Goal: Task Accomplishment & Management: Manage account settings

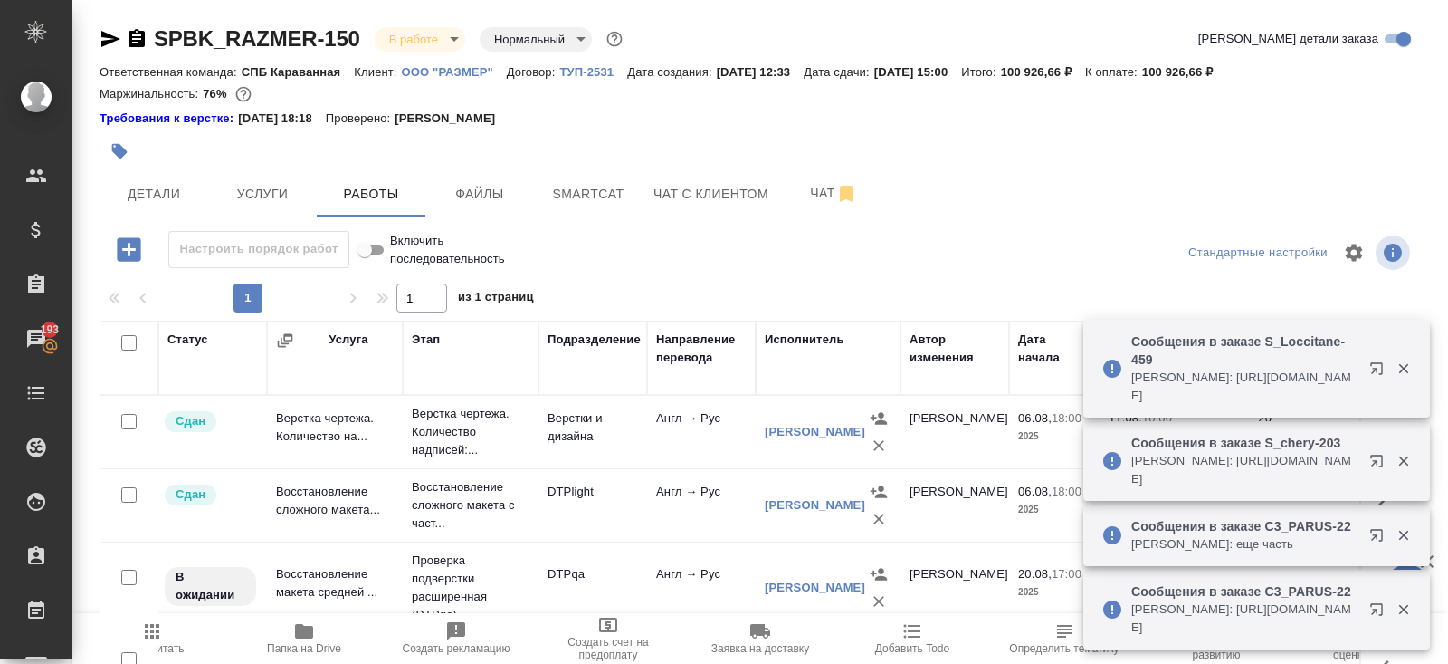
scroll to position [346, 0]
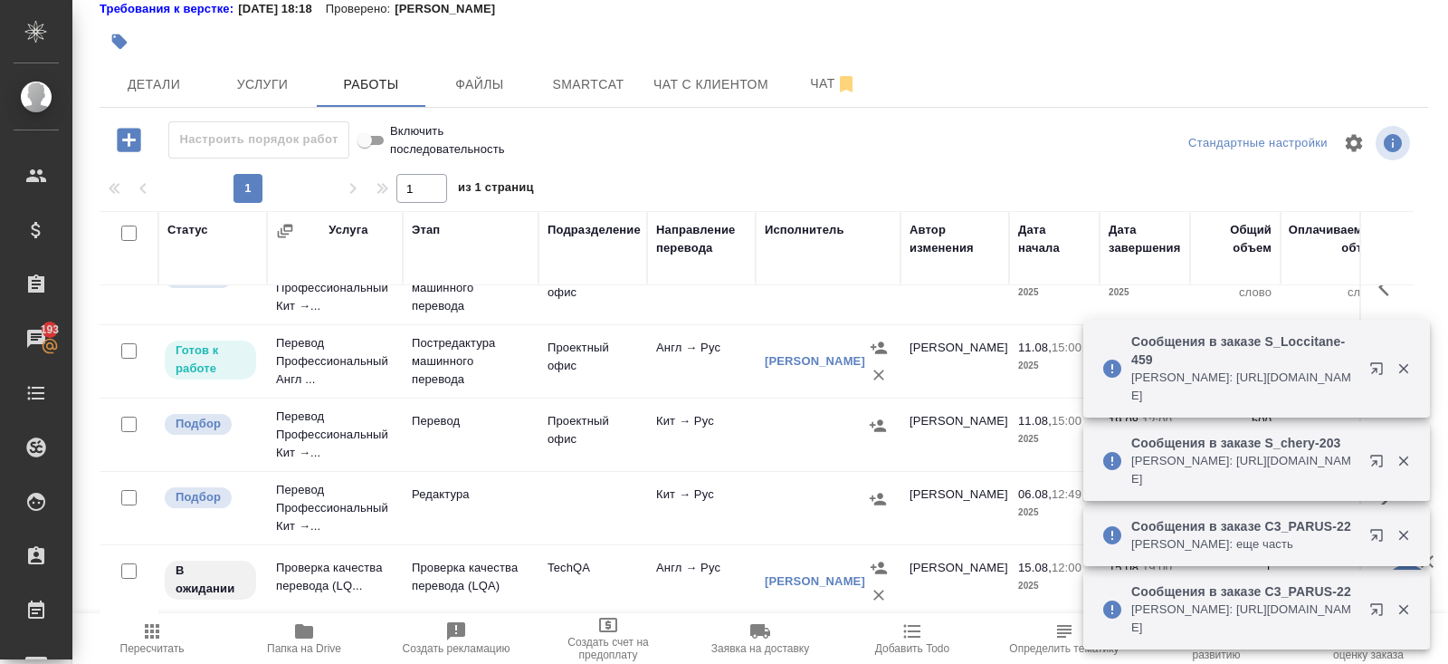
click at [1379, 466] on icon "button" at bounding box center [1381, 465] width 22 height 22
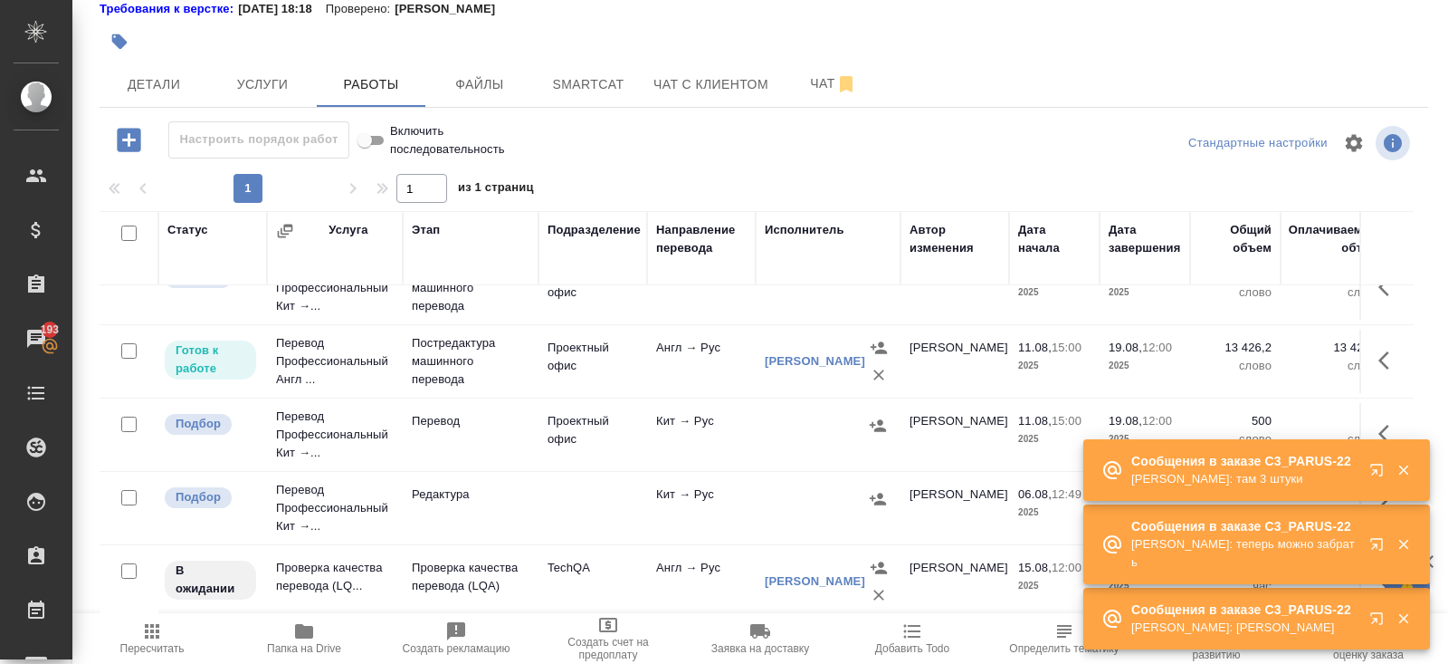
click at [1380, 543] on icon "button" at bounding box center [1381, 548] width 22 height 22
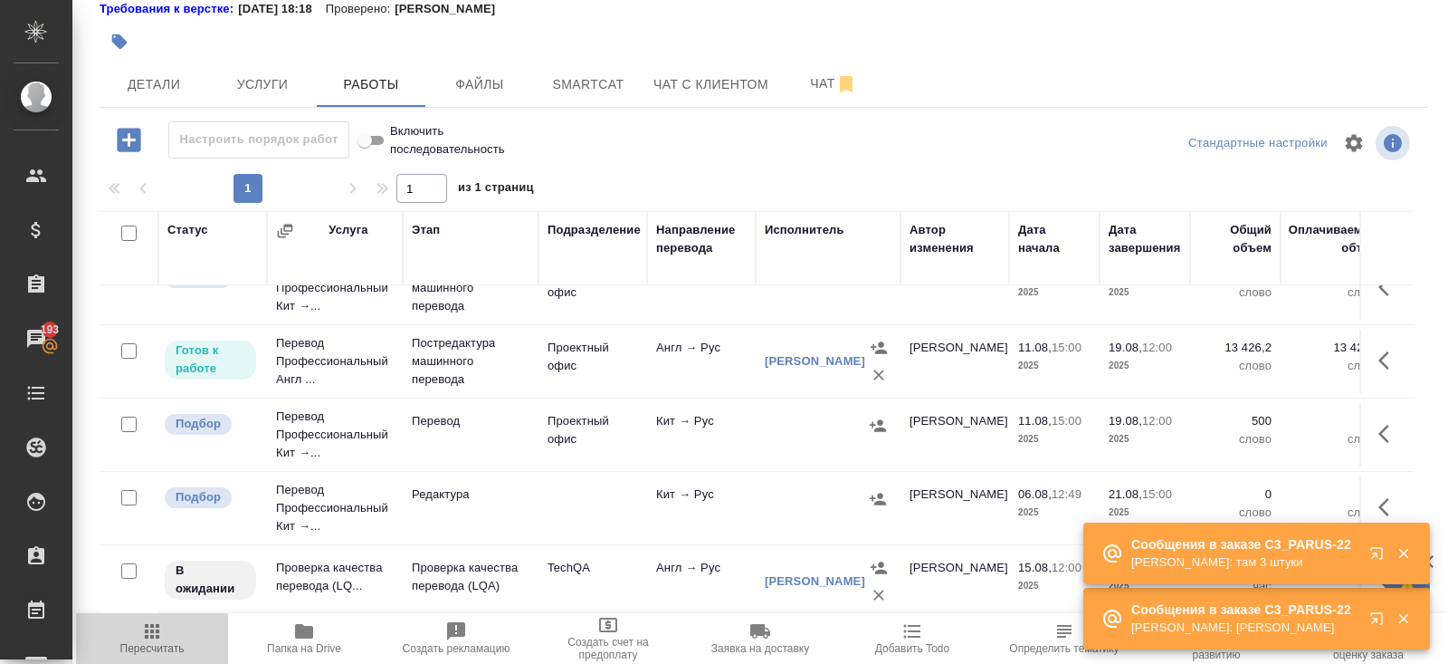
click at [155, 640] on icon "button" at bounding box center [152, 631] width 22 height 22
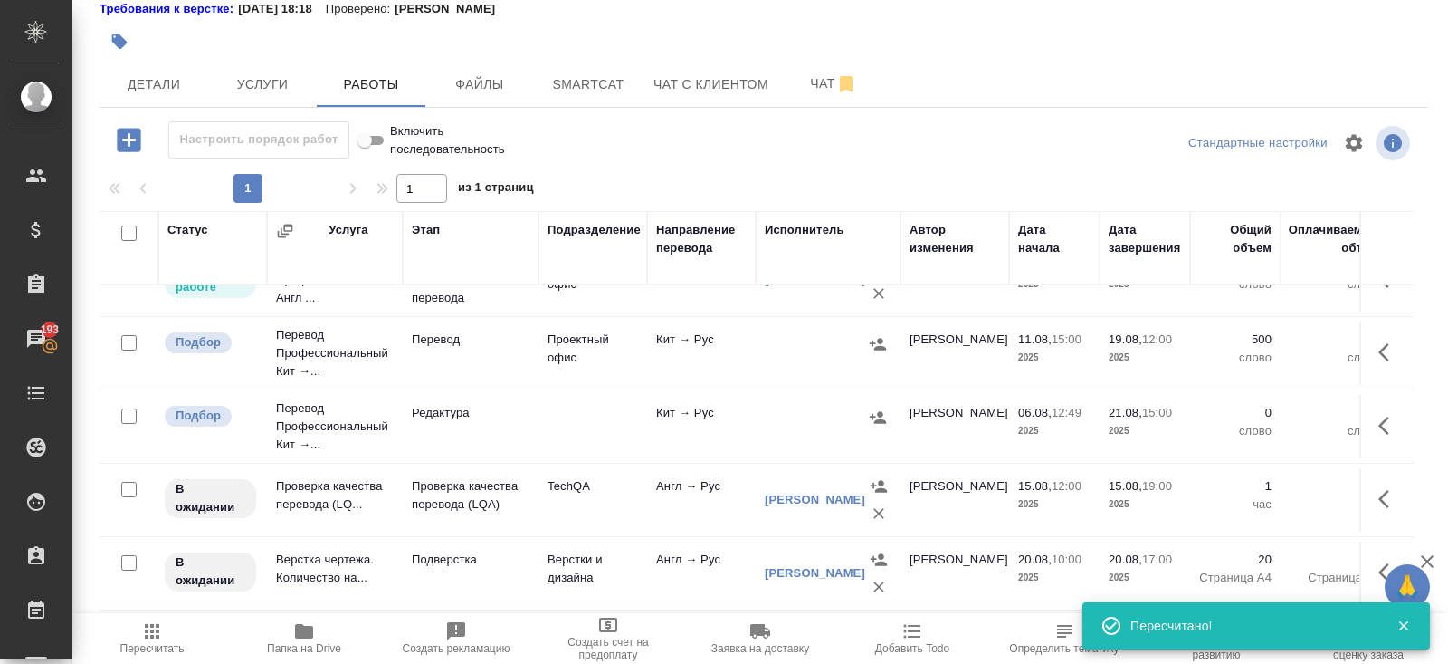
scroll to position [430, 0]
click at [135, 653] on span "Пересчитать" at bounding box center [152, 648] width 64 height 13
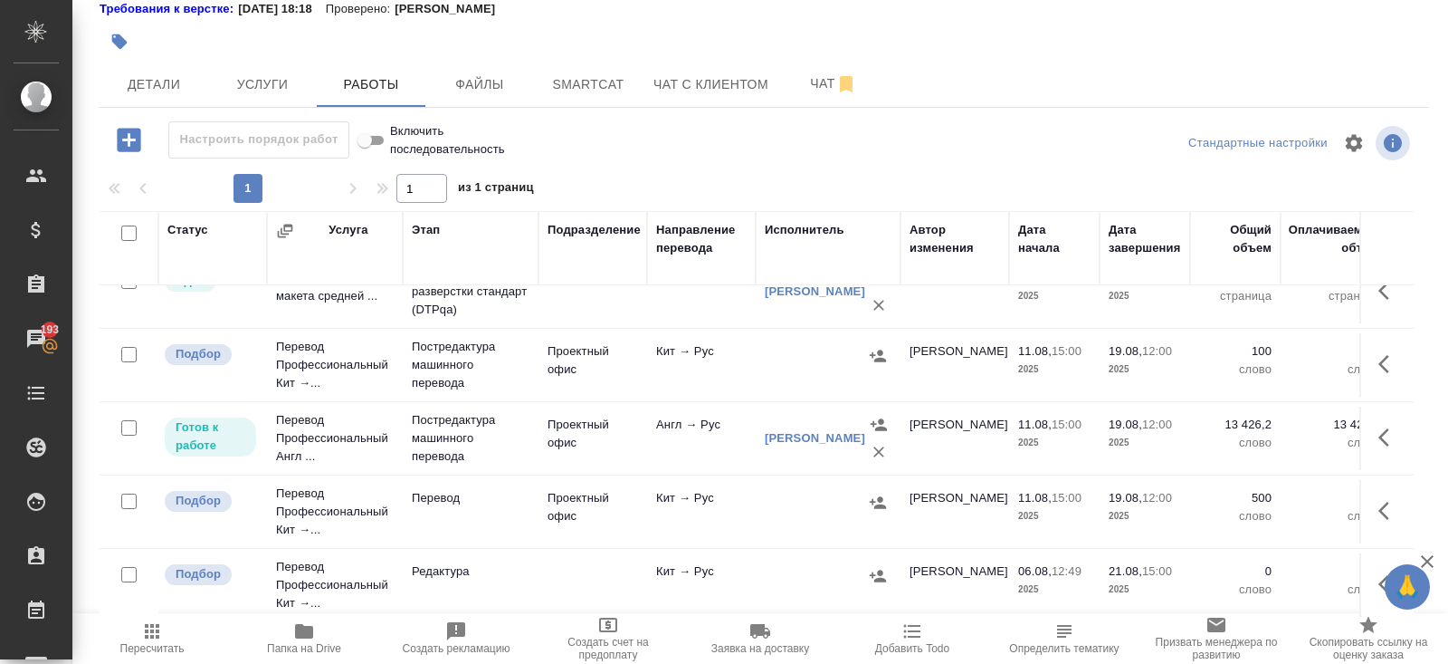
scroll to position [255, 0]
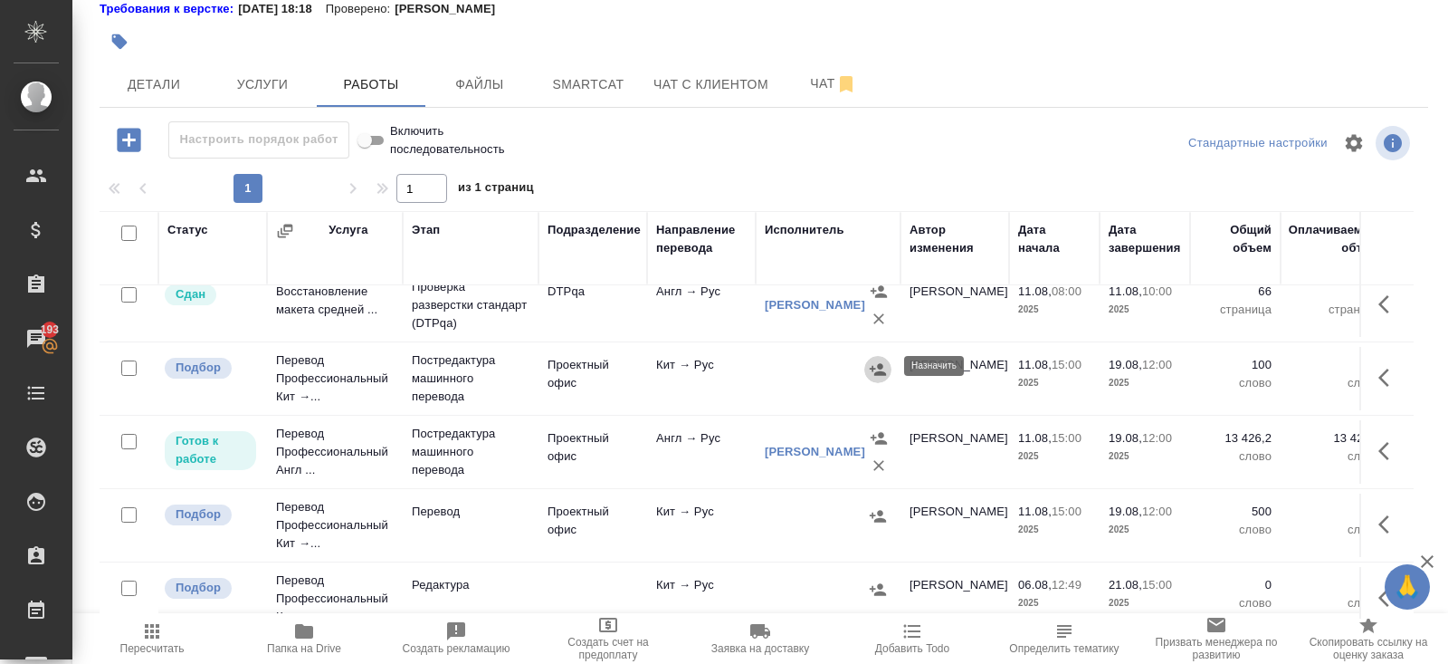
click at [876, 367] on icon "button" at bounding box center [878, 369] width 18 height 18
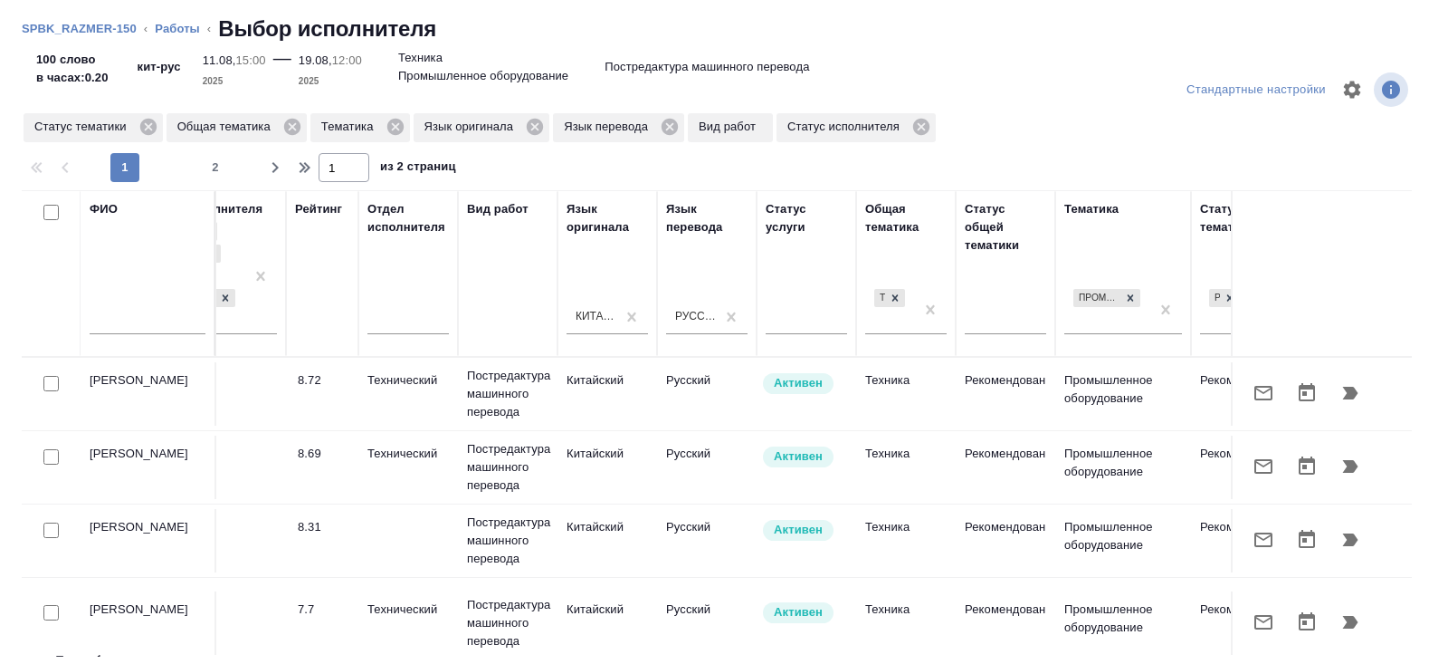
scroll to position [0, 1238]
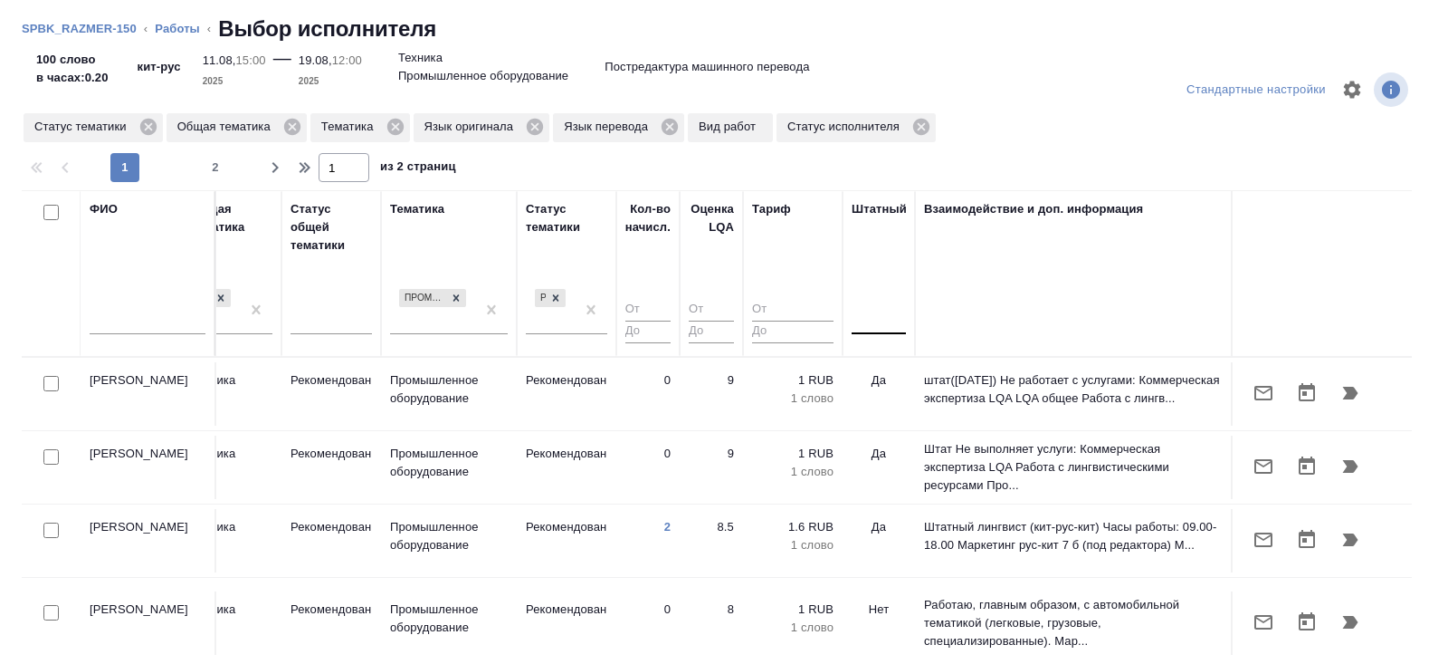
click at [864, 325] on div at bounding box center [879, 316] width 54 height 26
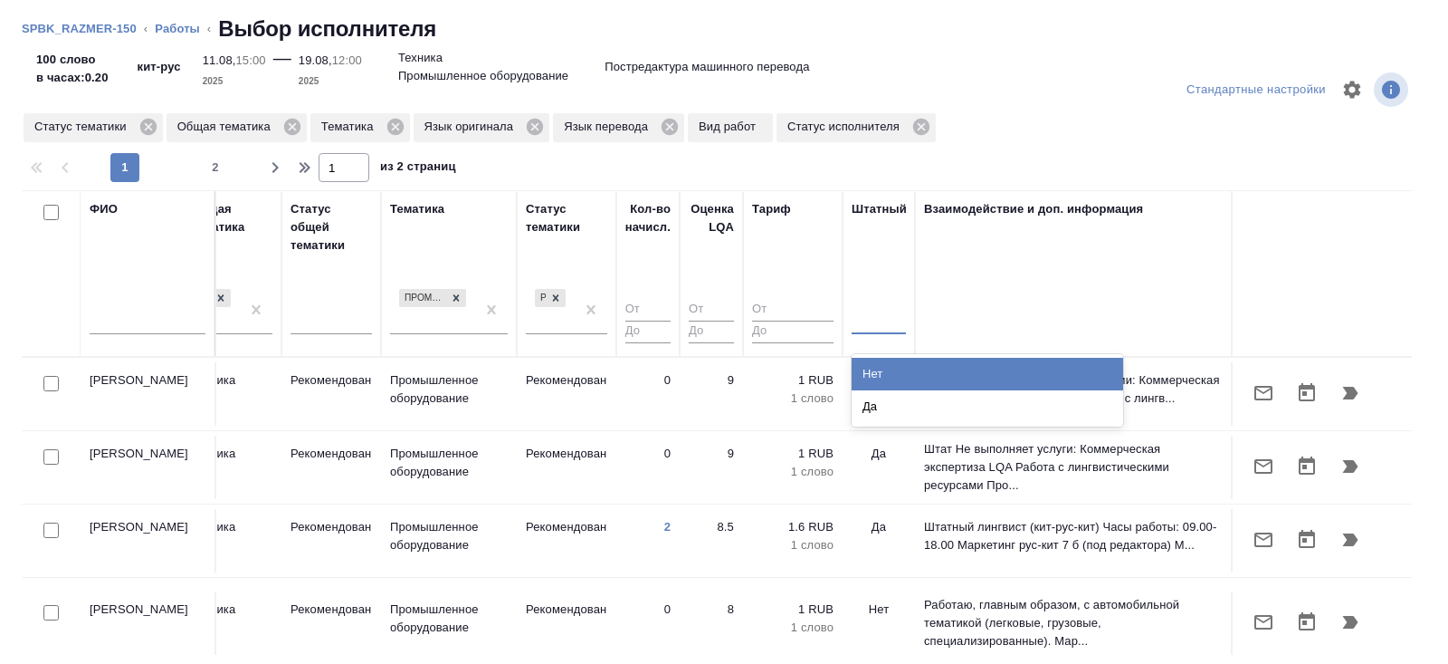
click at [864, 365] on div "Нет" at bounding box center [988, 374] width 272 height 33
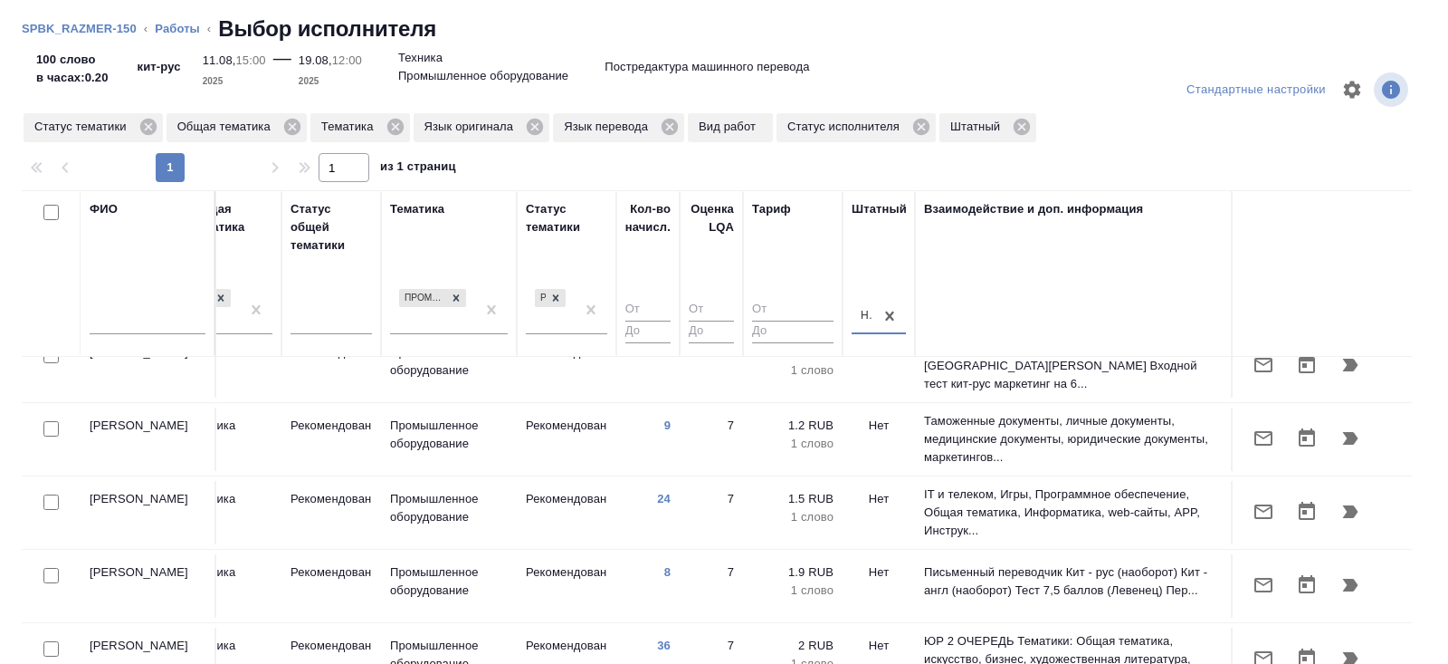
scroll to position [761, 1238]
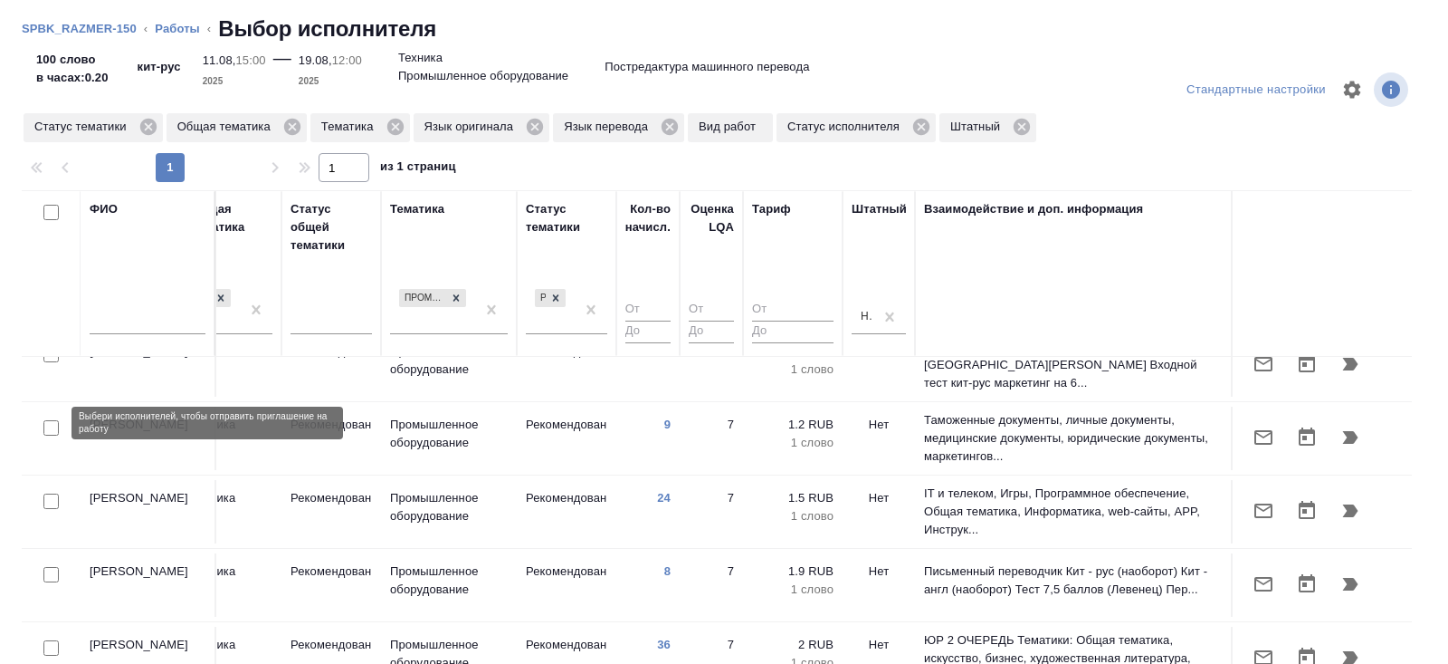
click at [53, 493] on input "checkbox" at bounding box center [50, 500] width 15 height 15
checkbox input "true"
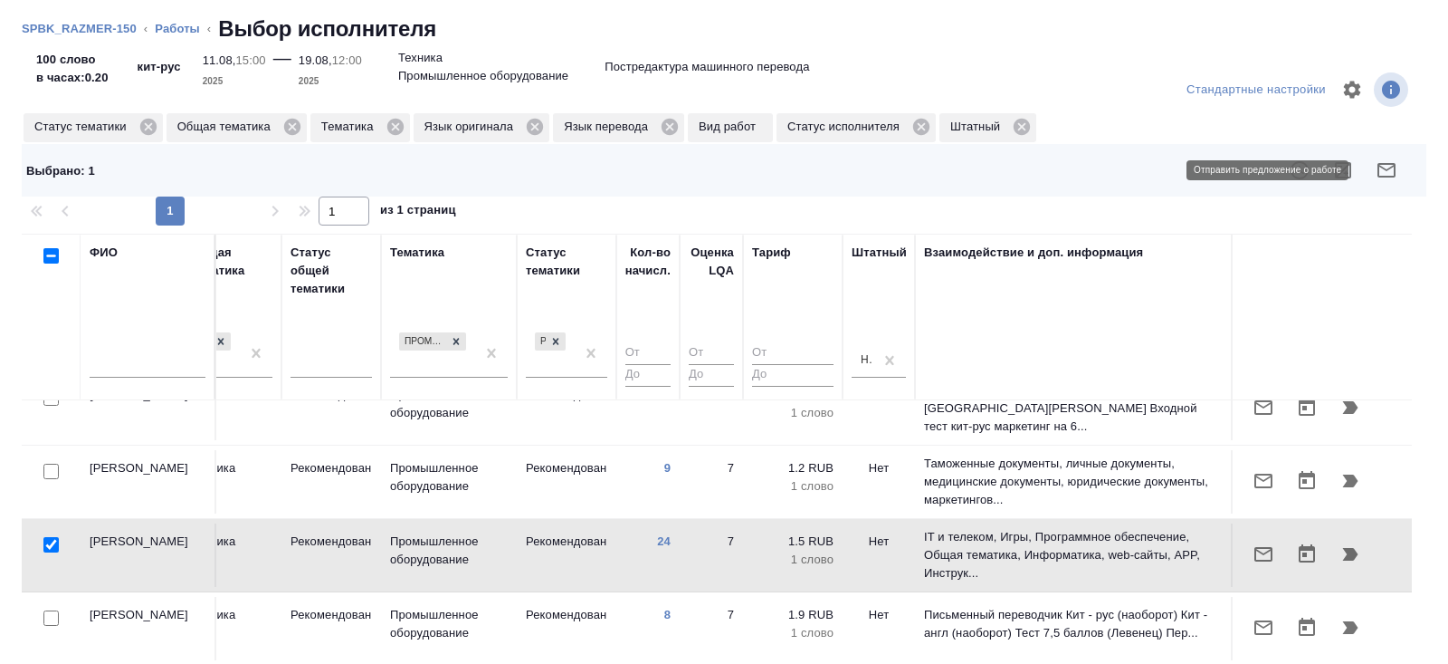
click at [1377, 166] on icon "button" at bounding box center [1387, 170] width 22 height 22
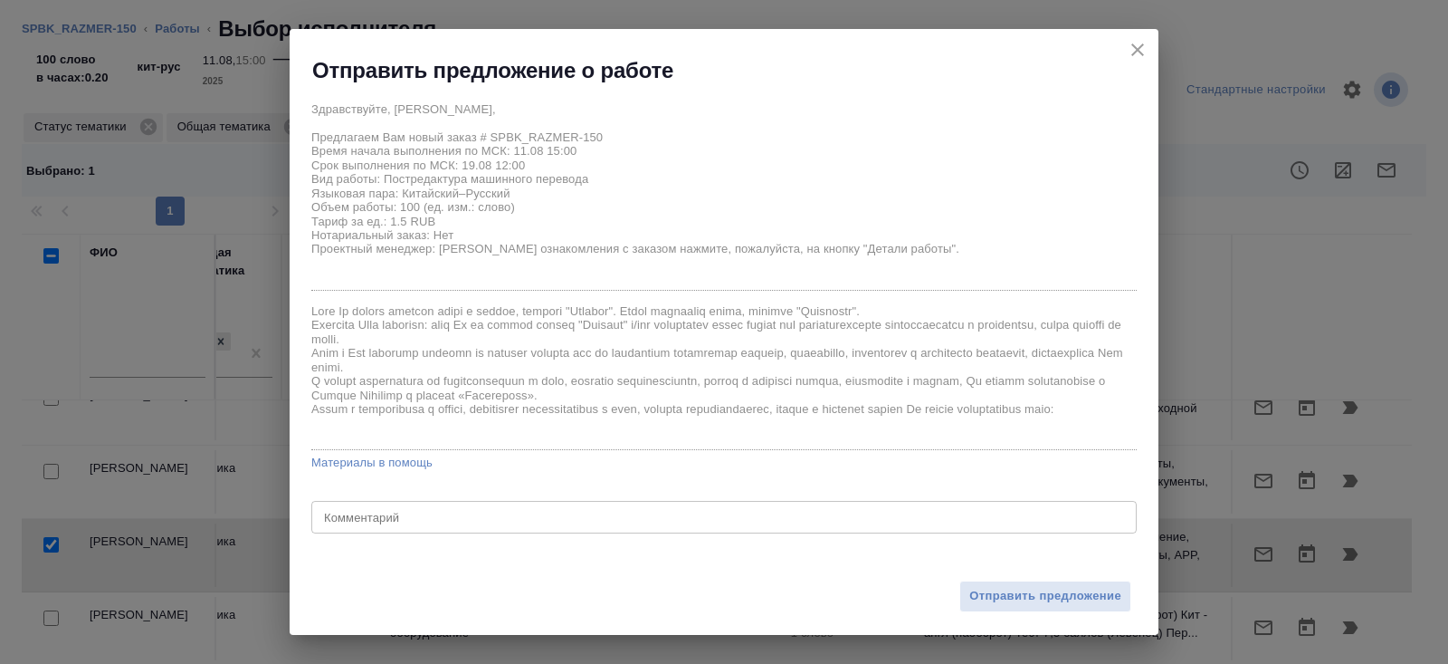
scroll to position [29, 0]
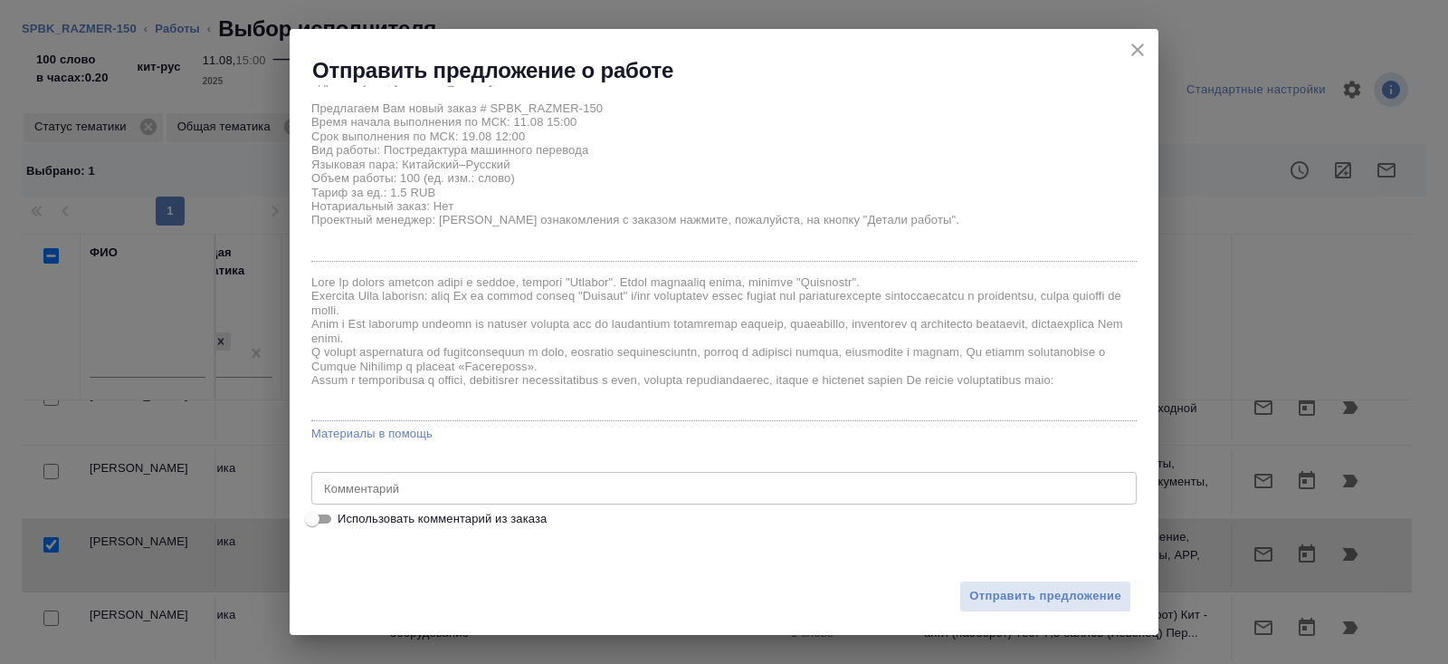
click at [506, 522] on span "Использовать комментарий из заказа" at bounding box center [442, 519] width 209 height 18
click at [345, 522] on input "Использовать комментарий из заказа" at bounding box center [312, 519] width 65 height 22
checkbox input "true"
type textarea "Документы изначально писались на китайском, потом переводились на английский. Т…"
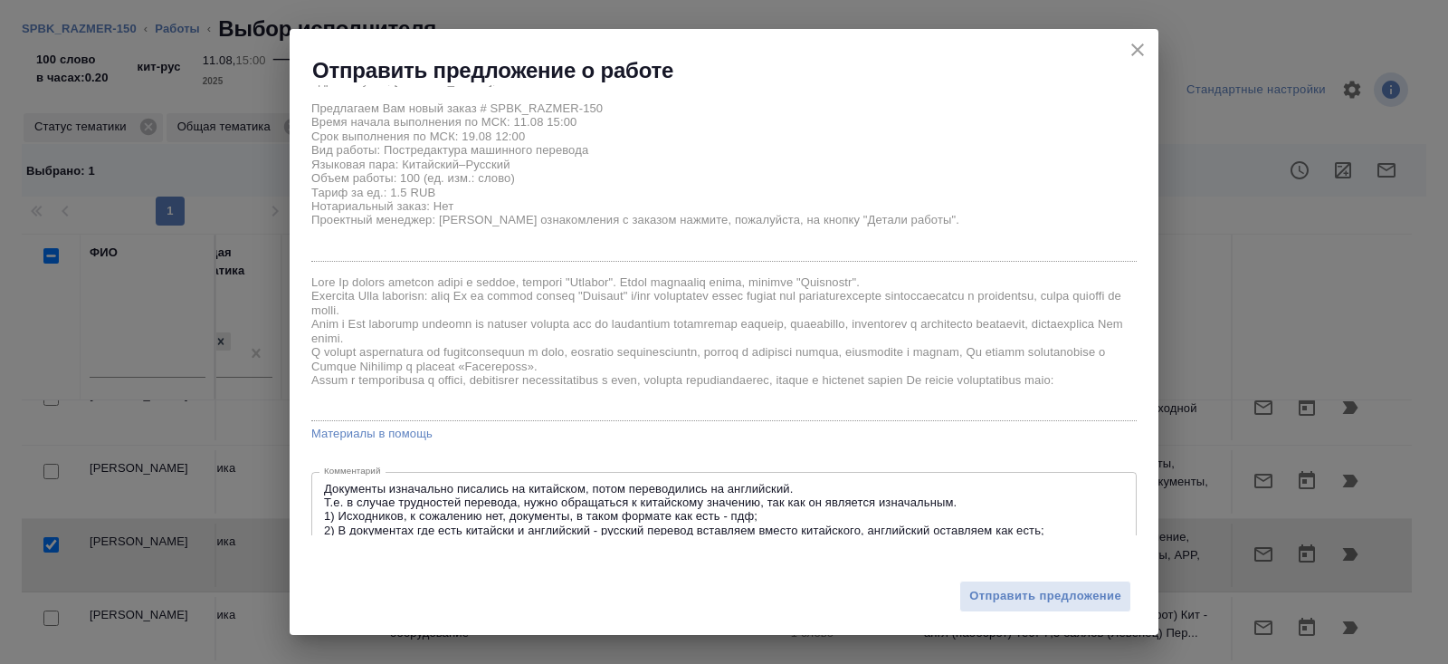
scroll to position [85, 0]
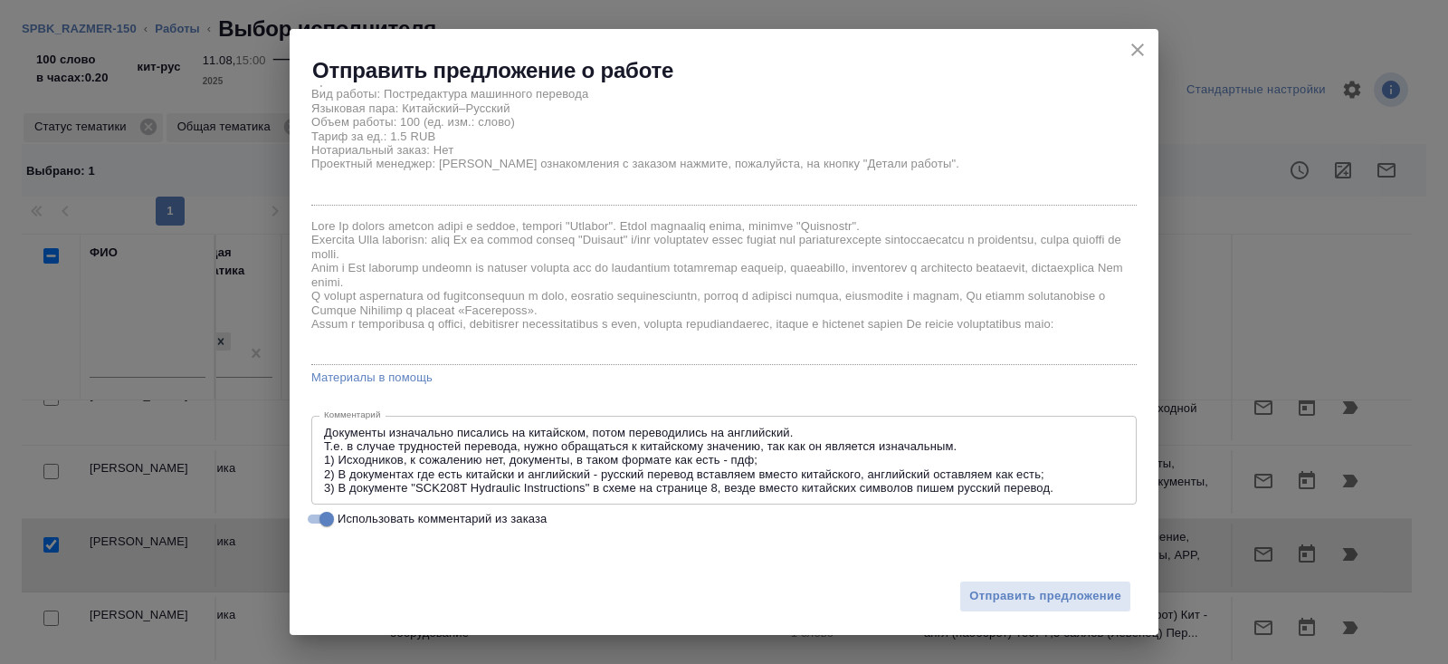
click at [468, 522] on span "Использовать комментарий из заказа" at bounding box center [442, 519] width 209 height 18
click at [359, 522] on input "Использовать комментарий из заказа" at bounding box center [326, 519] width 65 height 22
checkbox input "false"
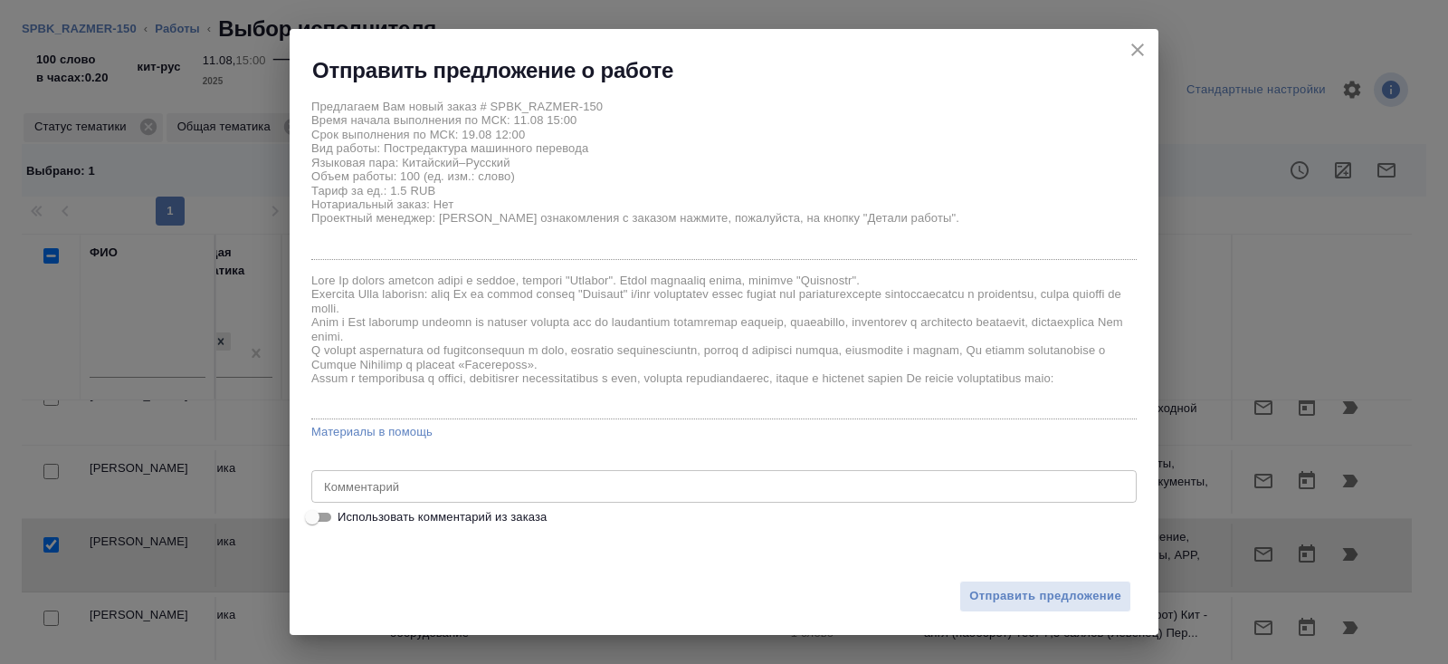
scroll to position [29, 0]
click at [994, 598] on span "Отправить предложение" at bounding box center [1046, 596] width 152 height 21
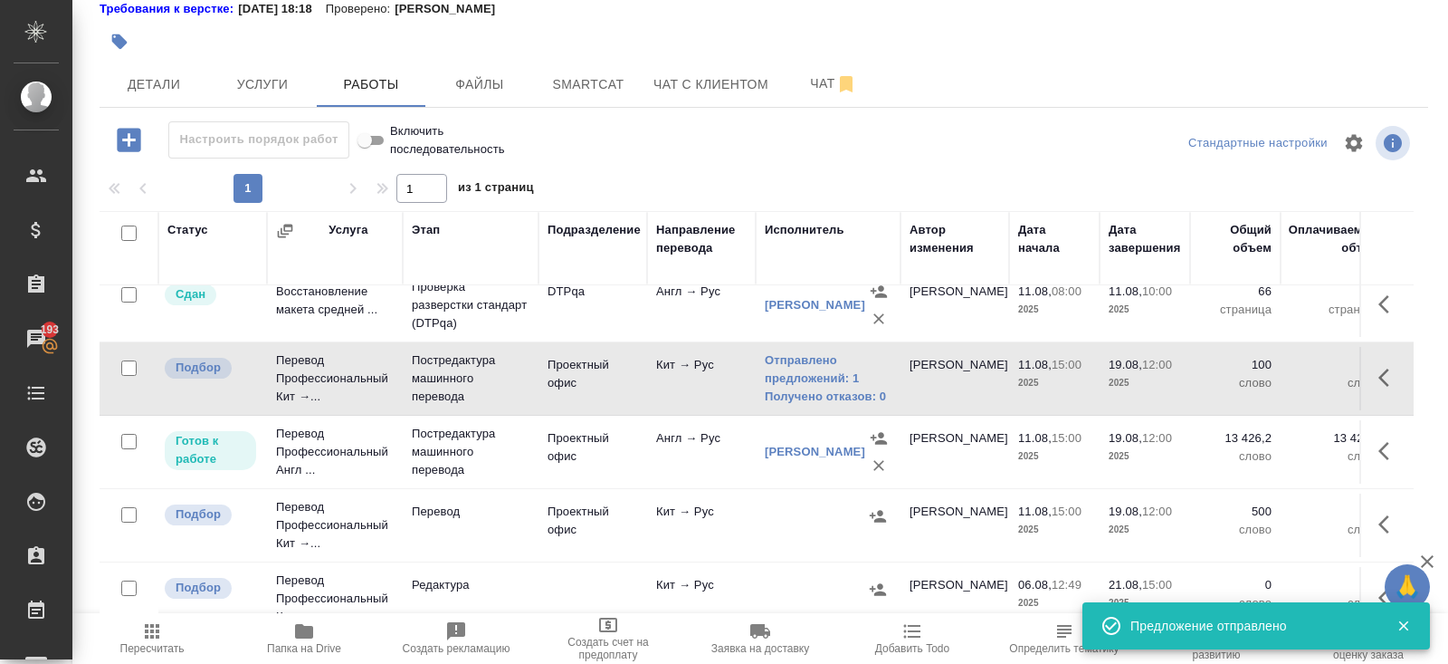
scroll to position [291, 0]
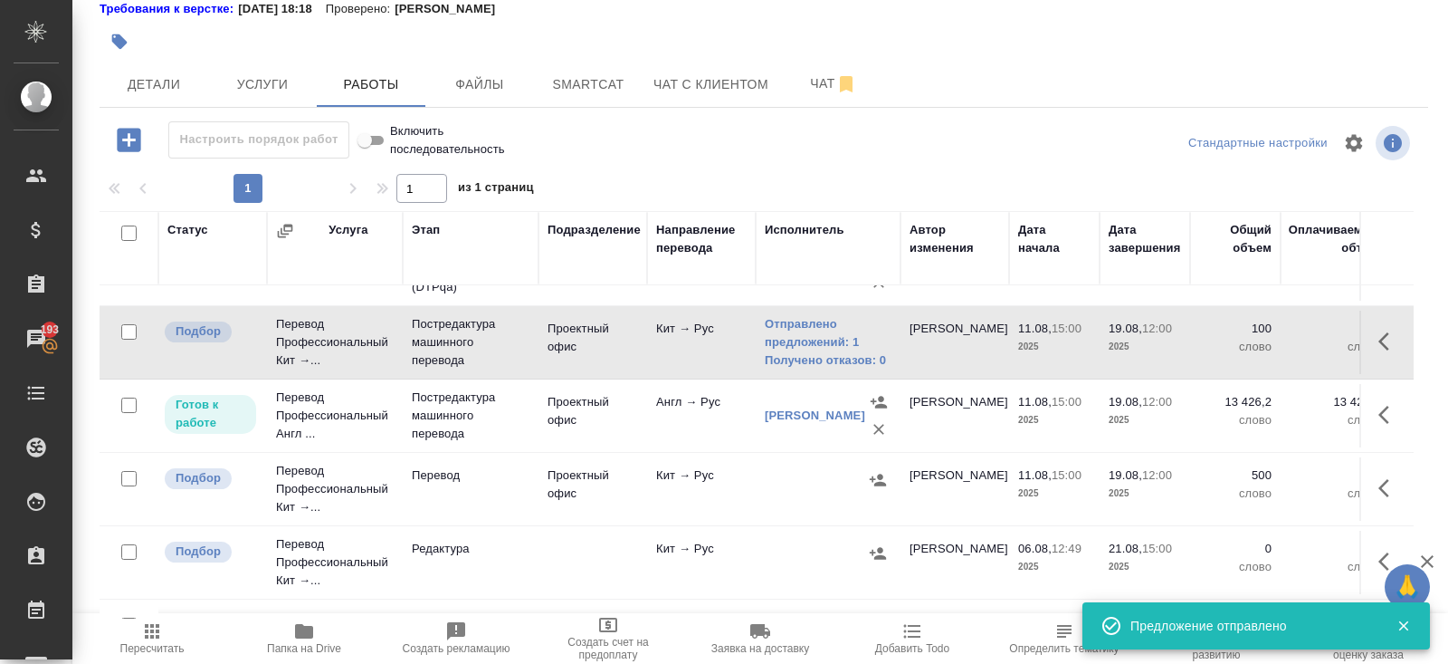
click at [879, 473] on icon "button" at bounding box center [878, 479] width 16 height 12
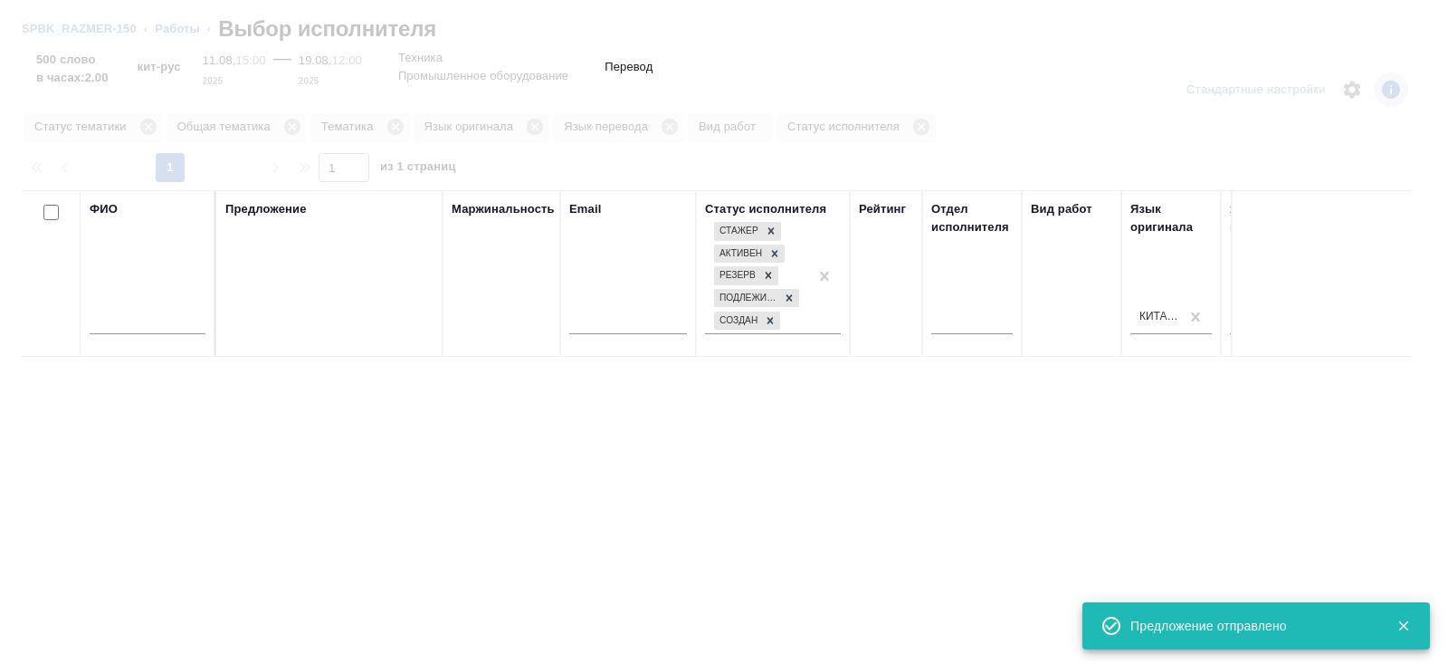
click at [172, 320] on input "text" at bounding box center [148, 322] width 116 height 23
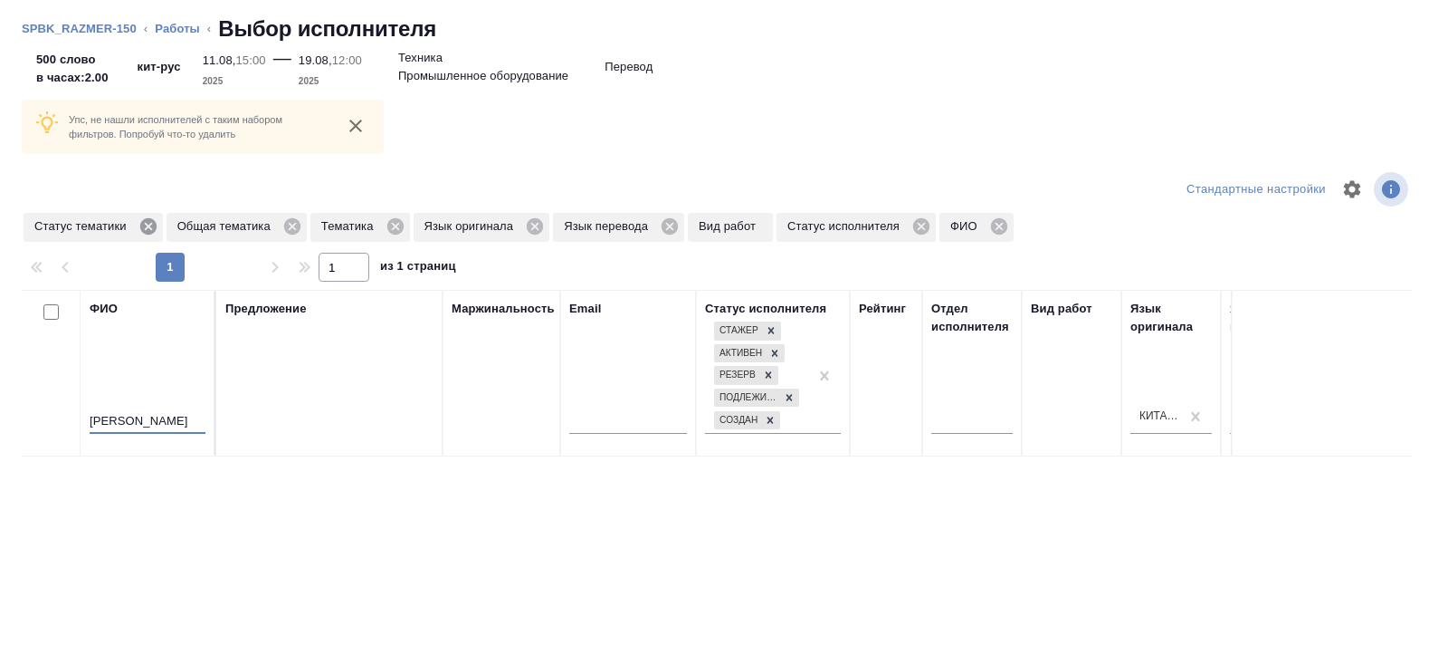
type input "гончаро"
click at [152, 225] on icon at bounding box center [149, 226] width 20 height 20
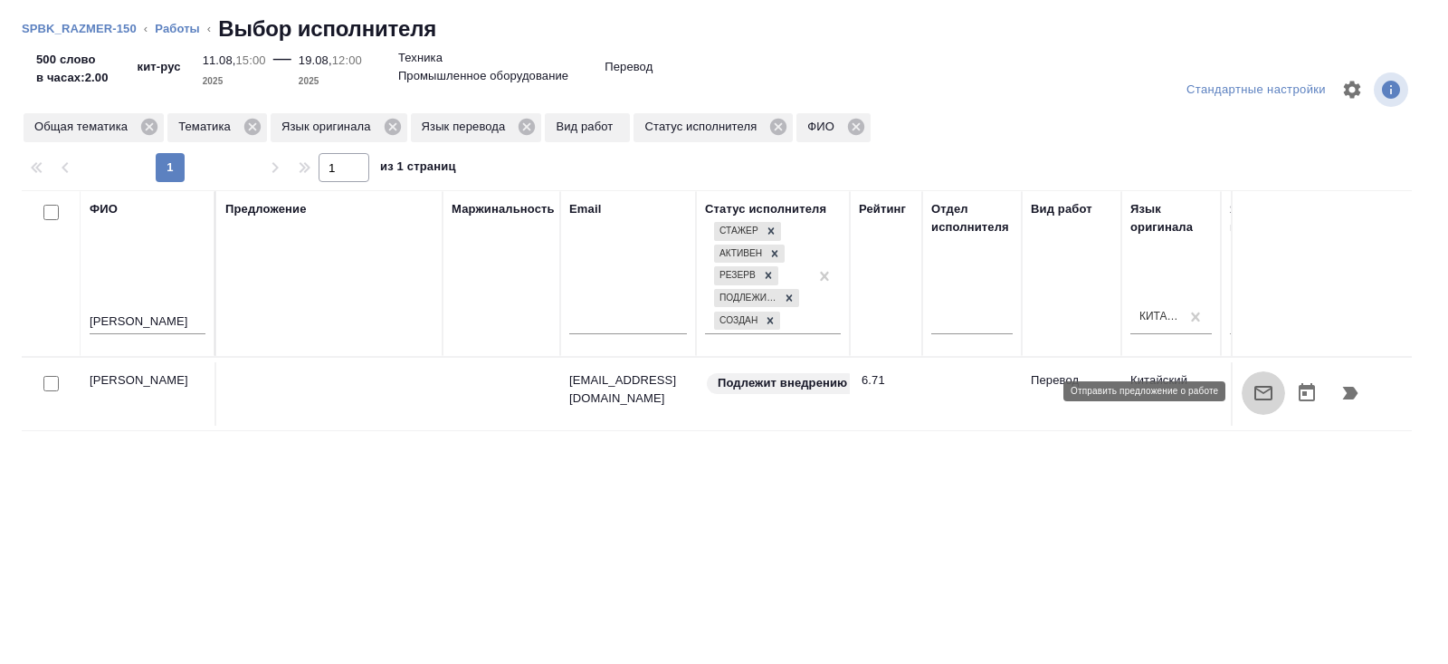
click at [1267, 387] on icon "button" at bounding box center [1264, 393] width 22 height 22
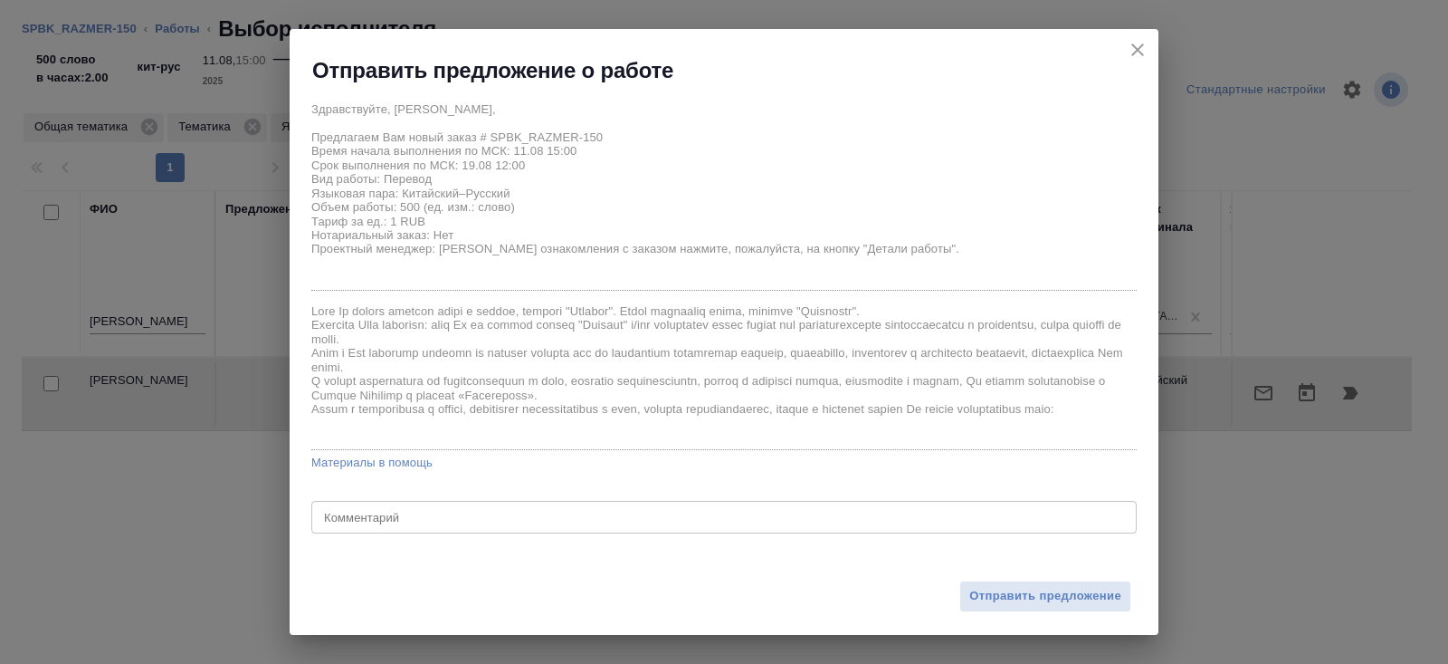
scroll to position [51, 0]
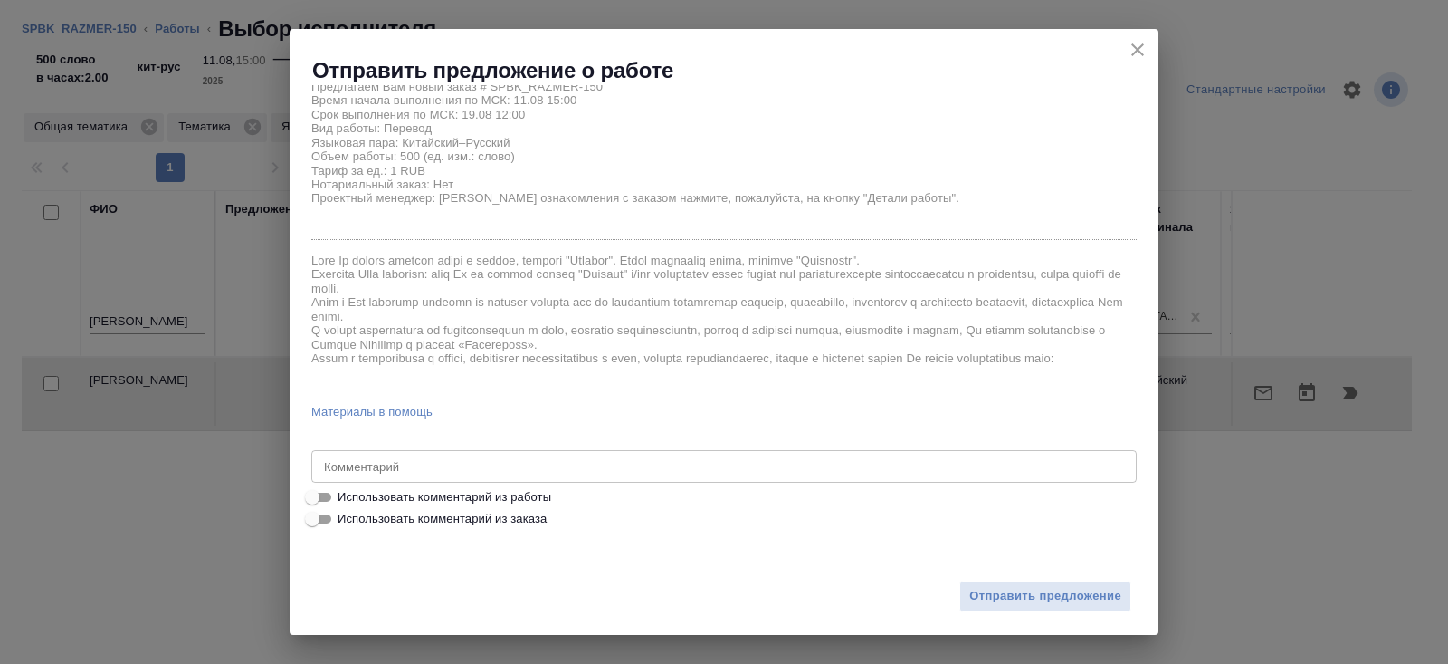
click at [407, 484] on div "Здравствуйте, Мария, Предлагаем Вам новый заказ # SPBK_RAZMER-150 Время начала …" at bounding box center [724, 286] width 826 height 488
click at [411, 492] on span "Использовать комментарий из работы" at bounding box center [445, 497] width 214 height 18
click at [345, 492] on input "Использовать комментарий из работы" at bounding box center [312, 497] width 65 height 22
checkbox input "true"
type textarea "с листа https://drive.awatera.com/s/kJNNcJfXSkP3iNF"
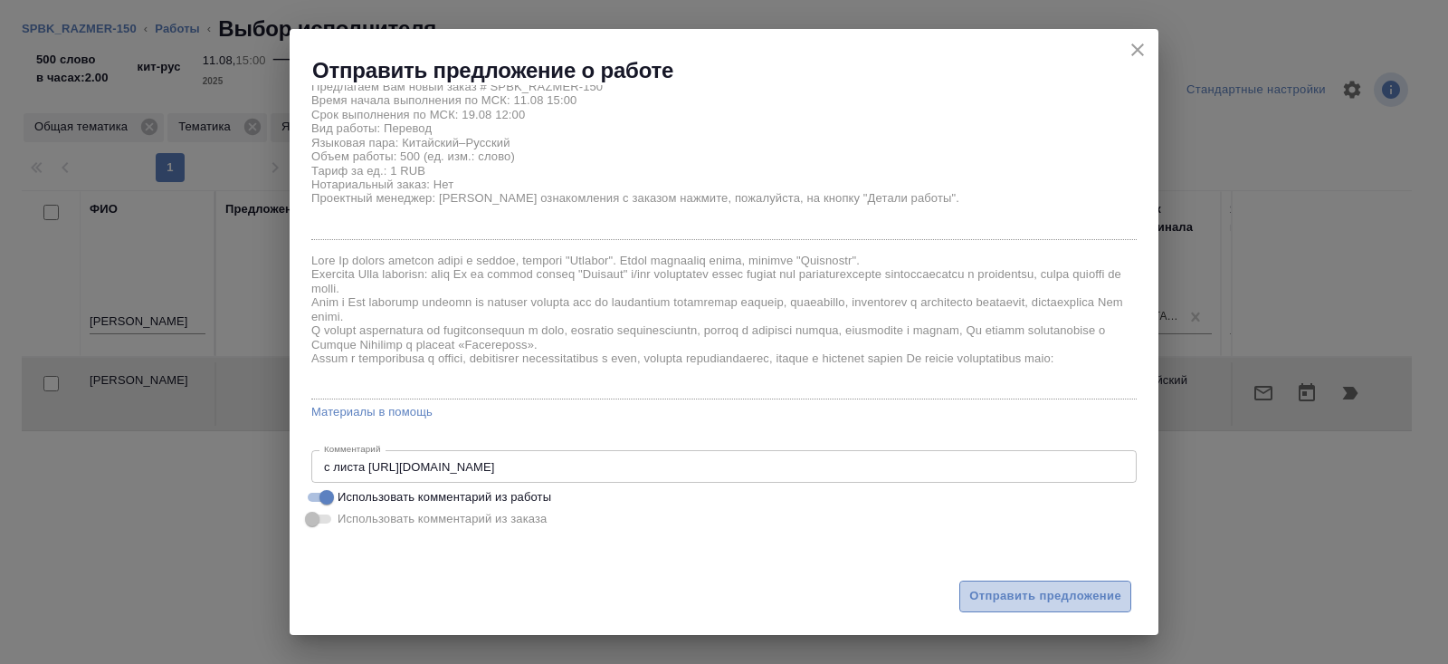
click at [1003, 585] on button "Отправить предложение" at bounding box center [1046, 596] width 172 height 32
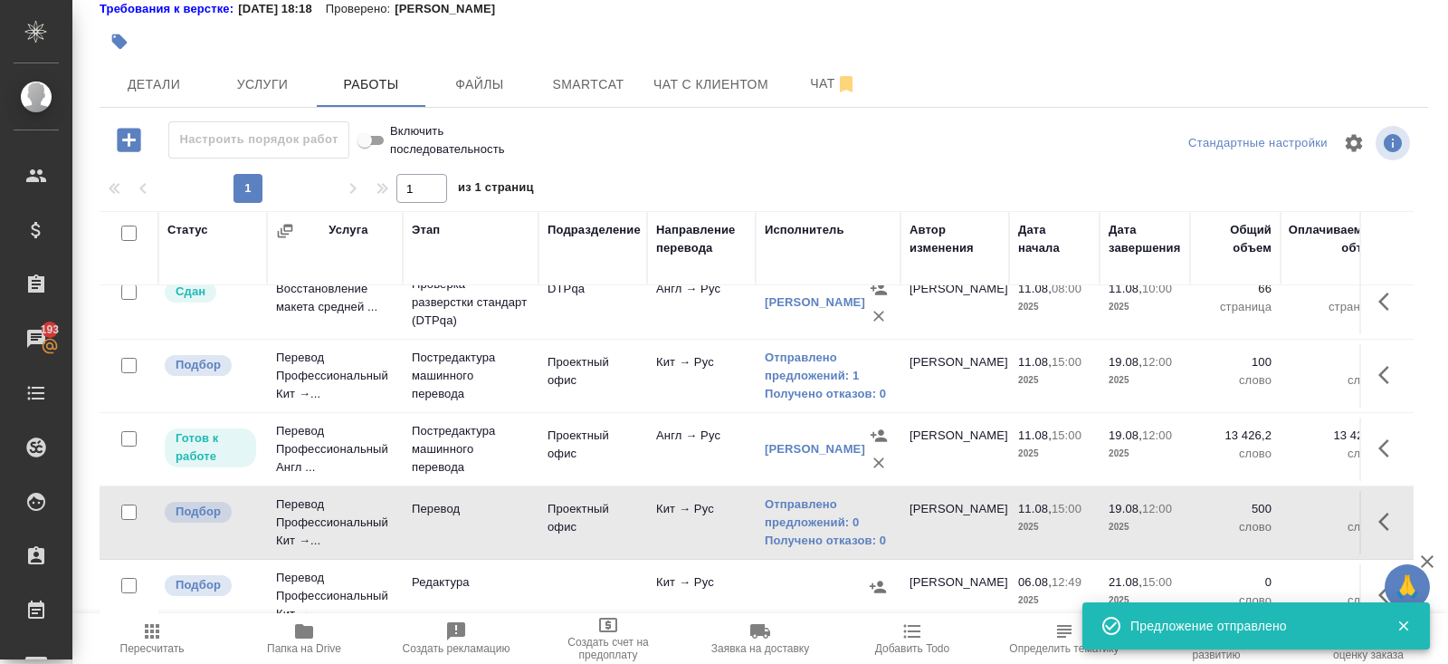
scroll to position [251, 0]
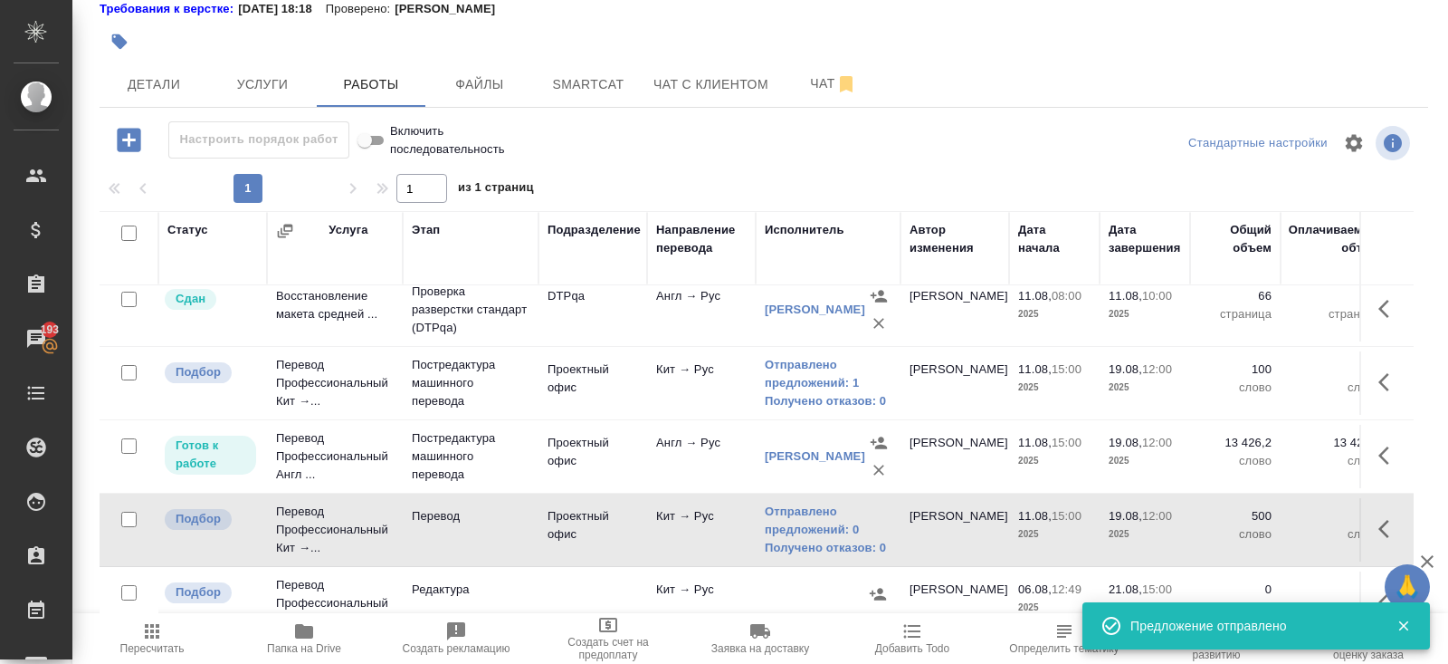
click at [141, 642] on span "Пересчитать" at bounding box center [152, 648] width 64 height 13
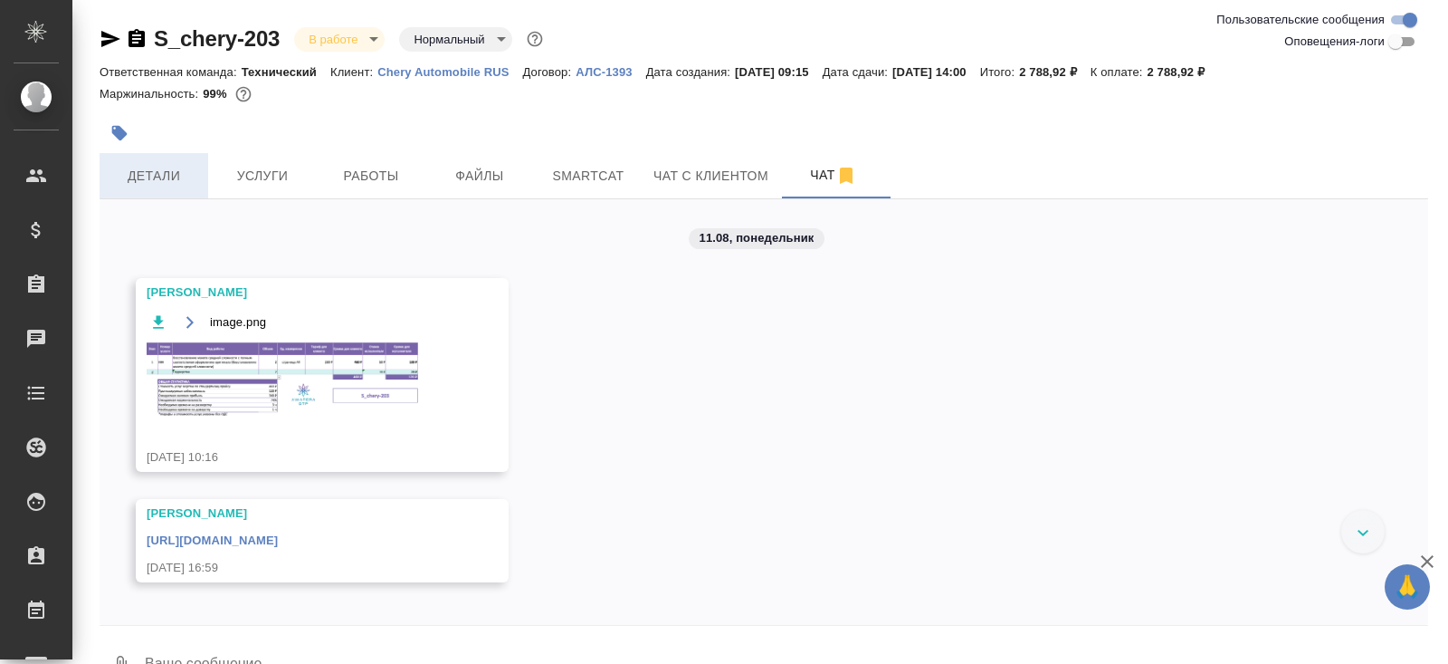
click at [182, 180] on span "Детали" at bounding box center [153, 176] width 87 height 23
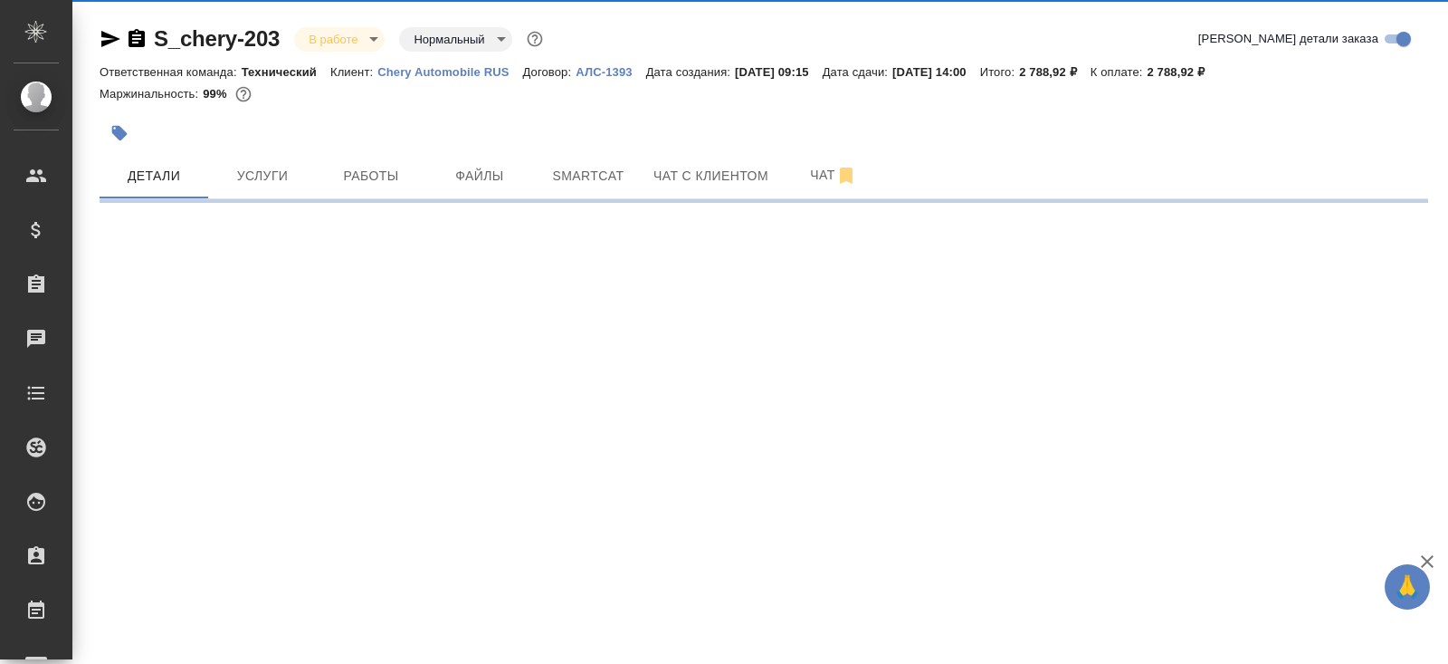
select select "RU"
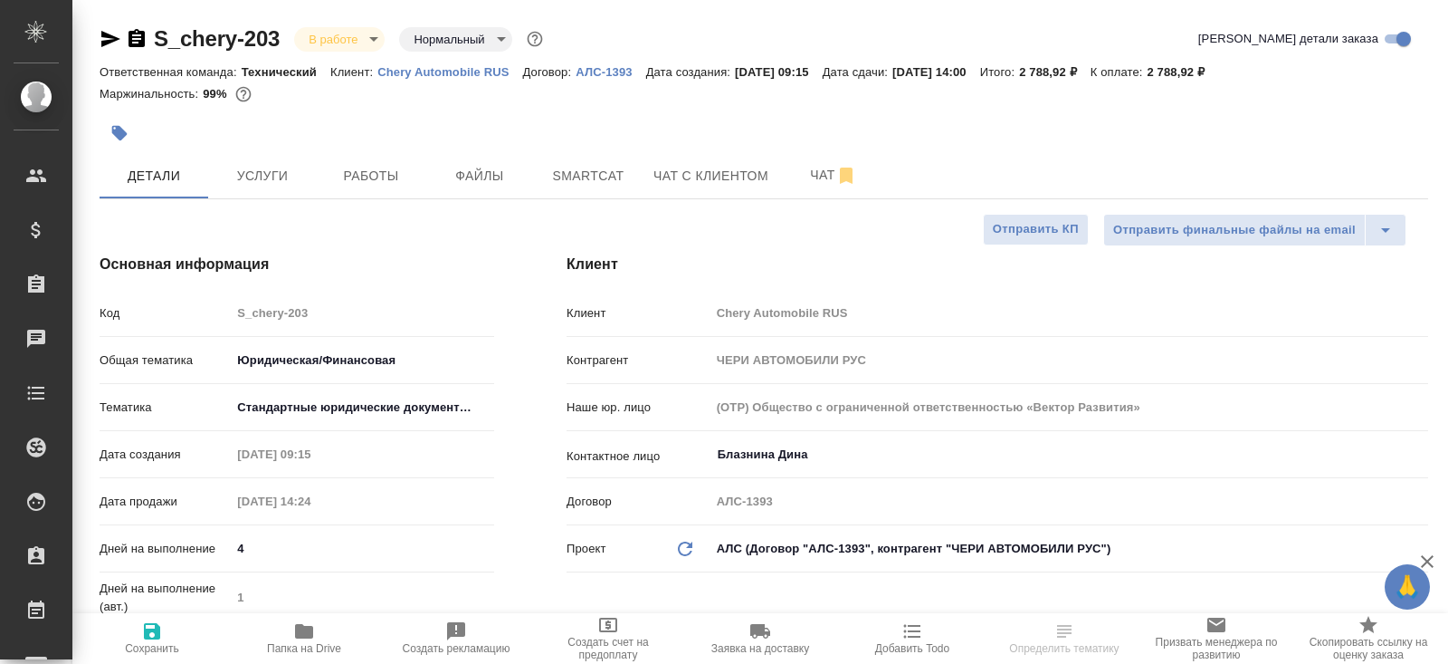
type textarea "x"
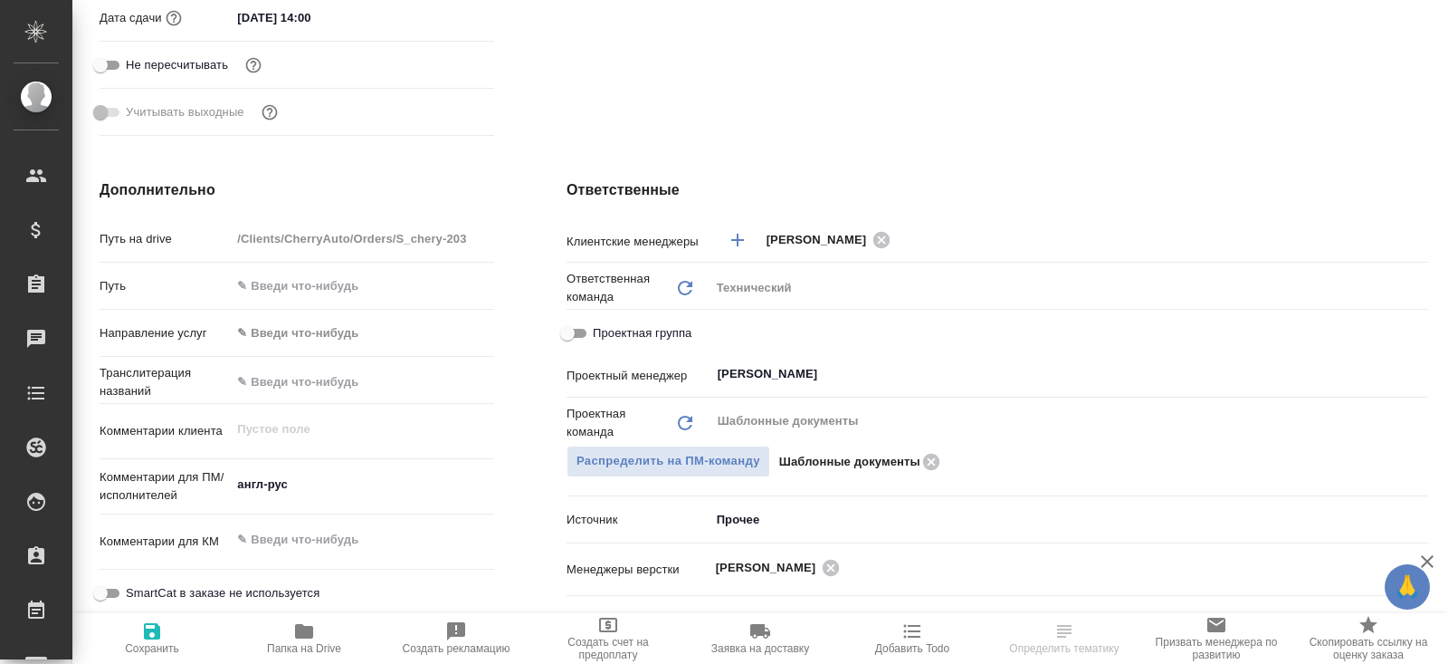
scroll to position [631, 0]
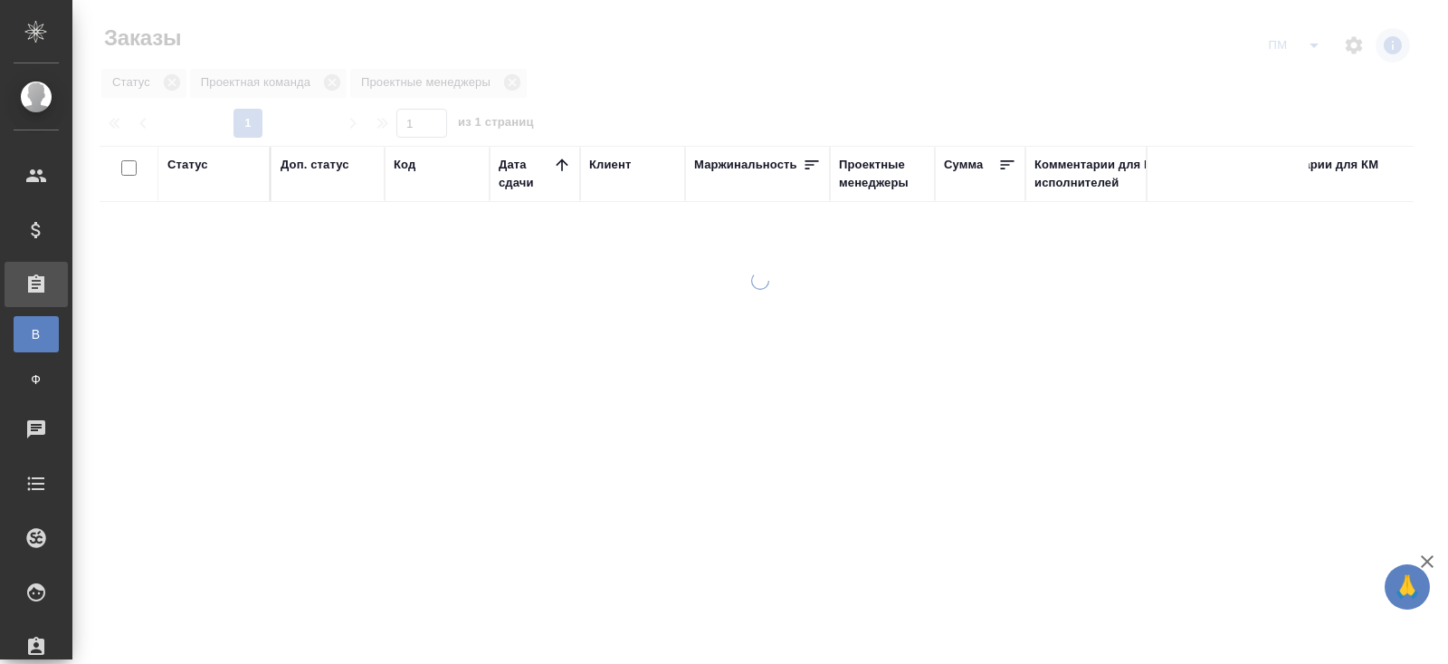
click at [1316, 50] on icon "split button" at bounding box center [1315, 45] width 22 height 22
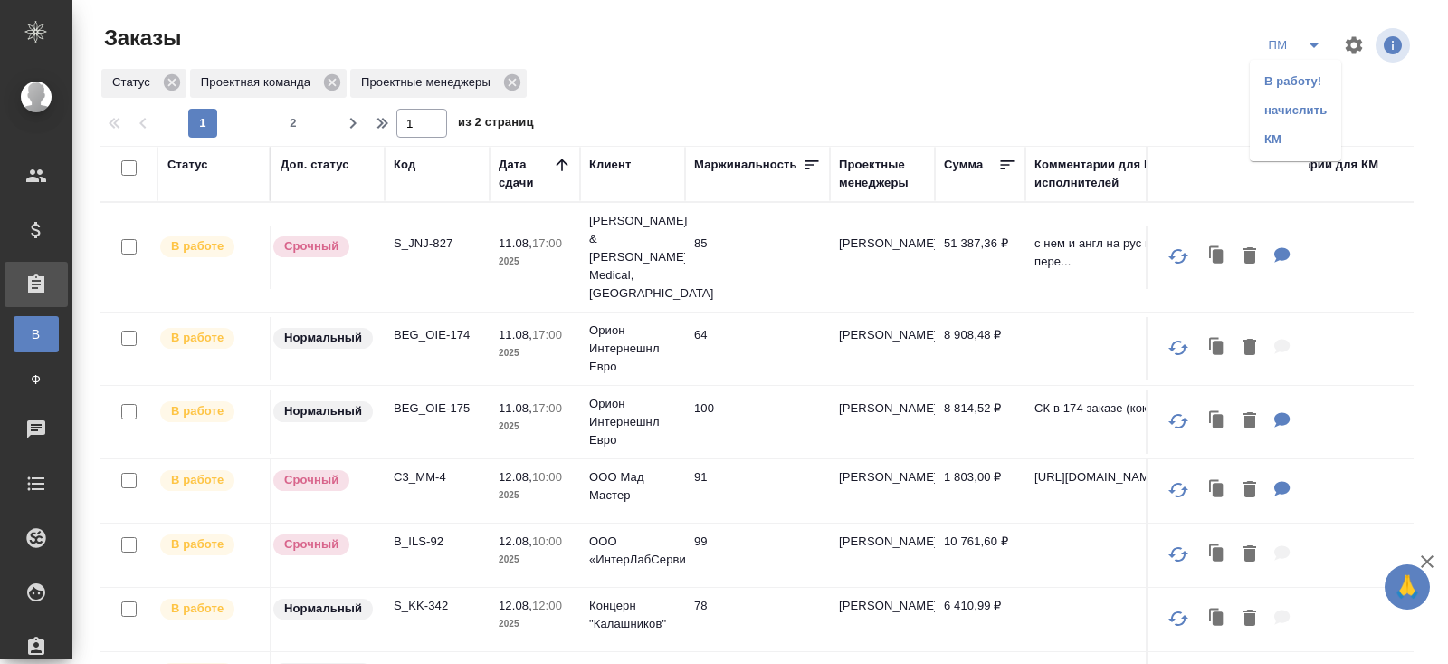
click at [1292, 79] on li "В работу!" at bounding box center [1295, 81] width 91 height 29
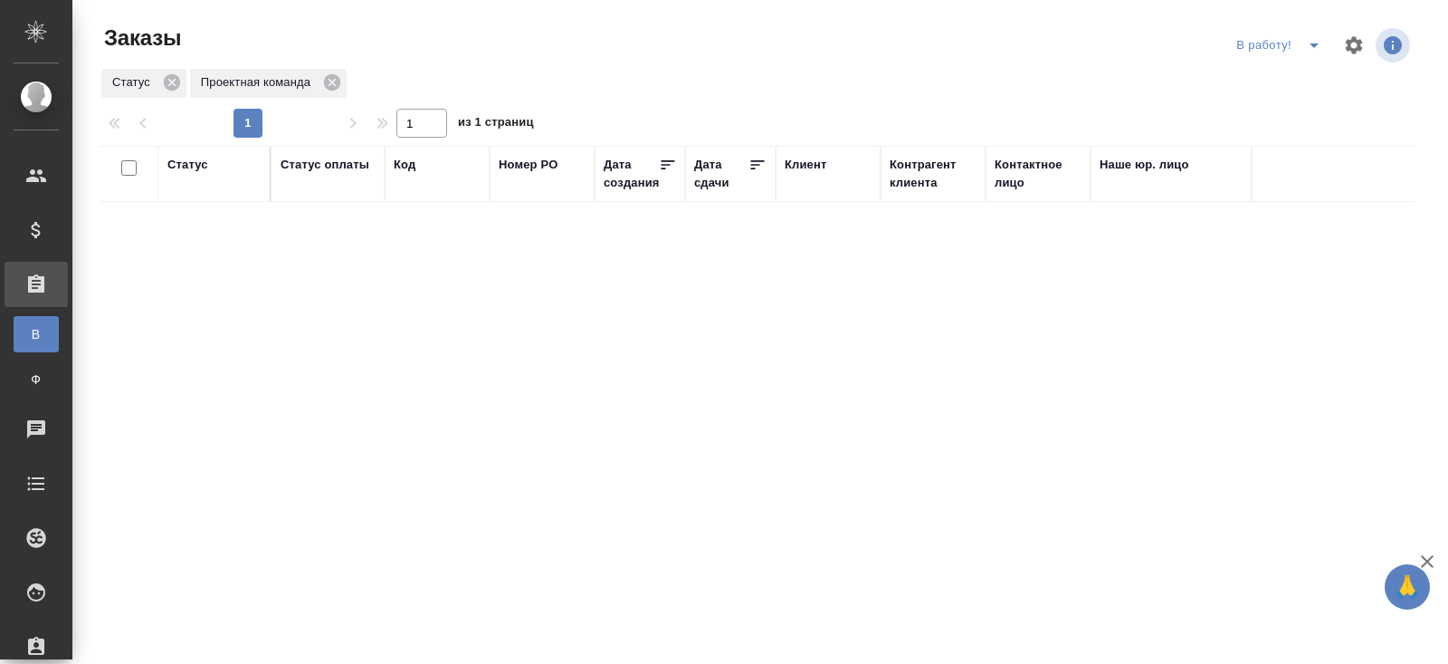
click at [1314, 49] on icon "split button" at bounding box center [1315, 45] width 22 height 22
click at [1294, 81] on li "ПМ" at bounding box center [1281, 81] width 100 height 29
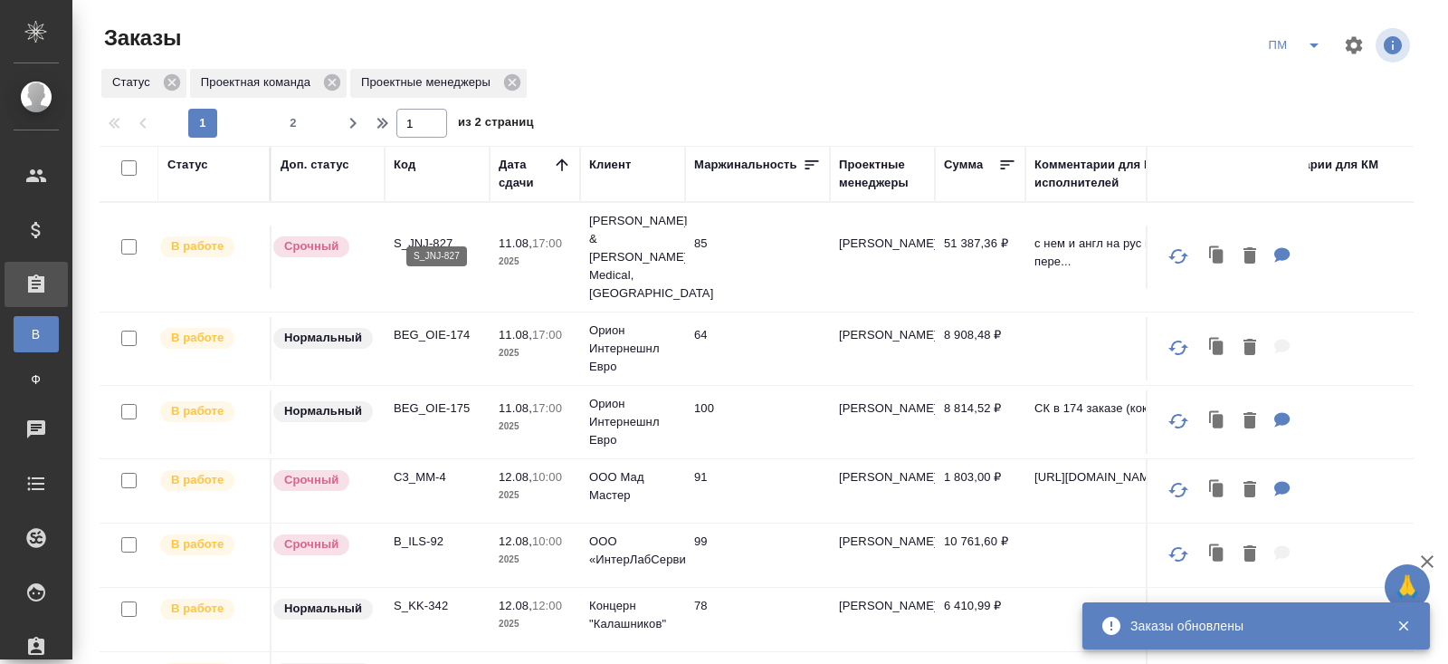
click at [418, 234] on p "S_JNJ-827" at bounding box center [437, 243] width 87 height 18
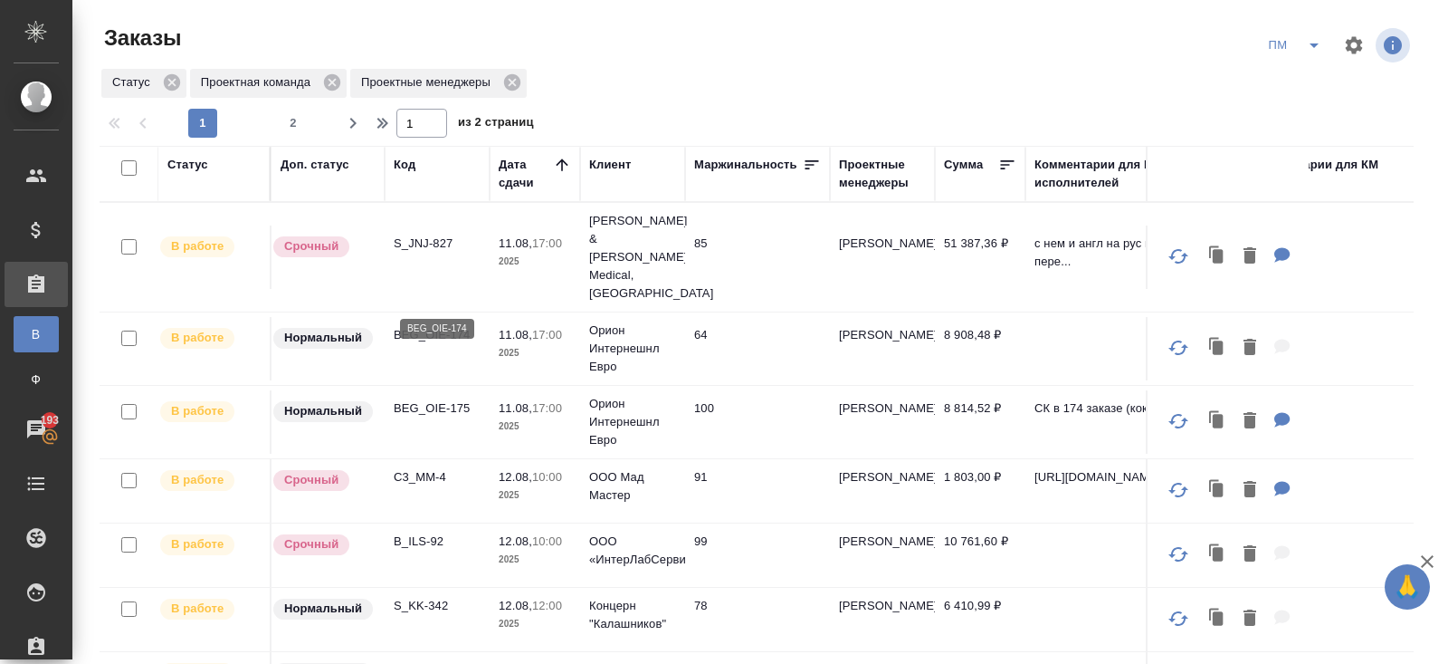
click at [401, 326] on p "BEG_OIE-174" at bounding box center [437, 335] width 87 height 18
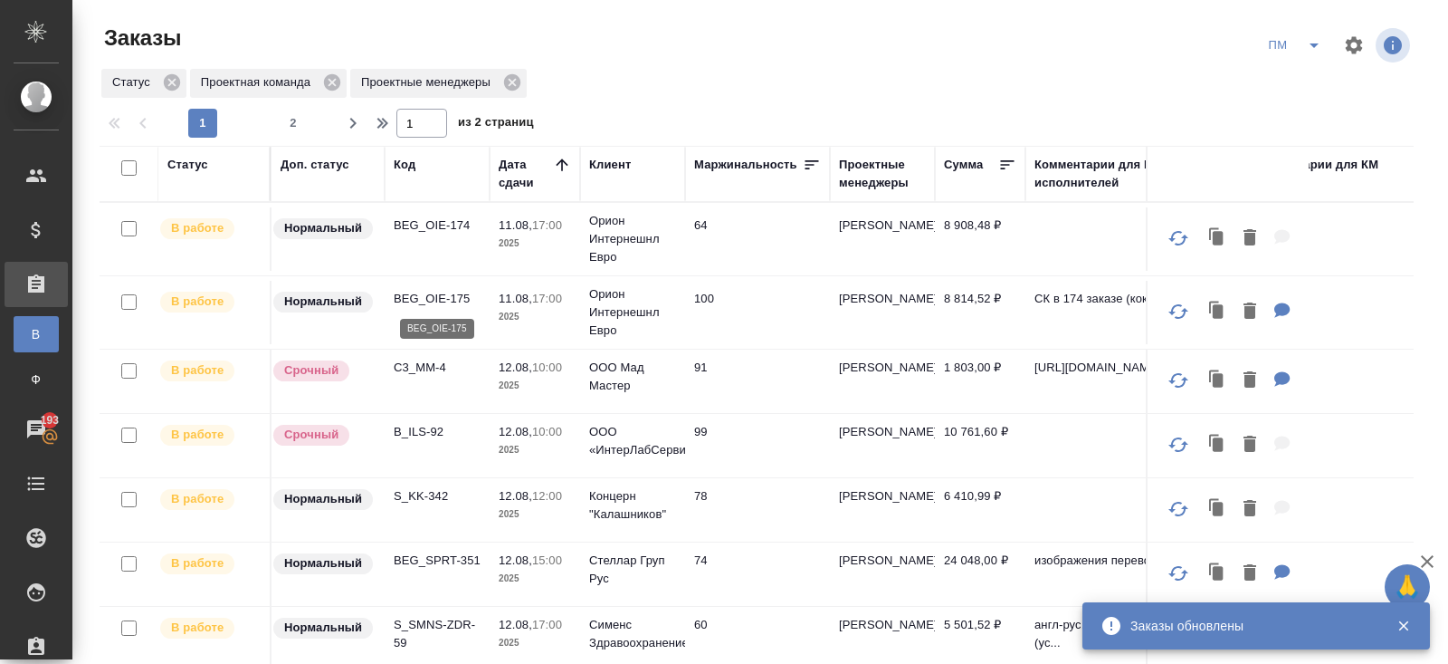
click at [425, 294] on p "BEG_OIE-175" at bounding box center [437, 299] width 87 height 18
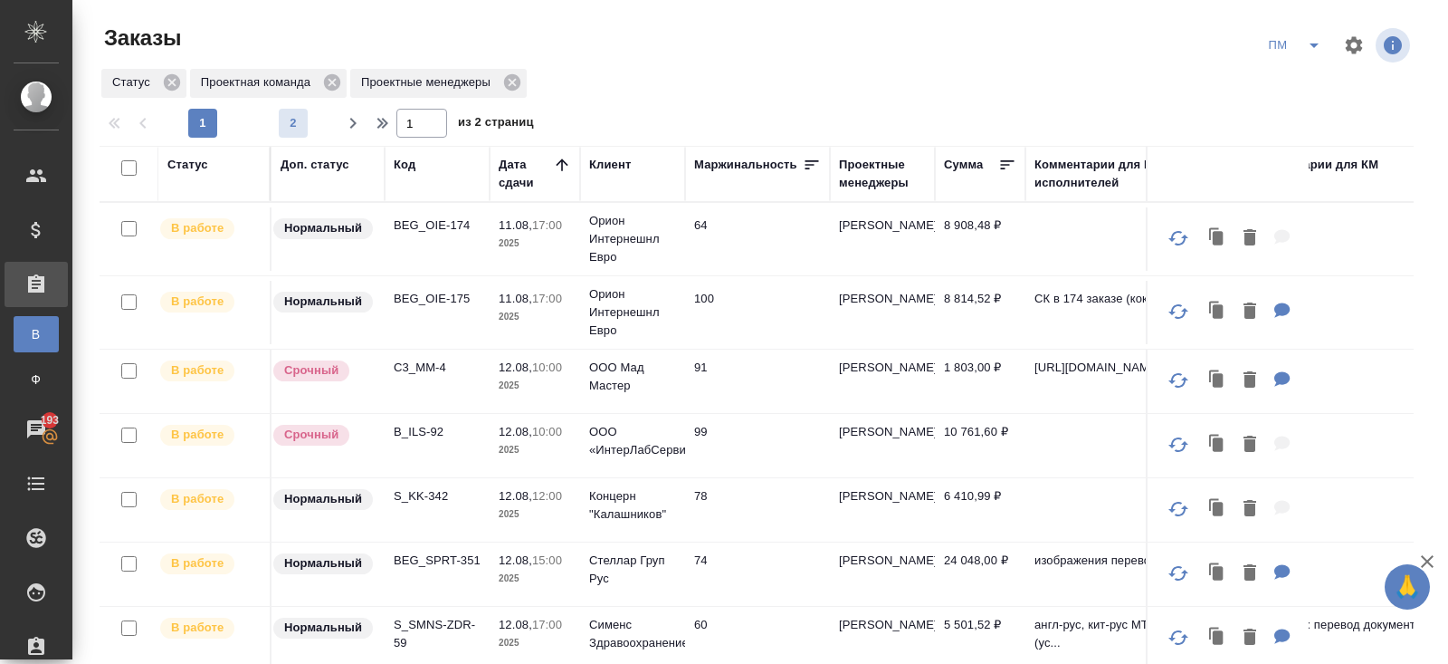
click at [288, 121] on span "2" at bounding box center [293, 123] width 29 height 18
type input "2"
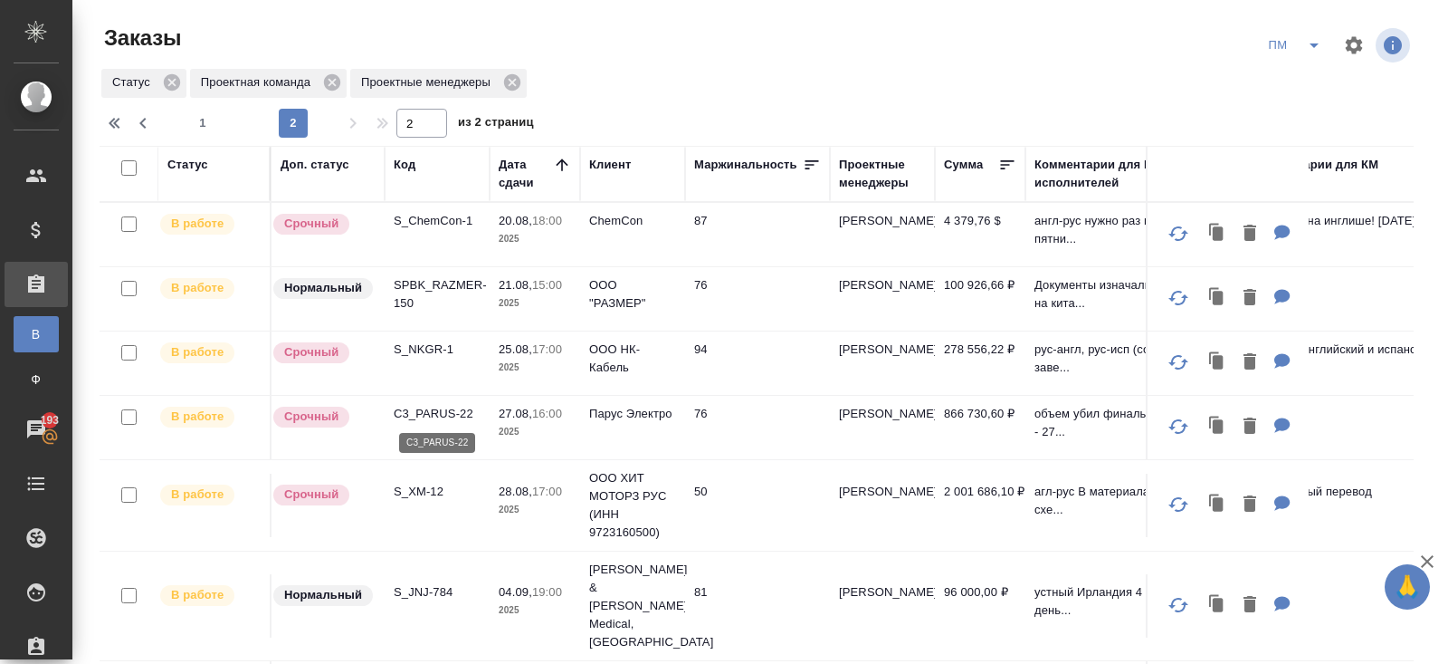
click at [407, 412] on p "C3_PARUS-22" at bounding box center [437, 414] width 87 height 18
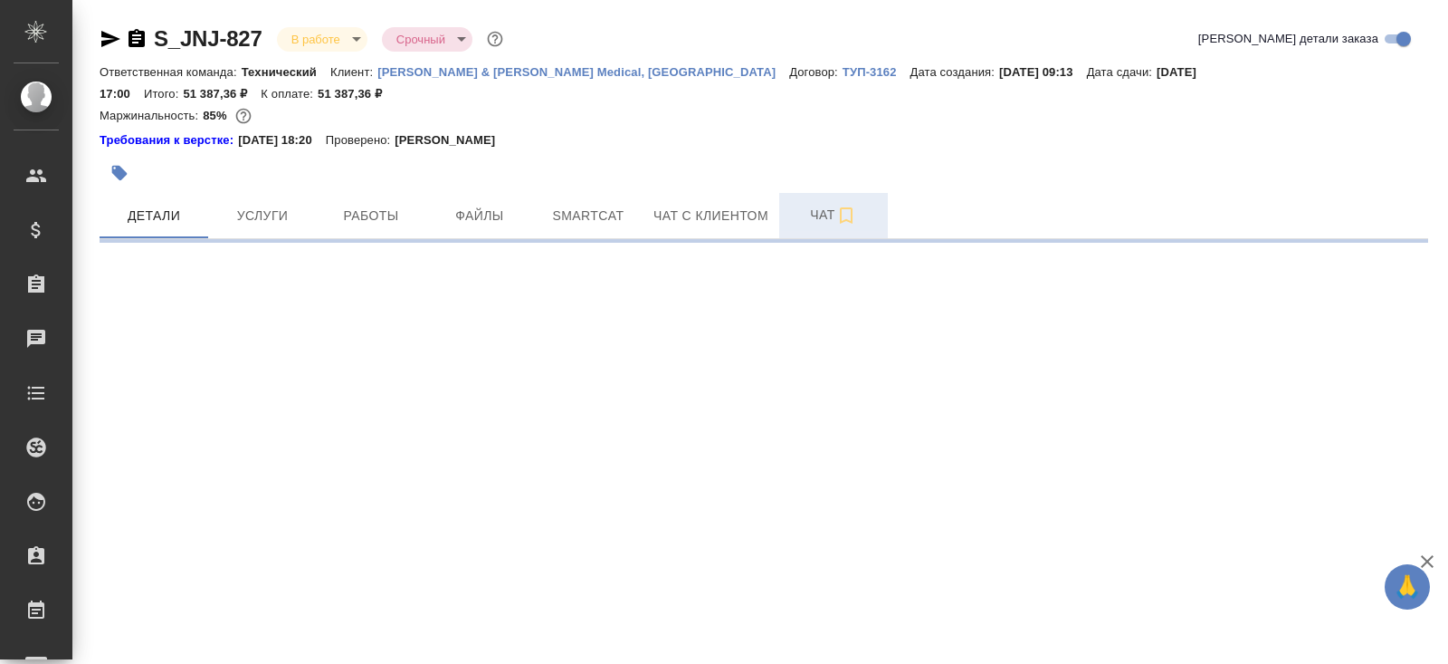
click at [814, 193] on button "Чат" at bounding box center [833, 215] width 109 height 45
select select "RU"
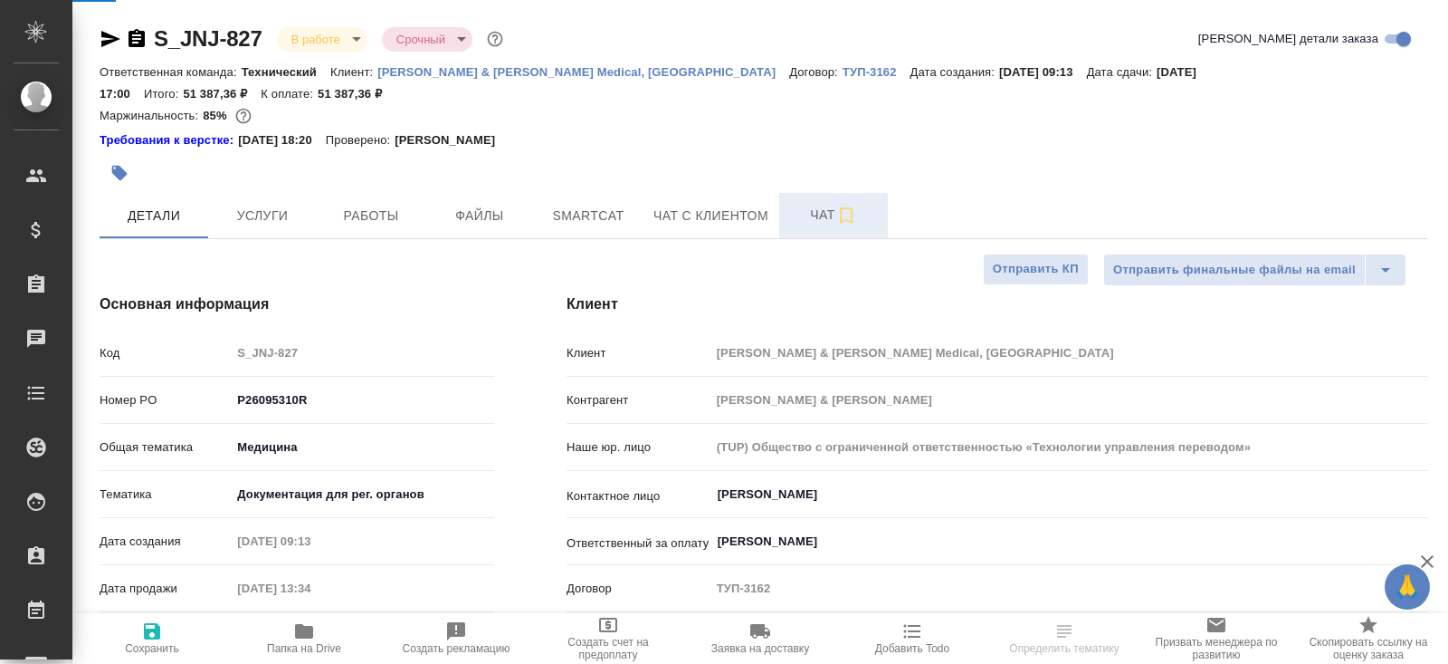
type textarea "x"
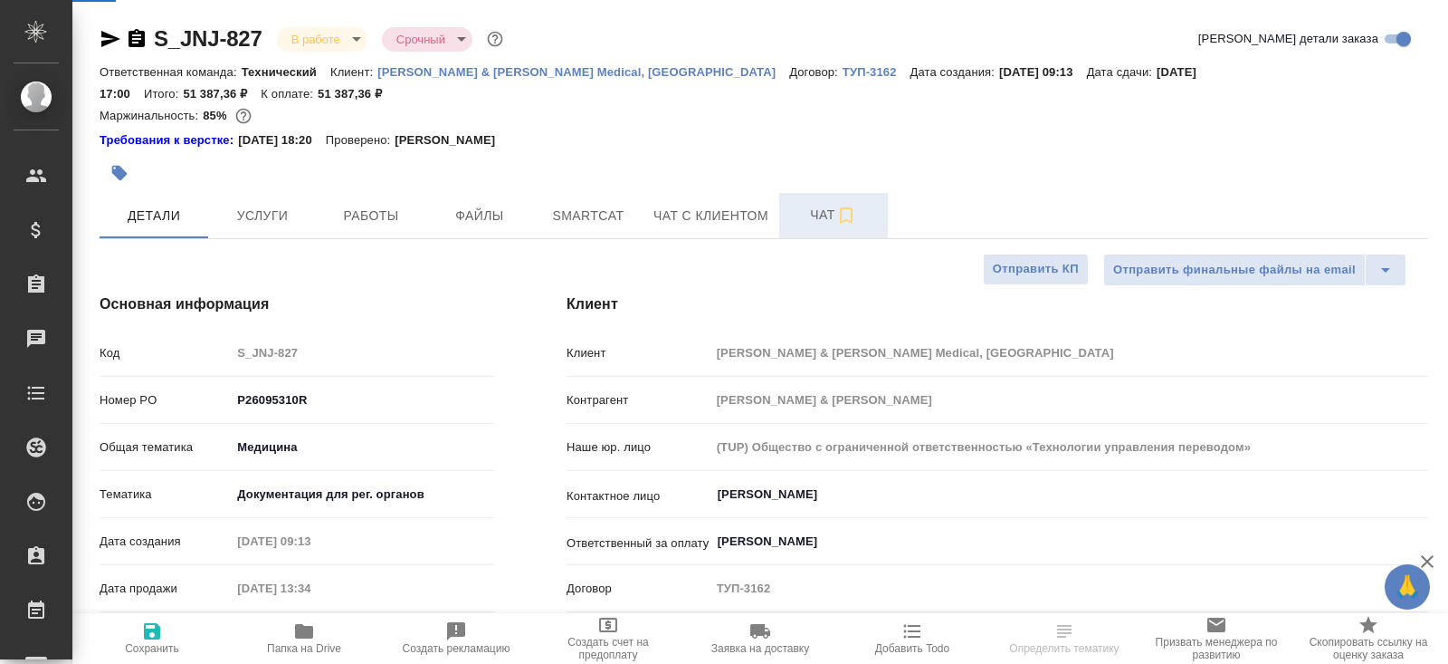
type textarea "x"
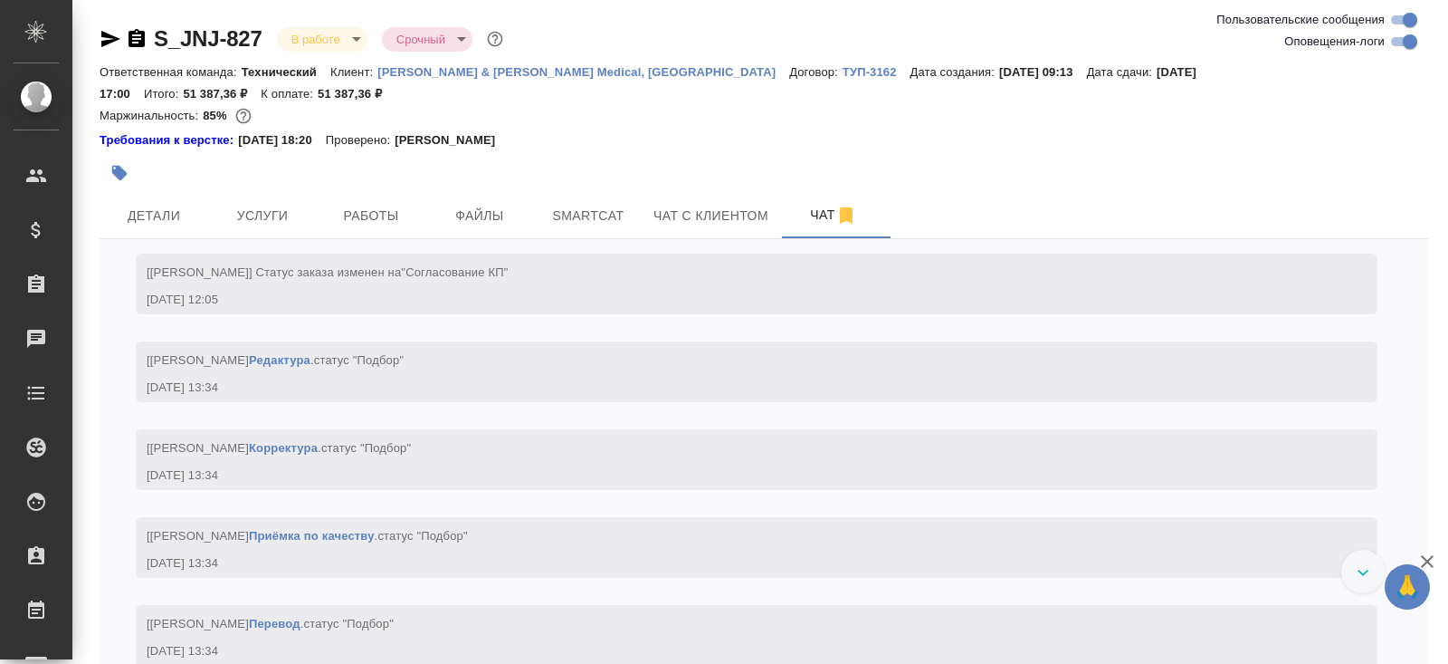
click at [1403, 43] on input "Оповещения-логи" at bounding box center [1410, 42] width 65 height 22
checkbox input "false"
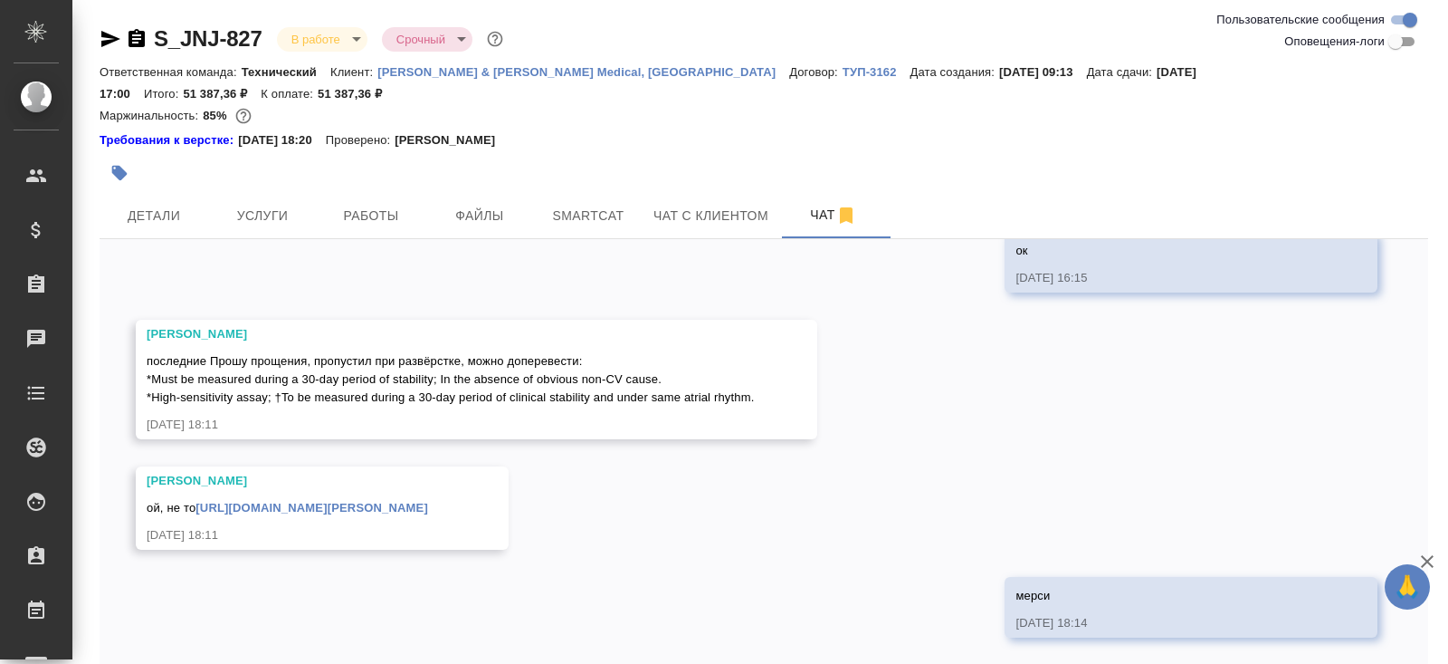
scroll to position [61, 0]
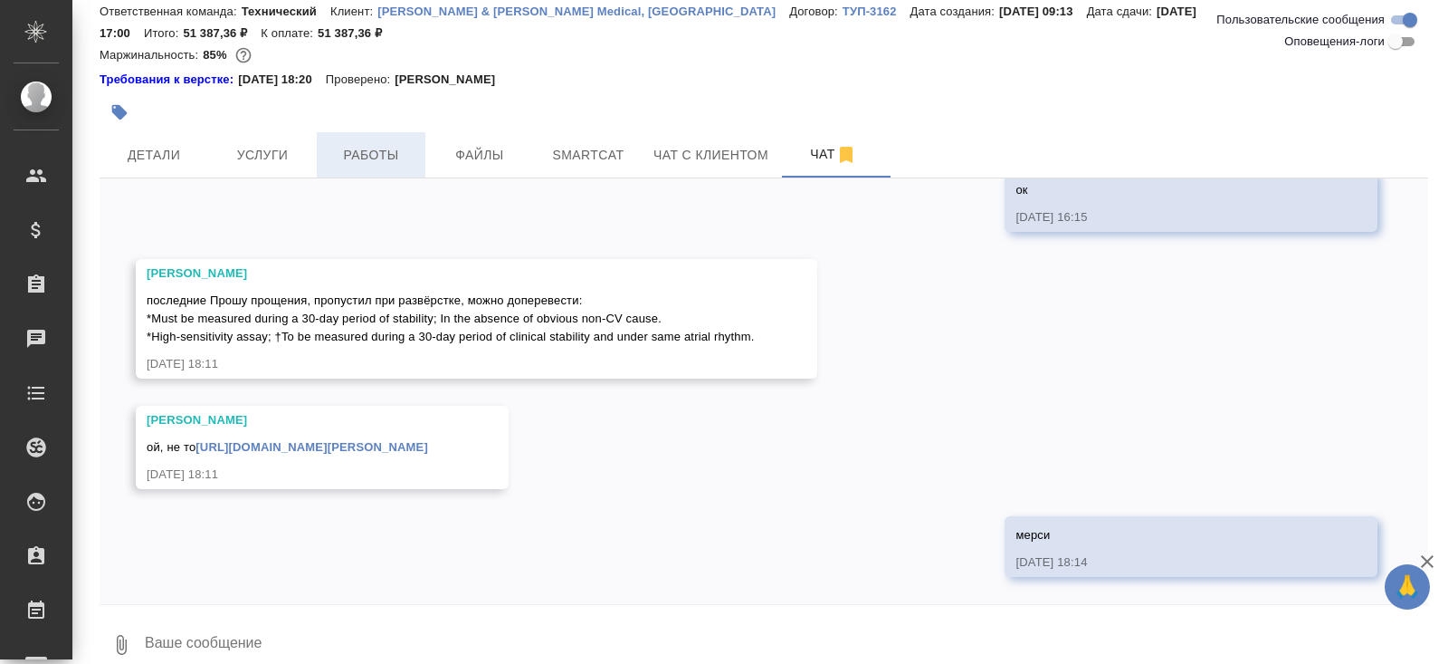
click at [347, 144] on span "Работы" at bounding box center [371, 155] width 87 height 23
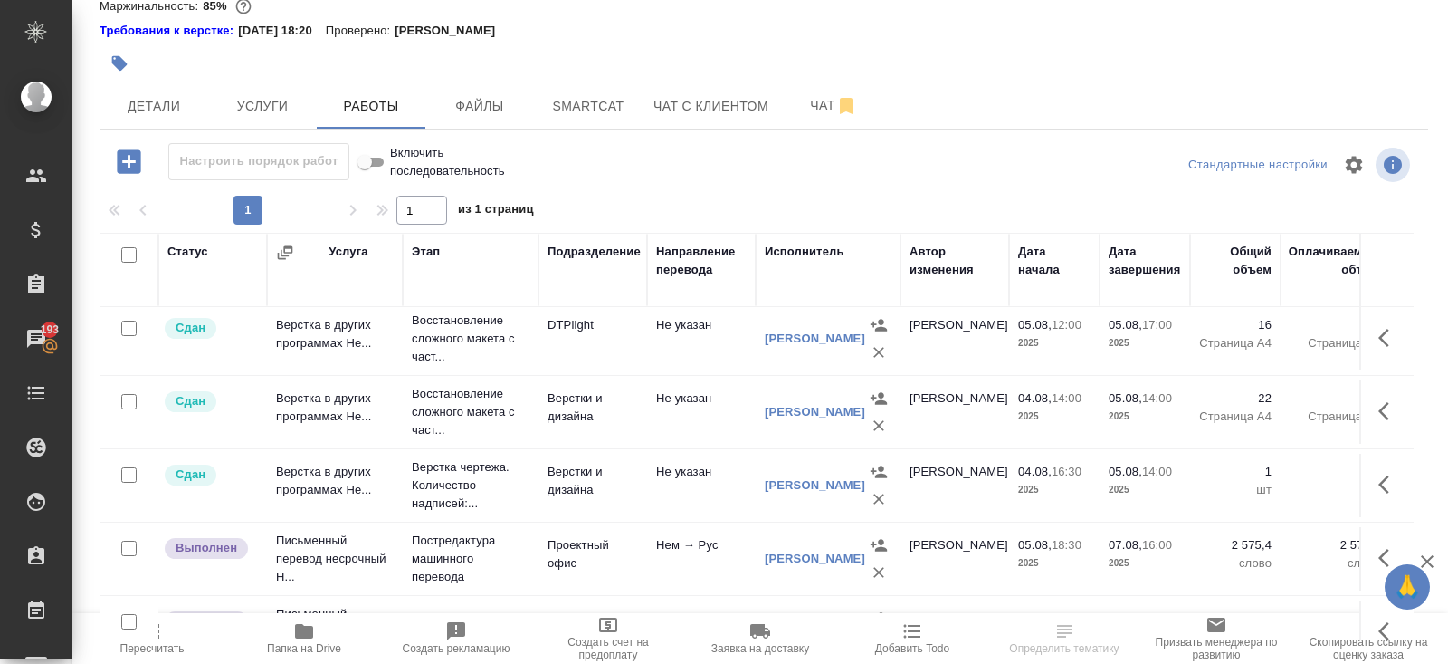
scroll to position [48, 0]
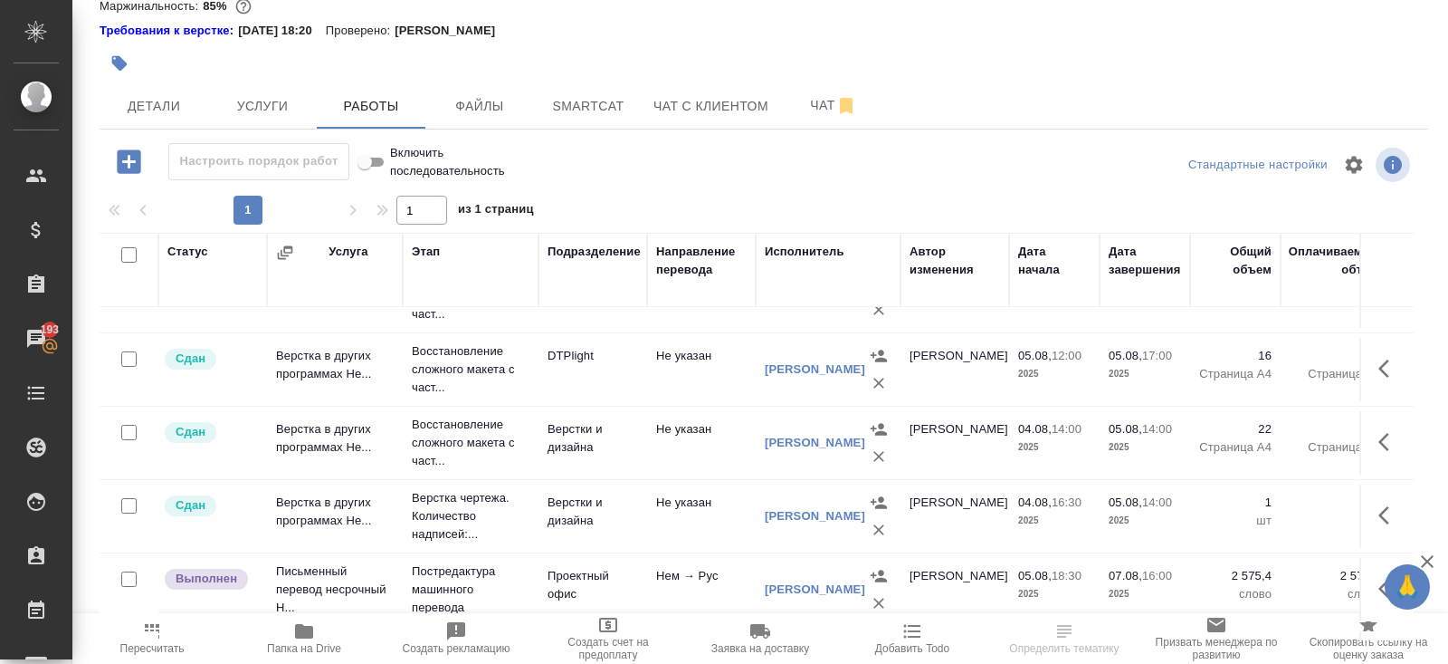
click at [814, 115] on div "S_JNJ-827 В работе inProgress Срочный urgent Кратко детали заказа Ответственная…" at bounding box center [764, 288] width 1349 height 796
click at [815, 99] on button "Чат" at bounding box center [833, 105] width 109 height 45
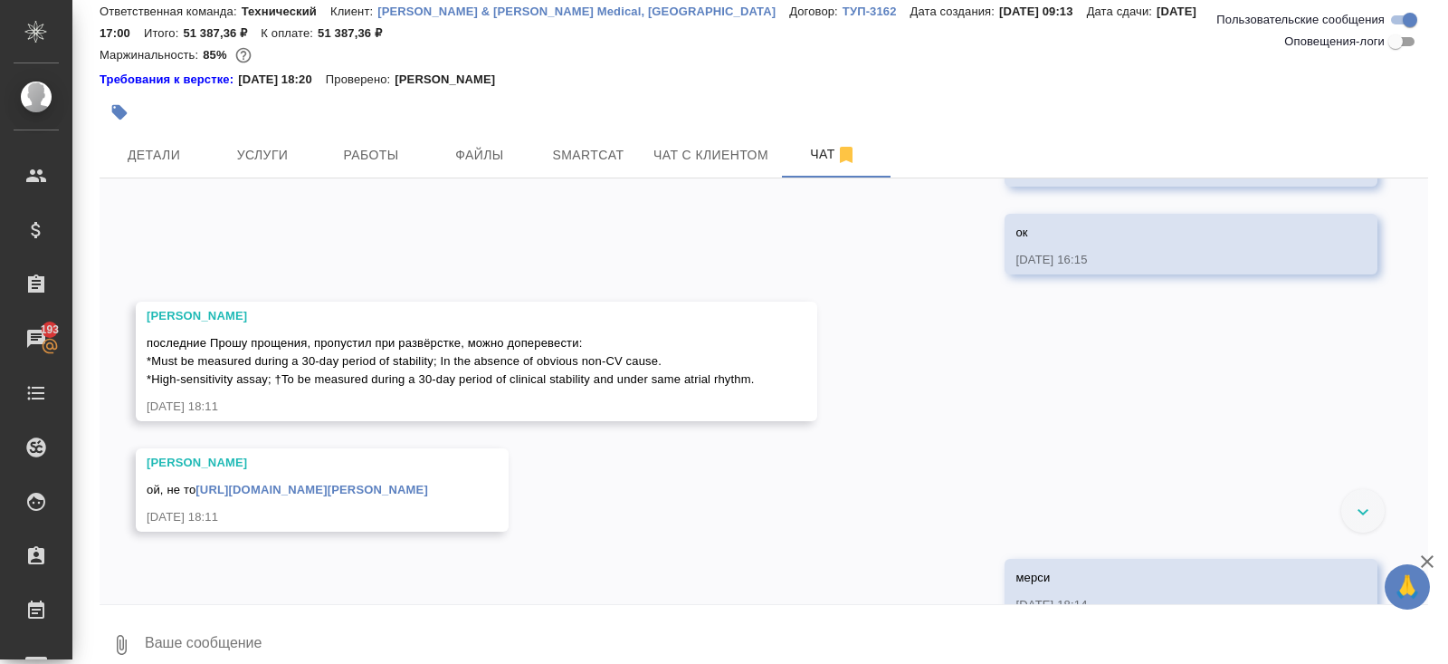
scroll to position [1379, 0]
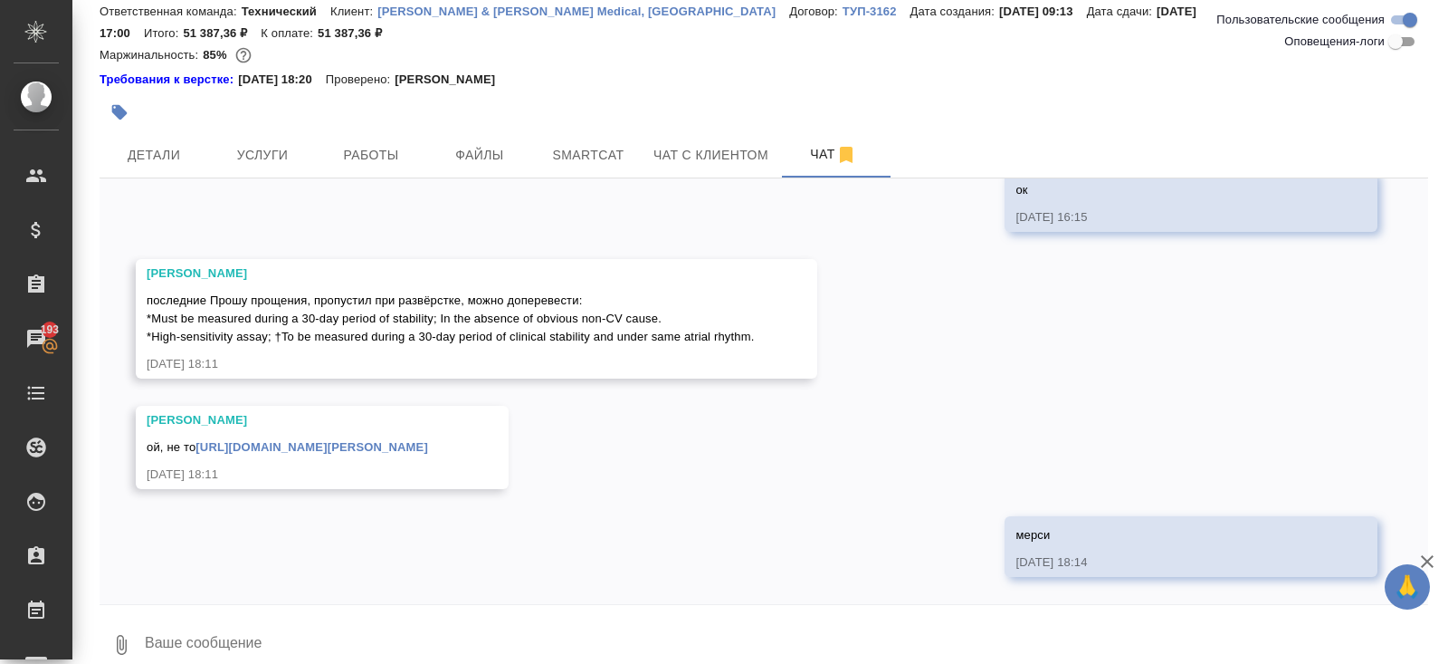
click at [200, 614] on textarea at bounding box center [785, 645] width 1285 height 62
type textarea "W"
type textarea """
type textarea "@"
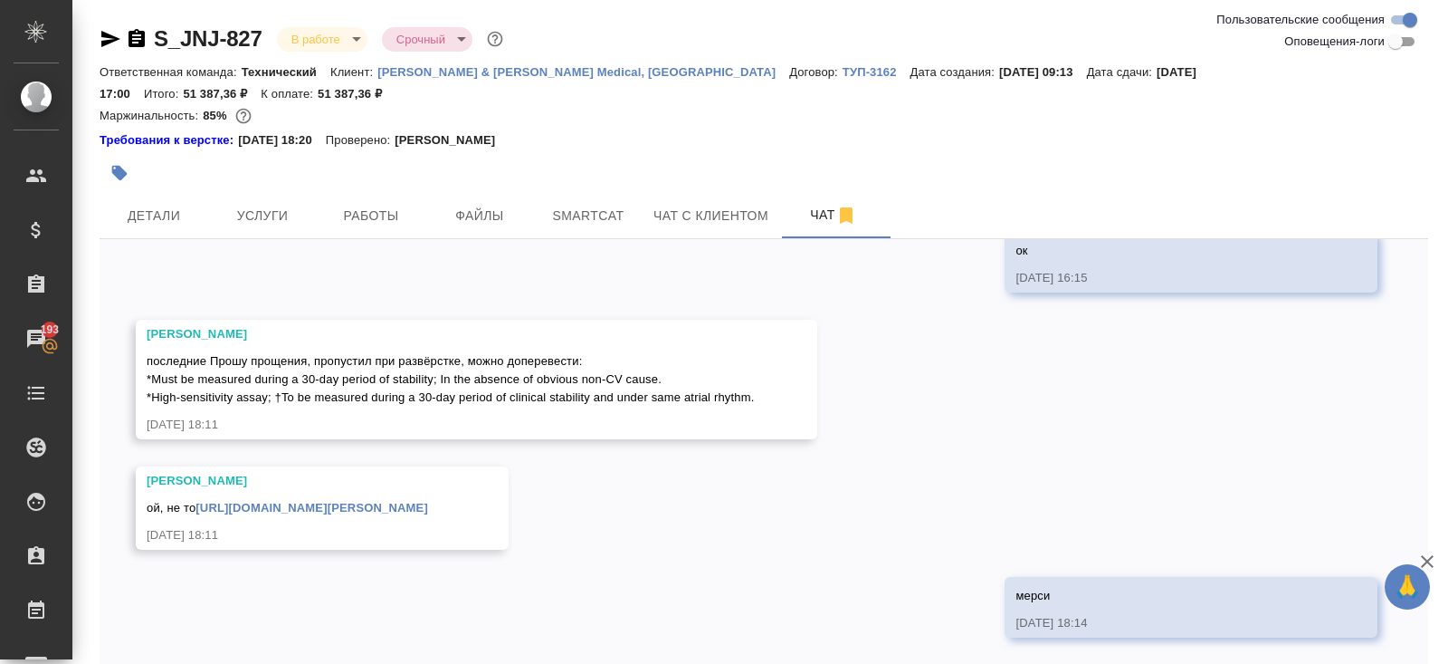
click at [101, 35] on icon "button" at bounding box center [110, 39] width 19 height 16
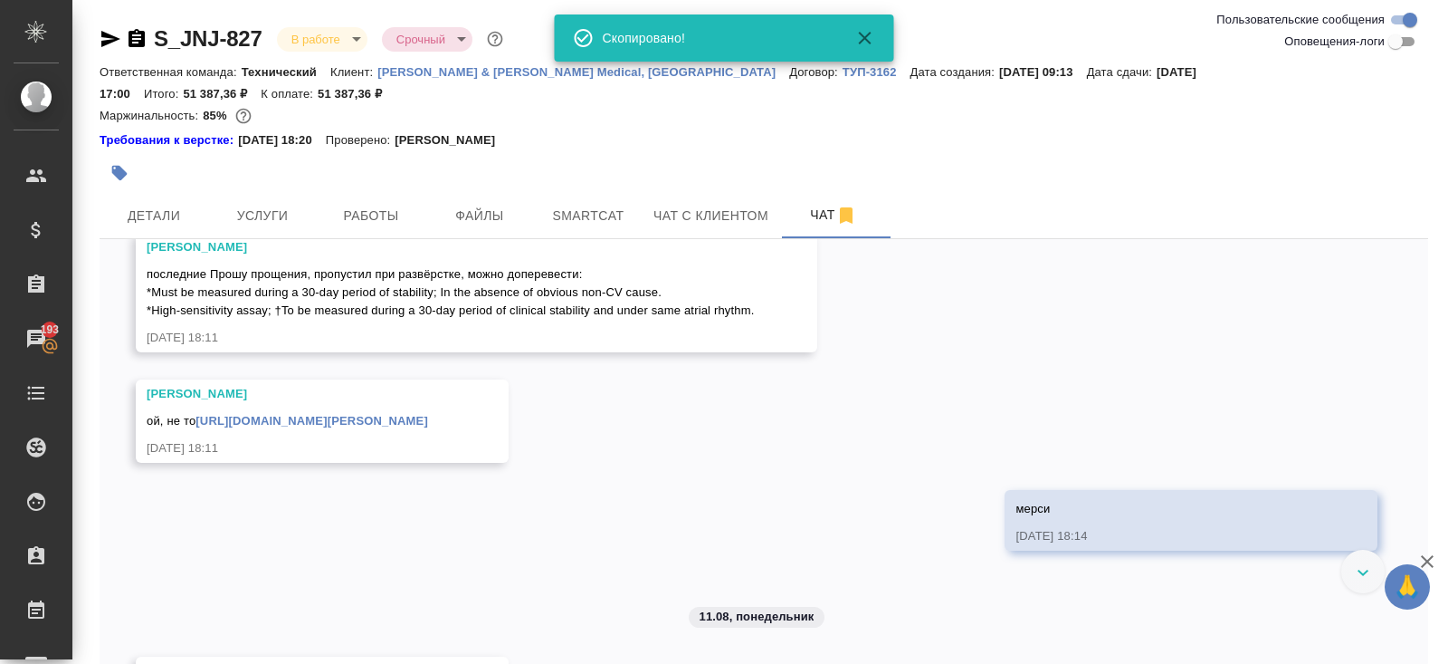
scroll to position [1678, 0]
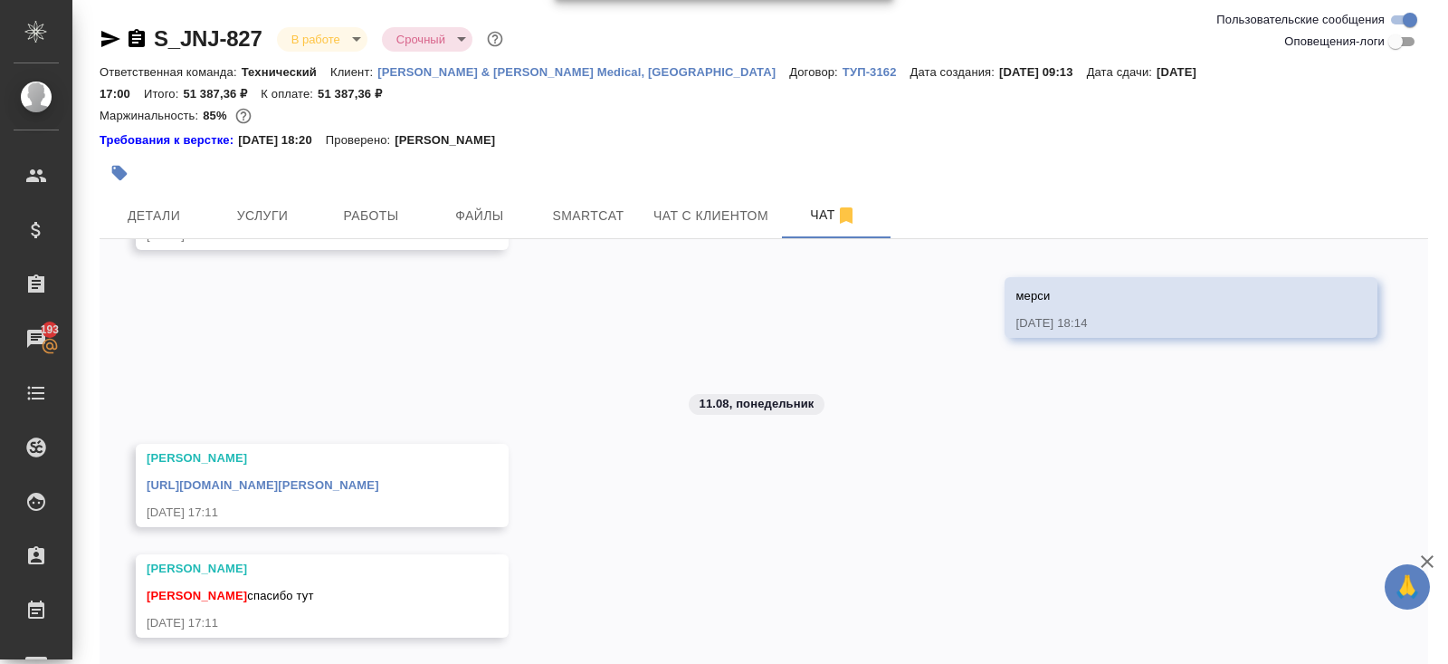
click at [100, 35] on icon "button" at bounding box center [111, 39] width 22 height 22
click at [379, 478] on link "https://drive.awatera.com/apps/files/files/10009304?dir=/Shares/Johnson%20and%2…" at bounding box center [263, 485] width 233 height 14
click at [340, 23] on div "S_JNJ-827 В работе inProgress Срочный urgent Ответственная команда: Технический…" at bounding box center [764, 373] width 1349 height 747
click at [319, 45] on body "🙏 .cls-1 fill:#fff; AWATERA Belyakova Yulia Клиенты Спецификации Заказы 193 Чат…" at bounding box center [724, 332] width 1448 height 664
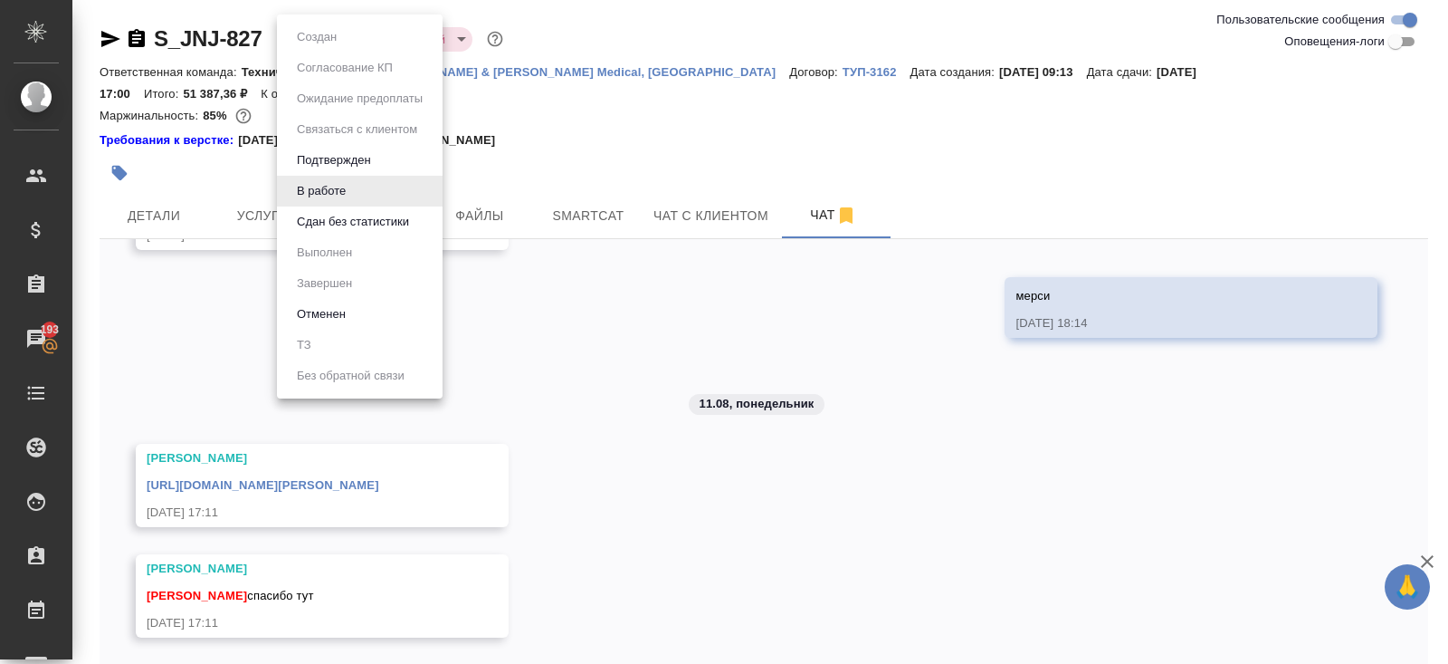
click at [320, 47] on button "Сдан без статистики" at bounding box center [316, 37] width 51 height 20
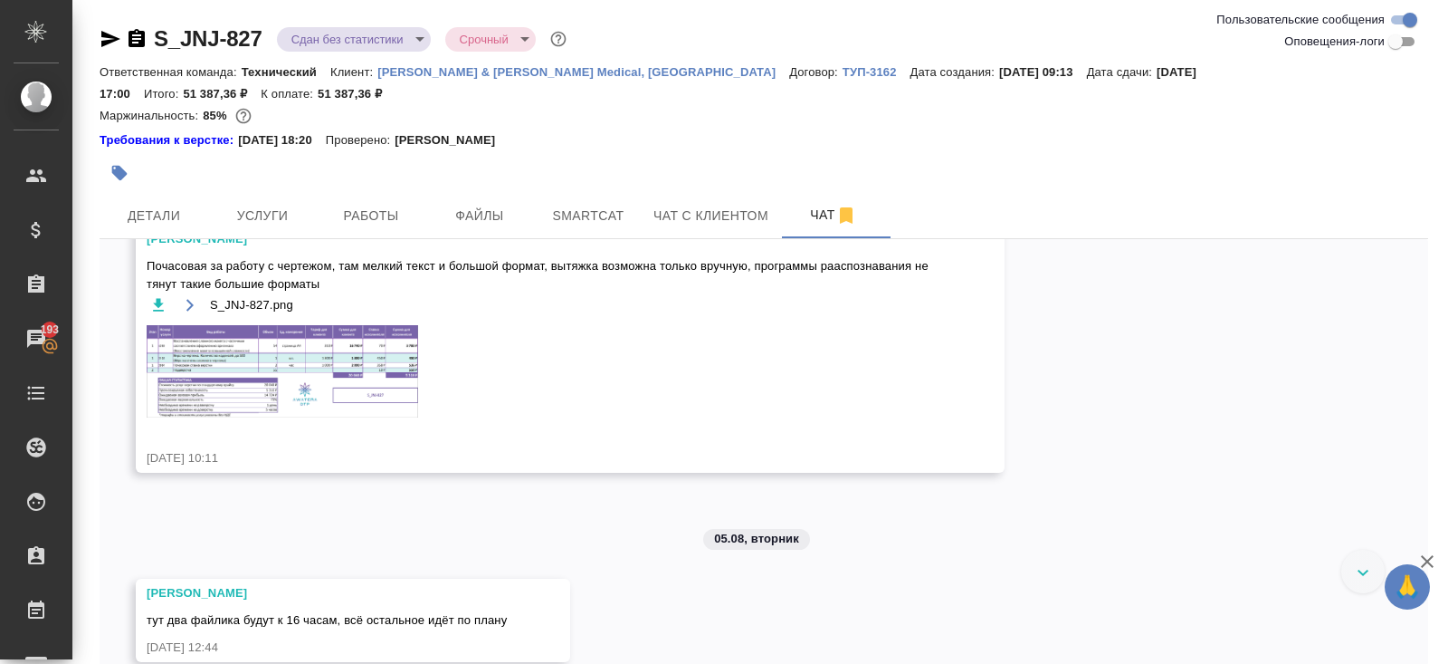
scroll to position [335, 0]
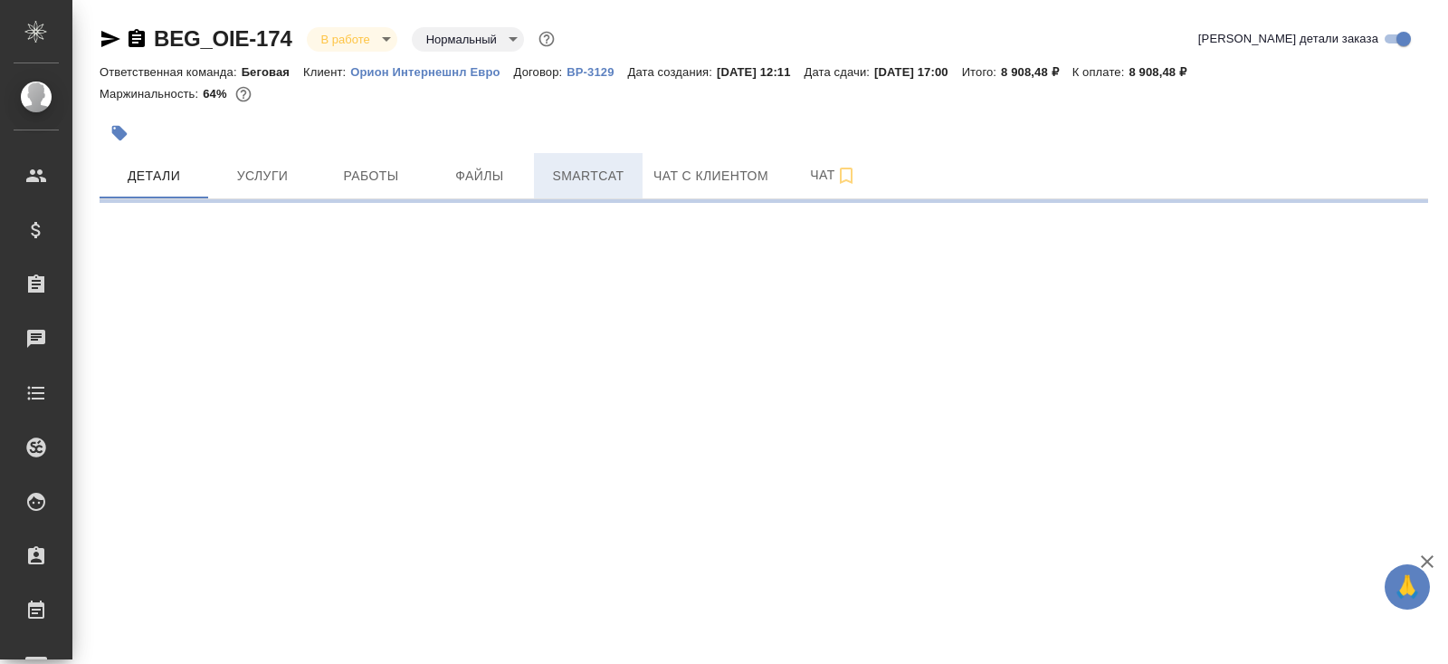
select select "RU"
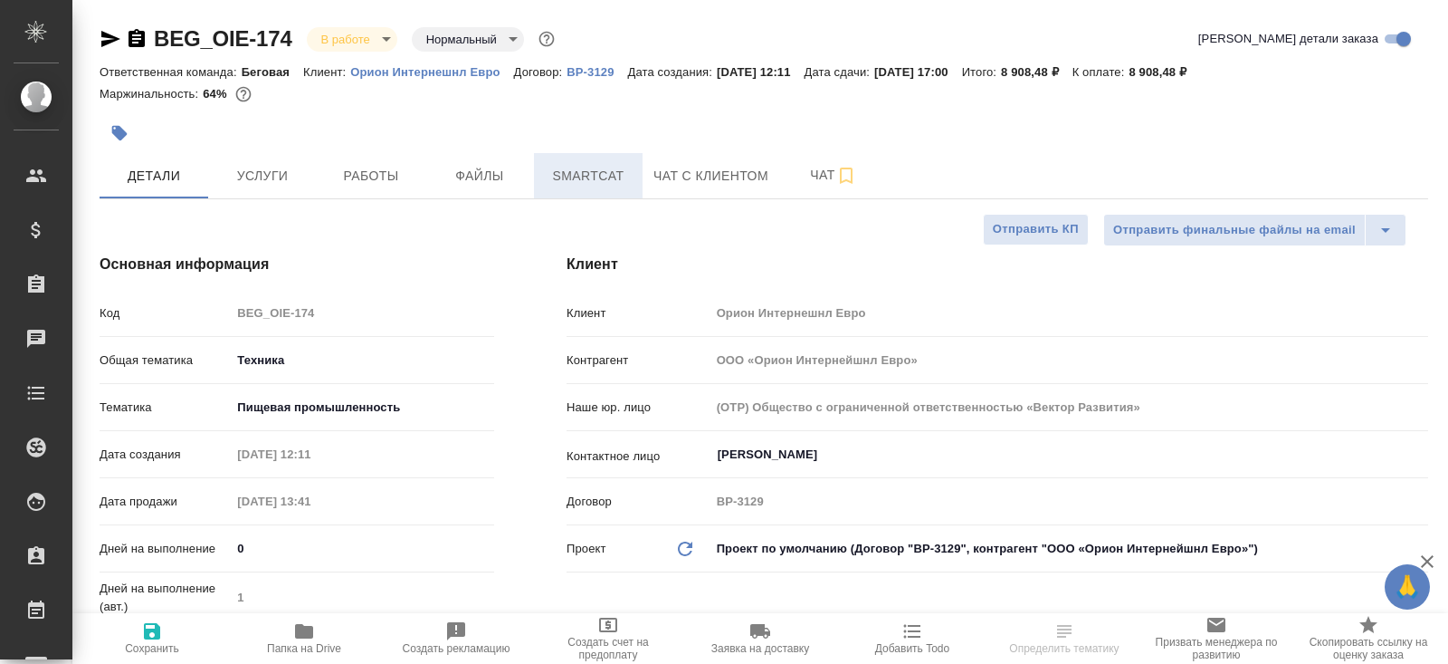
type textarea "x"
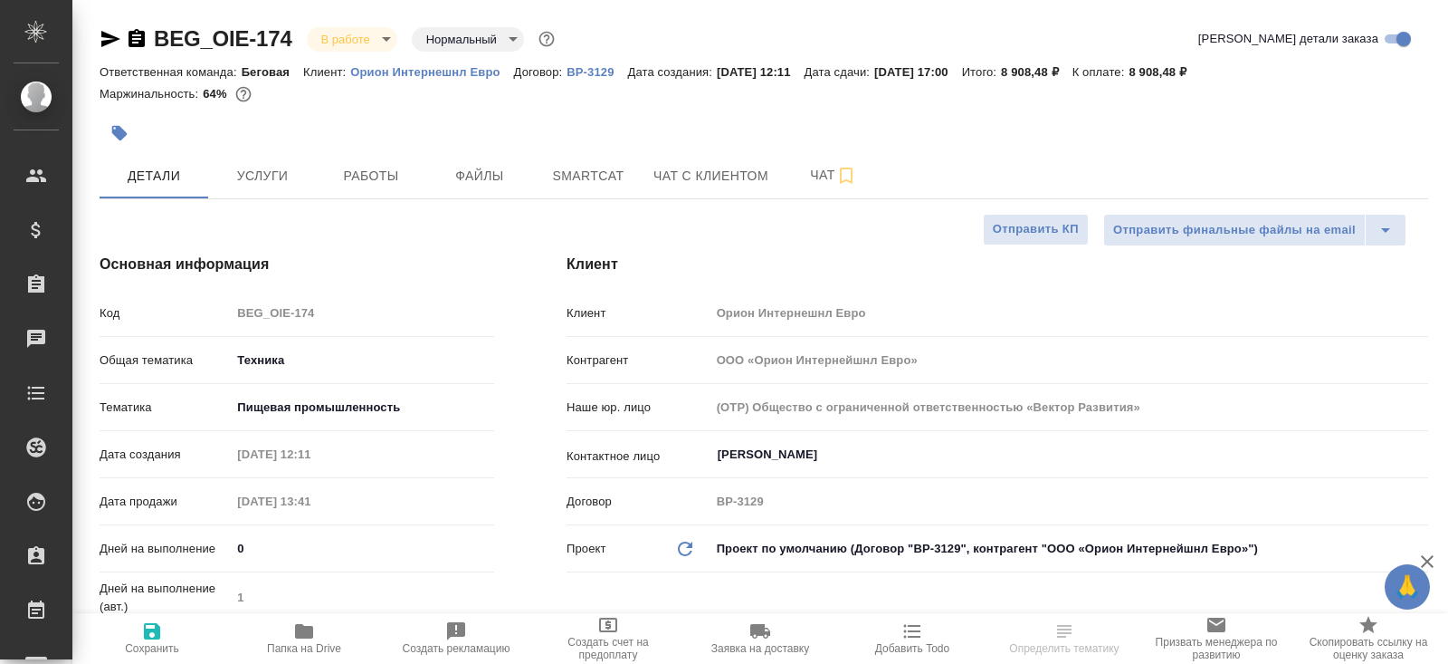
type textarea "x"
type input "[PERSON_NAME]"
click at [296, 652] on span "Папка на Drive" at bounding box center [304, 648] width 74 height 13
type textarea "x"
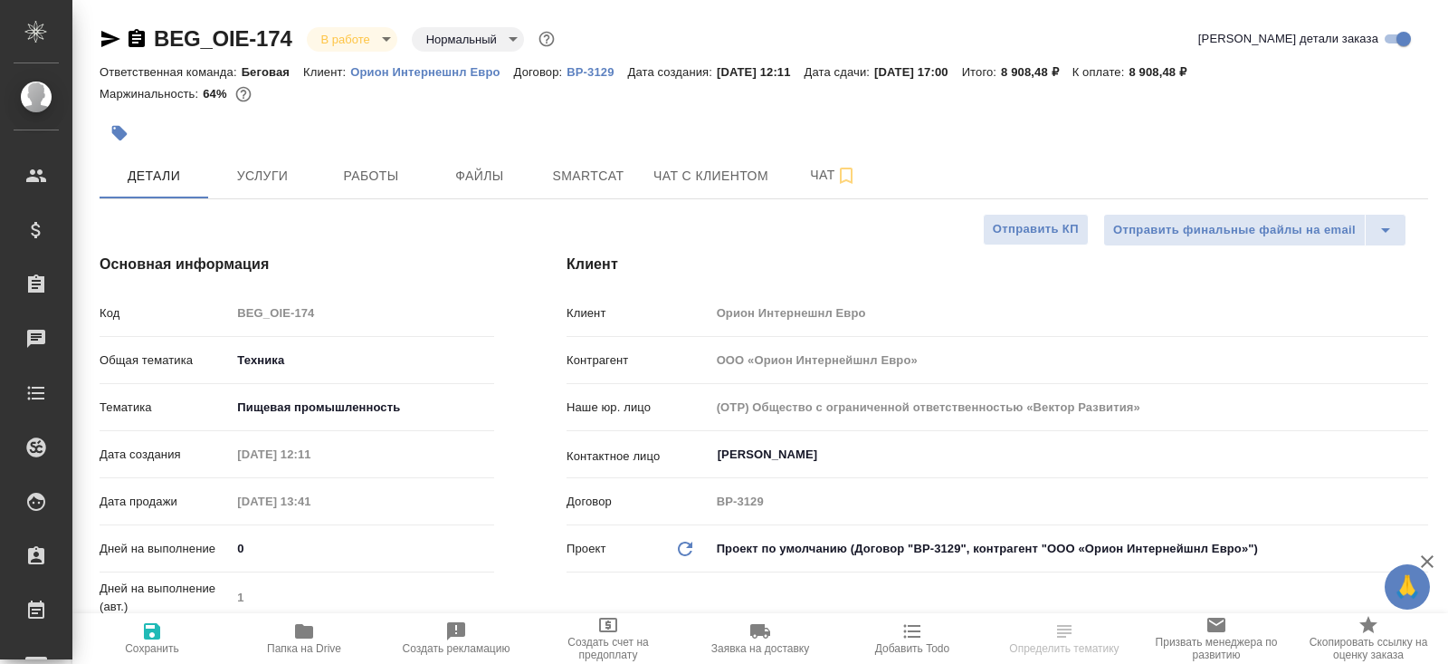
type textarea "x"
click at [625, 172] on span "Smartcat" at bounding box center [588, 176] width 87 height 23
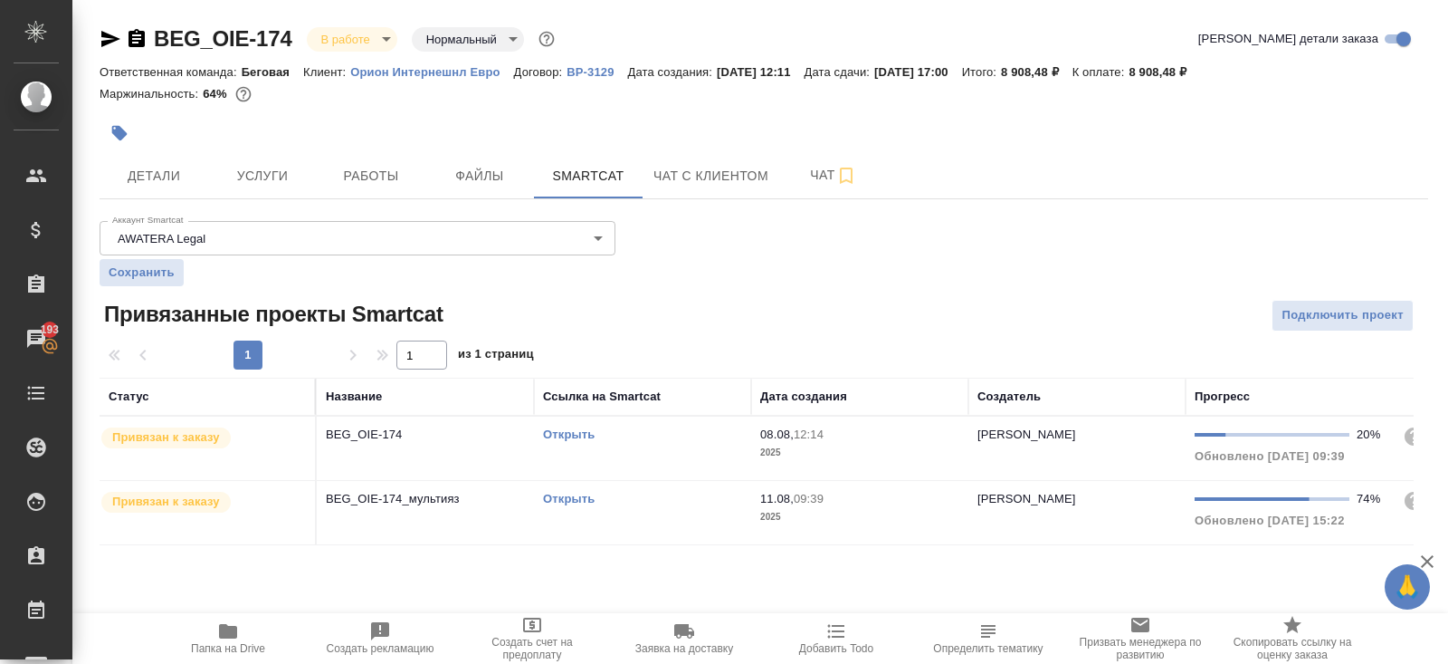
click at [561, 497] on link "Открыть" at bounding box center [569, 499] width 52 height 14
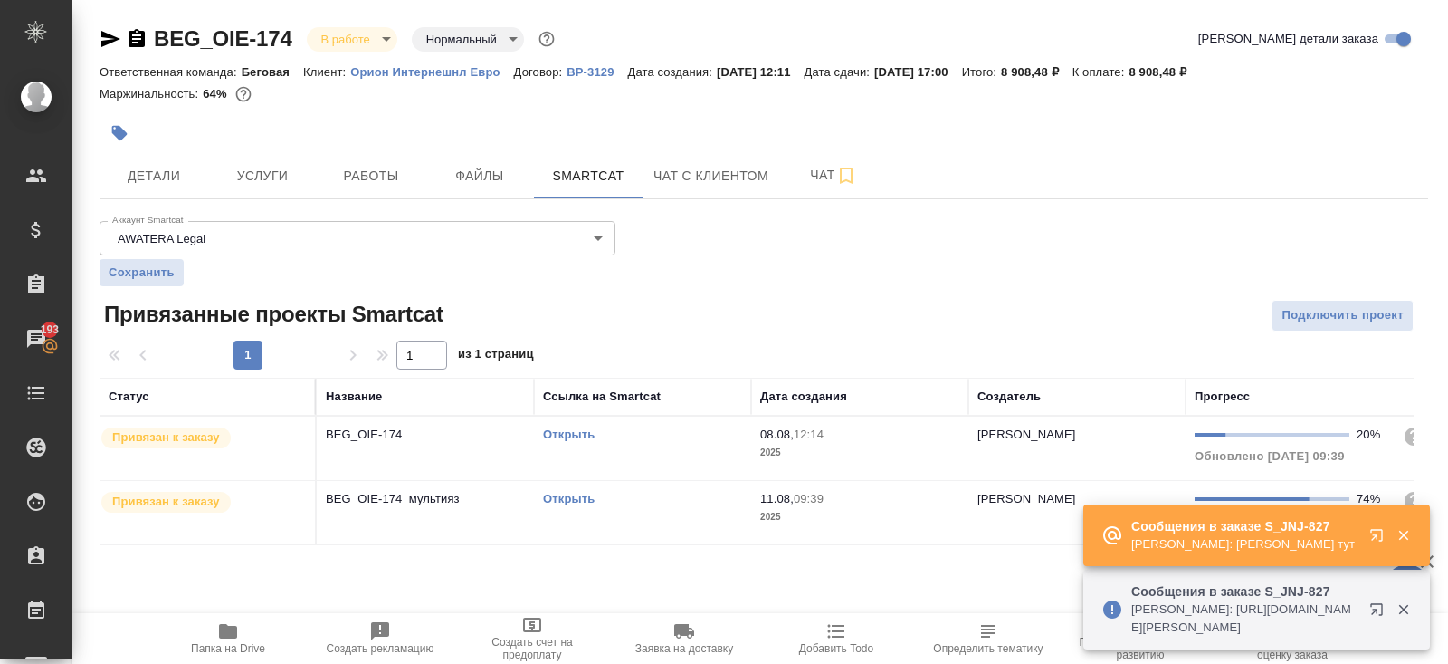
click at [1378, 529] on icon "button" at bounding box center [1377, 535] width 12 height 12
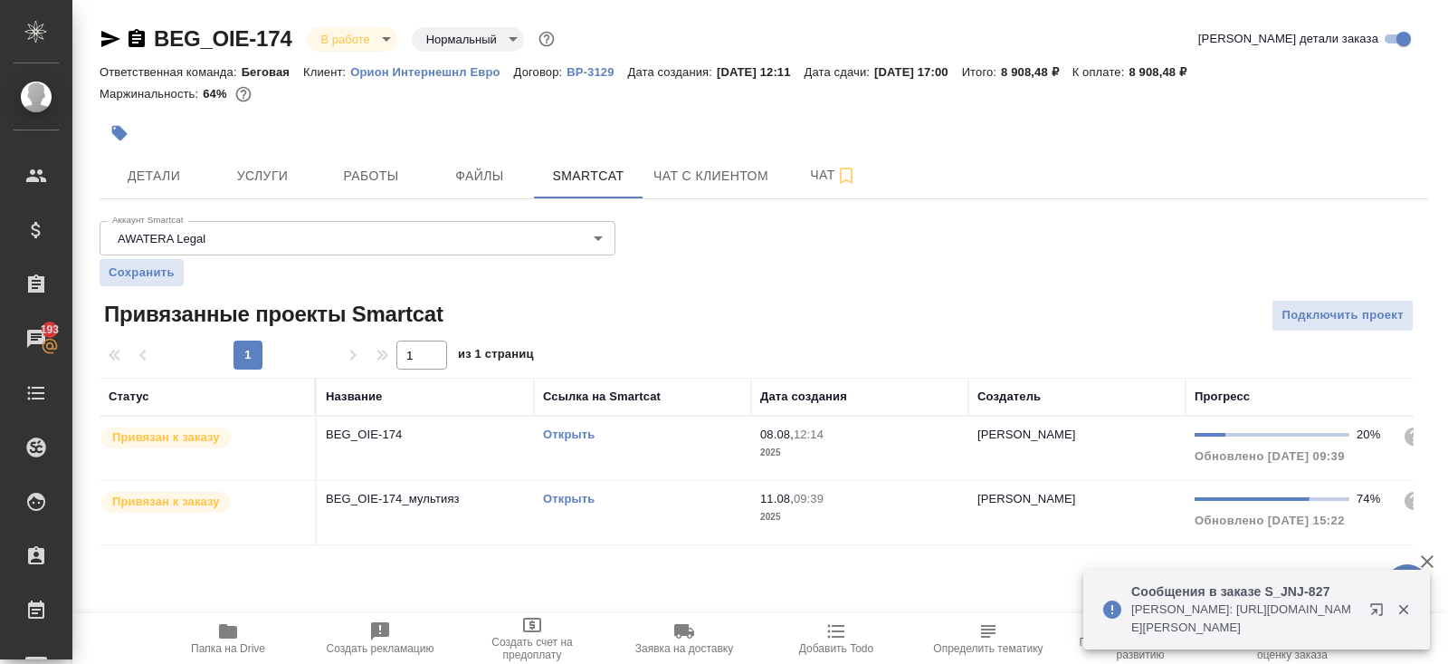
click at [113, 39] on icon "button" at bounding box center [110, 39] width 19 height 16
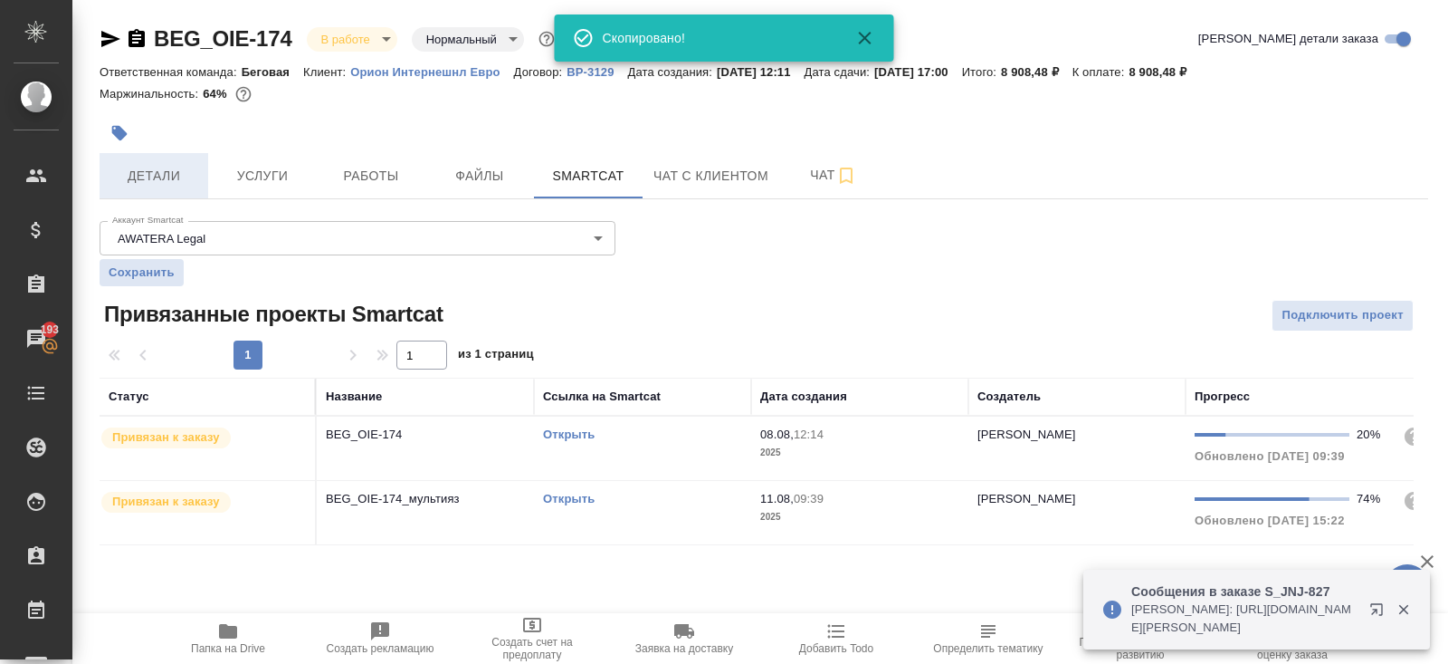
click at [144, 196] on button "Детали" at bounding box center [154, 175] width 109 height 45
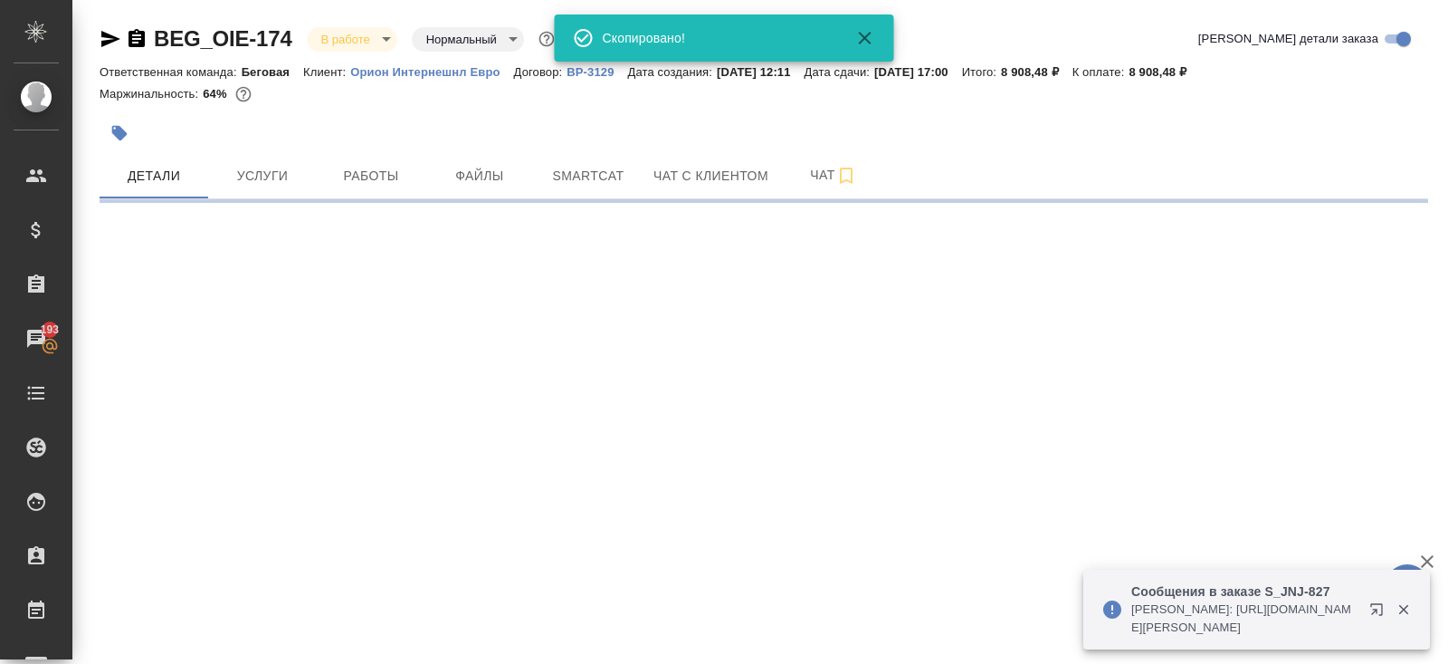
select select "RU"
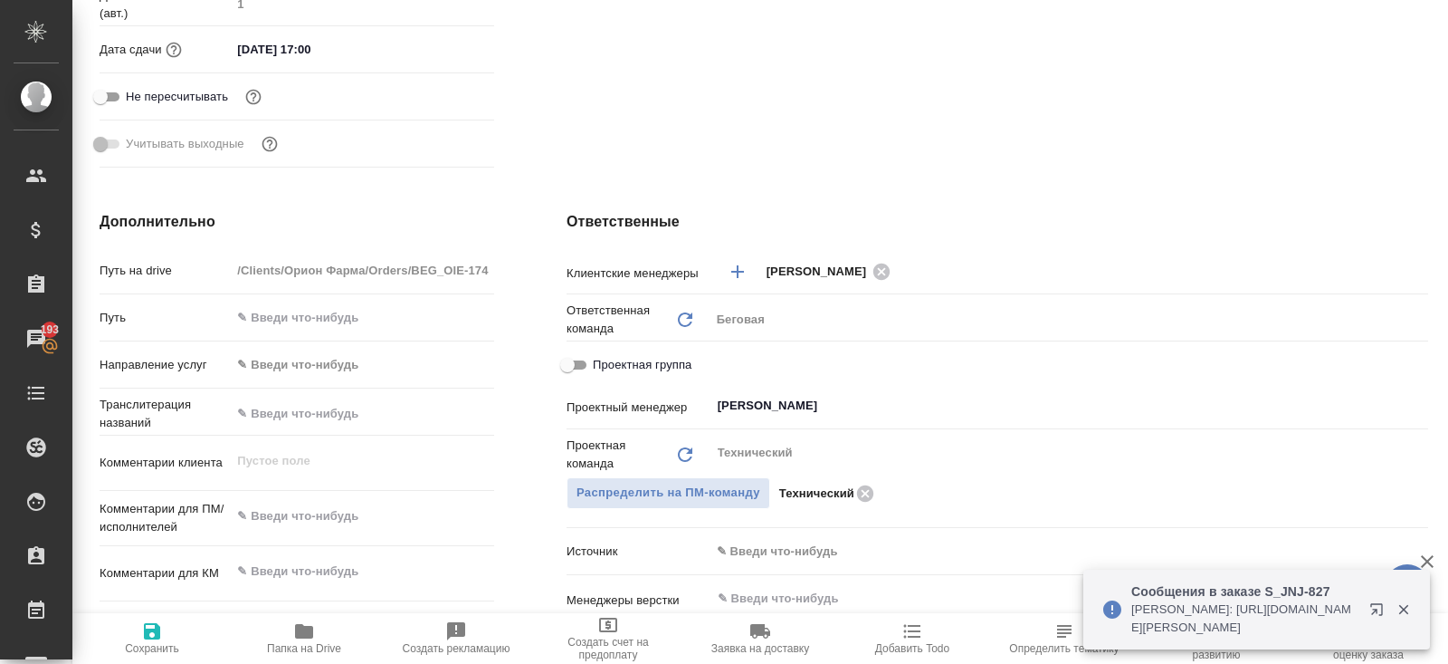
scroll to position [594, 0]
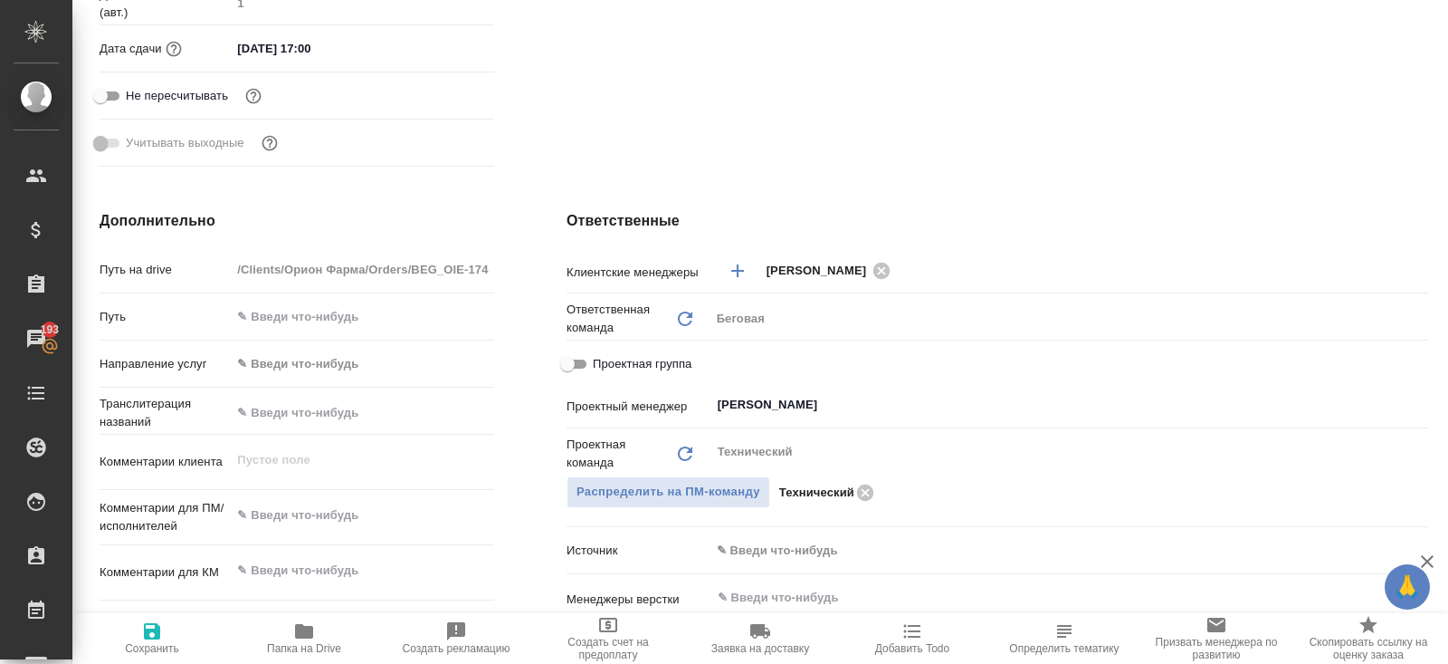
type textarea "x"
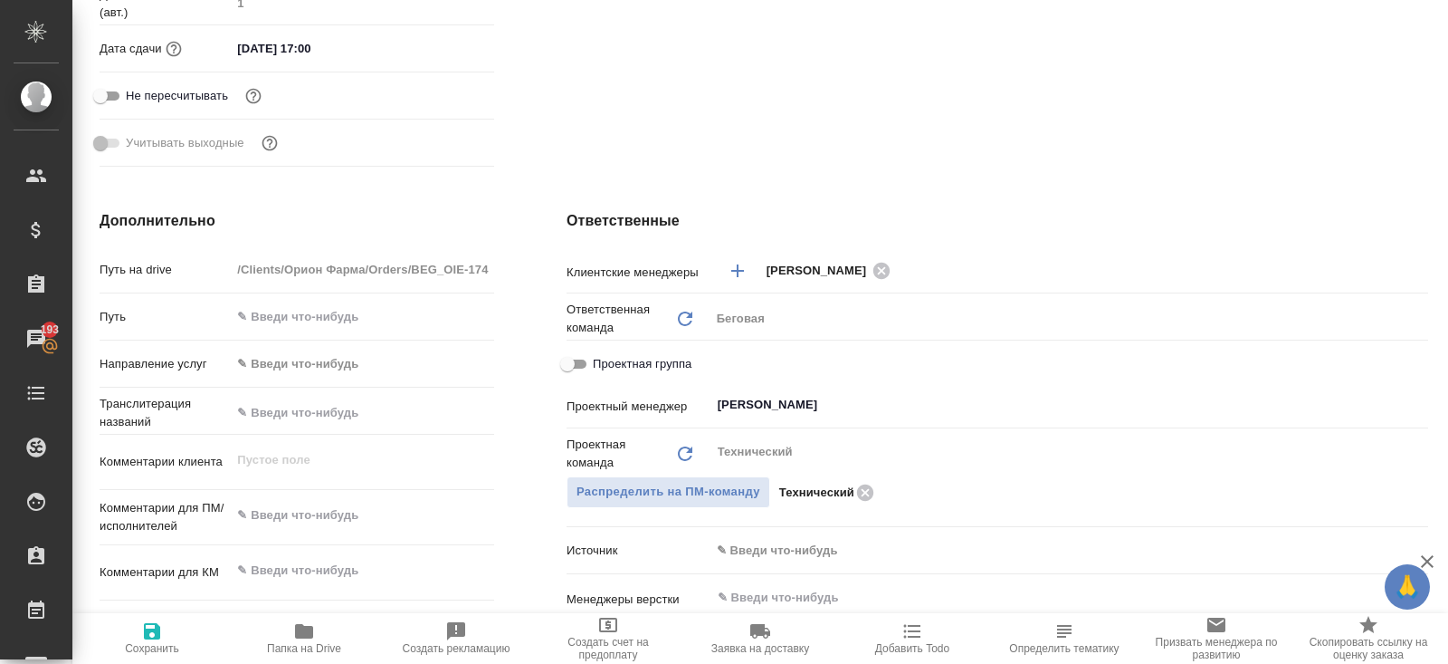
type textarea "x"
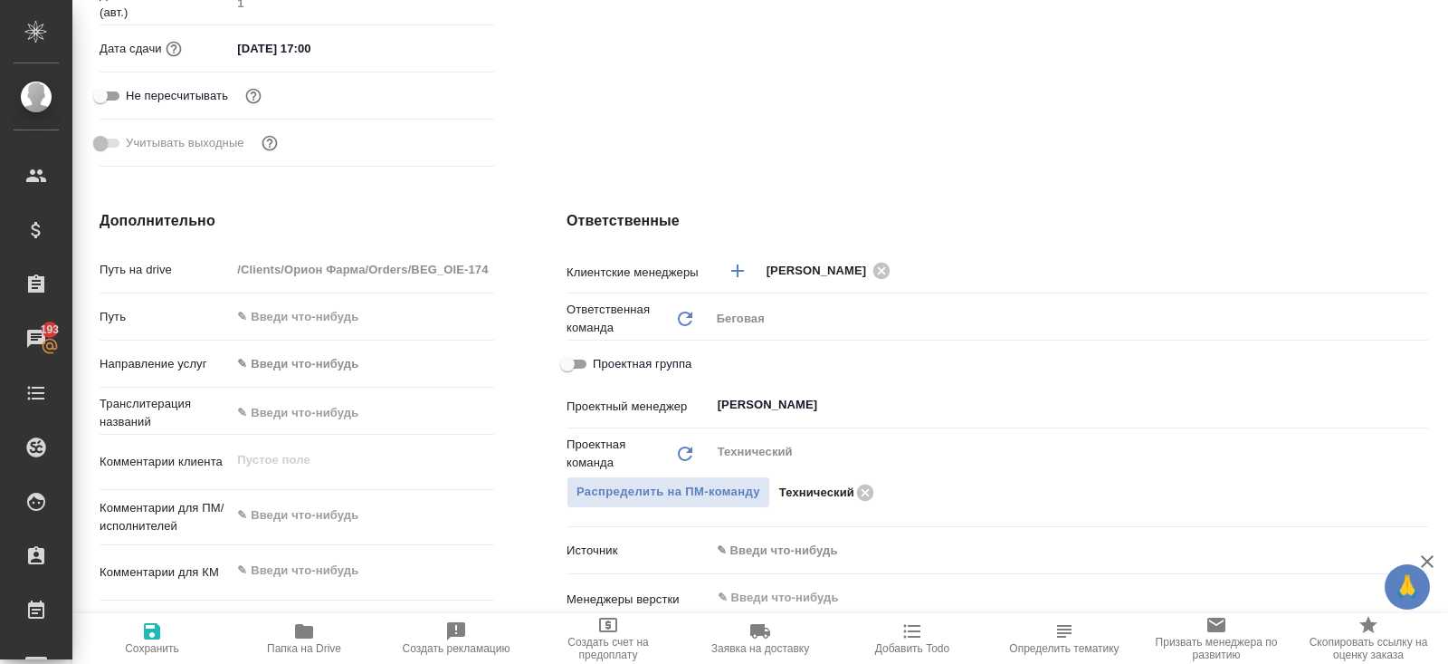
type textarea "x"
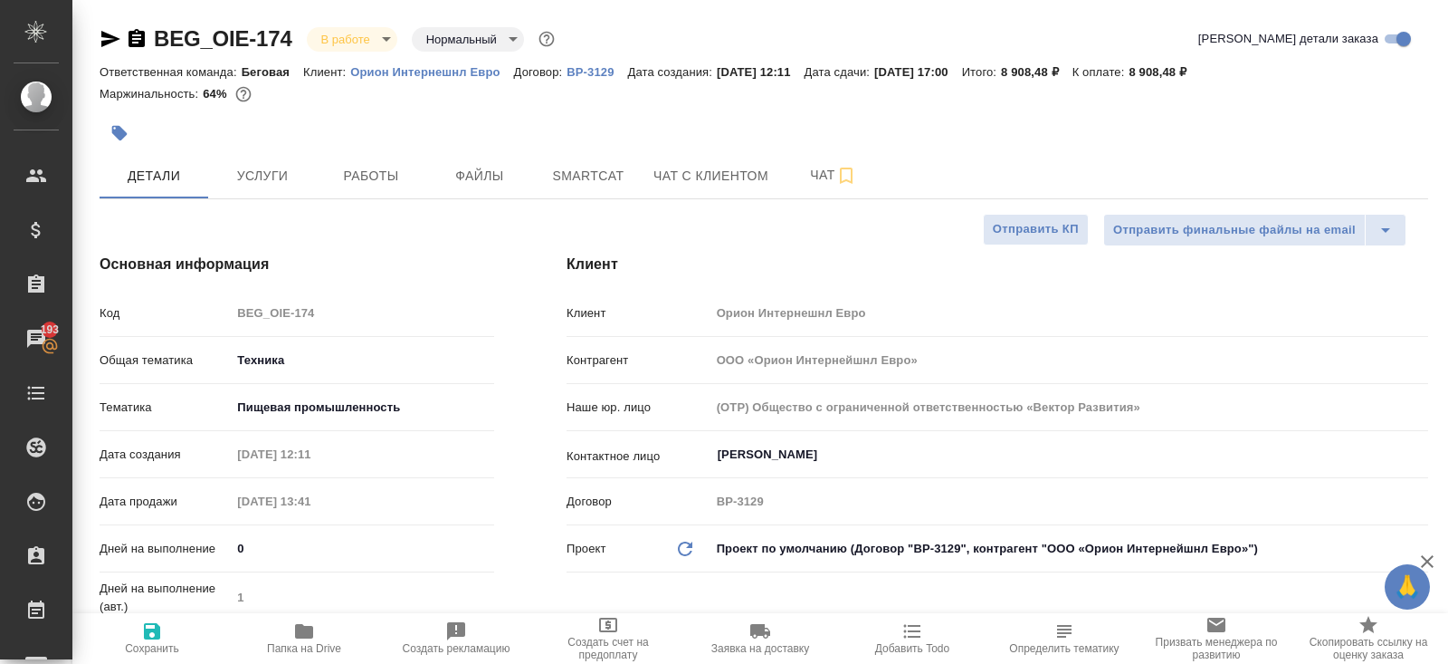
type textarea "x"
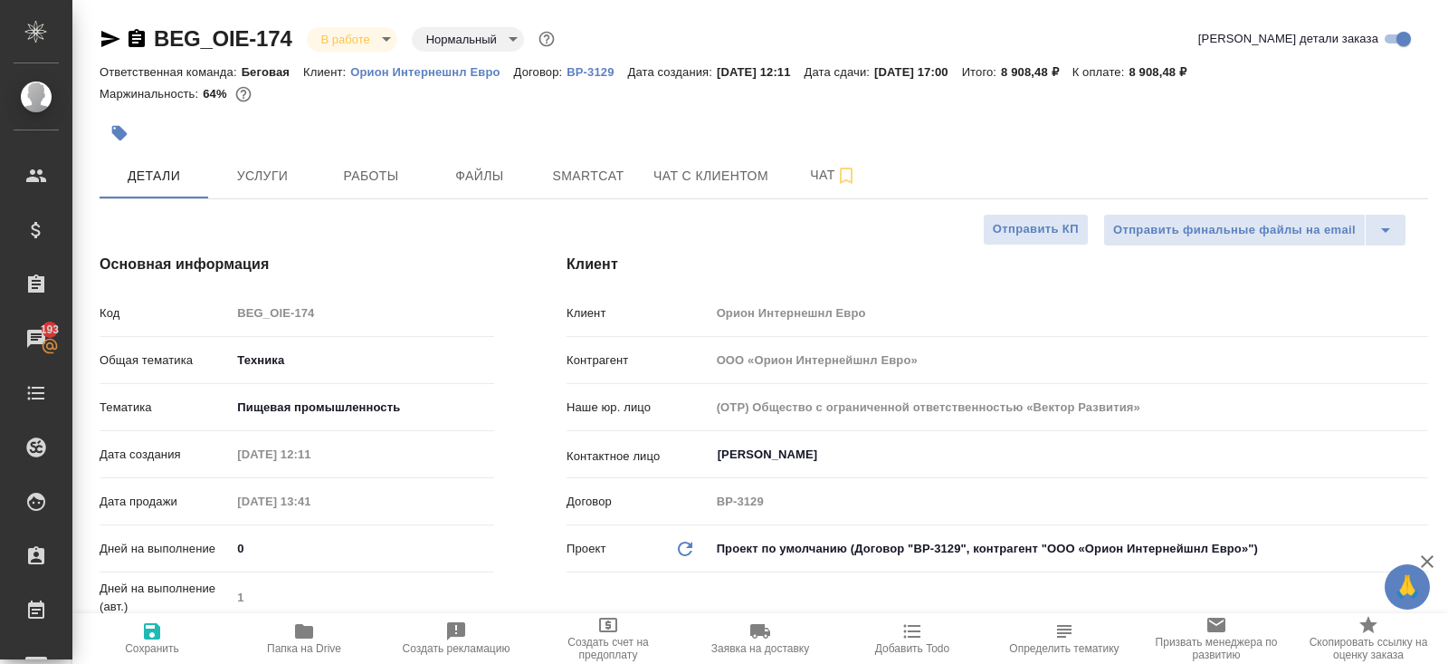
type textarea "x"
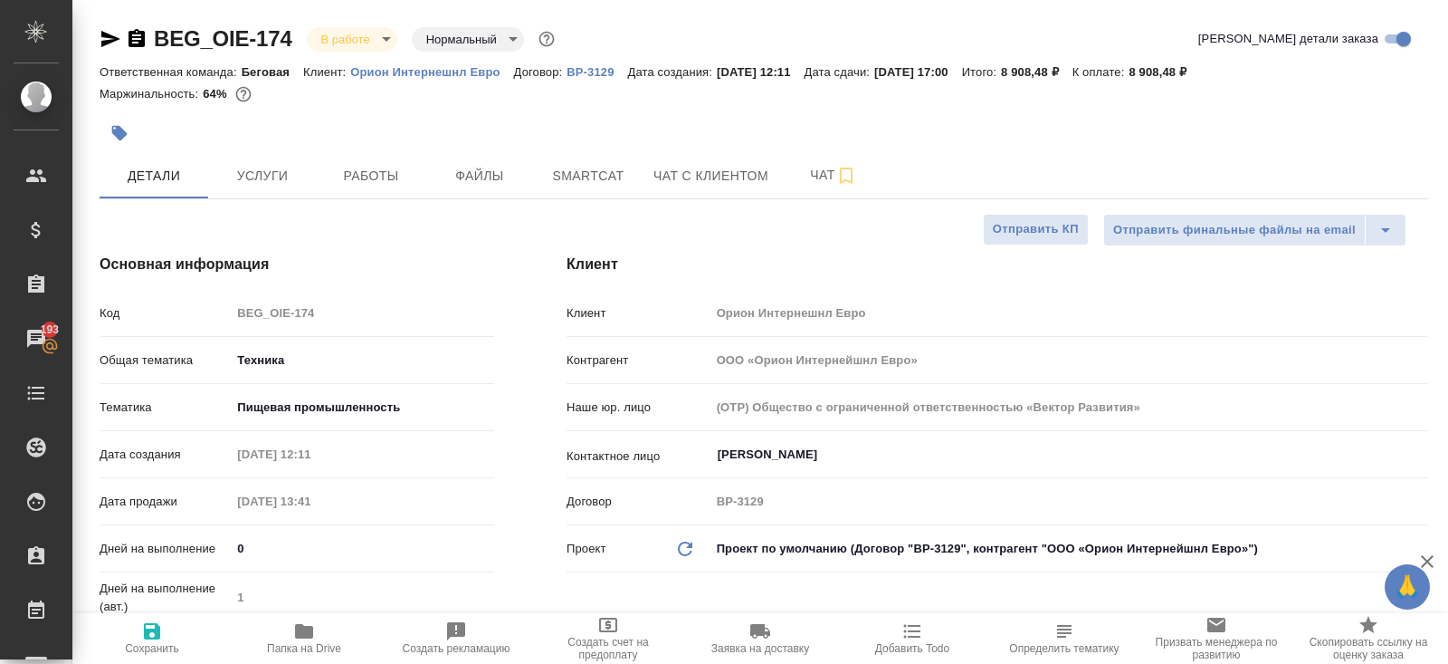
type textarea "x"
click at [576, 195] on button "Smartcat" at bounding box center [588, 175] width 109 height 45
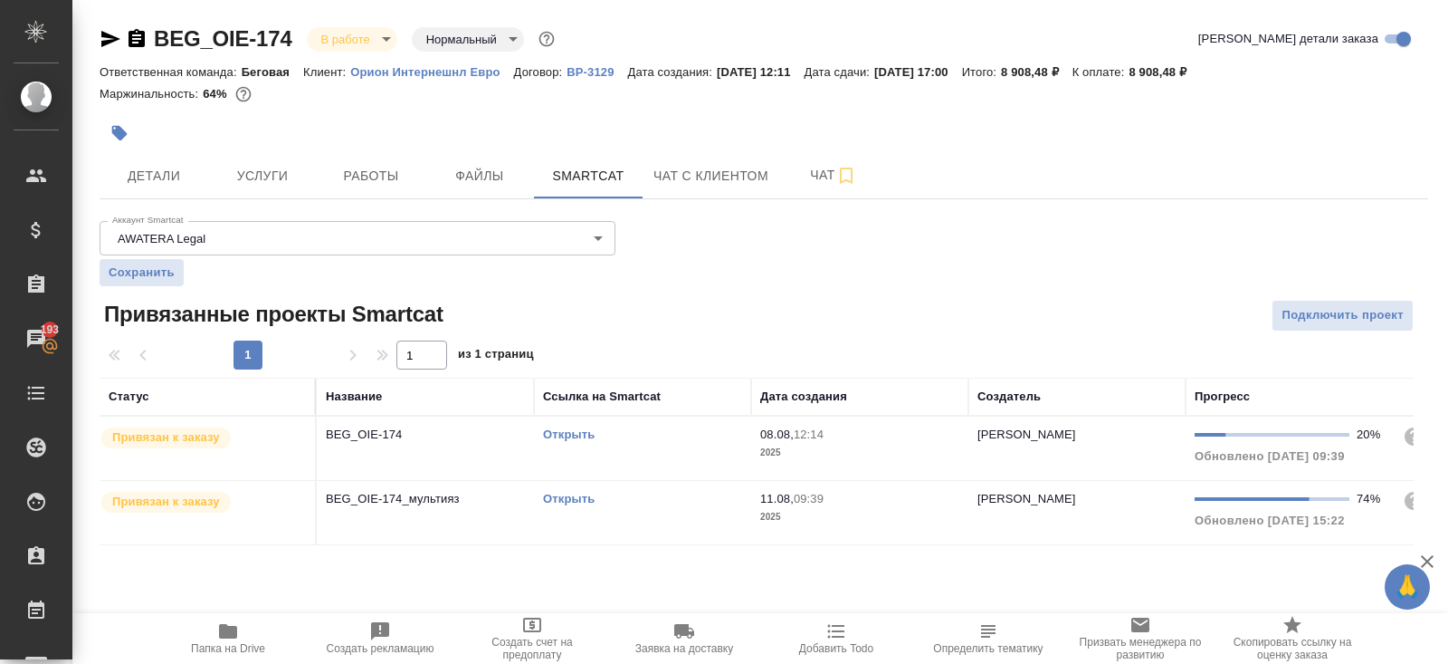
click at [574, 497] on link "Открыть" at bounding box center [569, 499] width 52 height 14
click at [362, 185] on span "Работы" at bounding box center [371, 176] width 87 height 23
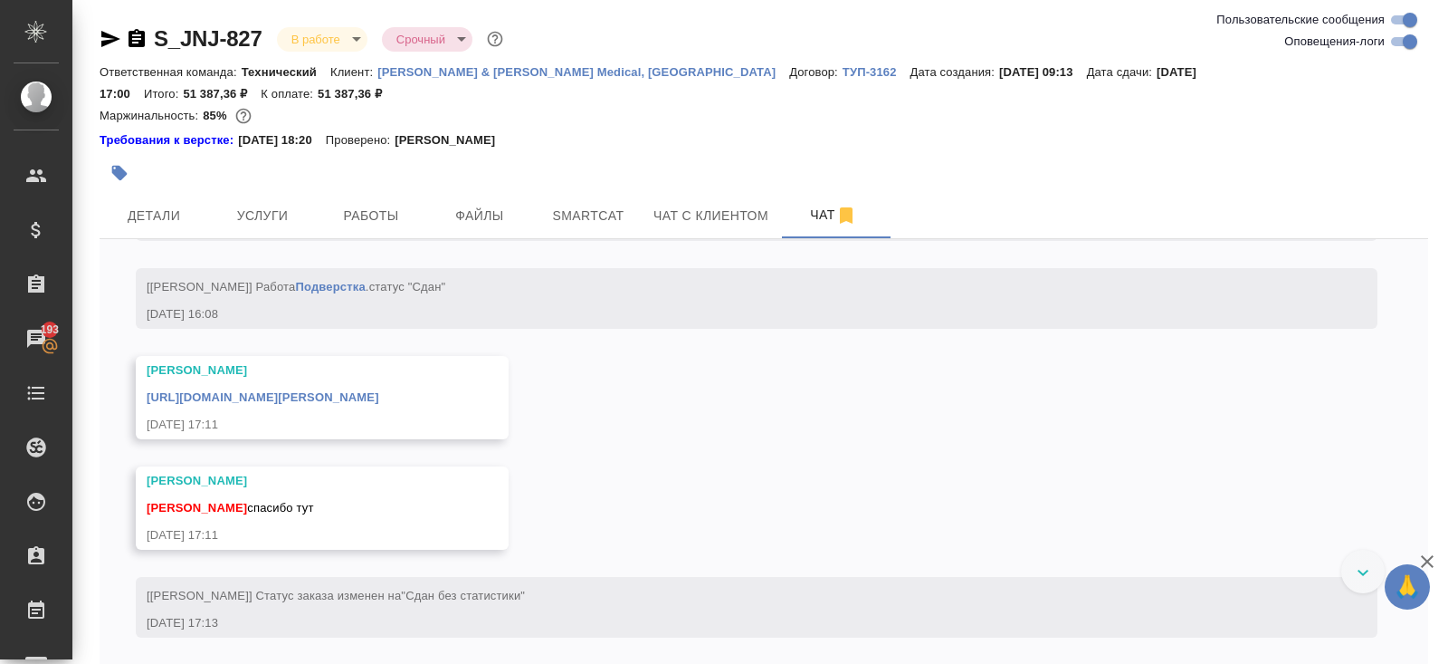
scroll to position [19090, 0]
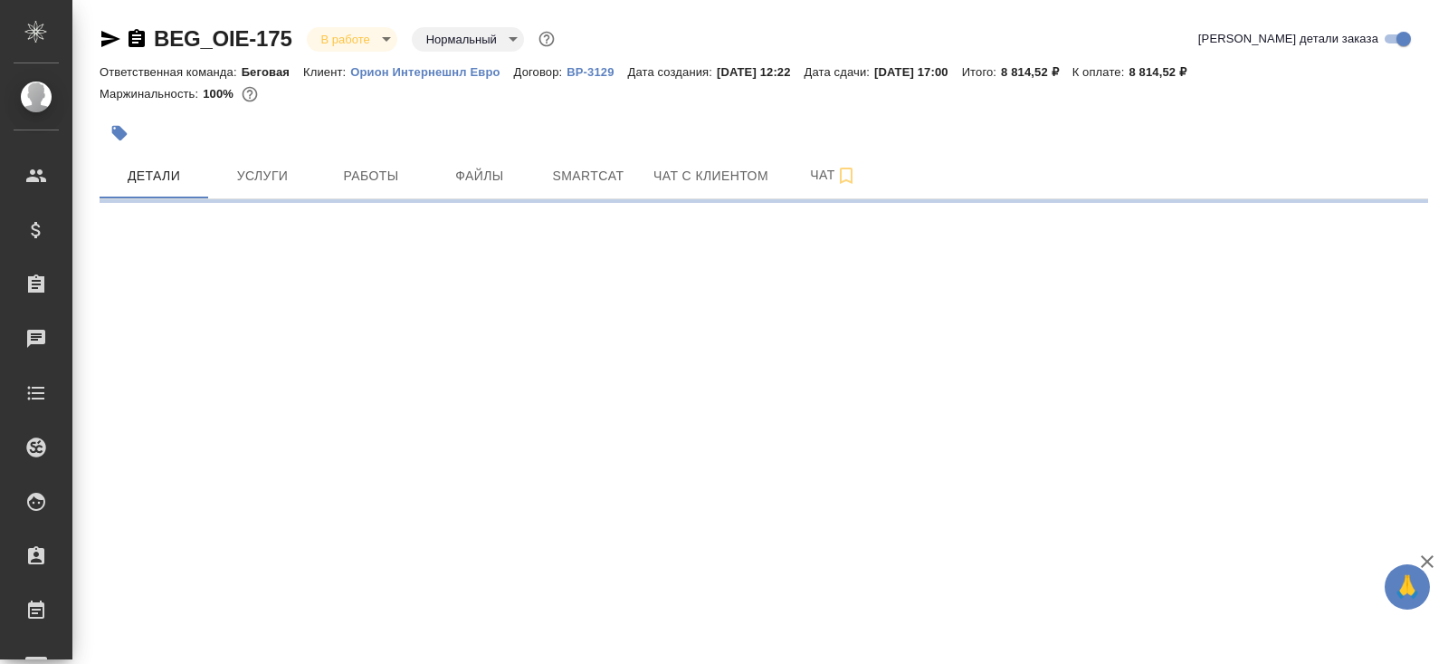
select select "RU"
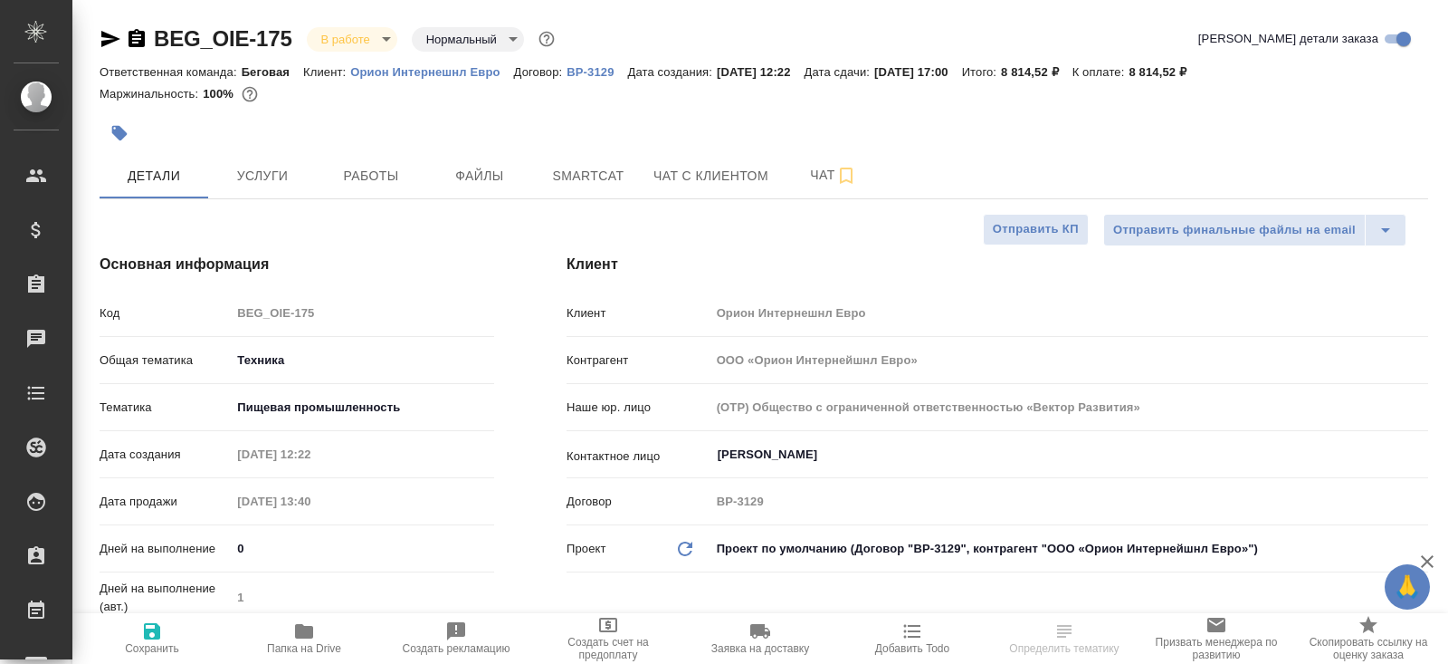
type textarea "x"
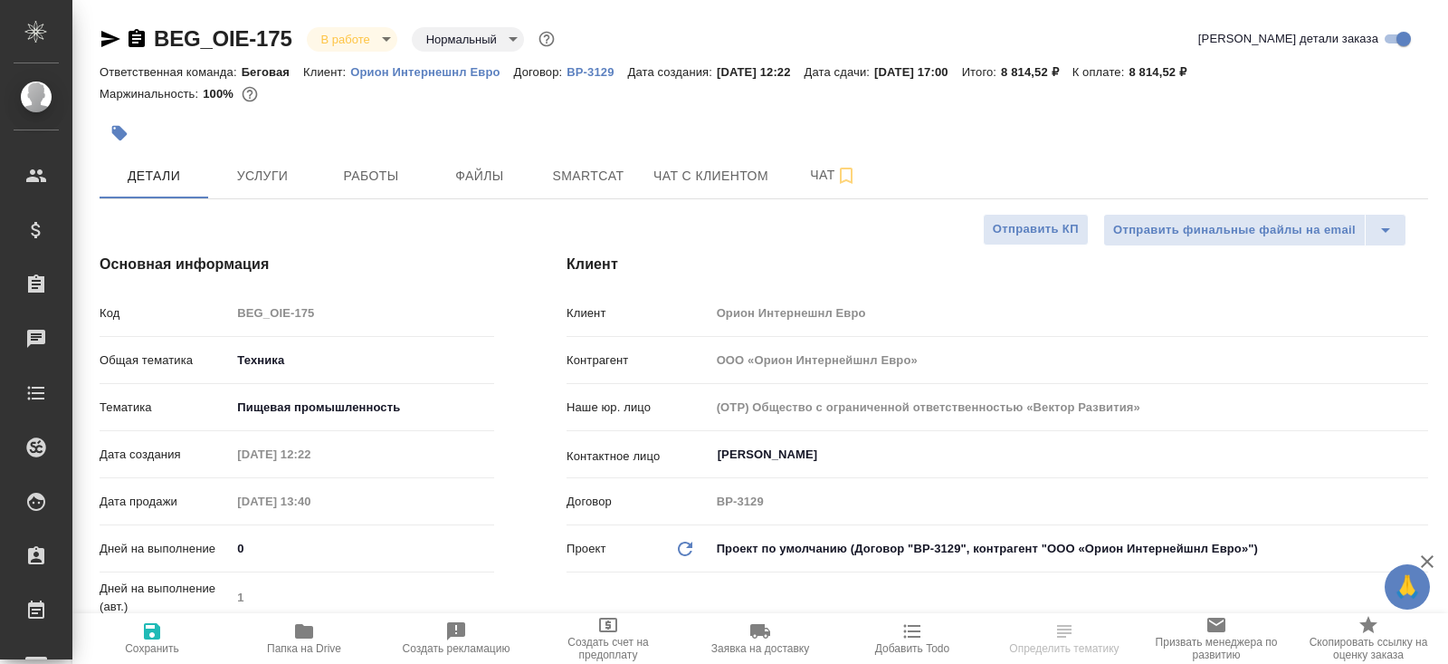
type textarea "x"
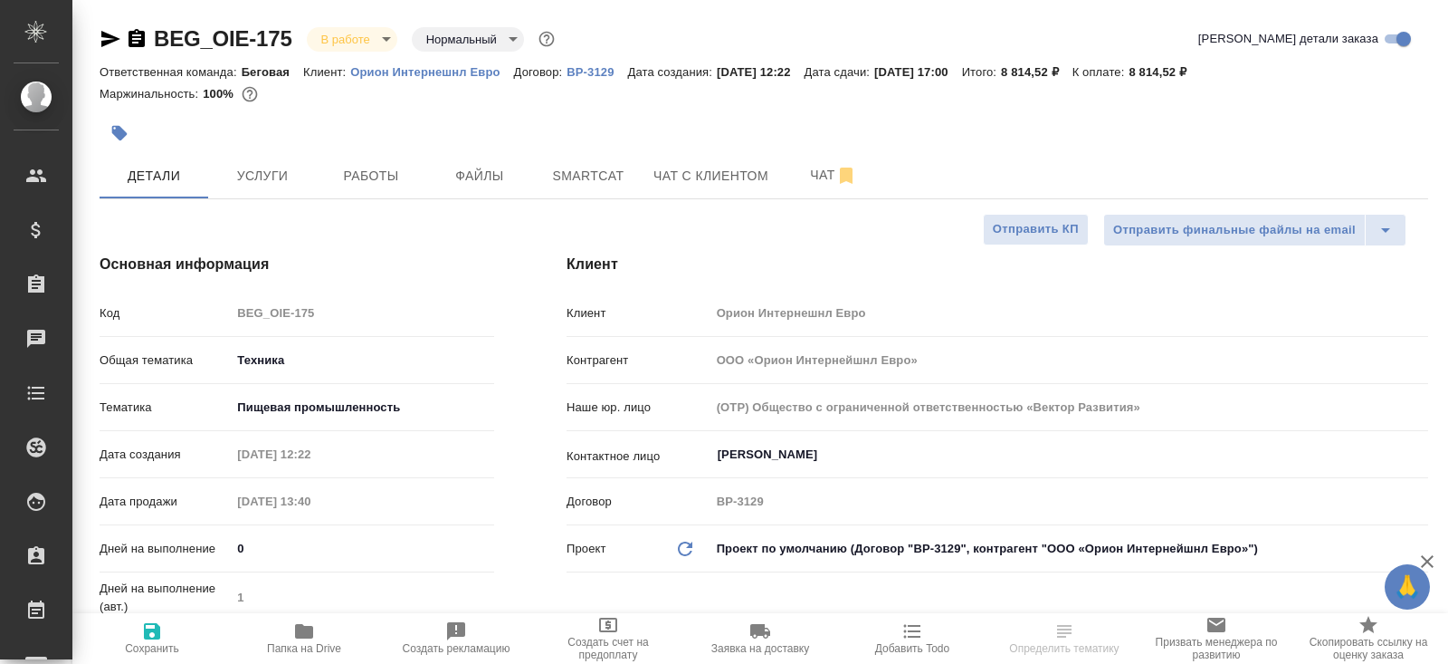
type textarea "x"
click at [317, 626] on span "Папка на Drive" at bounding box center [304, 637] width 130 height 34
type textarea "x"
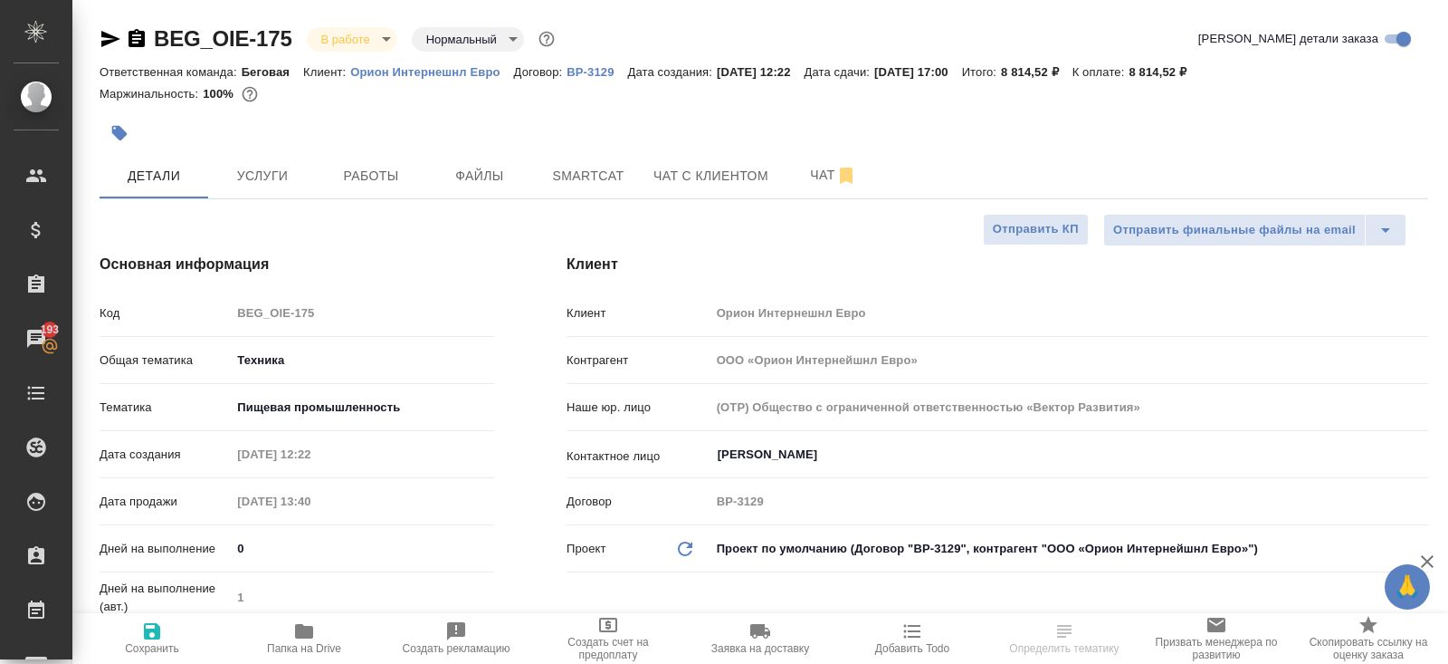
type textarea "x"
select select "RU"
type textarea "x"
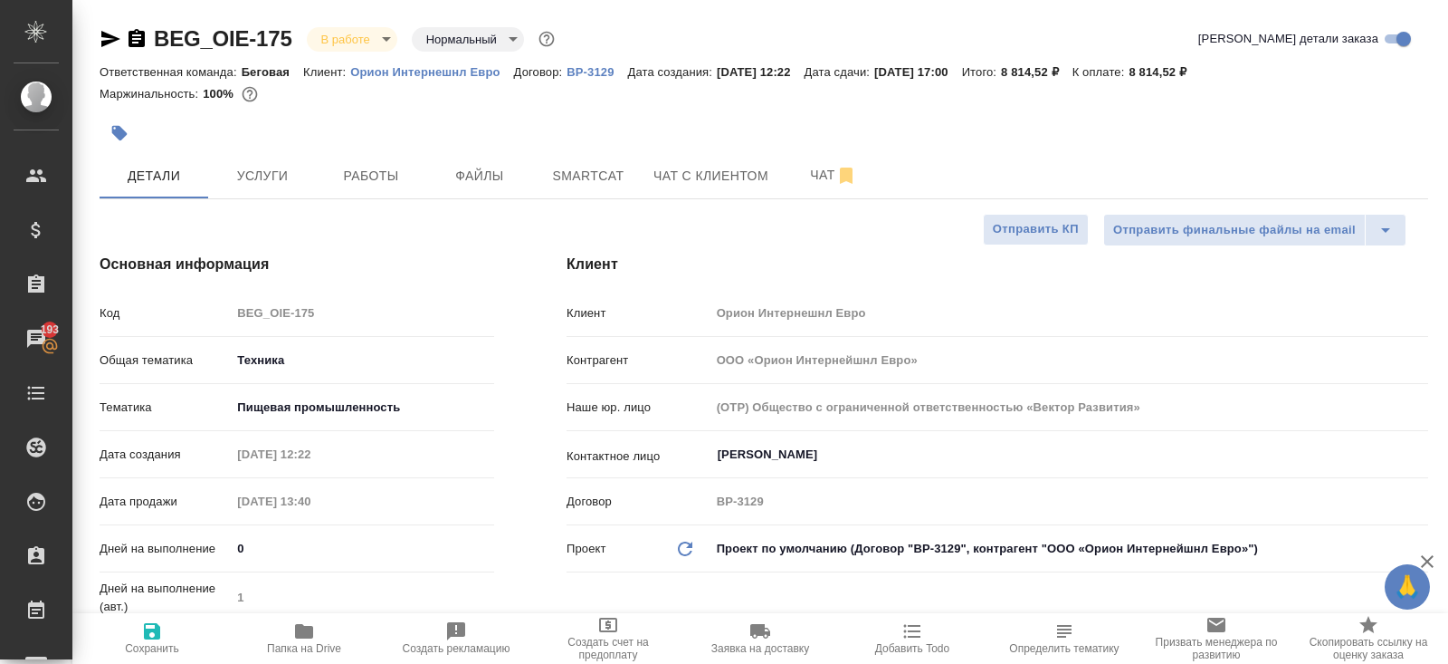
type textarea "x"
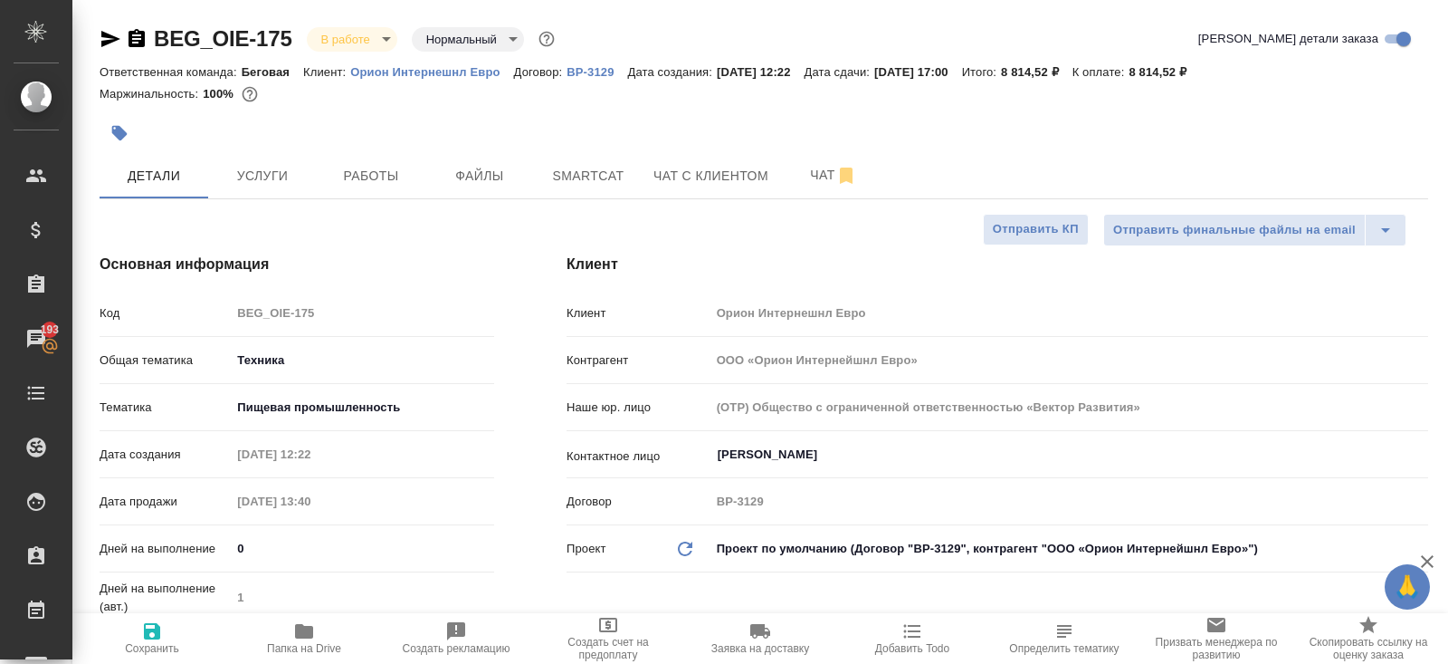
type textarea "x"
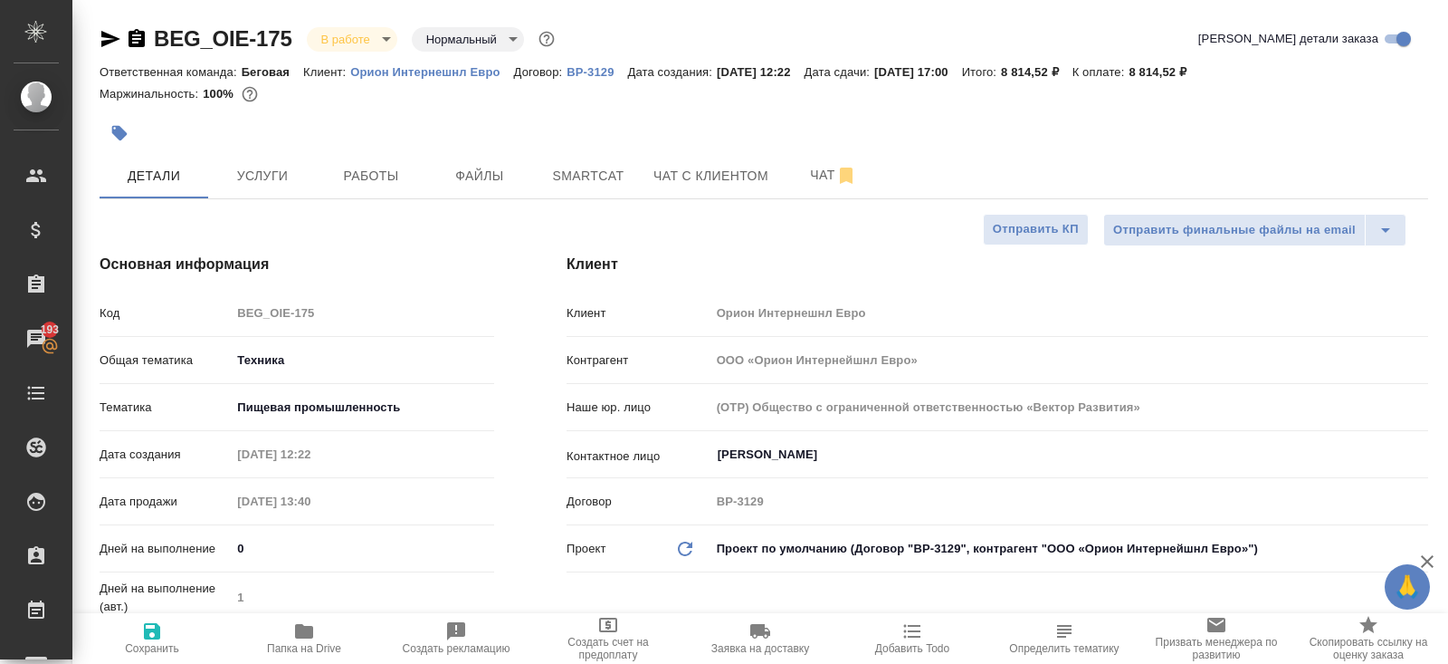
type textarea "x"
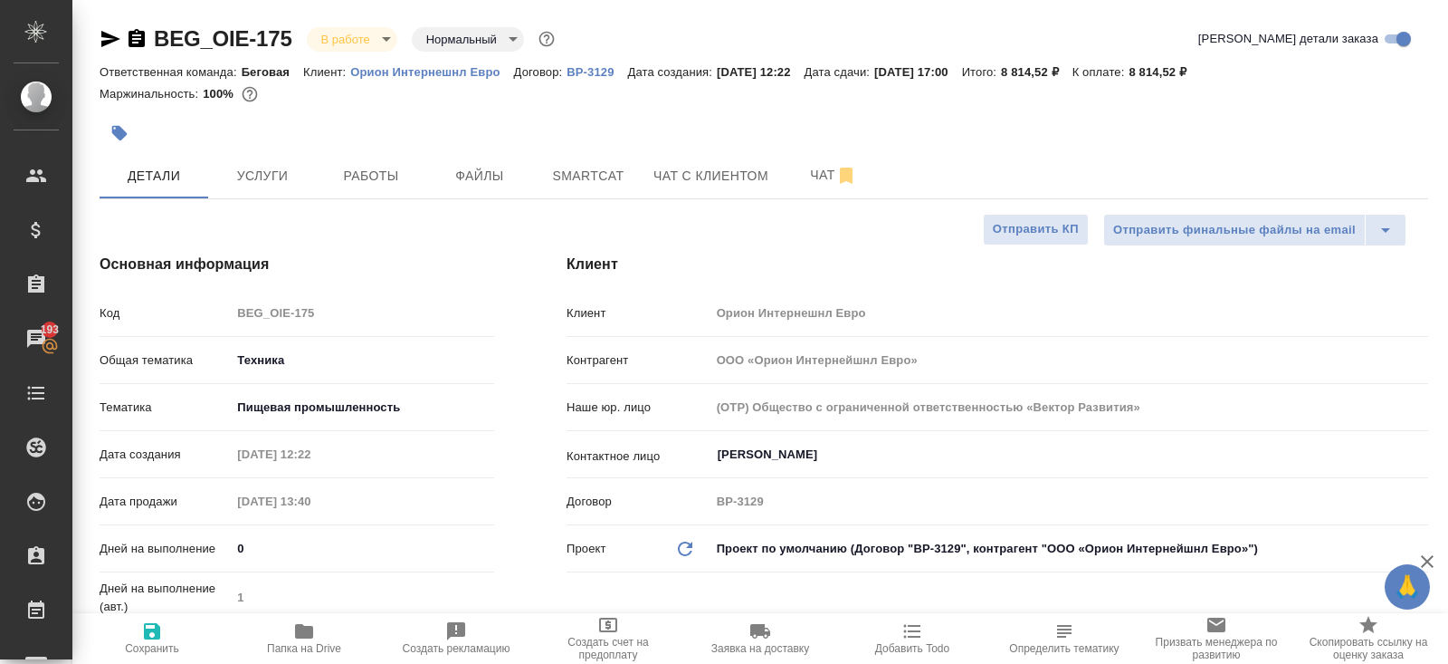
type textarea "x"
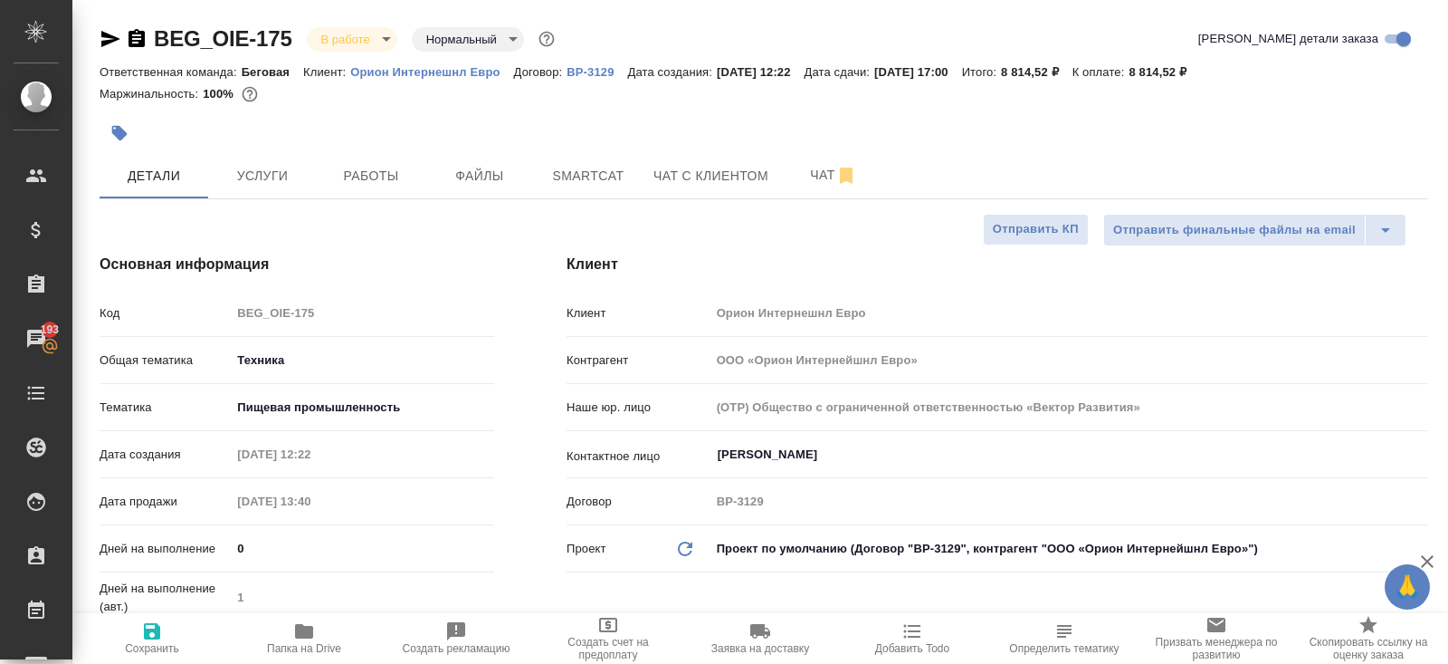
type textarea "x"
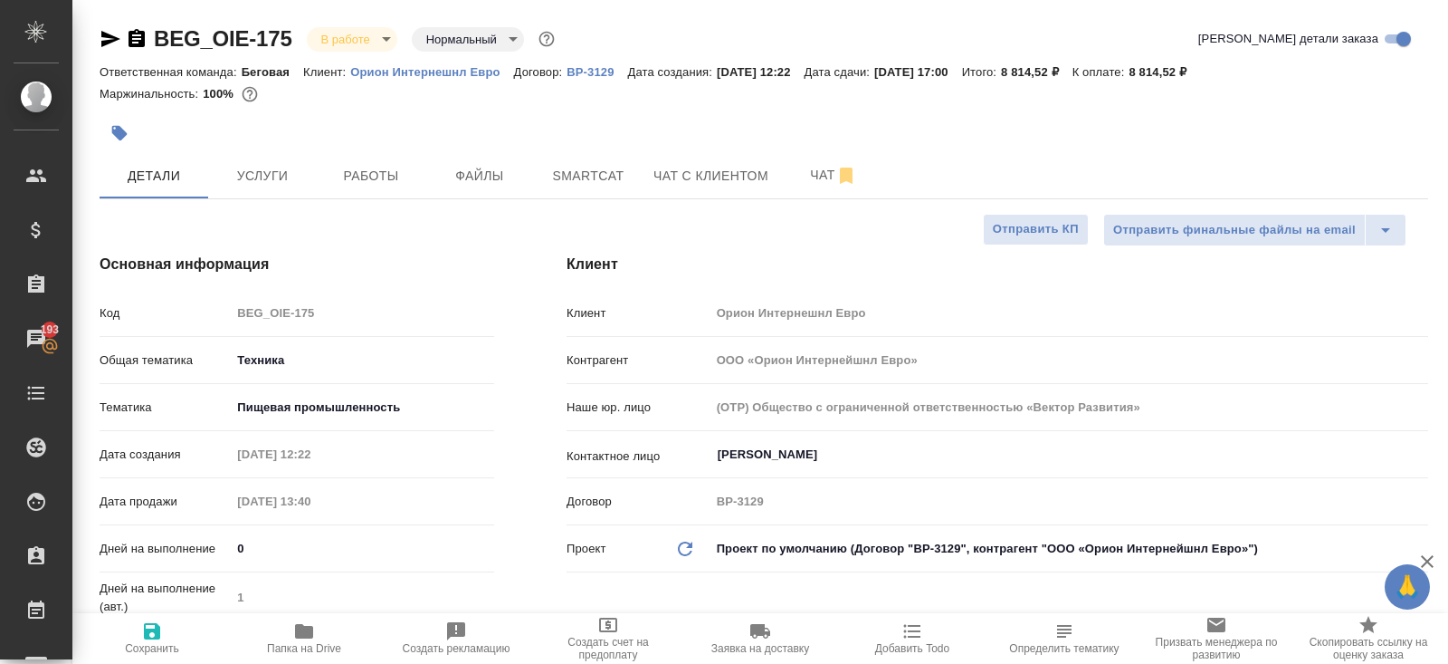
type textarea "x"
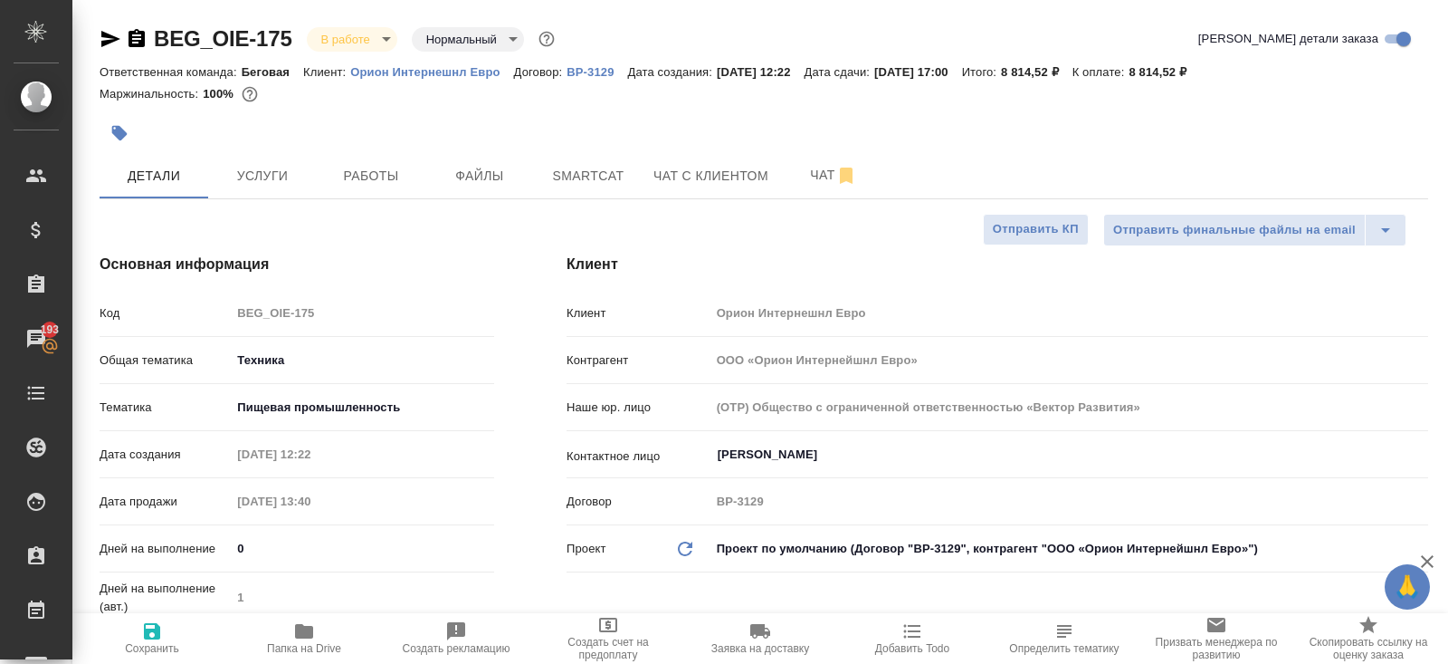
type textarea "x"
click at [100, 43] on icon "button" at bounding box center [111, 39] width 22 height 22
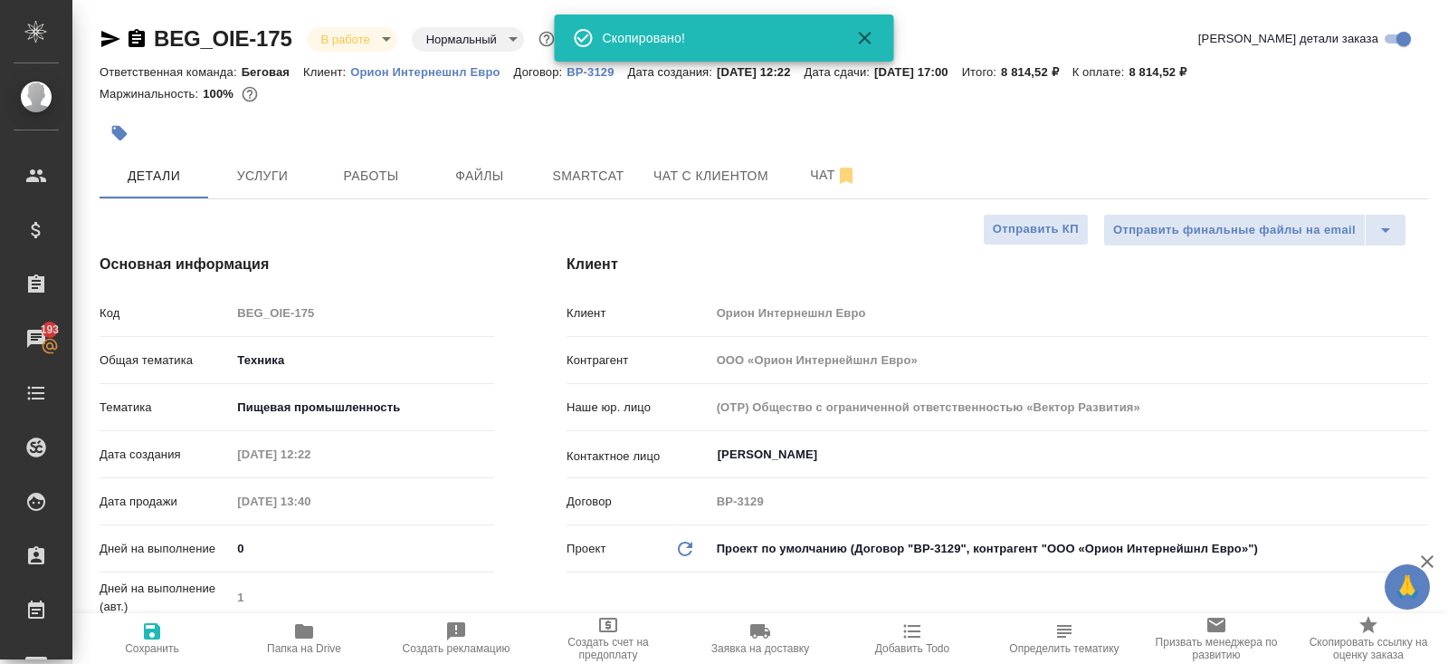
type textarea "x"
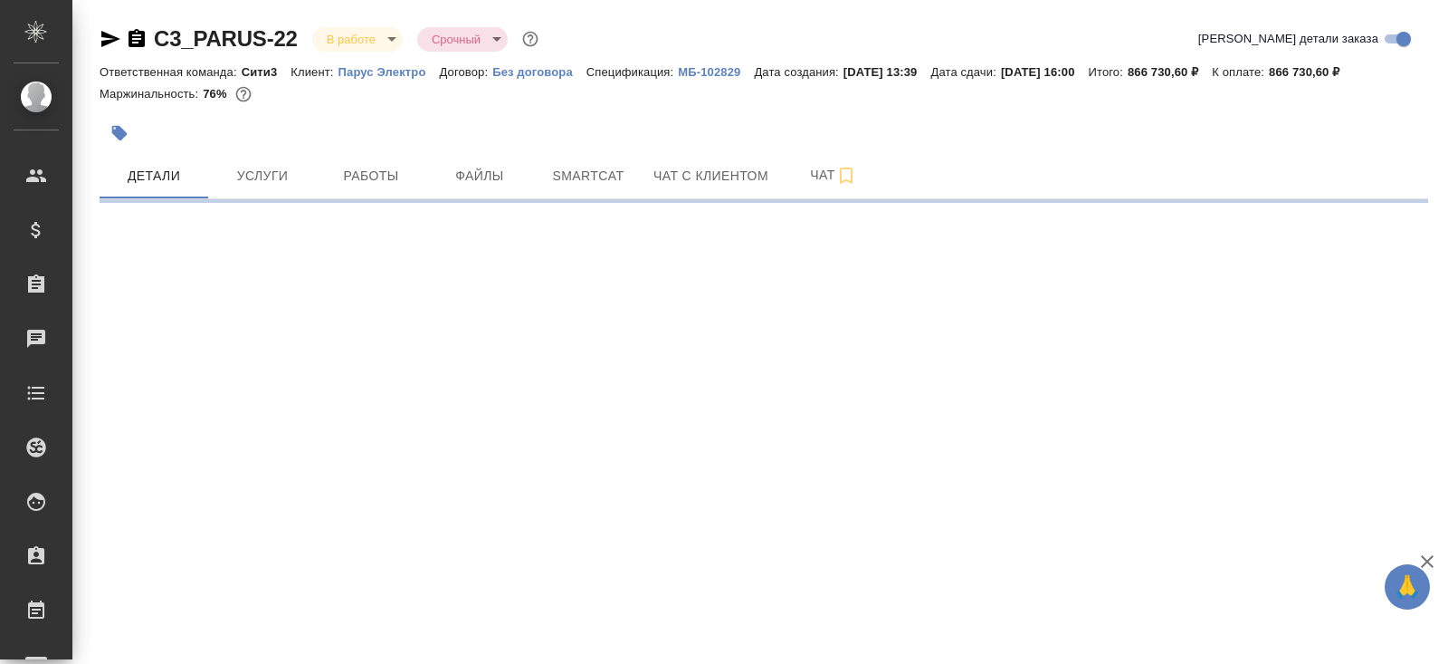
select select "RU"
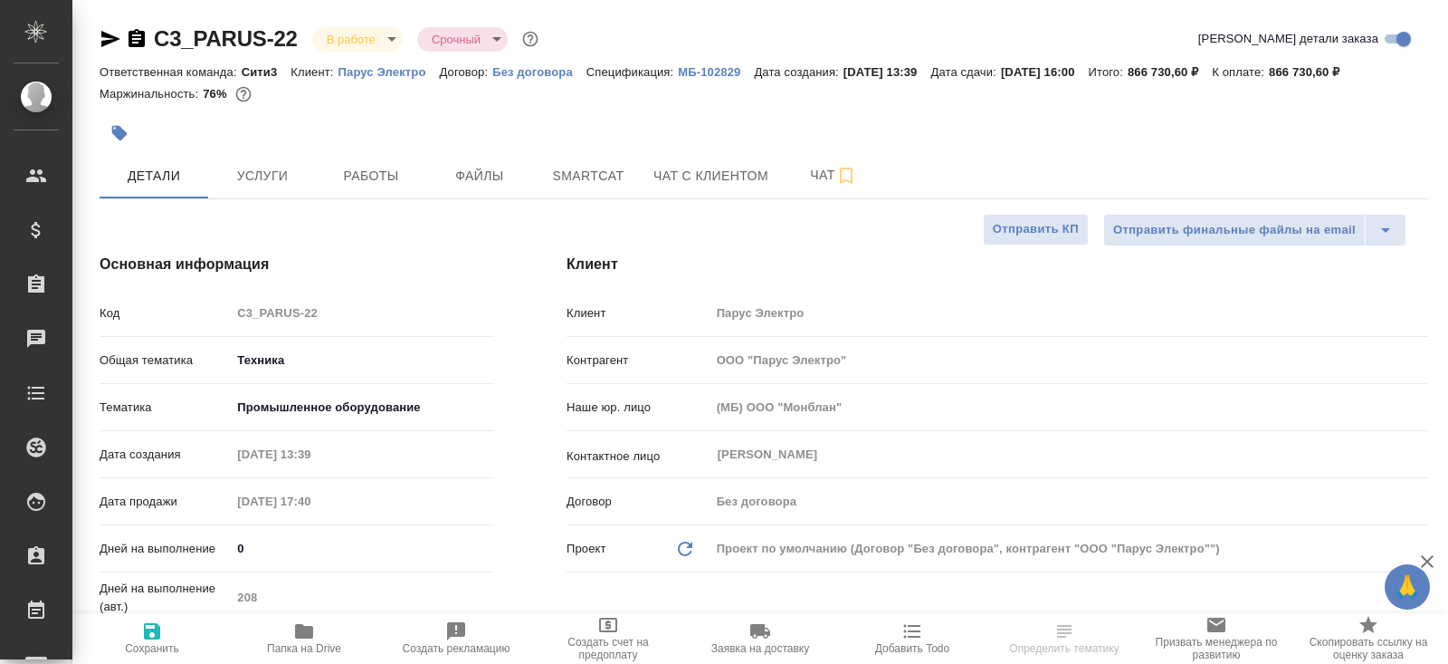
type textarea "x"
click at [828, 198] on hr at bounding box center [764, 198] width 1329 height 1
type textarea "x"
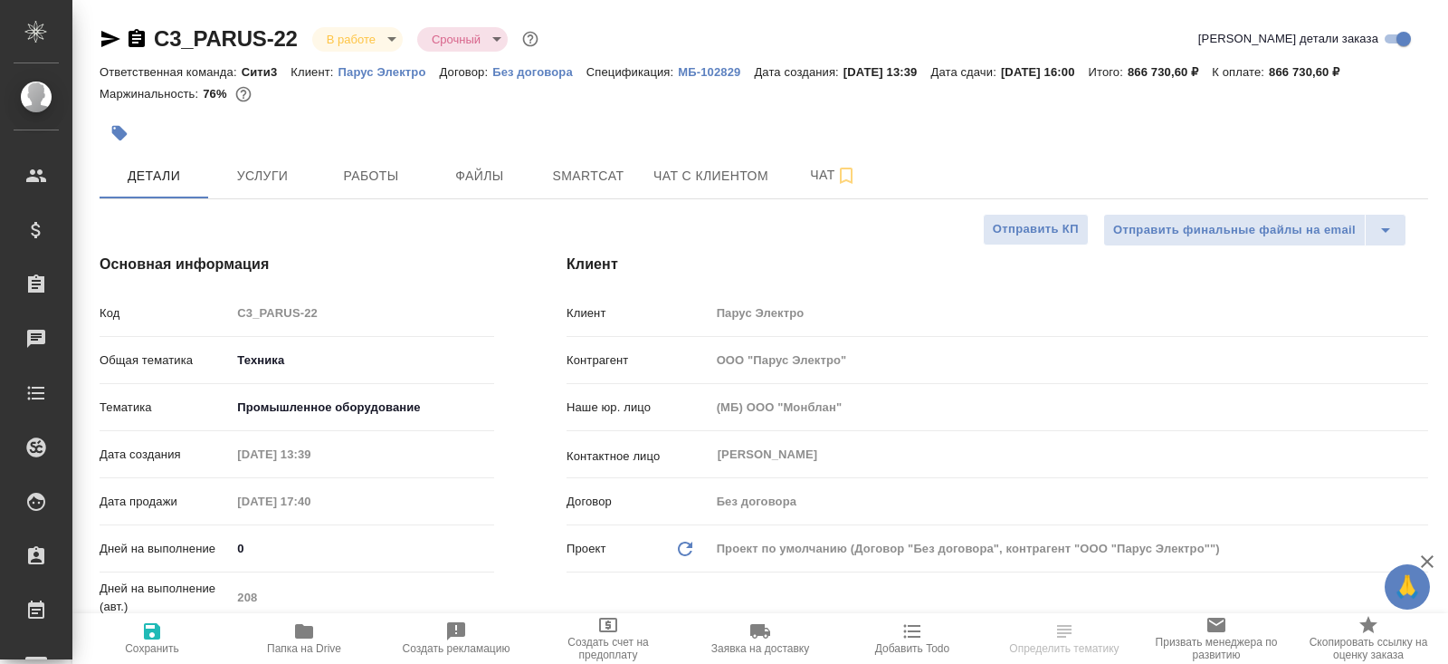
type textarea "x"
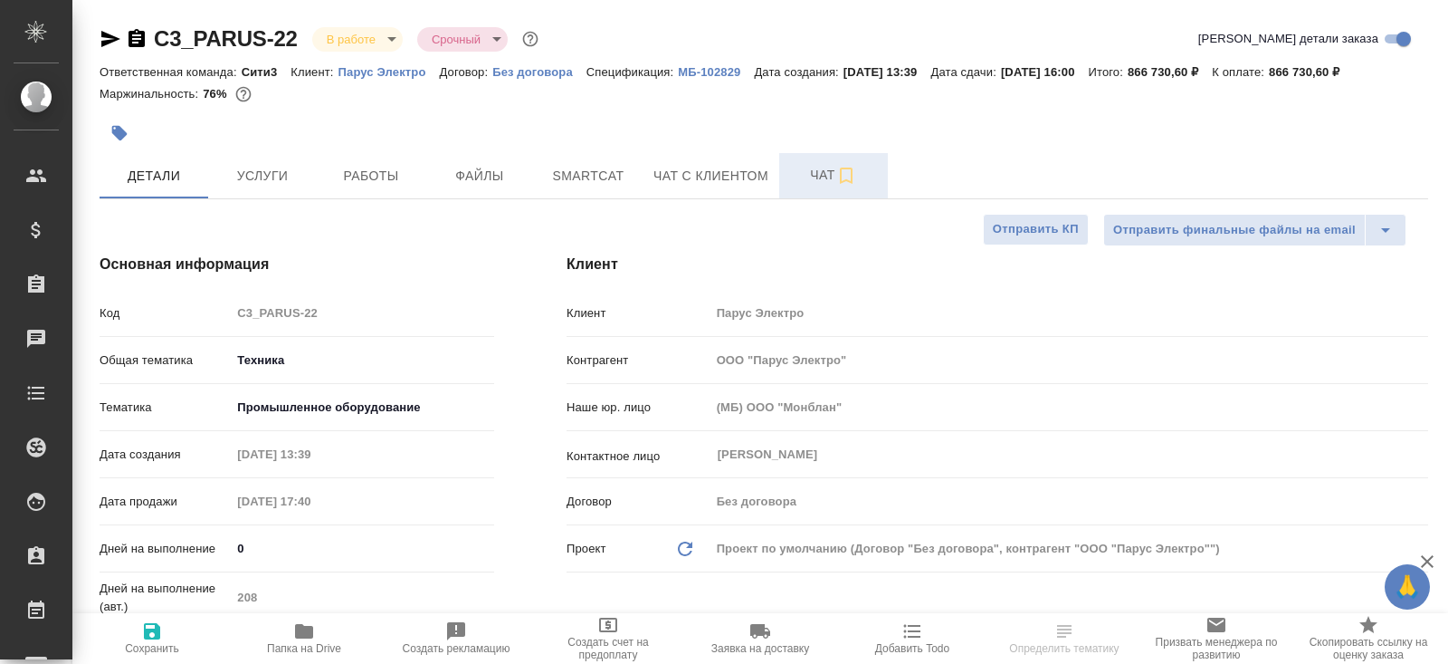
click at [825, 174] on span "Чат" at bounding box center [833, 175] width 87 height 23
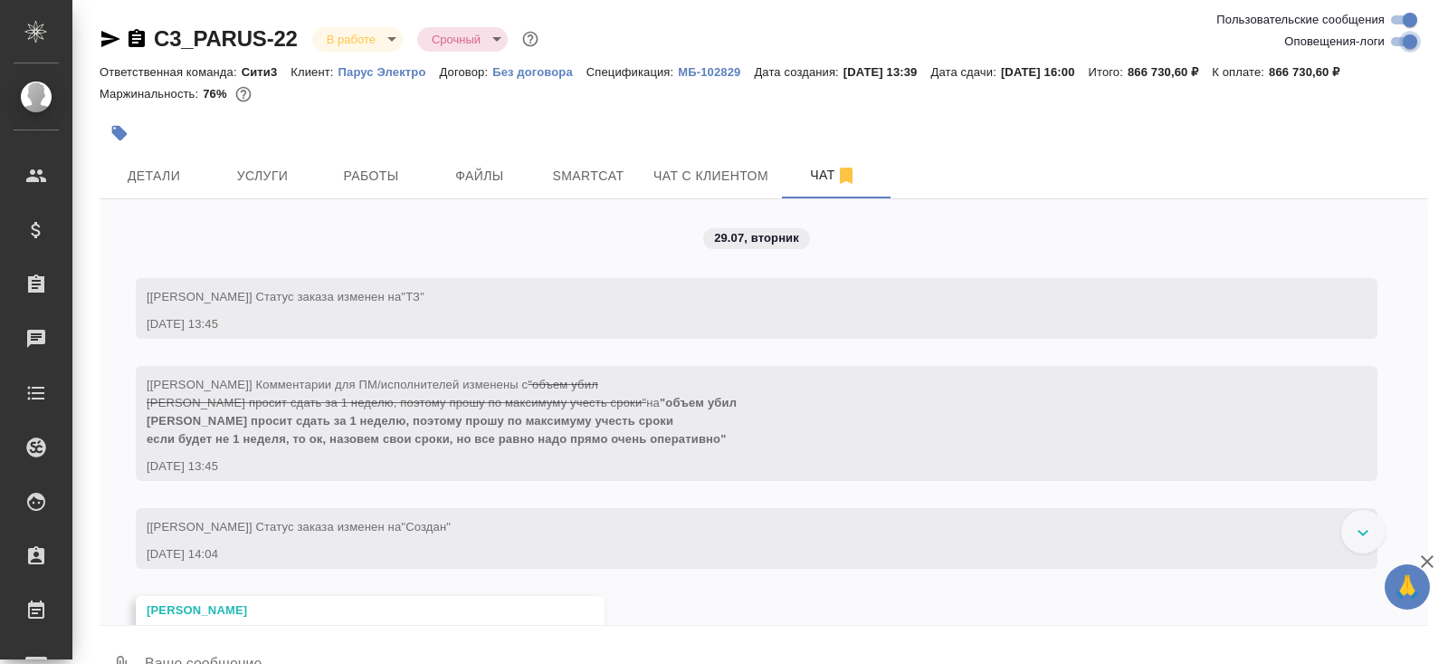
click at [1408, 46] on input "Оповещения-логи" at bounding box center [1410, 42] width 65 height 22
checkbox input "false"
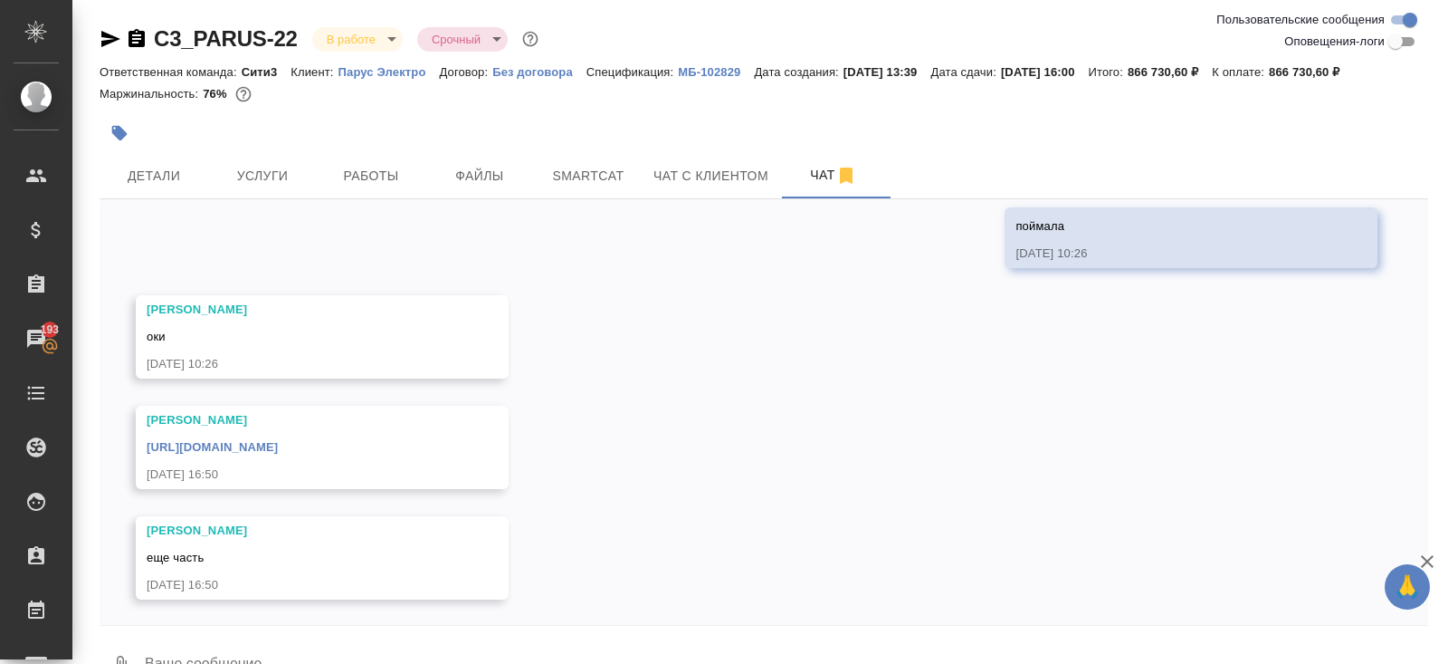
click at [278, 443] on link "https://drive.awatera.com/apps/files/files/10077272?dir=/Shares/PARUS/Orders/C3…" at bounding box center [212, 447] width 131 height 14
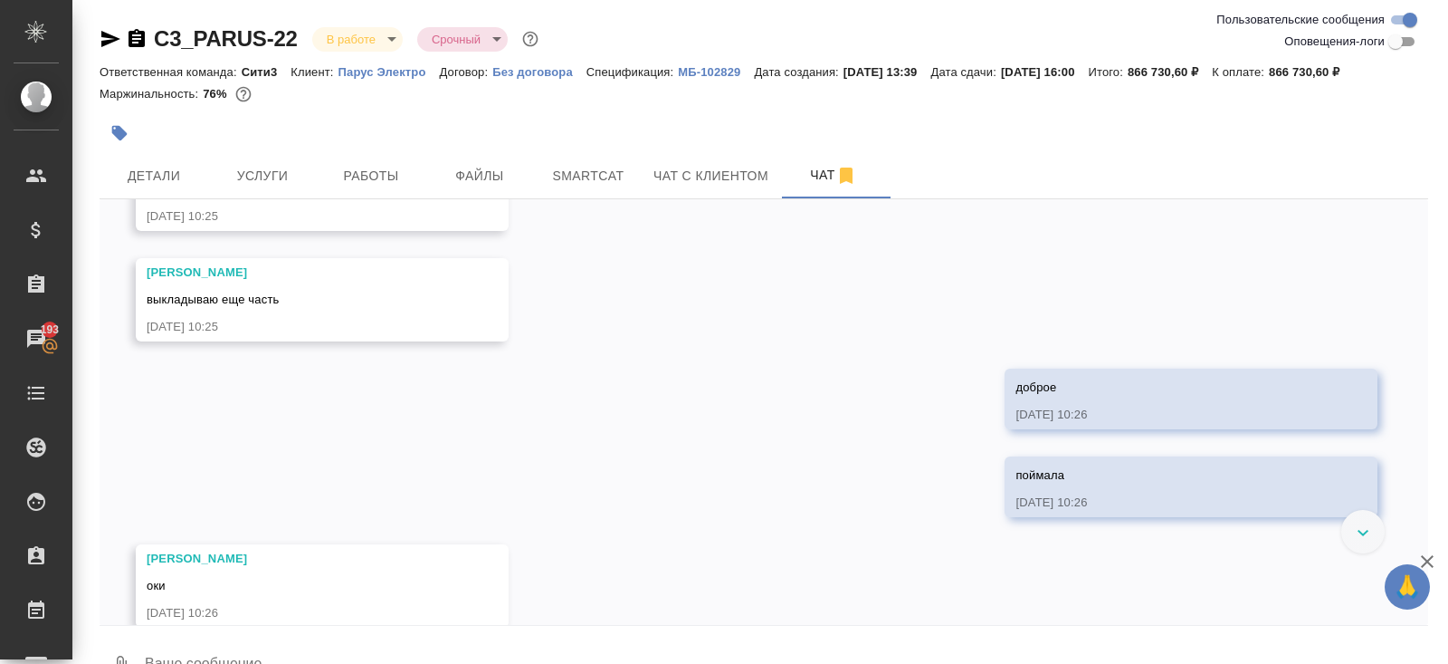
scroll to position [9956, 0]
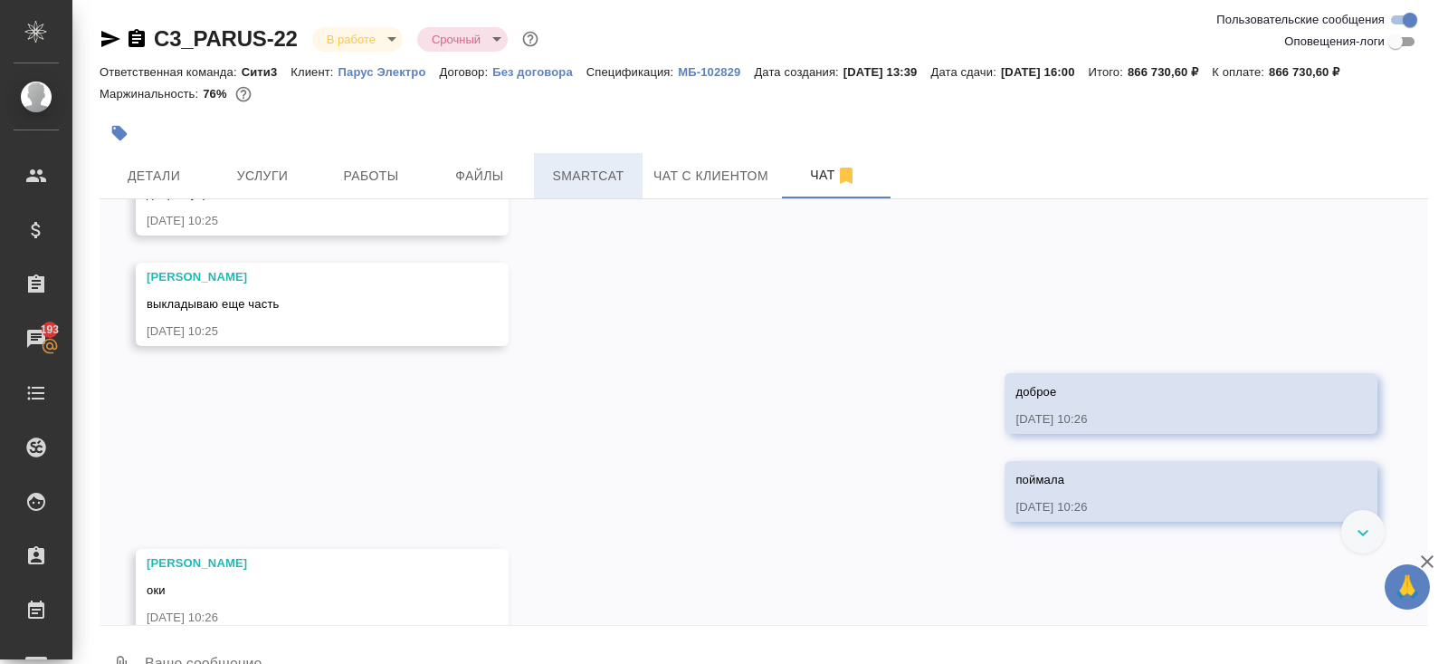
click at [578, 167] on span "Smartcat" at bounding box center [588, 176] width 87 height 23
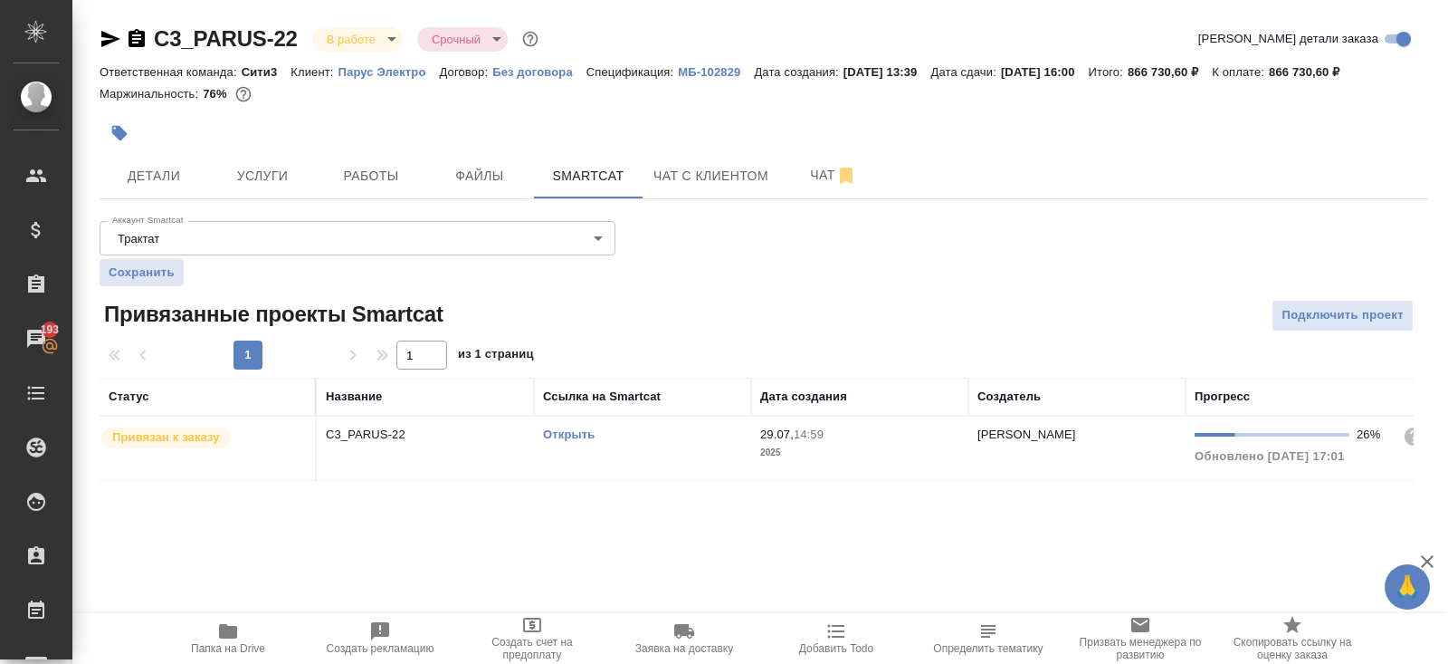
click at [563, 430] on link "Открыть" at bounding box center [569, 434] width 52 height 14
click at [850, 170] on icon "button" at bounding box center [846, 175] width 13 height 16
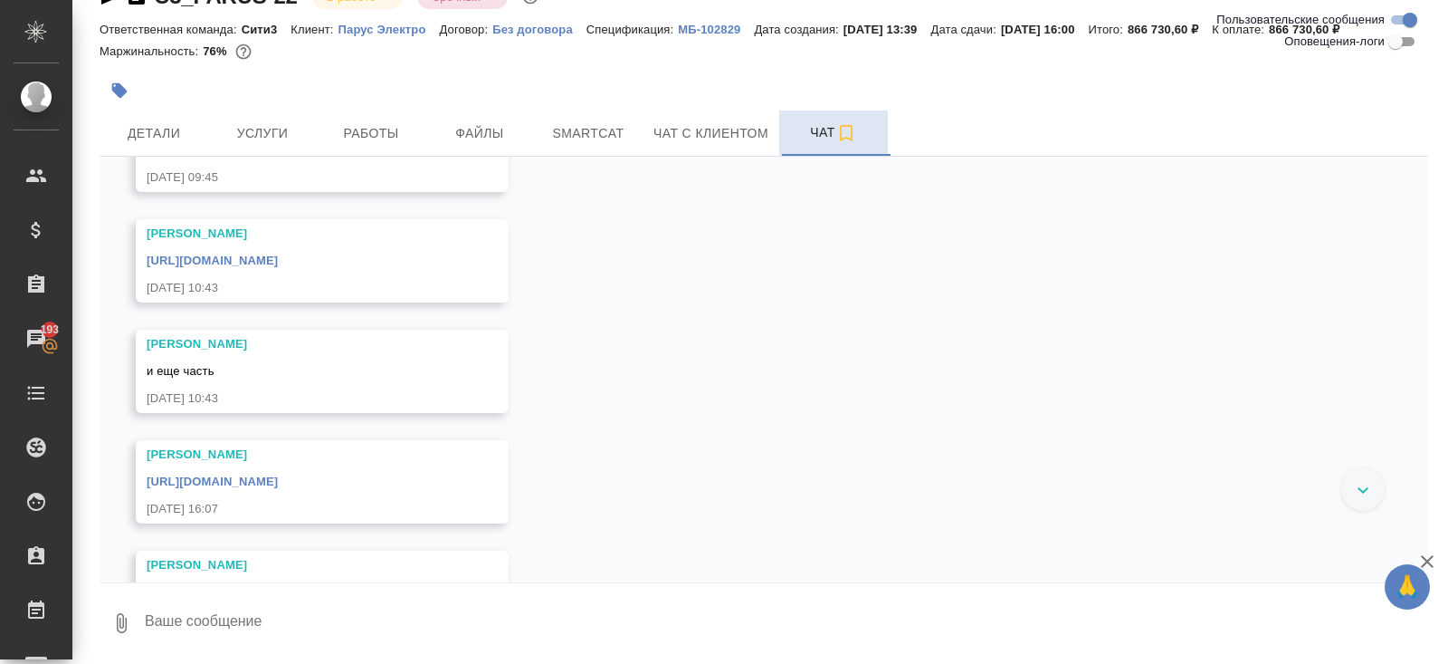
scroll to position [10209, 0]
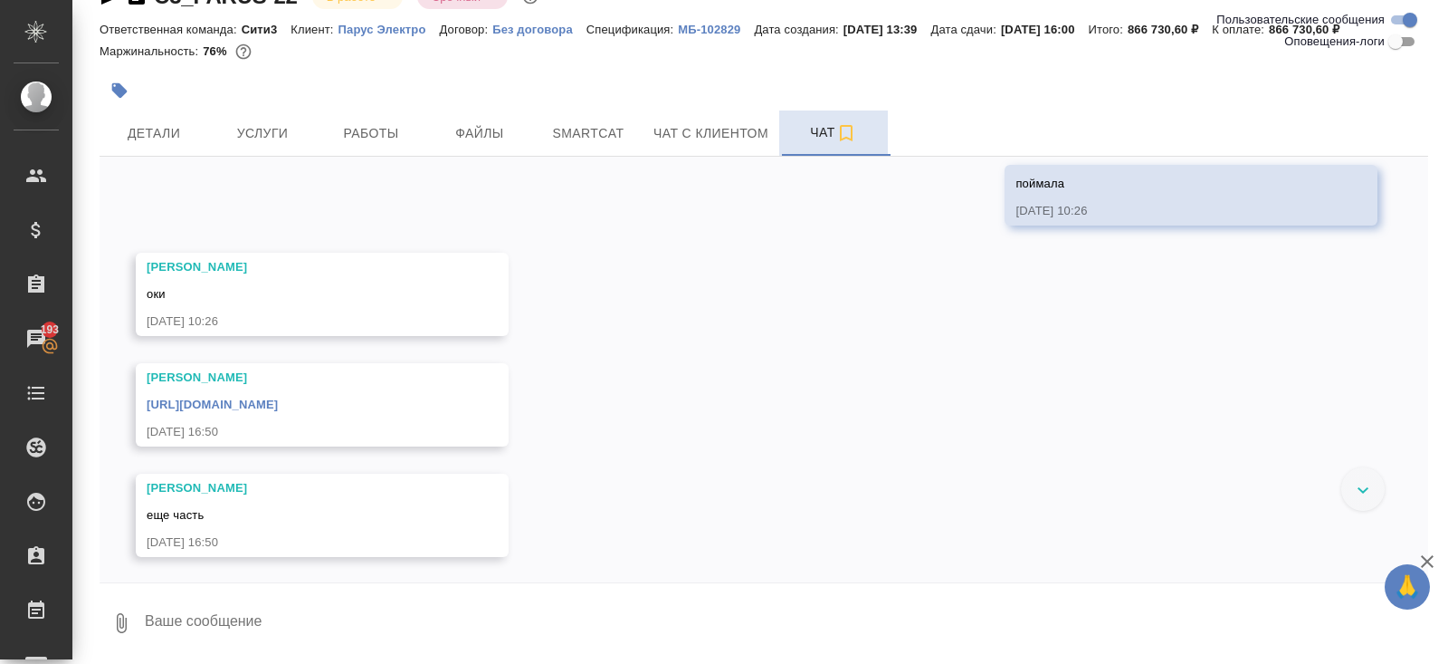
click at [311, 629] on textarea at bounding box center [785, 623] width 1285 height 62
type textarea "забрала"
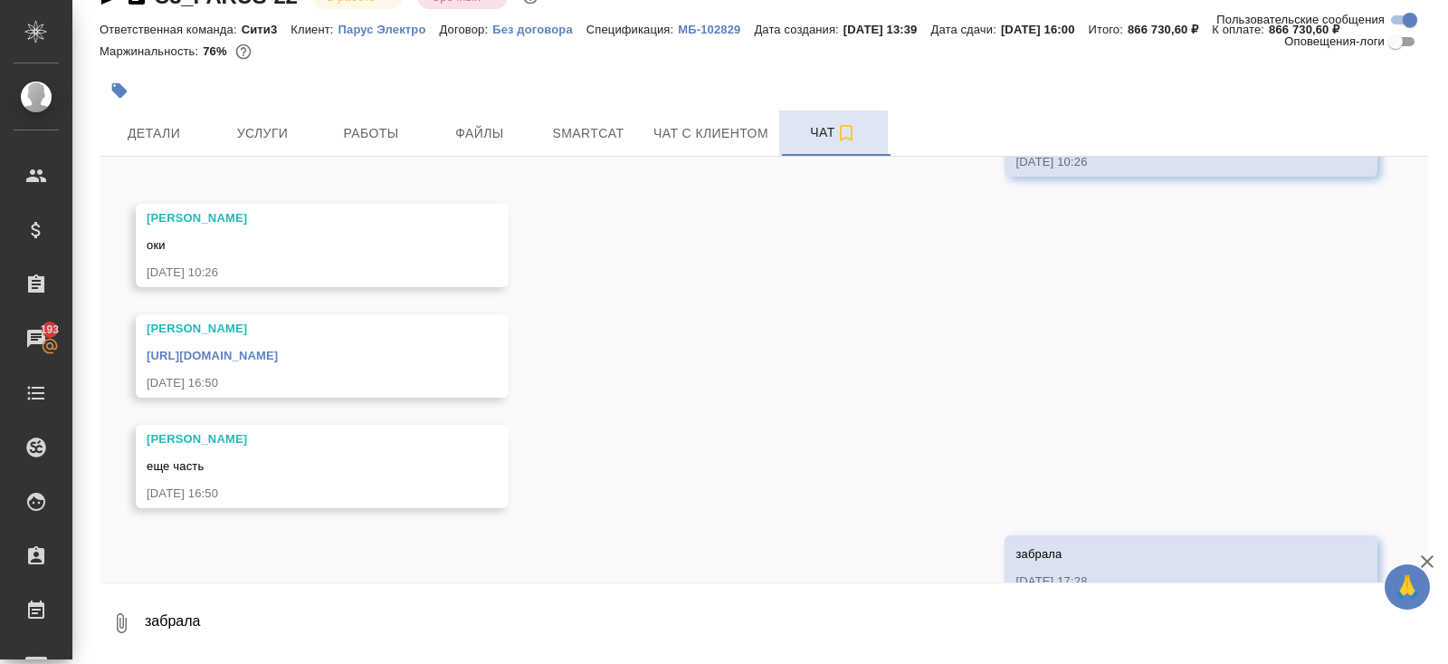
scroll to position [10297, 0]
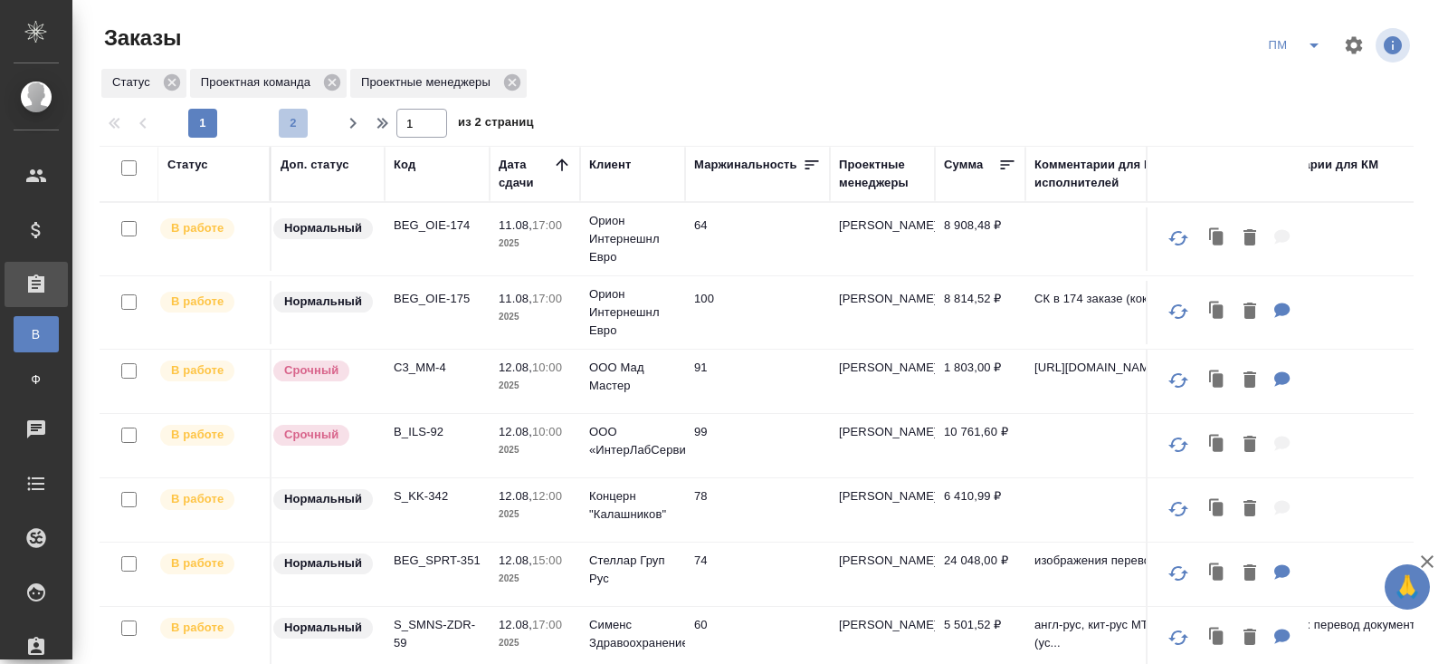
click at [293, 118] on span "2" at bounding box center [293, 123] width 29 height 18
type input "2"
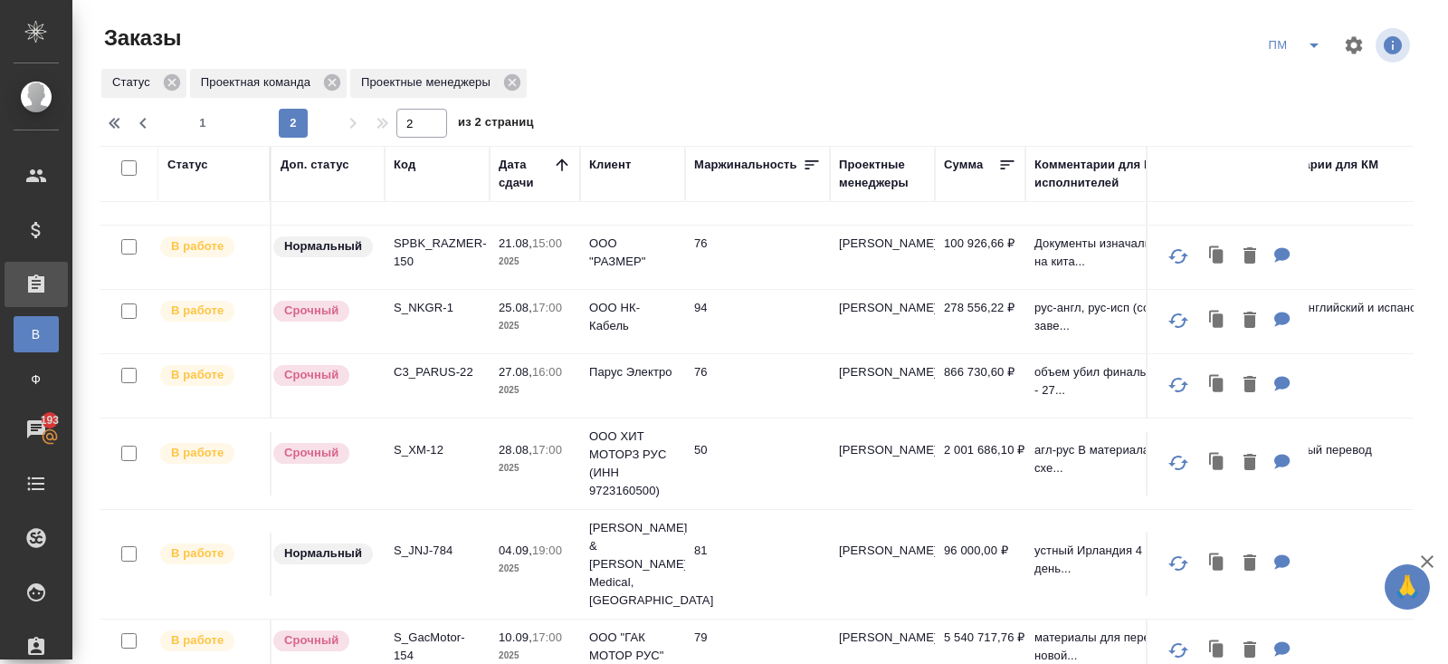
scroll to position [143, 0]
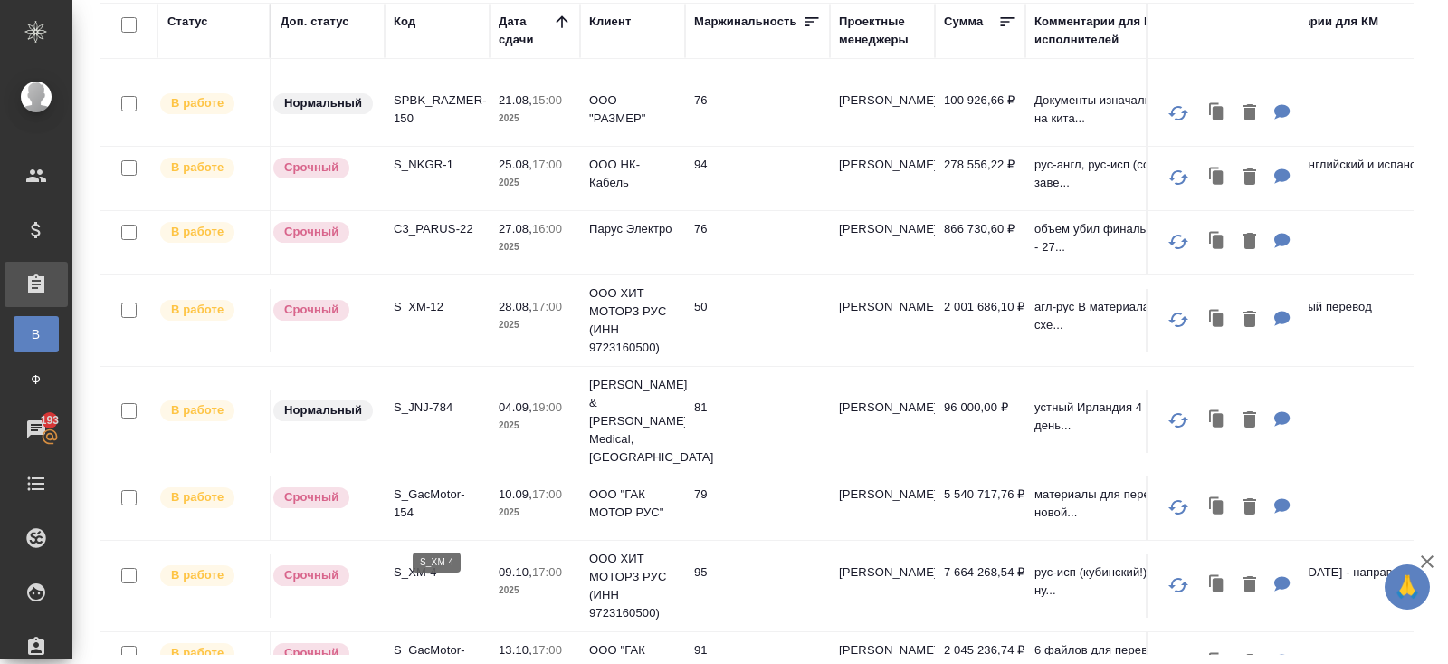
click at [413, 563] on p "S_XM-4" at bounding box center [437, 572] width 87 height 18
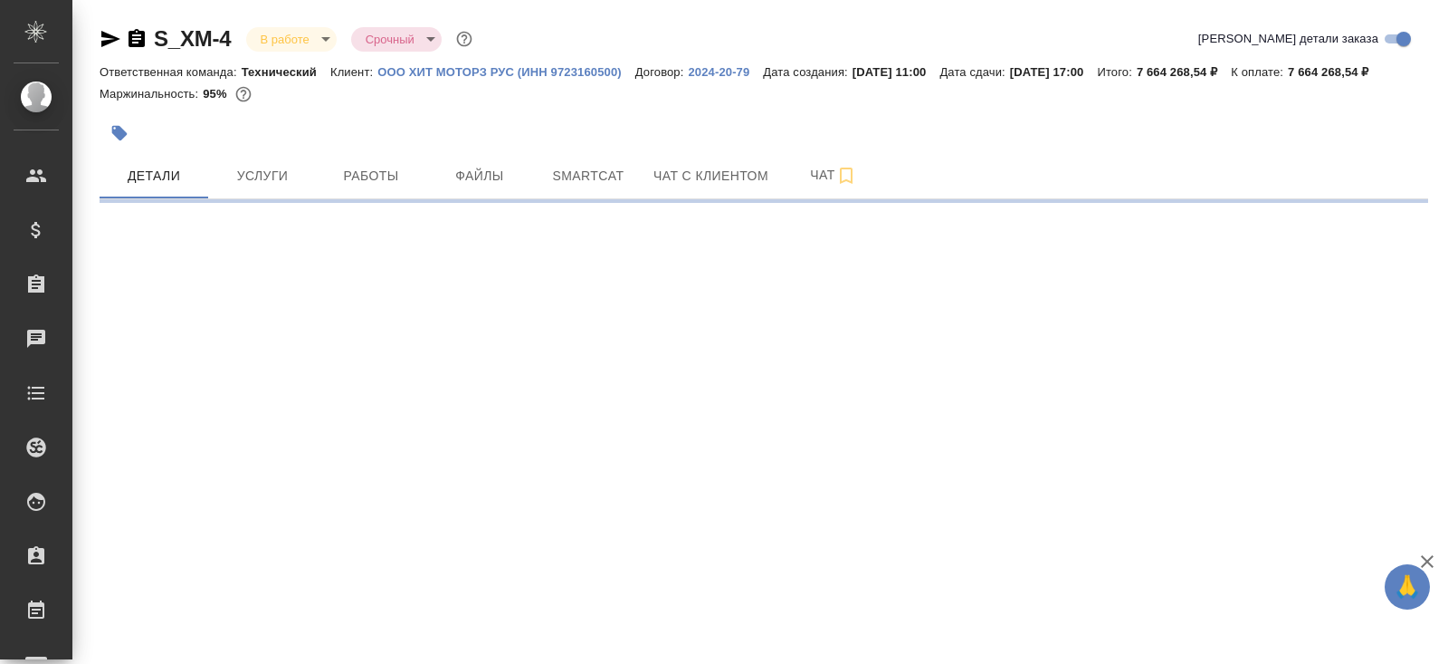
select select "RU"
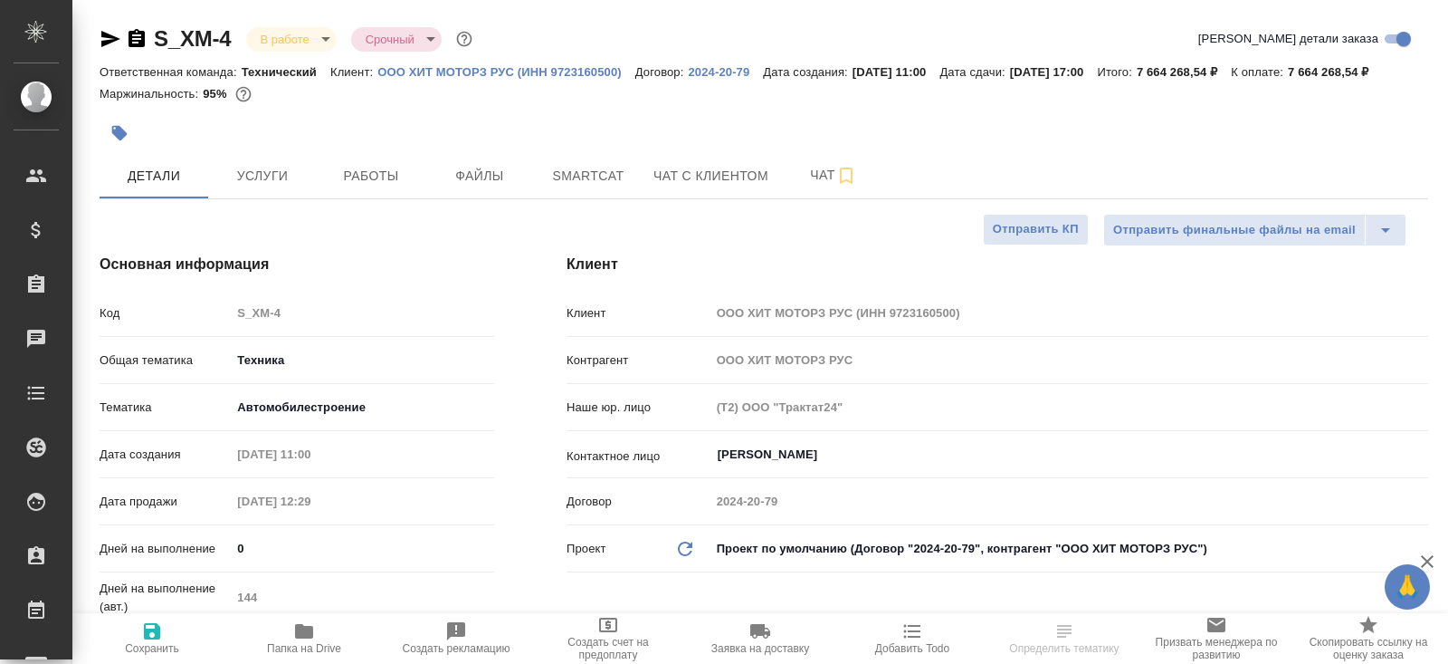
type textarea "x"
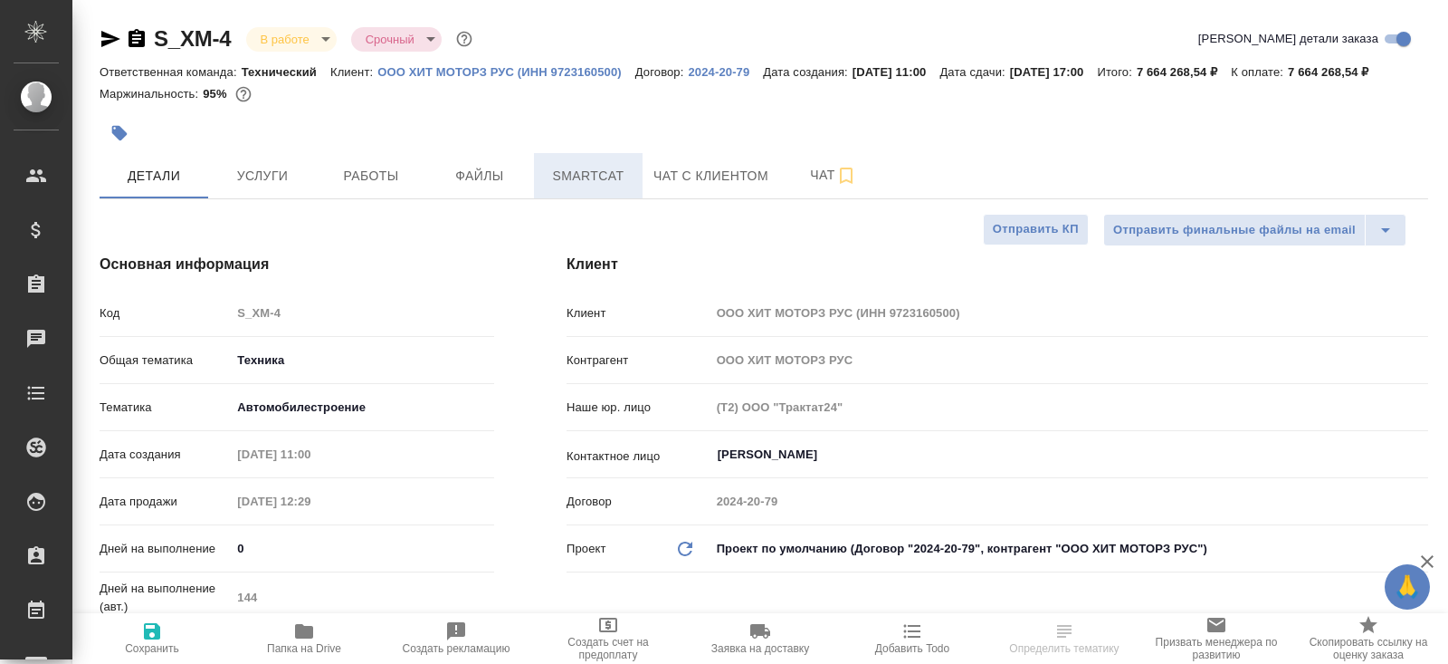
type textarea "x"
click at [626, 187] on span "Smartcat" at bounding box center [588, 176] width 87 height 23
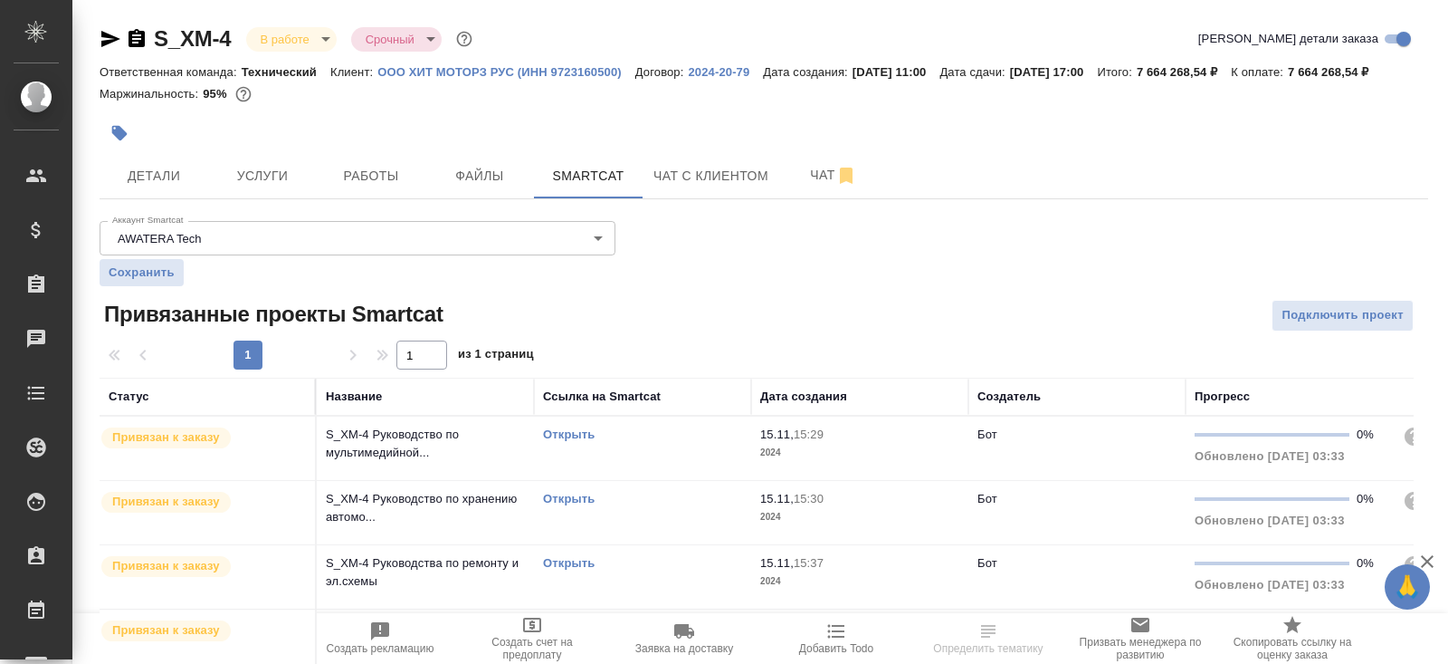
scroll to position [265, 0]
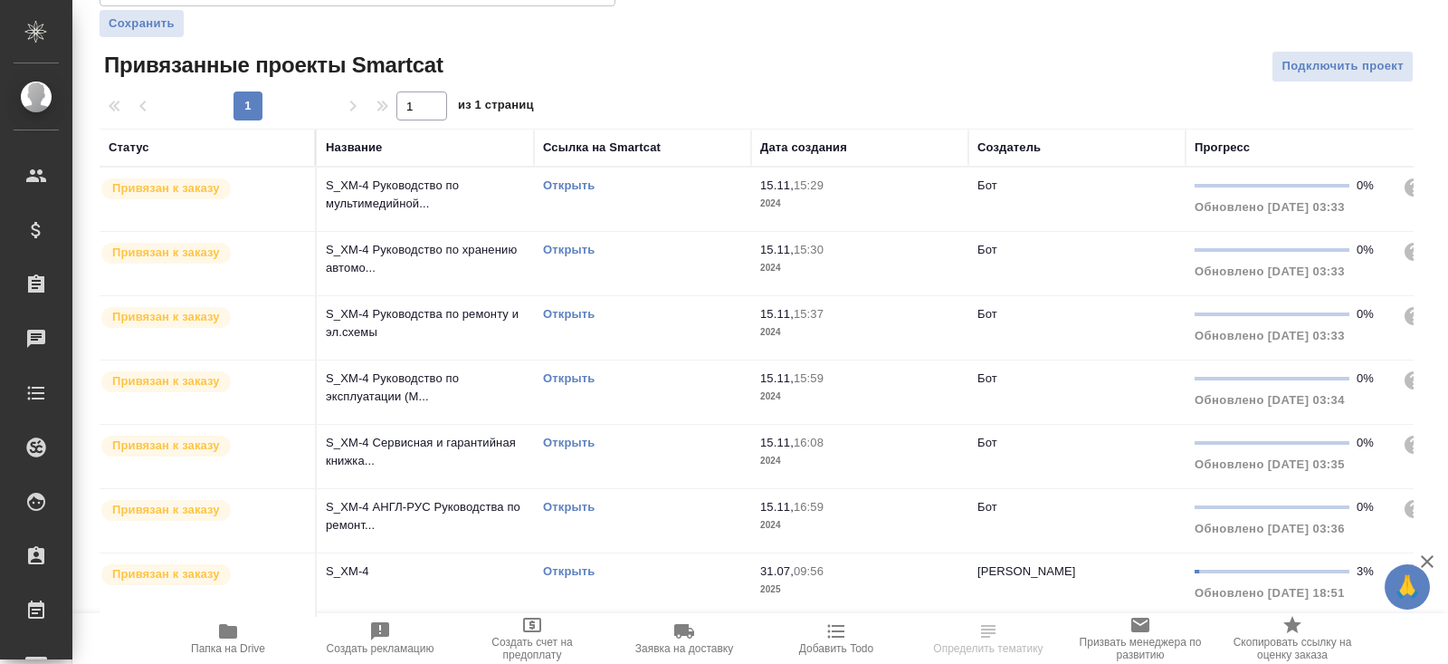
click at [564, 571] on link "Открыть" at bounding box center [569, 571] width 52 height 14
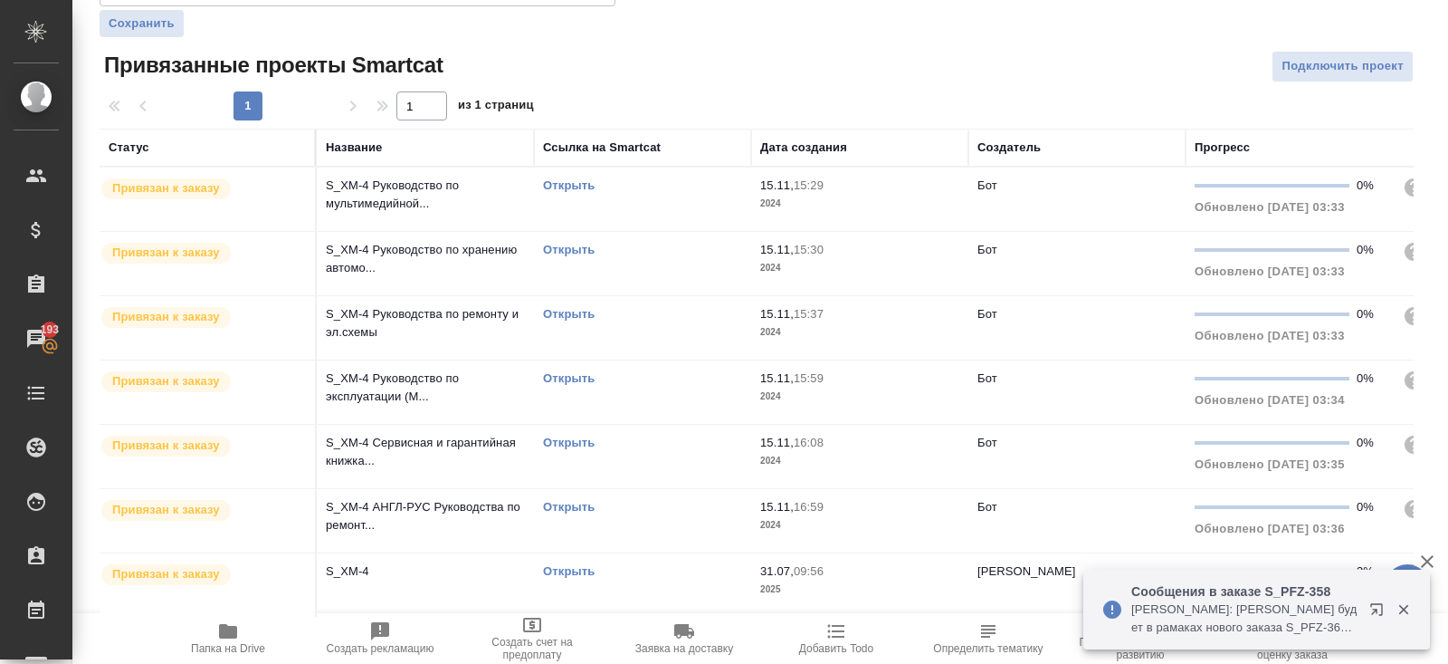
scroll to position [0, 0]
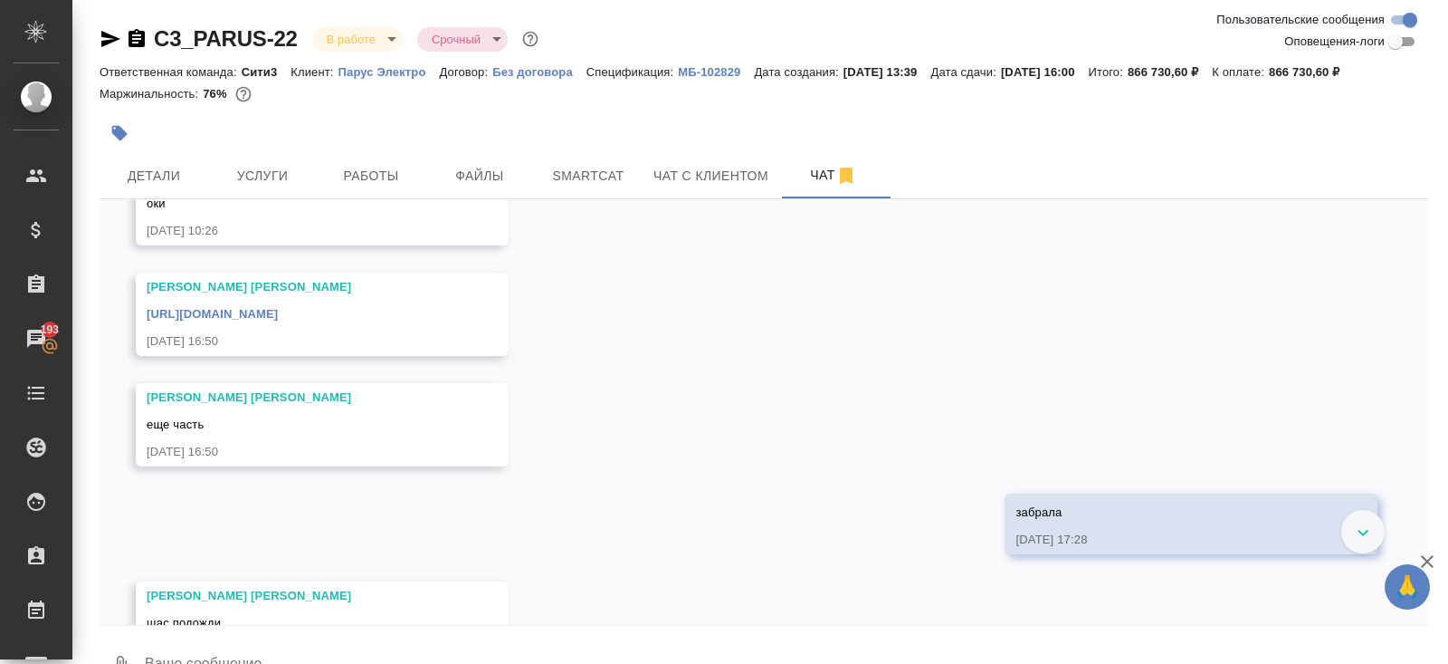
scroll to position [10305, 0]
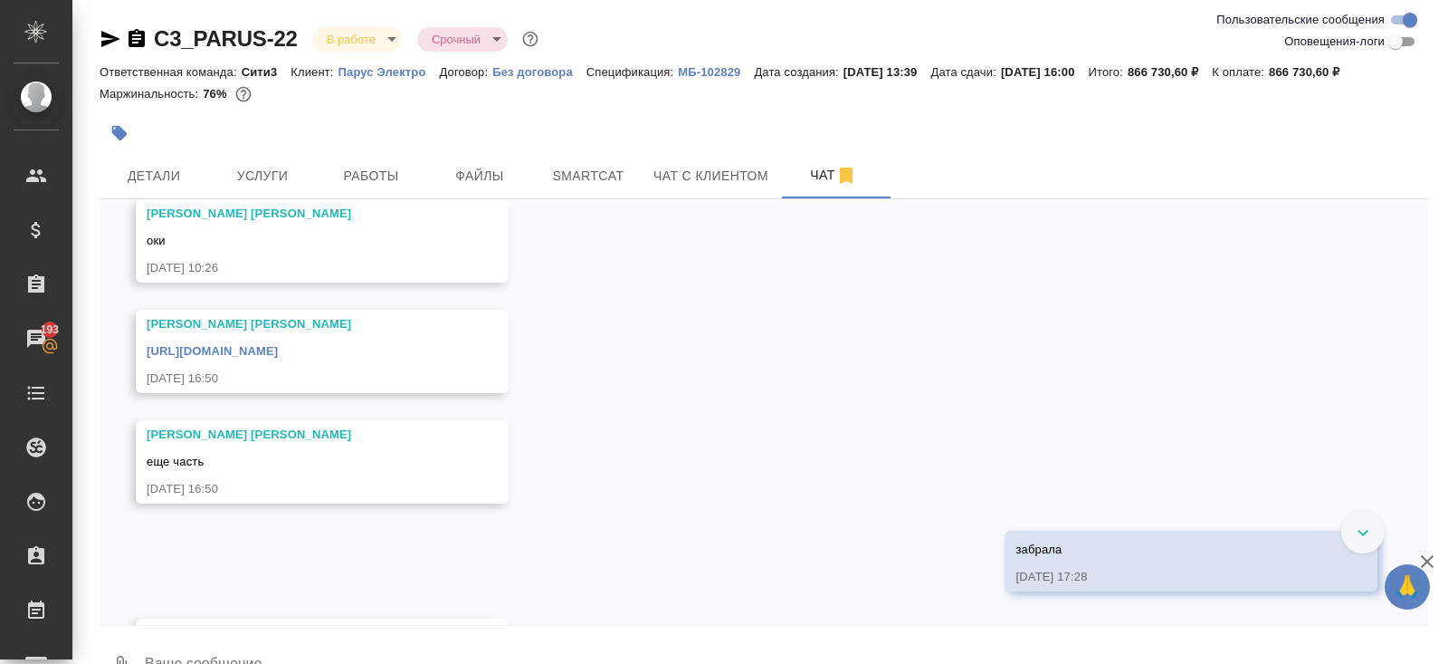
click at [278, 347] on link "[URL][DOMAIN_NAME]" at bounding box center [212, 351] width 131 height 14
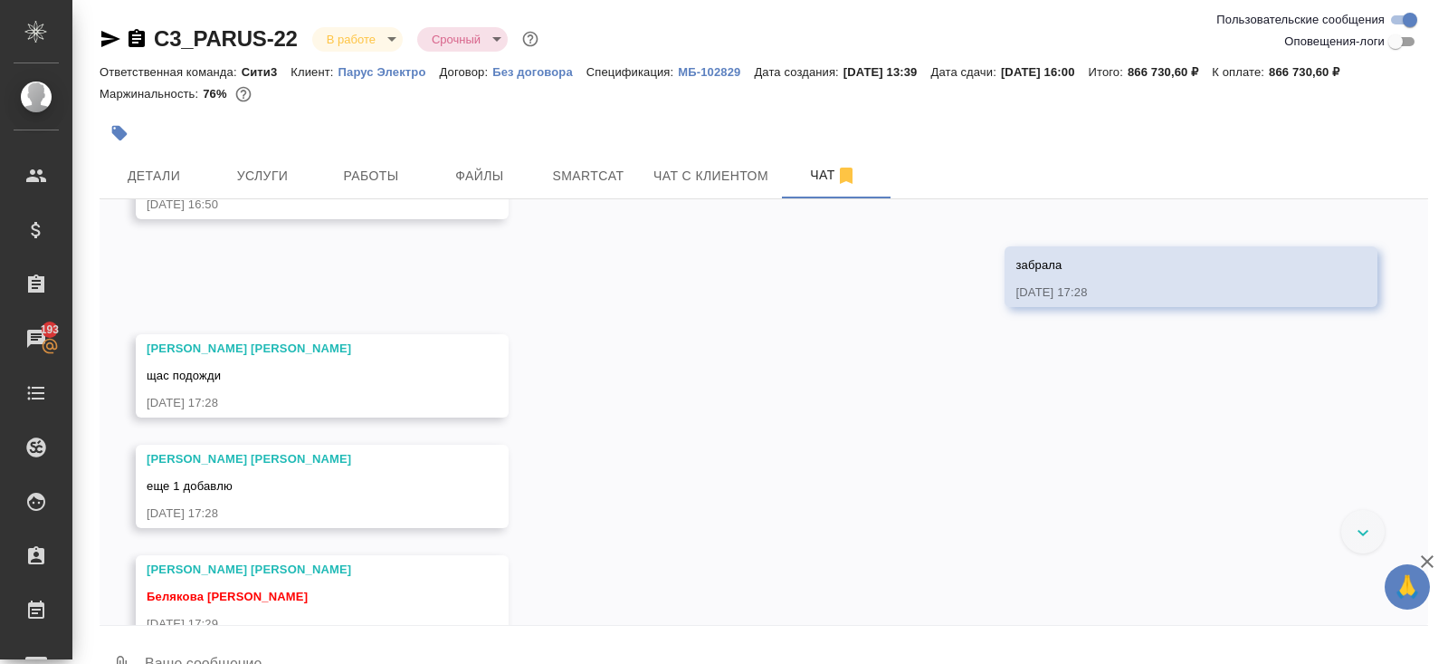
scroll to position [10642, 0]
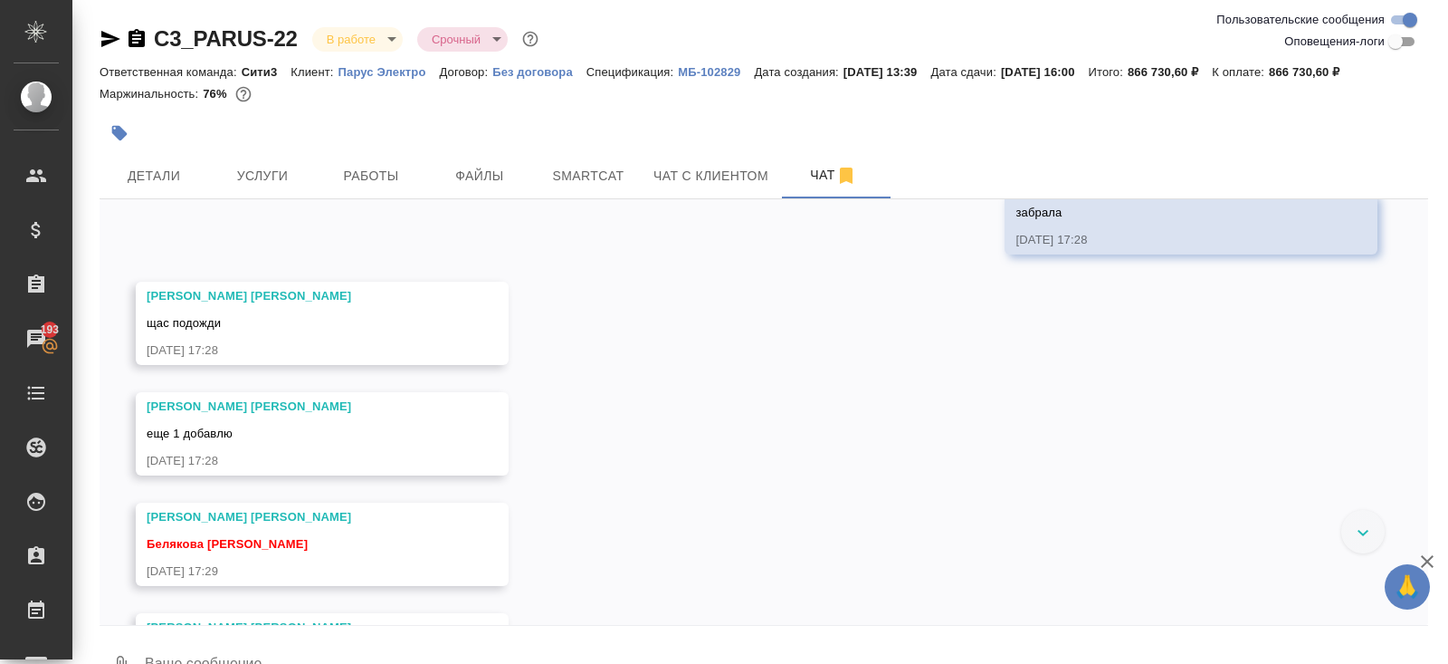
click at [310, 635] on textarea at bounding box center [785, 666] width 1285 height 62
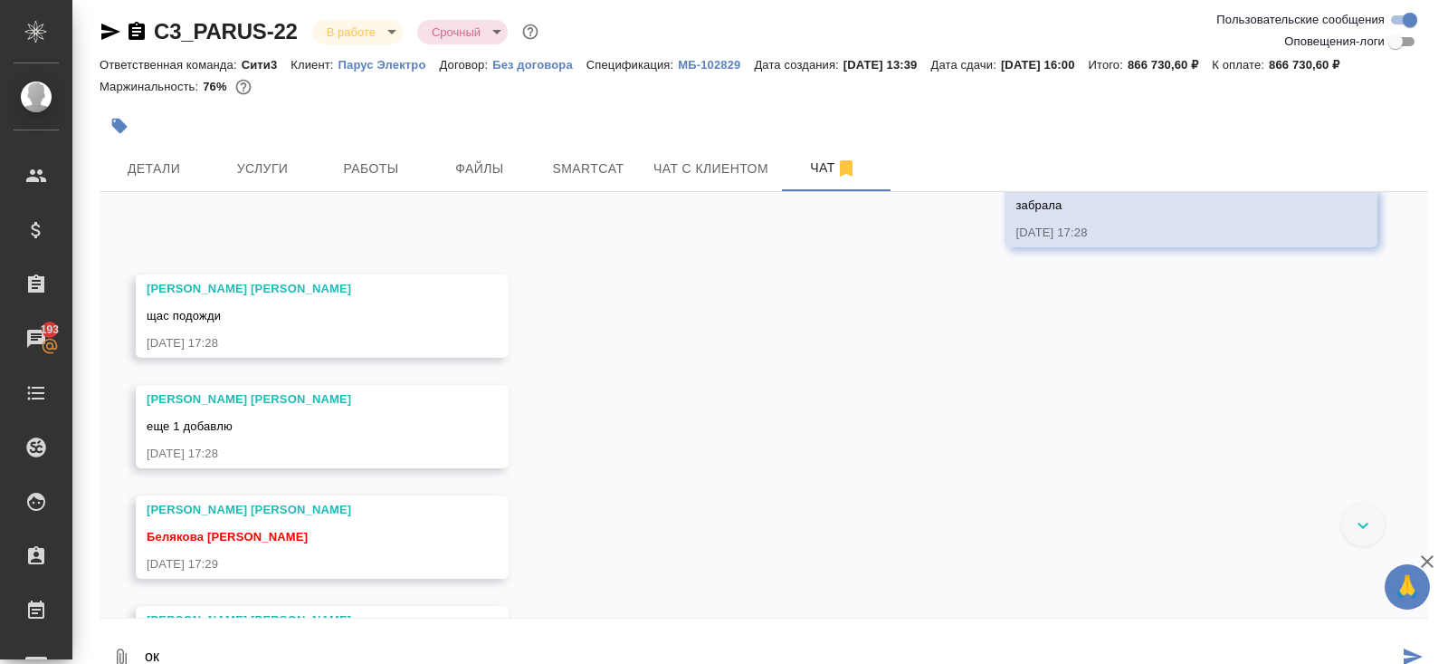
type textarea "ок"
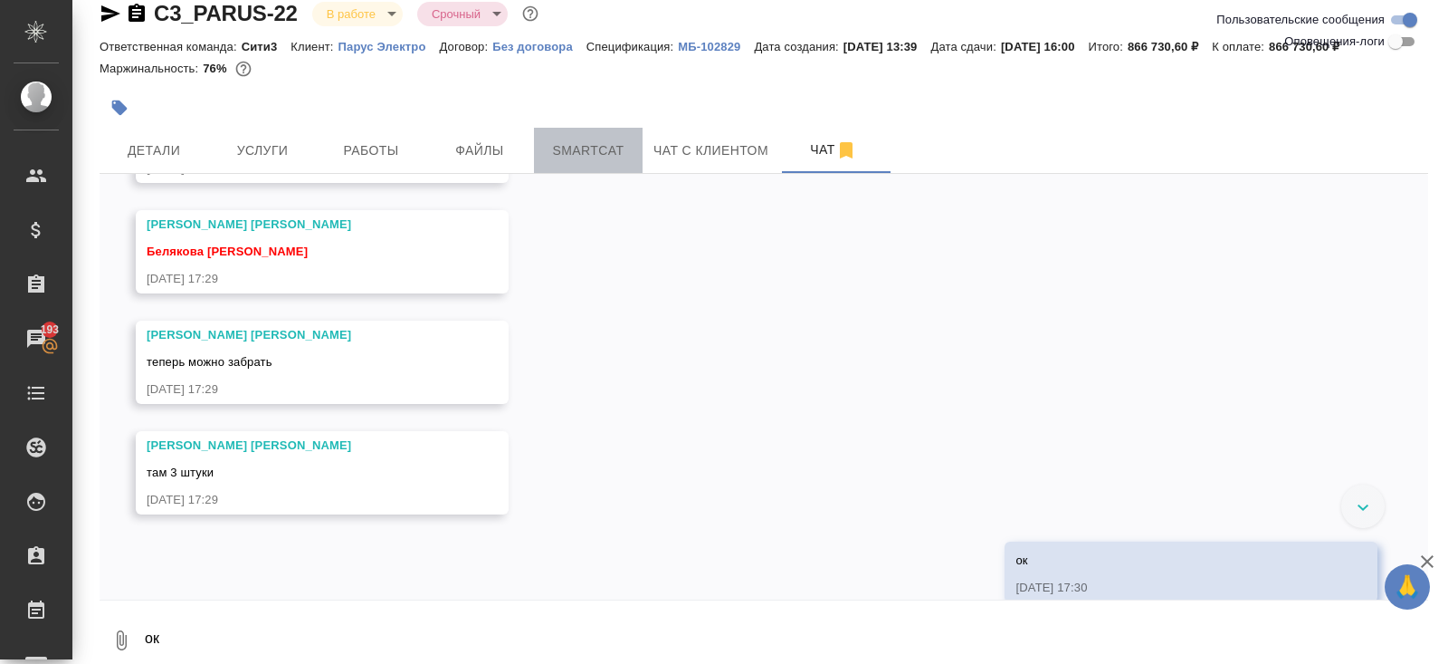
click at [572, 160] on span "Smartcat" at bounding box center [588, 150] width 87 height 23
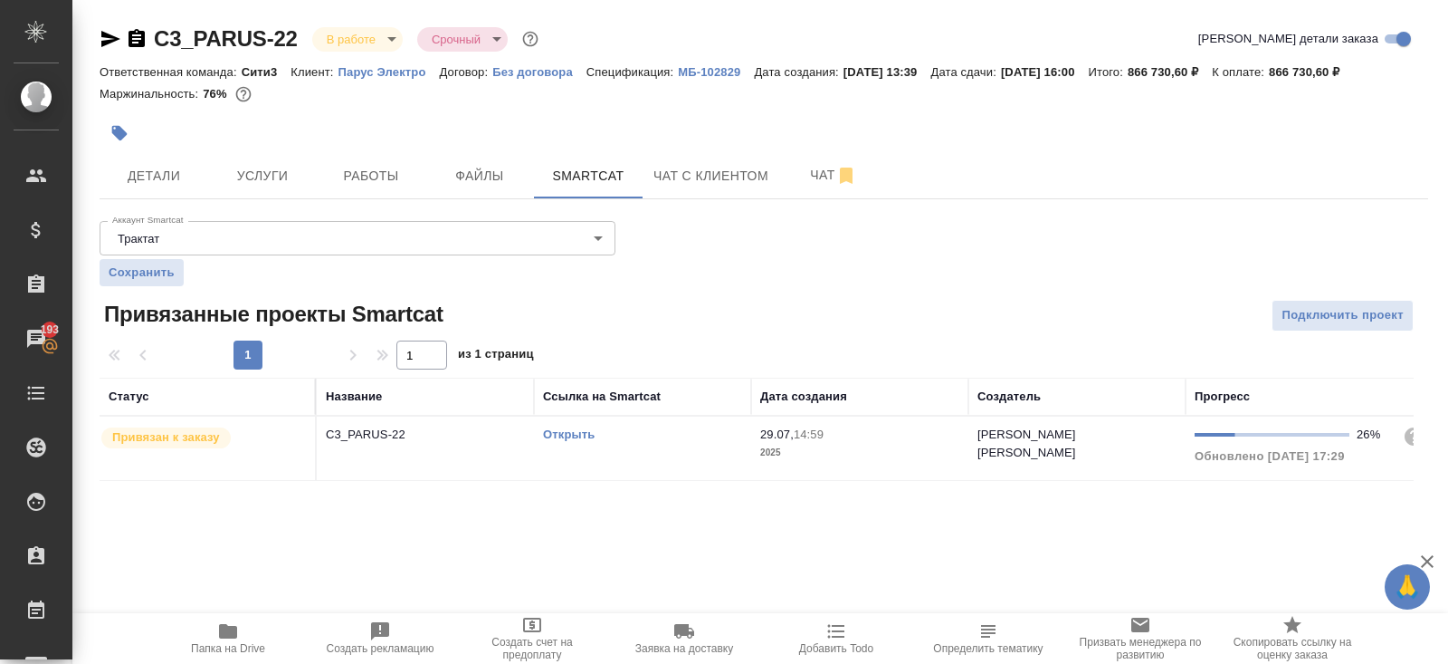
click at [571, 434] on link "Открыть" at bounding box center [569, 434] width 52 height 14
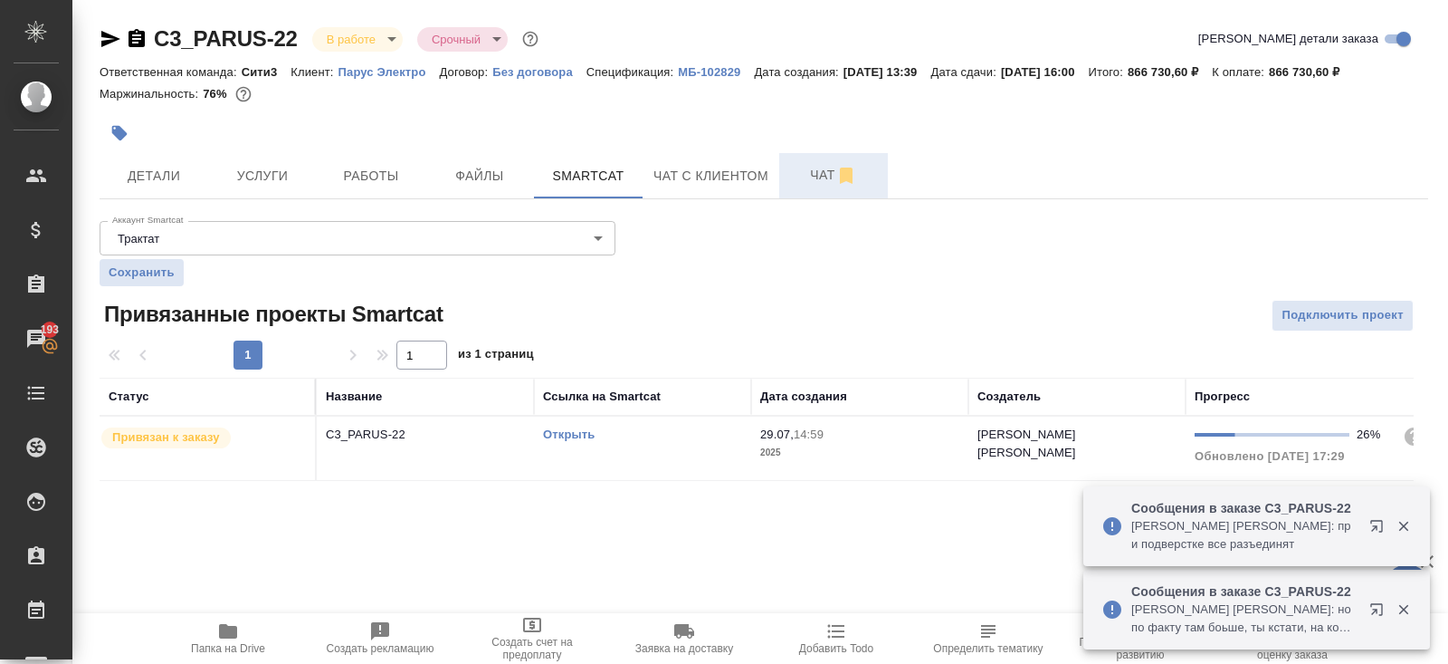
click at [816, 184] on span "Чат" at bounding box center [833, 175] width 87 height 23
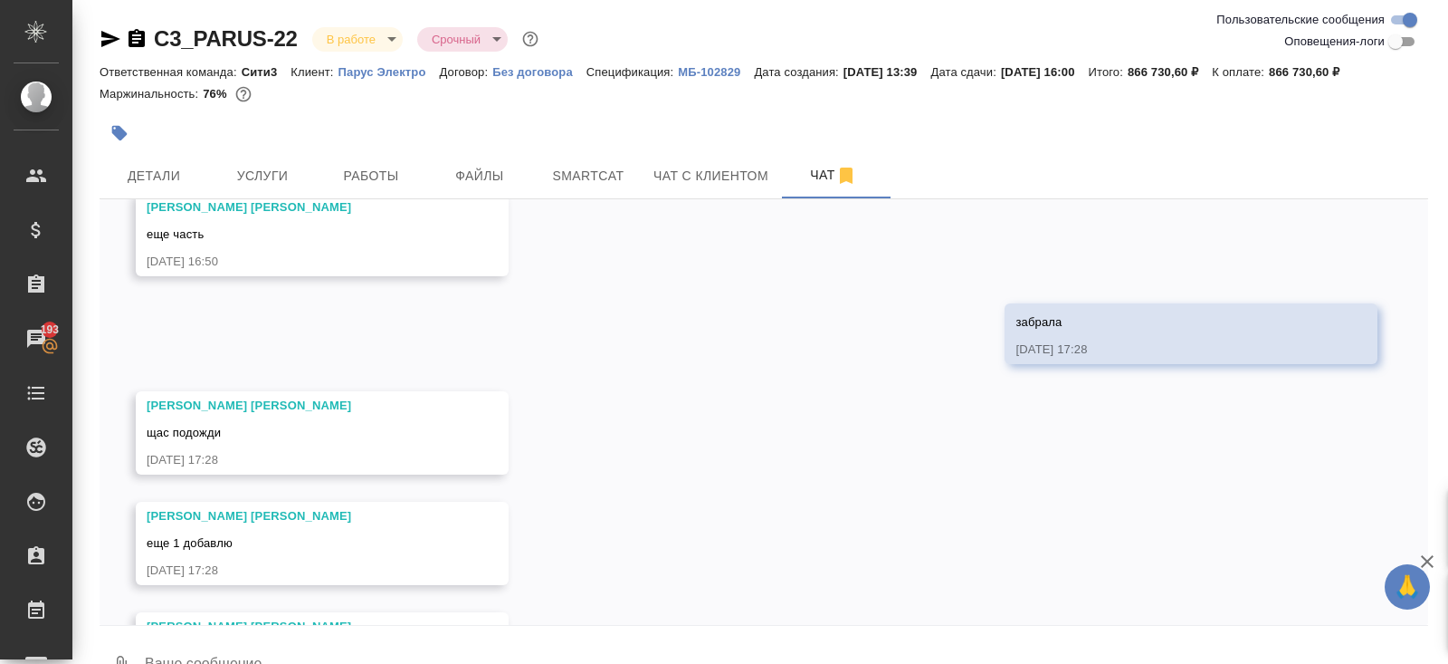
scroll to position [11158, 0]
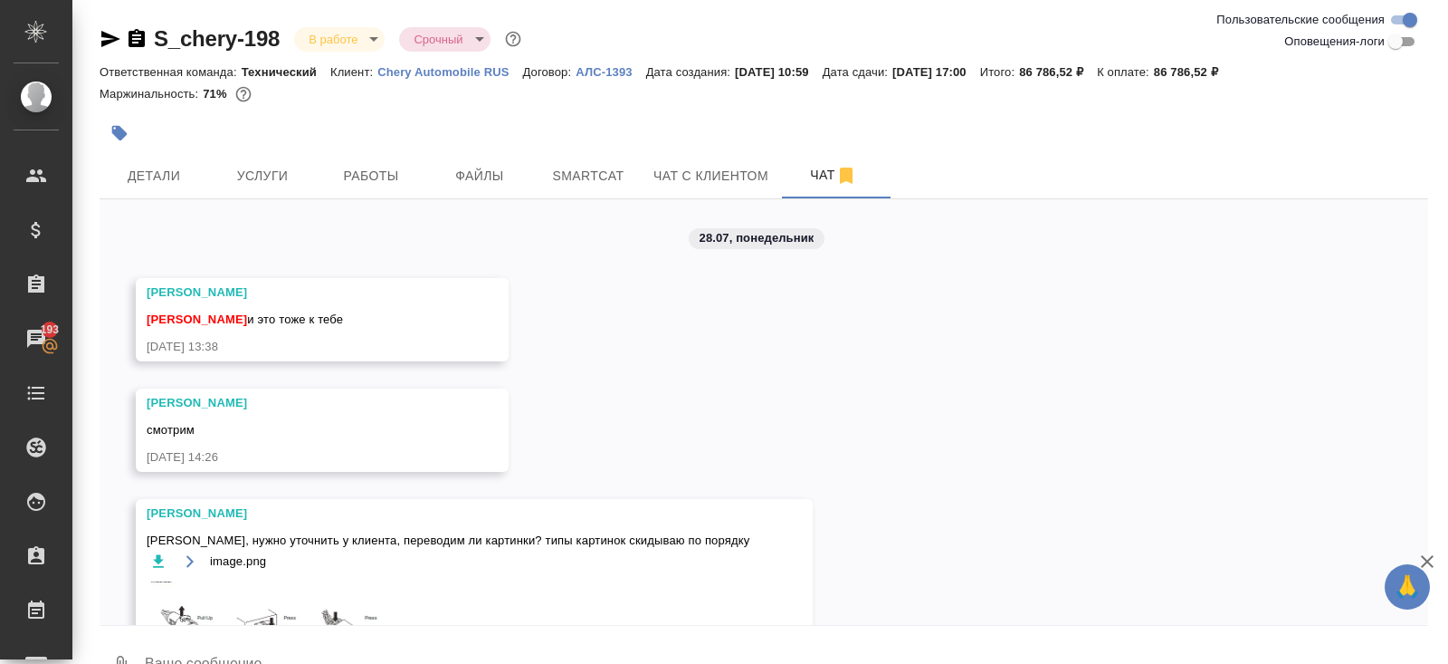
scroll to position [9598, 0]
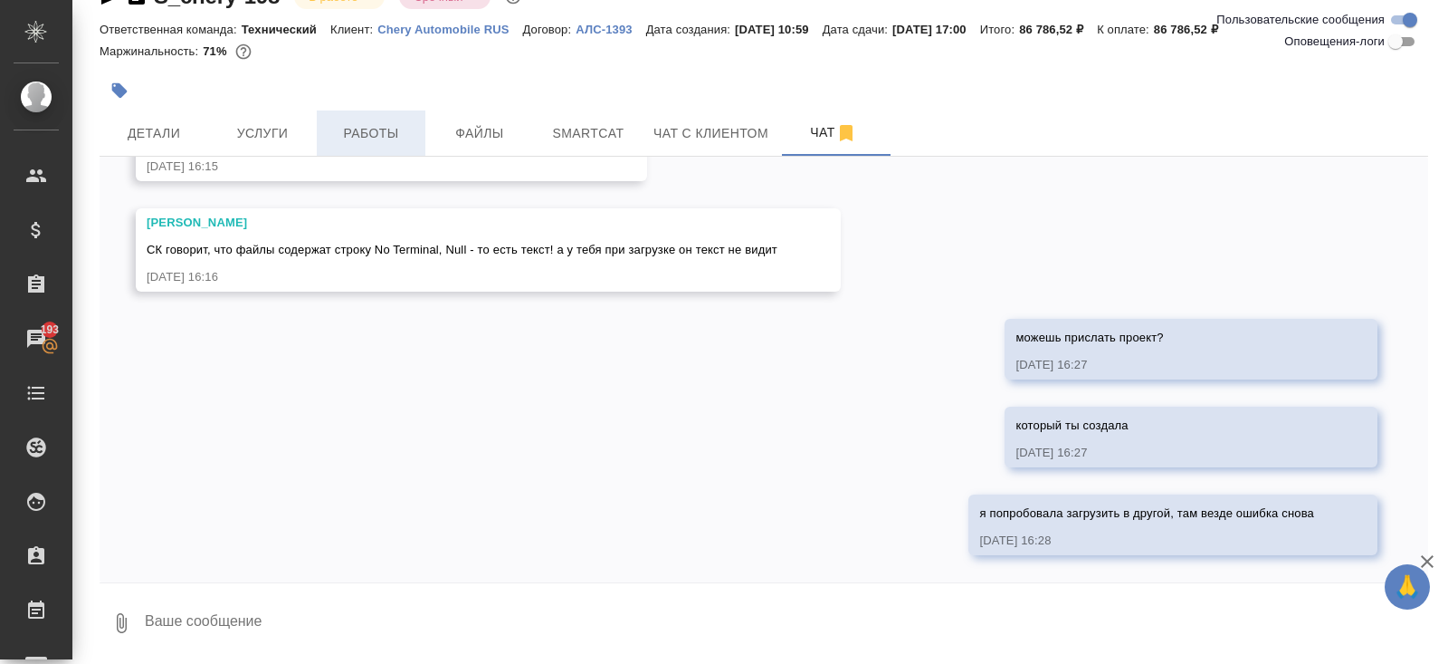
click at [380, 136] on span "Работы" at bounding box center [371, 133] width 87 height 23
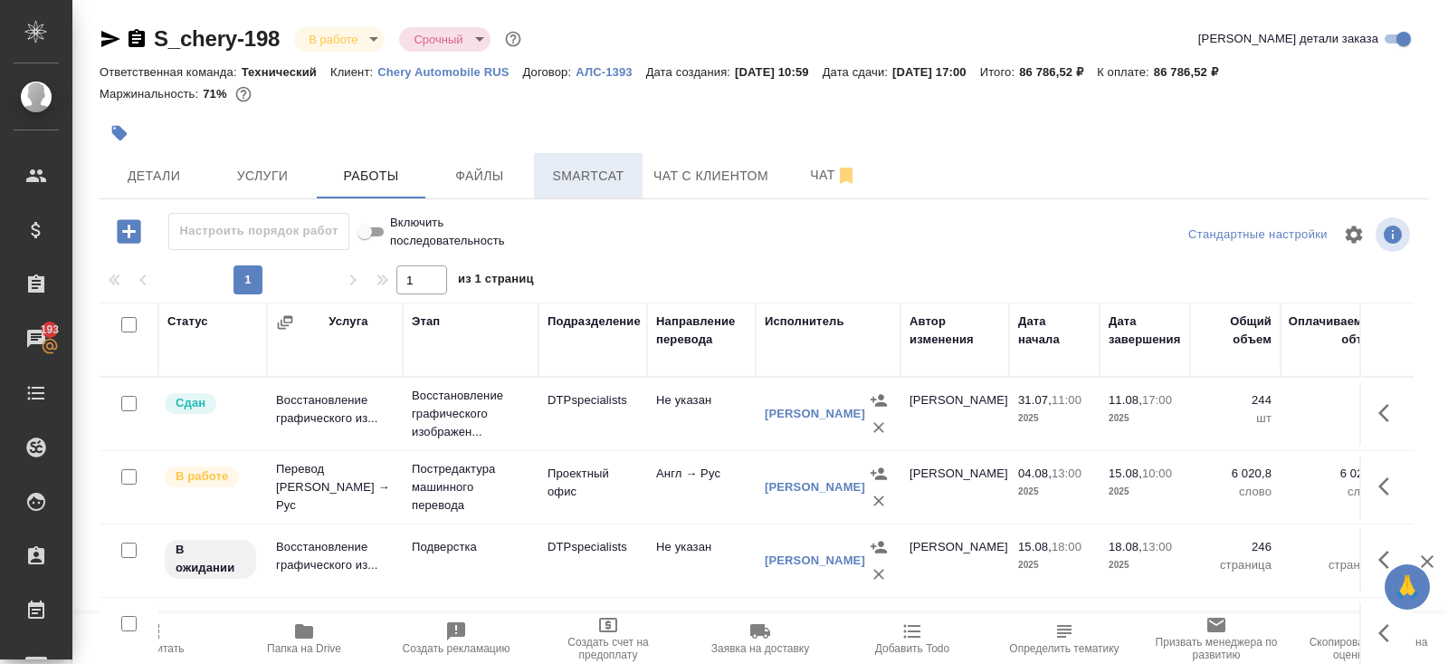
click at [587, 179] on span "Smartcat" at bounding box center [588, 176] width 87 height 23
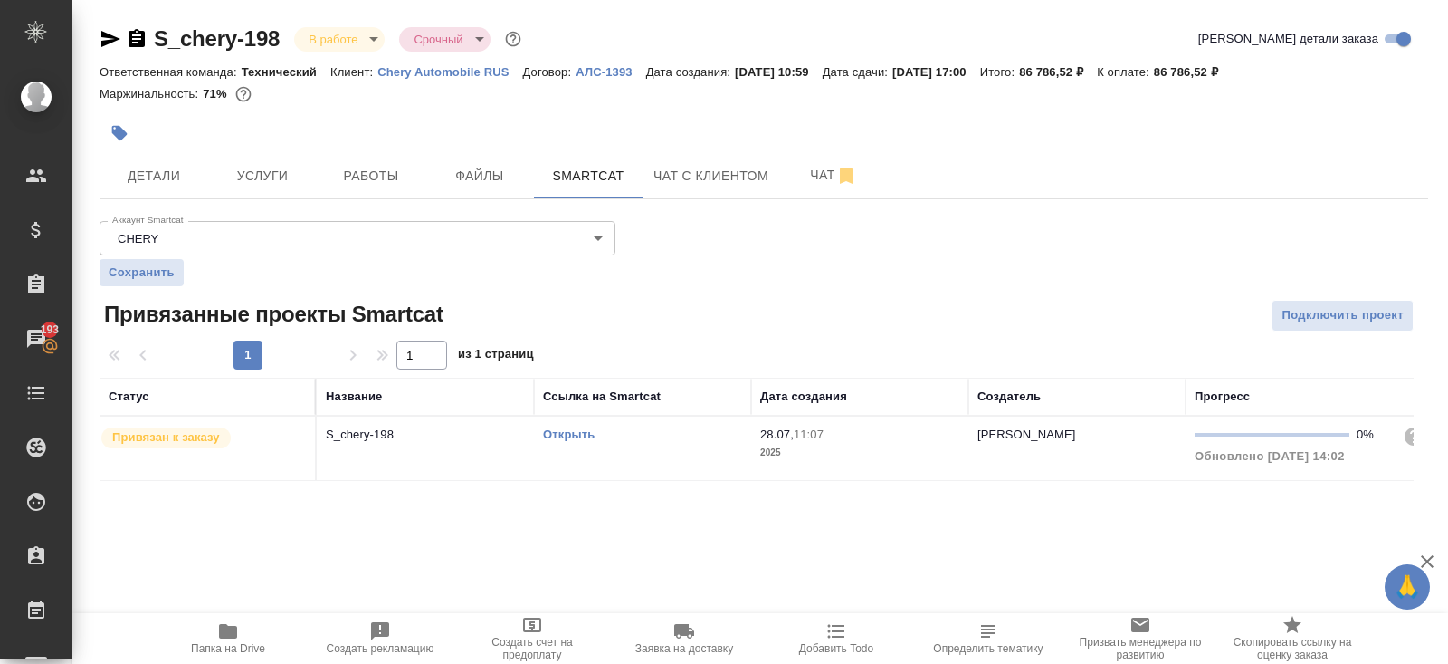
click at [567, 435] on link "Открыть" at bounding box center [569, 434] width 52 height 14
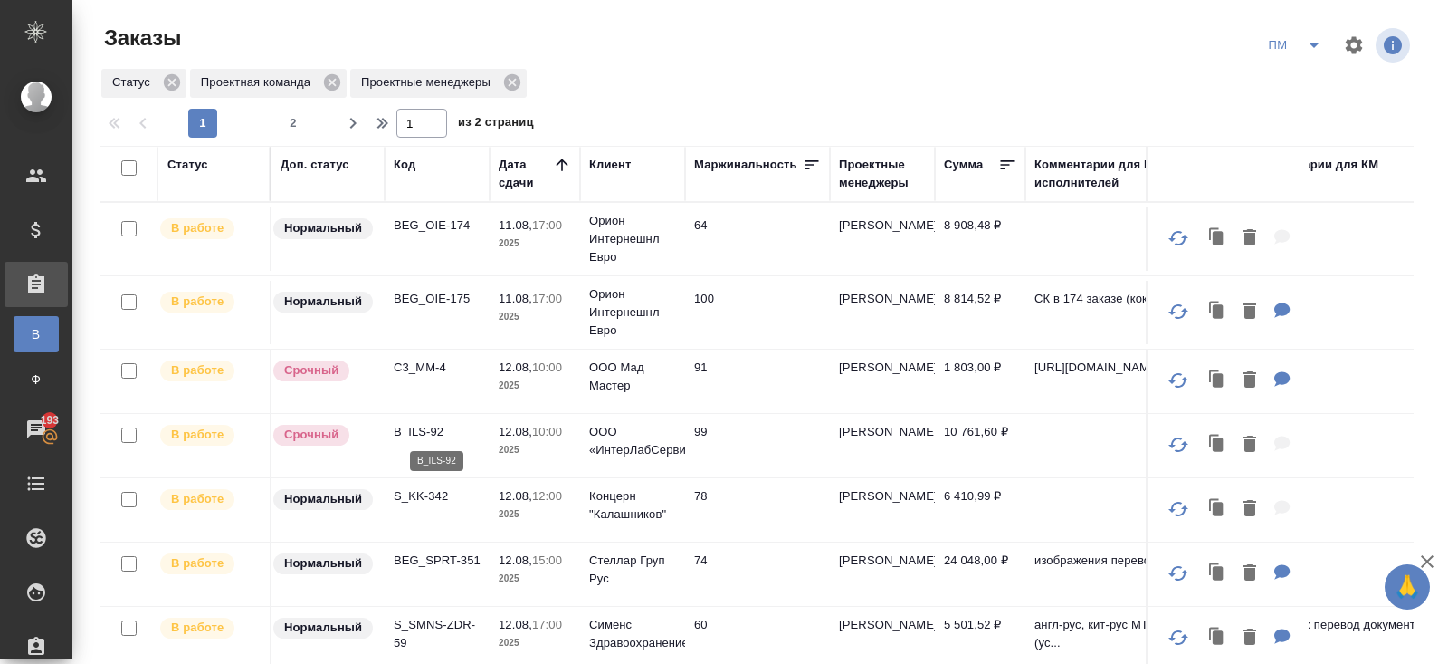
click at [416, 432] on p "B_ILS-92" at bounding box center [437, 432] width 87 height 18
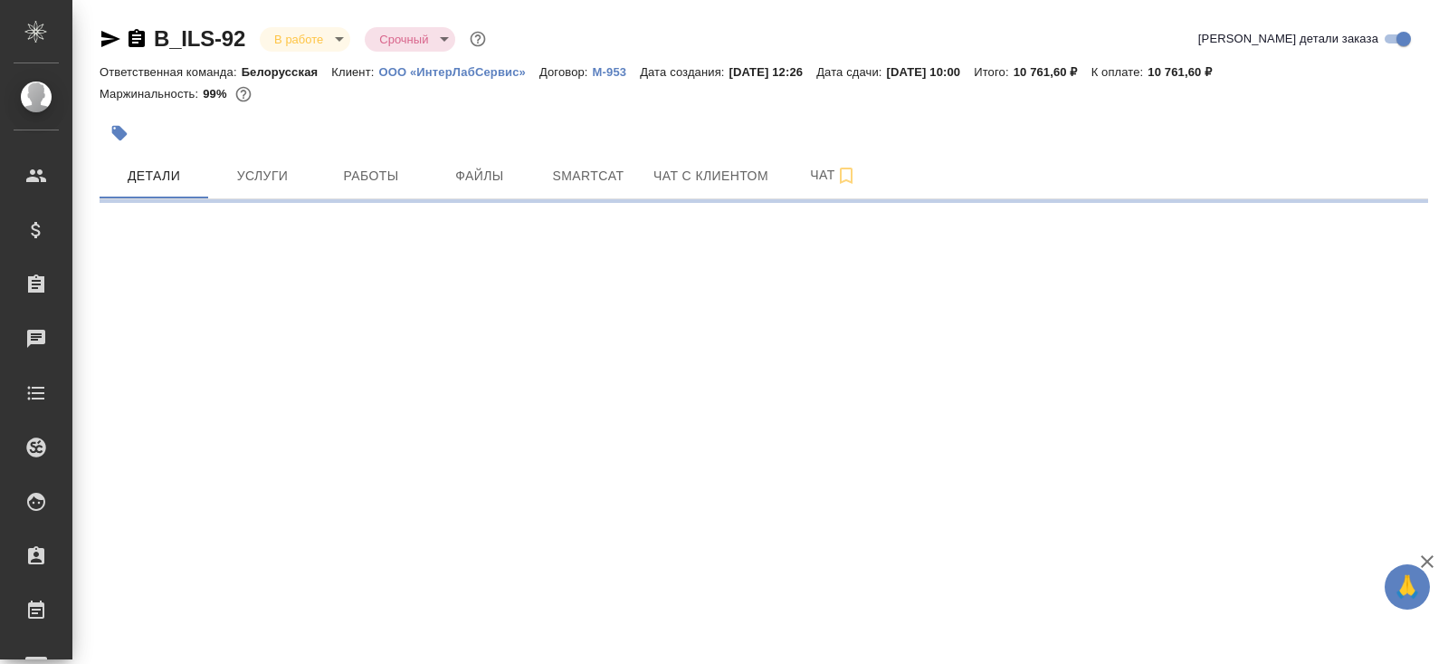
select select "RU"
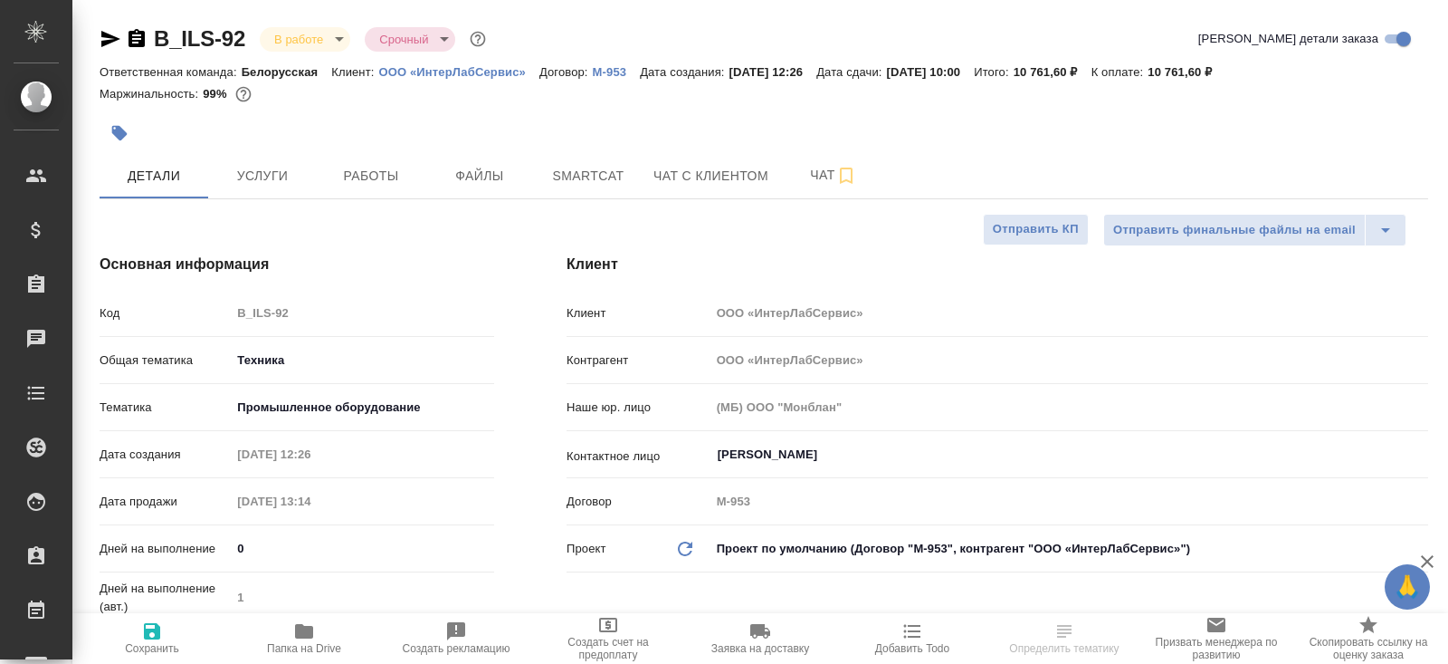
type textarea "x"
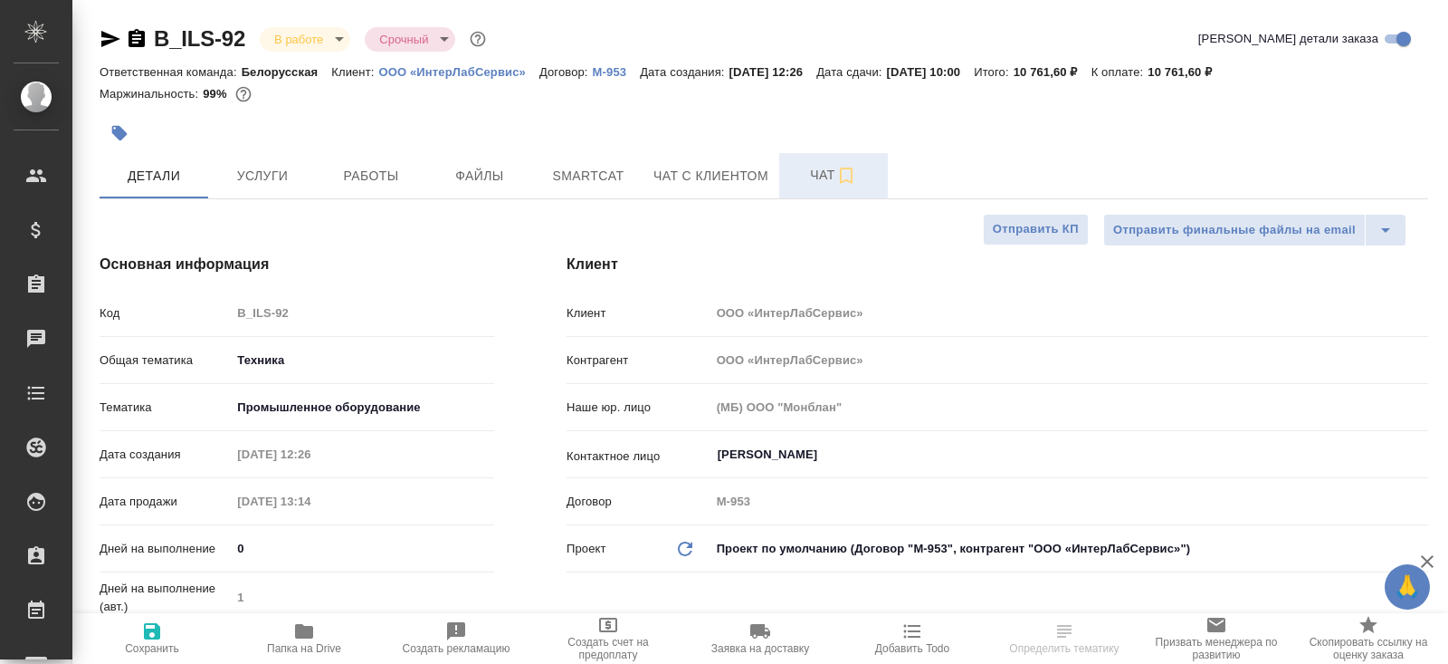
type textarea "x"
click at [843, 169] on icon "button" at bounding box center [846, 175] width 13 height 16
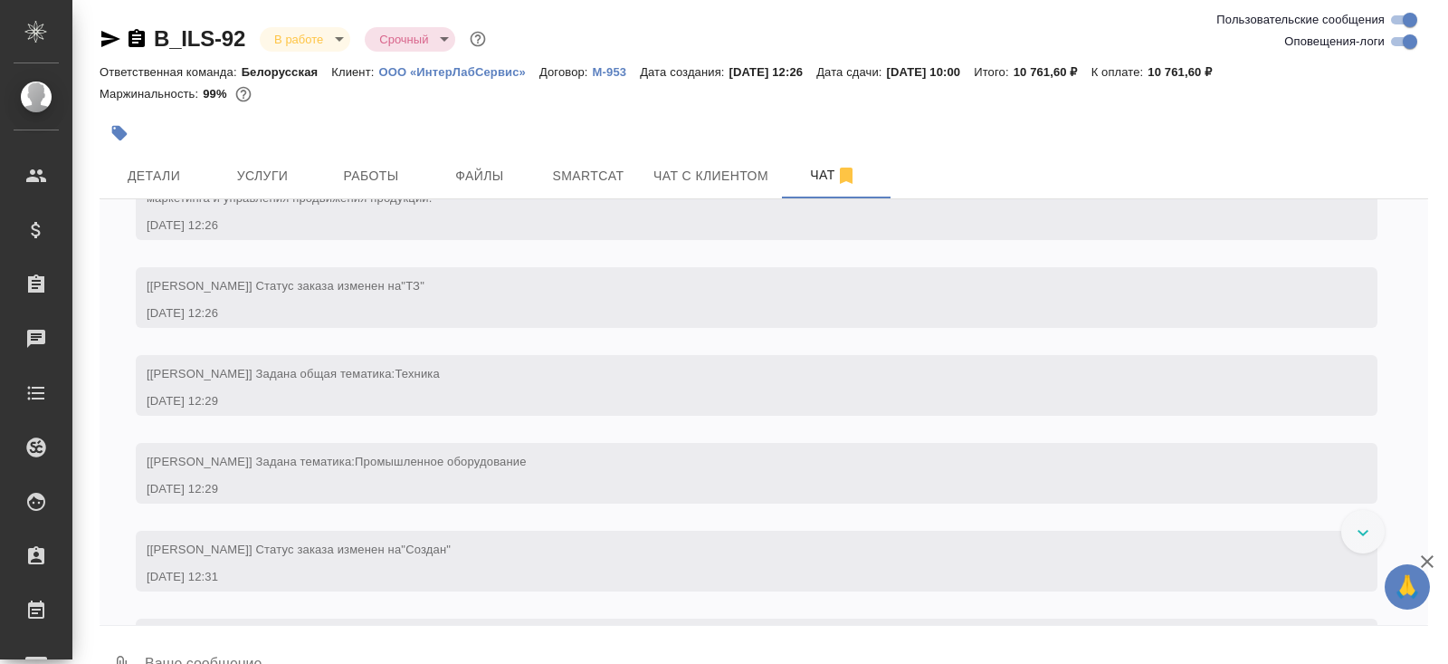
click at [1409, 36] on input "Оповещения-логи" at bounding box center [1410, 42] width 65 height 22
checkbox input "false"
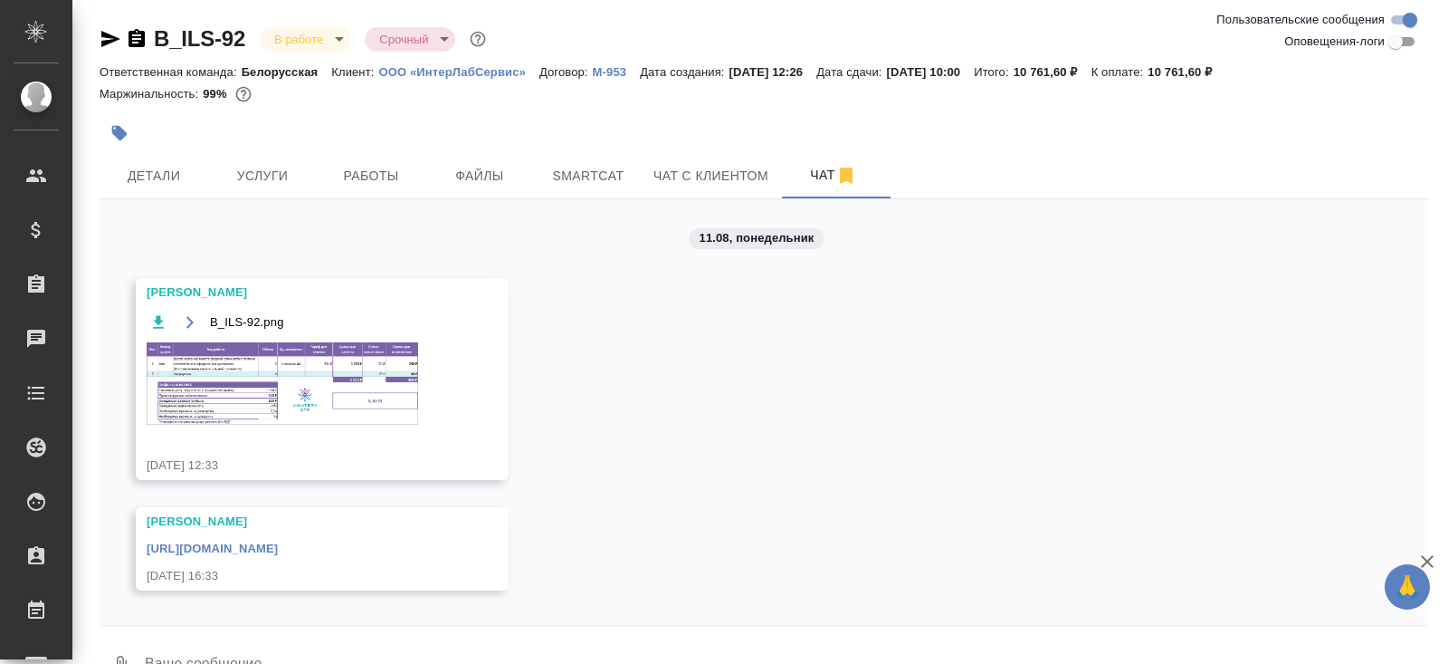
scroll to position [43, 0]
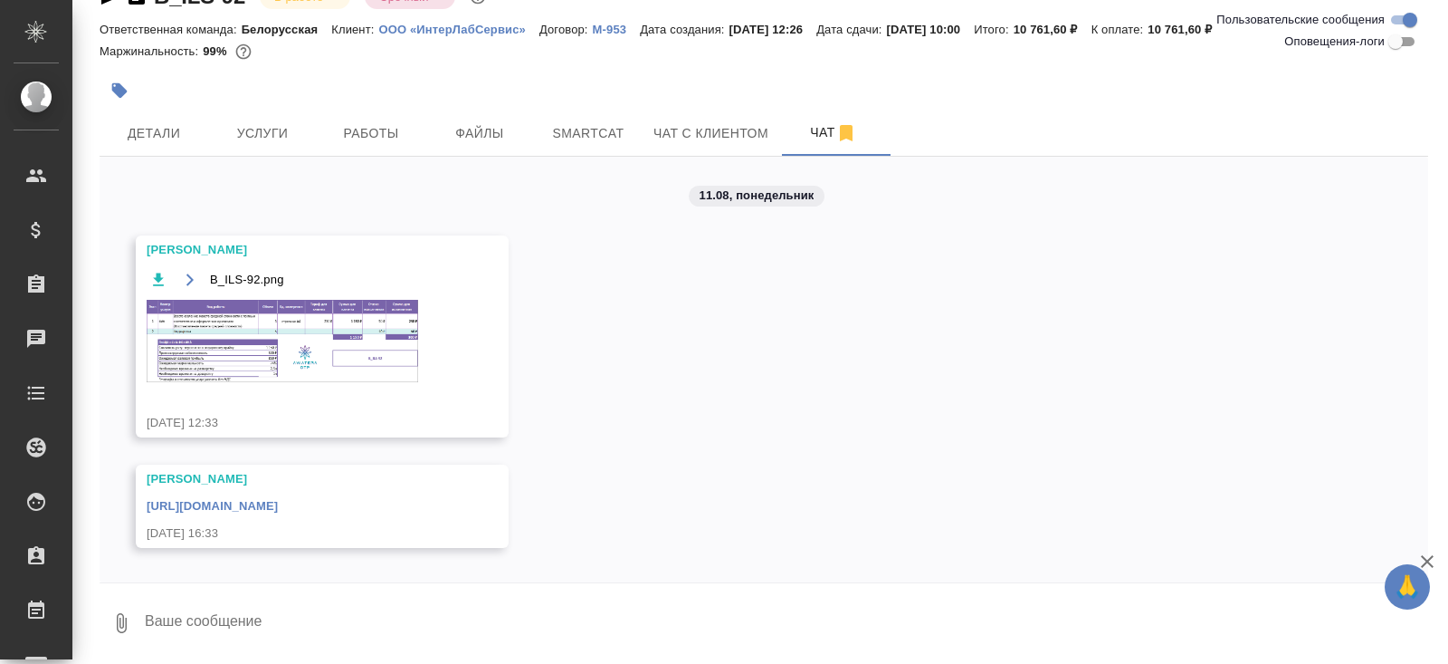
click at [342, 444] on div "11.08, понедельник Оксютович Ирина B_ILS-92.png 11.08.25, 12:33 Оксютович Ирина…" at bounding box center [764, 369] width 1329 height 425
click at [278, 512] on link "https://drive.awatera.com/apps/files/files/10071673?dir=/Shares/%D0%9E%D0%9E%D0…" at bounding box center [212, 506] width 131 height 14
click at [626, 133] on span "Smartcat" at bounding box center [588, 133] width 87 height 23
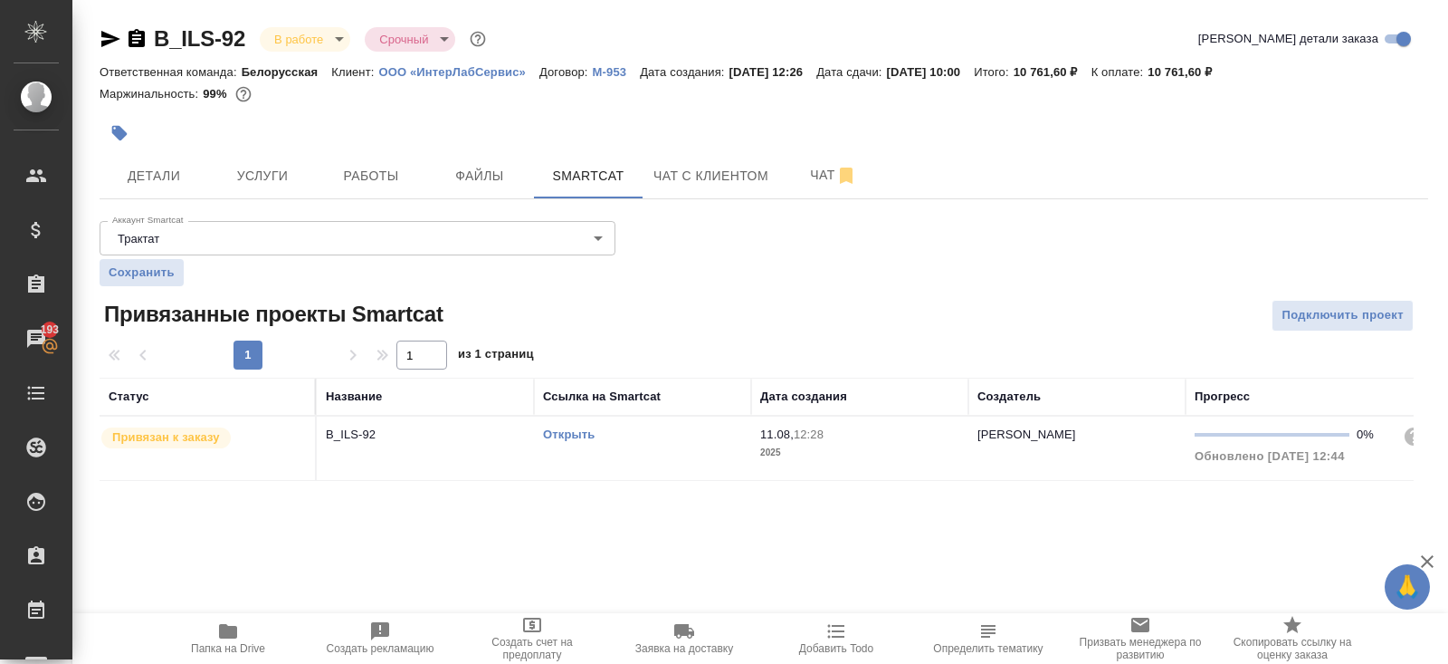
click at [585, 429] on link "Открыть" at bounding box center [569, 434] width 52 height 14
click at [387, 167] on span "Работы" at bounding box center [371, 176] width 87 height 23
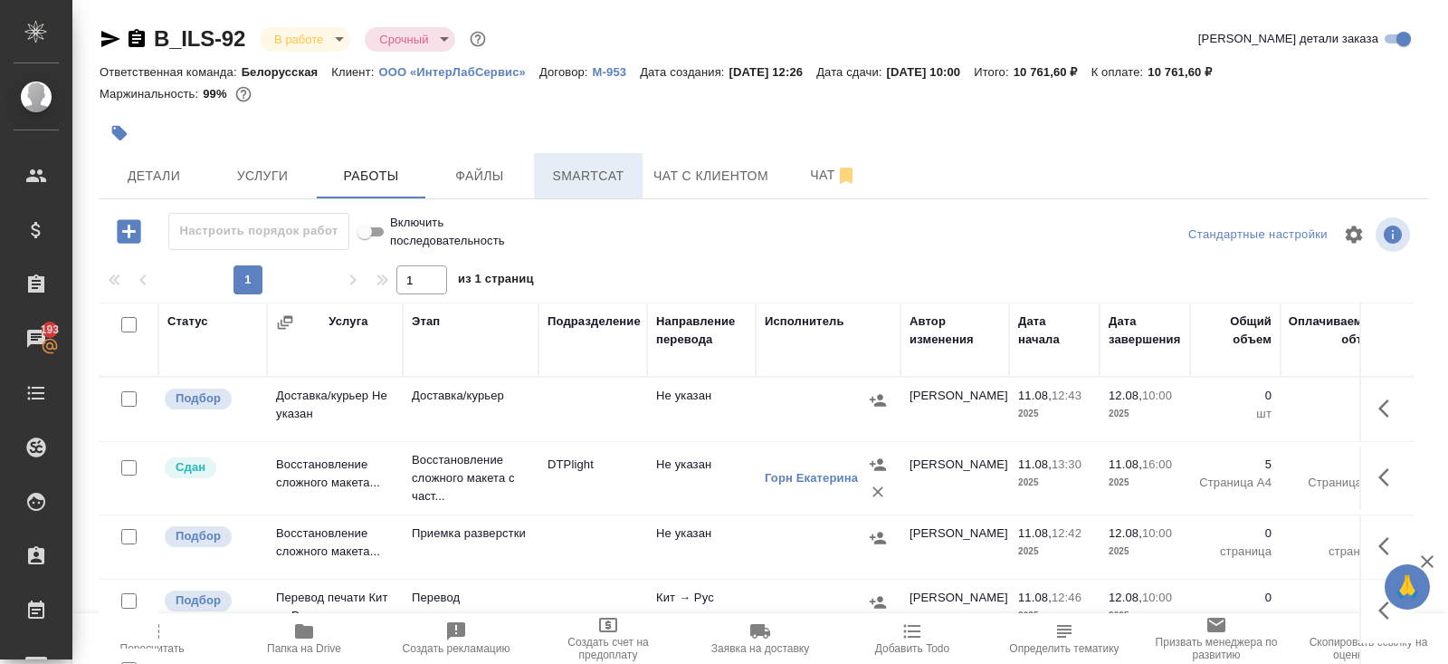
scroll to position [91, 0]
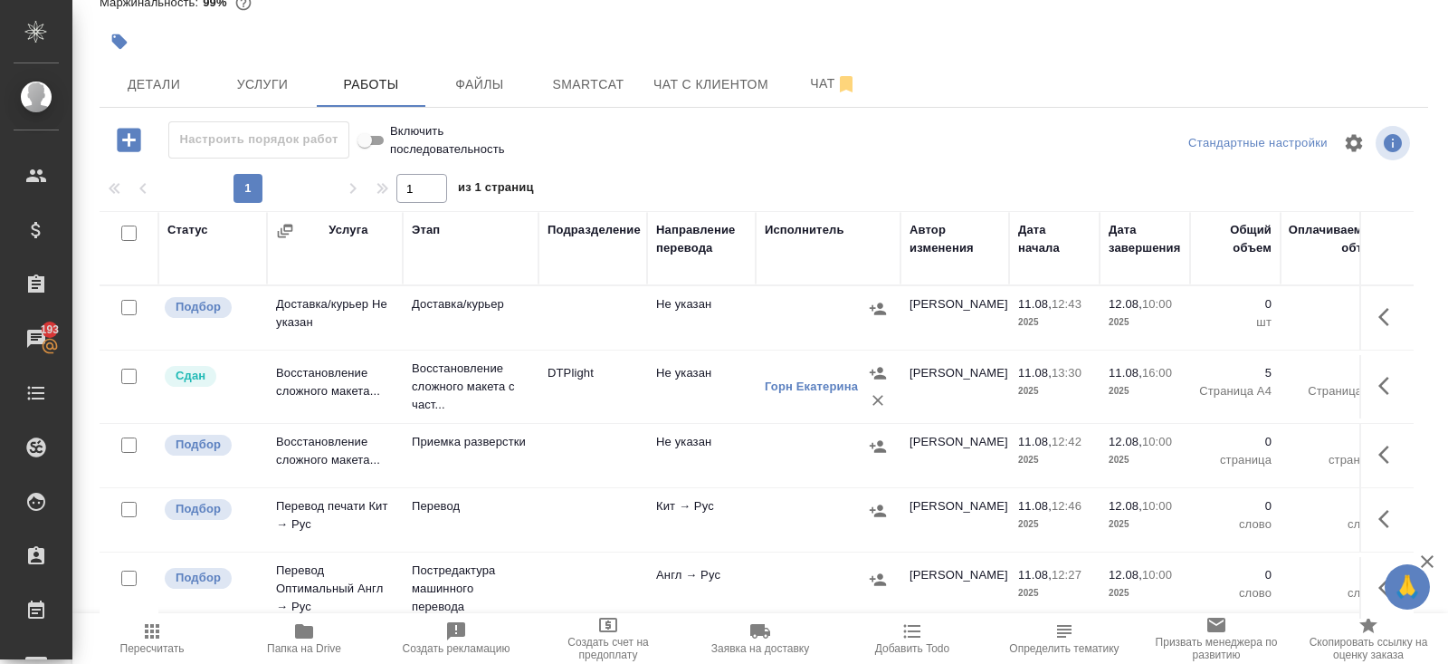
click at [124, 238] on input "checkbox" at bounding box center [128, 232] width 15 height 15
checkbox input "true"
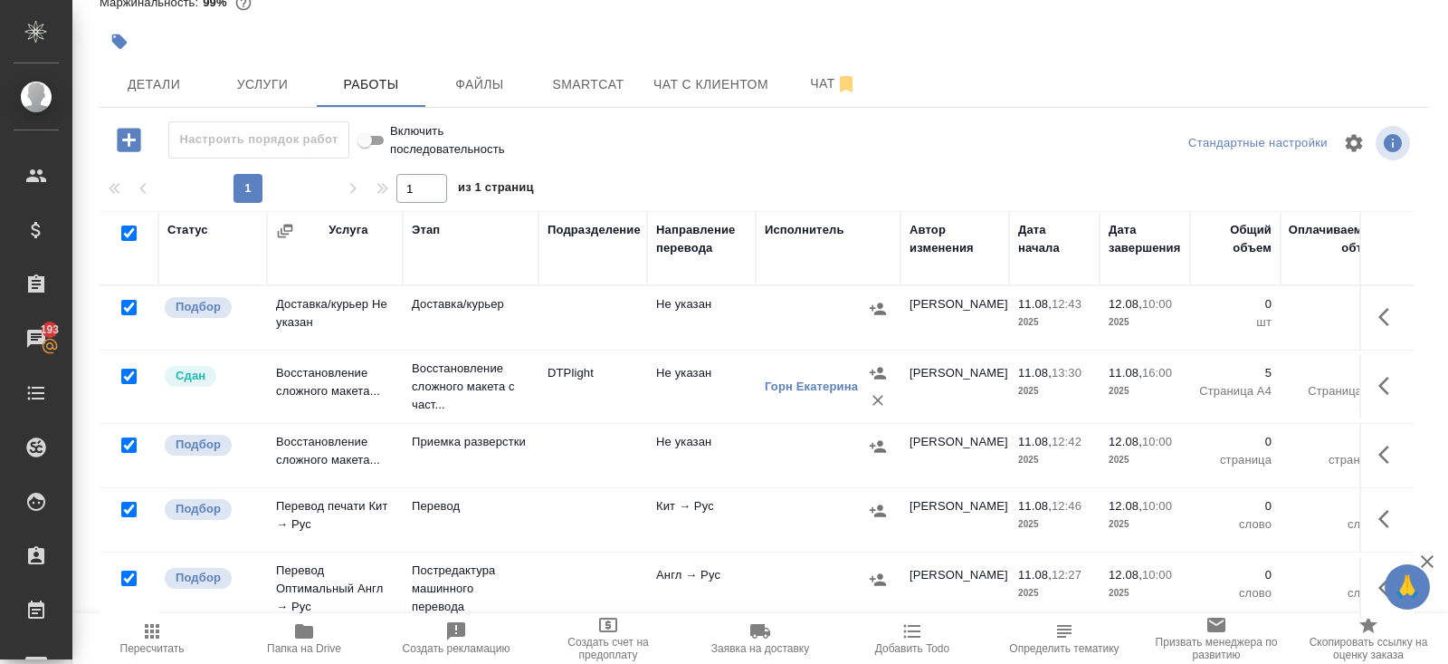
checkbox input "true"
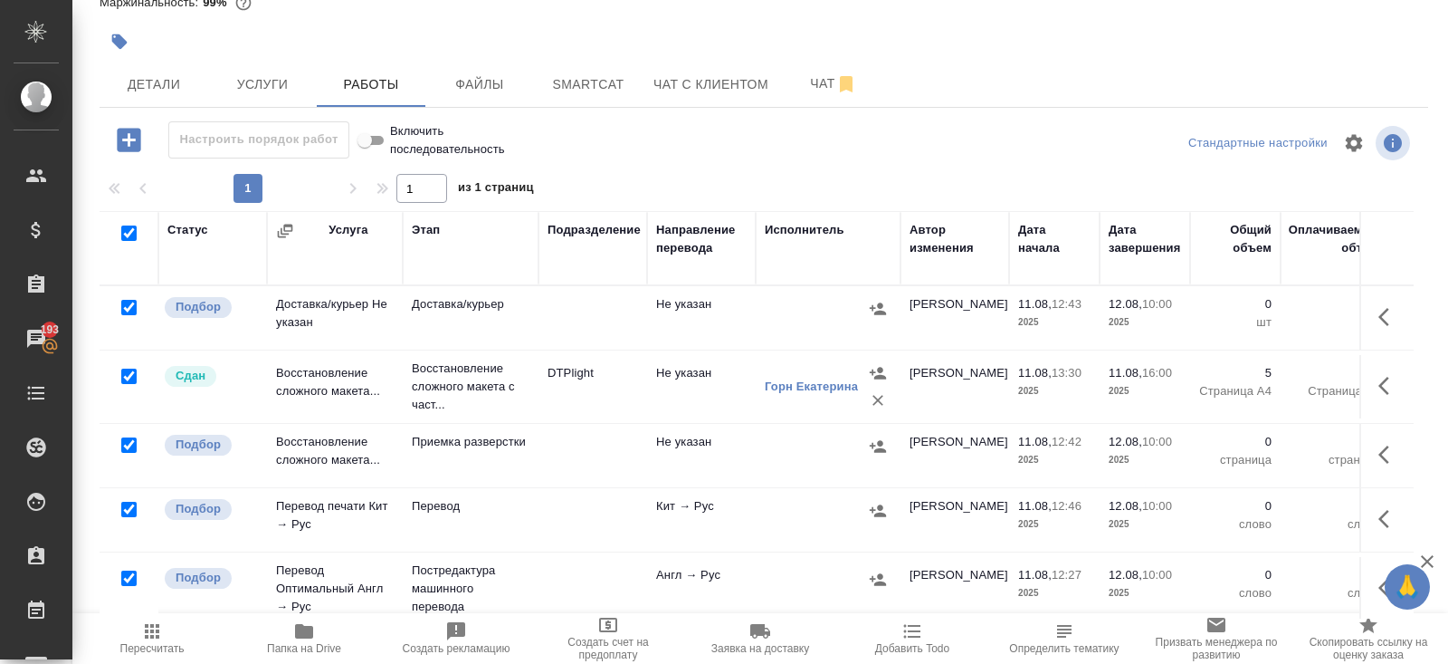
checkbox input "true"
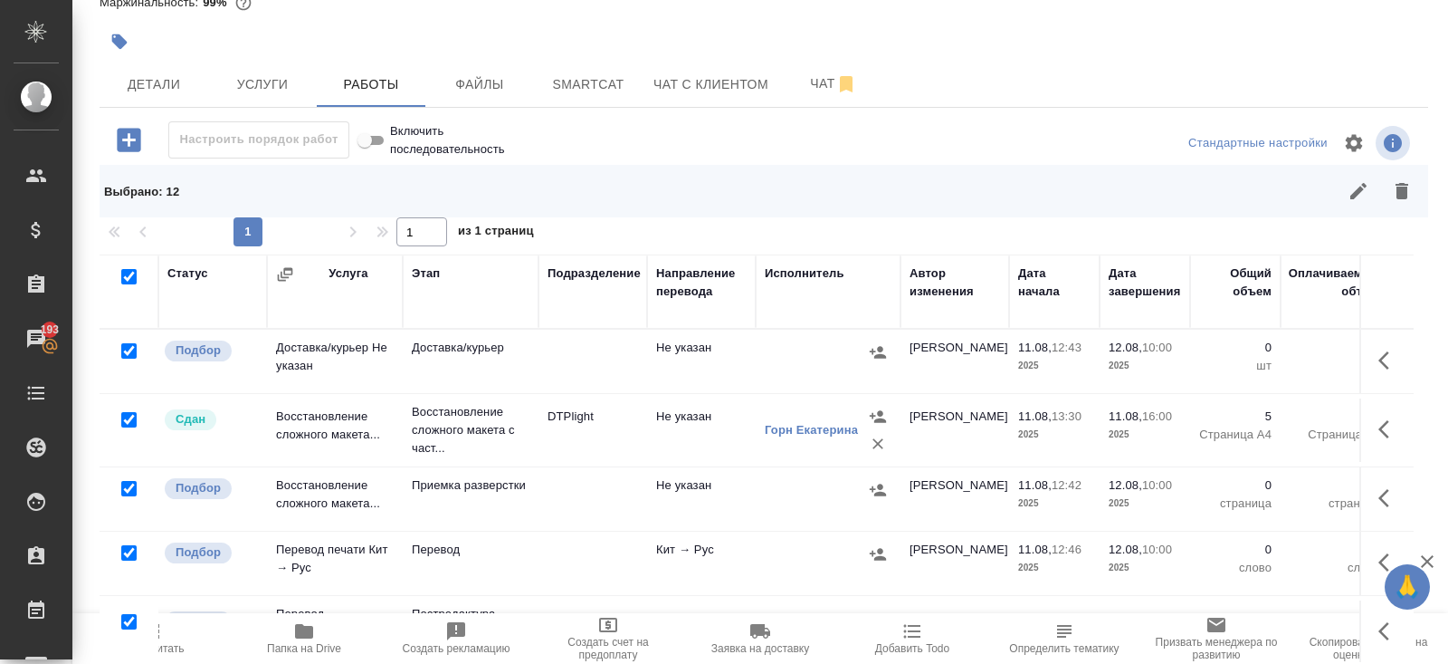
click at [127, 350] on input "checkbox" at bounding box center [128, 350] width 15 height 15
checkbox input "false"
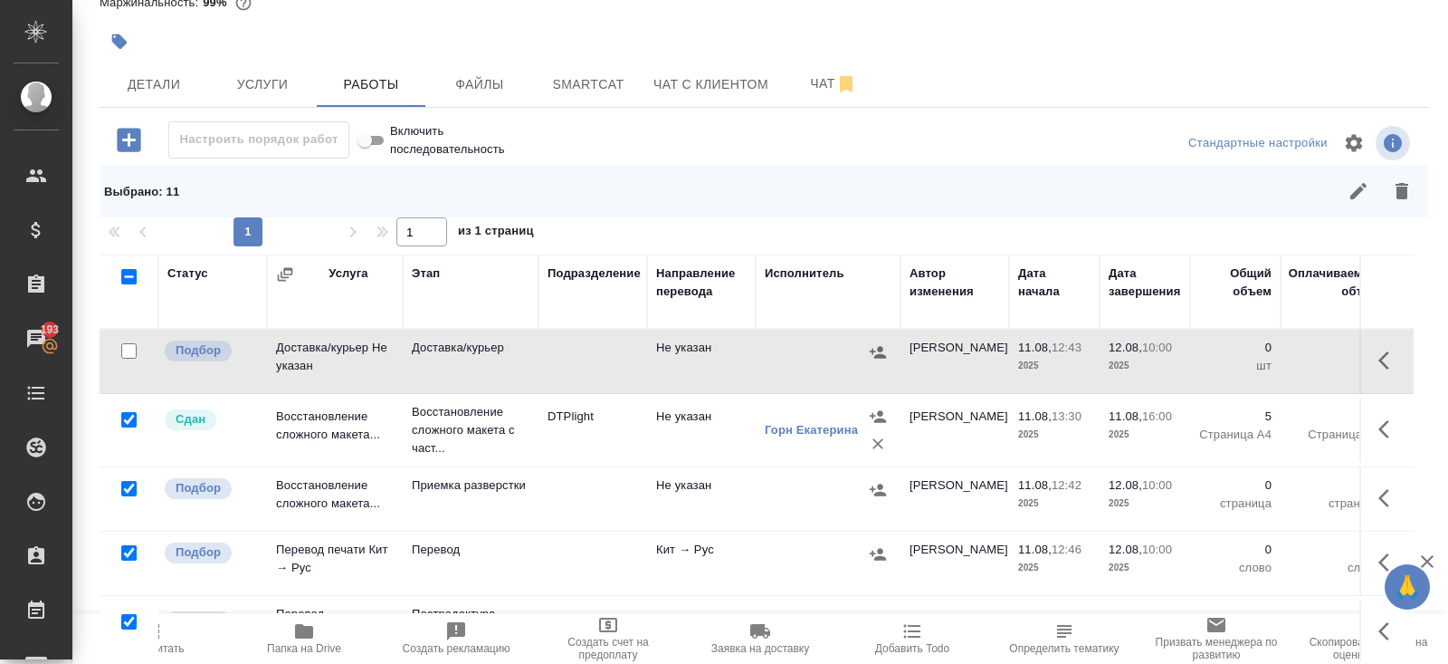
click at [127, 416] on input "checkbox" at bounding box center [128, 419] width 15 height 15
checkbox input "false"
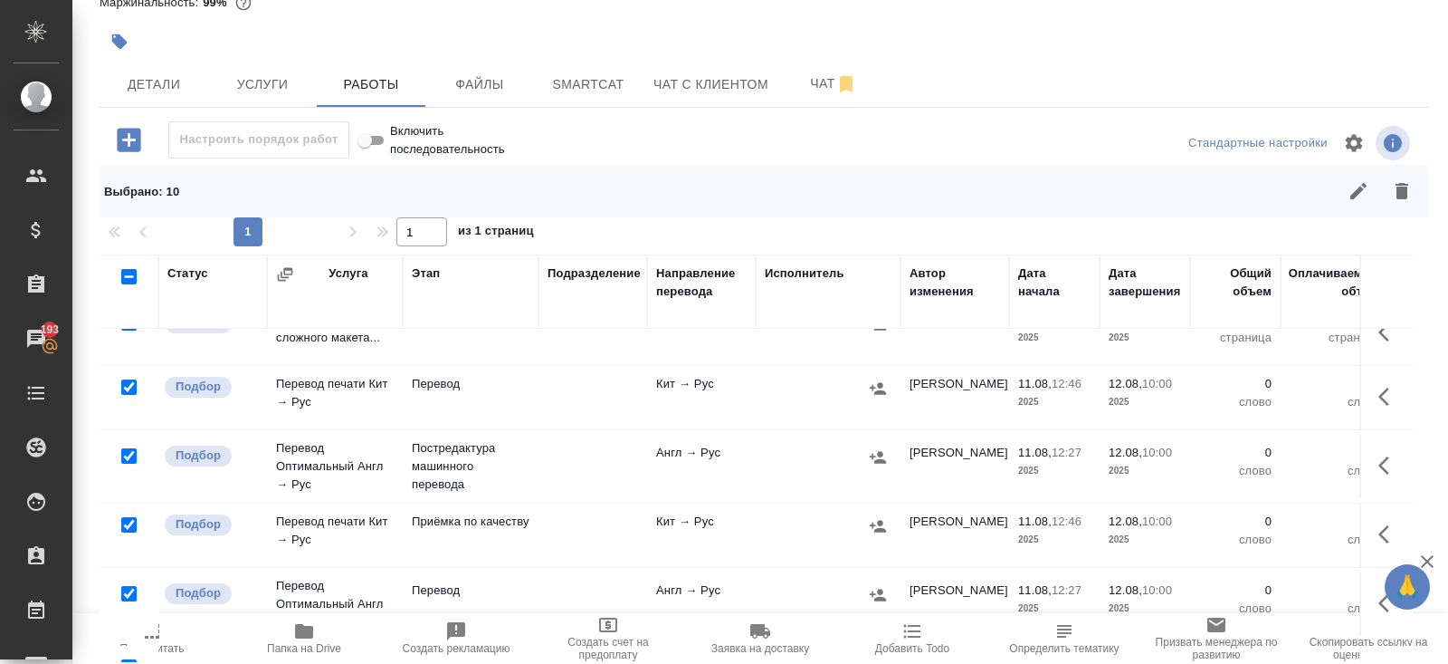
scroll to position [173, 0]
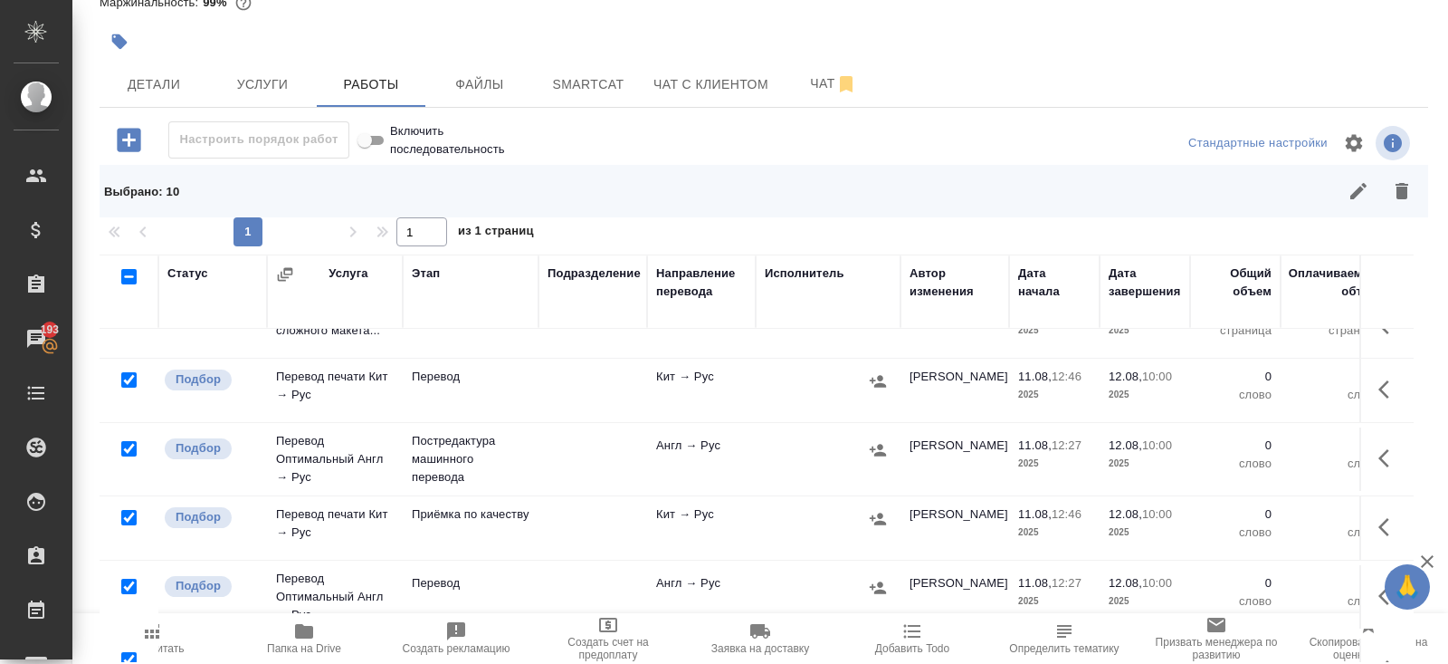
click at [126, 446] on input "checkbox" at bounding box center [128, 448] width 15 height 15
checkbox input "false"
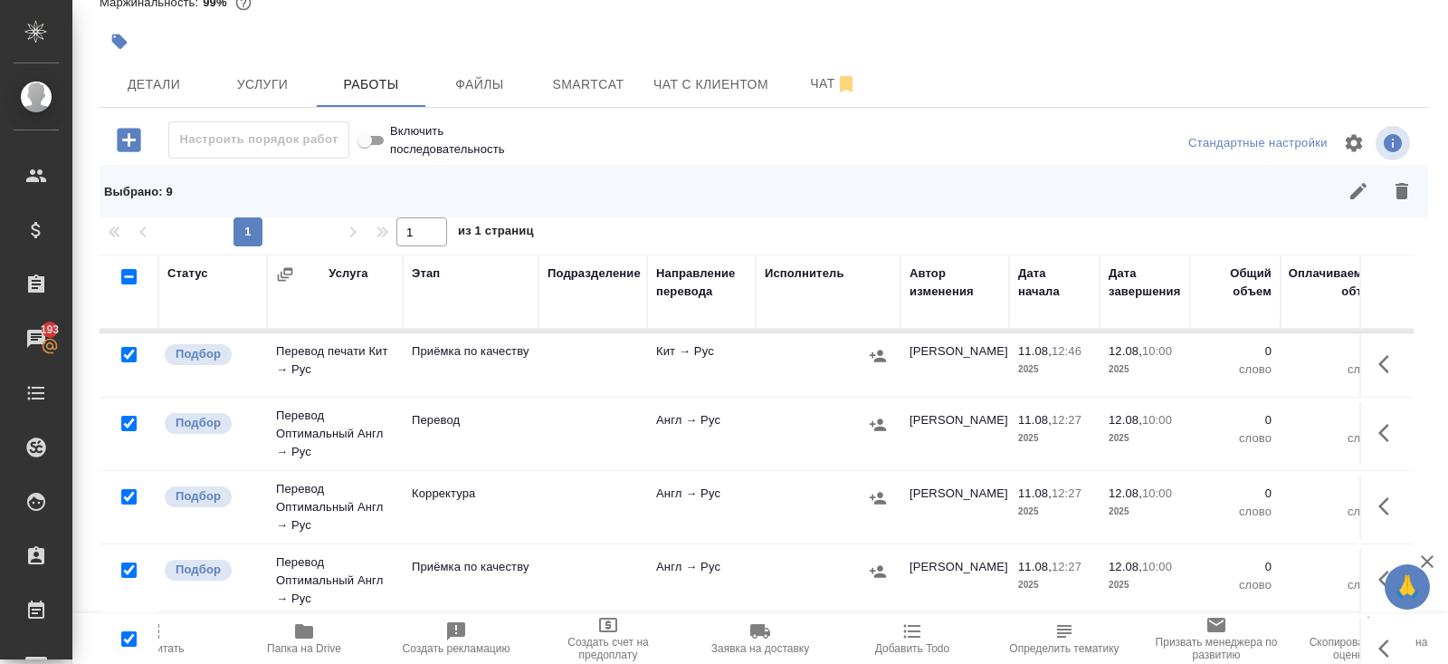
scroll to position [338, 0]
click at [126, 490] on input "checkbox" at bounding box center [128, 494] width 15 height 15
checkbox input "false"
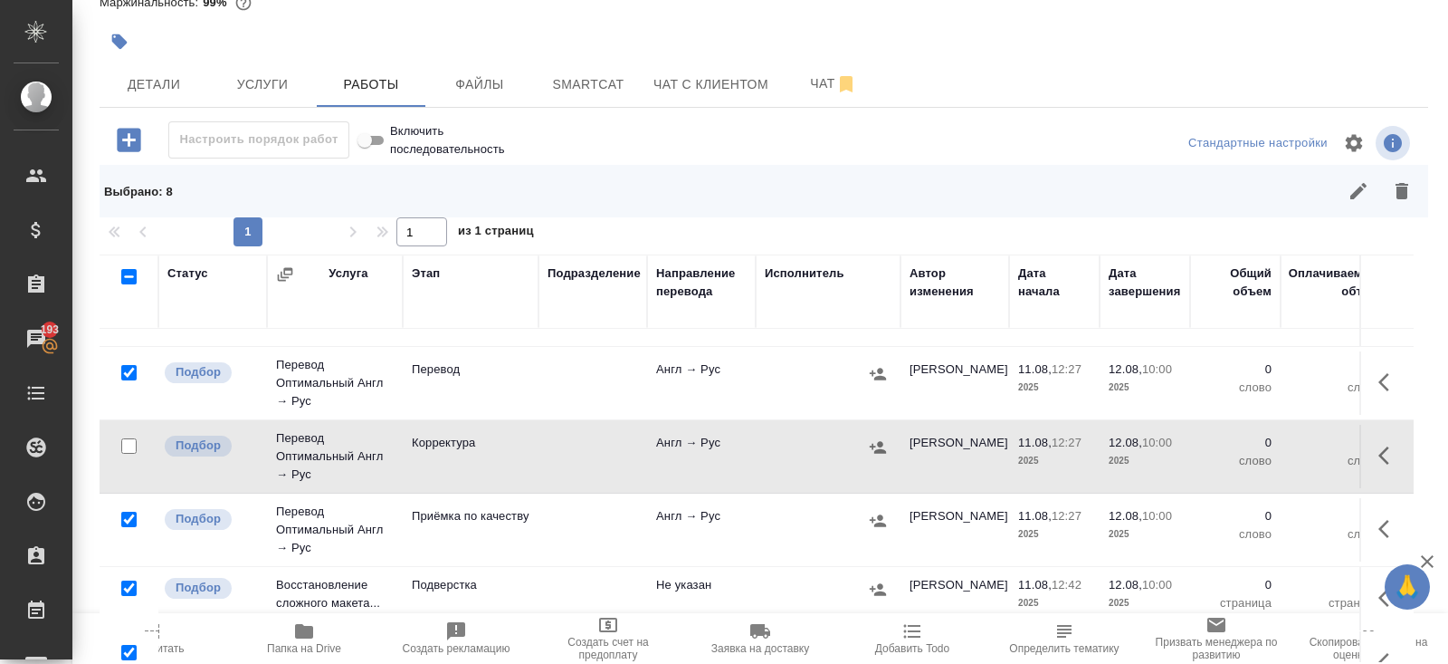
scroll to position [387, 0]
click at [129, 513] on input "checkbox" at bounding box center [128, 518] width 15 height 15
checkbox input "false"
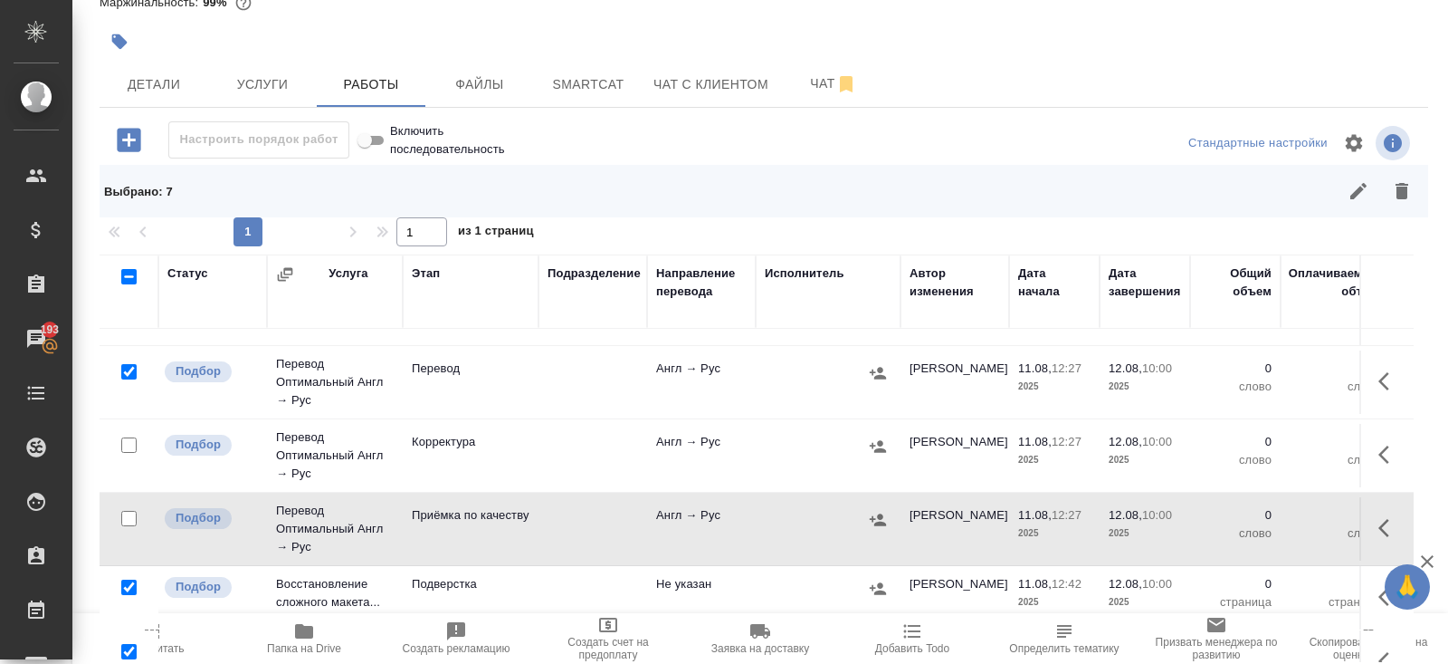
click at [129, 438] on input "checkbox" at bounding box center [128, 444] width 15 height 15
checkbox input "true"
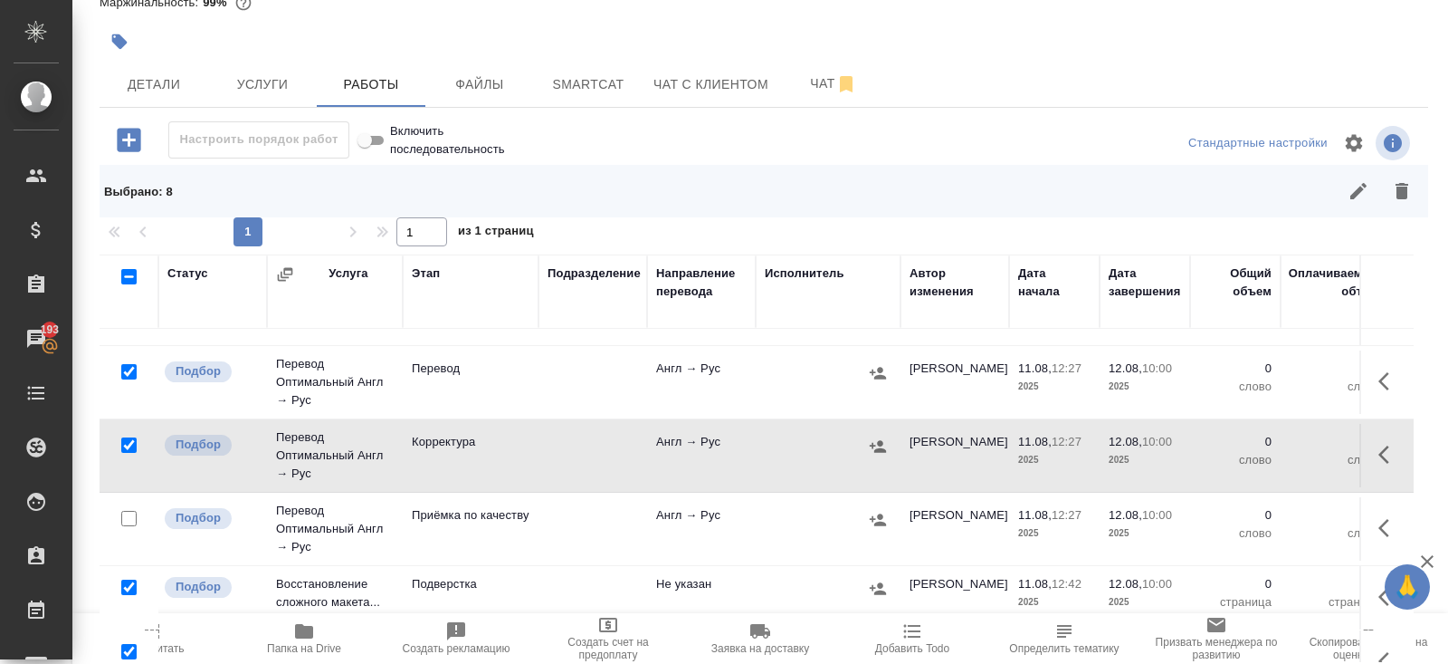
click at [132, 579] on input "checkbox" at bounding box center [128, 586] width 15 height 15
checkbox input "false"
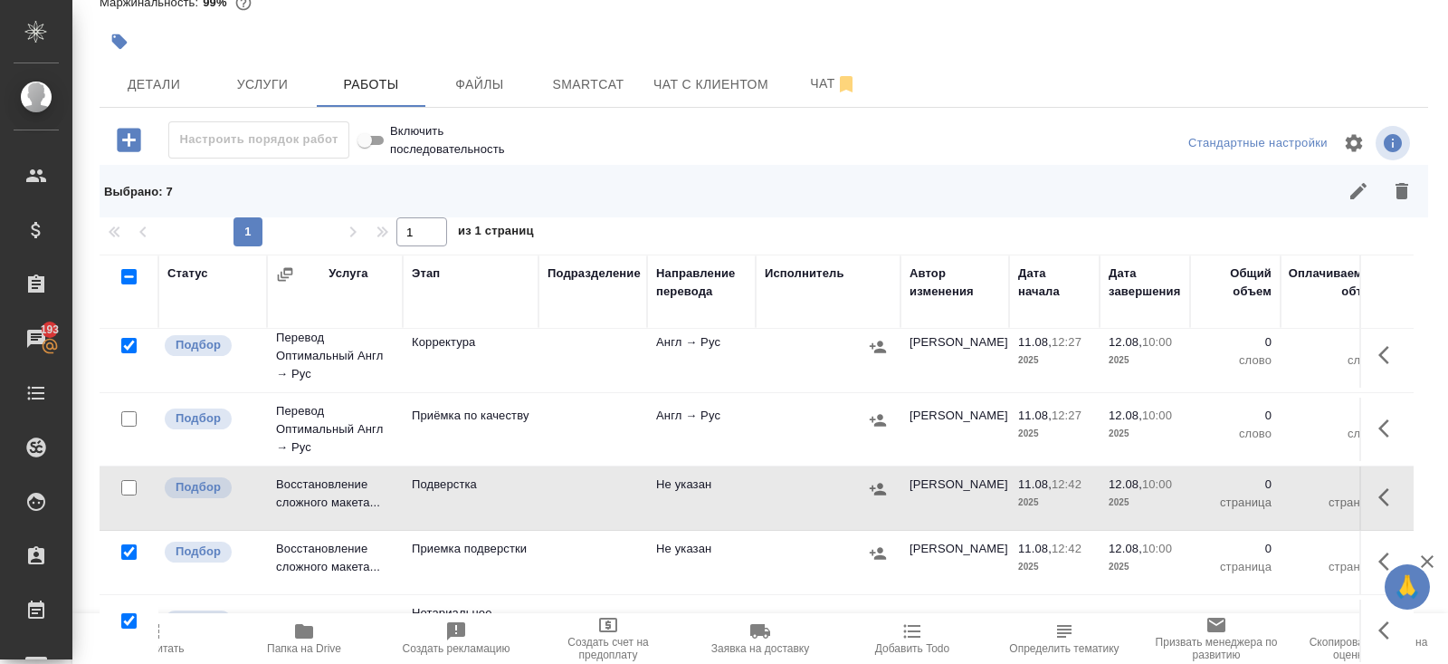
scroll to position [135, 0]
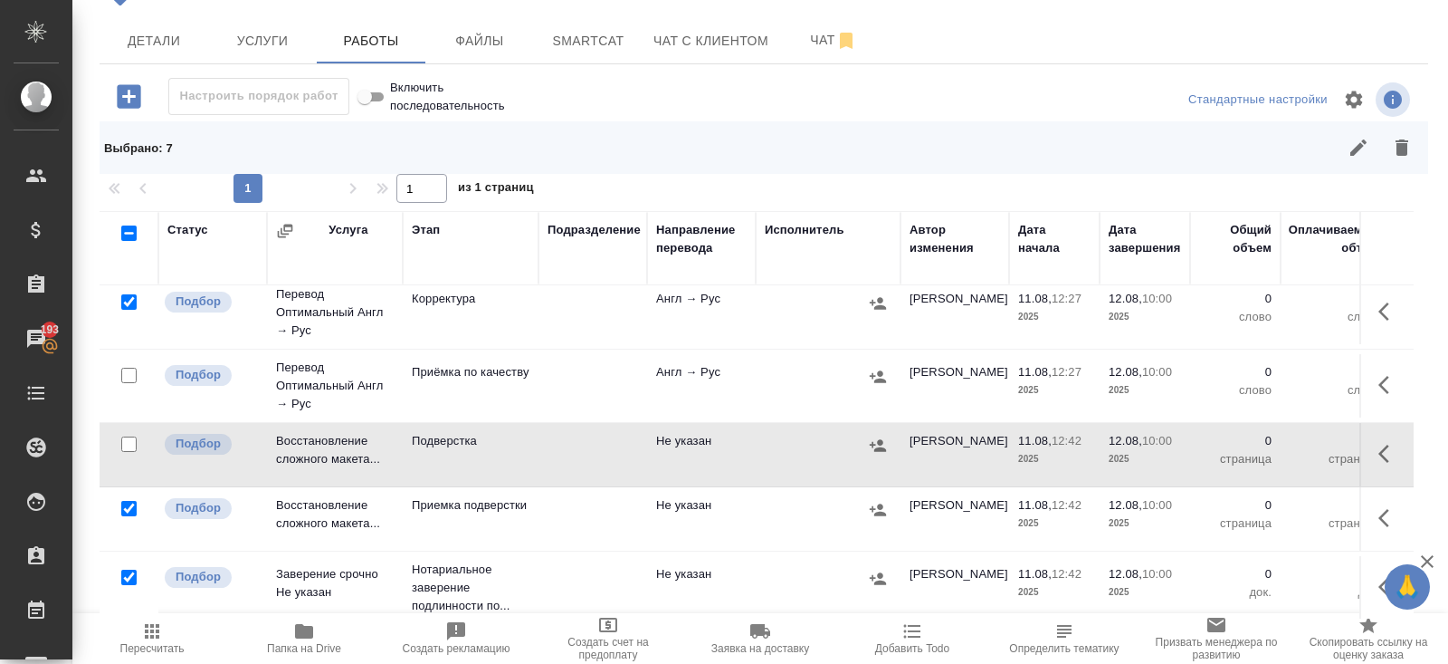
click at [129, 569] on input "checkbox" at bounding box center [128, 576] width 15 height 15
checkbox input "false"
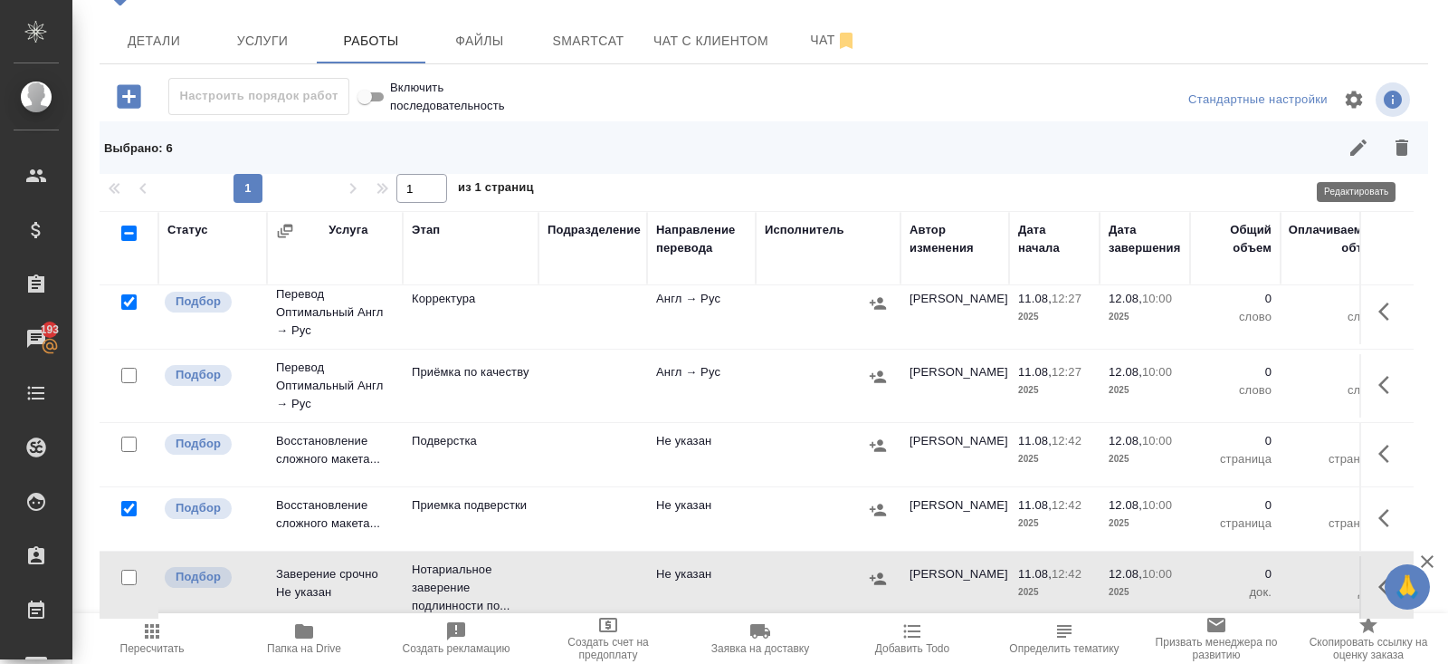
click at [1399, 145] on icon "button" at bounding box center [1402, 147] width 13 height 16
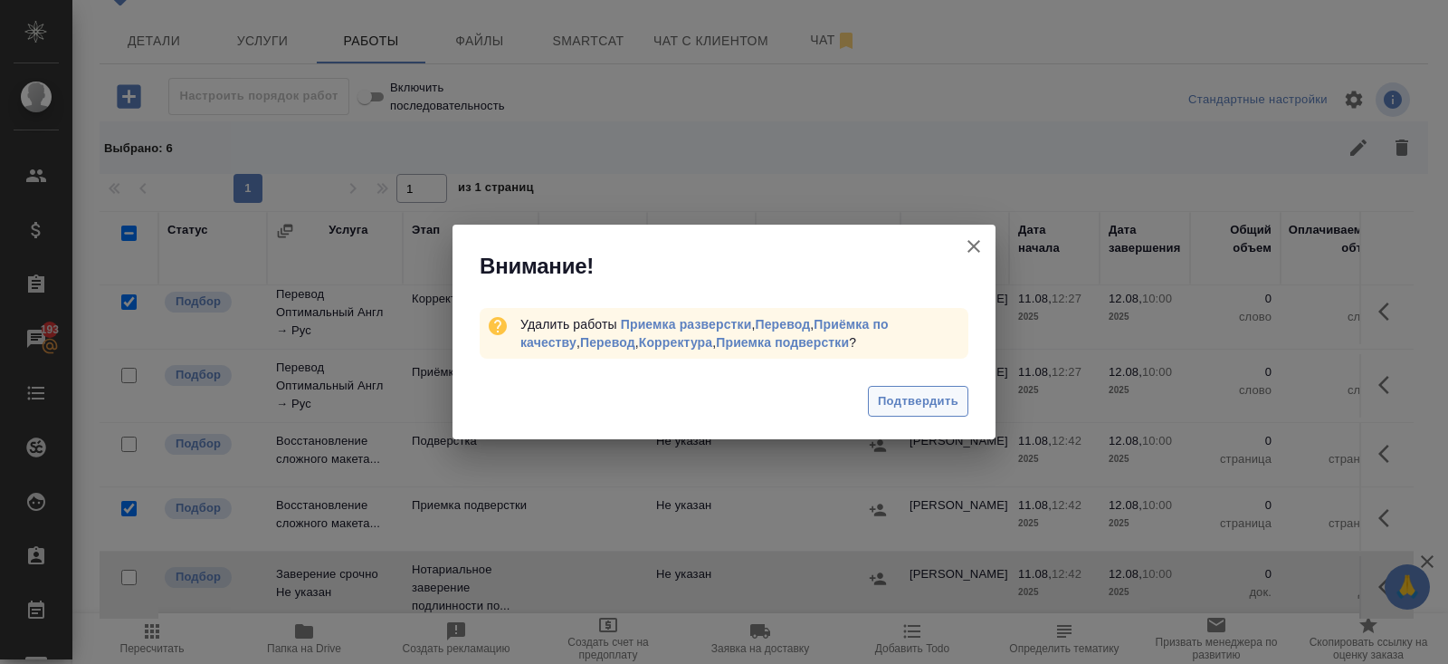
click at [952, 388] on button "Подтвердить" at bounding box center [918, 402] width 100 height 32
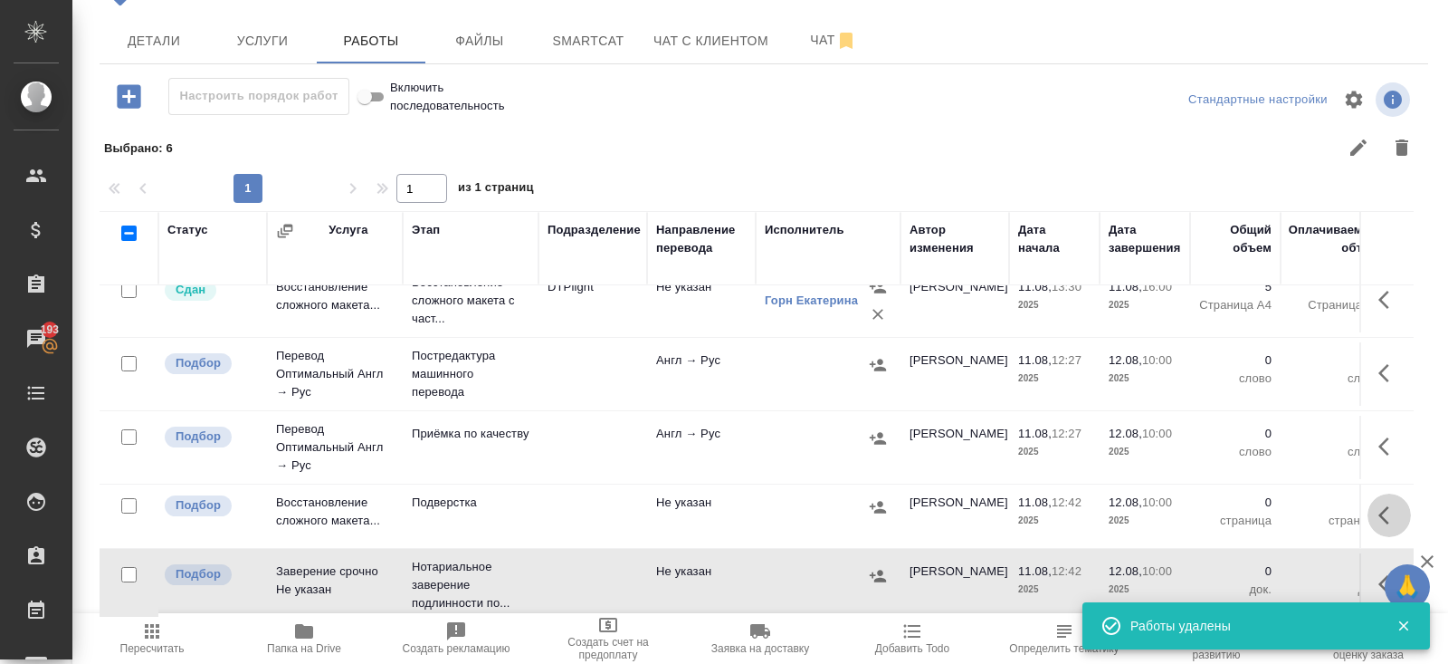
click at [1382, 513] on icon "button" at bounding box center [1384, 515] width 11 height 18
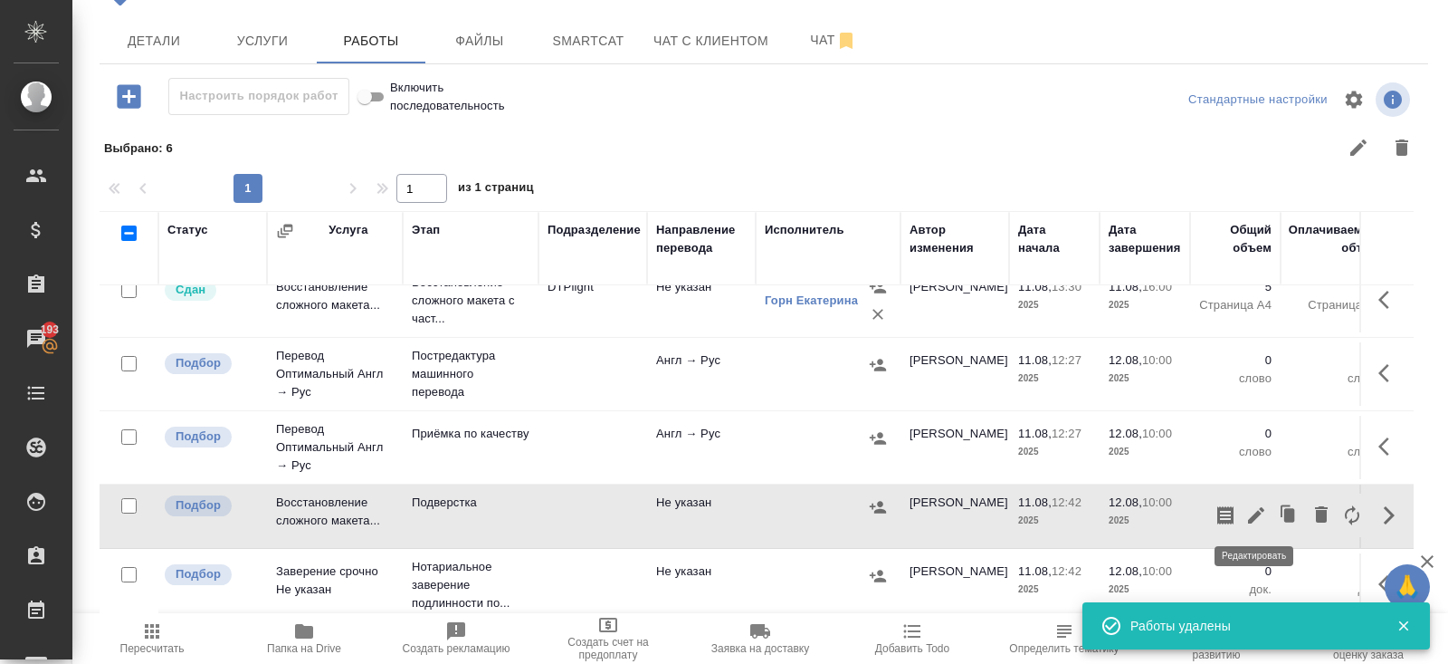
click at [1261, 514] on icon "button" at bounding box center [1257, 515] width 22 height 22
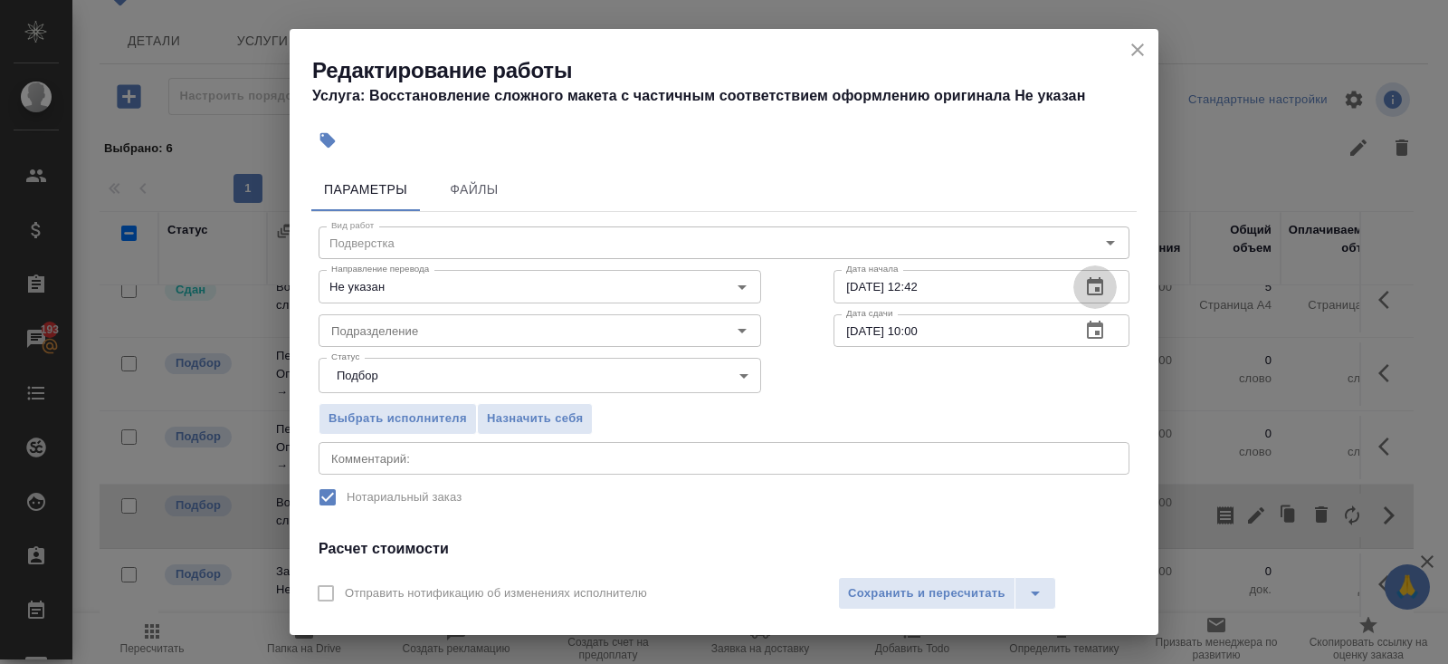
click at [1097, 290] on icon "button" at bounding box center [1095, 286] width 16 height 18
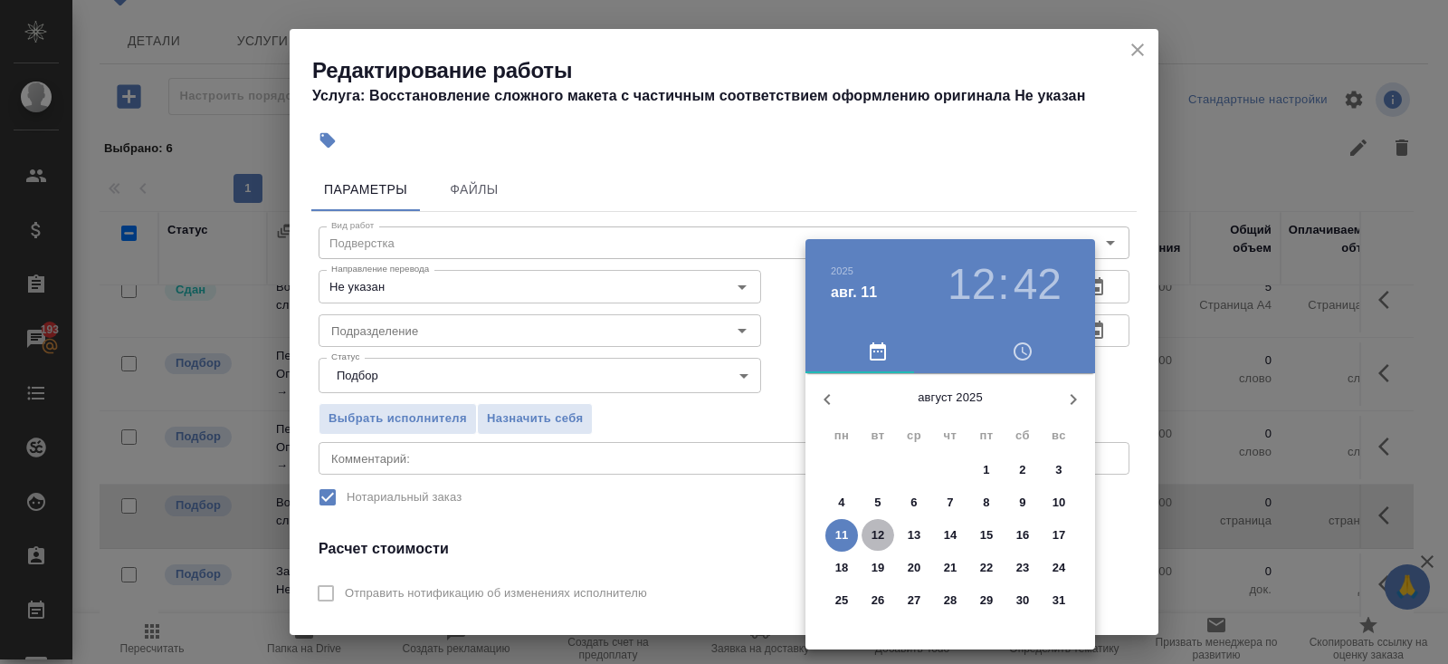
click at [876, 539] on p "12" at bounding box center [879, 535] width 14 height 18
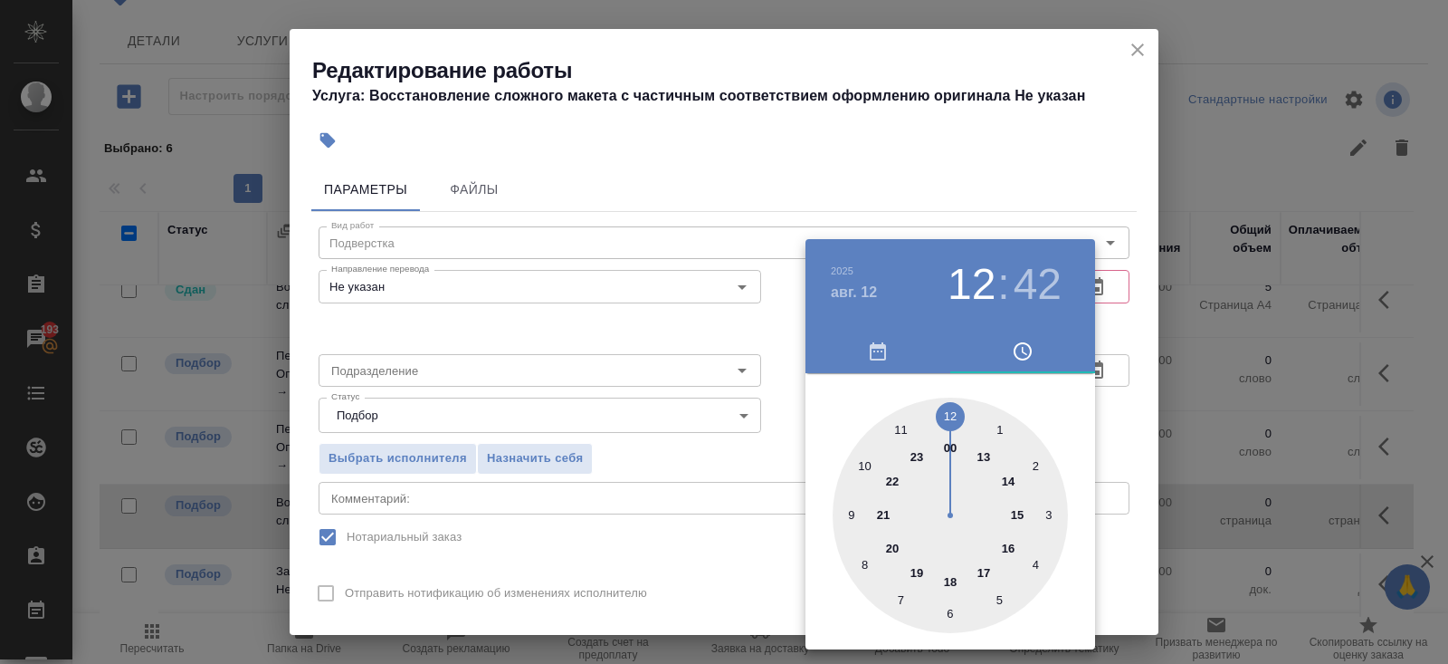
click at [952, 581] on div at bounding box center [950, 514] width 235 height 235
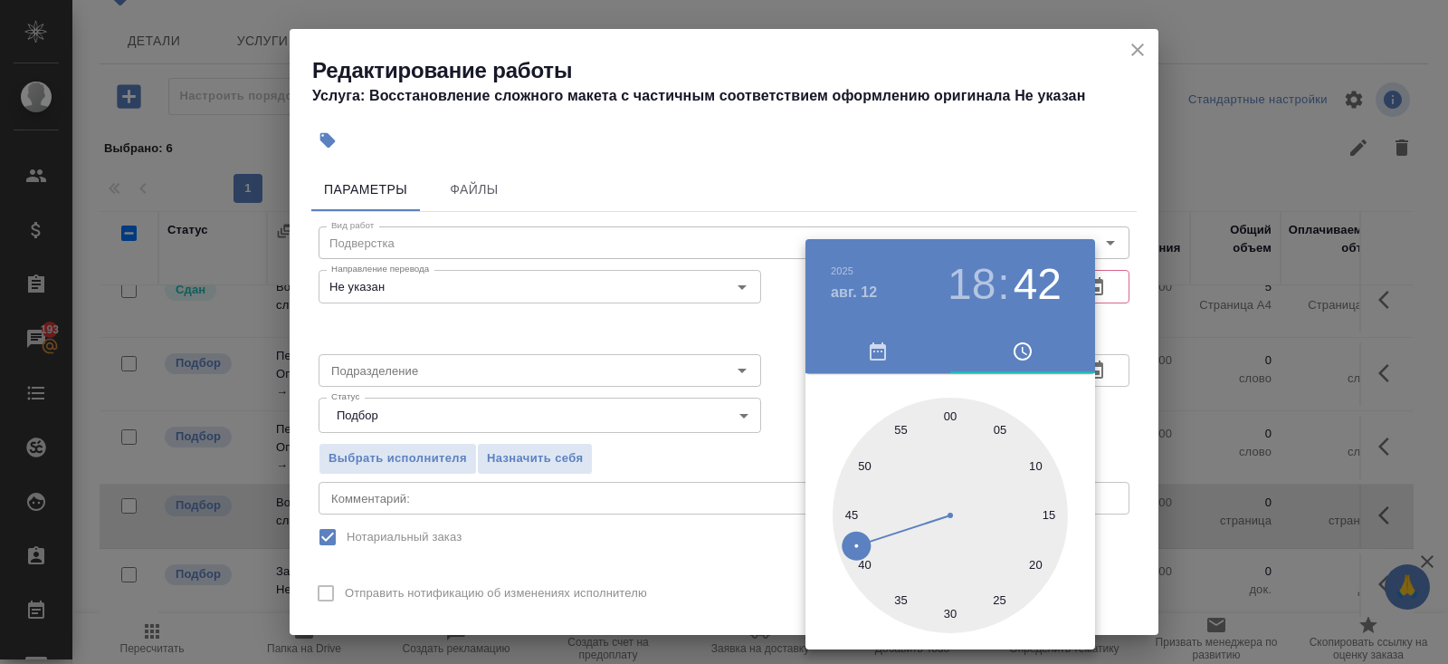
type input "12.08.2025 18:00"
click at [950, 416] on div at bounding box center [950, 514] width 235 height 235
click at [1124, 323] on div at bounding box center [724, 332] width 1448 height 664
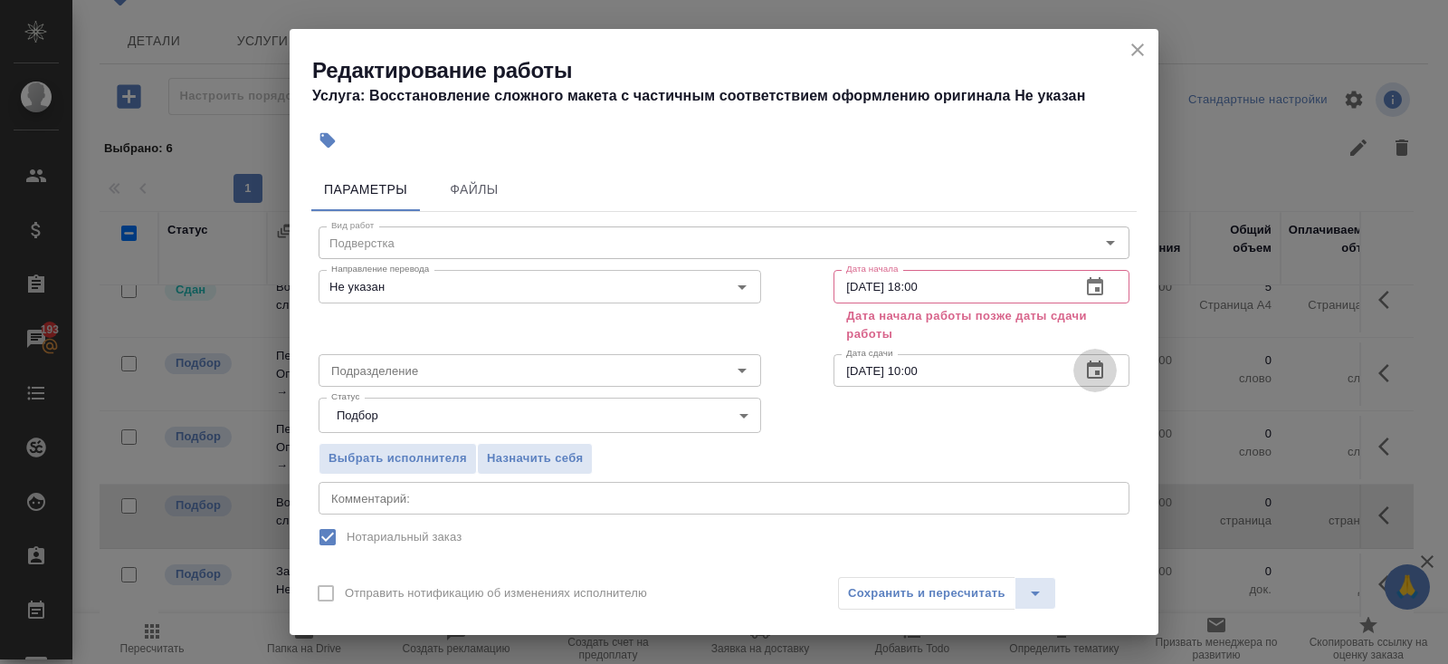
click at [1090, 383] on button "button" at bounding box center [1095, 370] width 43 height 43
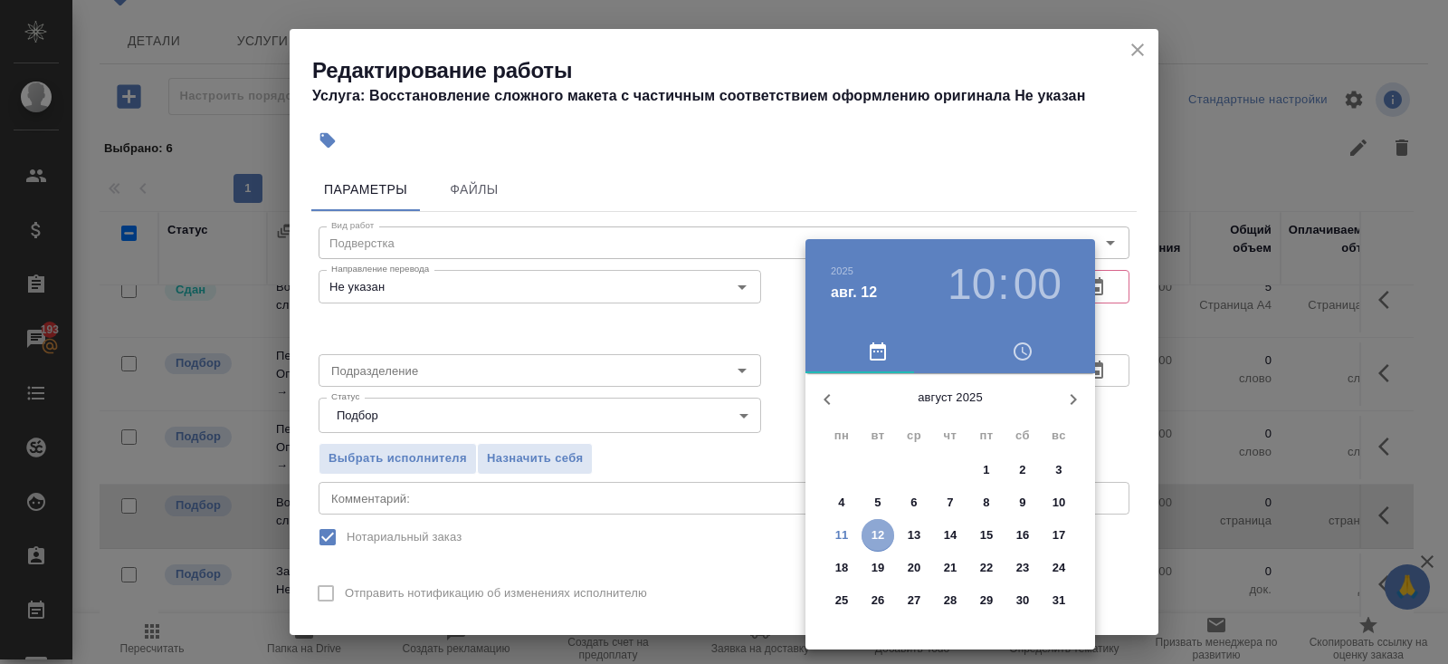
click at [876, 535] on p "12" at bounding box center [879, 535] width 14 height 18
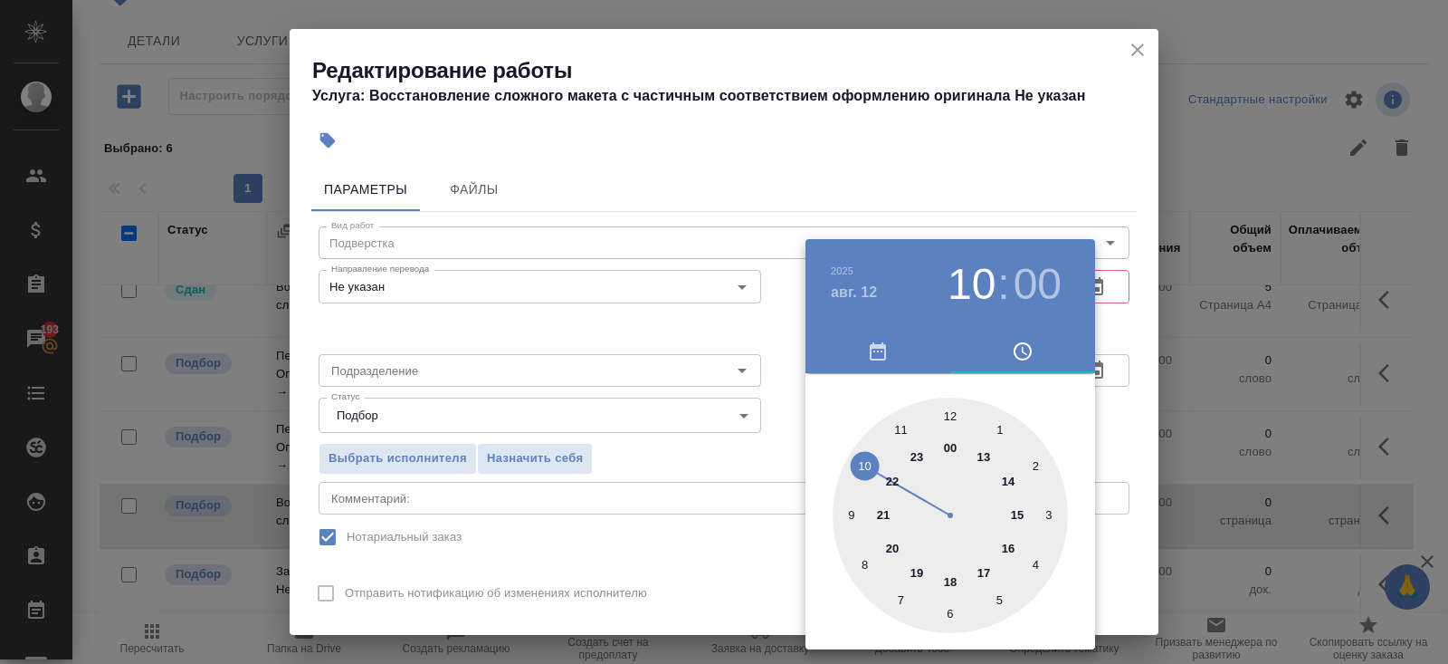
click at [916, 569] on div at bounding box center [950, 514] width 235 height 235
type input "12.08.2025 19:00"
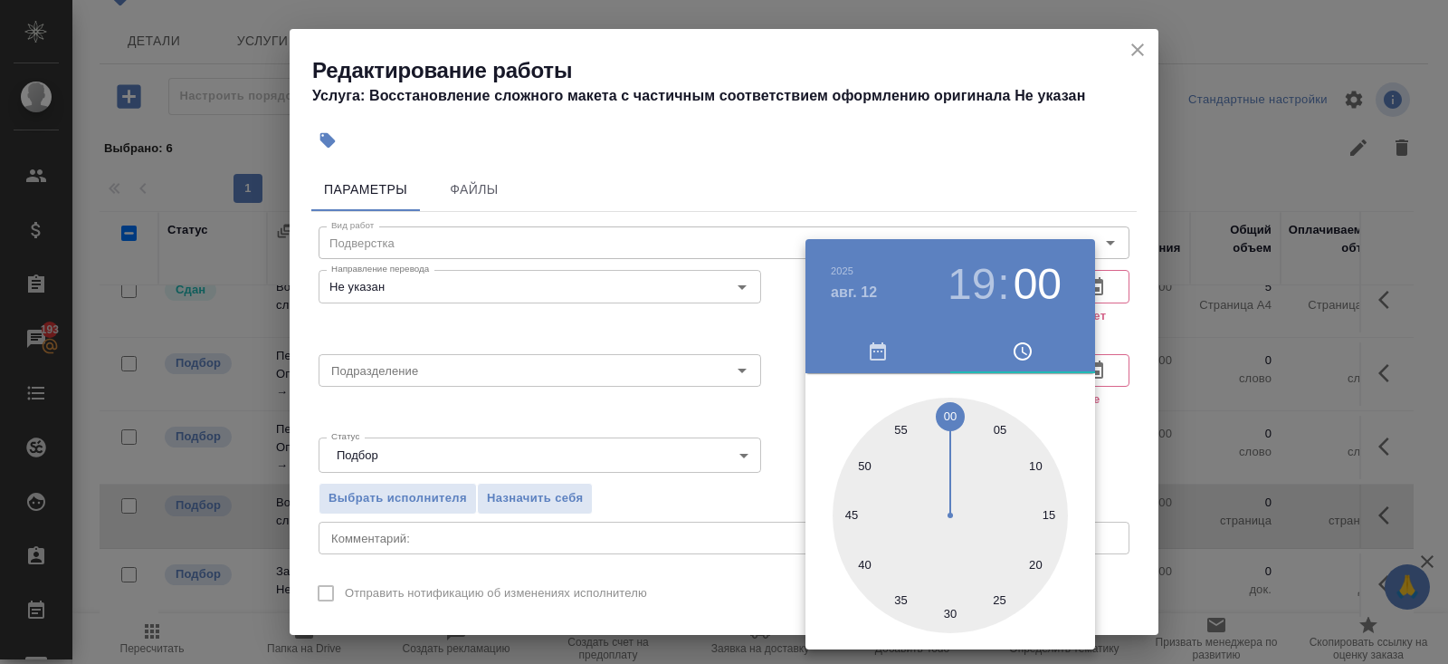
click at [634, 425] on div at bounding box center [724, 332] width 1448 height 664
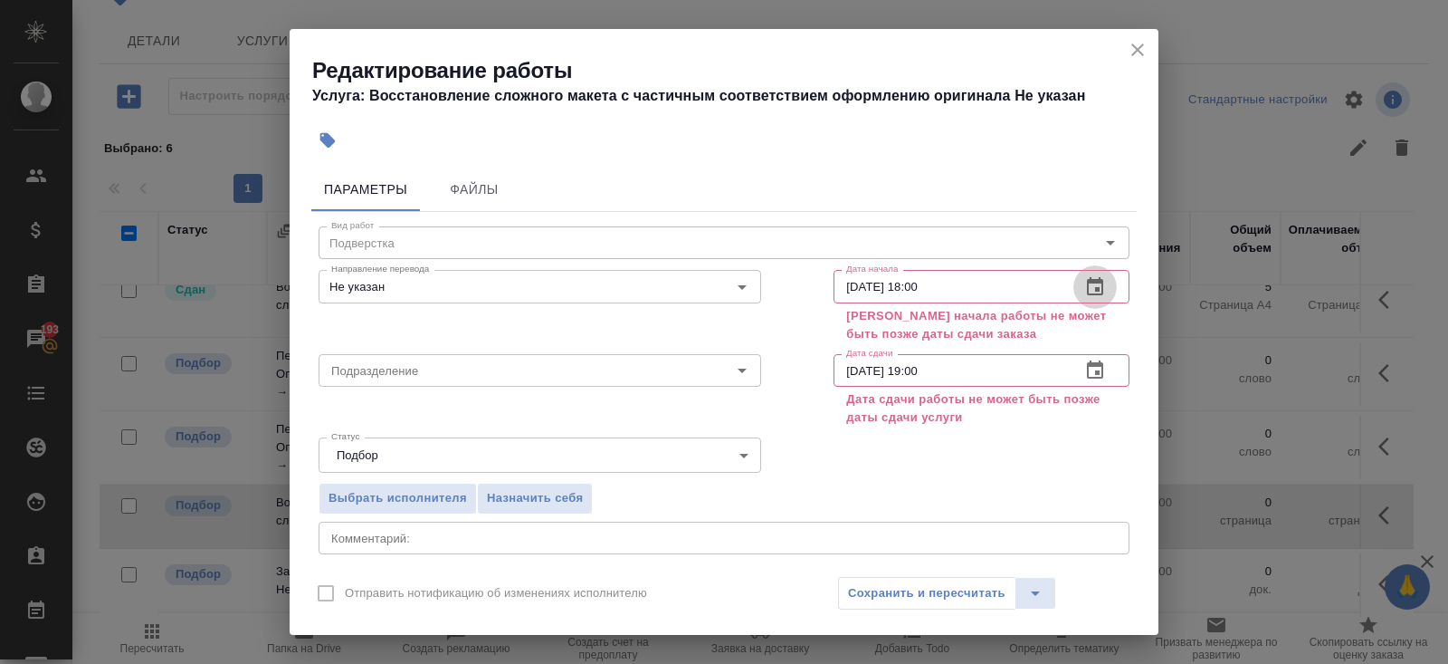
click at [1105, 292] on button "button" at bounding box center [1095, 286] width 43 height 43
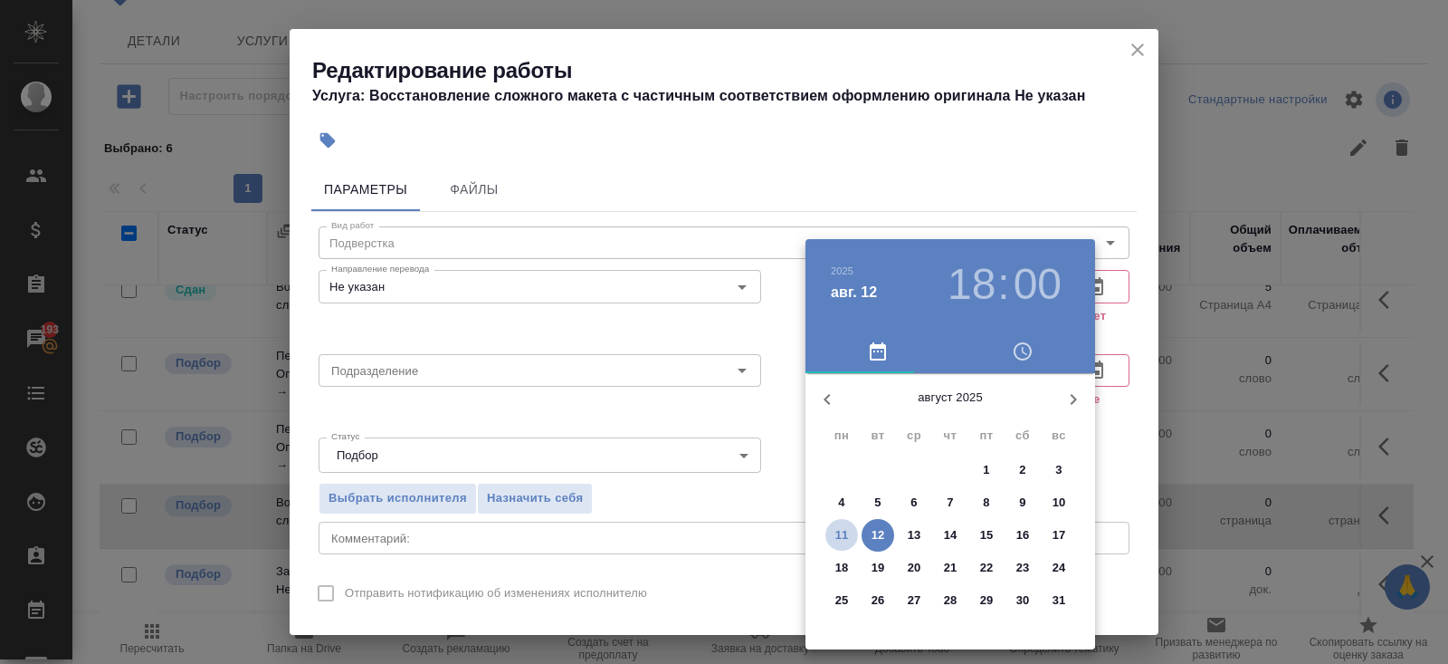
click at [836, 536] on p "11" at bounding box center [843, 535] width 14 height 18
type input "11.08.2025 18:00"
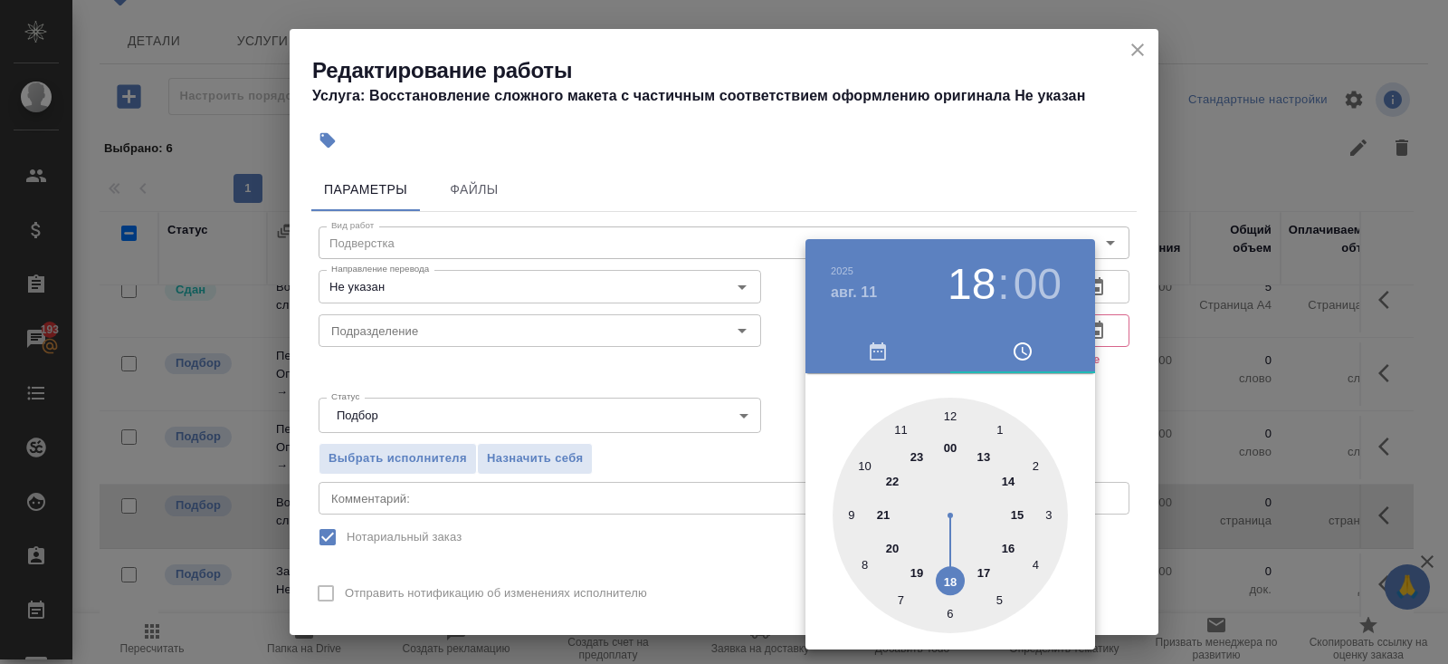
click at [1225, 441] on div at bounding box center [724, 332] width 1448 height 664
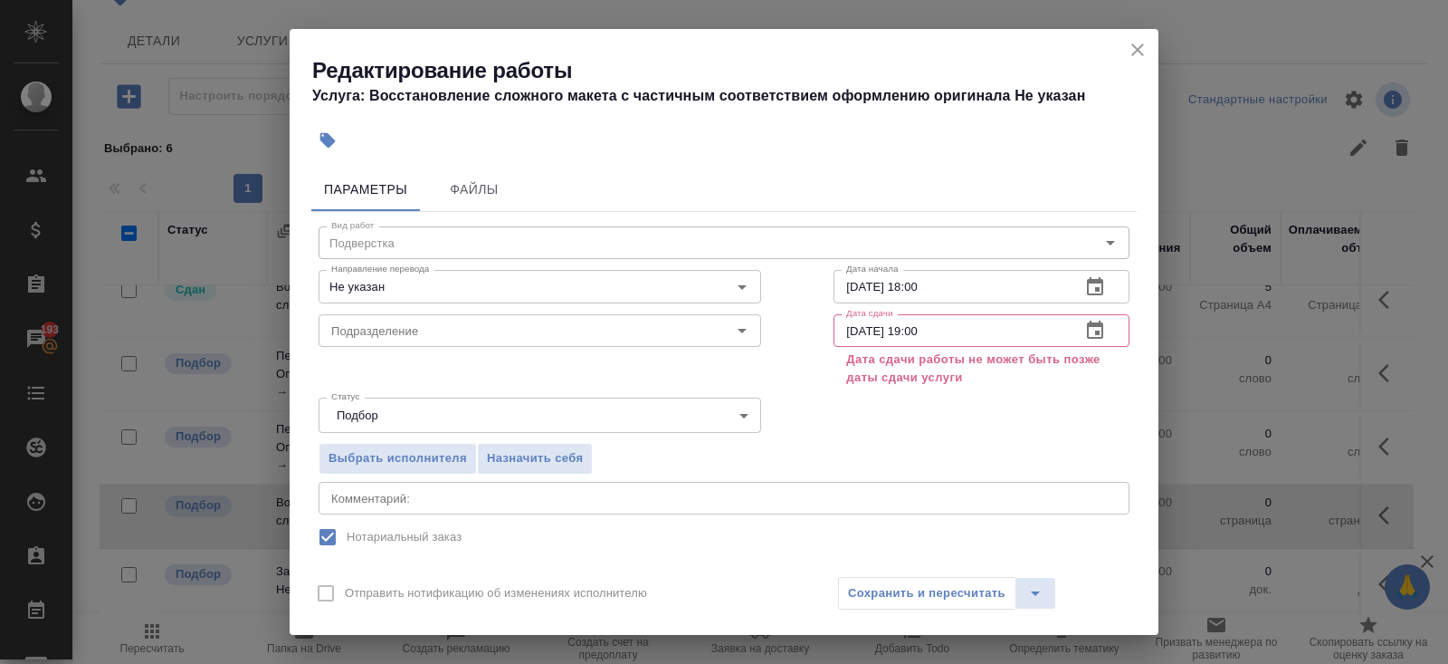
click at [1098, 339] on icon "button" at bounding box center [1095, 331] width 22 height 22
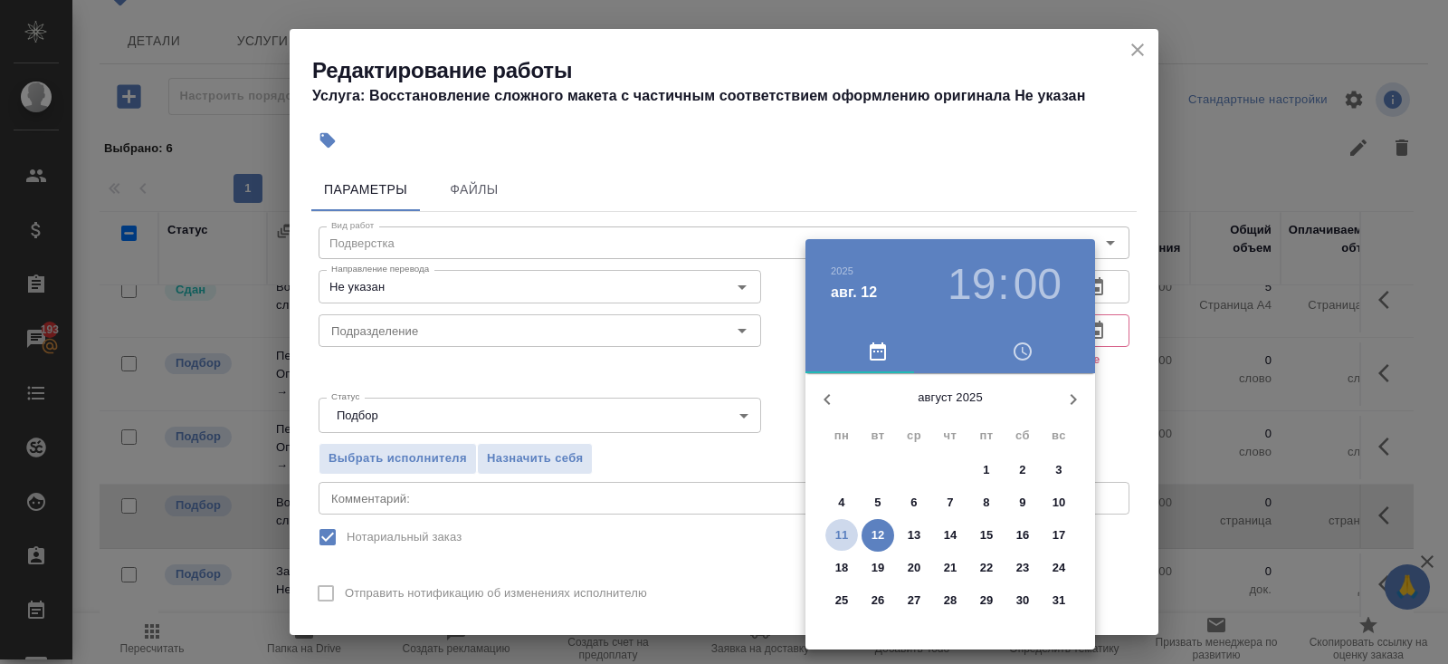
click at [837, 534] on p "11" at bounding box center [843, 535] width 14 height 18
type input "11.08.2025 19:00"
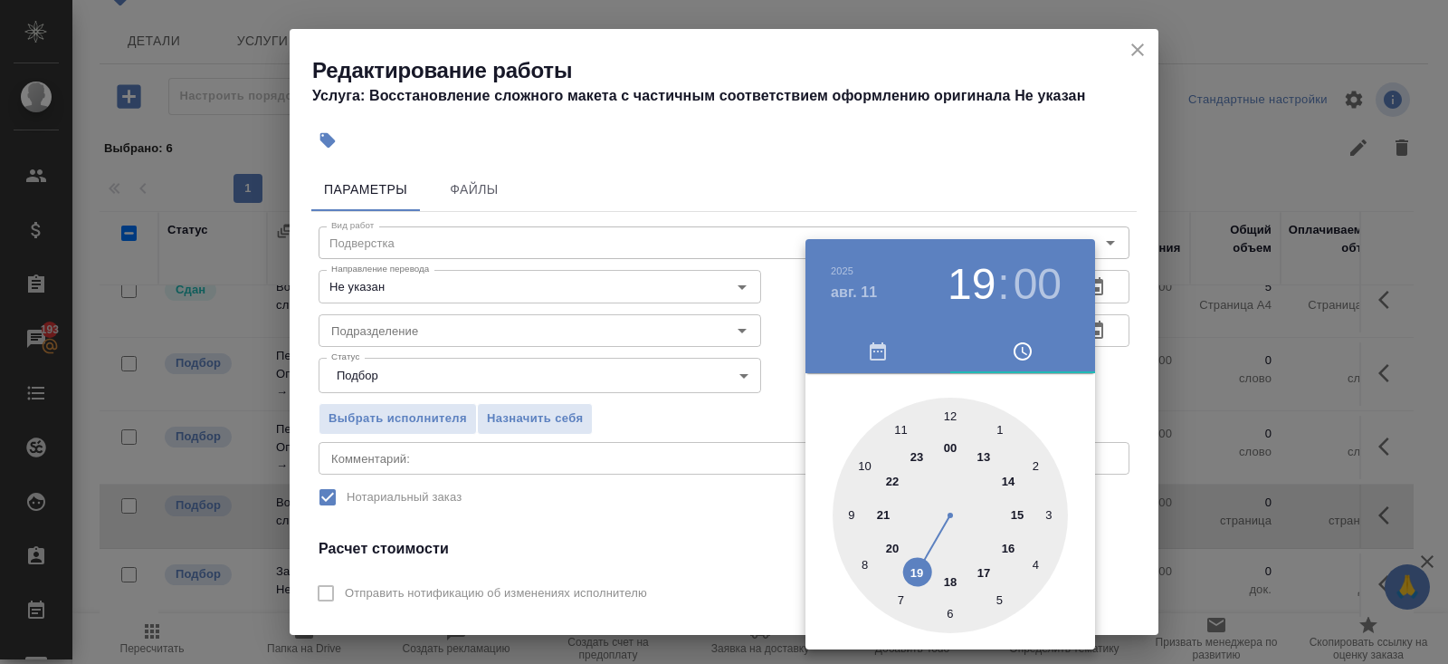
click at [751, 528] on div at bounding box center [724, 332] width 1448 height 664
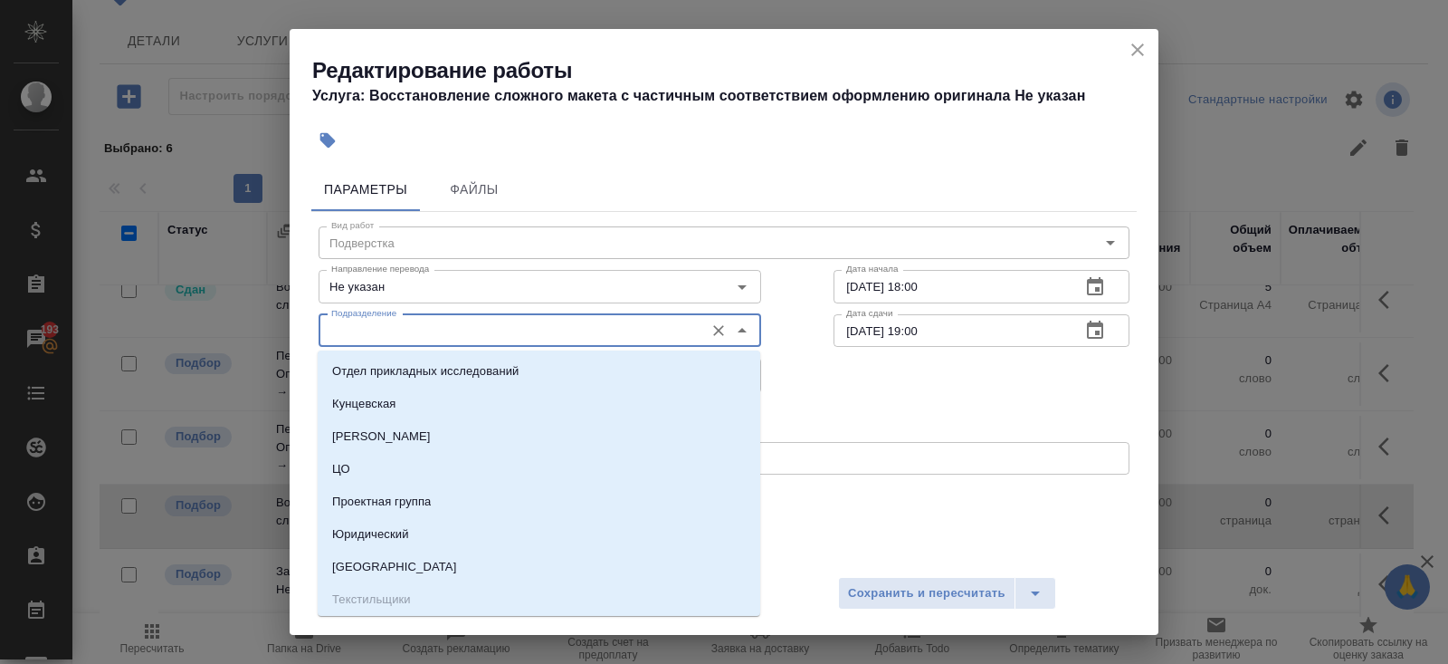
click at [406, 336] on input "Подразделение" at bounding box center [509, 331] width 371 height 22
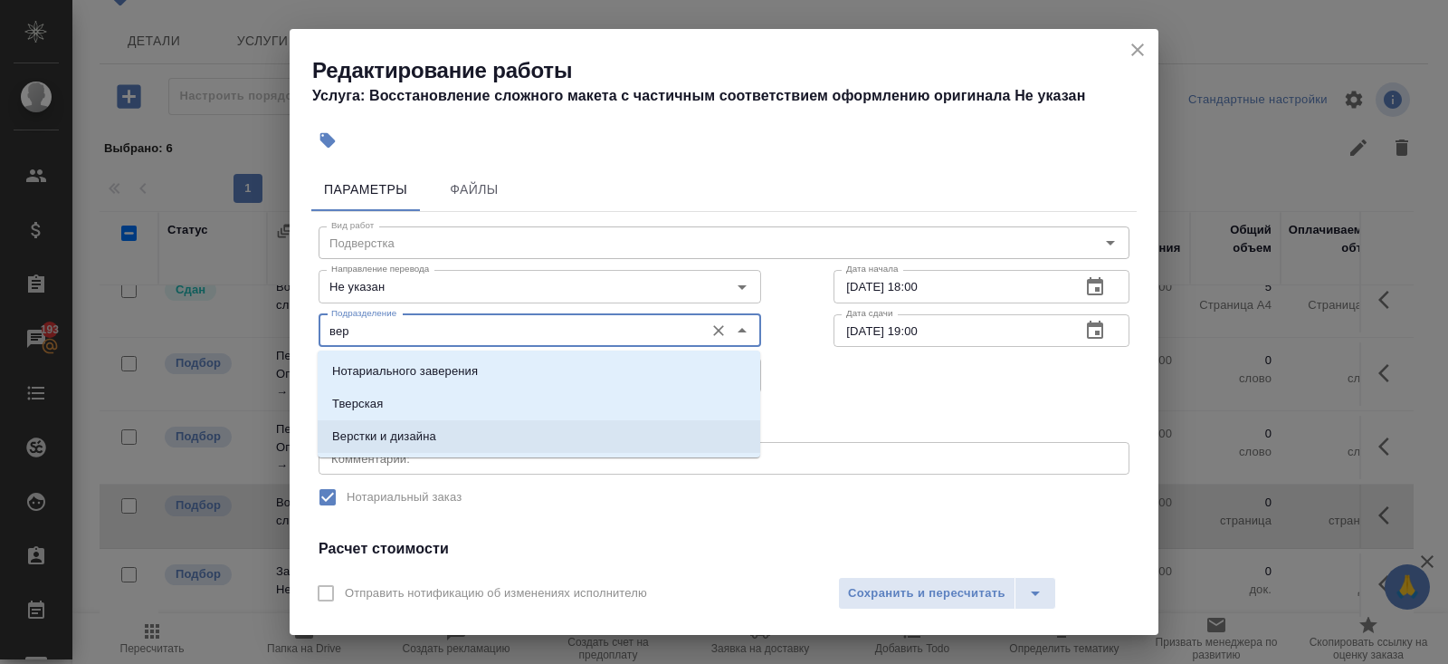
click at [350, 438] on p "Верстки и дизайна" at bounding box center [384, 436] width 104 height 18
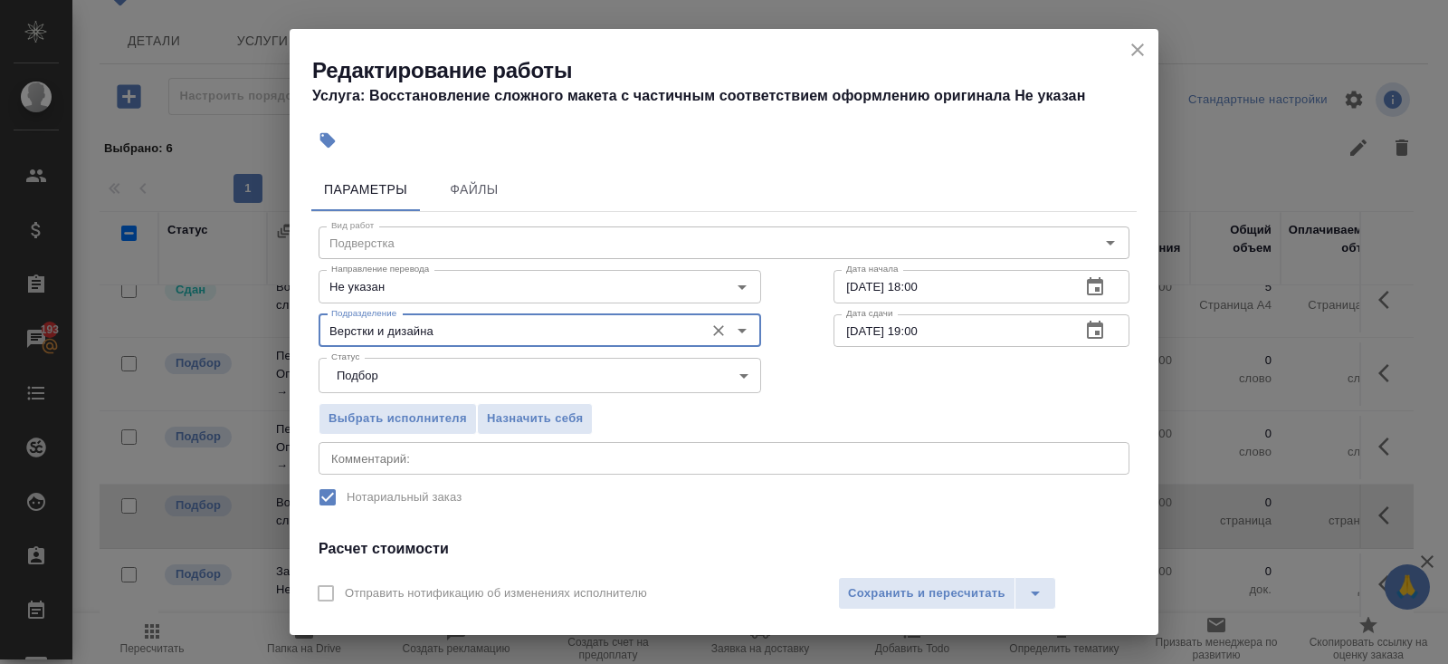
scroll to position [226, 0]
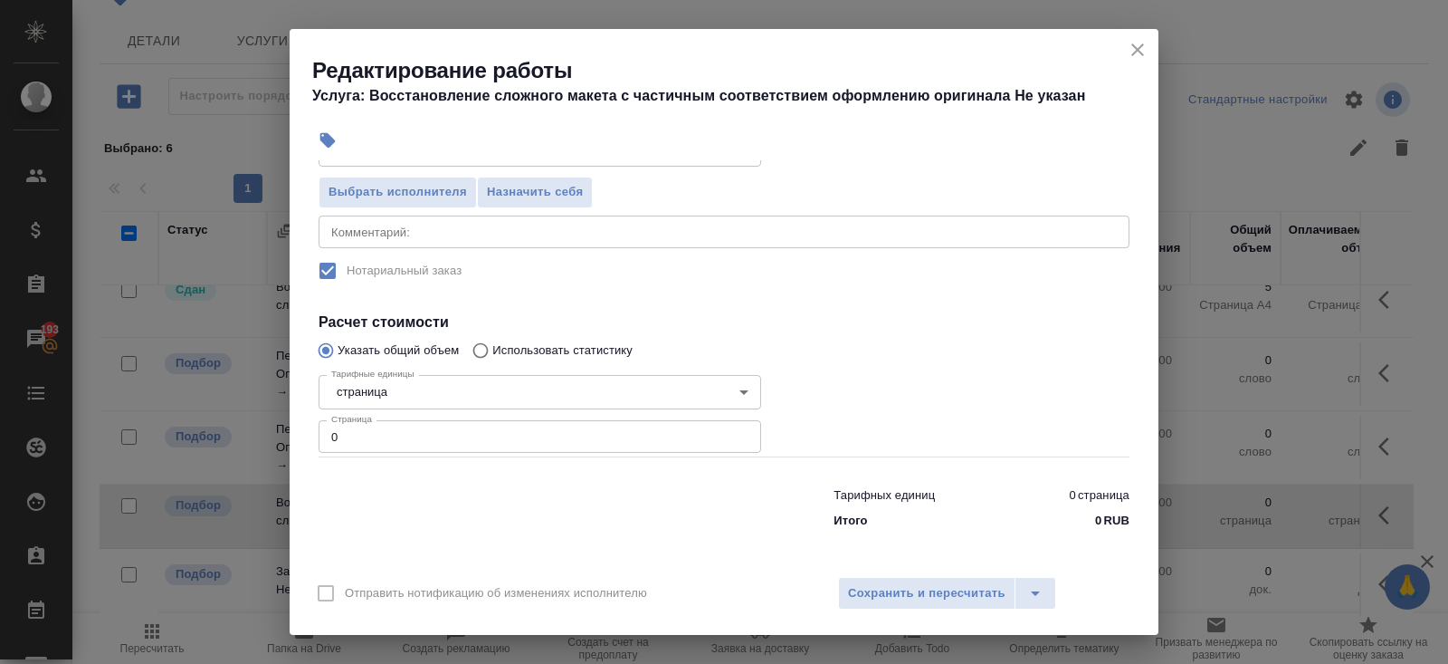
type input "Верстки и дизайна"
click at [352, 444] on input "0" at bounding box center [540, 436] width 443 height 33
type input "1"
click at [896, 597] on span "Сохранить и пересчитать" at bounding box center [927, 593] width 158 height 21
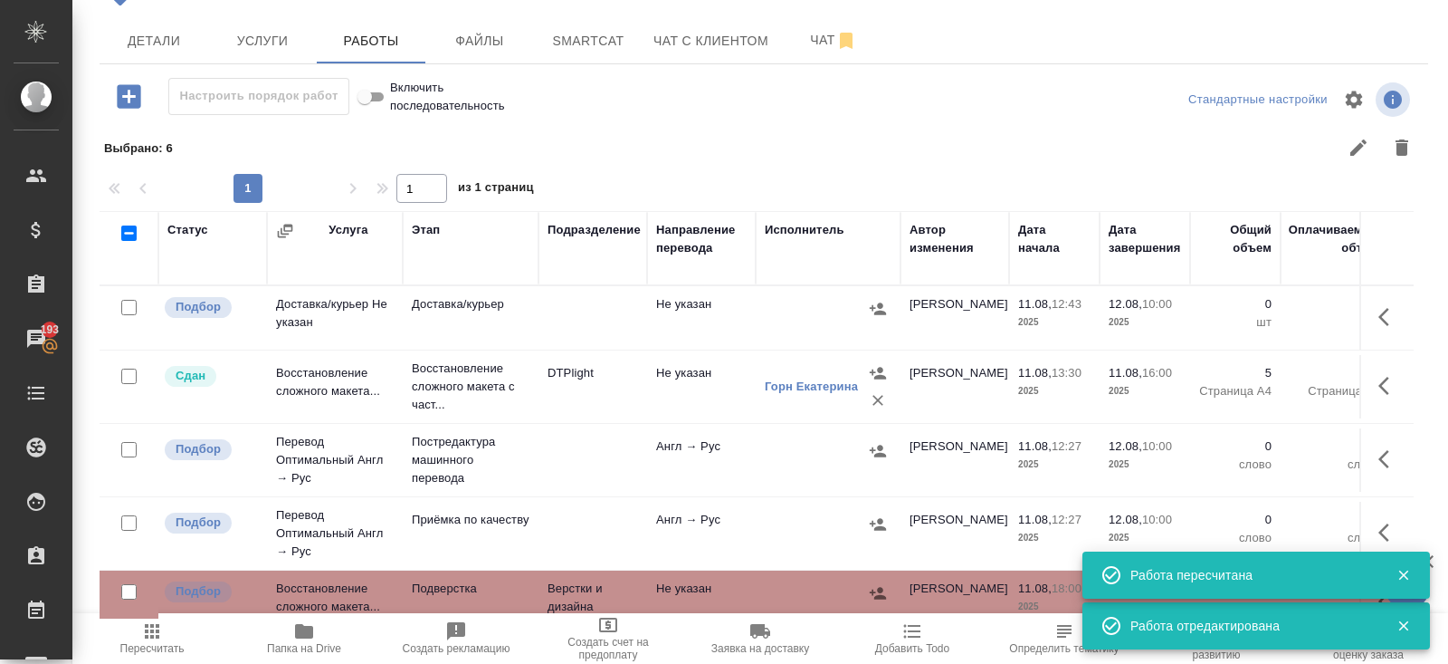
scroll to position [86, 0]
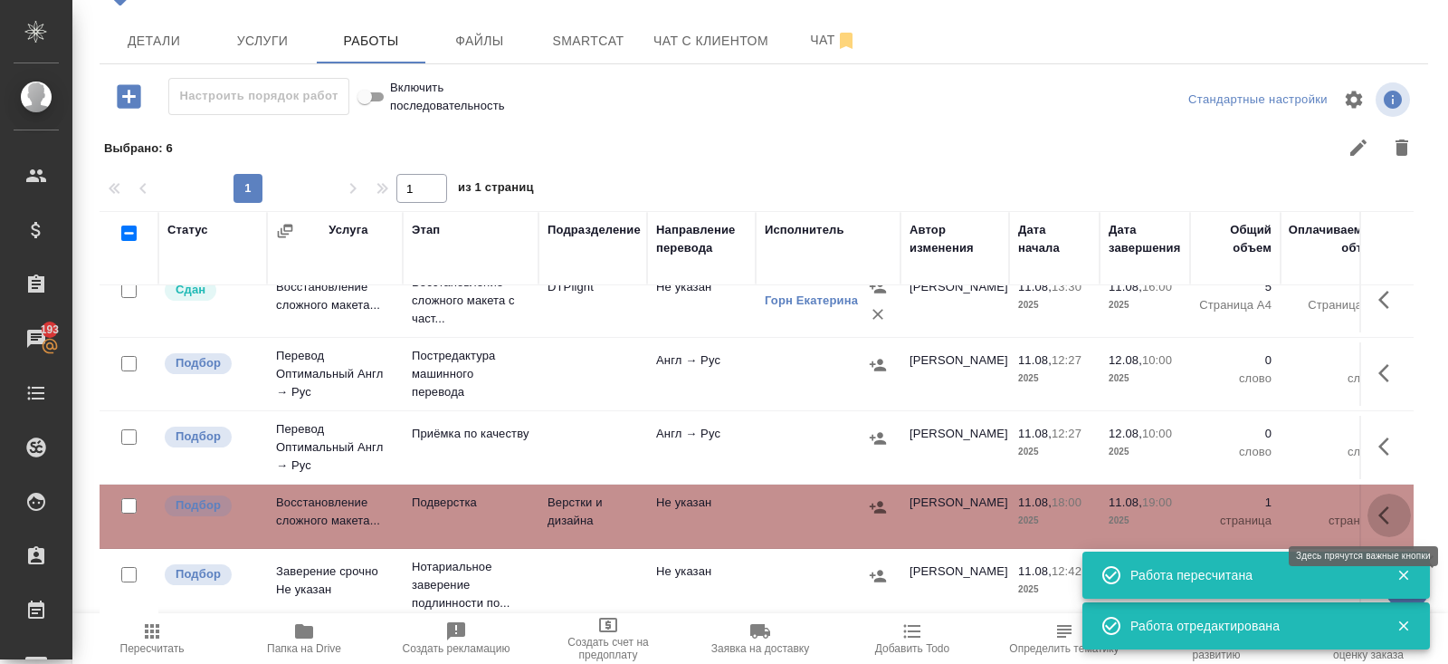
click at [1380, 513] on icon "button" at bounding box center [1390, 515] width 22 height 22
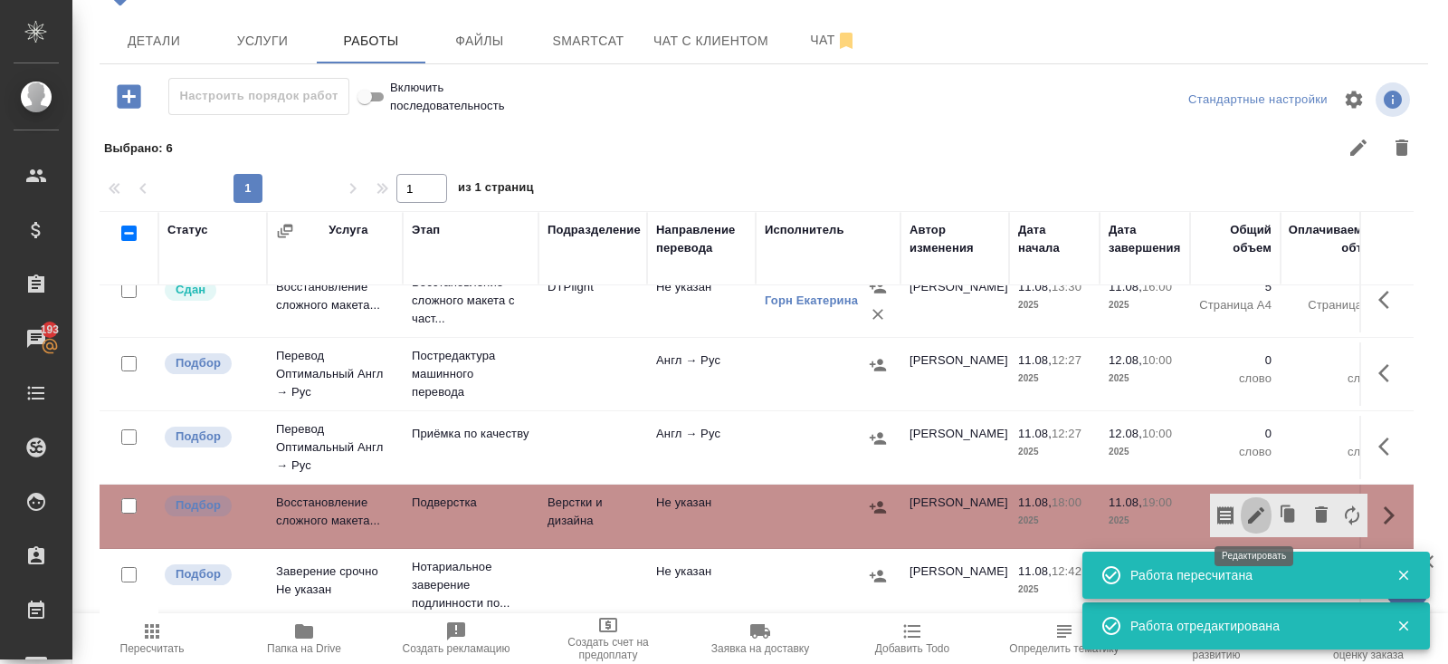
click at [1268, 513] on button "button" at bounding box center [1256, 514] width 31 height 43
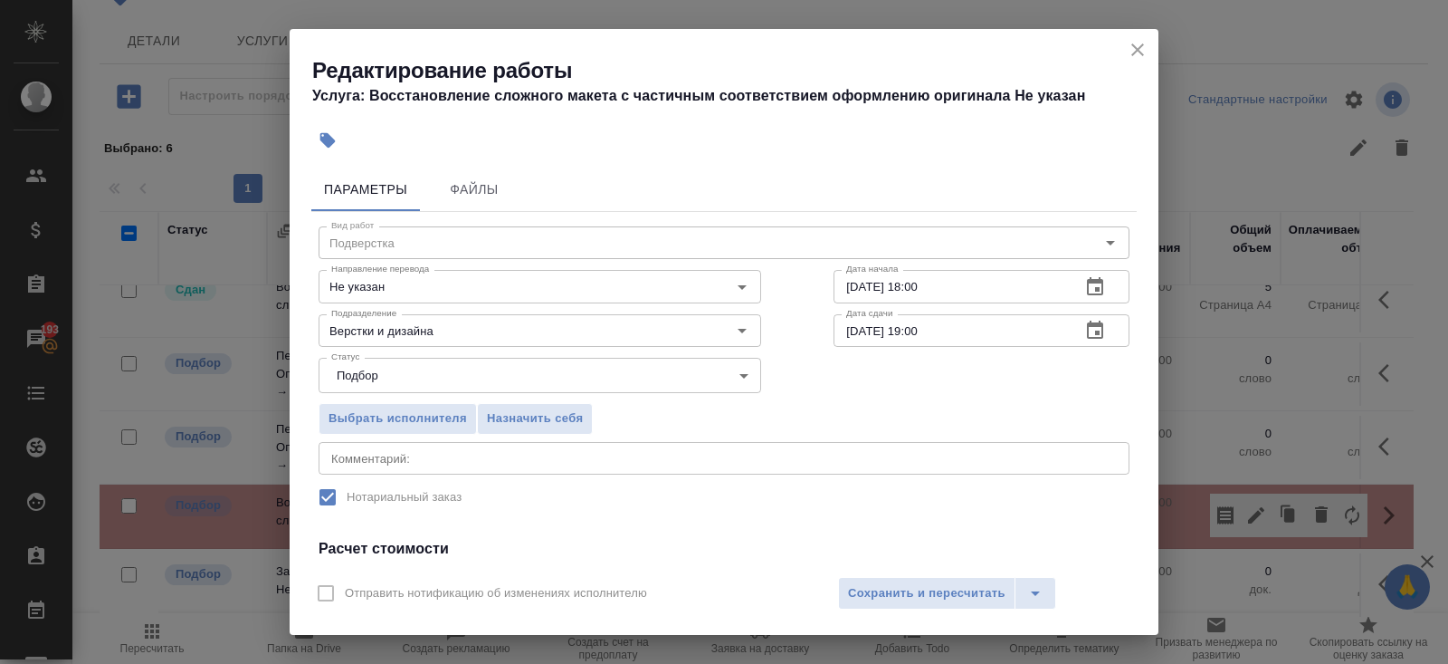
scroll to position [226, 0]
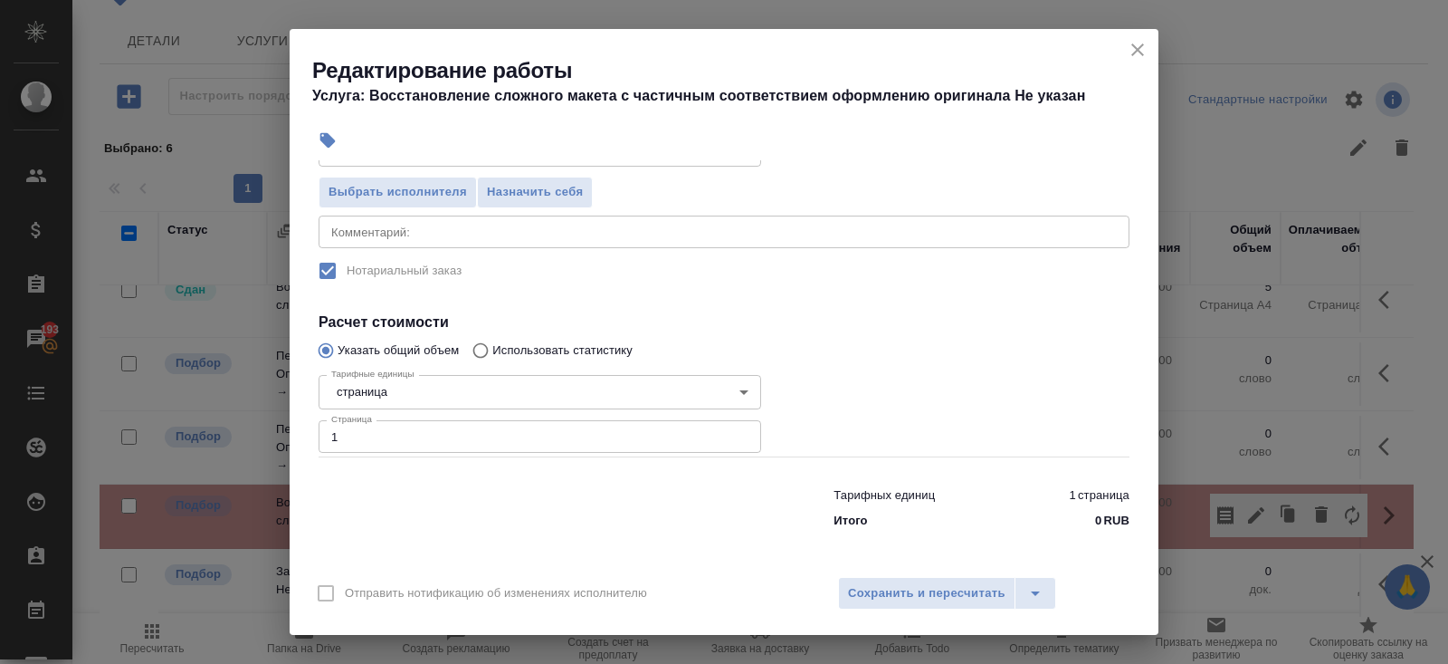
click at [359, 438] on input "1" at bounding box center [540, 436] width 443 height 33
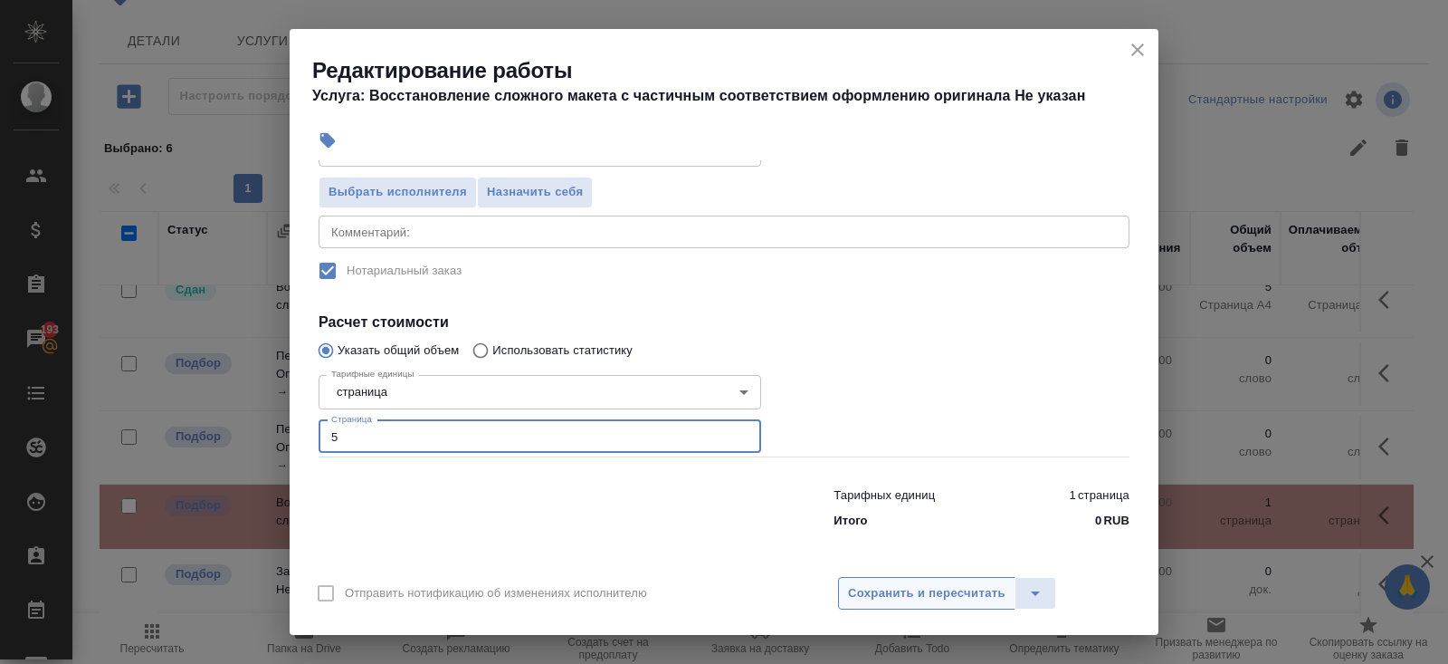
type input "5"
click at [845, 586] on button "Сохранить и пересчитать" at bounding box center [926, 593] width 177 height 33
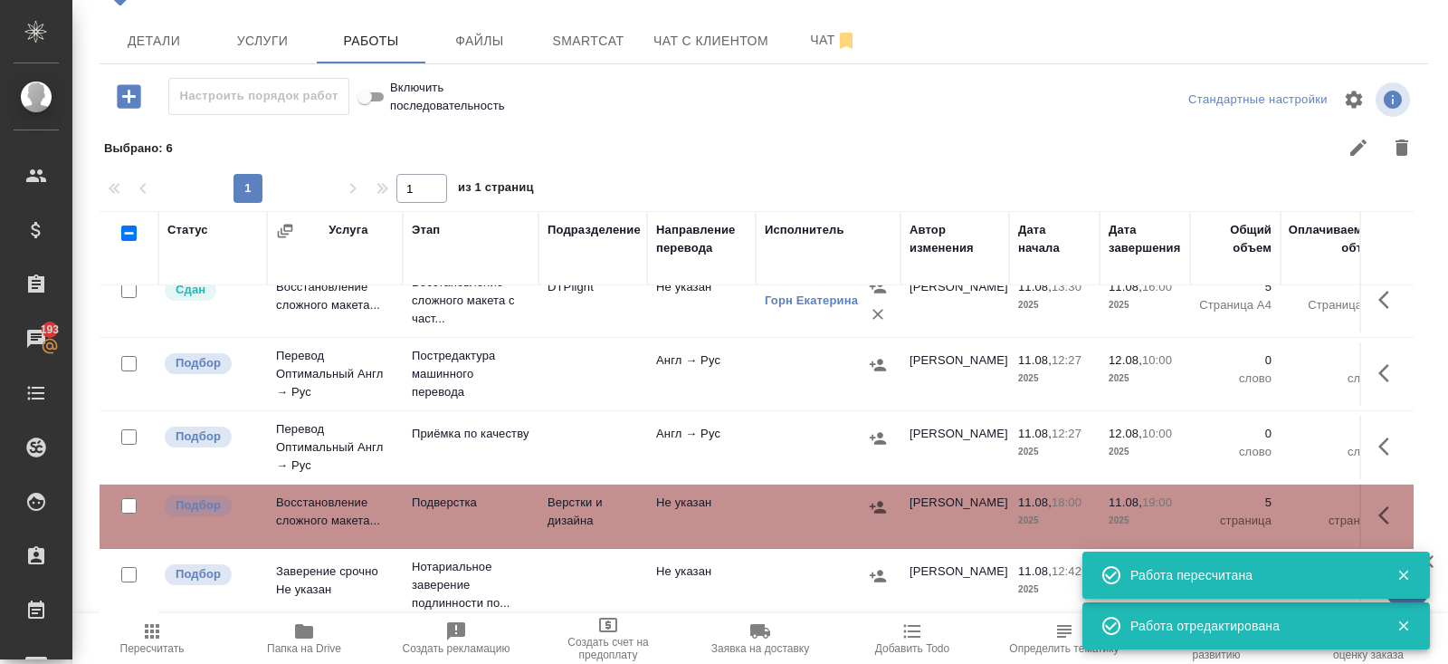
click at [1381, 379] on icon "button" at bounding box center [1390, 373] width 22 height 22
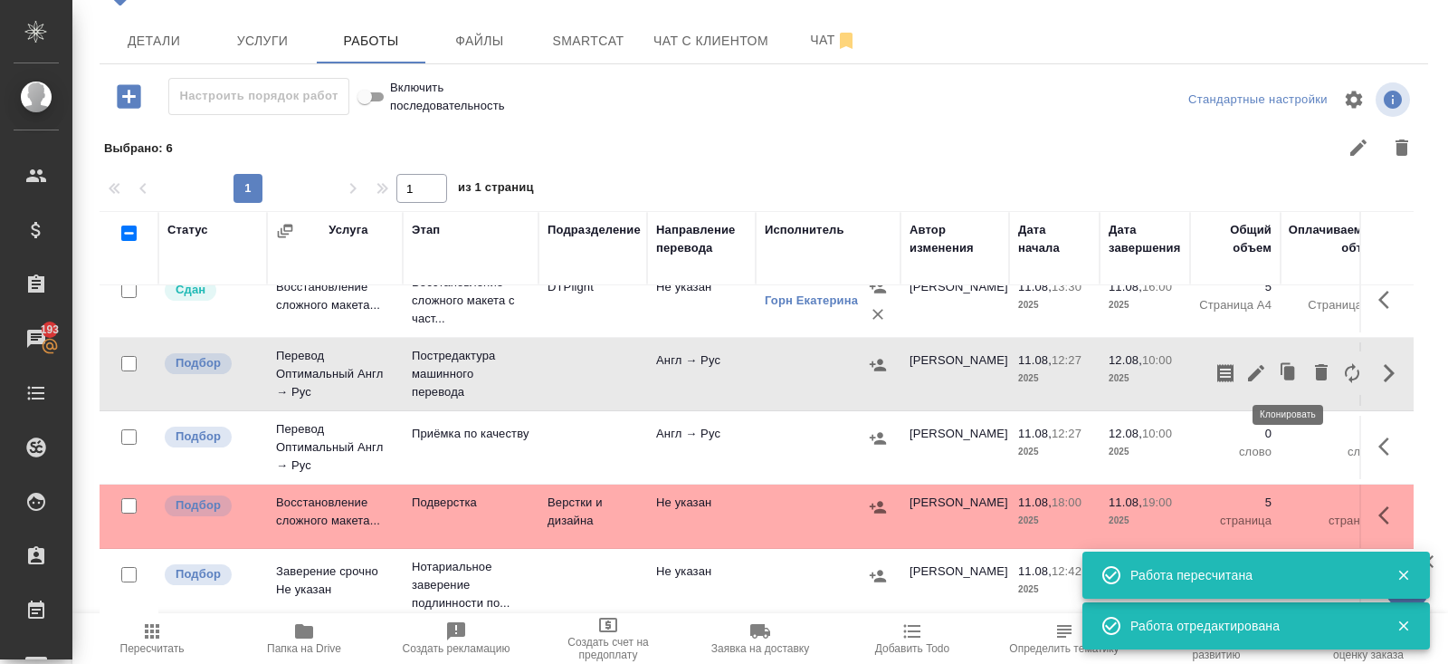
click at [1254, 373] on icon "button" at bounding box center [1256, 373] width 16 height 16
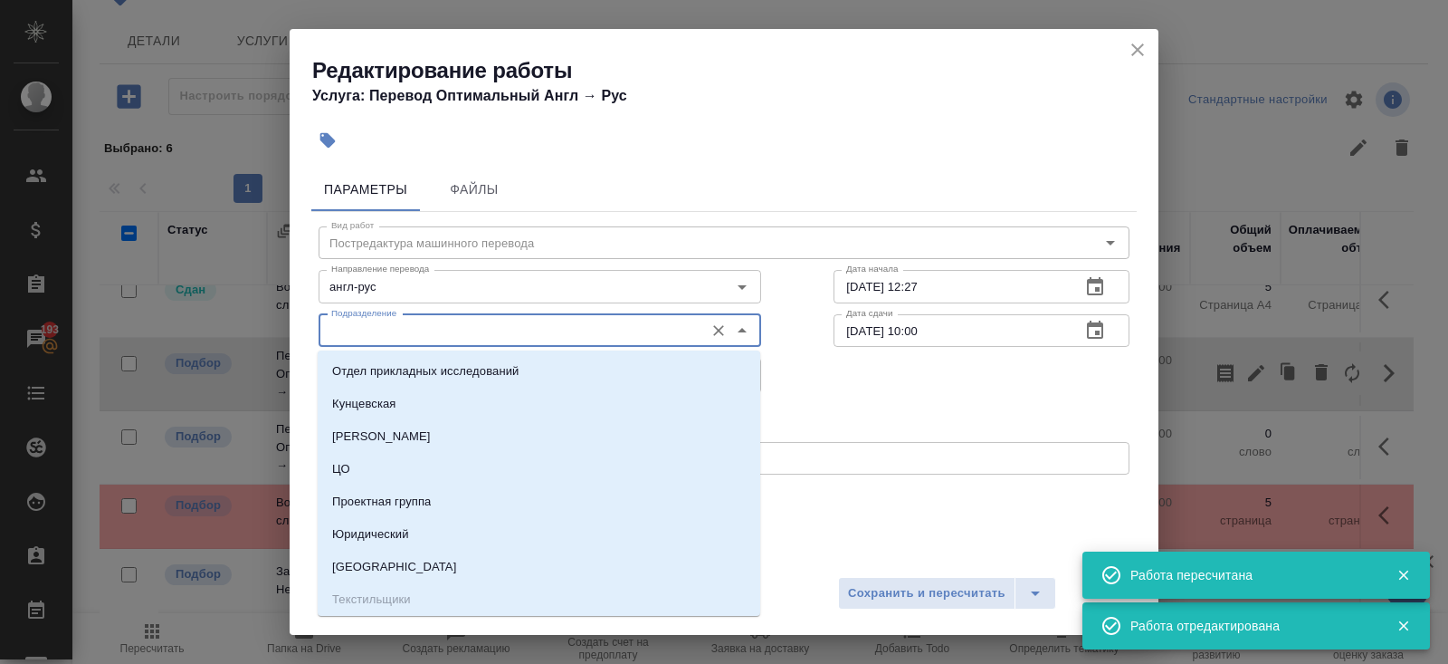
click at [420, 337] on input "Подразделение" at bounding box center [509, 331] width 371 height 22
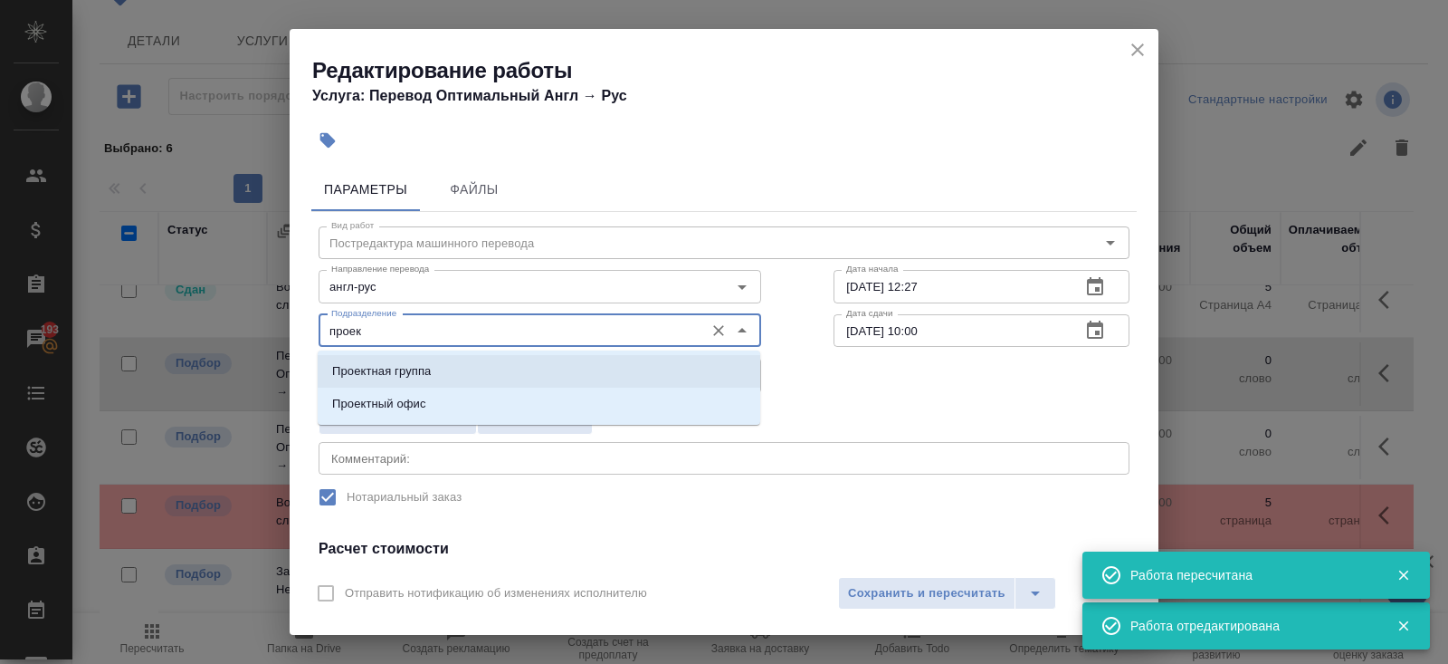
click at [391, 400] on p "Проектный офис" at bounding box center [379, 404] width 94 height 18
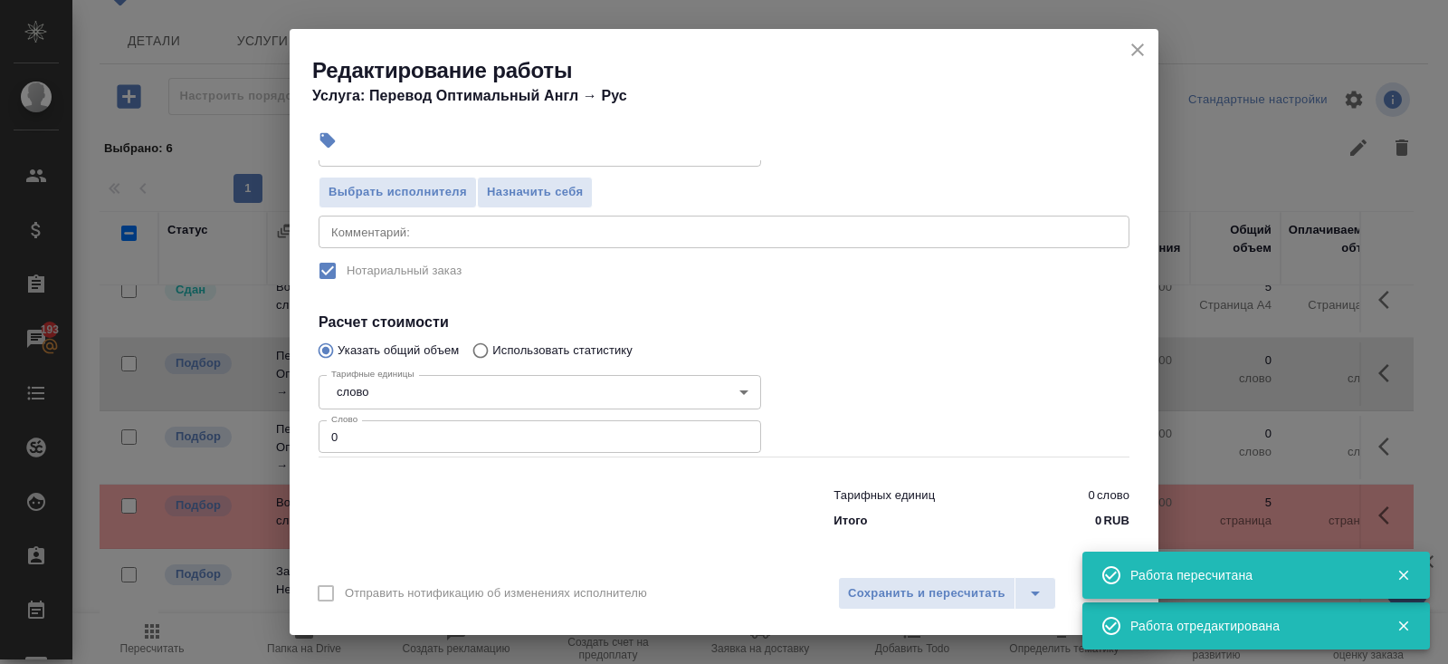
type input "Проектный офис"
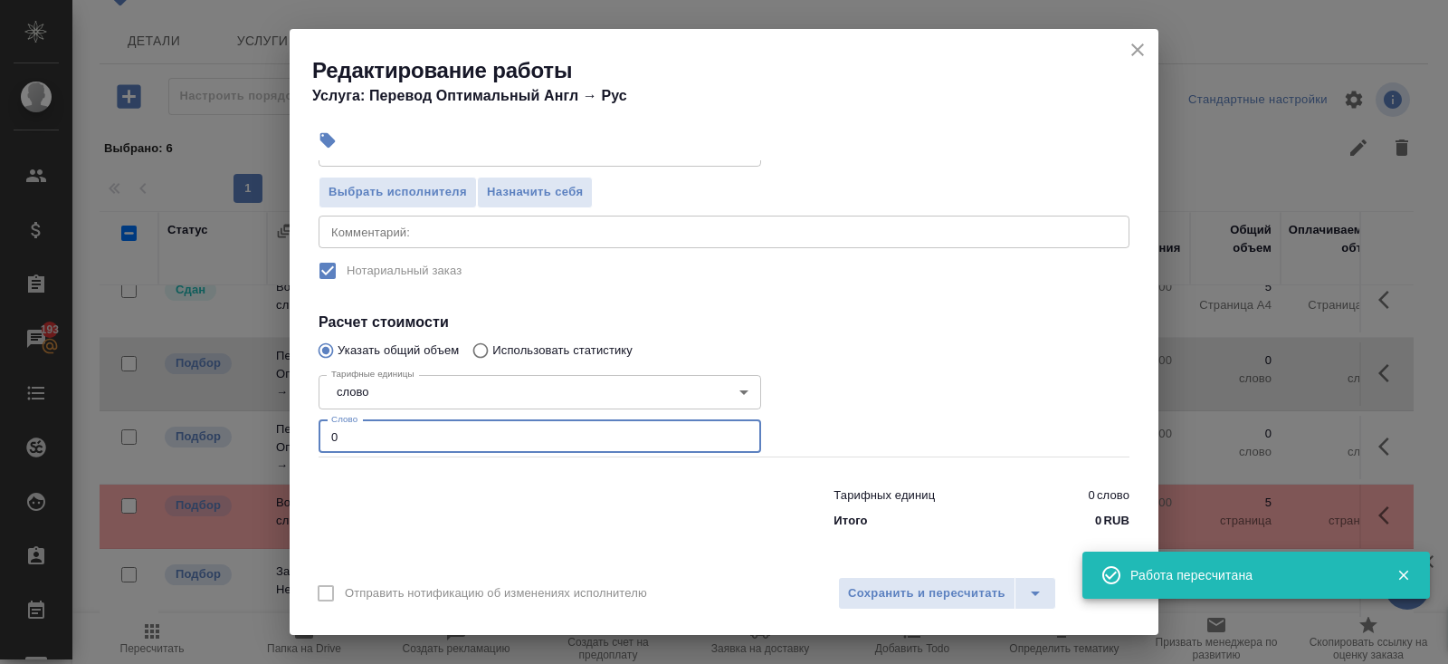
drag, startPoint x: 392, startPoint y: 434, endPoint x: 272, endPoint y: 432, distance: 119.5
click at [272, 432] on div "Редактирование работы Услуга: Перевод Оптимальный Англ → Рус Параметры Файлы Ви…" at bounding box center [724, 332] width 1448 height 664
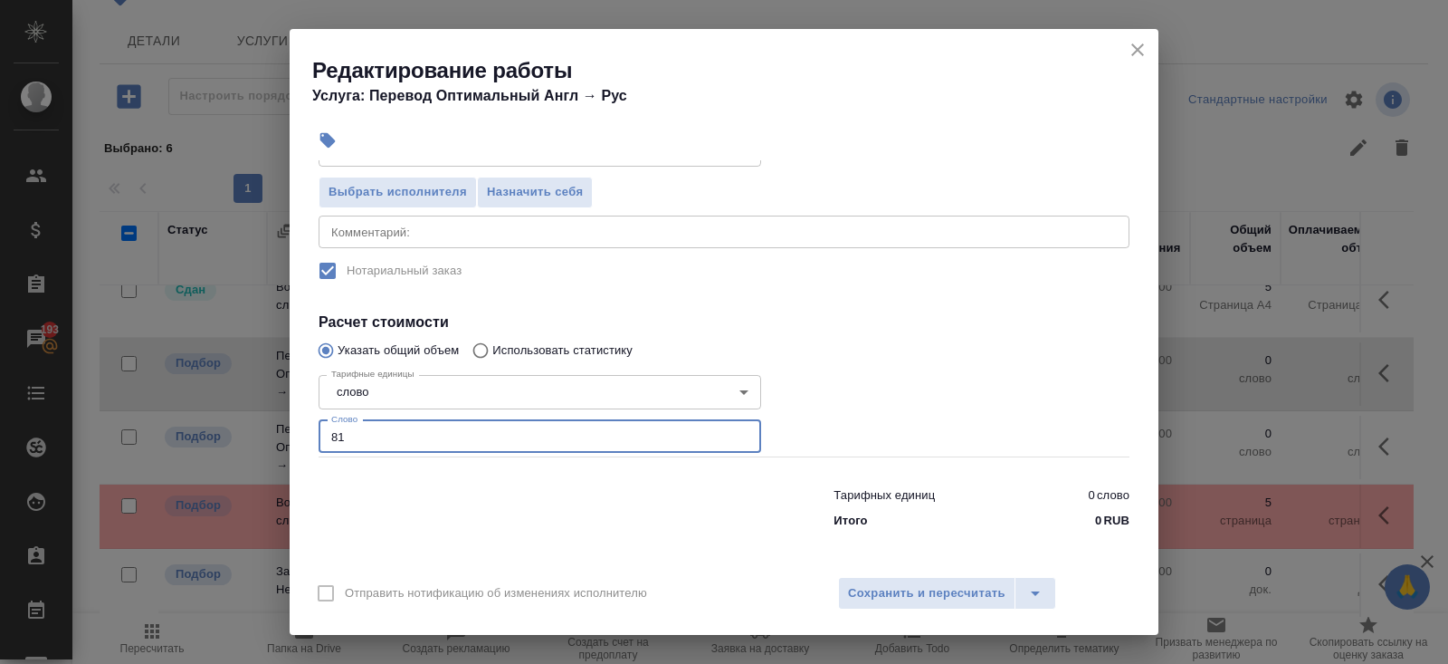
type input "813"
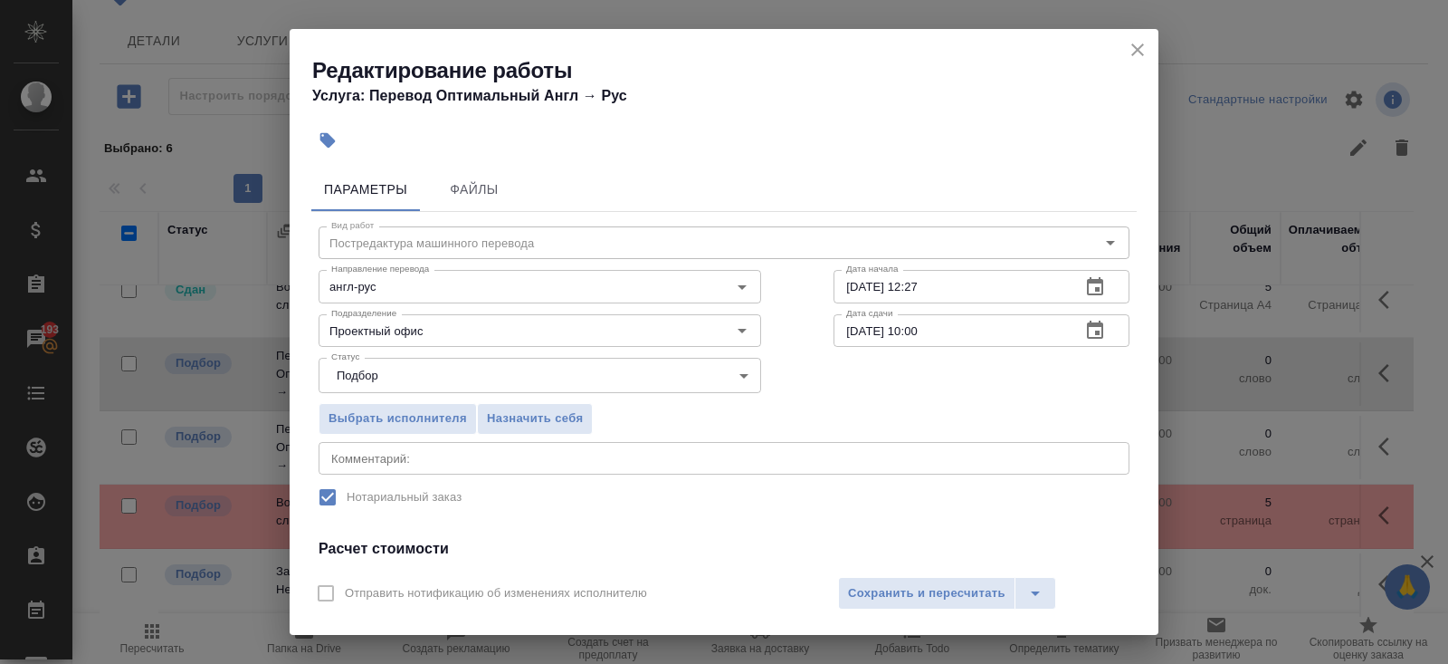
type input "813.9"
click at [1095, 335] on icon "button" at bounding box center [1095, 331] width 22 height 22
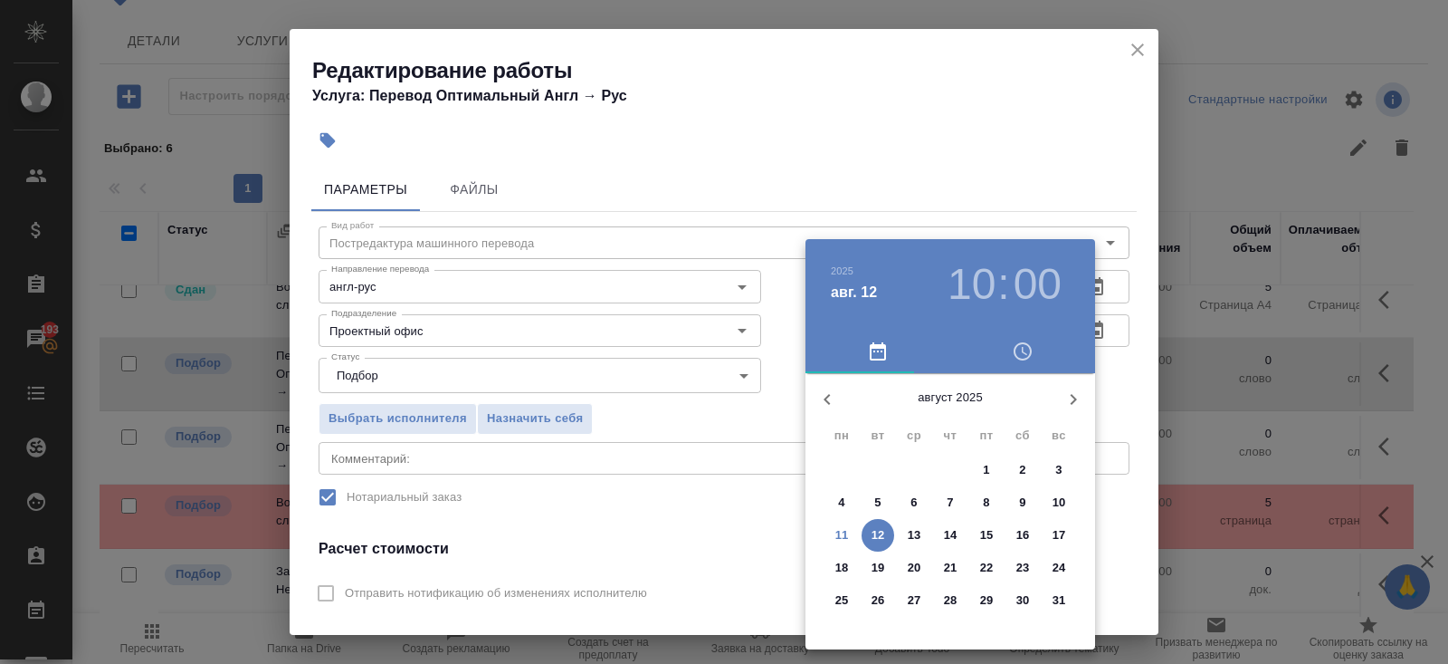
click at [850, 533] on span "11" at bounding box center [842, 535] width 33 height 18
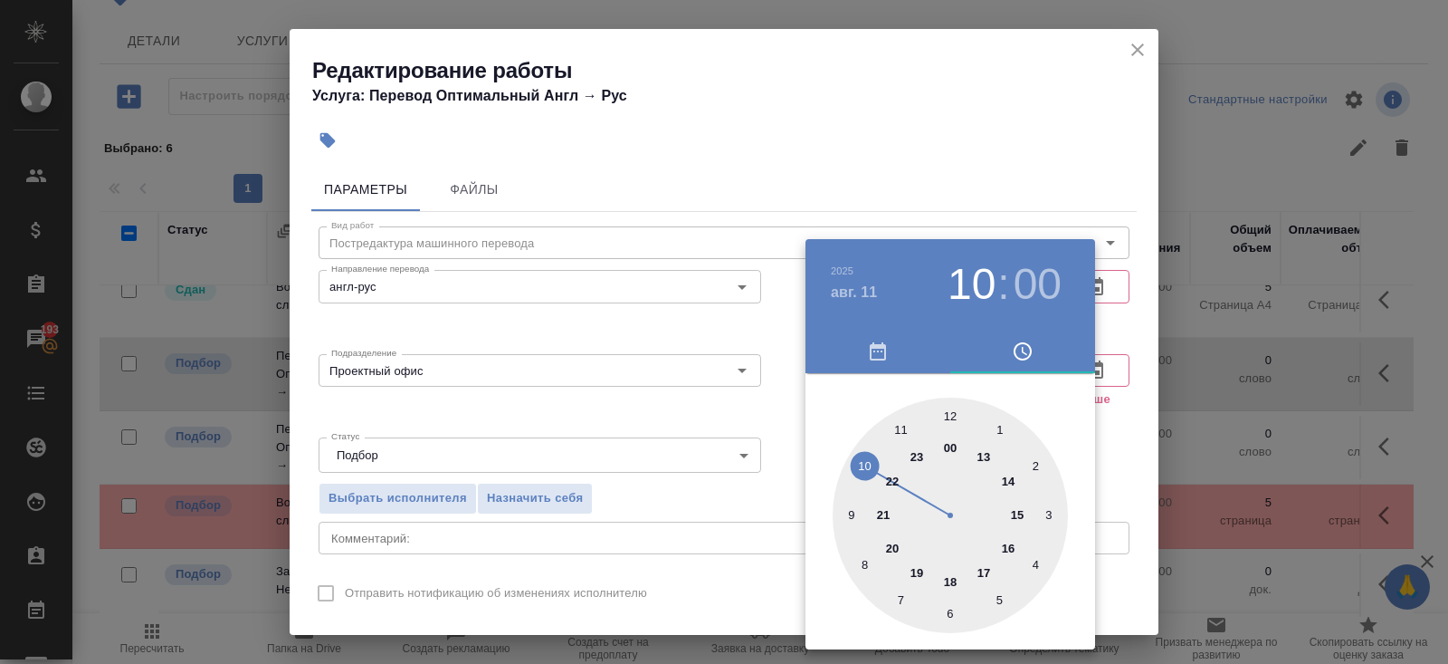
click at [922, 576] on div at bounding box center [950, 514] width 235 height 235
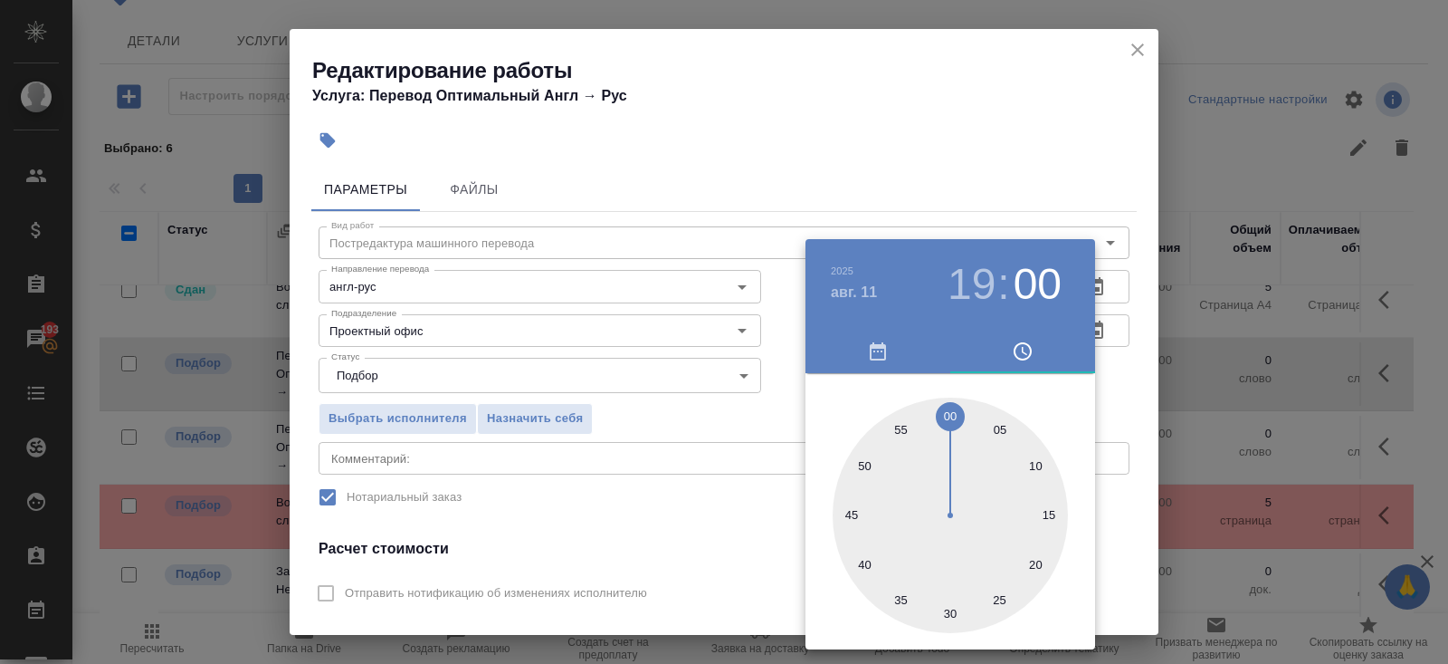
click at [970, 302] on h3 "19" at bounding box center [972, 284] width 48 height 51
click at [953, 581] on div at bounding box center [950, 514] width 235 height 235
type input "11.08.2025 18:00"
click at [749, 544] on div at bounding box center [724, 332] width 1448 height 664
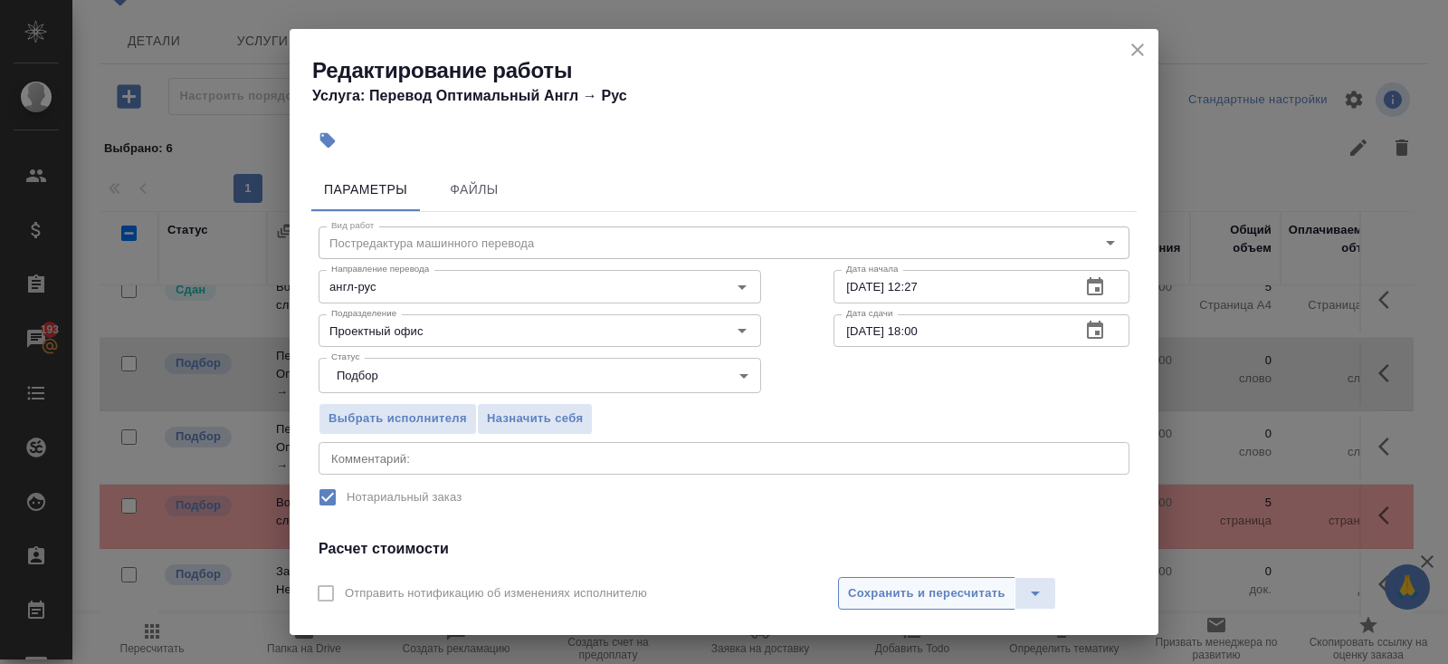
click at [858, 593] on span "Сохранить и пересчитать" at bounding box center [927, 593] width 158 height 21
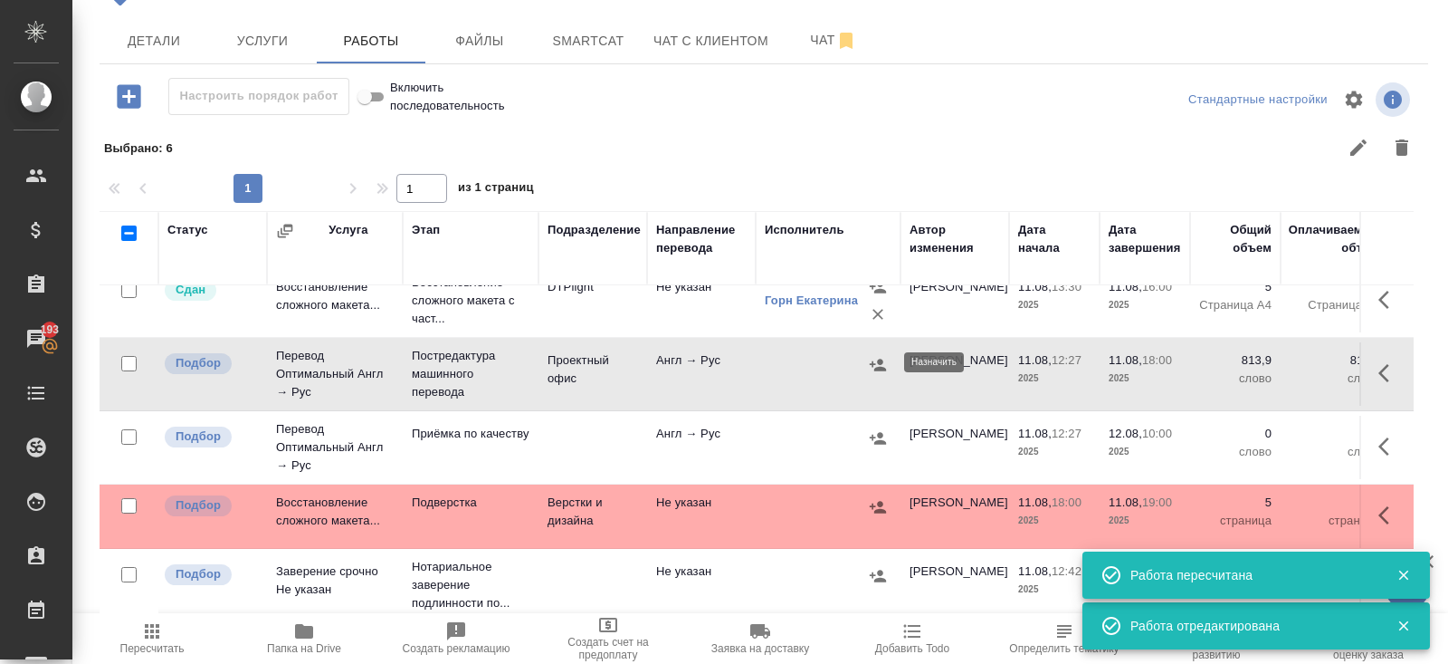
click at [880, 363] on icon "button" at bounding box center [878, 365] width 18 height 18
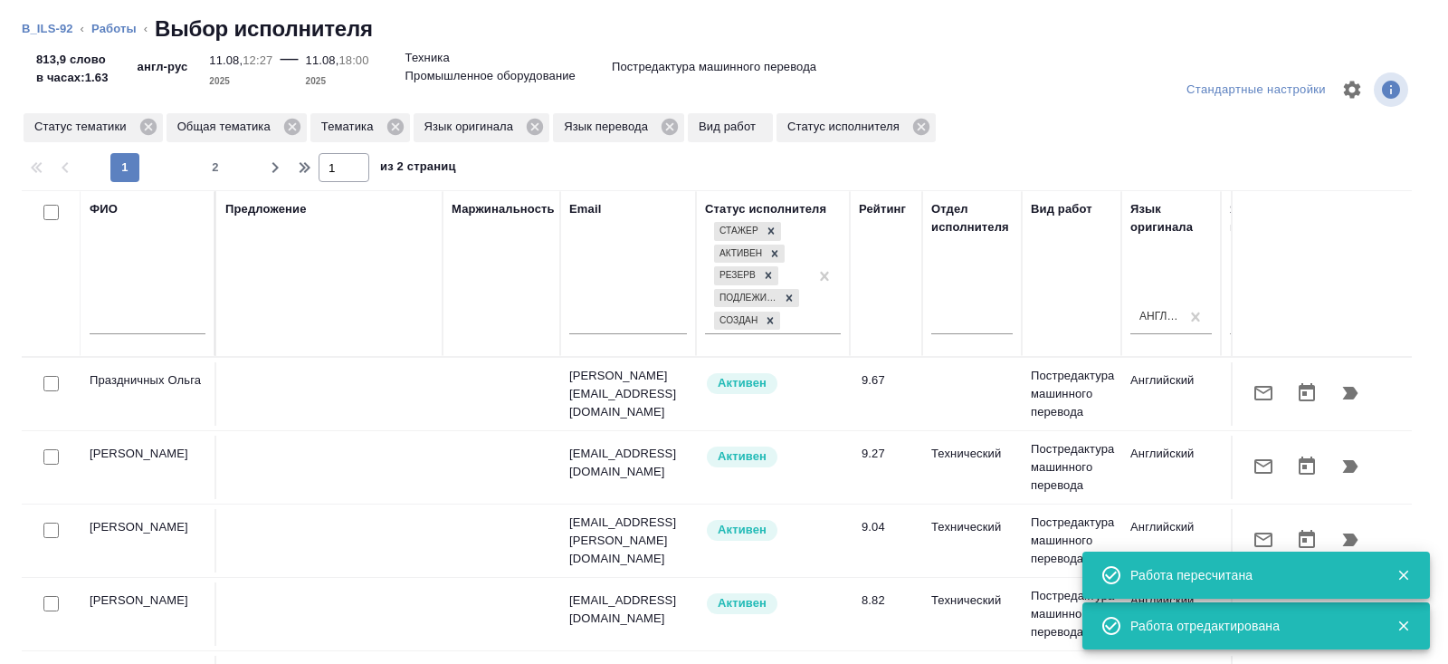
click at [179, 326] on input "text" at bounding box center [148, 322] width 116 height 23
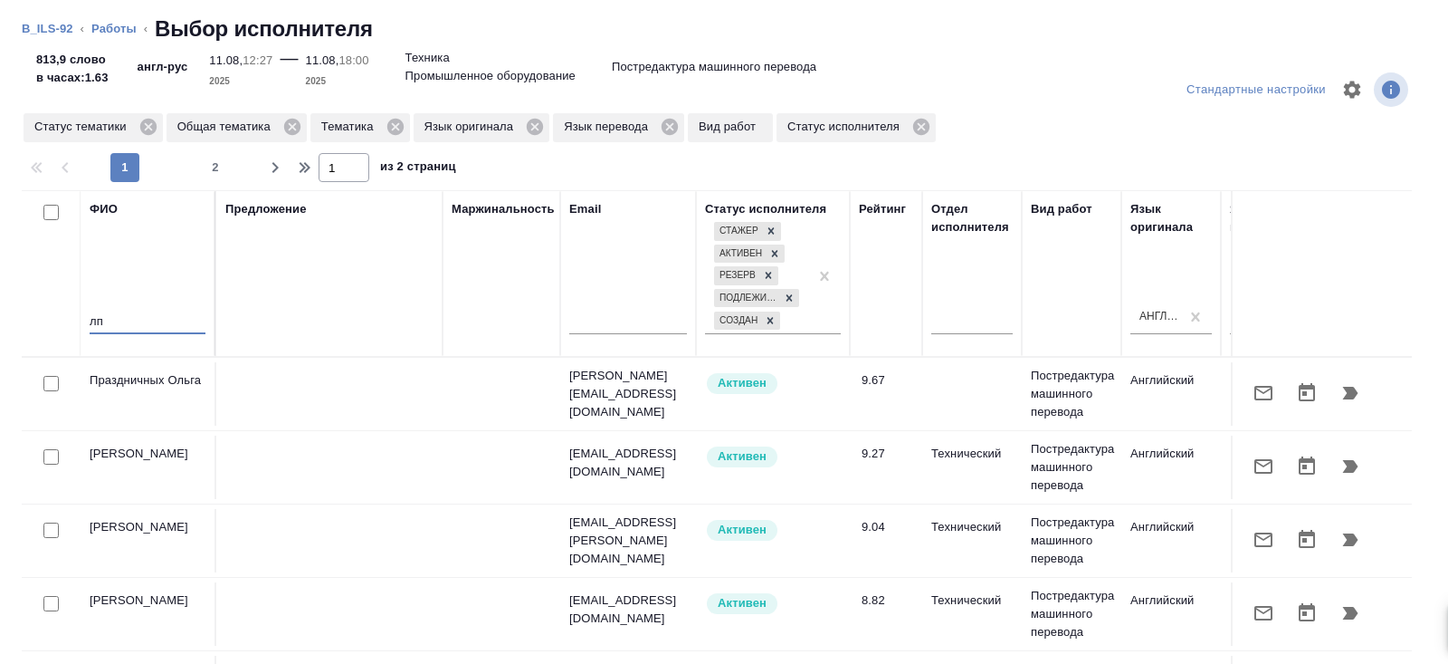
type input "л"
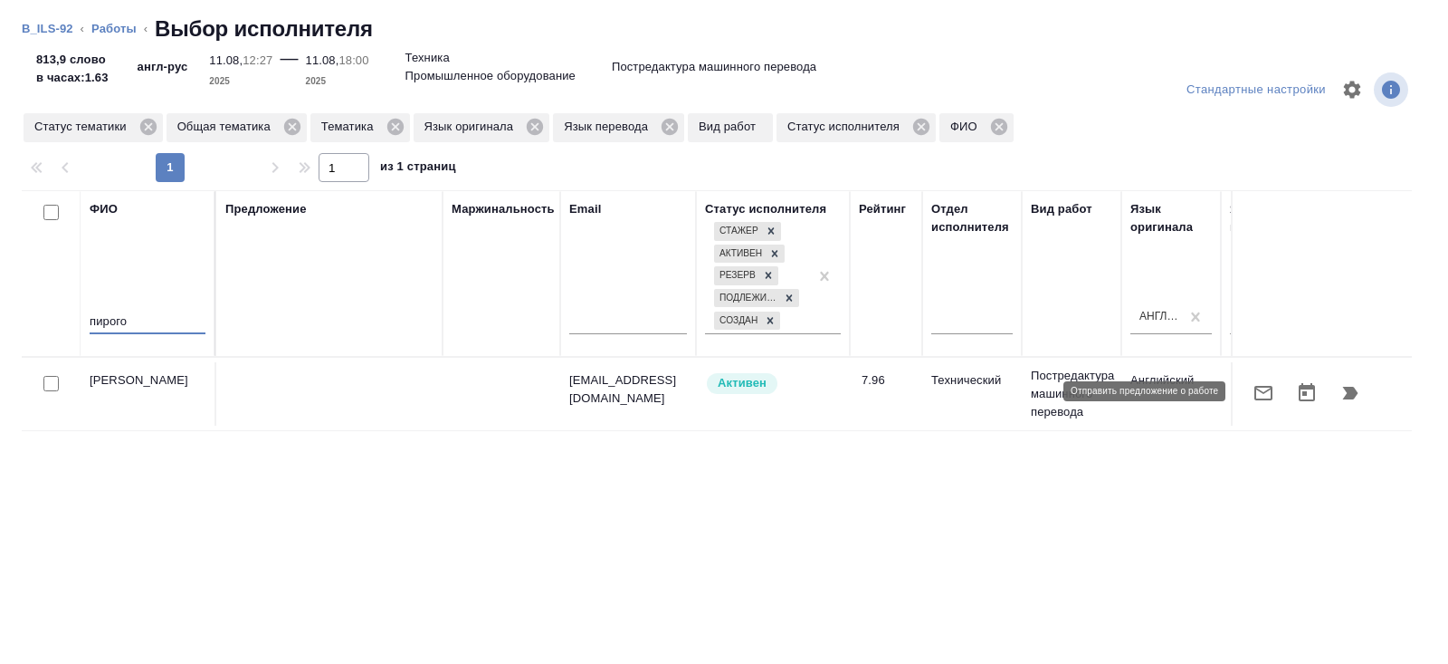
type input "пирого"
click at [1260, 391] on icon "button" at bounding box center [1264, 393] width 22 height 22
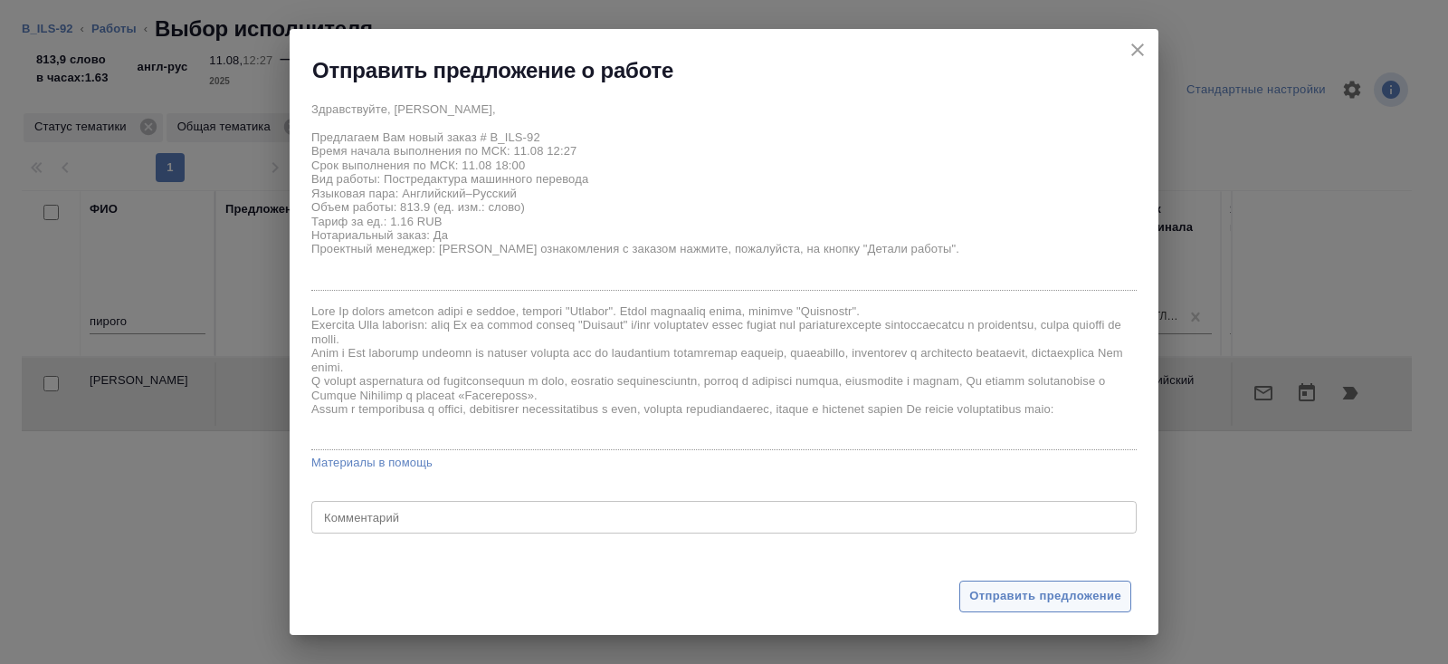
click at [1080, 589] on span "Отправить предложение" at bounding box center [1046, 596] width 152 height 21
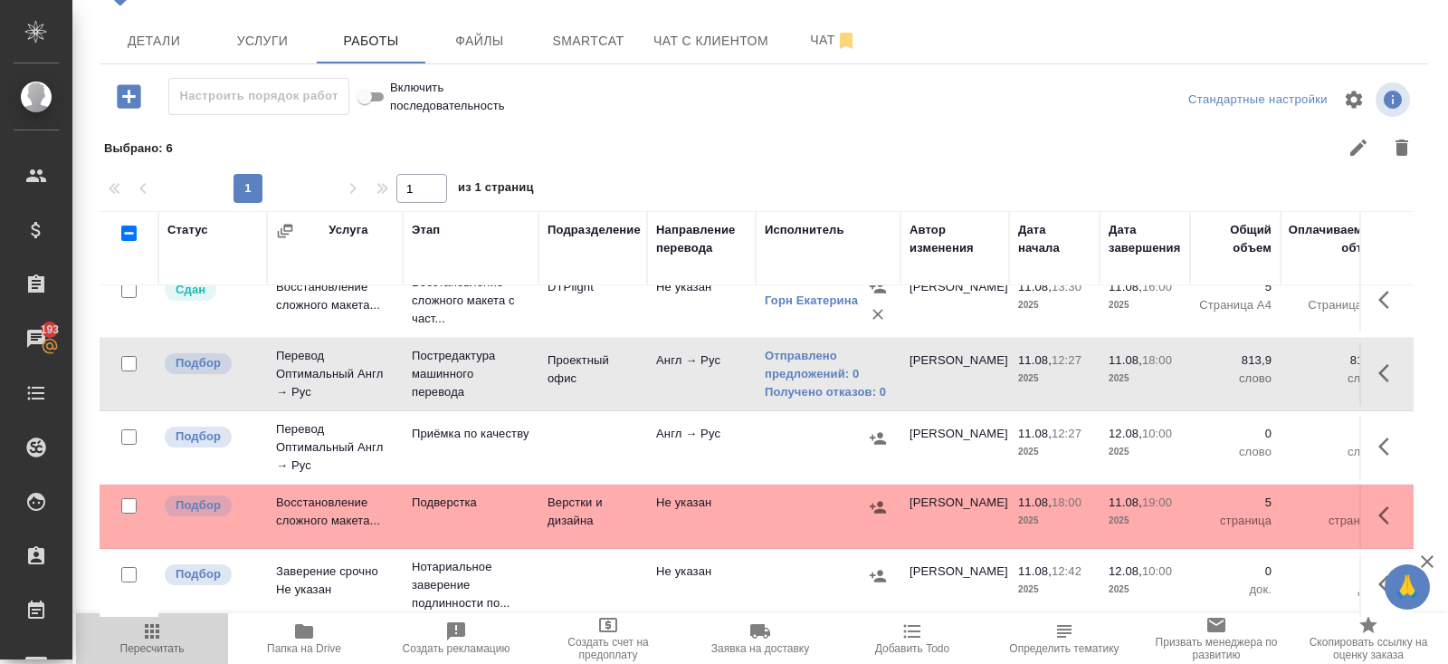
click at [152, 635] on icon "button" at bounding box center [152, 631] width 14 height 14
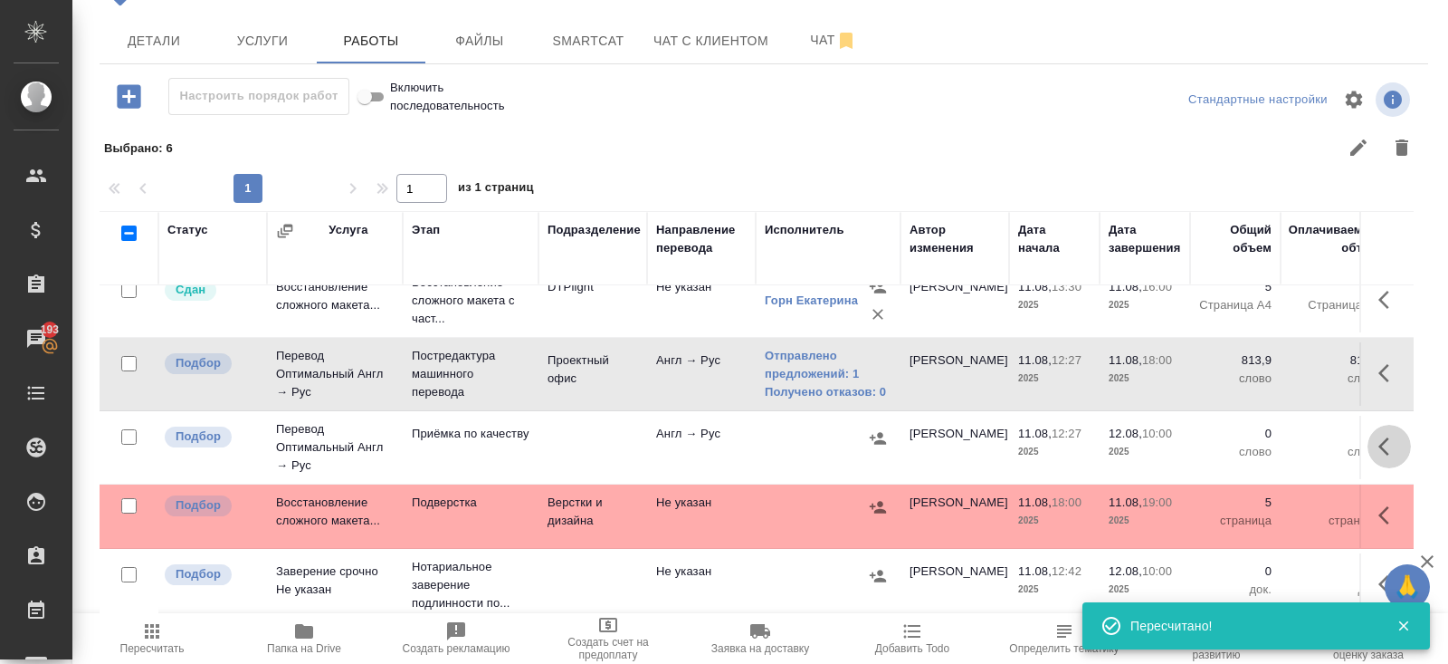
click at [1388, 443] on icon "button" at bounding box center [1390, 446] width 22 height 22
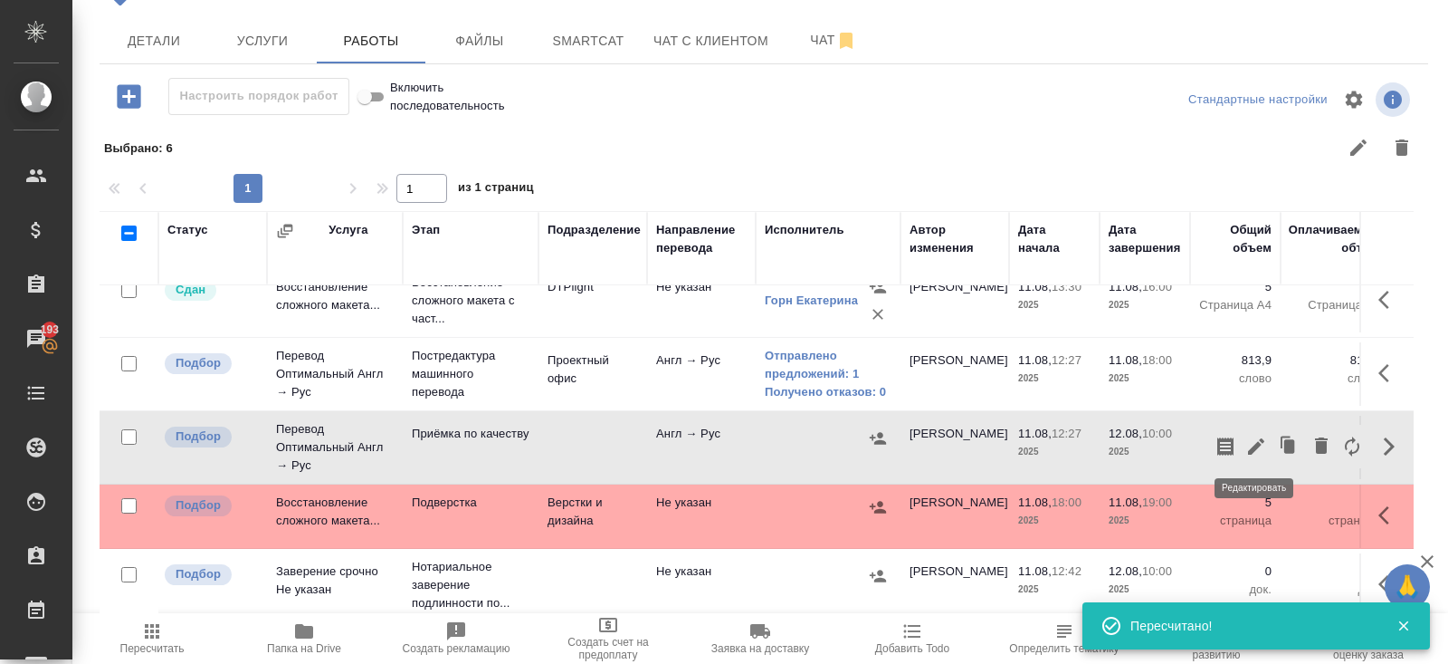
click at [1257, 441] on icon "button" at bounding box center [1256, 446] width 16 height 16
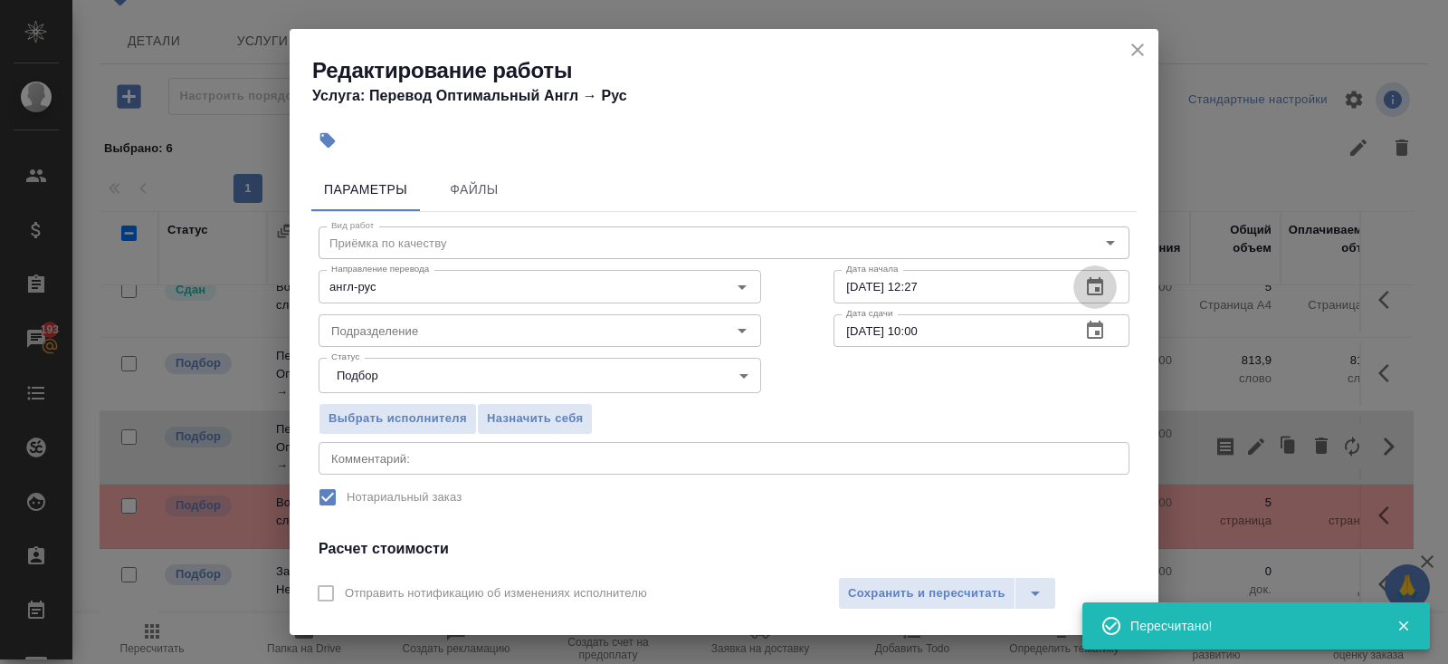
click at [1081, 276] on button "button" at bounding box center [1095, 286] width 43 height 43
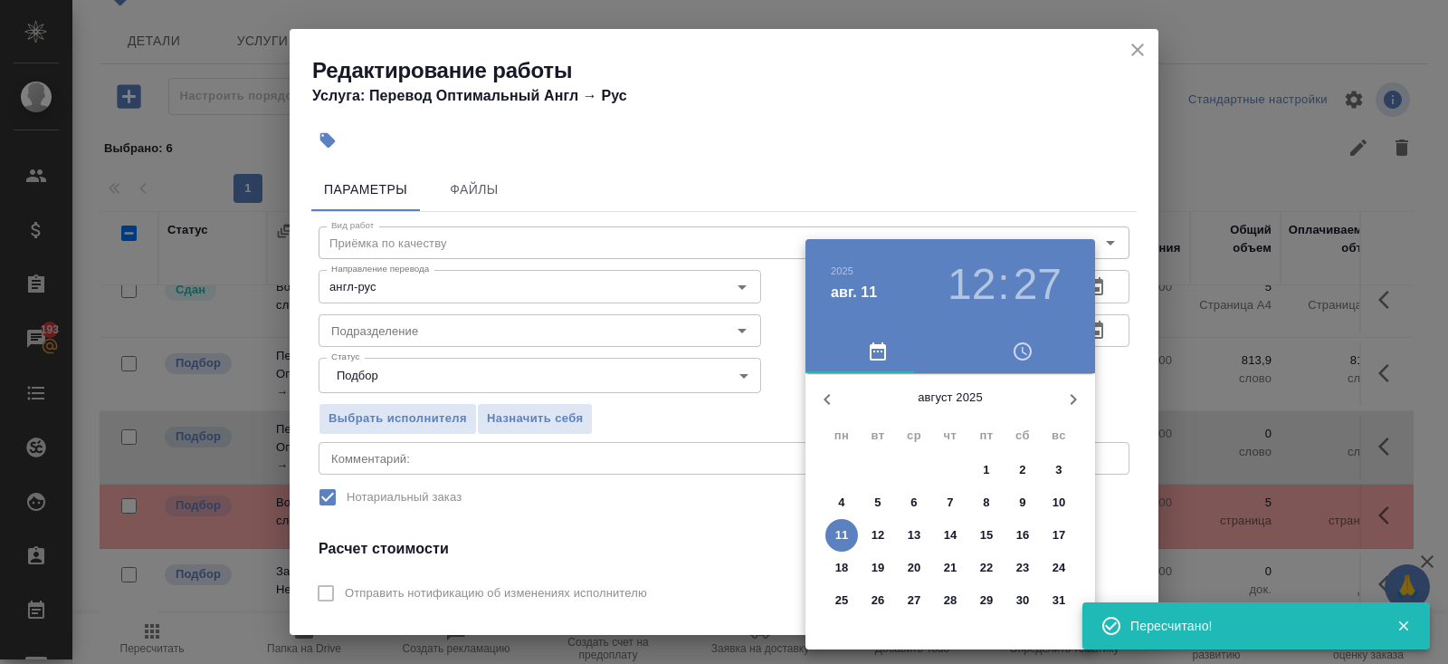
click at [837, 528] on p "11" at bounding box center [843, 535] width 14 height 18
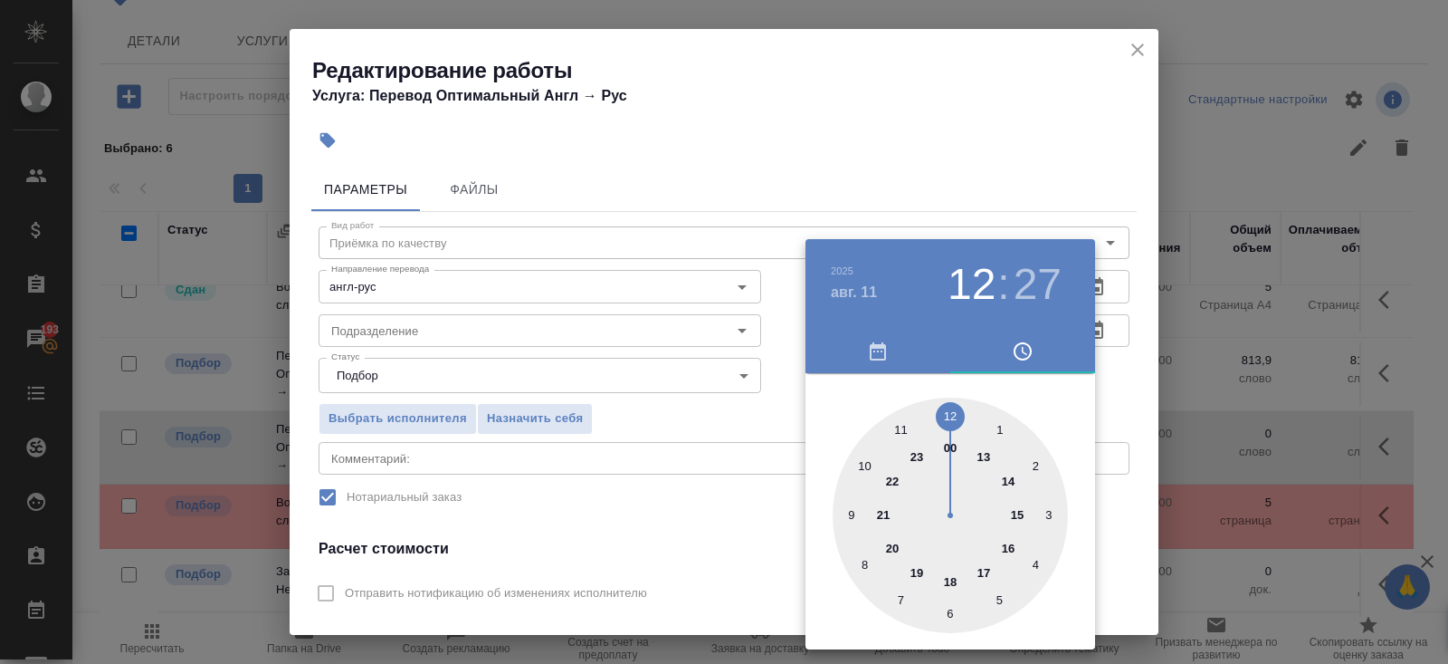
click at [915, 574] on div at bounding box center [950, 514] width 235 height 235
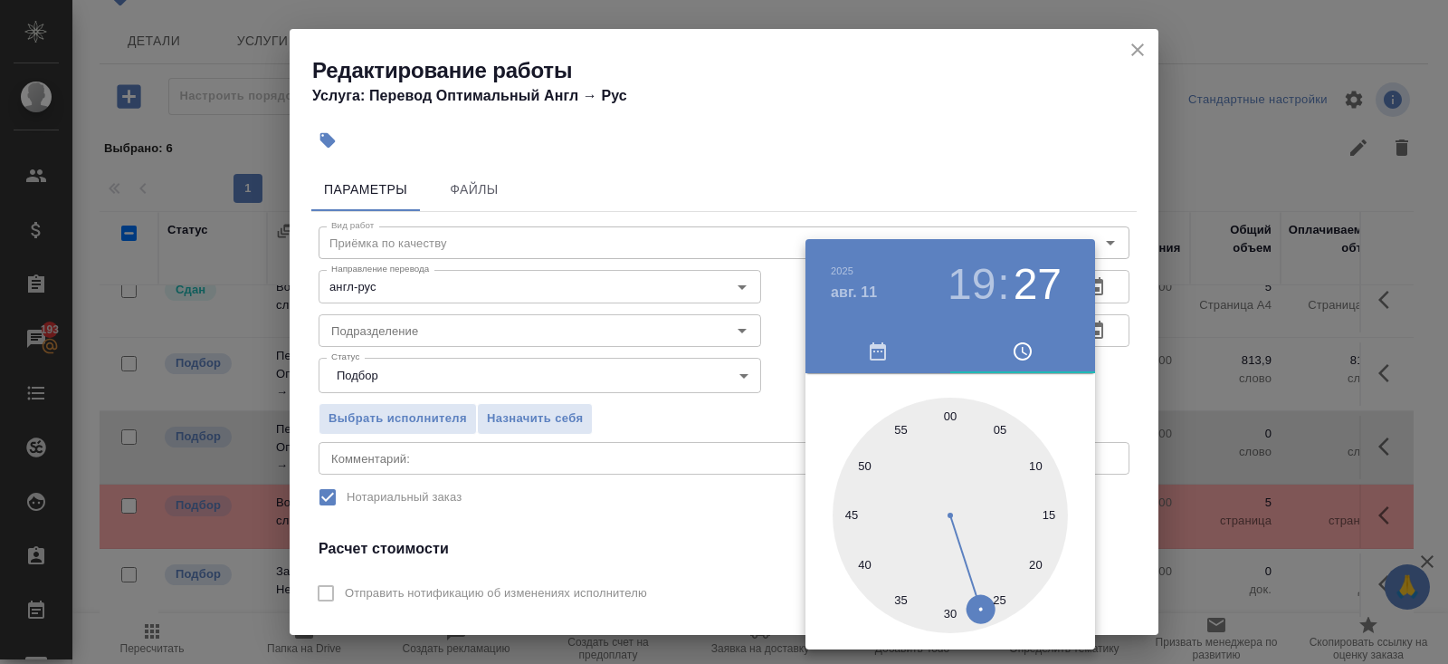
click at [945, 416] on div at bounding box center [950, 514] width 235 height 235
click at [963, 402] on div at bounding box center [950, 514] width 235 height 235
type input "11.08.2025 19:00"
click at [952, 411] on div at bounding box center [950, 514] width 235 height 235
click at [1006, 176] on div at bounding box center [724, 332] width 1448 height 664
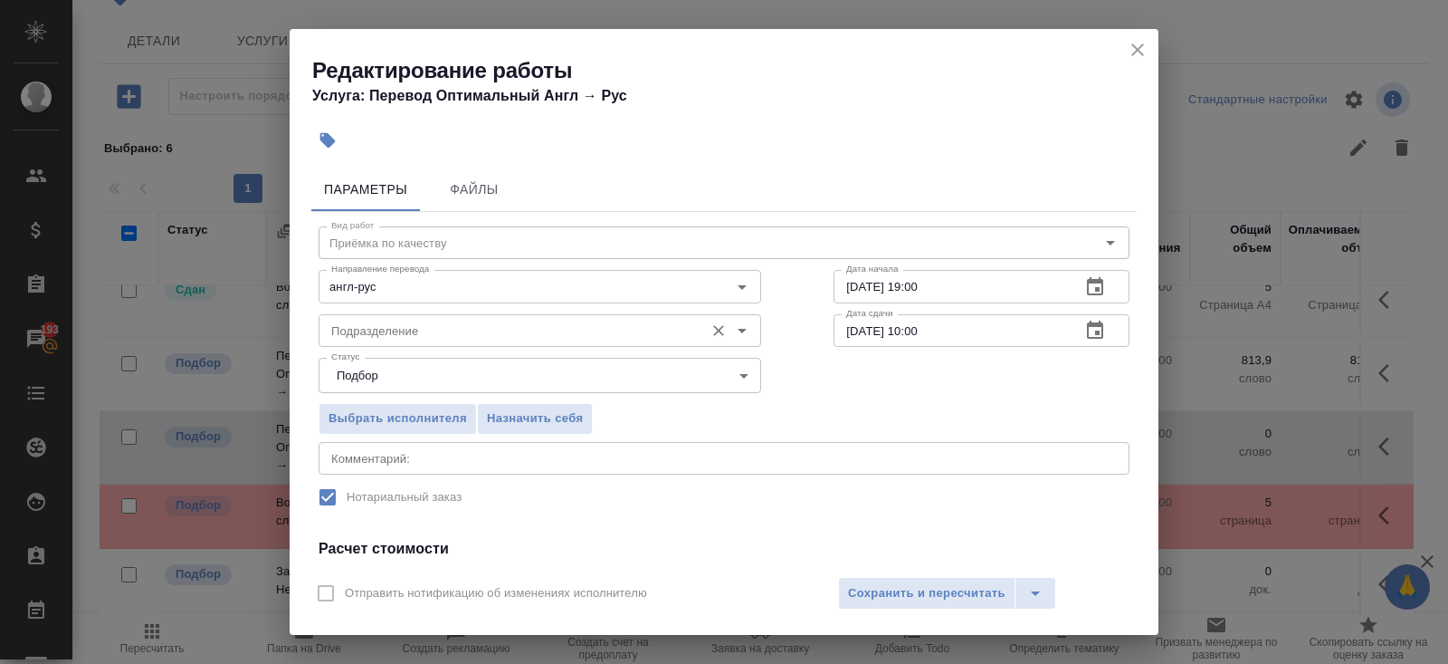
click at [416, 329] on input "Подразделение" at bounding box center [509, 331] width 371 height 22
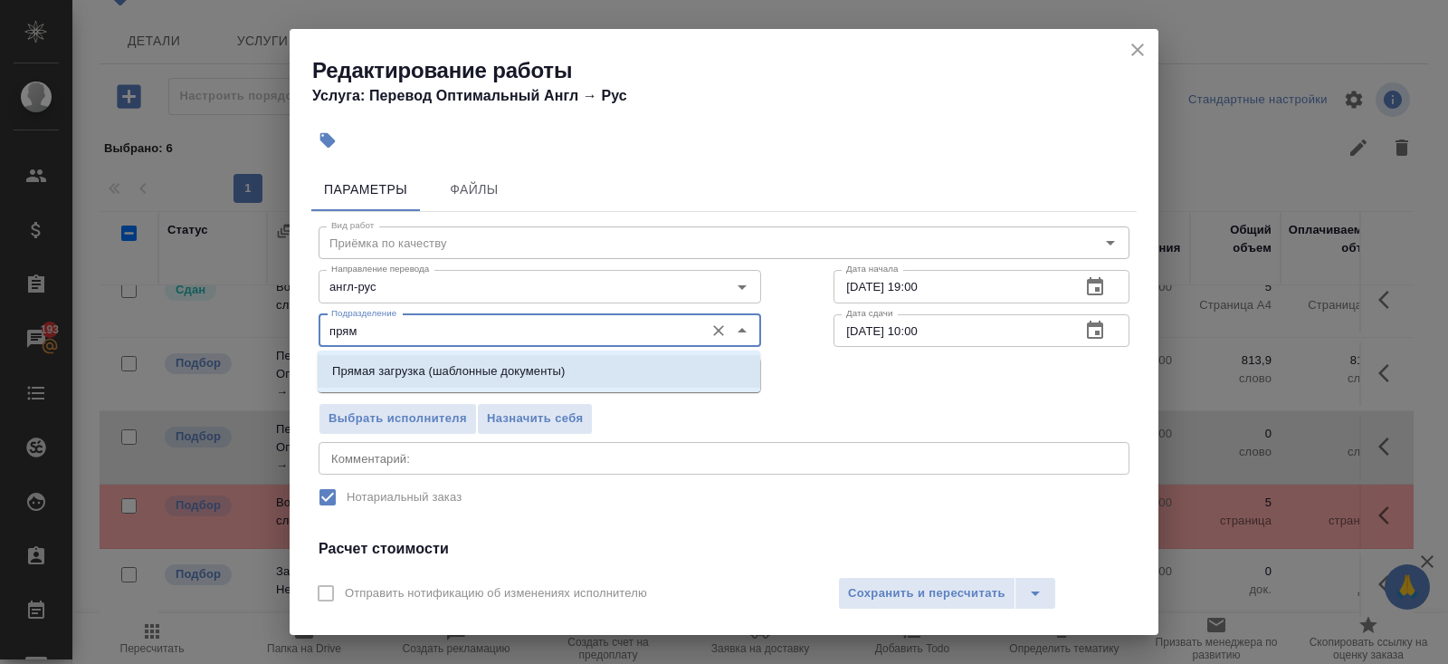
click at [398, 374] on p "Прямая загрузка (шаблонные документы)" at bounding box center [448, 371] width 233 height 18
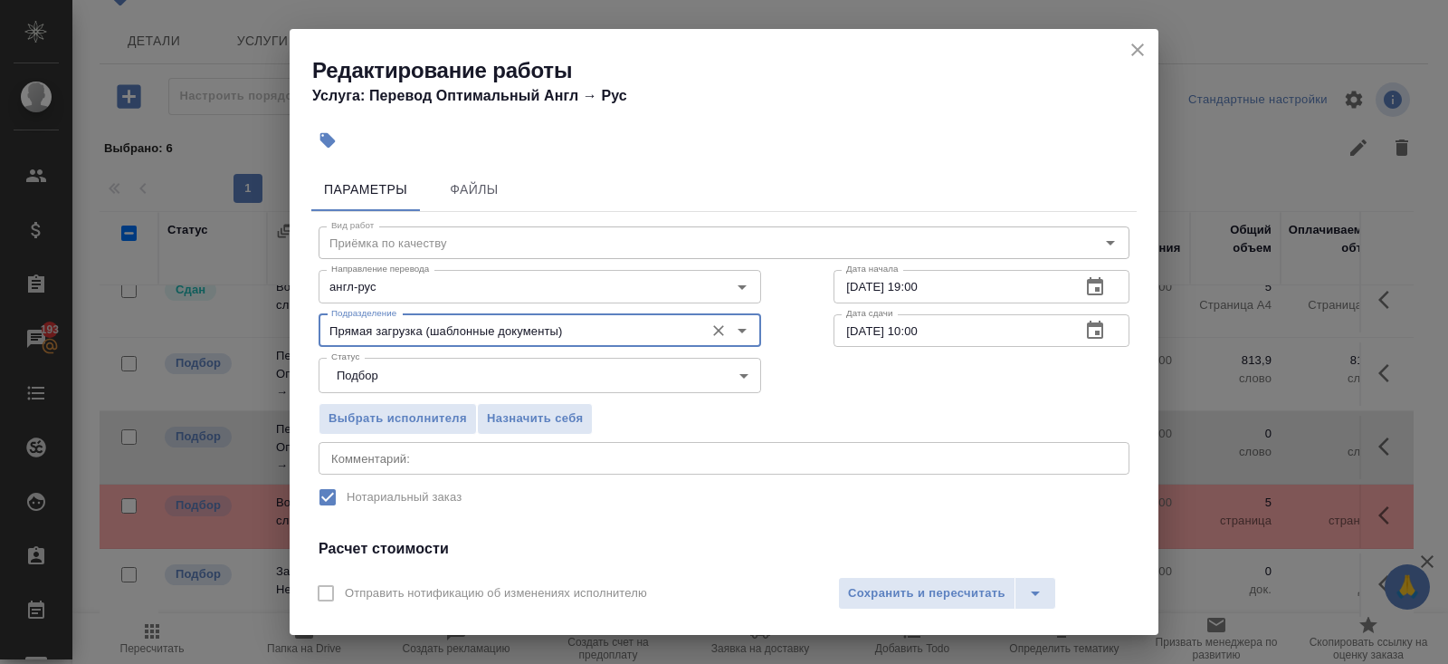
type input "Прямая загрузка (шаблонные документы)"
click at [398, 459] on textarea at bounding box center [724, 458] width 786 height 14
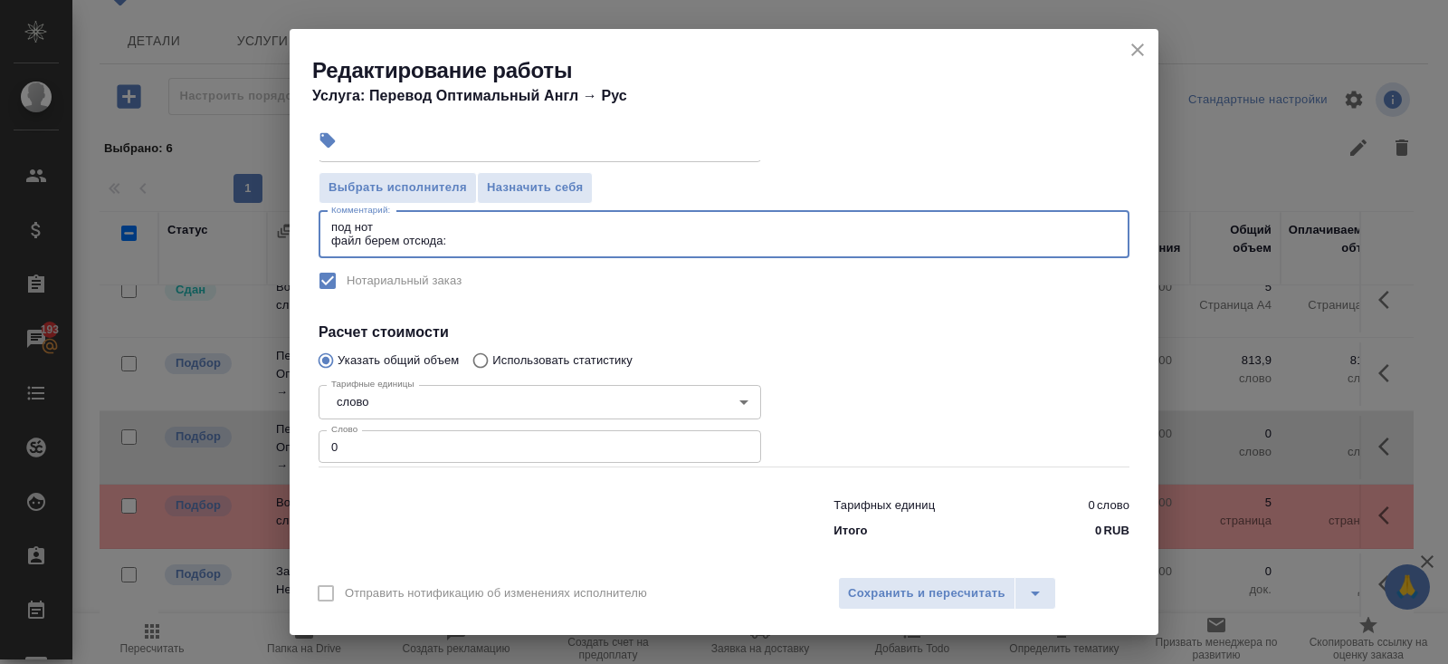
scroll to position [240, 0]
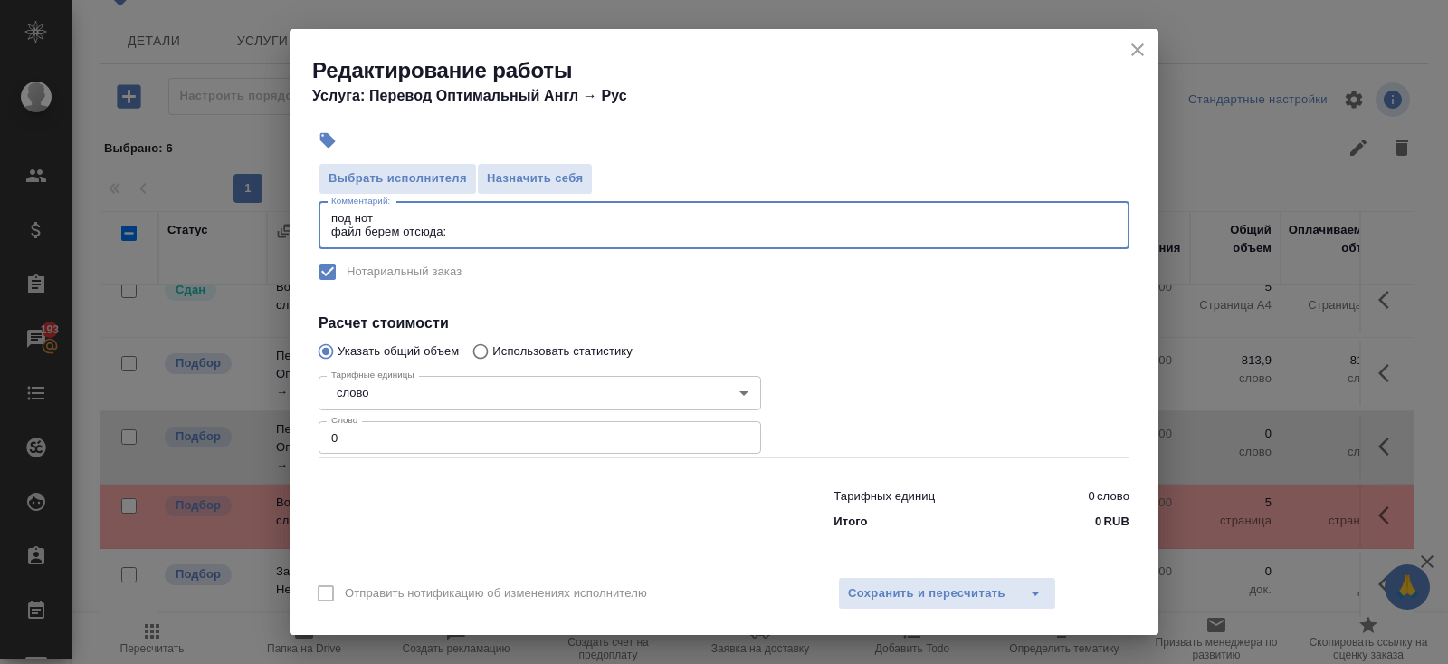
type textarea "под нот файл берем отсюда:"
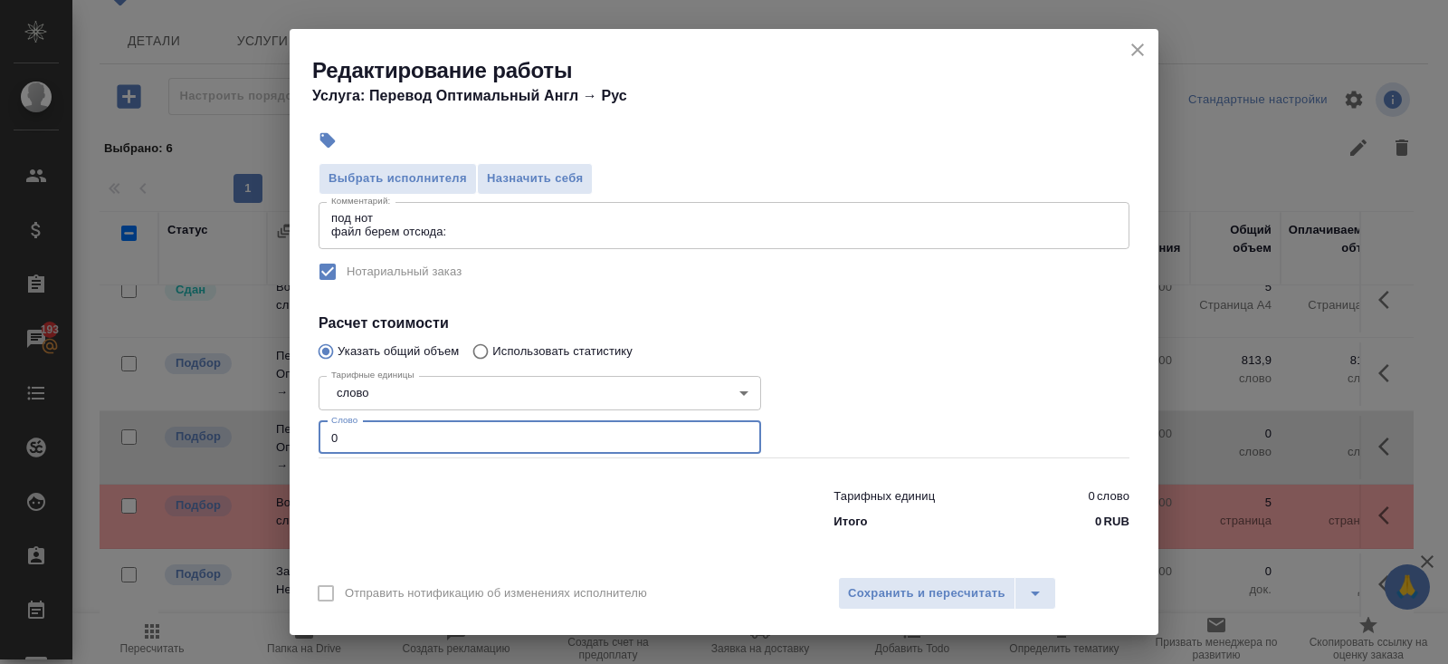
drag, startPoint x: 383, startPoint y: 437, endPoint x: 265, endPoint y: 414, distance: 120.0
click at [265, 414] on div "Редактирование работы Услуга: Перевод Оптимальный Англ → Рус Параметры Файлы Ви…" at bounding box center [724, 332] width 1448 height 664
type input "10"
type input "1000"
click at [843, 588] on button "Сохранить и пересчитать" at bounding box center [926, 593] width 177 height 33
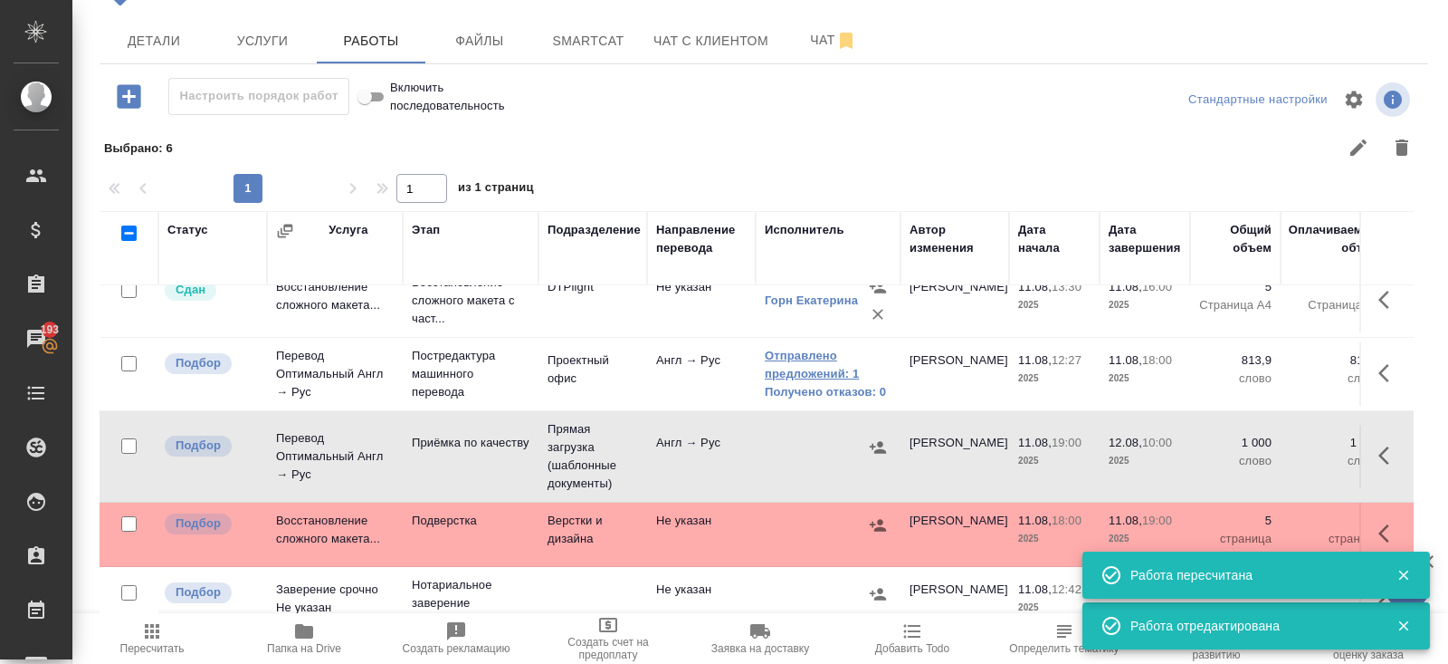
click at [822, 356] on link "Отправлено предложений: 1" at bounding box center [828, 365] width 127 height 36
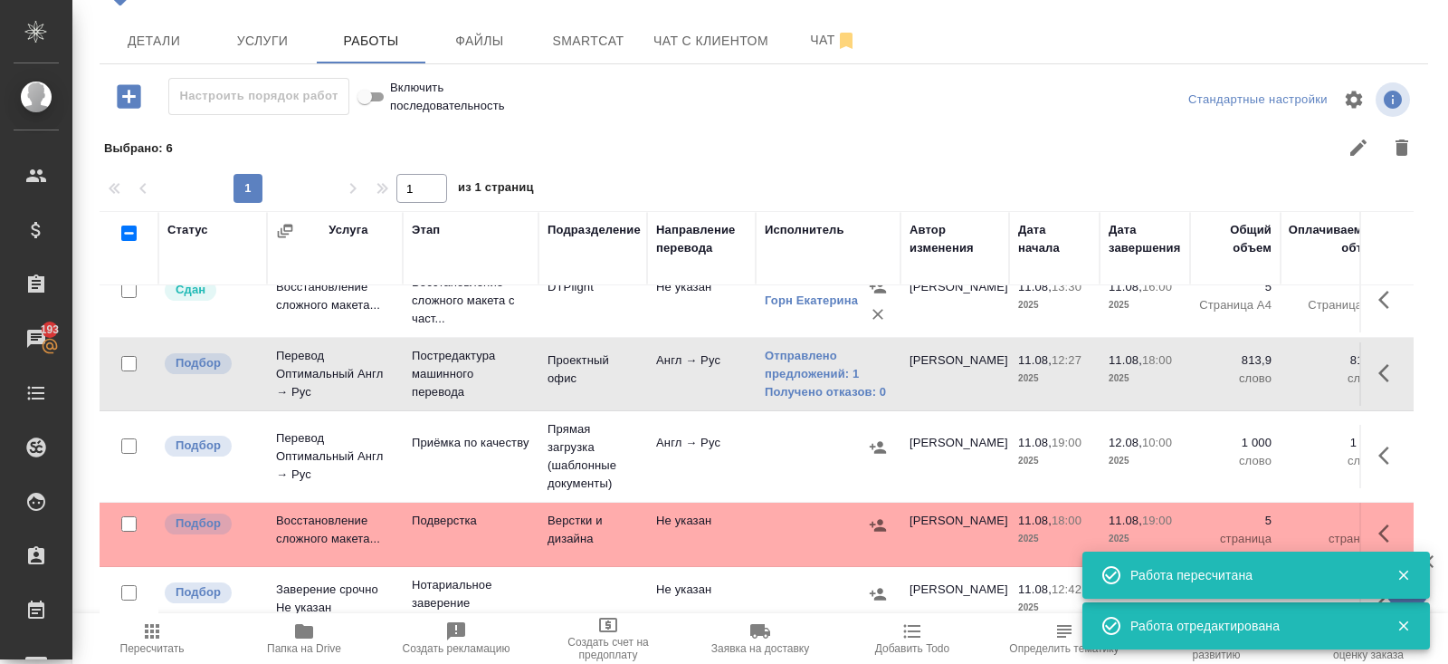
click at [175, 636] on span "Пересчитать" at bounding box center [152, 637] width 130 height 34
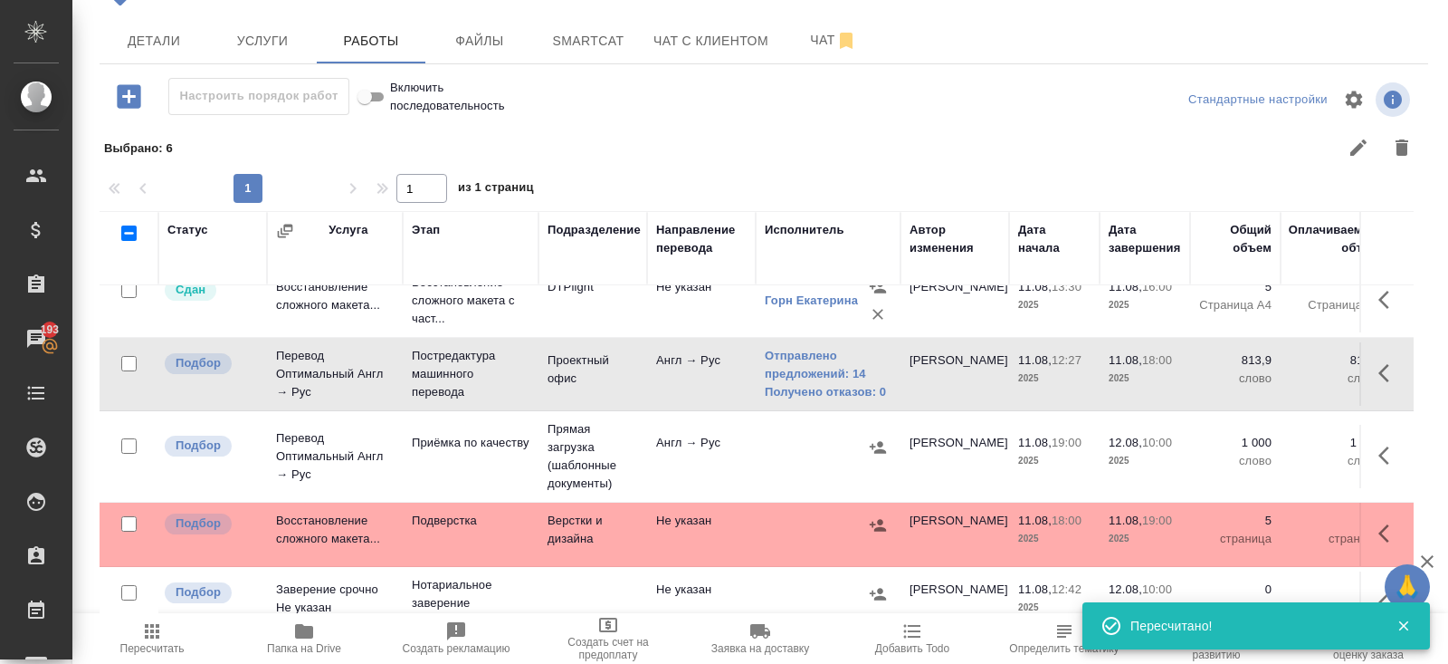
click at [144, 645] on span "Пересчитать" at bounding box center [152, 648] width 64 height 13
click at [147, 632] on icon "button" at bounding box center [152, 631] width 14 height 14
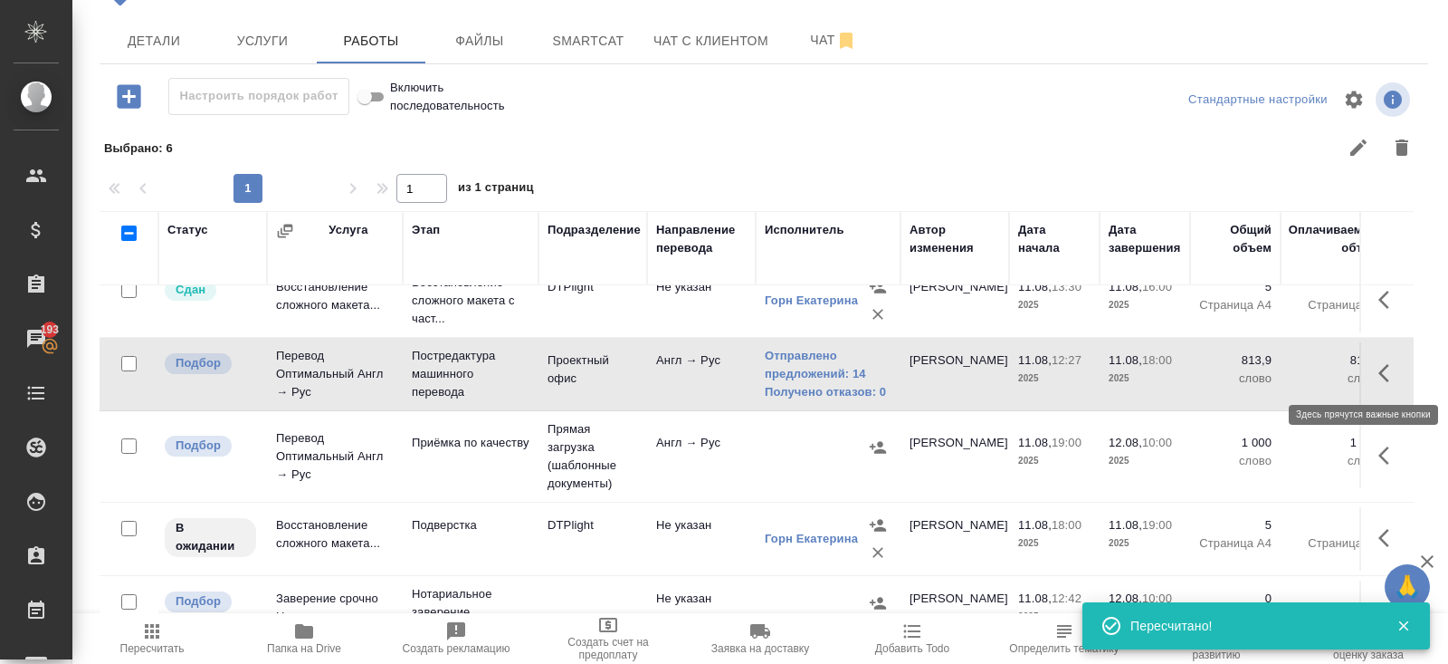
click at [1393, 369] on icon "button" at bounding box center [1390, 373] width 22 height 22
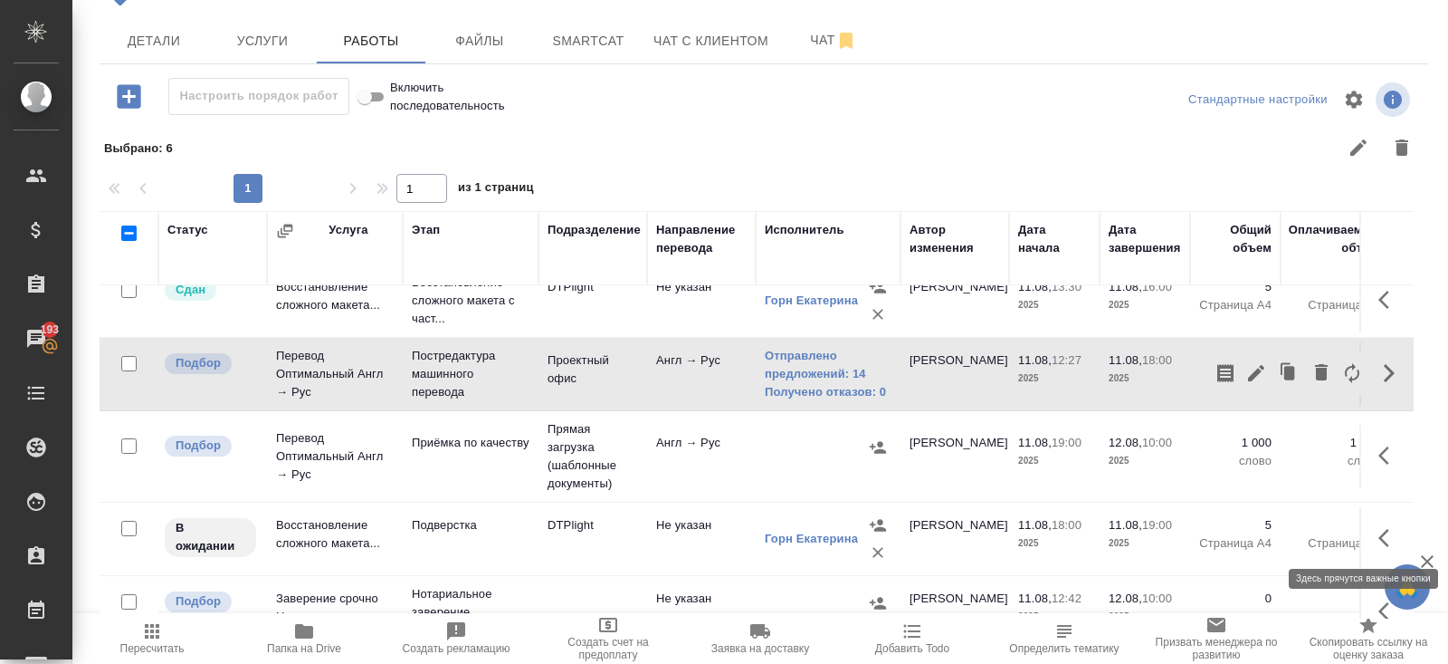
click at [1383, 539] on icon "button" at bounding box center [1384, 538] width 11 height 18
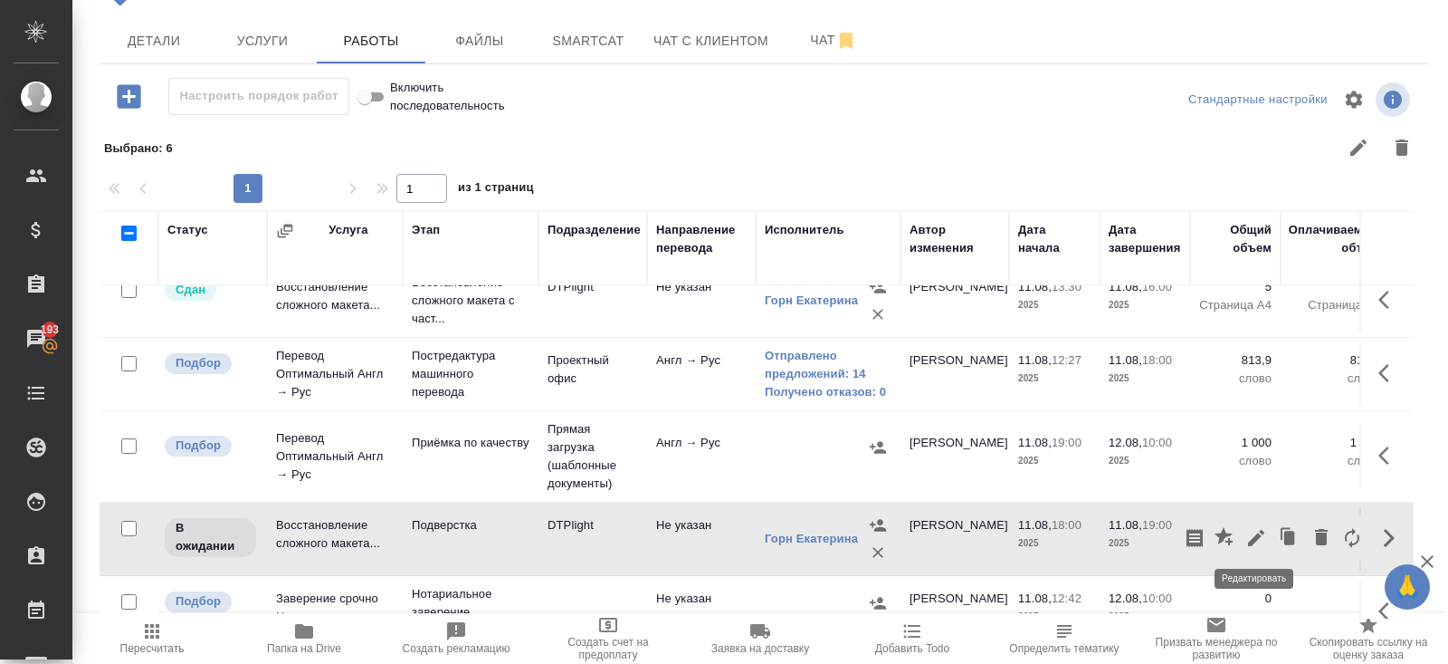
click at [1259, 539] on icon "button" at bounding box center [1257, 538] width 22 height 22
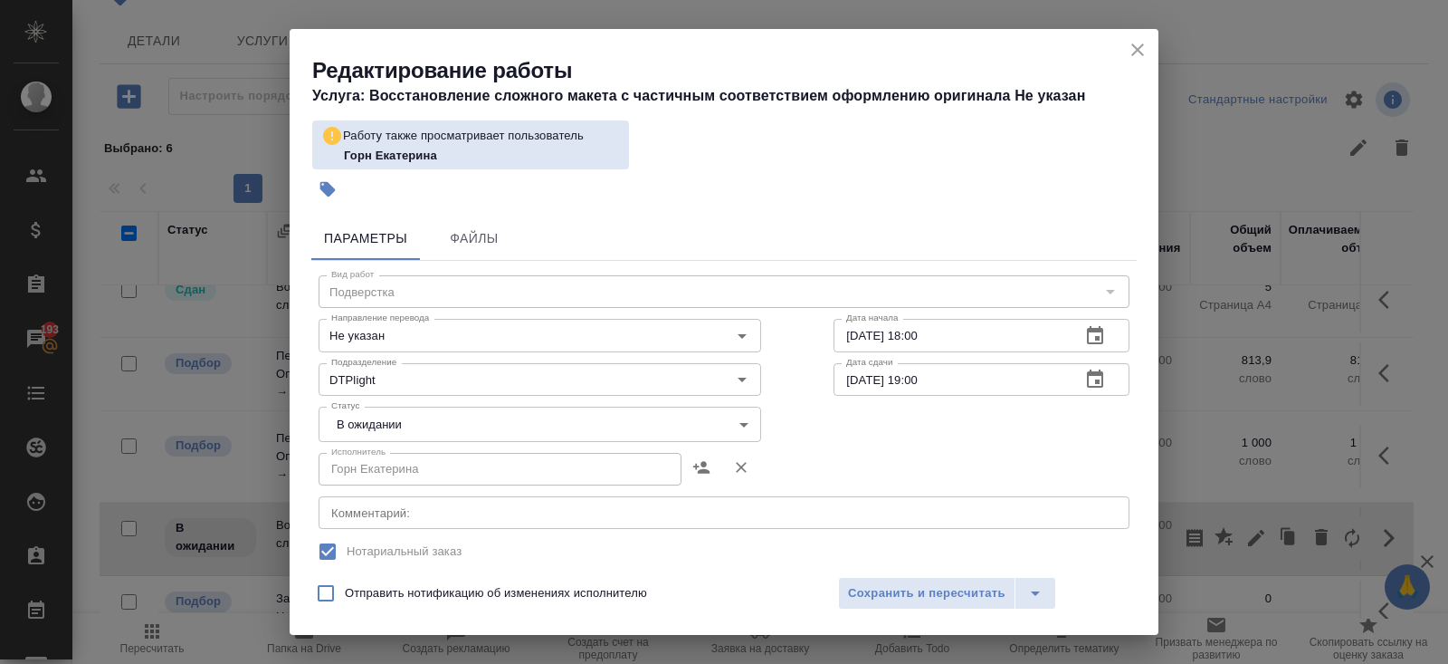
click at [1090, 334] on icon "button" at bounding box center [1095, 336] width 22 height 22
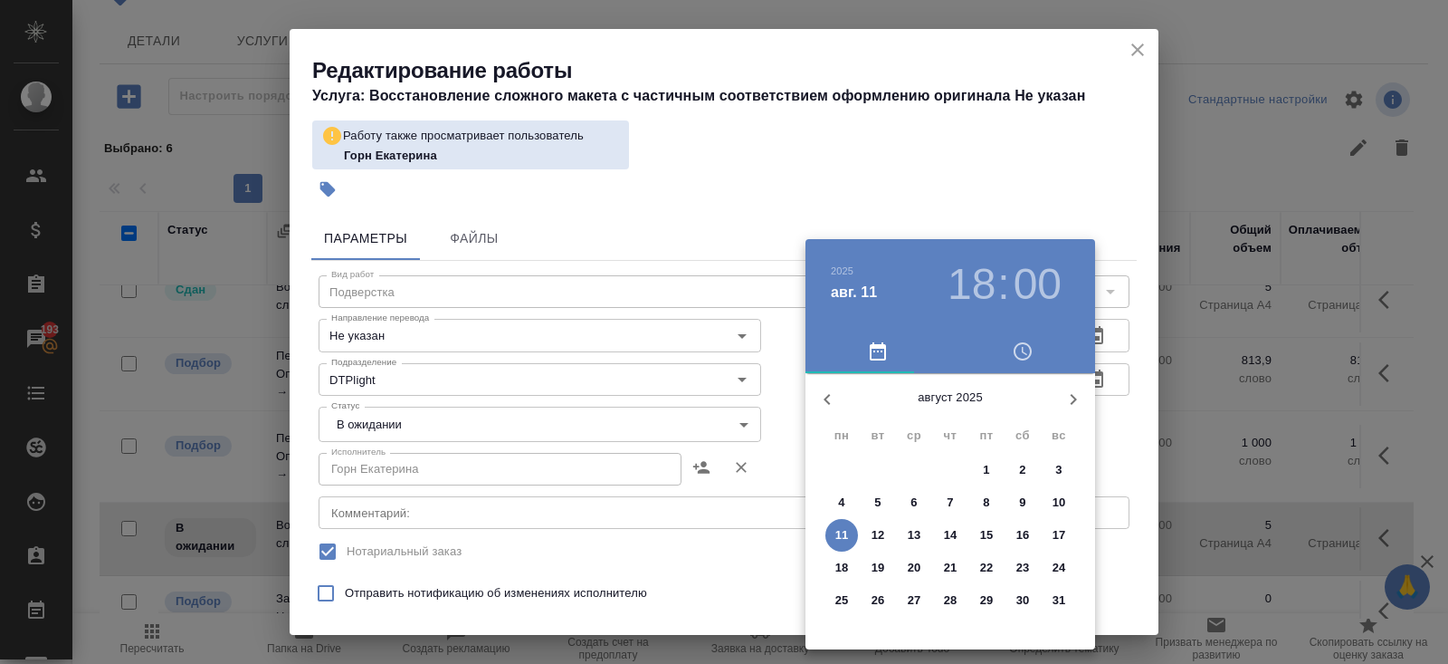
click at [837, 530] on p "11" at bounding box center [843, 535] width 14 height 18
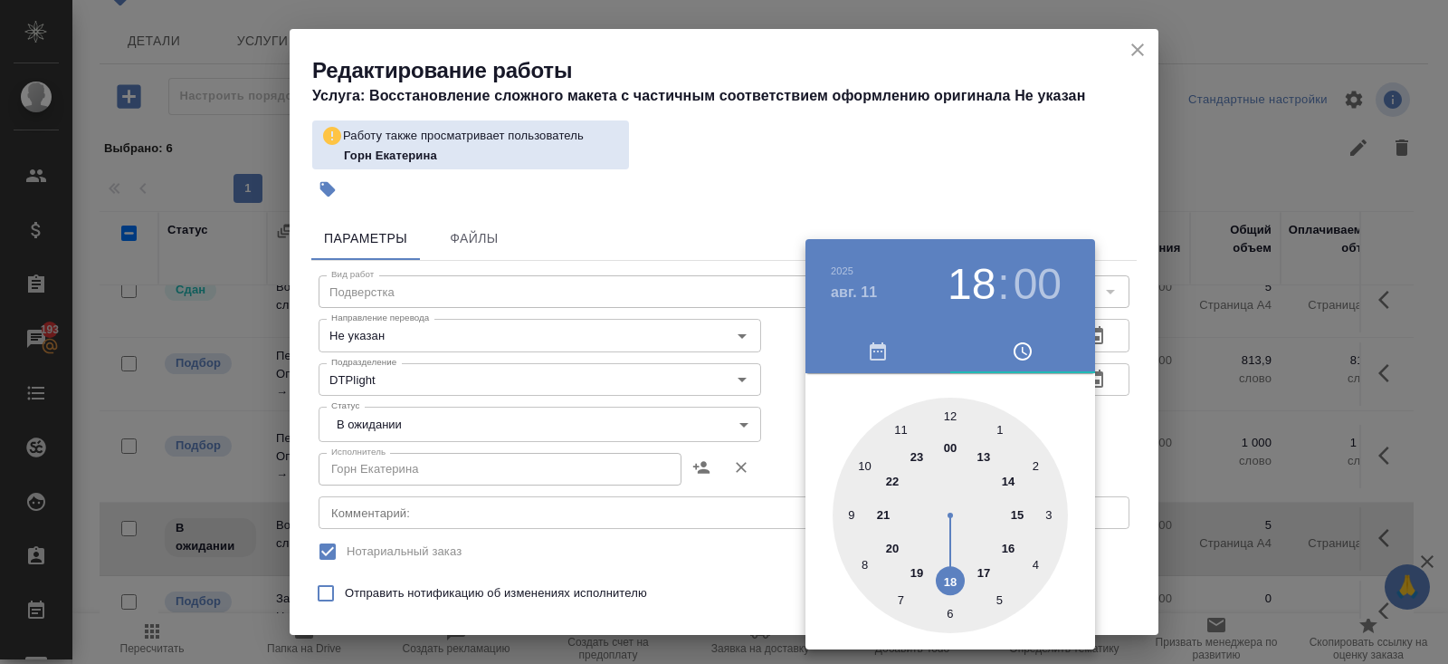
type input "11.08.2025 19:00"
click at [921, 570] on div at bounding box center [950, 514] width 235 height 235
click at [1121, 424] on div at bounding box center [724, 332] width 1448 height 664
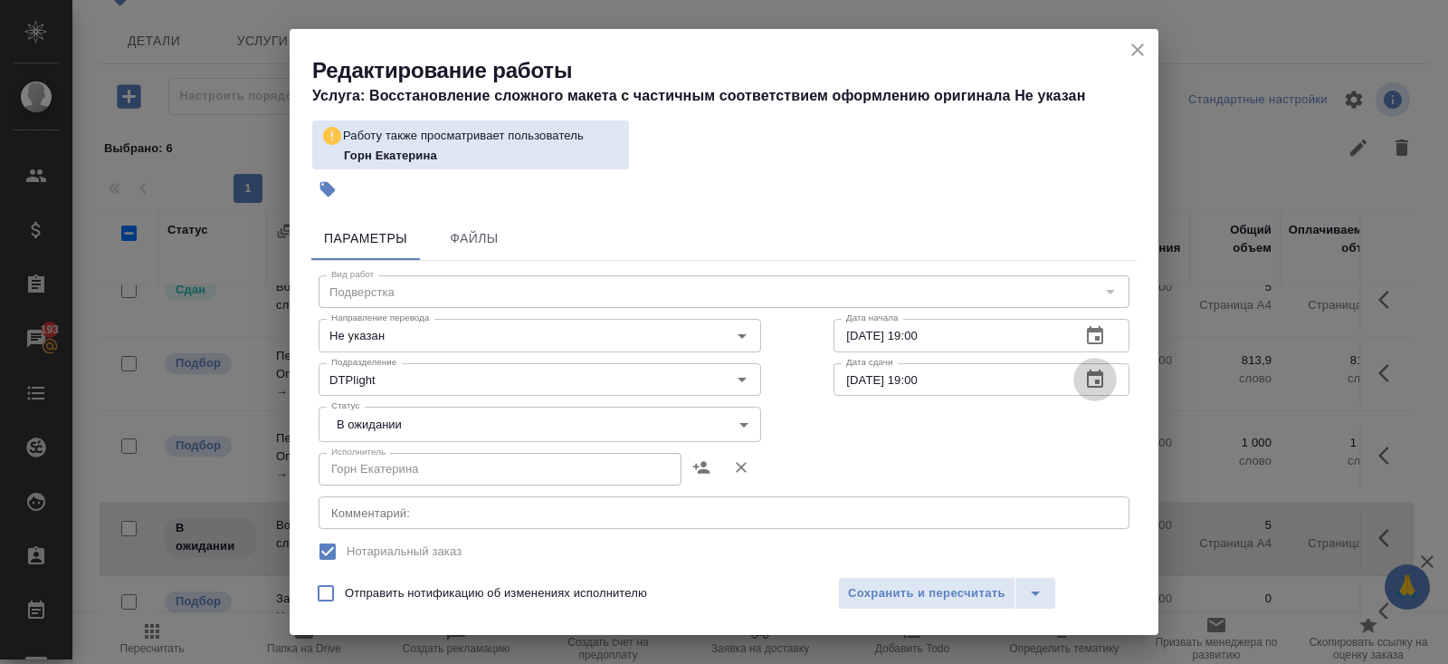
click at [1094, 376] on icon "button" at bounding box center [1095, 379] width 22 height 22
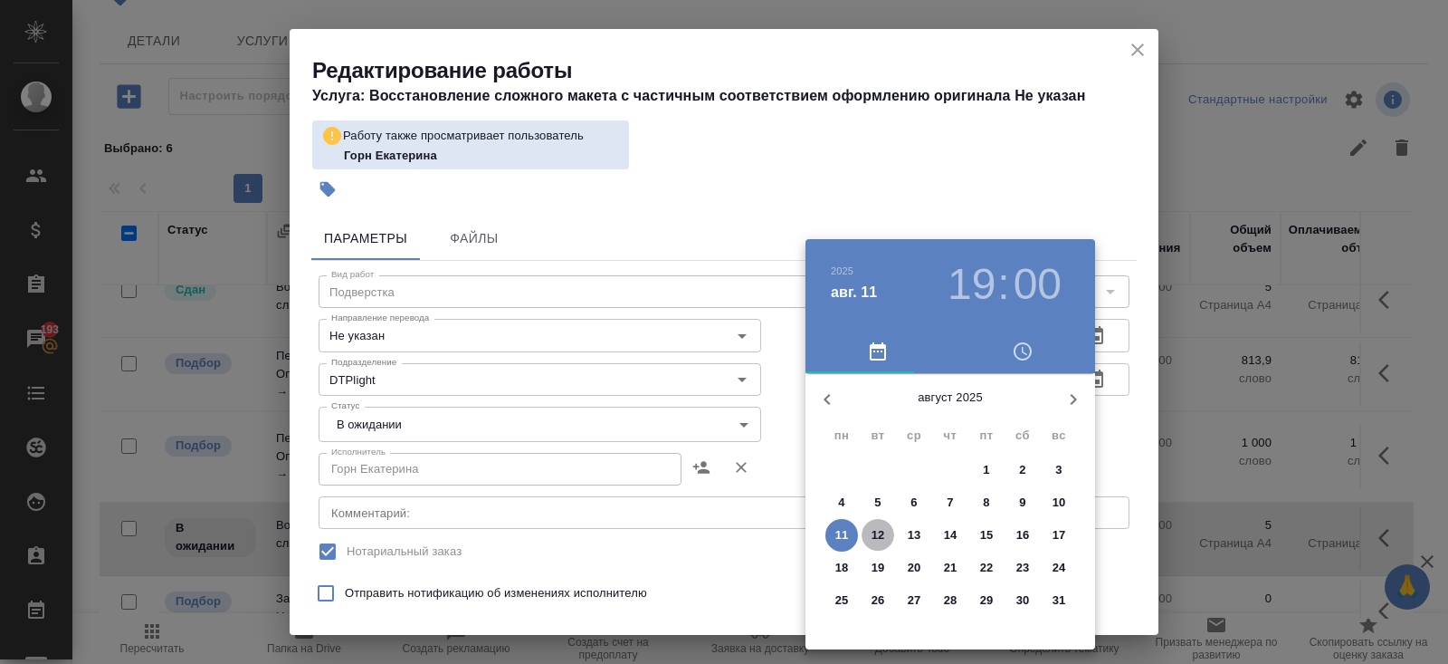
click at [869, 532] on span "12" at bounding box center [878, 535] width 33 height 18
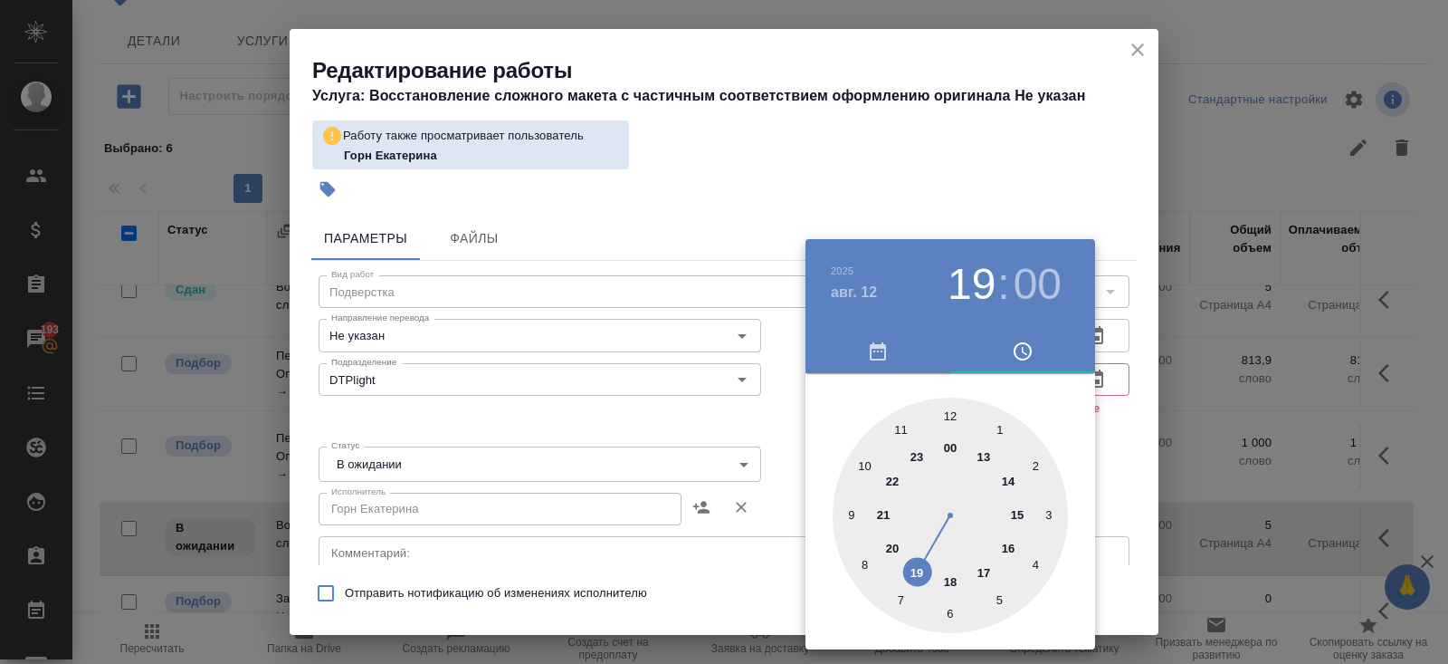
click at [850, 511] on div at bounding box center [950, 514] width 235 height 235
type input "12.08.2025 09:00"
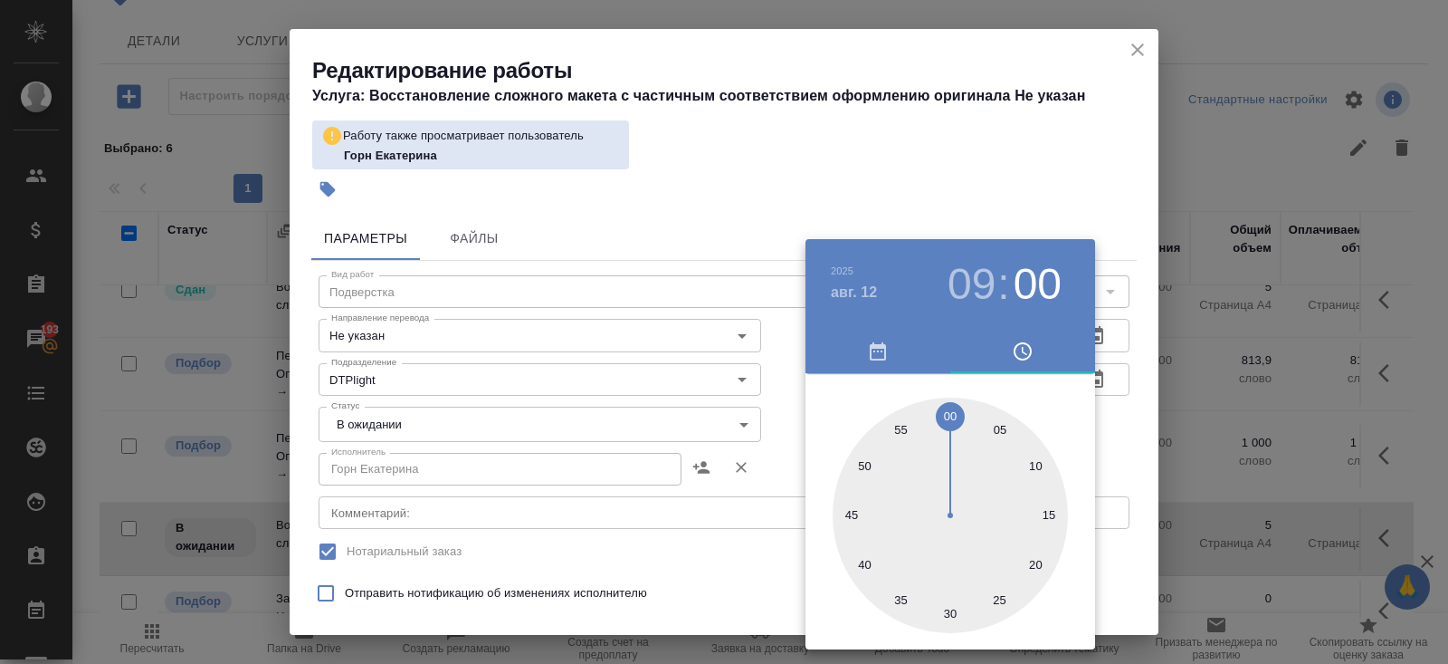
click at [726, 508] on div at bounding box center [724, 332] width 1448 height 664
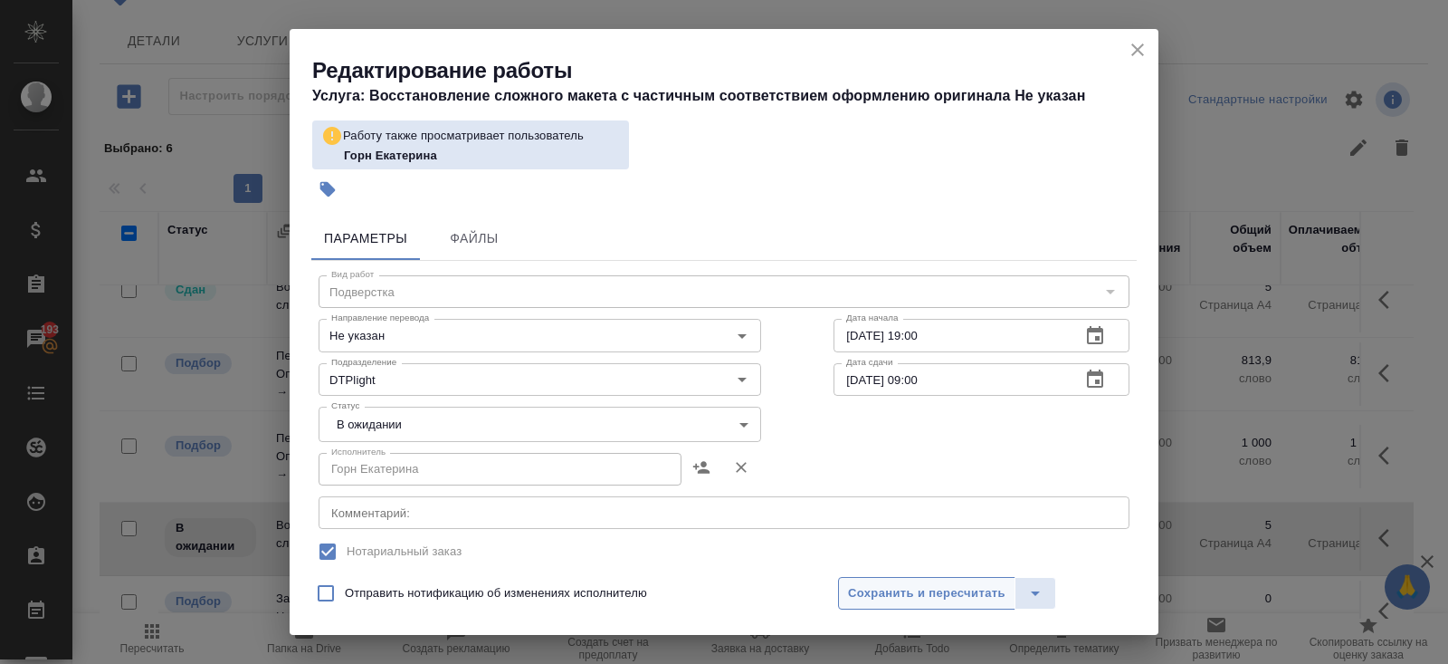
click at [851, 587] on span "Сохранить и пересчитать" at bounding box center [927, 593] width 158 height 21
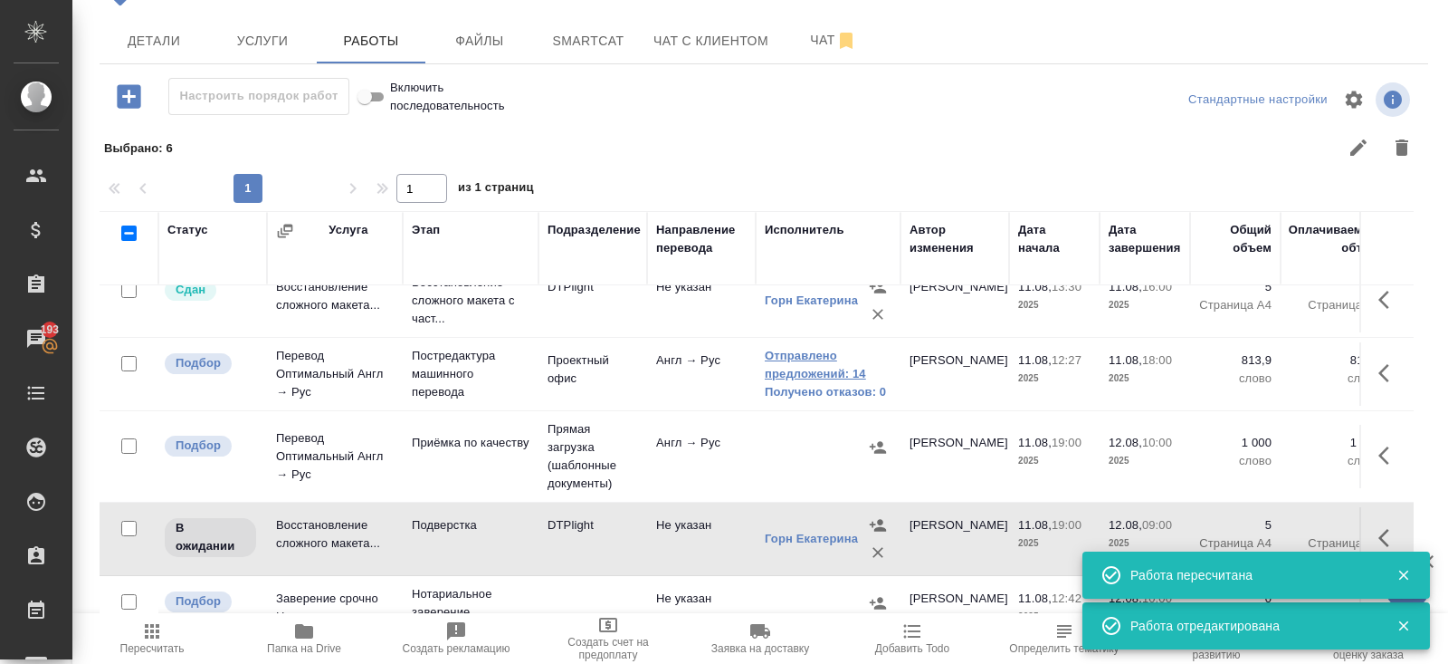
click at [830, 371] on link "Отправлено предложений: 14" at bounding box center [828, 365] width 127 height 36
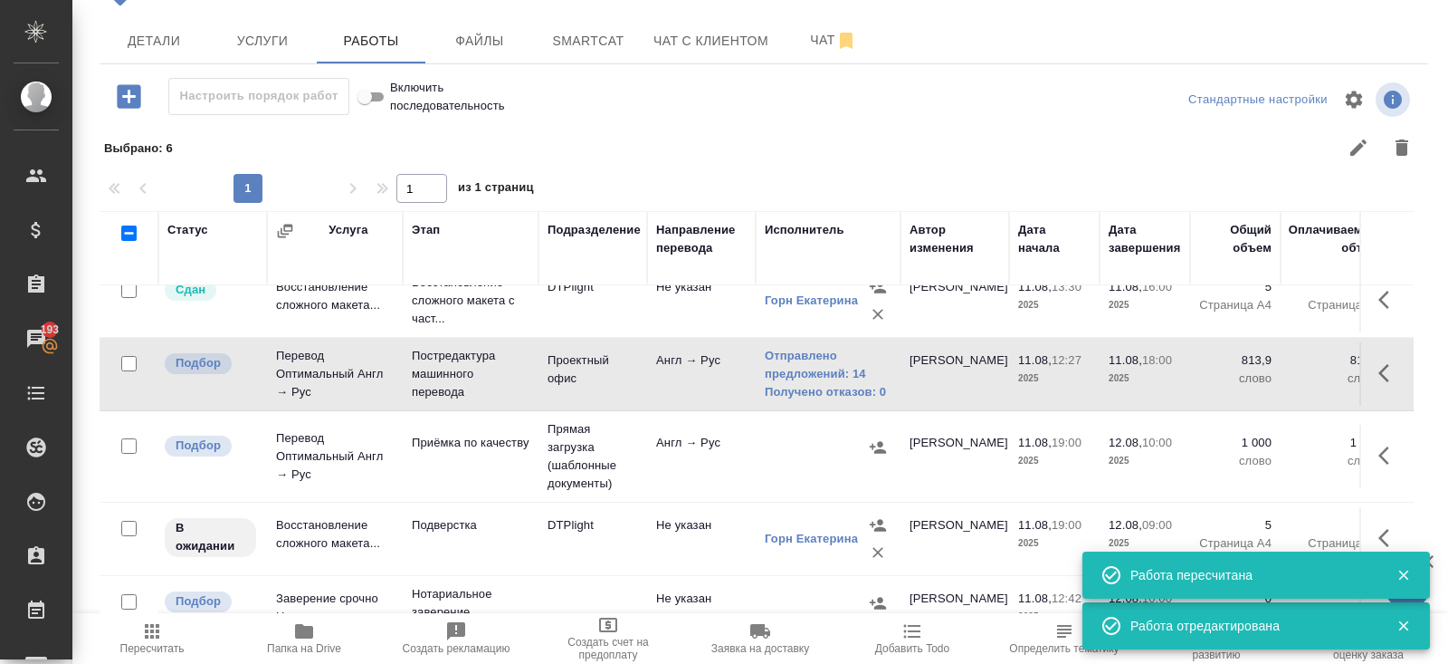
click at [1377, 361] on button "button" at bounding box center [1389, 372] width 43 height 43
click at [1265, 367] on icon "button" at bounding box center [1257, 373] width 22 height 22
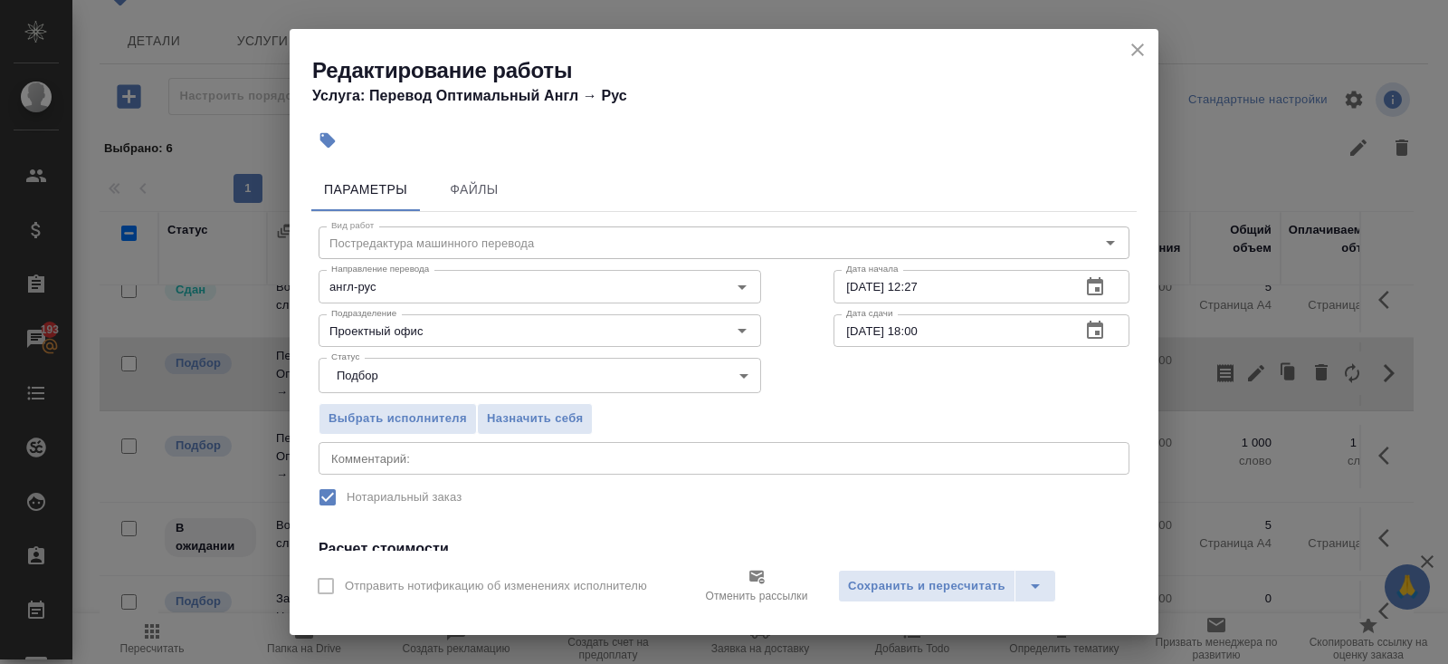
click at [1100, 322] on icon "button" at bounding box center [1095, 329] width 16 height 18
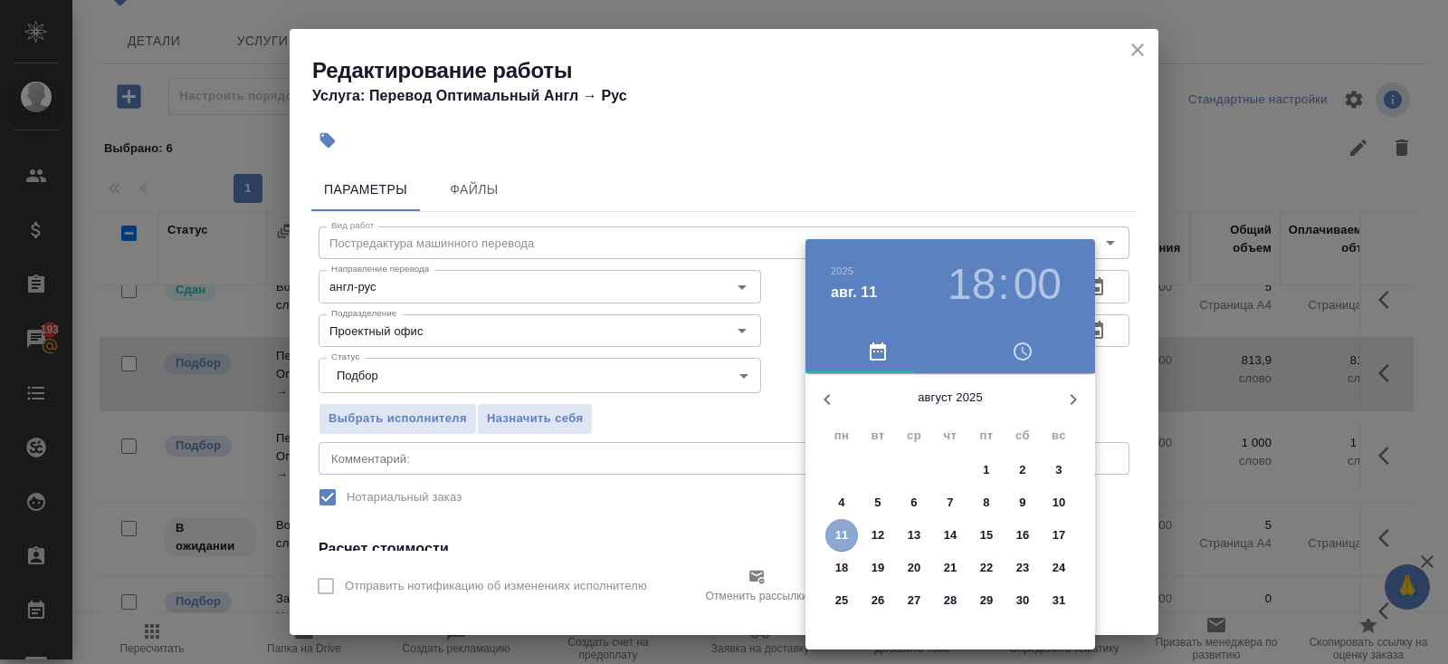
click at [847, 534] on p "11" at bounding box center [843, 535] width 14 height 18
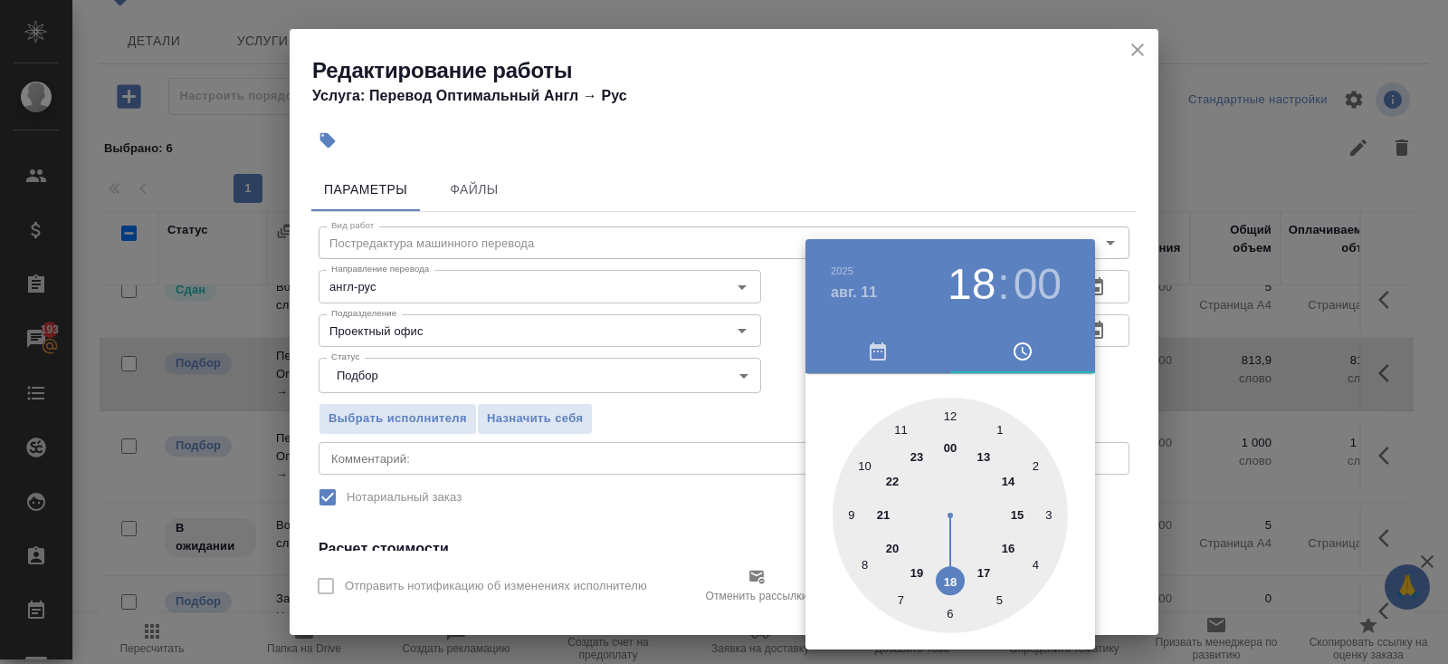
type input "11.08.2025 19:00"
click at [916, 568] on div at bounding box center [950, 514] width 235 height 235
click at [720, 536] on div at bounding box center [724, 332] width 1448 height 664
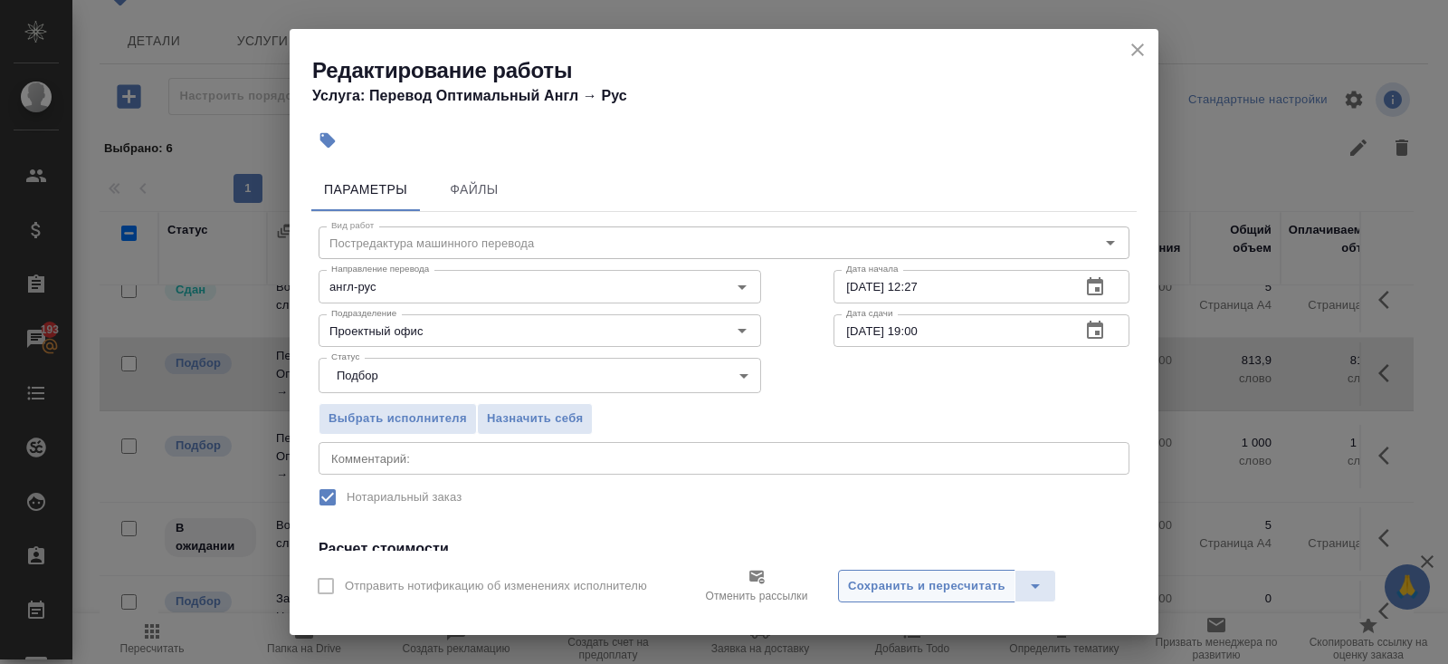
click at [889, 593] on span "Сохранить и пересчитать" at bounding box center [927, 586] width 158 height 21
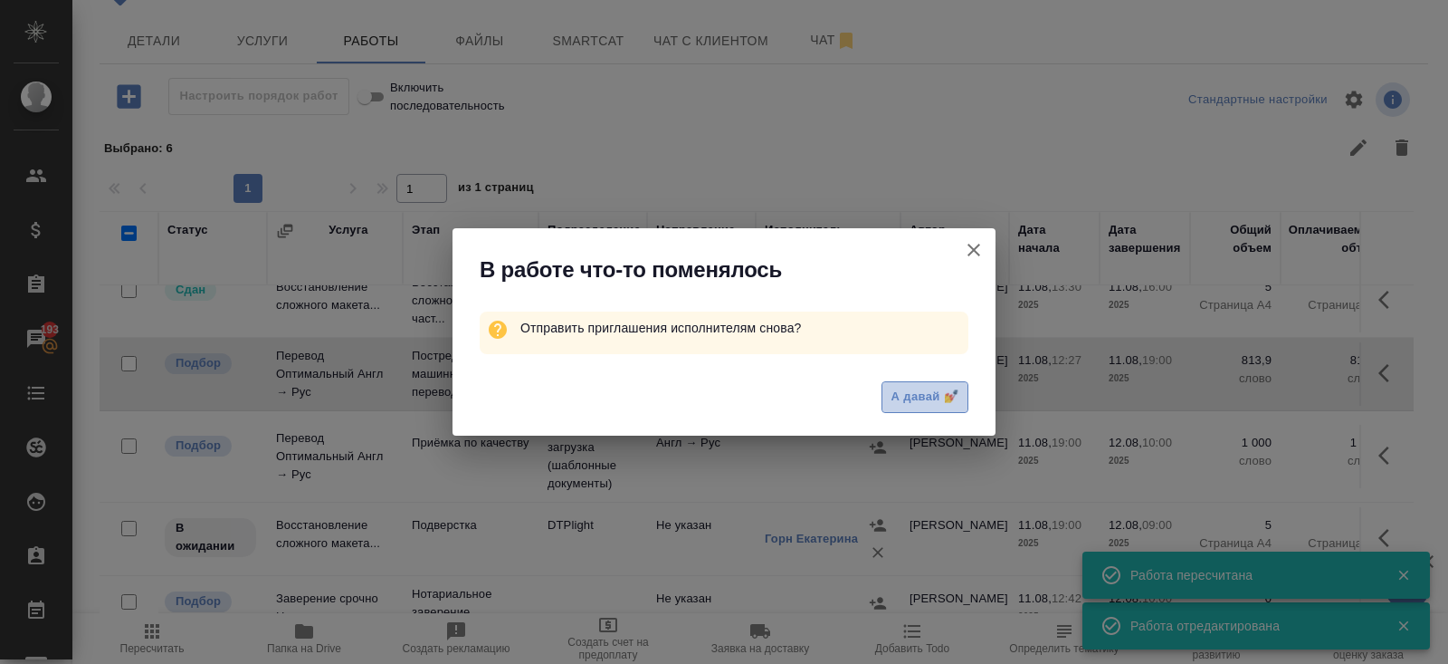
click at [921, 404] on span "А давай 💅" at bounding box center [925, 397] width 67 height 21
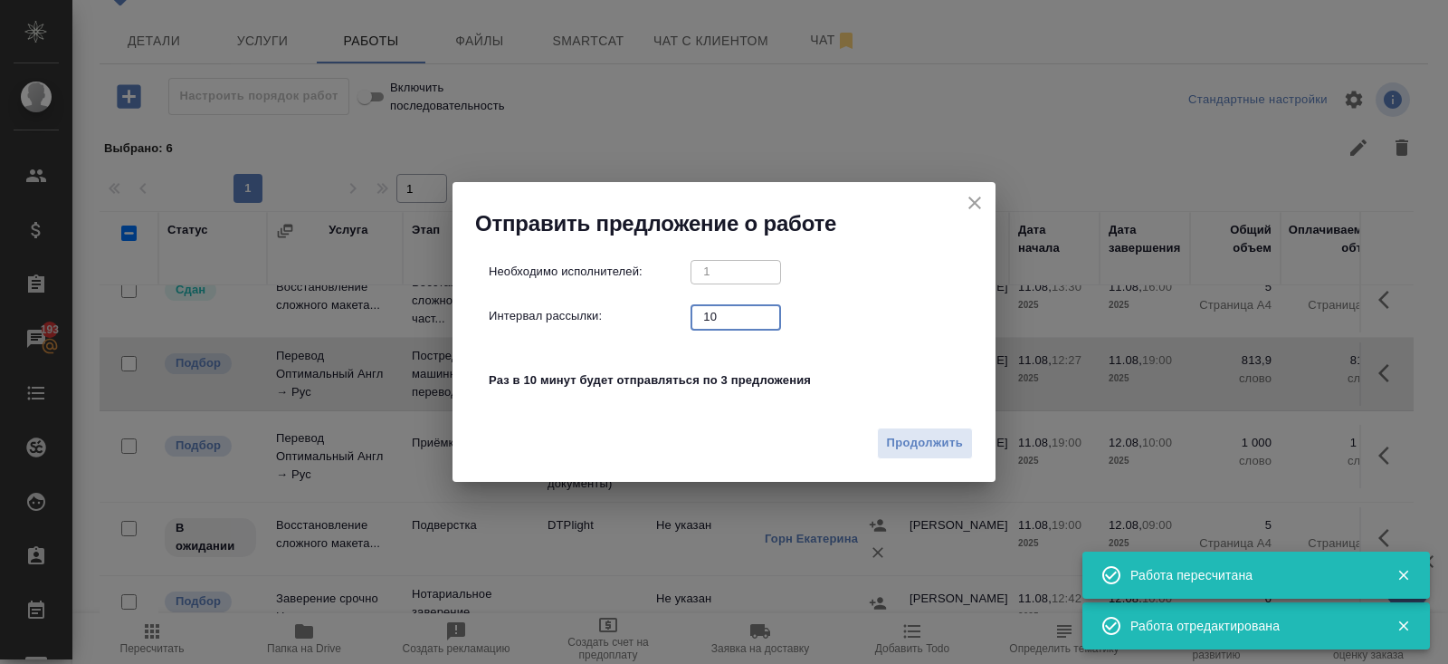
drag, startPoint x: 730, startPoint y: 328, endPoint x: 674, endPoint y: 301, distance: 61.1
click at [674, 301] on div "Необходимо исполнителей: 1 ​ Интервал рассылки: 10 ​ Раз в 10 минут будет отпра…" at bounding box center [731, 335] width 485 height 151
type input "0"
click at [933, 463] on div "Продолжить" at bounding box center [724, 449] width 543 height 63
click at [933, 449] on span "Продолжить" at bounding box center [925, 443] width 76 height 21
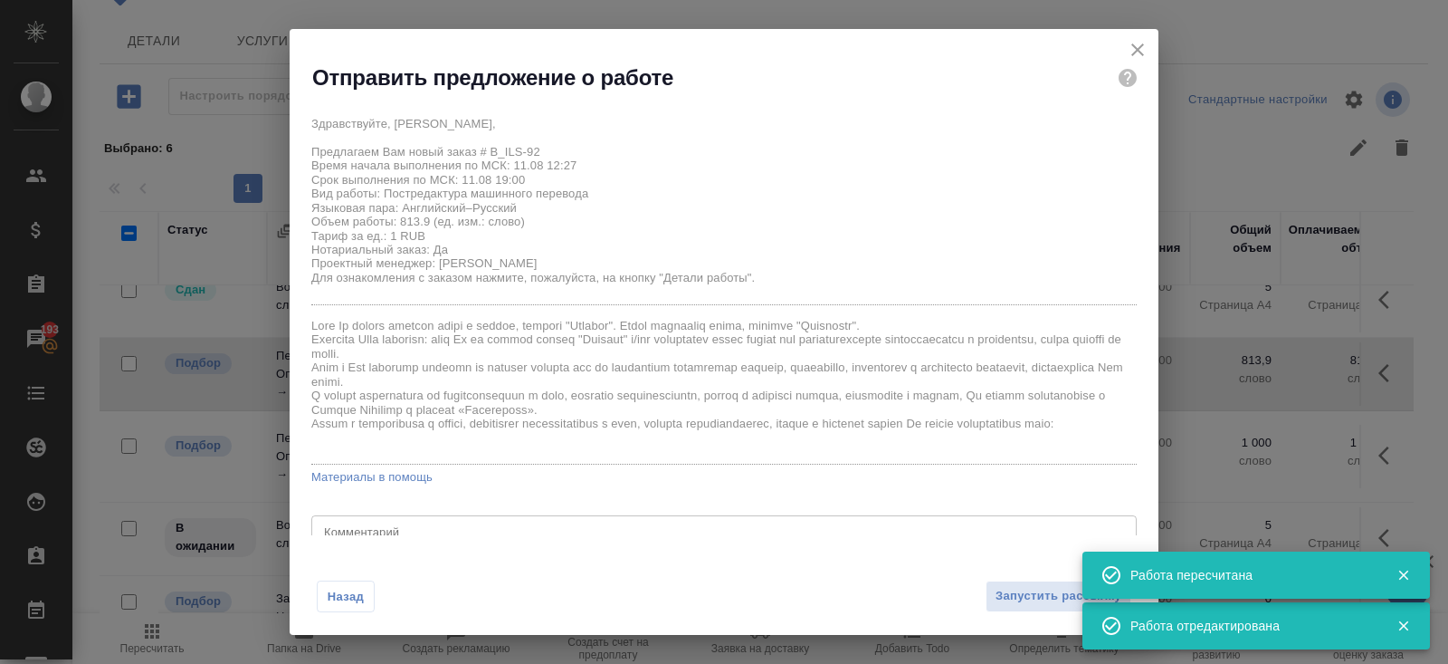
click at [1003, 577] on div "Назад Запустить рассылку" at bounding box center [724, 585] width 869 height 100
click at [1003, 580] on div "Назад Запустить рассылку" at bounding box center [724, 585] width 869 height 100
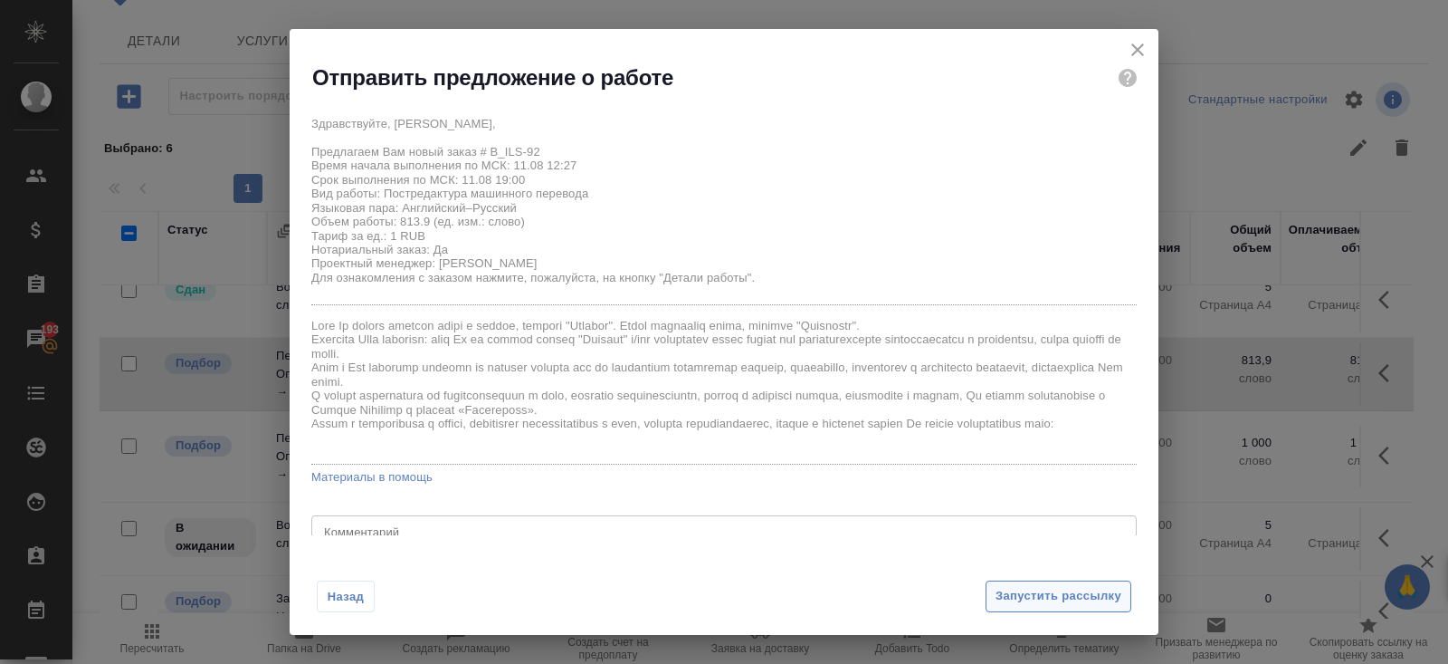
click at [1011, 597] on span "Запустить рассылку" at bounding box center [1059, 596] width 126 height 21
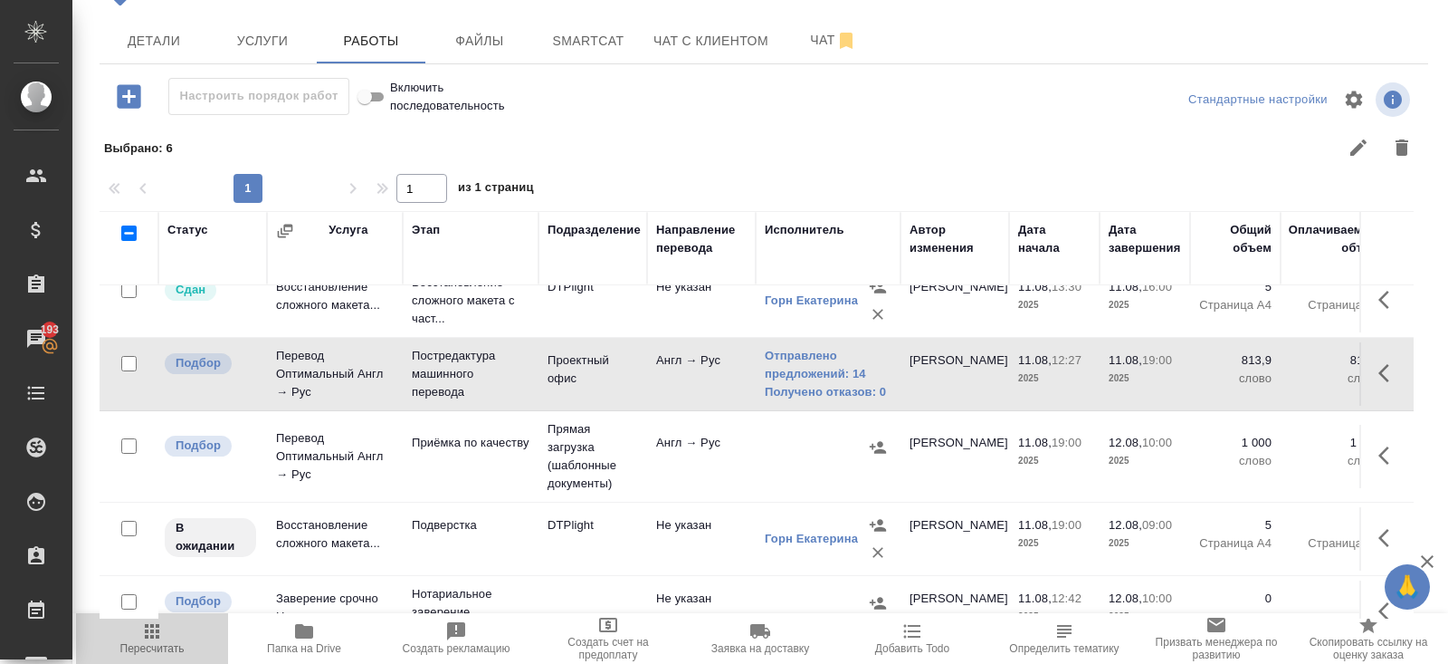
click at [152, 619] on button "Пересчитать" at bounding box center [152, 638] width 152 height 51
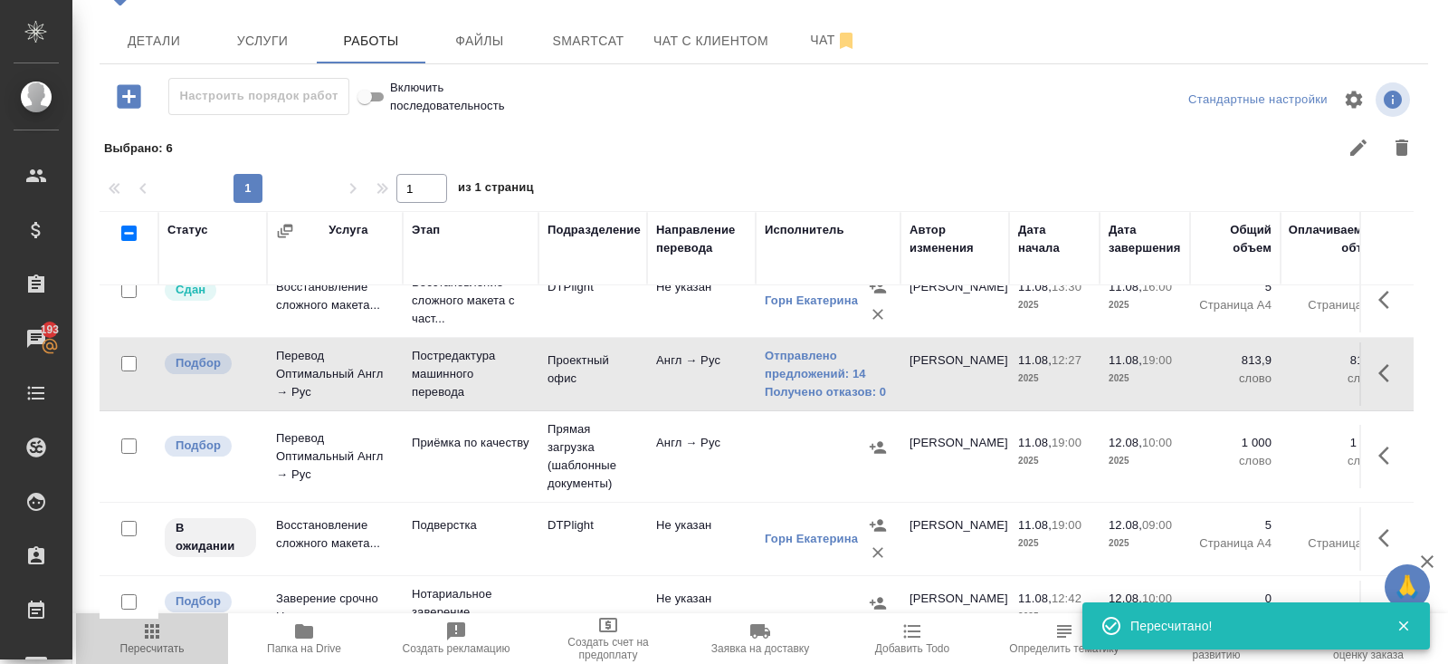
click at [173, 636] on span "Пересчитать" at bounding box center [152, 637] width 130 height 34
click at [181, 625] on span "Пересчитать" at bounding box center [152, 637] width 130 height 34
click at [156, 646] on span "Пересчитать" at bounding box center [152, 648] width 64 height 13
click at [1397, 444] on icon "button" at bounding box center [1390, 455] width 22 height 22
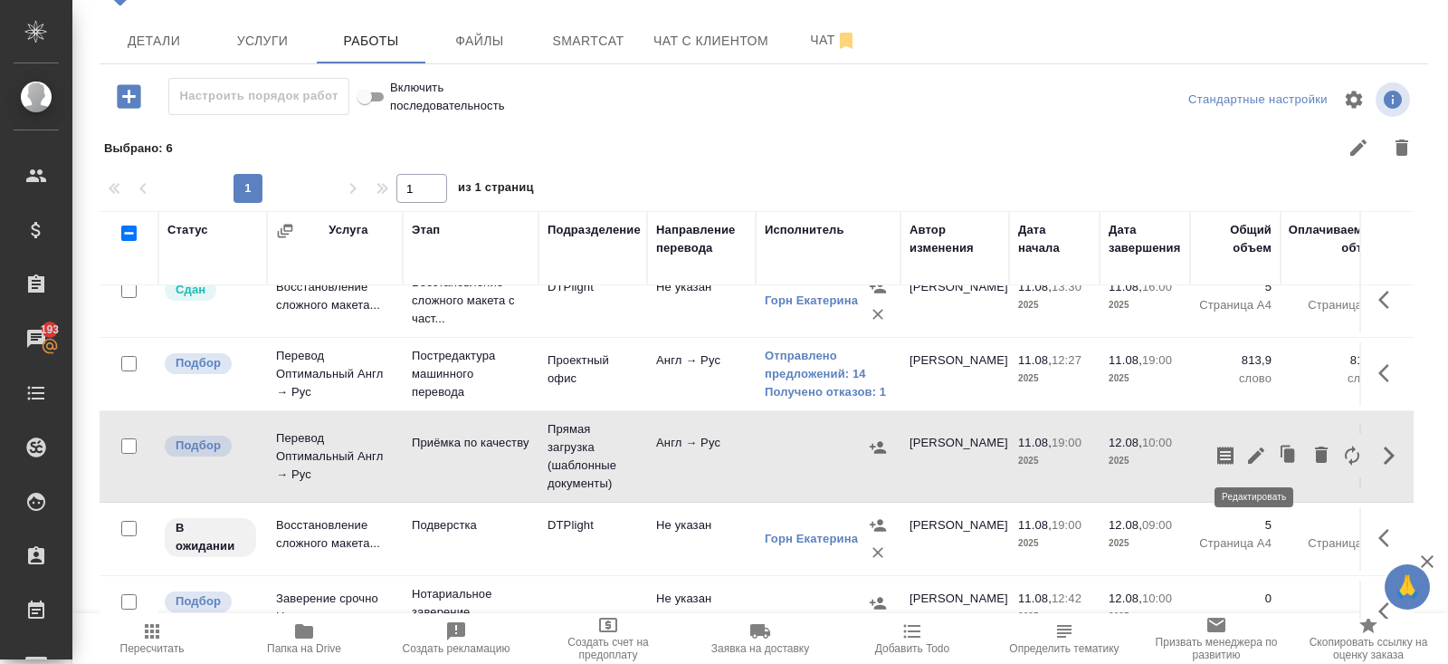
click at [1261, 458] on icon "button" at bounding box center [1257, 455] width 22 height 22
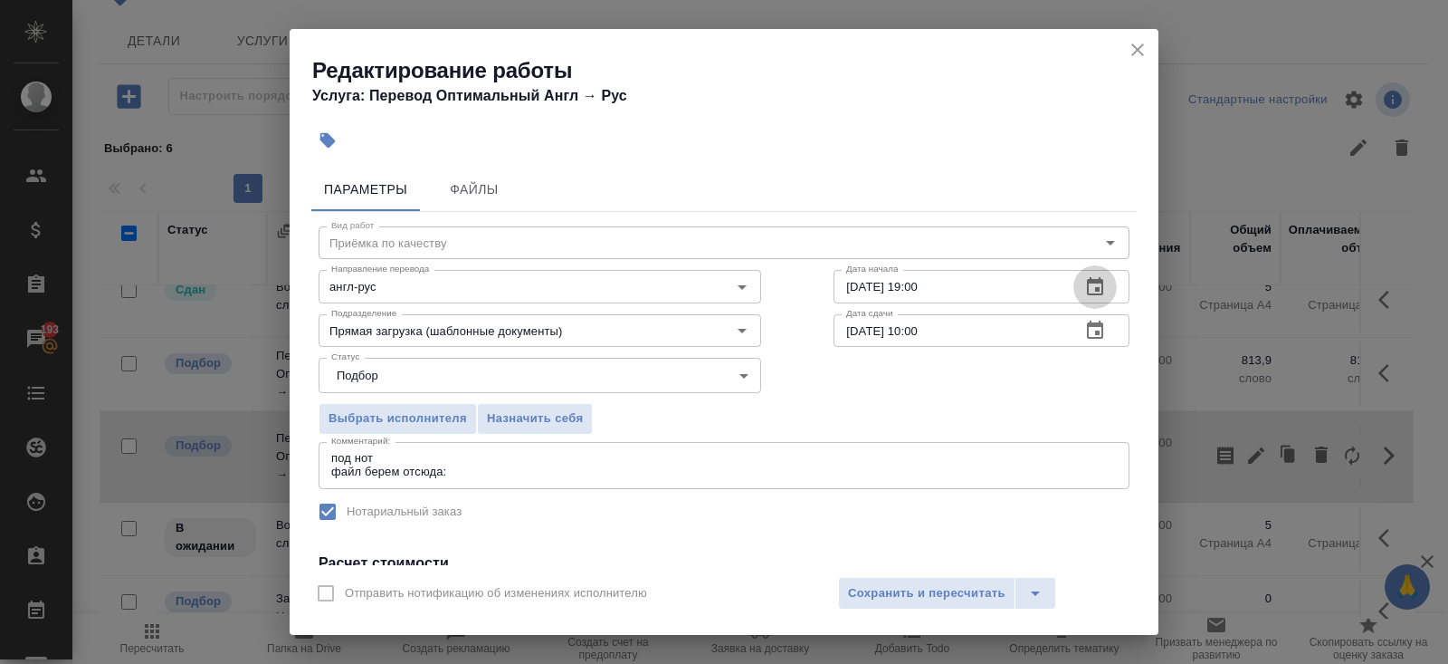
click at [1094, 285] on icon "button" at bounding box center [1095, 287] width 22 height 22
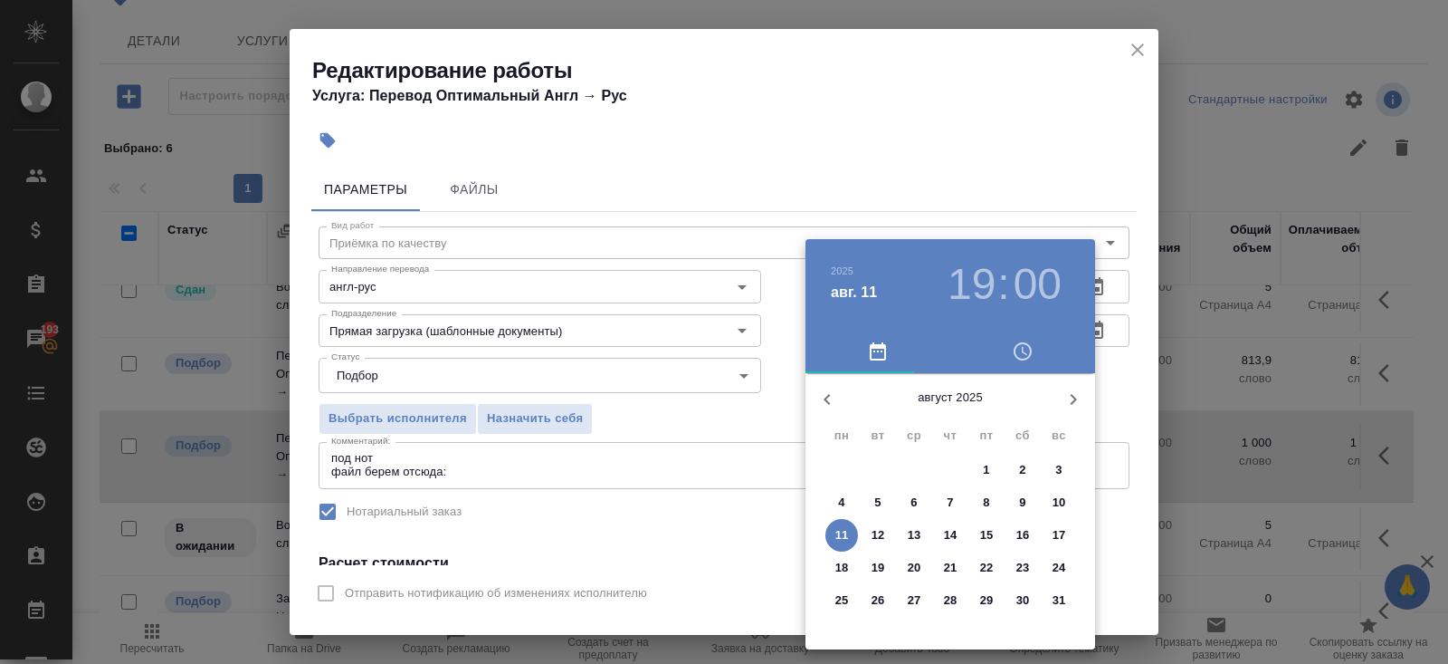
click at [881, 531] on p "12" at bounding box center [879, 535] width 14 height 18
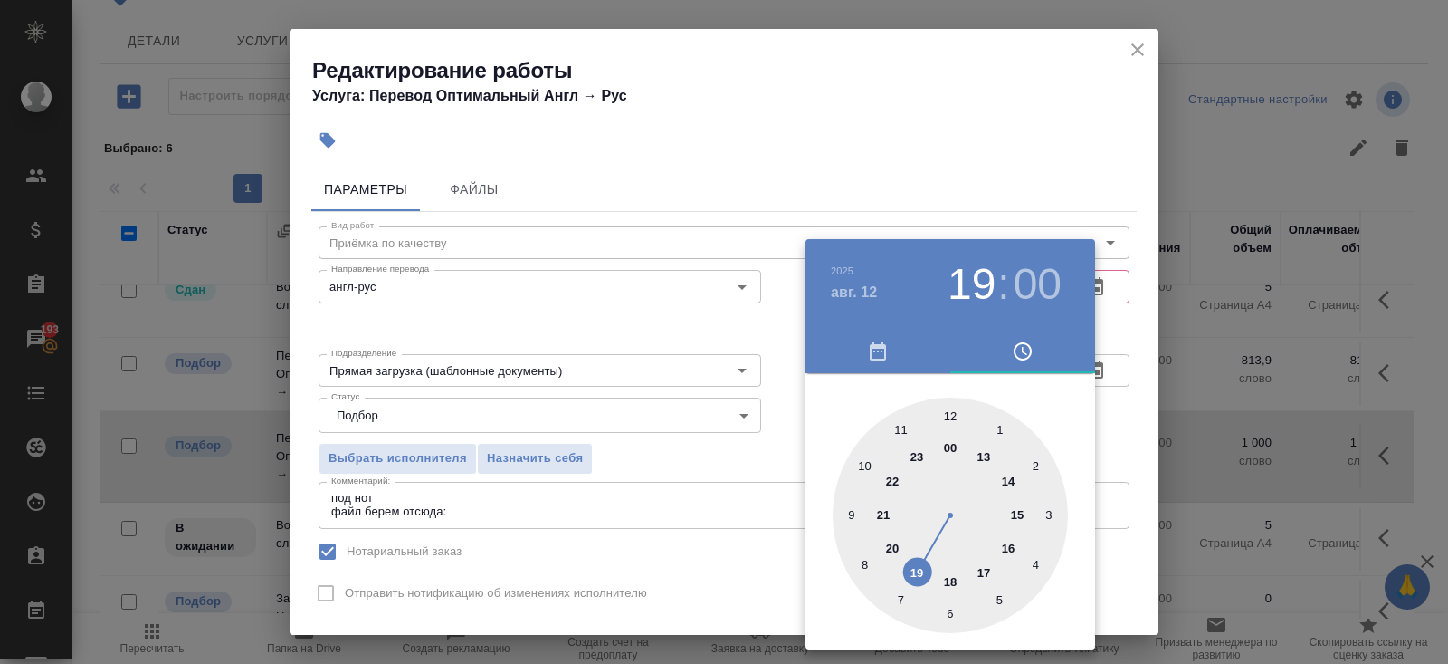
click at [846, 504] on div at bounding box center [950, 514] width 235 height 235
type input "12.08.2025 09:00"
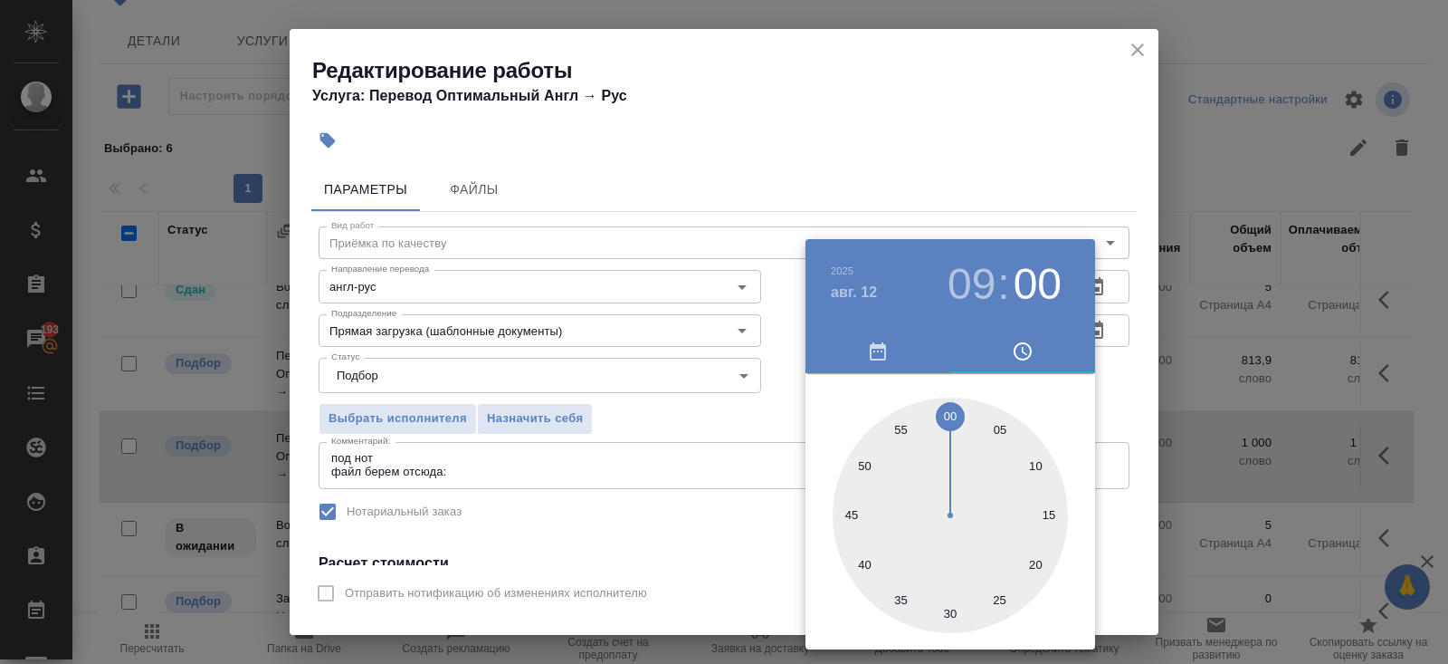
click at [727, 508] on div at bounding box center [724, 332] width 1448 height 664
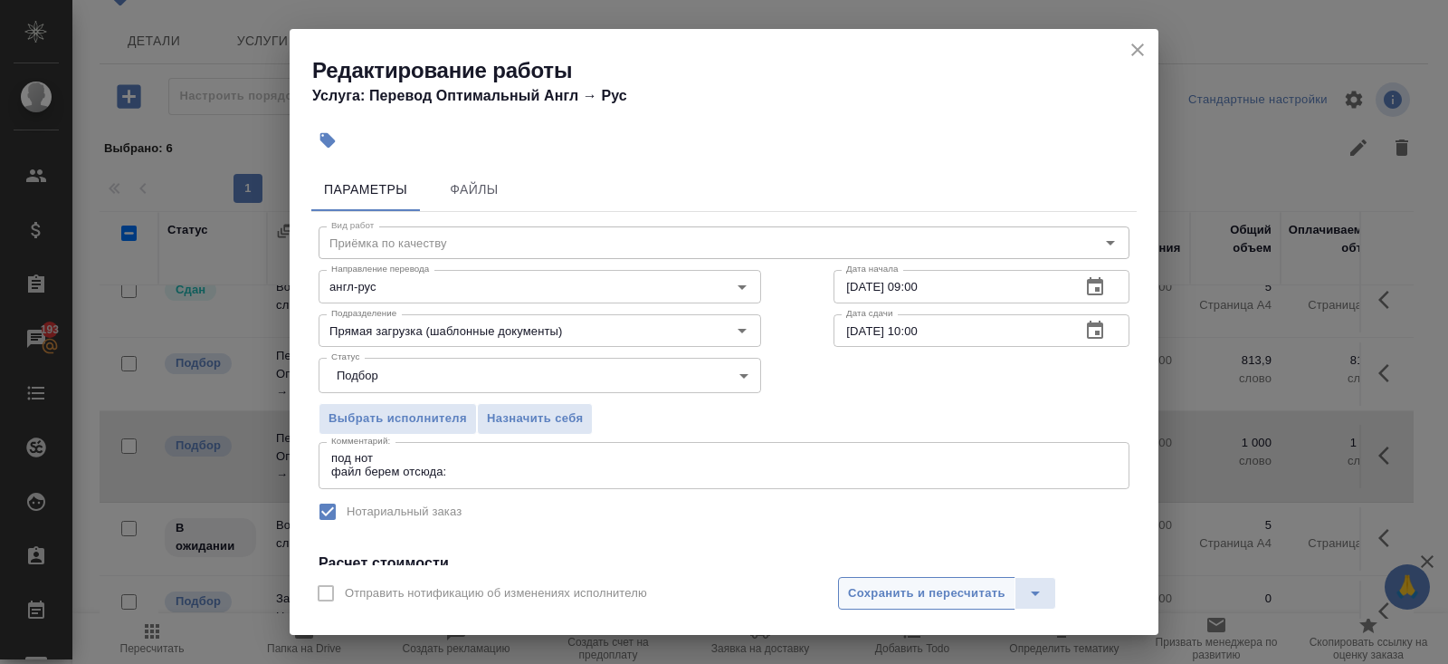
click at [868, 591] on span "Сохранить и пересчитать" at bounding box center [927, 593] width 158 height 21
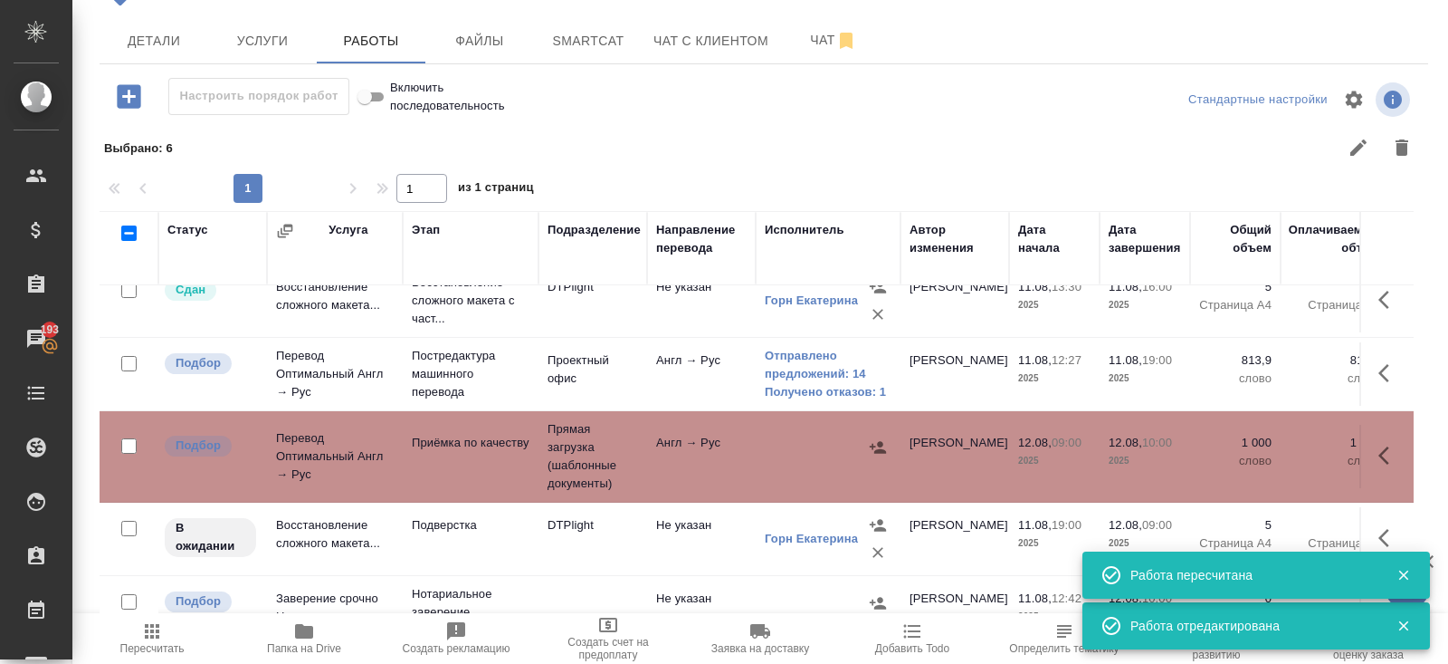
click at [164, 633] on span "Пересчитать" at bounding box center [152, 637] width 130 height 34
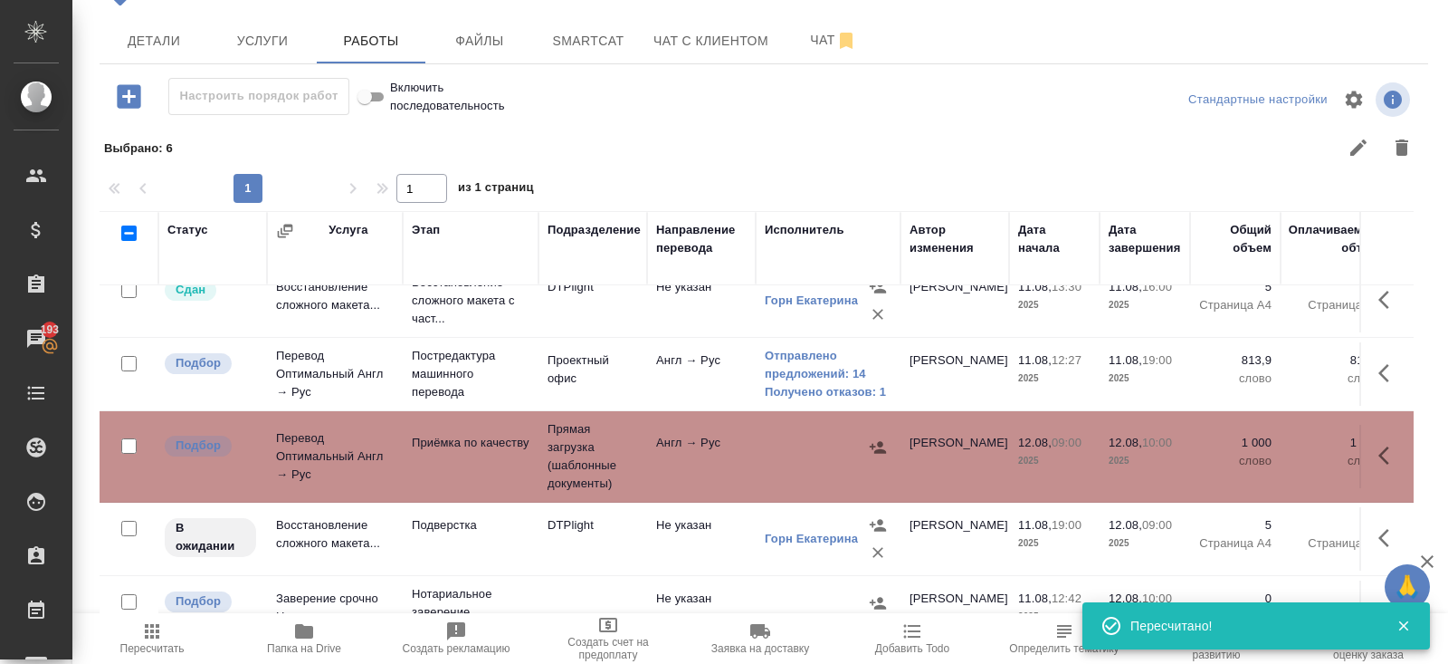
click at [157, 638] on icon "button" at bounding box center [152, 631] width 22 height 22
click at [1387, 369] on icon "button" at bounding box center [1390, 373] width 22 height 22
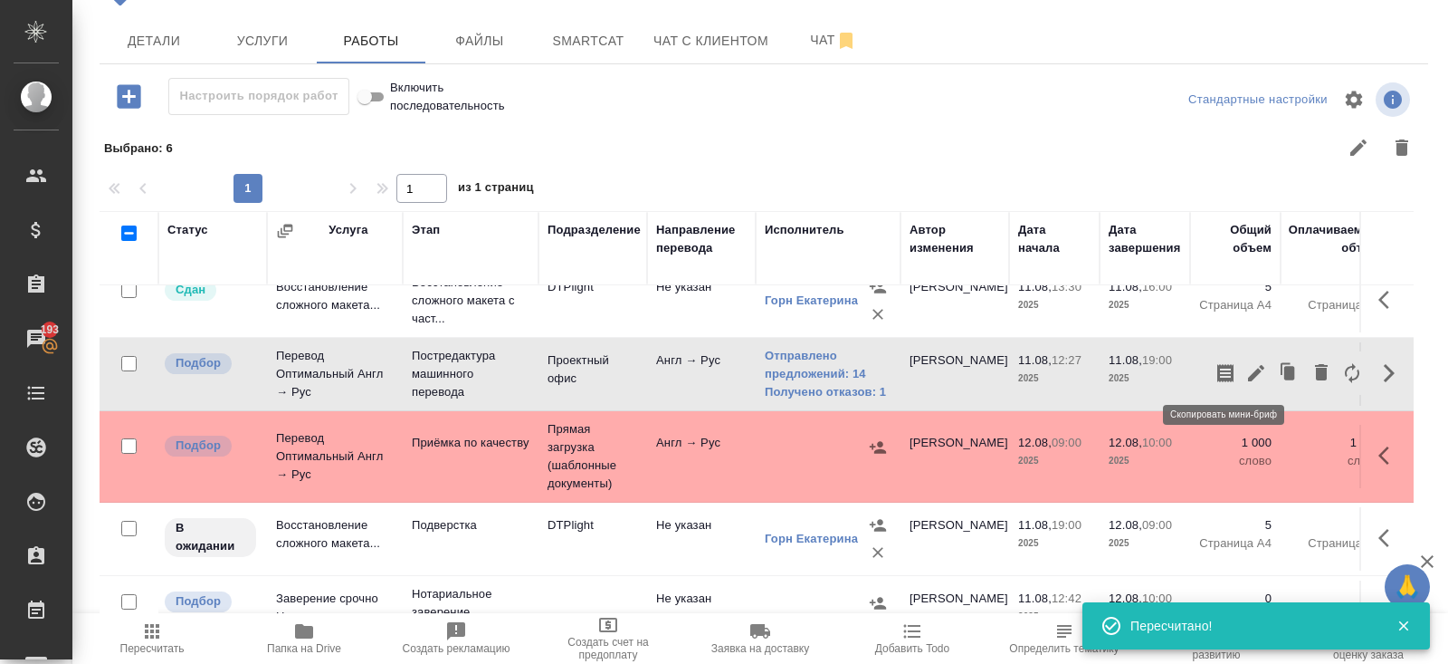
click at [1223, 373] on icon "button" at bounding box center [1226, 373] width 22 height 22
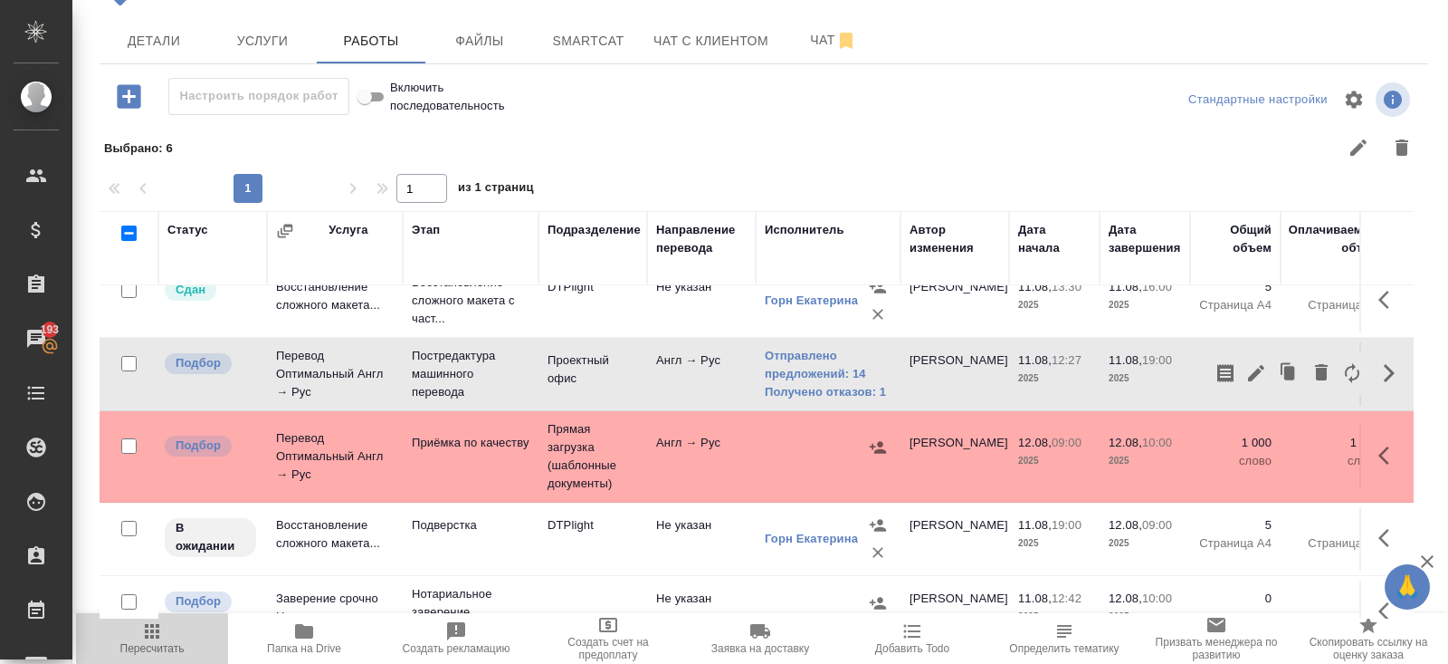
click at [148, 636] on icon "button" at bounding box center [152, 631] width 22 height 22
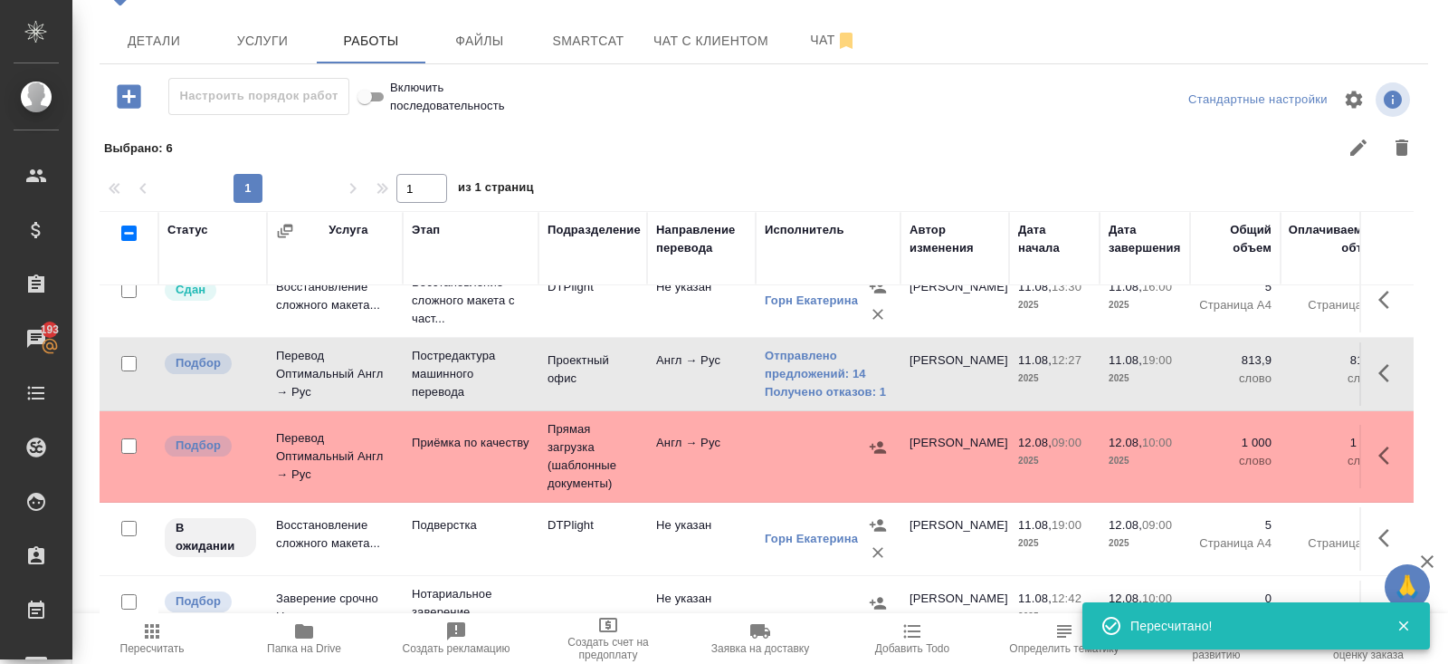
click at [143, 634] on icon "button" at bounding box center [152, 631] width 22 height 22
click at [162, 637] on icon "button" at bounding box center [152, 631] width 22 height 22
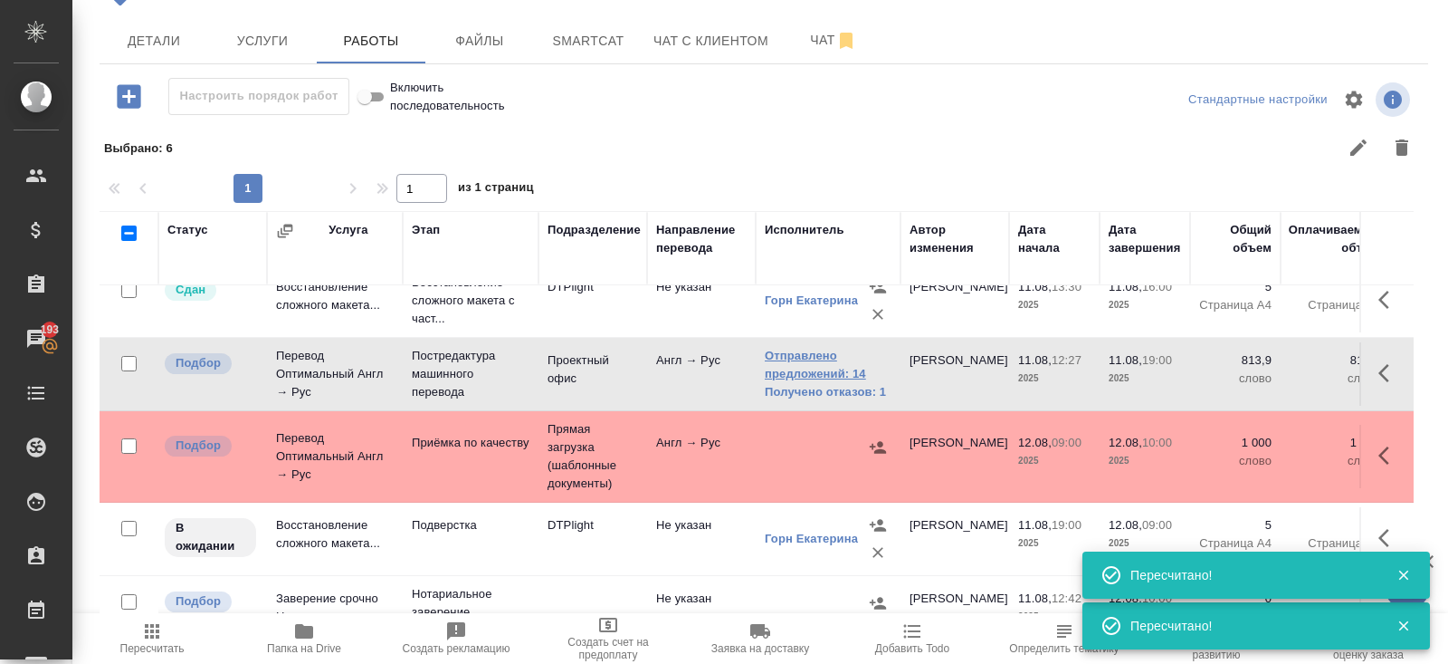
click at [830, 351] on link "Отправлено предложений: 14" at bounding box center [828, 365] width 127 height 36
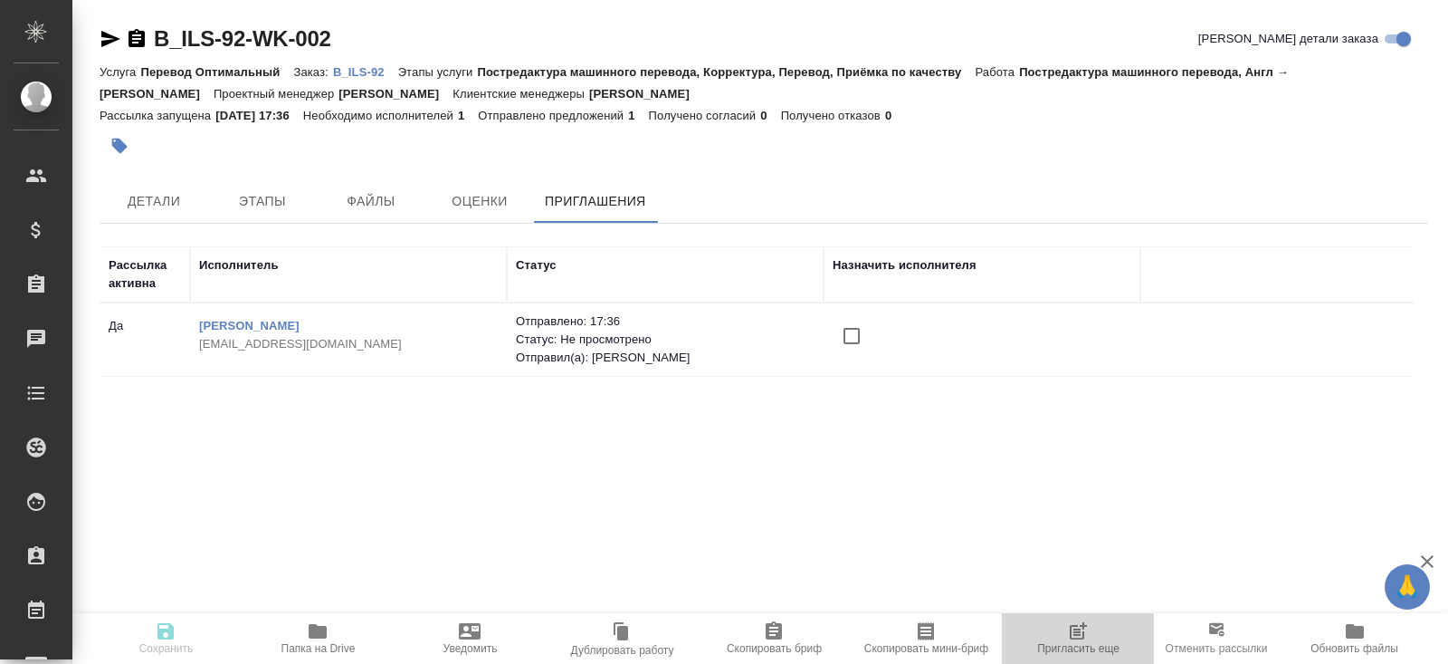
click at [1071, 639] on icon "button" at bounding box center [1077, 632] width 14 height 14
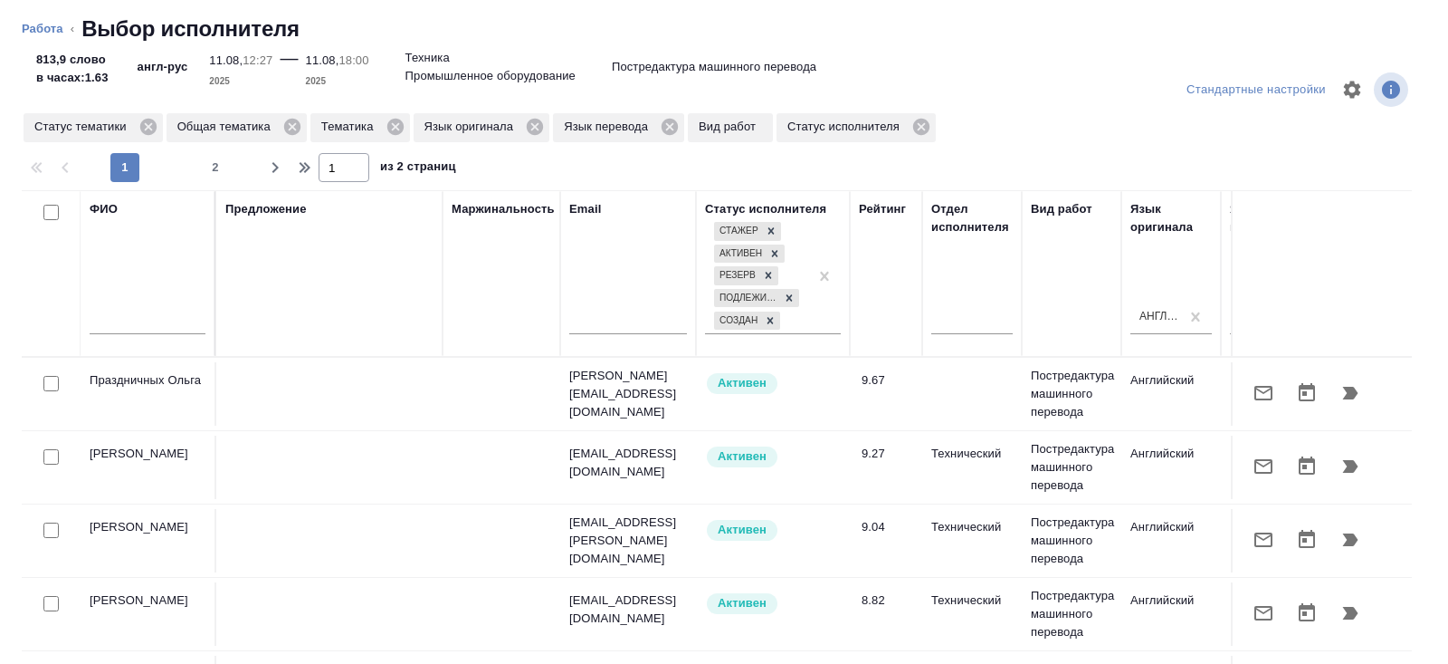
scroll to position [0, 1238]
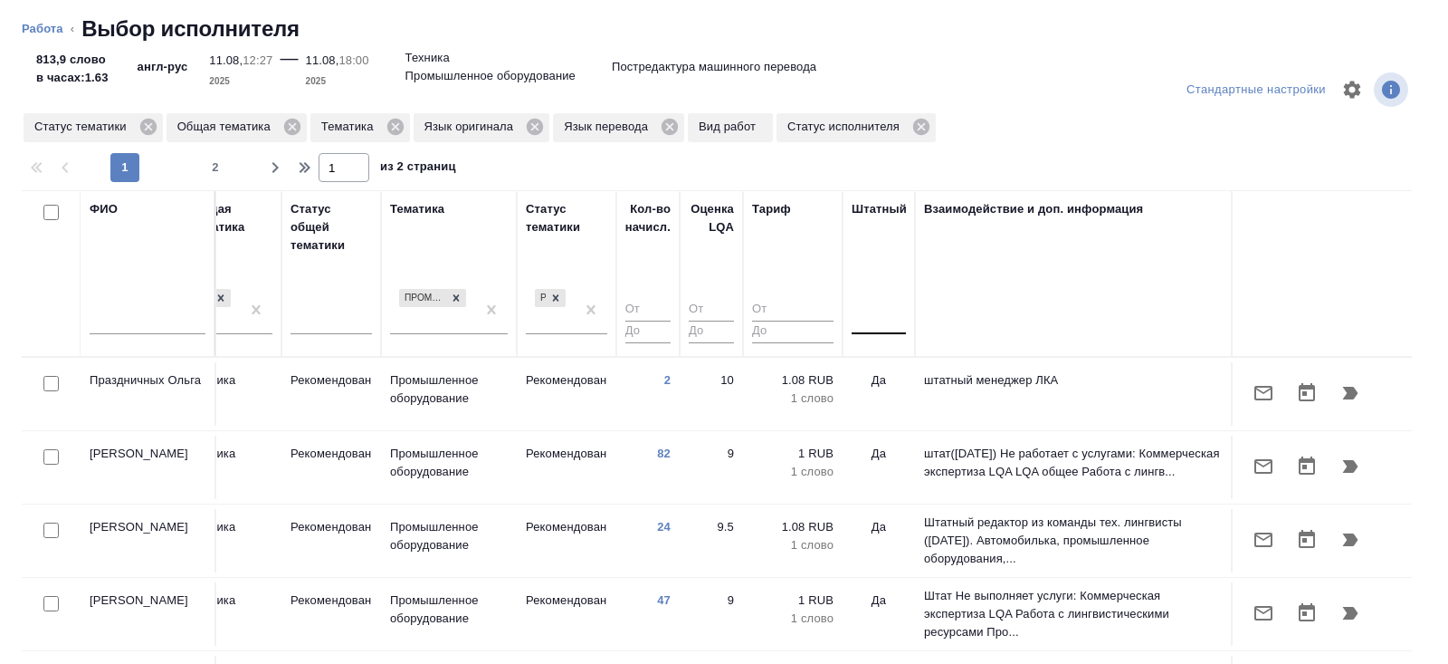
click at [868, 320] on div at bounding box center [879, 316] width 54 height 26
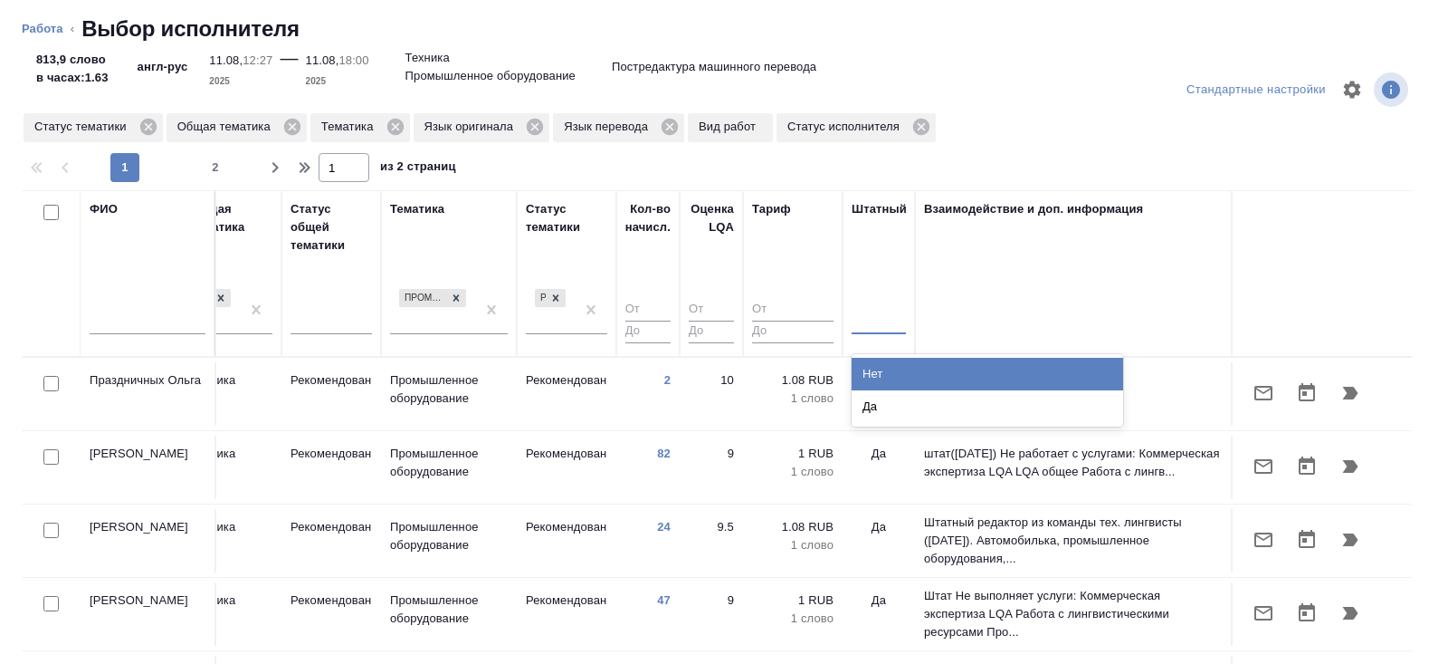
click at [868, 367] on div "Нет" at bounding box center [988, 374] width 272 height 33
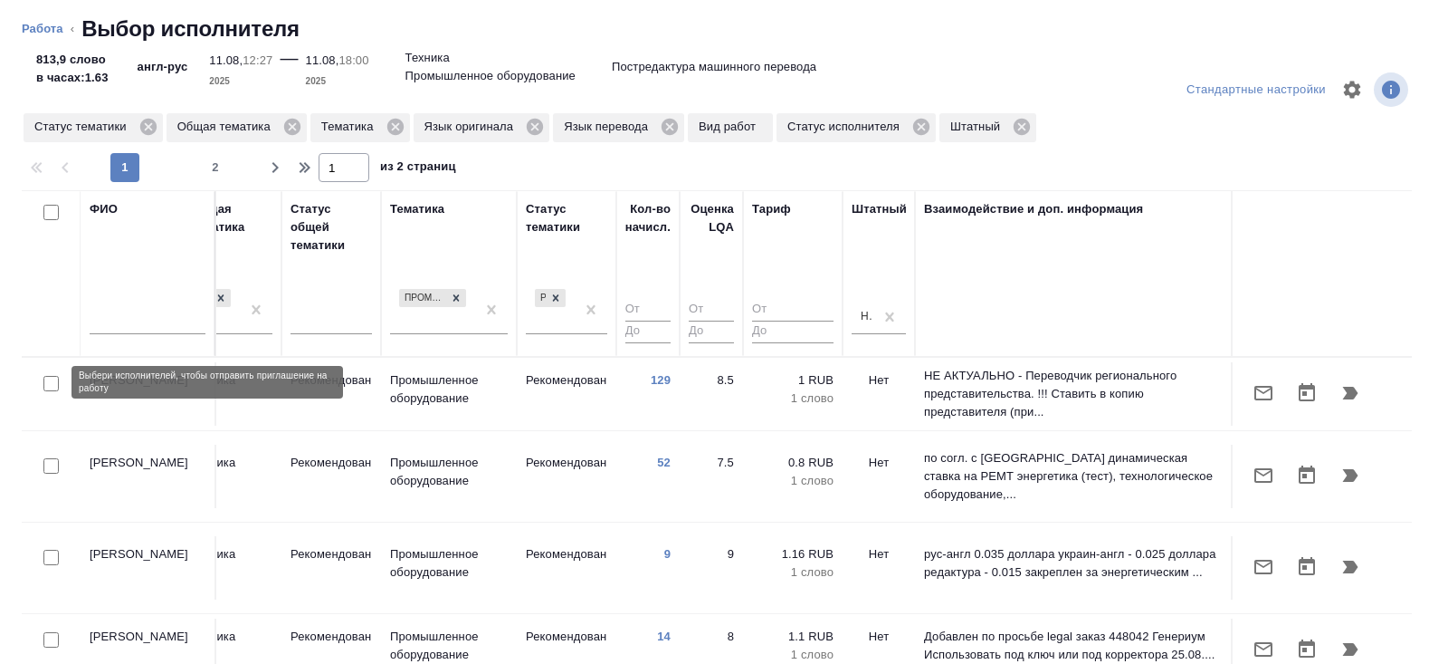
click at [47, 384] on input "checkbox" at bounding box center [50, 383] width 15 height 15
checkbox input "true"
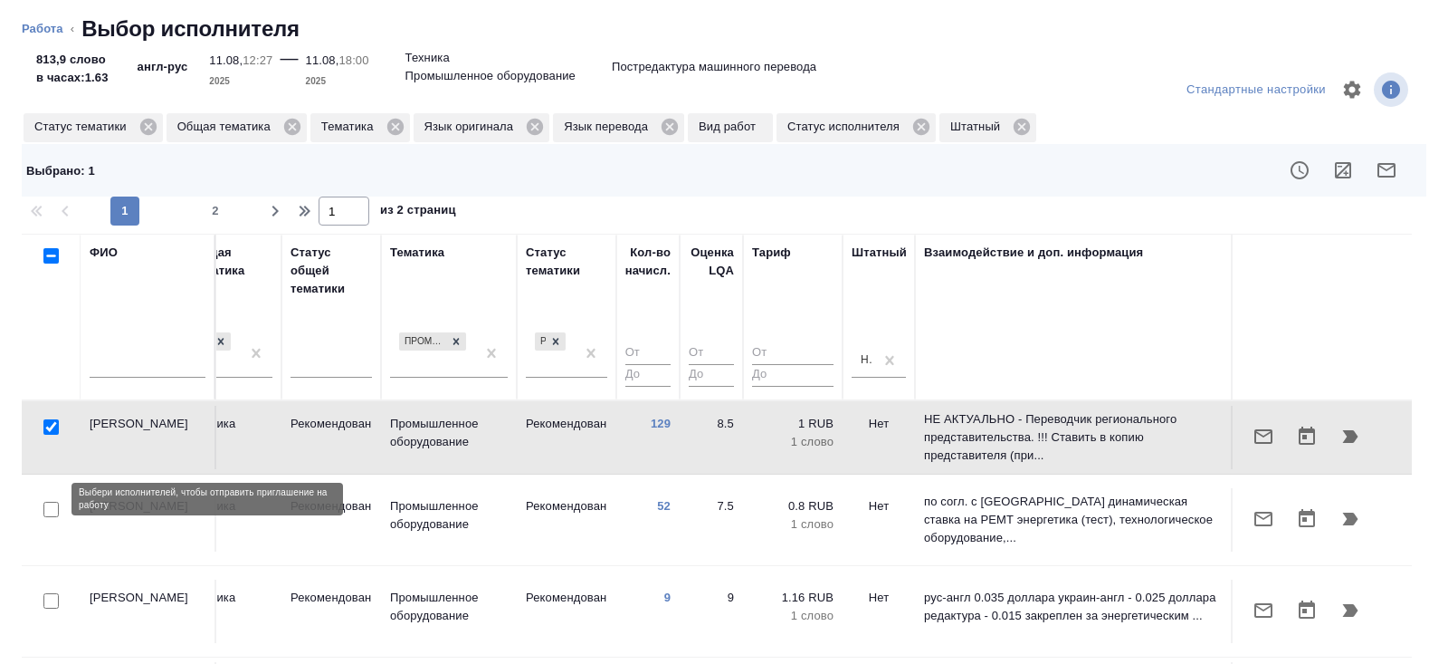
click at [50, 501] on input "checkbox" at bounding box center [50, 508] width 15 height 15
checkbox input "true"
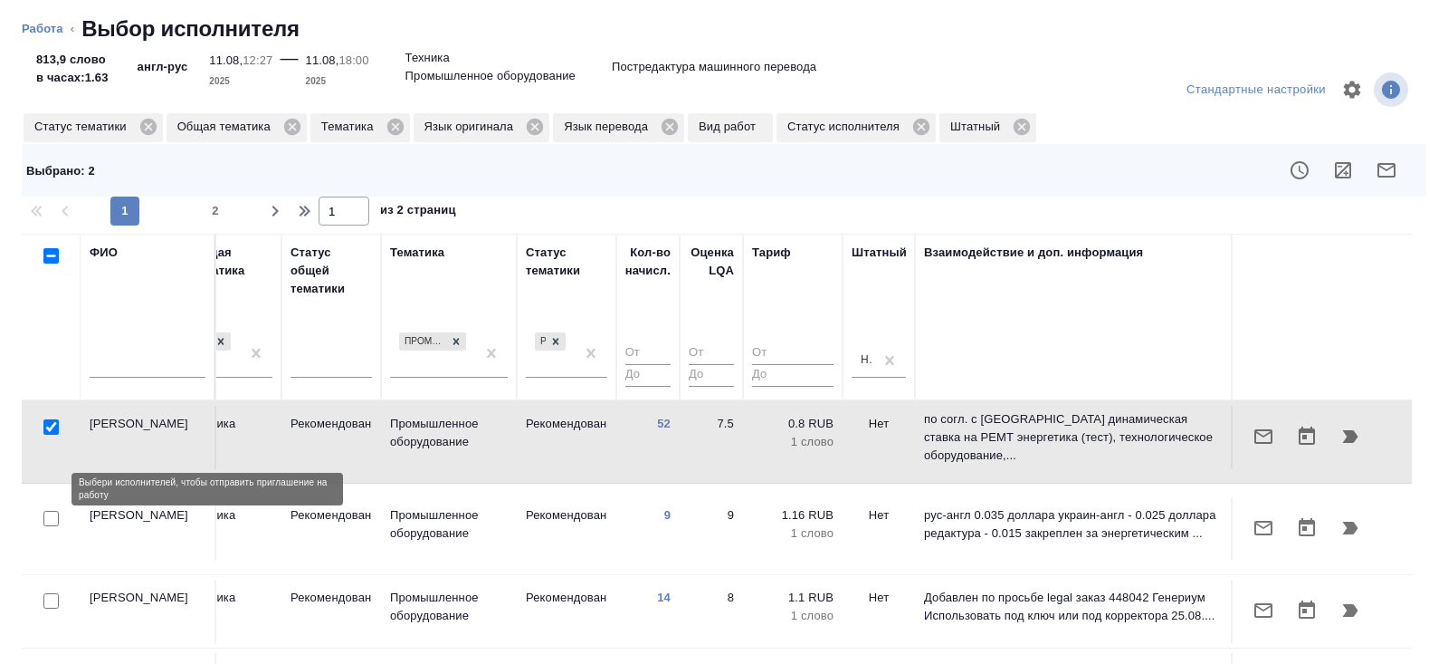
scroll to position [88, 1238]
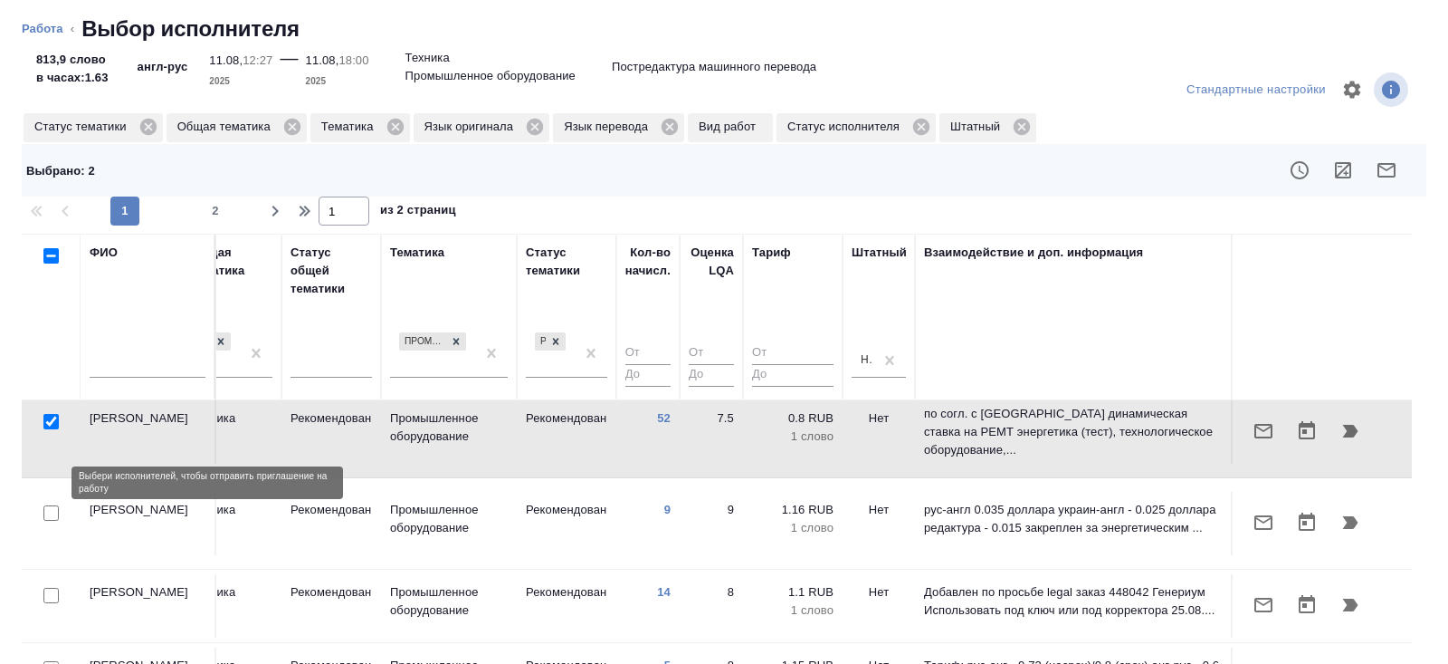
click at [49, 505] on input "checkbox" at bounding box center [50, 512] width 15 height 15
checkbox input "true"
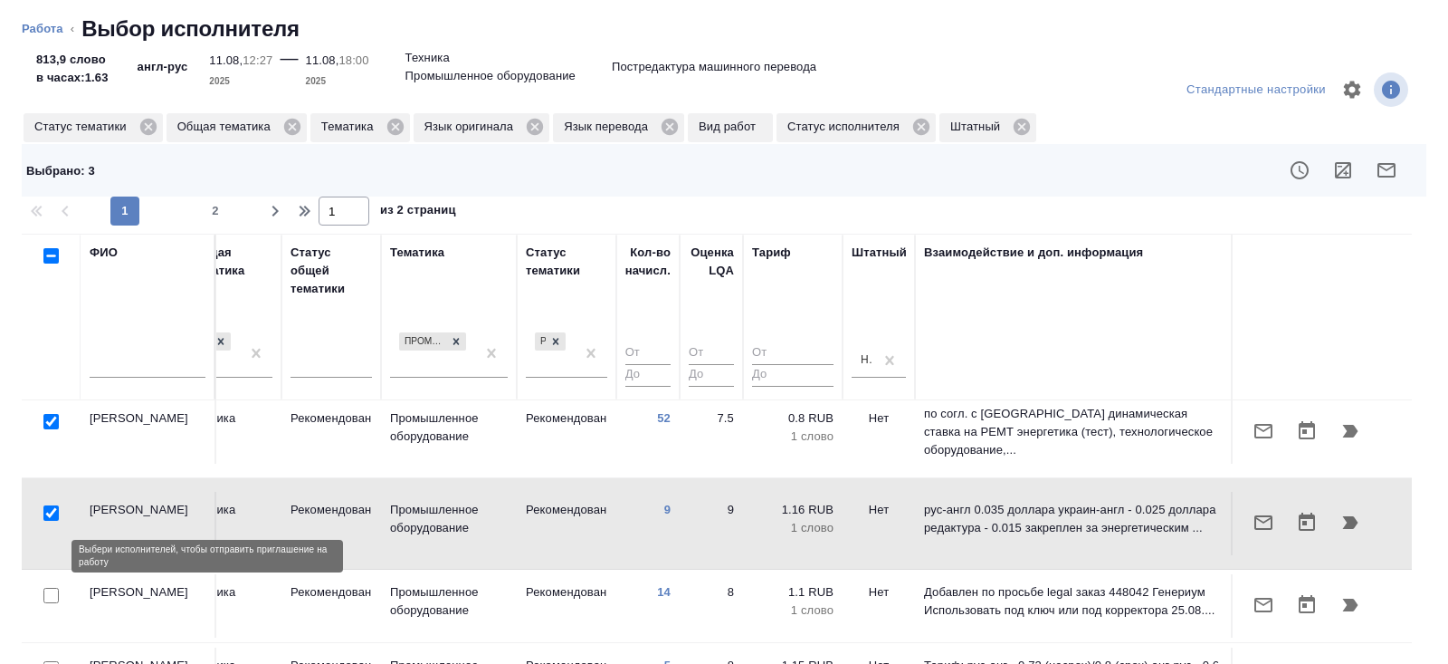
click at [49, 587] on input "checkbox" at bounding box center [50, 594] width 15 height 15
checkbox input "true"
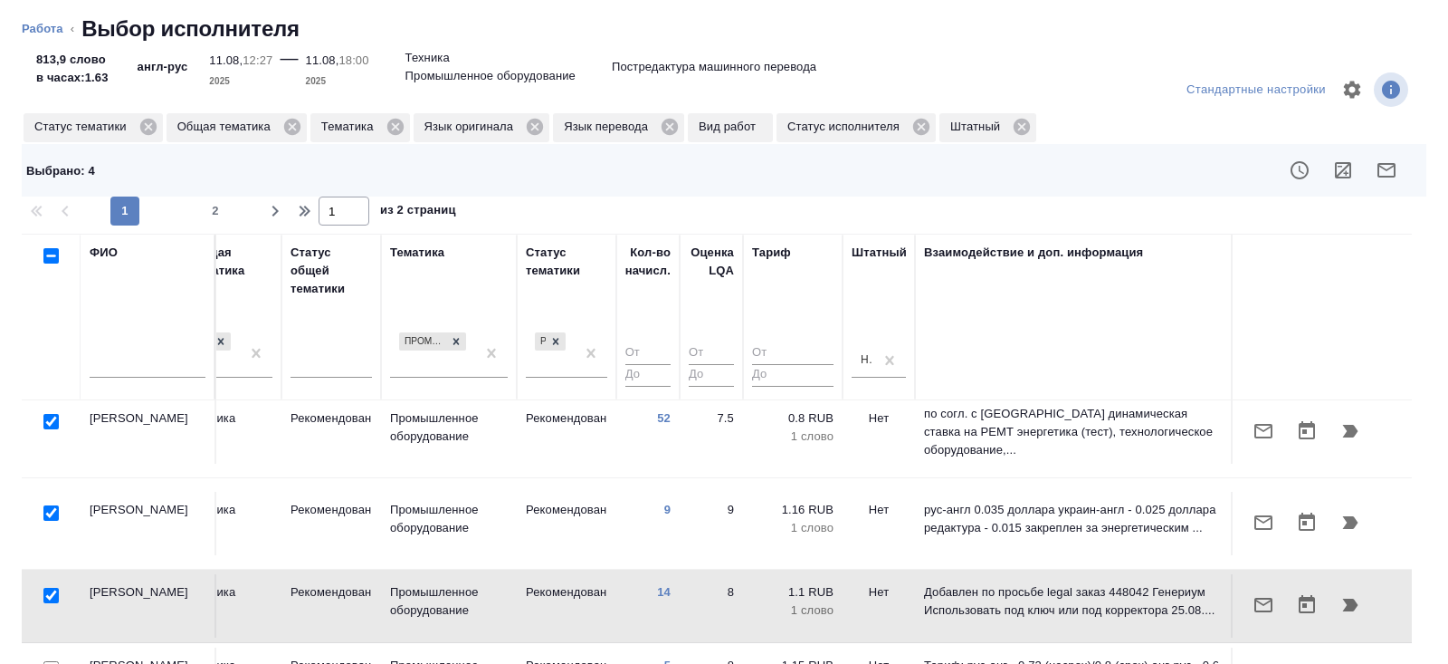
scroll to position [205, 1238]
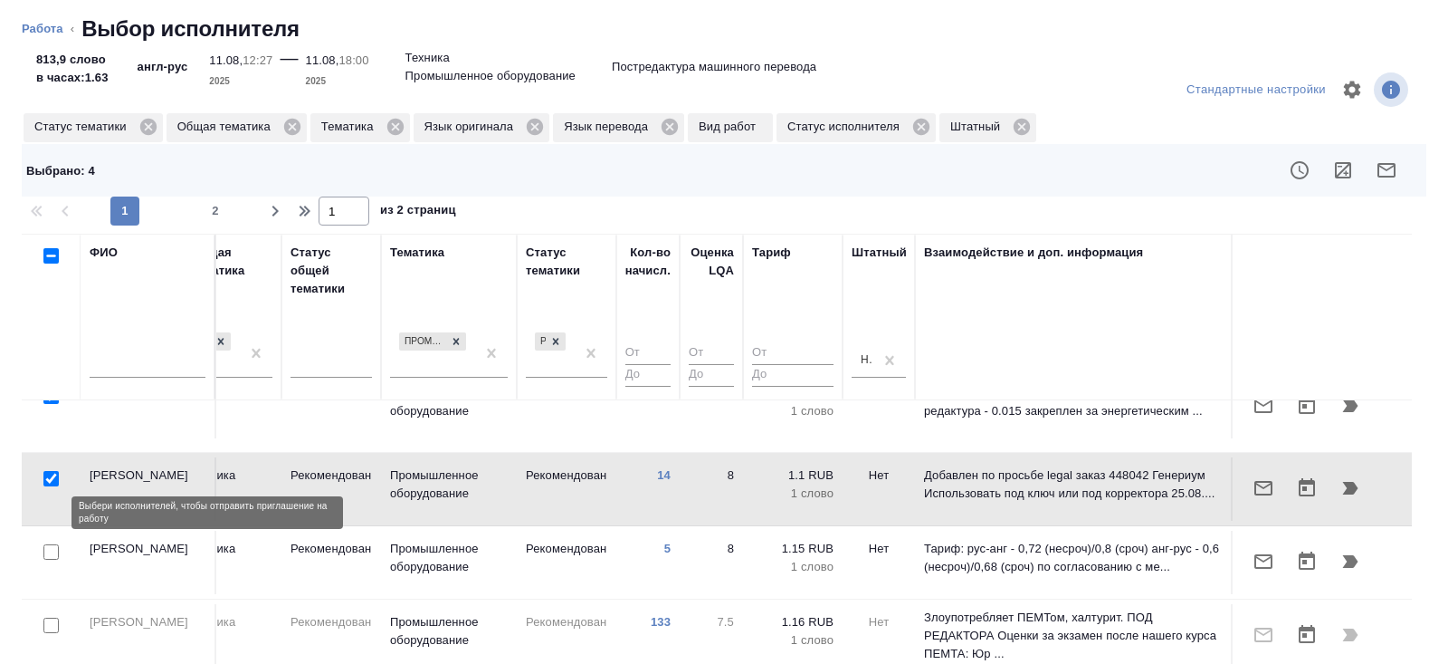
click at [49, 544] on input "checkbox" at bounding box center [50, 551] width 15 height 15
checkbox input "true"
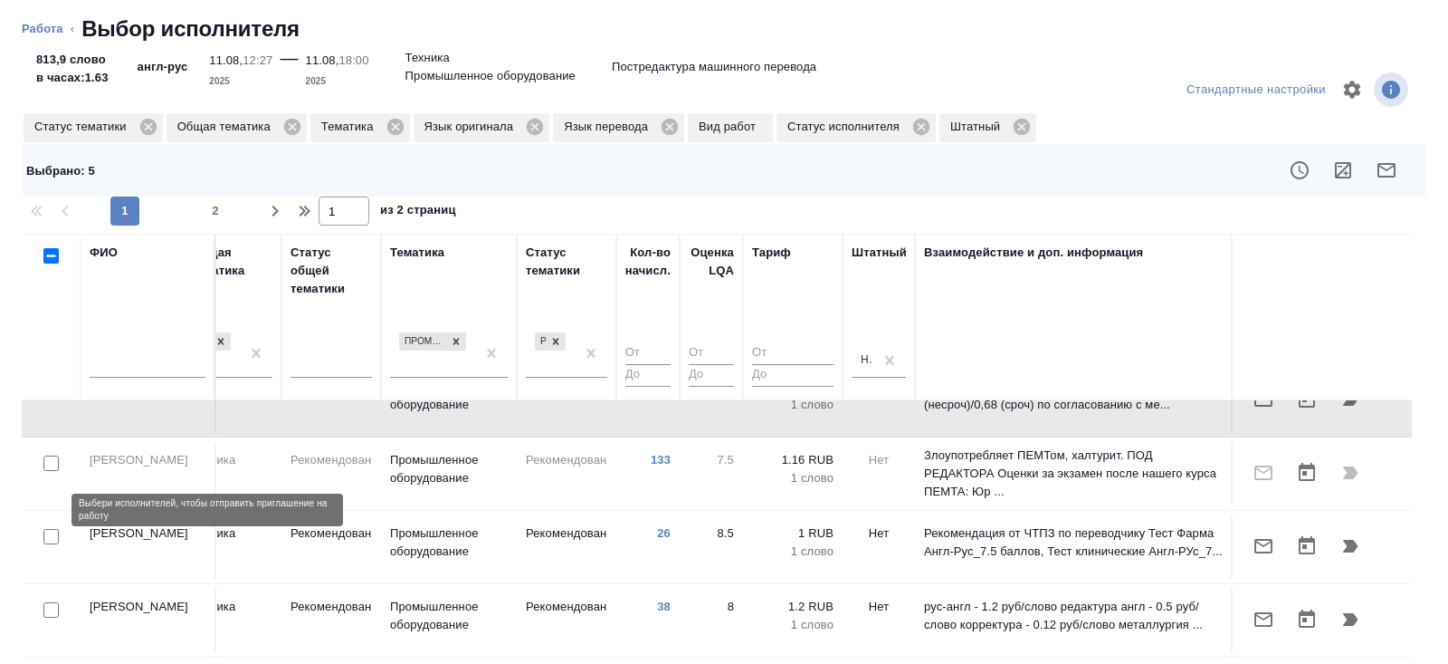
scroll to position [368, 1238]
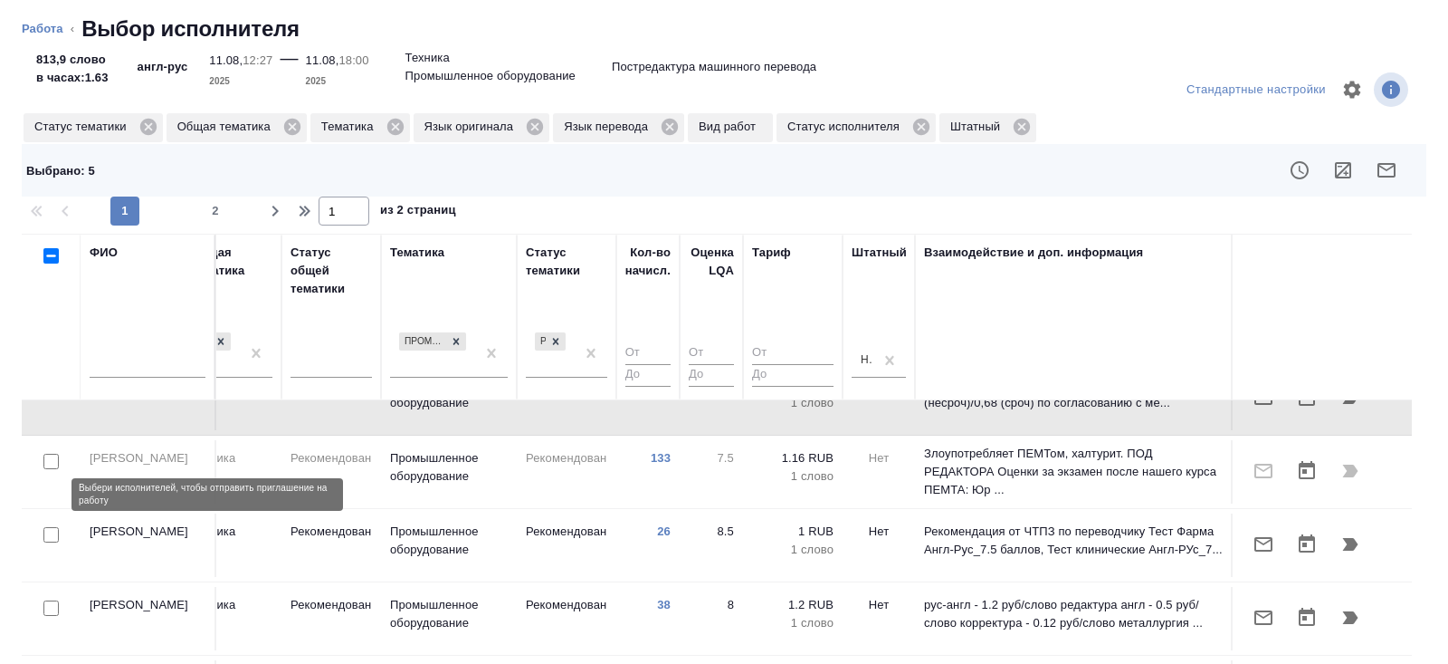
click at [50, 527] on input "checkbox" at bounding box center [50, 534] width 15 height 15
checkbox input "true"
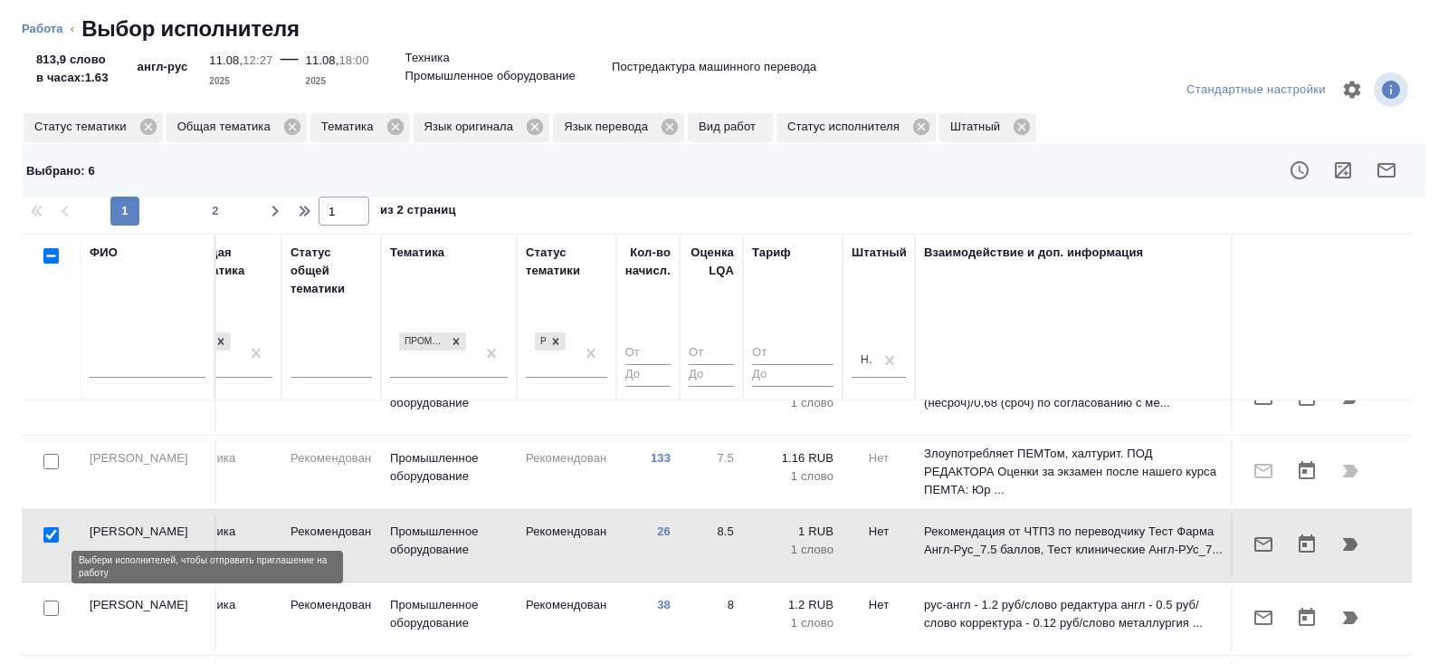
click at [50, 600] on input "checkbox" at bounding box center [50, 607] width 15 height 15
checkbox input "true"
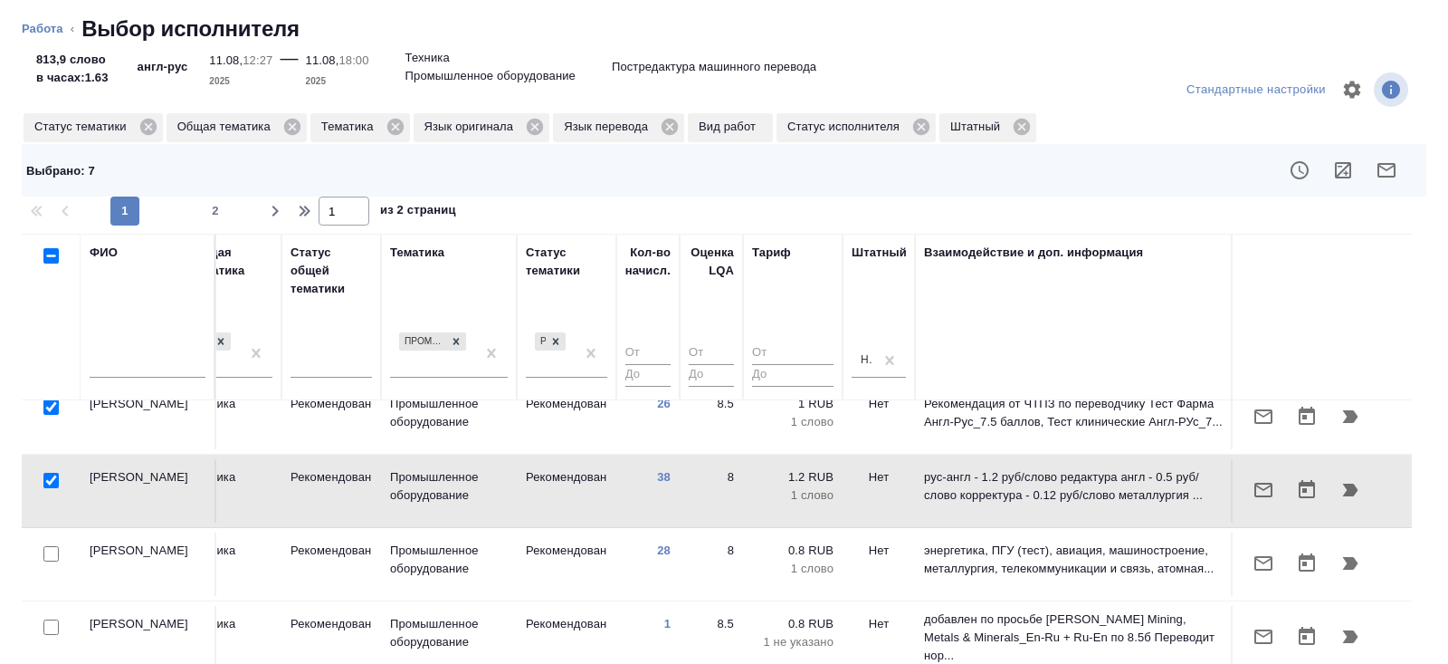
scroll to position [498, 1238]
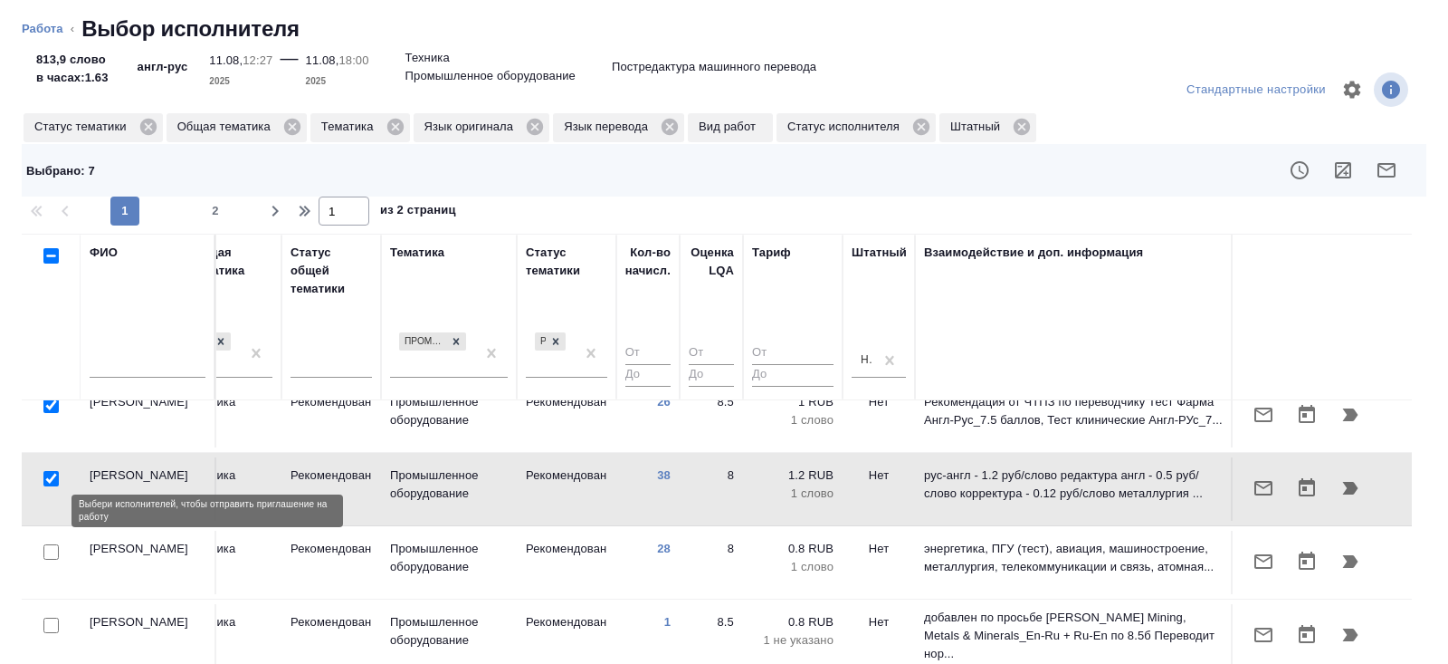
click at [49, 544] on input "checkbox" at bounding box center [50, 551] width 15 height 15
checkbox input "true"
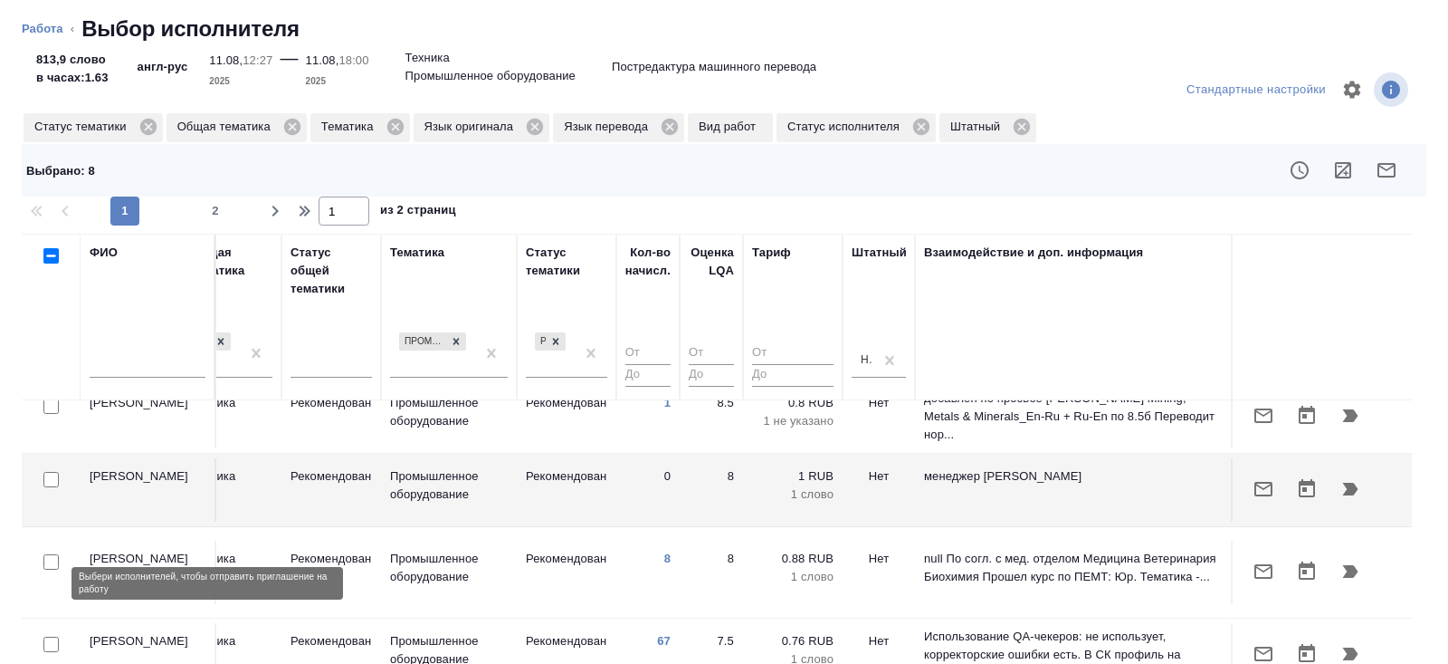
click at [49, 636] on input "checkbox" at bounding box center [50, 643] width 15 height 15
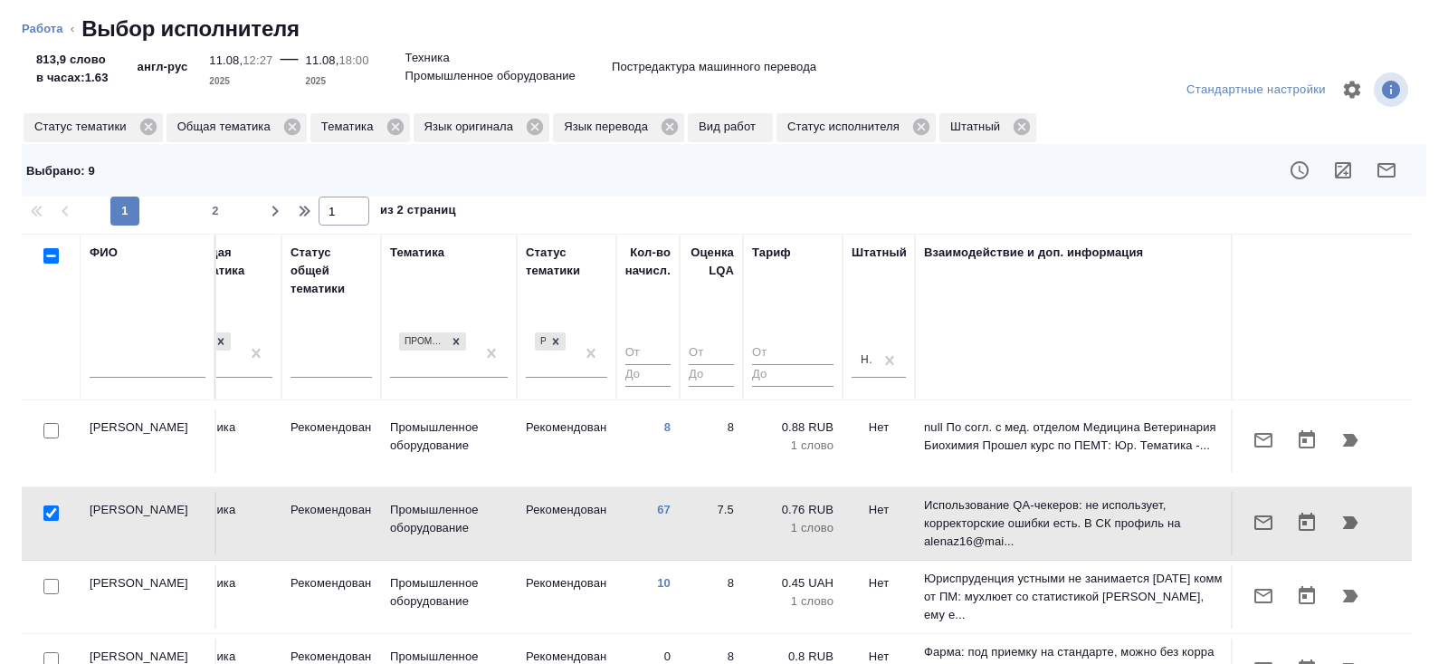
scroll to position [817, 1238]
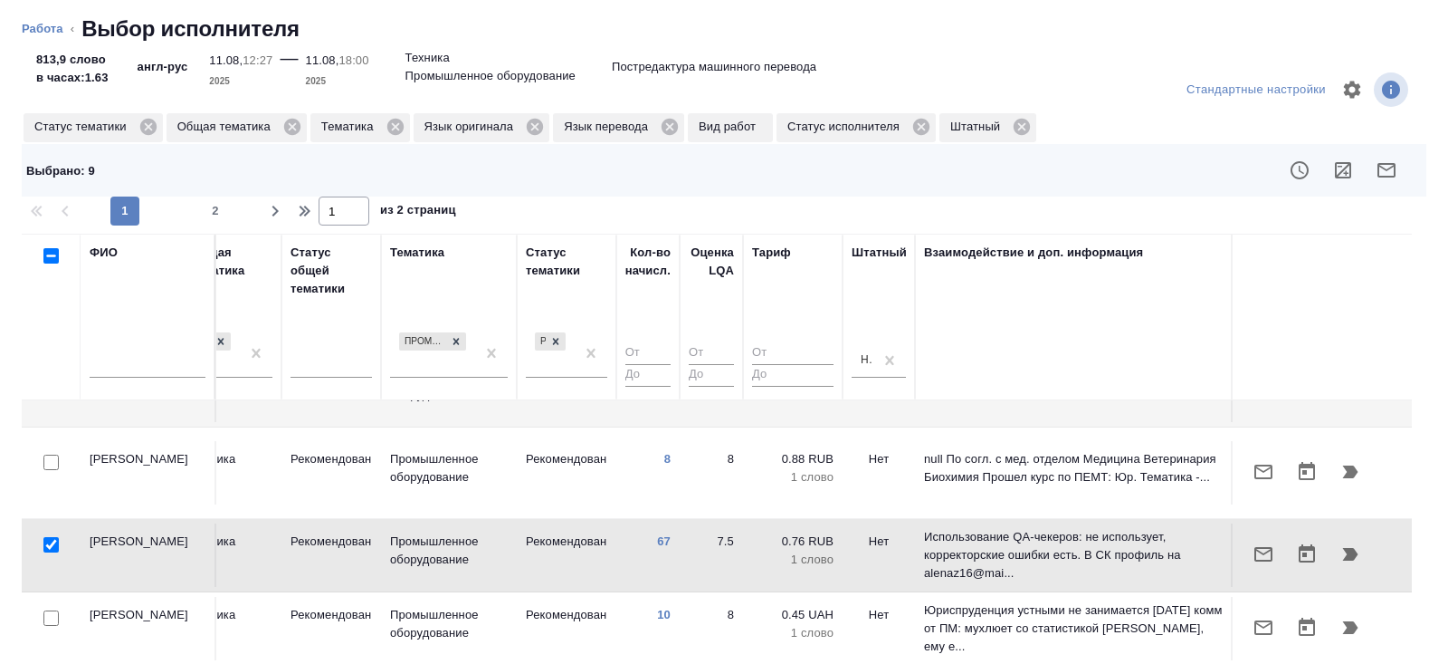
click at [48, 537] on input "checkbox" at bounding box center [50, 544] width 15 height 15
checkbox input "false"
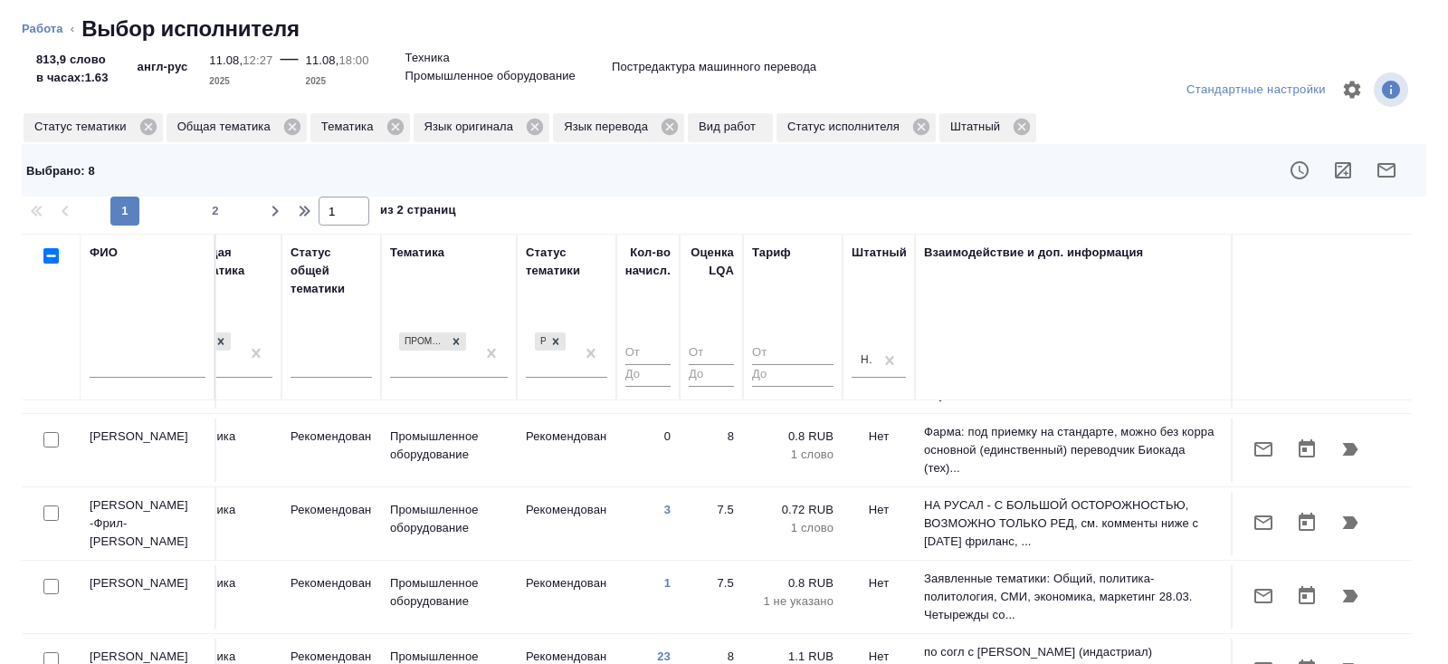
scroll to position [1163, 1238]
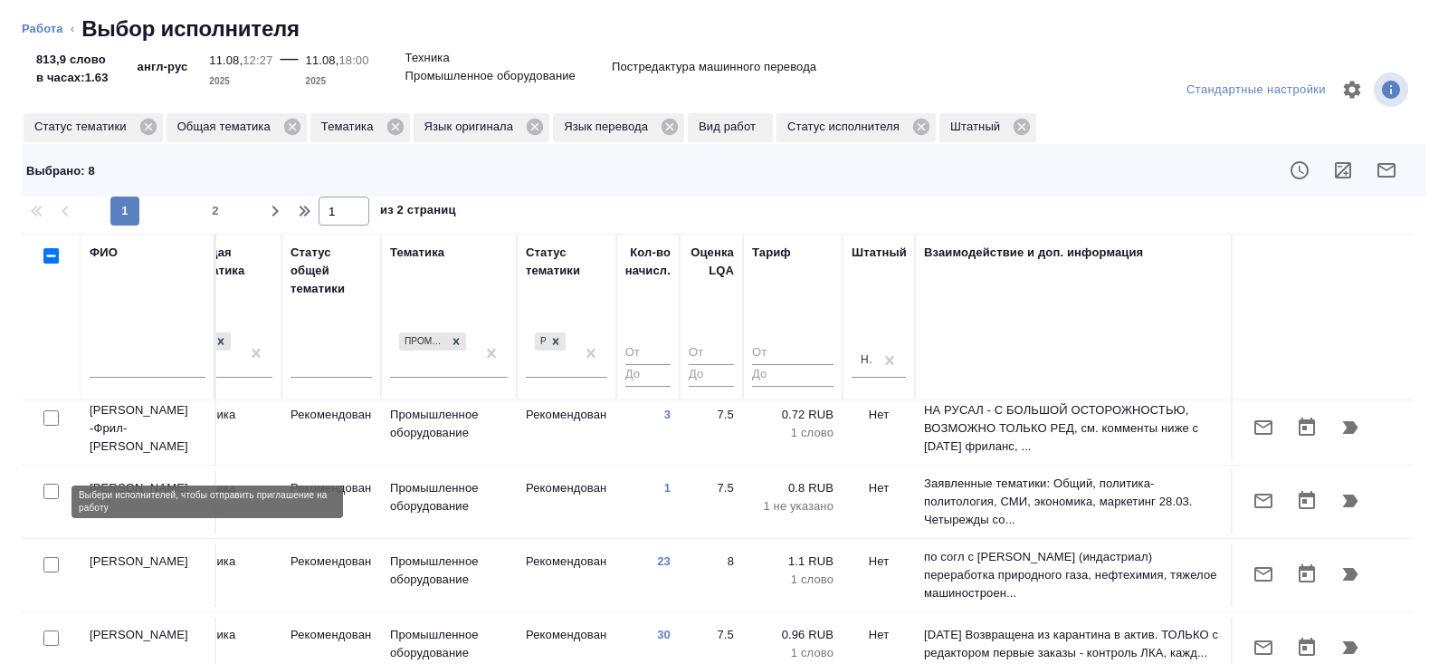
click at [51, 557] on input "checkbox" at bounding box center [50, 564] width 15 height 15
checkbox input "true"
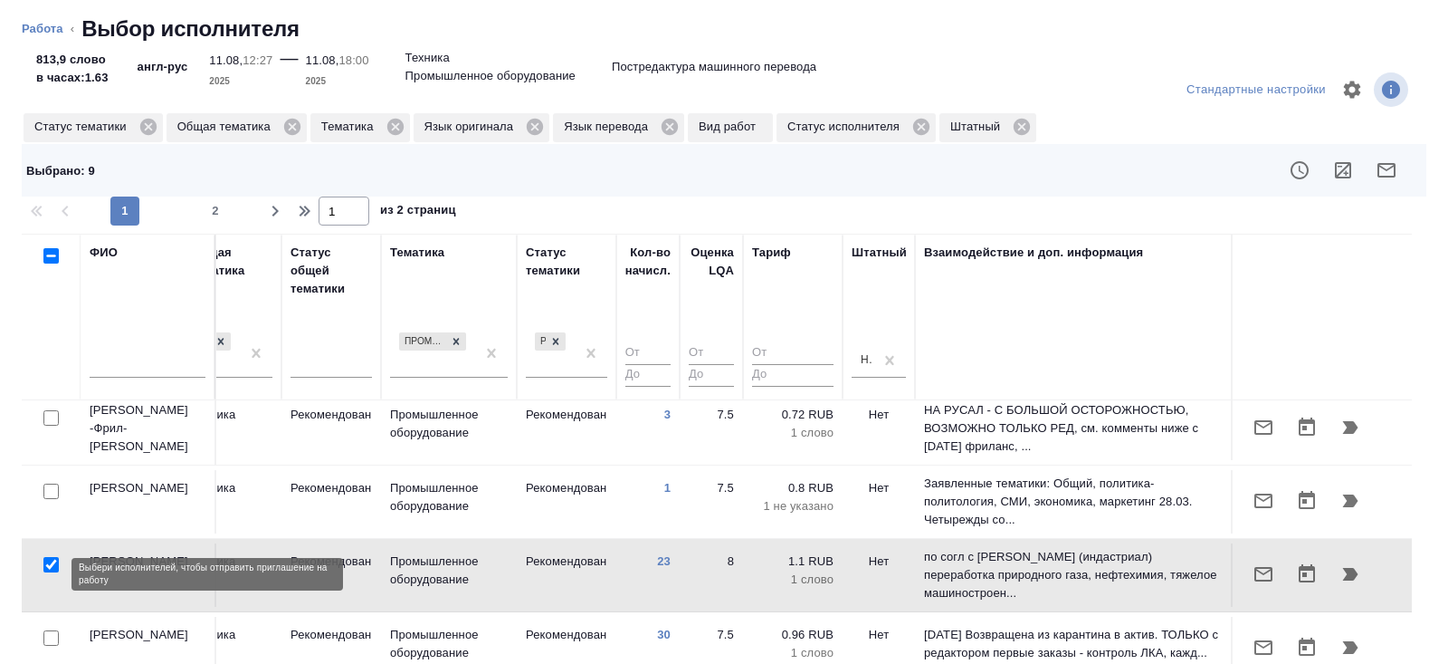
click at [49, 630] on input "checkbox" at bounding box center [50, 637] width 15 height 15
checkbox input "true"
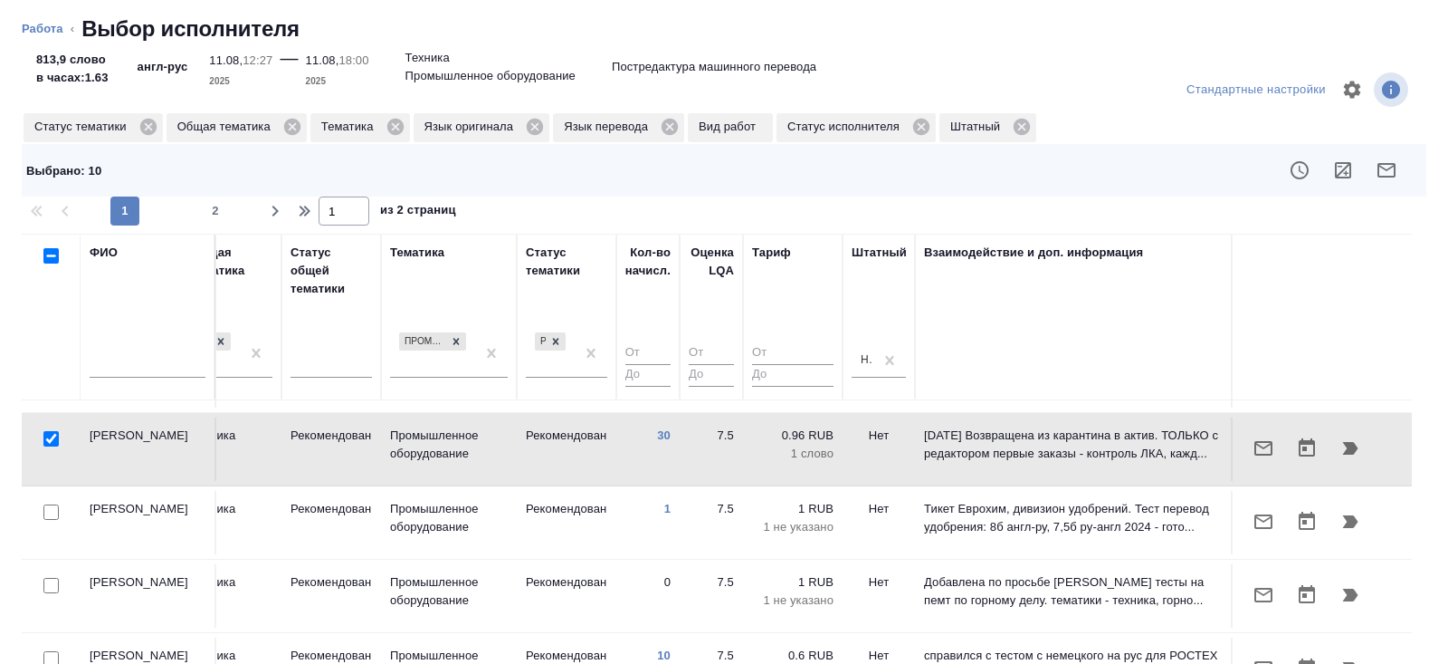
scroll to position [1419, 1238]
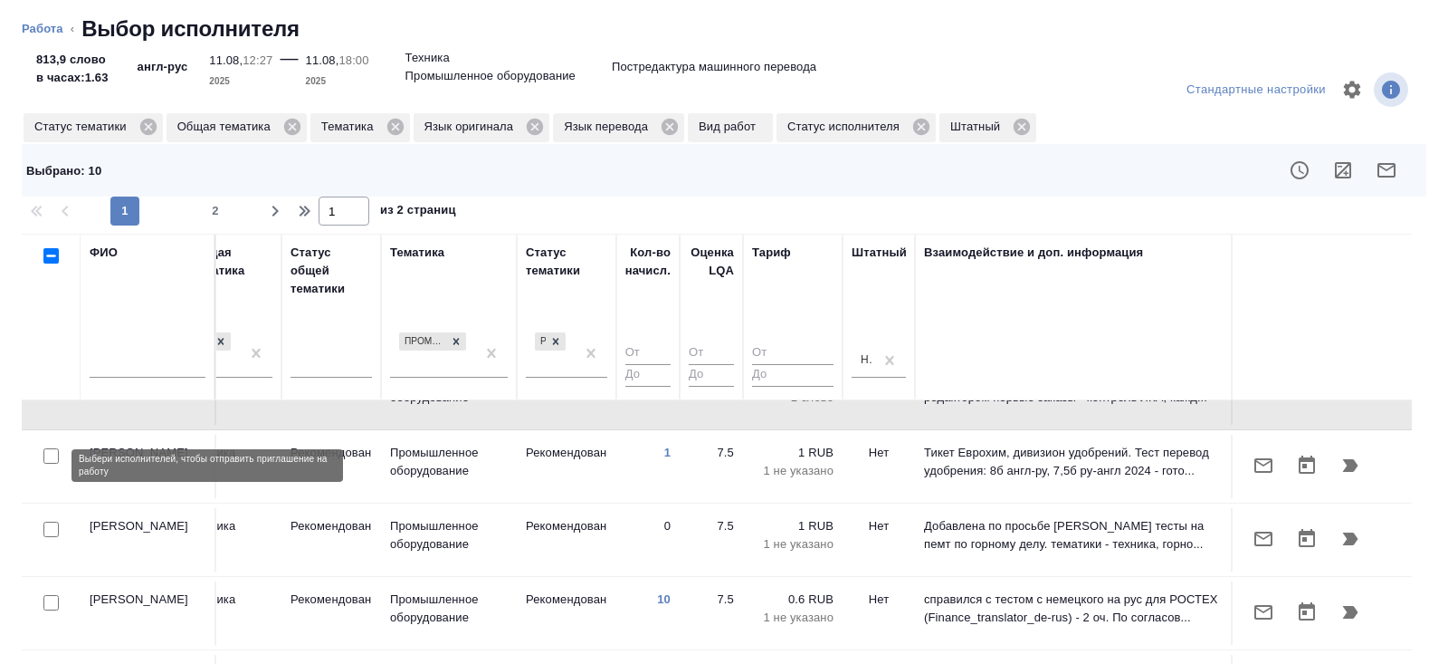
click at [49, 521] on input "checkbox" at bounding box center [50, 528] width 15 height 15
checkbox input "true"
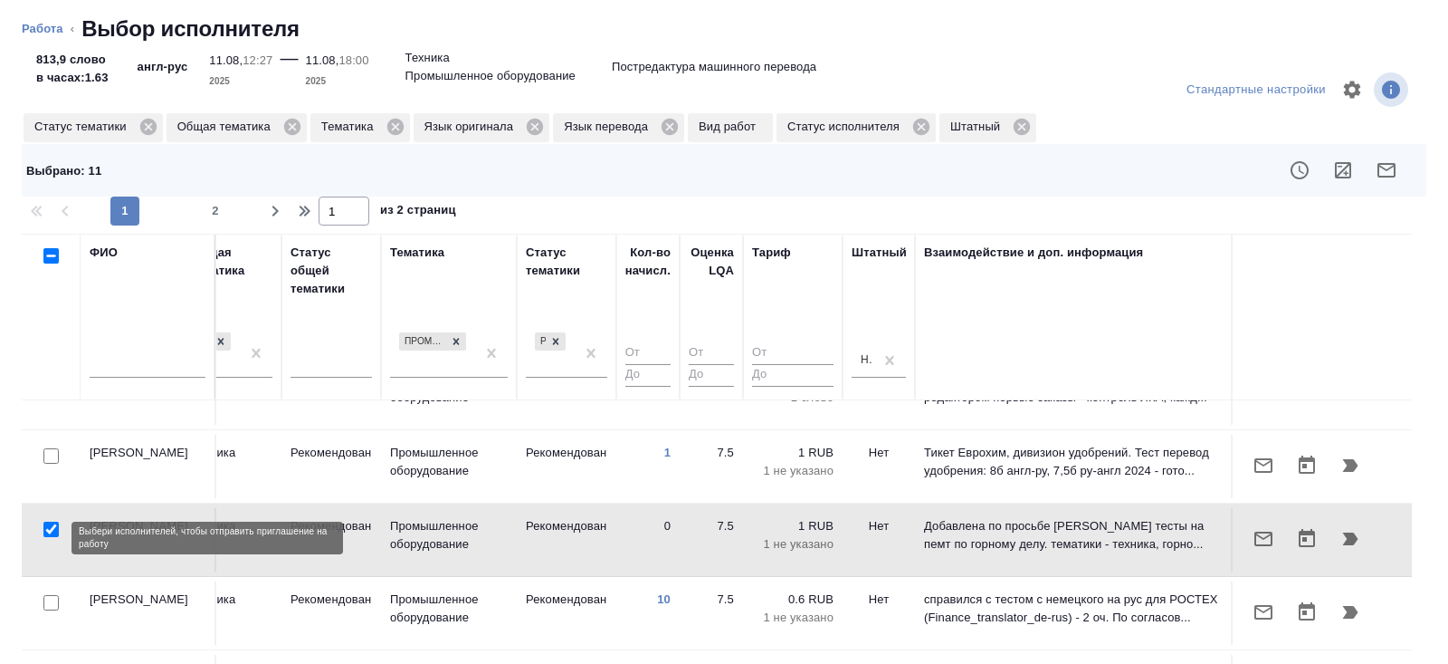
click at [50, 595] on input "checkbox" at bounding box center [50, 602] width 15 height 15
checkbox input "true"
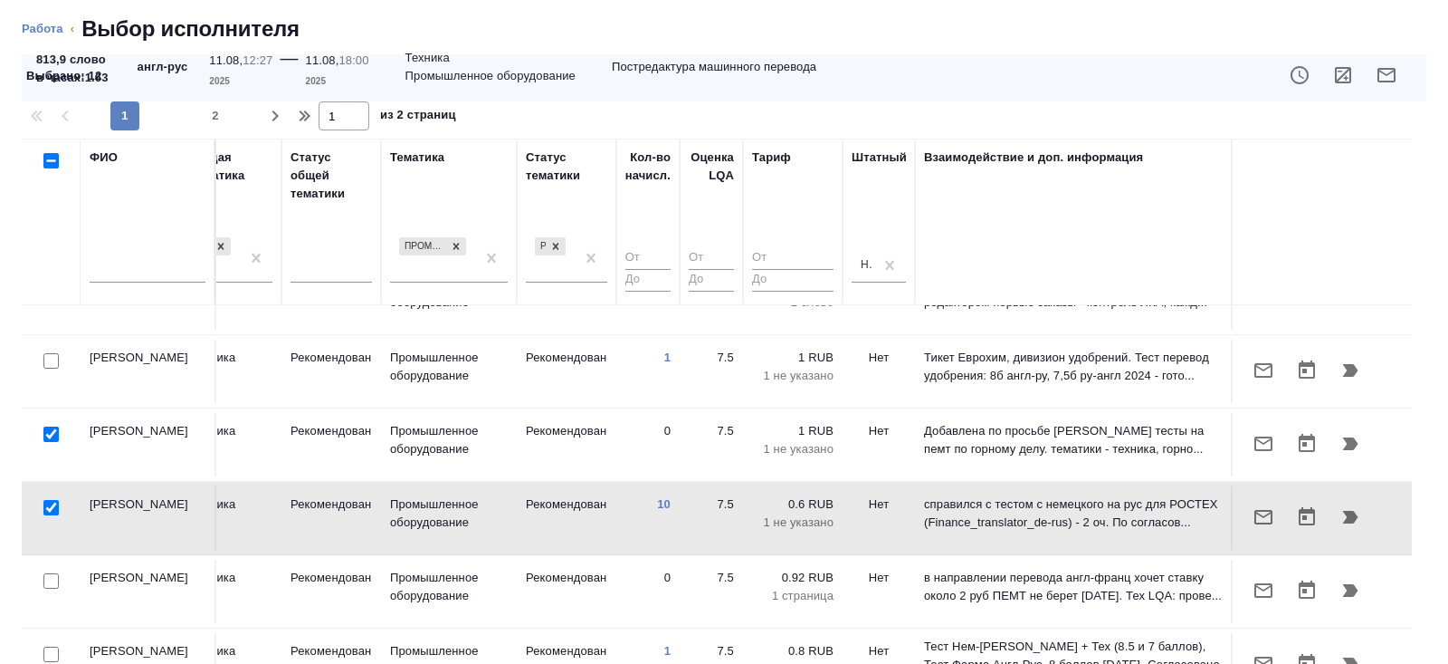
scroll to position [147, 0]
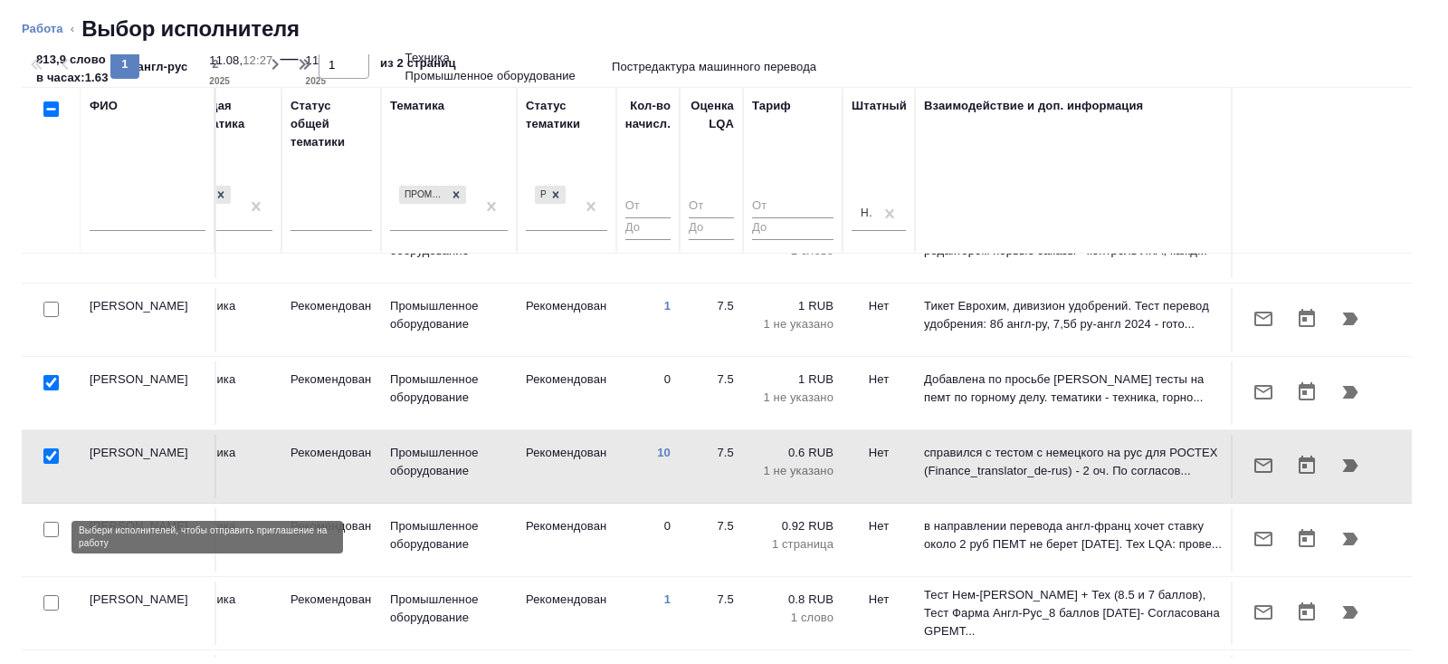
click at [50, 595] on input "checkbox" at bounding box center [50, 602] width 15 height 15
checkbox input "true"
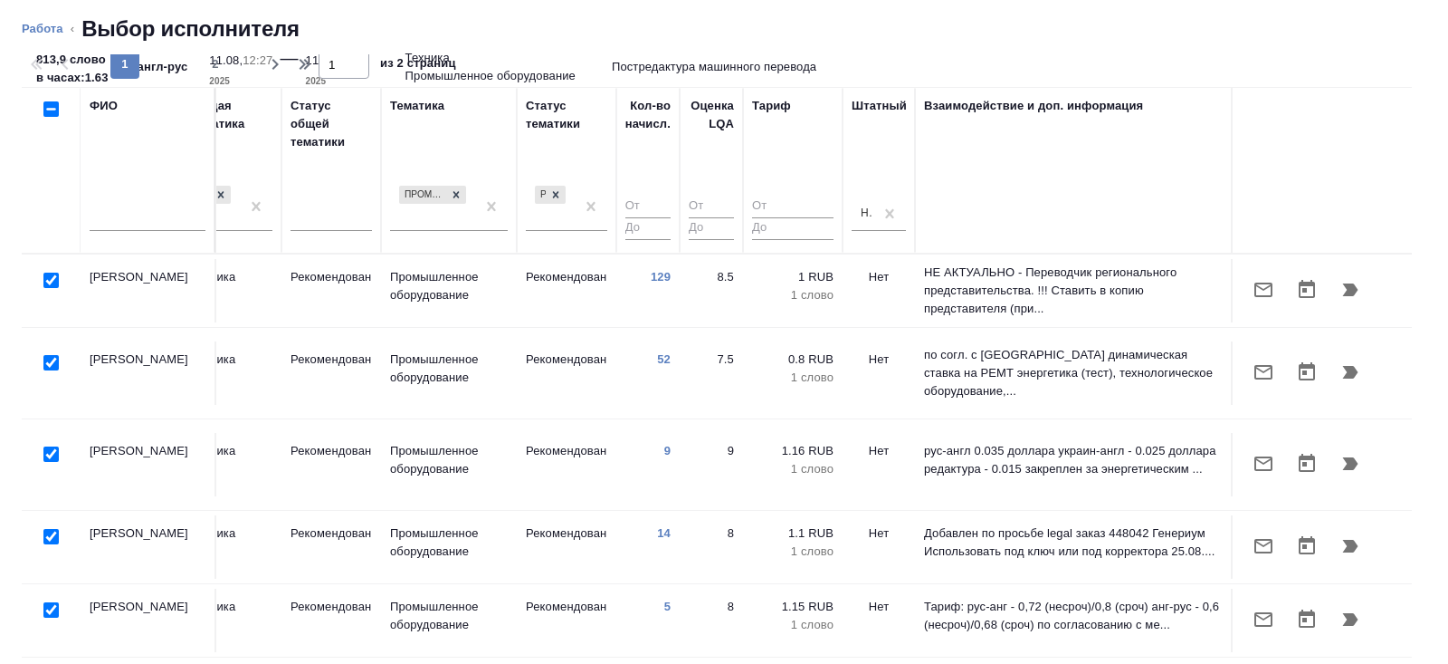
scroll to position [0, 0]
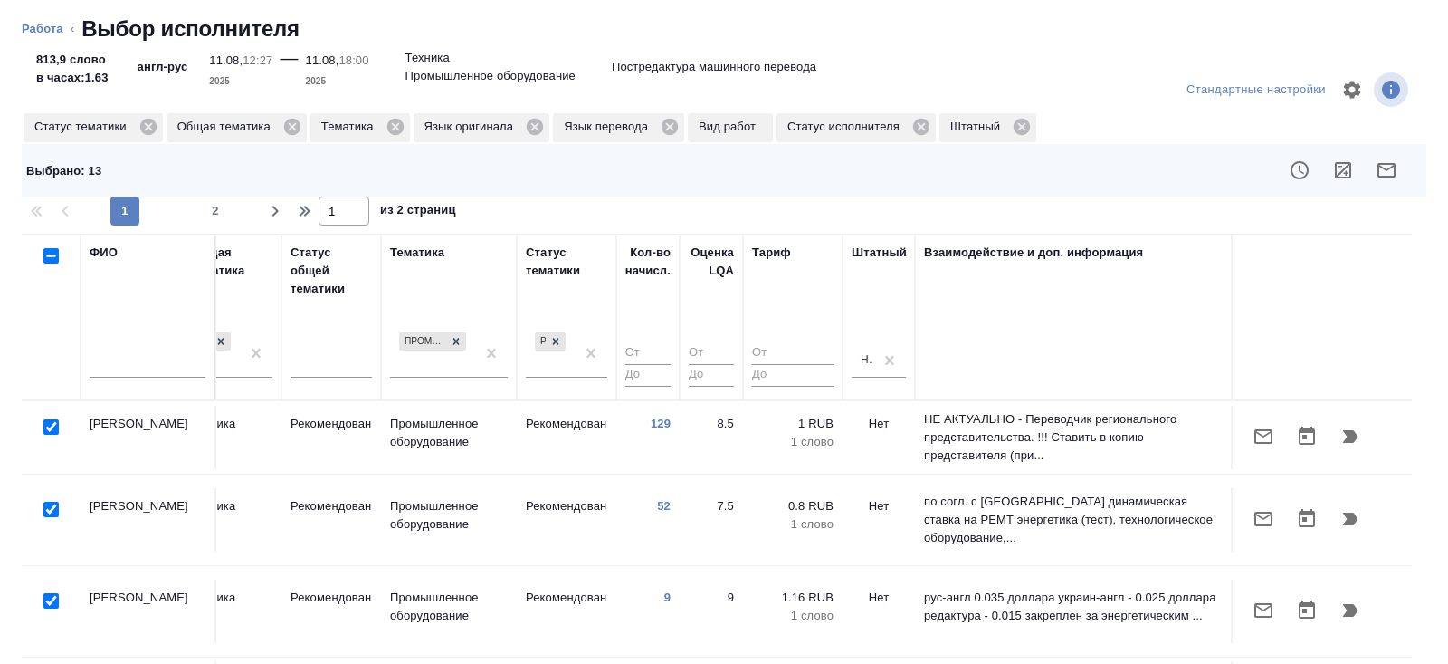
click at [1381, 178] on icon "button" at bounding box center [1387, 170] width 22 height 22
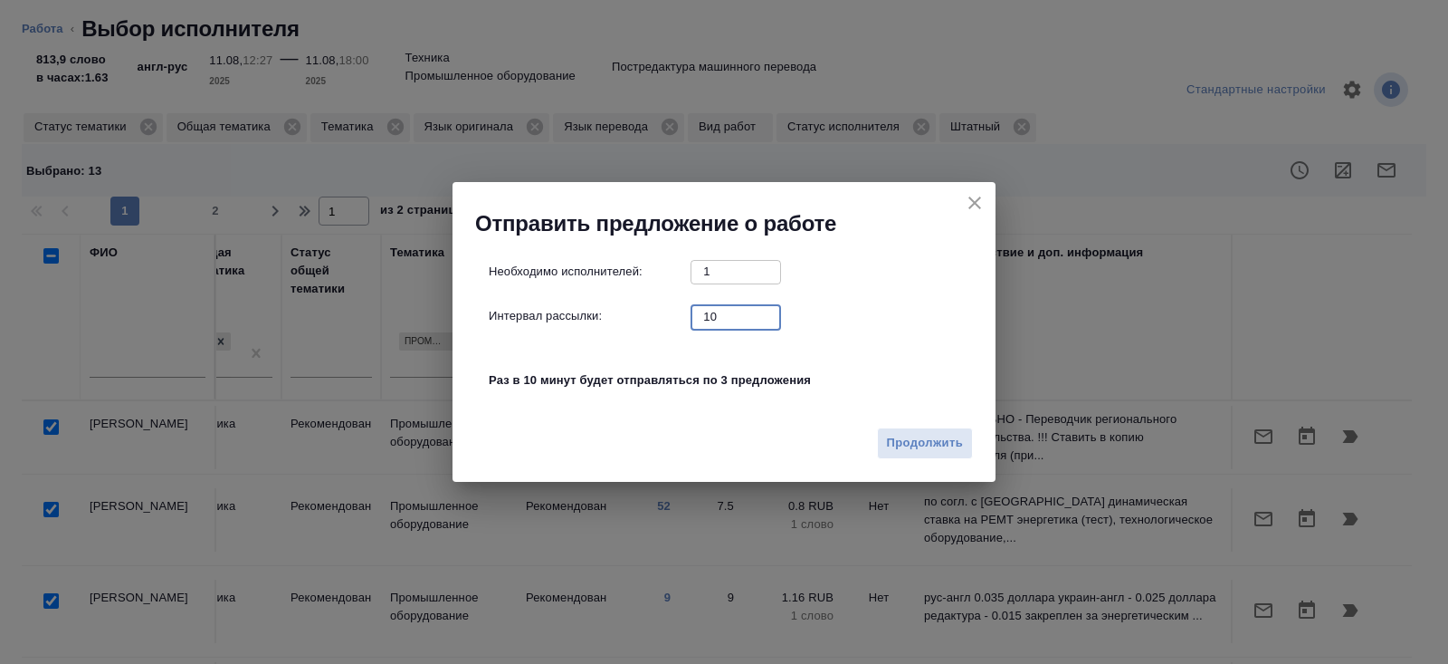
drag, startPoint x: 727, startPoint y: 320, endPoint x: 670, endPoint y: 316, distance: 57.1
click at [670, 316] on div "Интервал рассылки: 10 ​" at bounding box center [731, 316] width 485 height 23
type input "0"
click at [936, 462] on div "Продолжить" at bounding box center [724, 449] width 543 height 63
click at [936, 444] on span "Продолжить" at bounding box center [925, 443] width 76 height 21
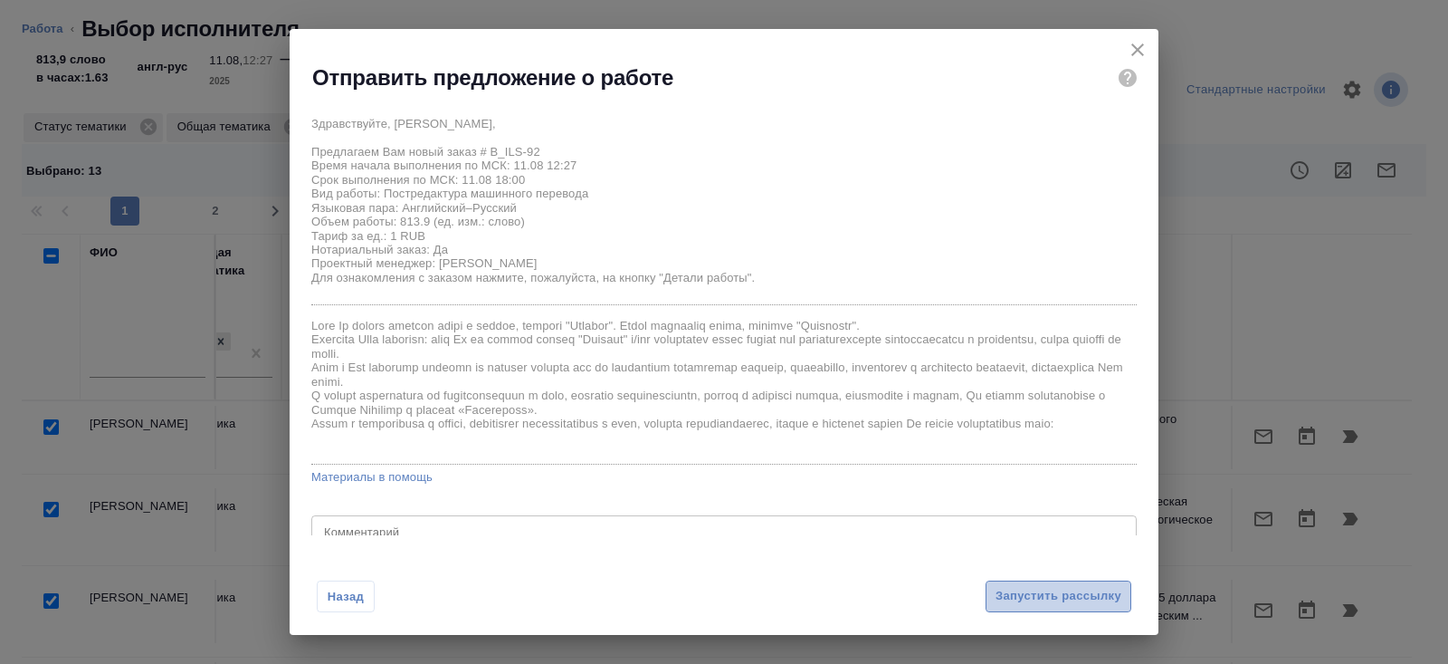
click at [1030, 604] on span "Запустить рассылку" at bounding box center [1059, 596] width 126 height 21
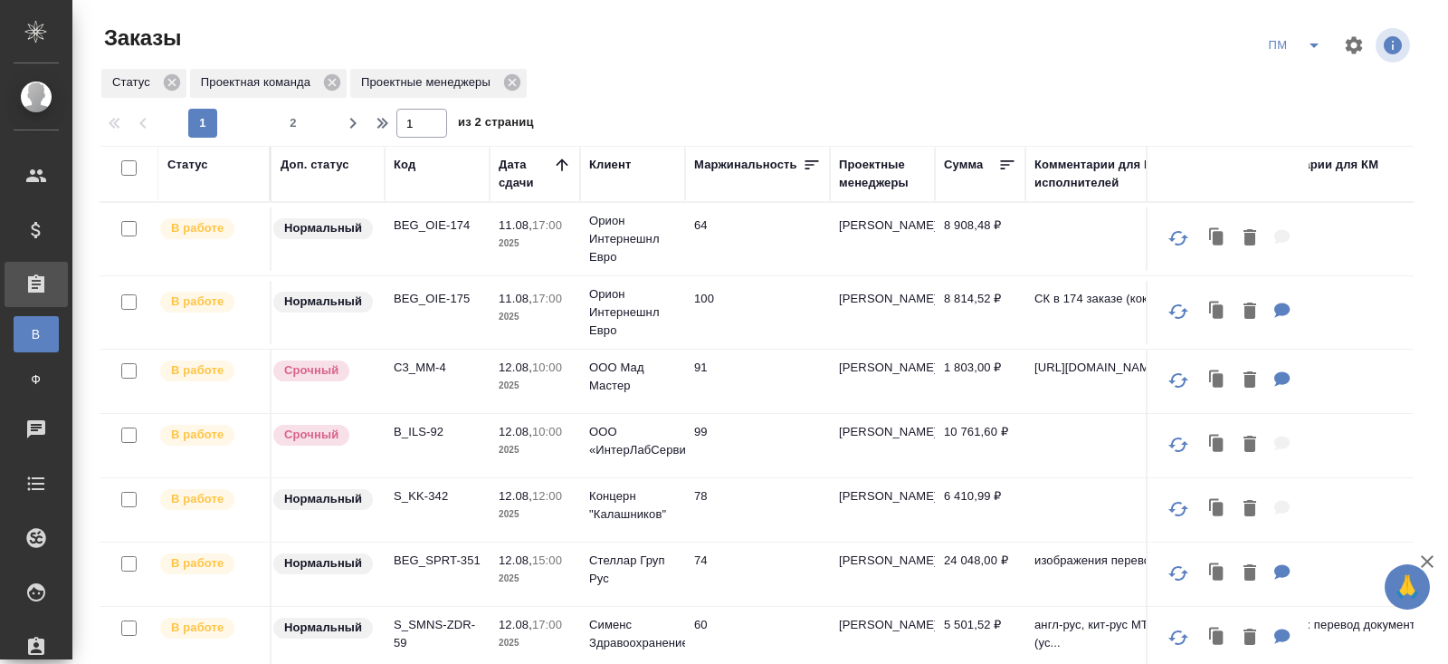
click at [405, 167] on div "Код" at bounding box center [405, 165] width 22 height 18
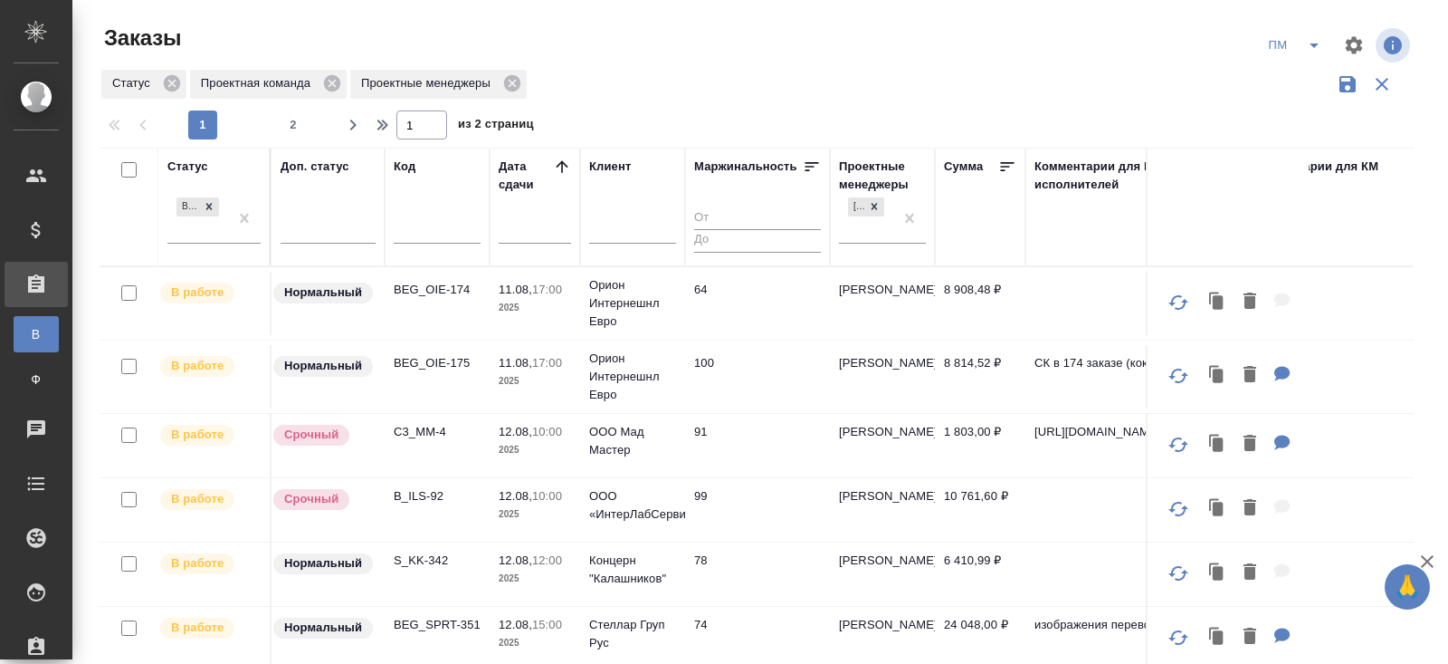
click at [406, 211] on div at bounding box center [437, 233] width 87 height 44
click at [406, 228] on input "text" at bounding box center [437, 231] width 87 height 23
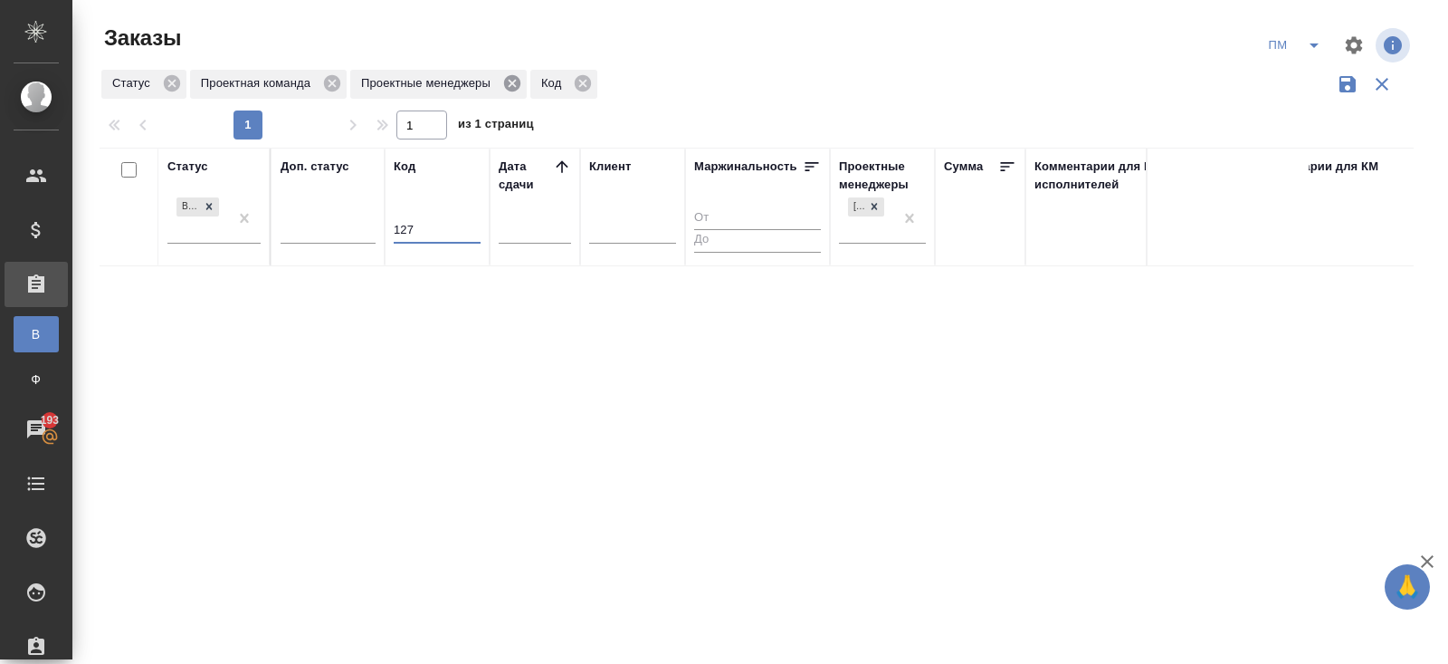
type input "127"
click at [521, 87] on icon at bounding box center [512, 83] width 16 height 16
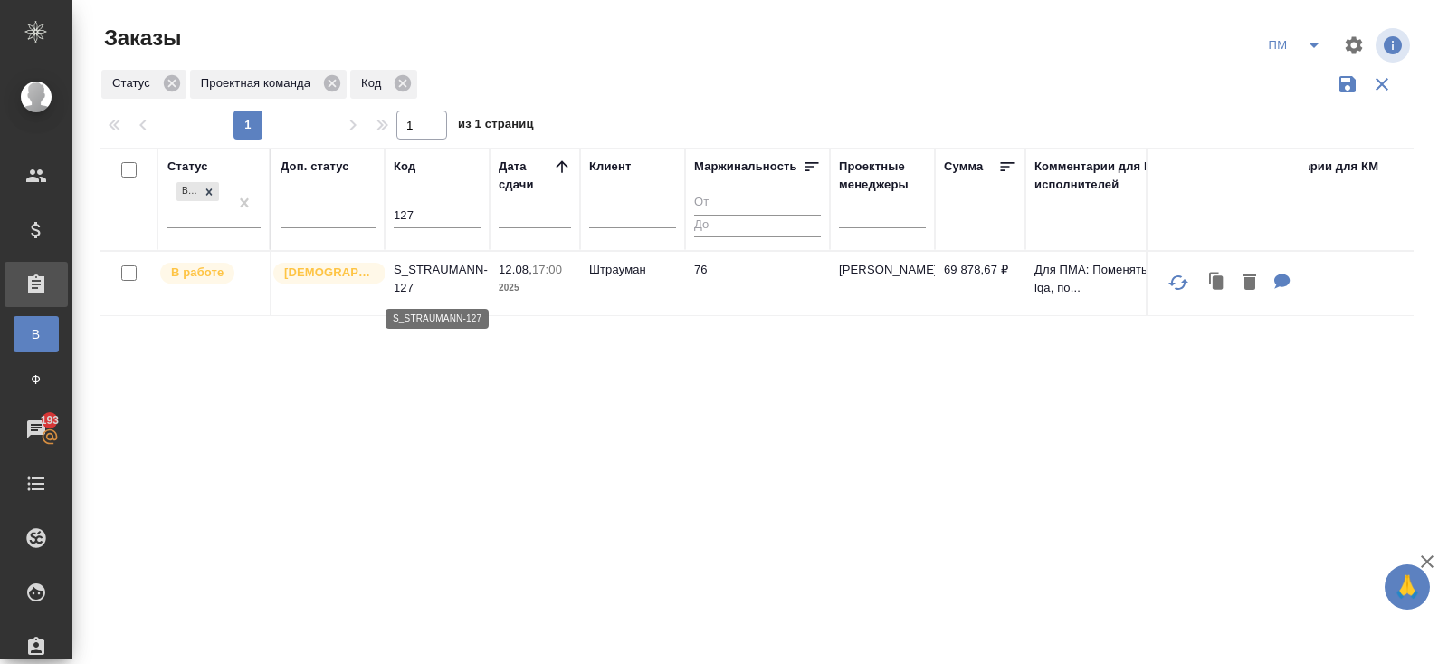
click at [418, 277] on p "S_STRAUMANN-127" at bounding box center [437, 279] width 87 height 36
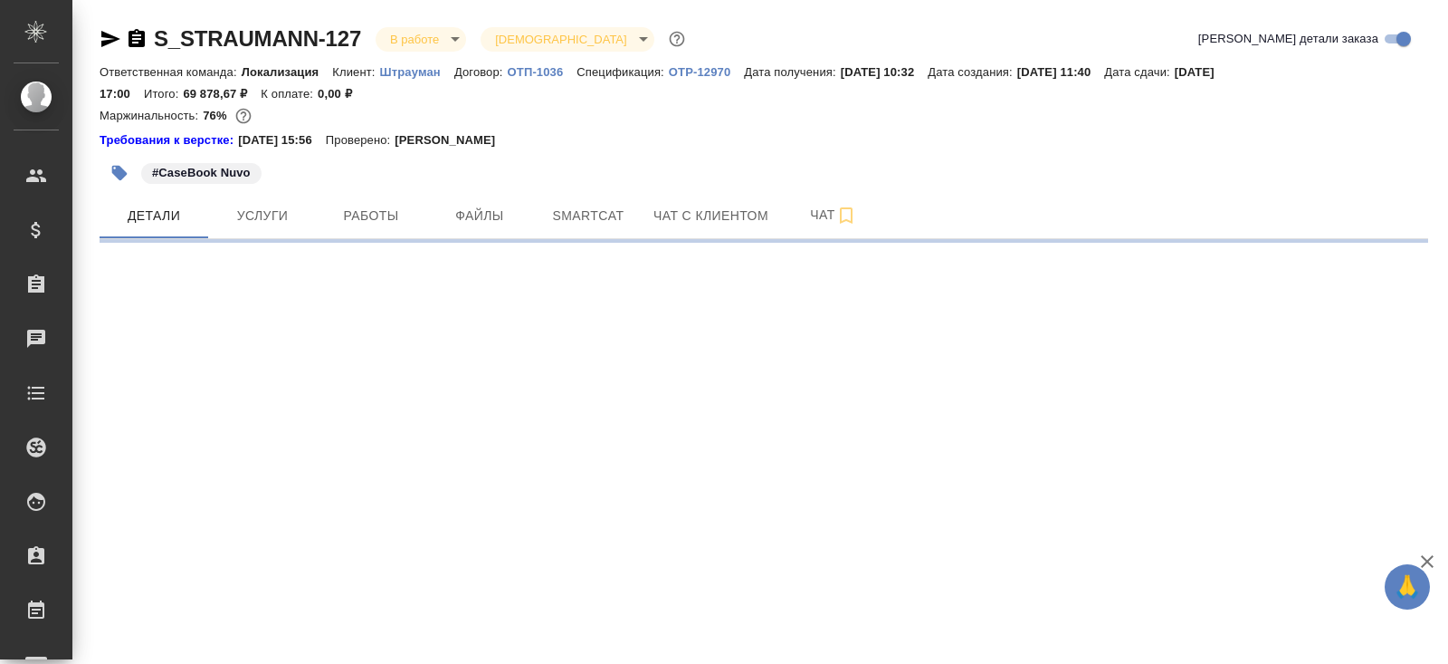
select select "RU"
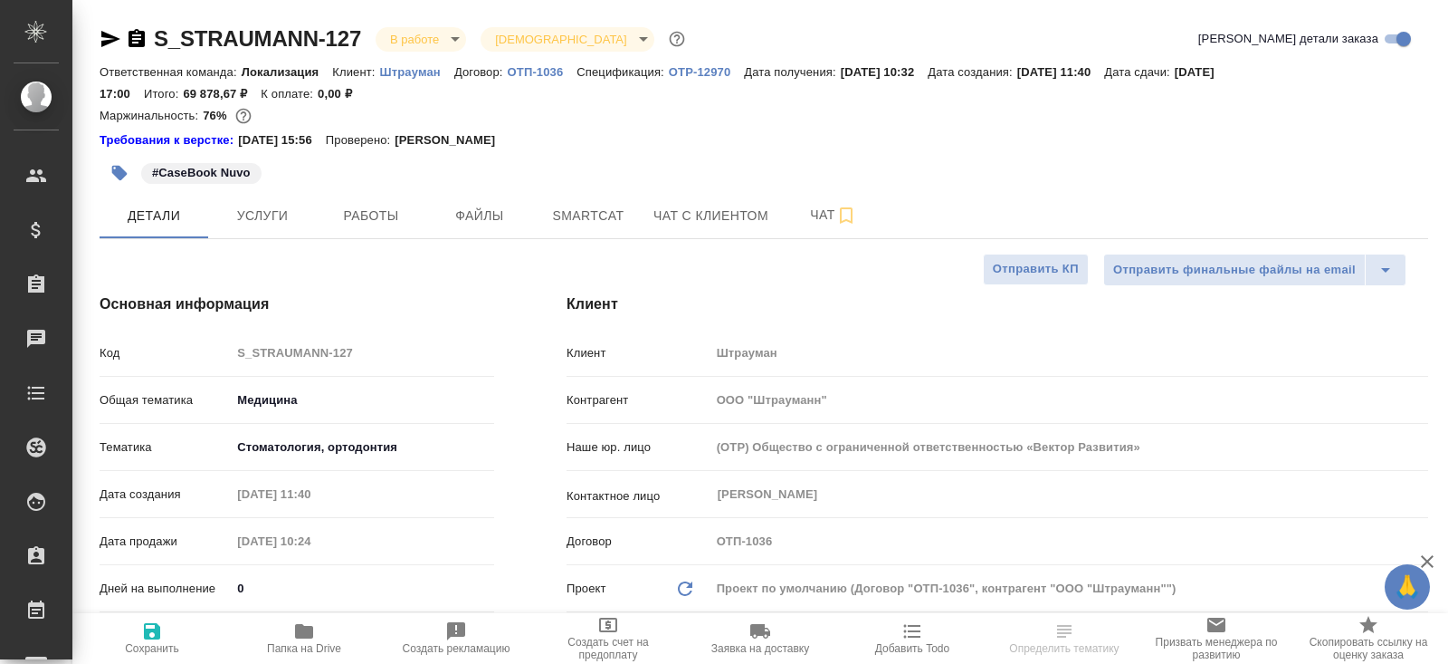
type textarea "x"
click at [582, 212] on span "Smartcat" at bounding box center [588, 216] width 87 height 23
type textarea "x"
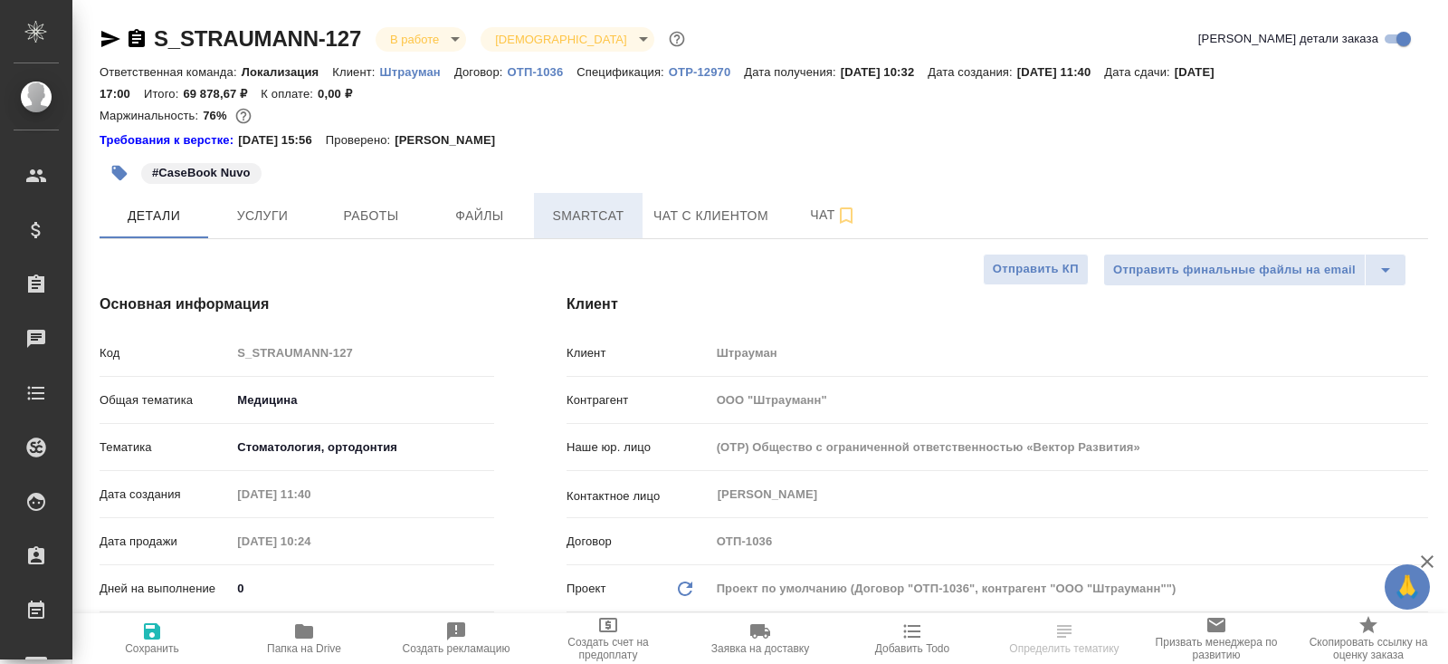
type textarea "x"
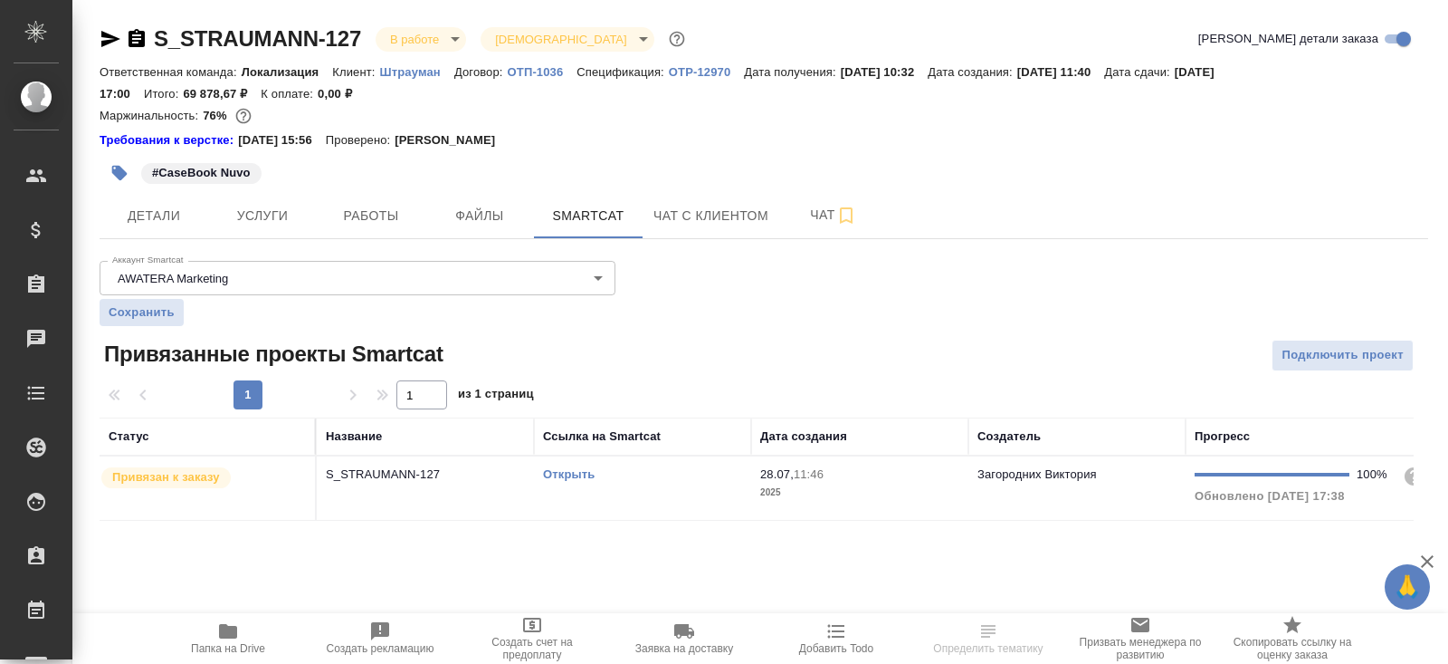
click at [563, 473] on link "Открыть" at bounding box center [569, 474] width 52 height 14
click at [228, 631] on icon "button" at bounding box center [228, 631] width 18 height 14
click at [380, 189] on div "#CaseBook Nuvo" at bounding box center [543, 173] width 886 height 40
click at [381, 197] on button "Работы" at bounding box center [371, 215] width 109 height 45
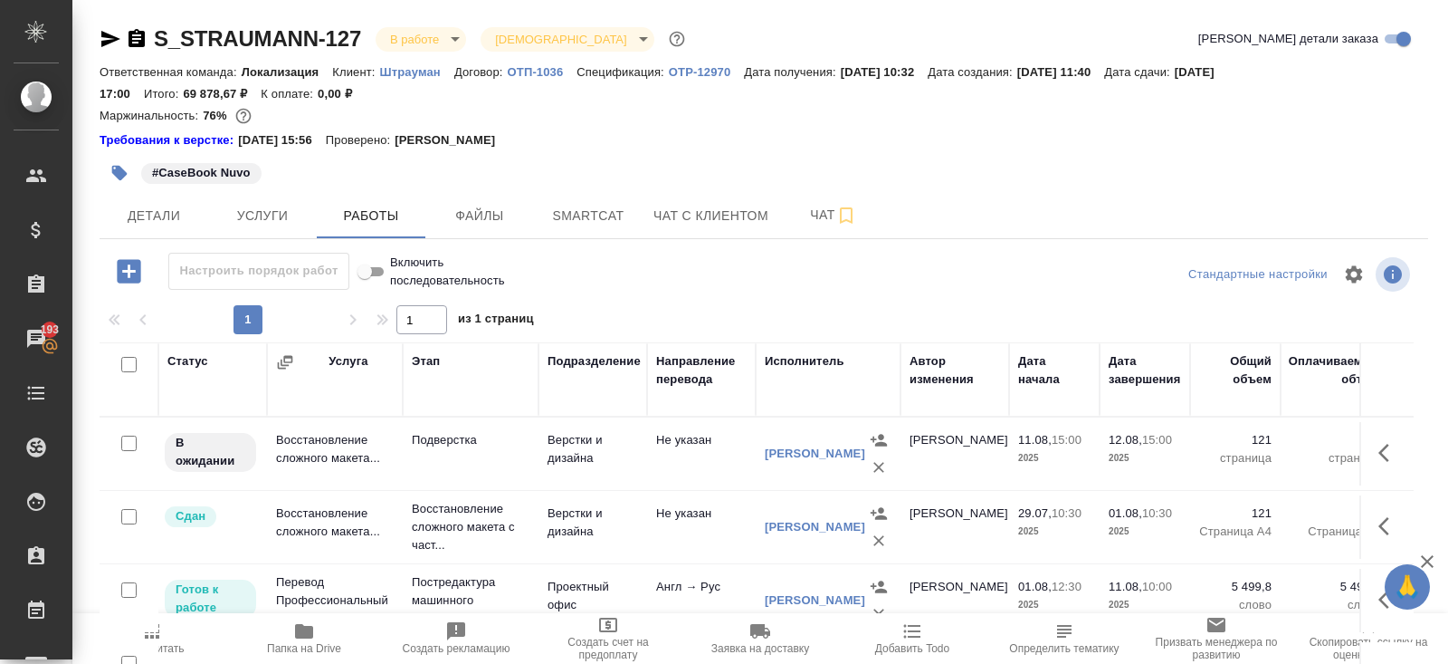
scroll to position [131, 0]
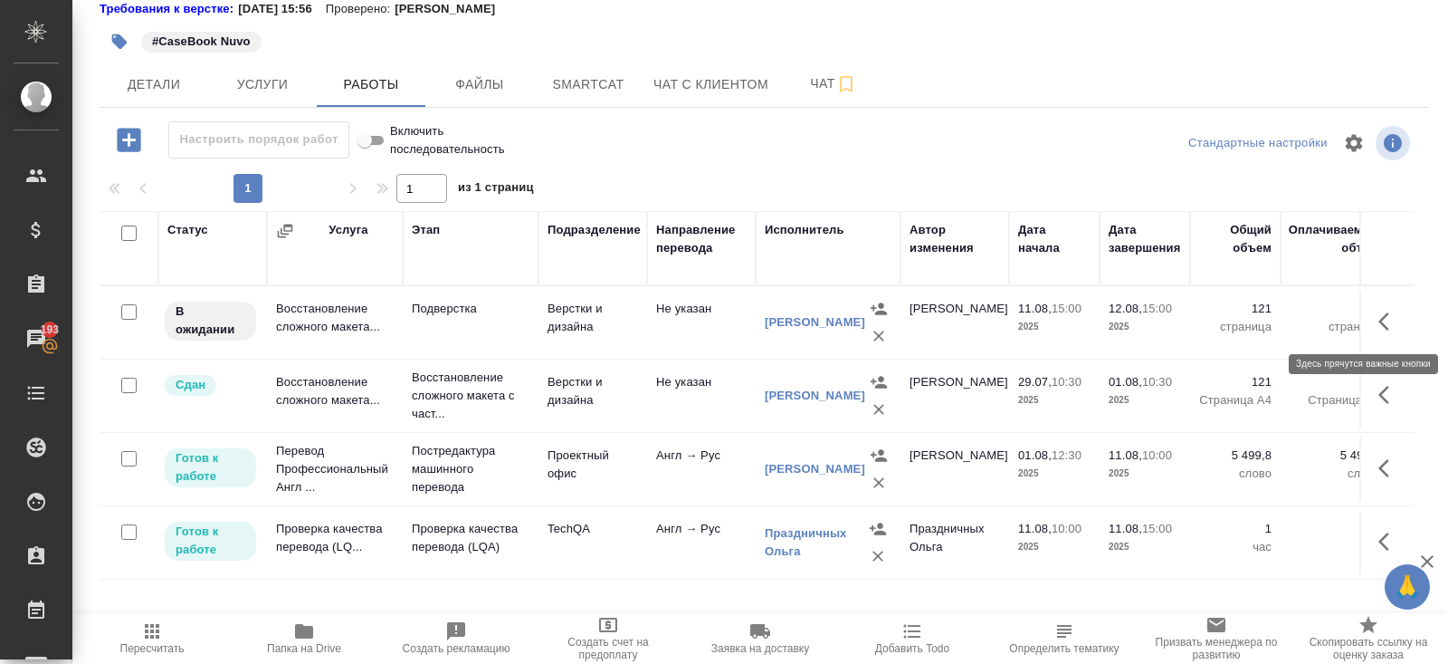
click at [1383, 322] on icon "button" at bounding box center [1384, 321] width 11 height 18
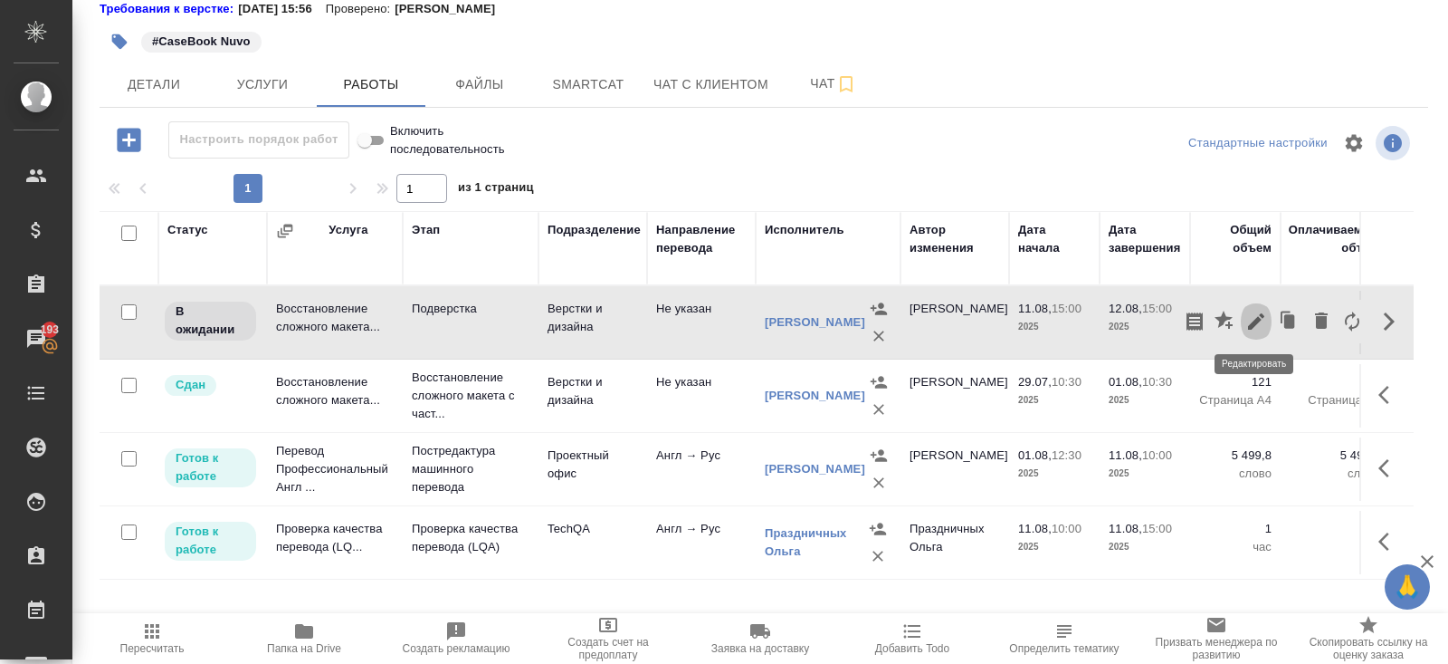
click at [1261, 319] on icon "button" at bounding box center [1257, 321] width 22 height 22
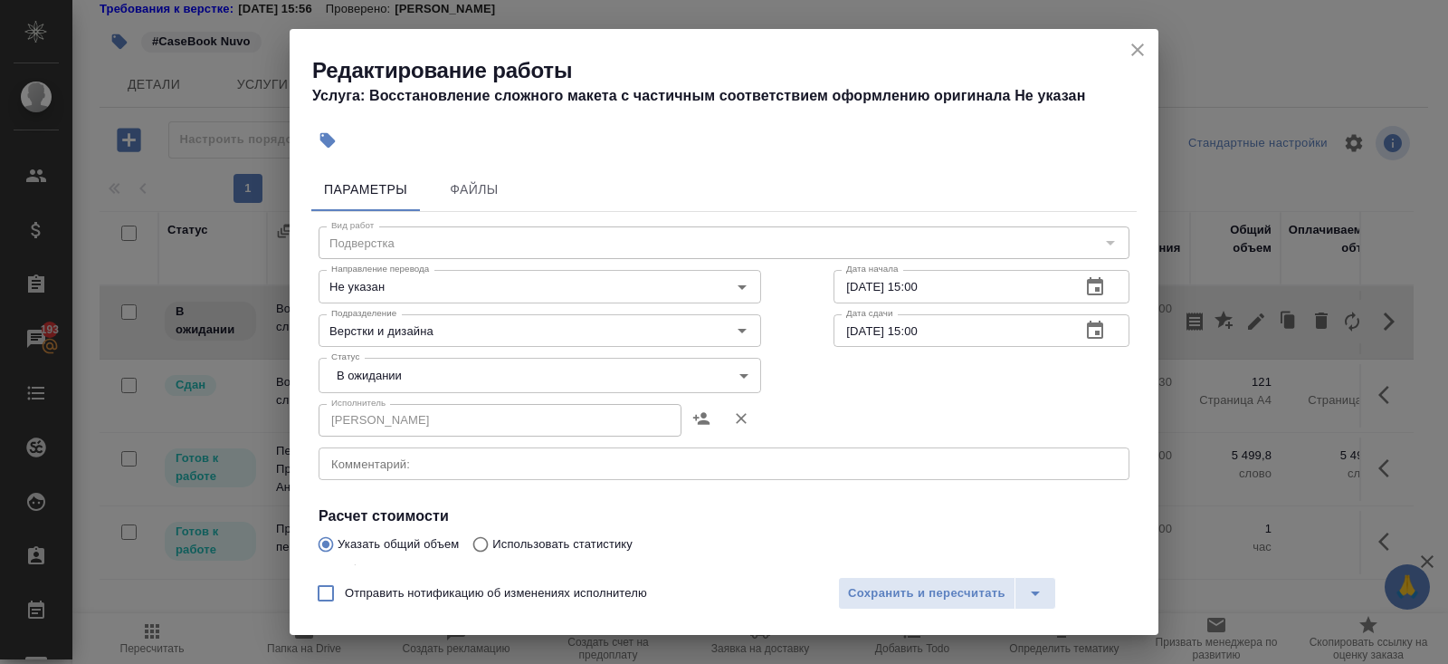
click at [381, 467] on textarea at bounding box center [724, 464] width 786 height 14
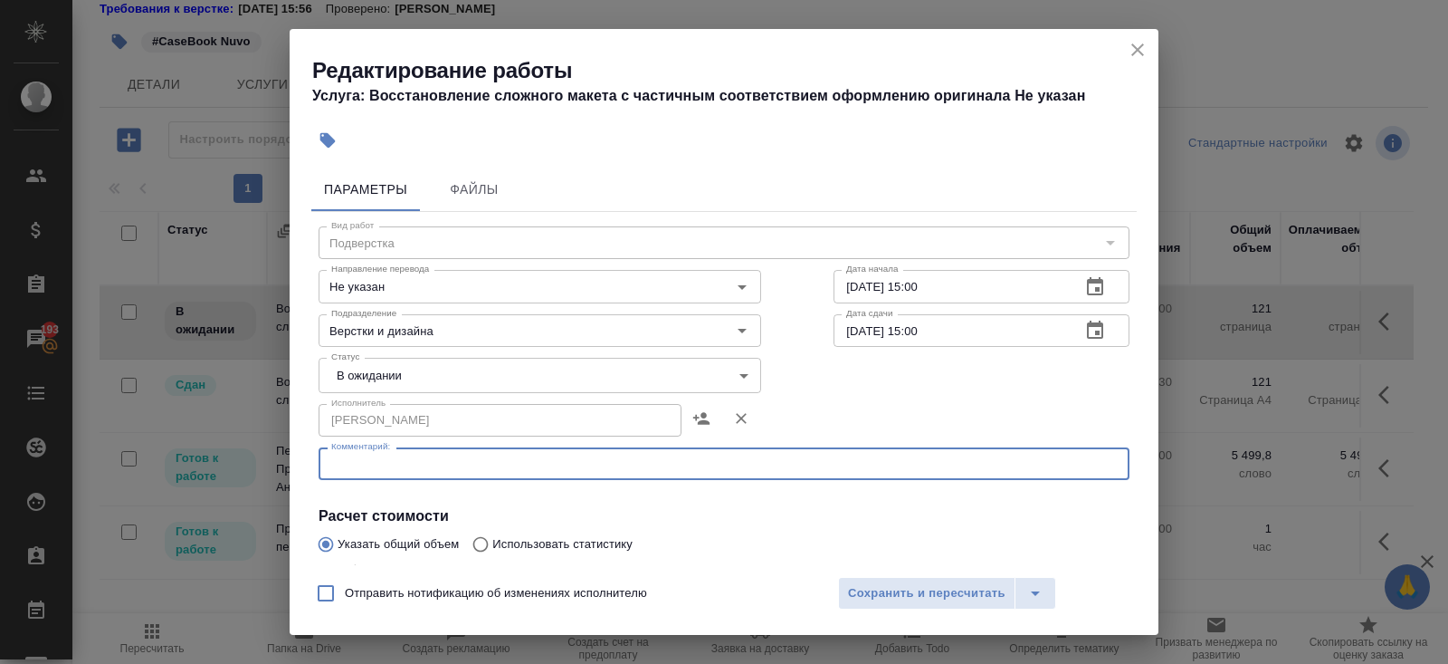
paste textarea "[URL][DOMAIN_NAME]"
type textarea "[URL][DOMAIN_NAME]"
click at [355, 387] on body "🙏 .cls-1 fill:#fff; AWATERA [PERSON_NAME] Спецификации Заказы 193 Чаты Todo Про…" at bounding box center [724, 332] width 1448 height 664
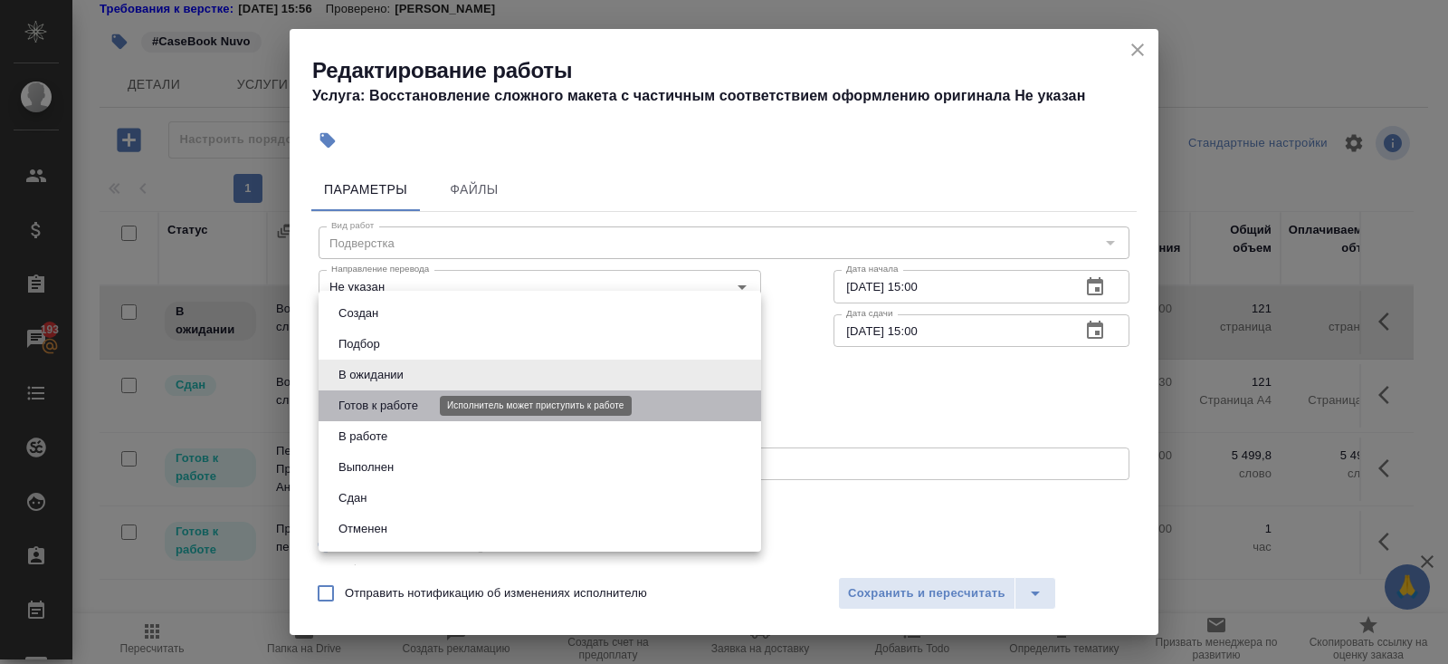
click at [357, 402] on button "Готов к работе" at bounding box center [378, 406] width 91 height 20
type input "readyForWork"
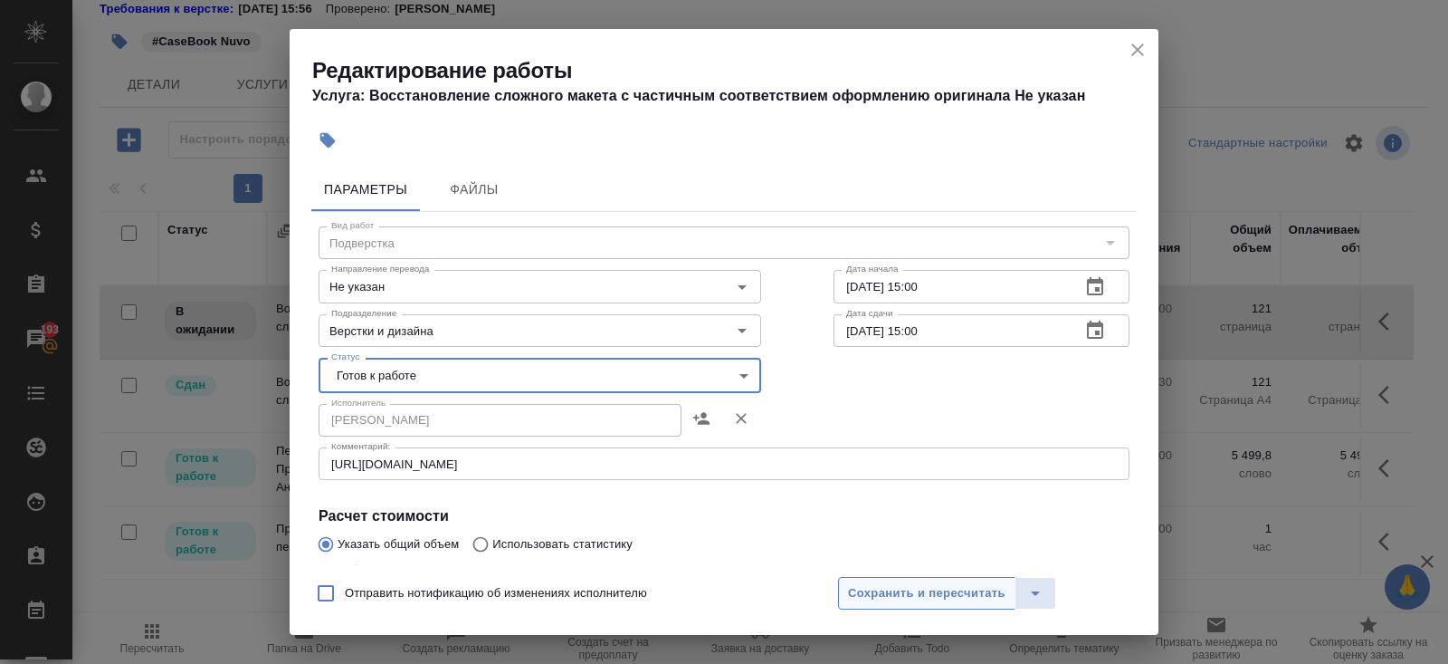
click at [844, 584] on button "Сохранить и пересчитать" at bounding box center [926, 593] width 177 height 33
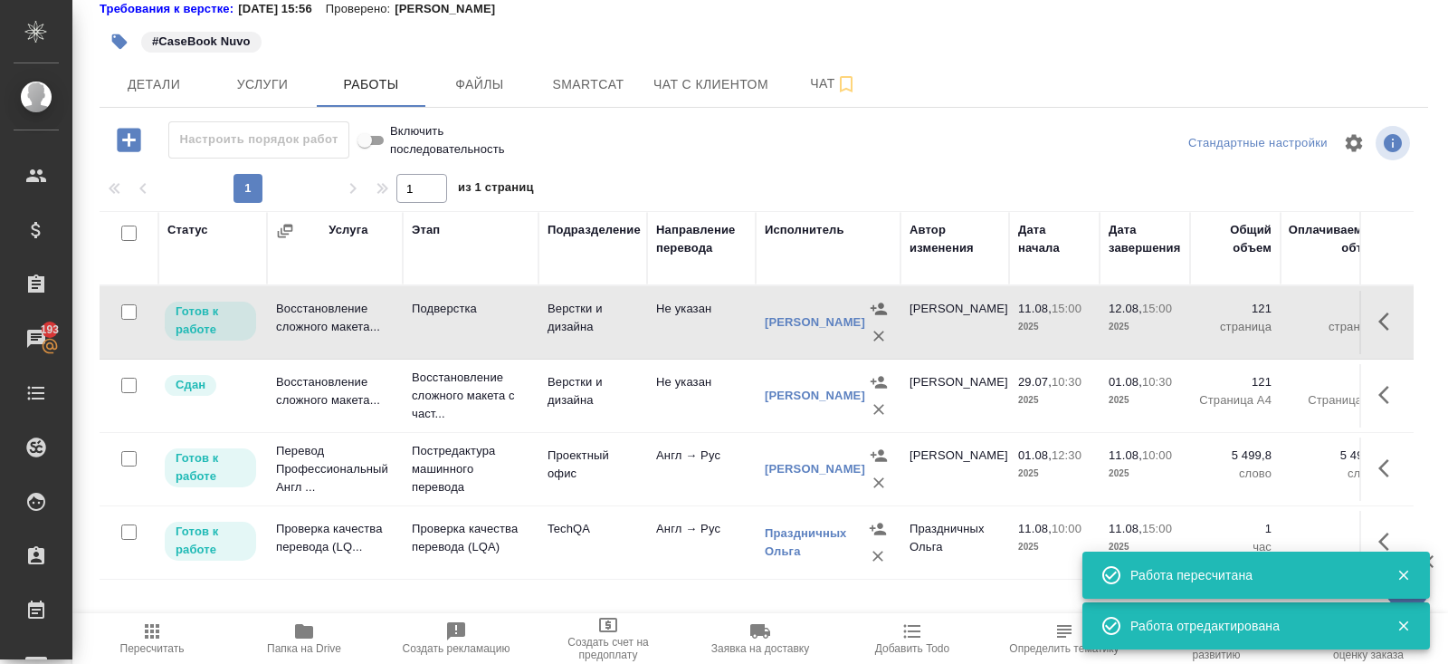
scroll to position [0, 0]
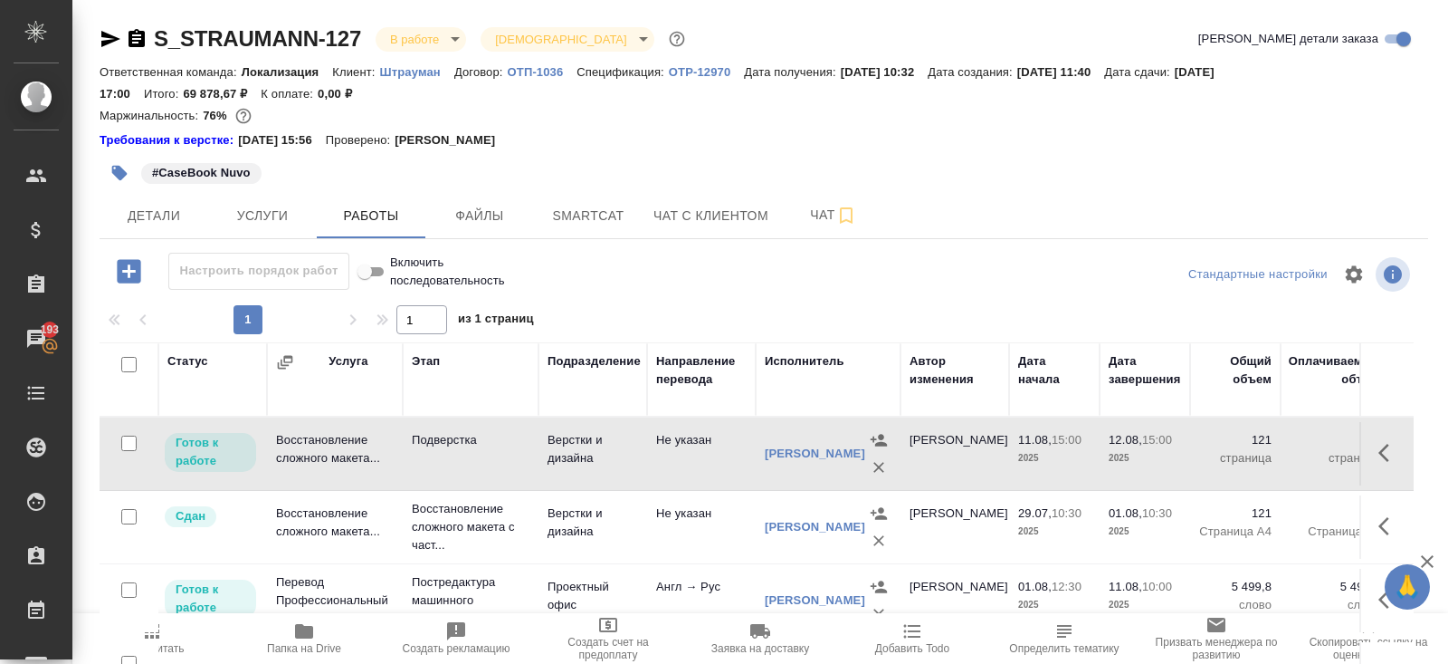
click at [137, 40] on icon "button" at bounding box center [137, 38] width 16 height 18
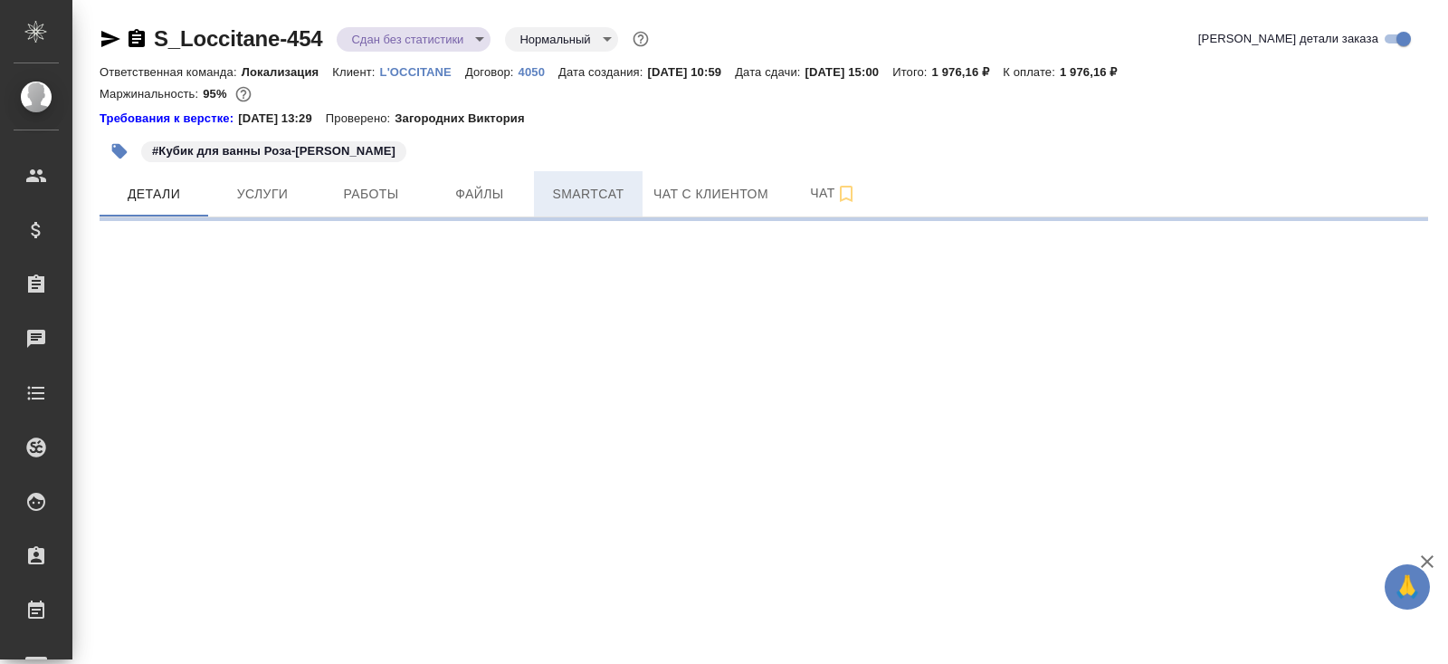
select select "RU"
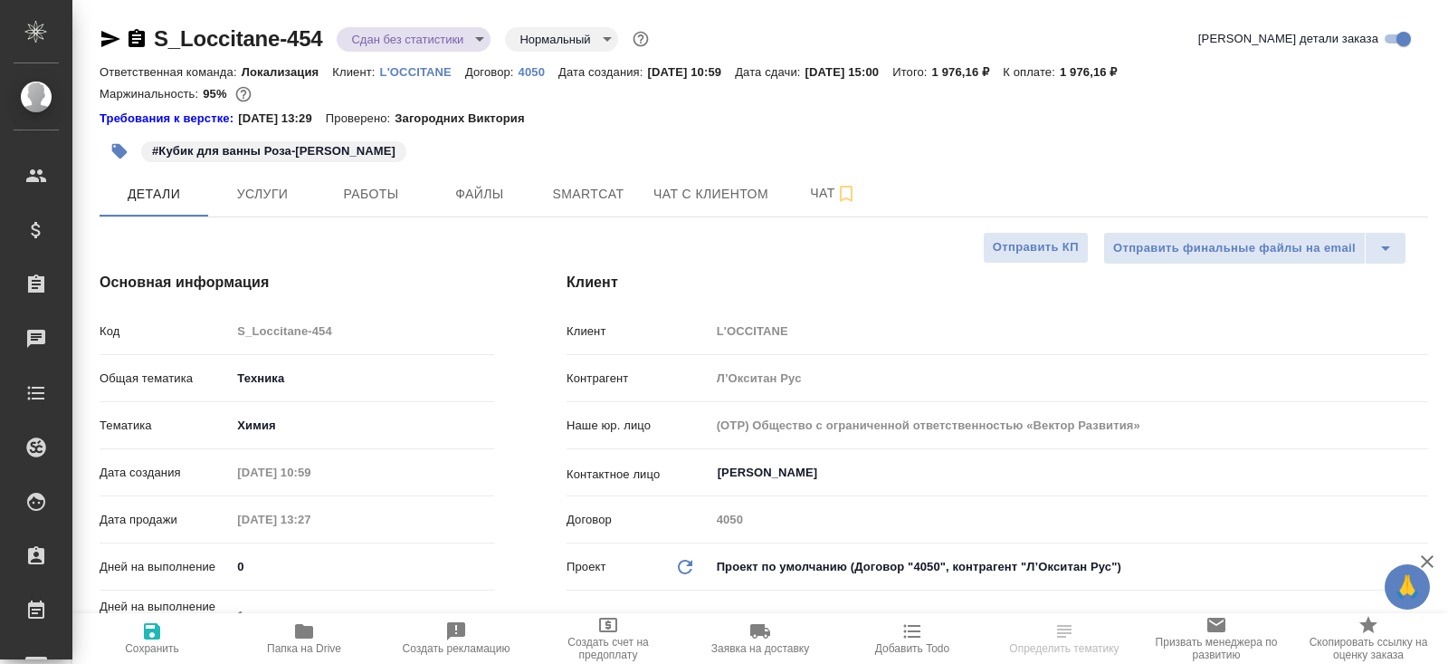
type textarea "x"
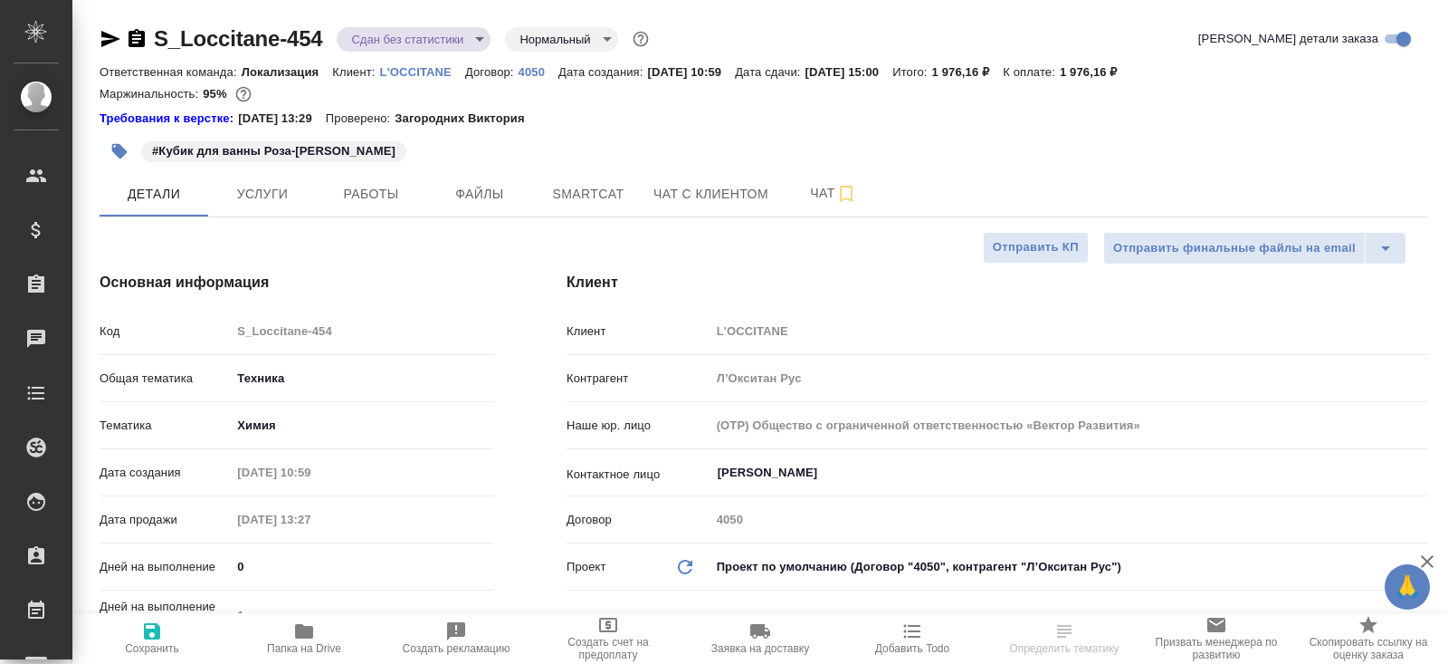
type textarea "x"
click at [301, 651] on span "Папка на Drive" at bounding box center [304, 648] width 74 height 13
type textarea "x"
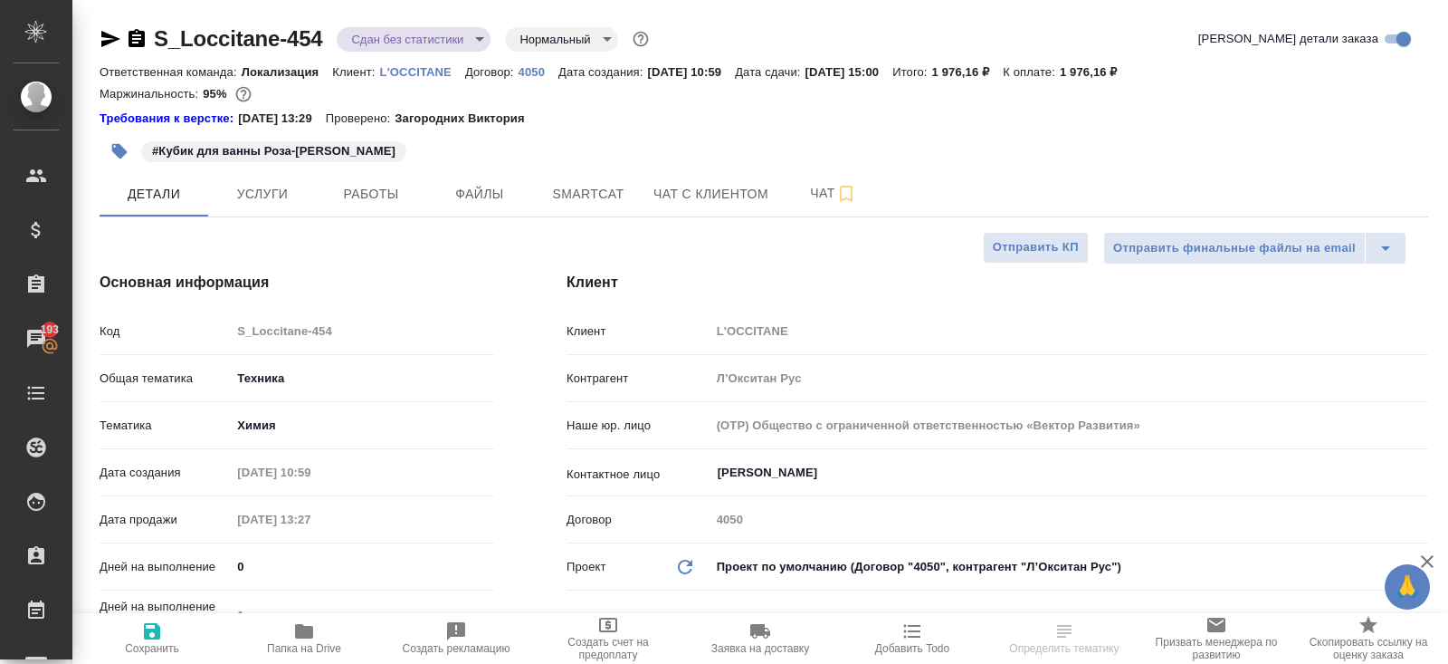
select select "RU"
type textarea "x"
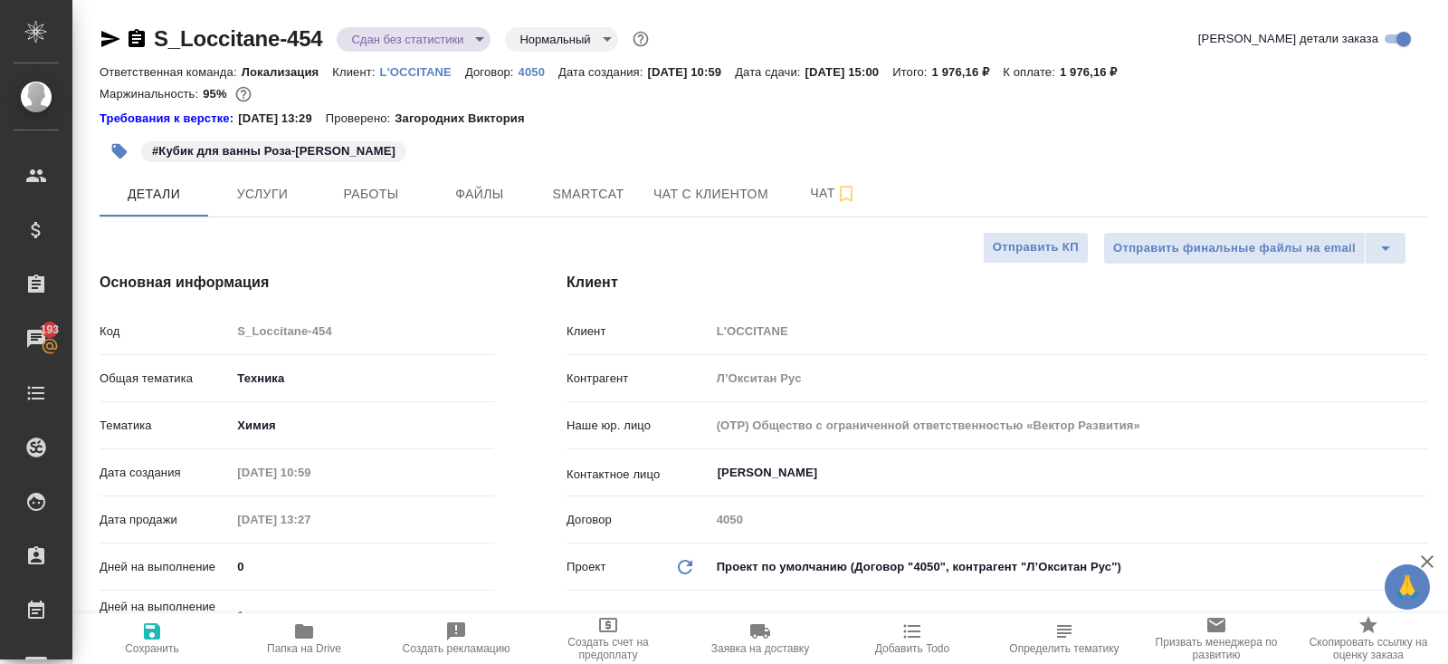
type textarea "x"
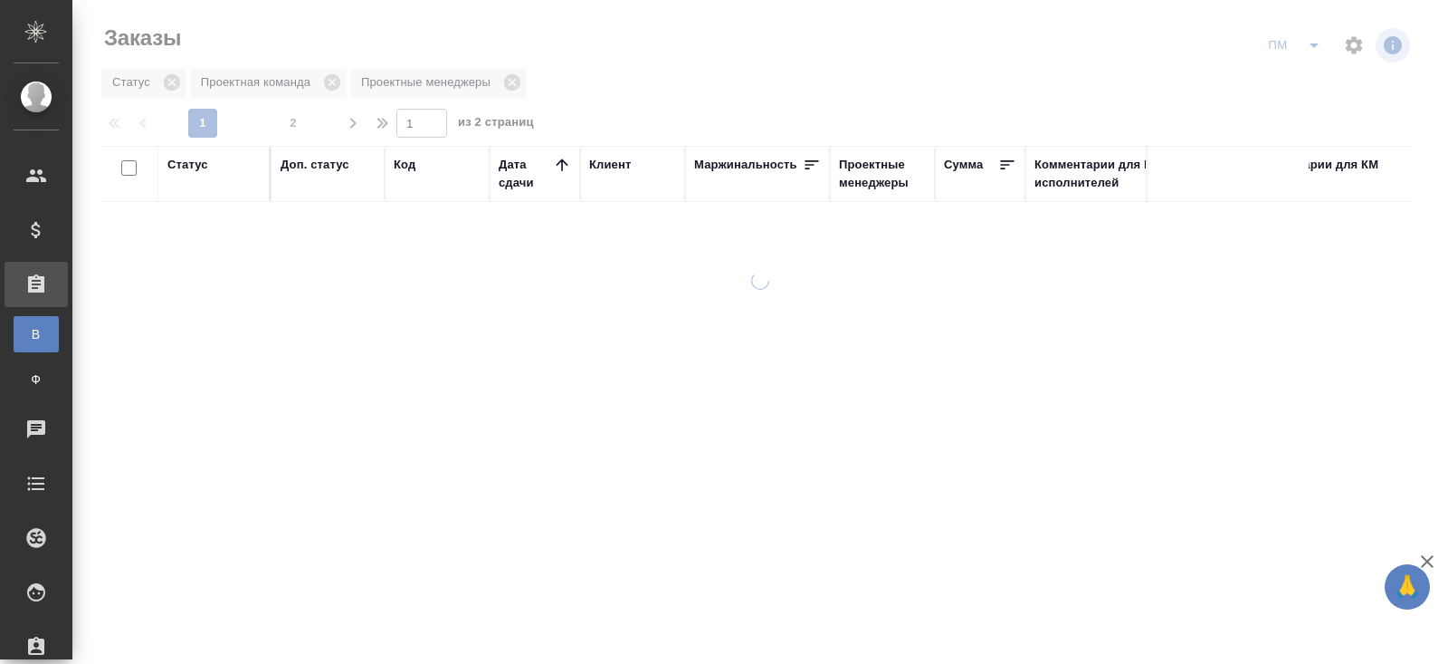
click at [1313, 45] on icon "split button" at bounding box center [1314, 45] width 9 height 5
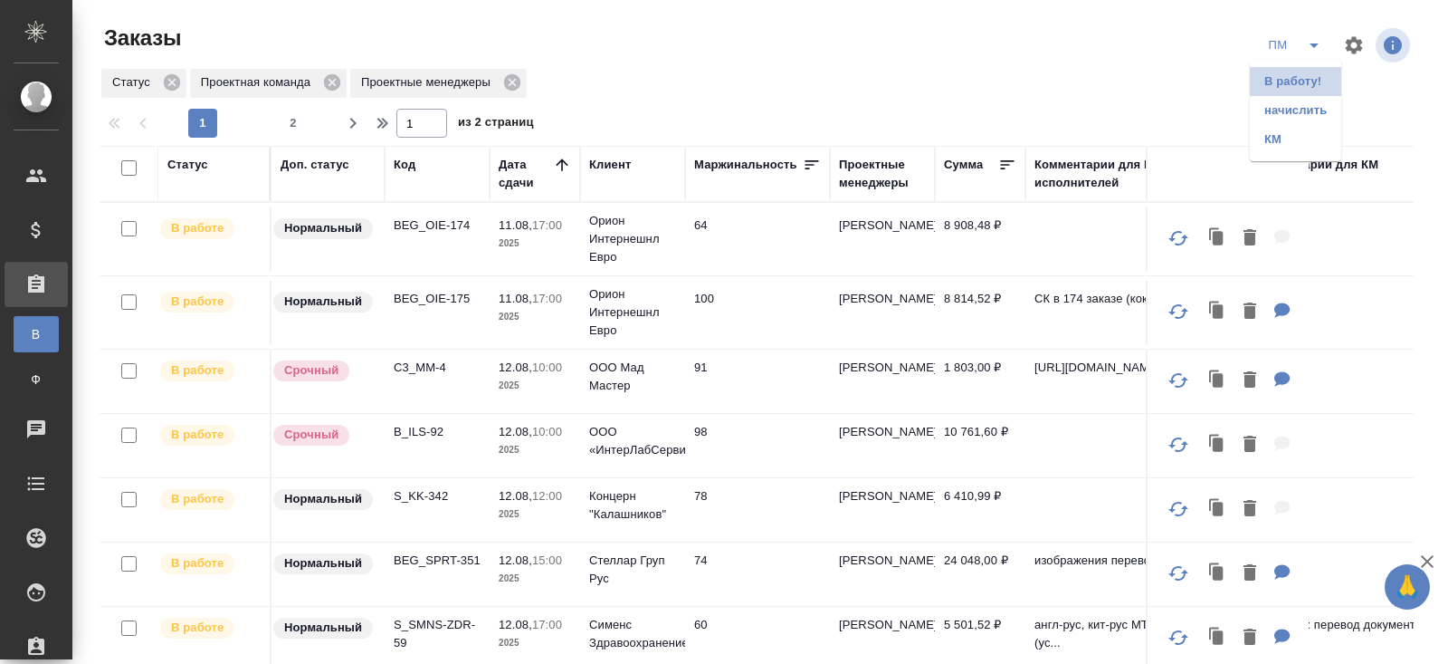
click at [1308, 72] on li "В работу!" at bounding box center [1295, 81] width 91 height 29
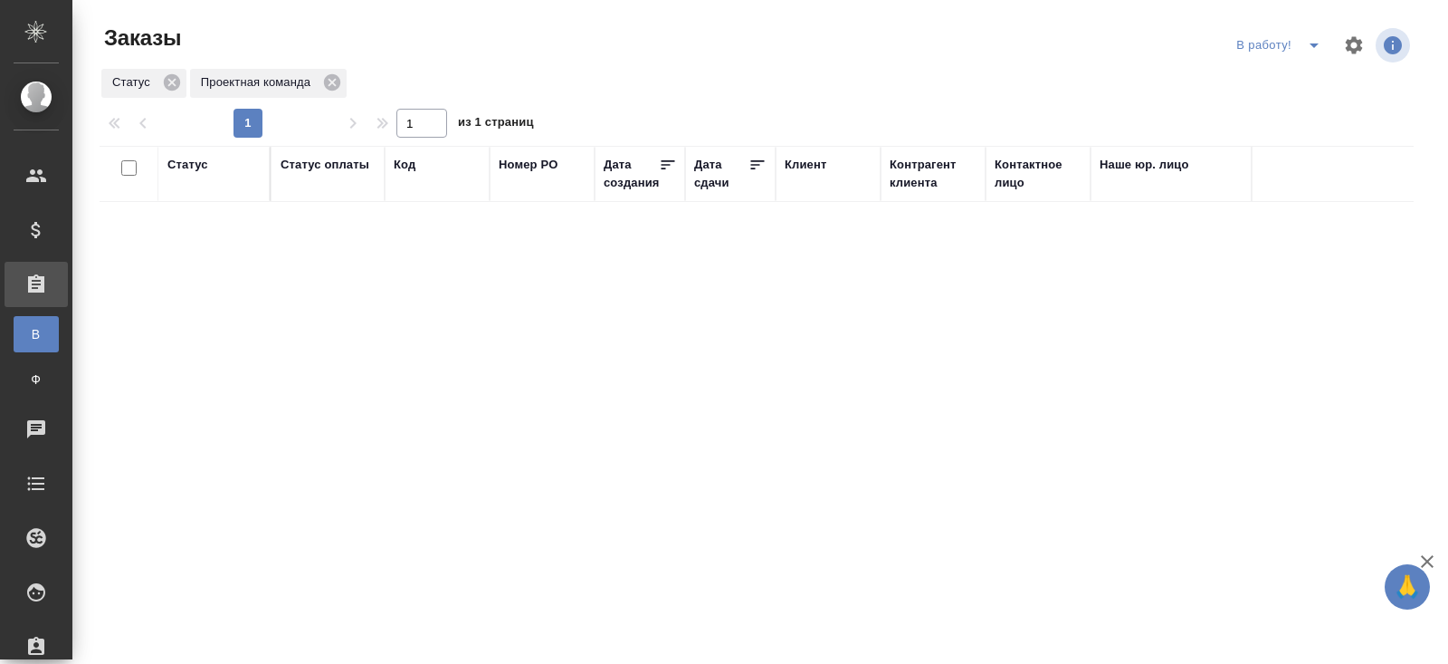
click at [1312, 43] on icon "split button" at bounding box center [1314, 45] width 9 height 5
click at [1297, 80] on li "ПМ" at bounding box center [1281, 81] width 100 height 29
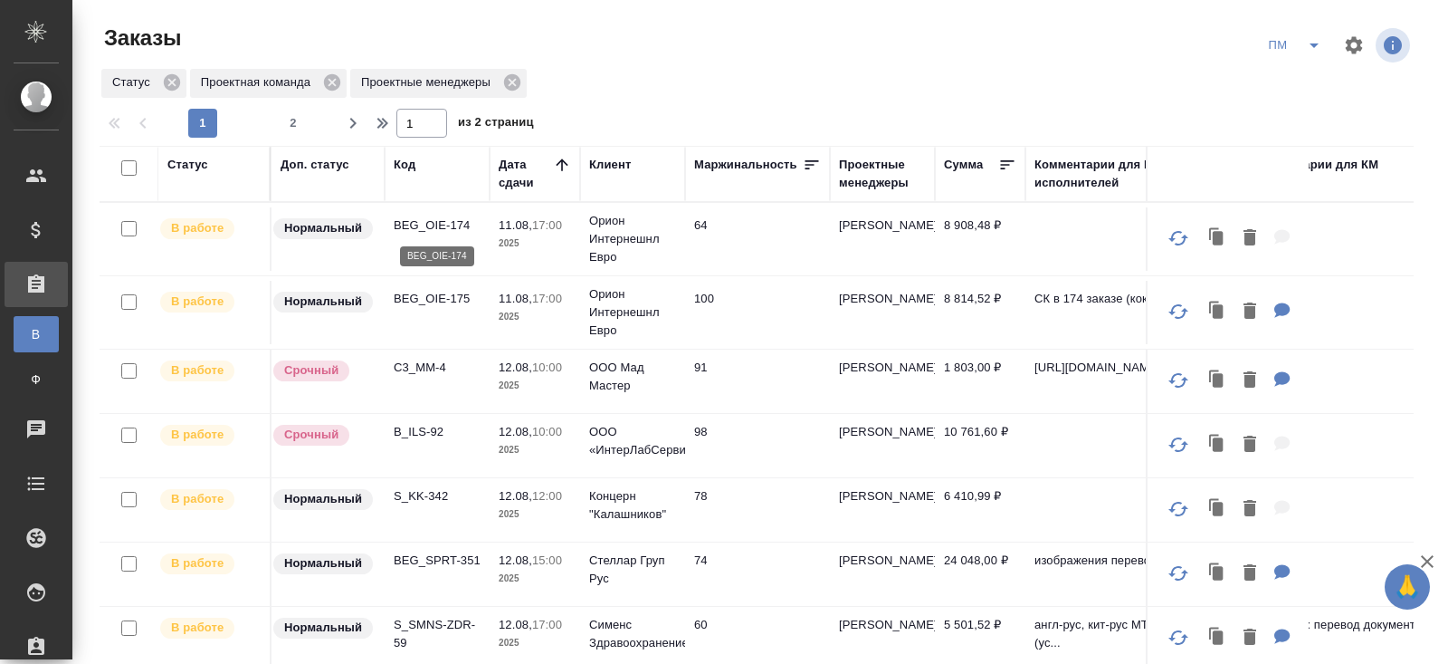
click at [416, 220] on p "BEG_OIE-174" at bounding box center [437, 225] width 87 height 18
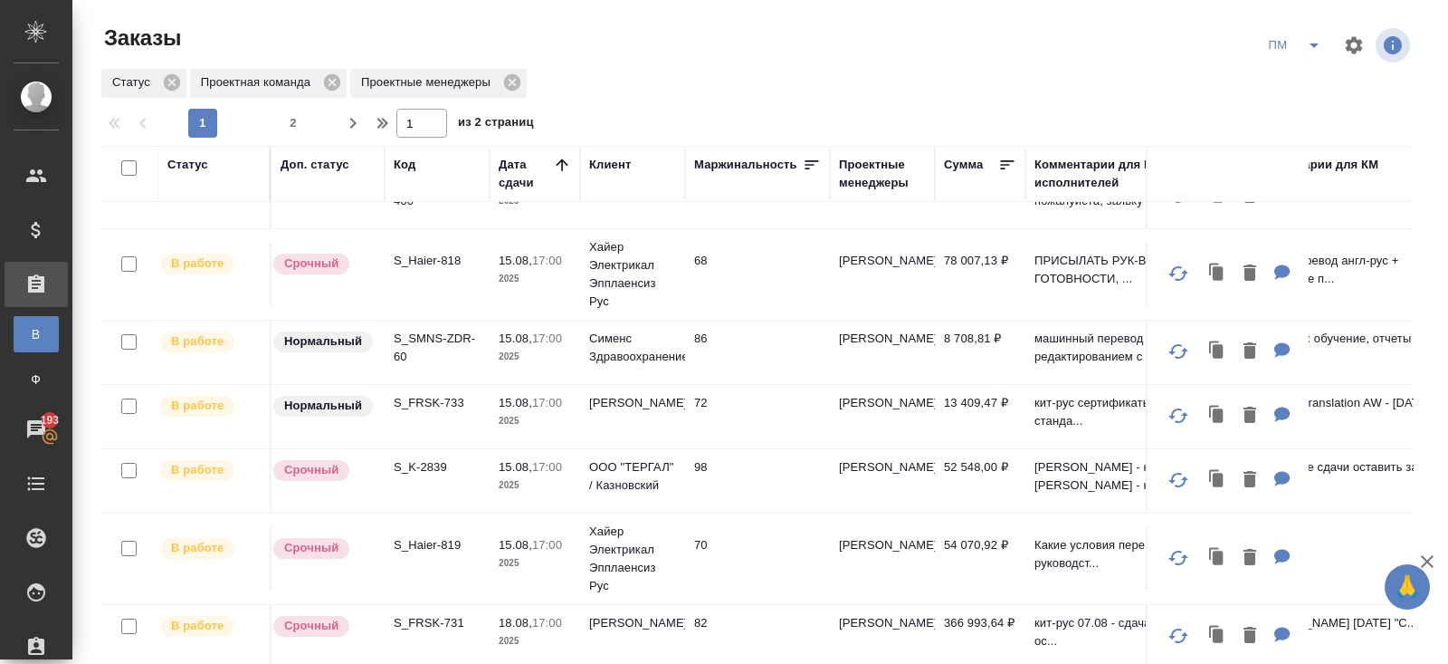
scroll to position [1037, 0]
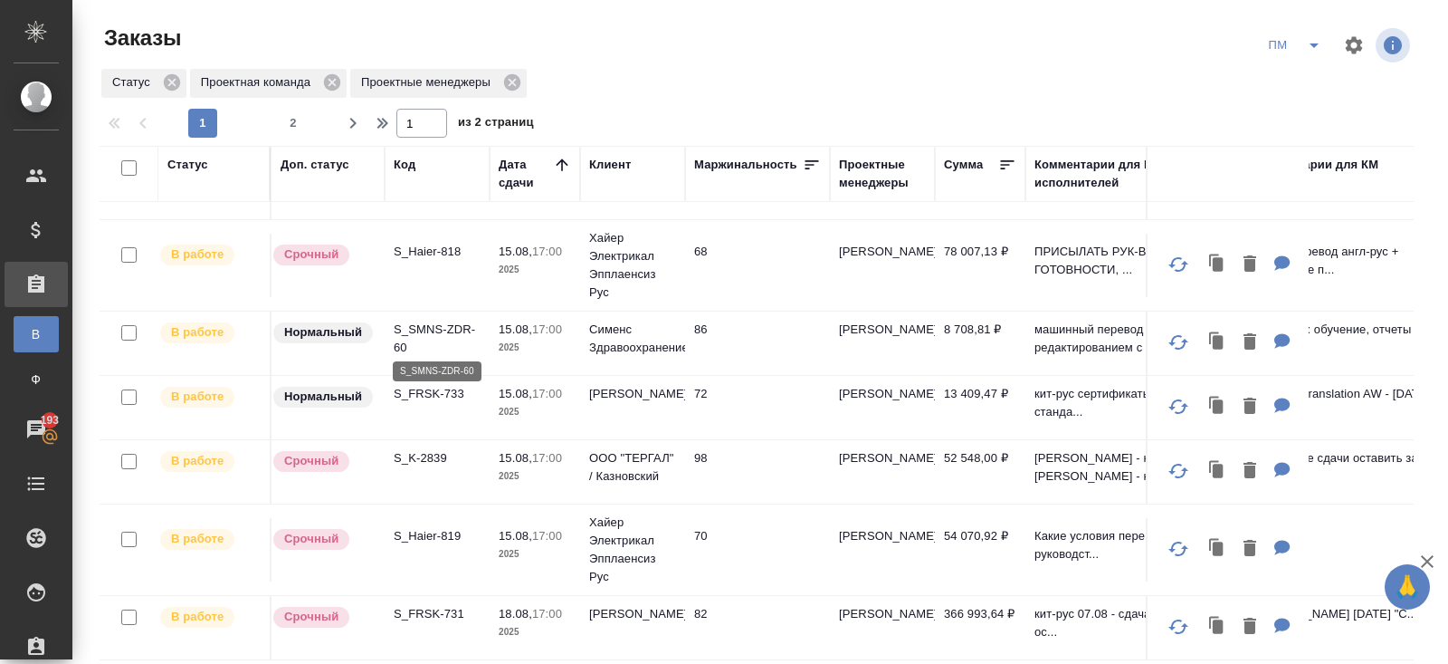
click at [406, 324] on p "S_SMNS-ZDR-60" at bounding box center [437, 338] width 87 height 36
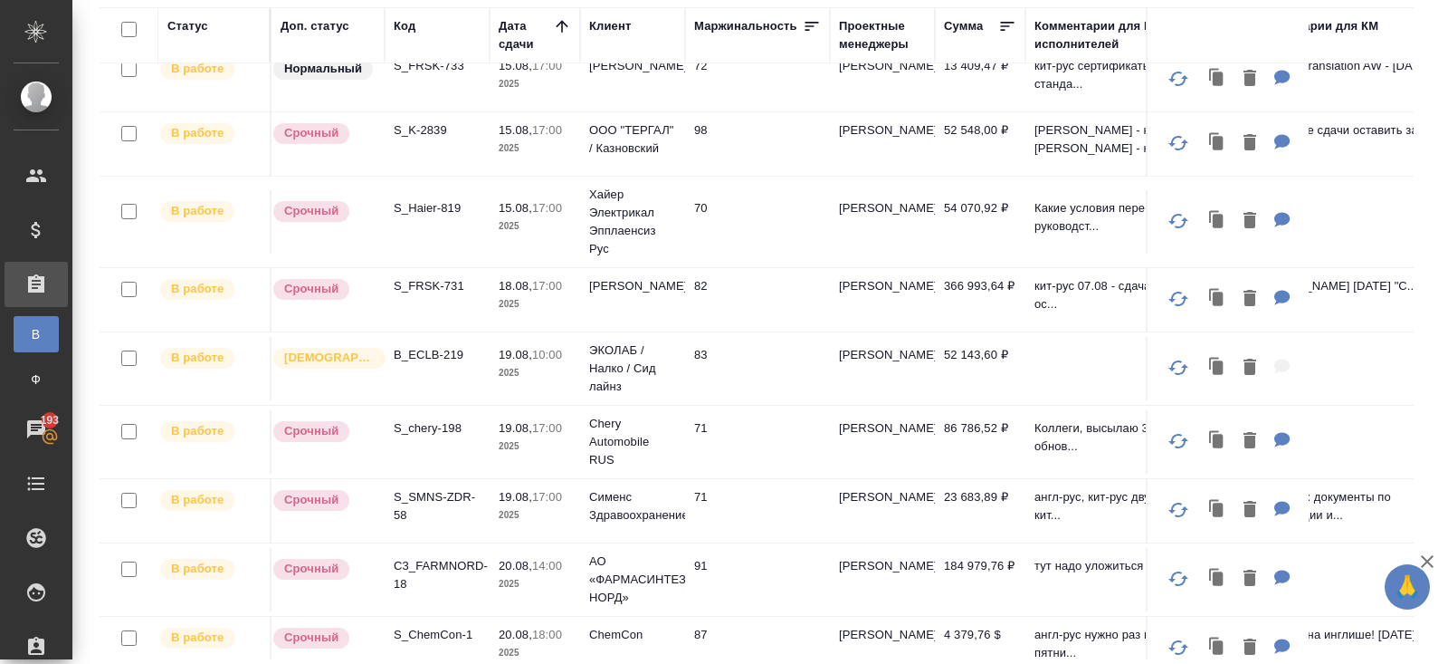
scroll to position [1172, 0]
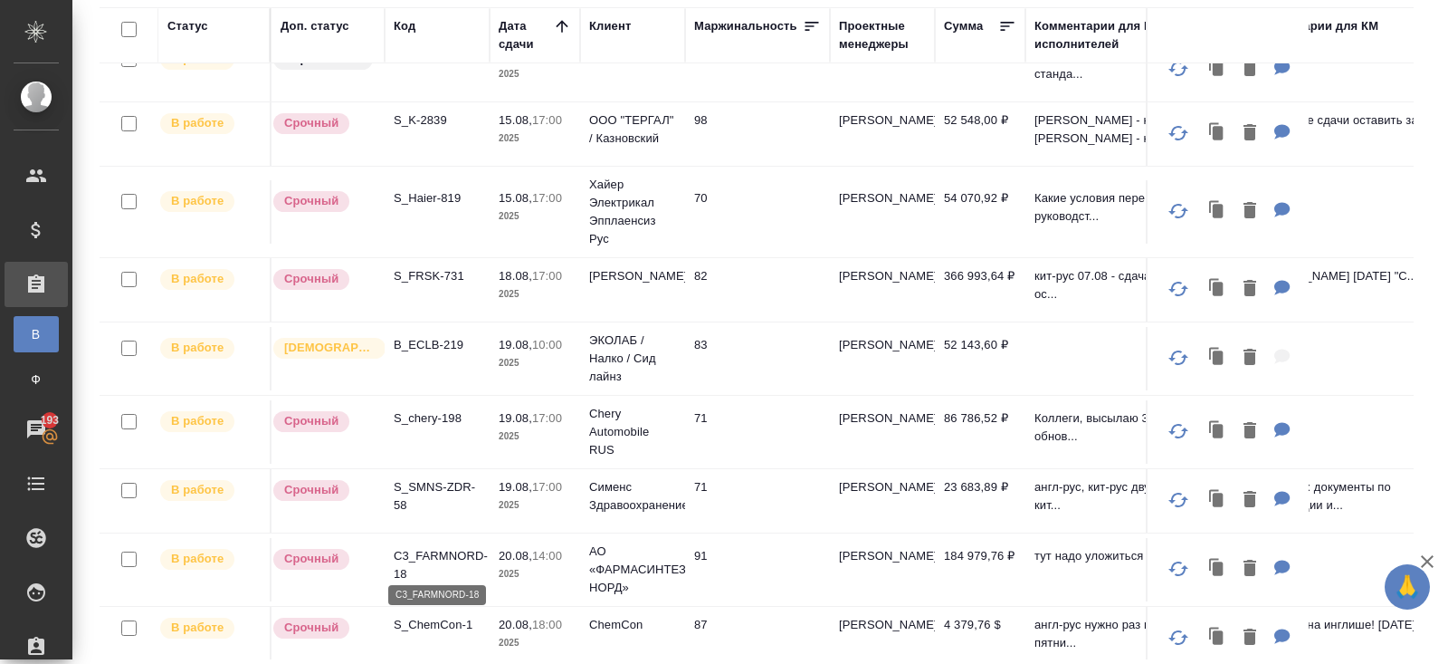
click at [405, 548] on p "C3_FARMNORD-18" at bounding box center [437, 565] width 87 height 36
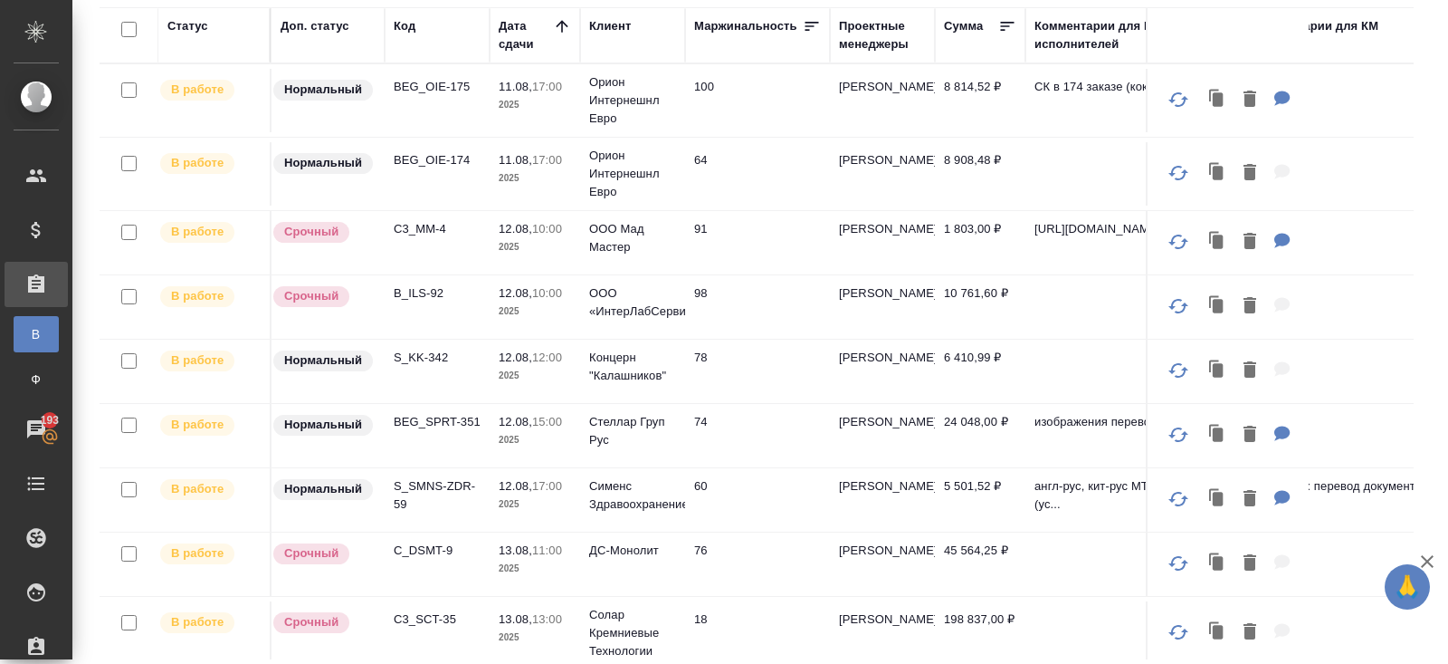
scroll to position [0, 0]
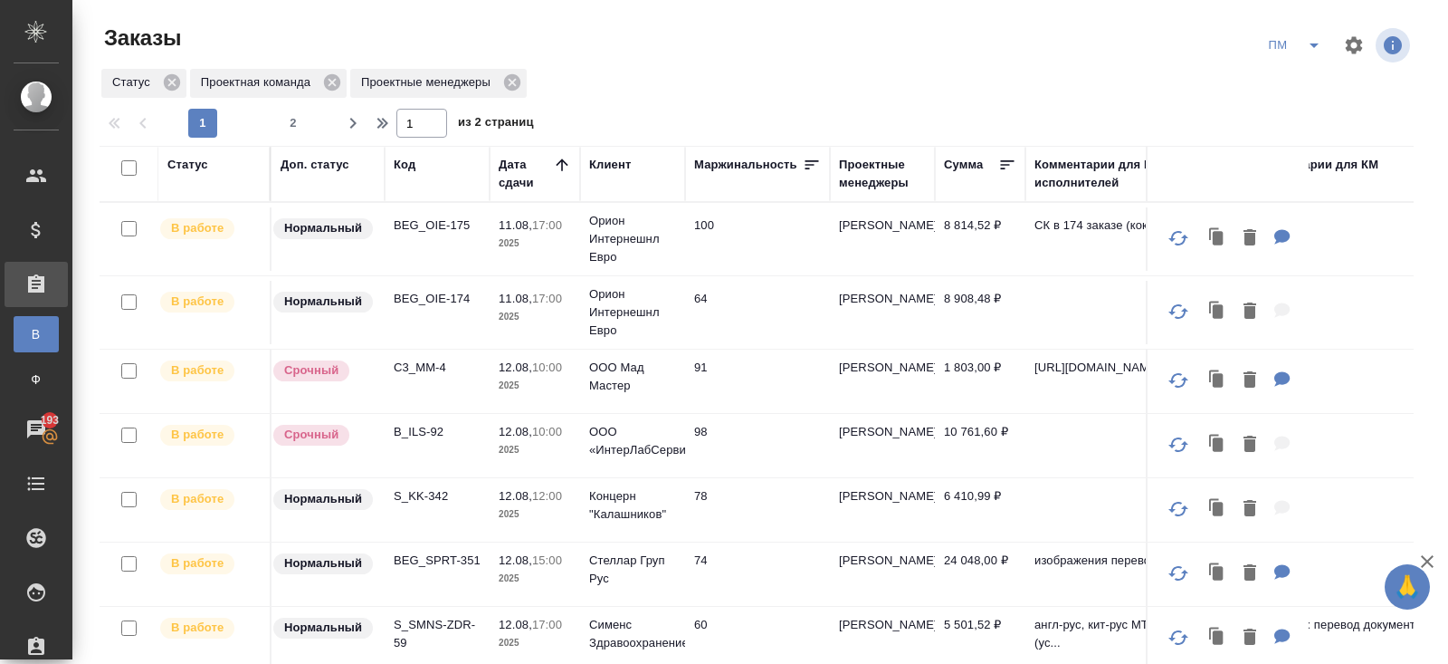
click at [1313, 41] on icon "split button" at bounding box center [1315, 45] width 22 height 22
click at [1313, 74] on li "В работу!" at bounding box center [1295, 81] width 91 height 29
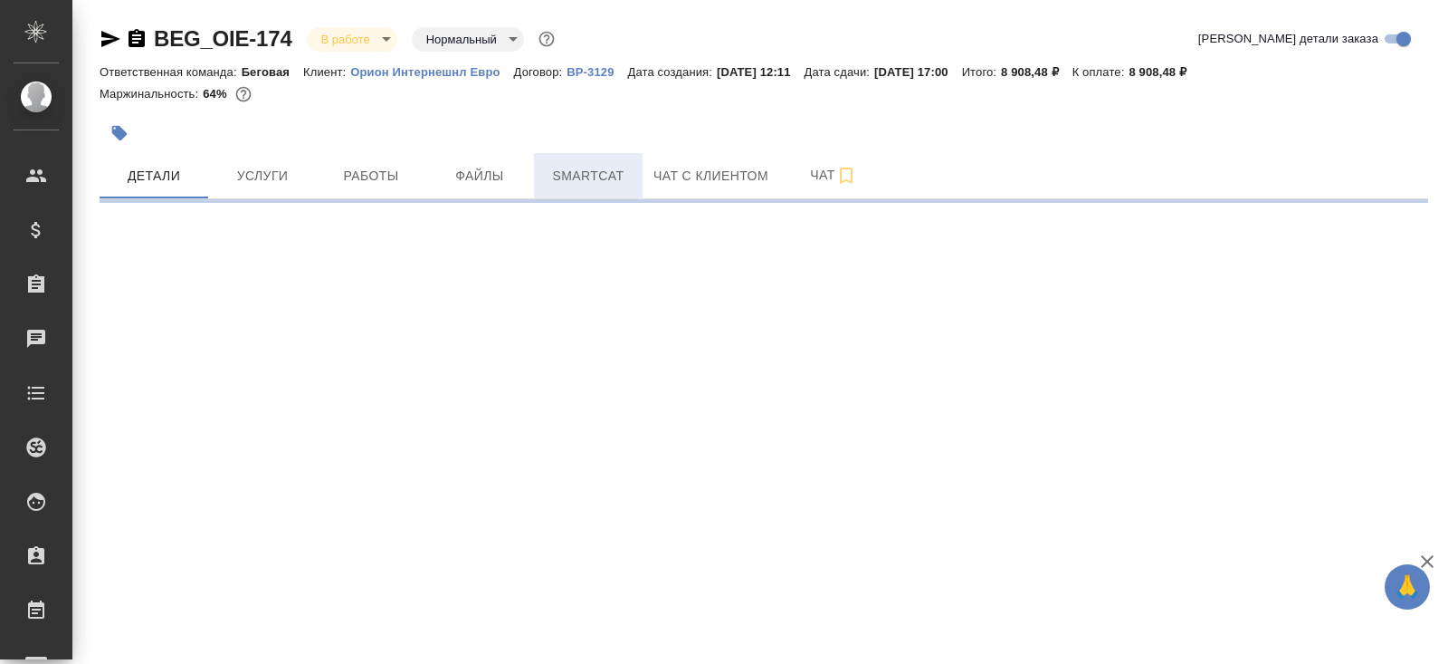
click at [576, 171] on span "Smartcat" at bounding box center [588, 176] width 87 height 23
select select "RU"
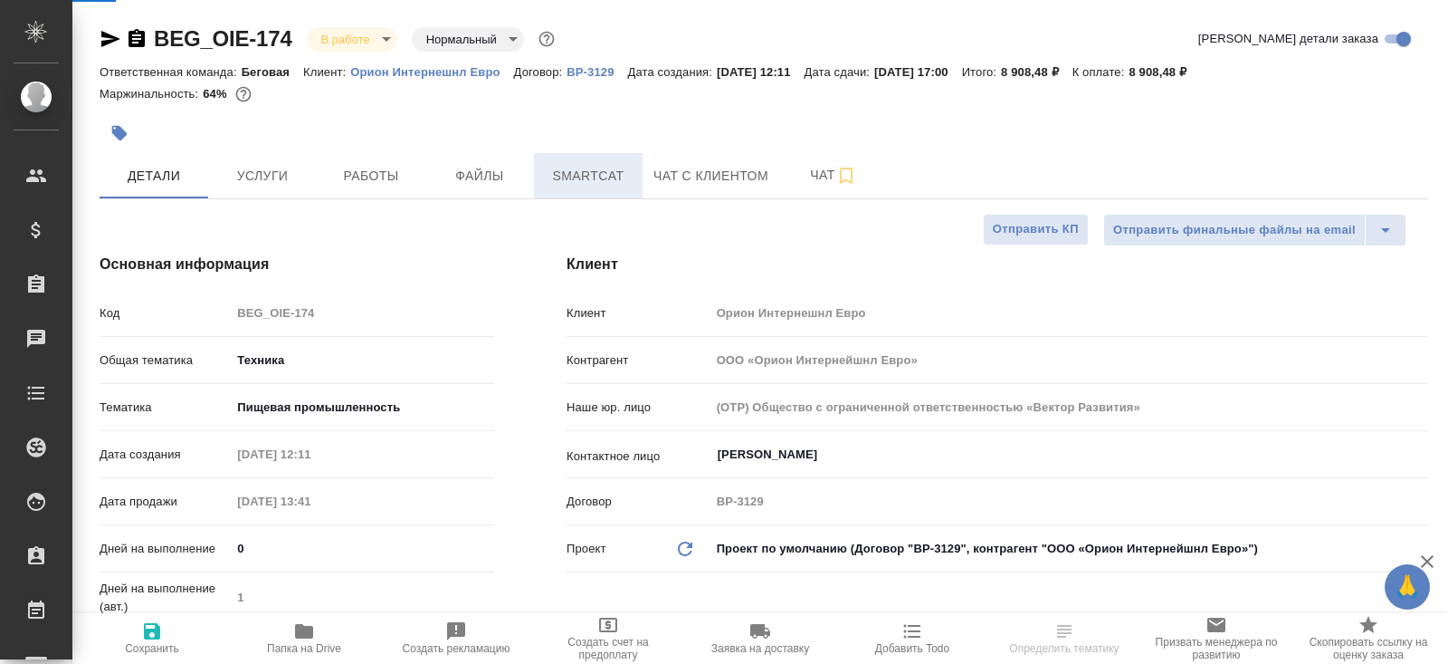
type textarea "x"
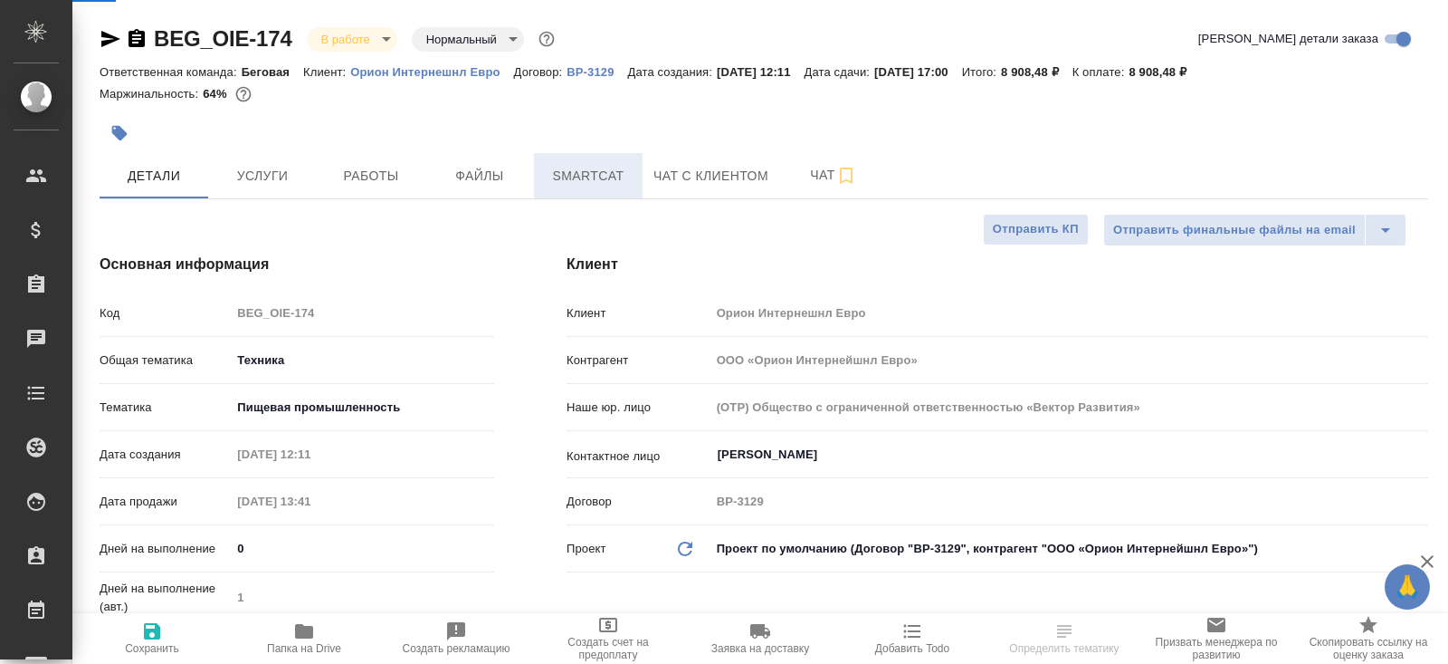
type textarea "x"
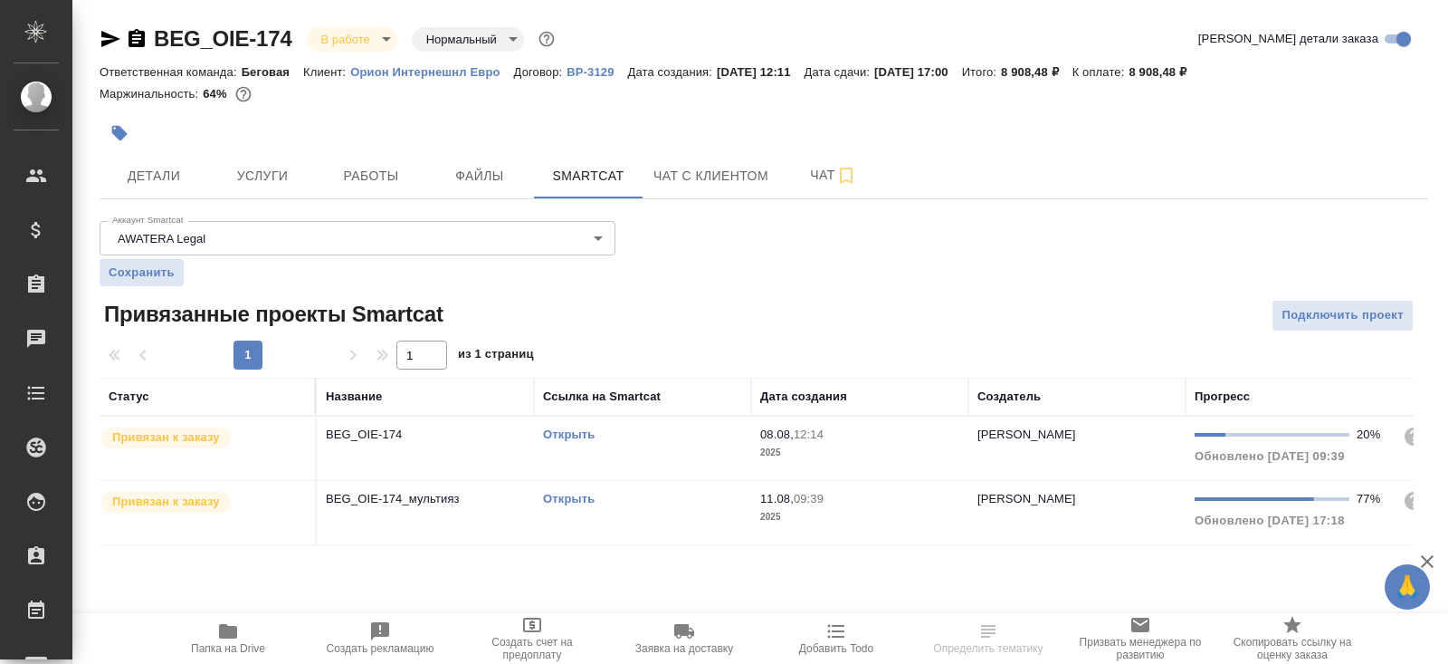
click at [553, 495] on link "Открыть" at bounding box center [569, 499] width 52 height 14
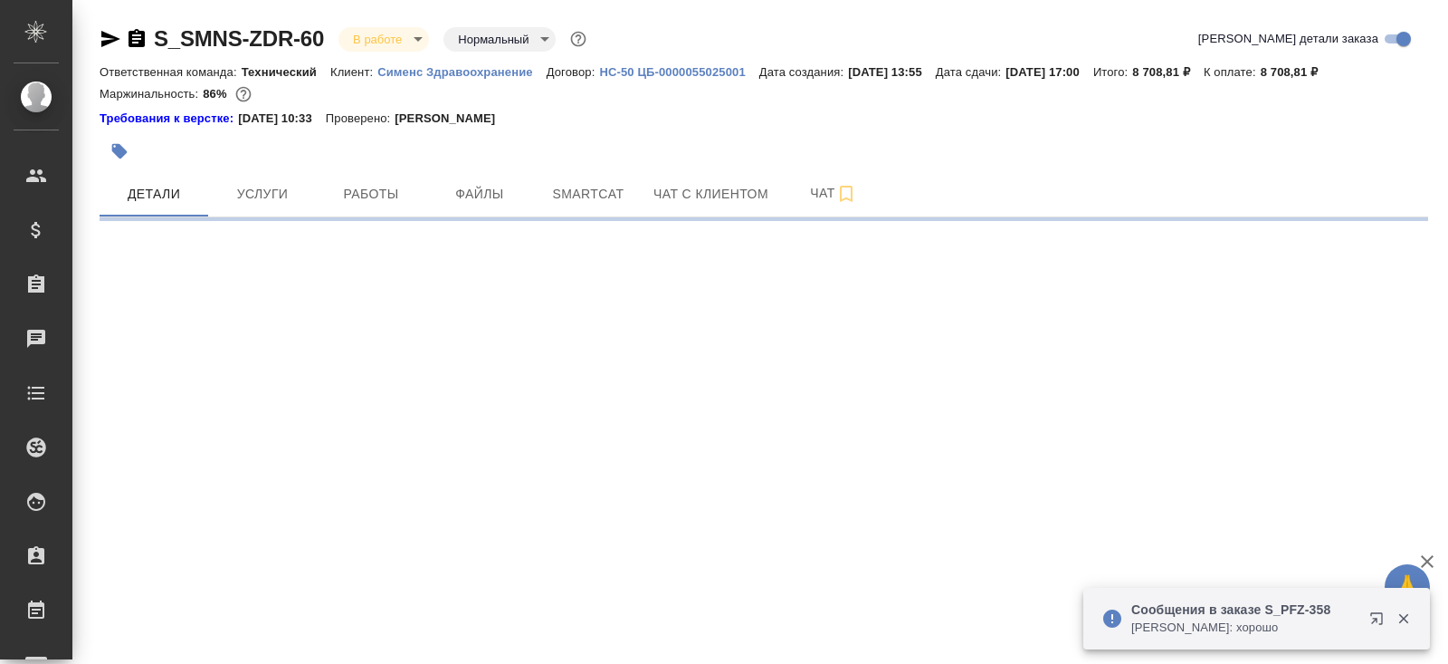
select select "RU"
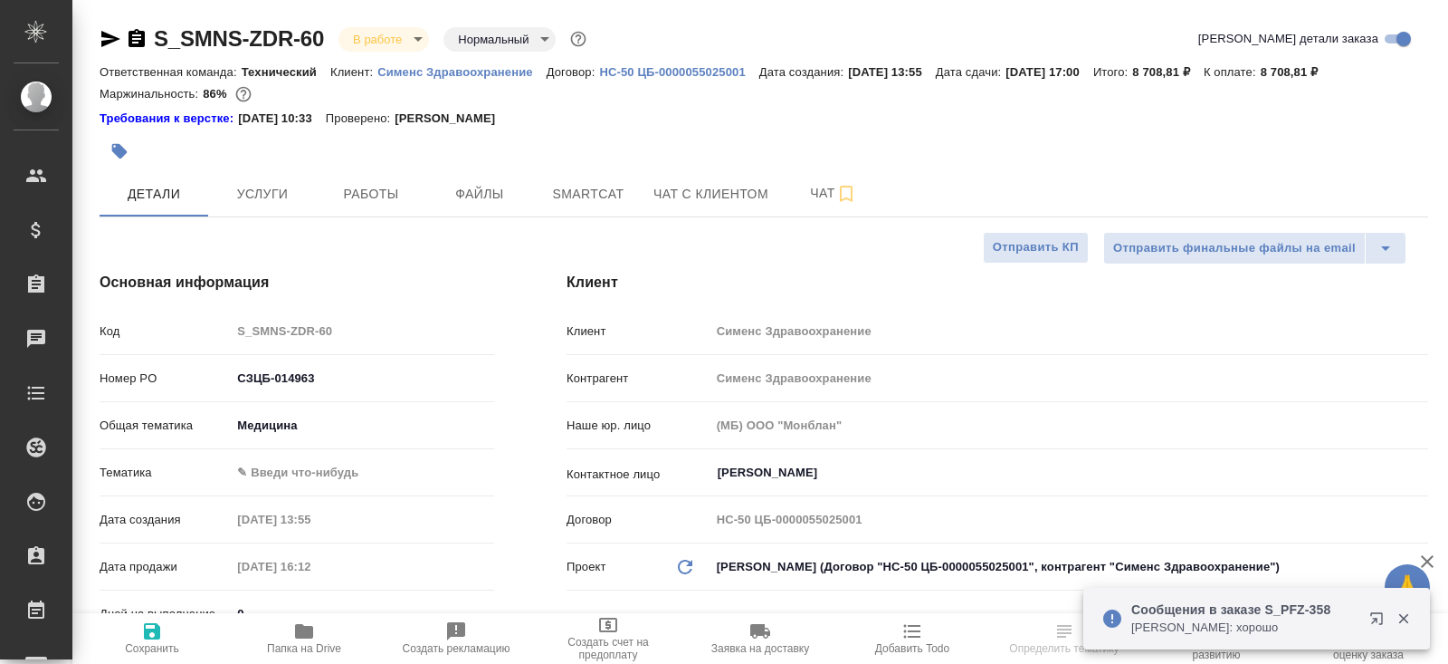
type textarea "x"
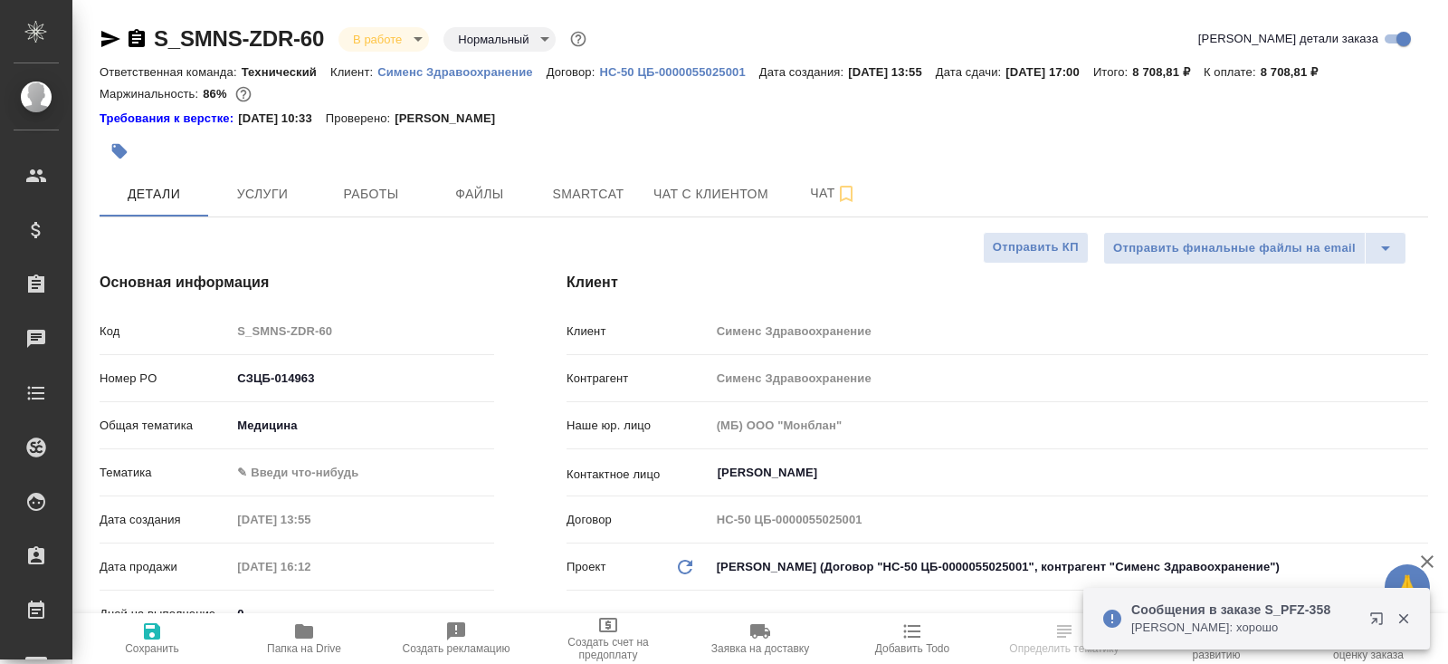
type textarea "x"
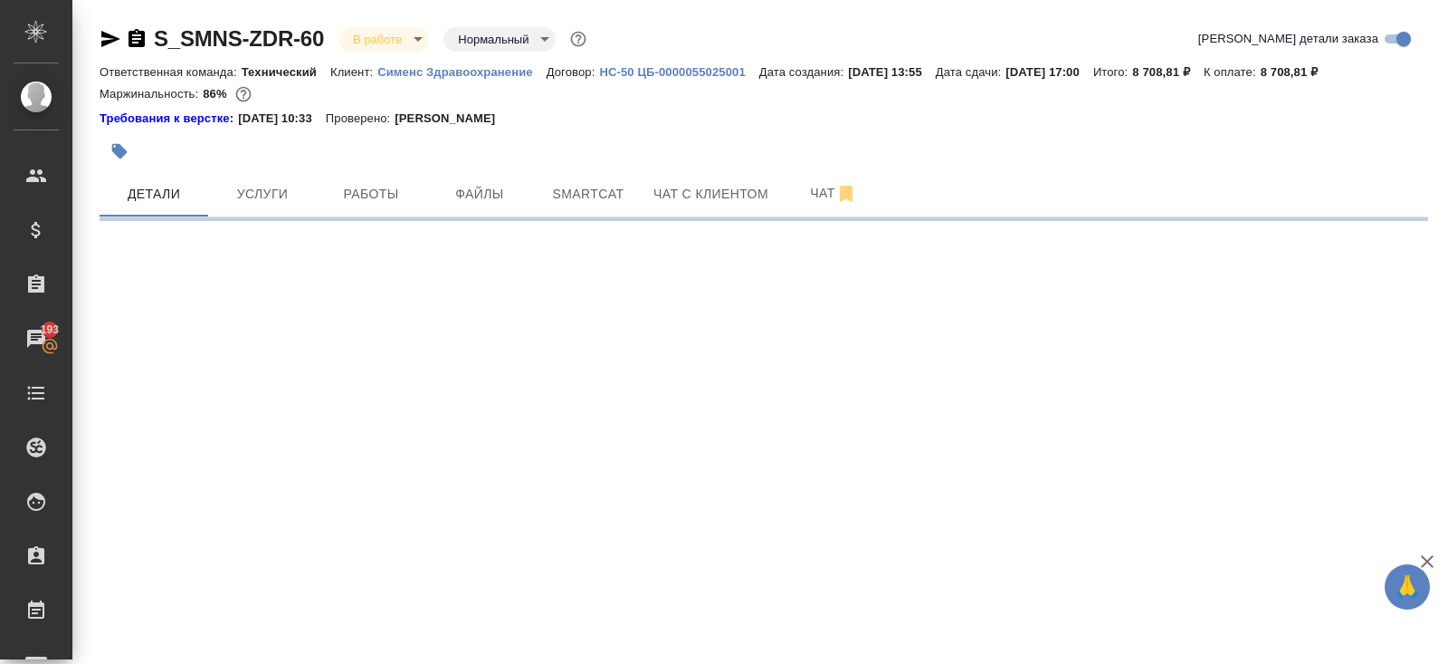
select select "RU"
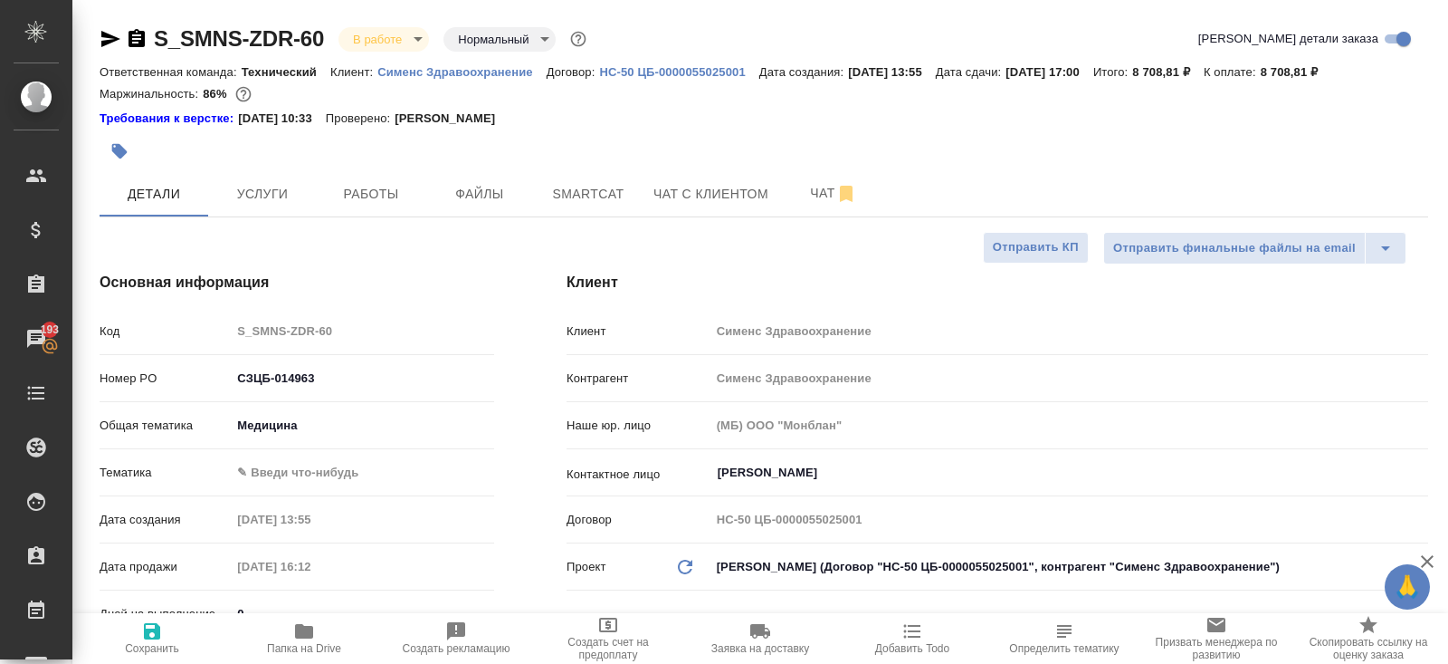
type textarea "x"
click at [270, 192] on span "Услуги" at bounding box center [262, 194] width 87 height 23
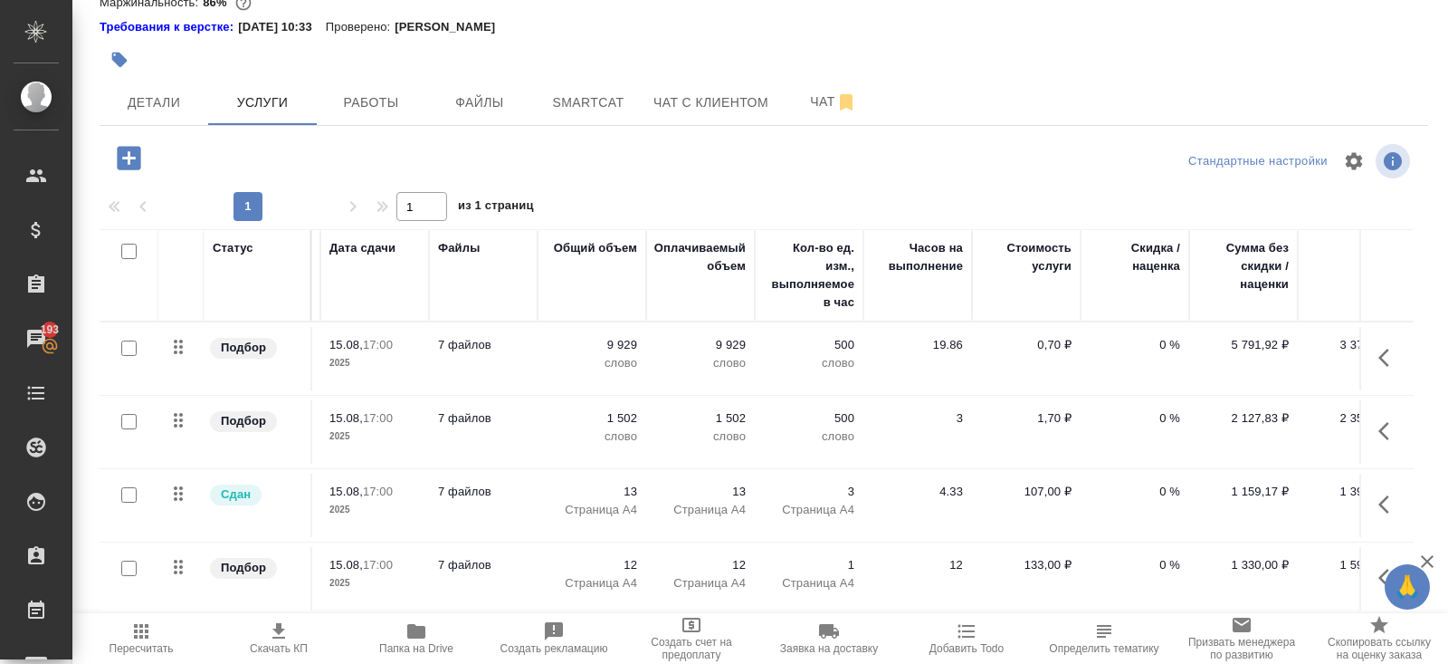
scroll to position [0, 391]
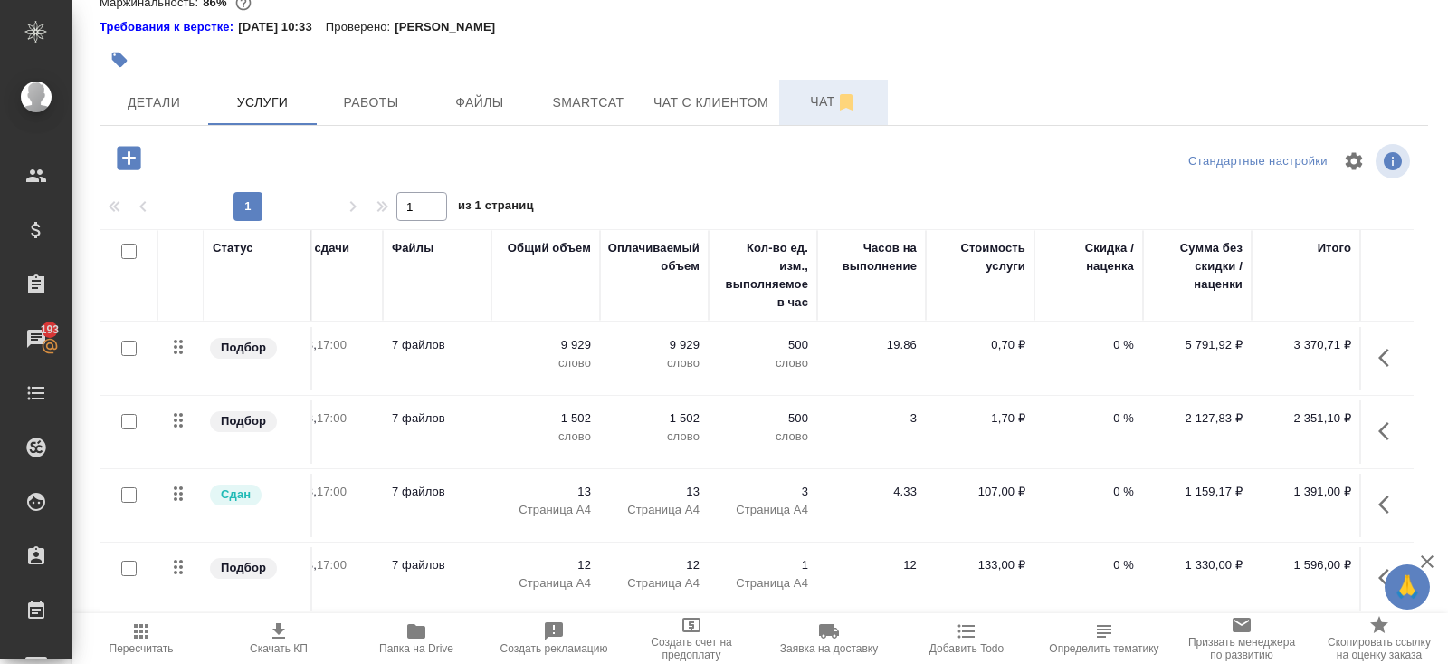
click at [813, 99] on span "Чат" at bounding box center [833, 102] width 87 height 23
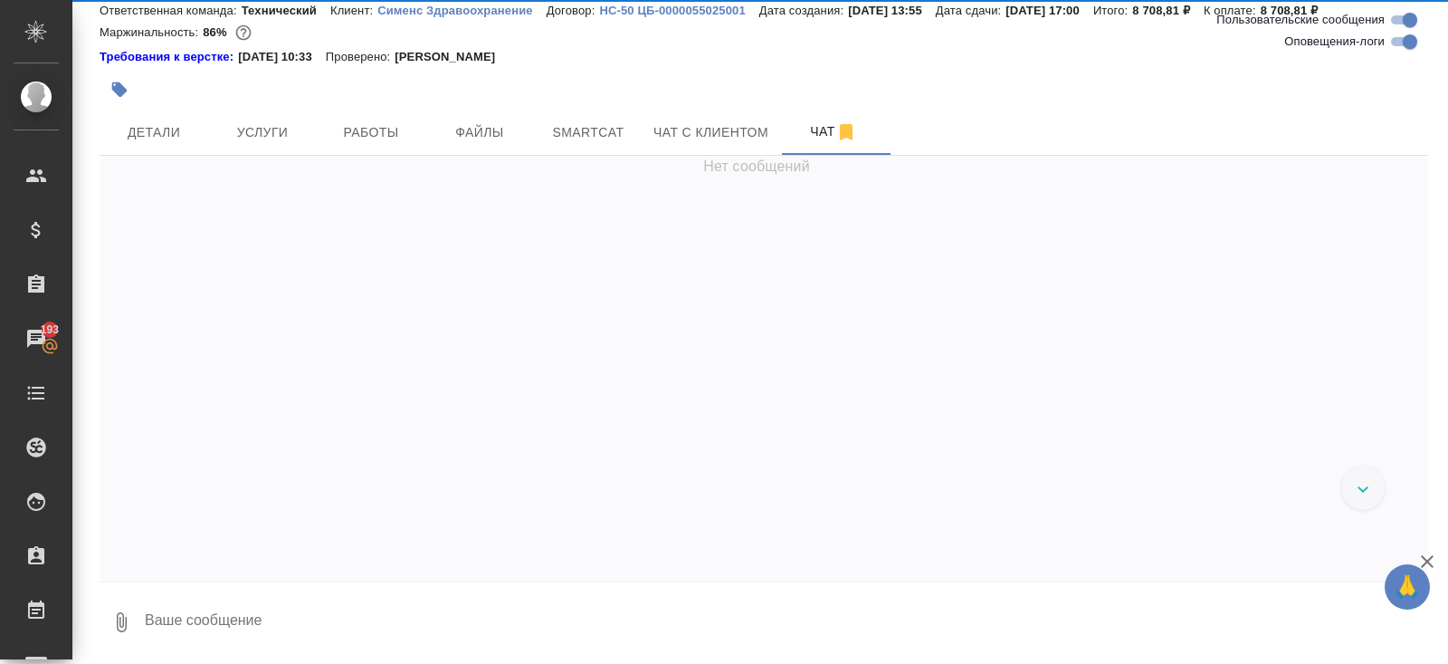
scroll to position [61, 0]
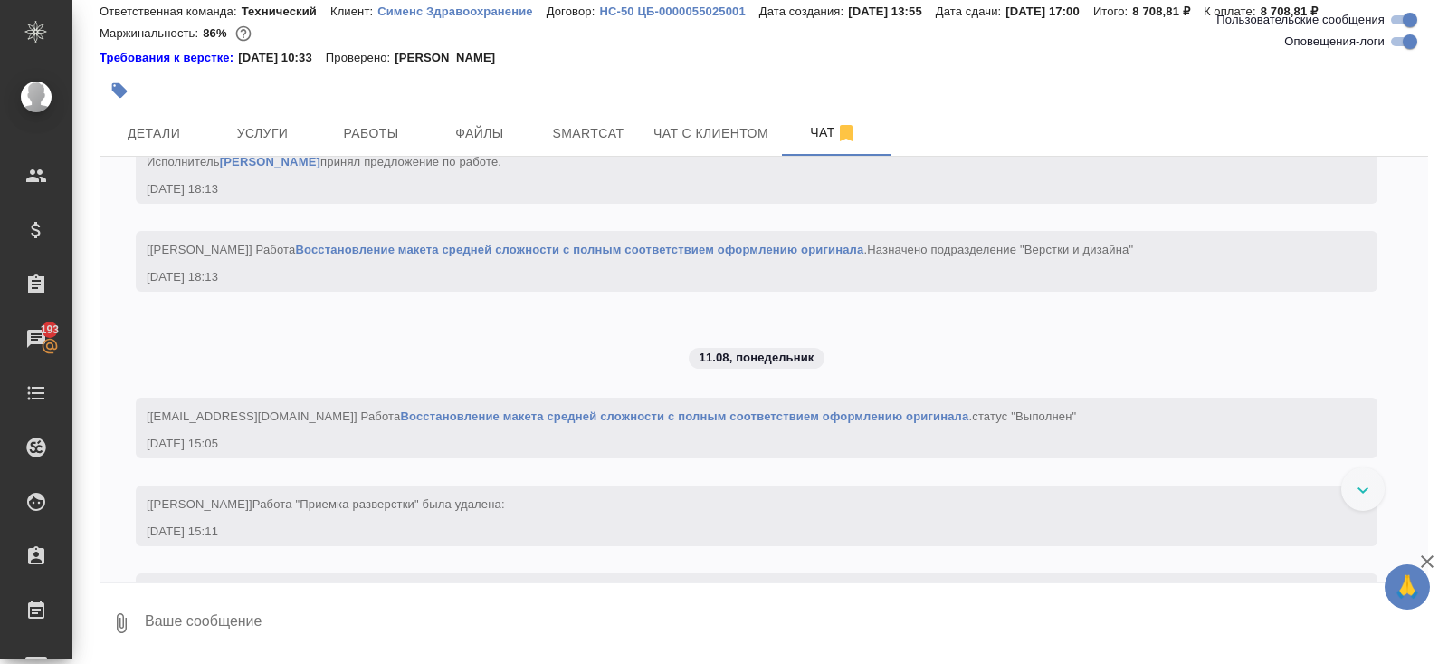
click at [1399, 46] on input "Оповещения-логи" at bounding box center [1410, 42] width 65 height 22
checkbox input "false"
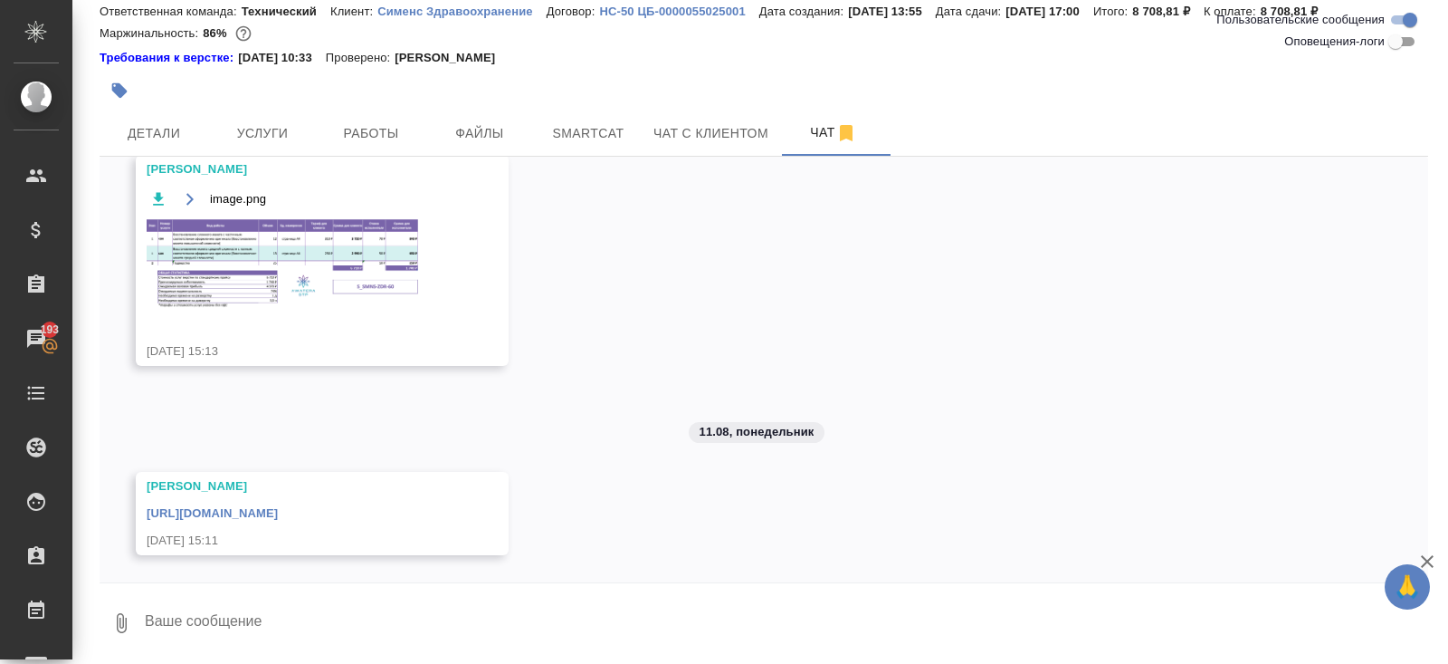
scroll to position [0, 0]
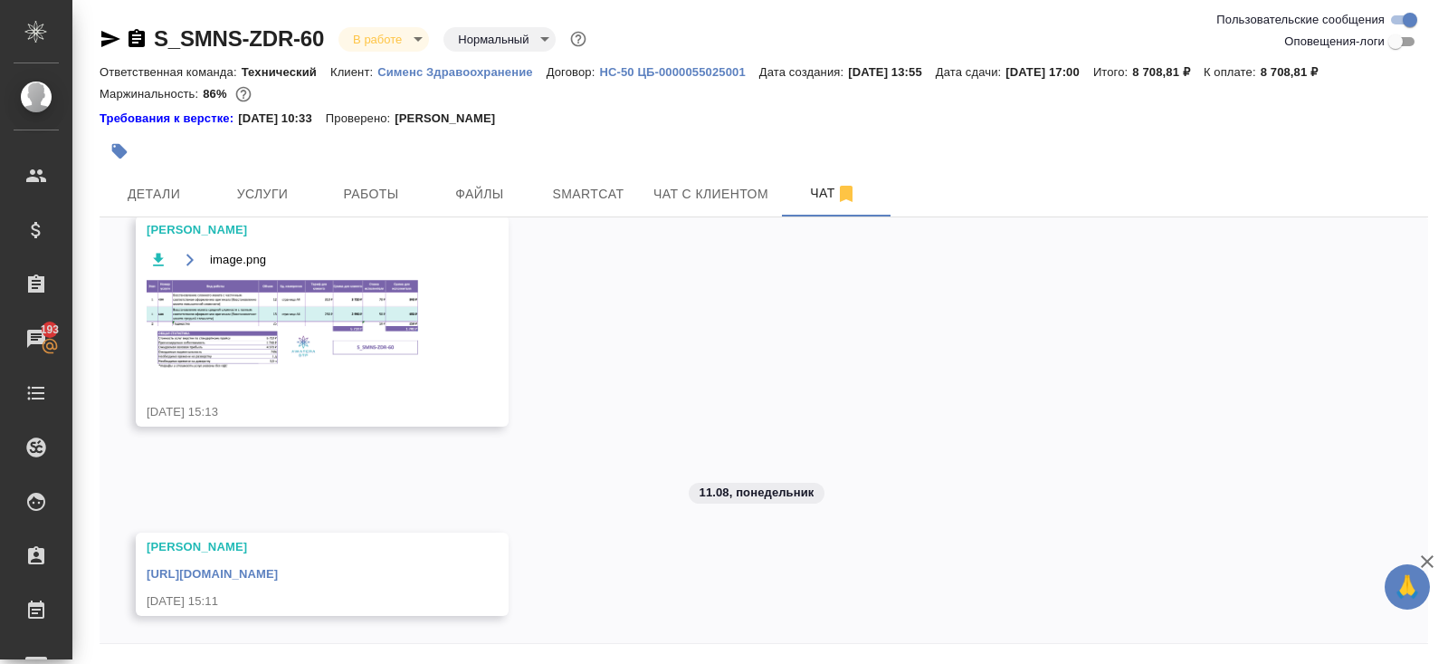
click at [109, 40] on icon "button" at bounding box center [110, 39] width 19 height 16
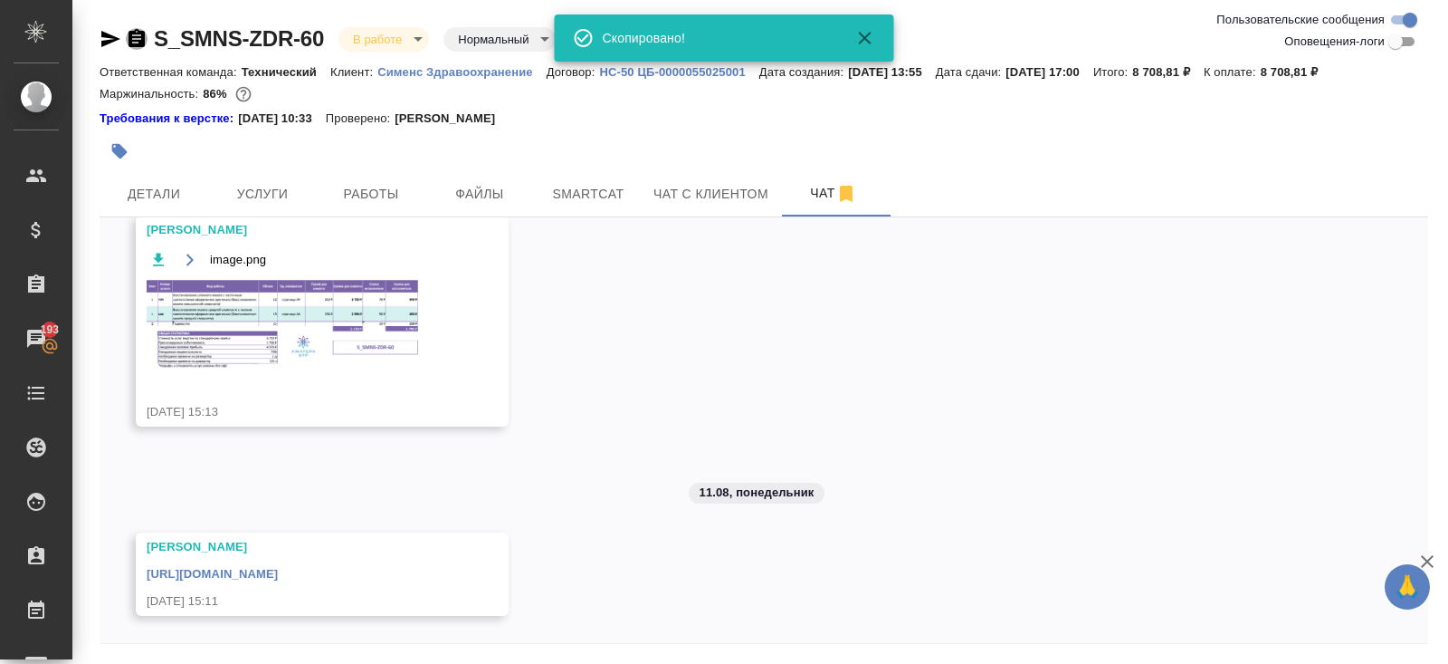
click at [143, 38] on icon "button" at bounding box center [137, 38] width 16 height 18
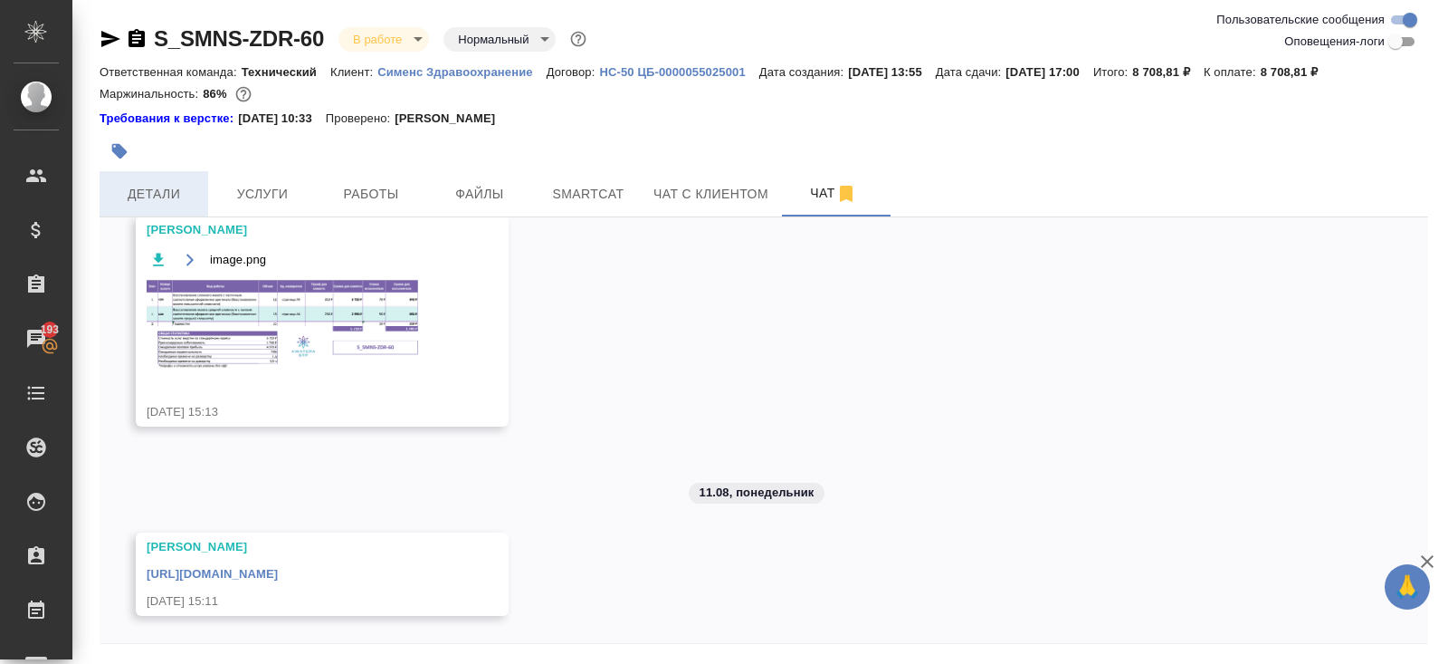
click at [164, 179] on button "Детали" at bounding box center [154, 193] width 109 height 45
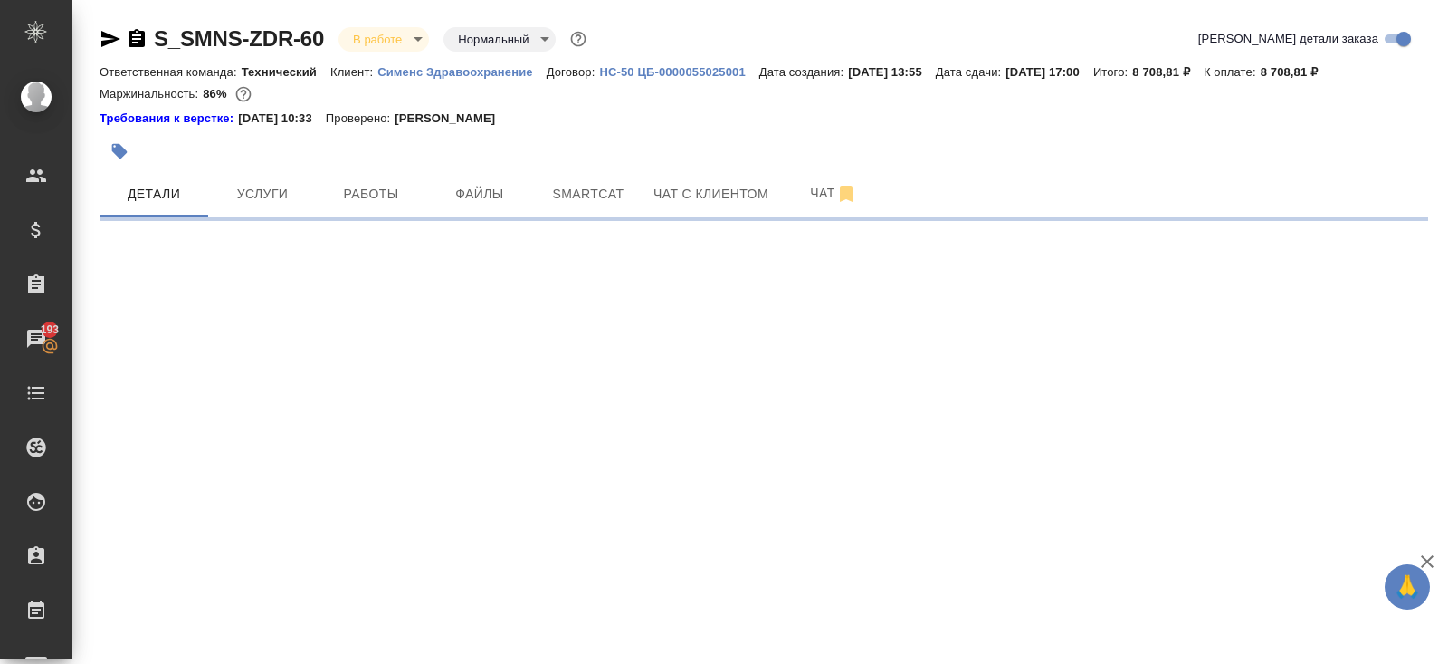
select select "RU"
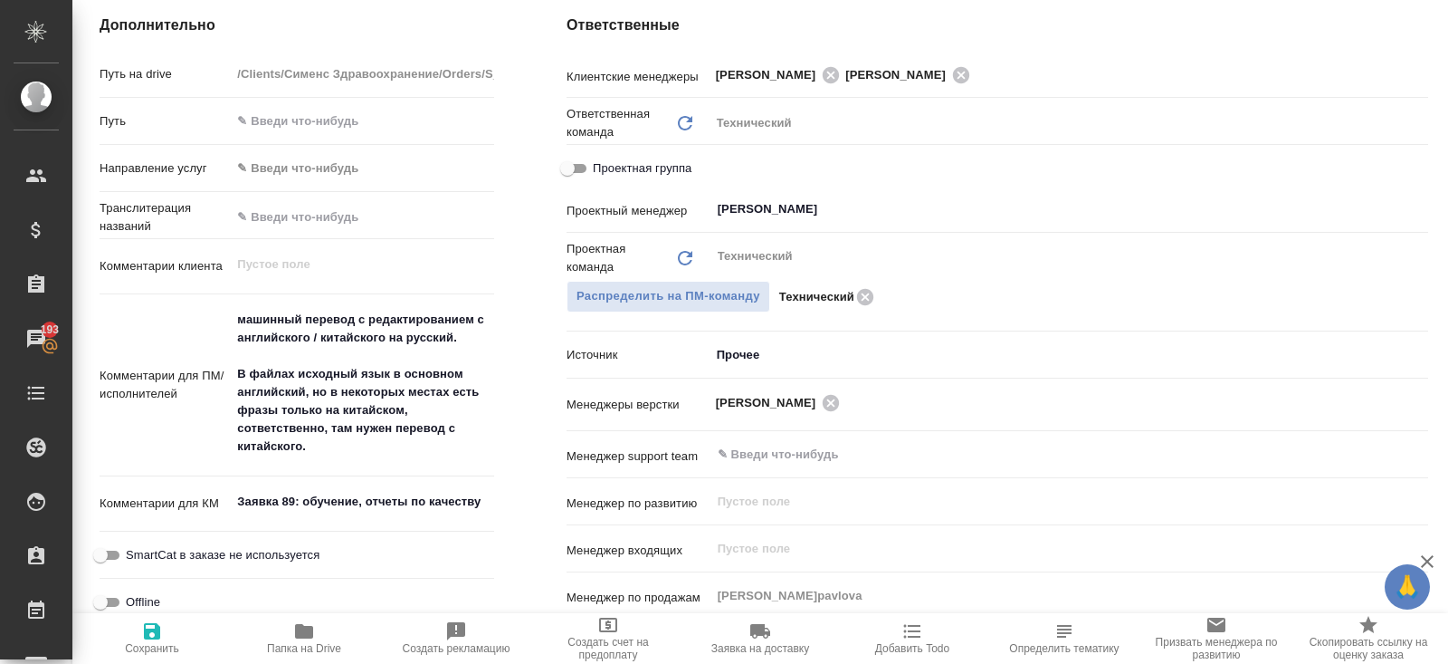
scroll to position [876, 0]
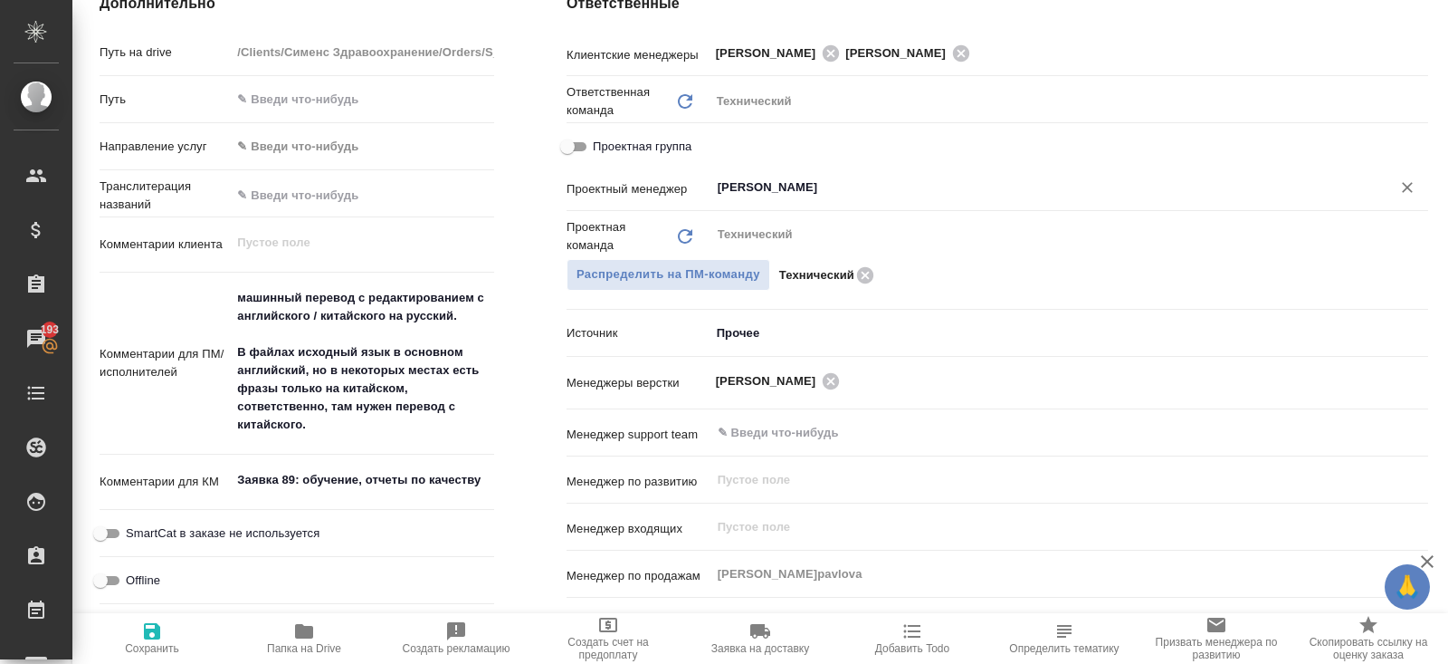
click at [752, 190] on input "[PERSON_NAME]" at bounding box center [1039, 188] width 646 height 22
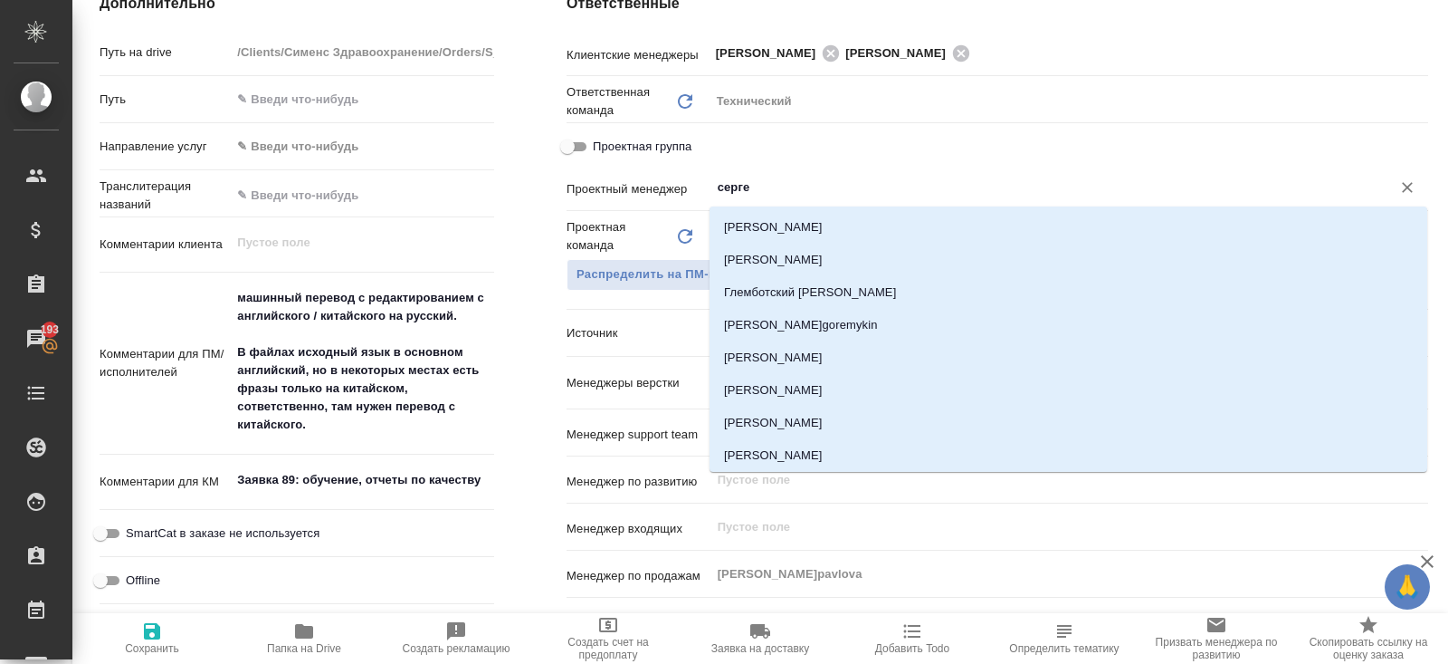
type input "сергее"
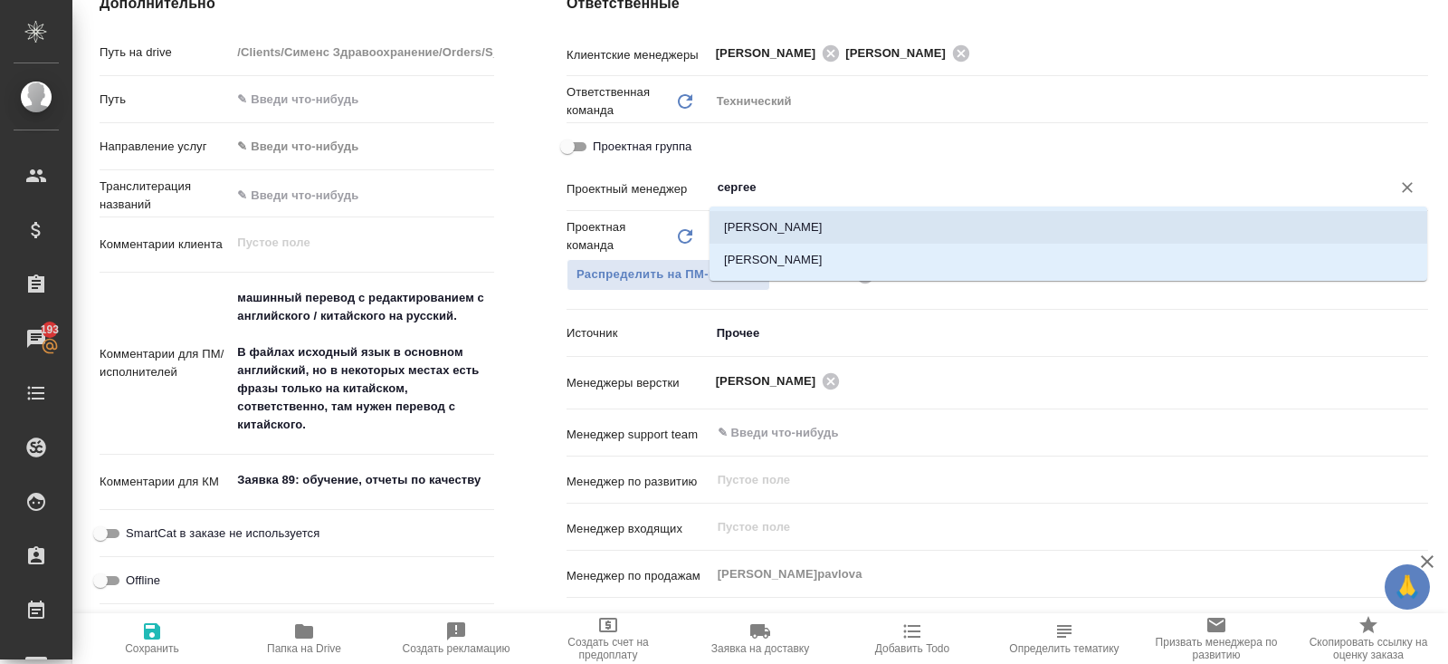
click at [753, 228] on li "[PERSON_NAME]" at bounding box center [1069, 227] width 718 height 33
type textarea "x"
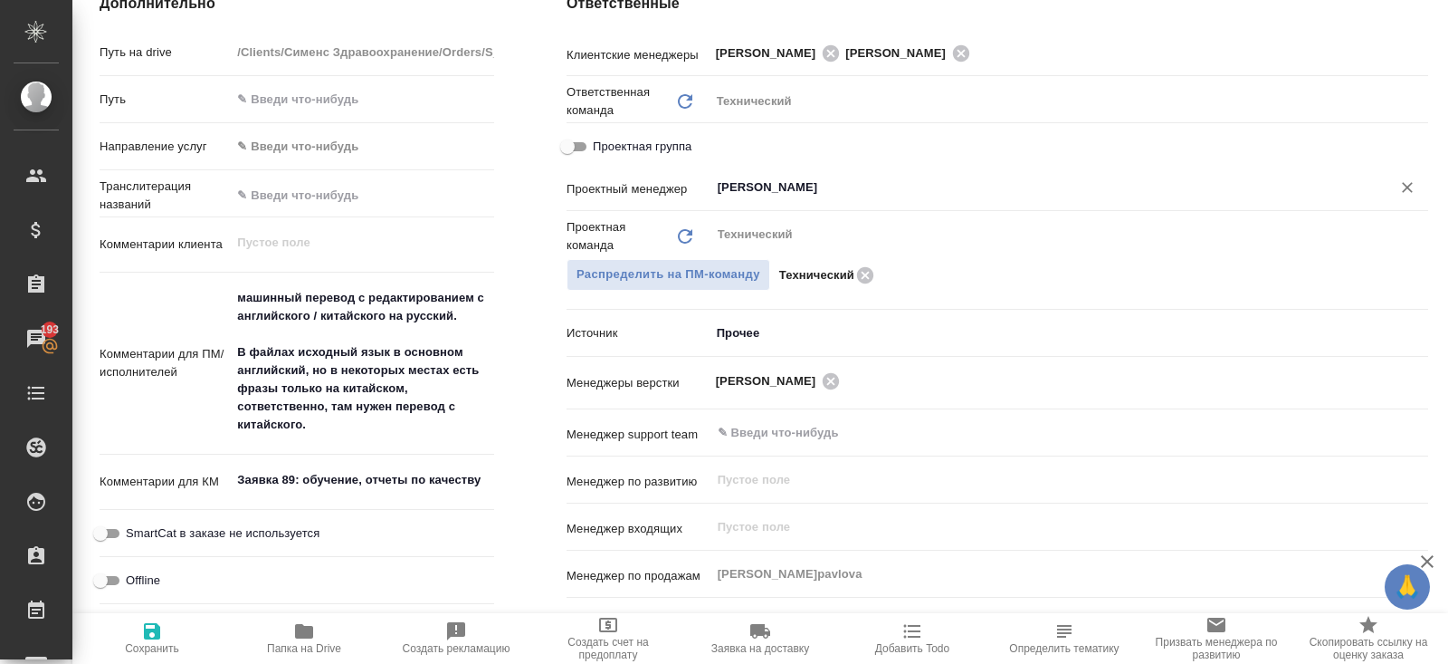
type input "[PERSON_NAME]"
click at [152, 640] on icon "button" at bounding box center [152, 631] width 22 height 22
type textarea "x"
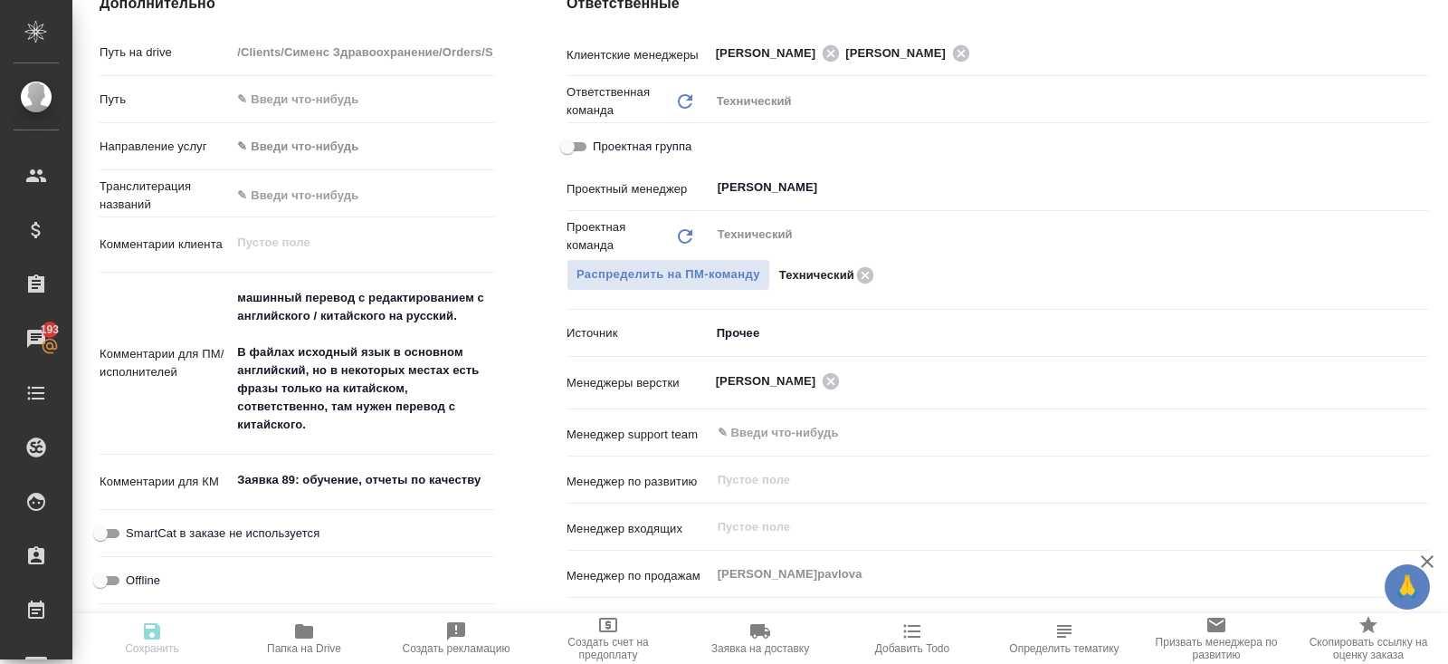
type textarea "x"
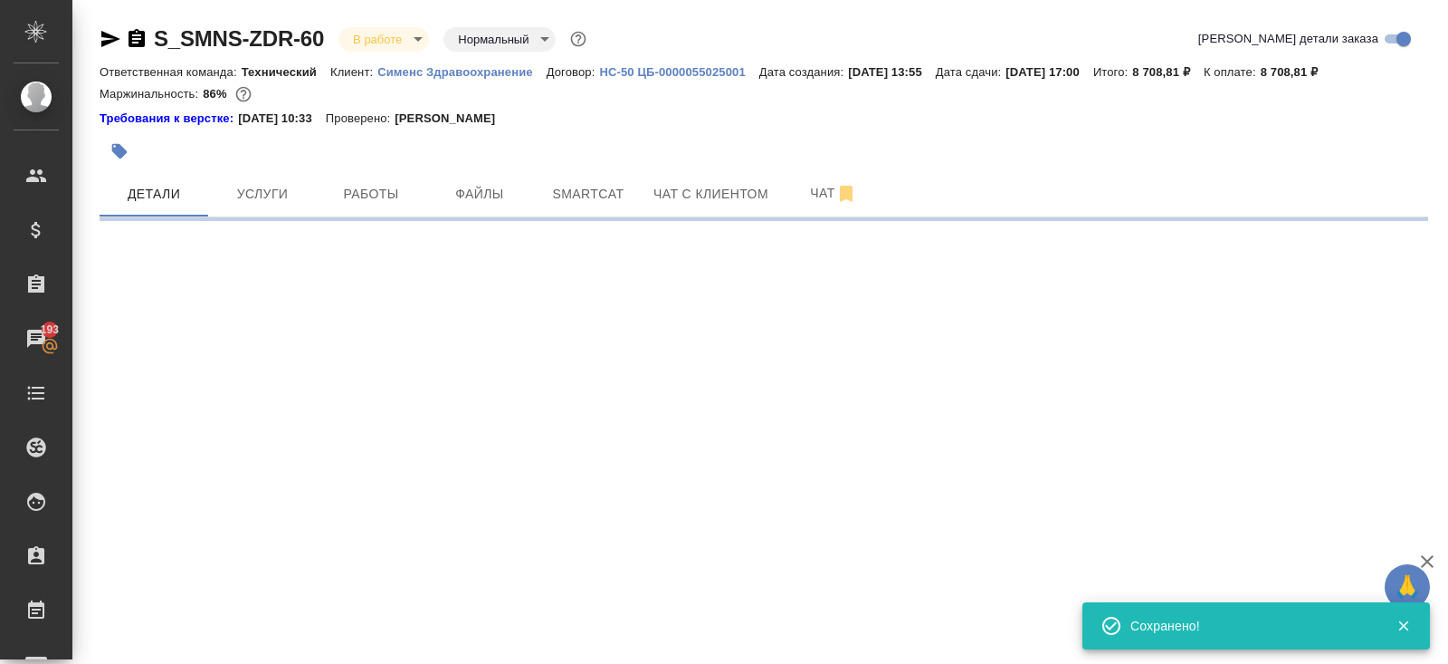
scroll to position [0, 0]
select select "RU"
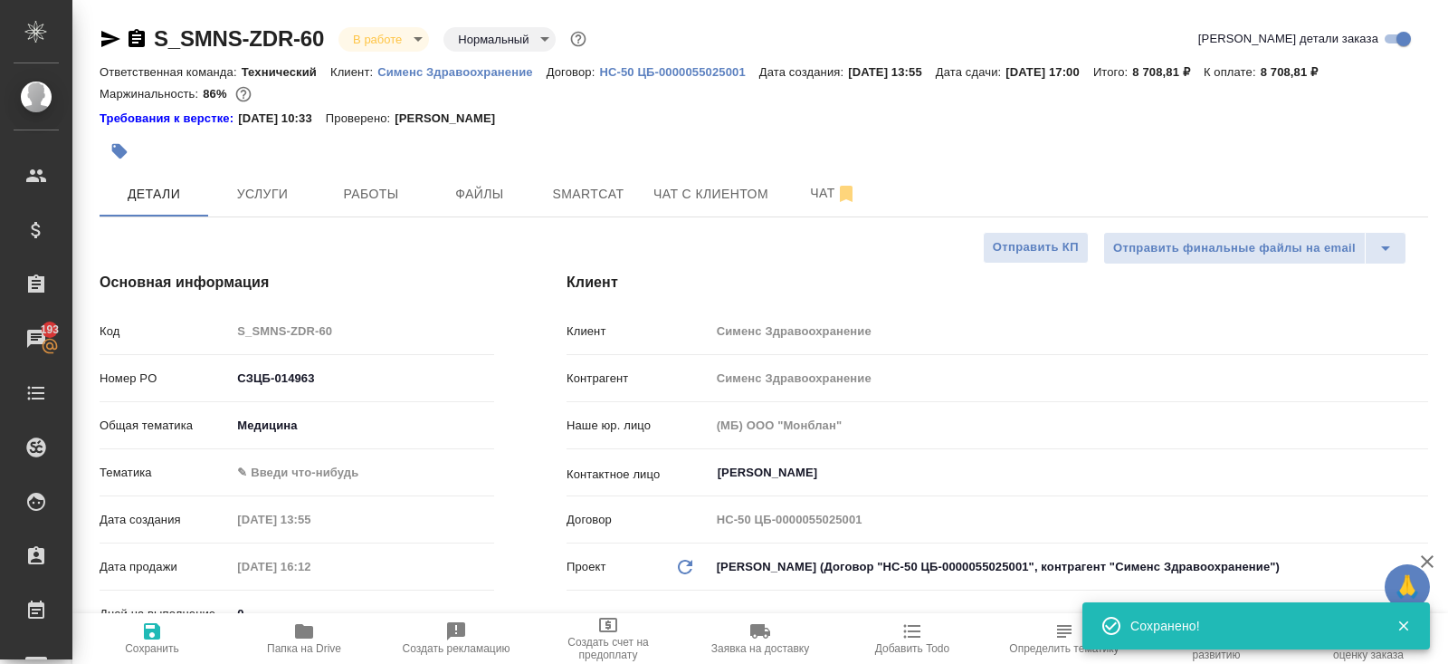
type textarea "x"
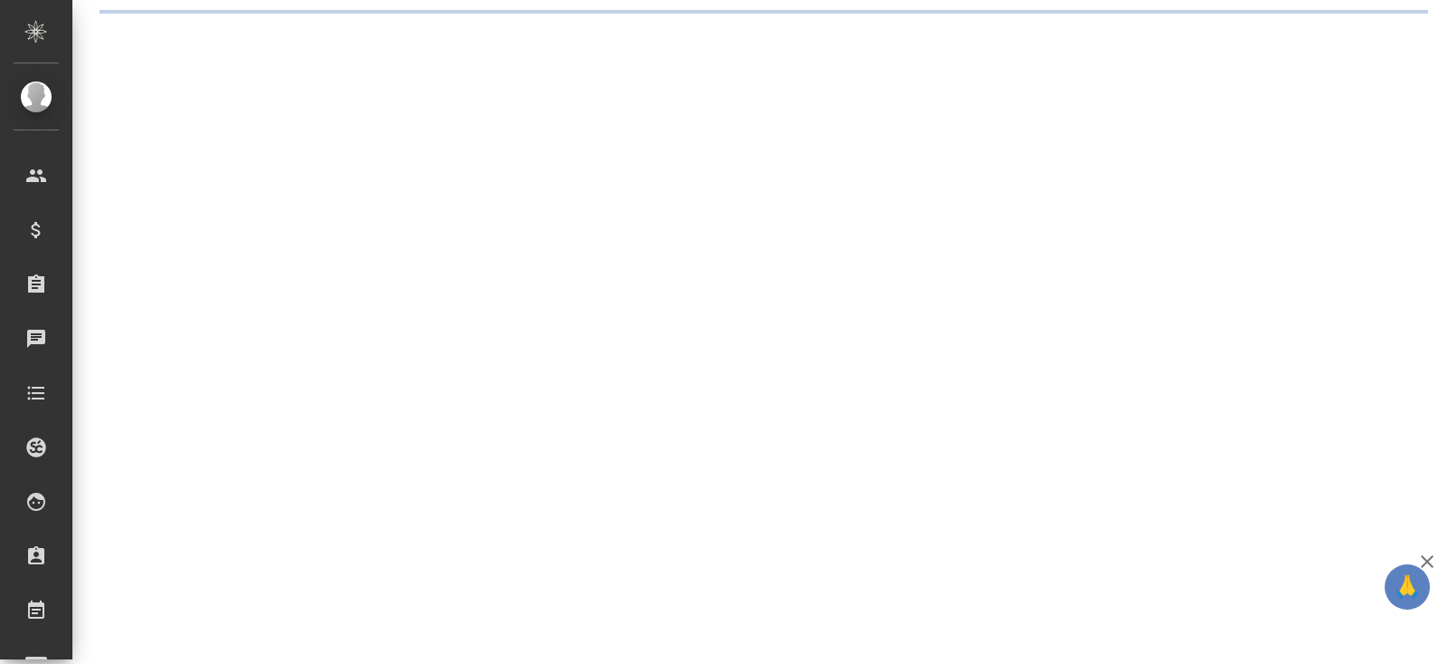
select select "RU"
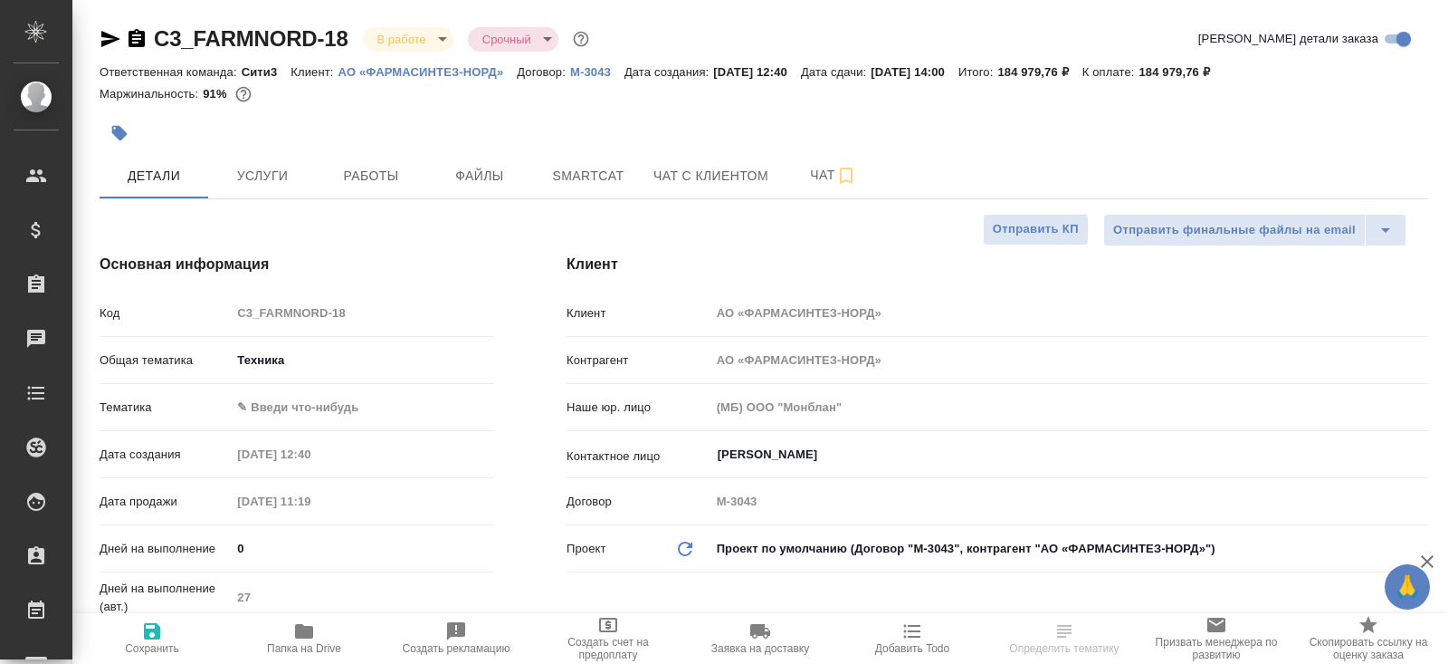
type textarea "x"
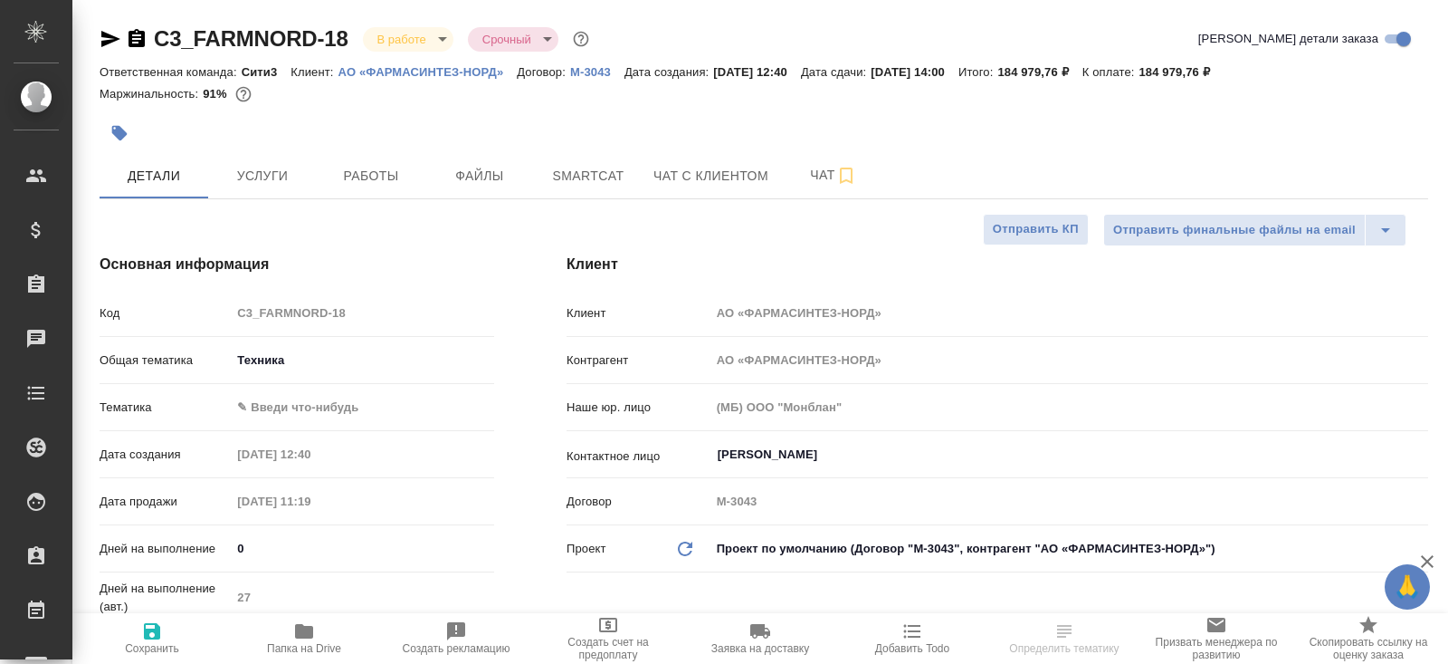
type textarea "x"
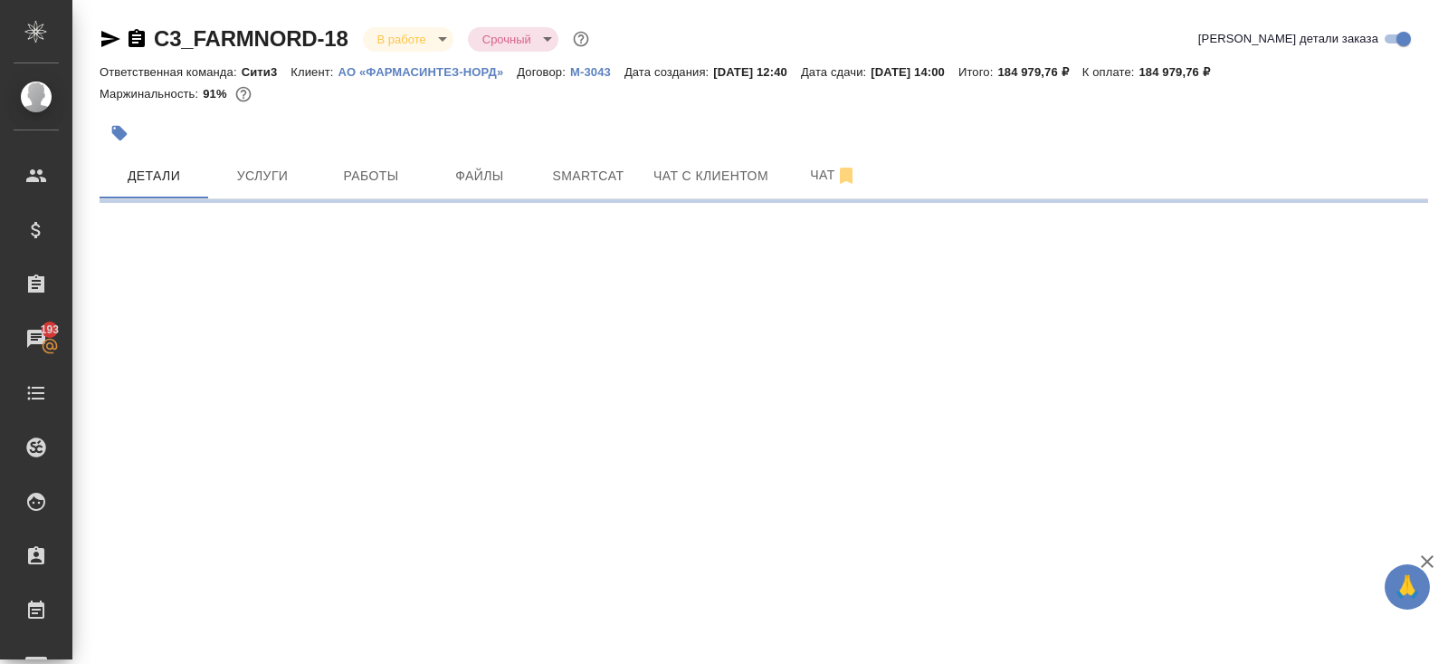
select select "RU"
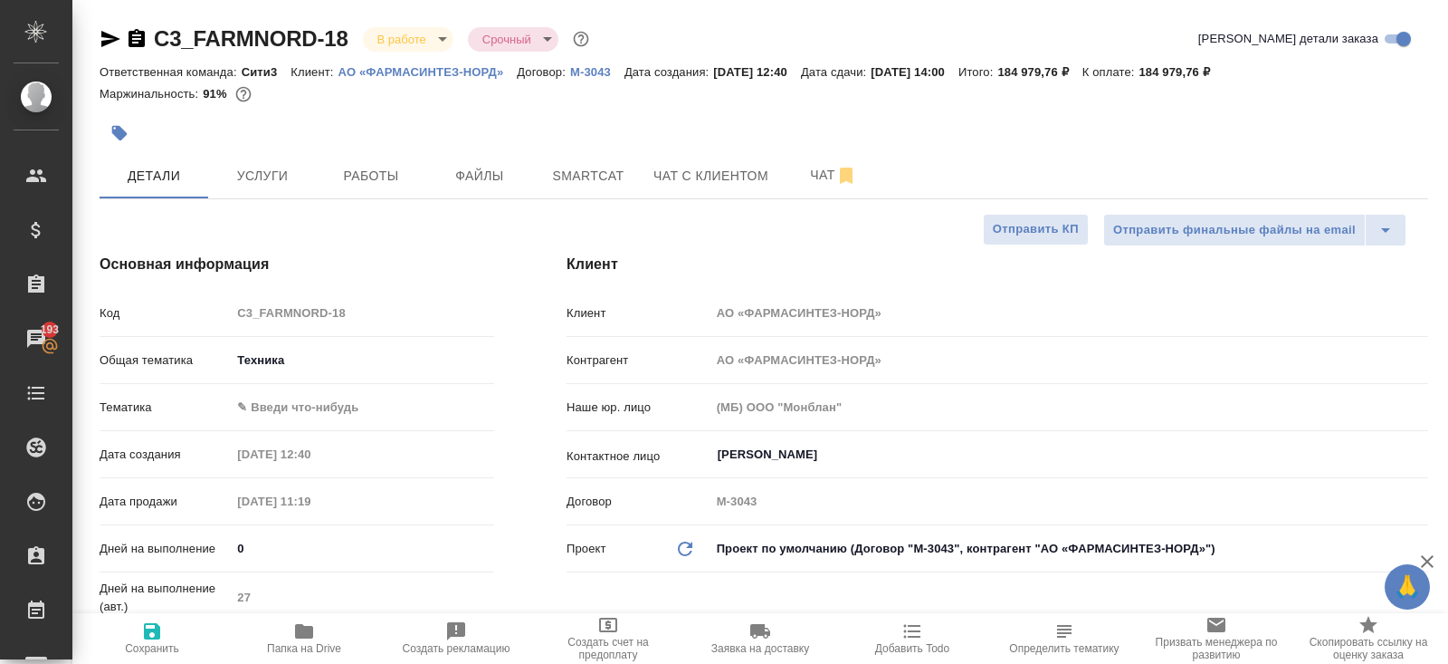
type textarea "x"
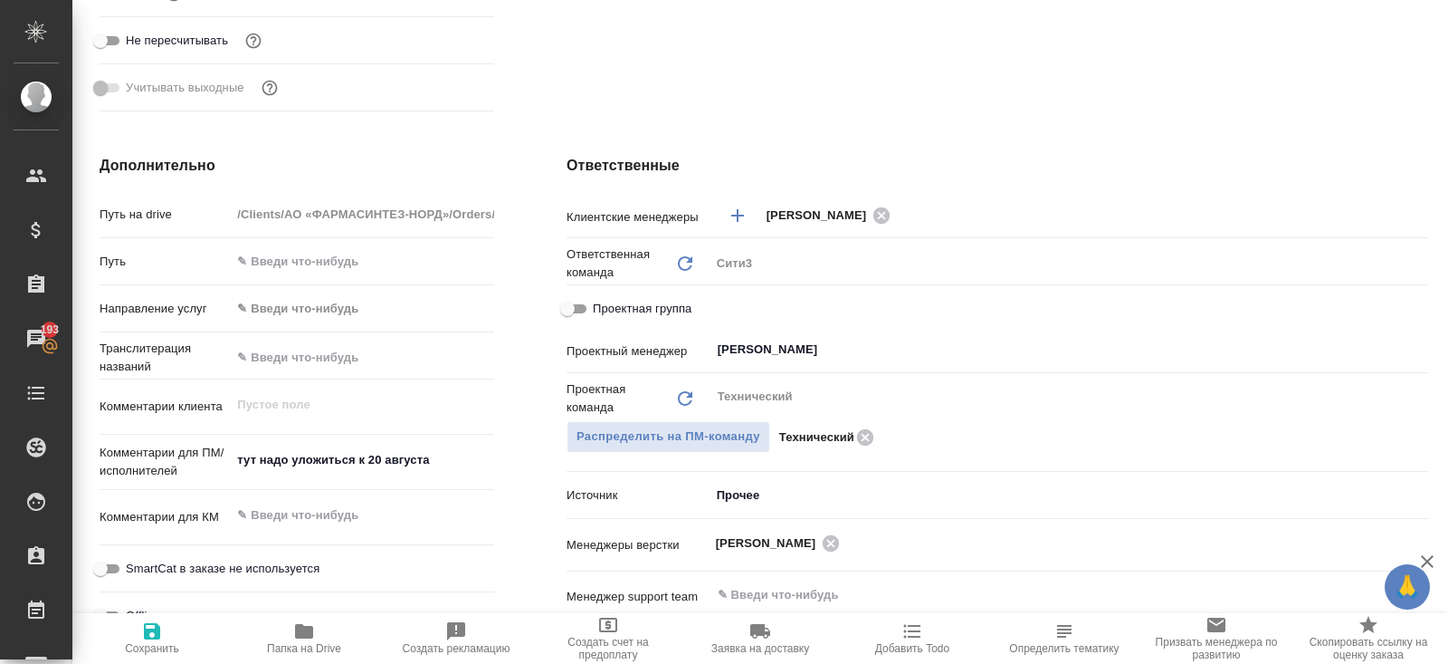
scroll to position [648, 0]
click at [300, 631] on icon "button" at bounding box center [304, 631] width 18 height 14
type textarea "x"
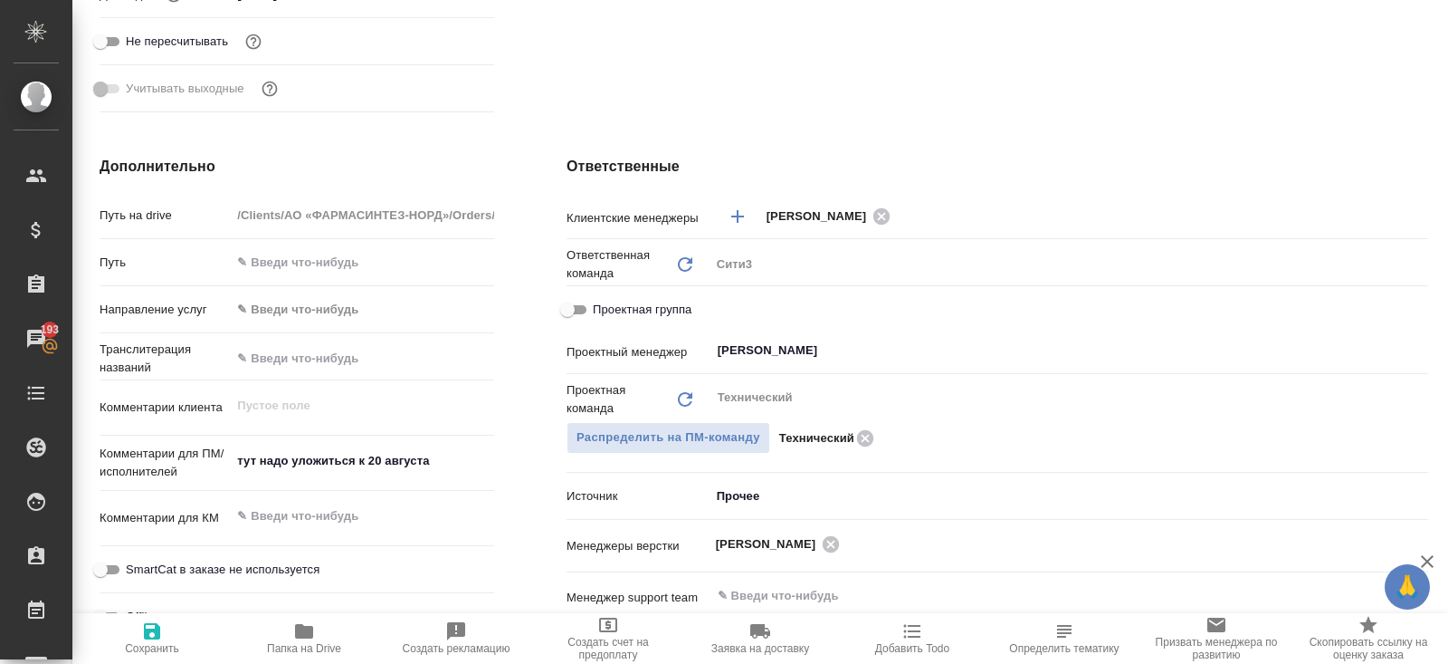
type textarea "x"
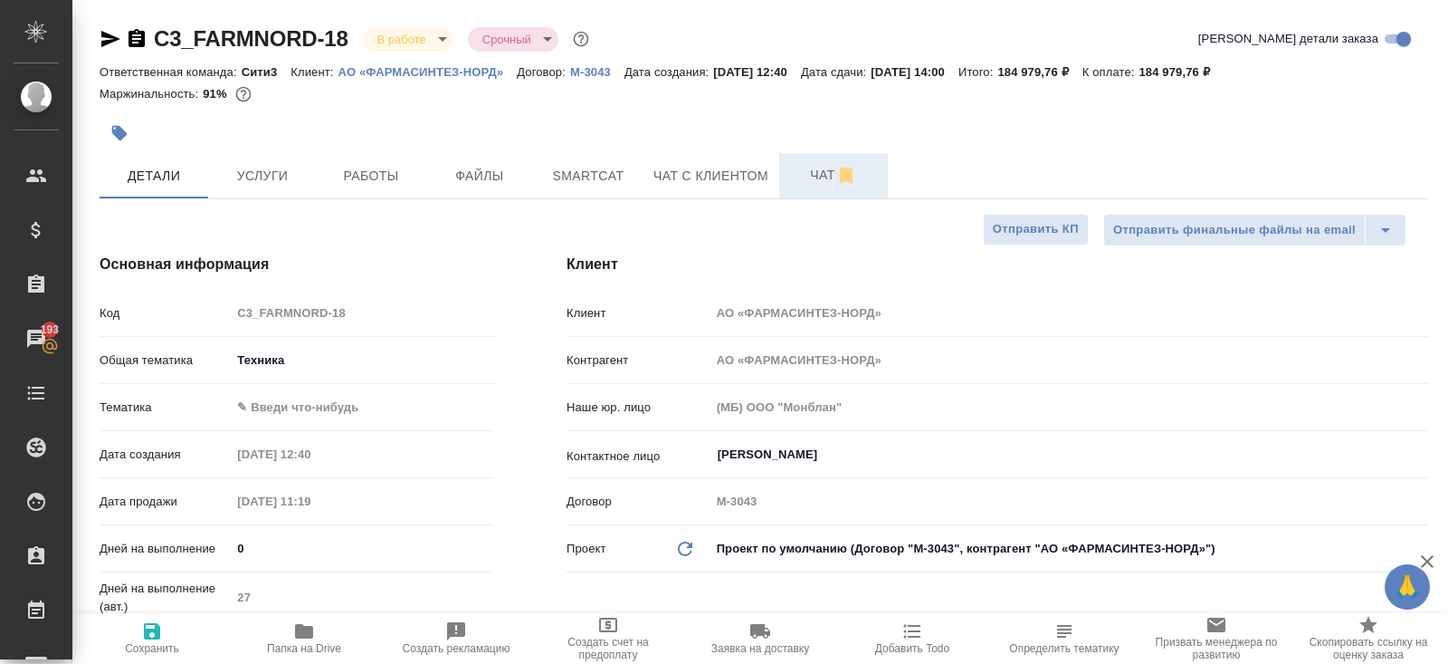
click at [848, 168] on icon "button" at bounding box center [846, 175] width 13 height 16
type textarea "x"
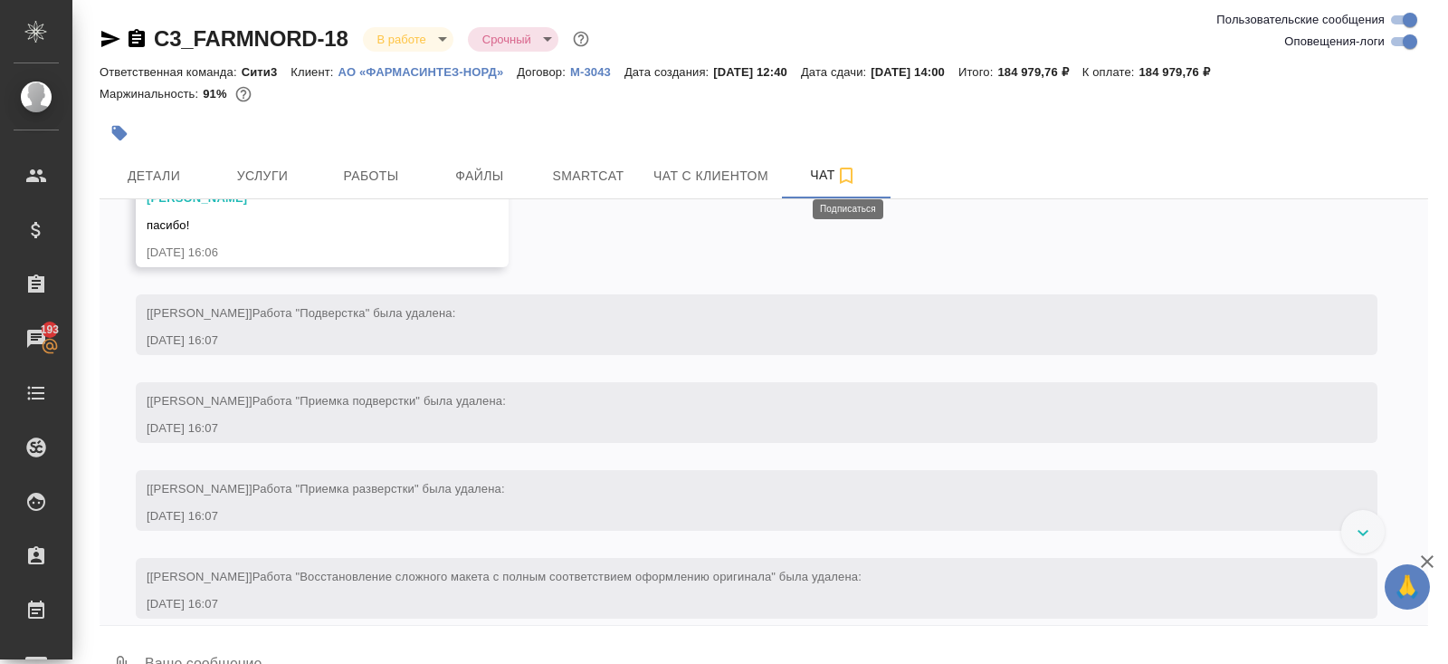
click at [1399, 42] on input "Оповещения-логи" at bounding box center [1410, 42] width 65 height 22
checkbox input "false"
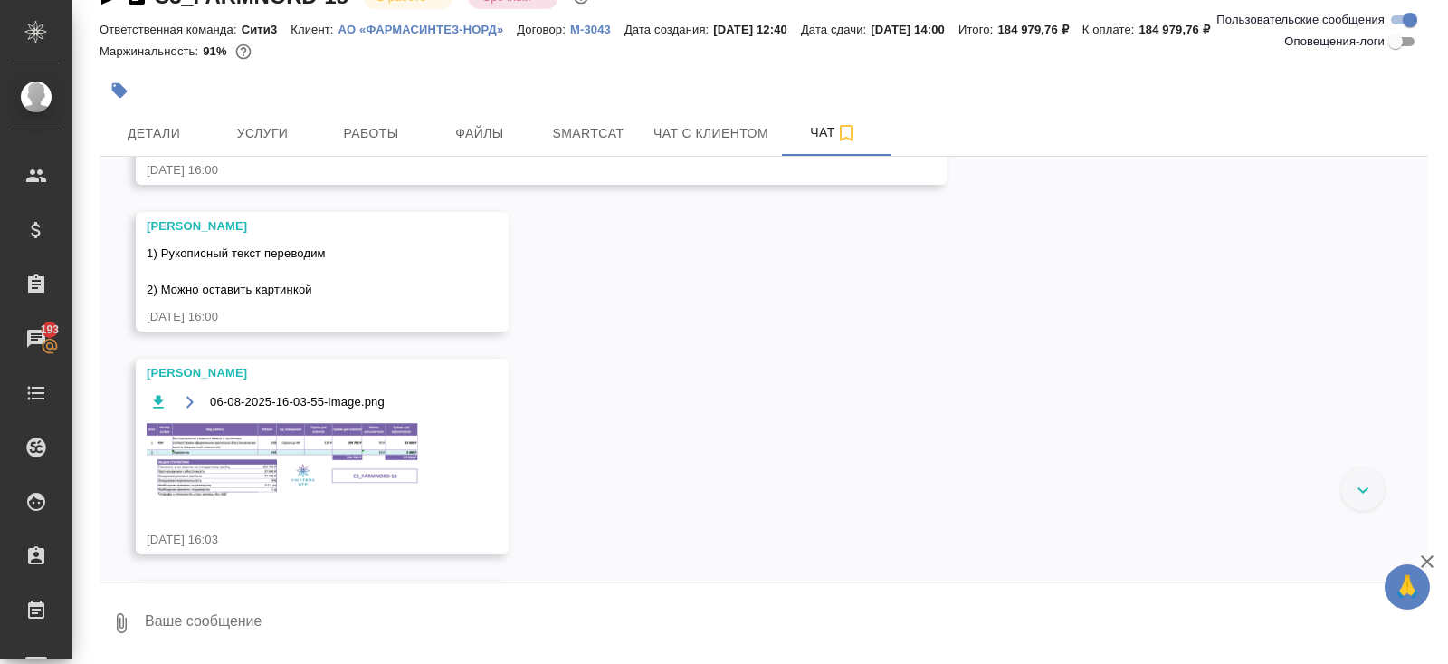
scroll to position [1801, 0]
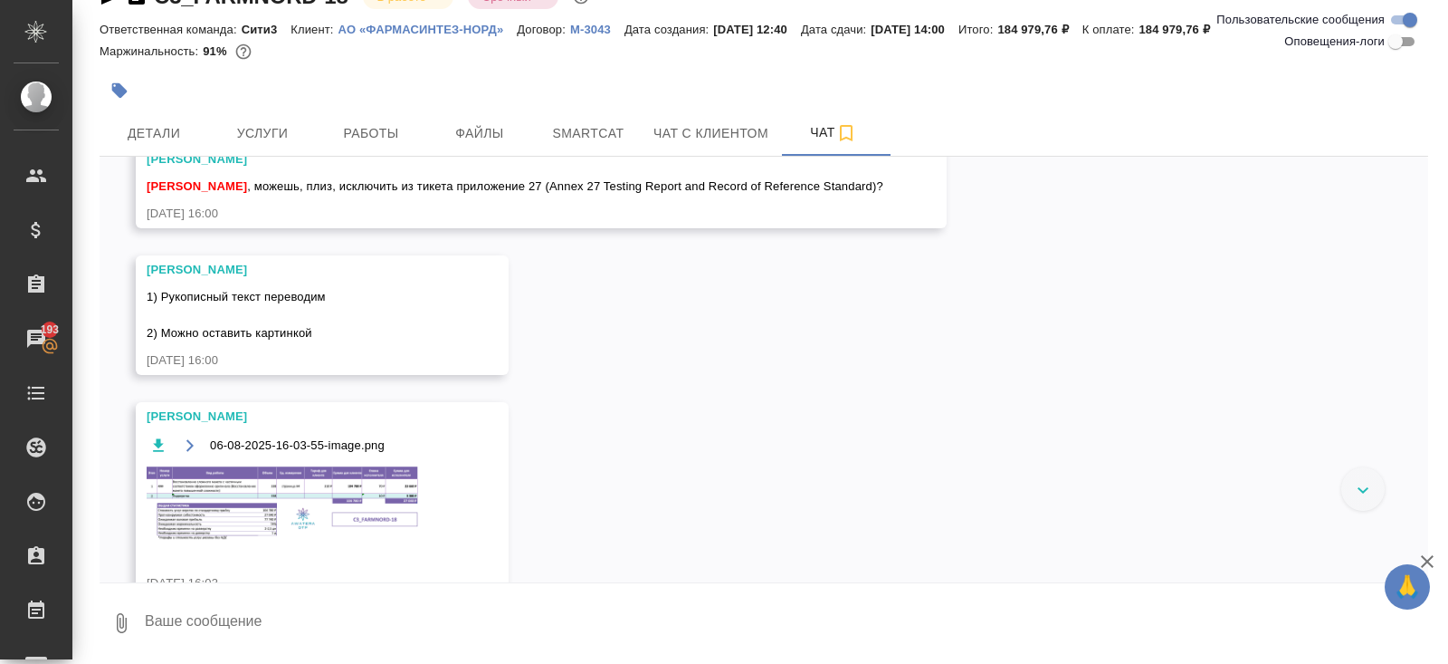
click at [303, 505] on img at bounding box center [283, 504] width 272 height 76
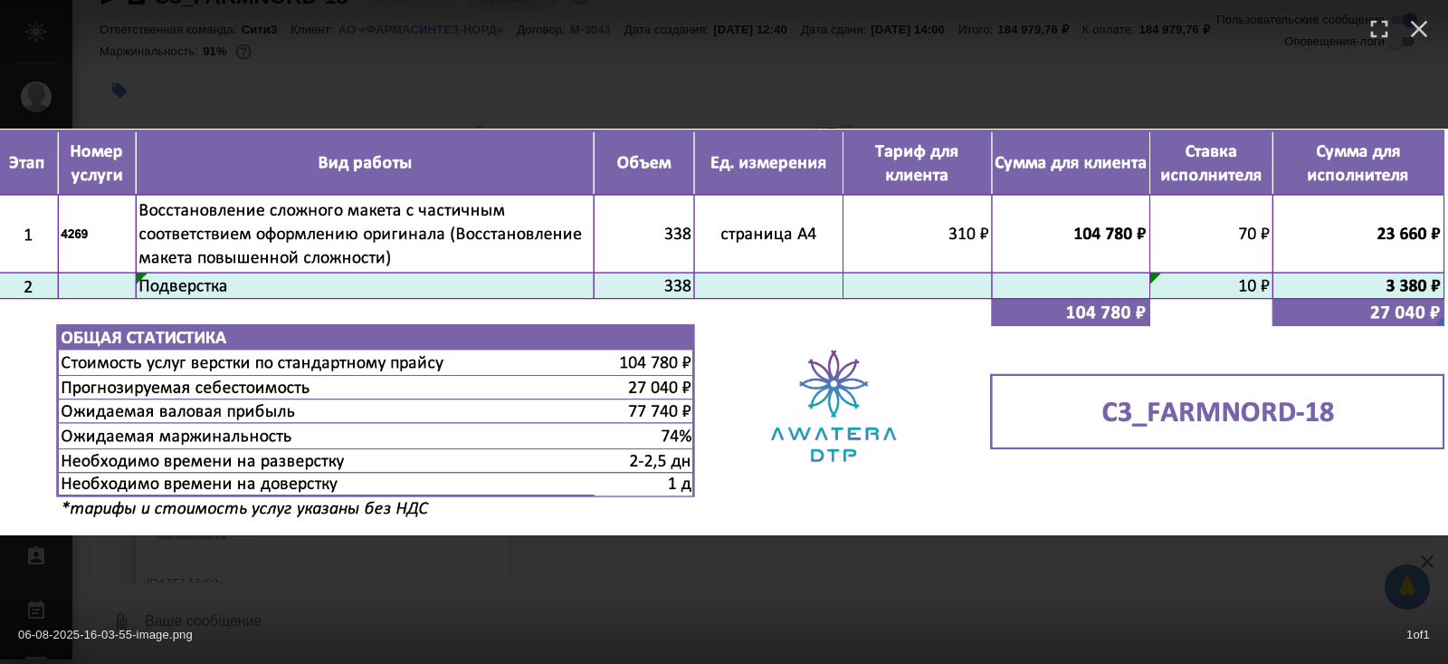
click at [367, 559] on div "06-08-2025-16-03-55-image.png 1 of 1" at bounding box center [724, 332] width 1448 height 664
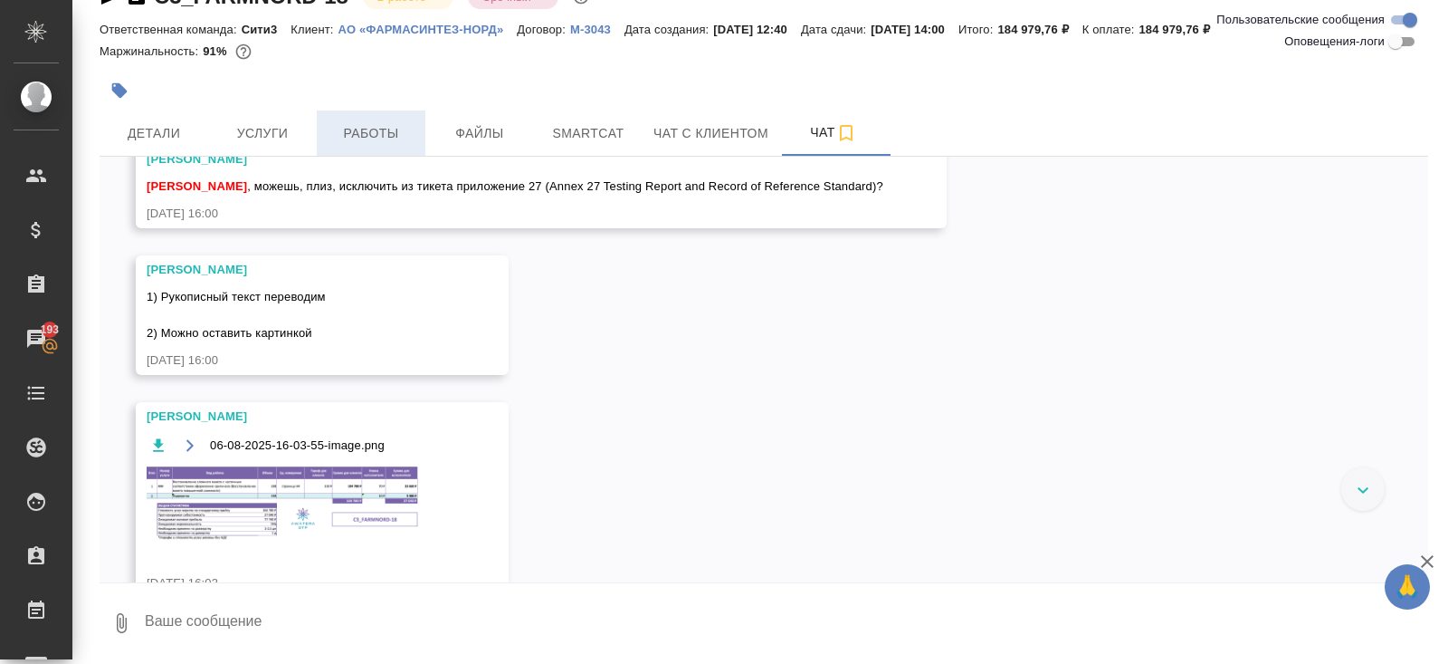
click at [364, 133] on span "Работы" at bounding box center [371, 133] width 87 height 23
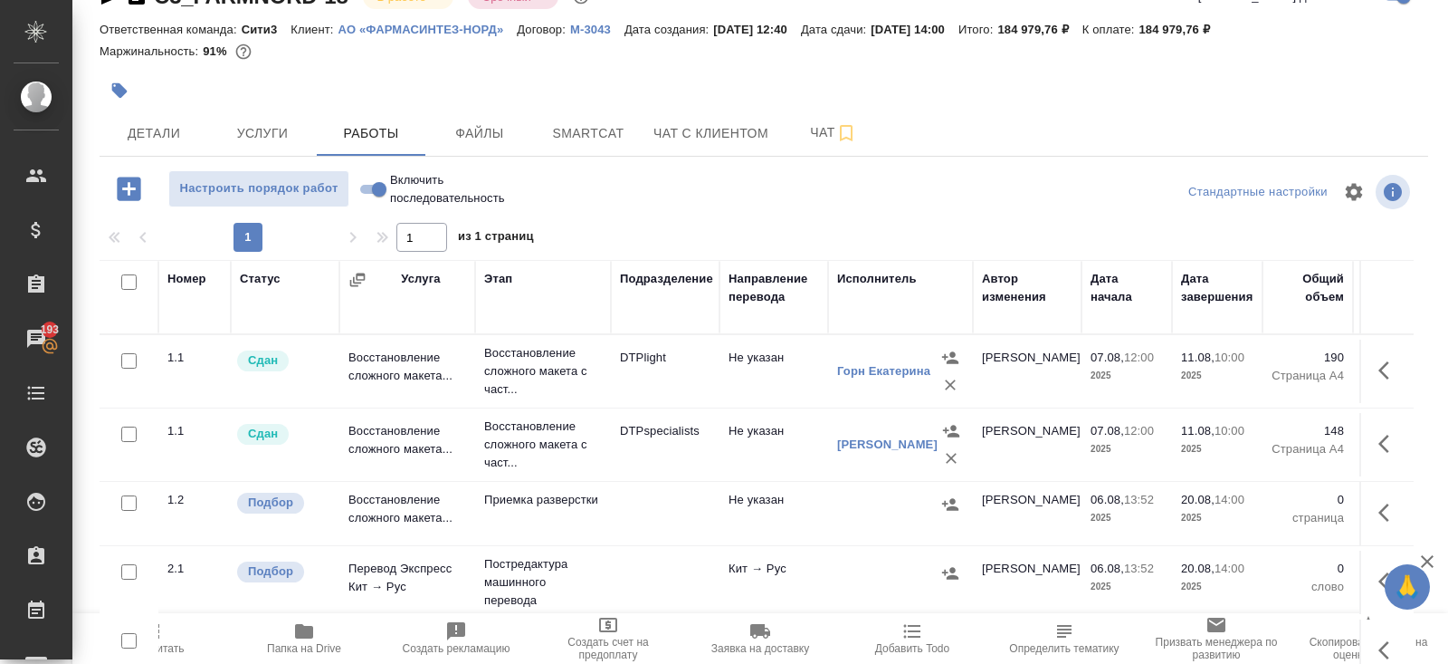
click at [127, 282] on input "checkbox" at bounding box center [128, 281] width 15 height 15
checkbox input "true"
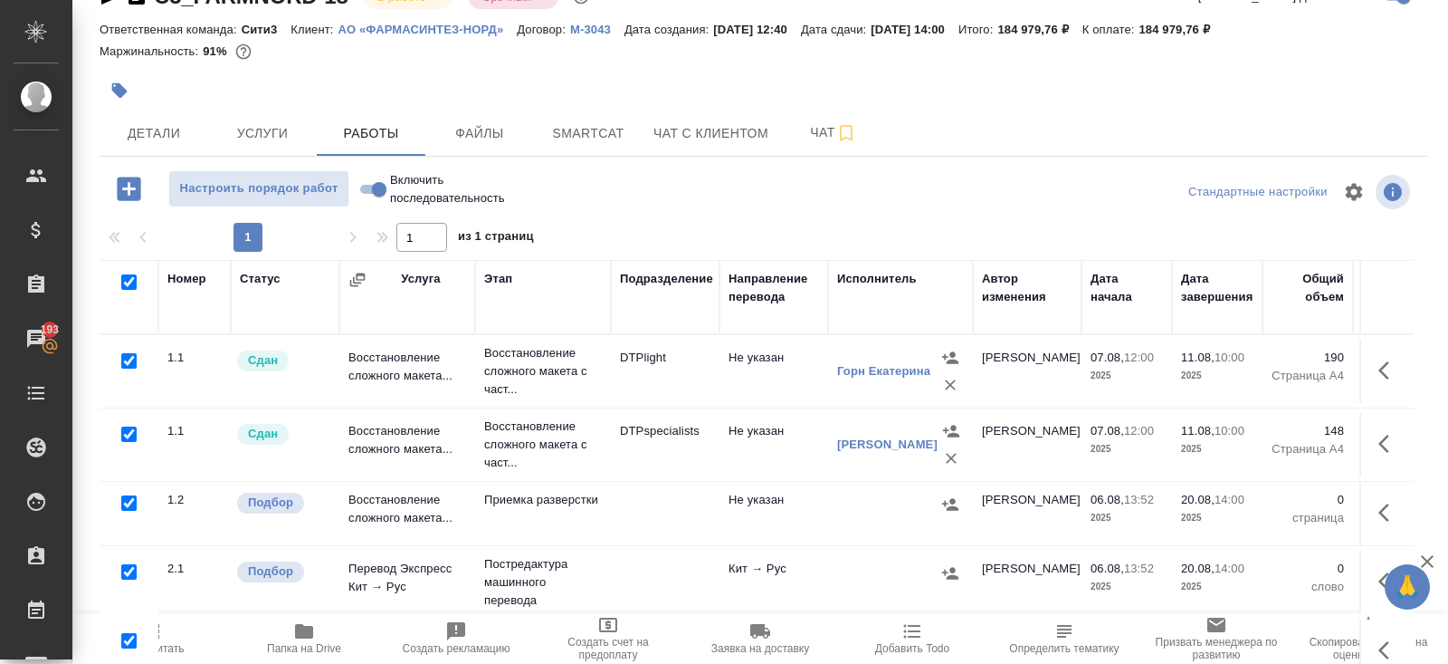
checkbox input "true"
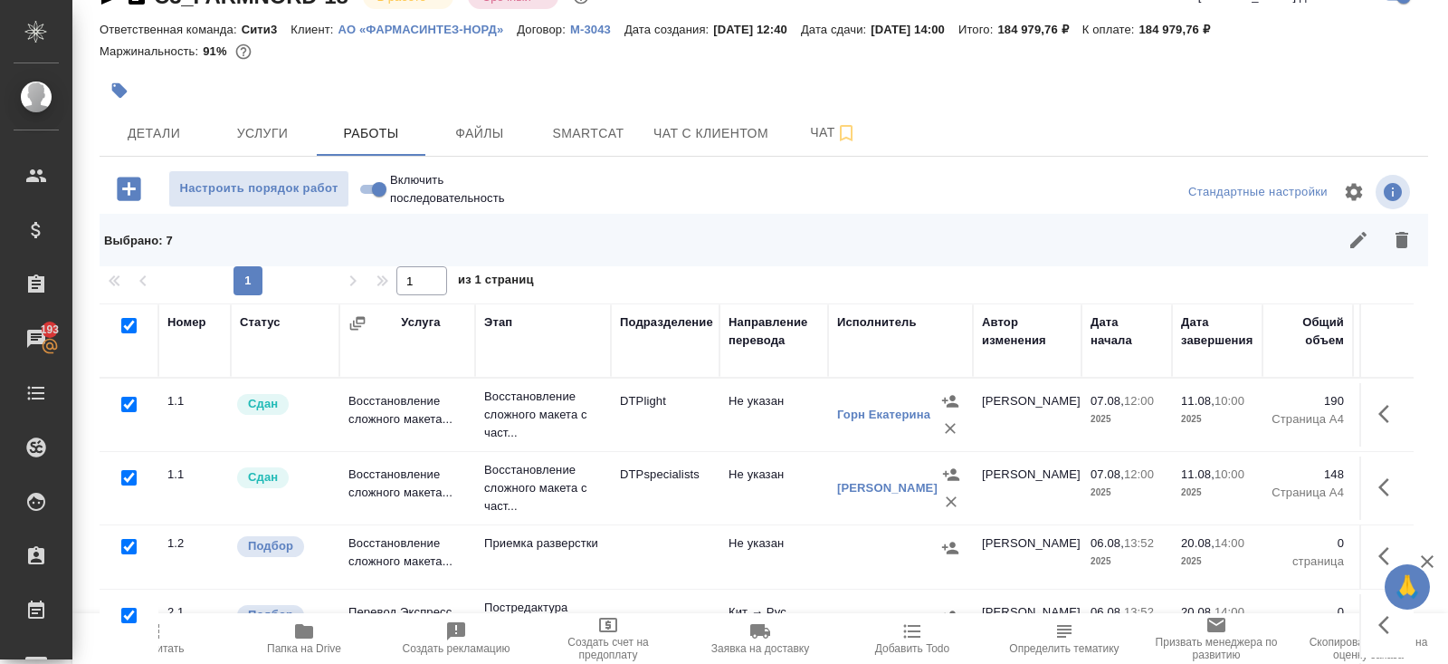
click at [128, 397] on input "checkbox" at bounding box center [128, 403] width 15 height 15
checkbox input "false"
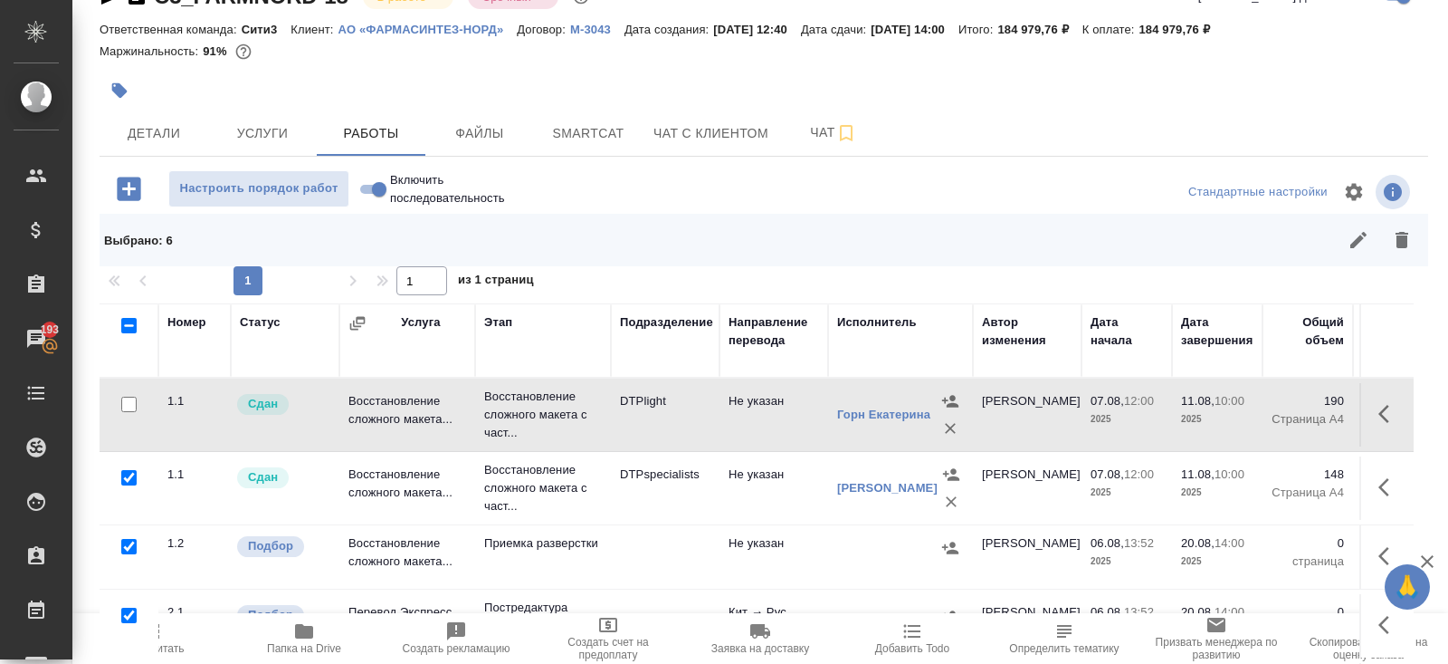
click at [129, 472] on input "checkbox" at bounding box center [128, 477] width 15 height 15
checkbox input "false"
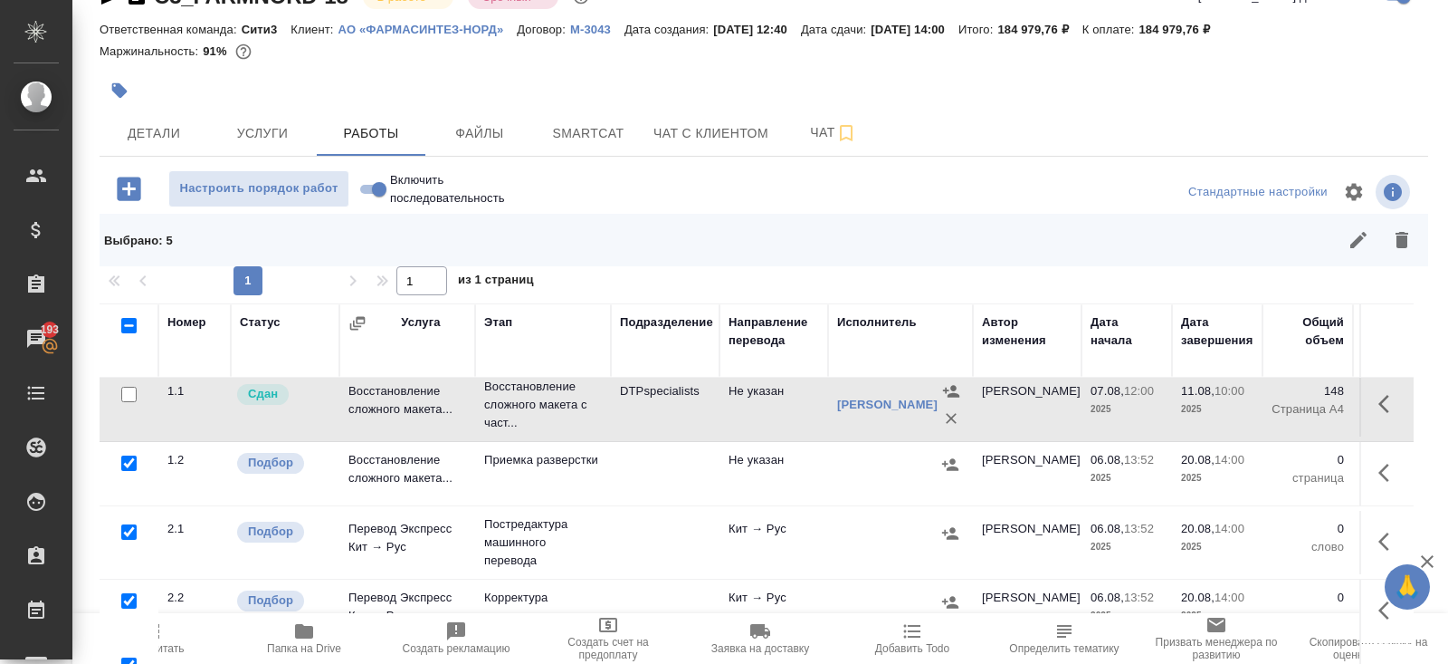
scroll to position [140, 0]
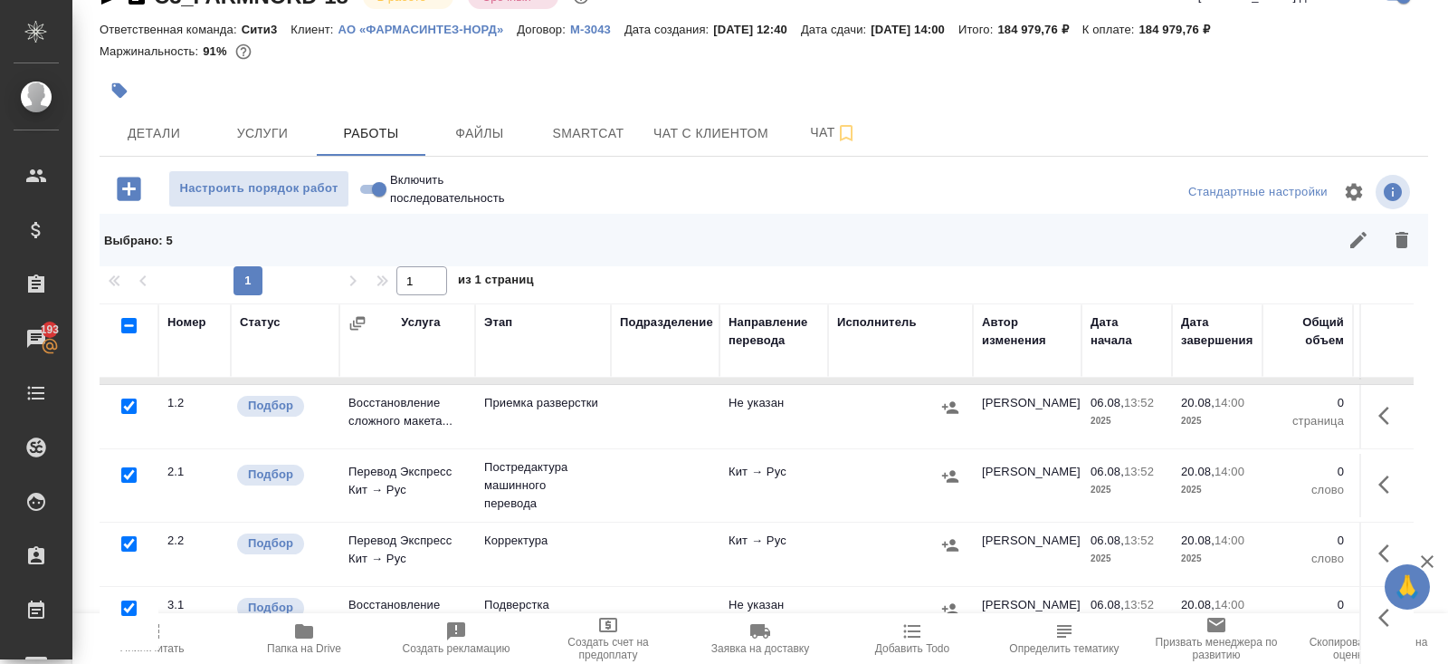
click at [128, 473] on input "checkbox" at bounding box center [128, 474] width 15 height 15
checkbox input "false"
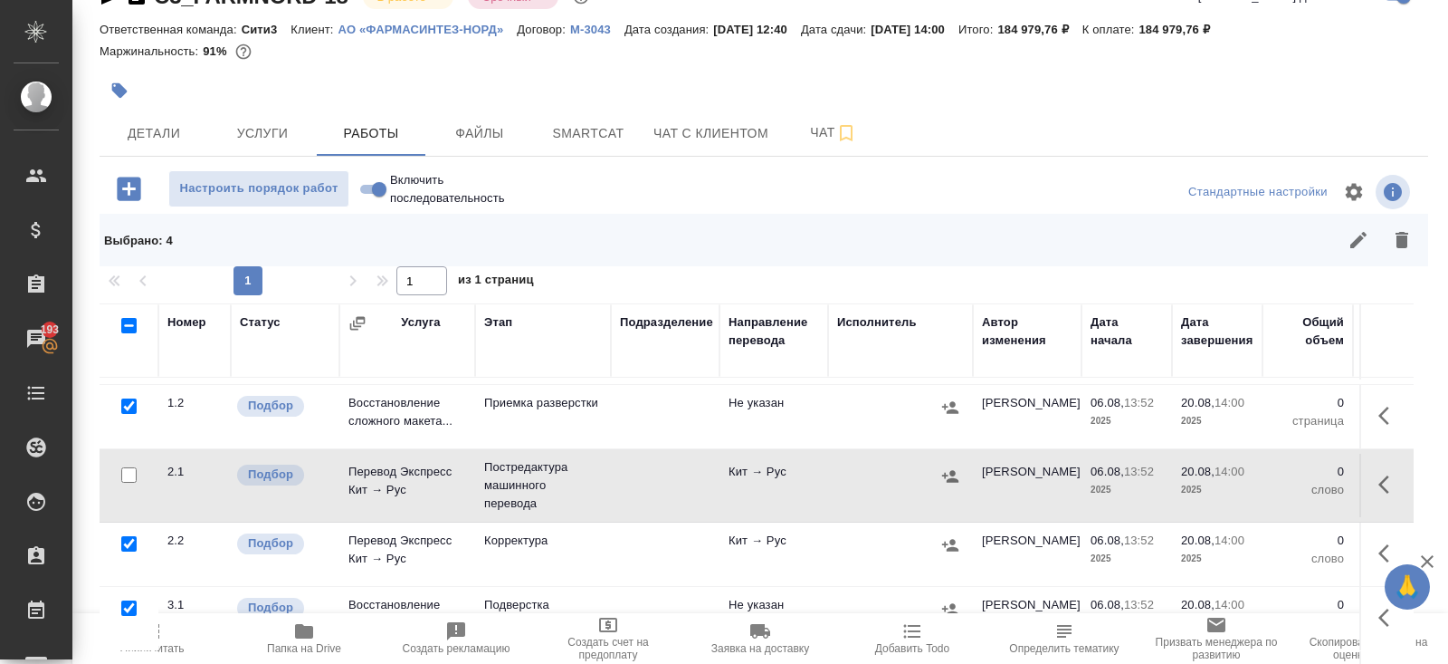
scroll to position [135, 0]
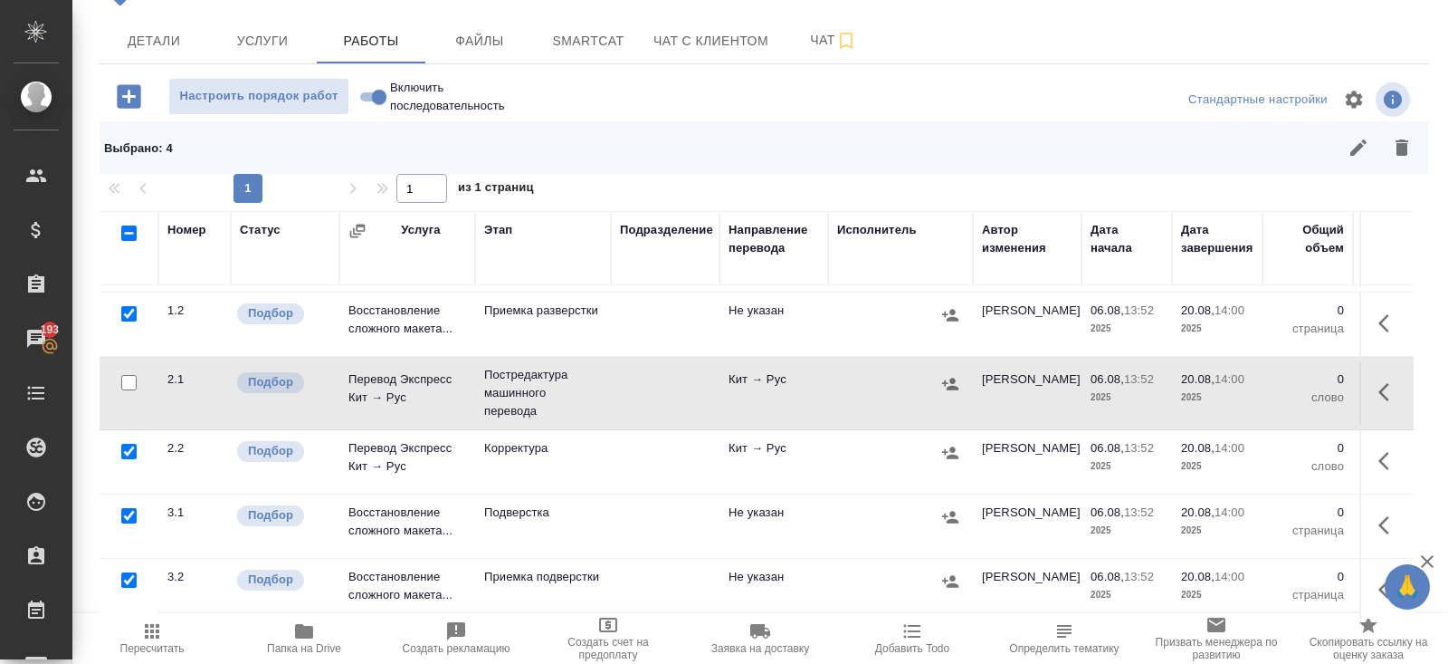
click at [127, 511] on input "checkbox" at bounding box center [128, 515] width 15 height 15
checkbox input "false"
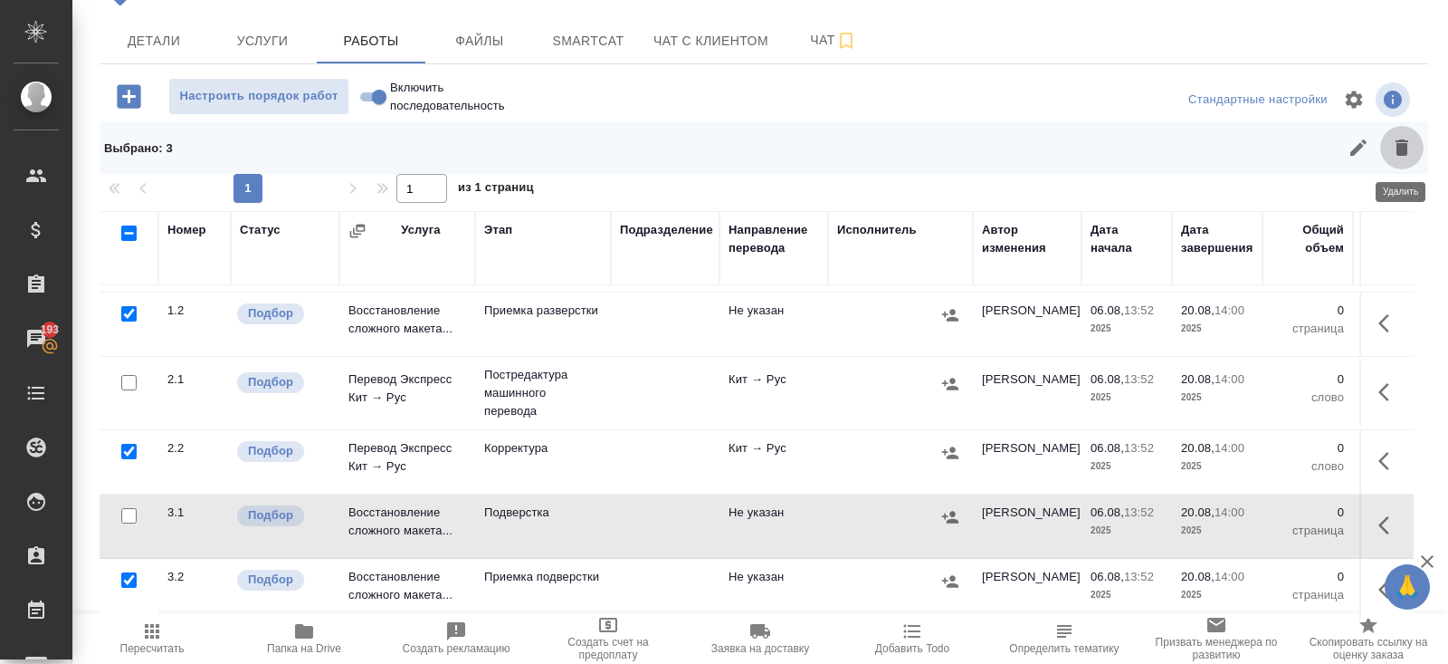
click at [1409, 143] on icon "button" at bounding box center [1402, 148] width 22 height 22
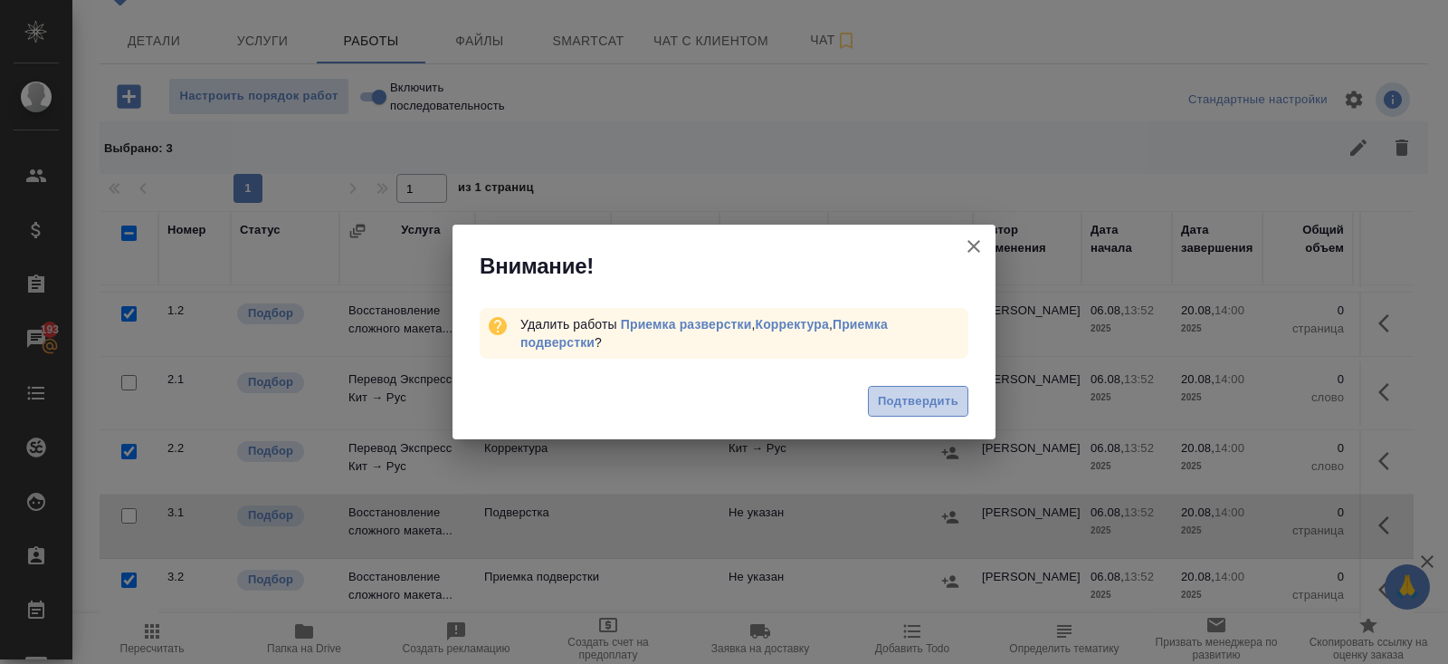
click at [915, 399] on span "Подтвердить" at bounding box center [918, 401] width 81 height 21
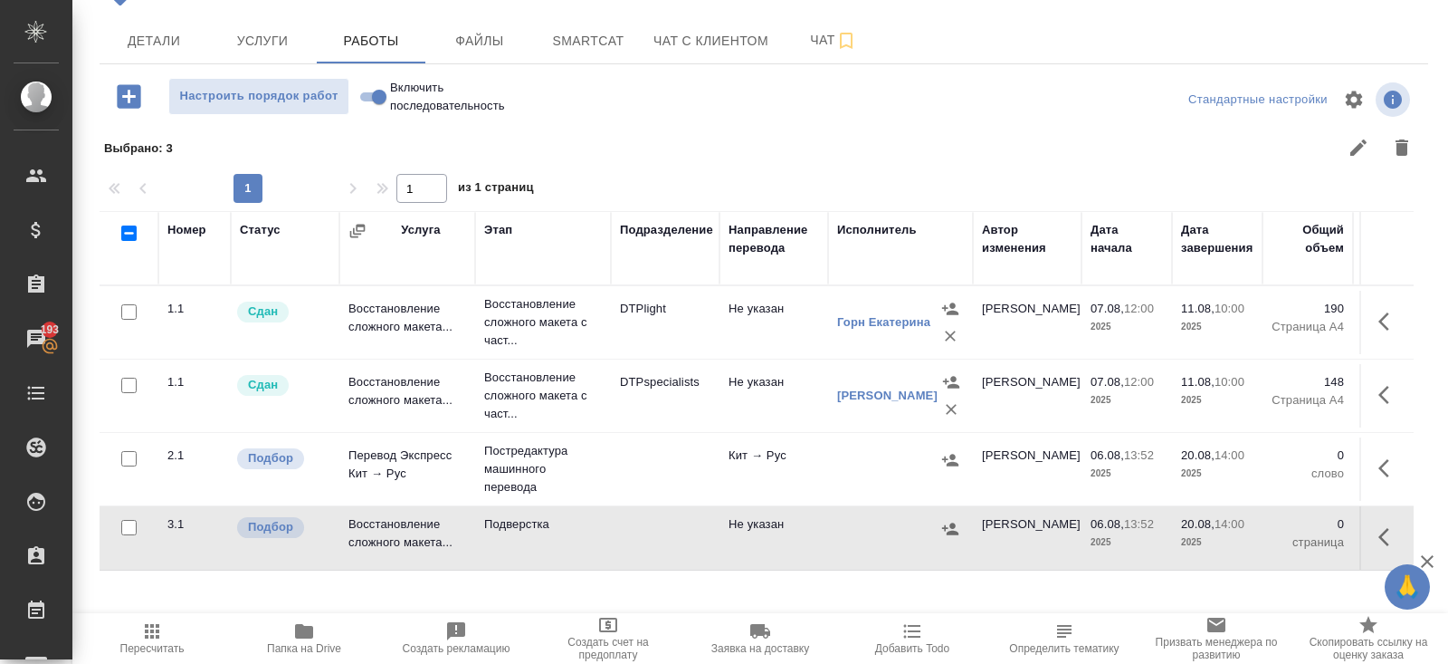
scroll to position [0, 0]
click at [1384, 528] on icon "button" at bounding box center [1390, 537] width 22 height 22
click at [1249, 542] on icon "button" at bounding box center [1257, 537] width 22 height 22
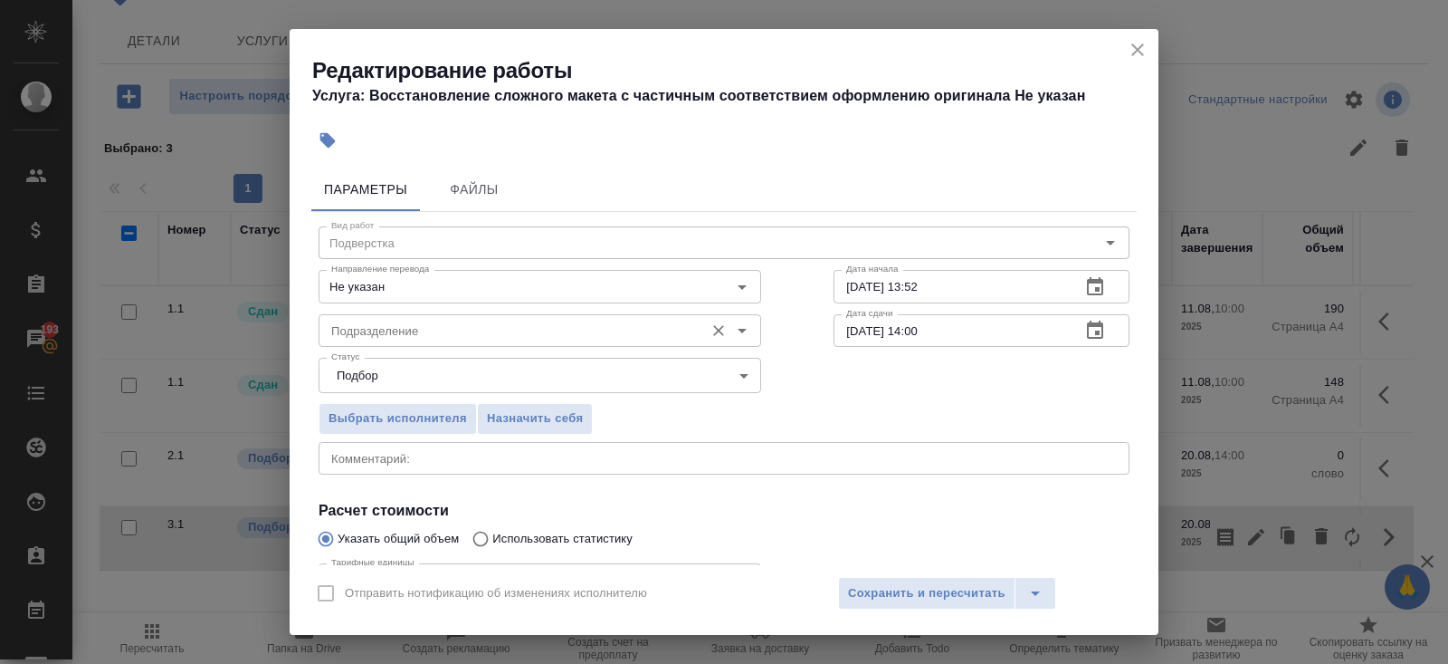
click at [388, 333] on input "Подразделение" at bounding box center [509, 331] width 371 height 22
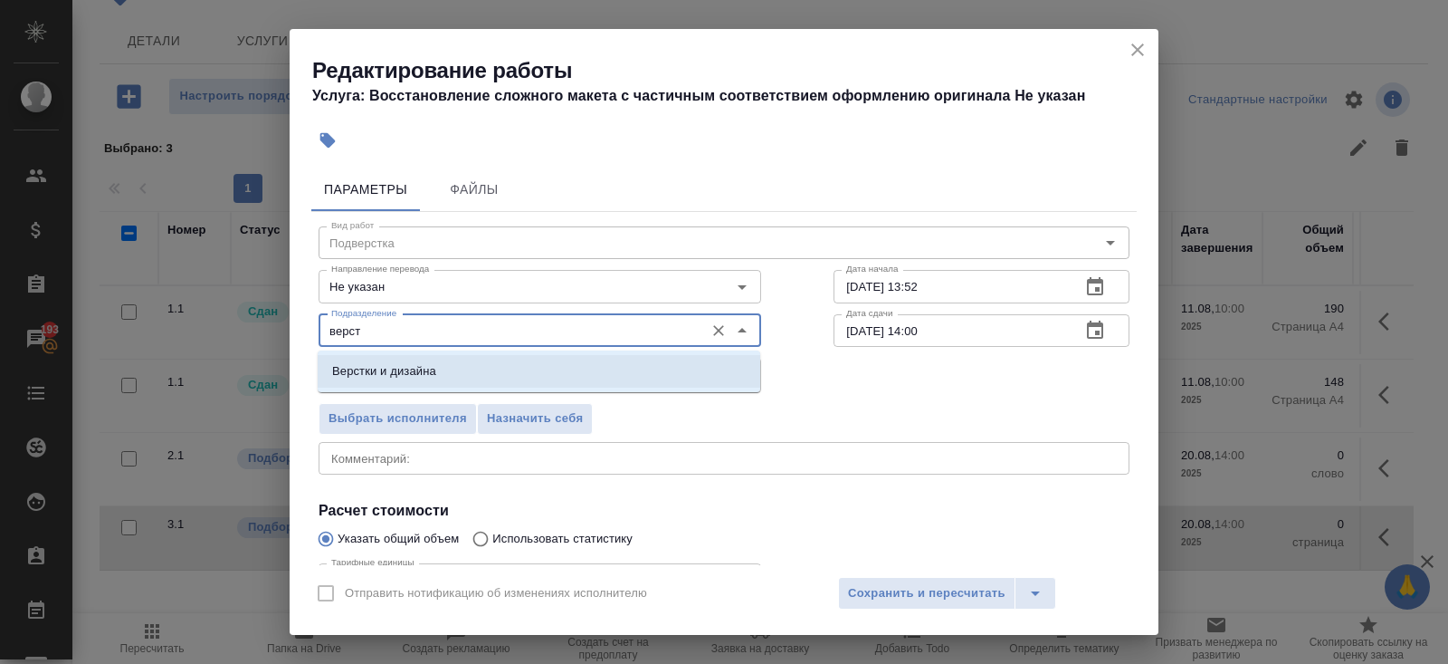
click at [376, 373] on p "Верстки и дизайна" at bounding box center [384, 371] width 104 height 18
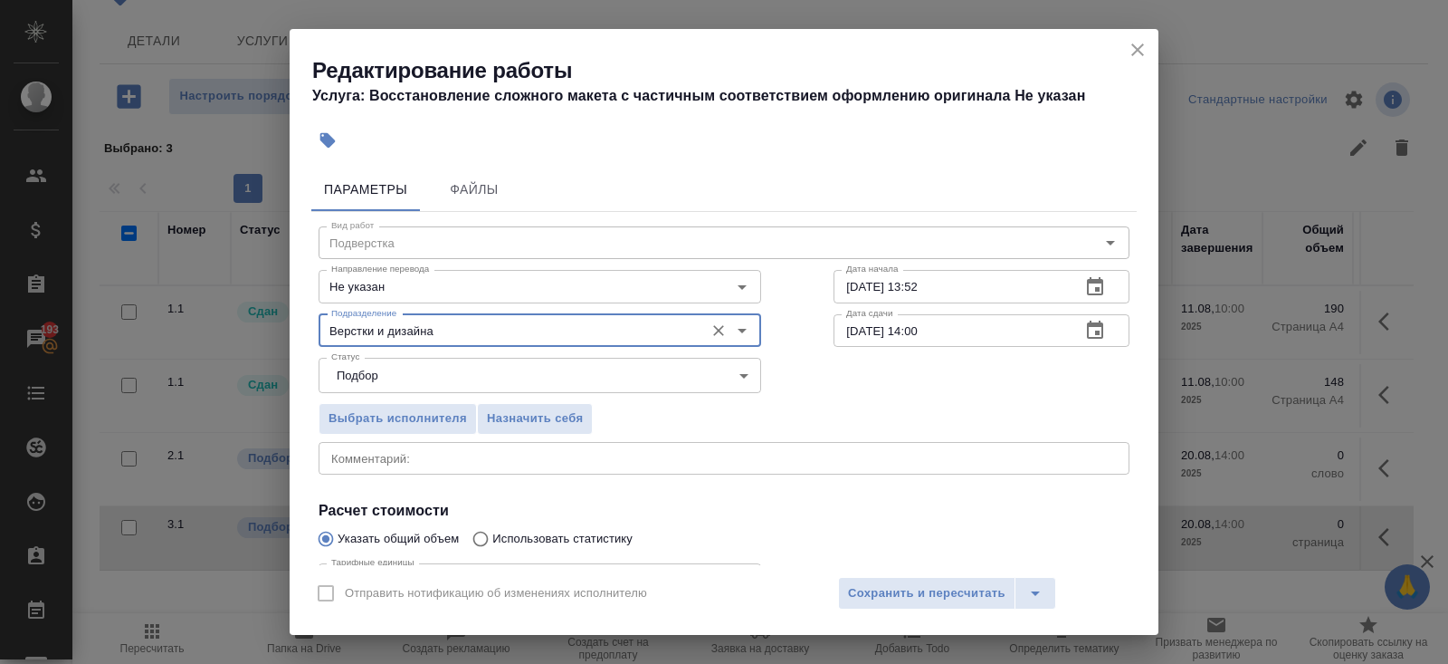
scroll to position [187, 0]
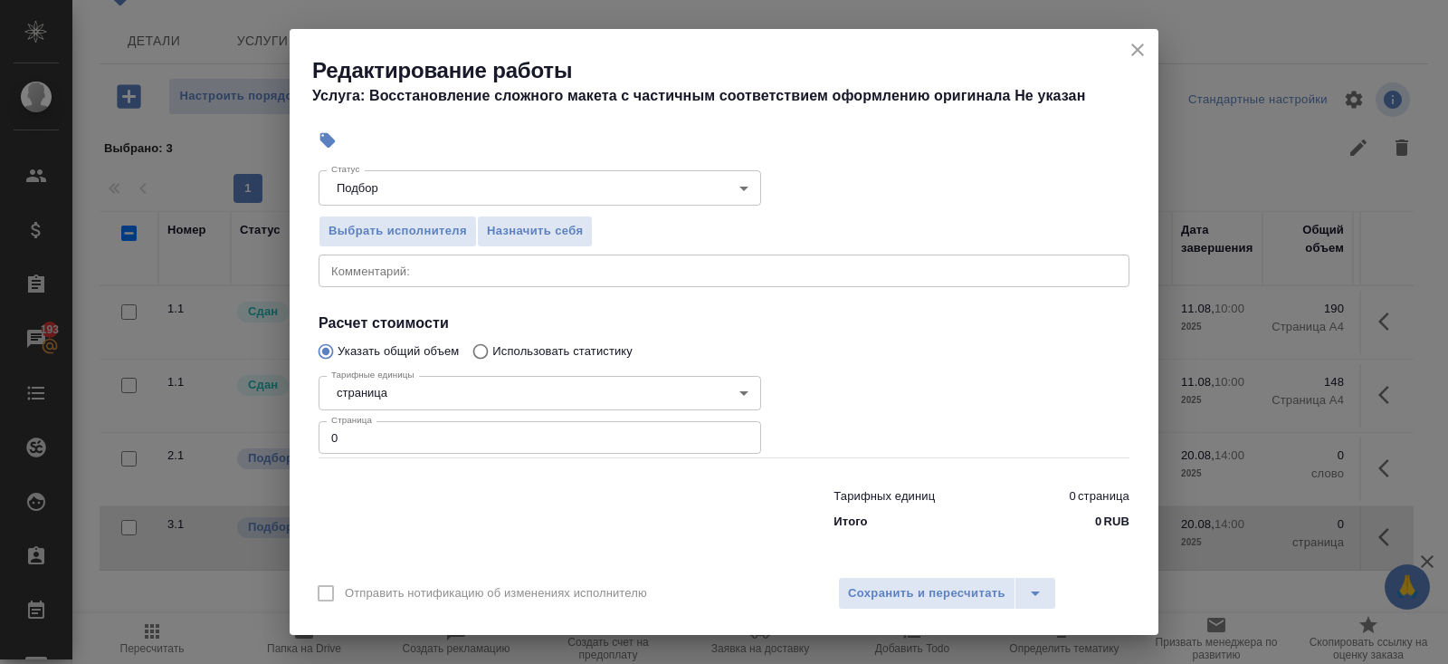
type input "Верстки и дизайна"
click at [384, 439] on input "0" at bounding box center [540, 437] width 443 height 33
type input "338"
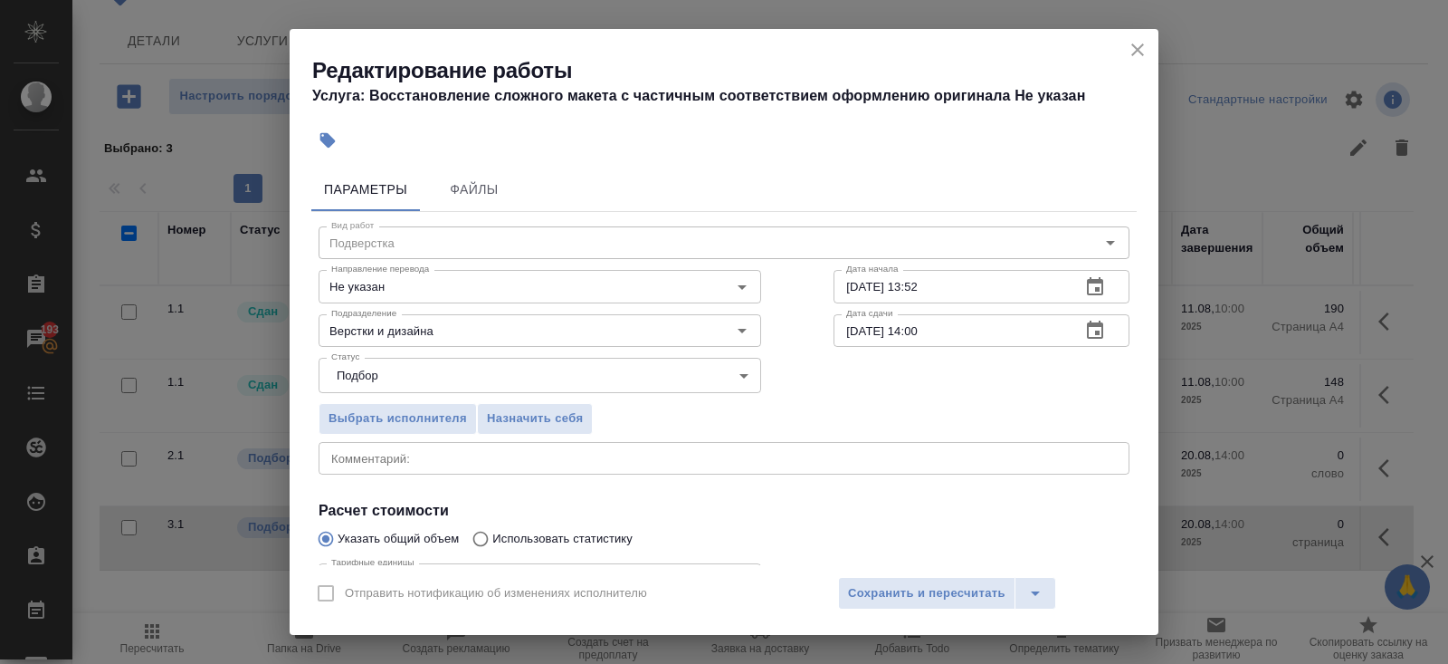
click at [1099, 282] on icon "button" at bounding box center [1095, 286] width 16 height 18
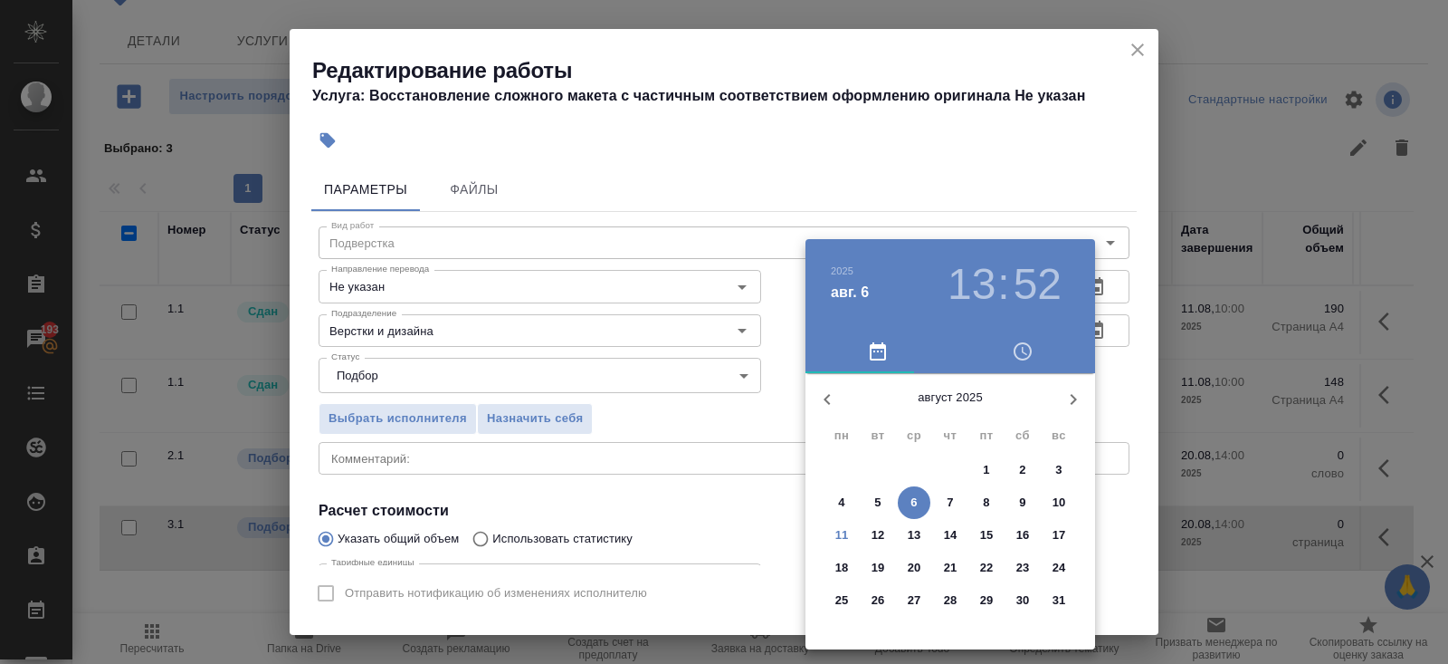
click at [880, 566] on p "19" at bounding box center [879, 568] width 14 height 18
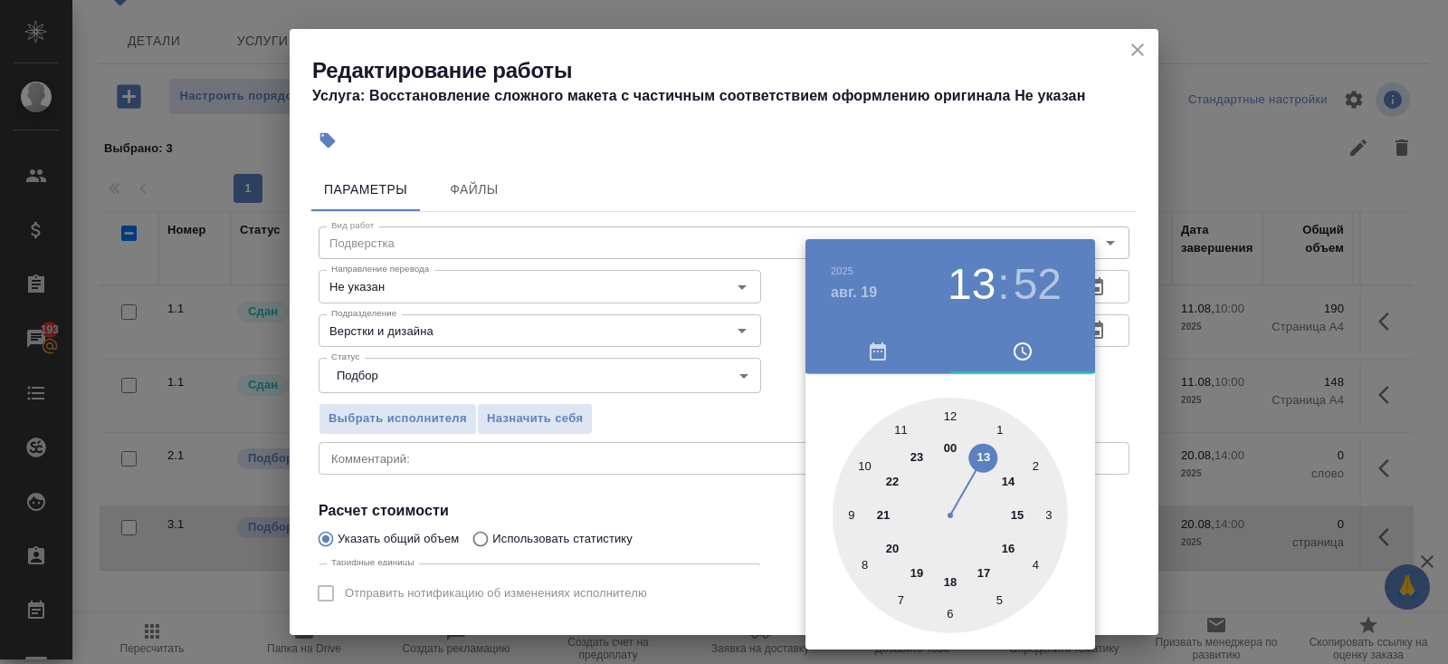
click at [1005, 483] on div at bounding box center [950, 514] width 235 height 235
type input "19.08.2025 14:00"
click at [949, 414] on div at bounding box center [950, 514] width 235 height 235
click at [724, 455] on div at bounding box center [724, 332] width 1448 height 664
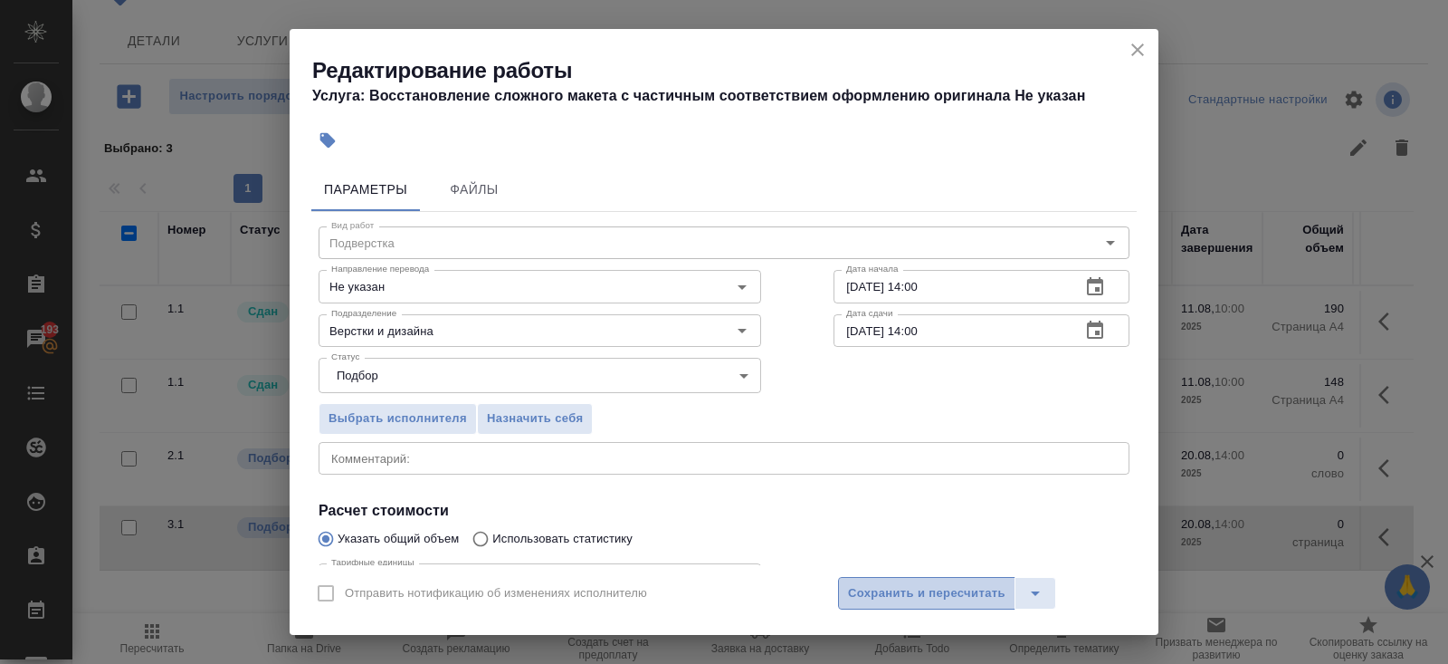
click at [855, 590] on span "Сохранить и пересчитать" at bounding box center [927, 593] width 158 height 21
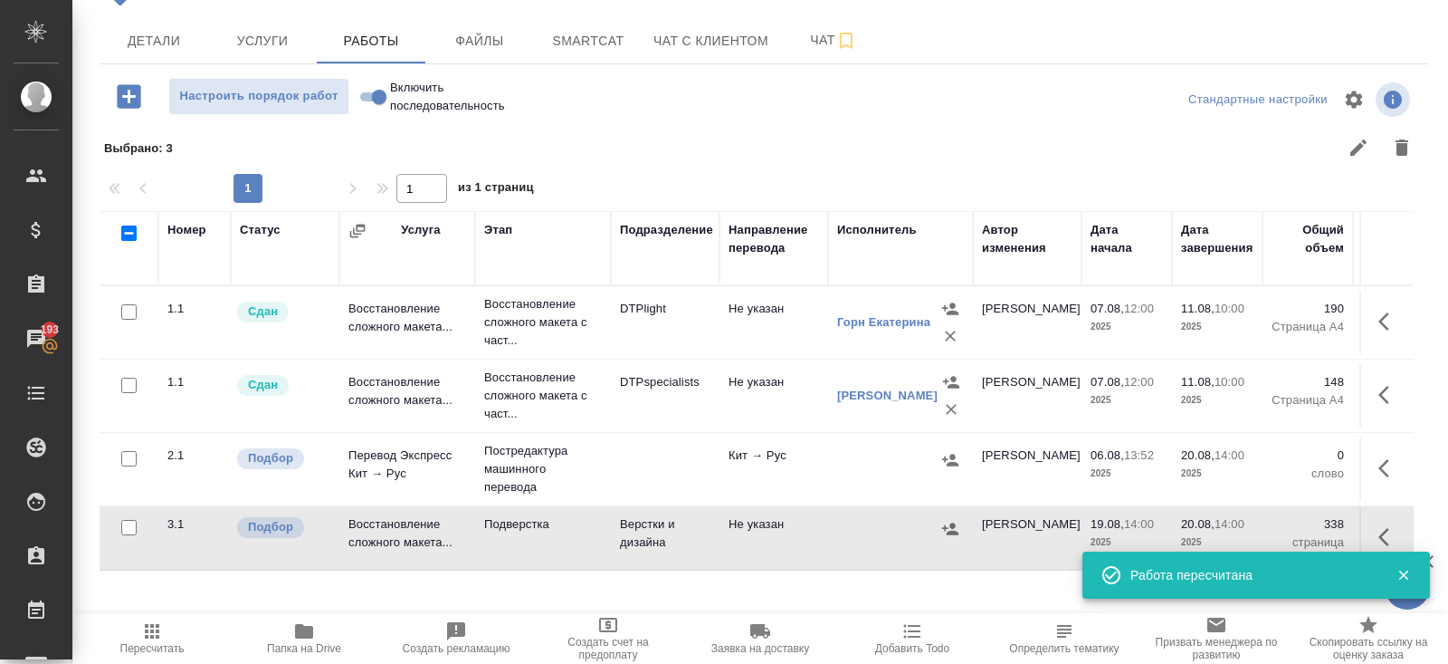
click at [1381, 463] on icon "button" at bounding box center [1384, 468] width 11 height 18
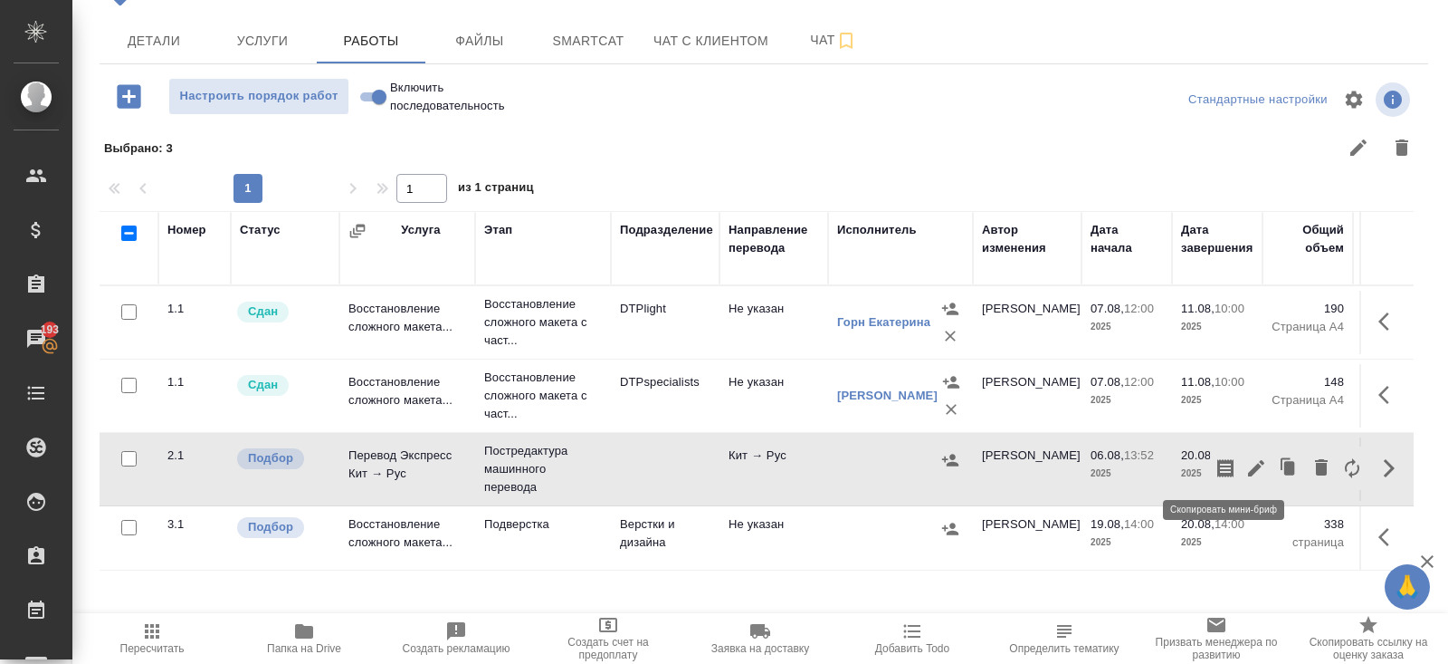
click at [1259, 471] on icon "button" at bounding box center [1257, 468] width 22 height 22
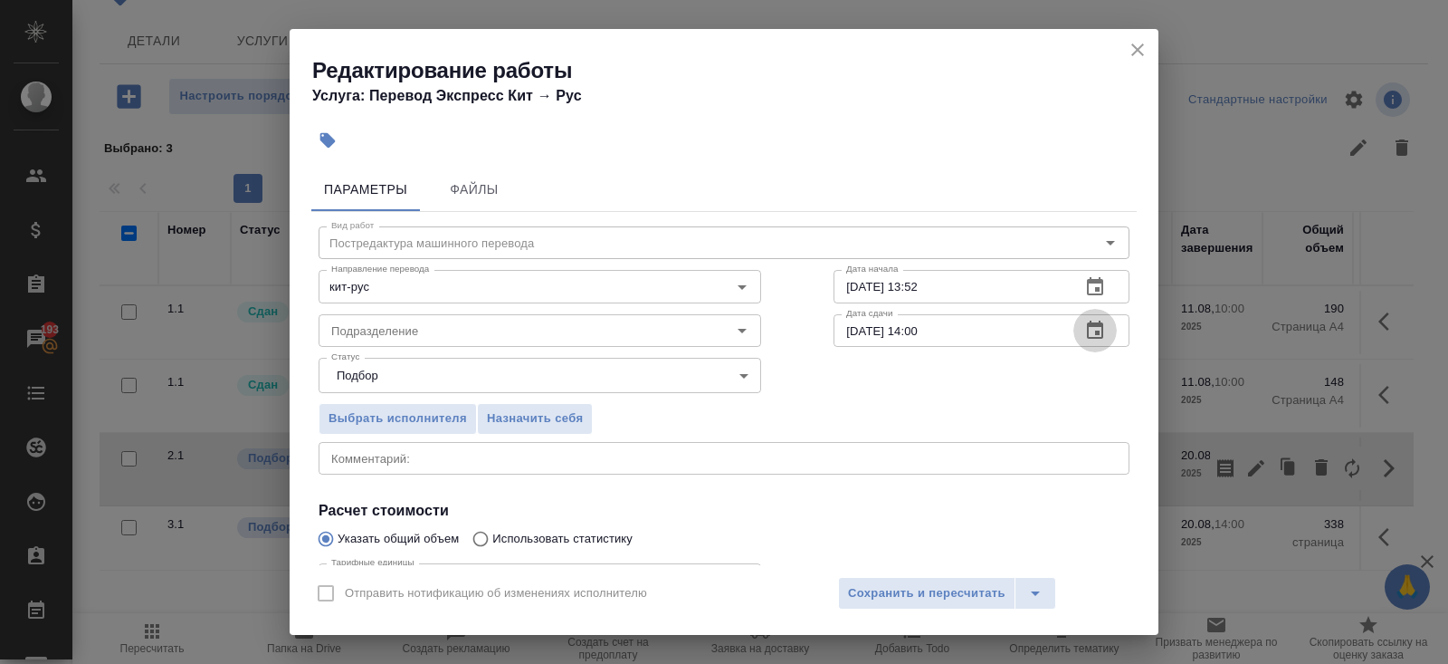
click at [1093, 325] on icon "button" at bounding box center [1095, 329] width 16 height 18
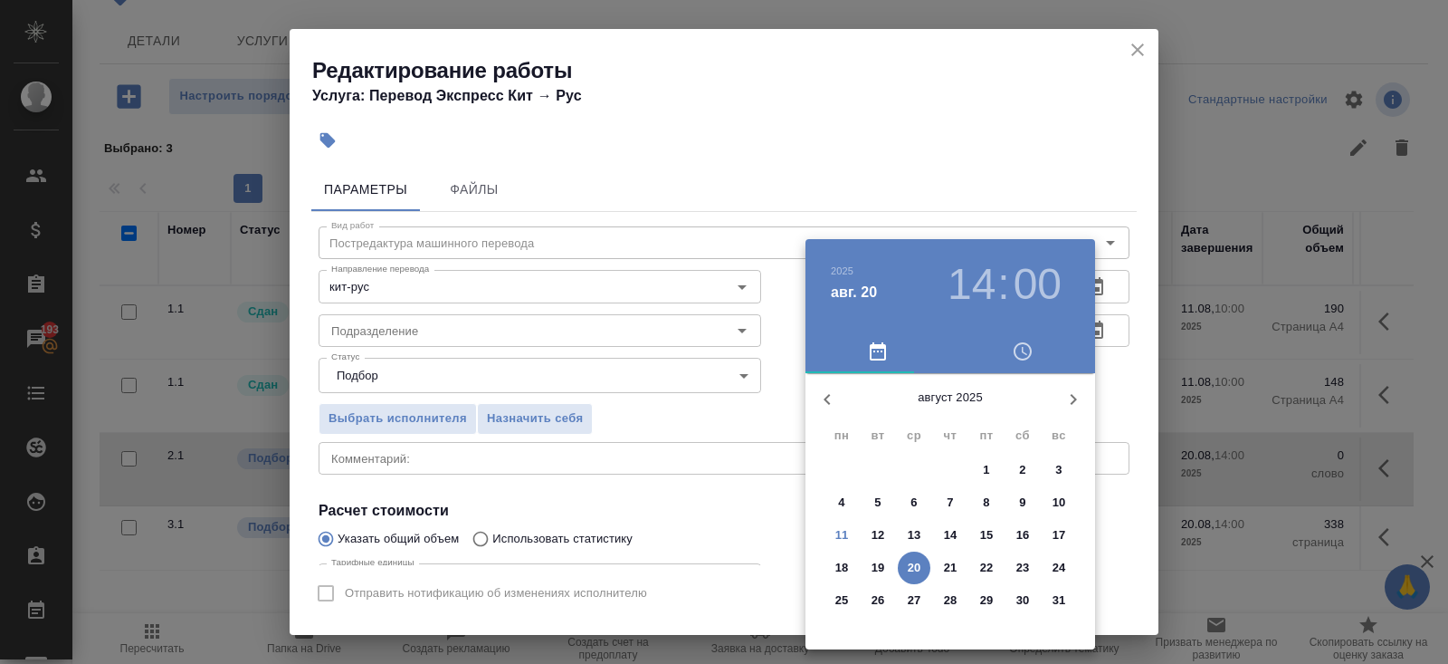
click at [879, 561] on p "19" at bounding box center [879, 568] width 14 height 18
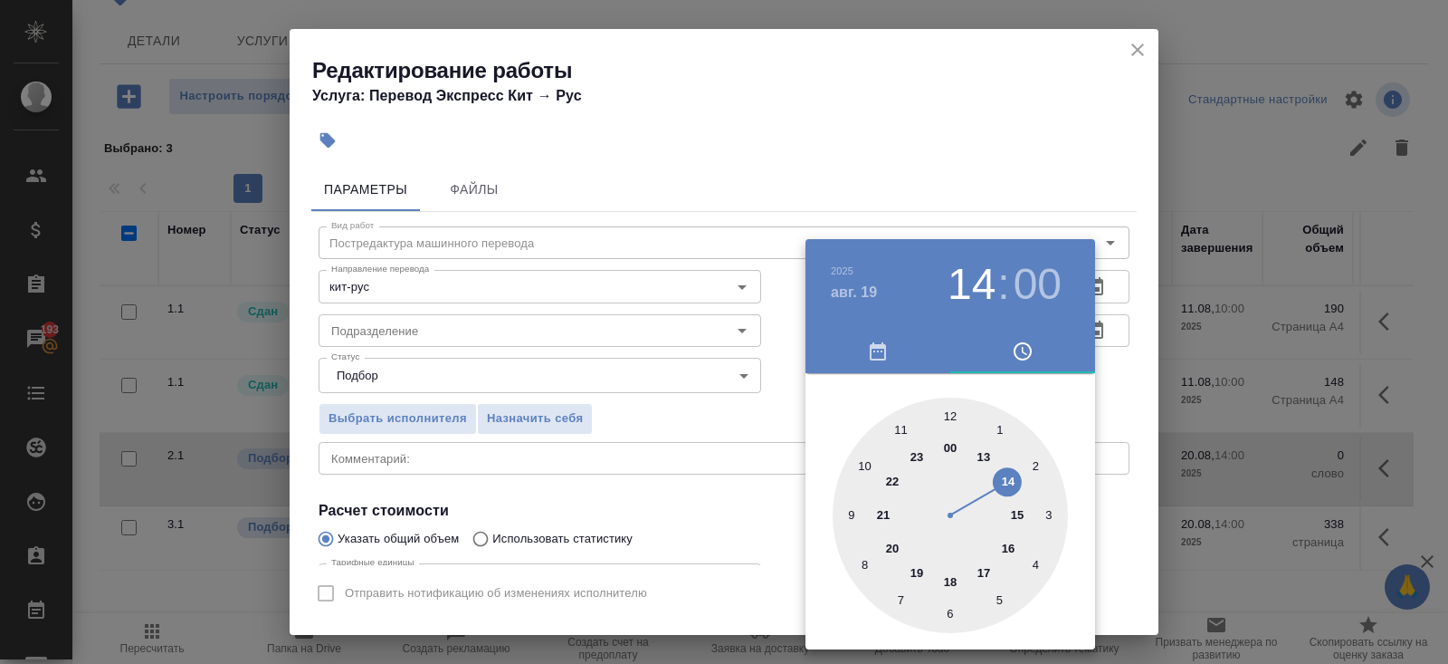
click at [862, 457] on div at bounding box center [950, 514] width 235 height 235
type input "19.08.2025 10:00"
click at [1072, 147] on div at bounding box center [724, 332] width 1448 height 664
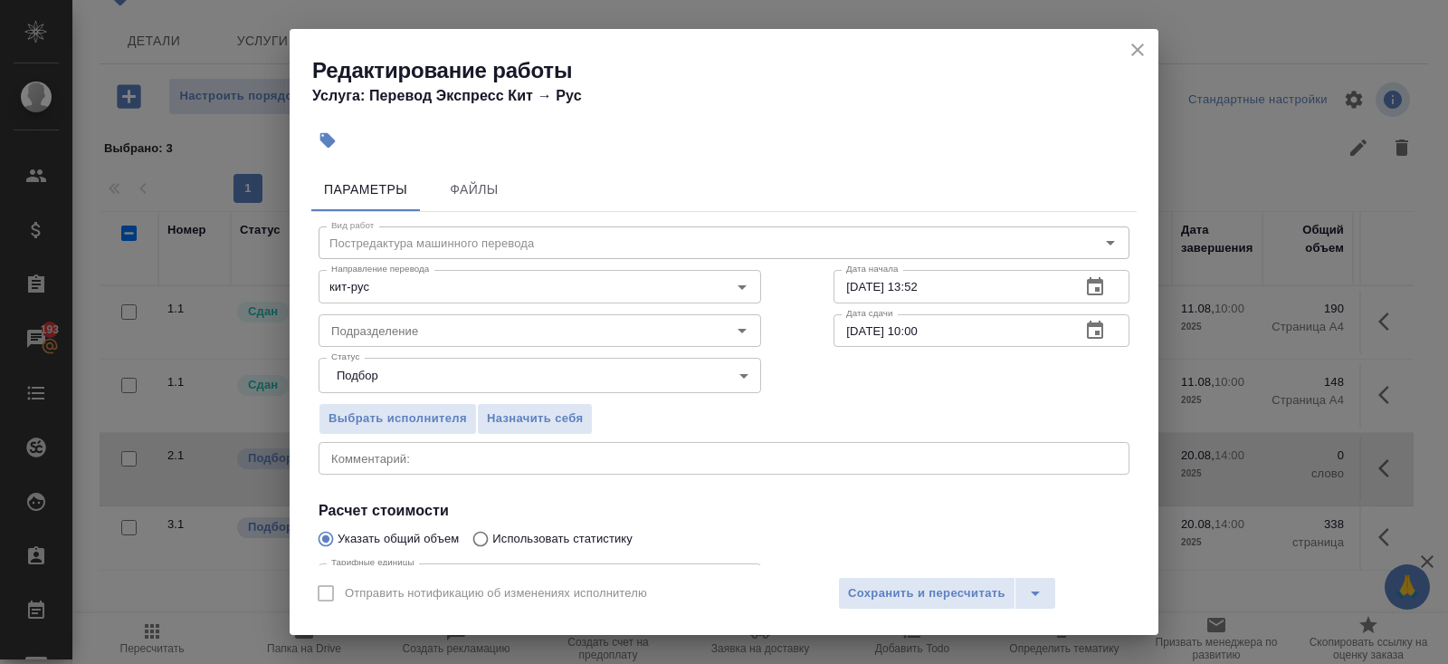
click at [1097, 295] on icon "button" at bounding box center [1095, 287] width 22 height 22
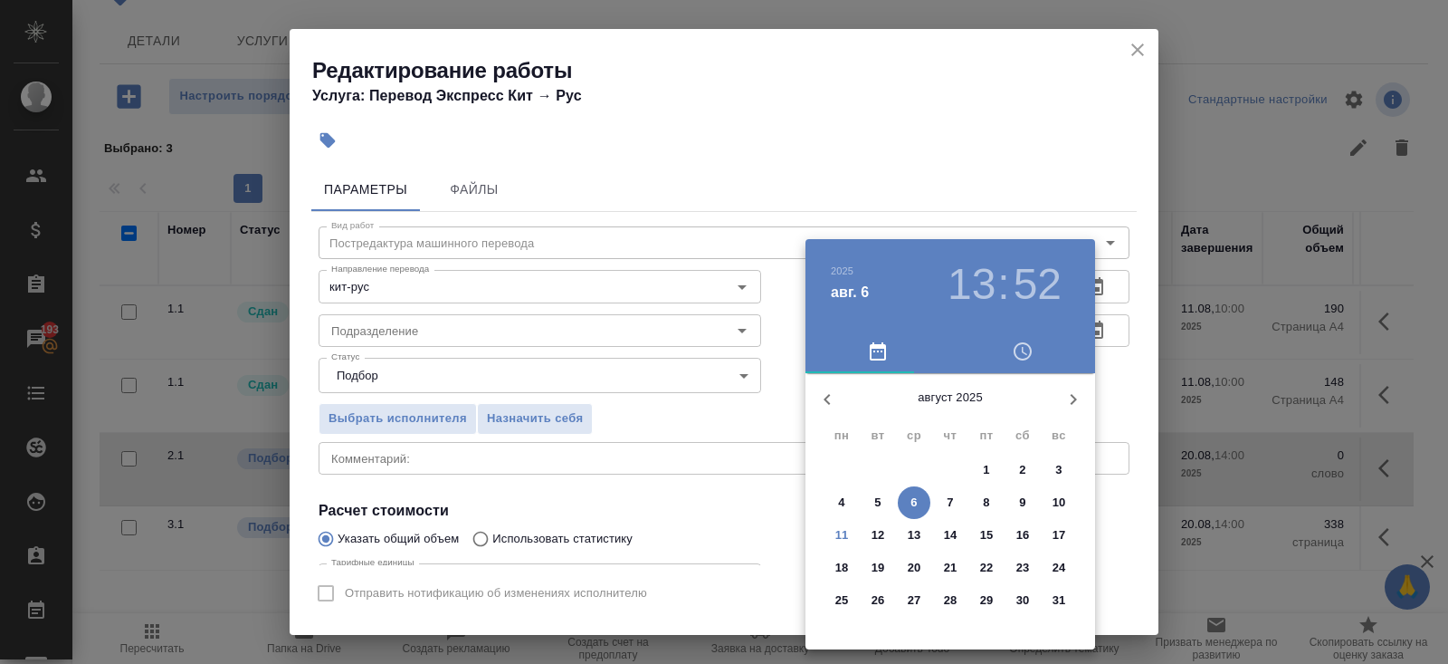
click at [845, 536] on p "11" at bounding box center [843, 535] width 14 height 18
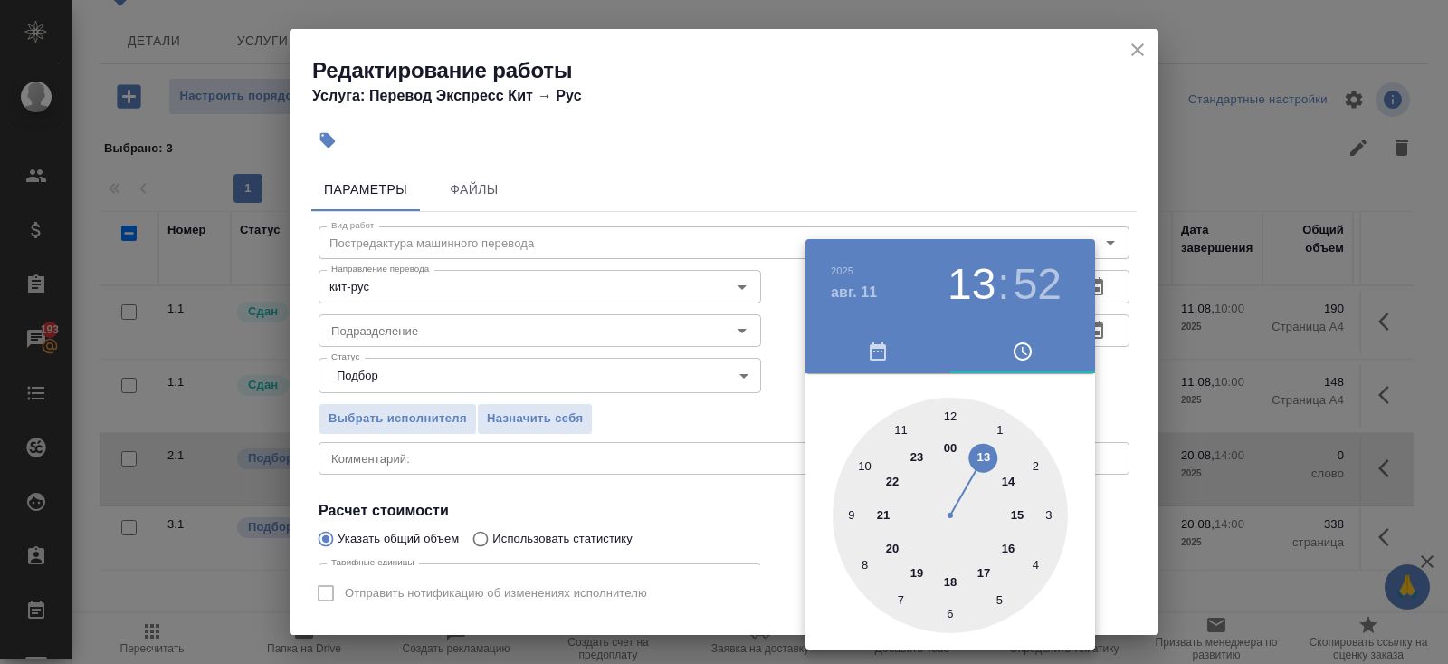
click at [950, 575] on div at bounding box center [950, 514] width 235 height 235
type input "[DATE] 18:00"
click at [949, 421] on div at bounding box center [950, 514] width 235 height 235
click at [477, 411] on div at bounding box center [724, 332] width 1448 height 664
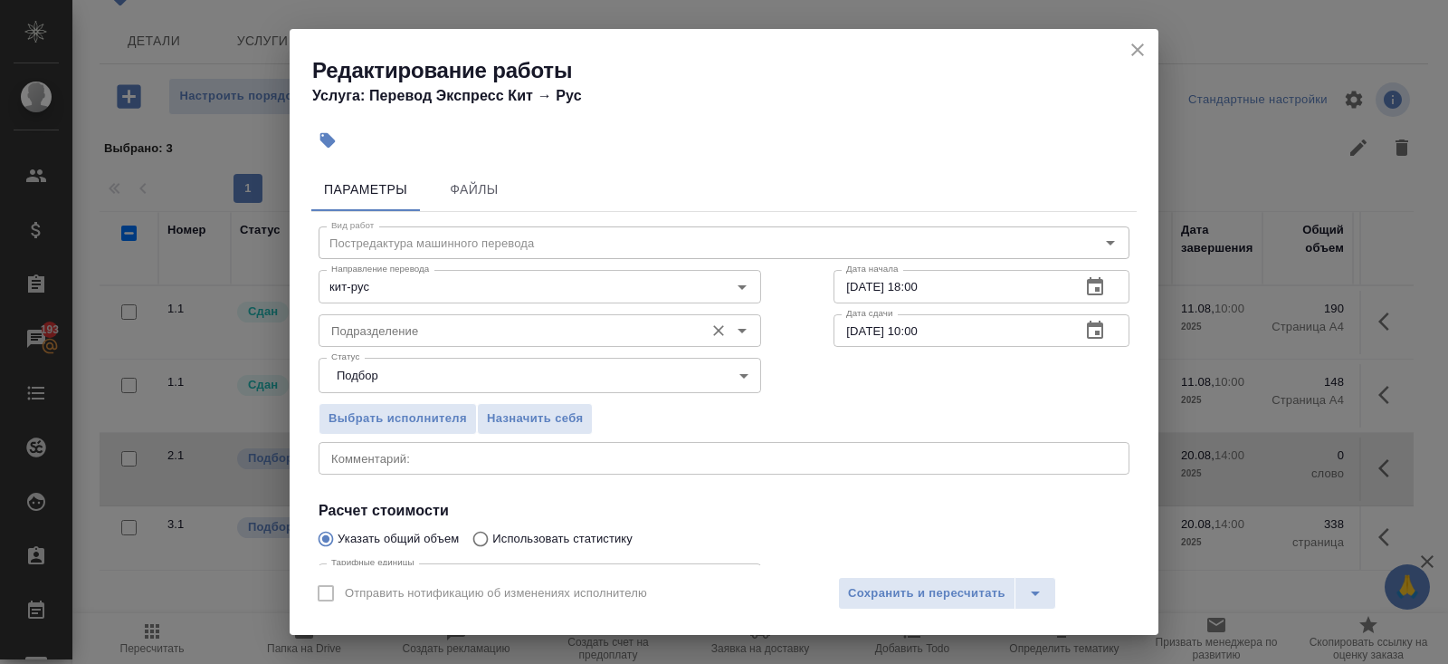
click at [349, 332] on input "Подразделение" at bounding box center [509, 331] width 371 height 22
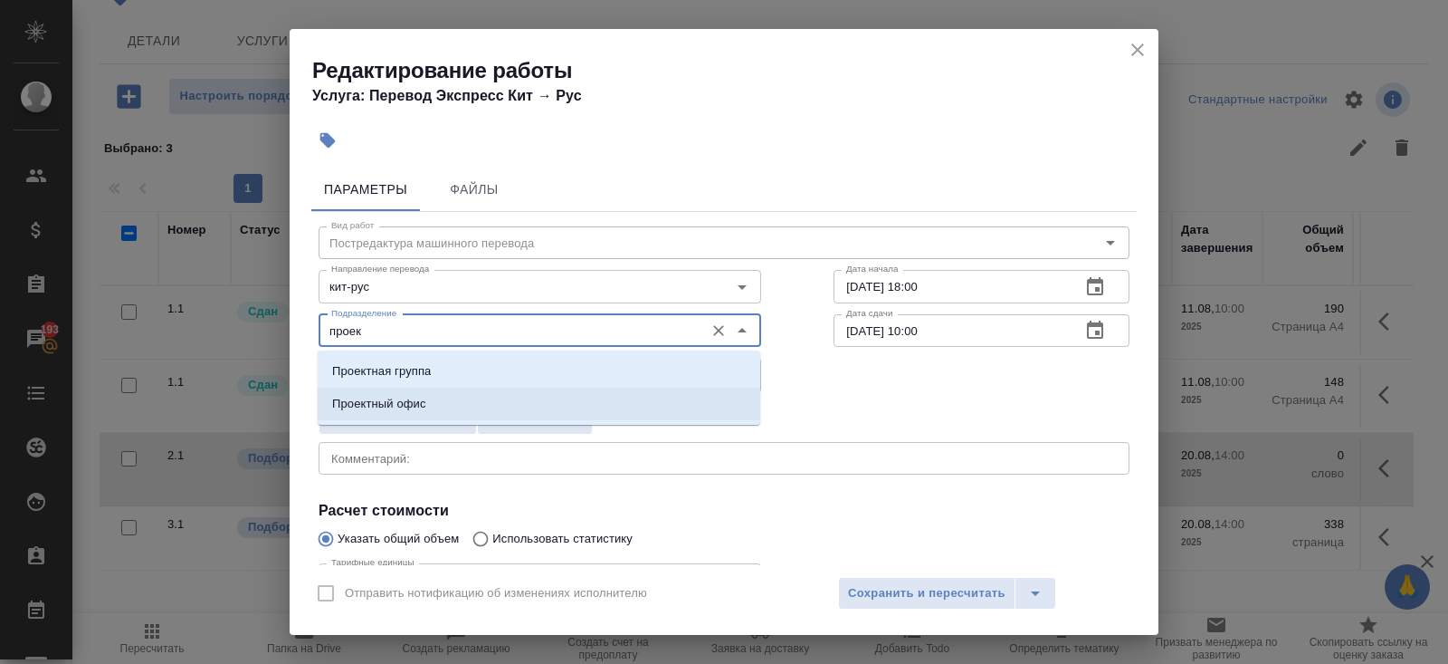
click at [359, 408] on p "Проектный офис" at bounding box center [379, 404] width 94 height 18
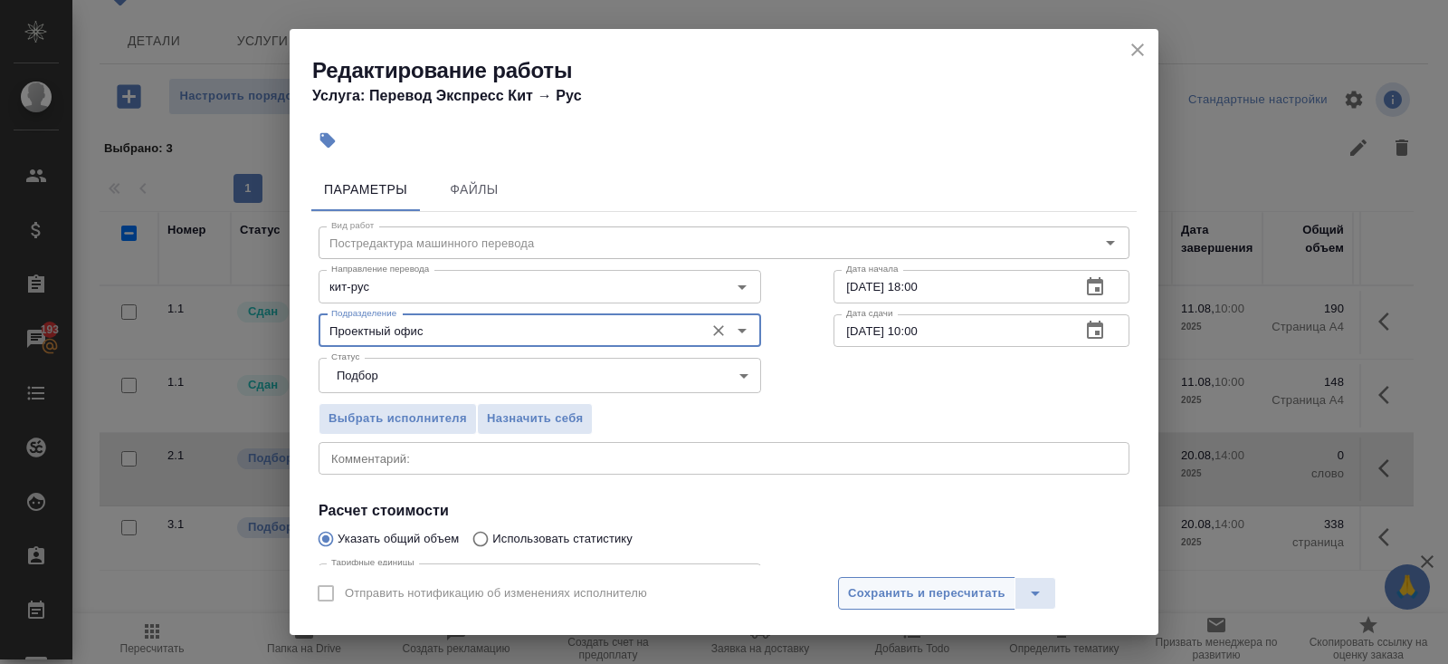
type input "Проектный офис"
click at [865, 595] on span "Сохранить и пересчитать" at bounding box center [927, 593] width 158 height 21
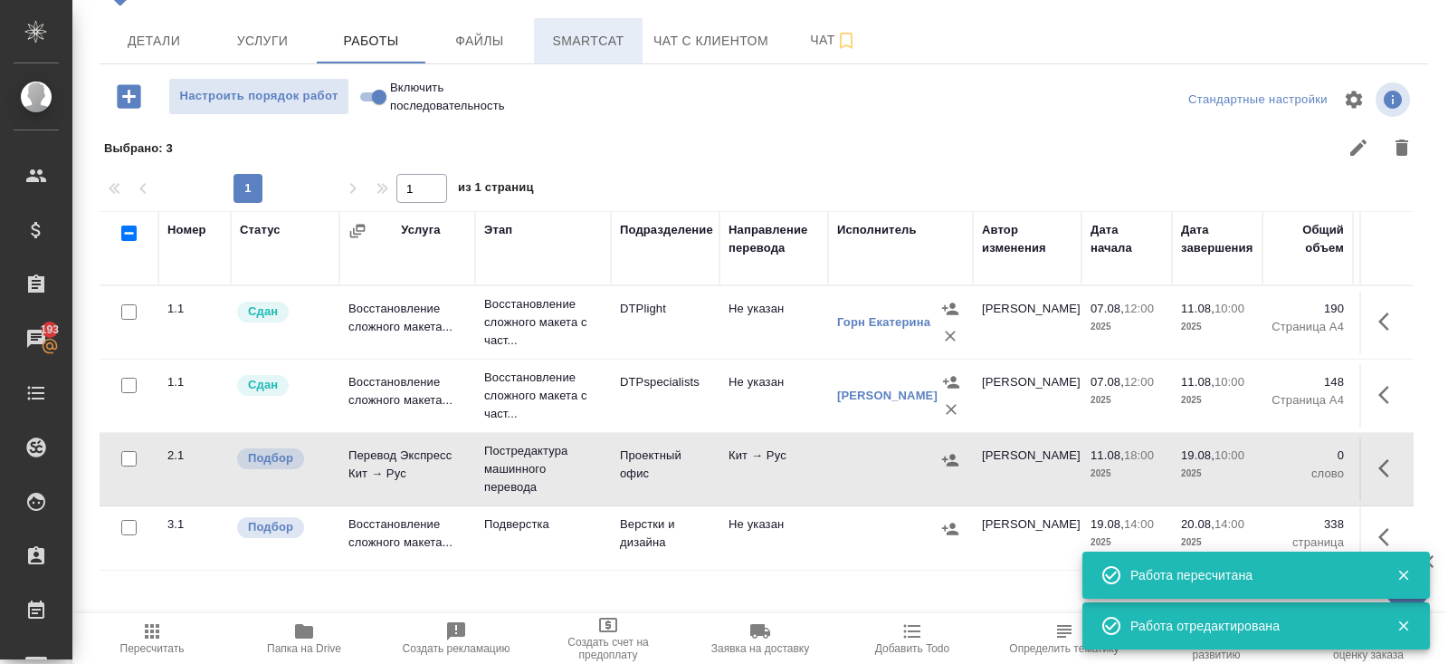
click at [596, 43] on span "Smartcat" at bounding box center [588, 41] width 87 height 23
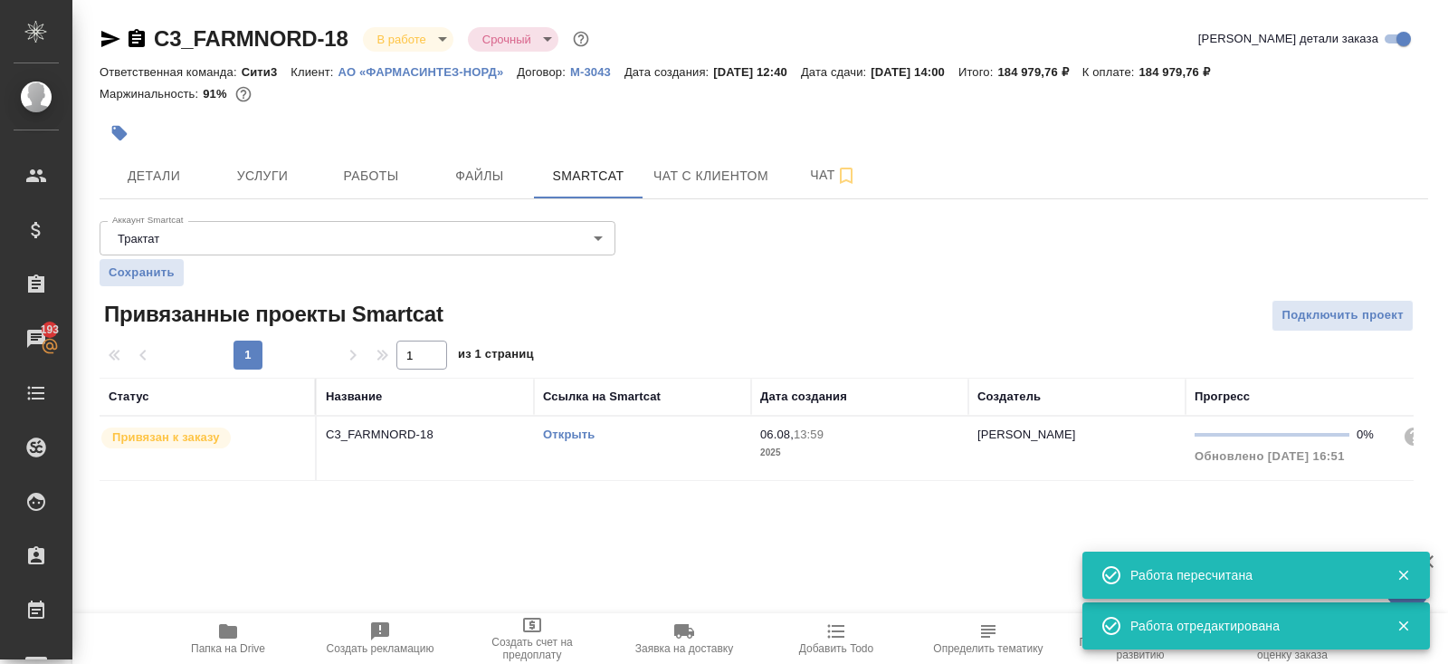
click at [565, 435] on link "Открыть" at bounding box center [569, 434] width 52 height 14
click at [817, 188] on button "Чат" at bounding box center [833, 175] width 109 height 45
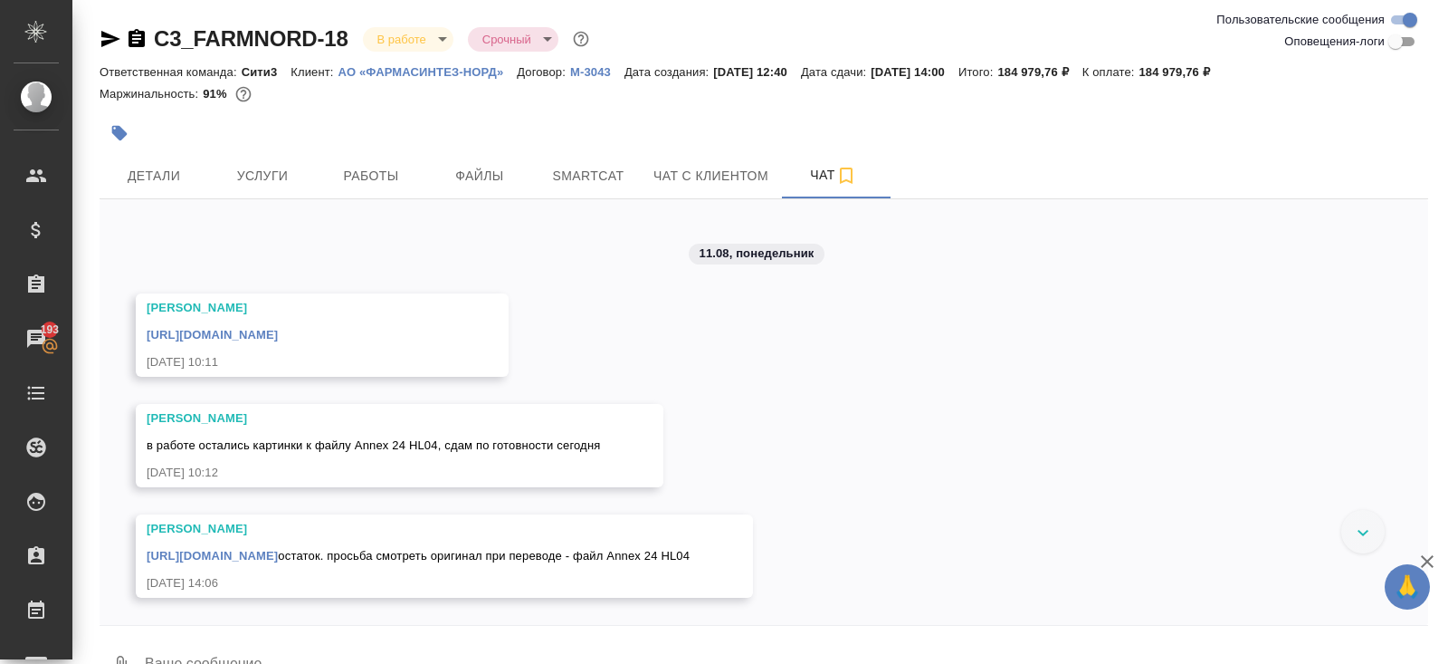
scroll to position [4468, 0]
click at [247, 328] on link "https://drive.awatera.com/apps/files/files/10038403?dir=/Shares/%D0%90%D0%9E%20…" at bounding box center [212, 335] width 131 height 14
click at [365, 177] on span "Работы" at bounding box center [371, 176] width 87 height 23
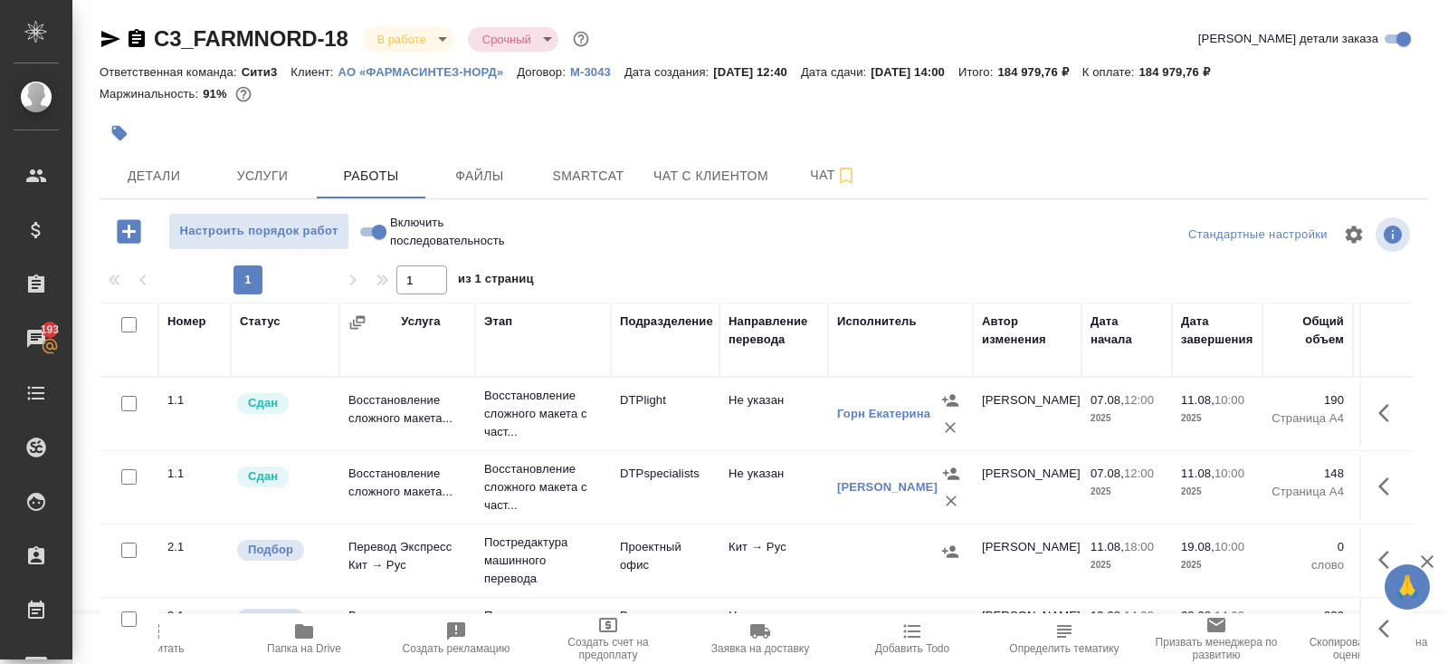
scroll to position [91, 0]
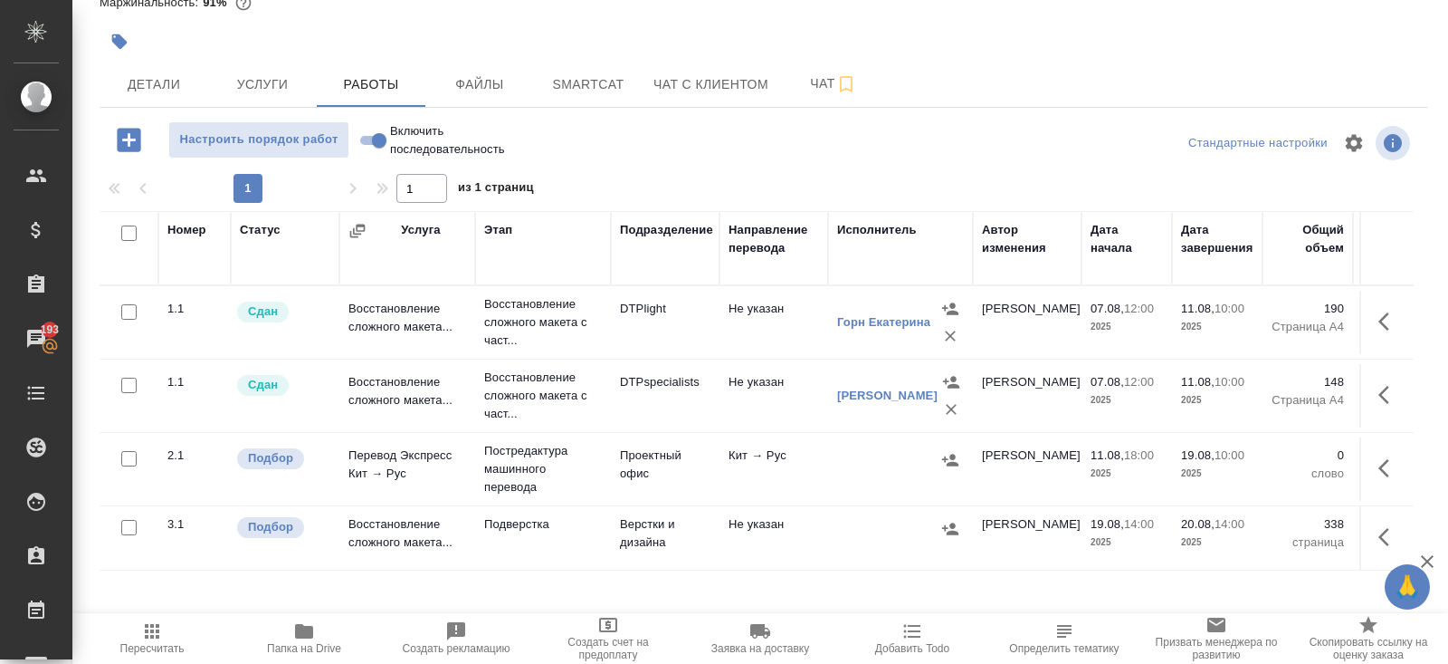
click at [1386, 471] on icon "button" at bounding box center [1384, 468] width 11 height 18
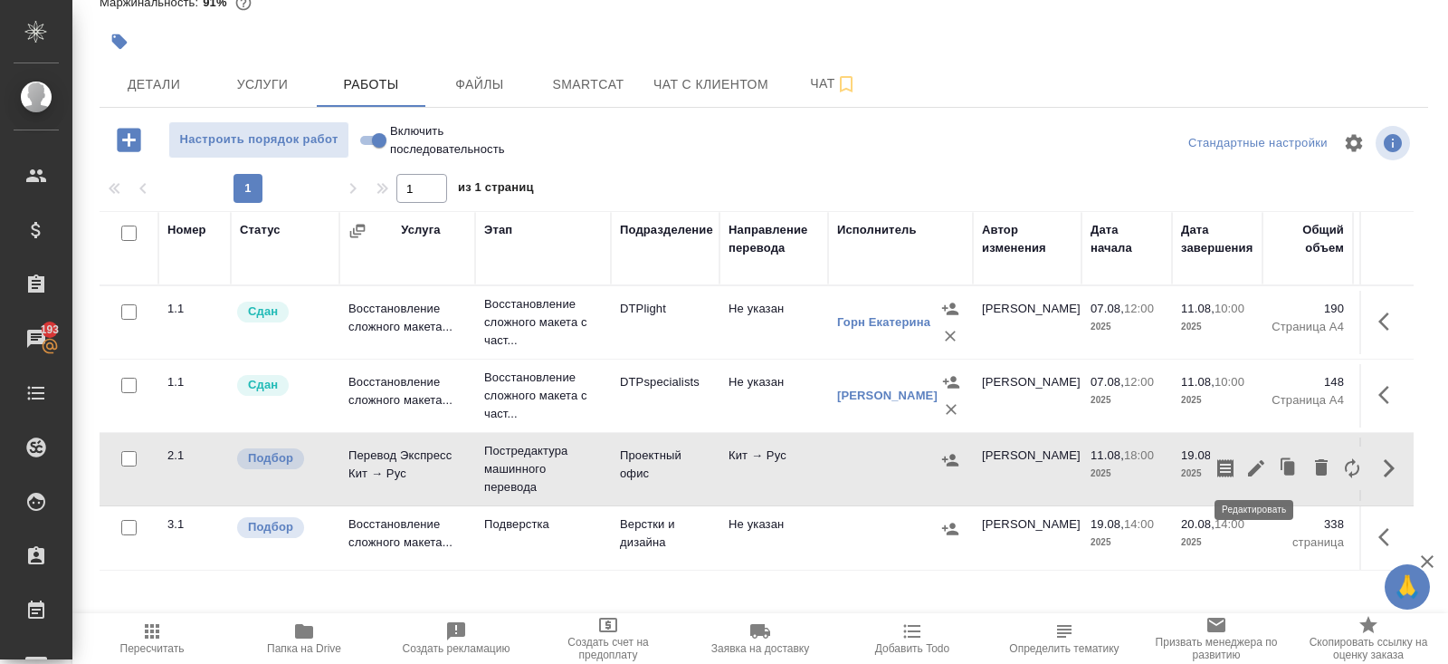
click at [1260, 471] on icon "button" at bounding box center [1257, 468] width 22 height 22
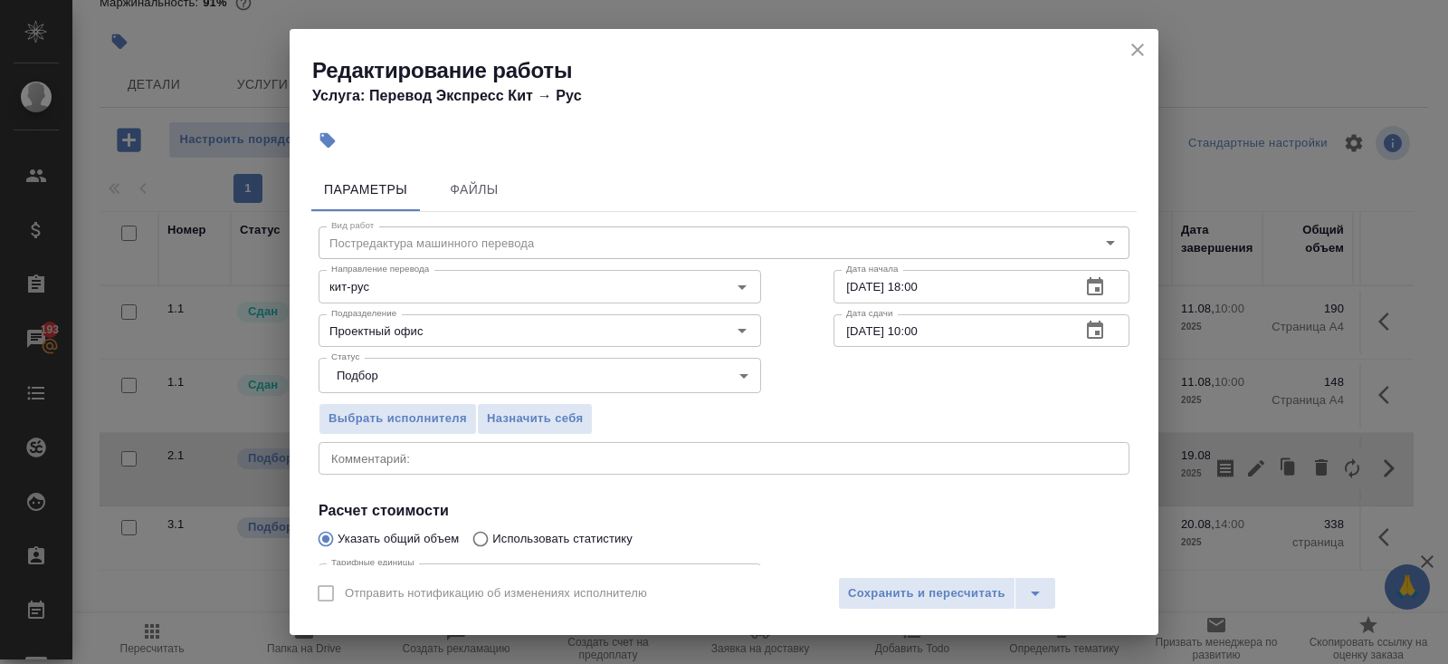
scroll to position [187, 0]
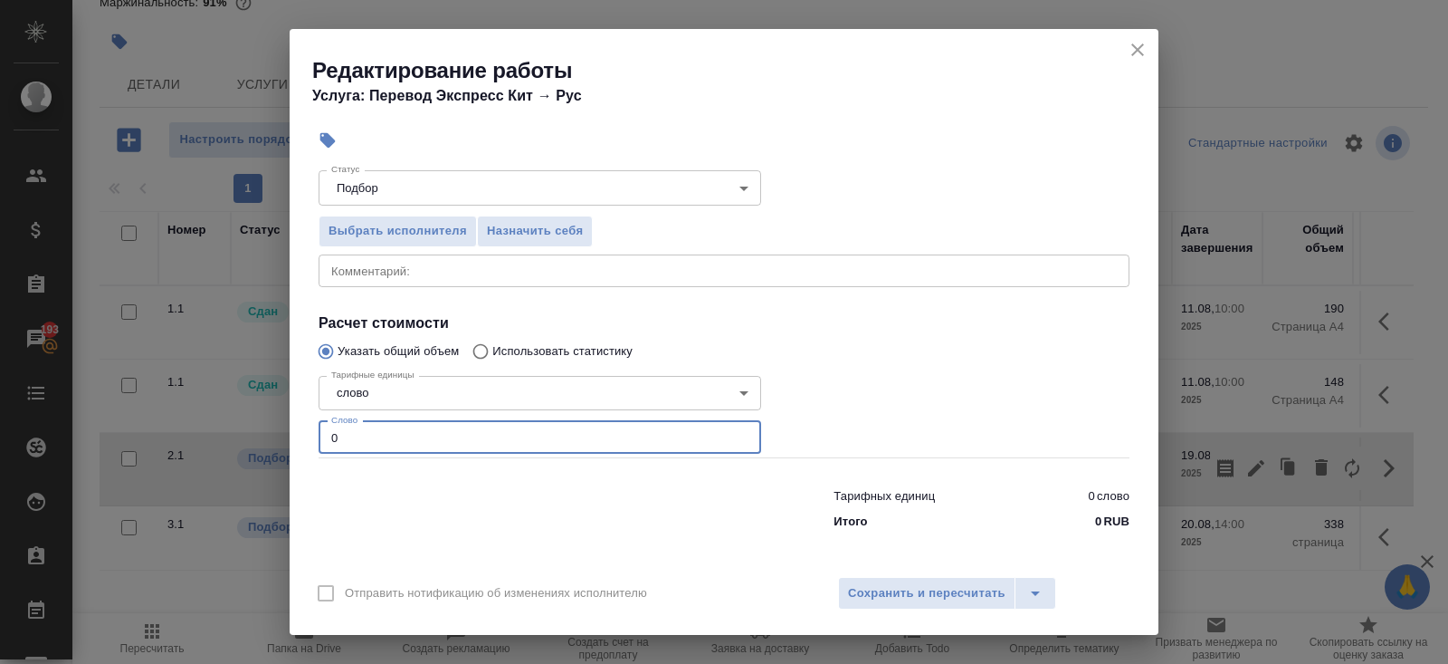
click at [384, 435] on input "0" at bounding box center [540, 437] width 443 height 33
drag, startPoint x: 384, startPoint y: 435, endPoint x: 207, endPoint y: 435, distance: 176.5
click at [222, 435] on div "Редактирование работы Услуга: Перевод Экспресс Кит → Рус Параметры Файлы Вид ра…" at bounding box center [724, 332] width 1448 height 664
type input "14156"
click at [896, 603] on button "Сохранить и пересчитать" at bounding box center [926, 593] width 177 height 33
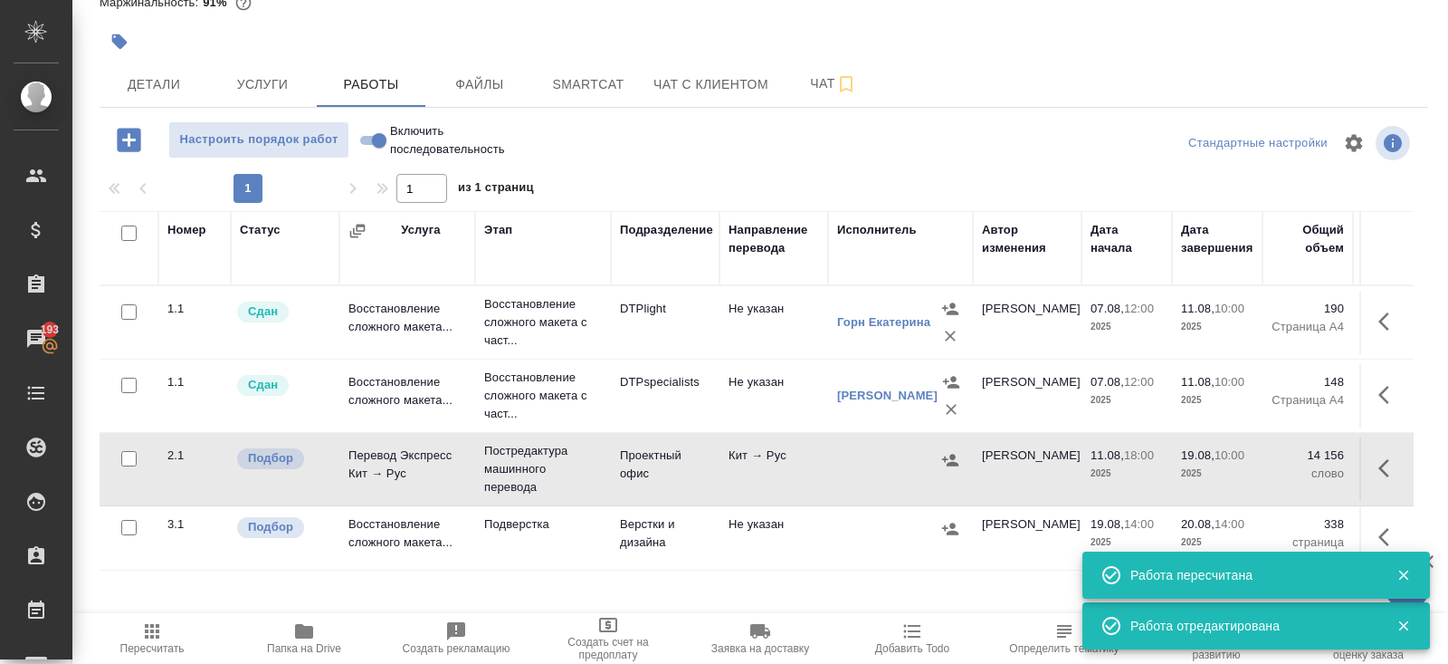
click at [950, 460] on icon "button" at bounding box center [950, 460] width 16 height 12
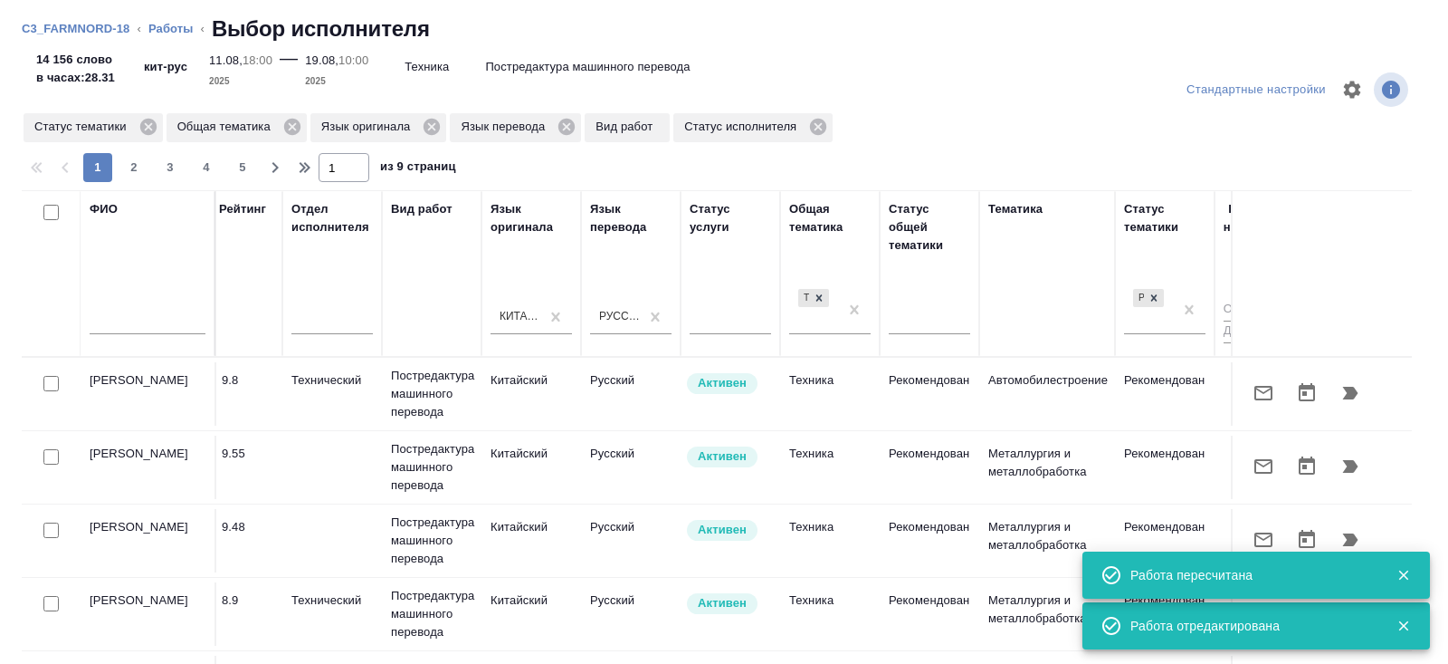
scroll to position [0, 1238]
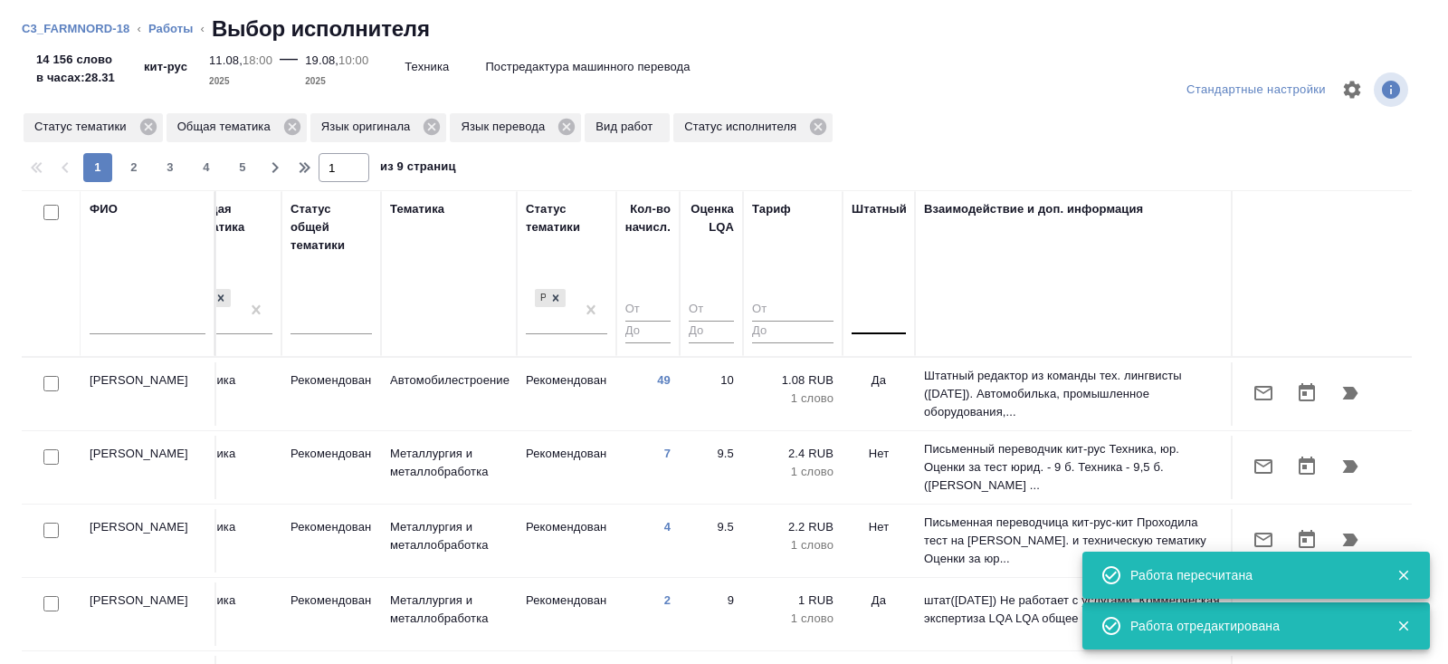
click at [886, 315] on div at bounding box center [879, 316] width 54 height 26
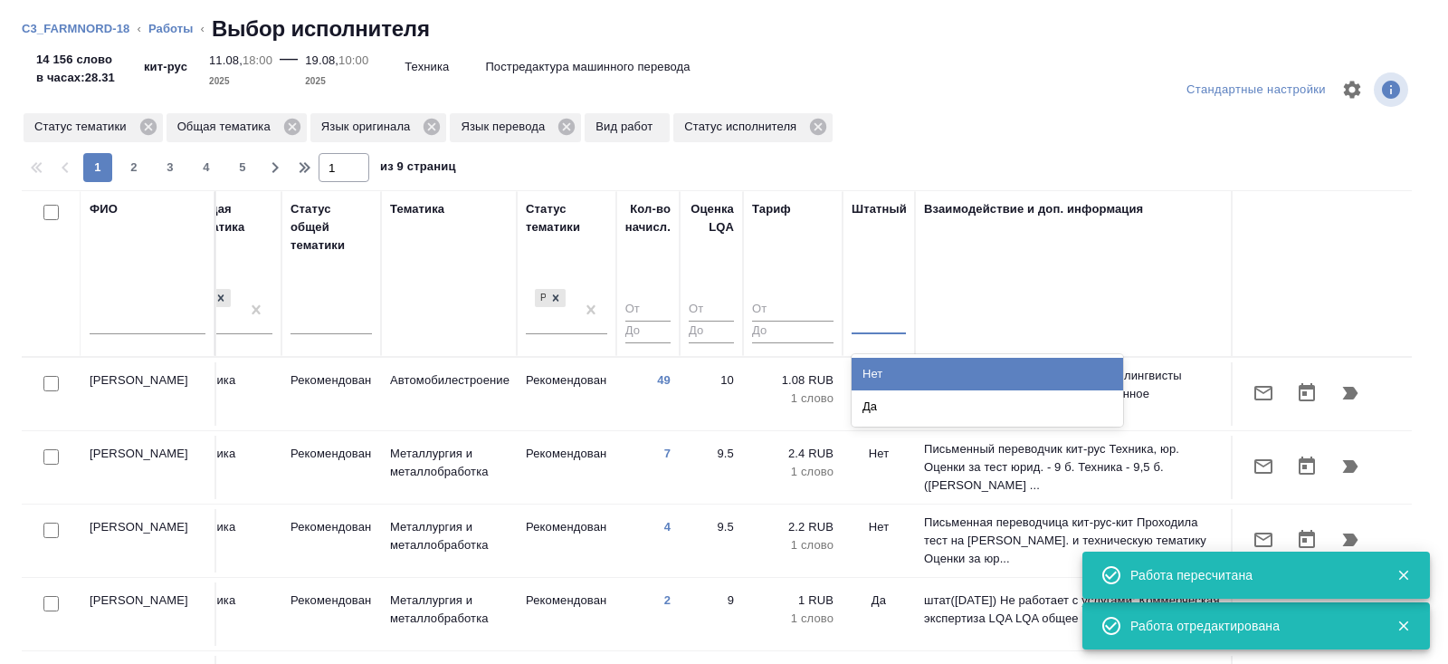
click at [886, 359] on div "Нет" at bounding box center [988, 374] width 272 height 33
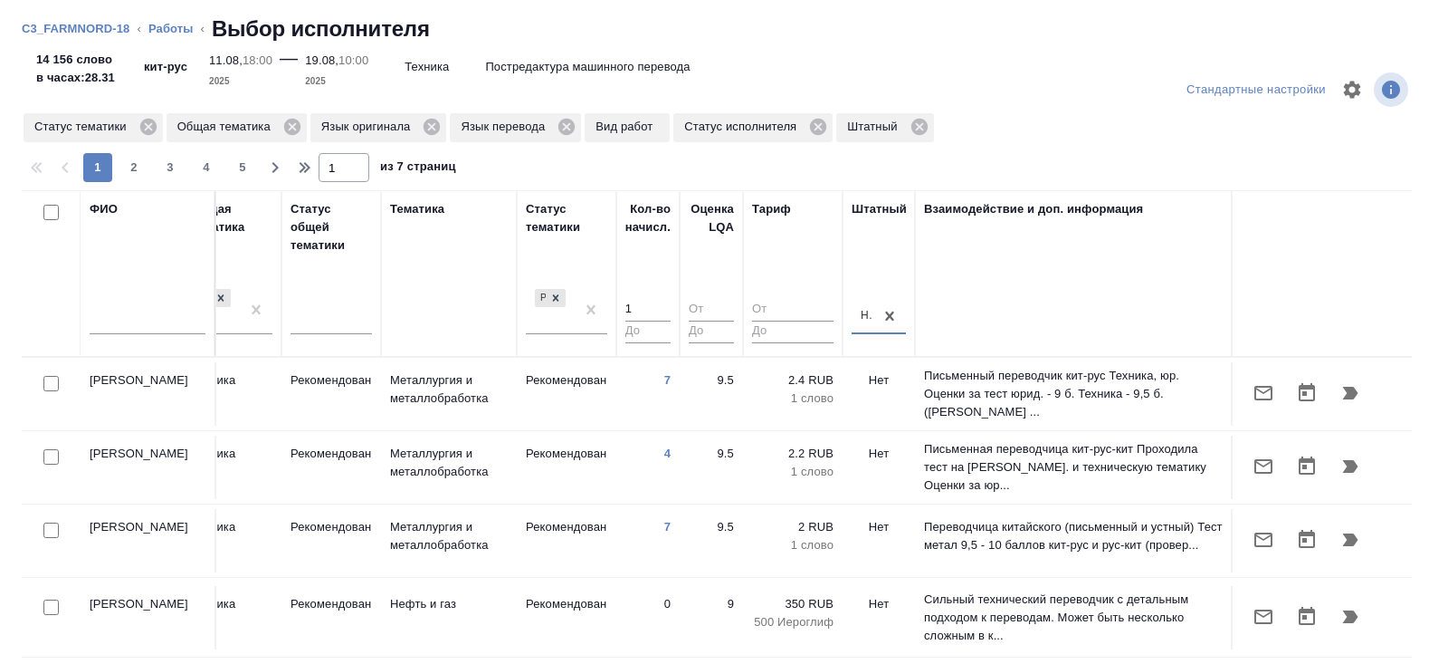
type input "1"
click at [664, 303] on input "1" at bounding box center [648, 310] width 45 height 23
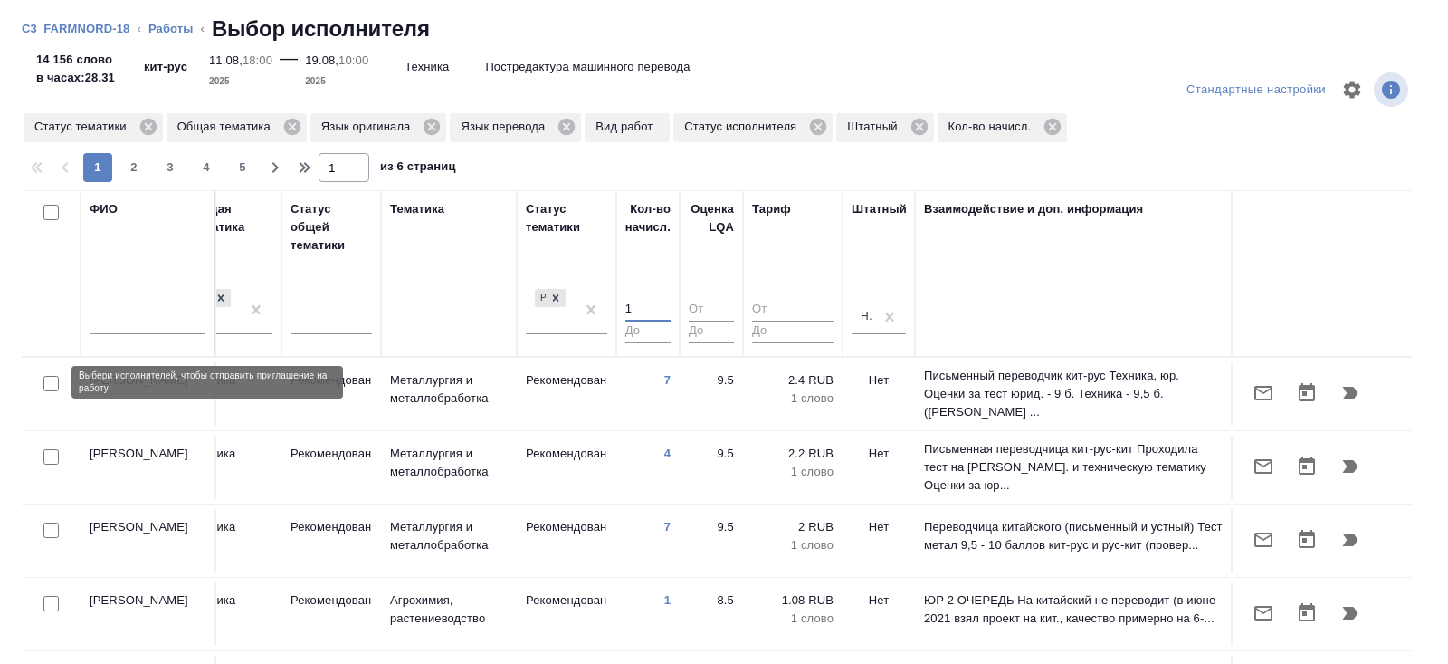
click at [52, 380] on input "checkbox" at bounding box center [50, 383] width 15 height 15
checkbox input "true"
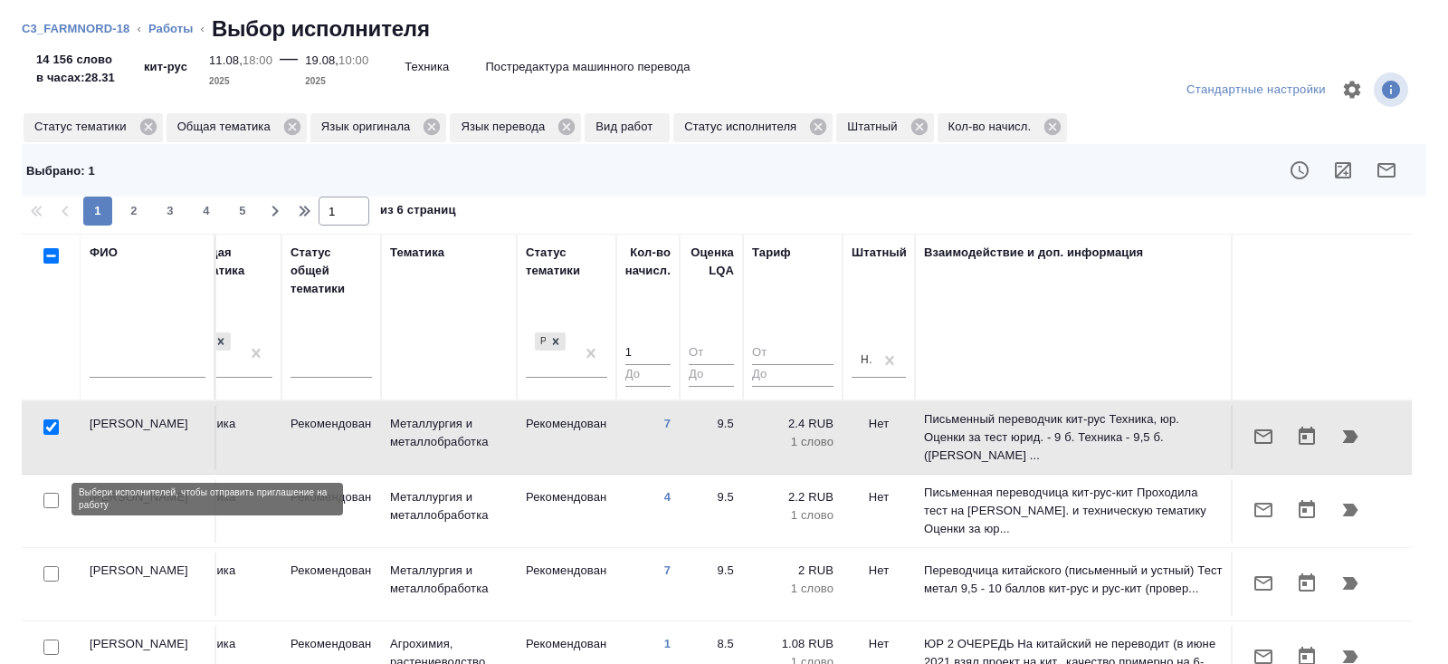
click at [50, 498] on input "checkbox" at bounding box center [50, 499] width 15 height 15
checkbox input "true"
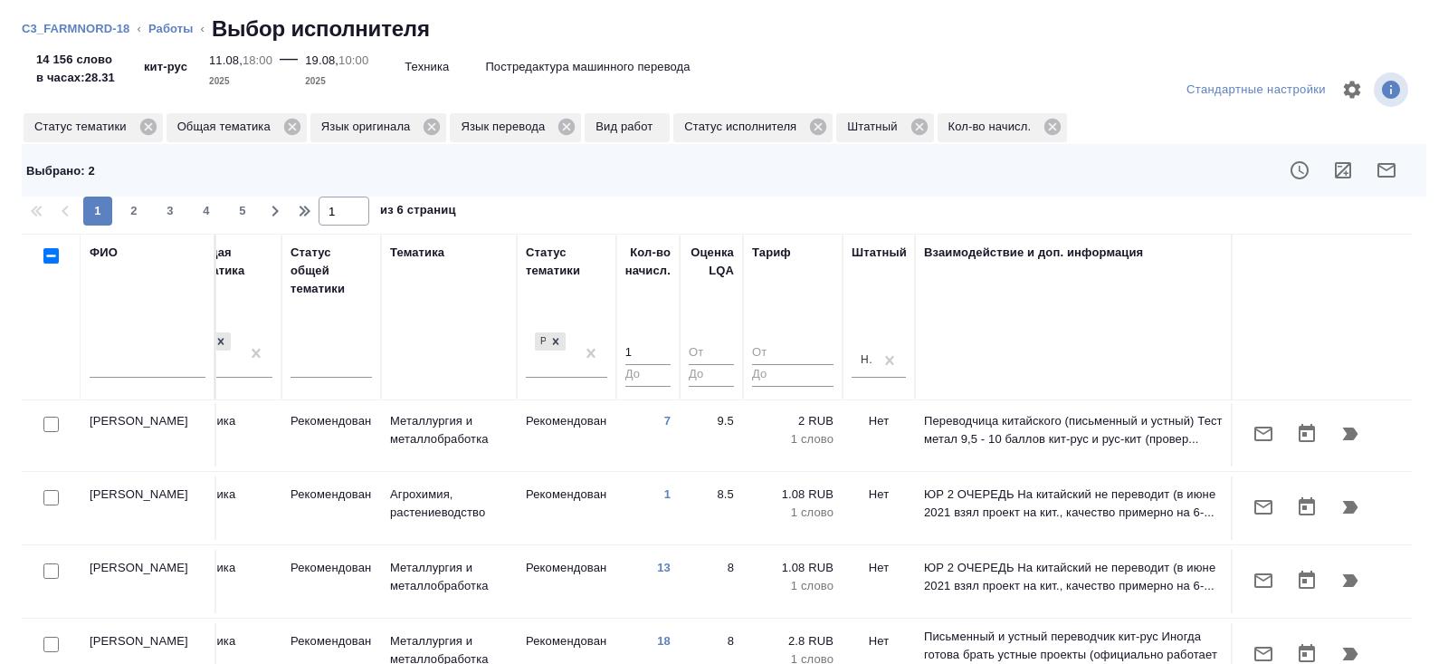
scroll to position [155, 1238]
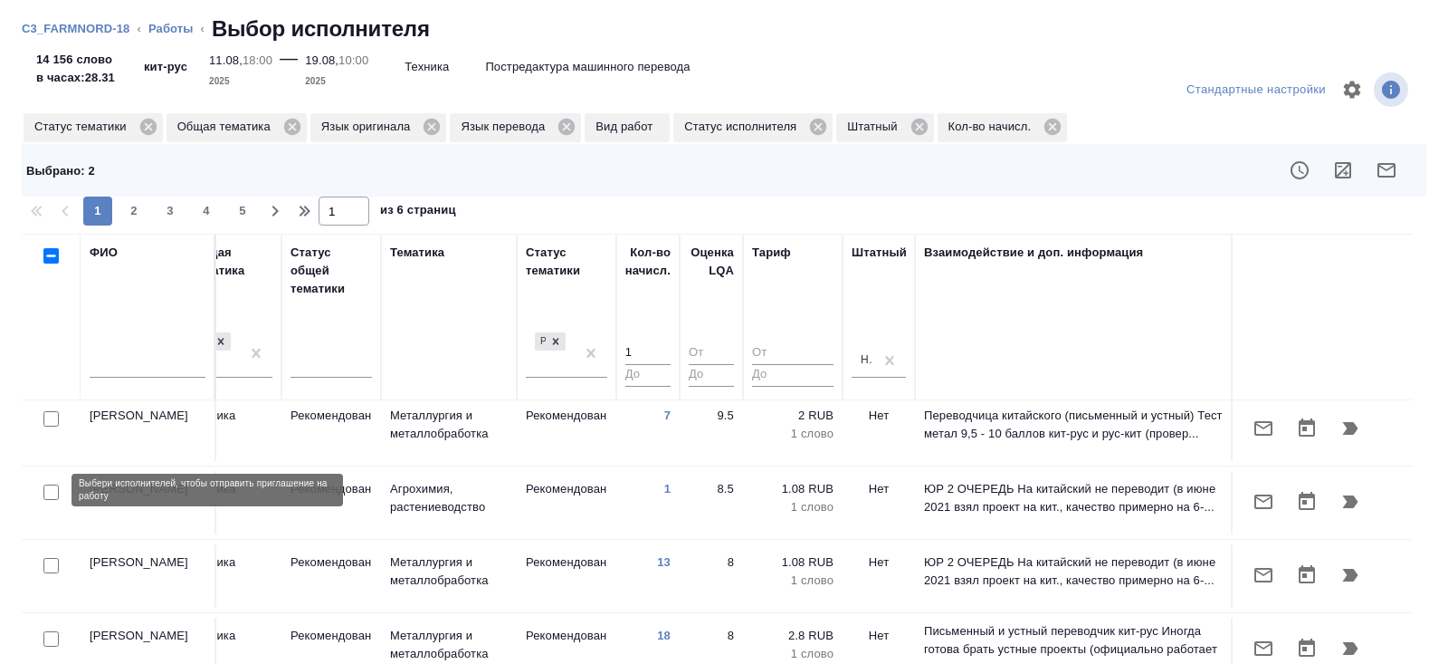
click at [50, 496] on input "checkbox" at bounding box center [50, 491] width 15 height 15
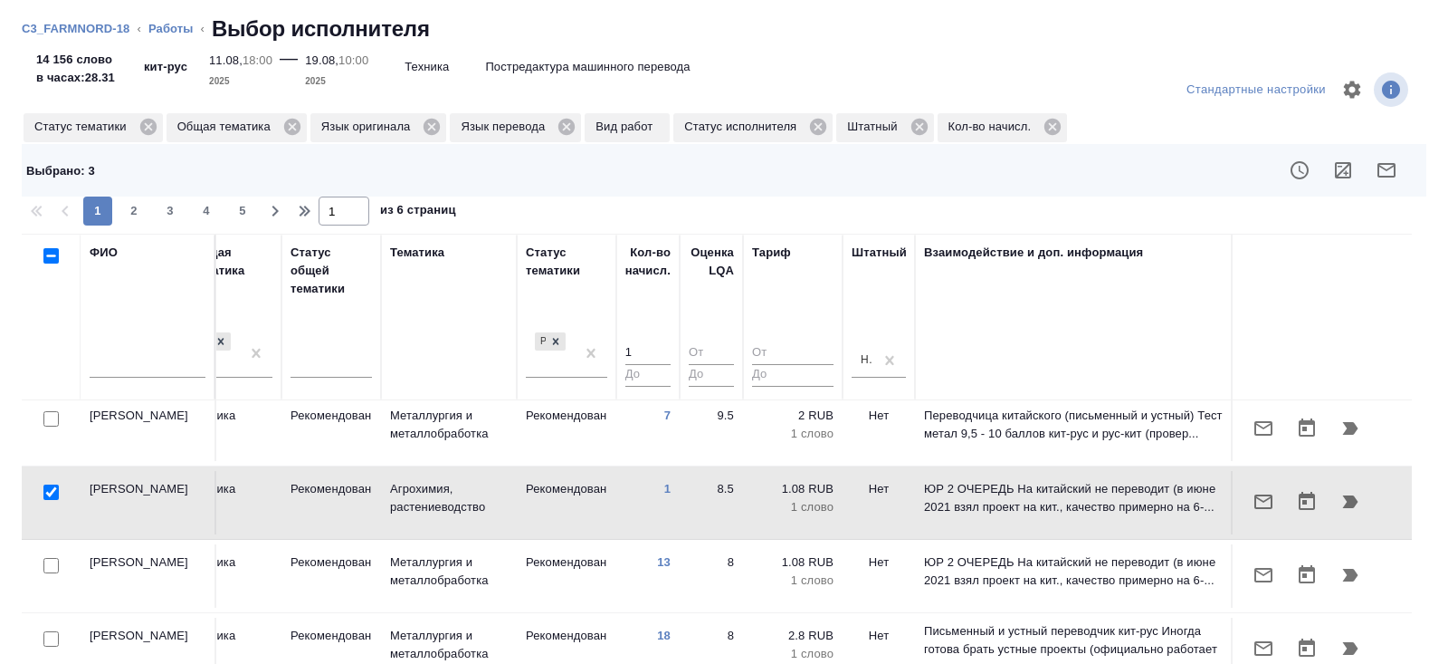
click at [50, 496] on input "checkbox" at bounding box center [50, 491] width 15 height 15
checkbox input "false"
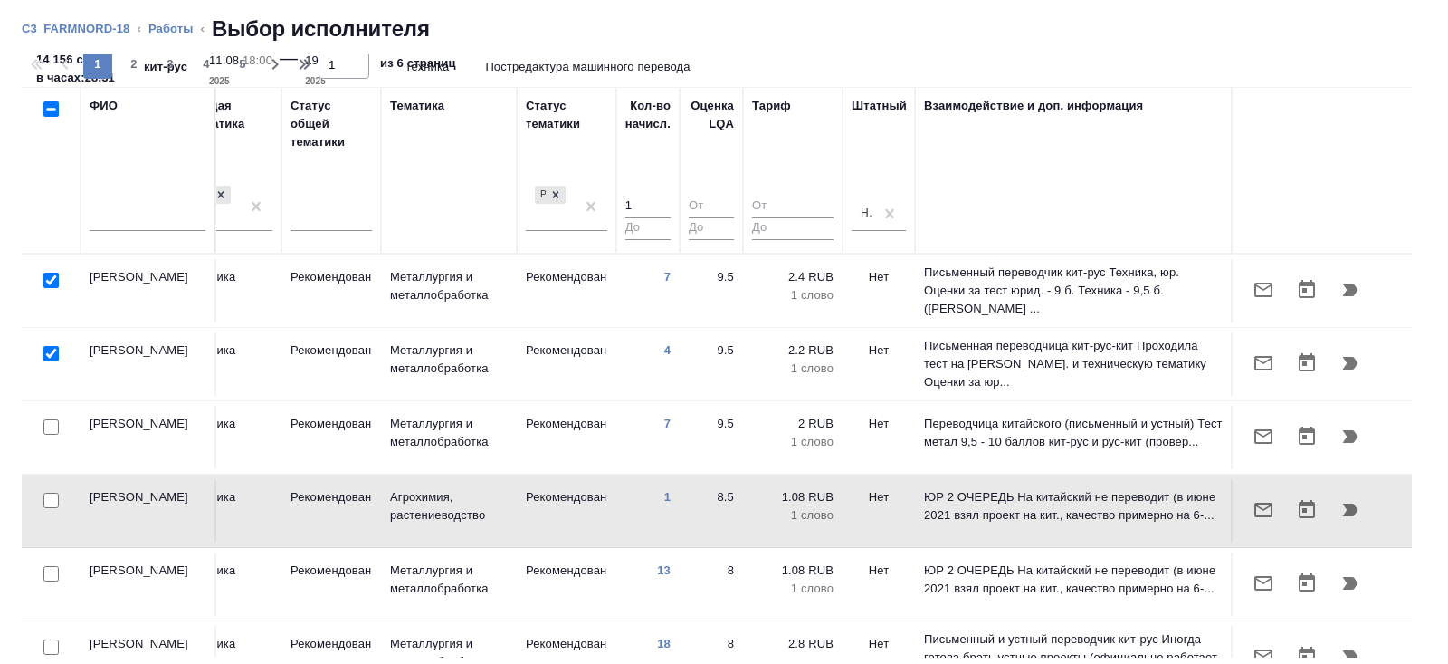
scroll to position [0, 0]
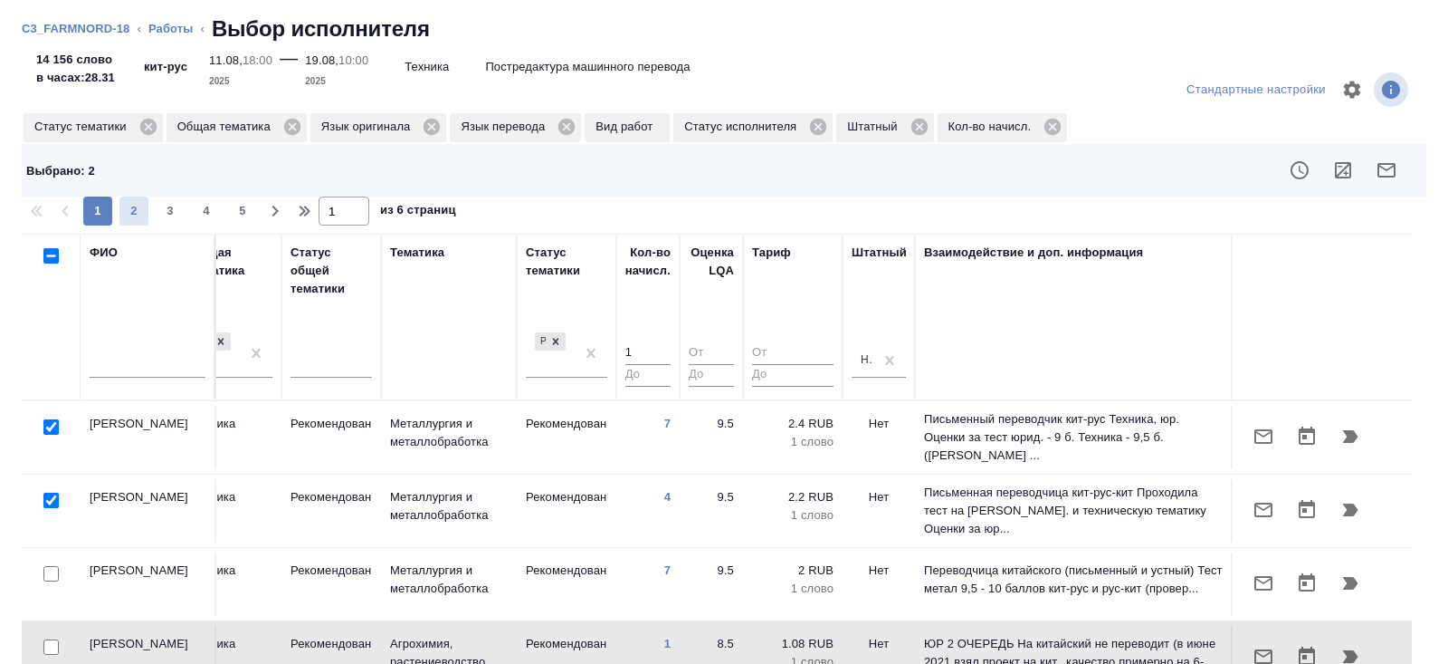
click at [134, 211] on span "2" at bounding box center [133, 211] width 29 height 18
type input "2"
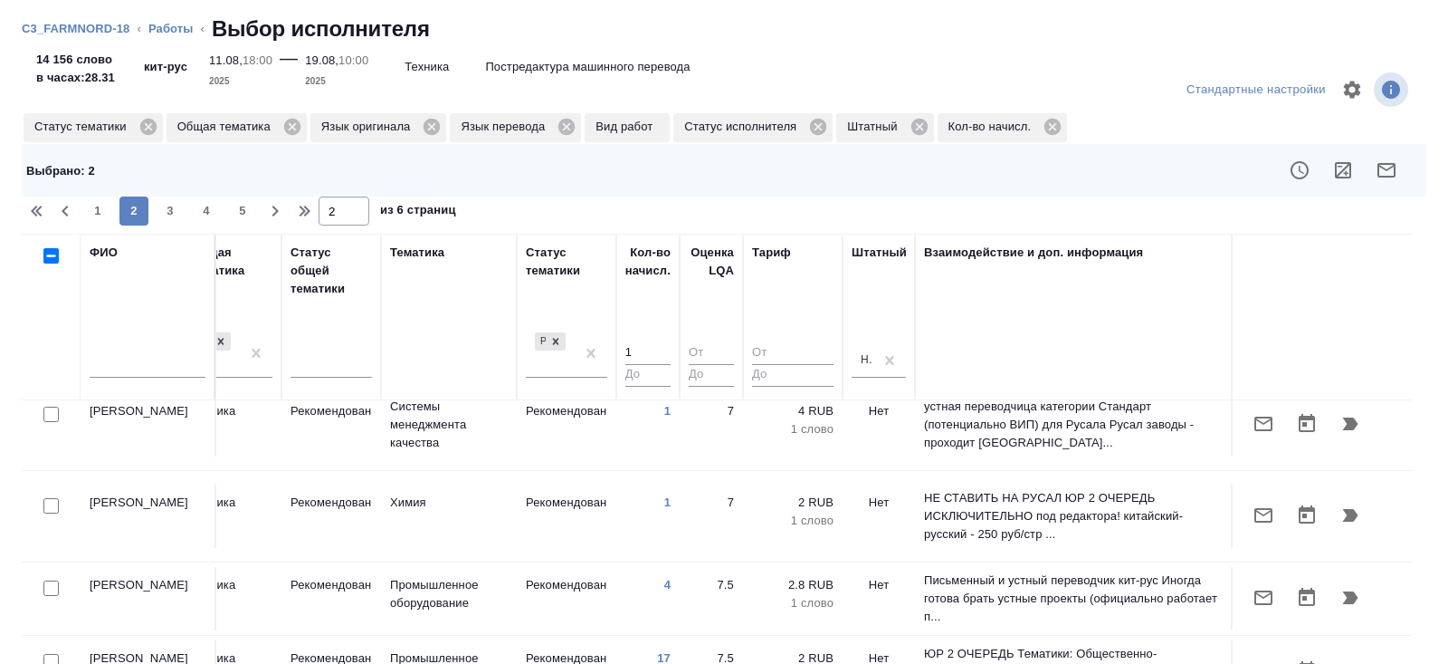
scroll to position [74, 1238]
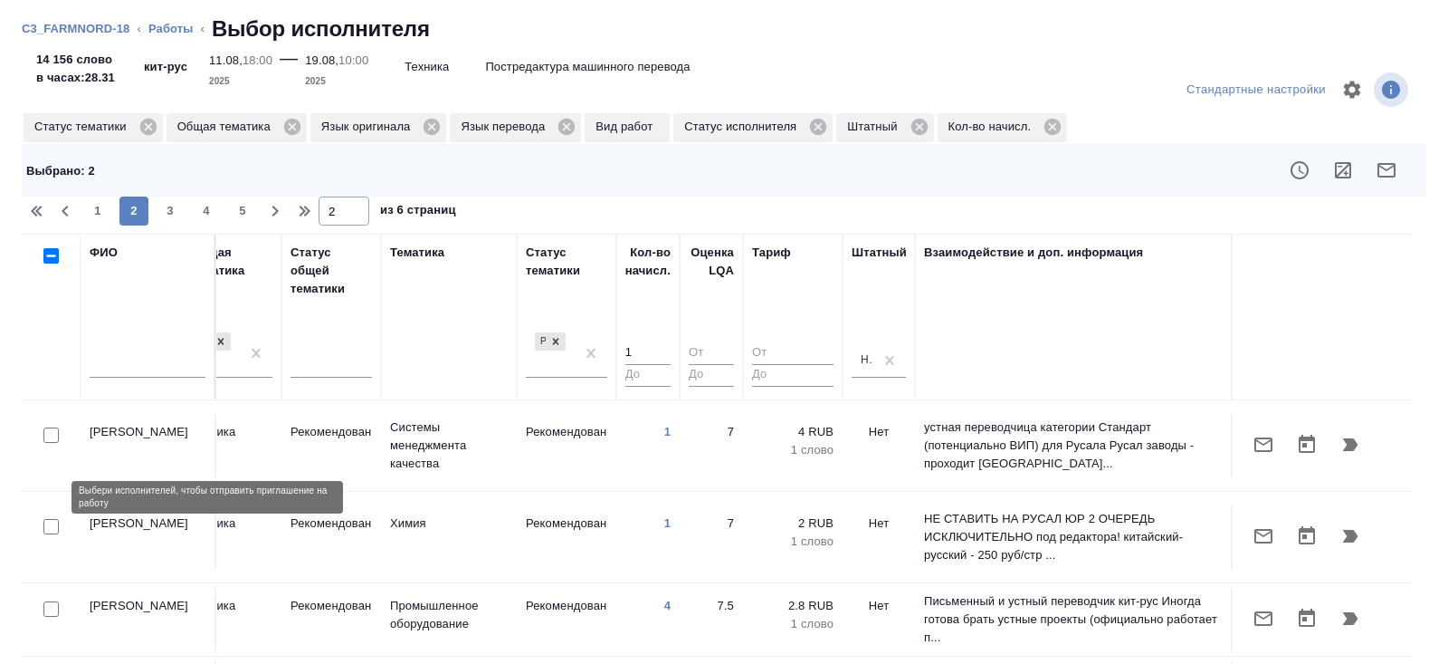
click at [47, 519] on input "checkbox" at bounding box center [50, 526] width 15 height 15
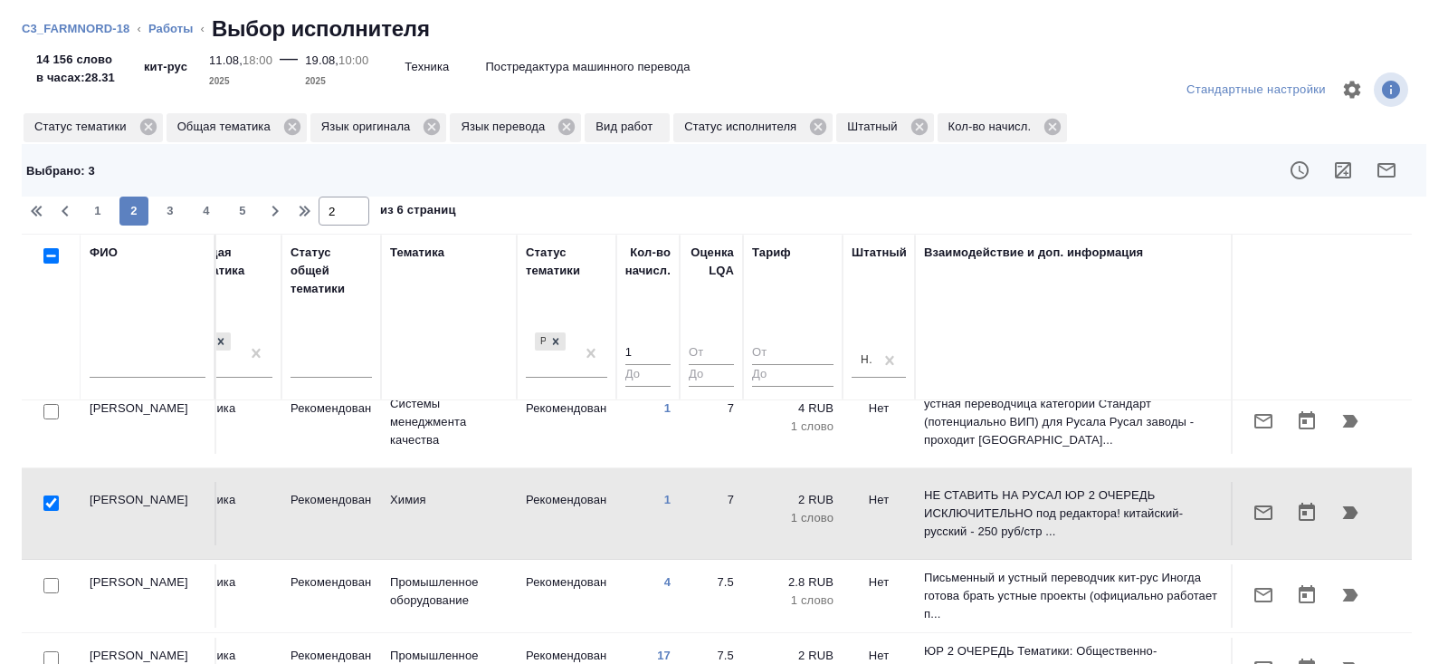
click at [49, 495] on input "checkbox" at bounding box center [50, 502] width 15 height 15
checkbox input "false"
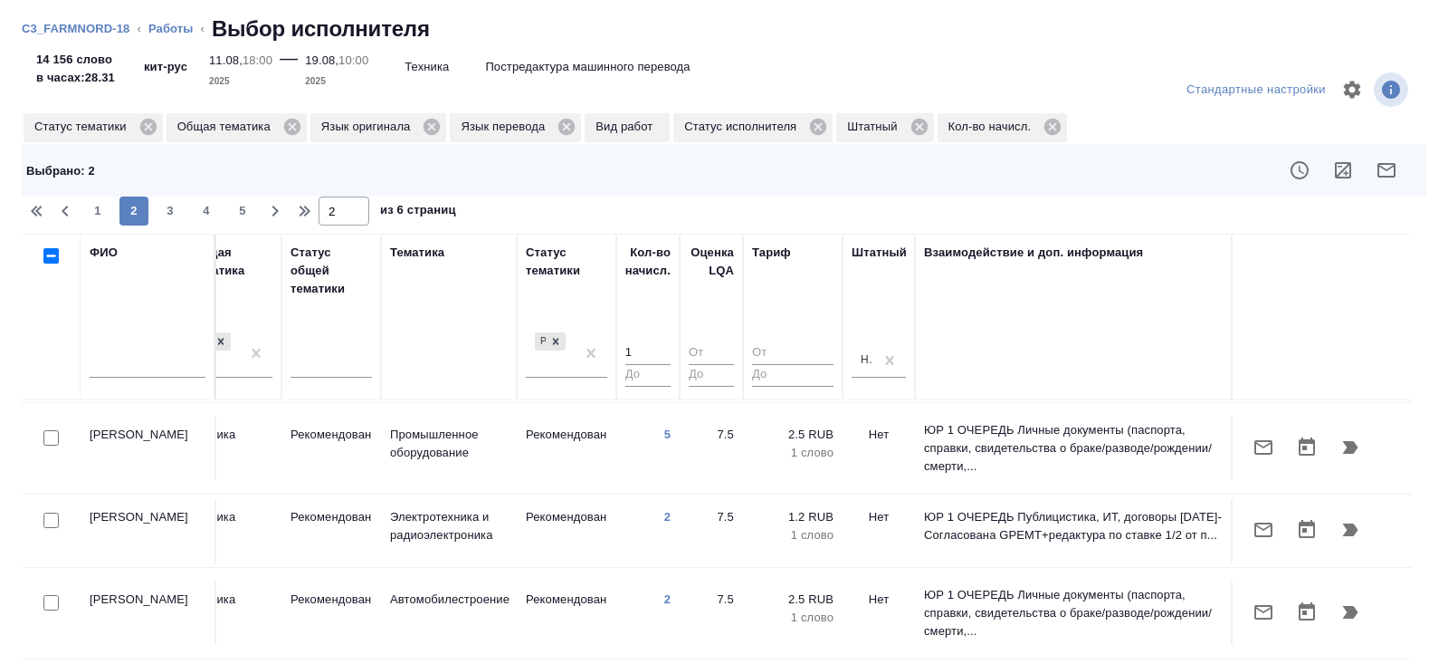
scroll to position [702, 1238]
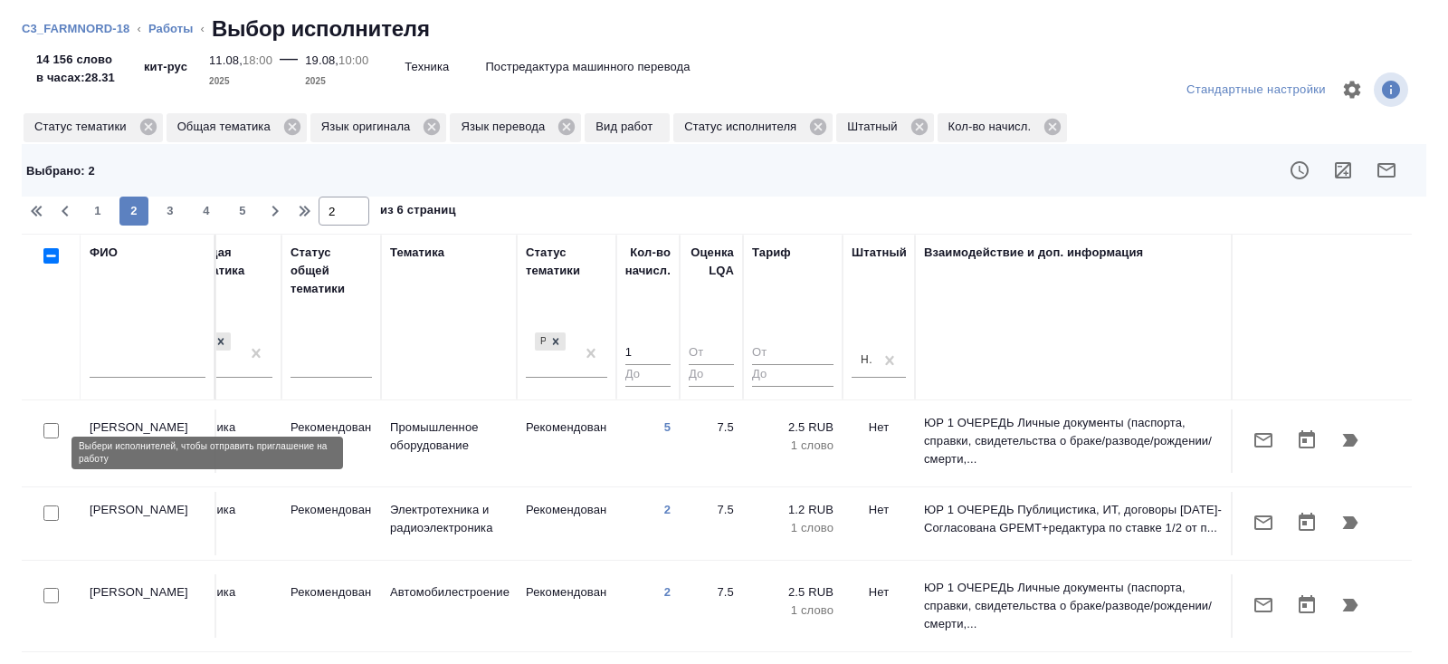
click at [52, 505] on input "checkbox" at bounding box center [50, 512] width 15 height 15
checkbox input "true"
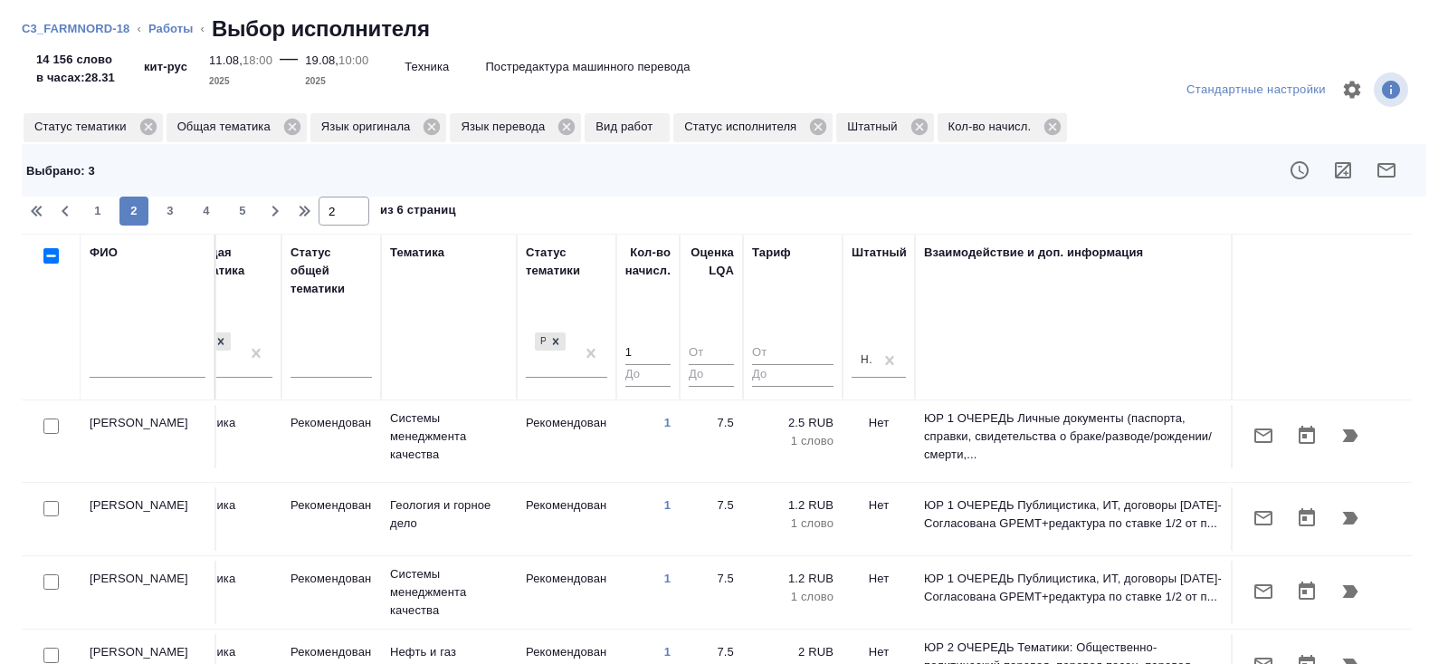
scroll to position [1236, 1238]
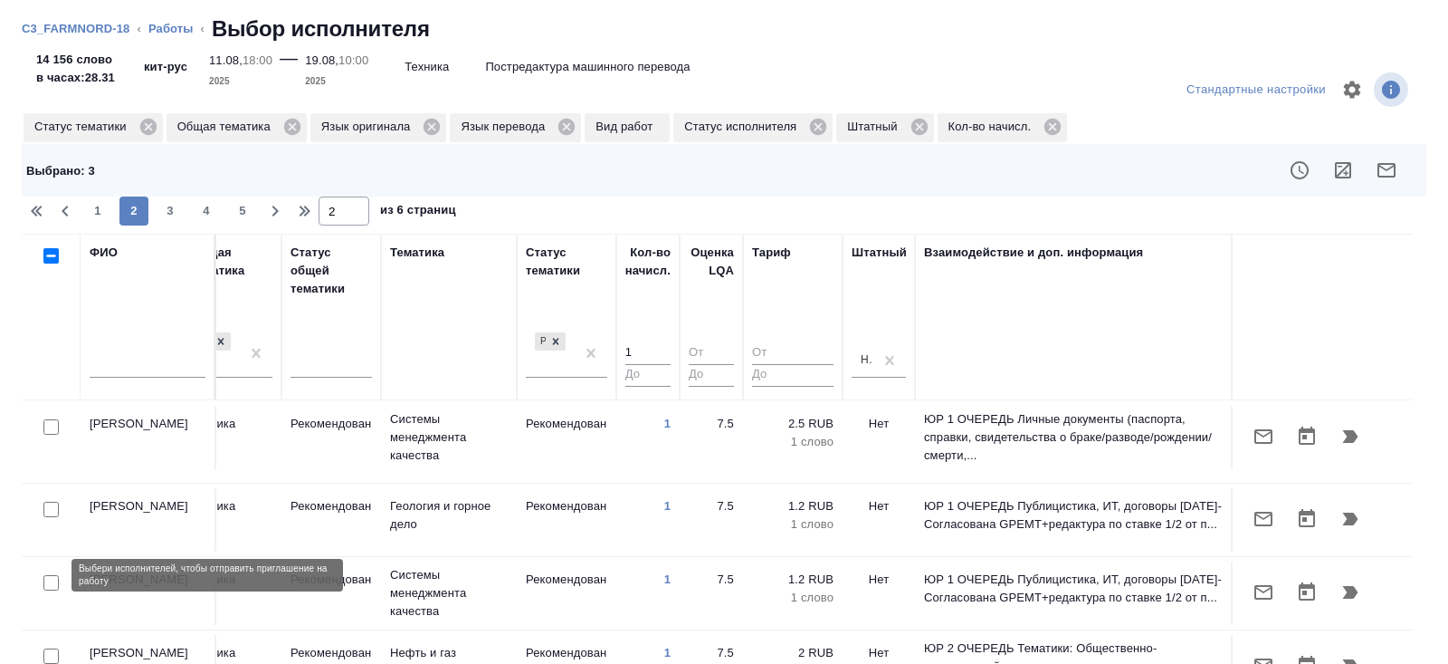
checkbox input "true"
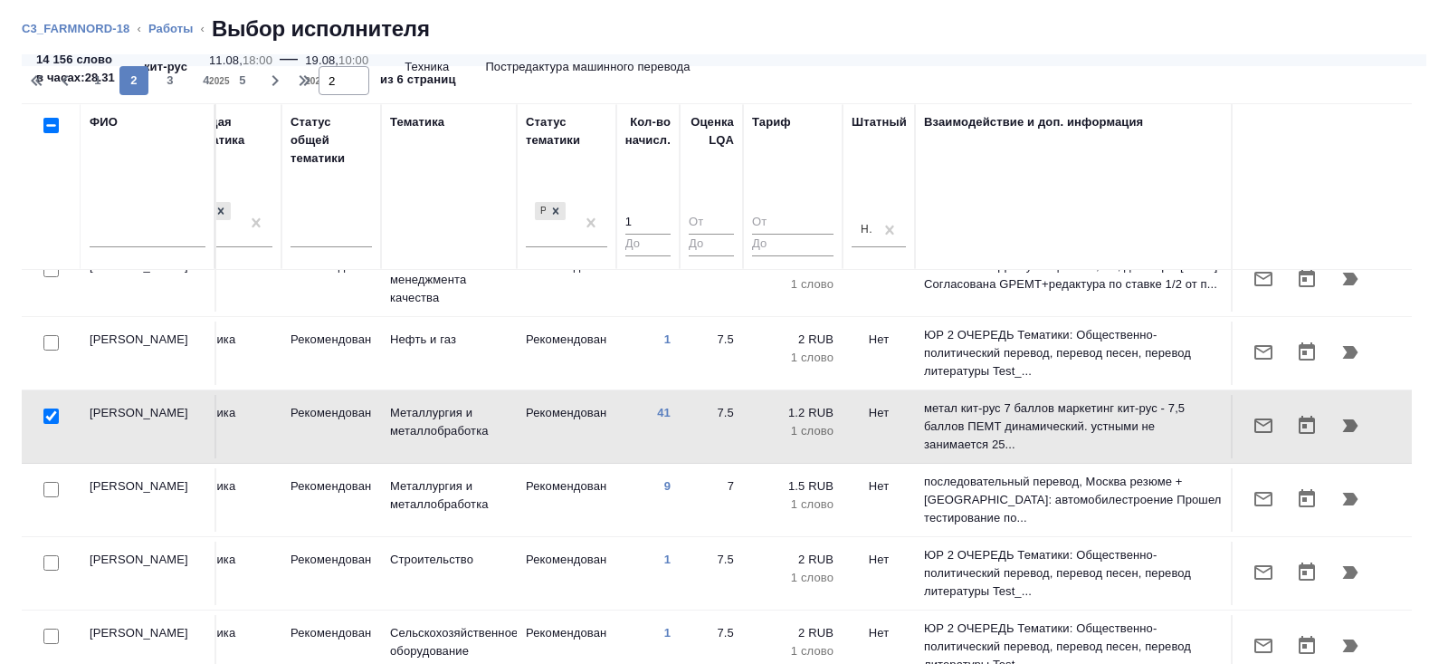
scroll to position [147, 0]
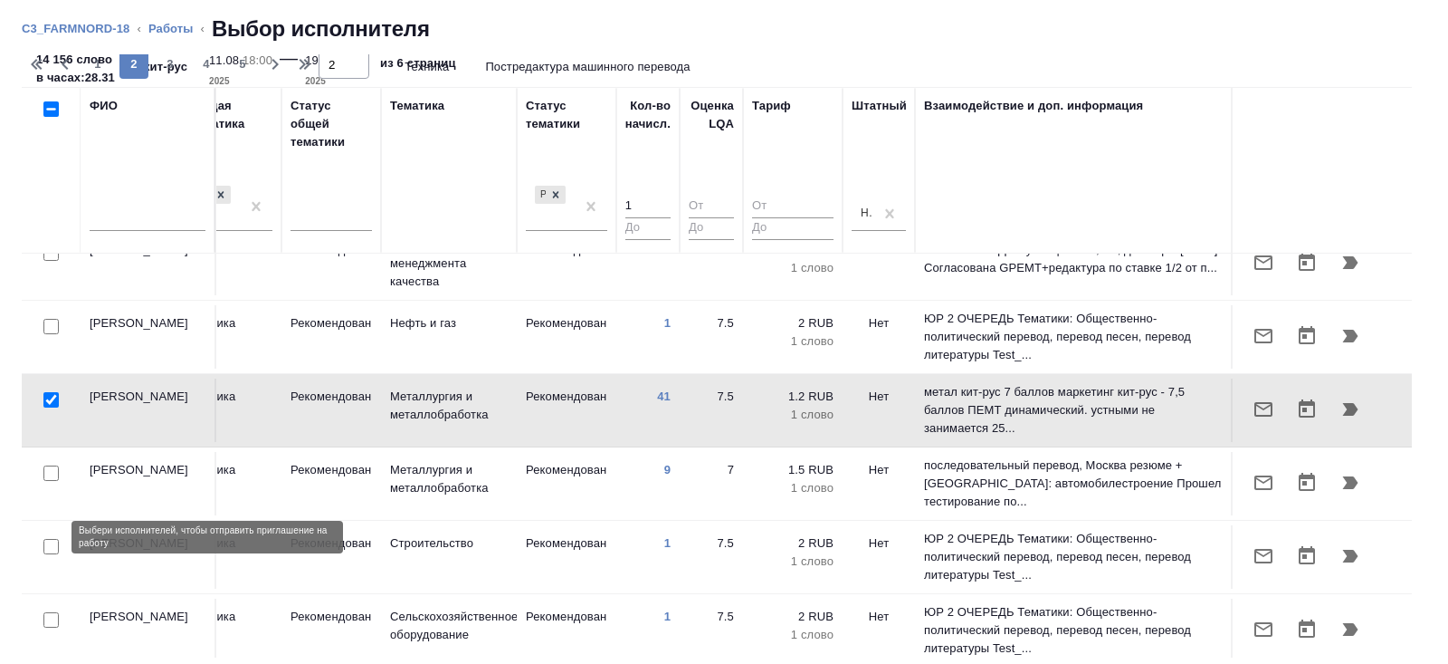
checkbox input "true"
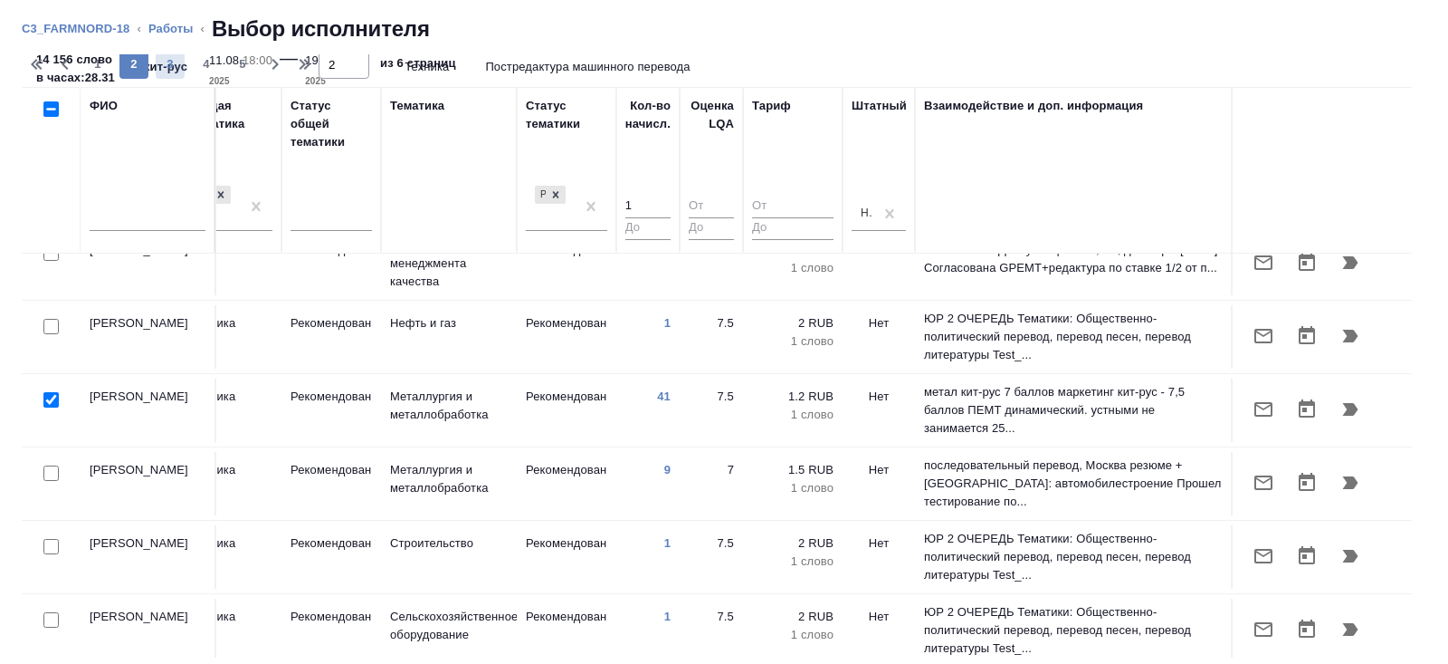
click at [177, 65] on span "3" at bounding box center [170, 64] width 29 height 18
type input "3"
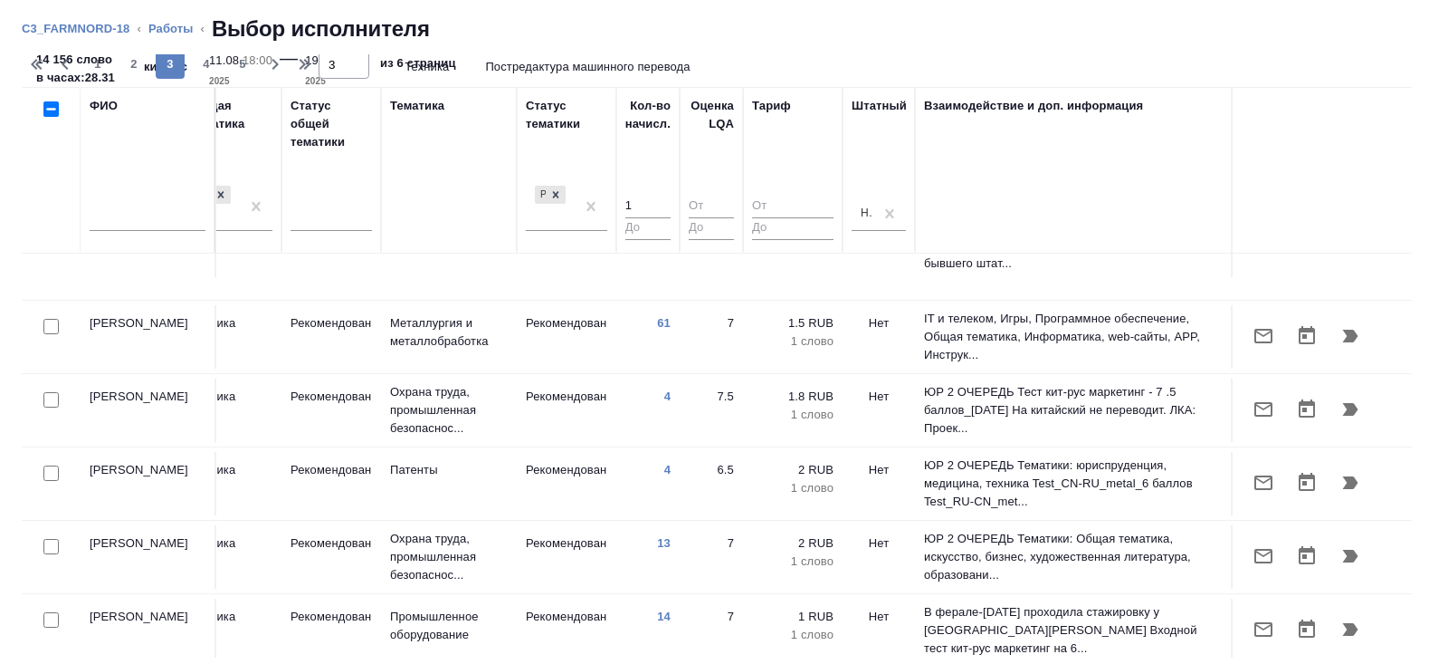
scroll to position [486, 1238]
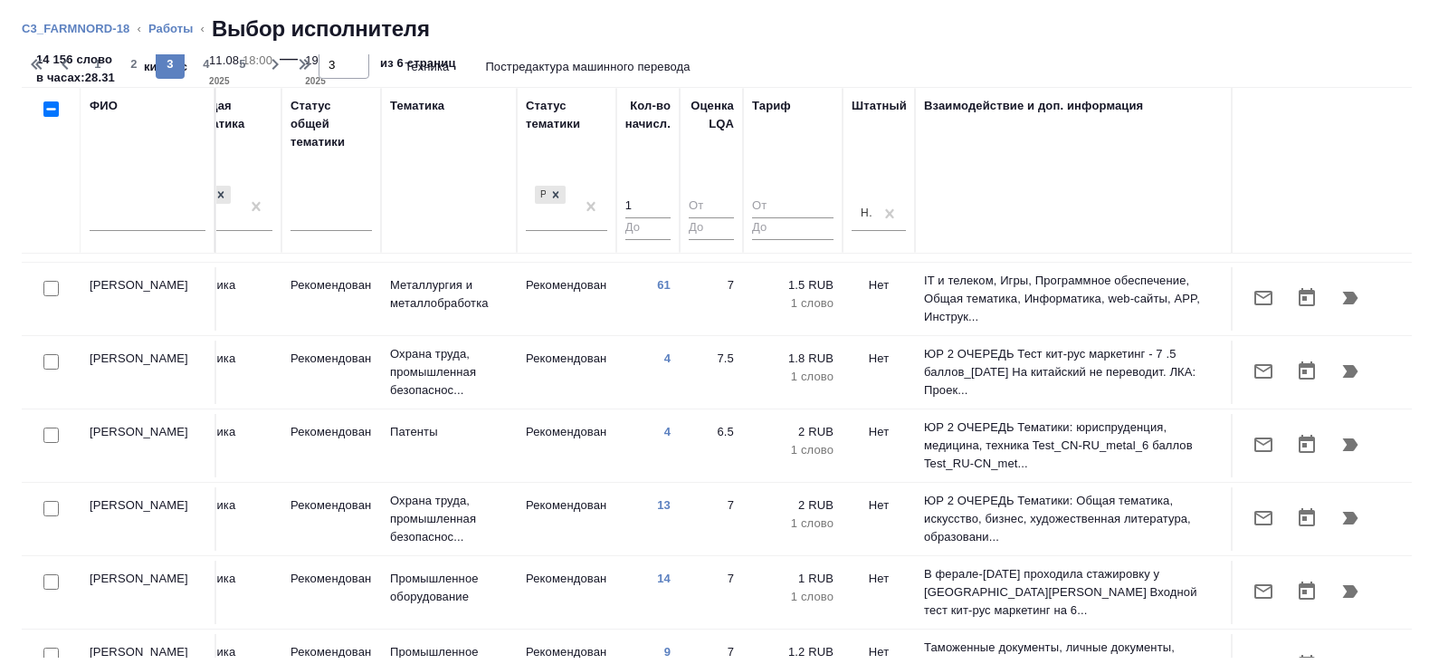
click at [52, 354] on input "checkbox" at bounding box center [50, 361] width 15 height 15
checkbox input "true"
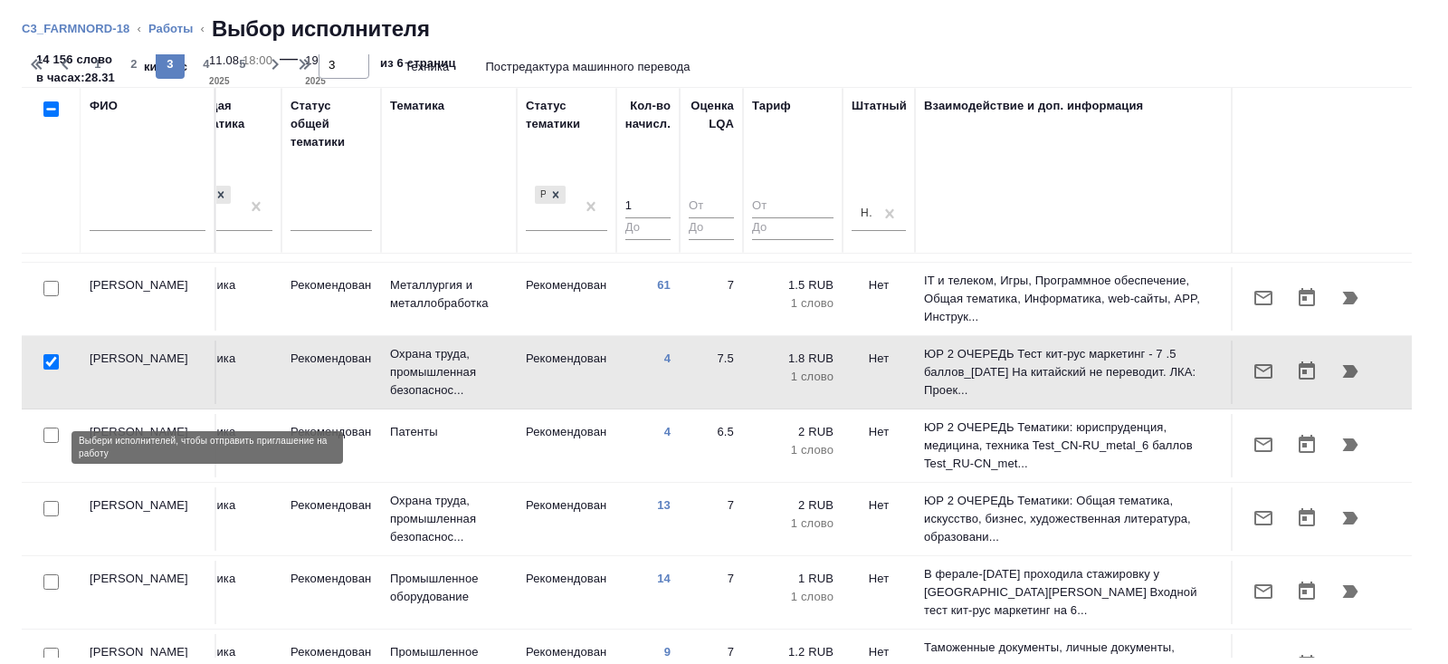
click at [49, 501] on input "checkbox" at bounding box center [50, 508] width 15 height 15
checkbox input "true"
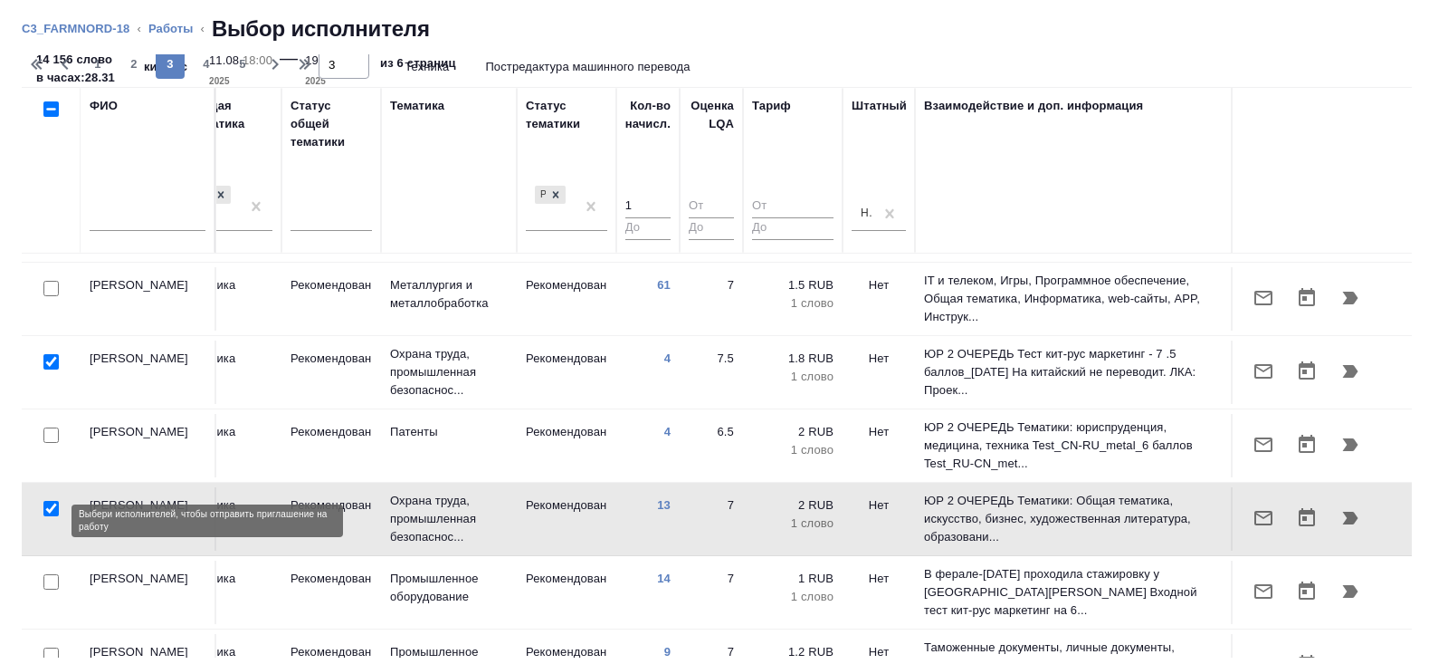
click at [49, 574] on input "checkbox" at bounding box center [50, 581] width 15 height 15
checkbox input "true"
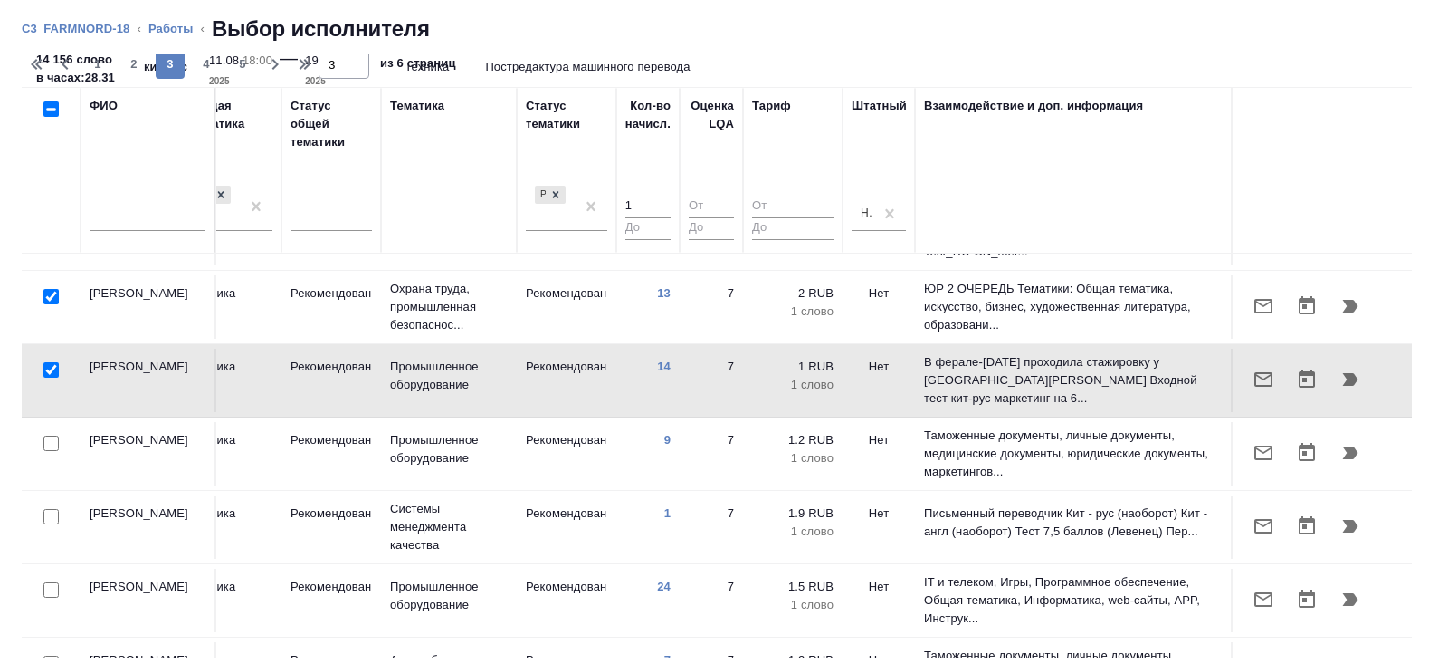
scroll to position [708, 1238]
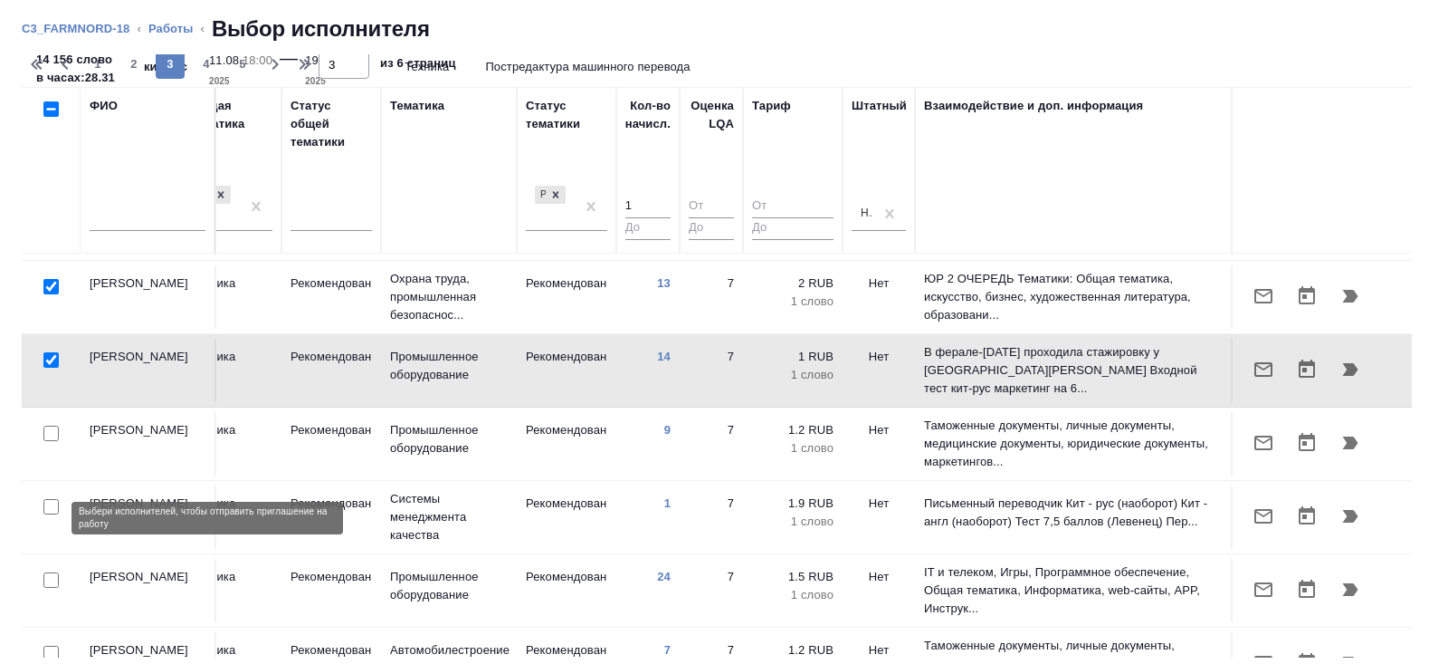
click at [49, 572] on input "checkbox" at bounding box center [50, 579] width 15 height 15
checkbox input "true"
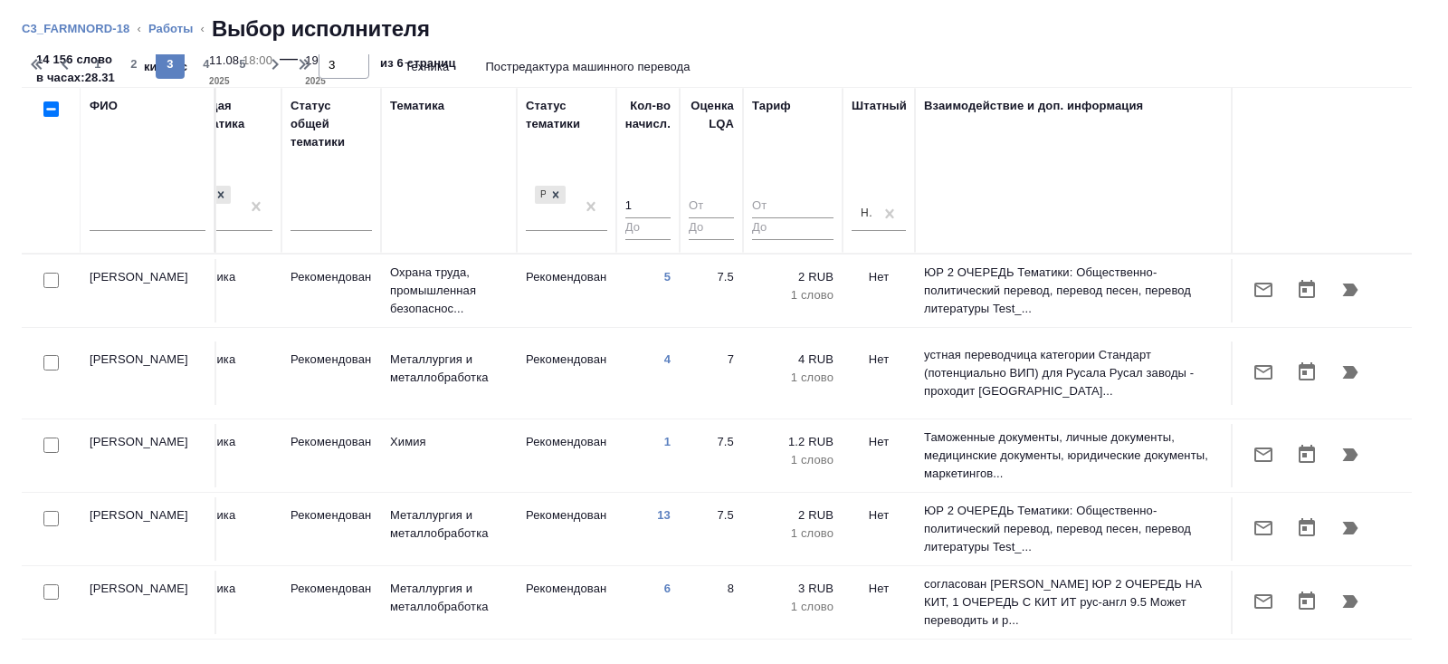
scroll to position [0, 0]
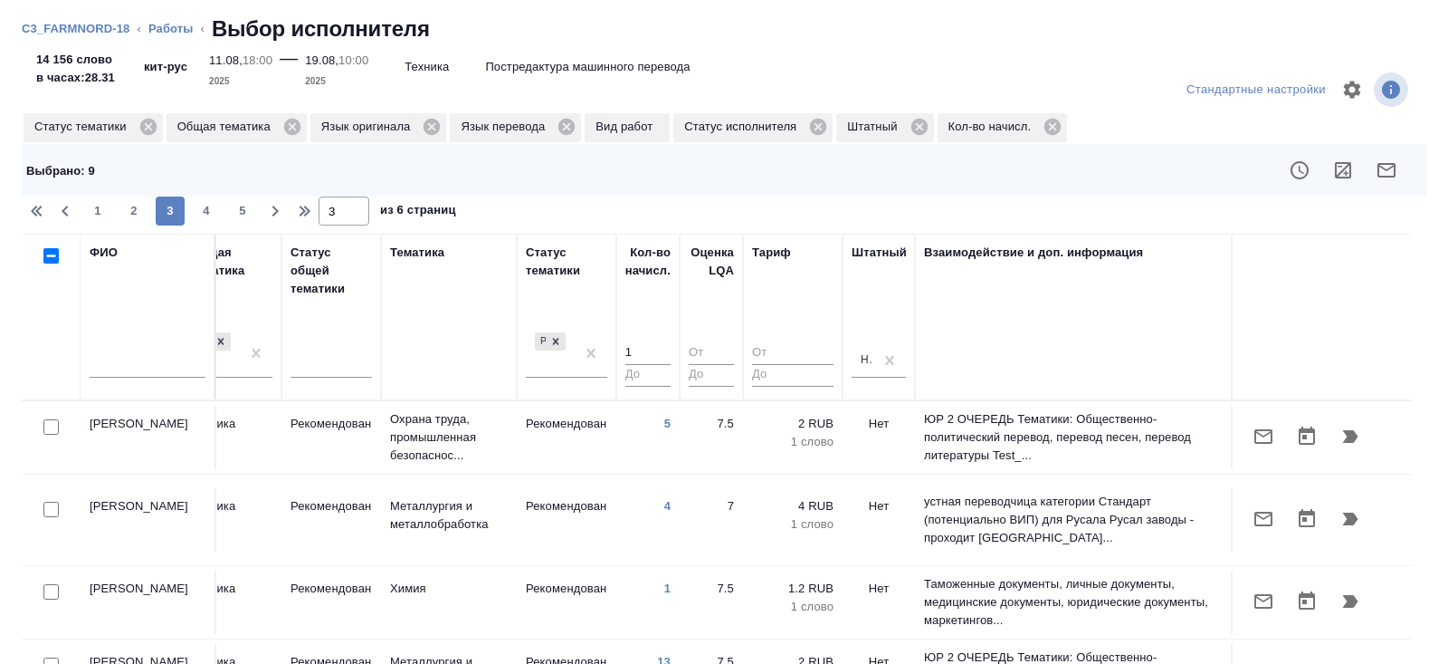
click at [1386, 169] on icon "button" at bounding box center [1387, 170] width 18 height 14
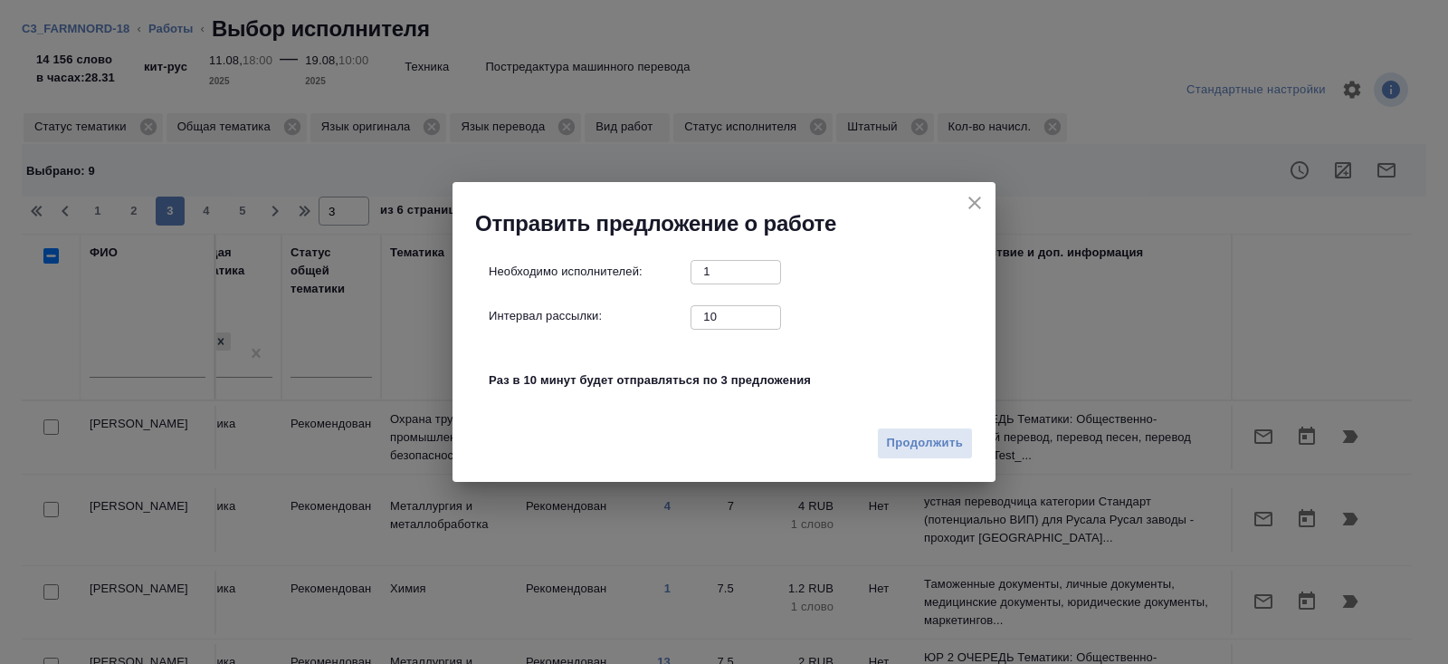
drag, startPoint x: 712, startPoint y: 319, endPoint x: 629, endPoint y: 311, distance: 82.7
click at [629, 311] on div "Интервал рассылки: 10 ​" at bounding box center [731, 316] width 485 height 23
type input "0"
click at [930, 448] on span "Продолжить" at bounding box center [925, 443] width 76 height 21
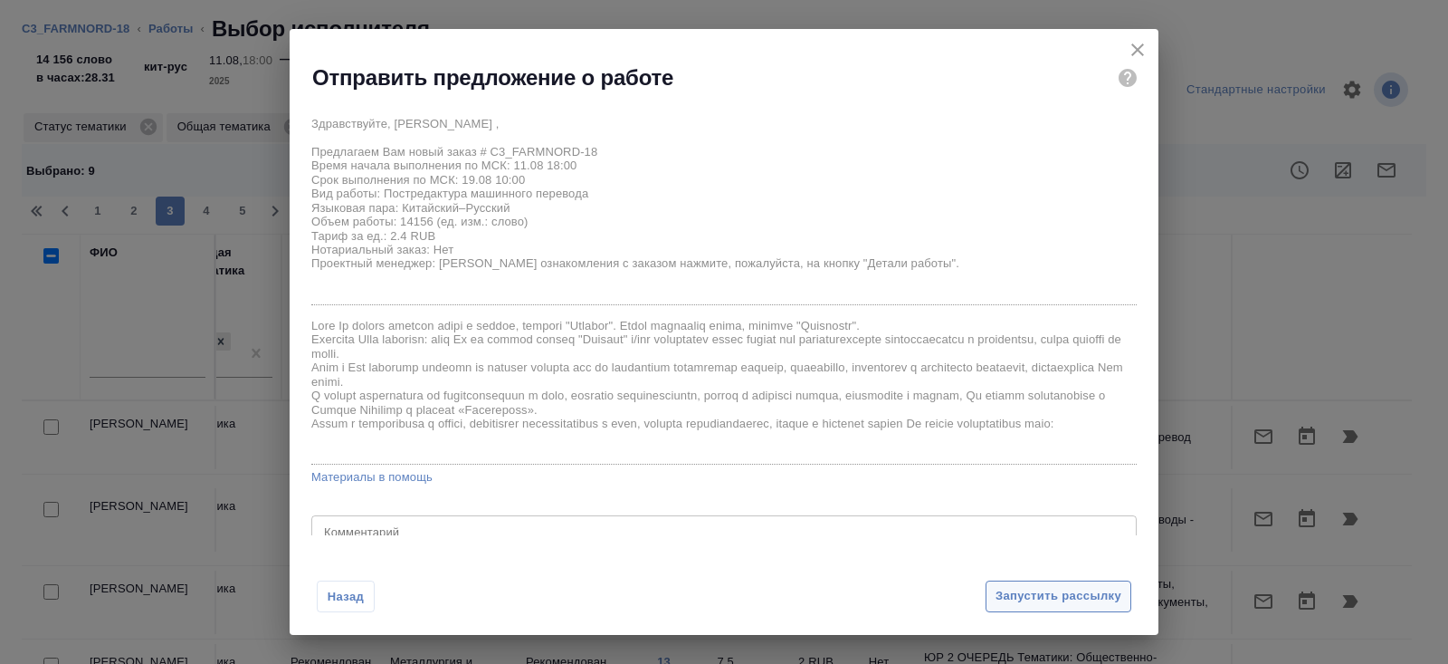
click at [1017, 588] on span "Запустить рассылку" at bounding box center [1059, 596] width 126 height 21
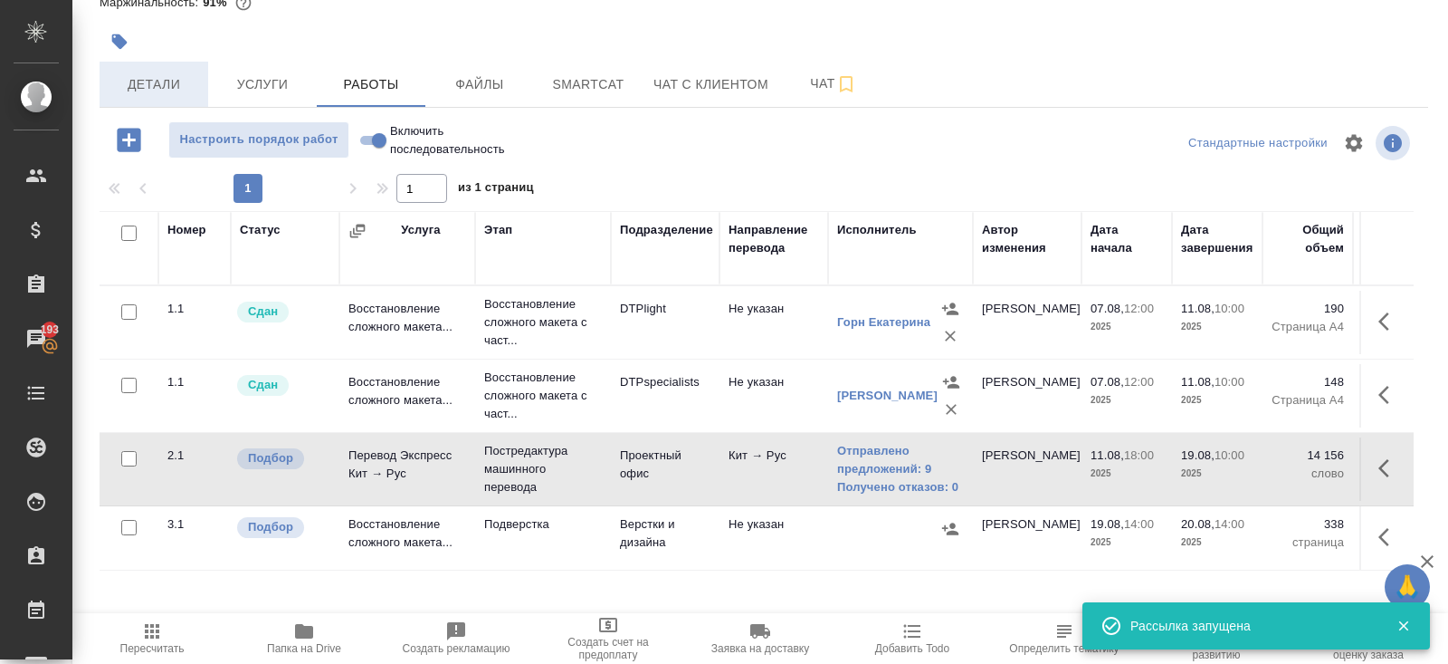
click at [167, 102] on button "Детали" at bounding box center [154, 84] width 109 height 45
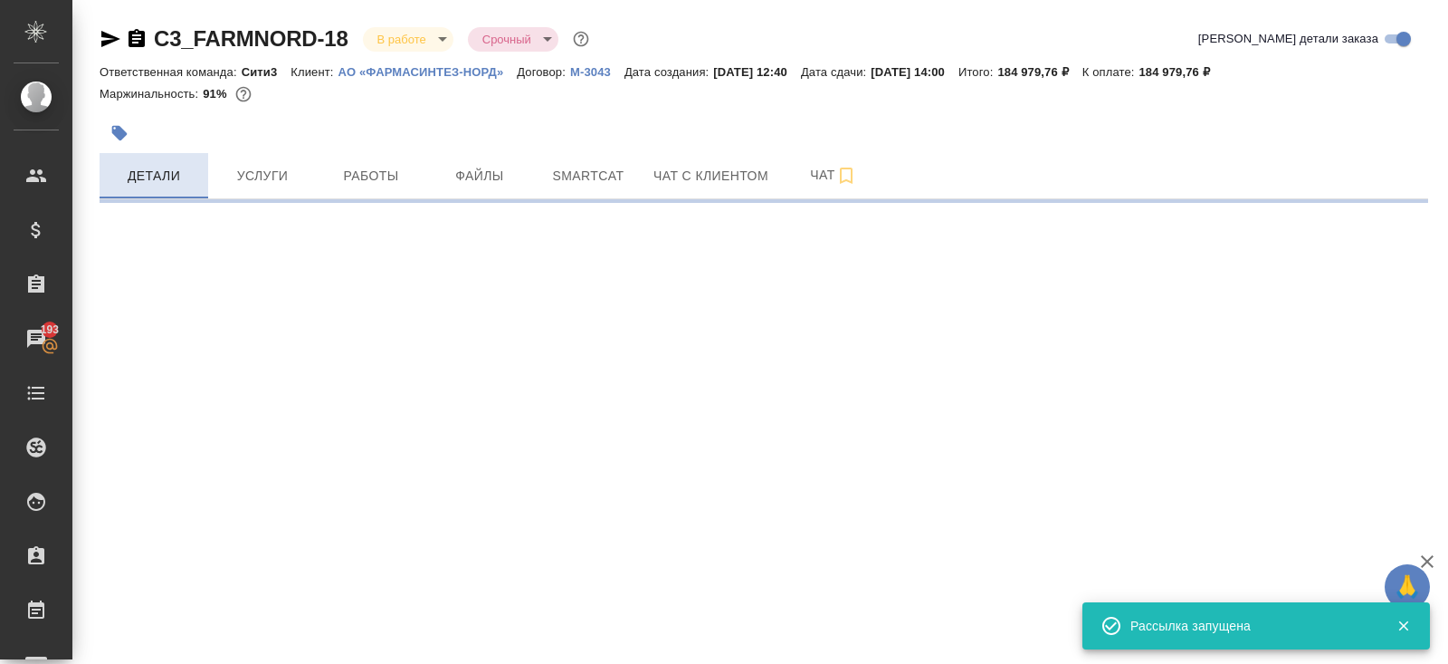
select select "RU"
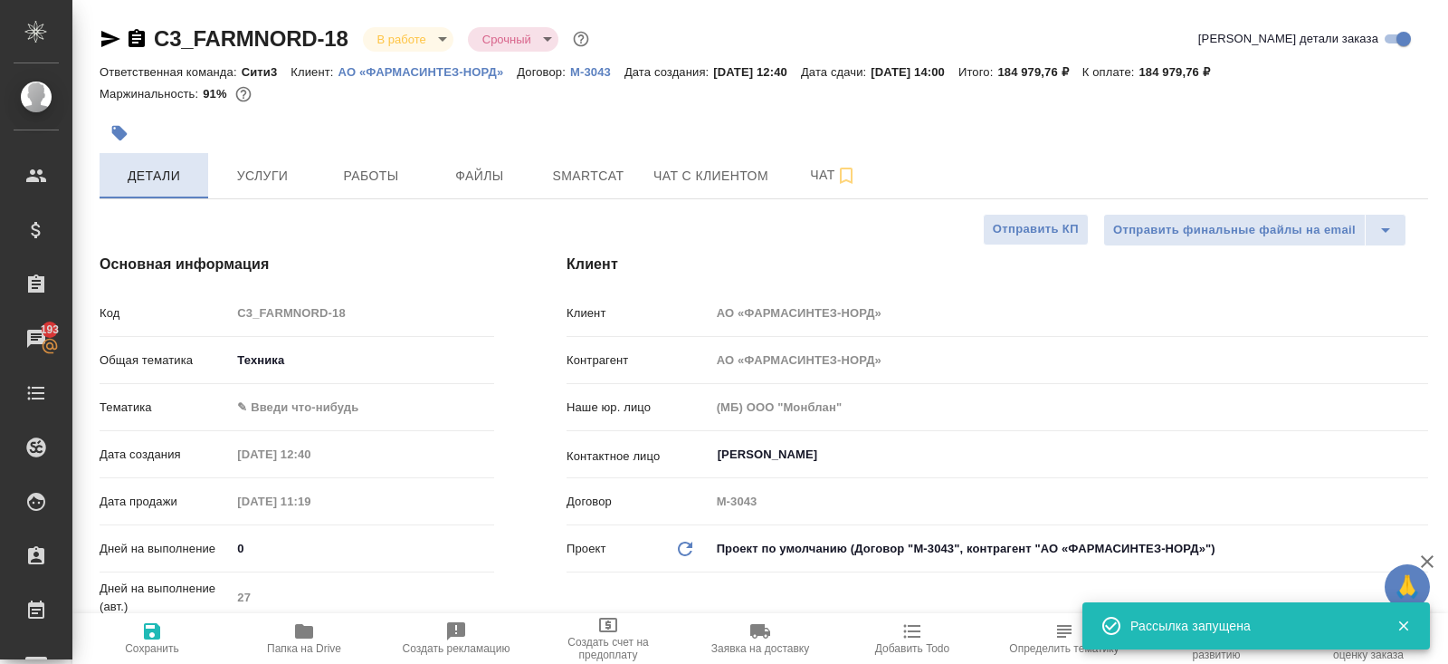
type textarea "x"
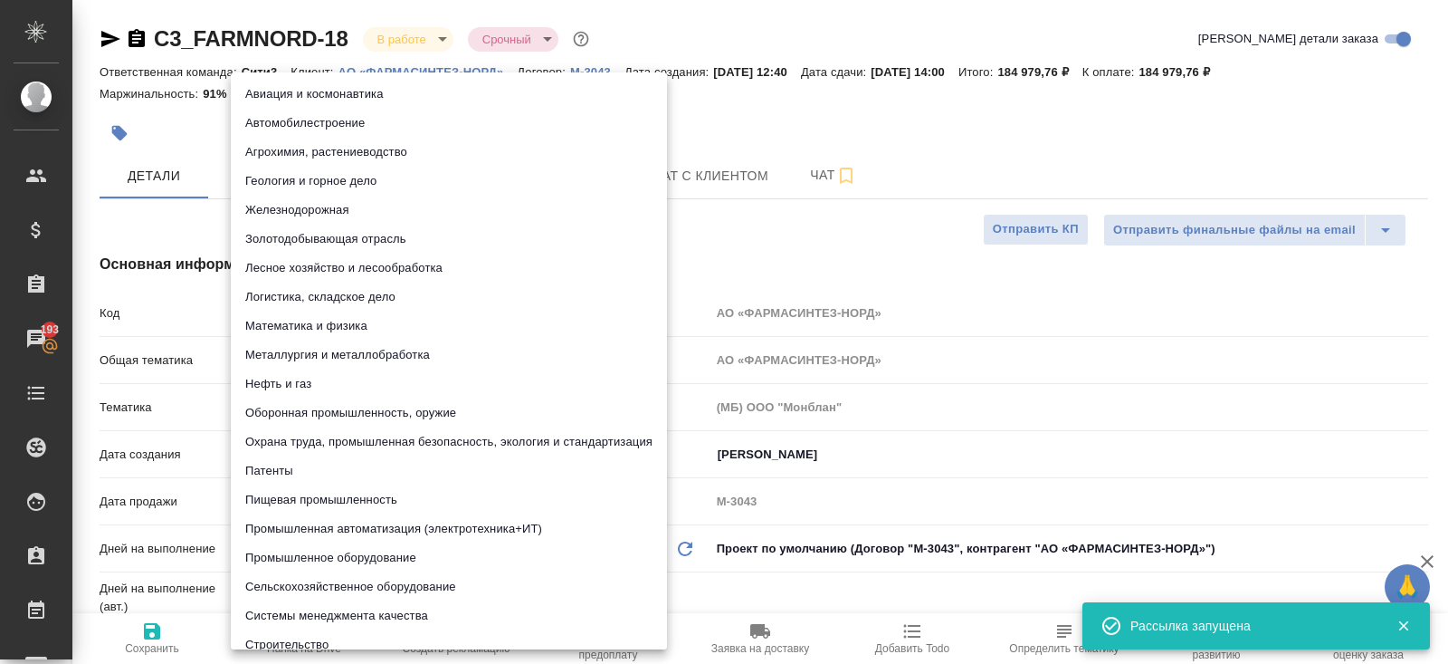
click at [282, 401] on body "🙏 .cls-1 fill:#fff; AWATERA Belyakova Yulia Клиенты Спецификации Заказы 193 Чат…" at bounding box center [724, 332] width 1448 height 664
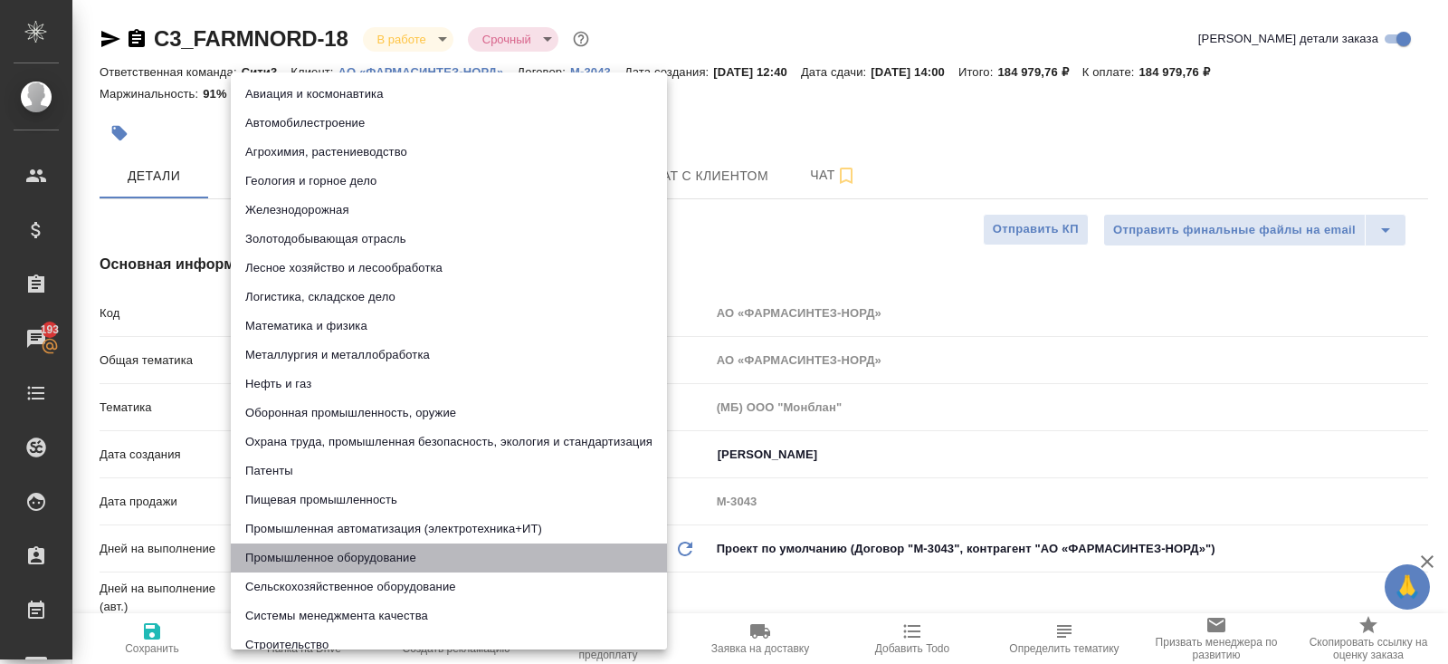
click at [304, 557] on li "Промышленное оборудование" at bounding box center [449, 557] width 436 height 29
type input "5f647205b73bc97568ca66bc"
type textarea "x"
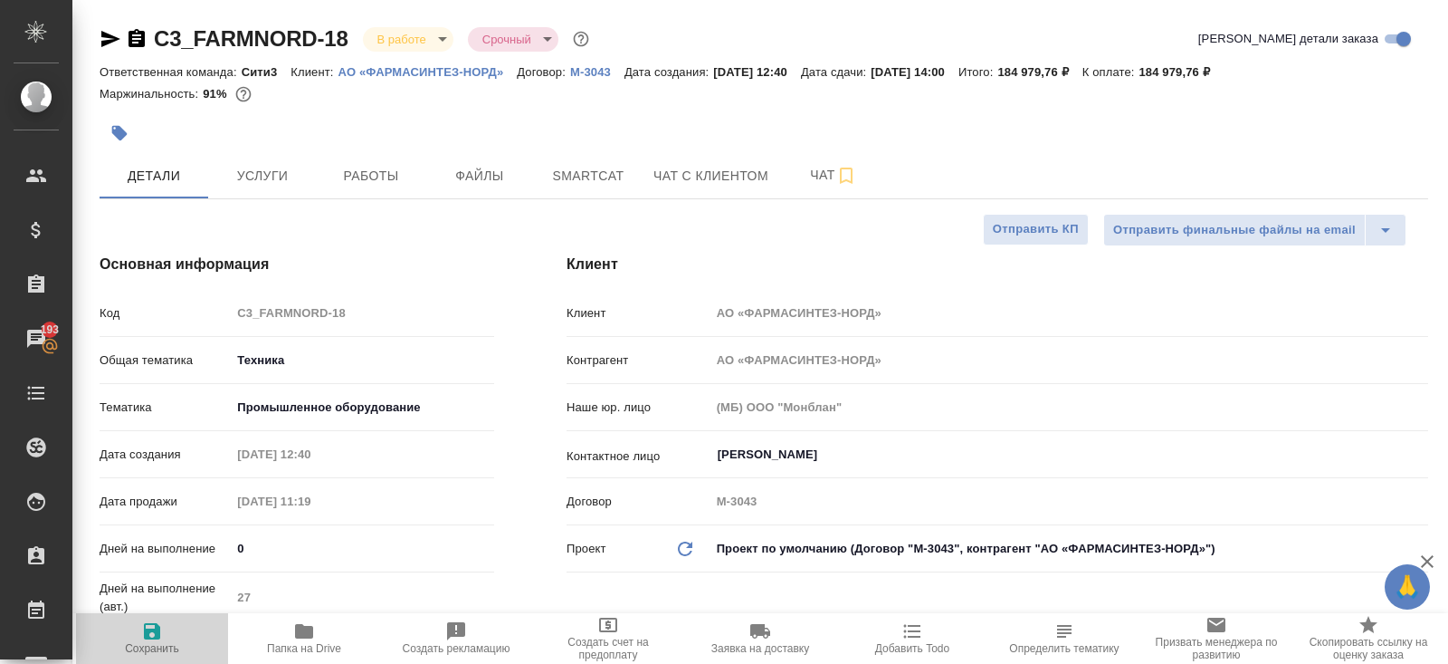
click at [145, 650] on span "Сохранить" at bounding box center [152, 648] width 54 height 13
type textarea "x"
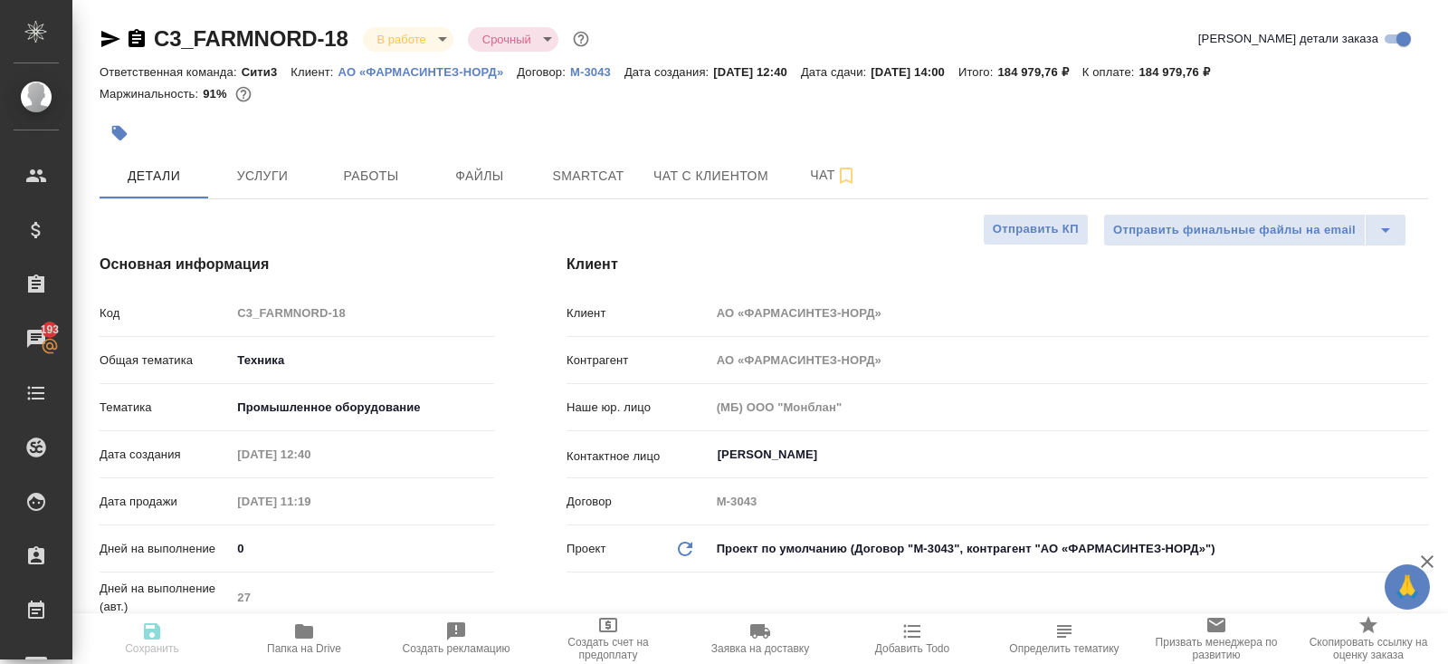
type textarea "x"
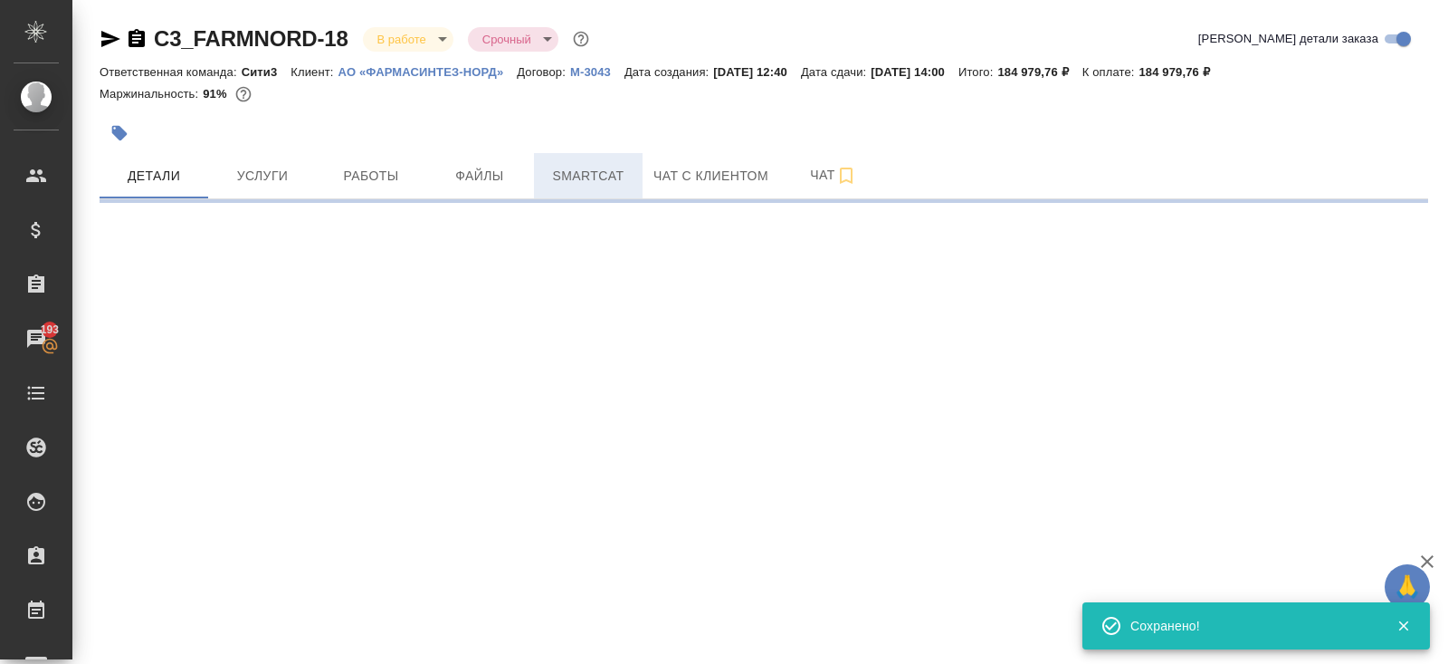
select select "RU"
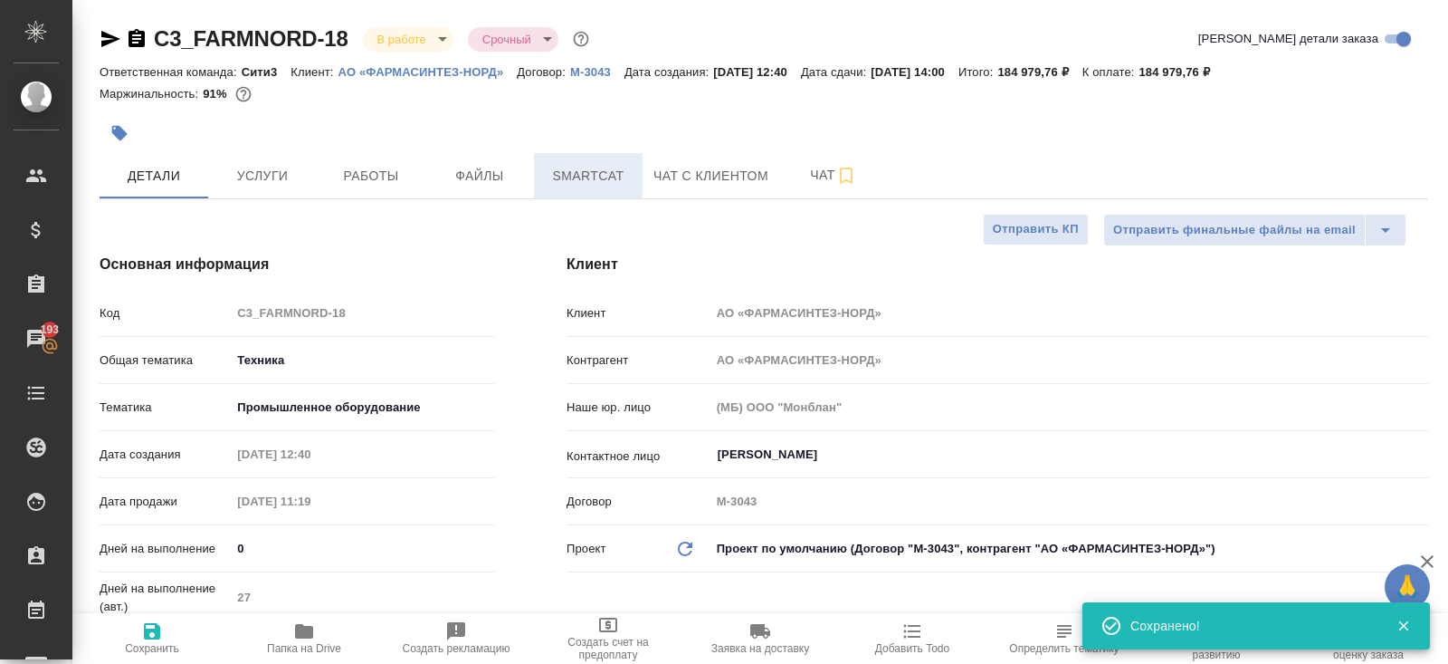
type textarea "x"
click at [599, 176] on span "Smartcat" at bounding box center [588, 176] width 87 height 23
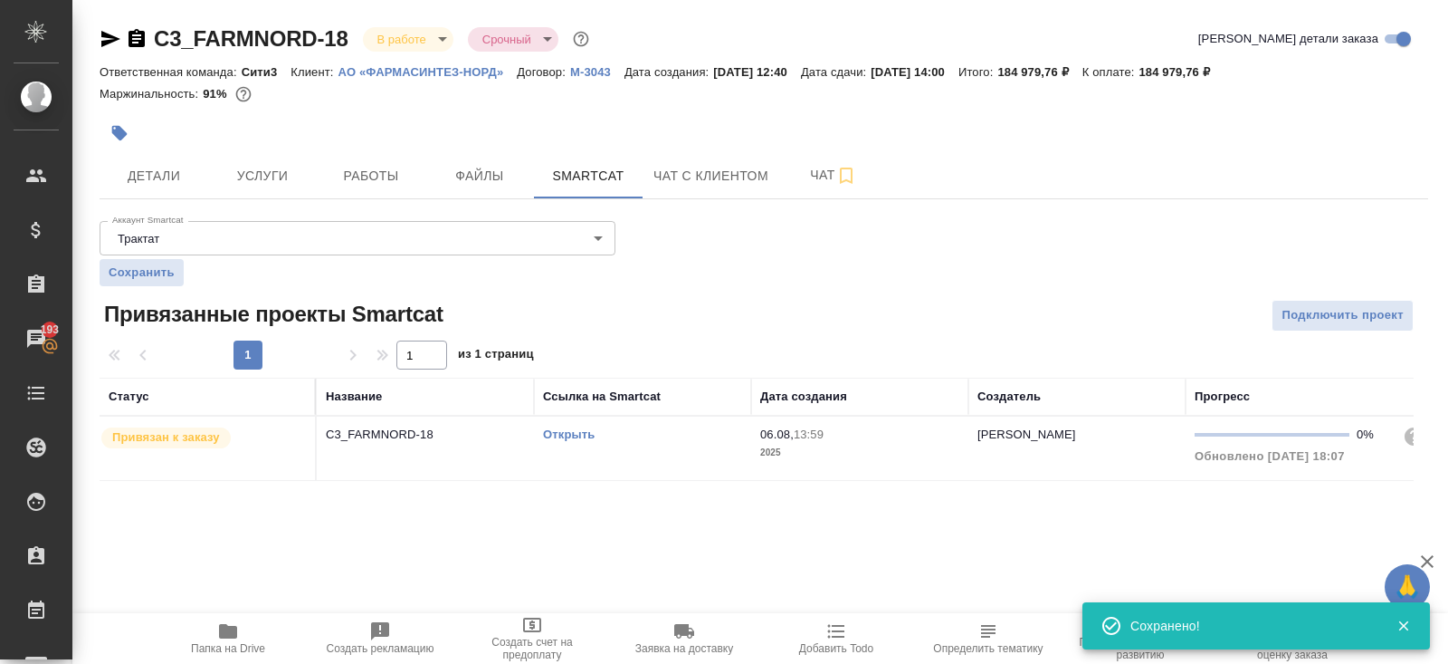
click at [650, 433] on div "Открыть" at bounding box center [642, 434] width 199 height 18
click at [131, 36] on icon "button" at bounding box center [137, 38] width 16 height 18
click at [280, 163] on button "Услуги" at bounding box center [262, 175] width 109 height 45
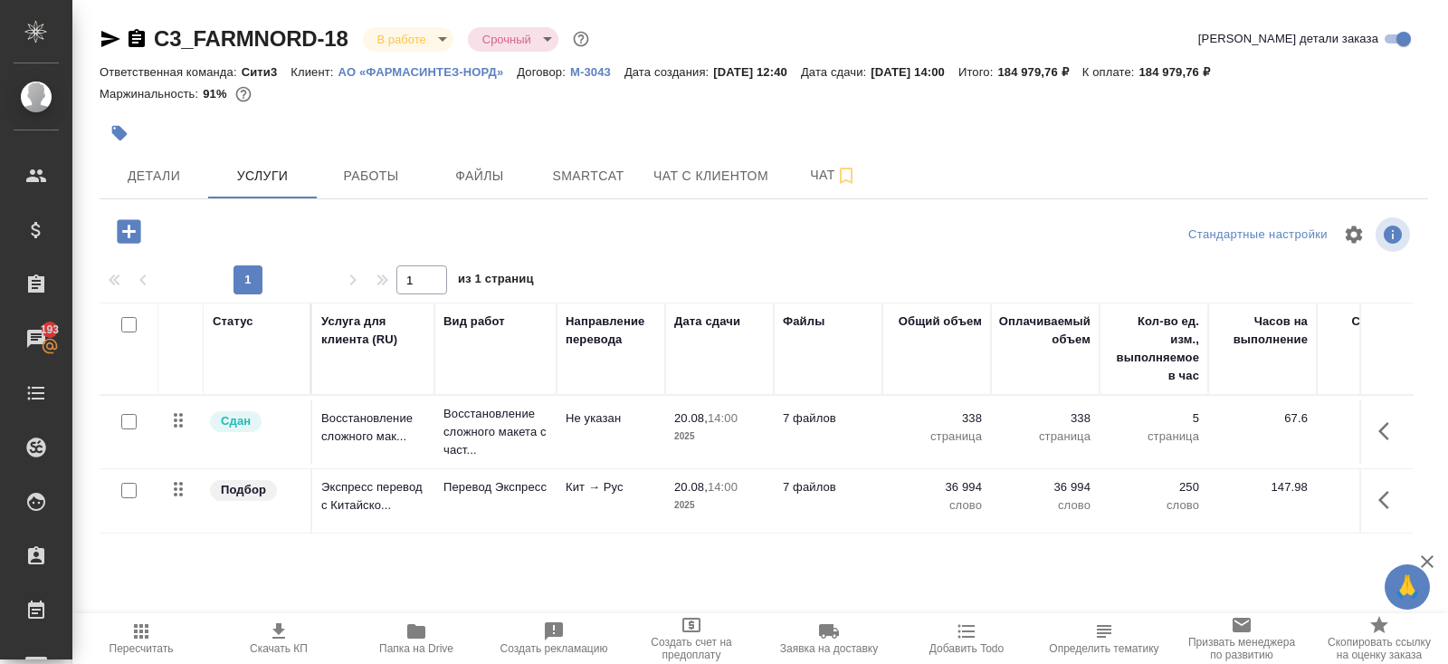
scroll to position [73, 0]
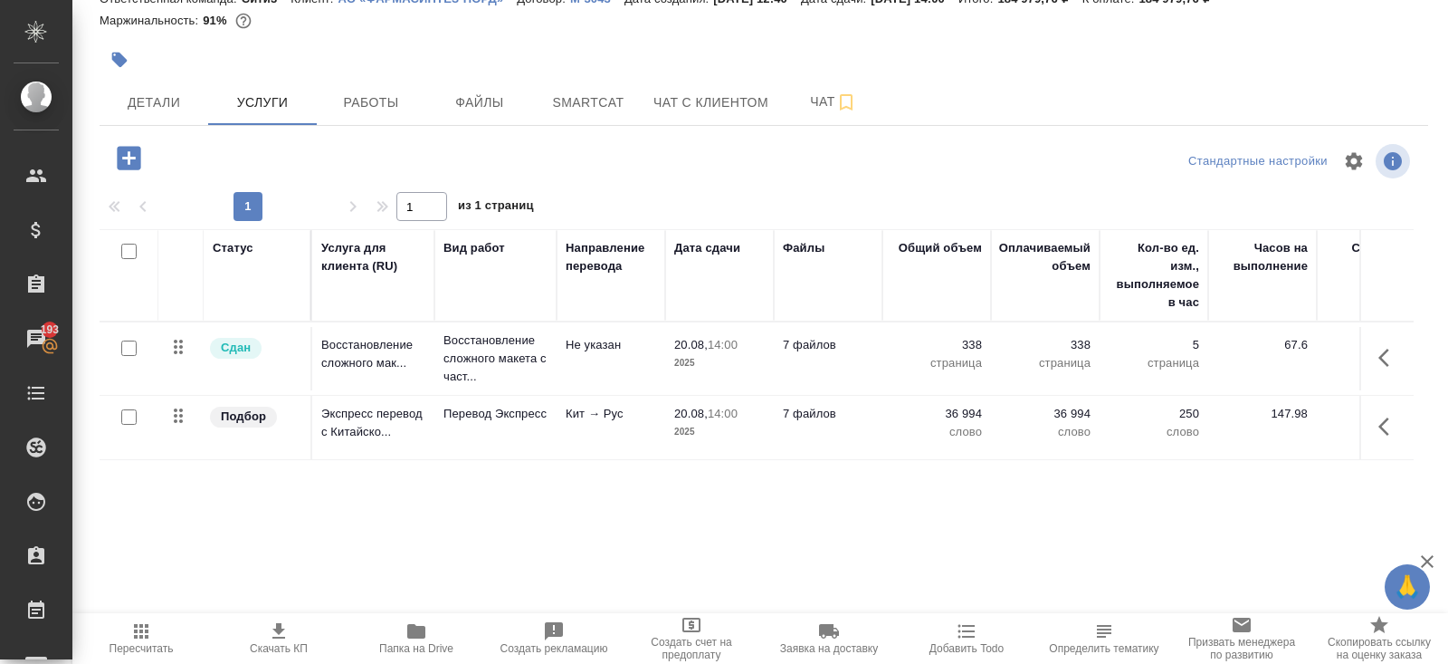
click at [134, 149] on icon "button" at bounding box center [129, 158] width 24 height 24
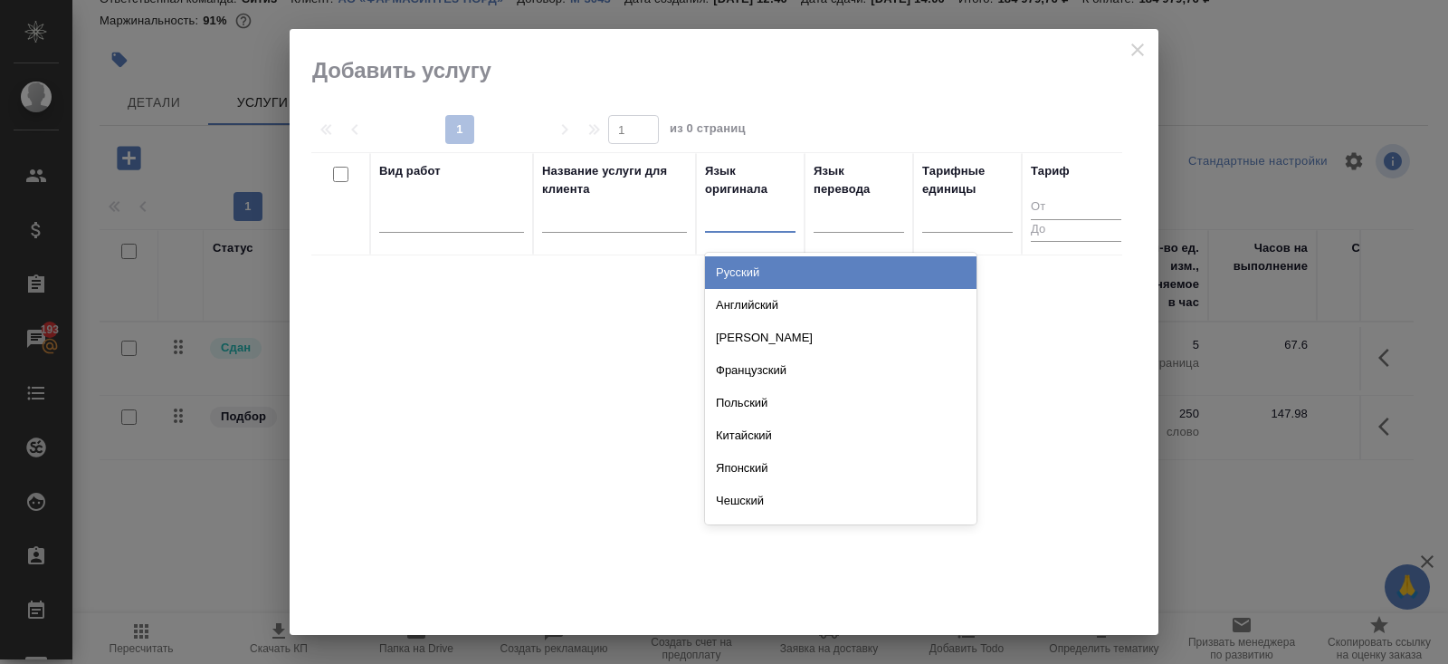
click at [740, 220] on div at bounding box center [750, 214] width 91 height 26
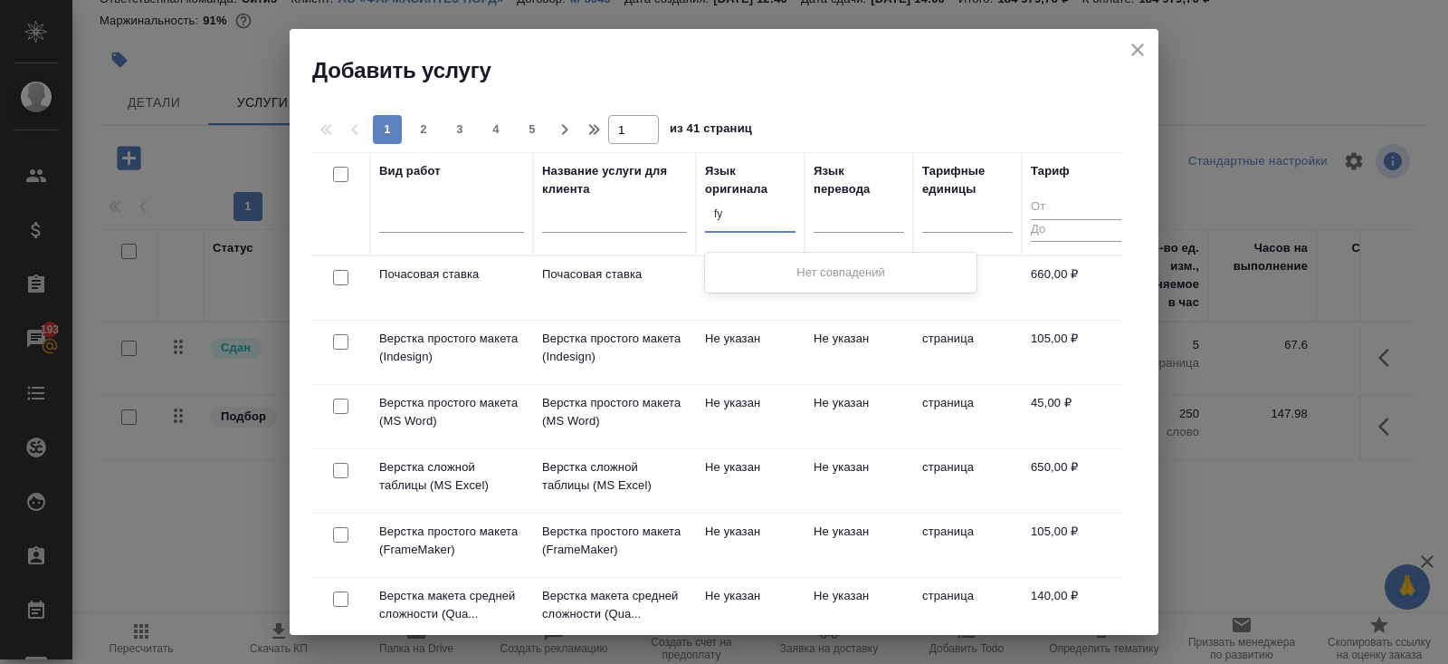
type input "f"
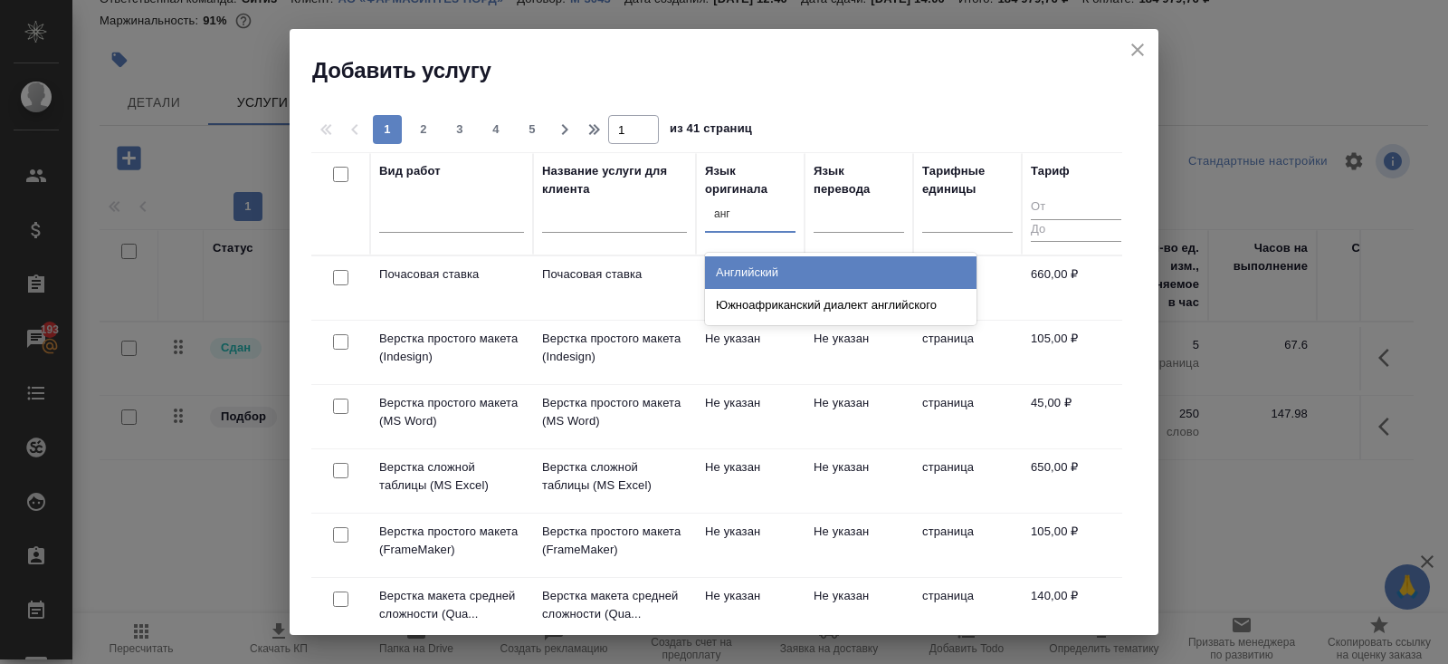
type input "англ"
click at [779, 273] on div "Английский" at bounding box center [841, 272] width 272 height 33
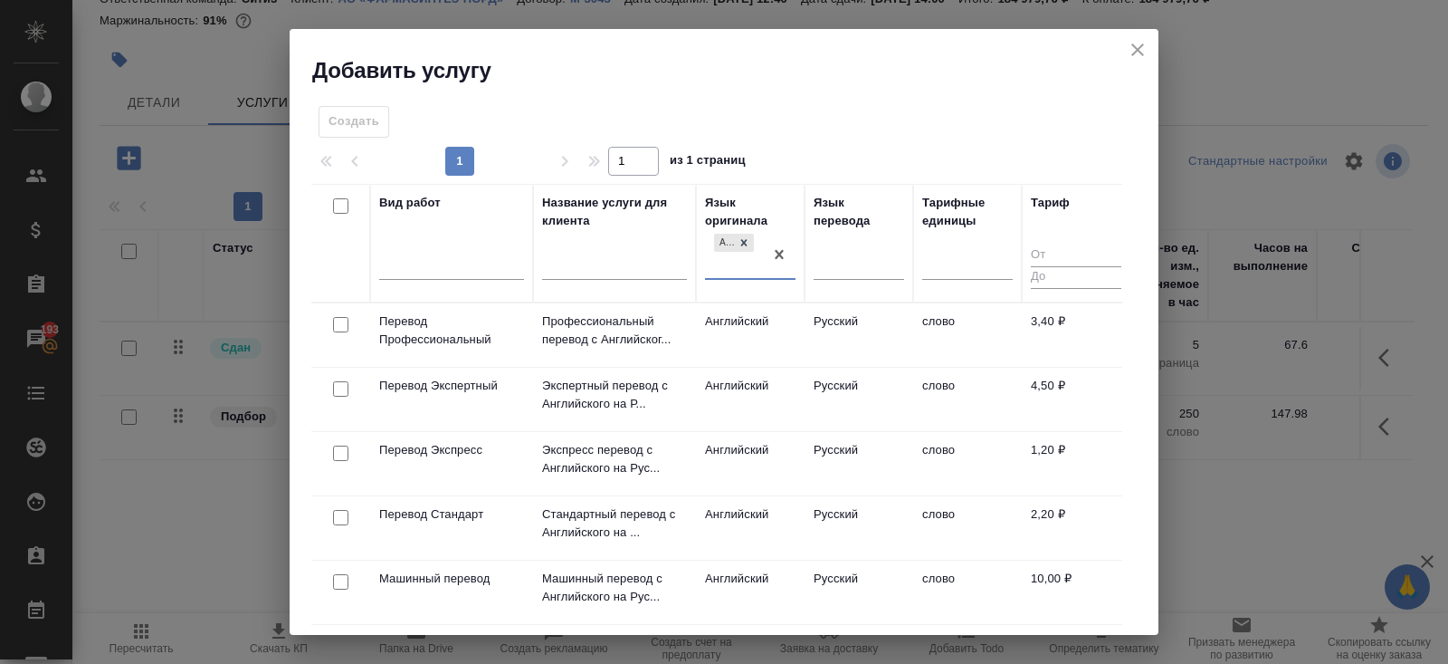
click at [348, 331] on div at bounding box center [340, 324] width 41 height 25
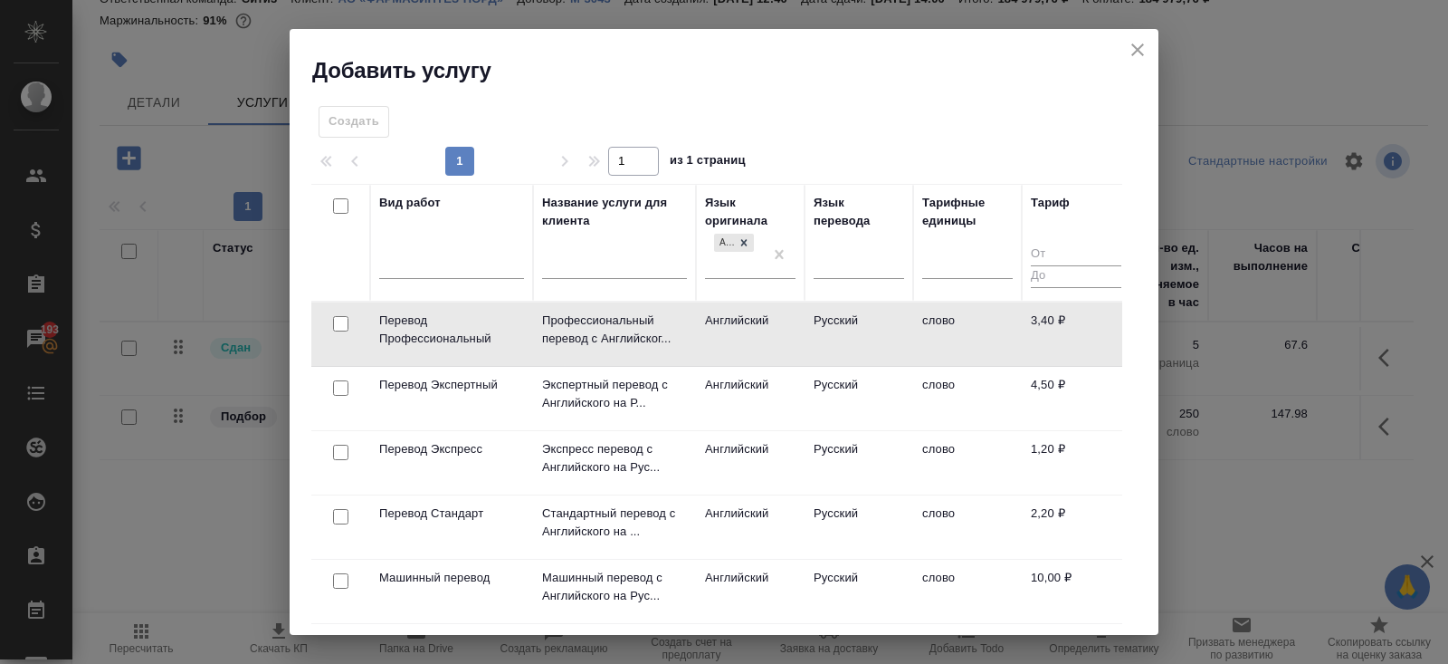
click at [341, 326] on input "checkbox" at bounding box center [340, 323] width 15 height 15
checkbox input "true"
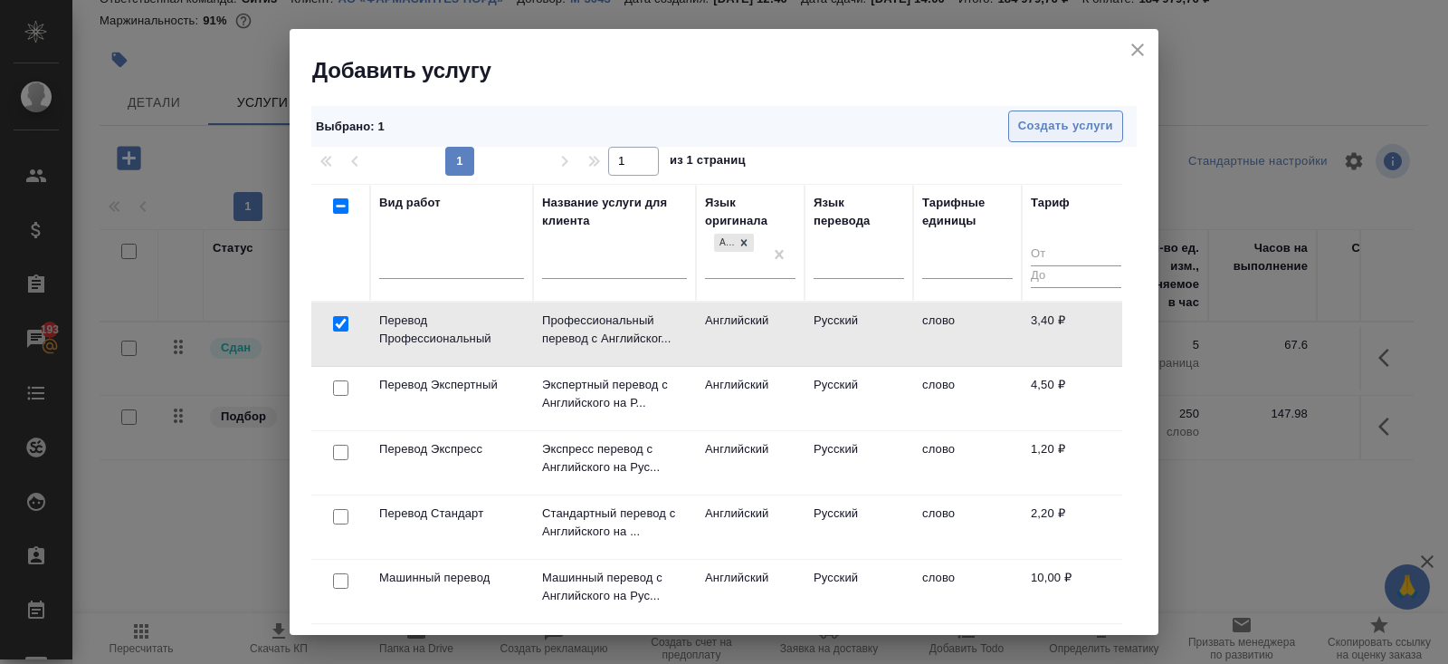
click at [1082, 122] on span "Создать услуги" at bounding box center [1065, 126] width 95 height 21
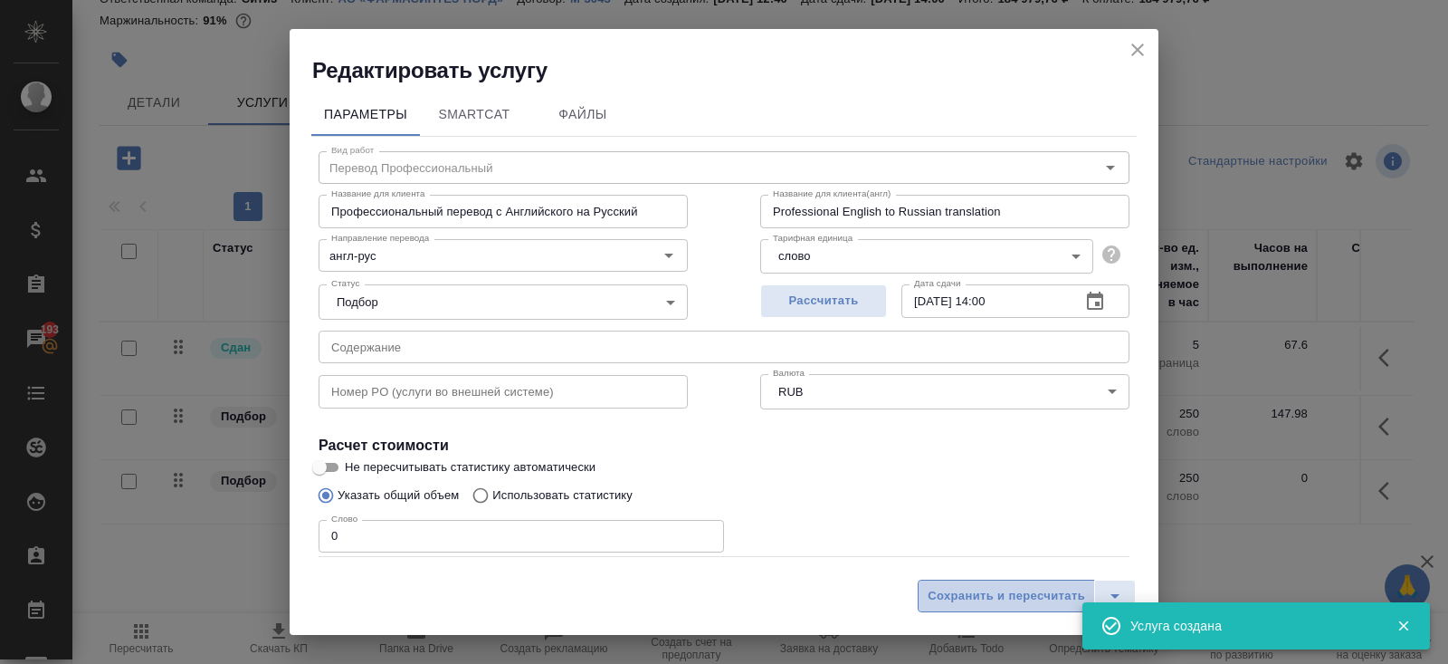
click at [979, 586] on span "Сохранить и пересчитать" at bounding box center [1007, 596] width 158 height 21
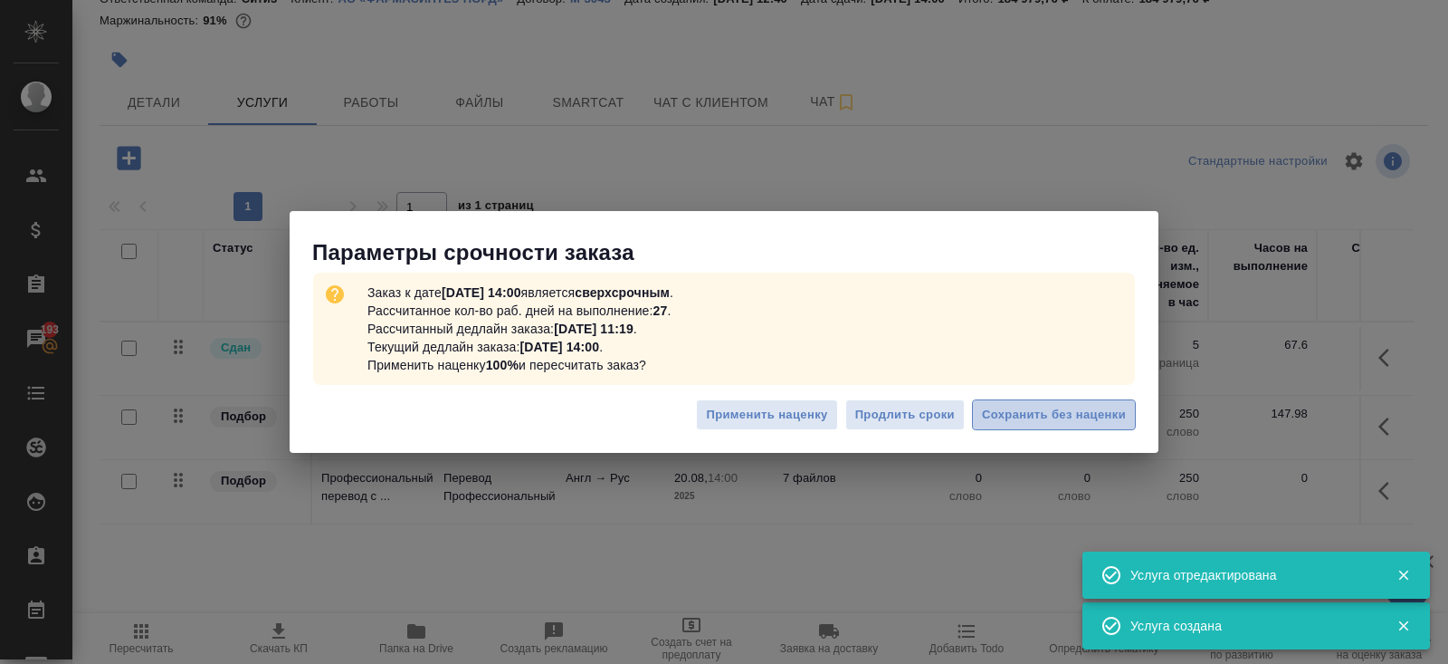
click at [1084, 413] on span "Сохранить без наценки" at bounding box center [1054, 415] width 144 height 21
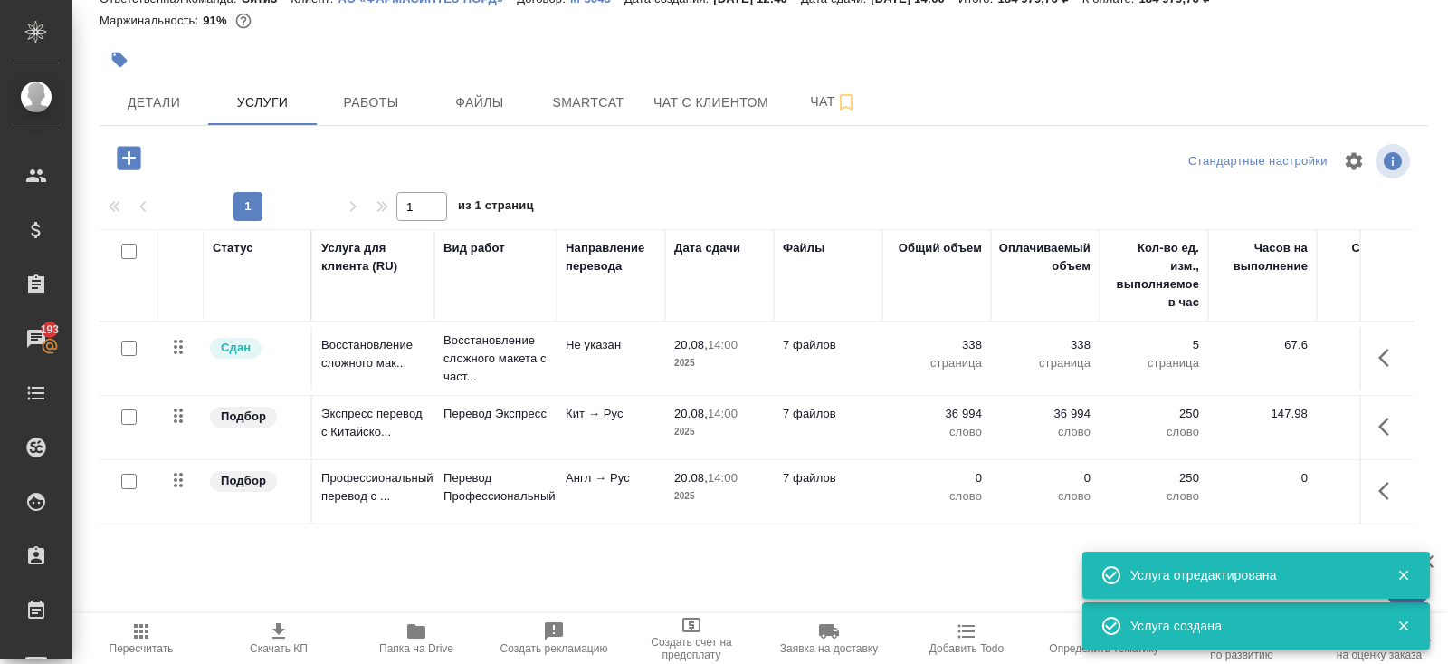
click at [1388, 482] on icon "button" at bounding box center [1390, 491] width 22 height 22
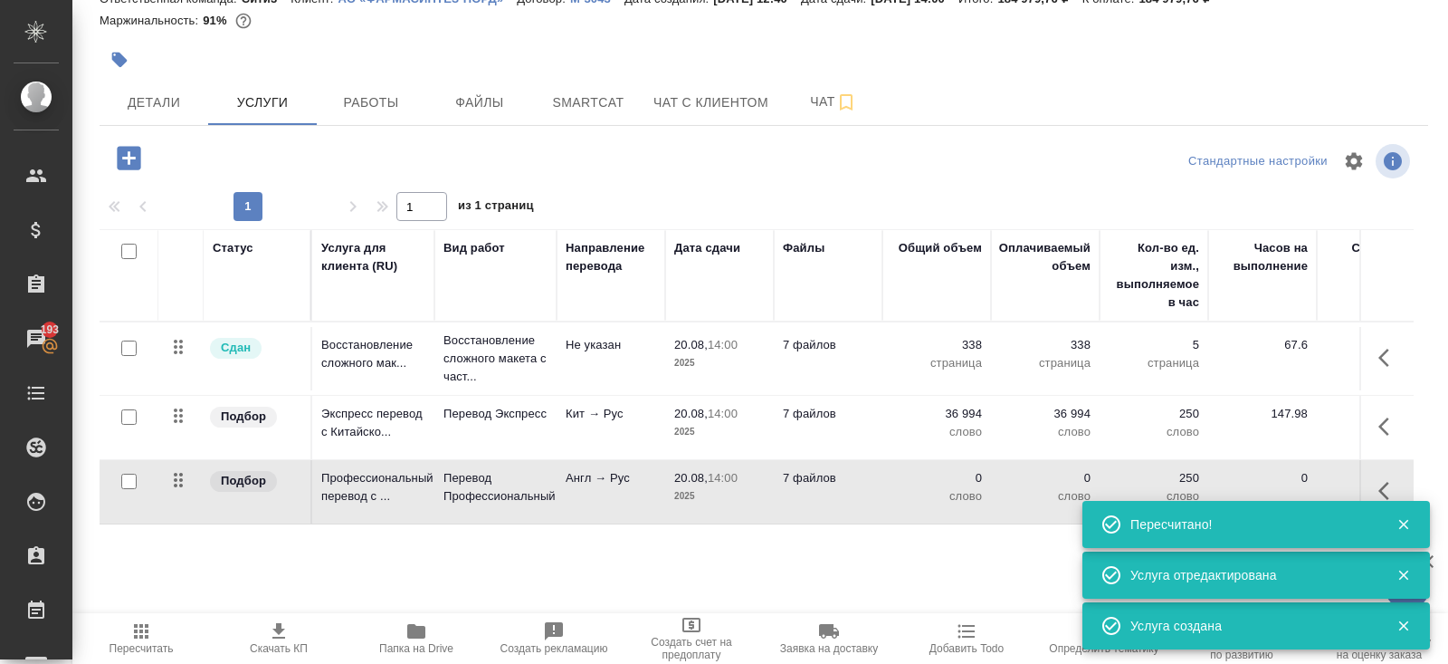
click at [1390, 486] on icon "button" at bounding box center [1390, 491] width 22 height 22
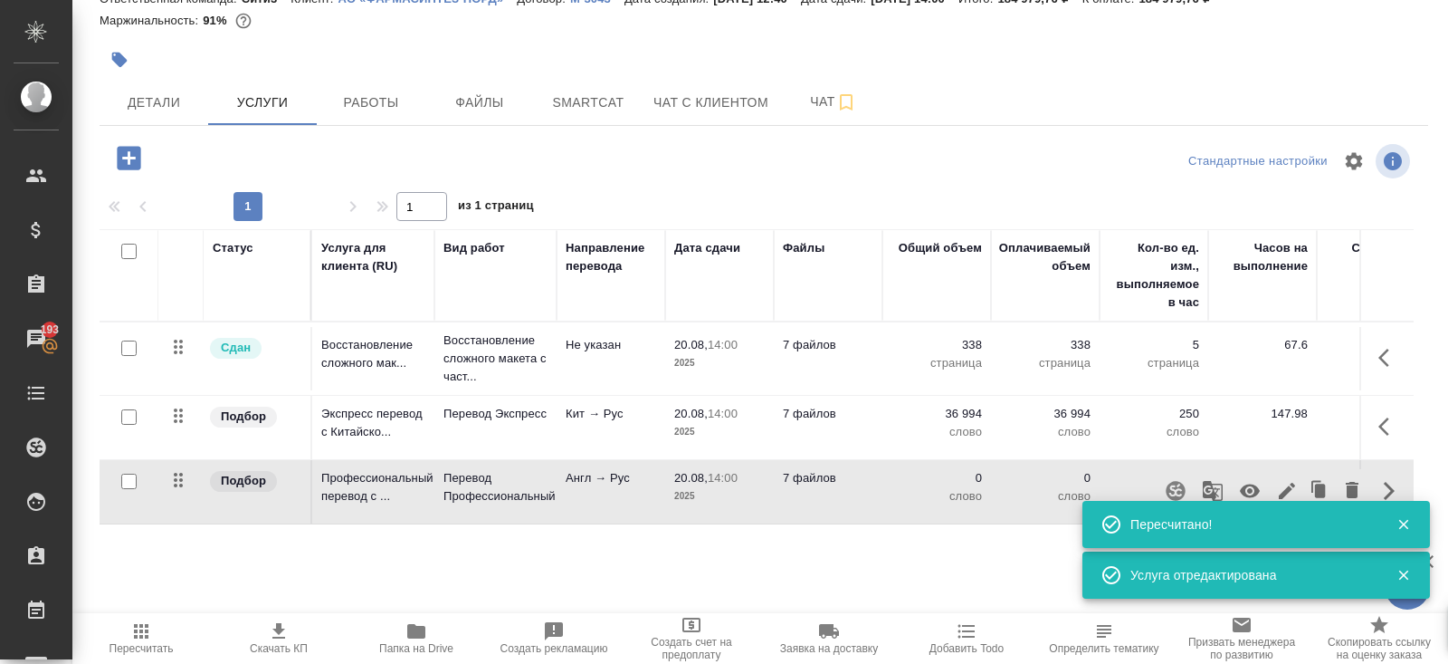
click at [1247, 487] on icon "button" at bounding box center [1250, 491] width 22 height 22
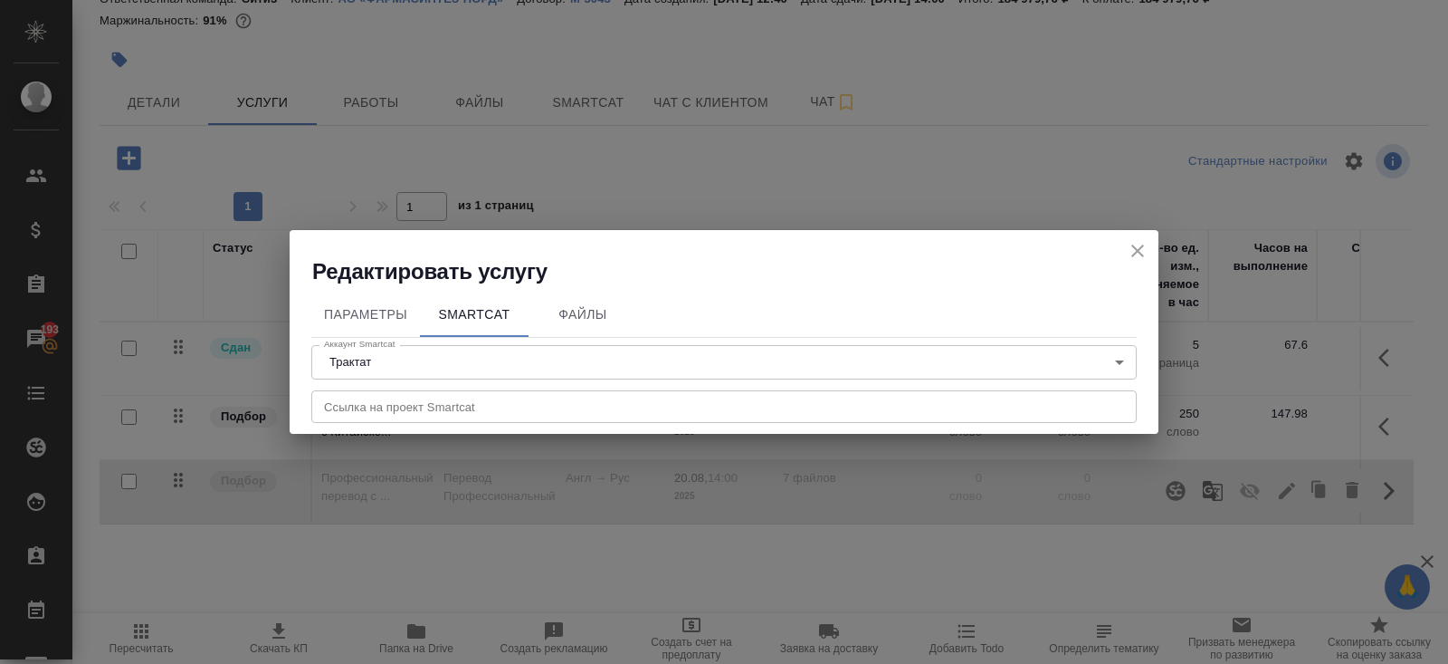
click at [347, 409] on input "text" at bounding box center [724, 406] width 826 height 33
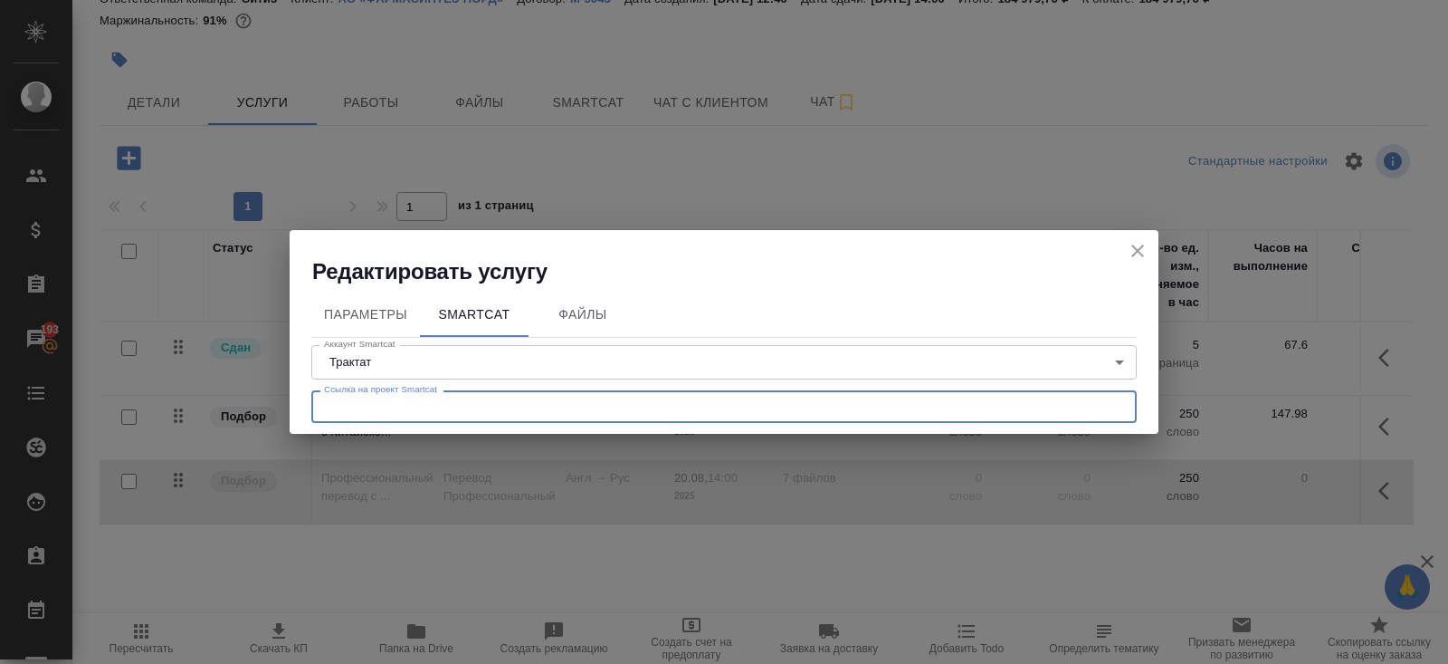
paste input "https://smartcat.com/projects/95528951-cef1-4912-a6ef-05f73e211720/files"
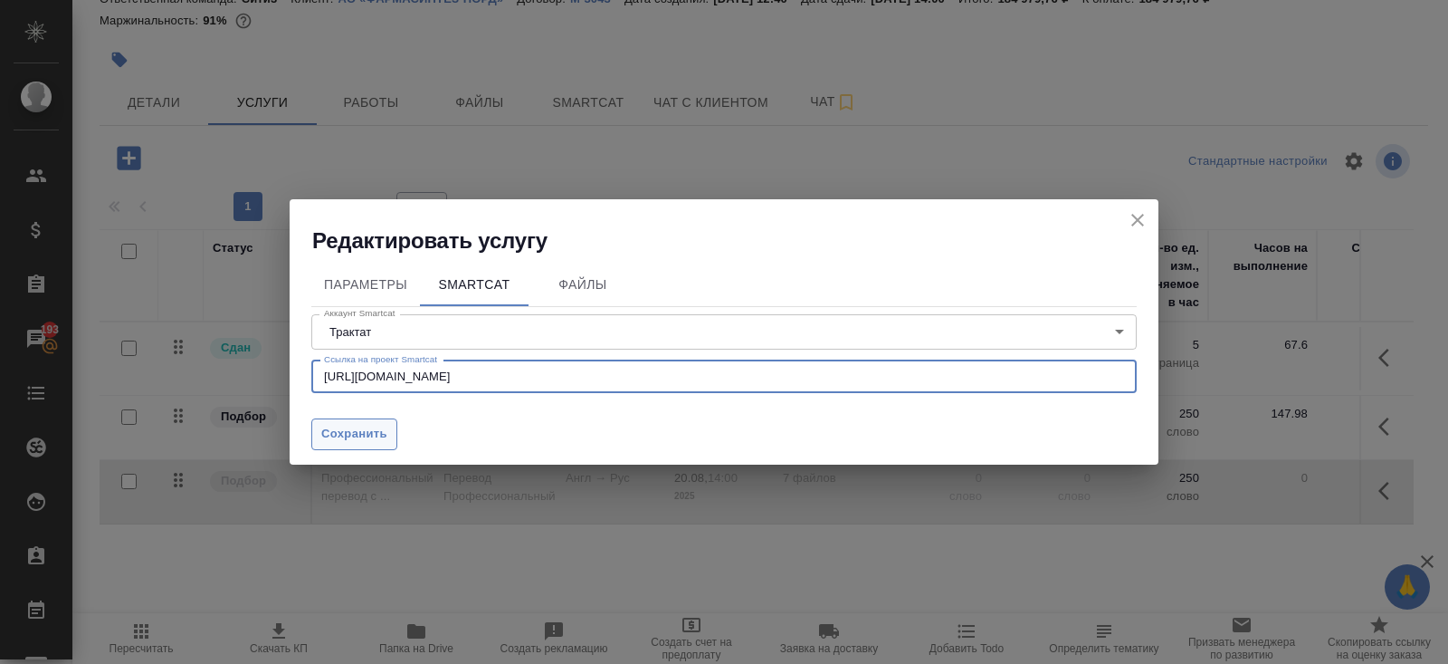
type input "https://smartcat.com/projects/95528951-cef1-4912-a6ef-05f73e211720/files"
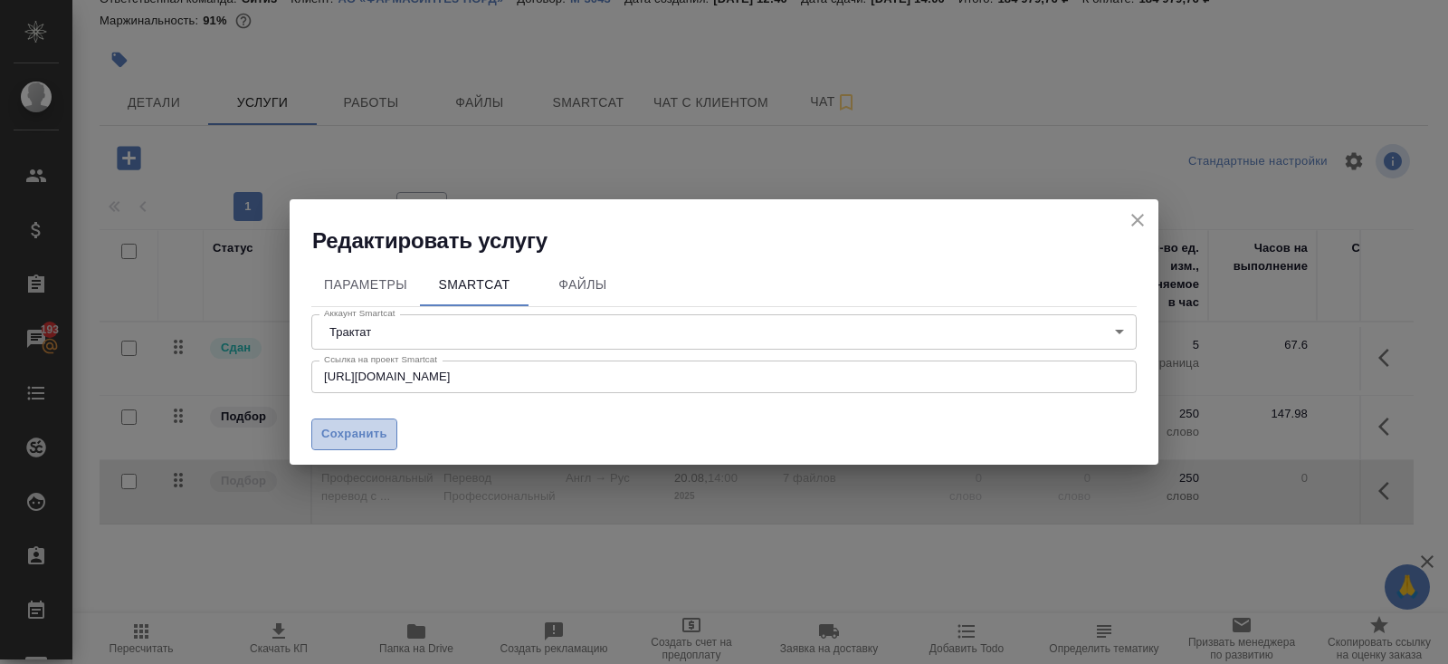
click at [337, 439] on span "Сохранить" at bounding box center [354, 434] width 66 height 21
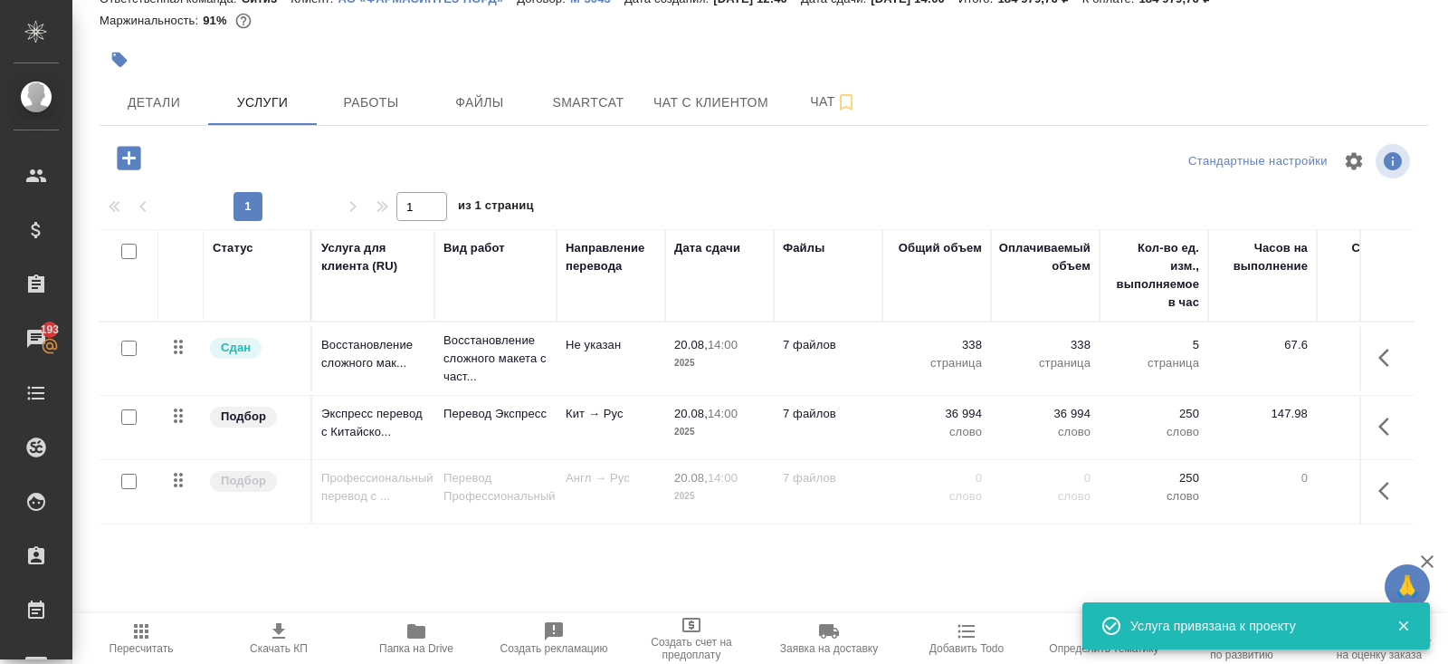
scroll to position [0, 0]
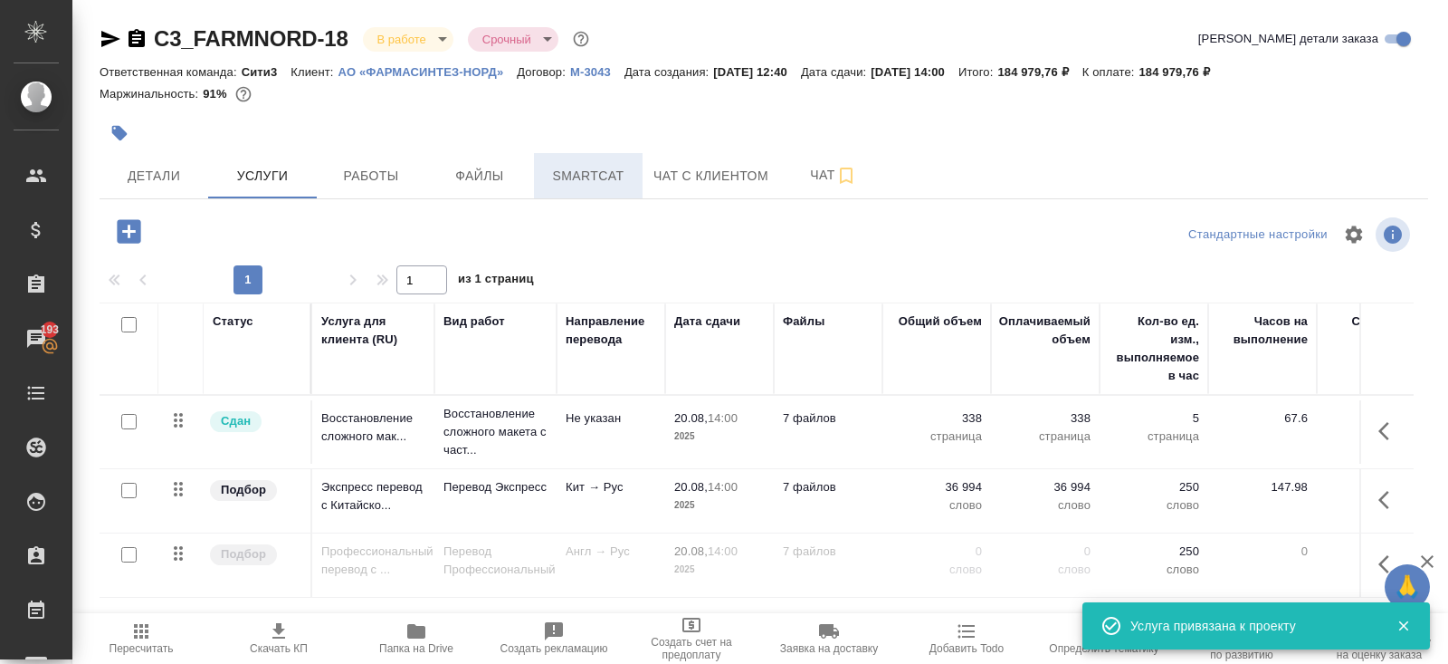
click at [581, 169] on span "Smartcat" at bounding box center [588, 176] width 87 height 23
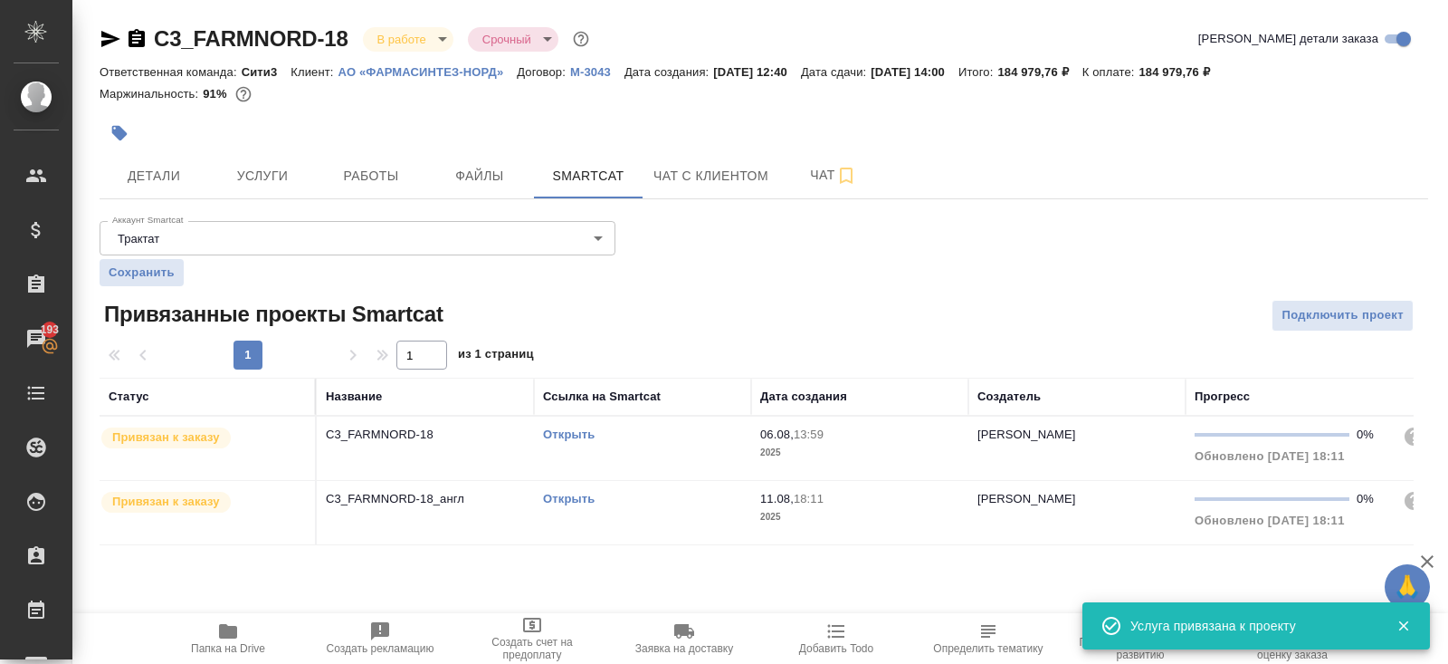
click at [654, 444] on div "Открыть" at bounding box center [642, 434] width 199 height 18
click at [391, 154] on button "Работы" at bounding box center [371, 175] width 109 height 45
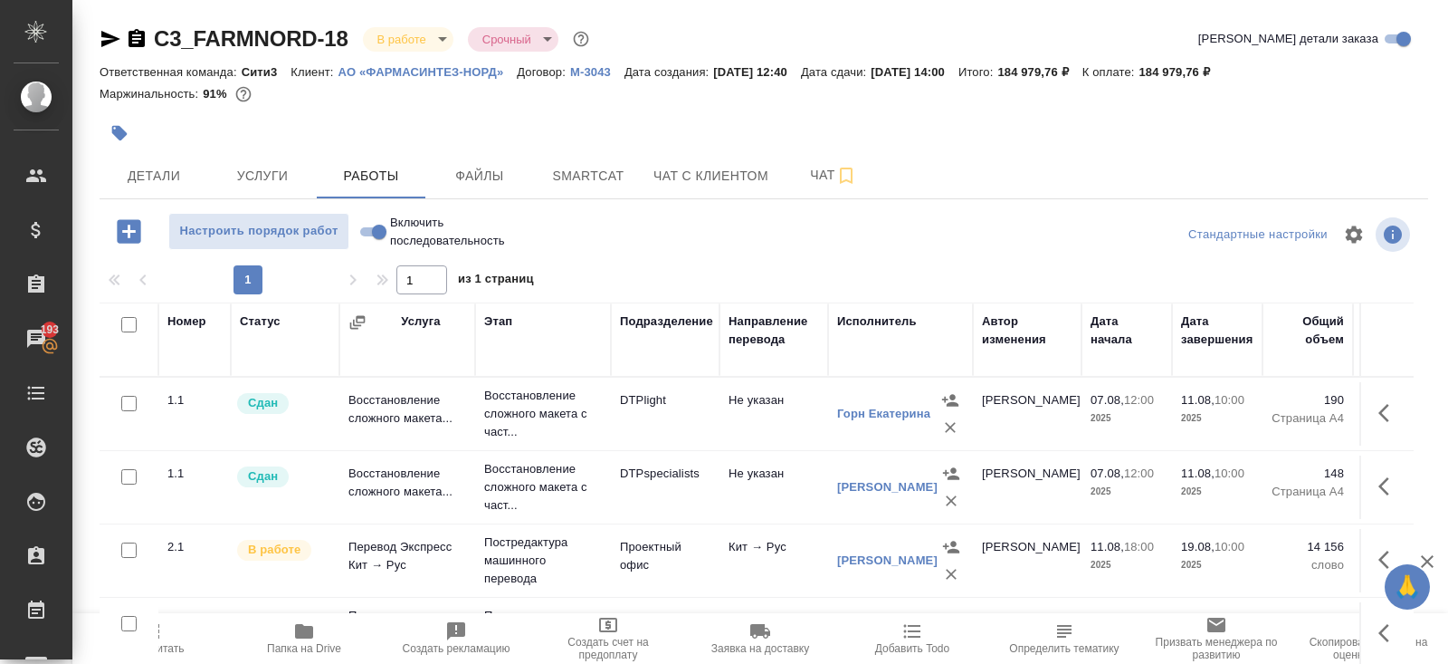
scroll to position [91, 0]
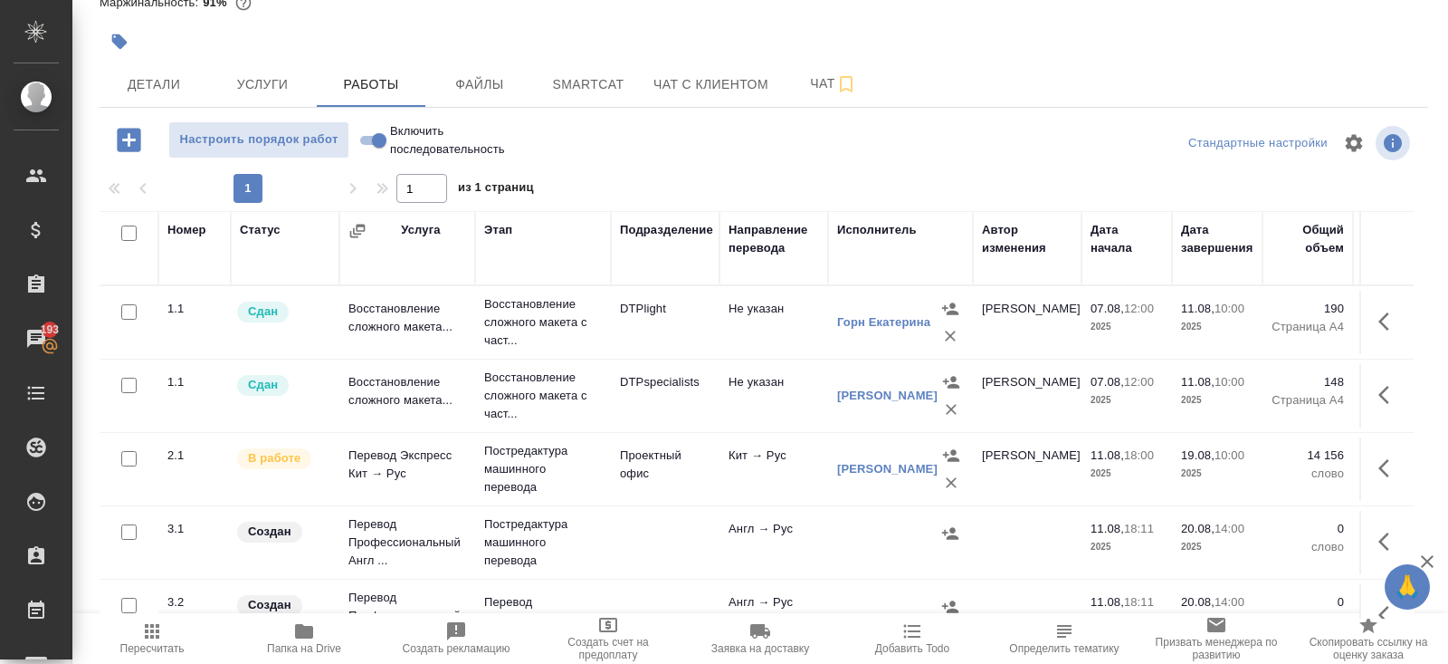
click at [127, 231] on input "checkbox" at bounding box center [128, 232] width 15 height 15
checkbox input "true"
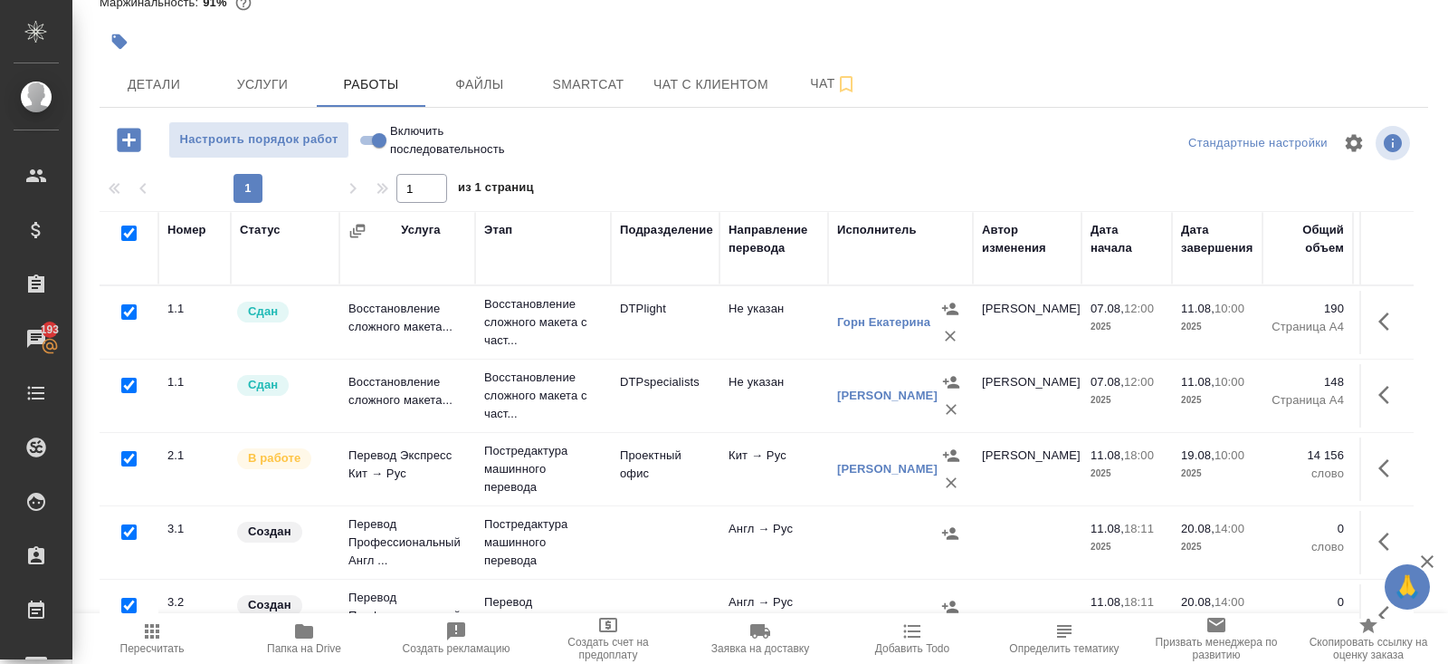
checkbox input "true"
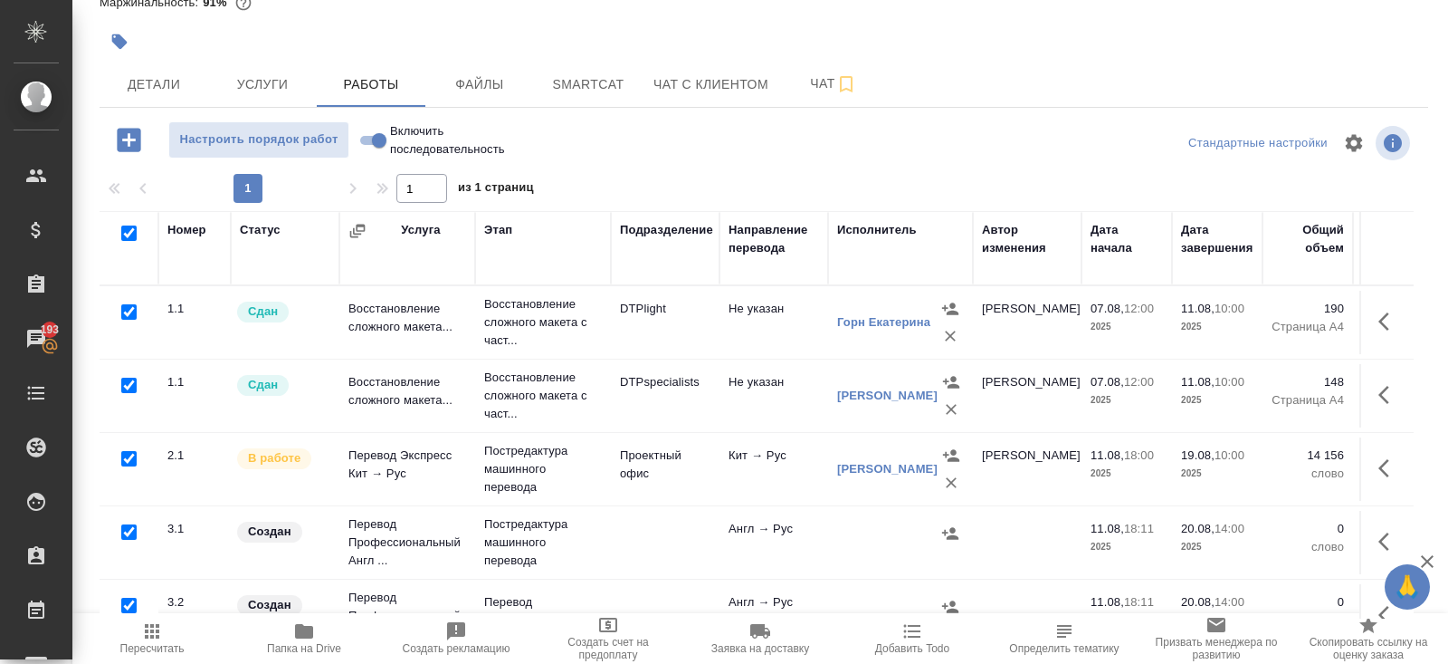
checkbox input "true"
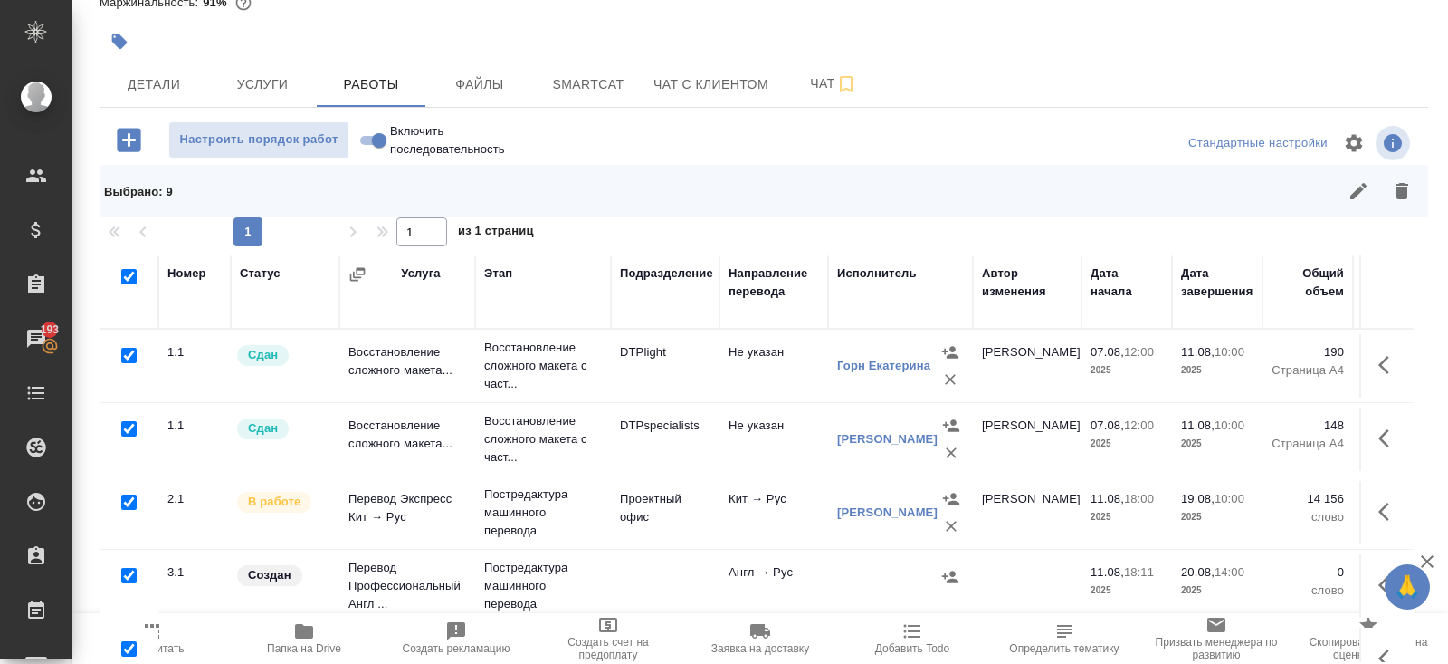
click at [126, 358] on input "checkbox" at bounding box center [128, 355] width 15 height 15
checkbox input "false"
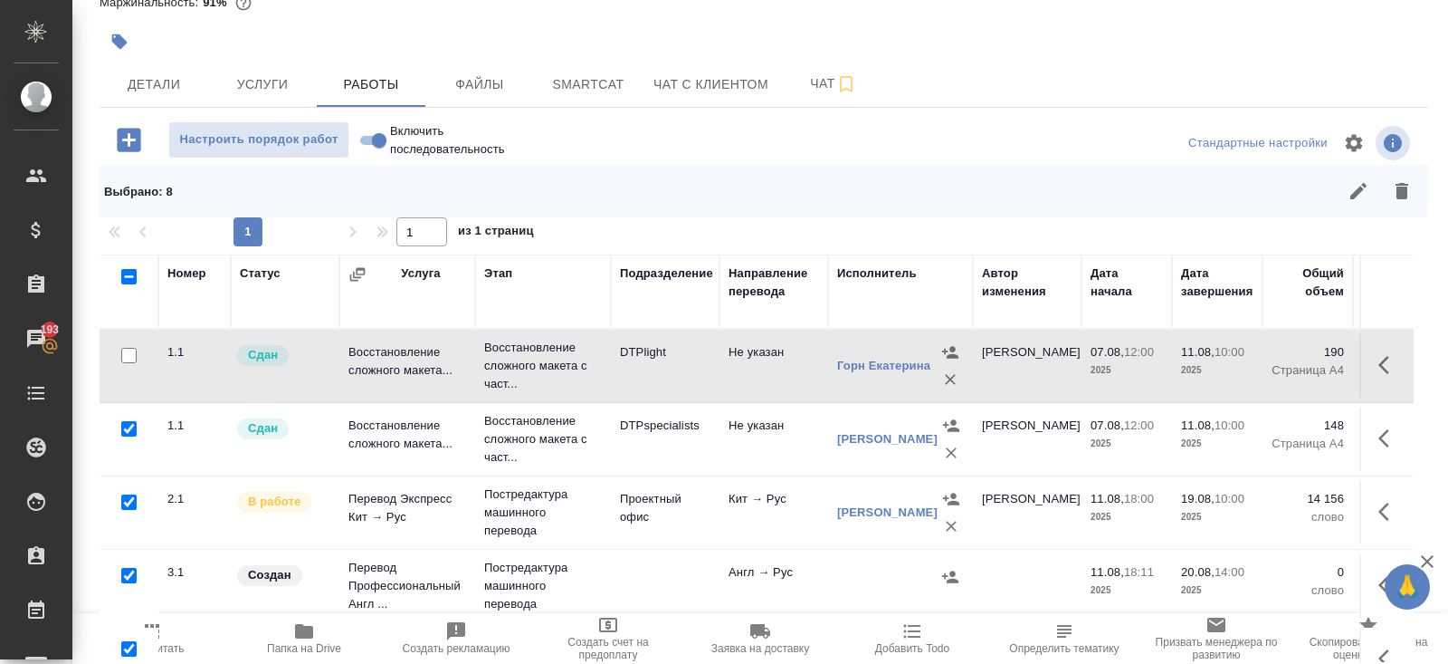
click at [132, 422] on input "checkbox" at bounding box center [128, 428] width 15 height 15
checkbox input "false"
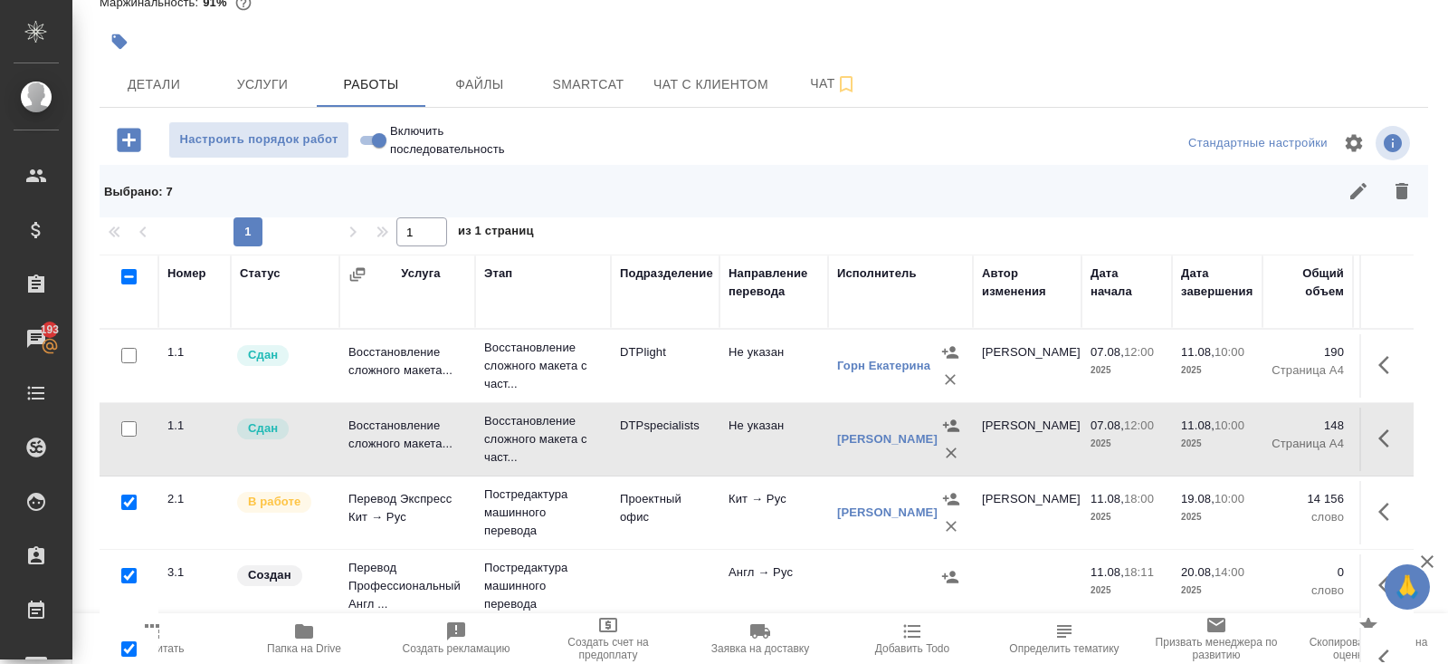
click at [130, 500] on input "checkbox" at bounding box center [128, 501] width 15 height 15
checkbox input "false"
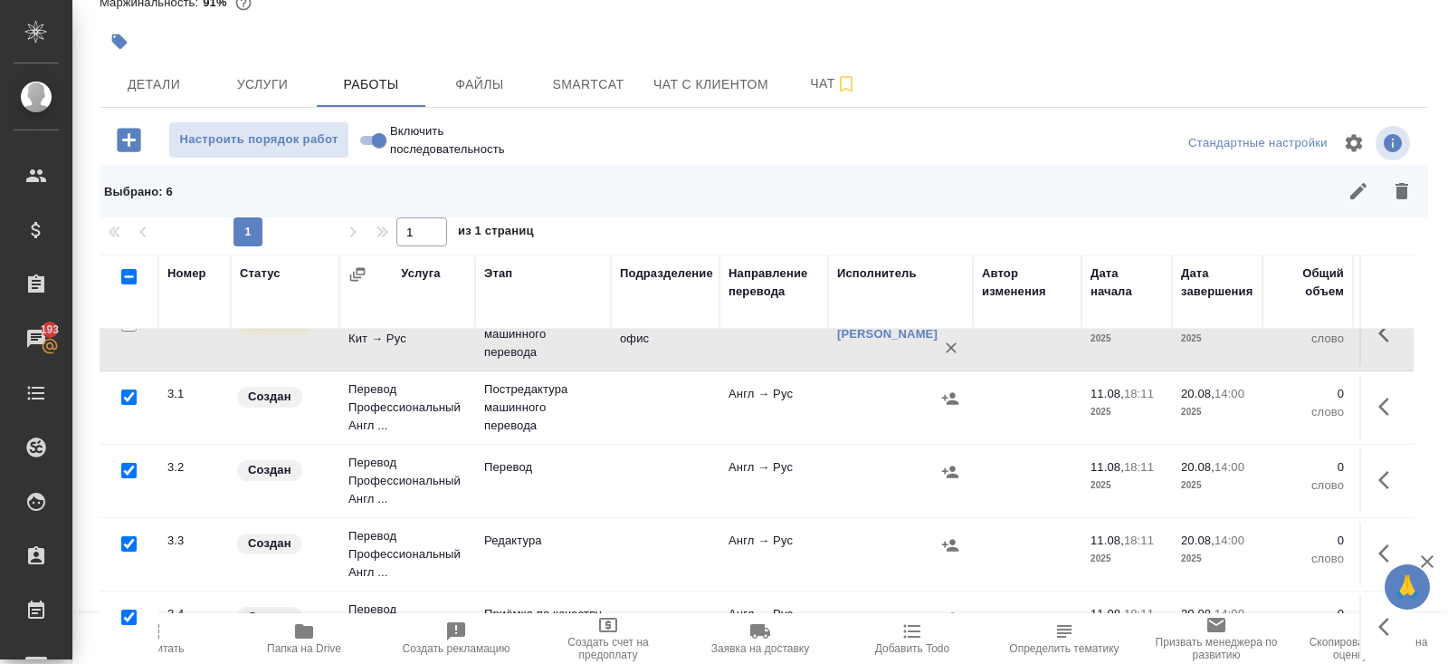
scroll to position [184, 0]
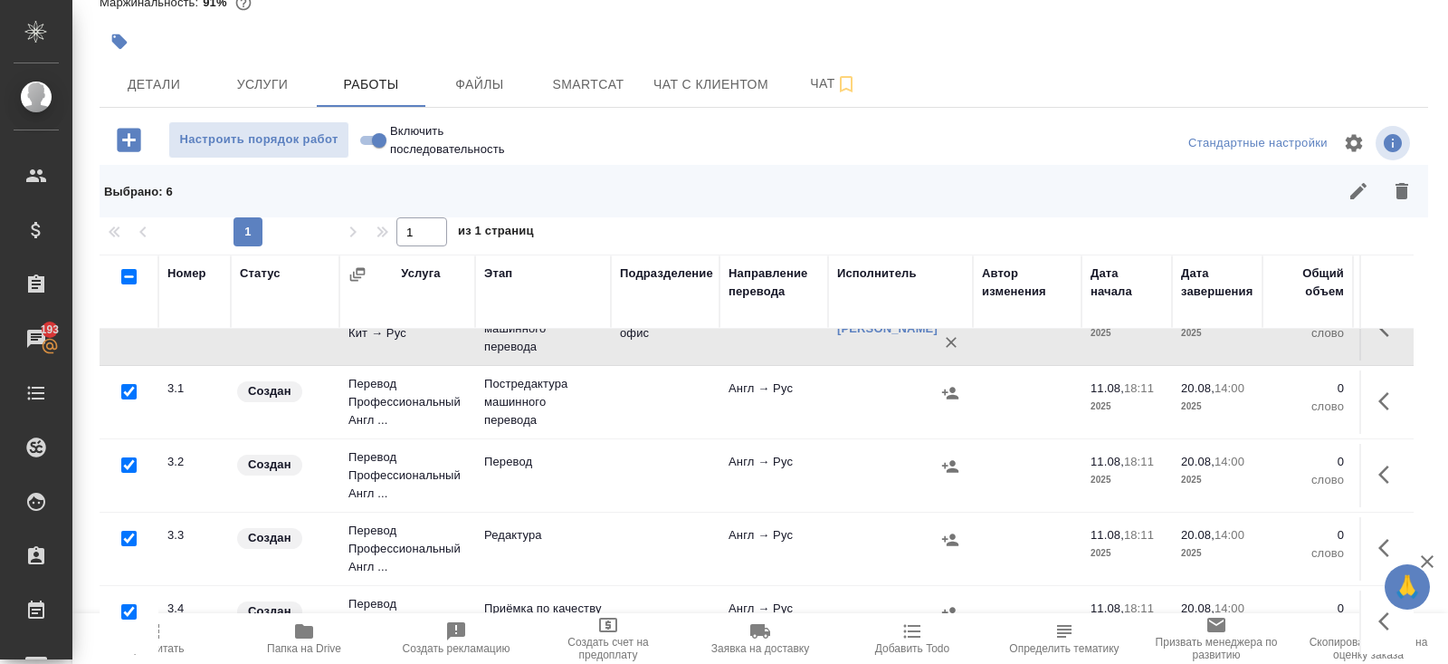
click at [128, 389] on input "checkbox" at bounding box center [128, 391] width 15 height 15
checkbox input "false"
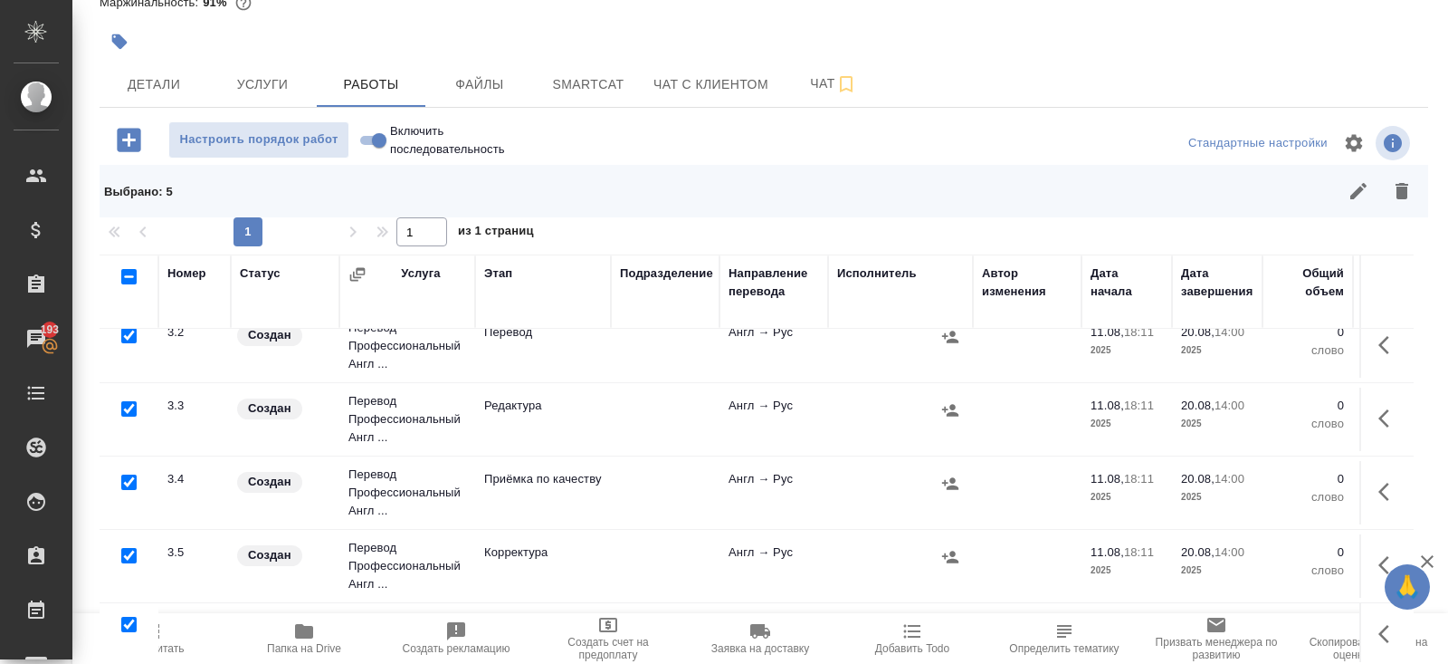
scroll to position [135, 0]
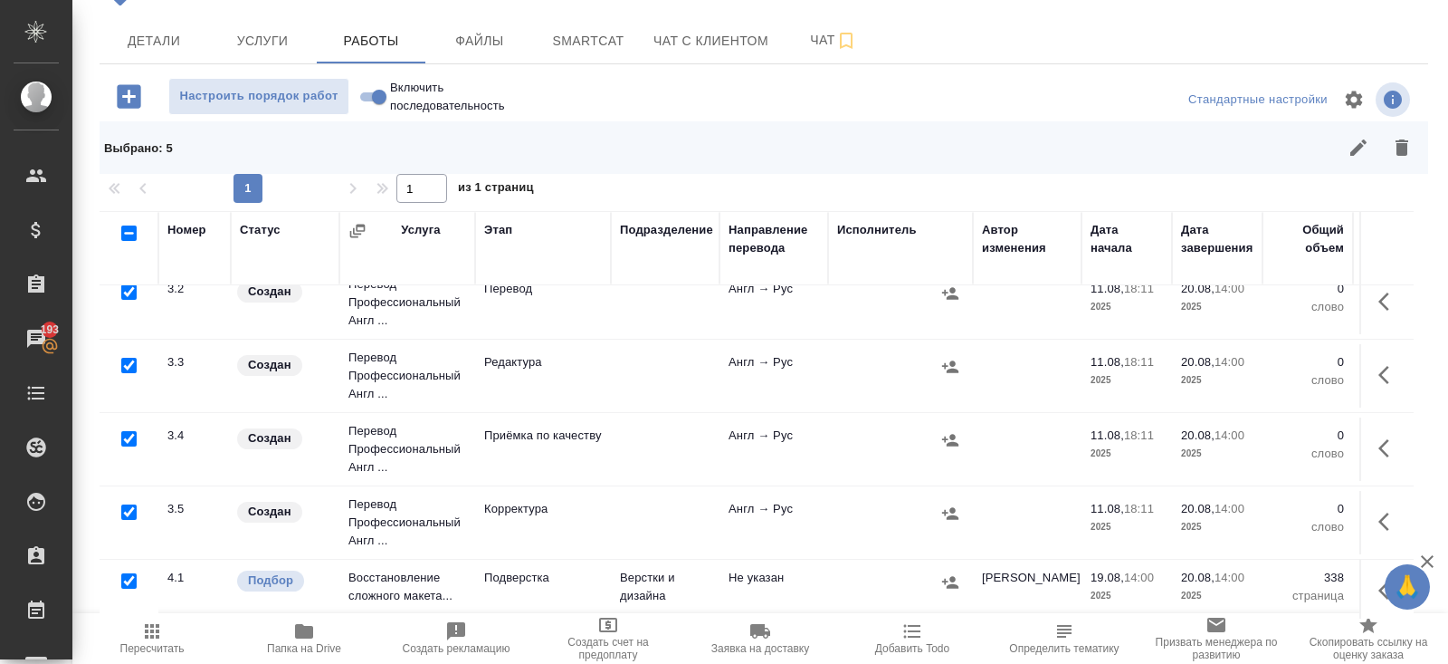
click at [129, 573] on input "checkbox" at bounding box center [128, 580] width 15 height 15
checkbox input "false"
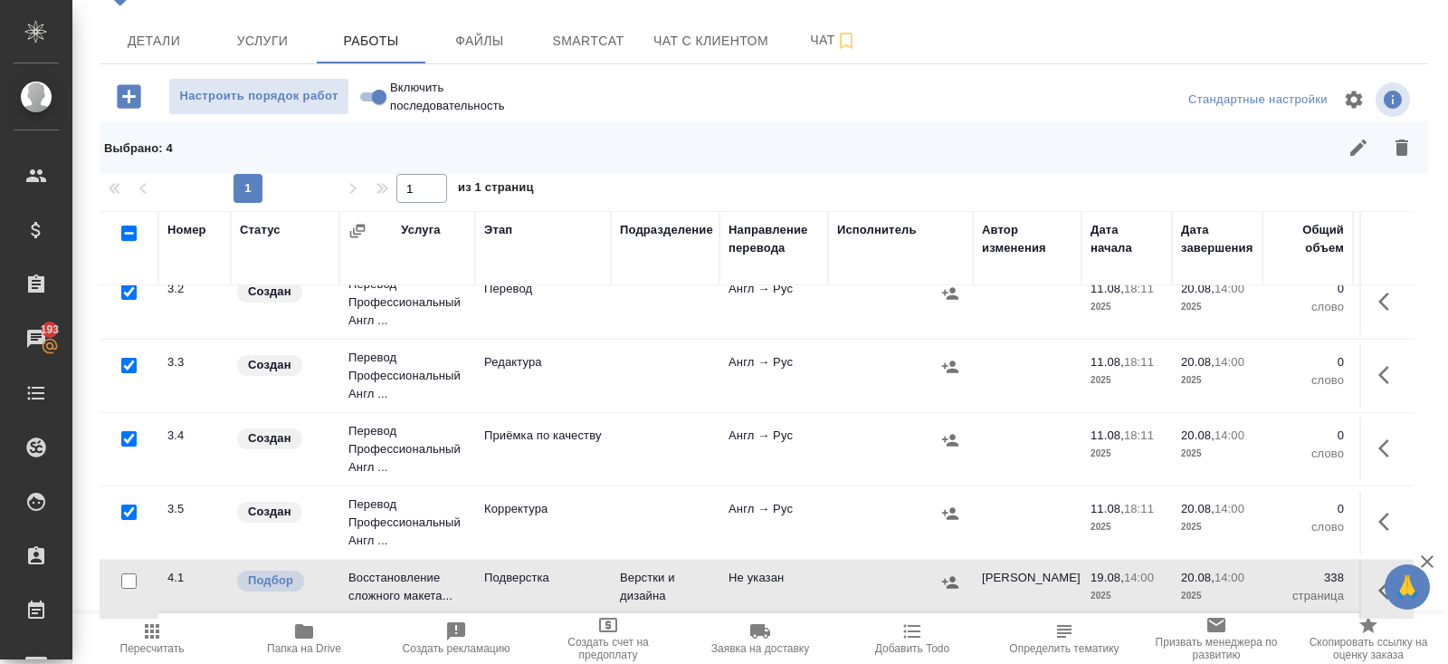
click at [1394, 154] on icon "button" at bounding box center [1402, 148] width 22 height 22
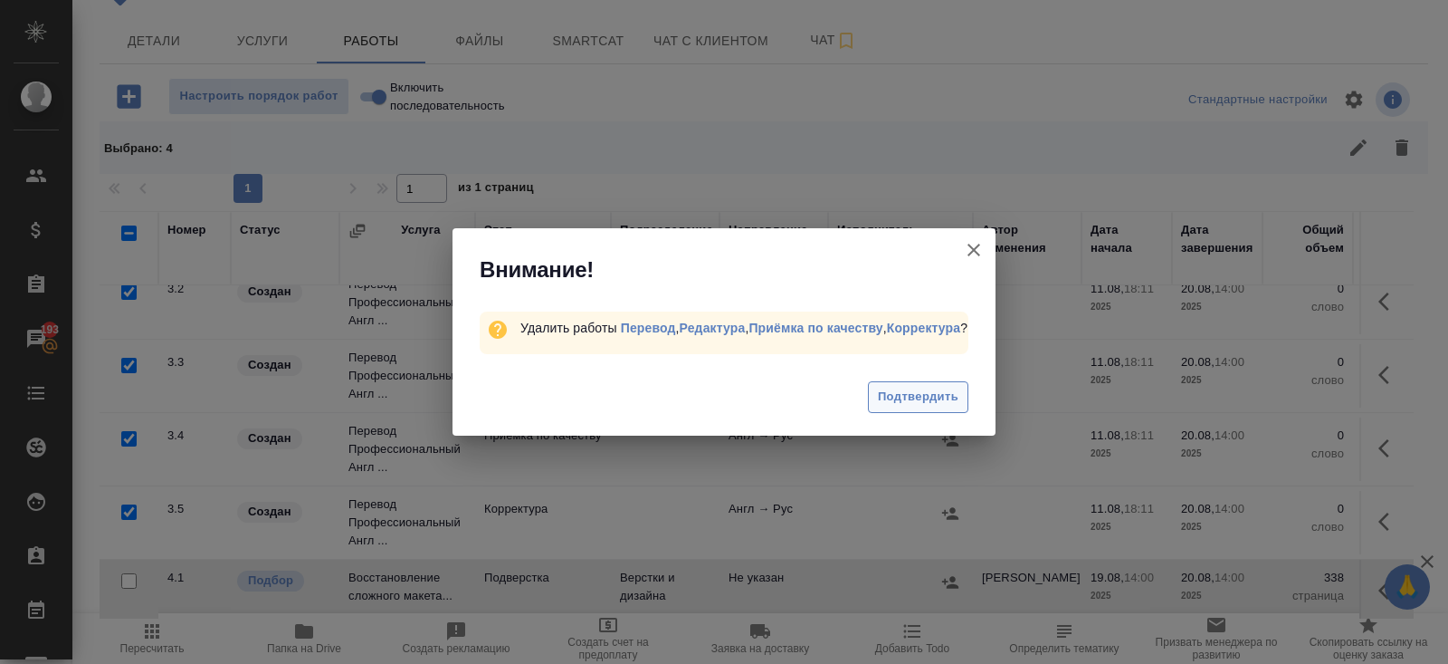
click at [938, 387] on button "Подтвердить" at bounding box center [918, 397] width 100 height 32
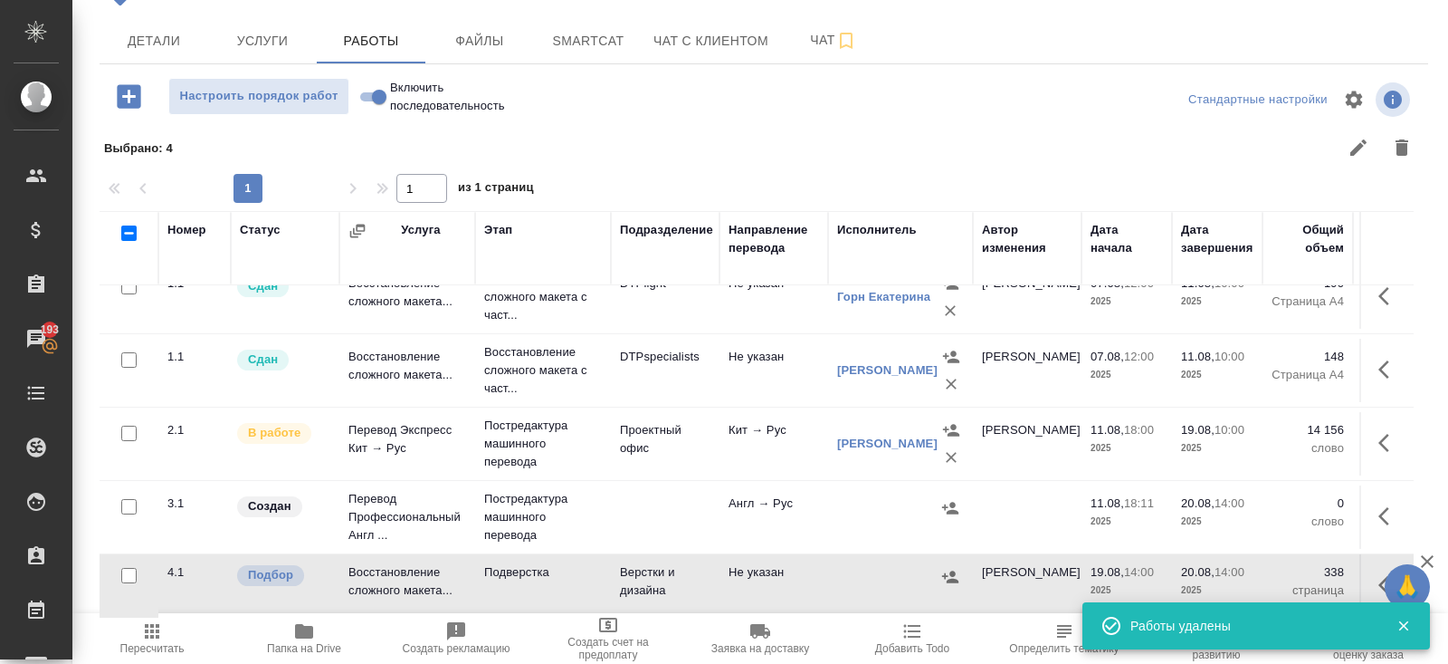
scroll to position [22, 0]
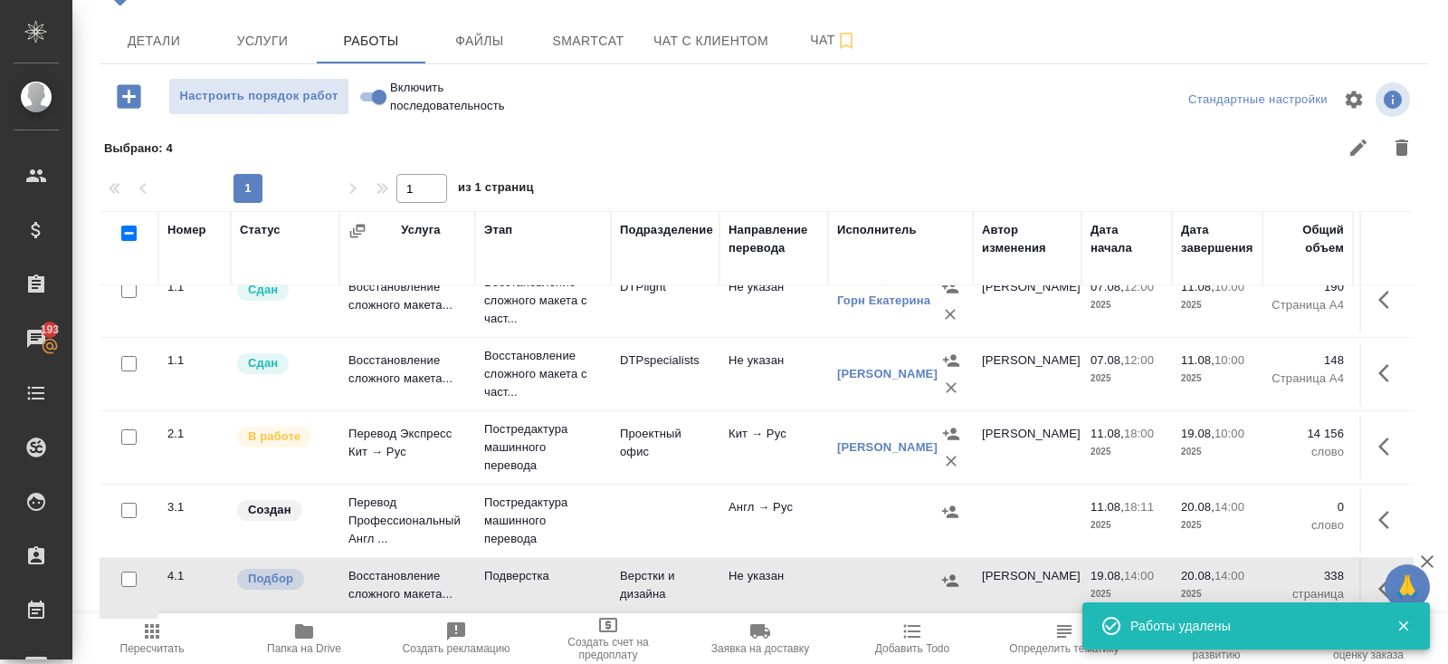
click at [1388, 511] on icon "button" at bounding box center [1390, 520] width 22 height 22
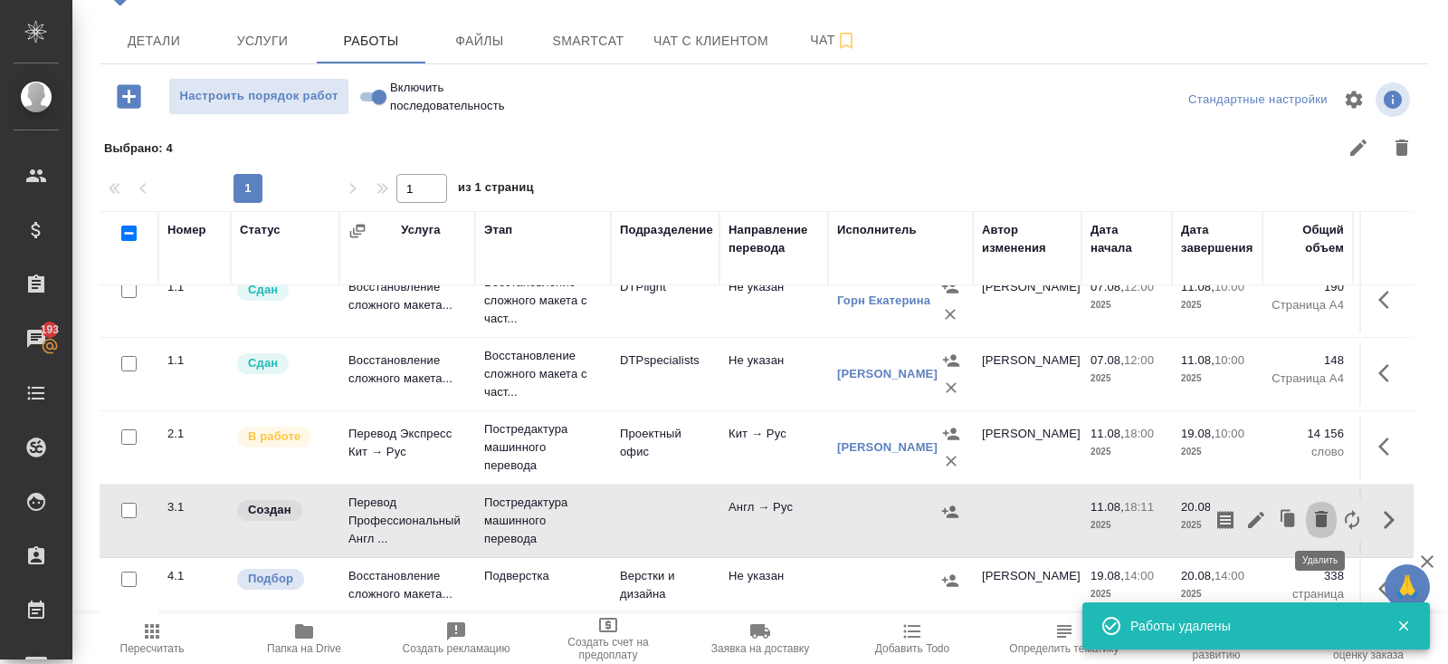
click at [1316, 516] on icon "button" at bounding box center [1322, 519] width 22 height 22
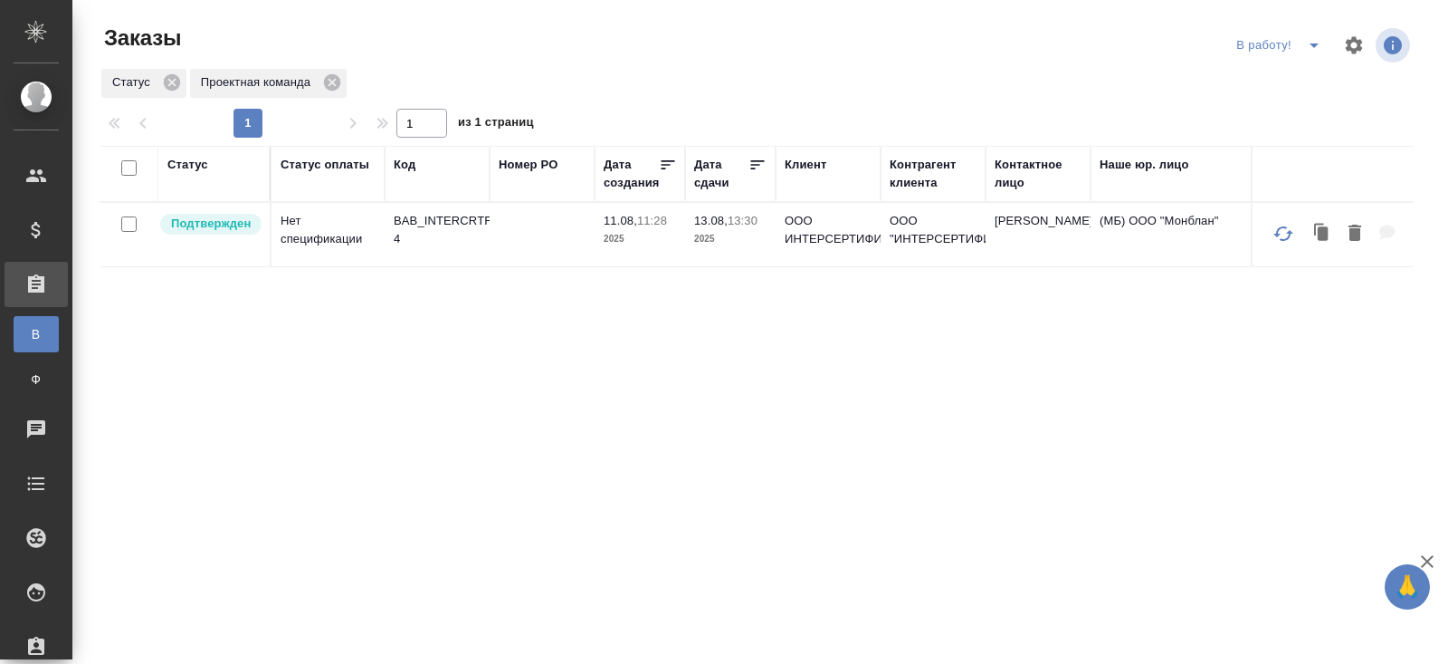
click at [425, 220] on p "BAB_INTERCRTF-4" at bounding box center [437, 230] width 87 height 36
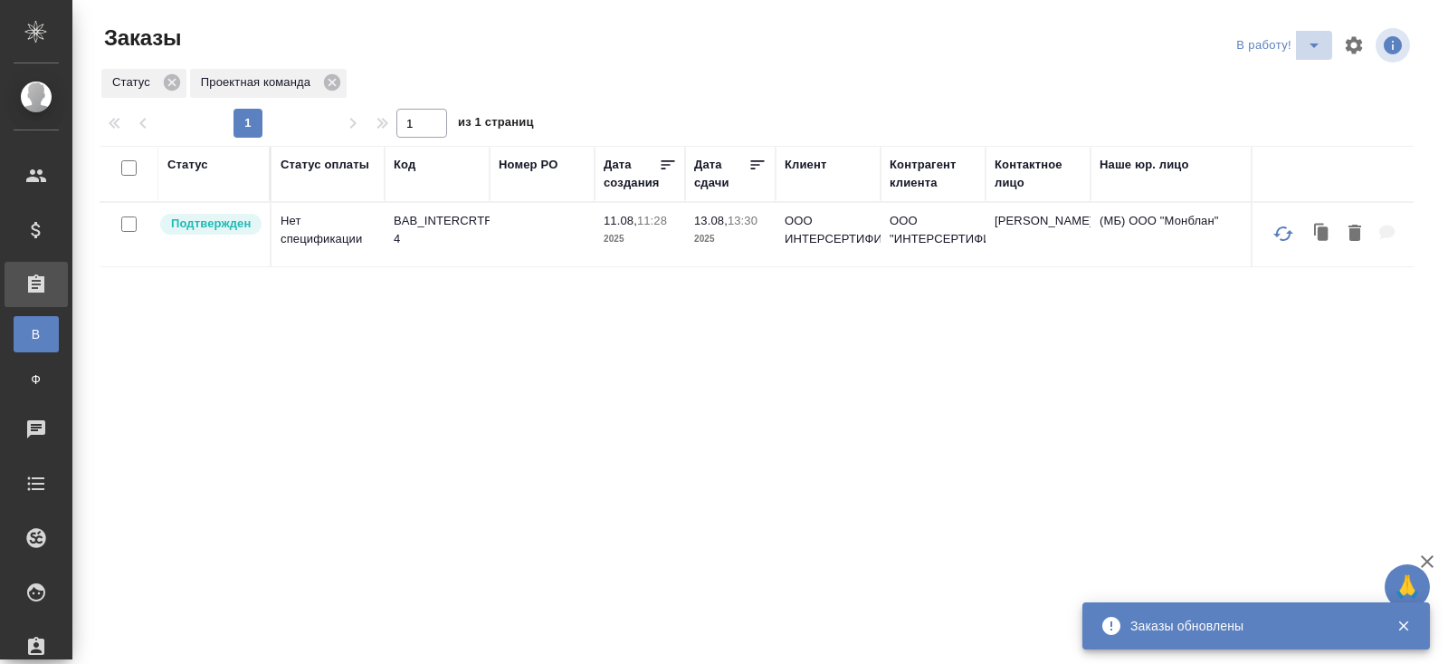
click at [1310, 52] on icon "split button" at bounding box center [1315, 45] width 22 height 22
click at [1306, 70] on li "ПМ" at bounding box center [1281, 81] width 100 height 29
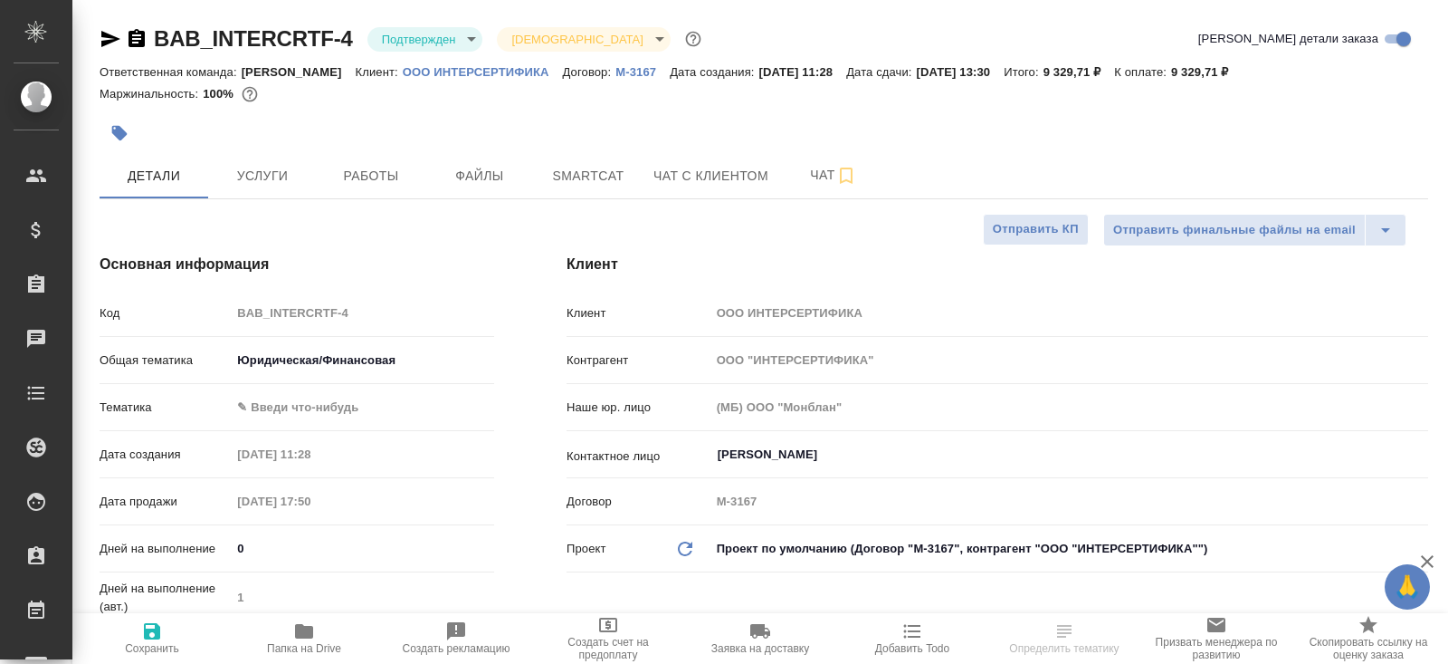
select select "RU"
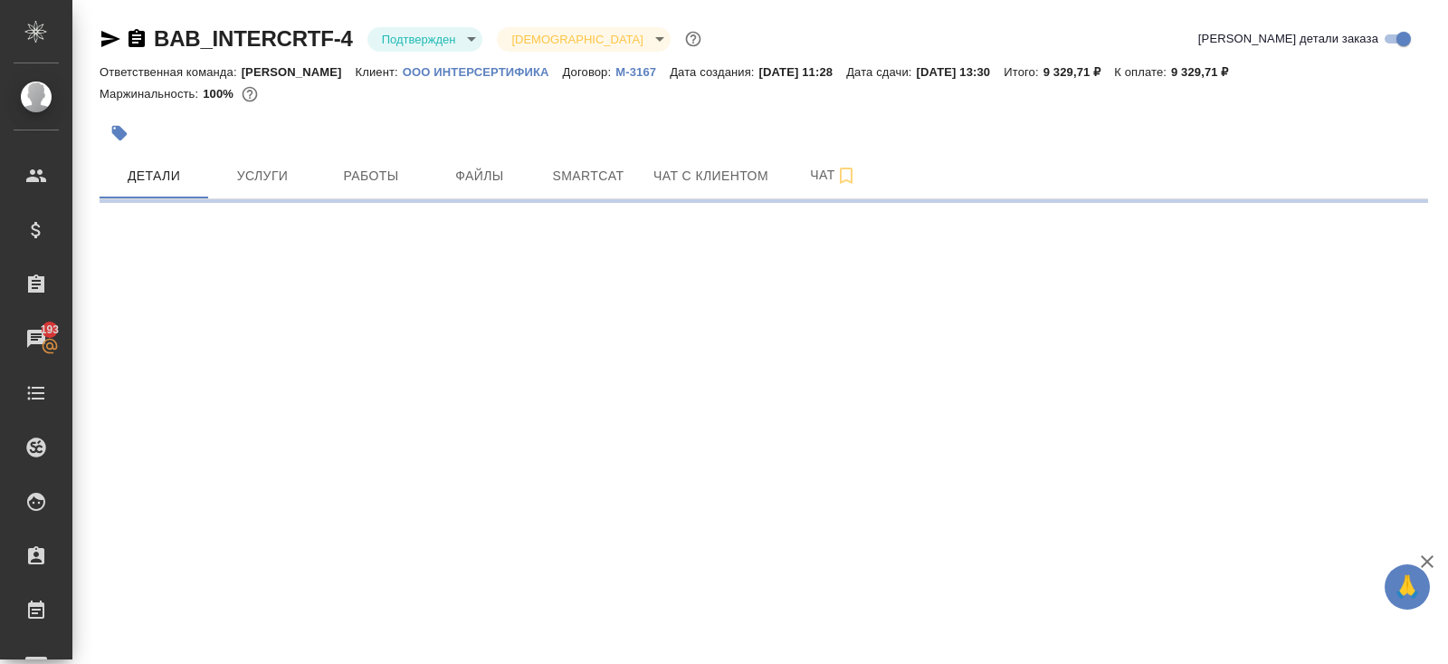
select select "RU"
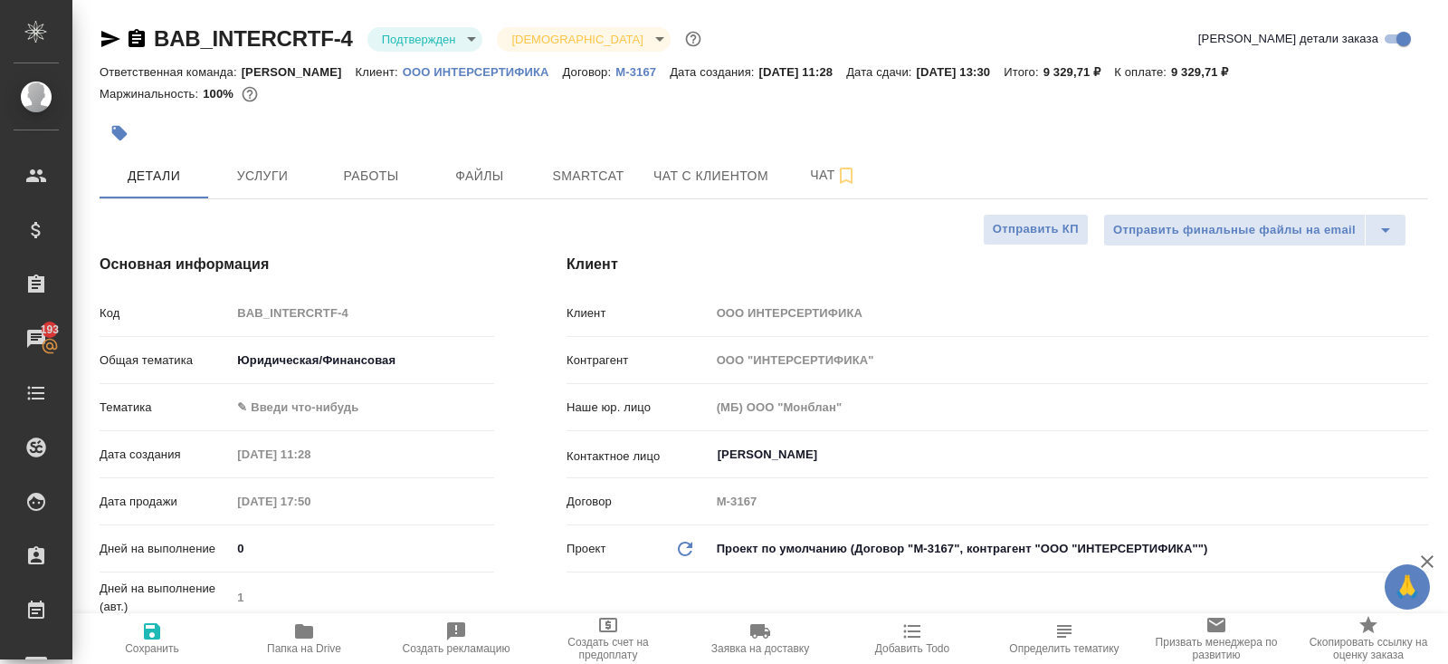
type textarea "x"
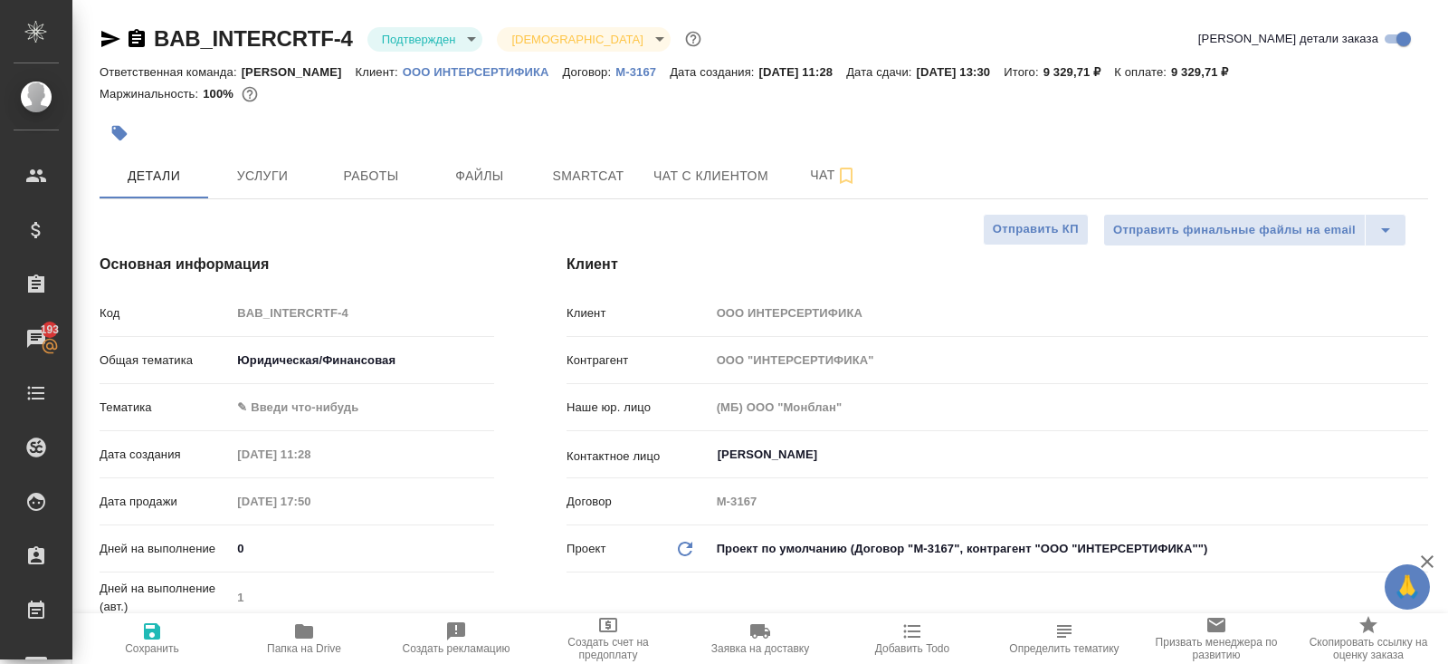
type textarea "x"
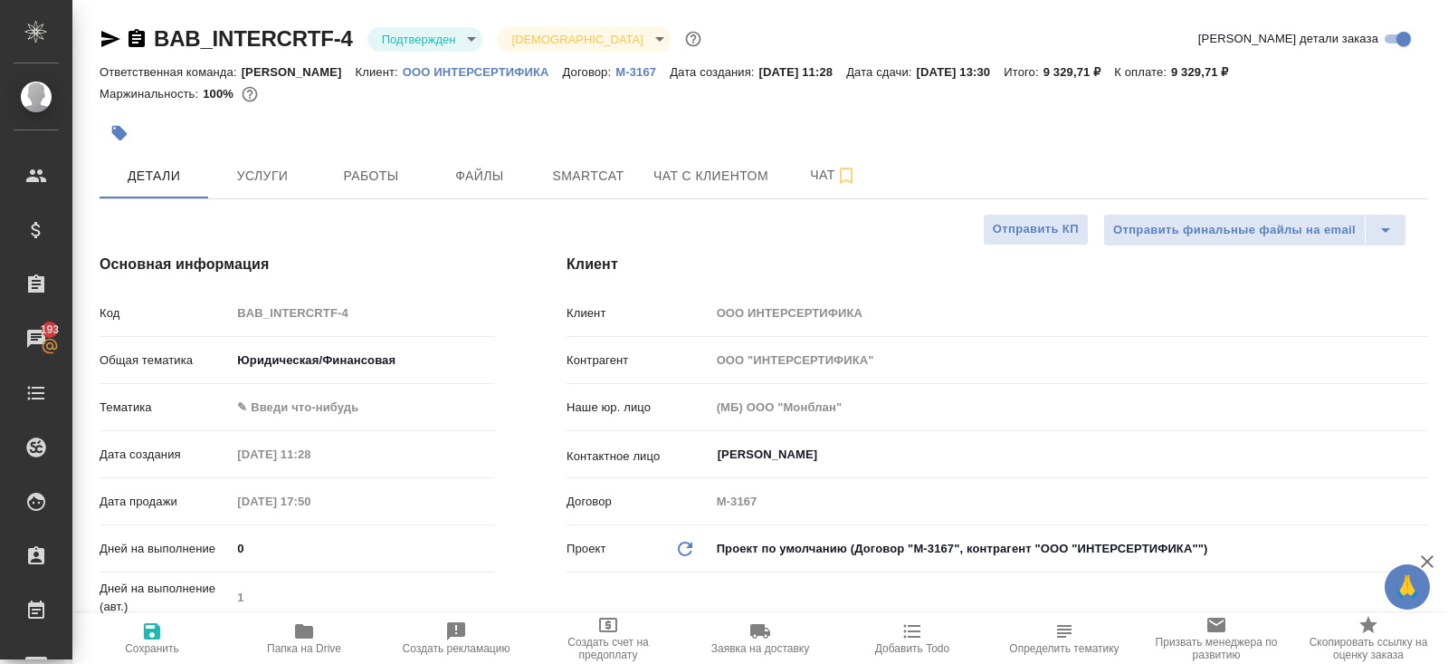
type textarea "x"
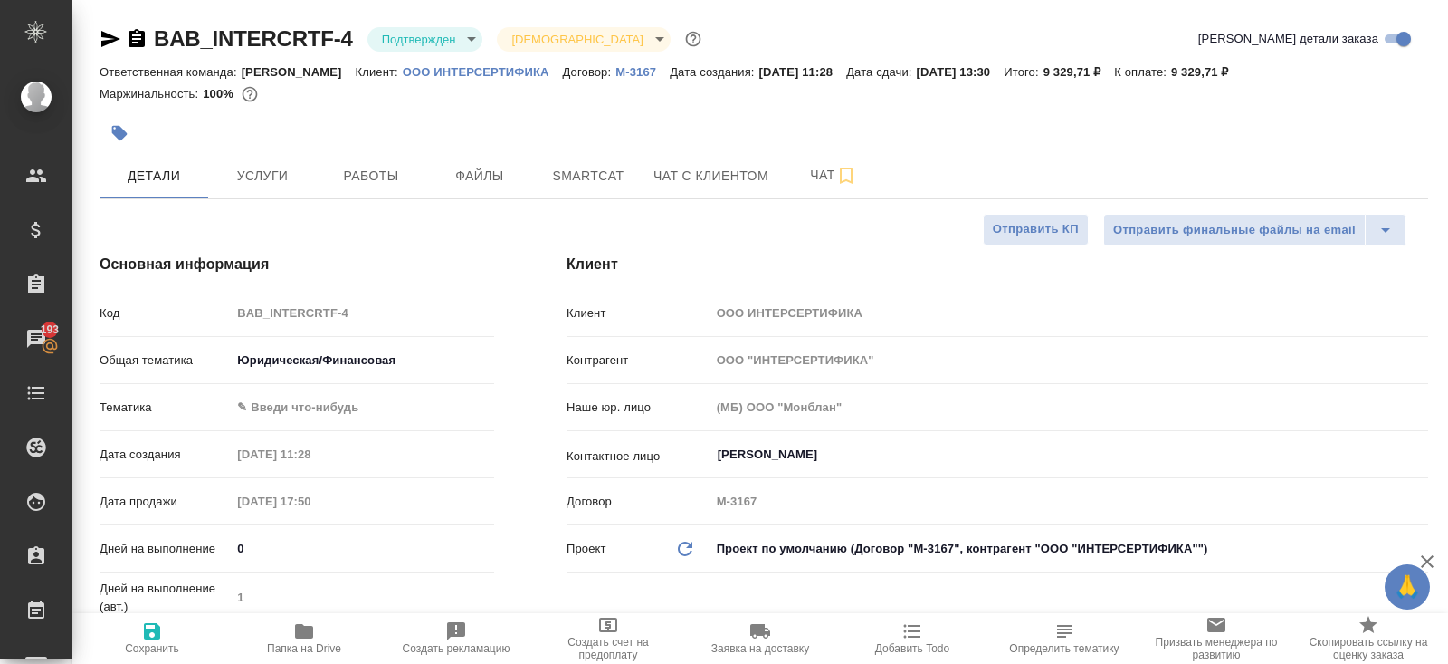
type textarea "x"
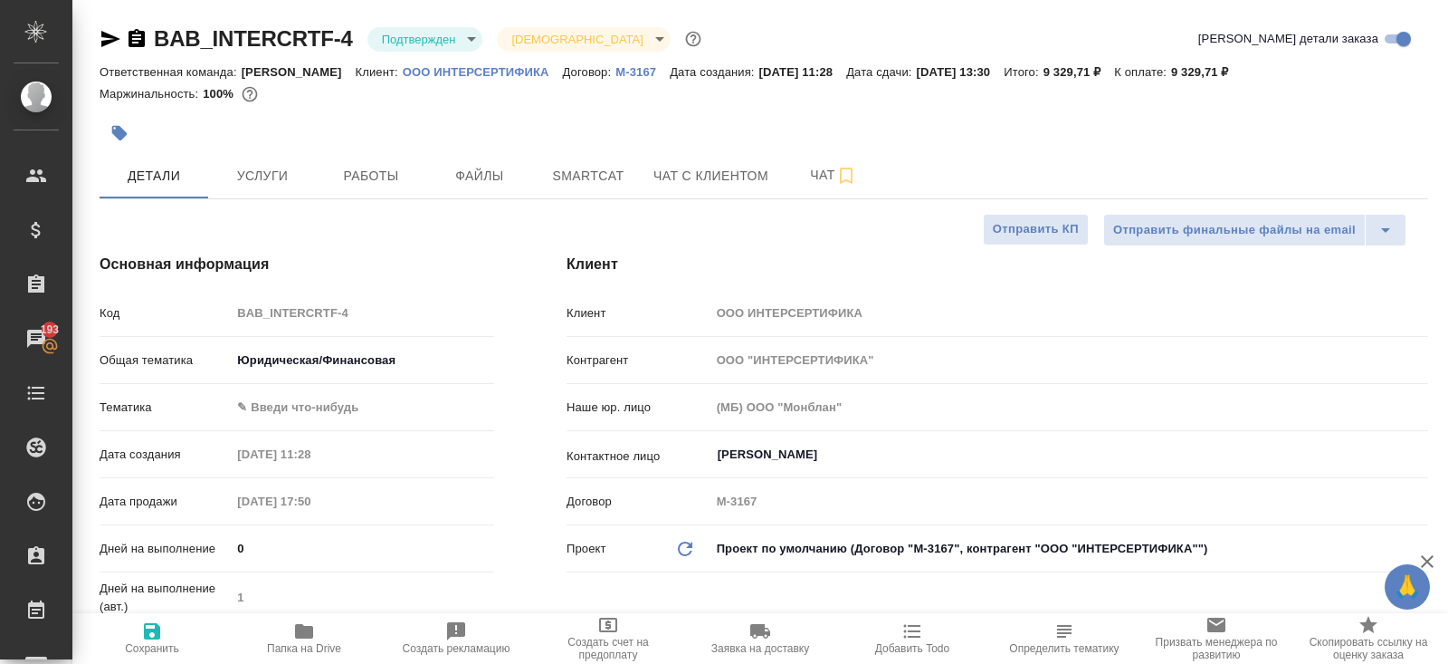
type textarea "x"
click at [110, 40] on icon "button" at bounding box center [110, 39] width 19 height 16
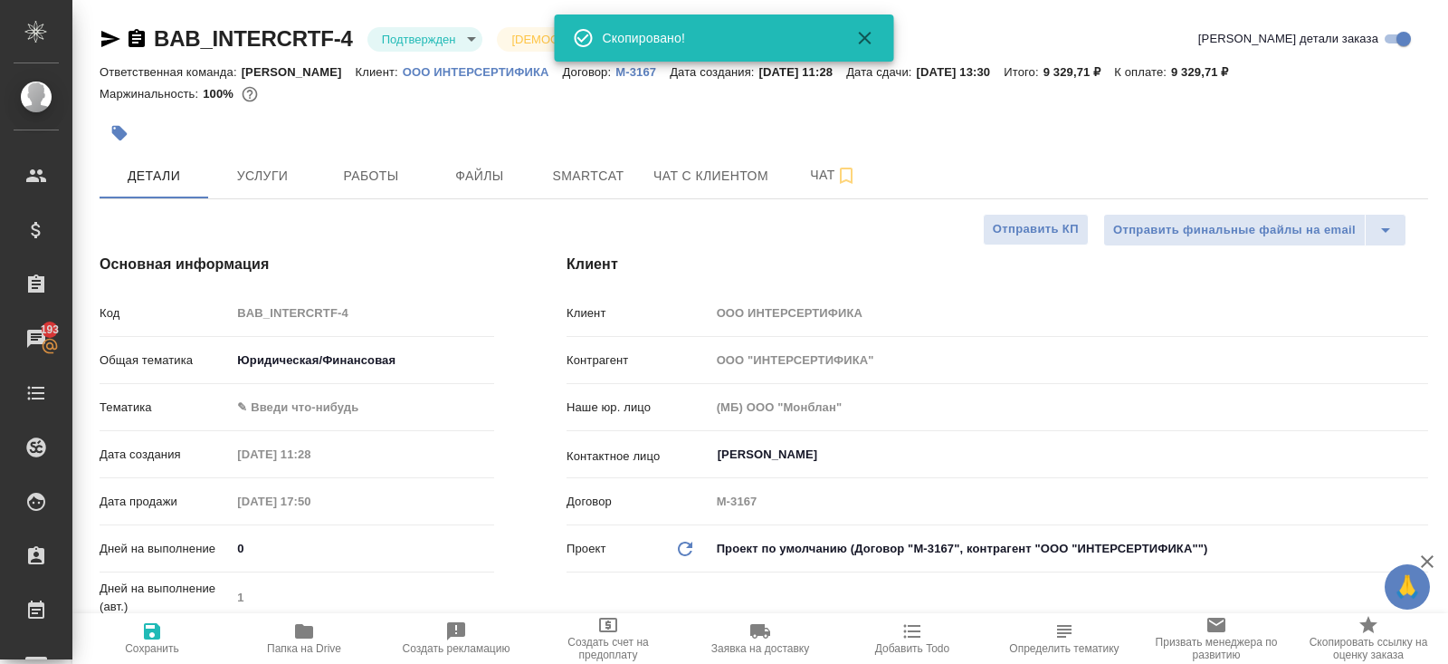
type textarea "x"
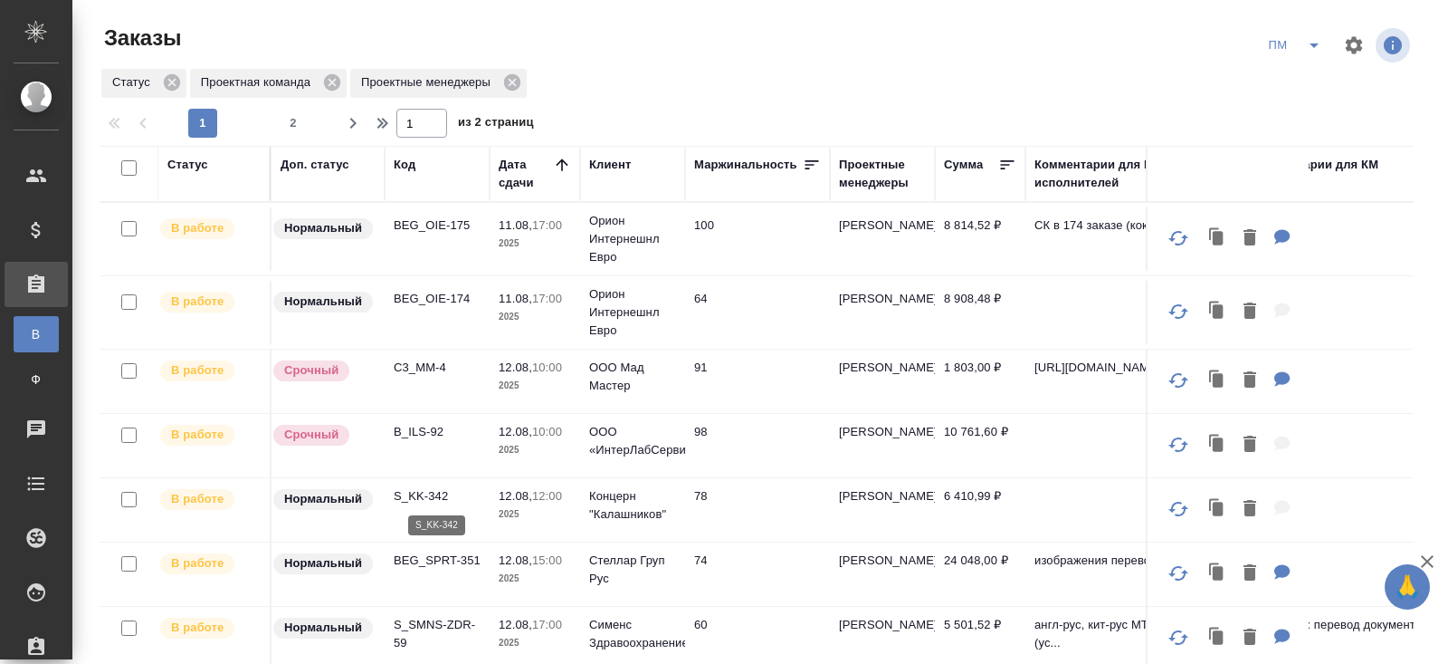
click at [425, 491] on p "S_KK-342" at bounding box center [437, 496] width 87 height 18
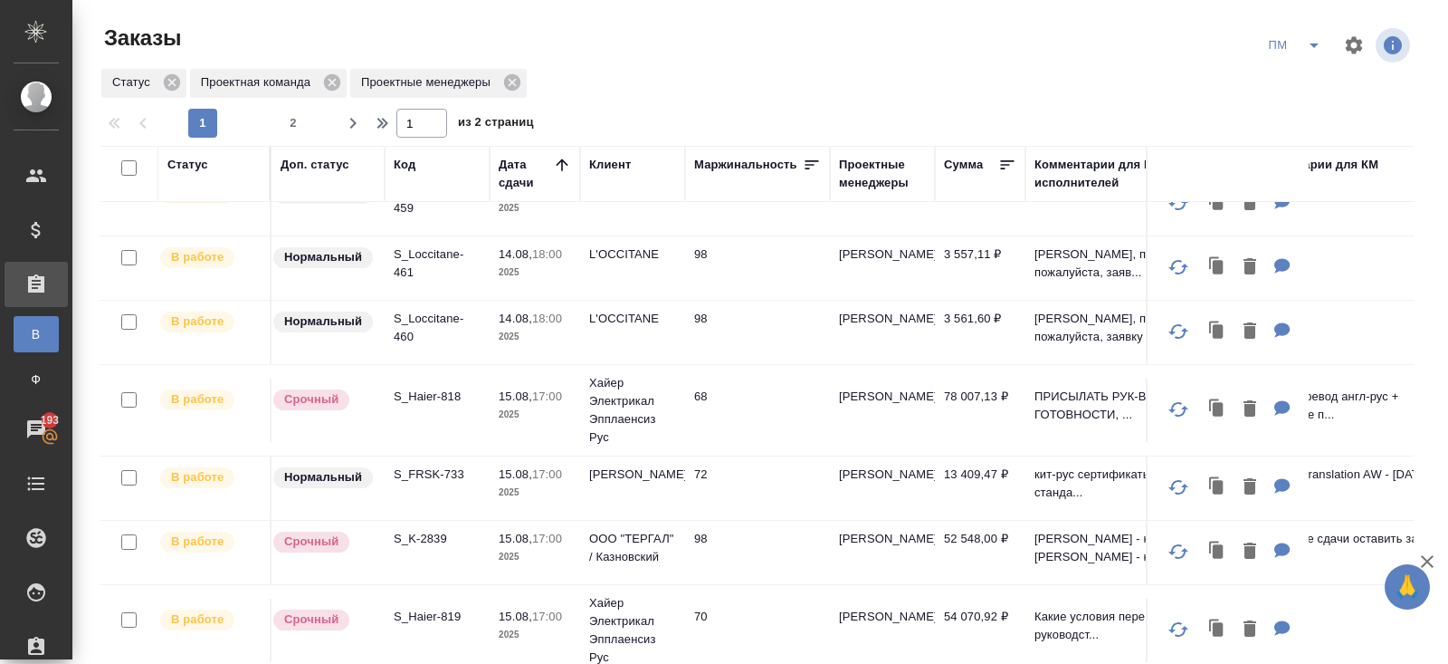
scroll to position [983, 0]
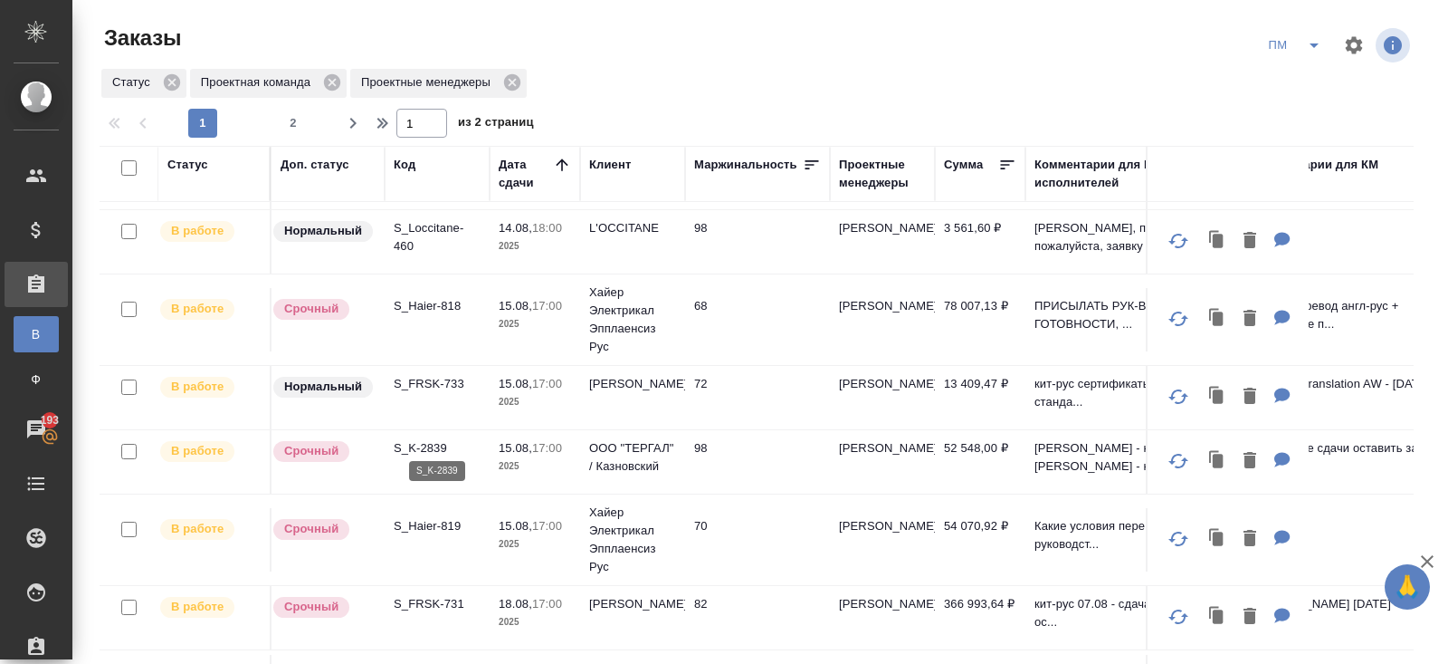
click at [416, 439] on p "S_K-2839" at bounding box center [437, 448] width 87 height 18
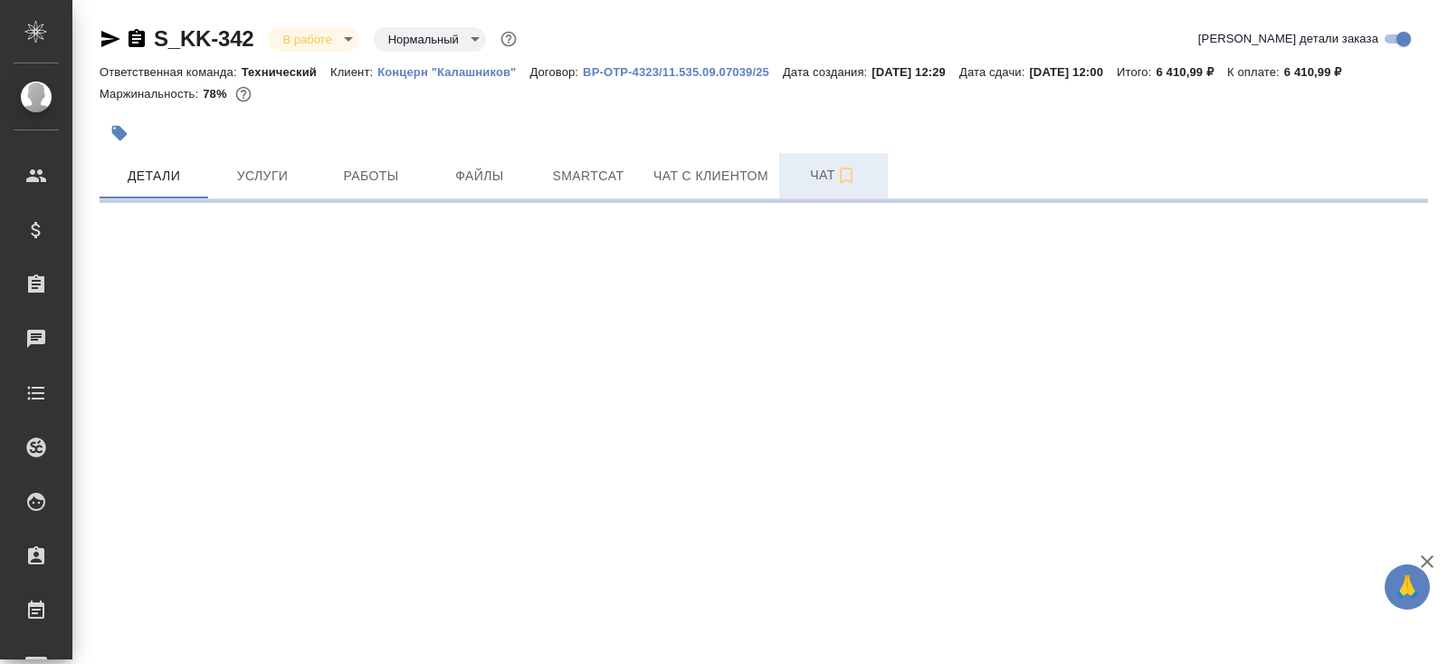
select select "RU"
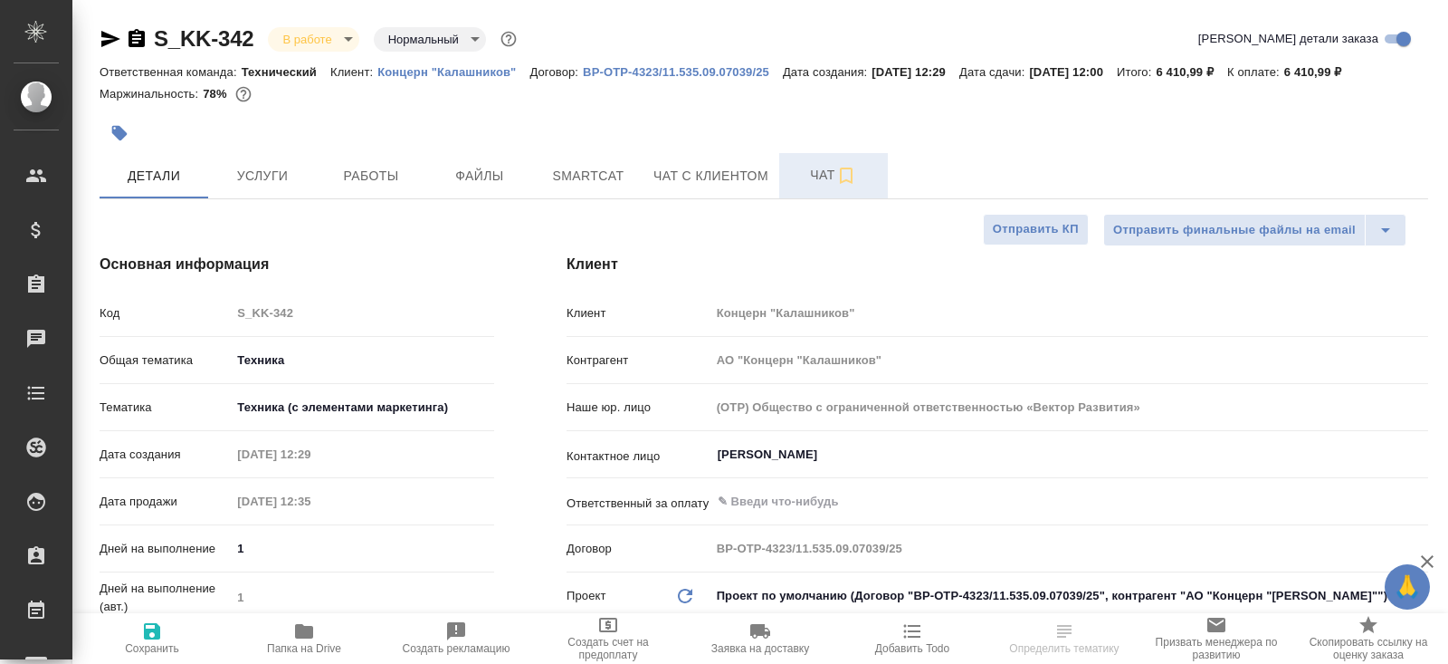
type textarea "x"
click at [824, 176] on span "Чат" at bounding box center [833, 175] width 87 height 23
type textarea "x"
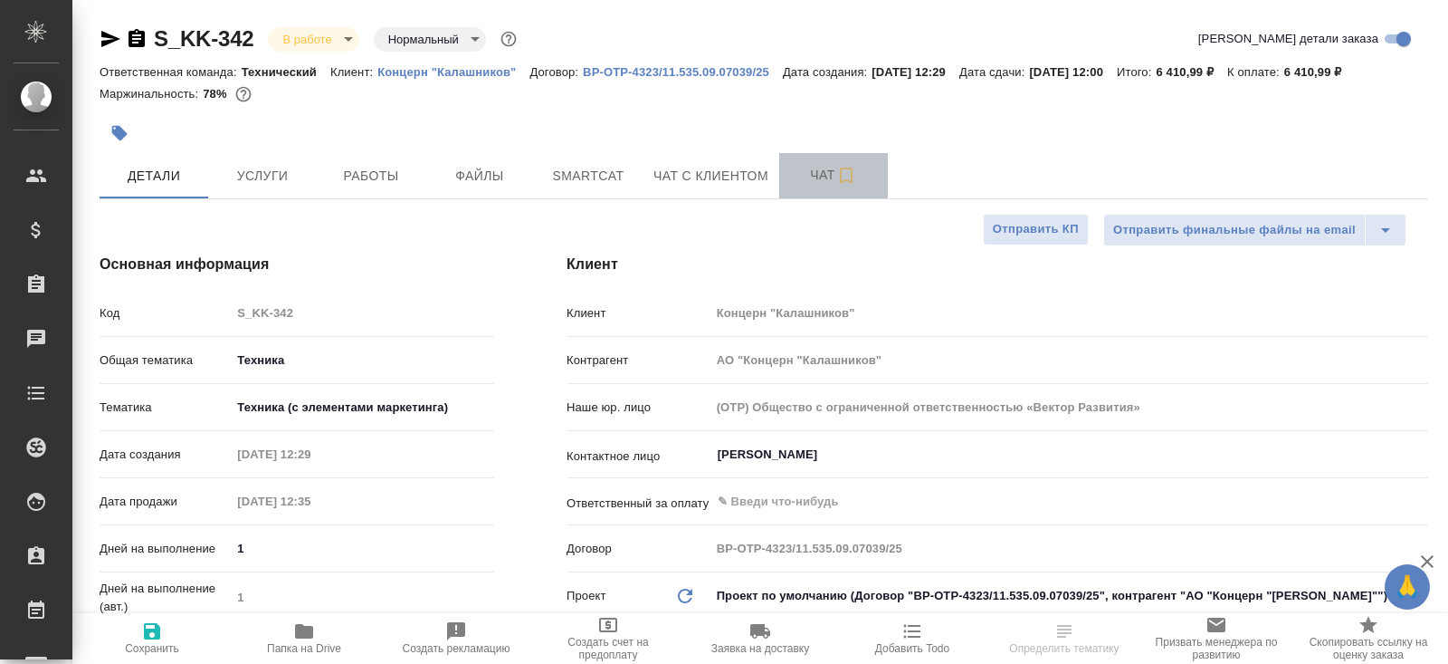
type textarea "x"
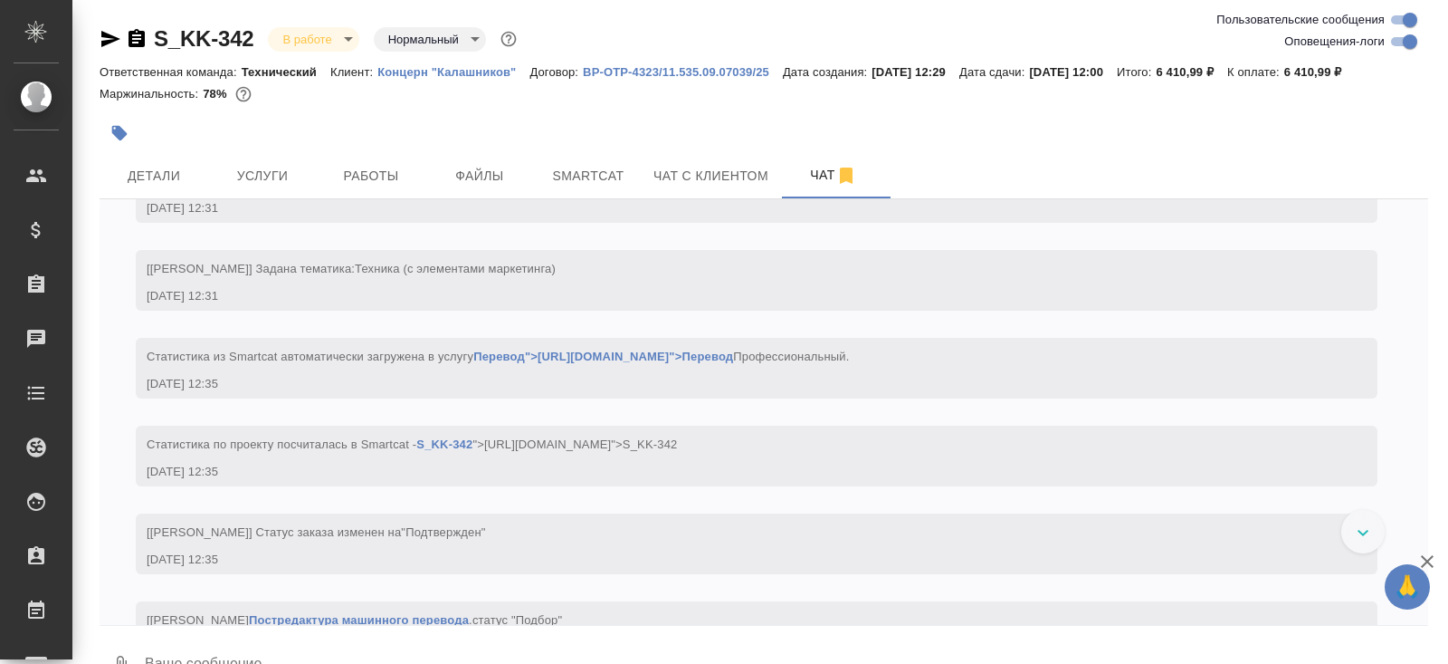
click at [1403, 39] on input "Оповещения-логи" at bounding box center [1410, 42] width 65 height 22
checkbox input "false"
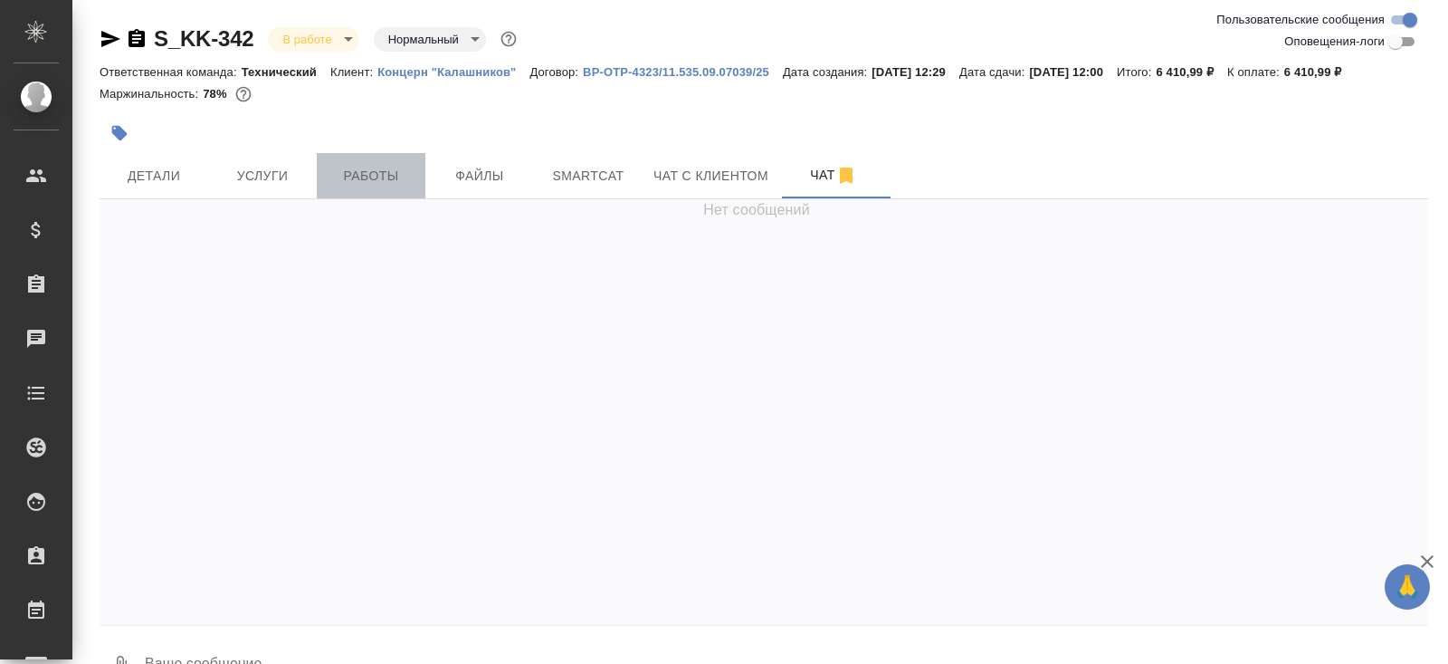
click at [372, 186] on button "Работы" at bounding box center [371, 175] width 109 height 45
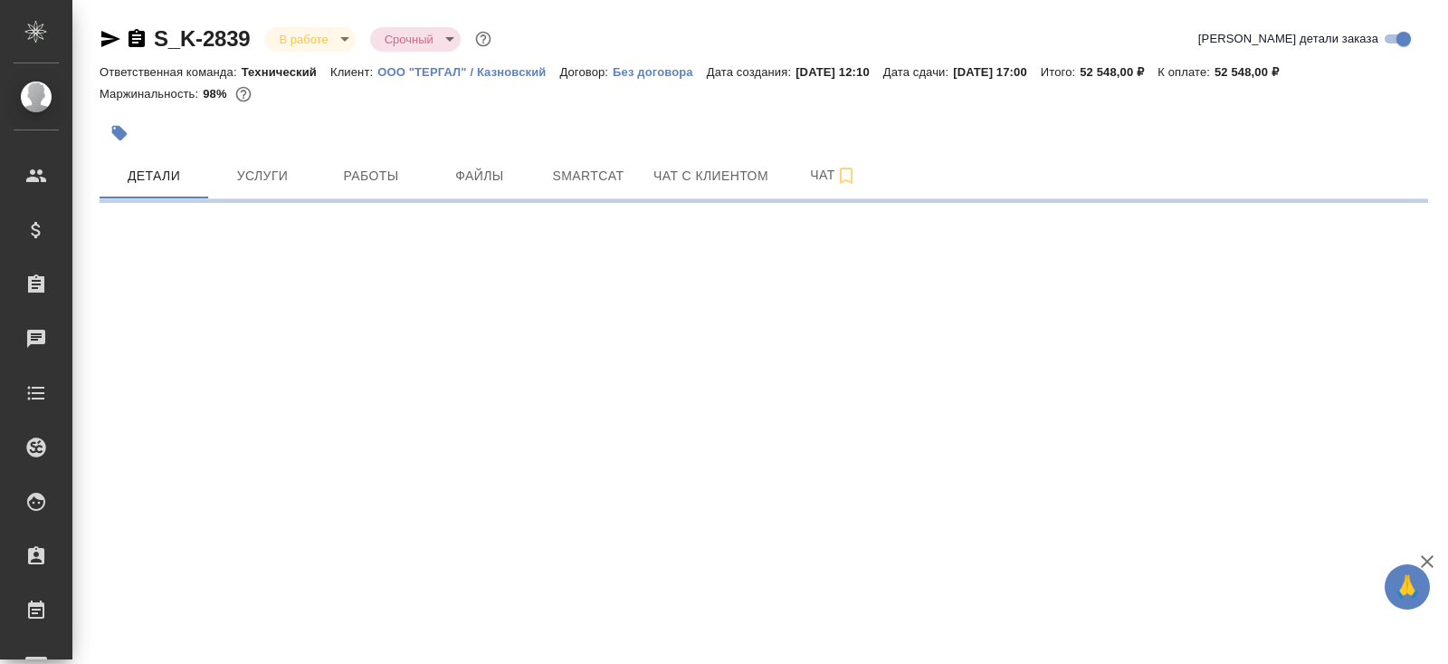
select select "RU"
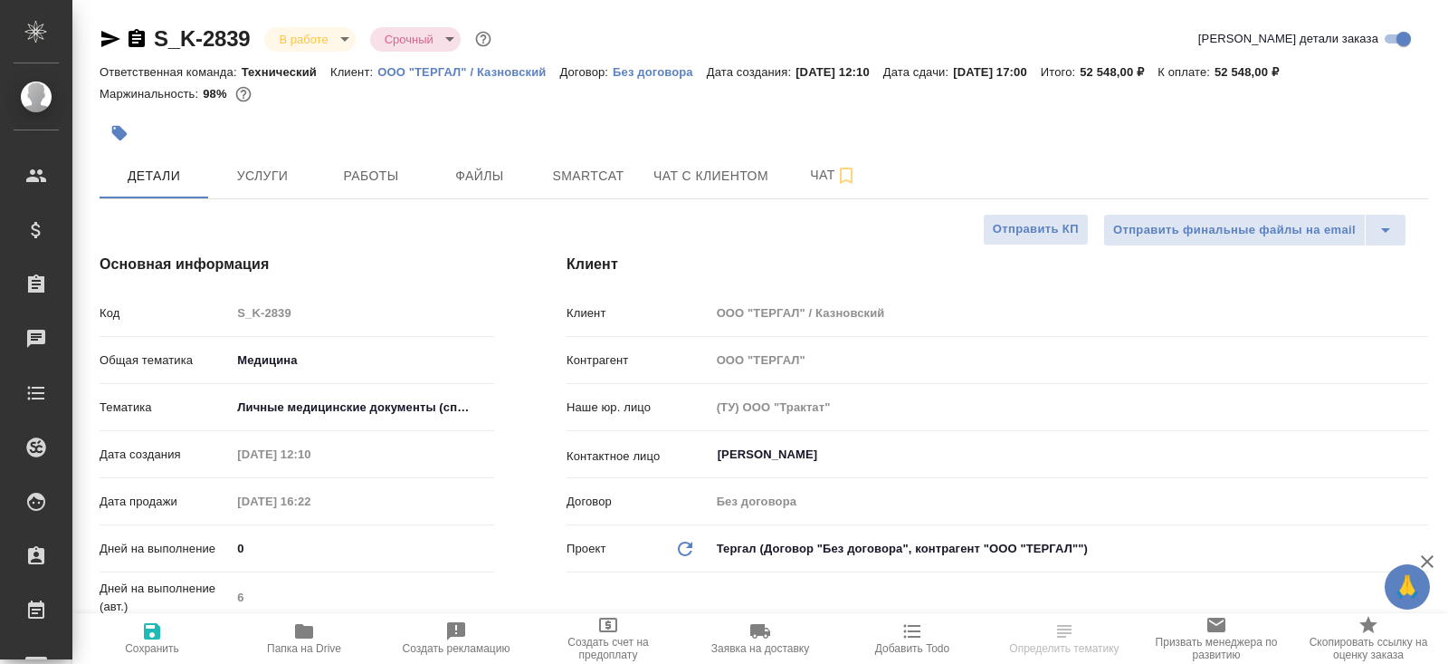
type textarea "x"
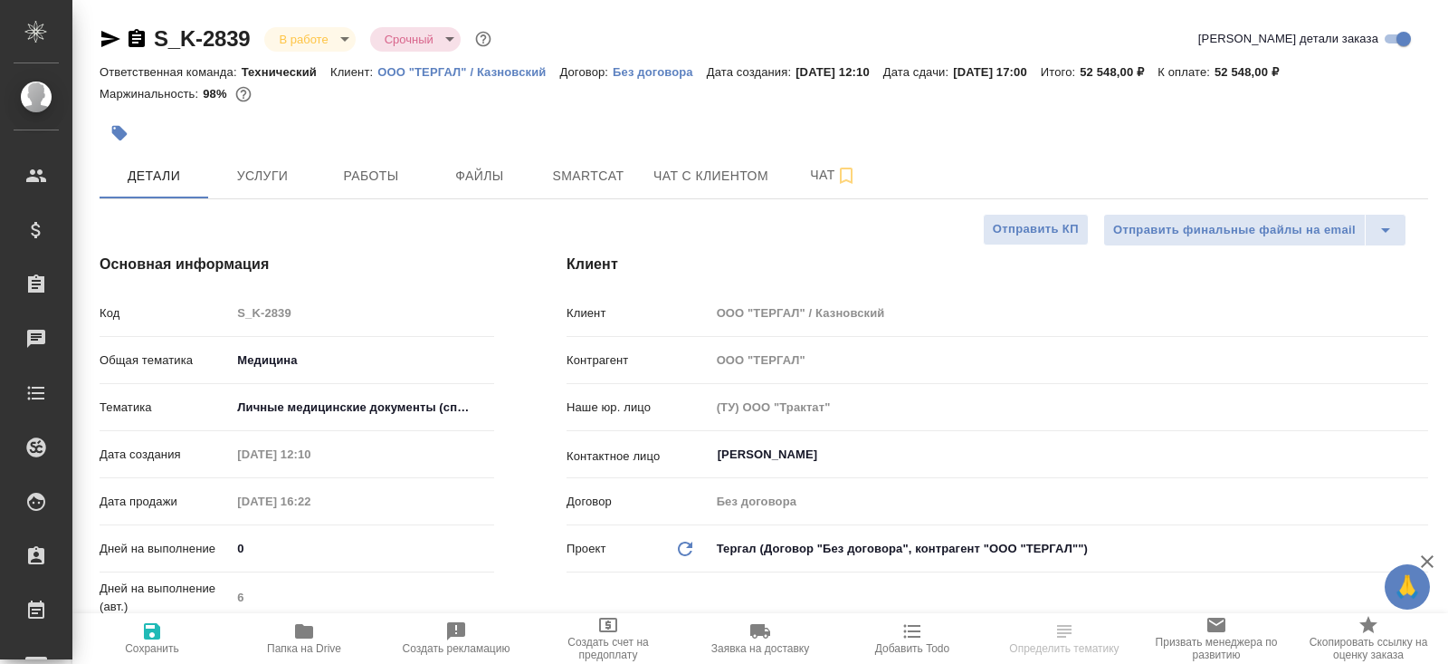
type textarea "x"
click at [830, 171] on span "Чат" at bounding box center [833, 175] width 87 height 23
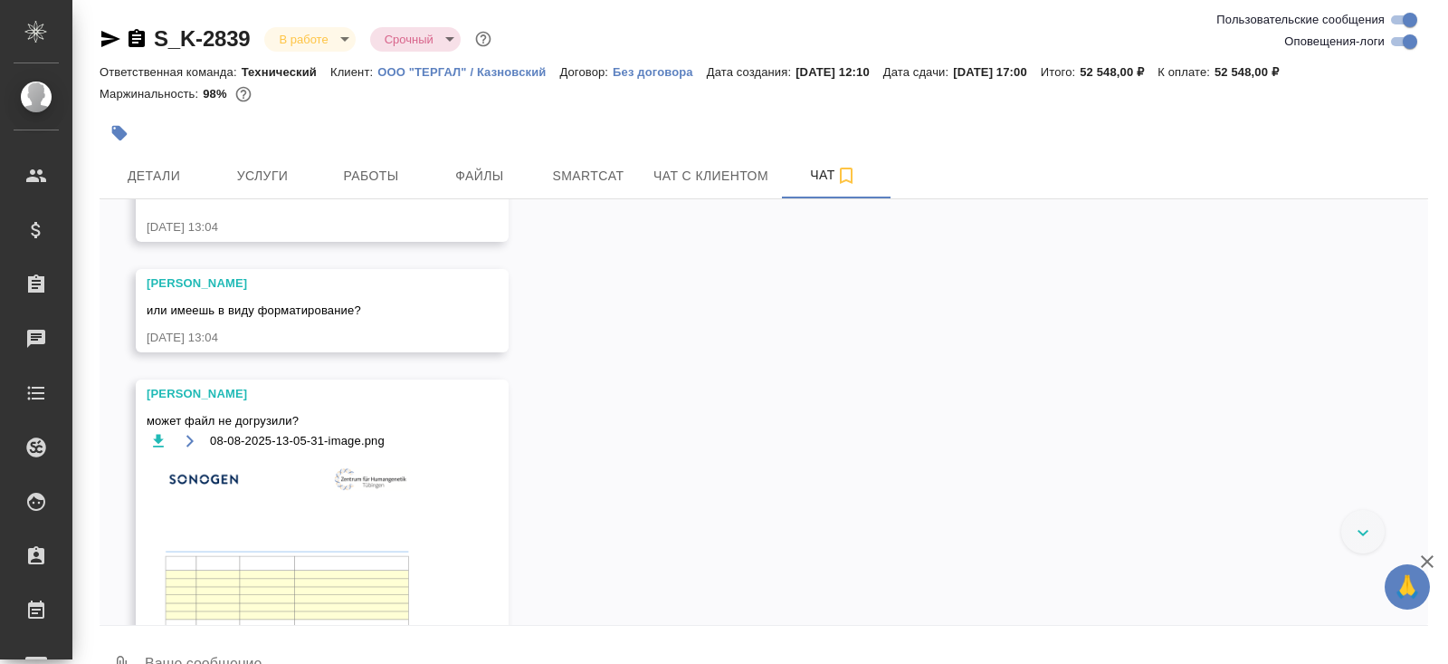
click at [1390, 45] on input "Оповещения-логи" at bounding box center [1410, 42] width 65 height 22
checkbox input "false"
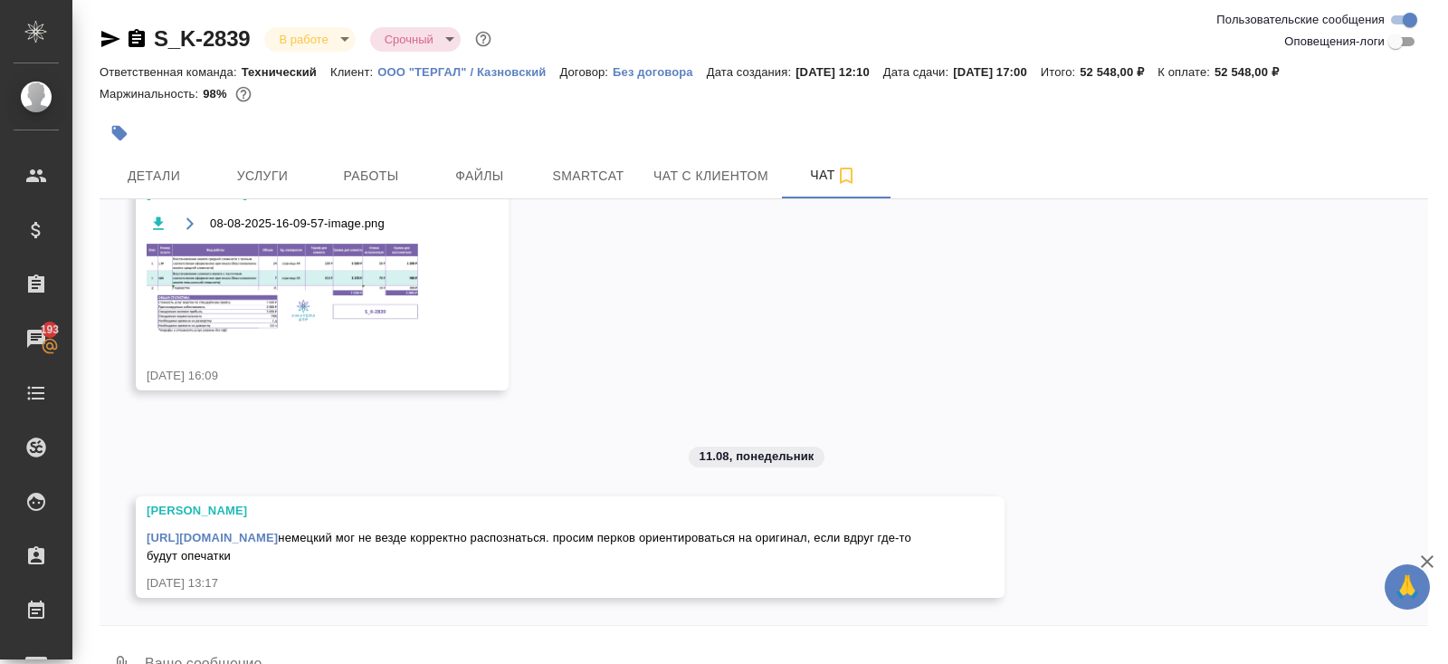
click at [139, 42] on icon "button" at bounding box center [137, 38] width 16 height 18
click at [156, 177] on span "Детали" at bounding box center [153, 176] width 87 height 23
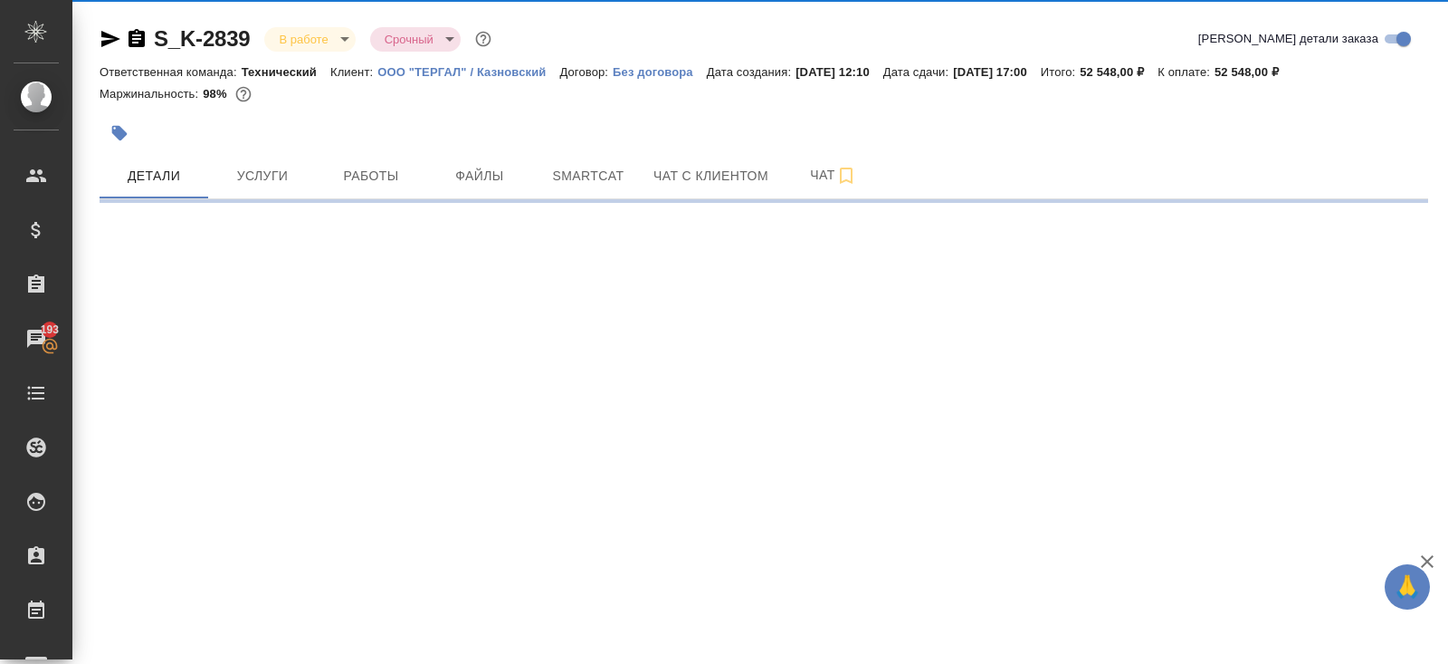
select select "RU"
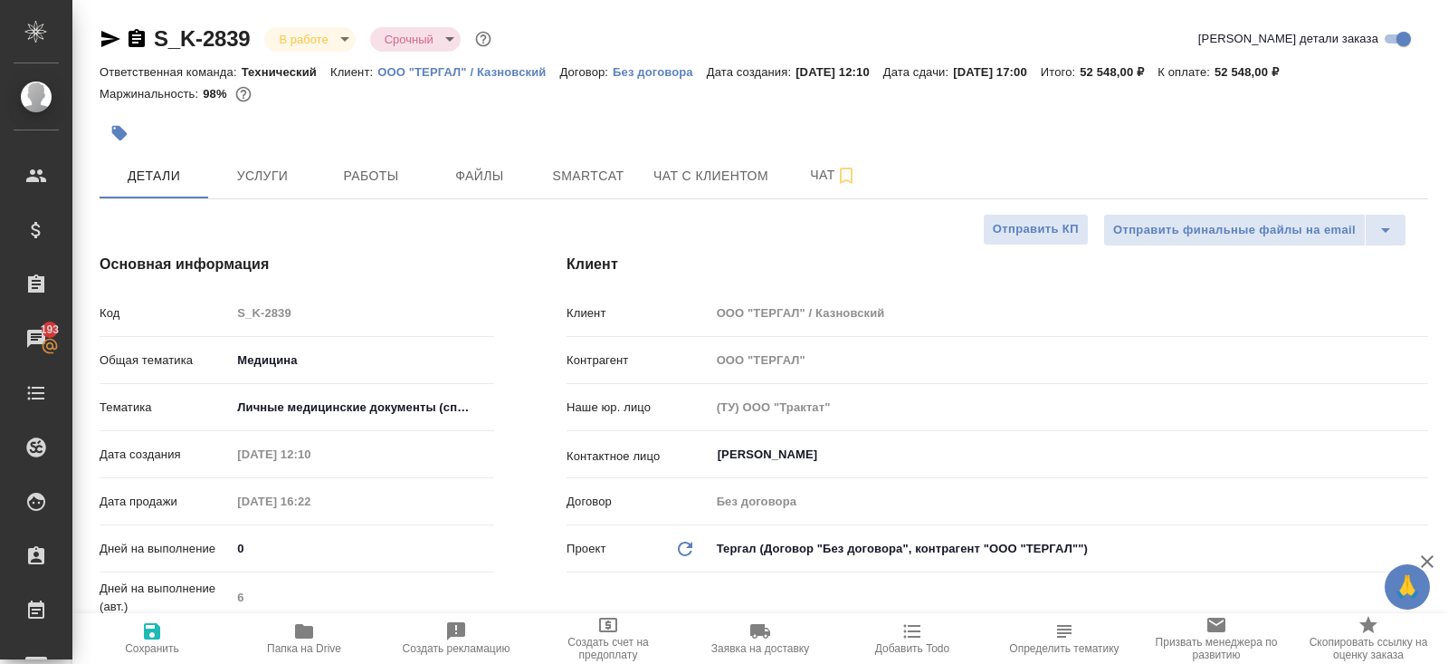
type textarea "x"
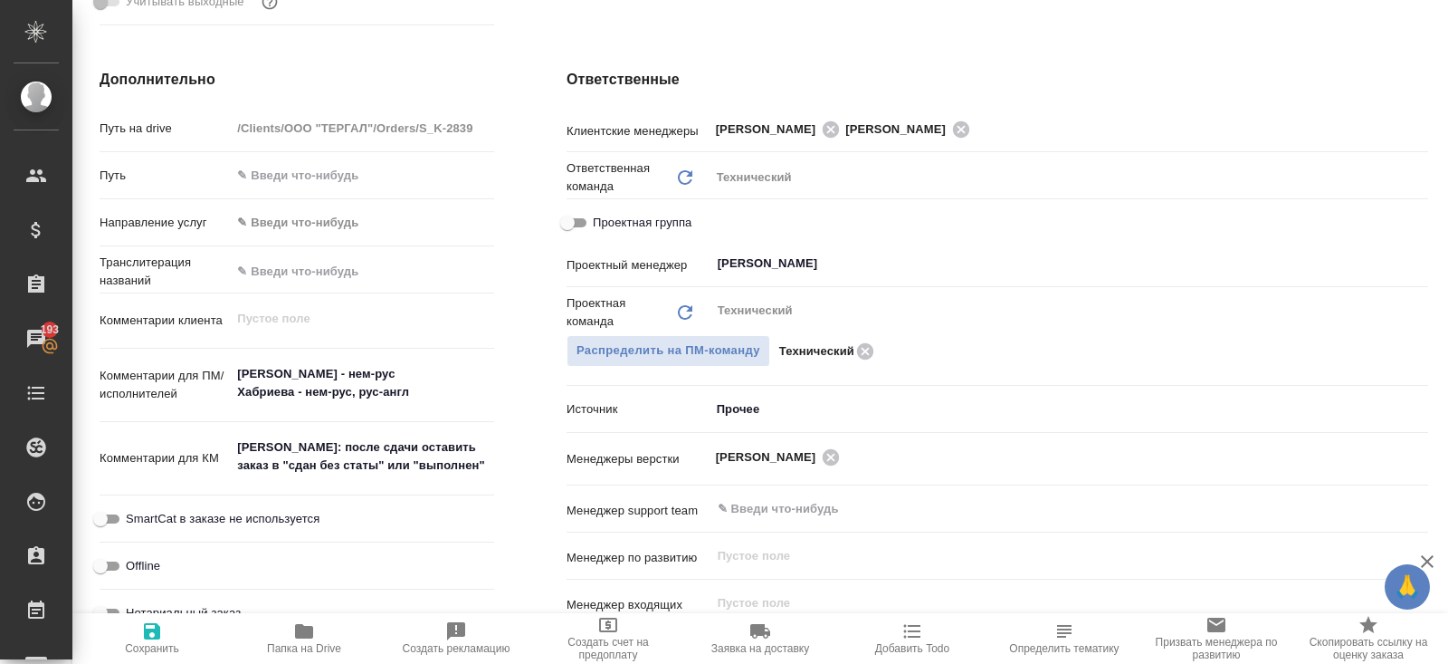
scroll to position [749, 0]
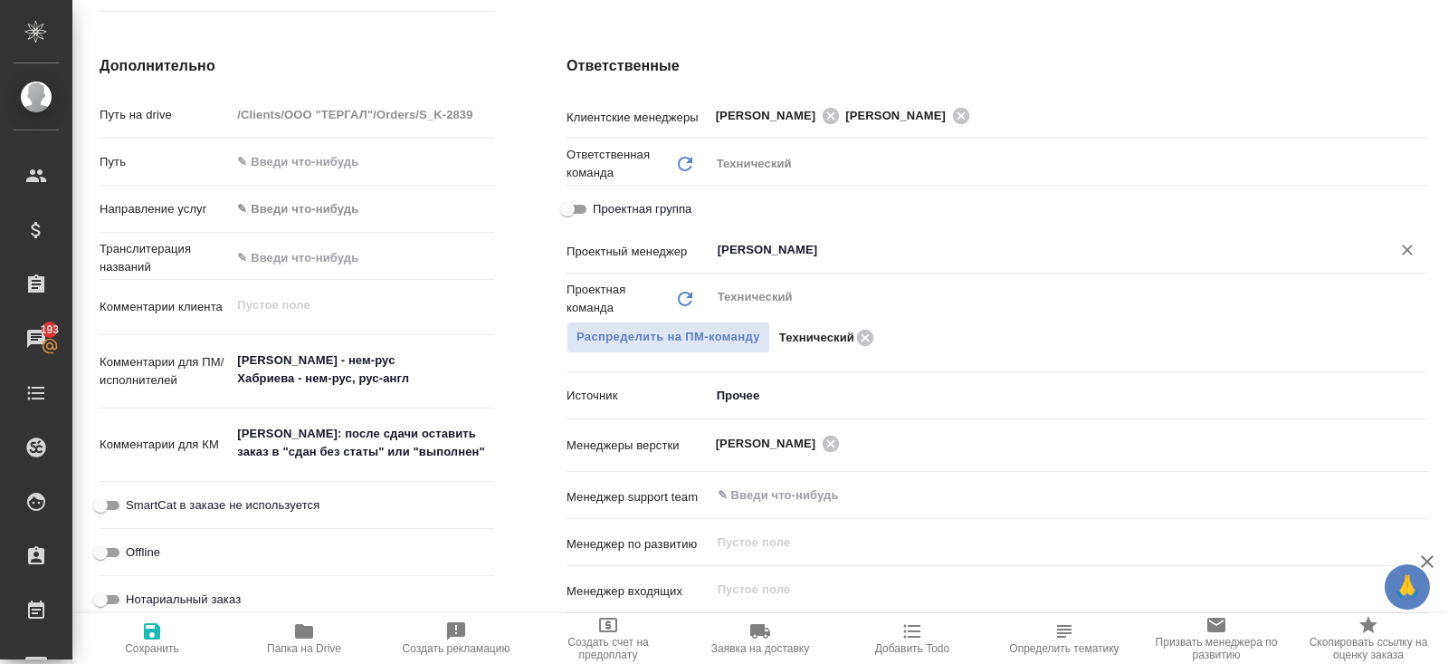
click at [736, 251] on input "[PERSON_NAME]" at bounding box center [1039, 250] width 646 height 22
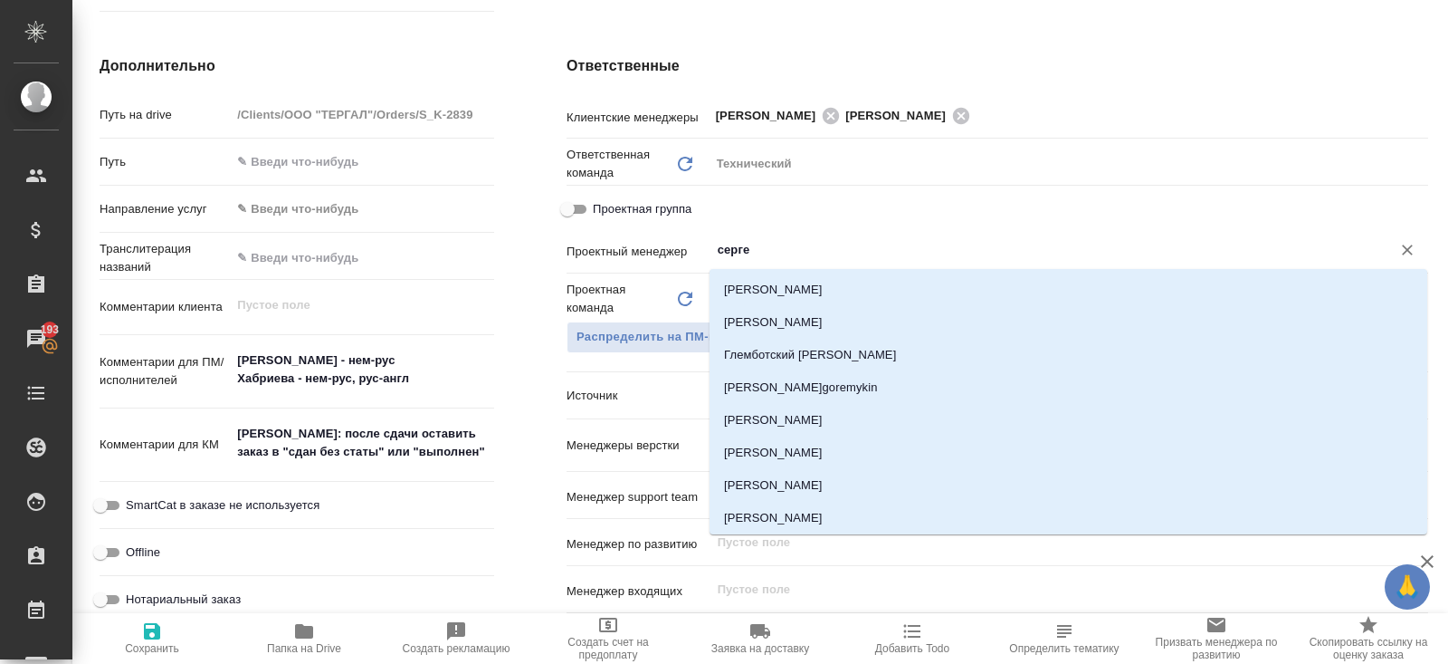
type input "сергее"
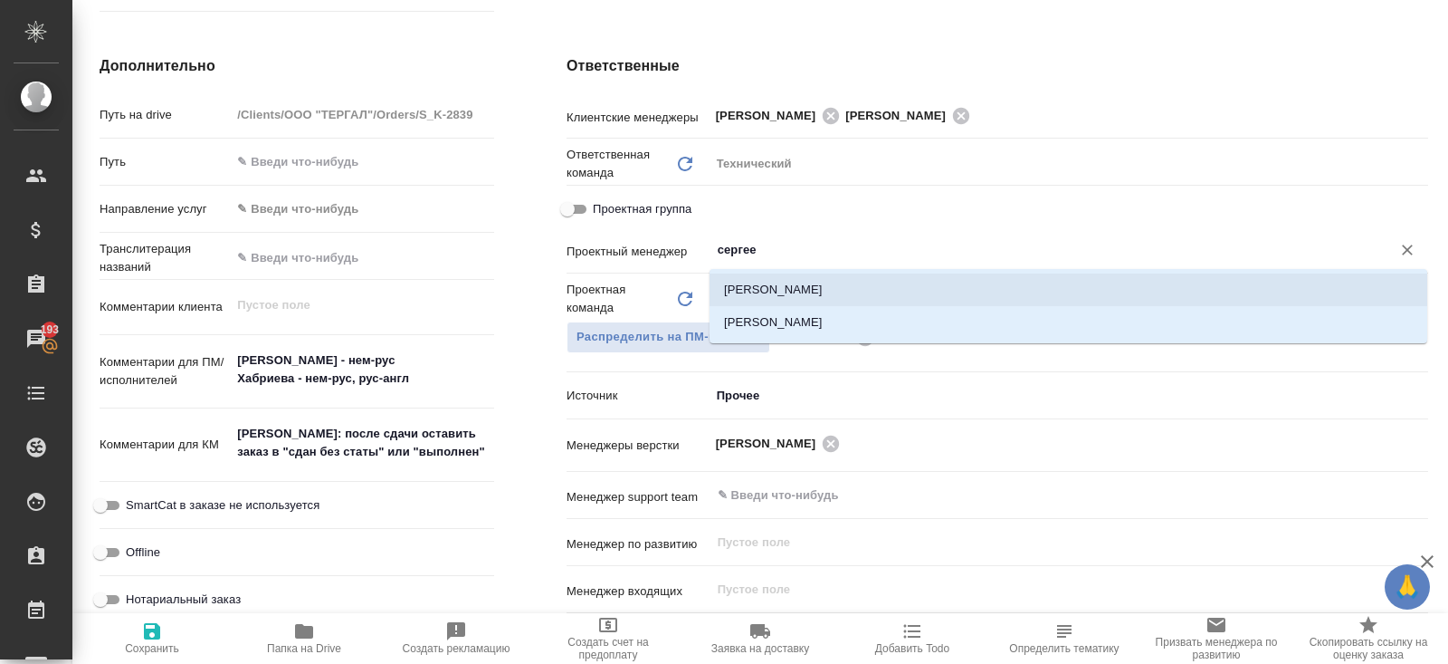
click at [740, 281] on li "Сергеева Анастасия" at bounding box center [1069, 289] width 718 height 33
type textarea "x"
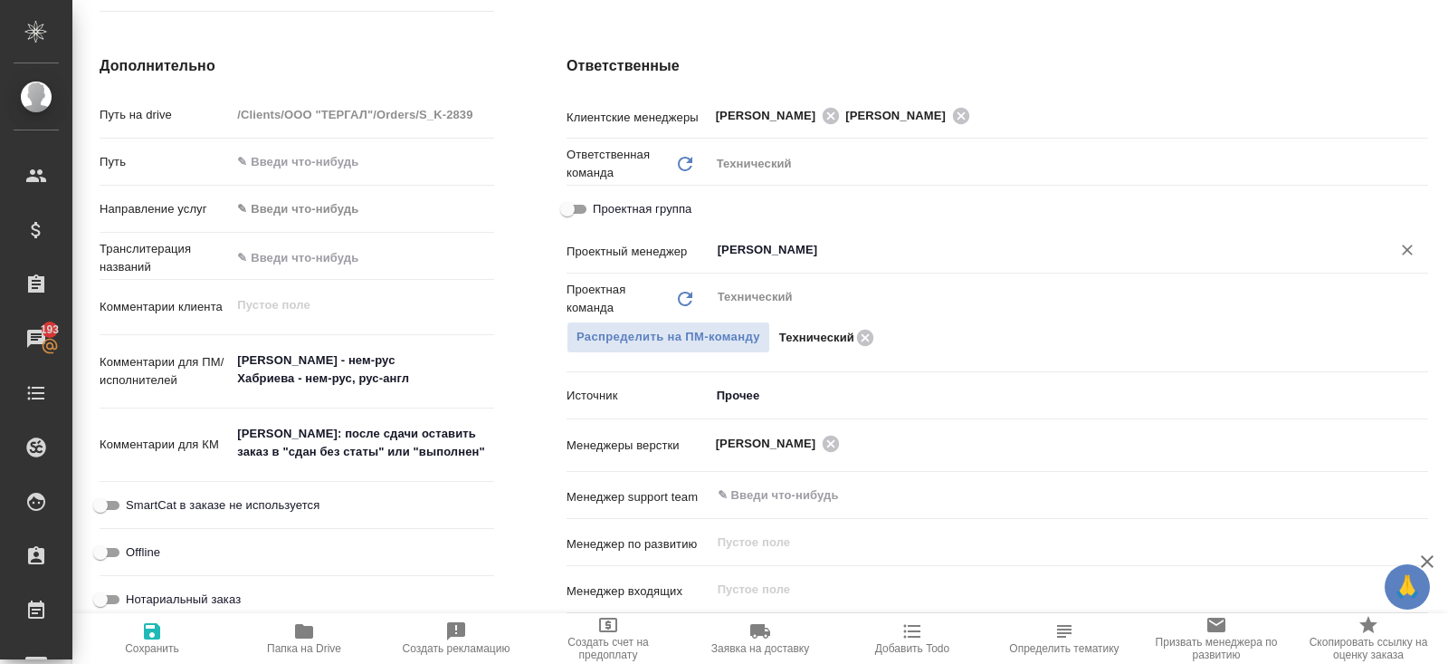
type input "Сергеева Анастасия"
click at [156, 635] on icon "button" at bounding box center [152, 631] width 16 height 16
type textarea "x"
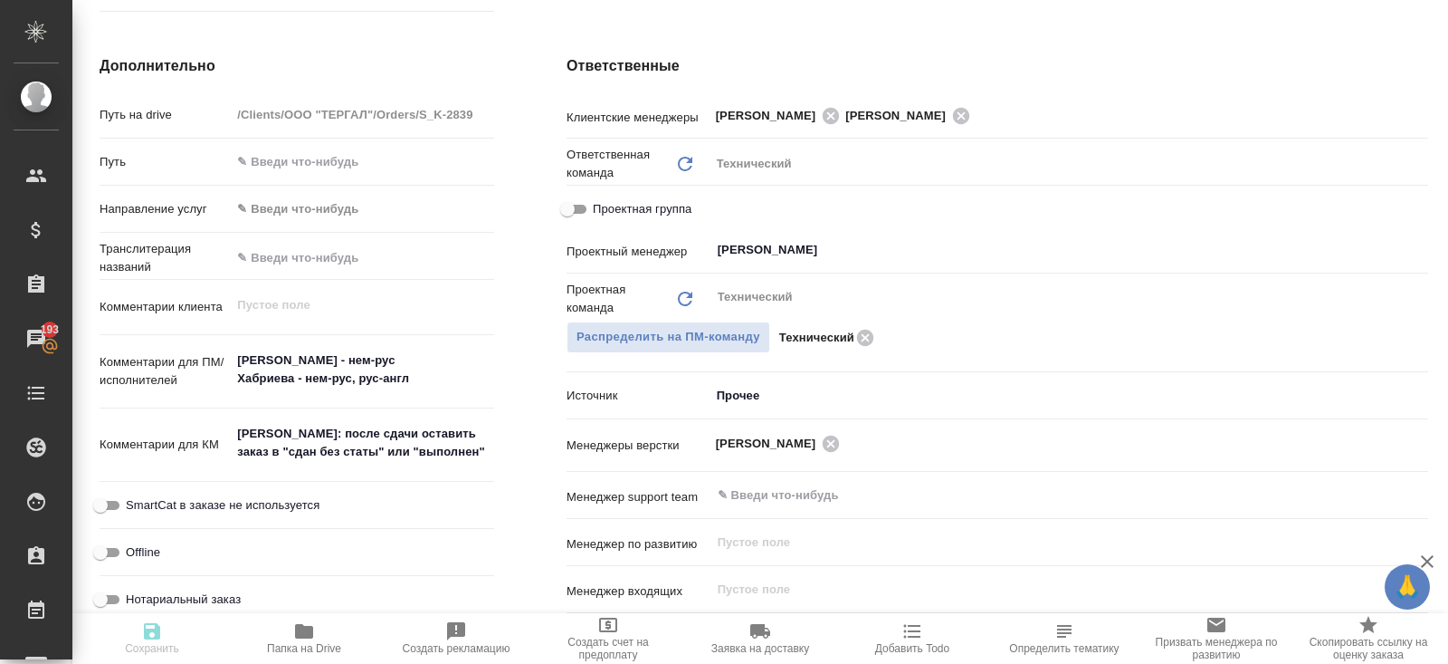
type textarea "x"
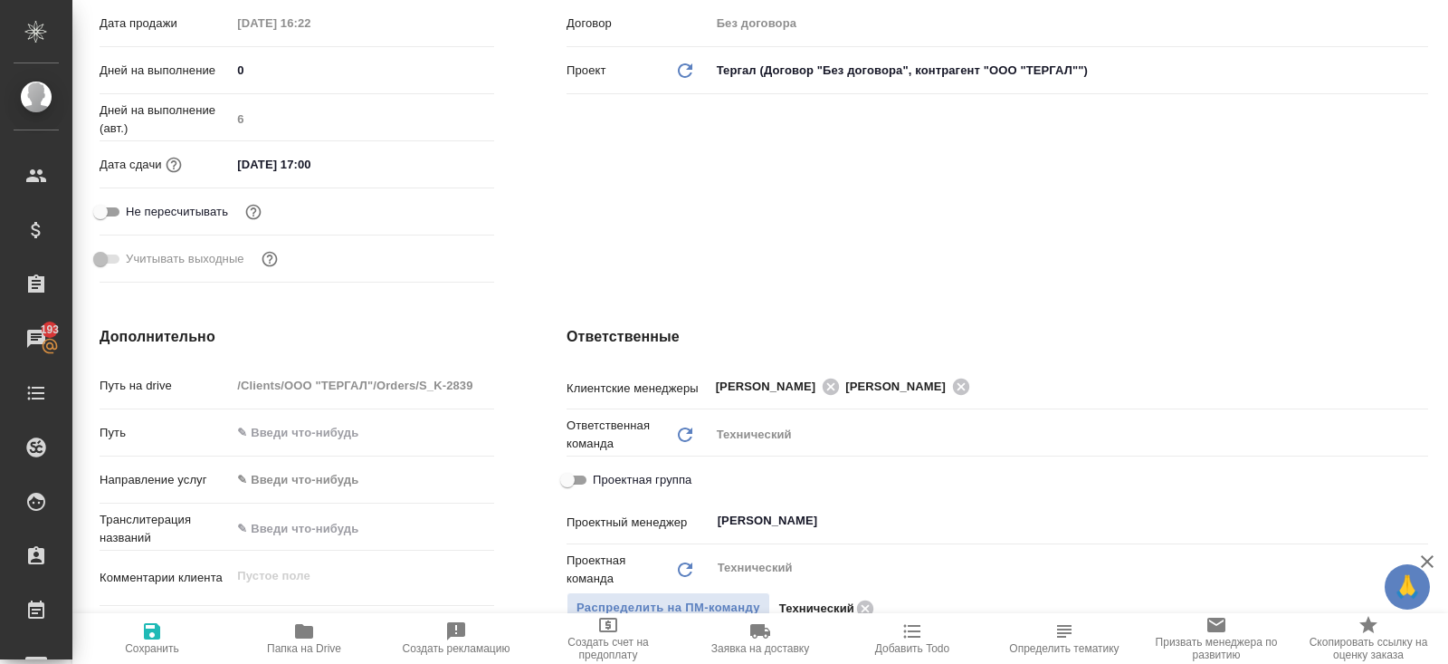
scroll to position [0, 0]
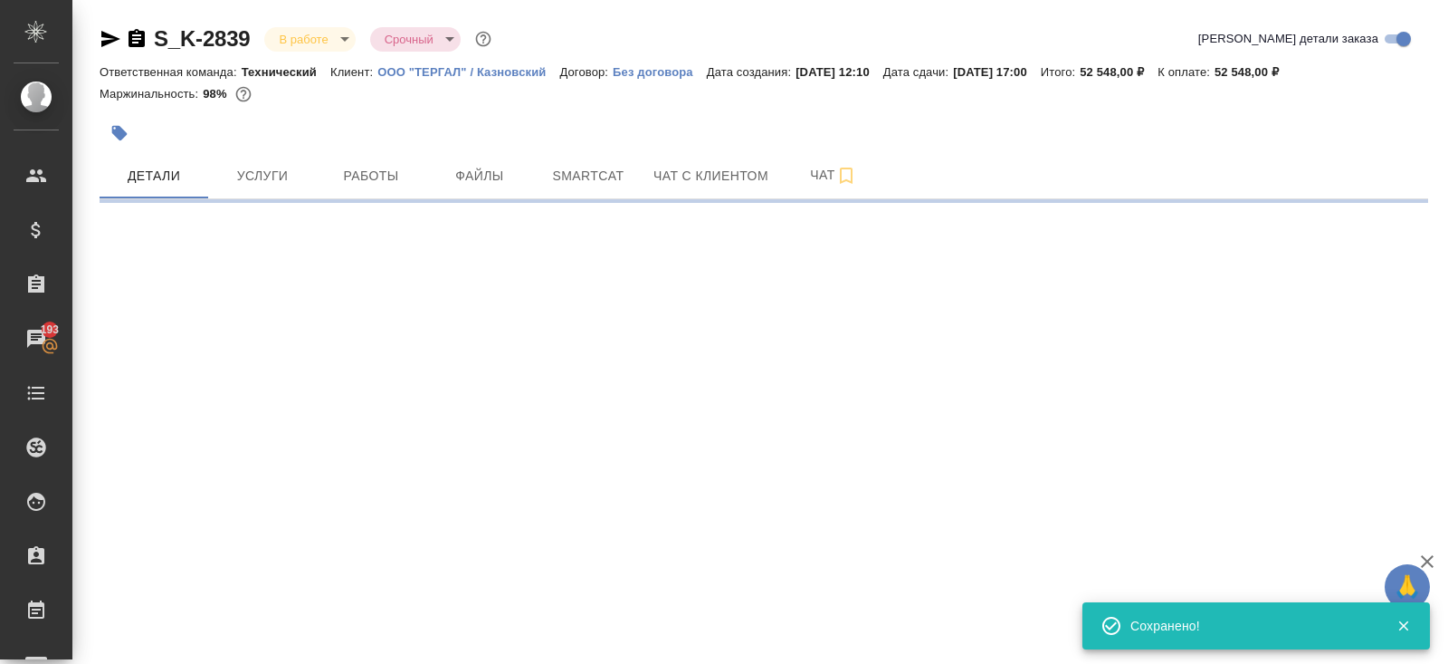
select select "RU"
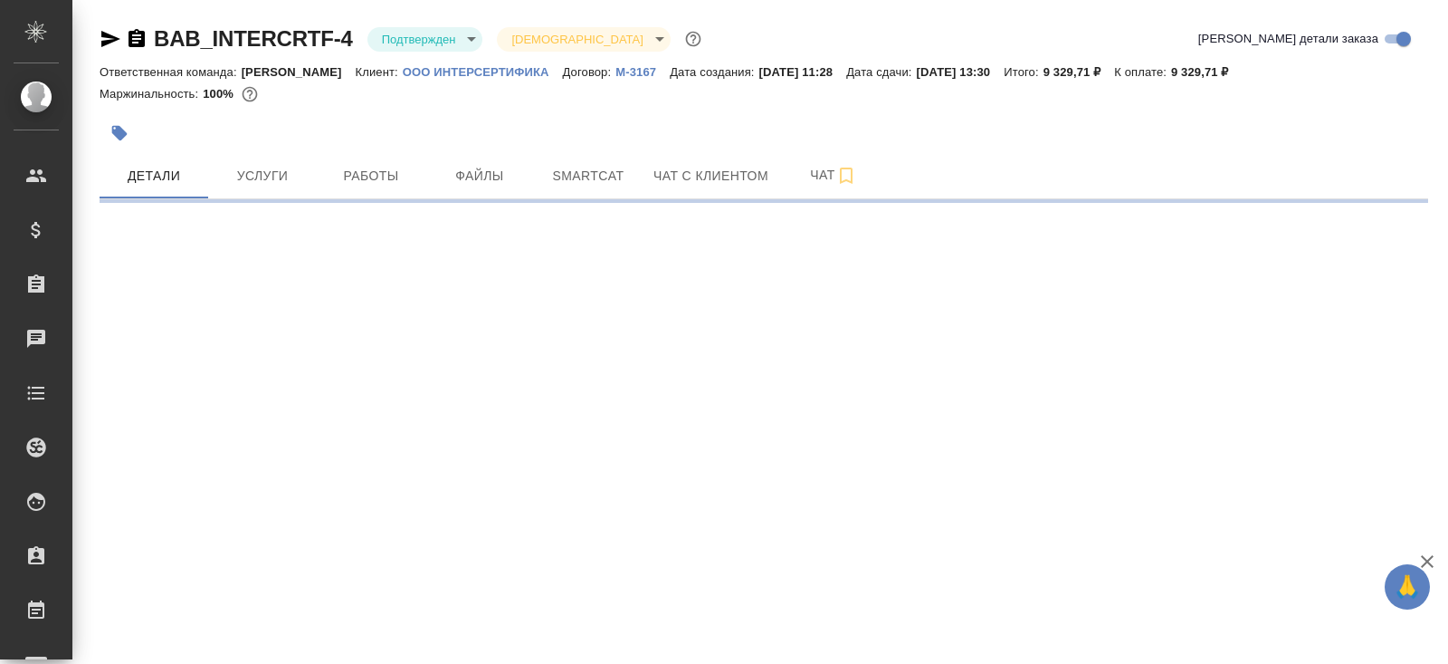
select select "RU"
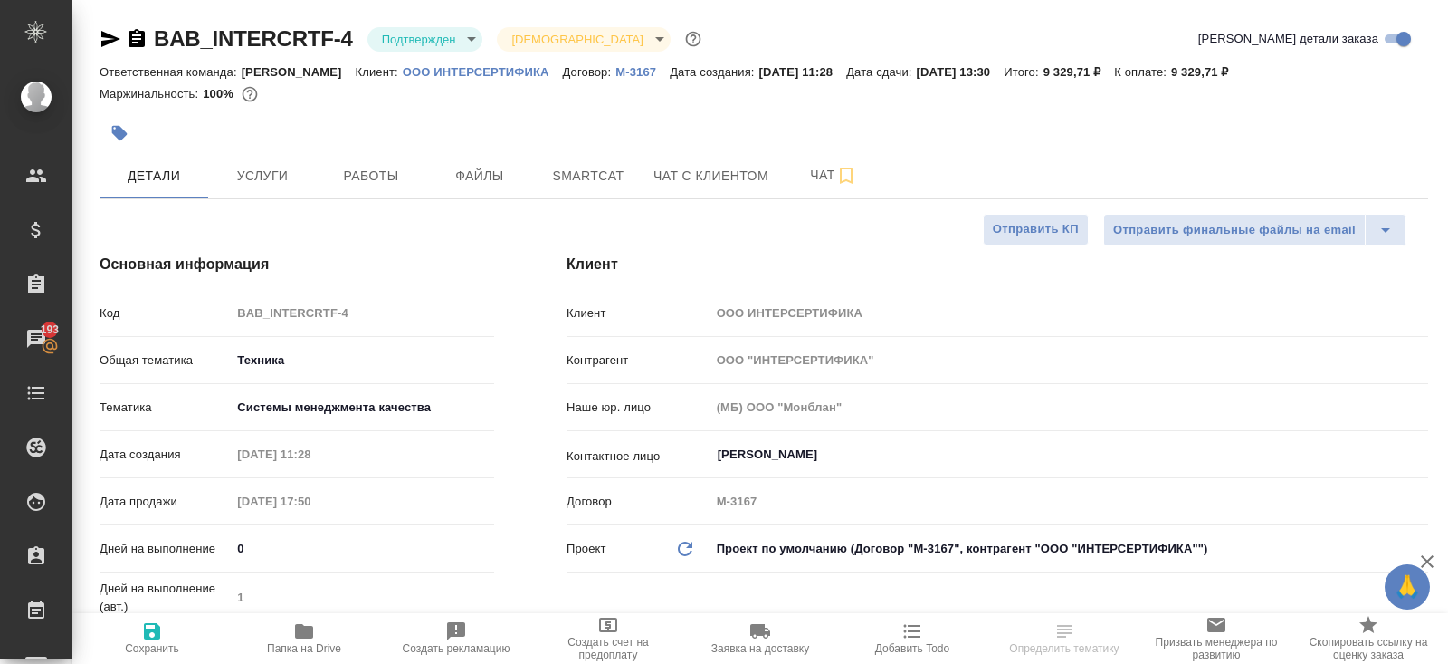
type textarea "x"
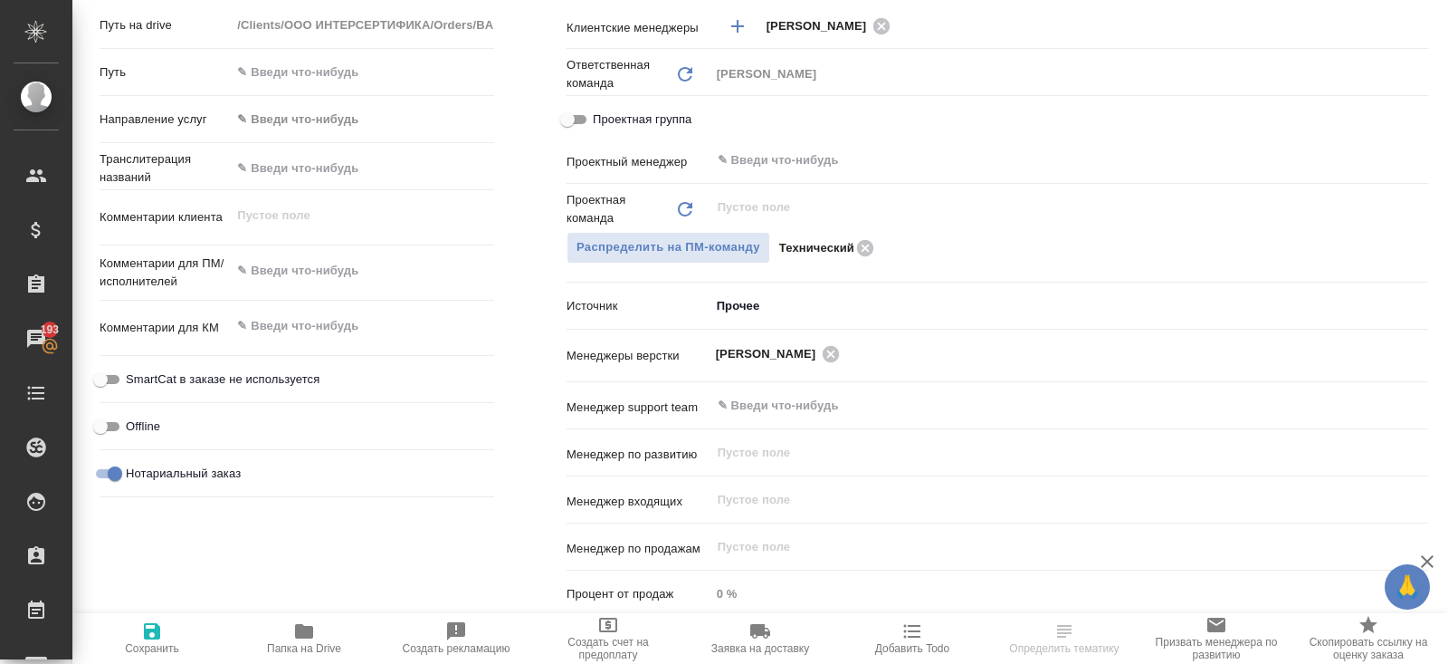
scroll to position [820, 0]
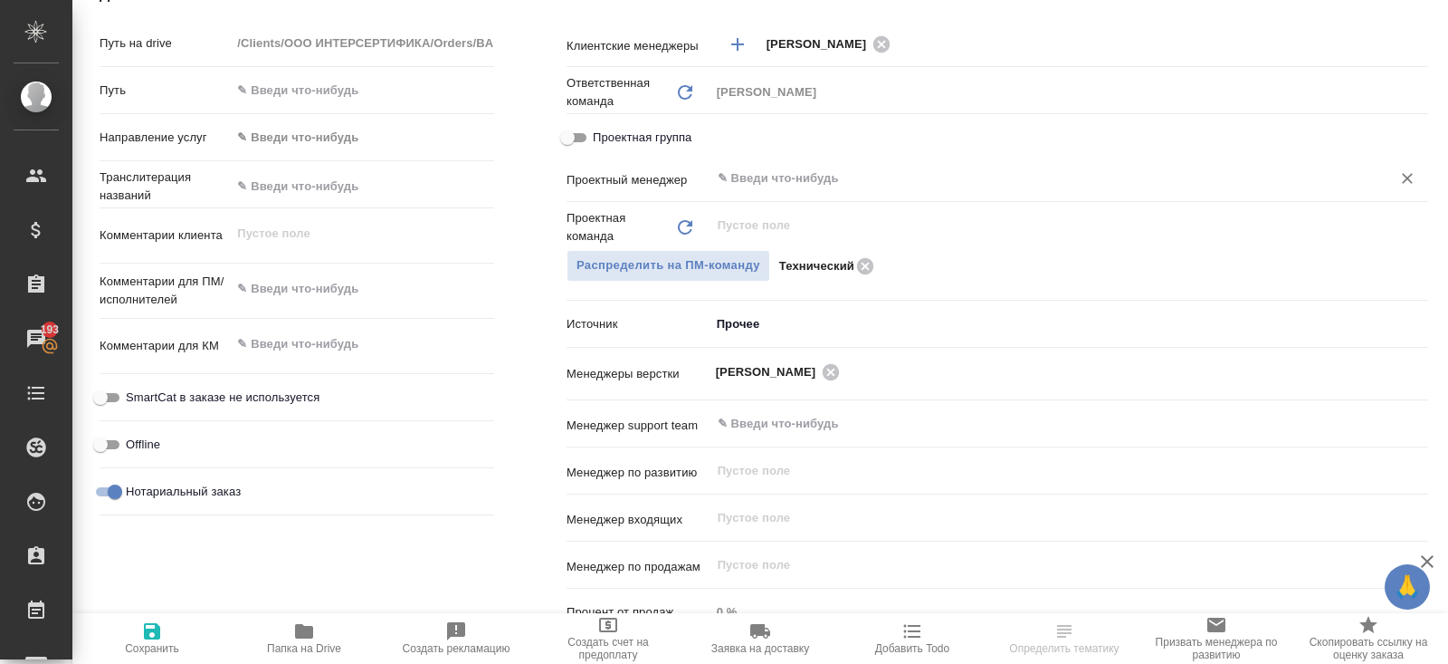
click at [762, 184] on input "text" at bounding box center [1039, 178] width 646 height 22
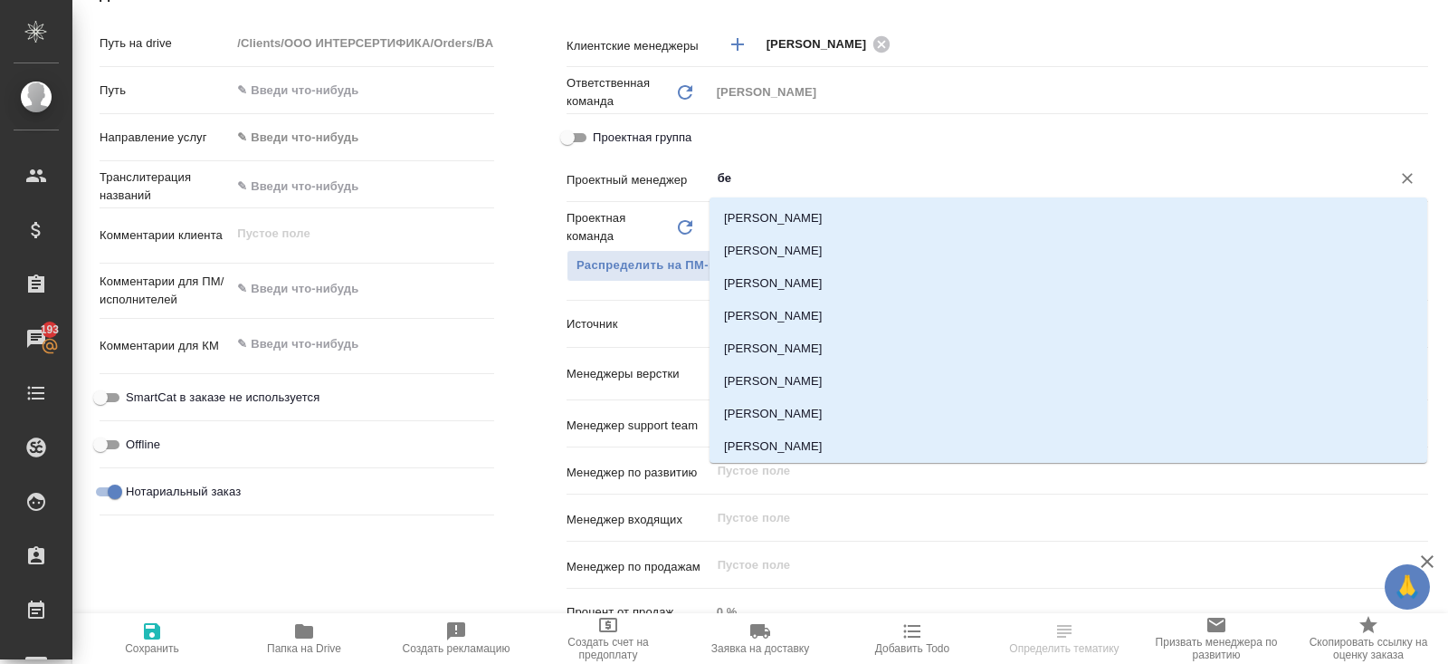
type input "бел"
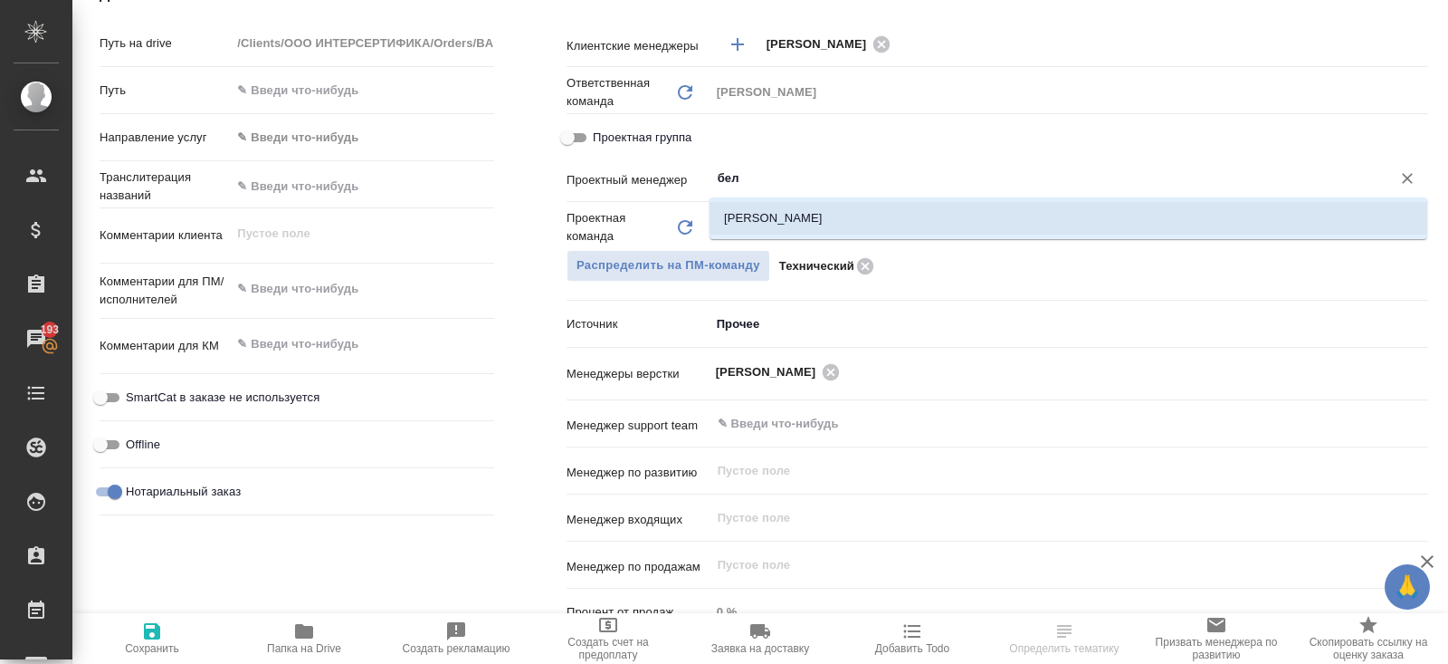
click at [753, 238] on ul "[PERSON_NAME]" at bounding box center [1069, 232] width 718 height 33
click at [747, 216] on li "[PERSON_NAME]" at bounding box center [1069, 218] width 718 height 33
type textarea "x"
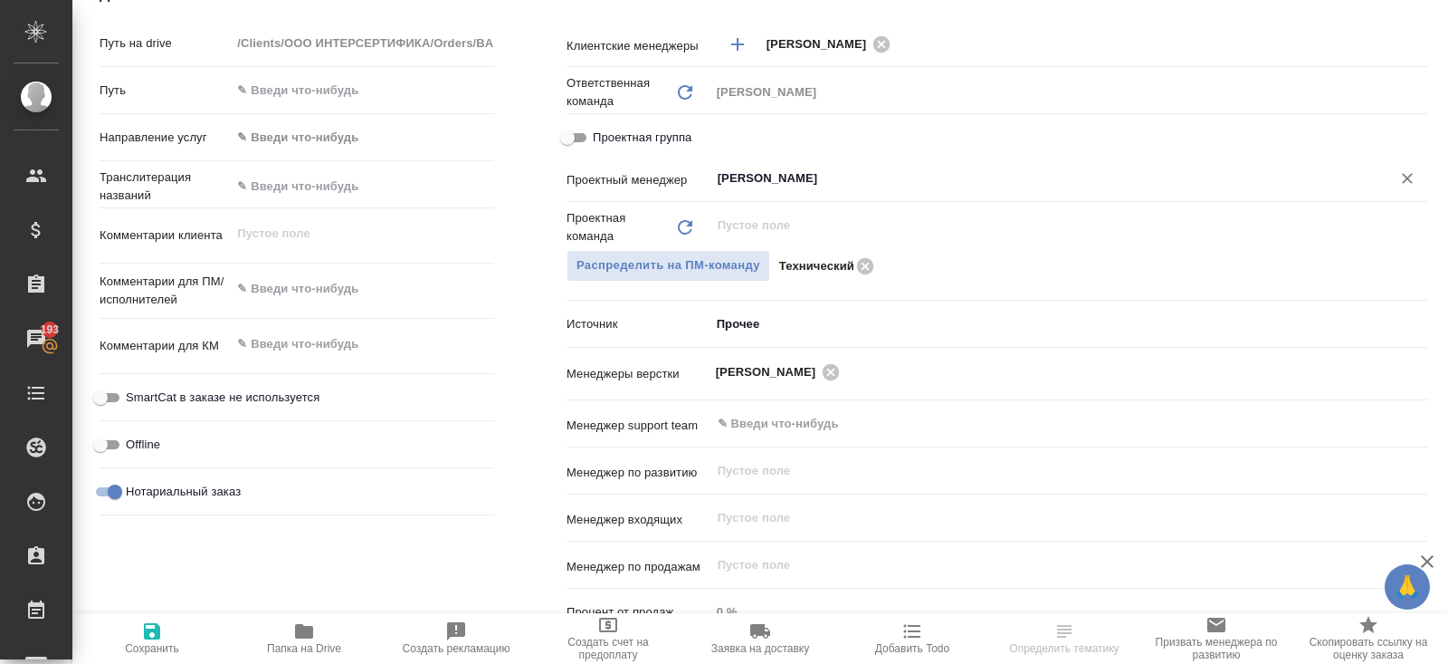
type input "[PERSON_NAME]"
click at [147, 634] on icon "button" at bounding box center [152, 631] width 16 height 16
type textarea "x"
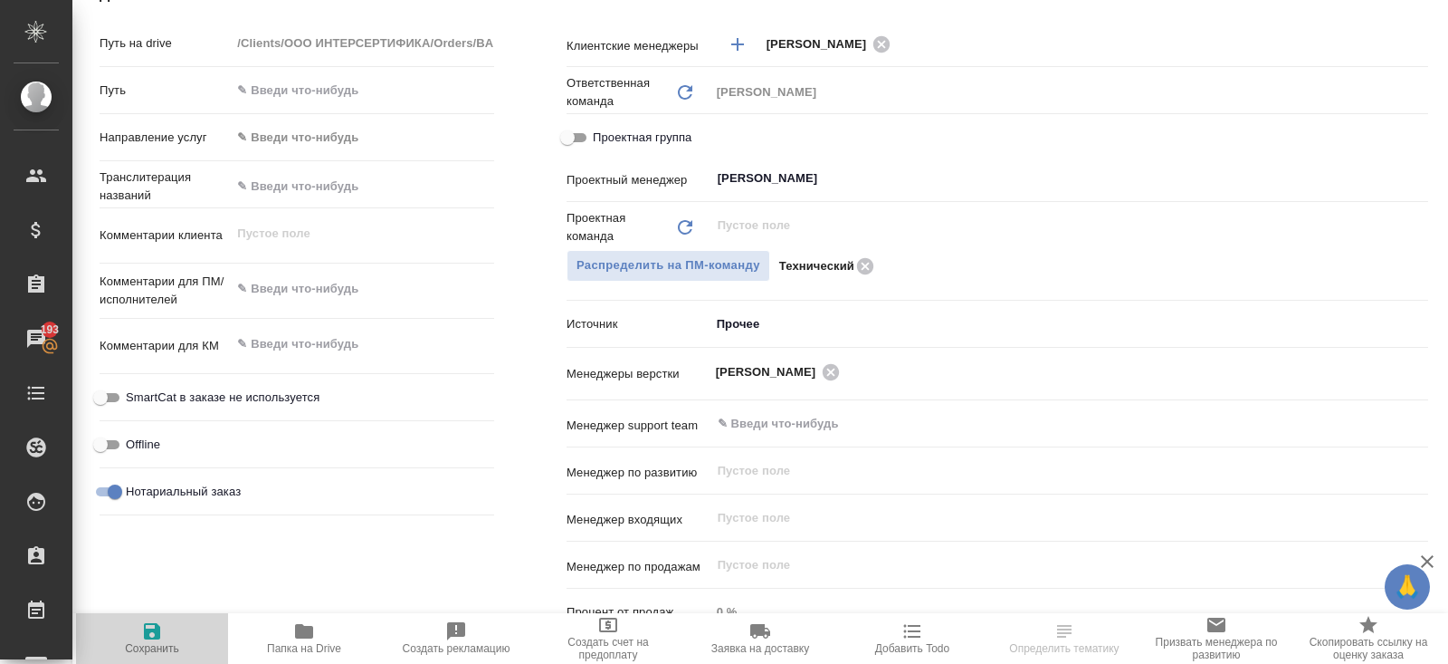
type textarea "x"
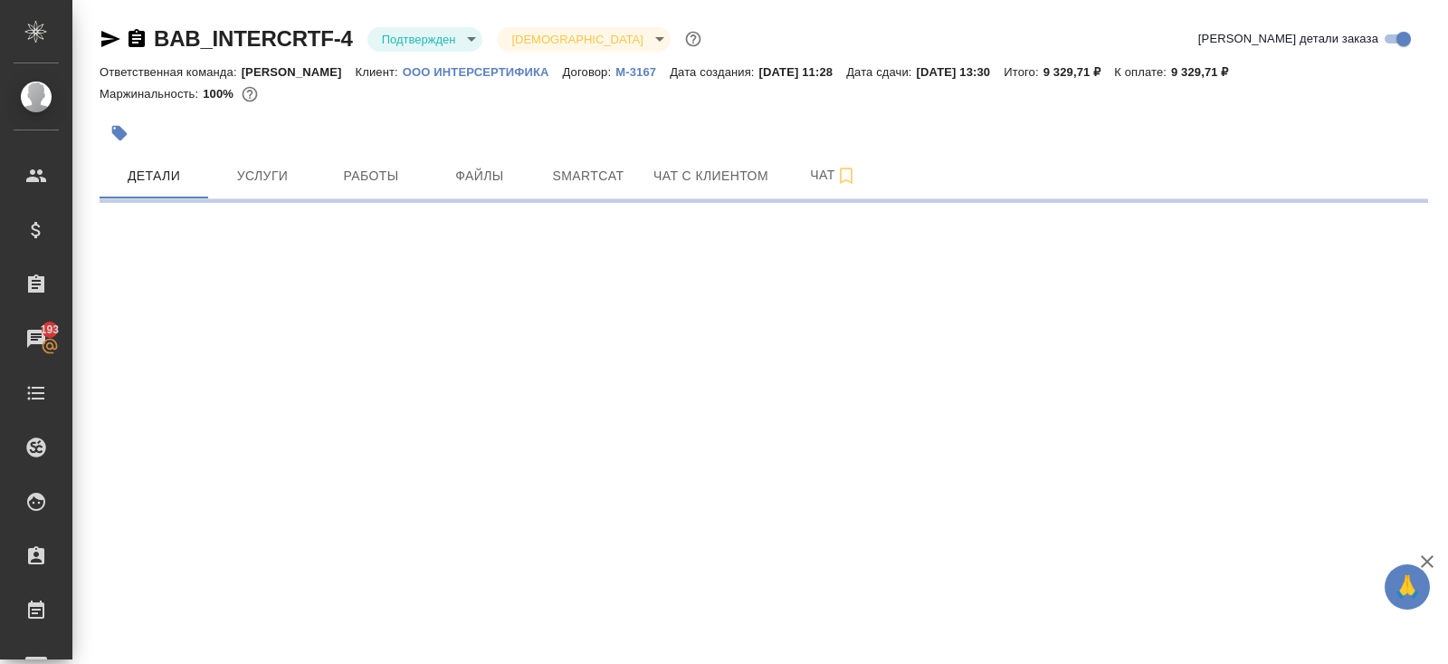
scroll to position [0, 0]
select select "RU"
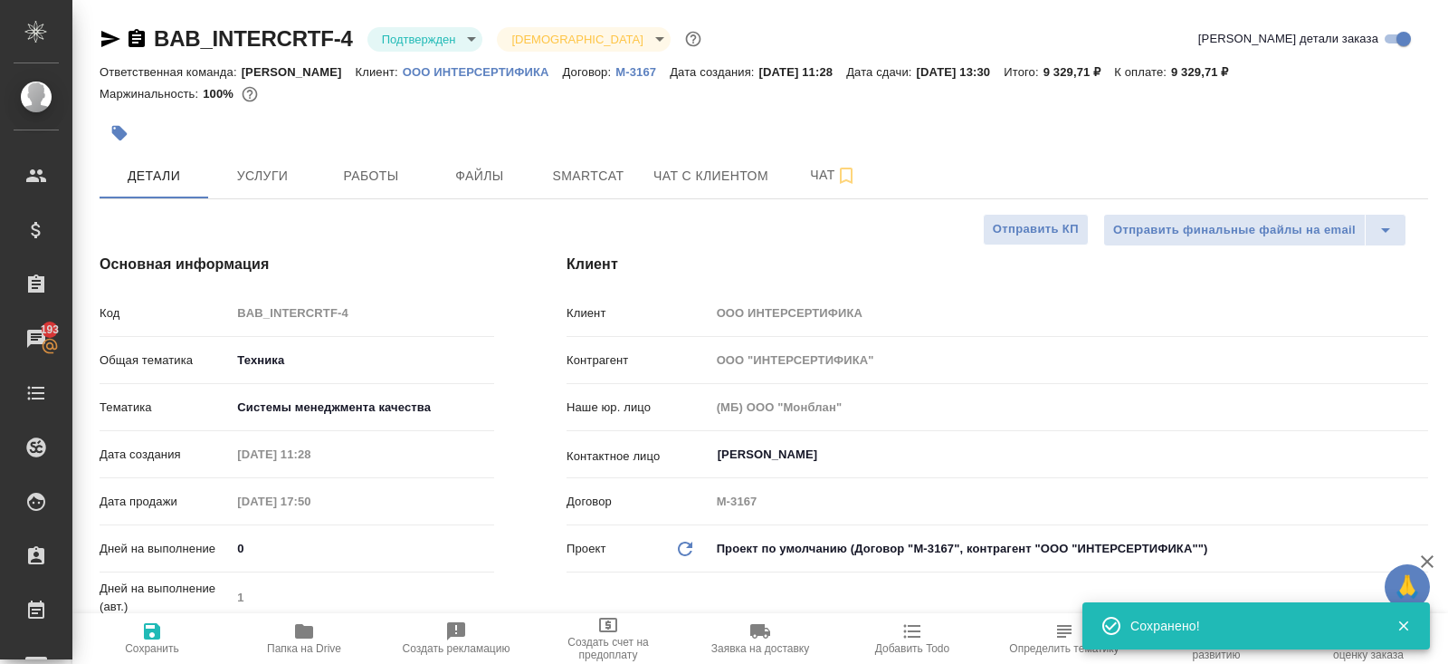
type textarea "x"
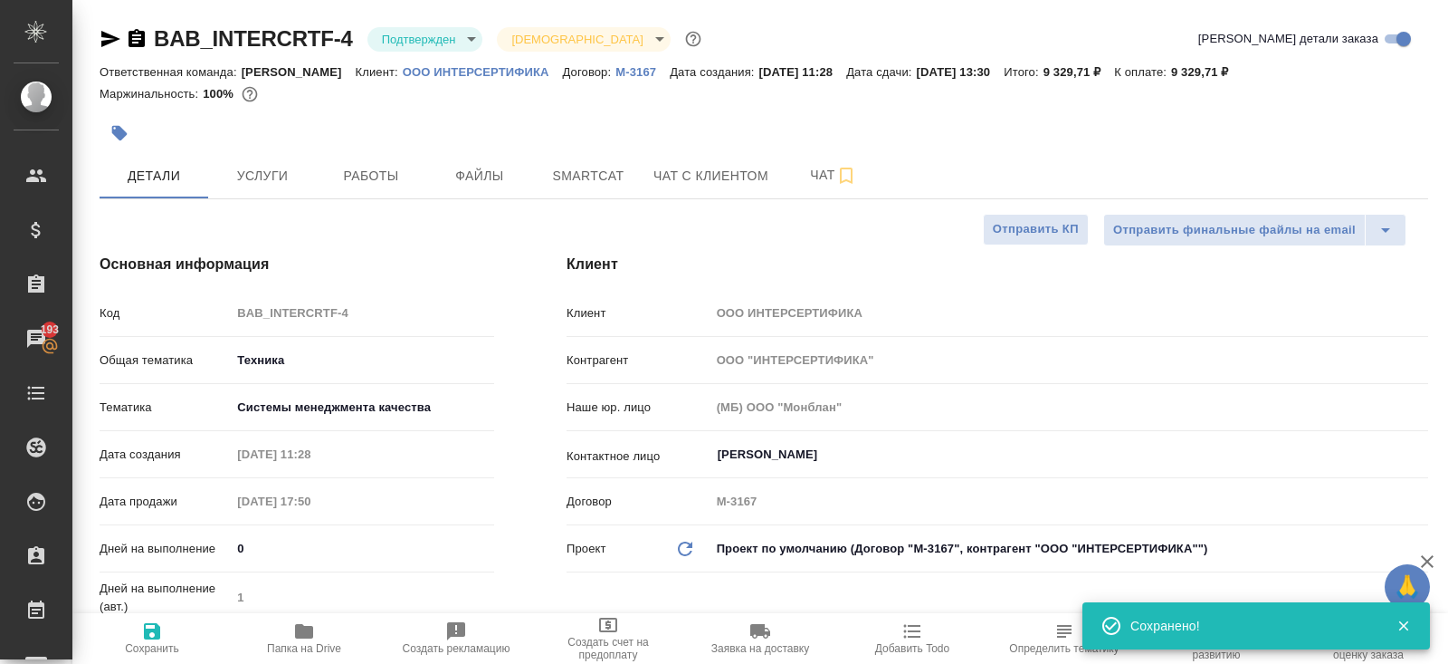
type textarea "x"
type input "Белякова Юлия"
type input "Технический"
type textarea "x"
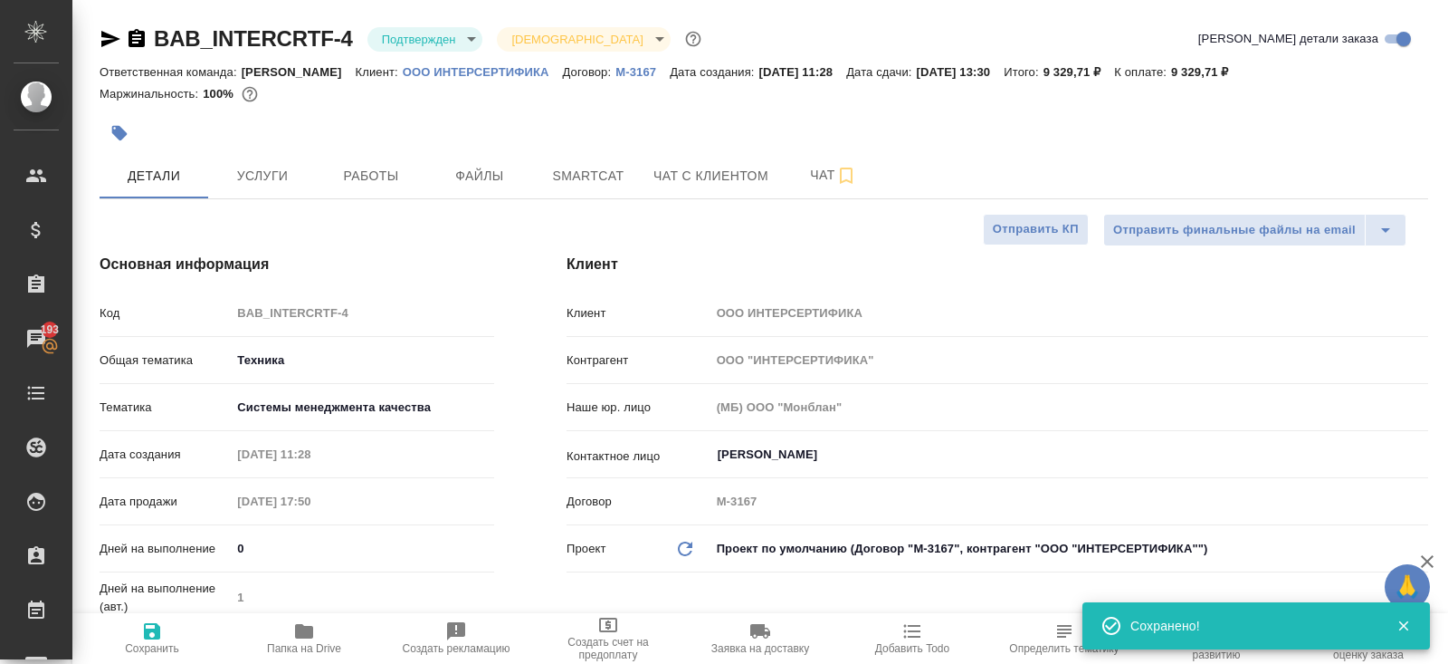
type textarea "x"
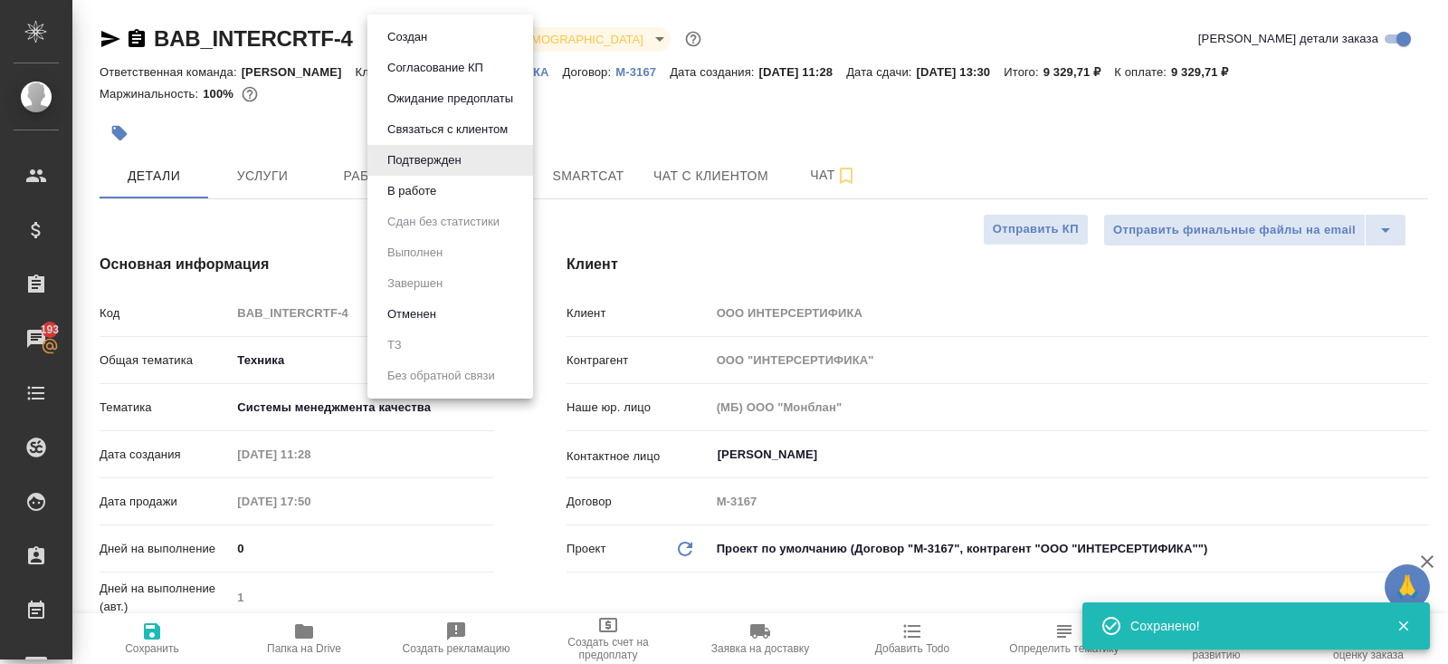
click at [432, 44] on body "🙏 .cls-1 fill:#fff; AWATERA Belyakova Yulia Клиенты Спецификации Заказы 193 Чат…" at bounding box center [724, 332] width 1448 height 664
click at [425, 182] on button "В работе" at bounding box center [412, 191] width 60 height 20
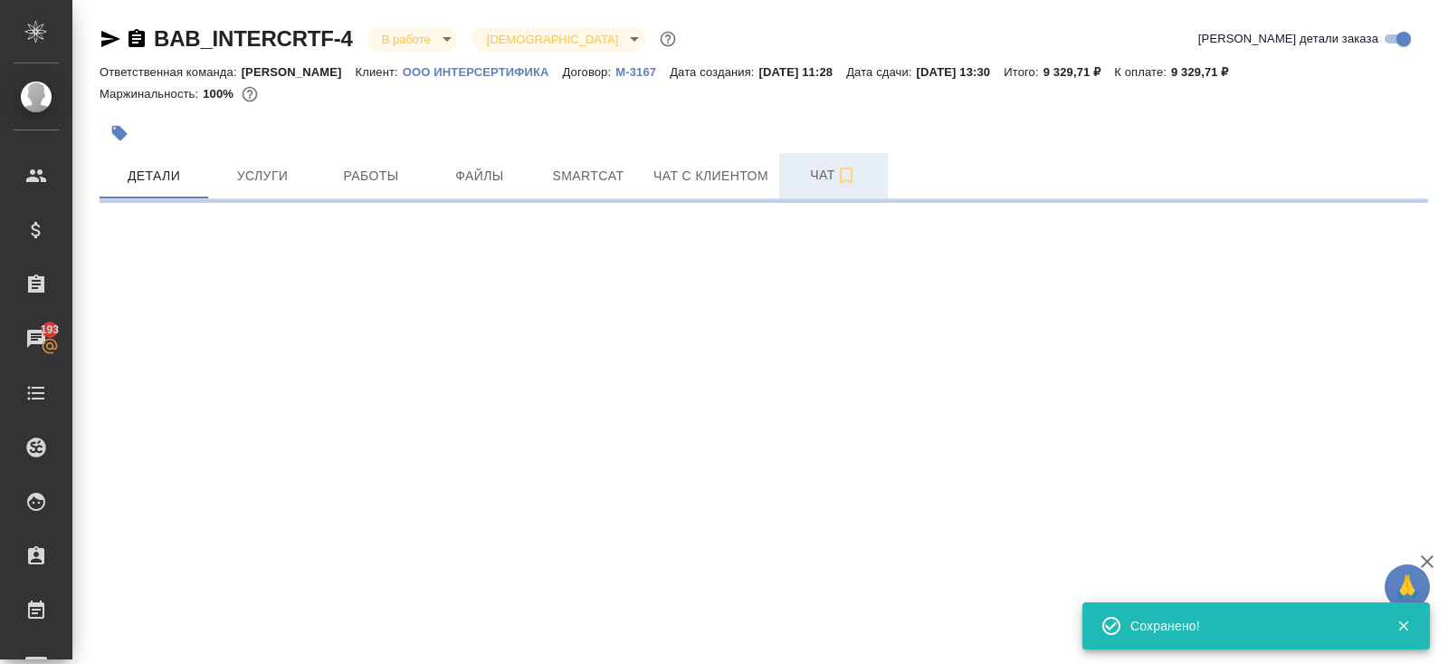
select select "RU"
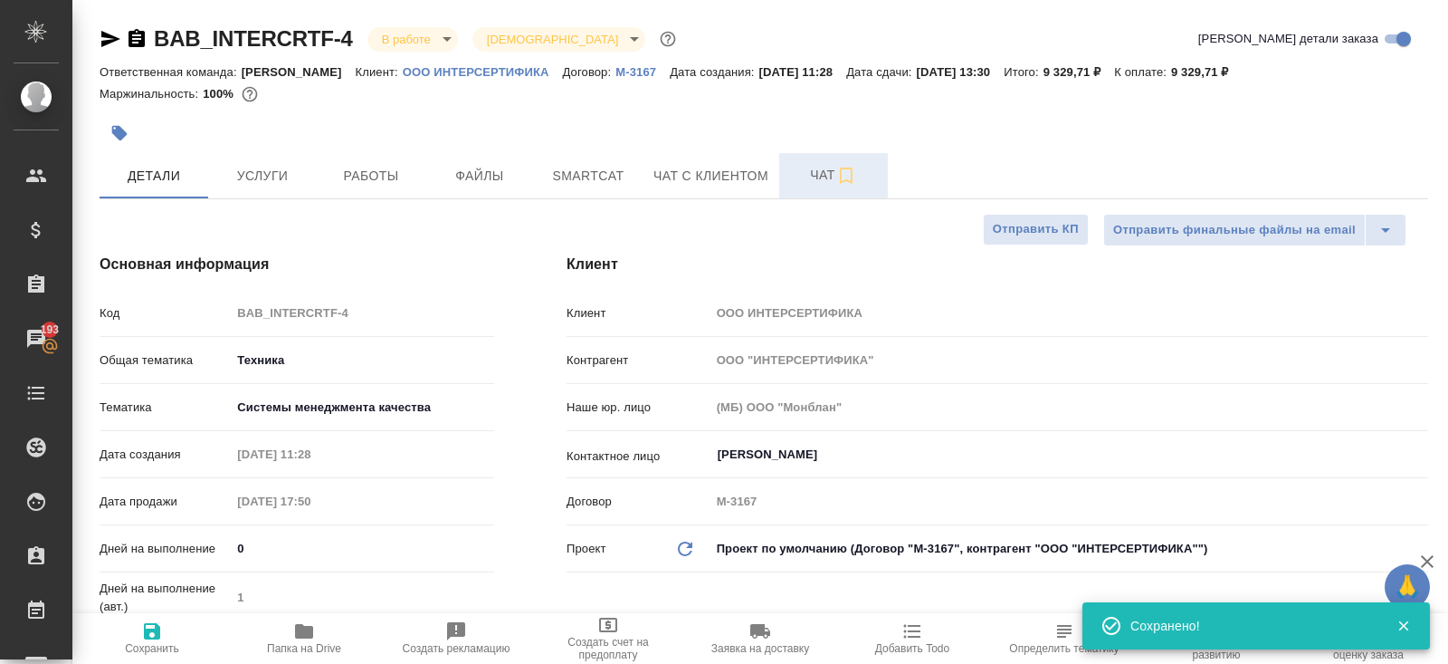
click at [809, 167] on span "Чат" at bounding box center [833, 175] width 87 height 23
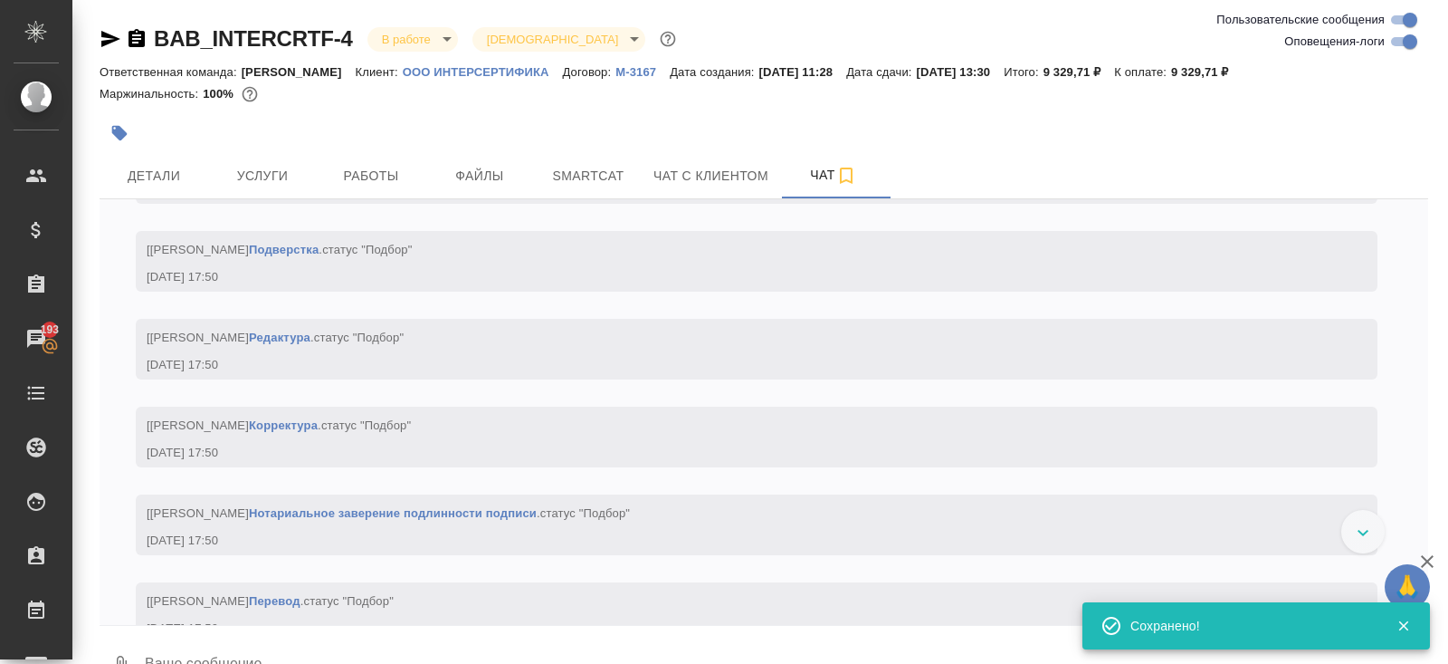
click at [1390, 38] on input "Оповещения-логи" at bounding box center [1410, 42] width 65 height 22
checkbox input "false"
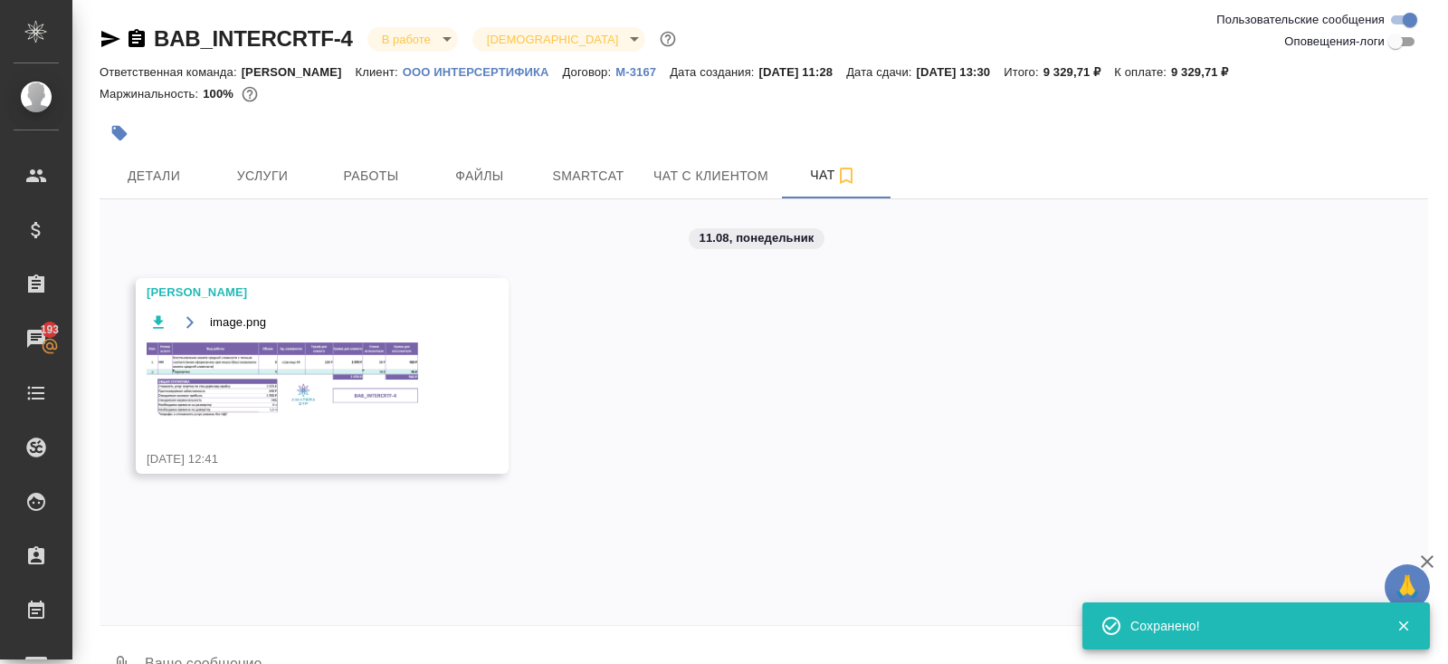
click at [292, 361] on img at bounding box center [283, 380] width 272 height 76
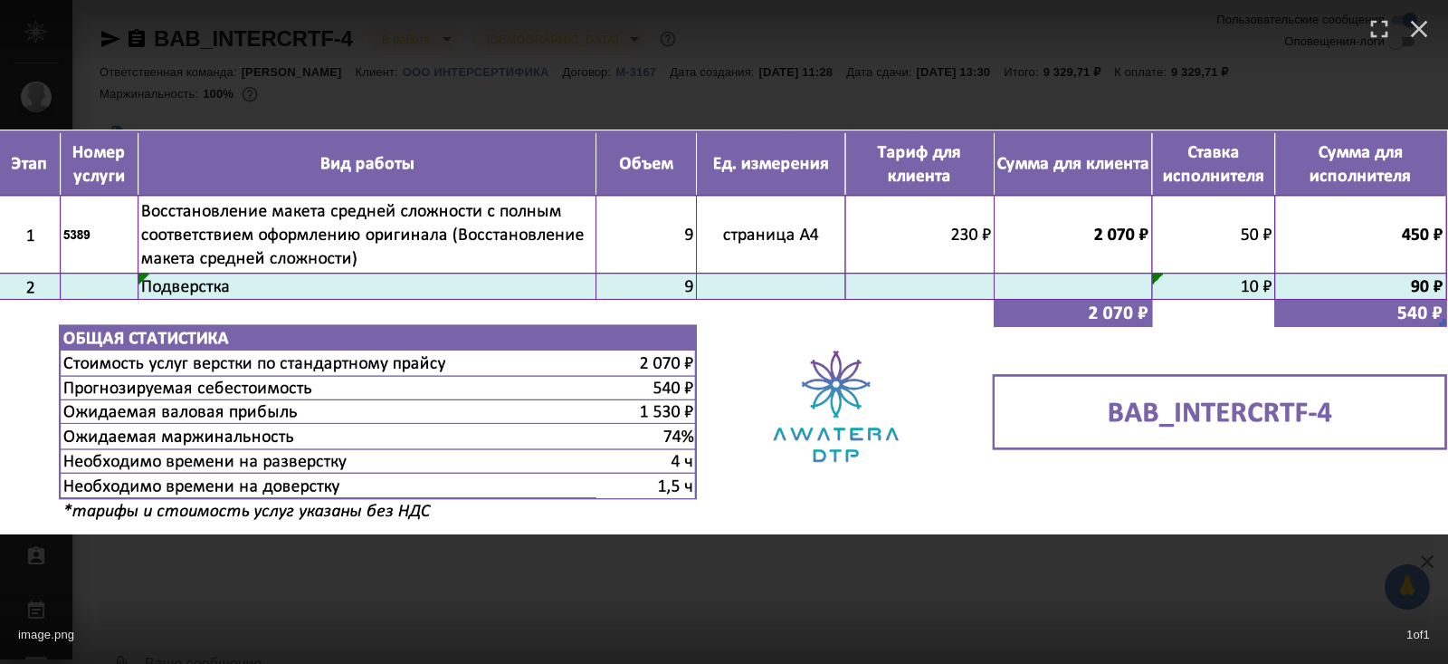
click at [319, 574] on div "image.png 1 of 1" at bounding box center [724, 332] width 1448 height 664
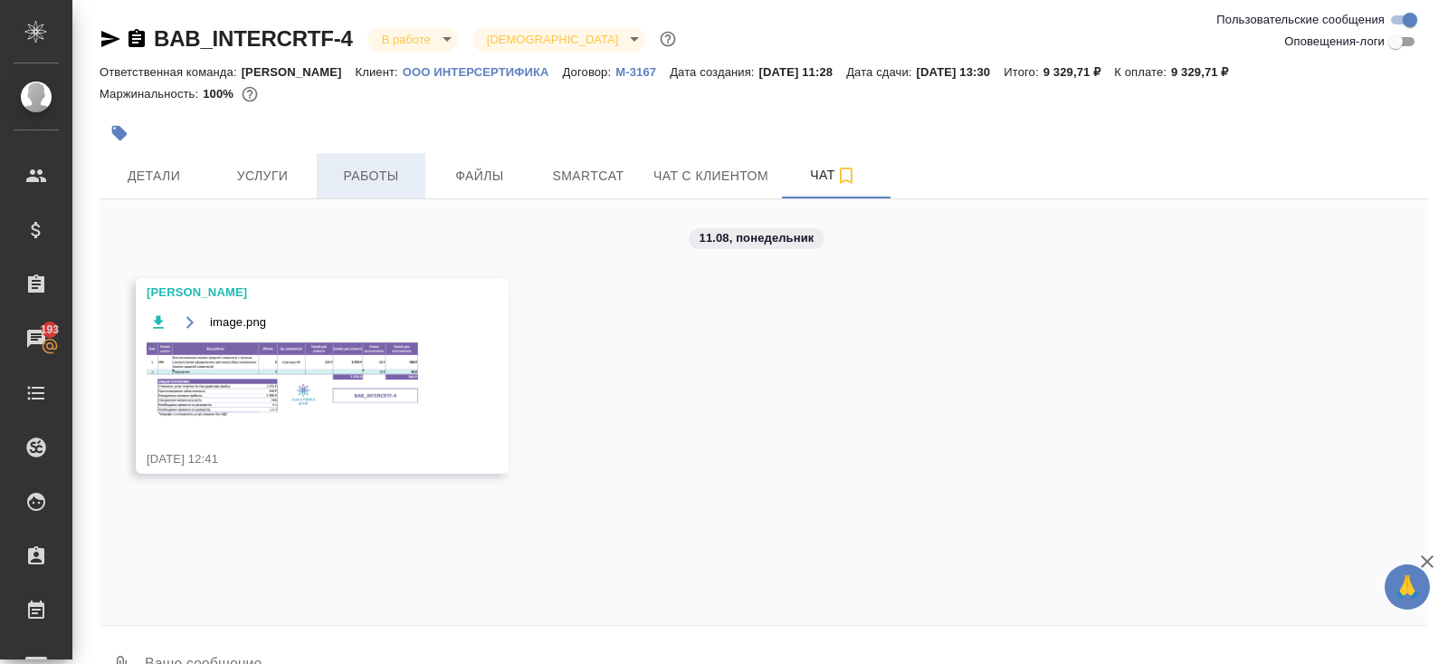
click at [349, 180] on span "Работы" at bounding box center [371, 176] width 87 height 23
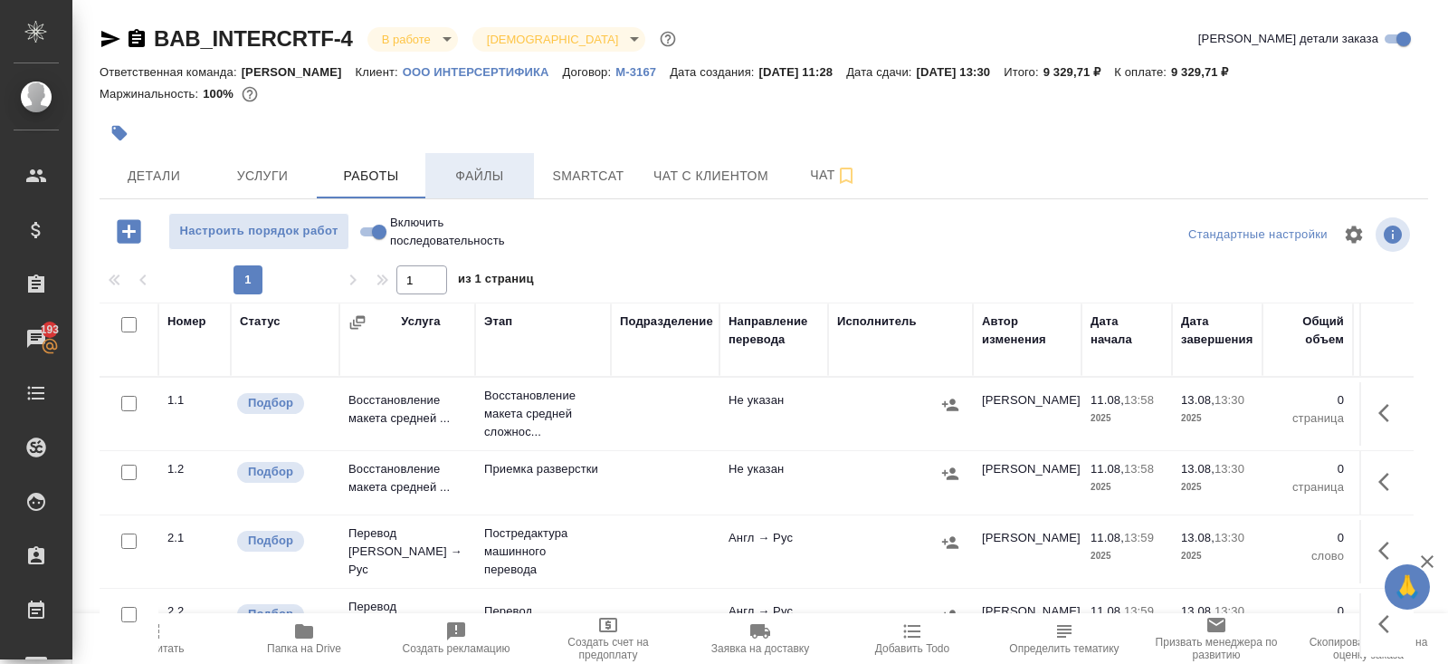
scroll to position [91, 0]
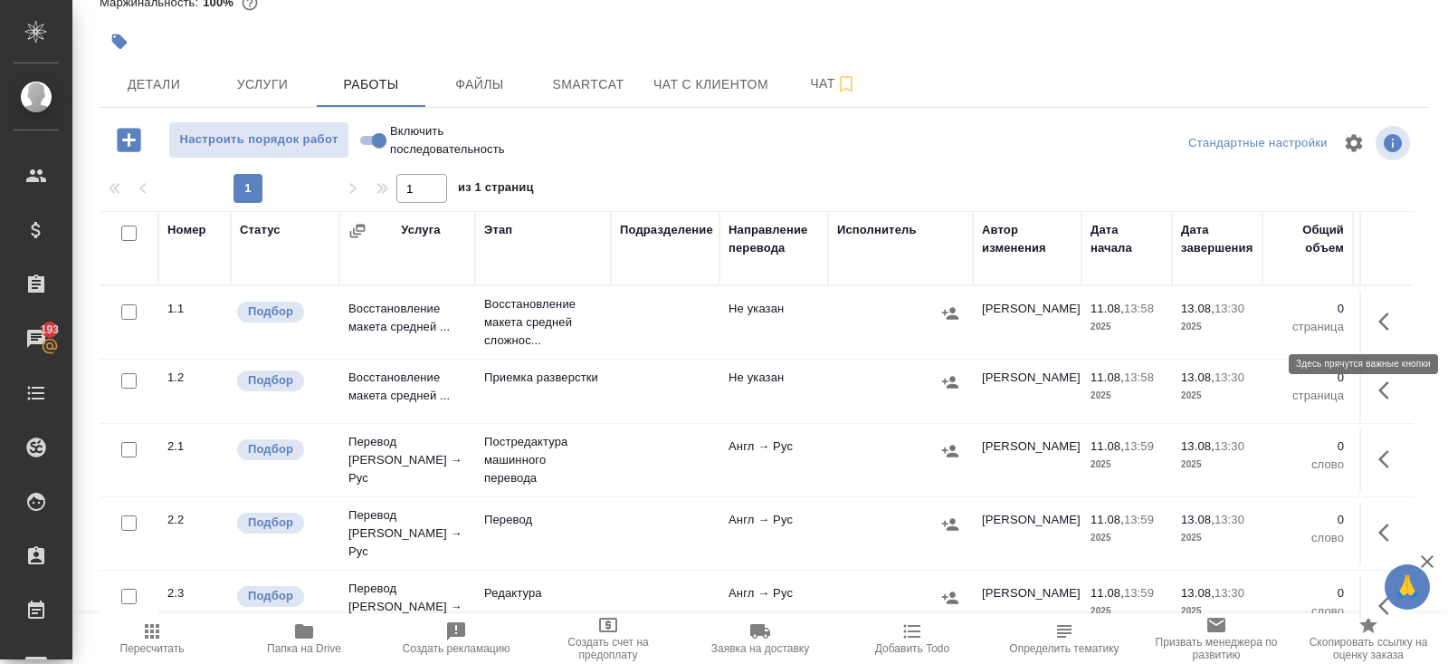
click at [1370, 322] on button "button" at bounding box center [1389, 321] width 43 height 43
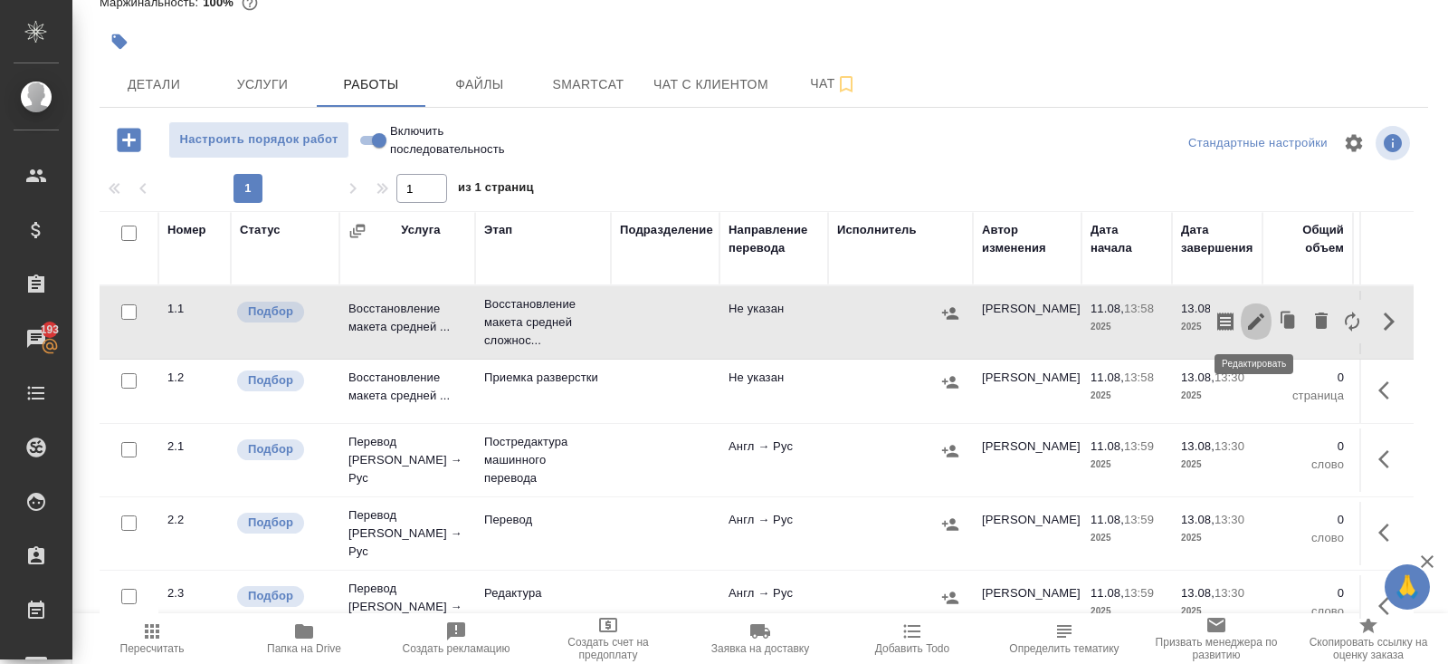
click at [1261, 318] on icon "button" at bounding box center [1257, 321] width 22 height 22
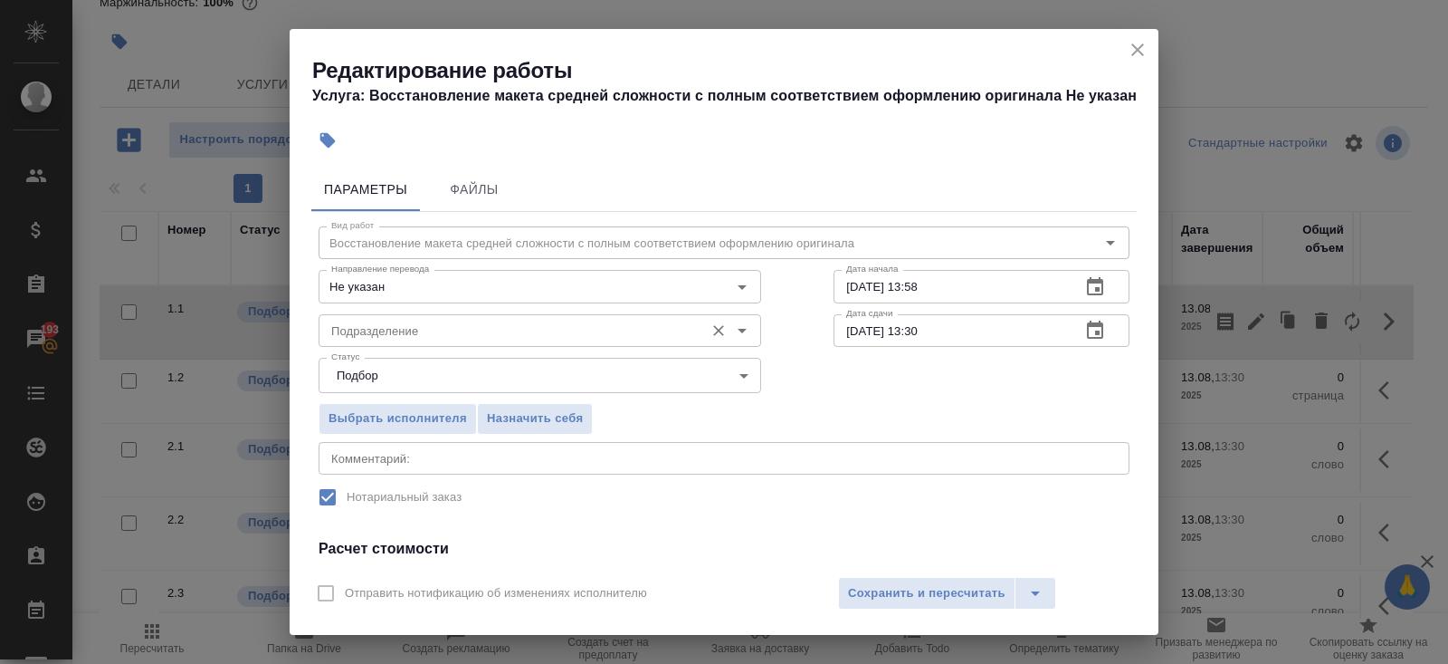
click at [517, 336] on input "Подразделение" at bounding box center [509, 331] width 371 height 22
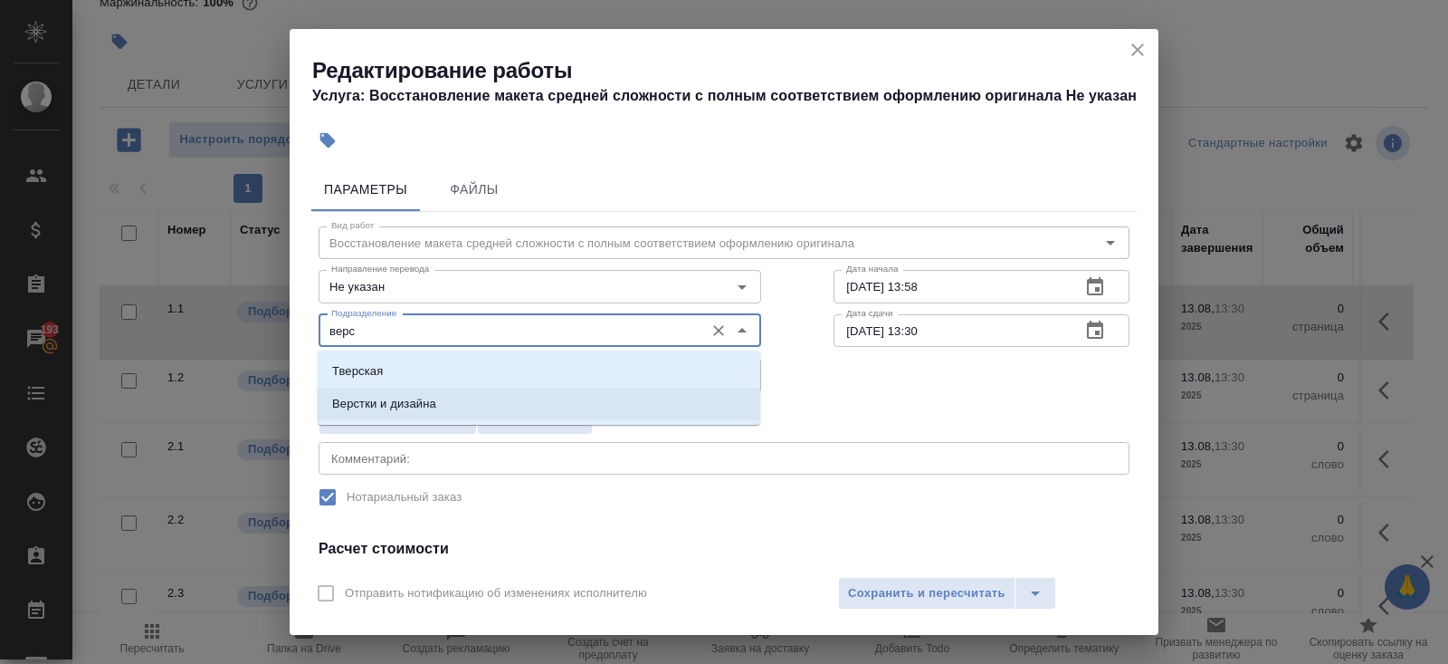
click at [482, 415] on li "Верстки и дизайна" at bounding box center [539, 403] width 443 height 33
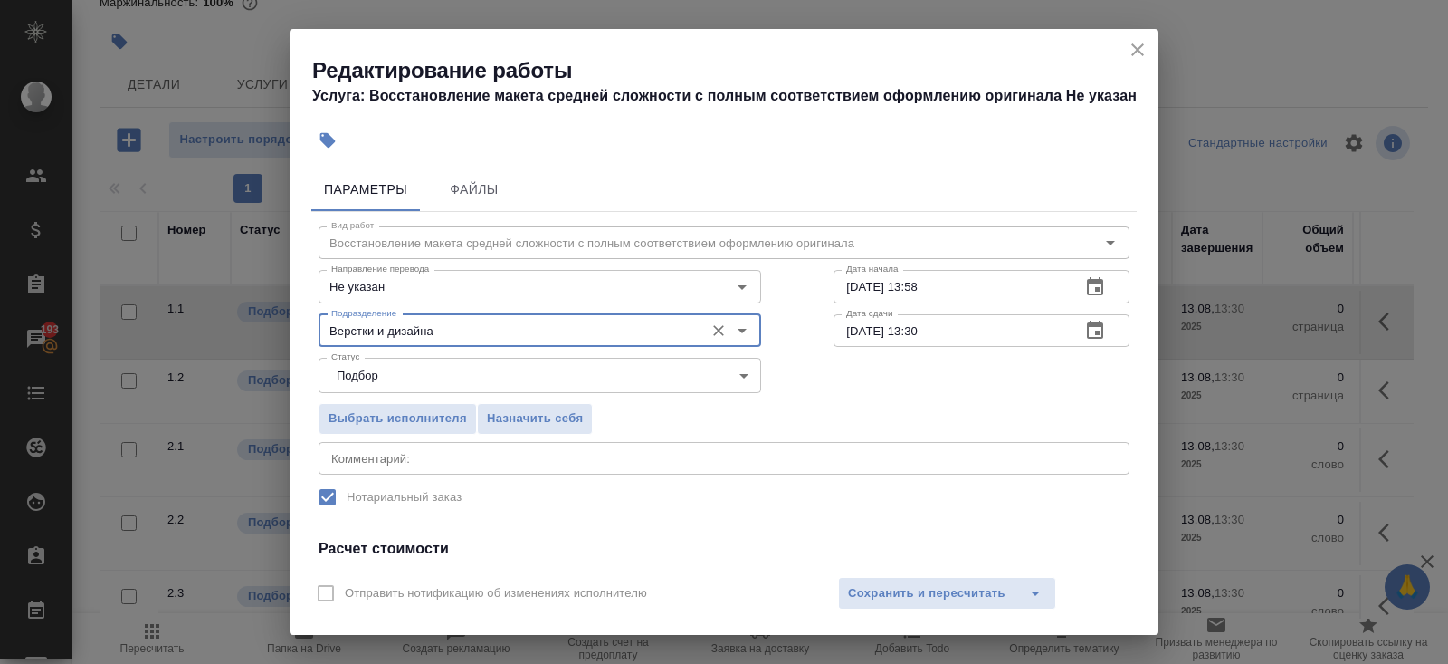
scroll to position [226, 0]
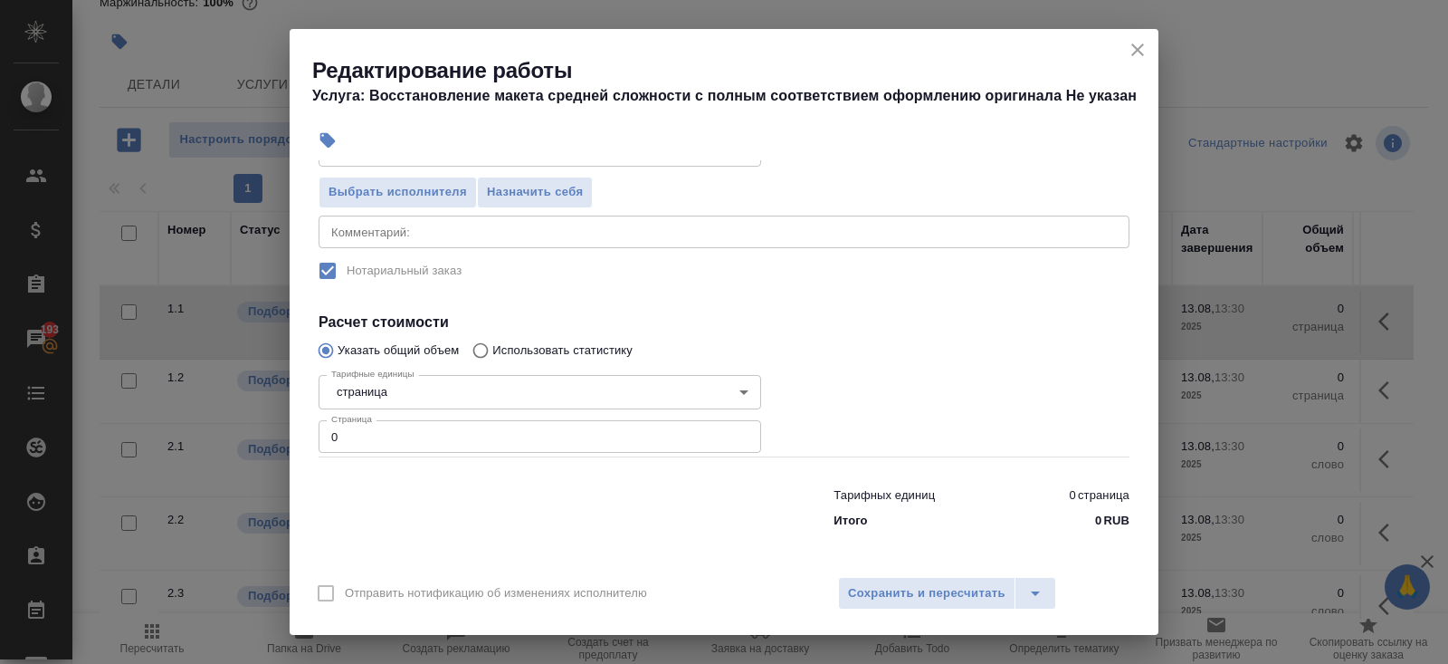
type input "Верстки и дизайна"
click at [487, 437] on input "0" at bounding box center [540, 436] width 443 height 33
type input "9"
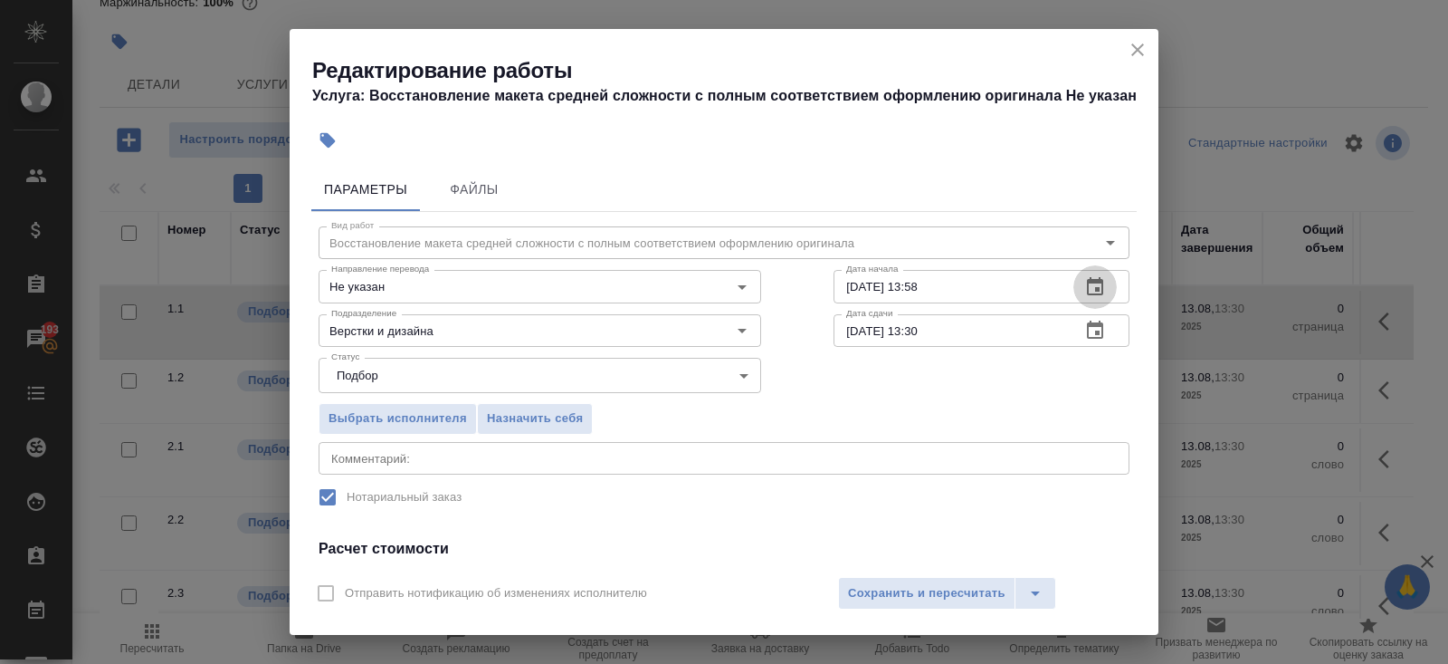
click at [1112, 281] on button "button" at bounding box center [1095, 286] width 43 height 43
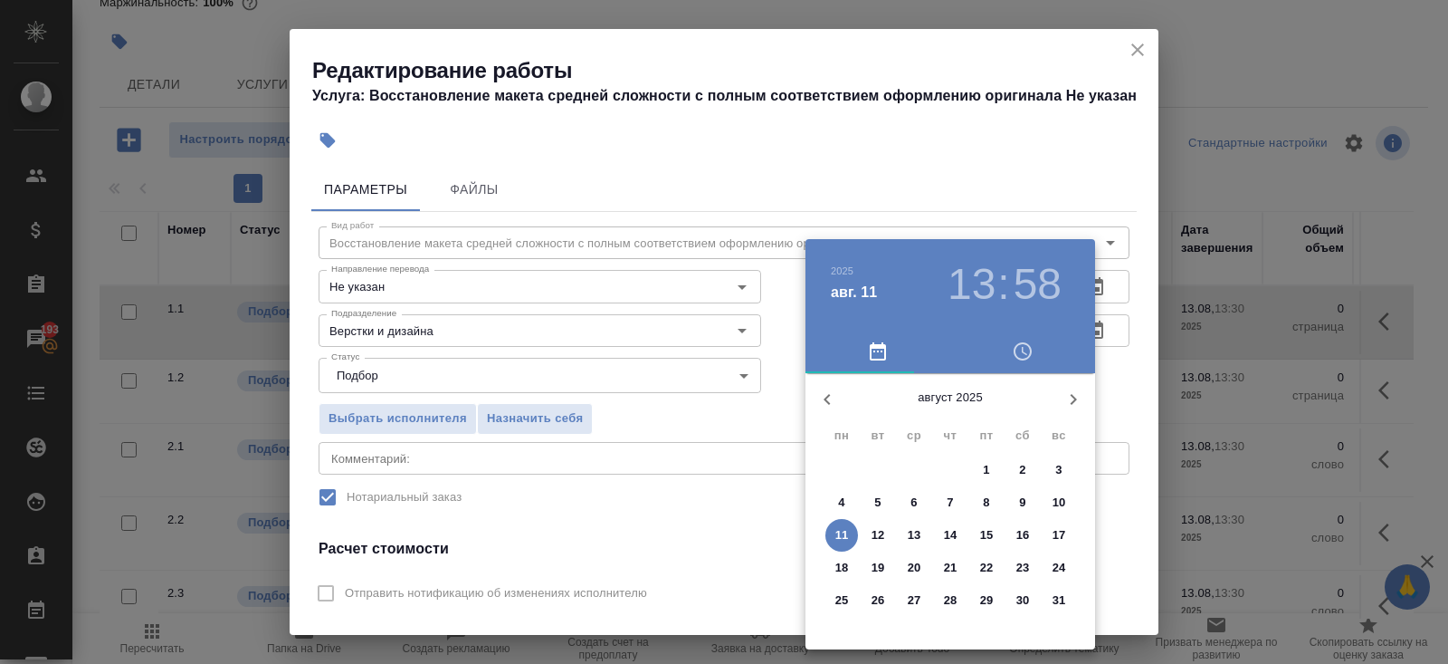
click at [845, 536] on p "11" at bounding box center [843, 535] width 14 height 18
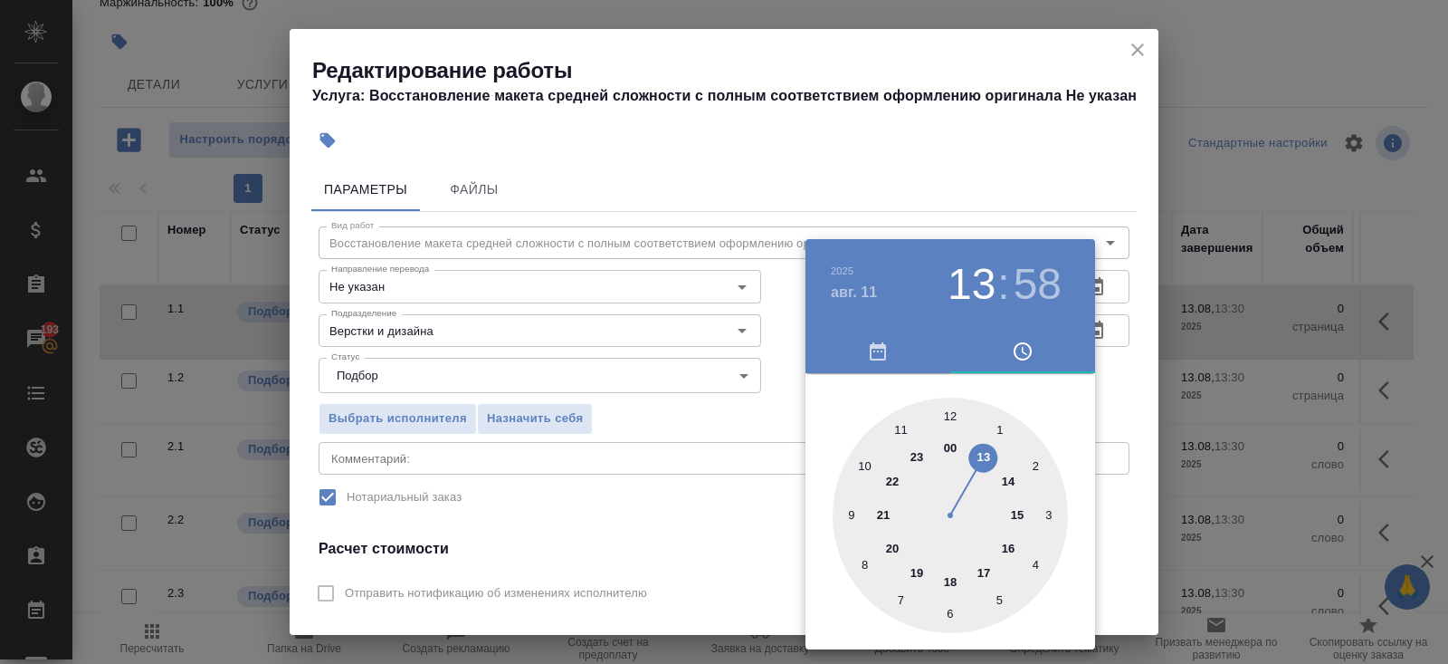
click at [953, 576] on div at bounding box center [950, 514] width 235 height 235
type input "11.08.2025 18:00"
click at [950, 414] on div at bounding box center [950, 514] width 235 height 235
click at [1059, 119] on div at bounding box center [724, 332] width 1448 height 664
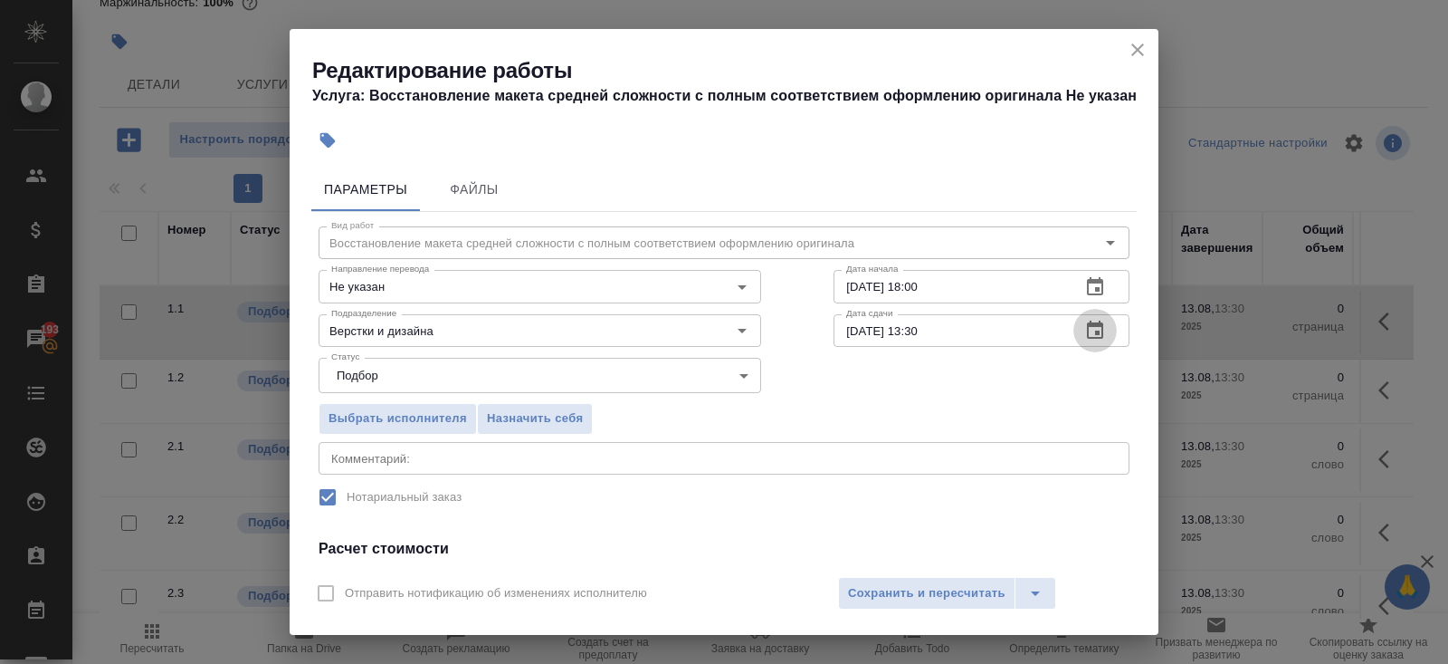
click at [1103, 329] on icon "button" at bounding box center [1095, 331] width 22 height 22
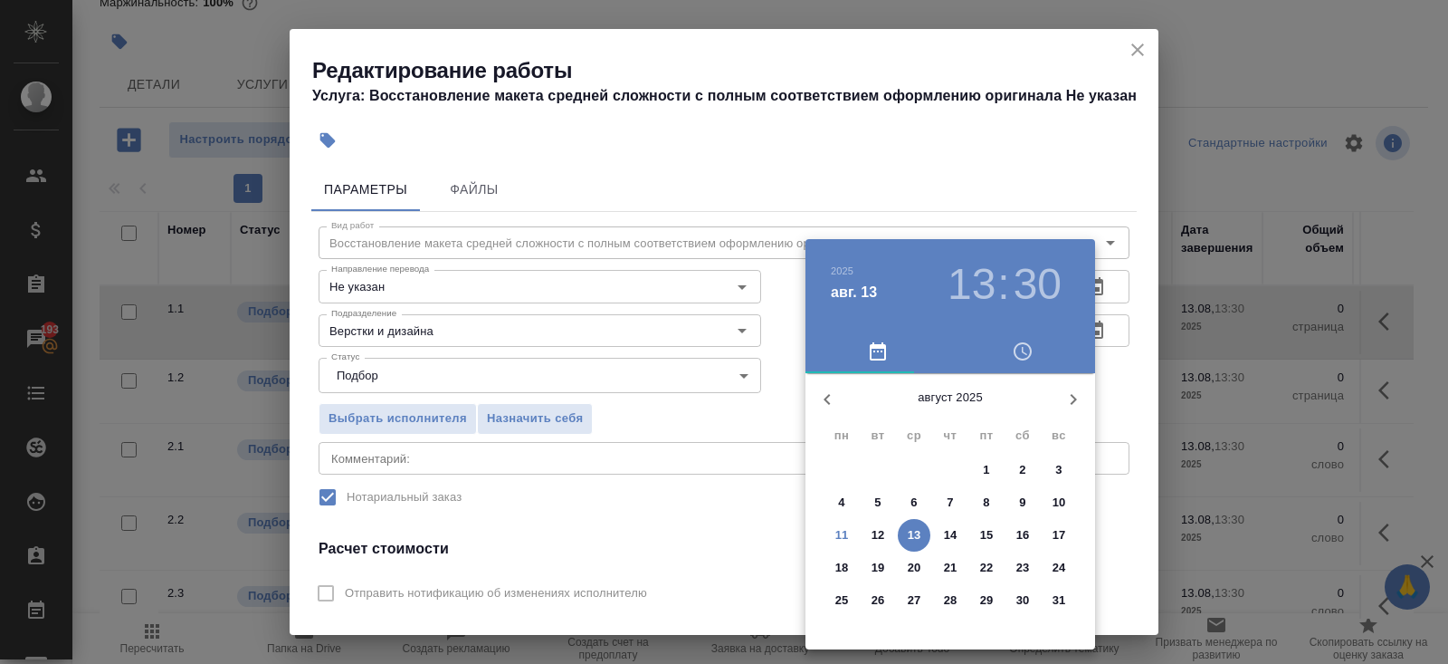
click at [886, 533] on span "12" at bounding box center [878, 535] width 33 height 18
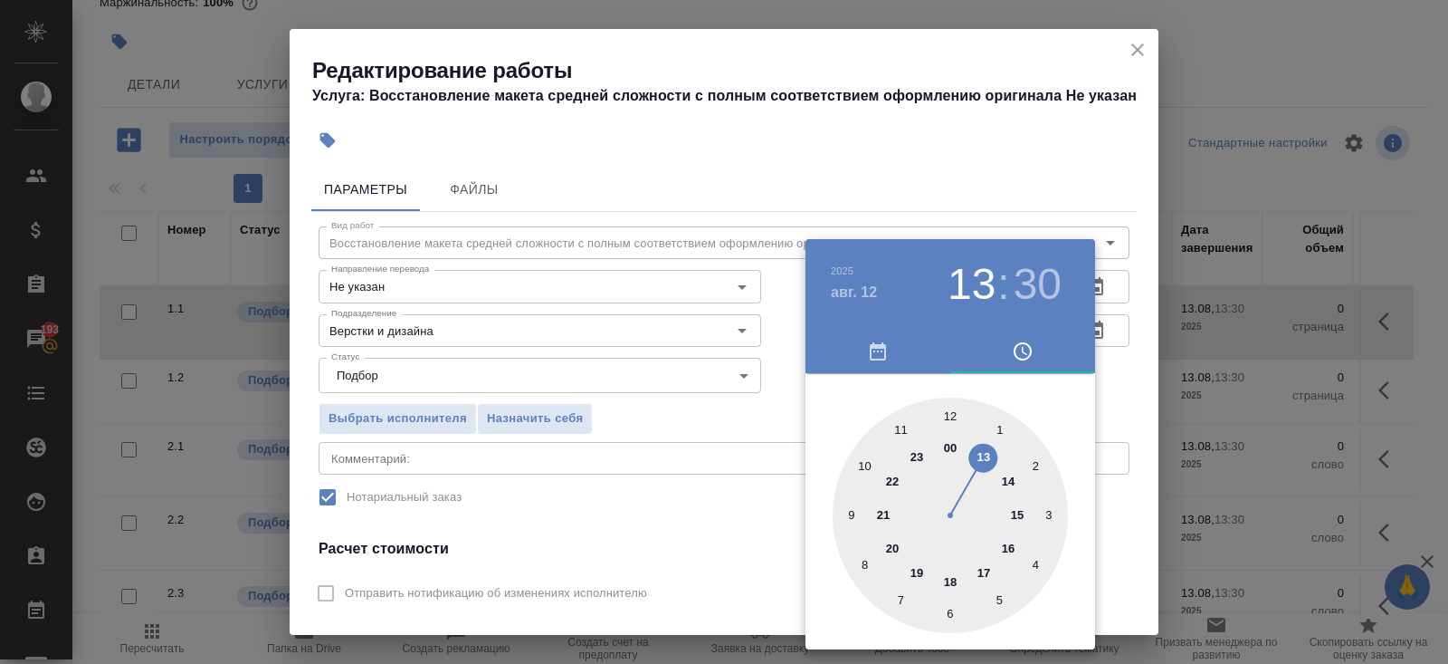
click at [979, 448] on div at bounding box center [950, 514] width 235 height 235
type input "12.08.2025 13:00"
click at [948, 415] on div at bounding box center [950, 514] width 235 height 235
drag, startPoint x: 716, startPoint y: 435, endPoint x: 763, endPoint y: 493, distance: 75.4
click at [716, 435] on div at bounding box center [724, 332] width 1448 height 664
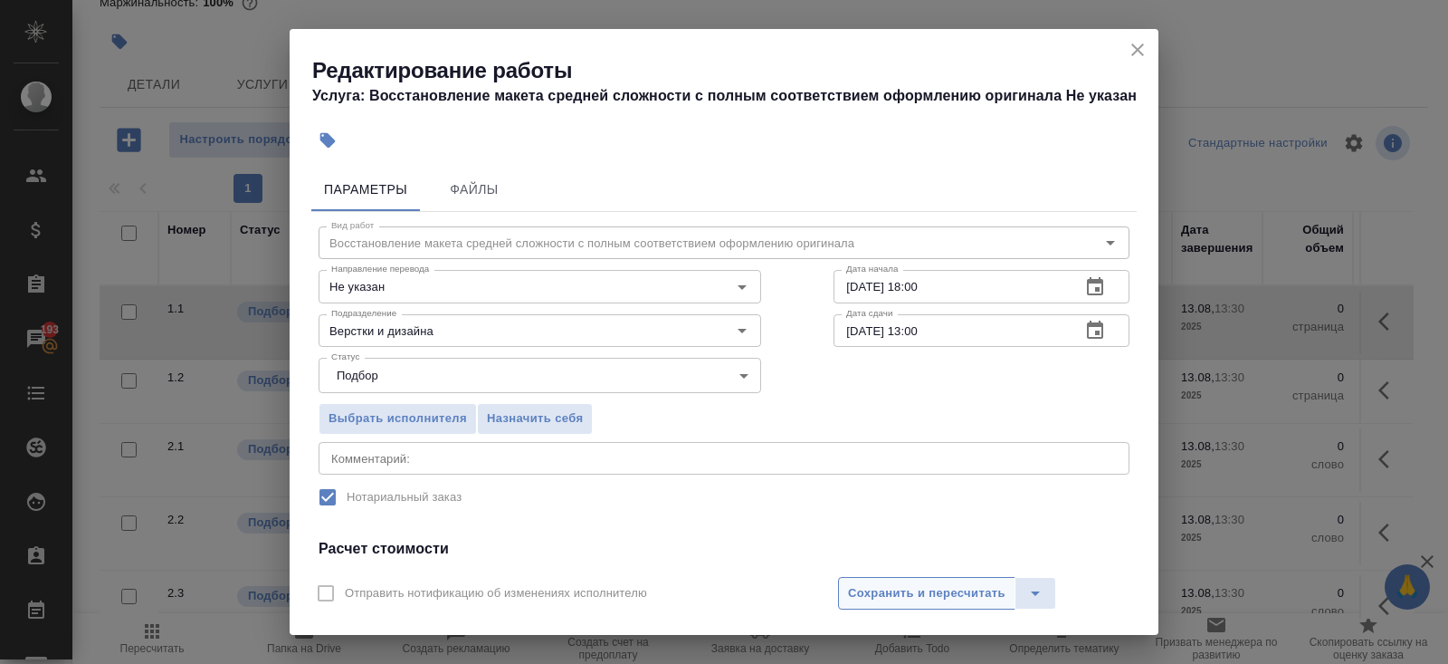
click at [873, 587] on span "Сохранить и пересчитать" at bounding box center [927, 593] width 158 height 21
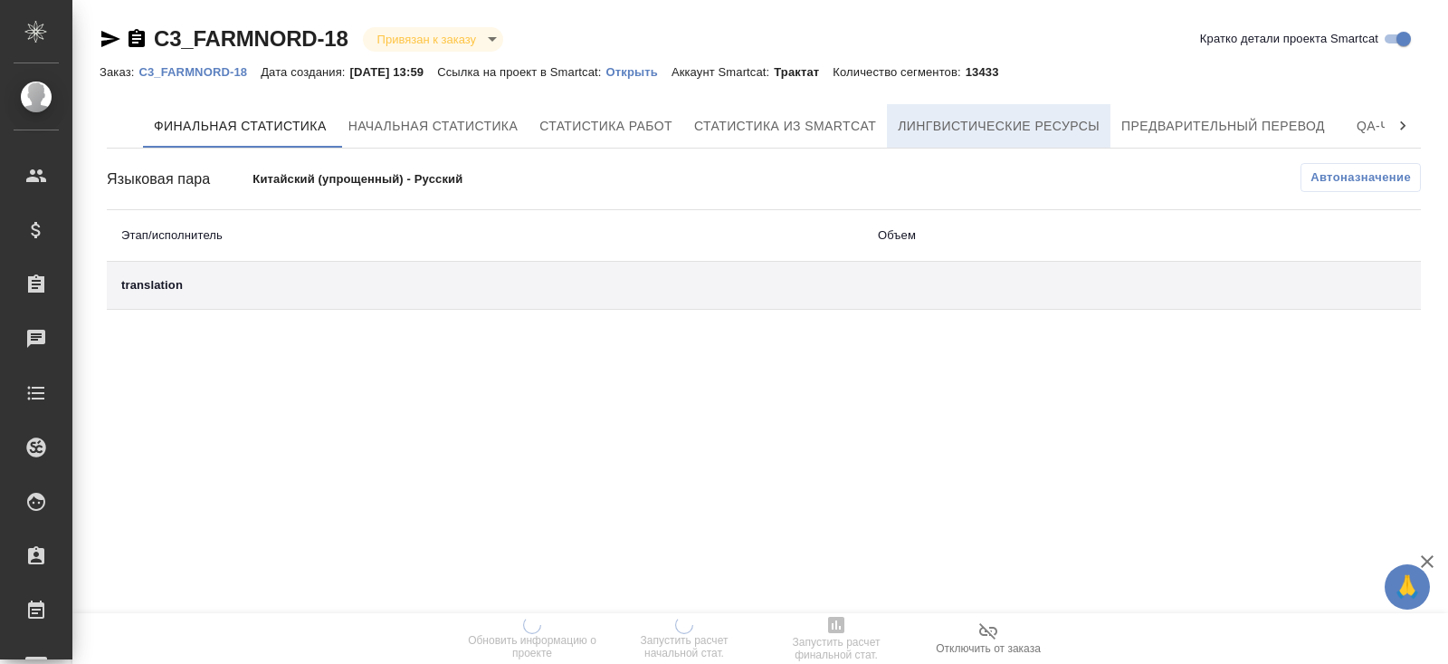
click at [1017, 115] on span "Лингвистические ресурсы" at bounding box center [999, 126] width 202 height 23
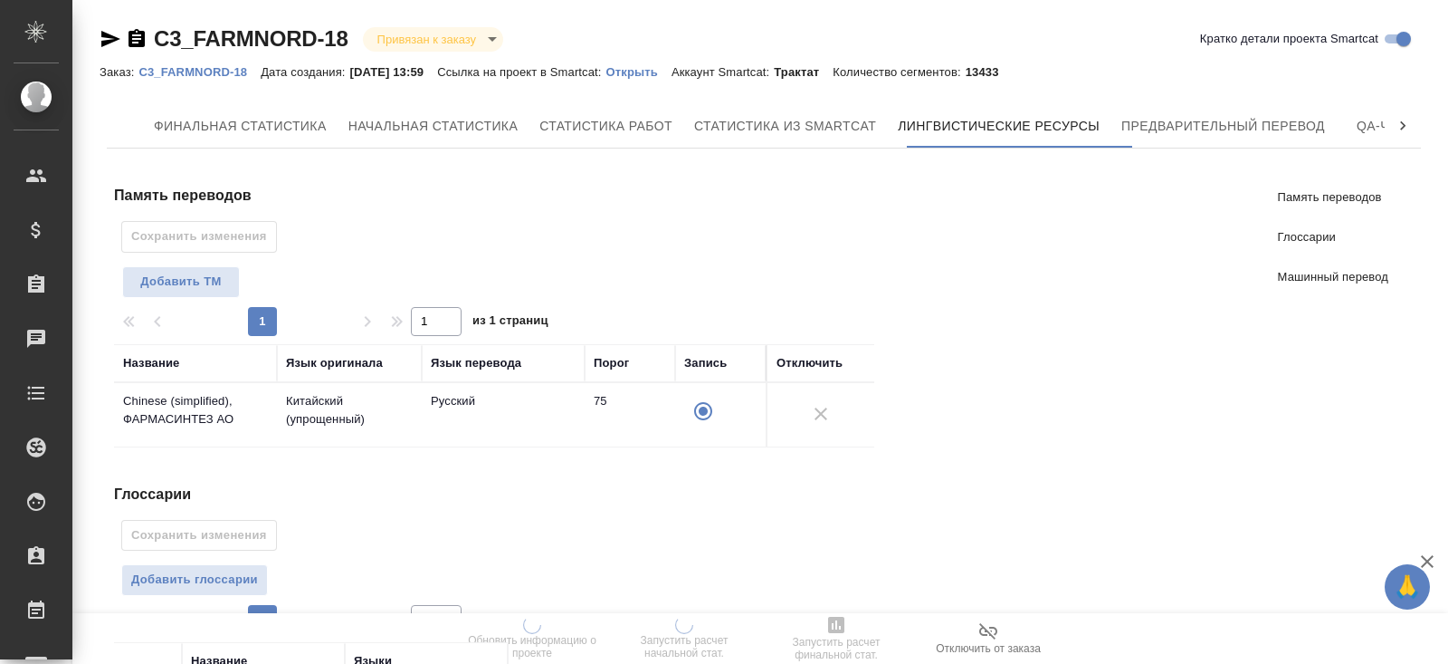
scroll to position [349, 0]
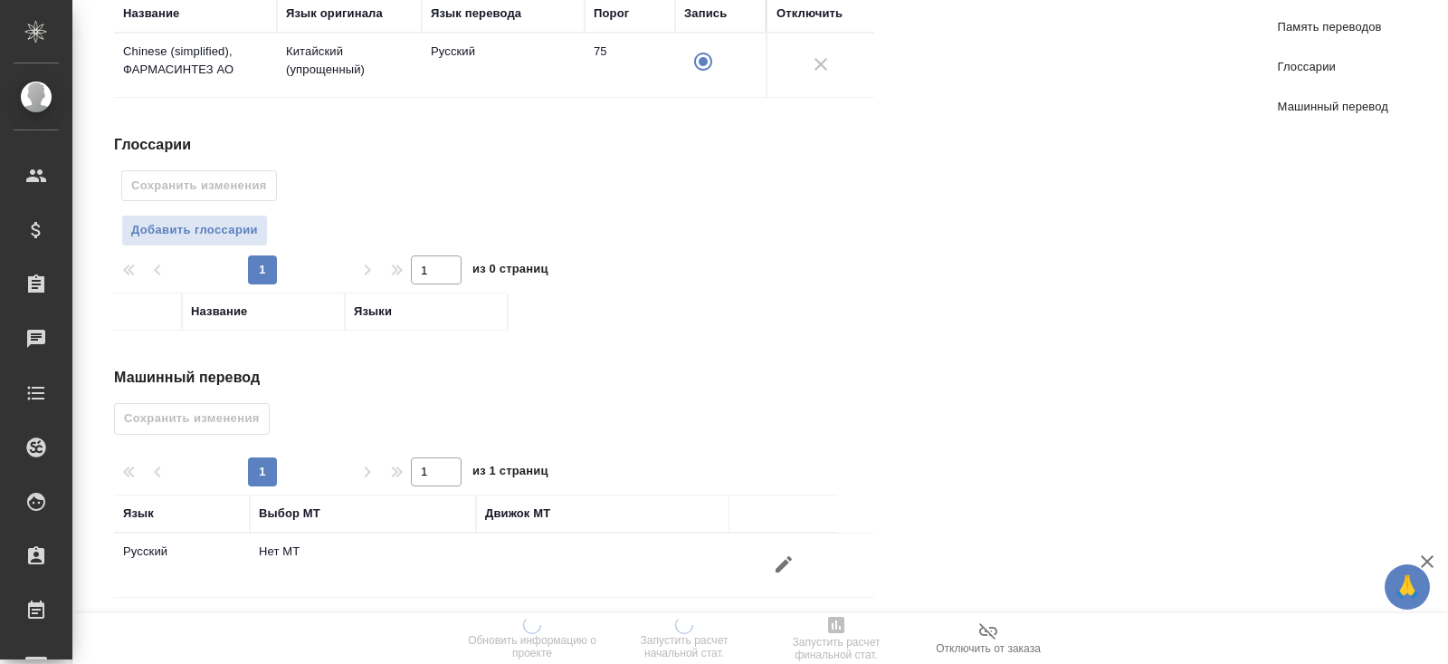
click at [777, 557] on icon "button" at bounding box center [784, 564] width 22 height 22
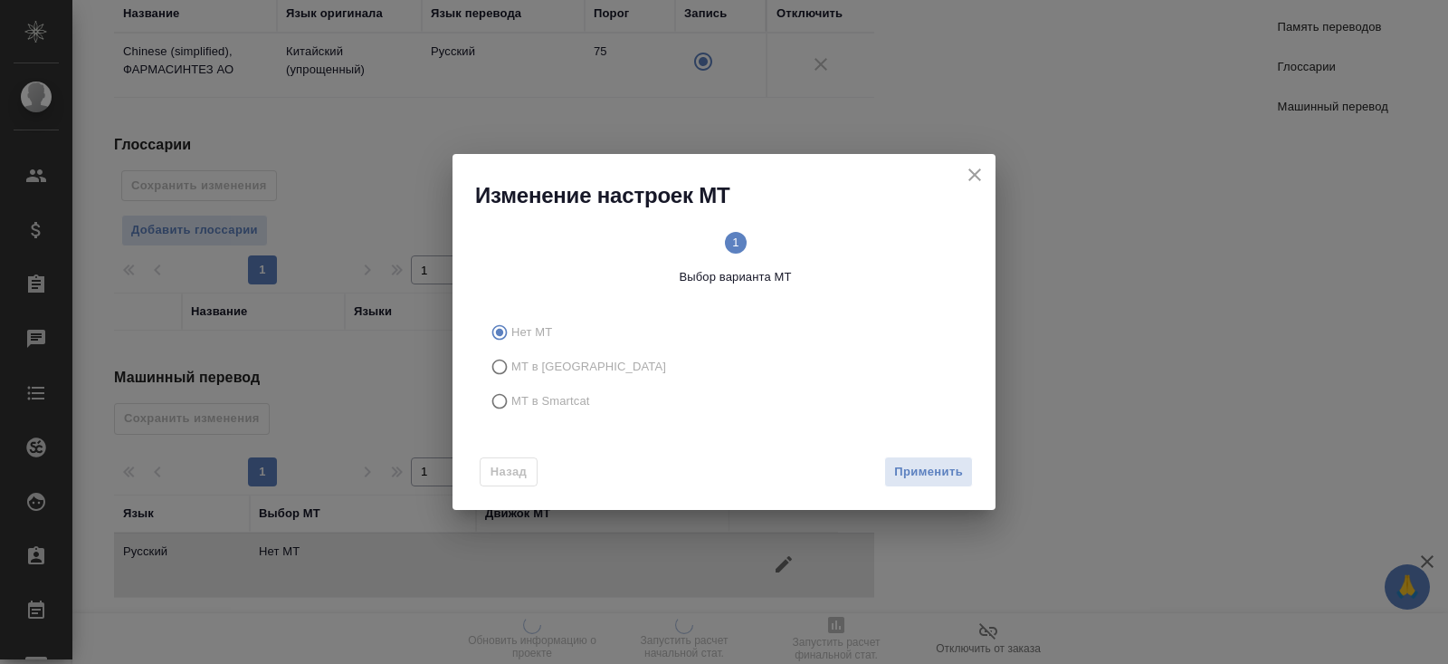
click at [560, 406] on span "МТ в Smartcat" at bounding box center [550, 401] width 79 height 18
click at [511, 406] on input "МТ в Smartcat" at bounding box center [496, 401] width 29 height 34
radio input "true"
click at [939, 473] on span "Вперед" at bounding box center [940, 472] width 45 height 21
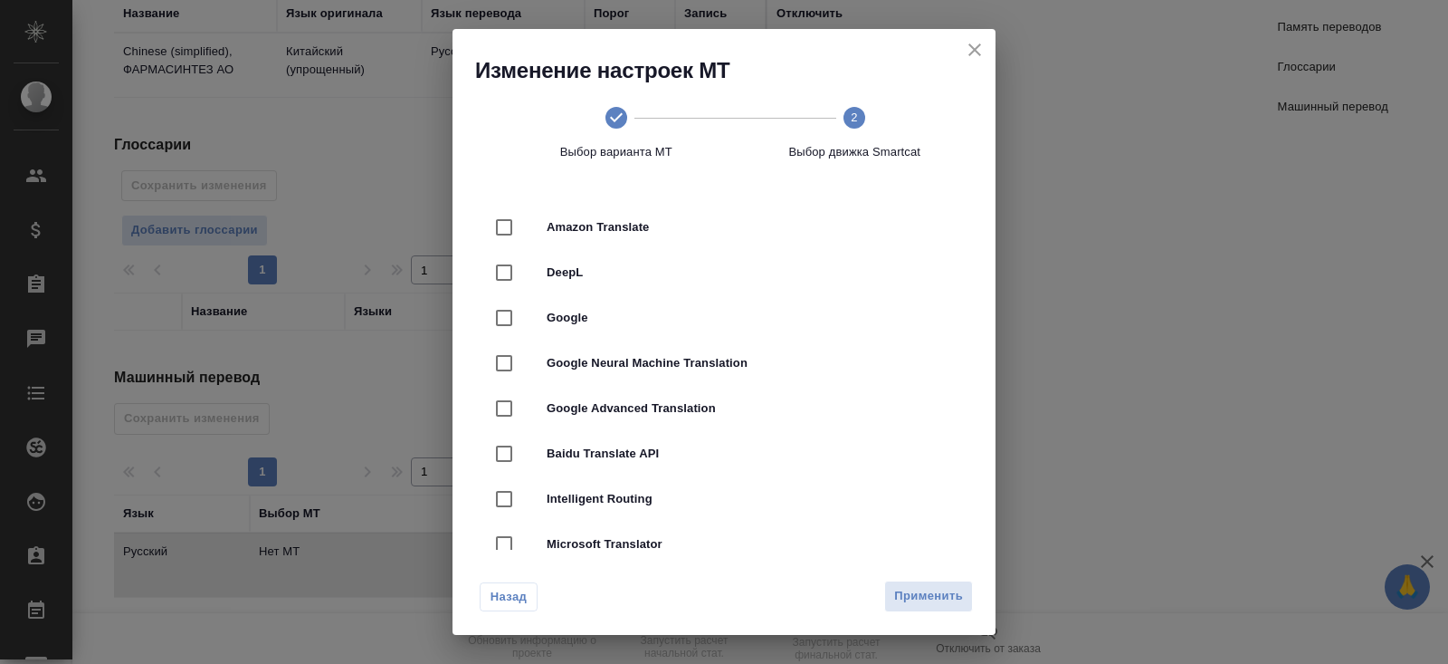
click at [638, 277] on span "DeepL" at bounding box center [750, 272] width 406 height 18
checkbox input "true"
click at [950, 580] on div "Назад Применить" at bounding box center [724, 591] width 543 height 85
click at [950, 595] on span "Применить" at bounding box center [928, 596] width 69 height 21
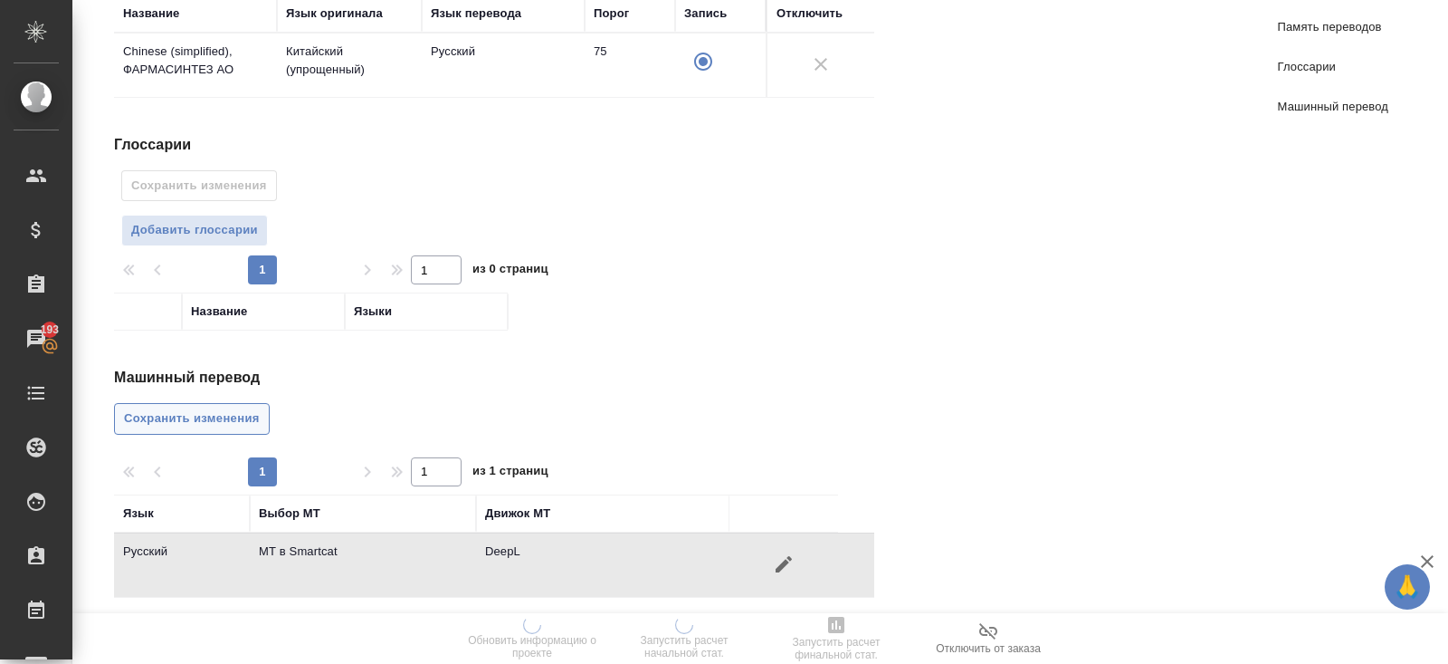
click at [255, 416] on span "Сохранить изменения" at bounding box center [192, 418] width 136 height 21
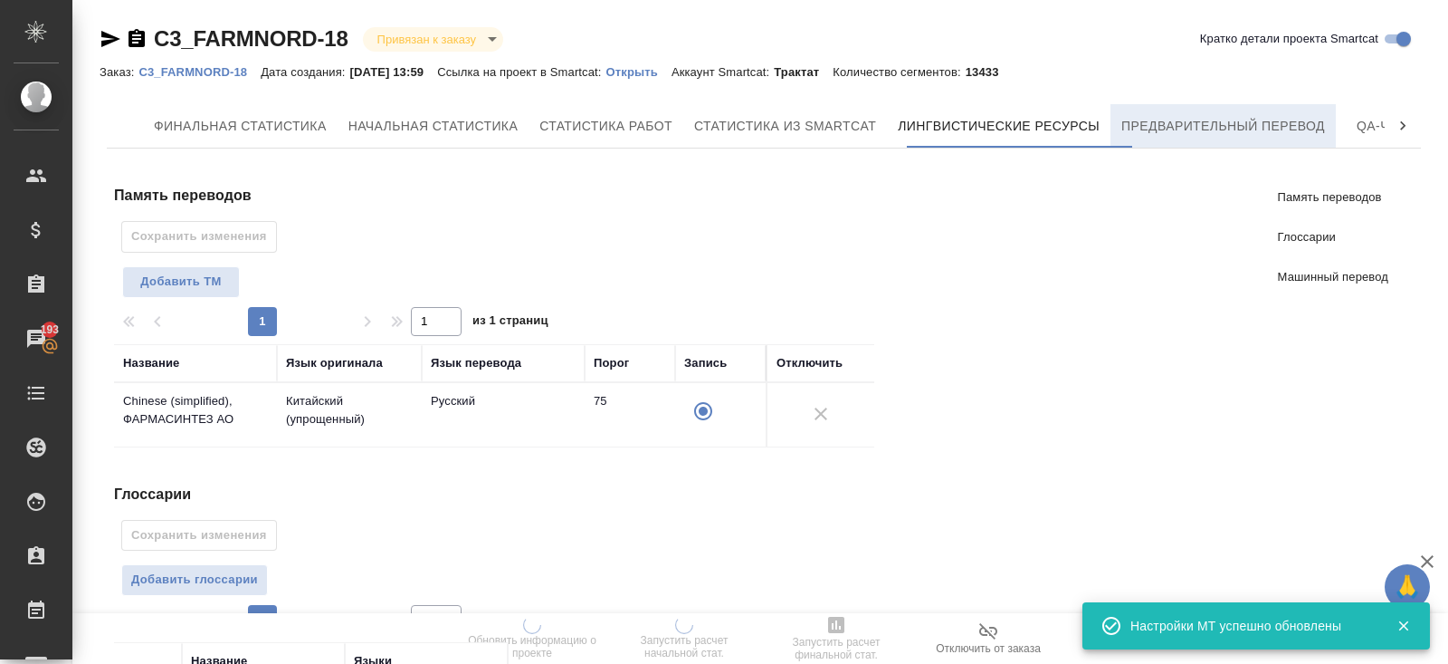
click at [1186, 128] on span "Предварительный перевод" at bounding box center [1224, 126] width 204 height 23
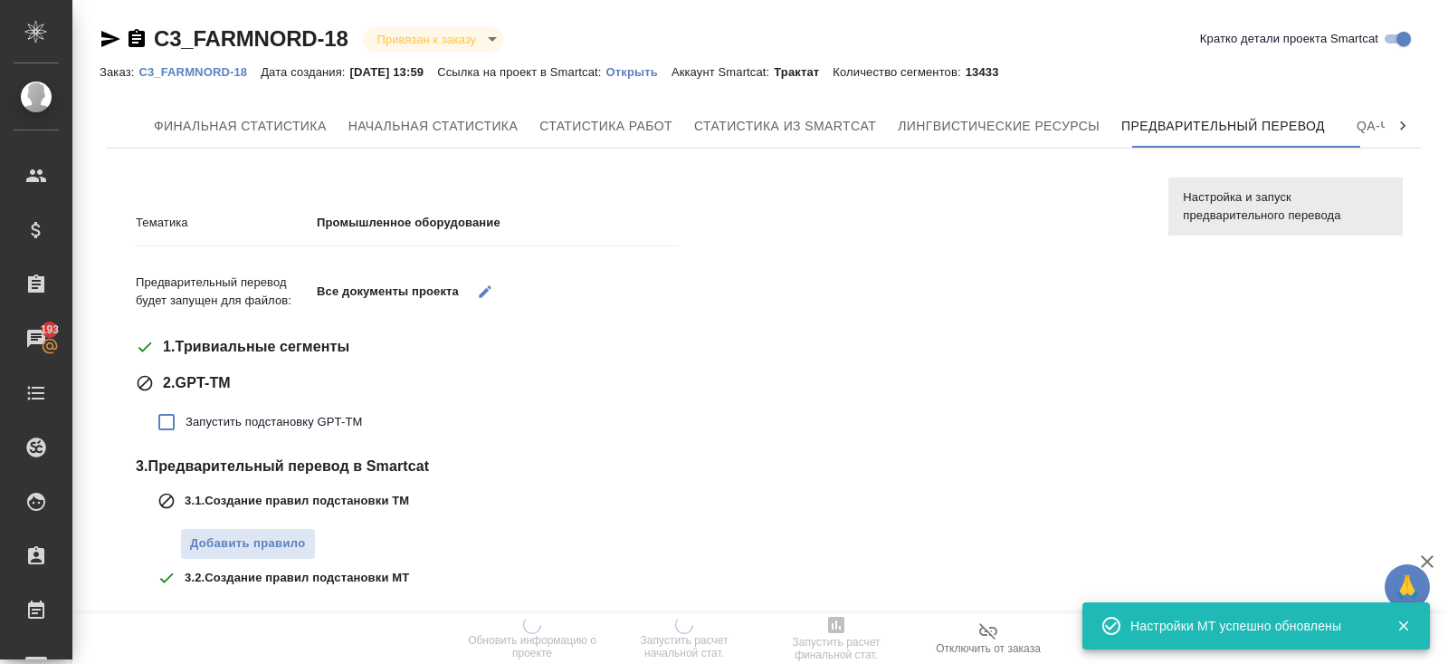
click at [320, 423] on span "Запустить подстановку GPT-TM" at bounding box center [274, 422] width 177 height 18
click at [186, 423] on input "Запустить подстановку GPT-TM" at bounding box center [167, 422] width 38 height 38
checkbox input "true"
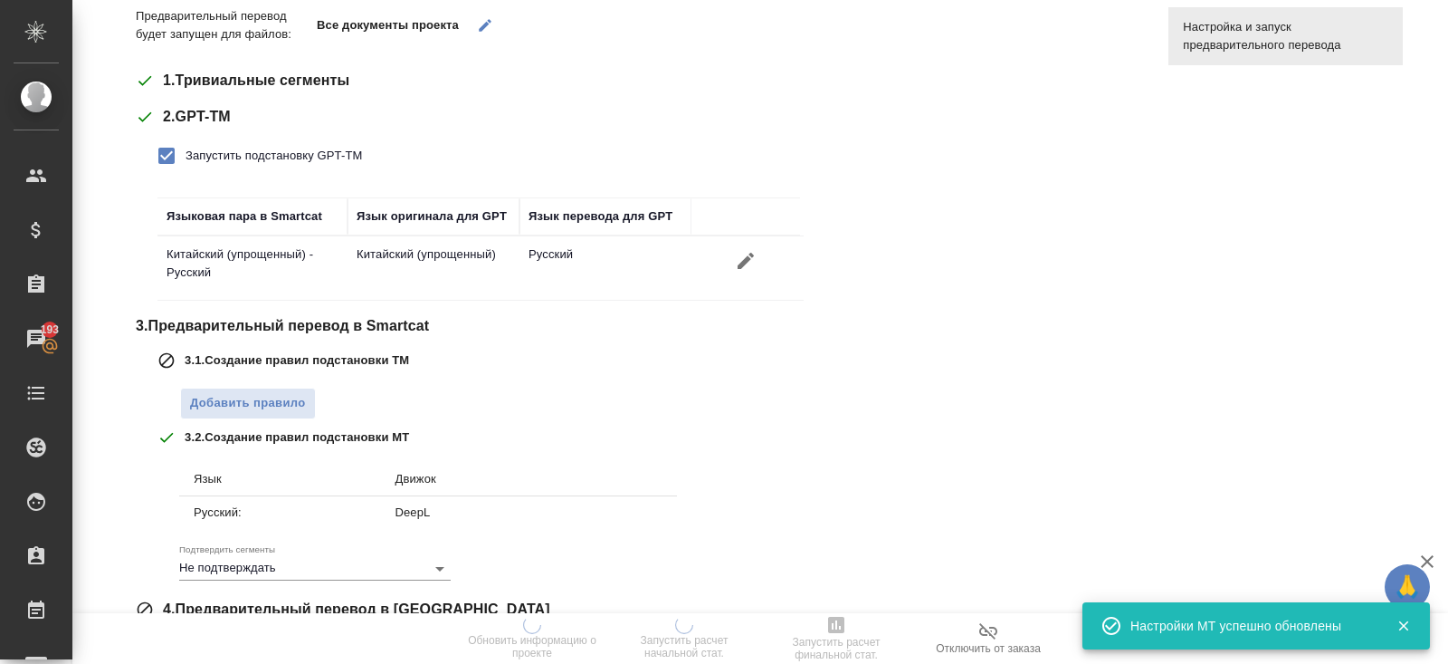
scroll to position [267, 0]
click at [291, 404] on span "Добавить правило" at bounding box center [248, 402] width 116 height 21
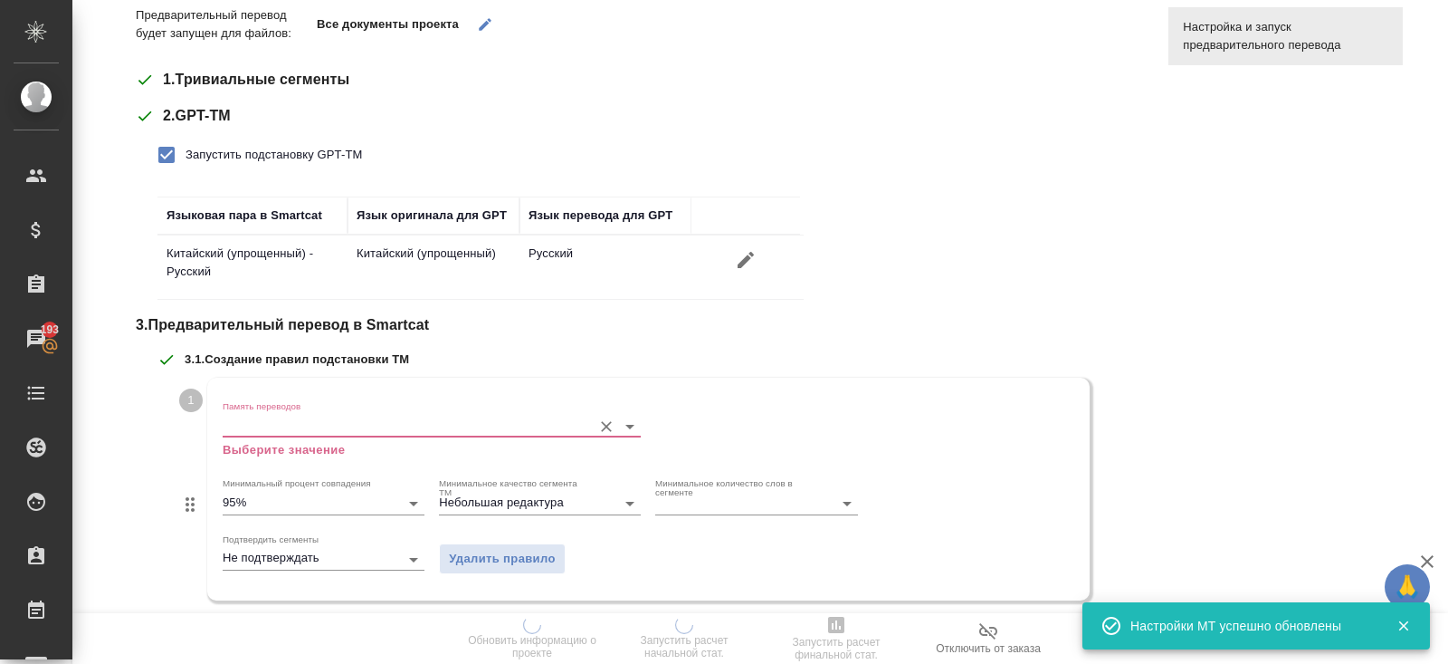
click at [295, 420] on input "Память переводов" at bounding box center [403, 426] width 360 height 22
click at [295, 432] on input "Память переводов" at bounding box center [403, 426] width 360 height 22
click at [289, 416] on input "Память переводов" at bounding box center [403, 426] width 360 height 22
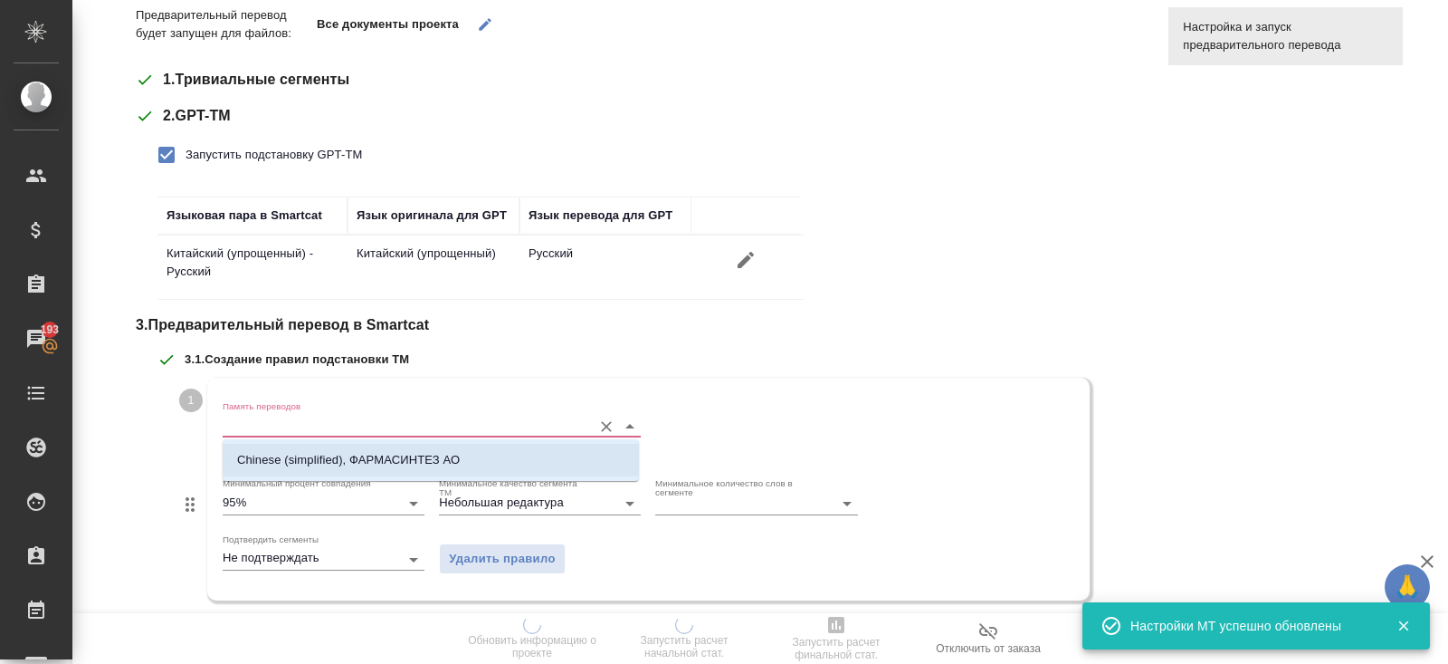
click at [289, 470] on li "Chinese (simplified), ФАРМАСИНТЕЗ АО" at bounding box center [431, 460] width 416 height 33
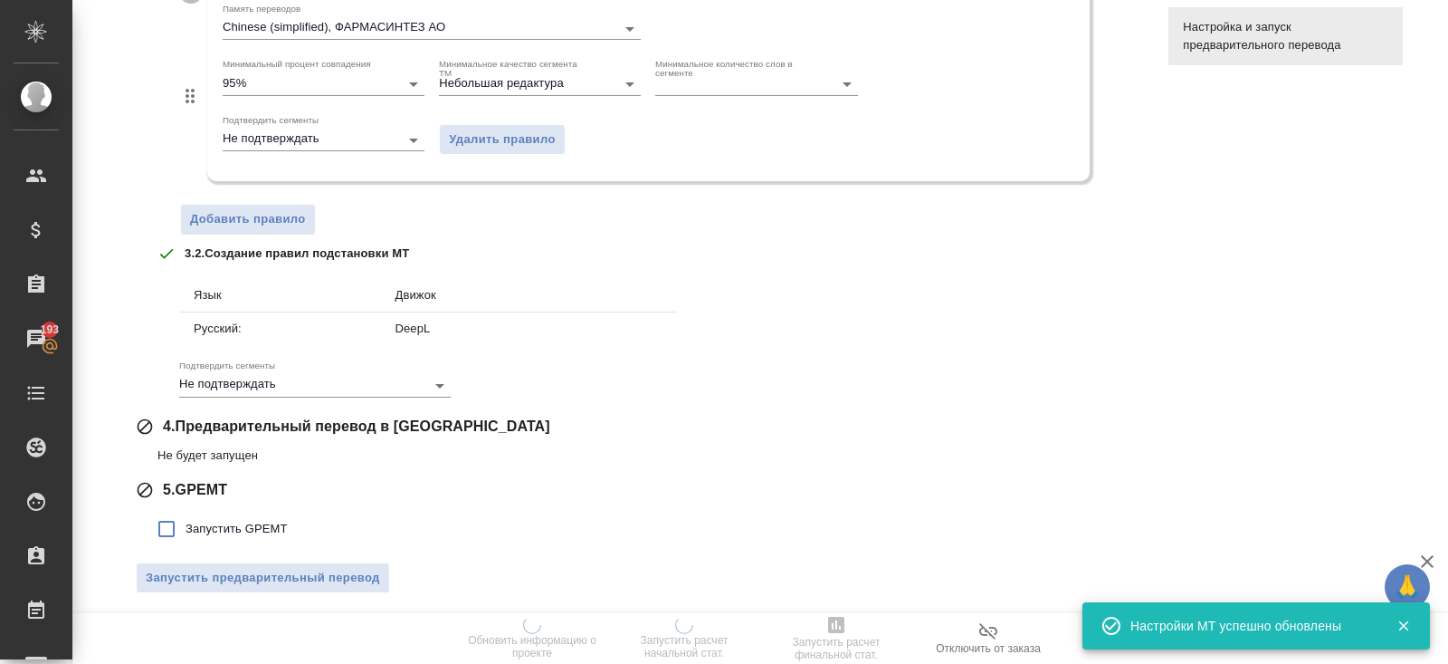
click at [264, 524] on span "Запустить GPEMT" at bounding box center [237, 529] width 102 height 18
click at [186, 524] on input "Запустить GPEMT" at bounding box center [167, 529] width 38 height 38
checkbox input "true"
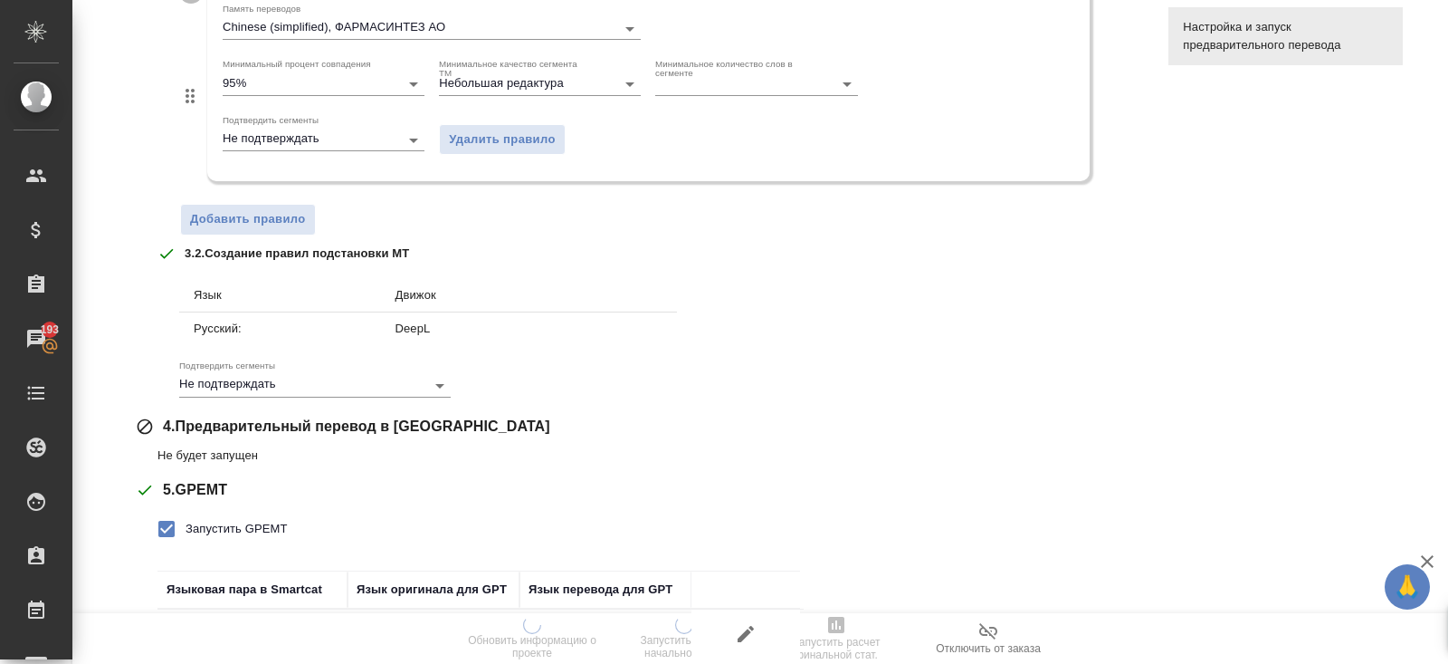
scroll to position [788, 0]
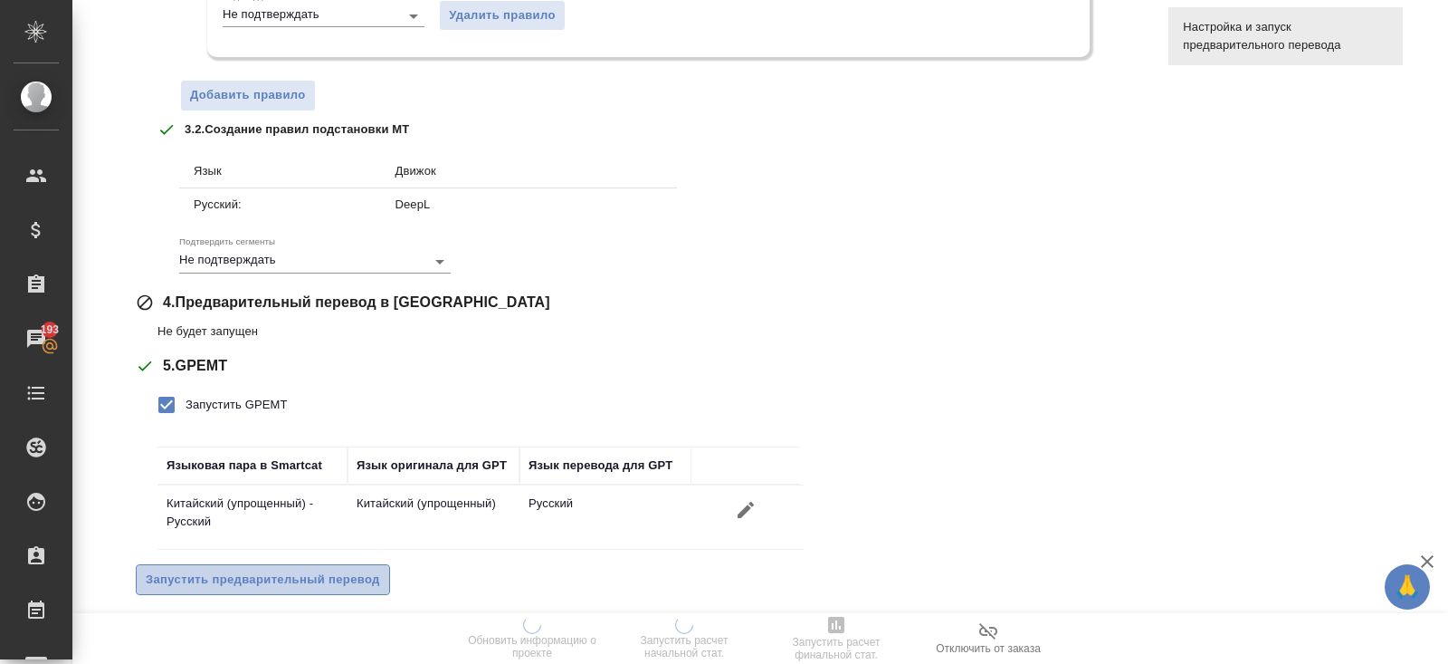
click at [274, 575] on span "Запустить предварительный перевод" at bounding box center [263, 579] width 234 height 21
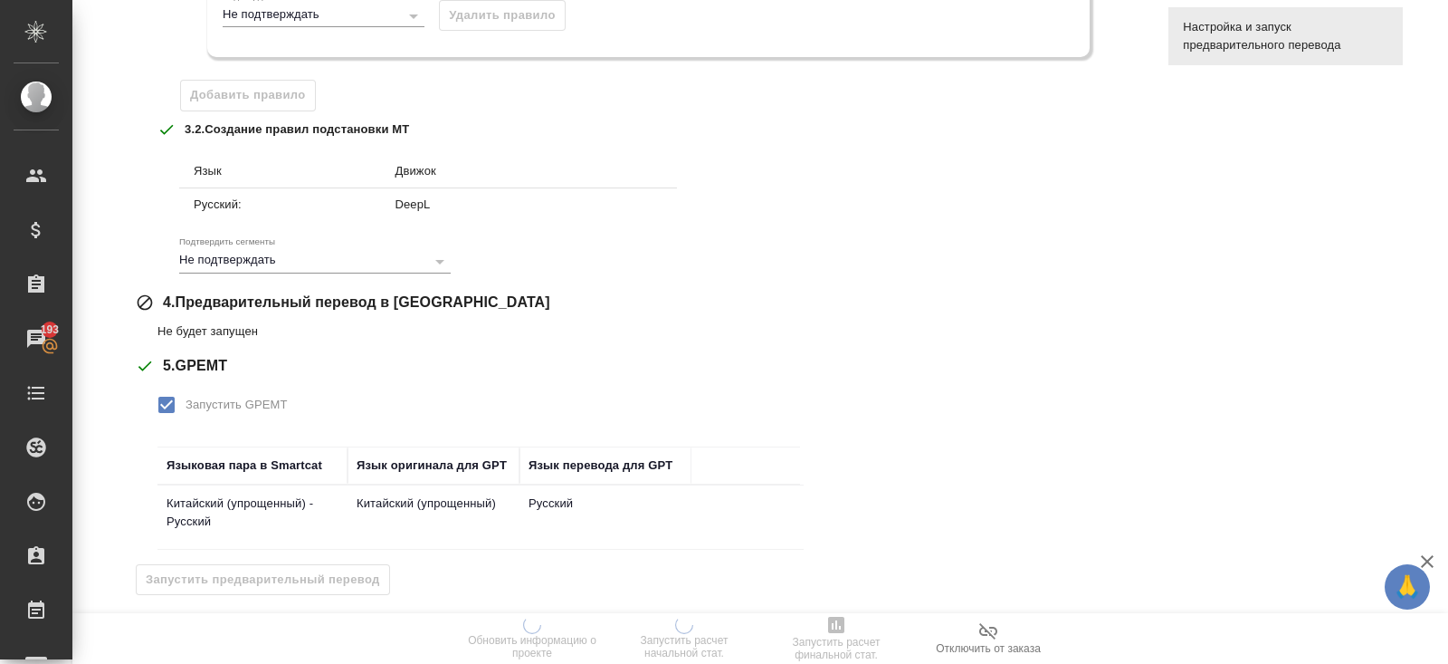
scroll to position [0, 0]
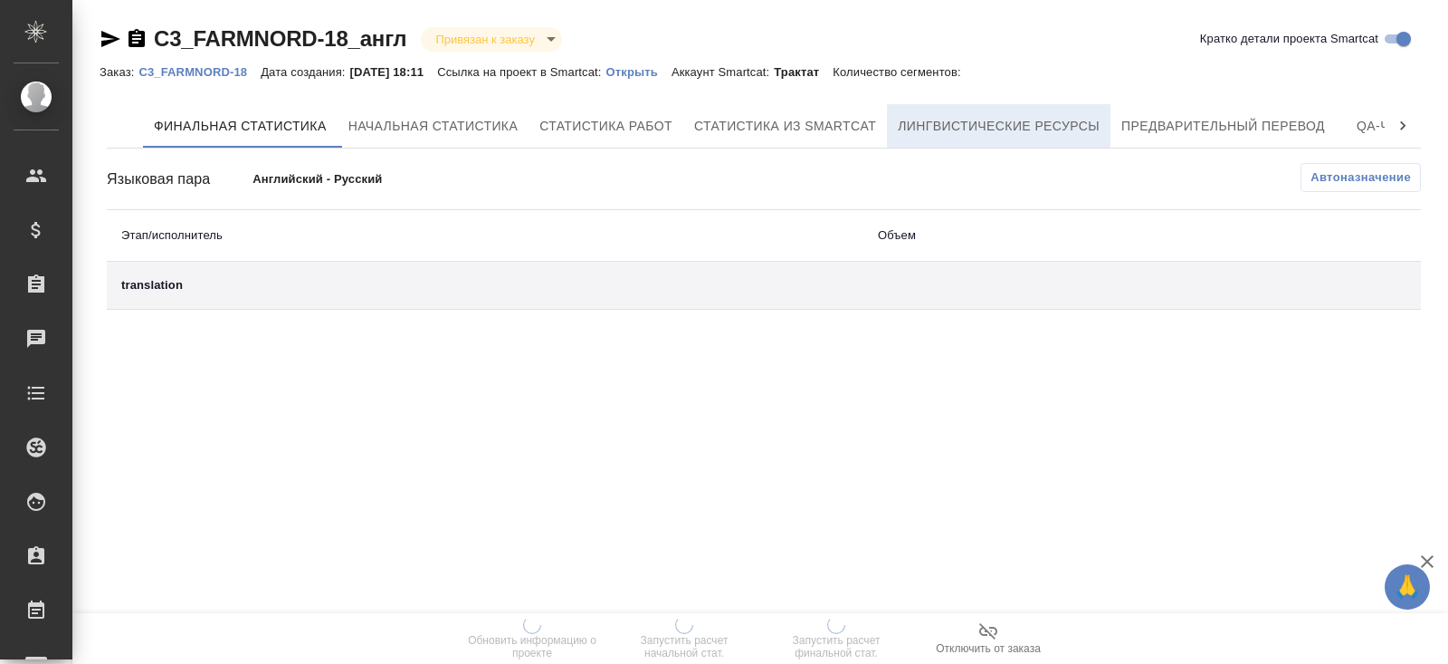
click at [1022, 130] on span "Лингвистические ресурсы" at bounding box center [999, 126] width 202 height 23
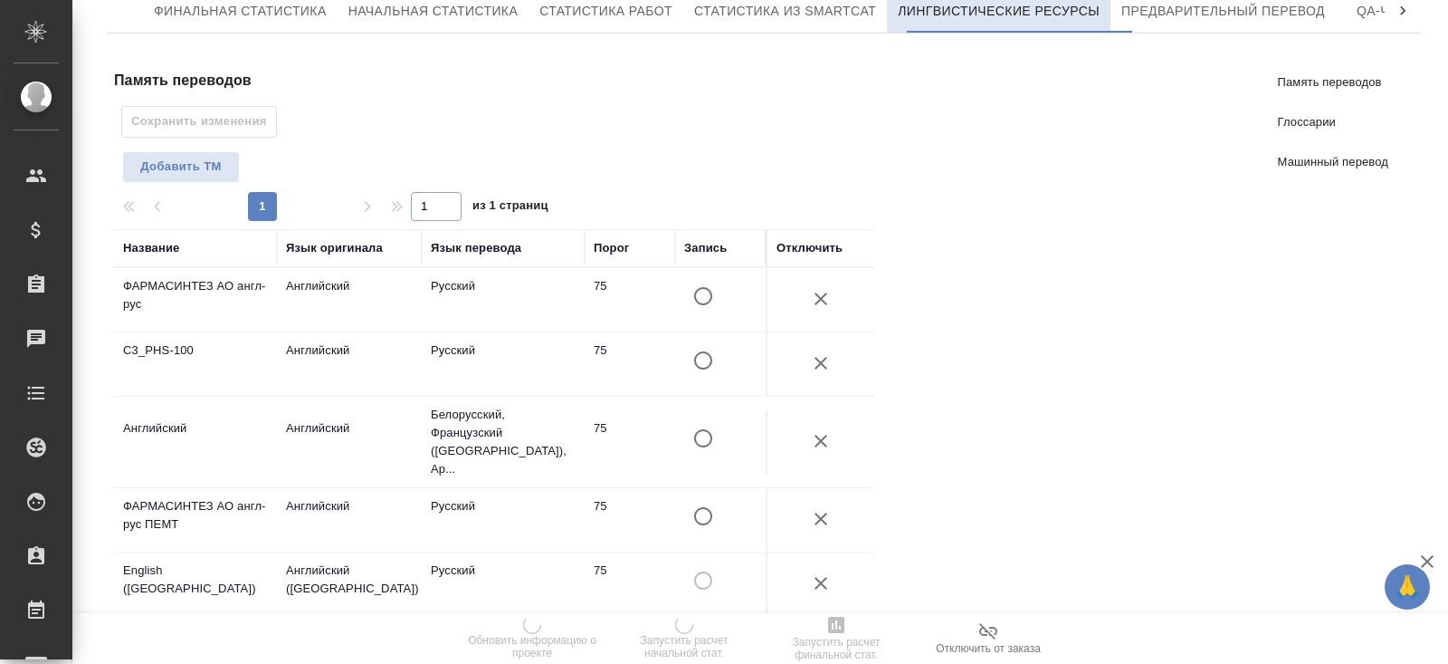
scroll to position [116, 0]
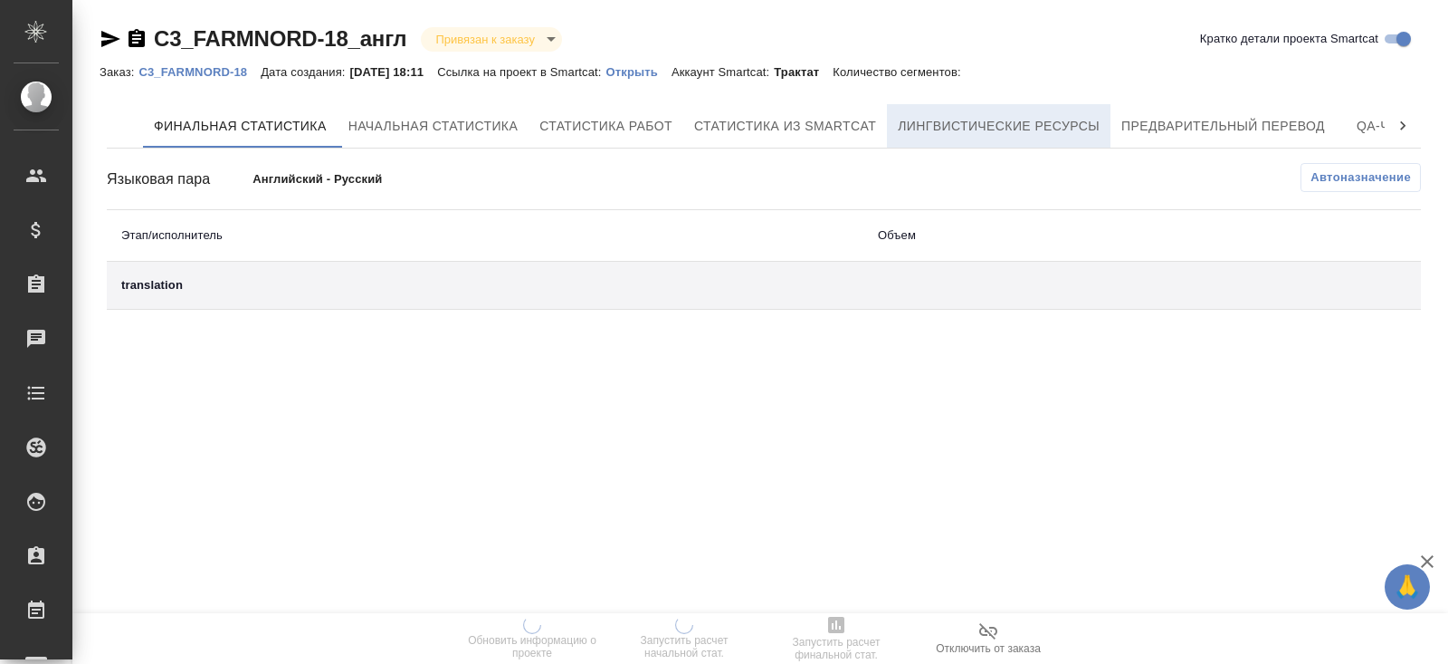
click at [994, 122] on span "Лингвистические ресурсы" at bounding box center [999, 126] width 202 height 23
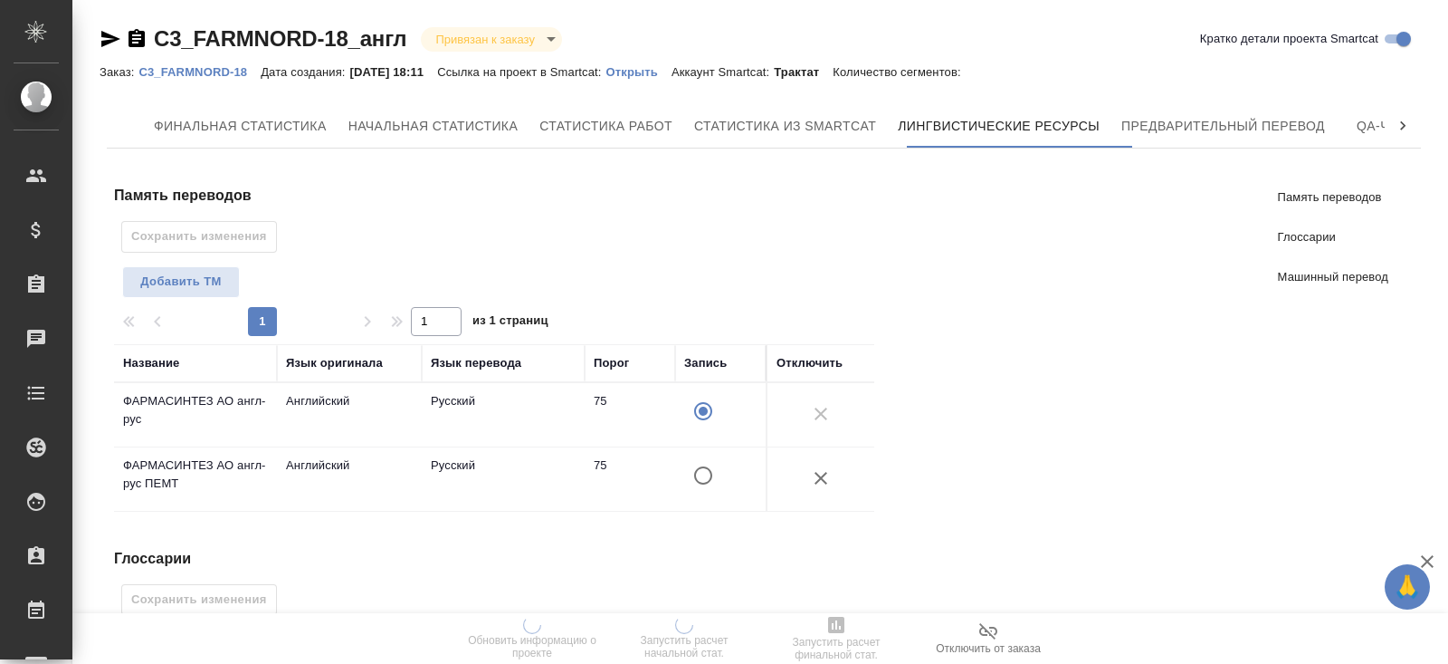
scroll to position [478, 0]
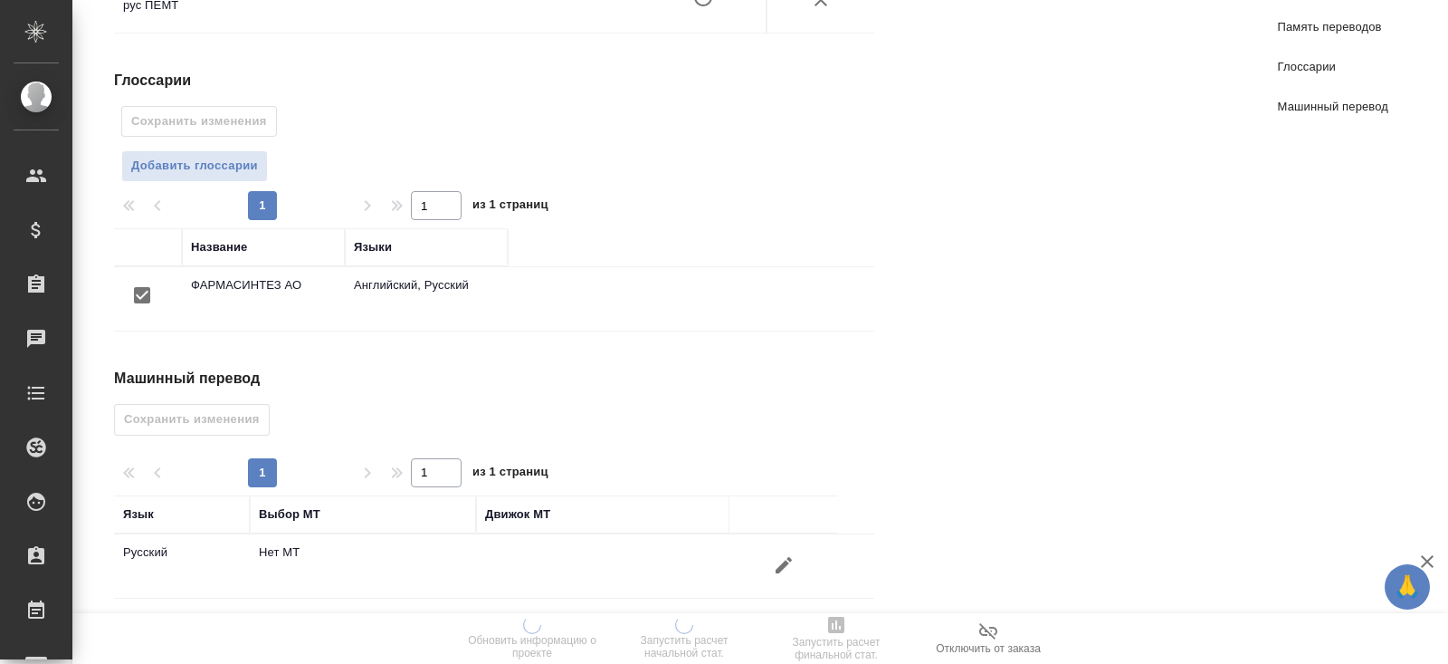
click at [782, 562] on icon "button" at bounding box center [784, 565] width 22 height 22
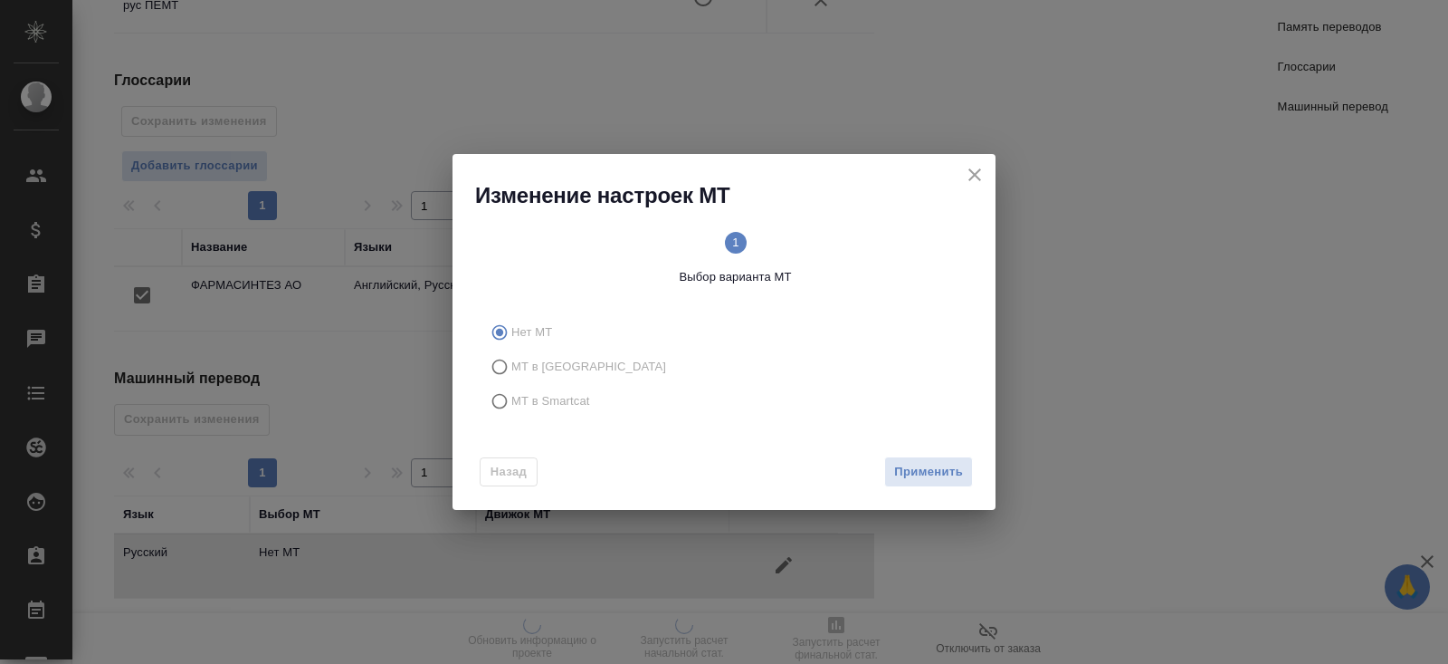
click at [531, 396] on span "МТ в Smartcat" at bounding box center [550, 401] width 79 height 18
click at [511, 396] on input "МТ в Smartcat" at bounding box center [496, 401] width 29 height 34
radio input "true"
click at [941, 479] on span "Вперед" at bounding box center [940, 472] width 45 height 21
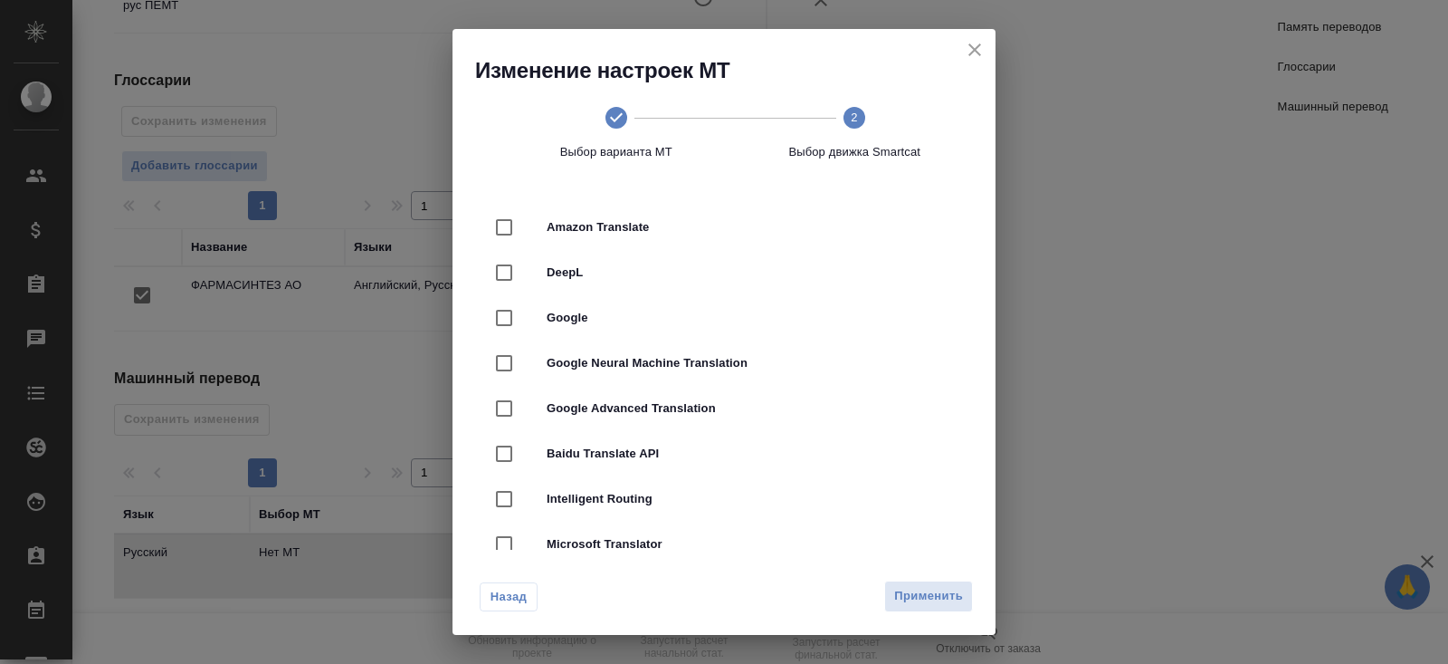
click at [587, 276] on span "DeepL" at bounding box center [750, 272] width 406 height 18
checkbox input "true"
click at [922, 578] on div "Назад Применить" at bounding box center [724, 591] width 543 height 85
click at [928, 588] on span "Применить" at bounding box center [928, 596] width 69 height 21
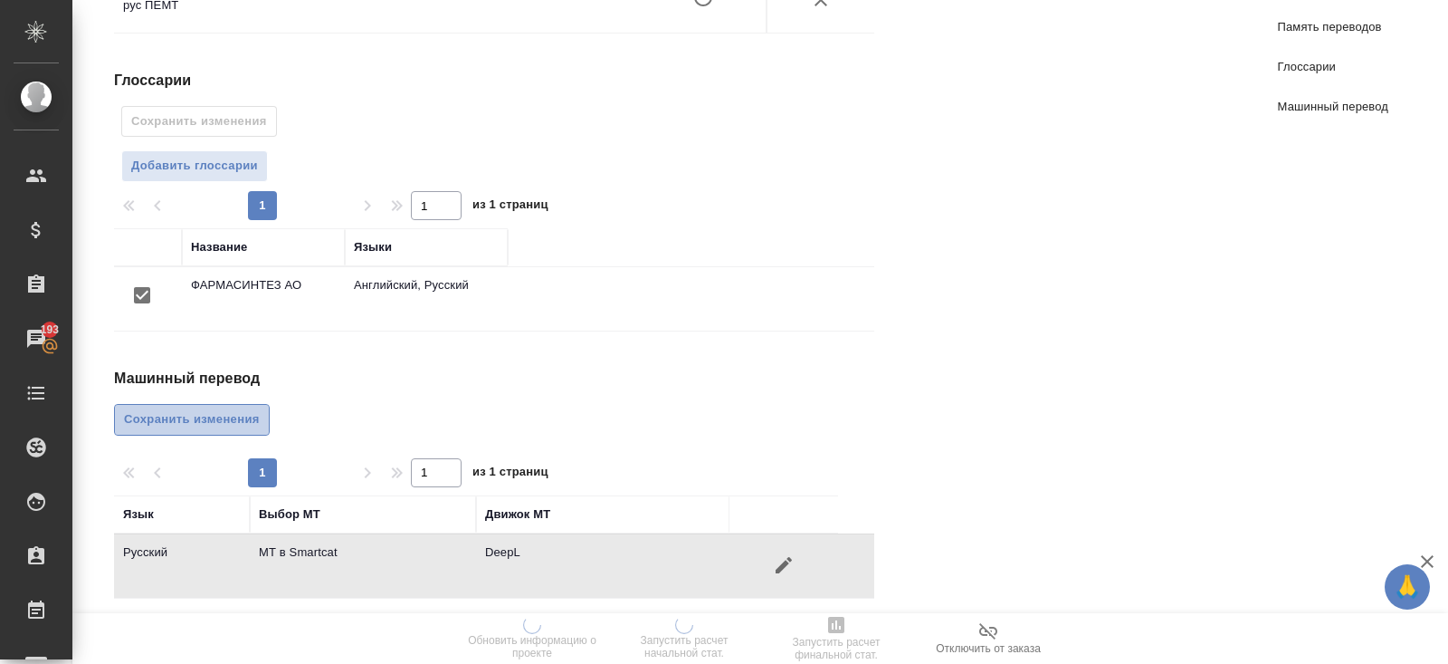
click at [237, 420] on span "Сохранить изменения" at bounding box center [192, 419] width 136 height 21
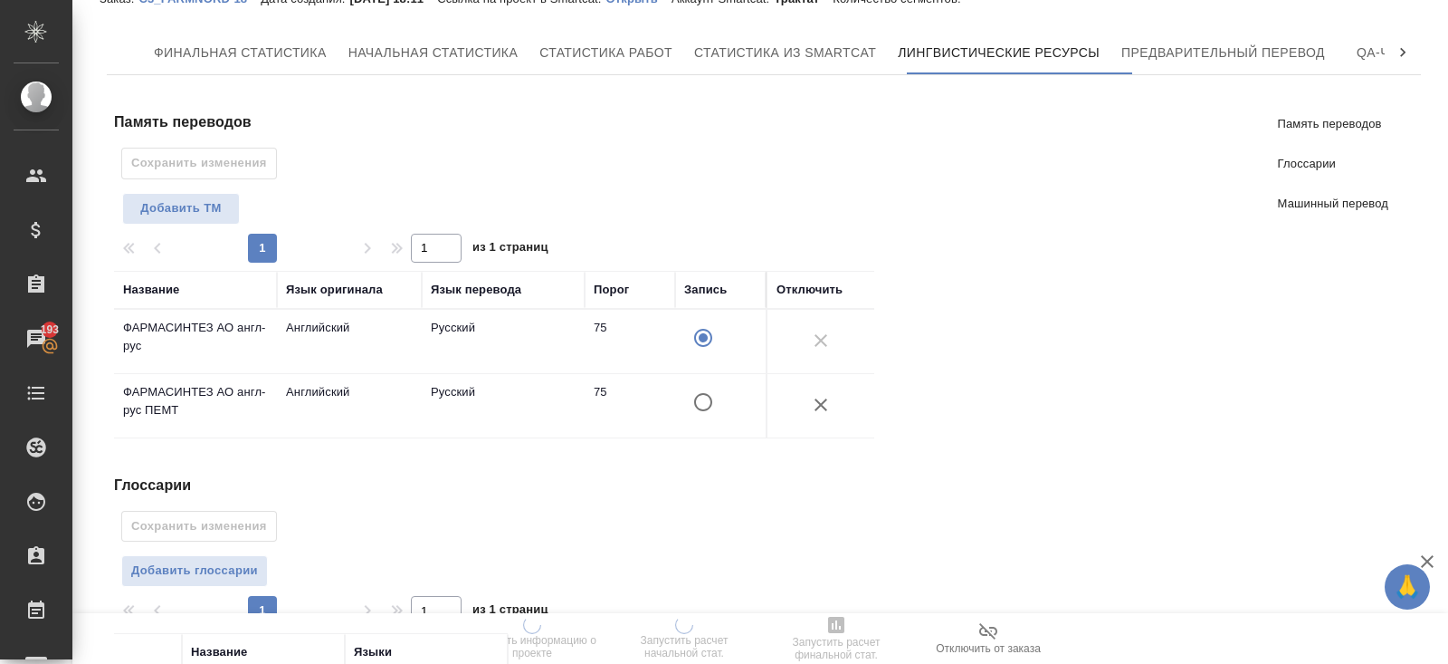
scroll to position [0, 0]
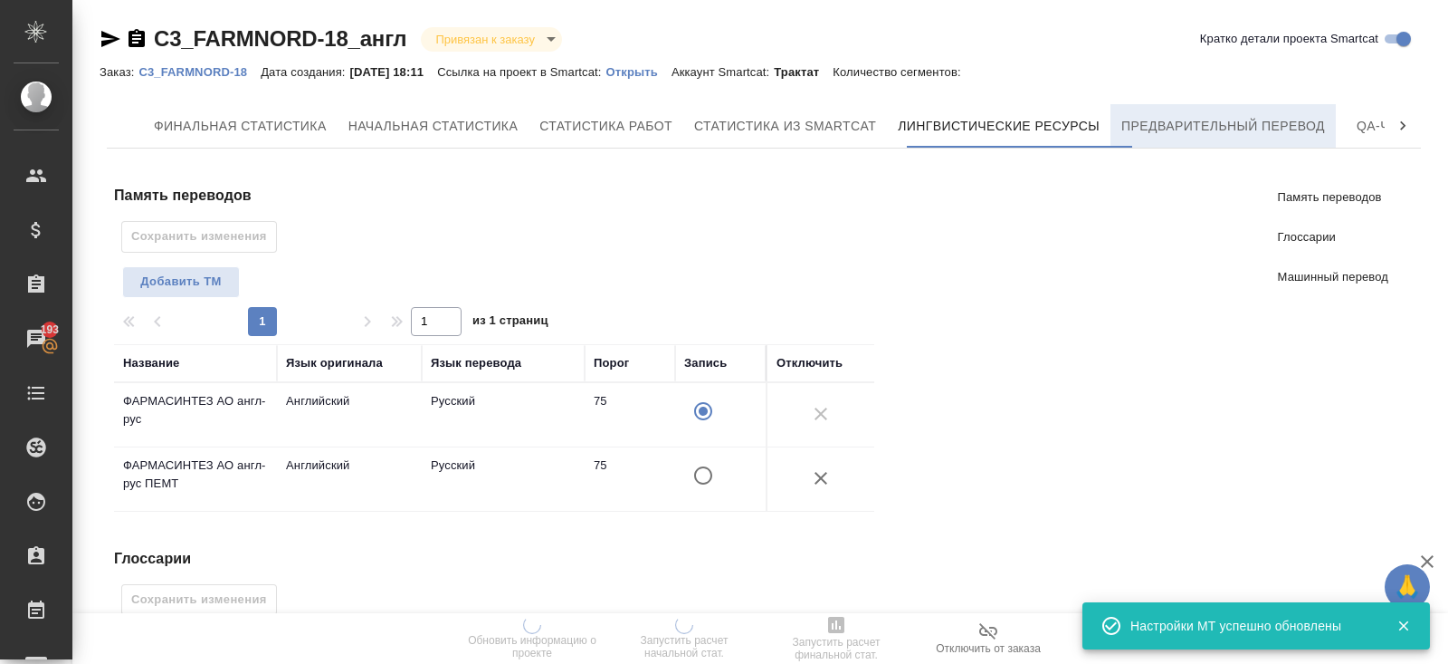
click at [1230, 124] on span "Предварительный перевод" at bounding box center [1224, 126] width 204 height 23
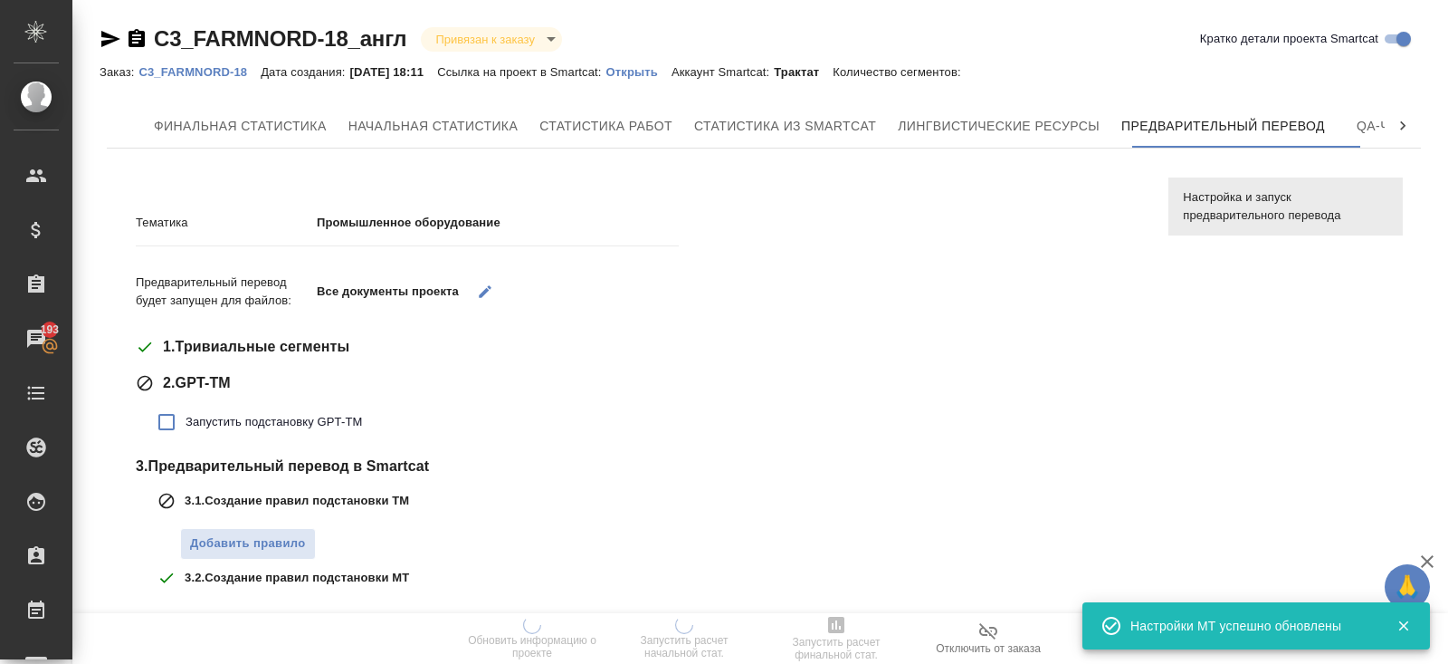
click at [230, 375] on span "2 . GPT-ТМ" at bounding box center [197, 383] width 68 height 22
click at [230, 420] on span "Запустить подстановку GPT-TM" at bounding box center [274, 422] width 177 height 18
click at [186, 420] on input "Запустить подстановку GPT-TM" at bounding box center [167, 422] width 38 height 38
checkbox input "true"
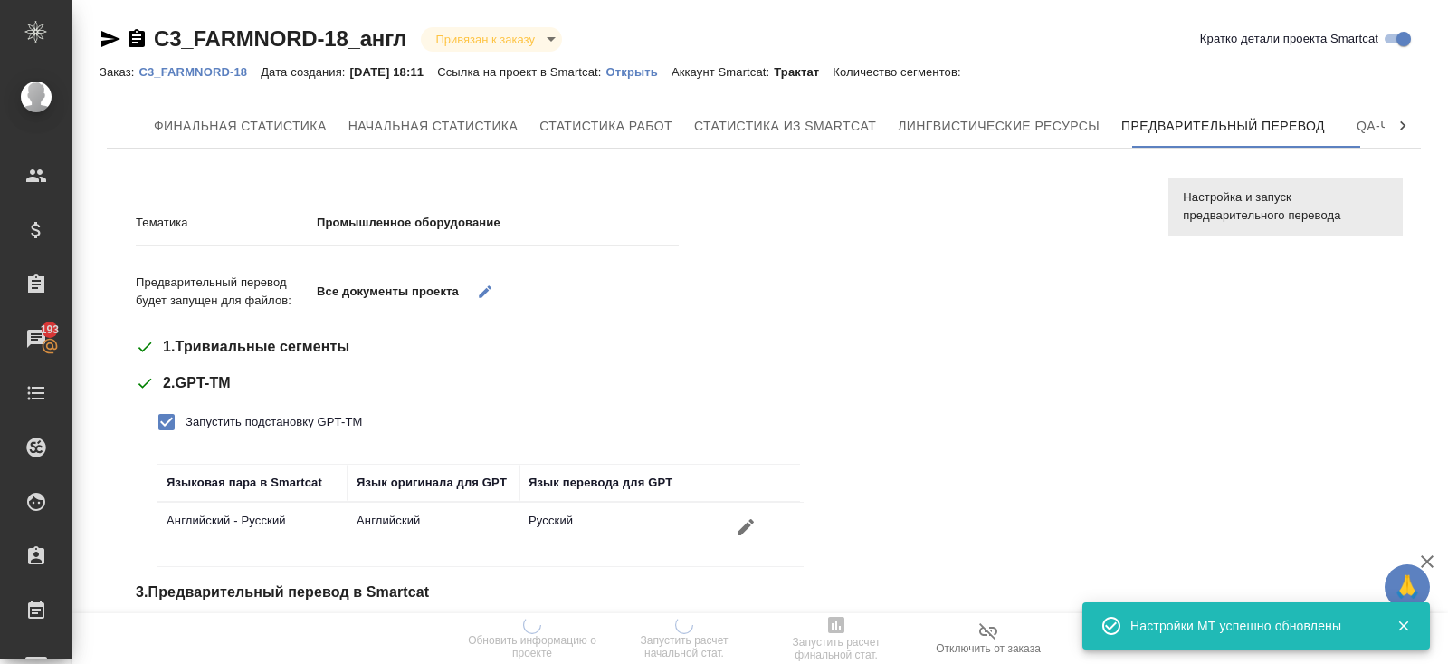
scroll to position [234, 0]
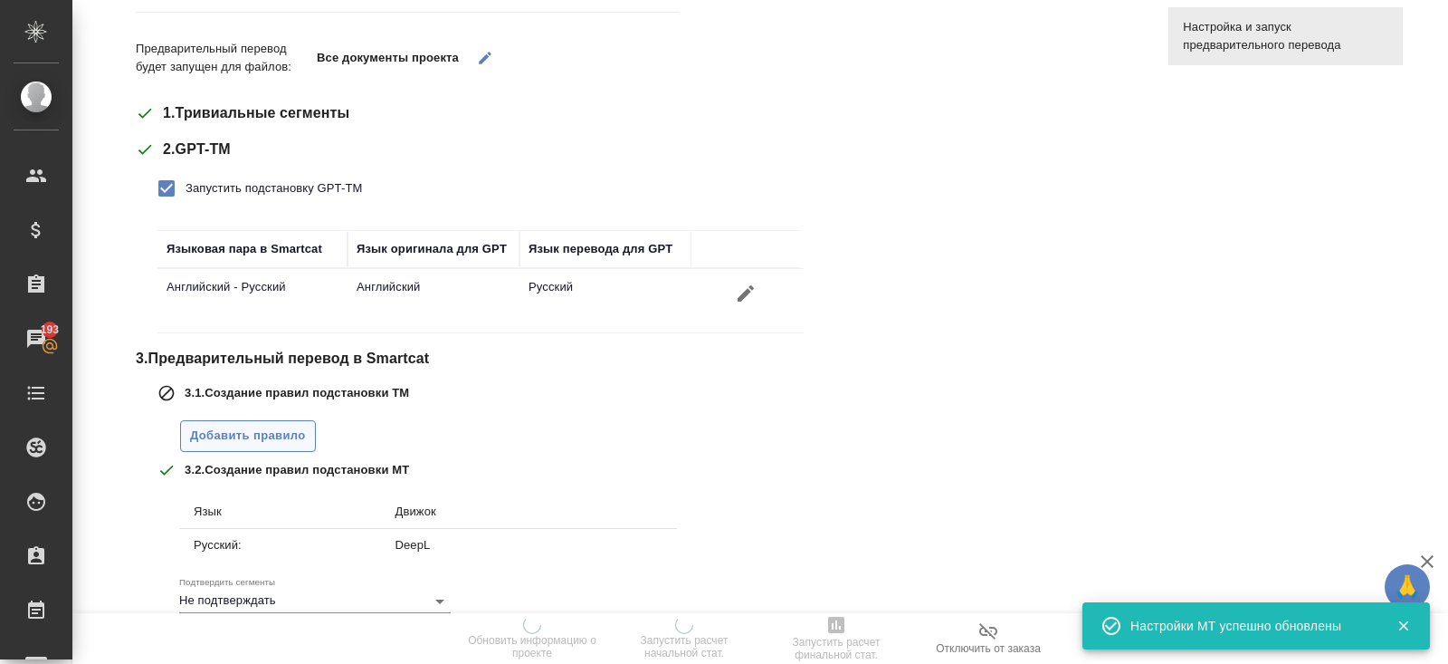
click at [243, 441] on span "Добавить правило" at bounding box center [248, 435] width 116 height 21
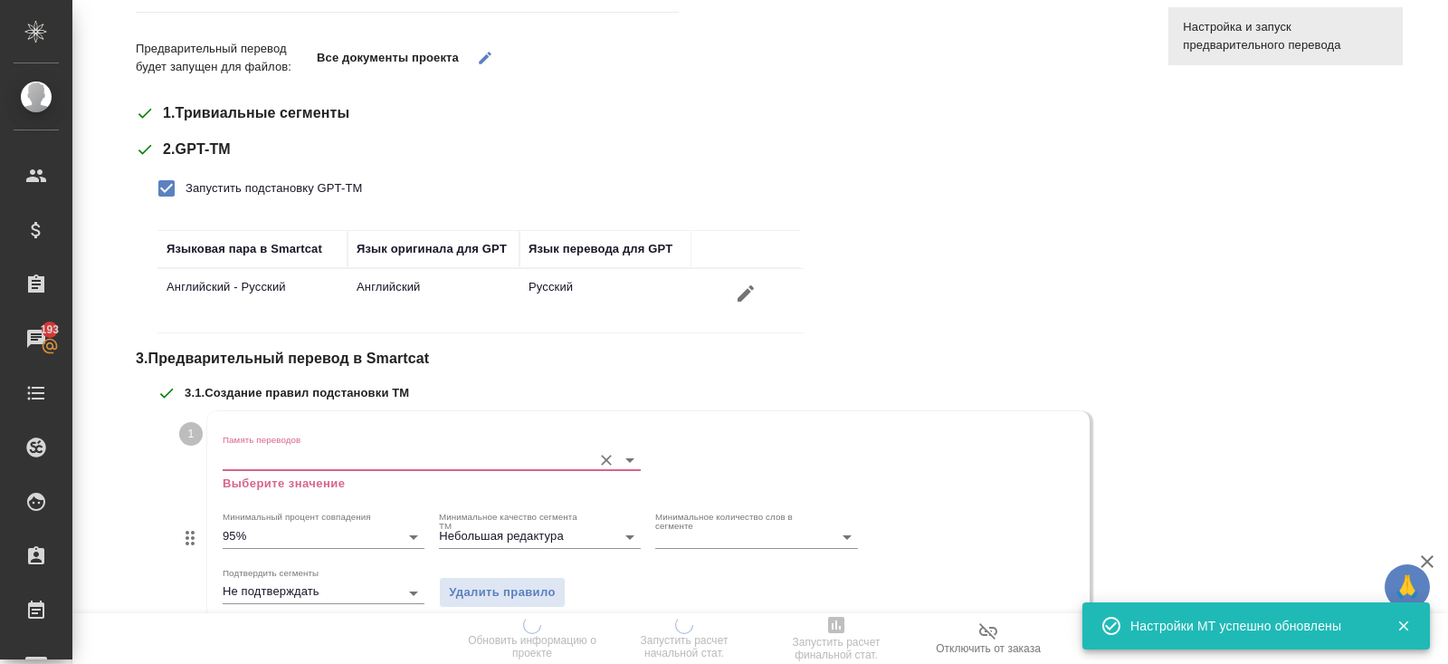
click at [251, 457] on input "Память переводов" at bounding box center [403, 459] width 360 height 22
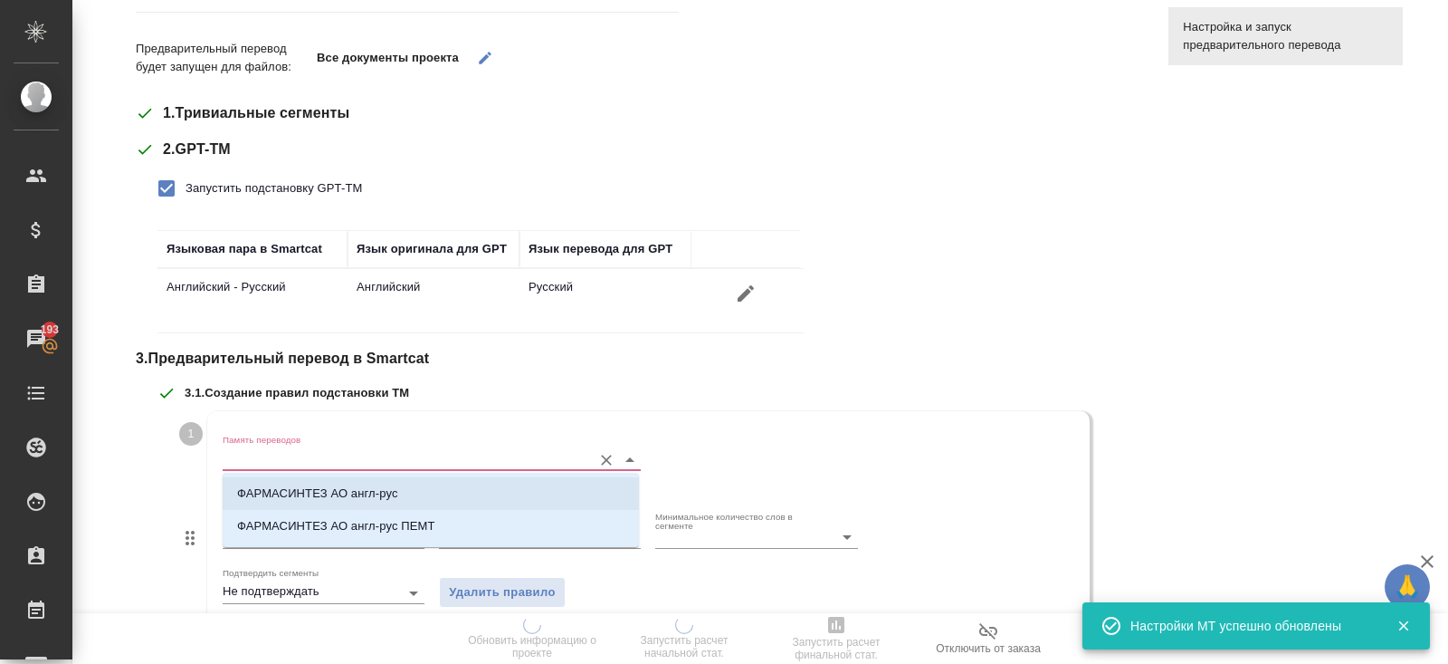
click at [254, 496] on p "ФАРМАСИНТЕЗ АО англ-рус" at bounding box center [317, 493] width 161 height 18
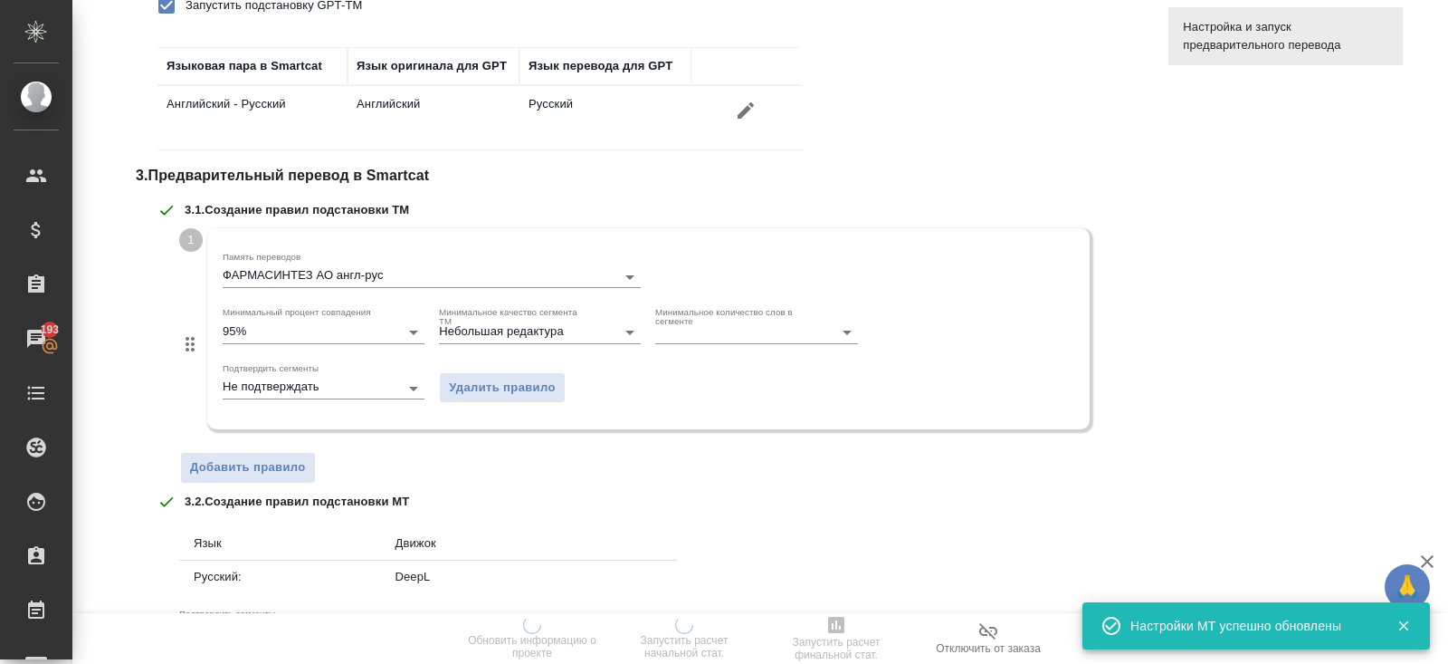
scroll to position [415, 0]
click at [234, 459] on span "Добавить правило" at bounding box center [248, 469] width 116 height 21
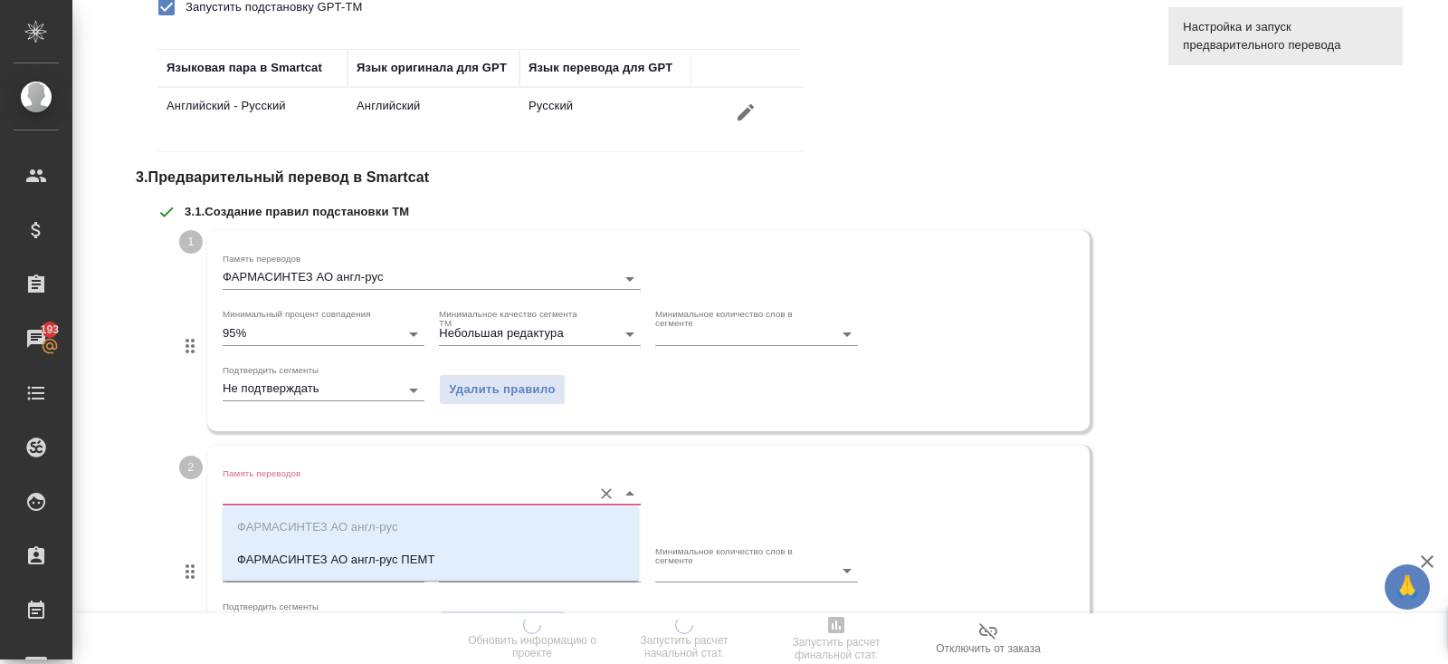
click at [240, 489] on input "Память переводов" at bounding box center [403, 493] width 360 height 22
click at [250, 562] on p "ФАРМАСИНТЕЗ АО англ-рус ПЕМТ" at bounding box center [336, 559] width 198 height 18
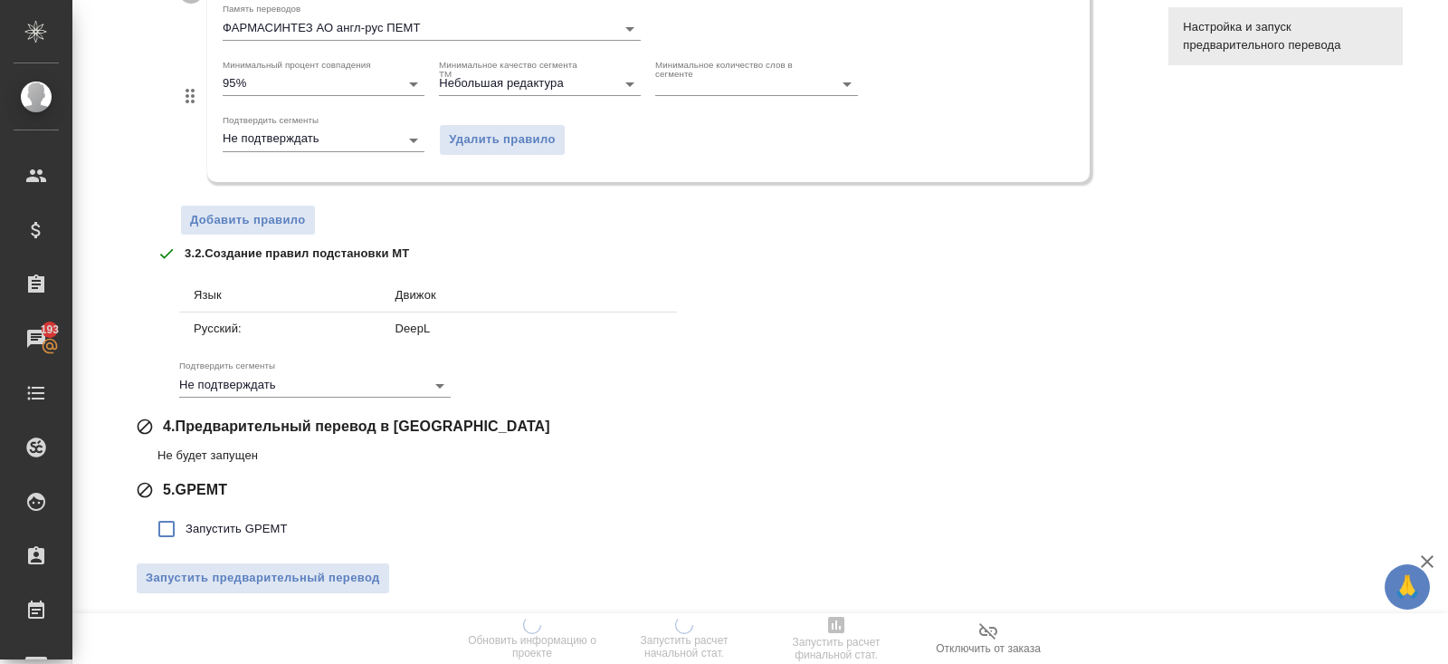
click at [221, 538] on label "Запустить GPEMT" at bounding box center [218, 529] width 140 height 38
click at [186, 538] on input "Запустить GPEMT" at bounding box center [167, 529] width 38 height 38
checkbox input "true"
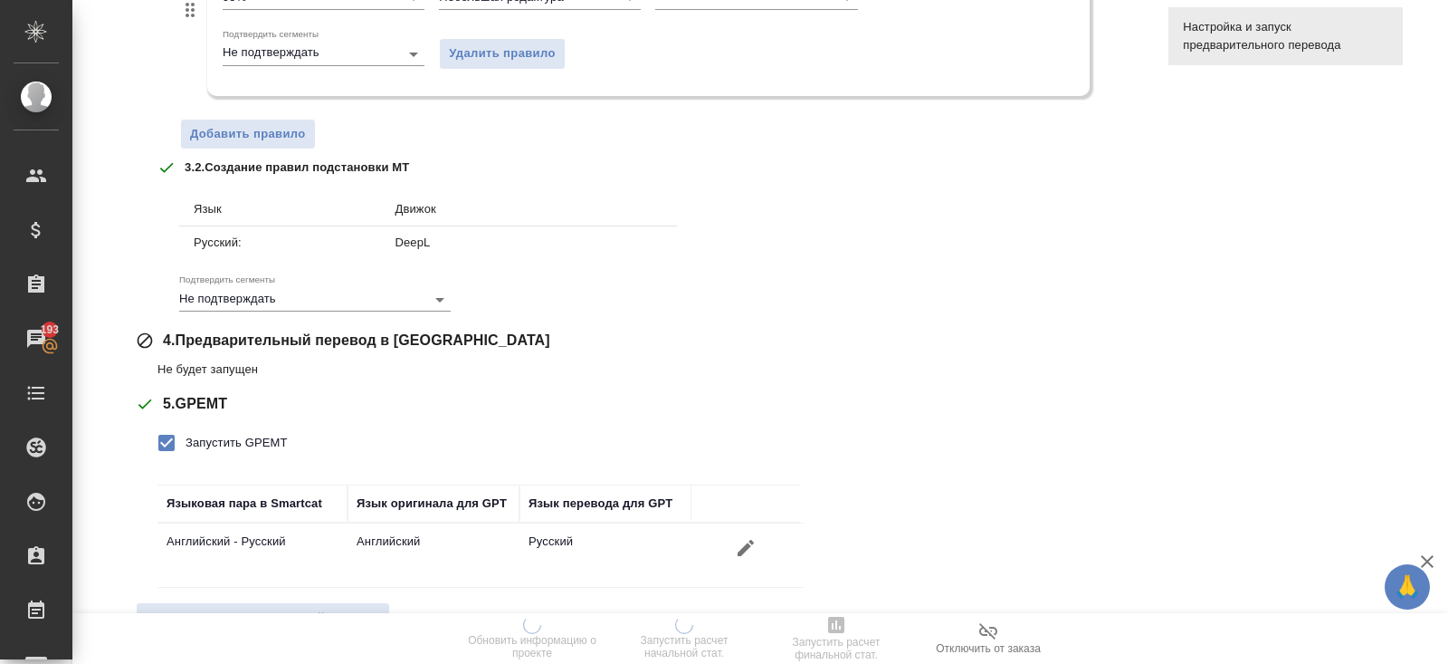
scroll to position [1003, 0]
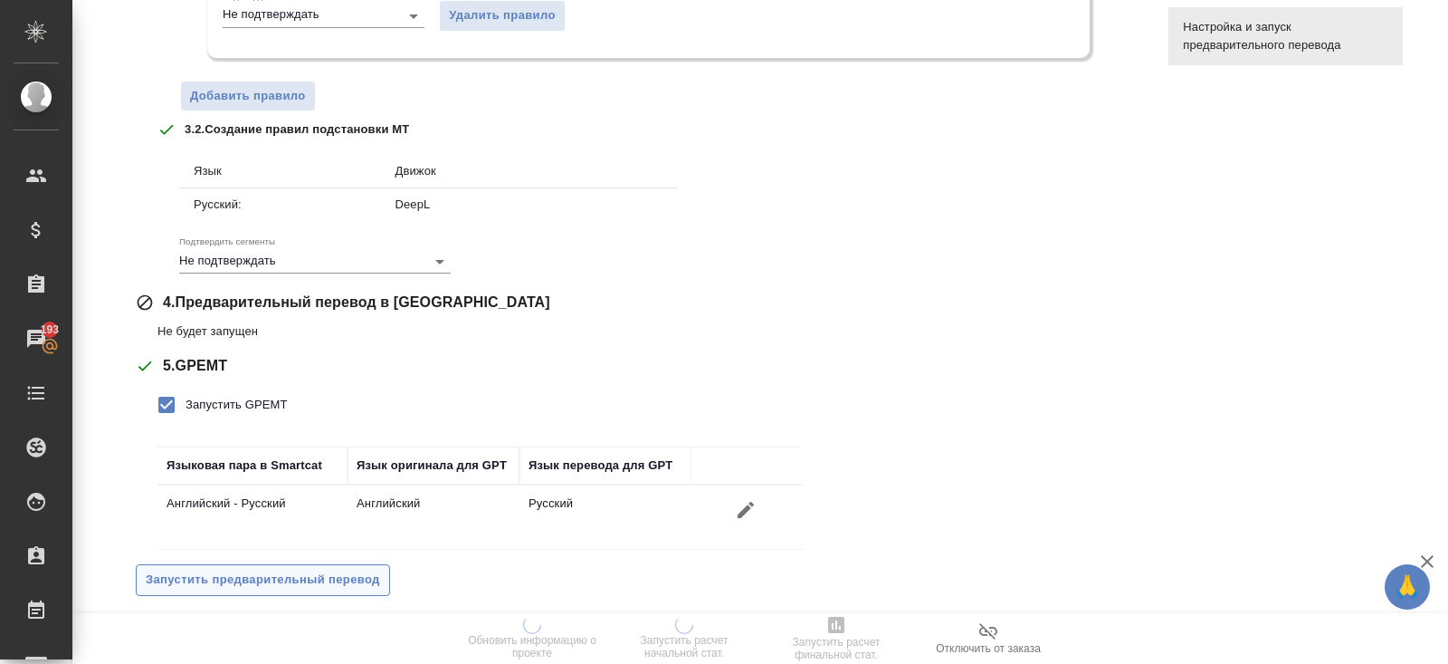
click at [234, 569] on span "Запустить предварительный перевод" at bounding box center [263, 579] width 234 height 21
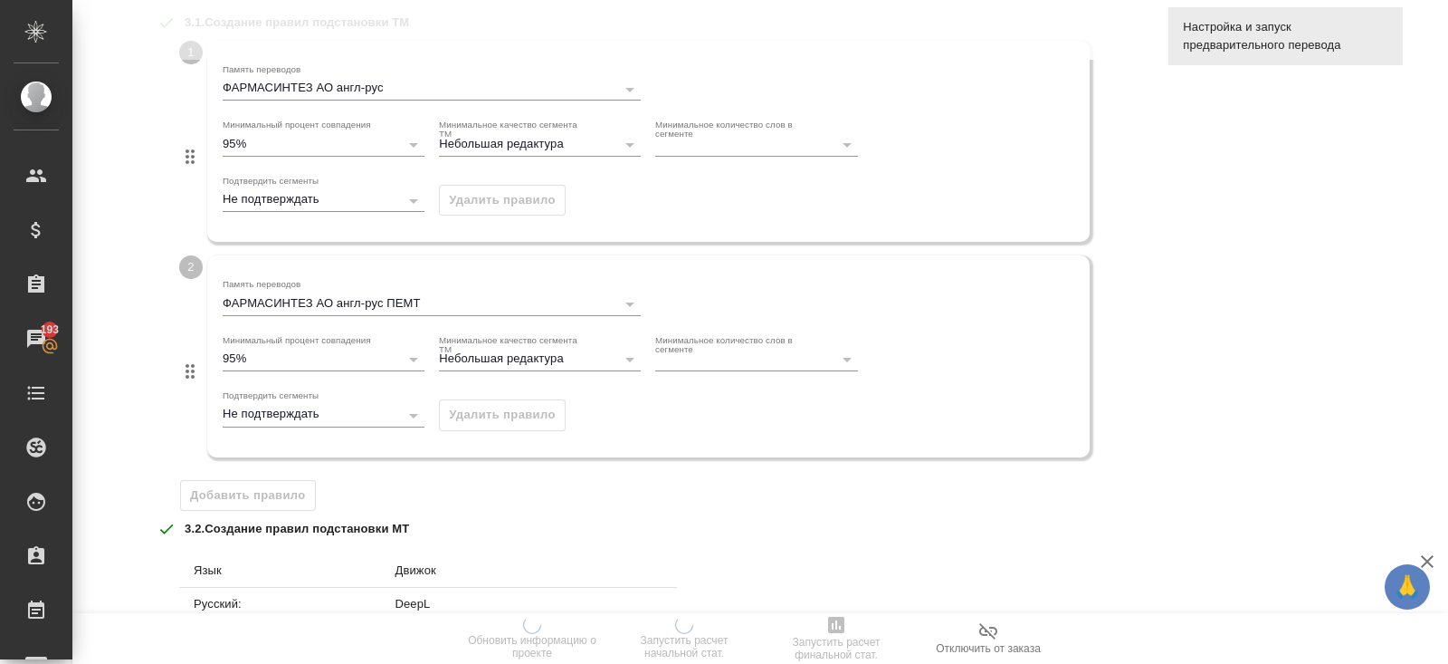
scroll to position [0, 0]
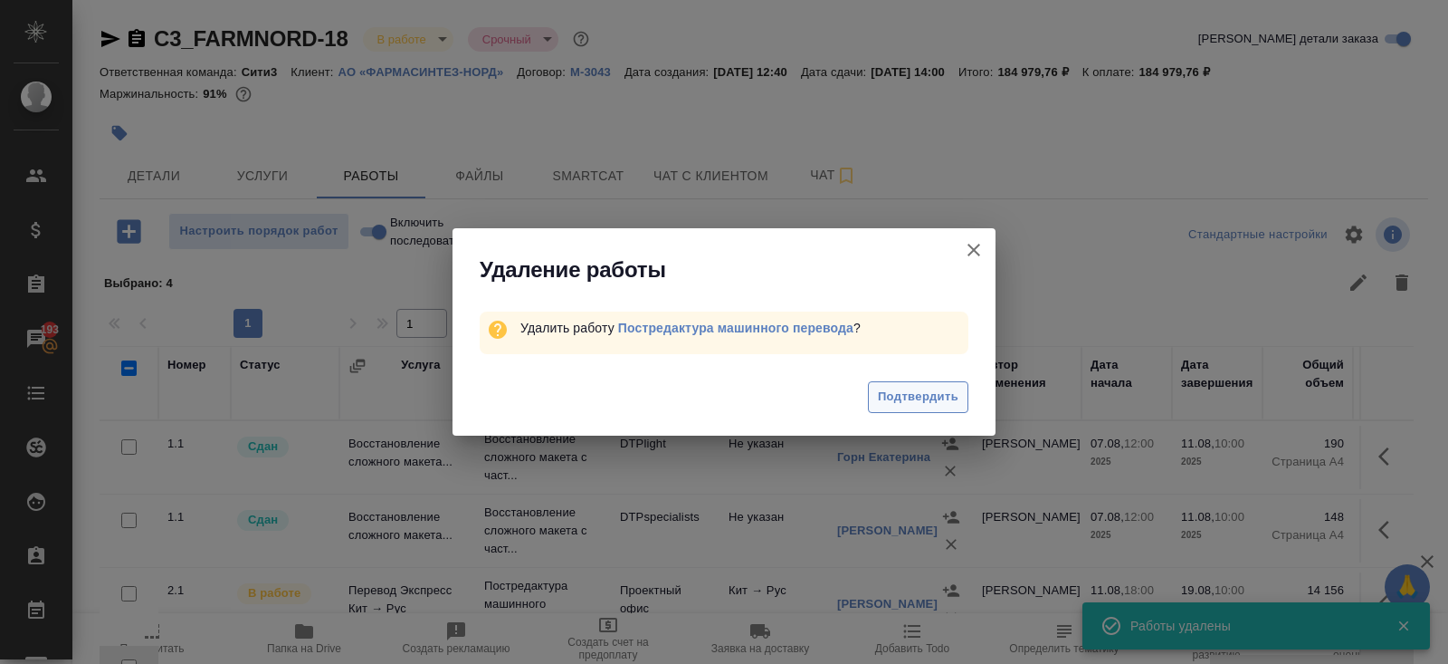
scroll to position [22, 0]
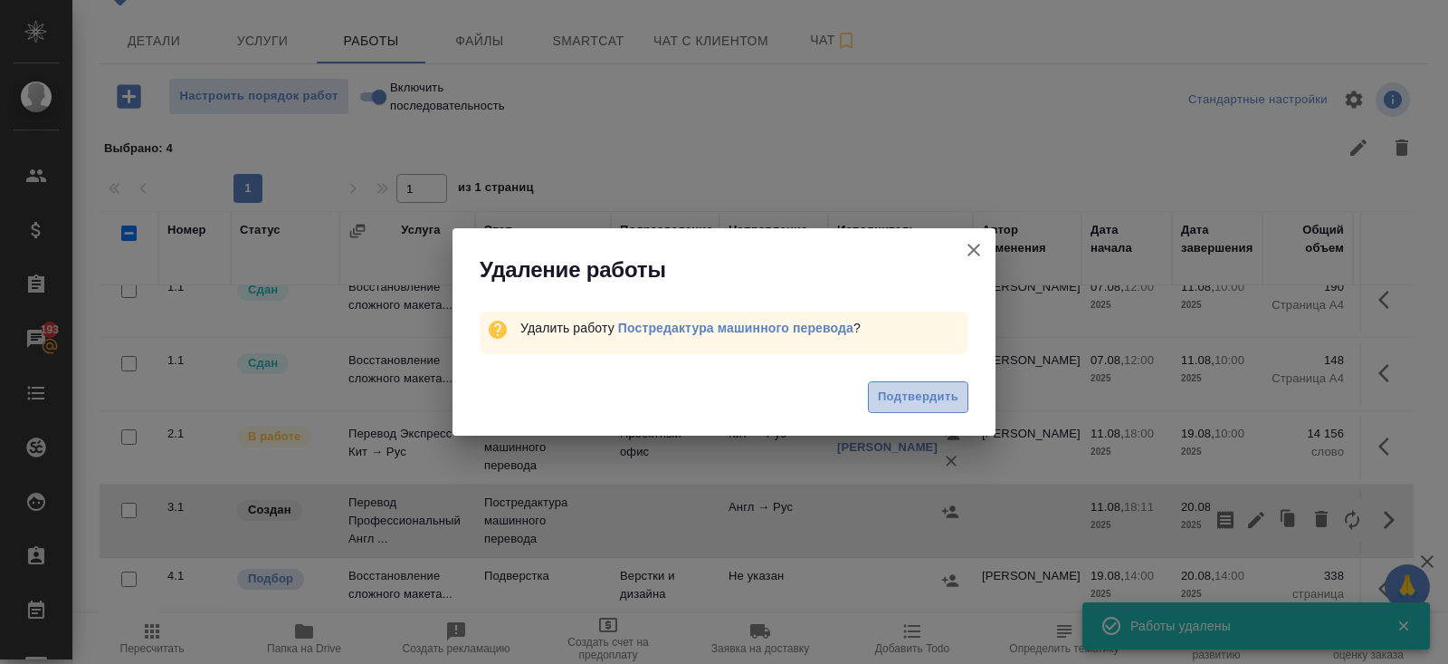
click at [944, 401] on span "Подтвердить" at bounding box center [918, 397] width 81 height 21
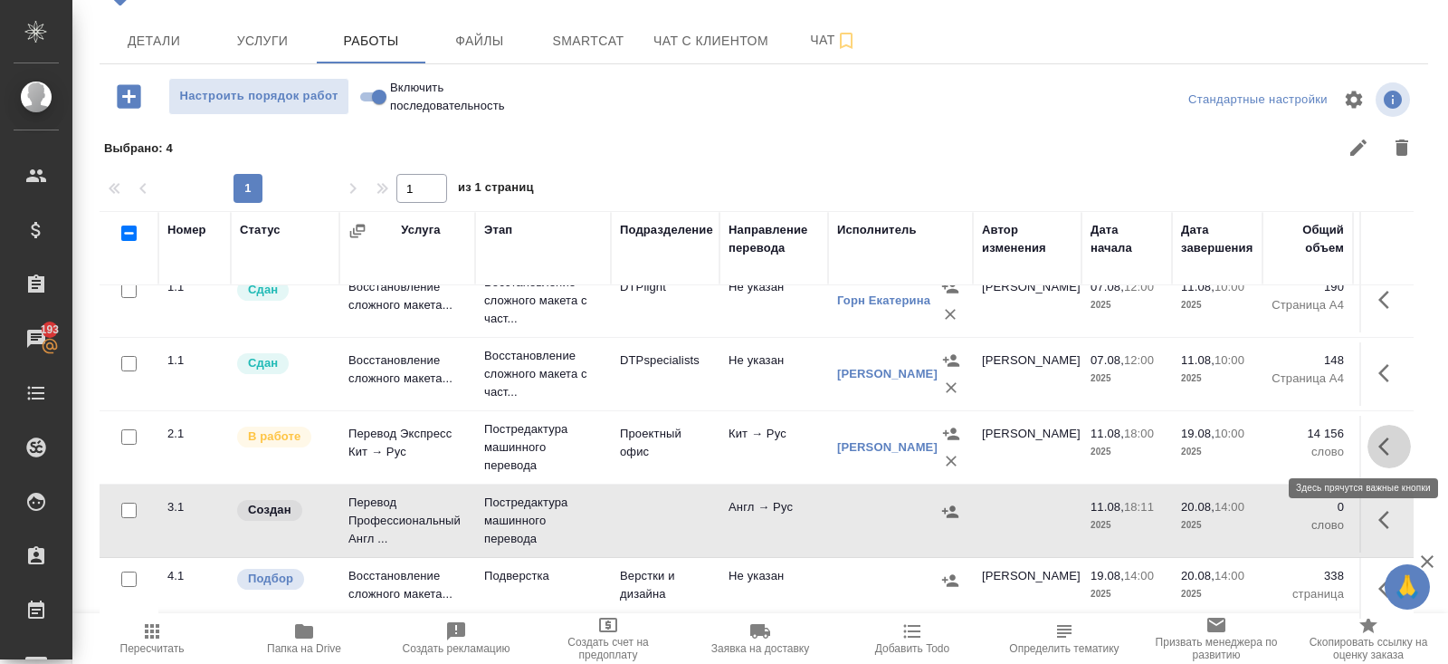
click at [1392, 445] on icon "button" at bounding box center [1390, 446] width 22 height 22
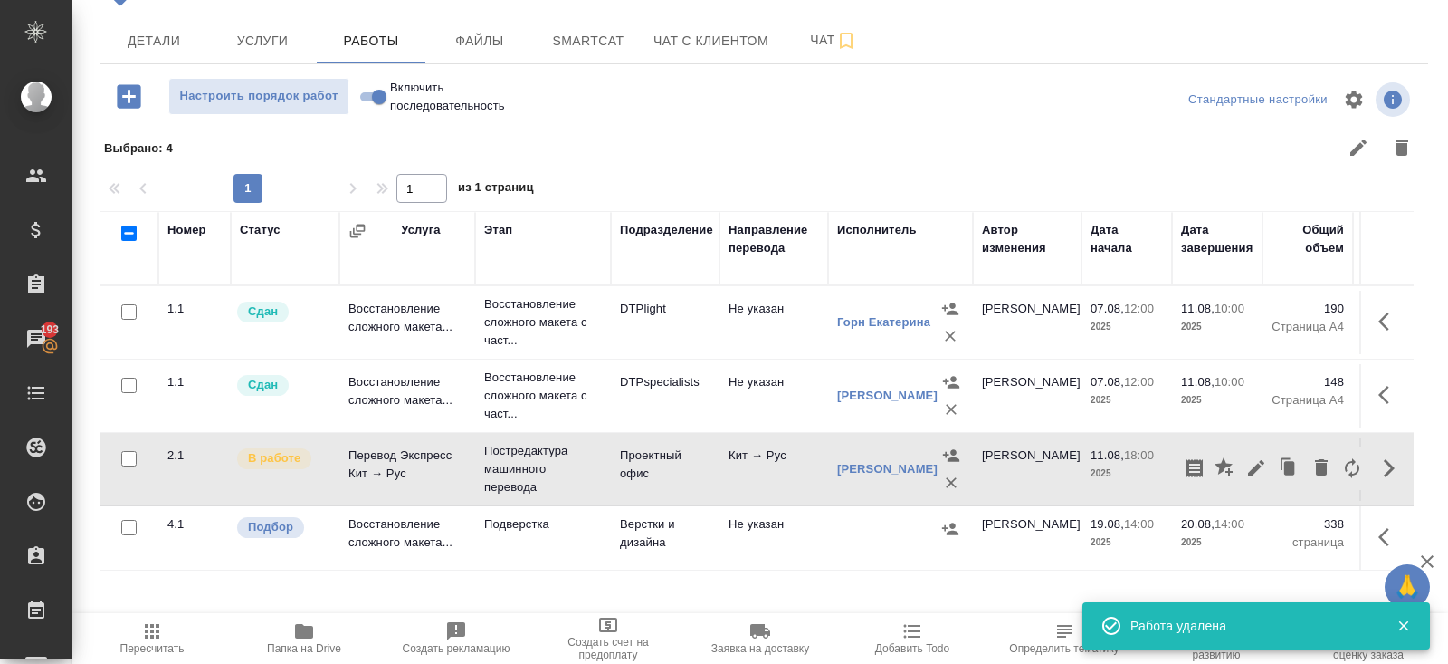
scroll to position [0, 0]
click at [1295, 446] on div at bounding box center [1274, 467] width 188 height 43
click at [1294, 463] on icon "button" at bounding box center [1290, 468] width 11 height 14
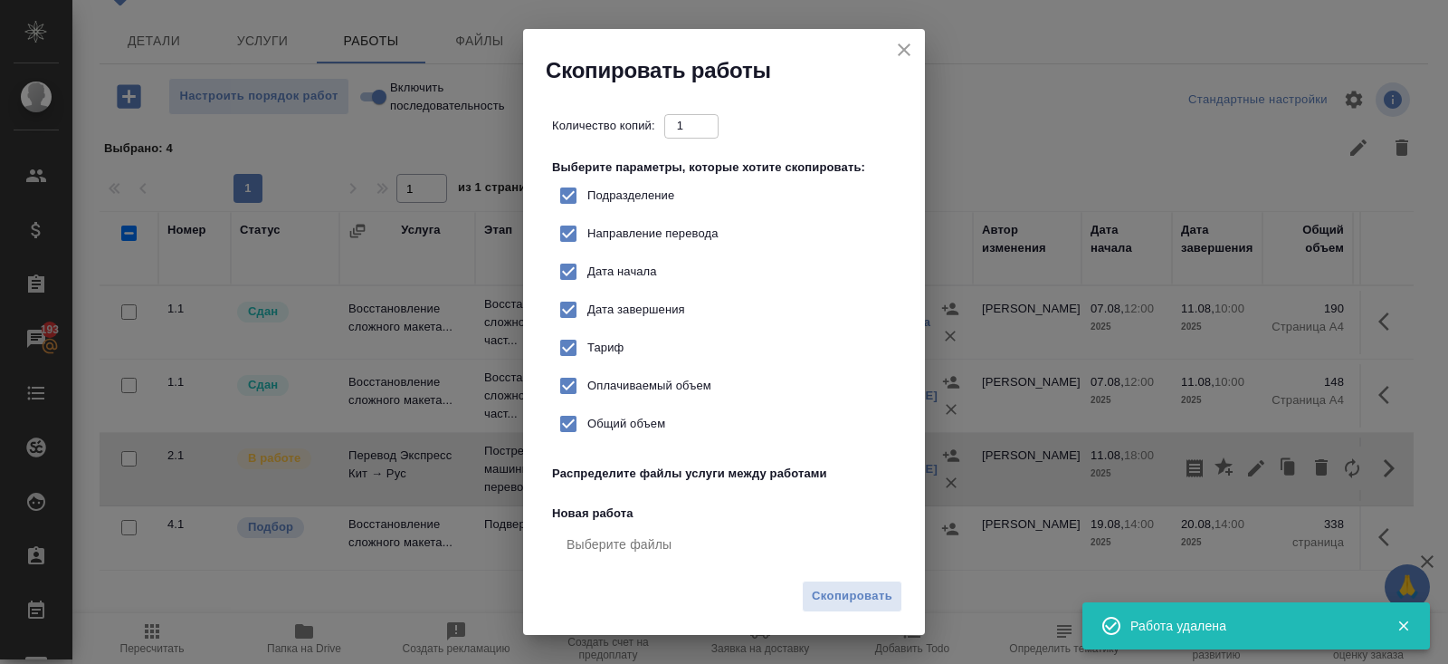
checkbox input "true"
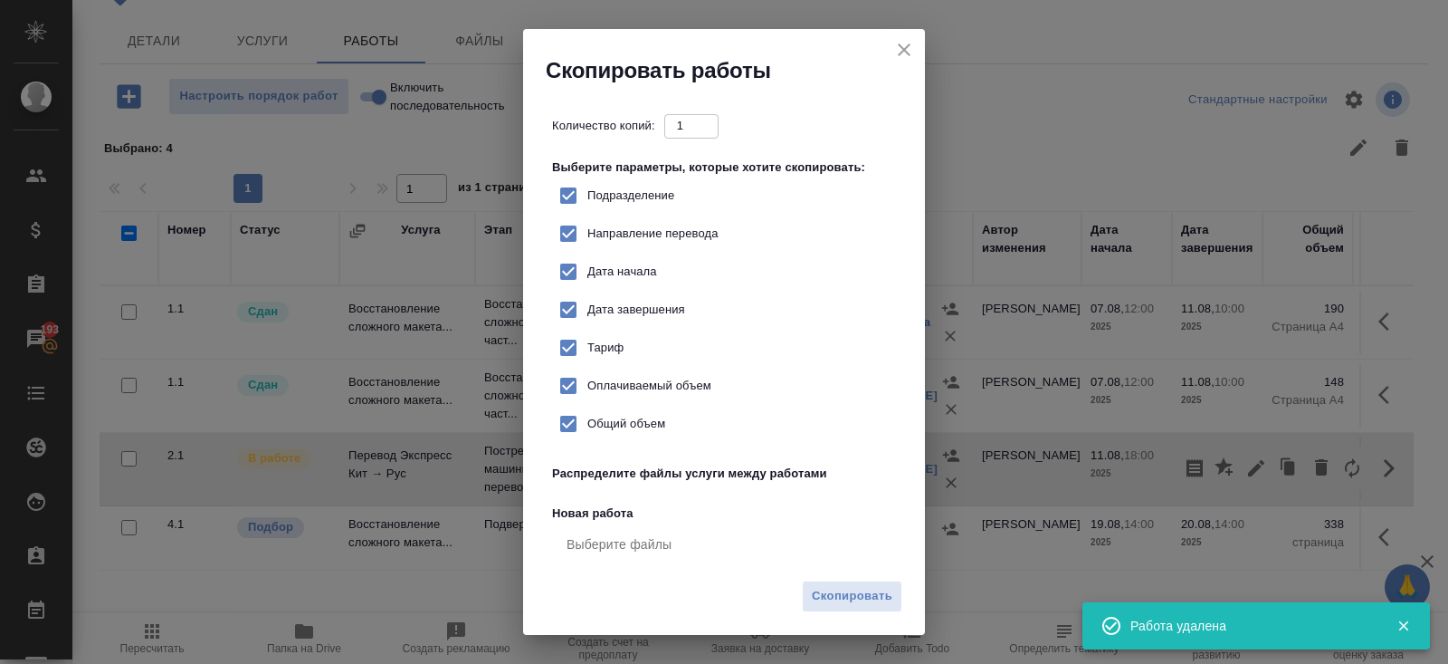
checkbox input "true"
click at [873, 587] on span "Скопировать" at bounding box center [852, 596] width 81 height 21
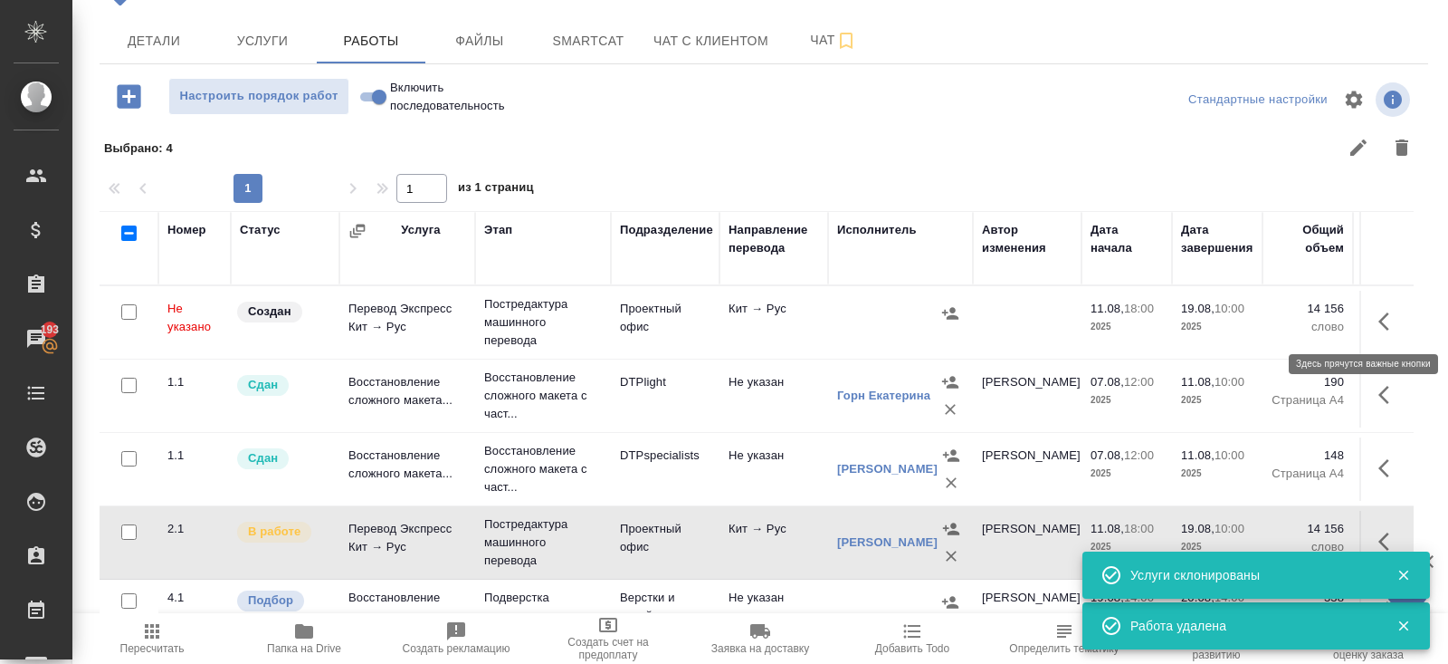
click at [1381, 316] on icon "button" at bounding box center [1390, 321] width 22 height 22
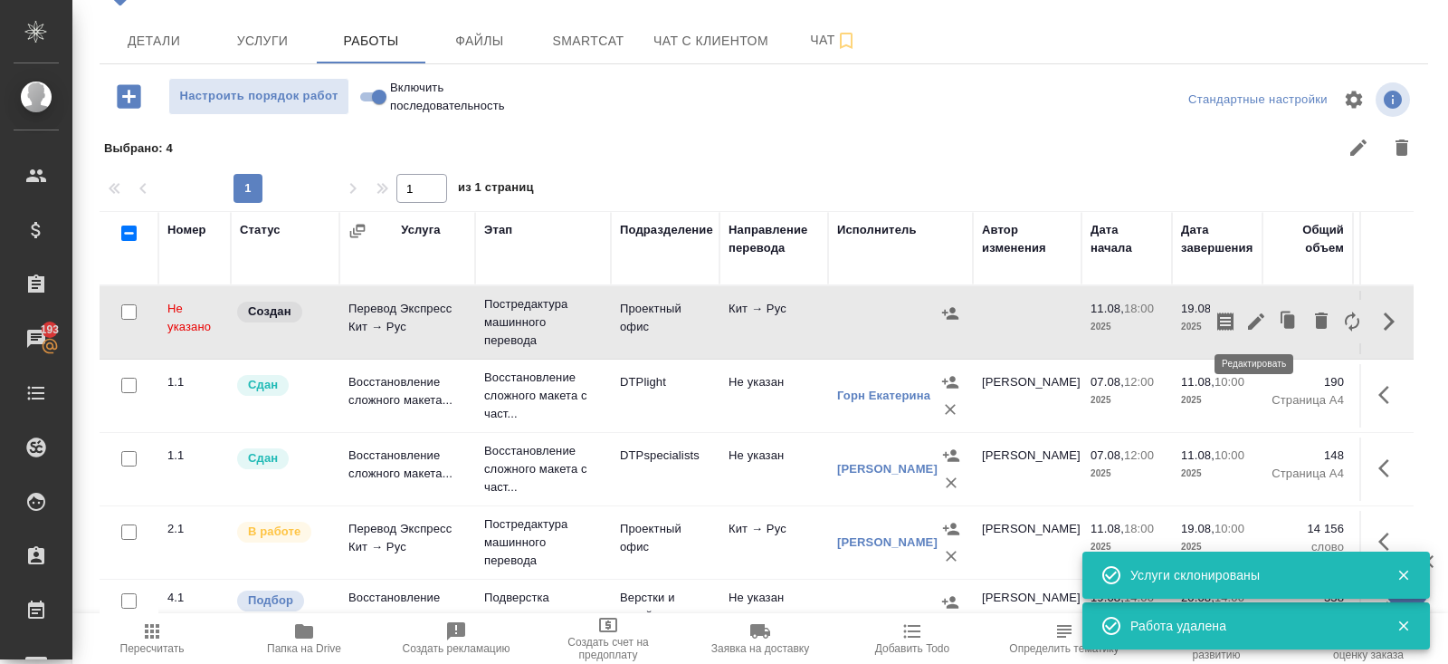
click at [1261, 332] on button "button" at bounding box center [1256, 321] width 31 height 43
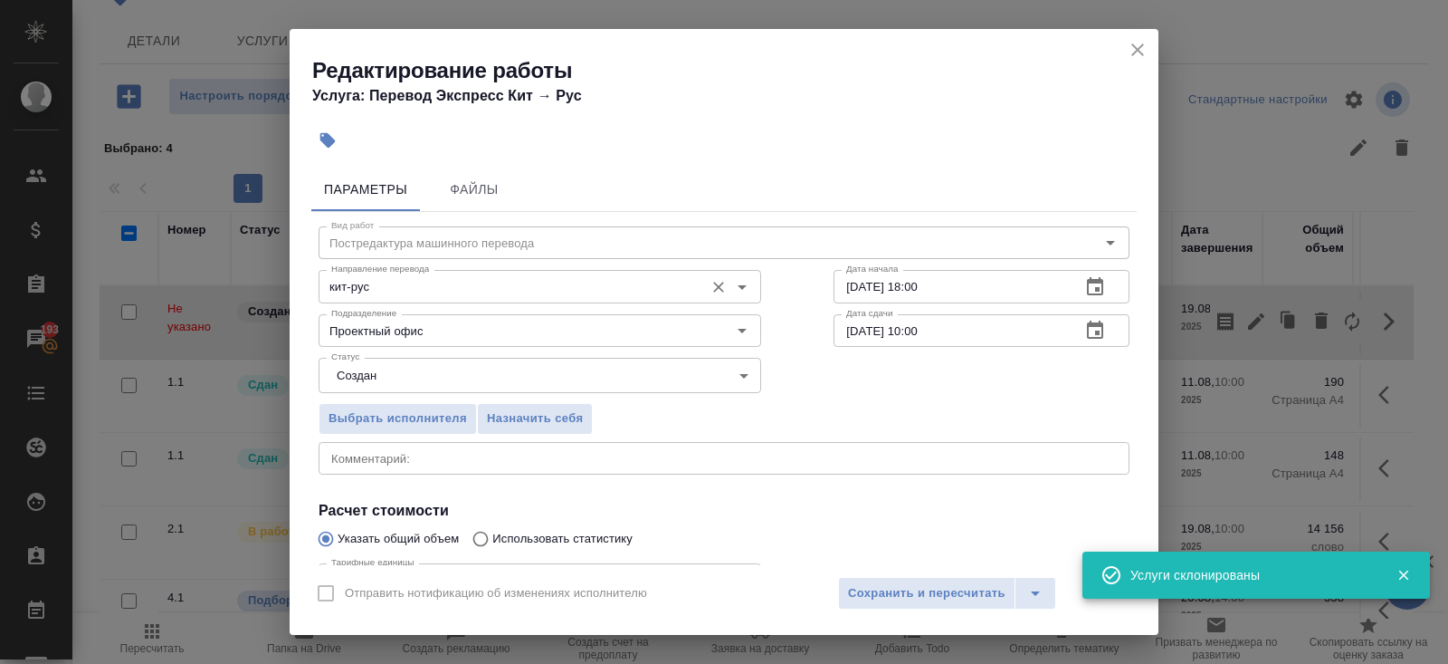
click at [368, 294] on input "кит-рус" at bounding box center [509, 286] width 371 height 22
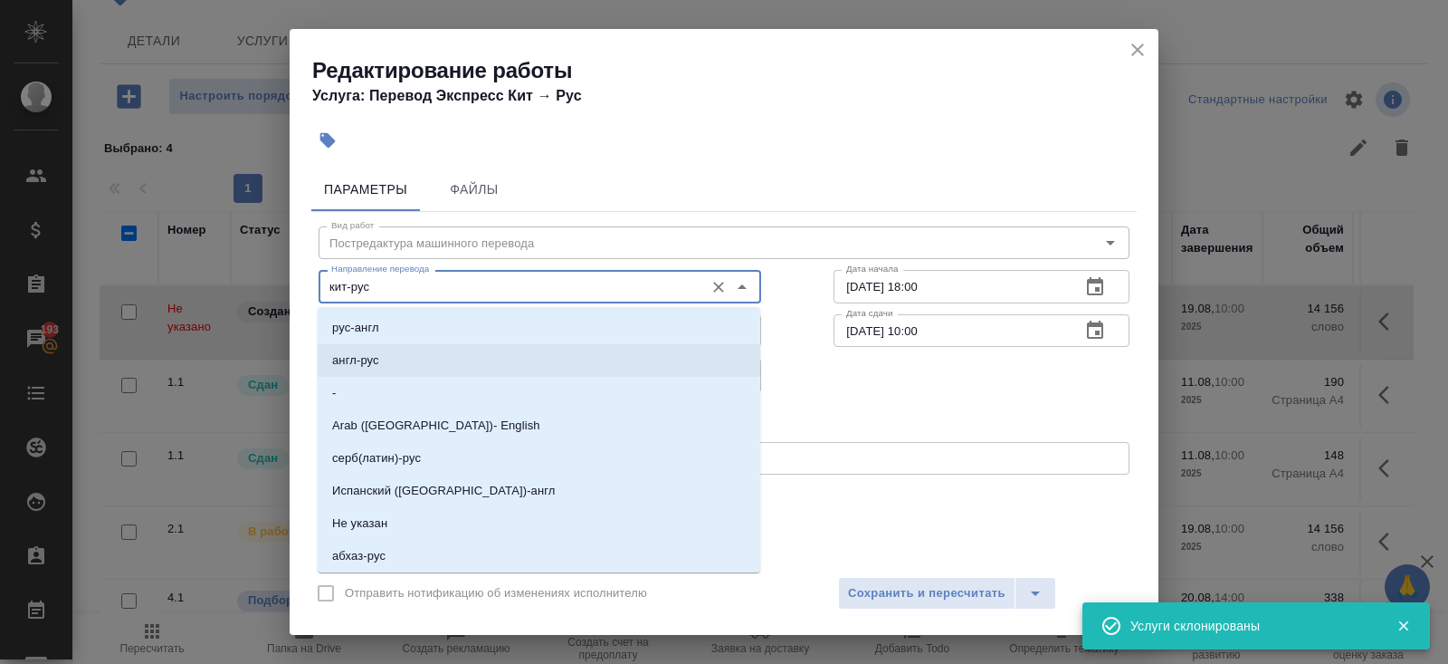
click at [371, 353] on p "англ-рус" at bounding box center [355, 360] width 47 height 18
type input "англ-рус"
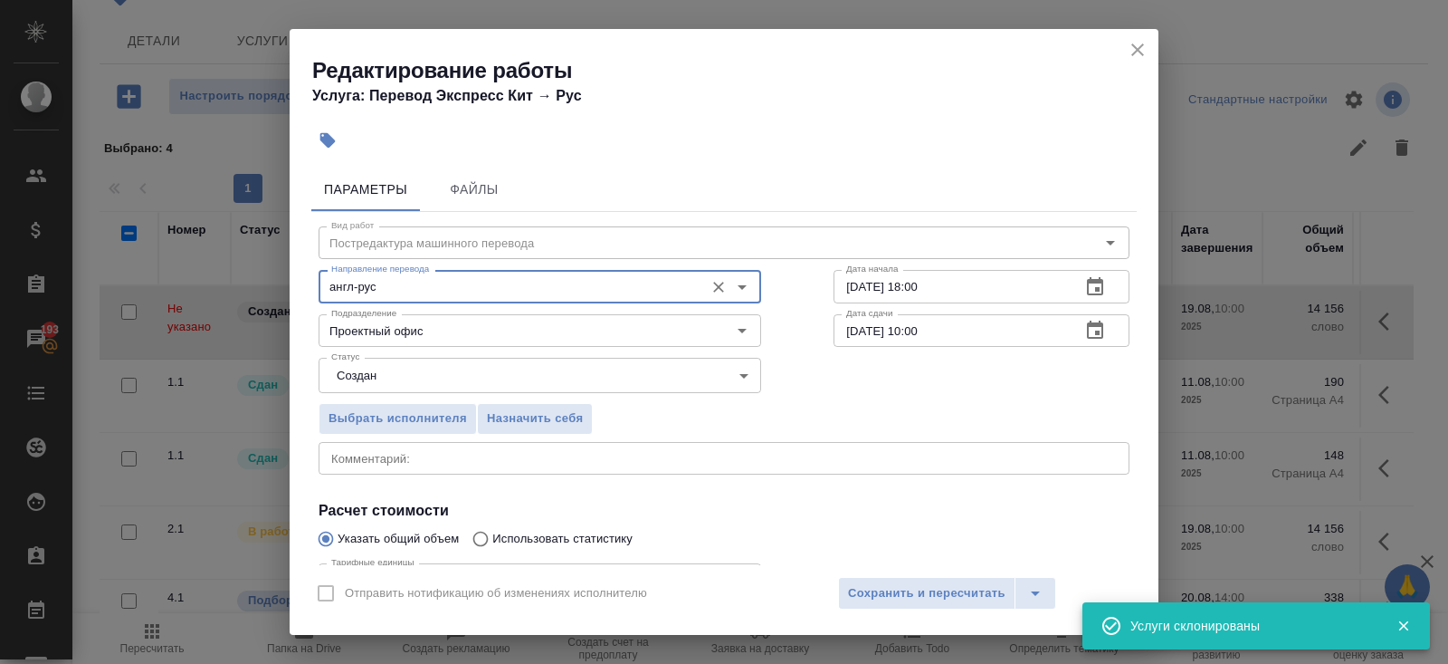
click at [368, 377] on body "🙏 .cls-1 fill:#fff; AWATERA Belyakova Yulia Клиенты Спецификации Заказы 193 Чат…" at bounding box center [724, 332] width 1448 height 664
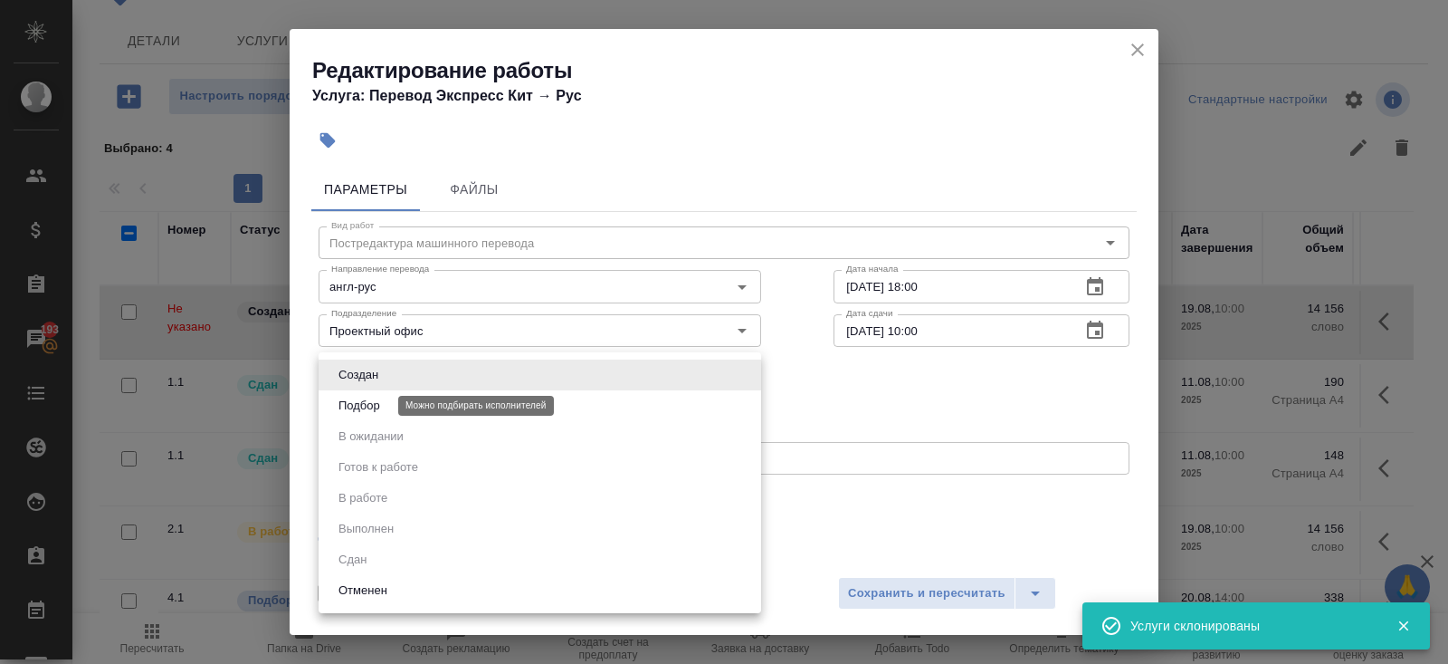
click at [369, 411] on button "Подбор" at bounding box center [359, 406] width 53 height 20
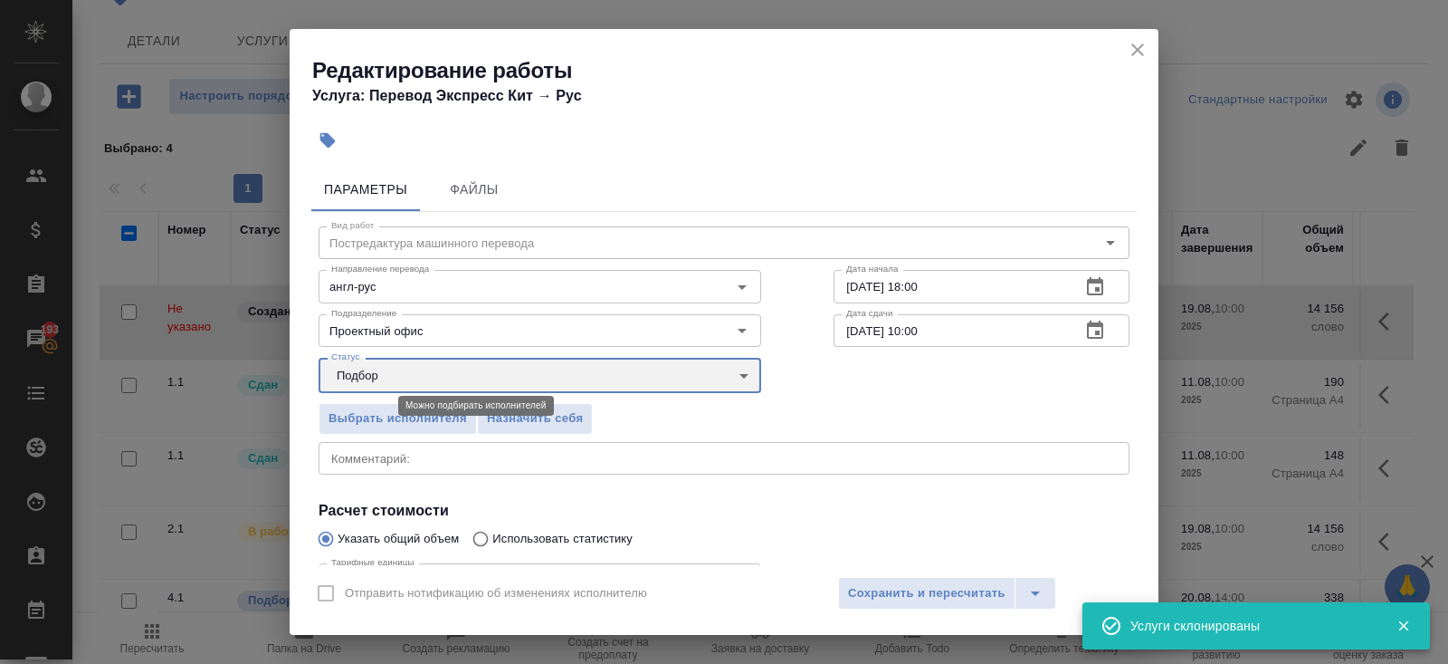
type input "recruiting"
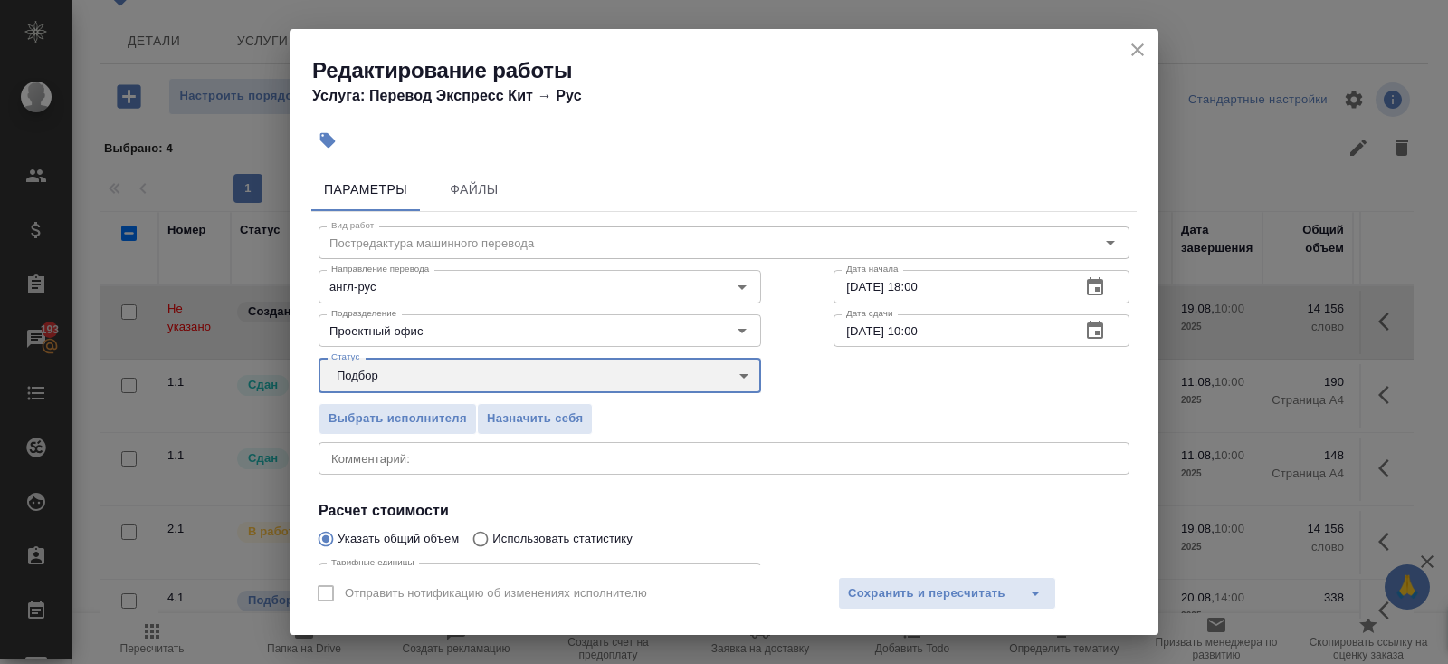
scroll to position [187, 0]
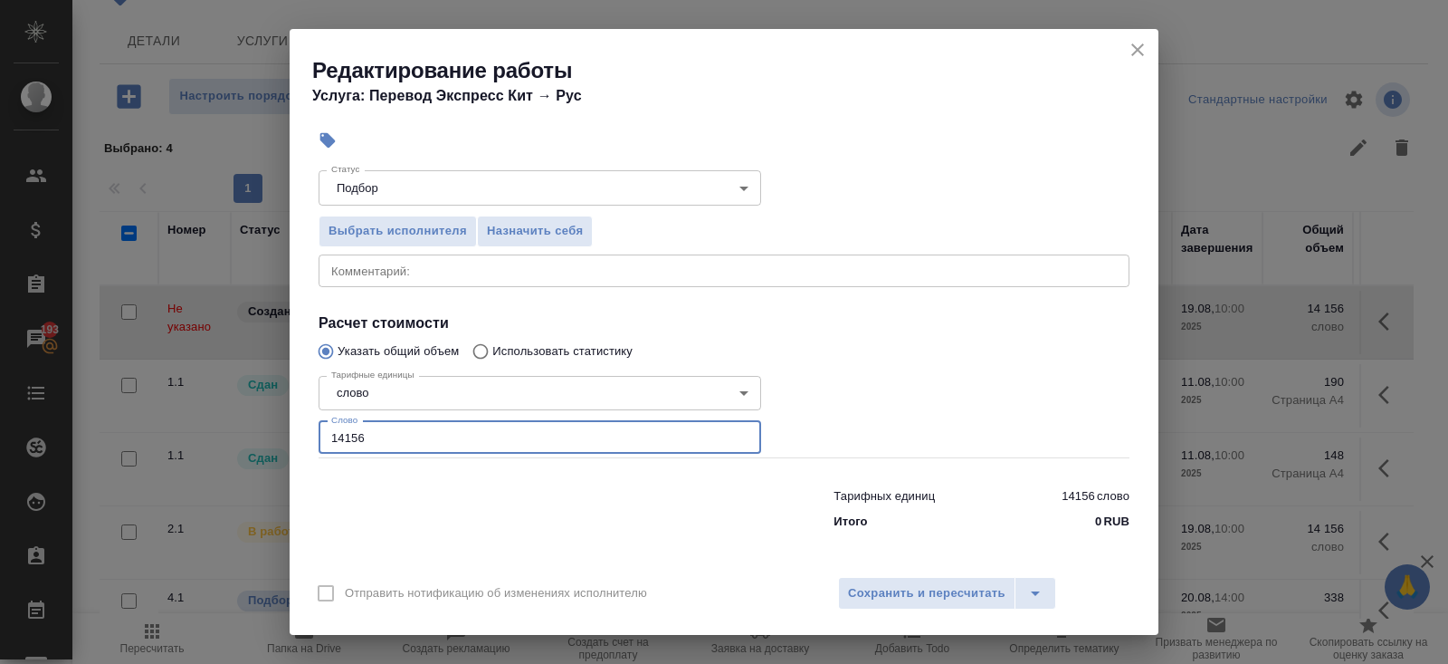
drag, startPoint x: 391, startPoint y: 431, endPoint x: 171, endPoint y: 376, distance: 226.8
click at [171, 376] on div "Редактирование работы Услуга: Перевод Экспресс Кит → Рус Параметры Файлы Вид ра…" at bounding box center [724, 332] width 1448 height 664
type input "224"
type input "224.7"
click at [948, 587] on span "Сохранить и пересчитать" at bounding box center [927, 593] width 158 height 21
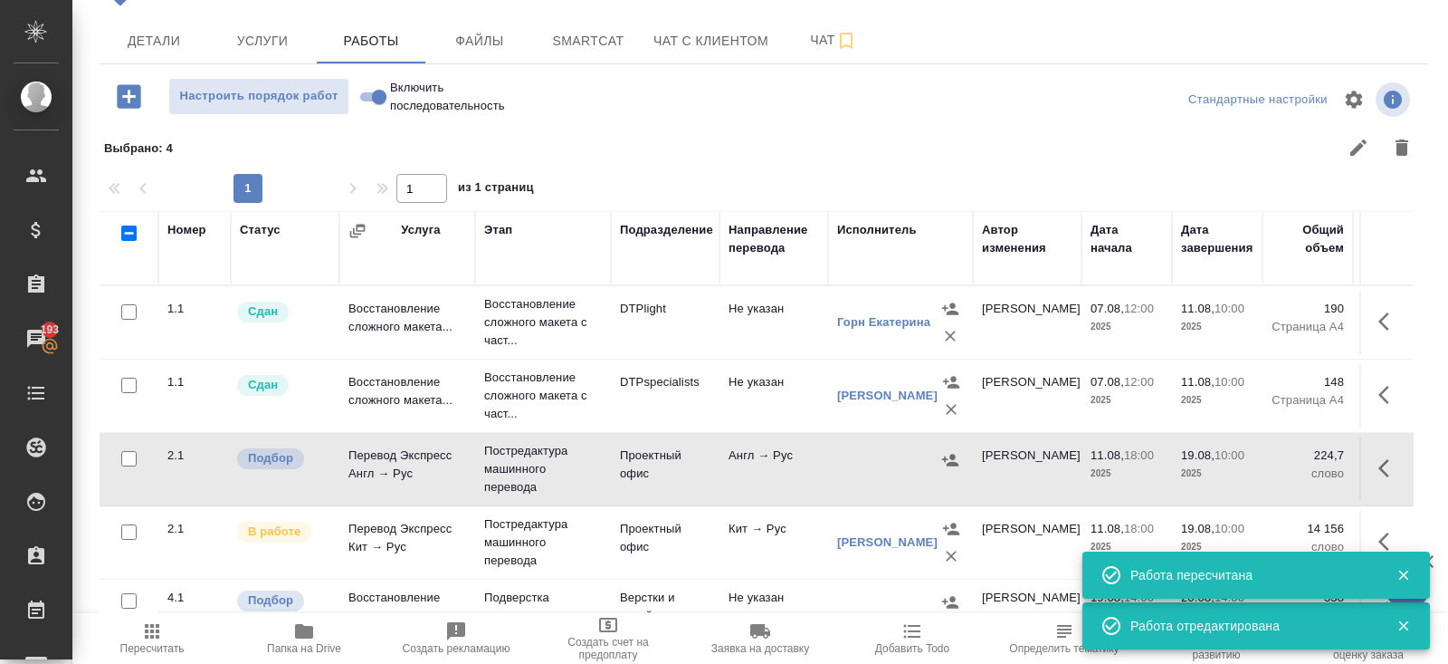
scroll to position [22, 0]
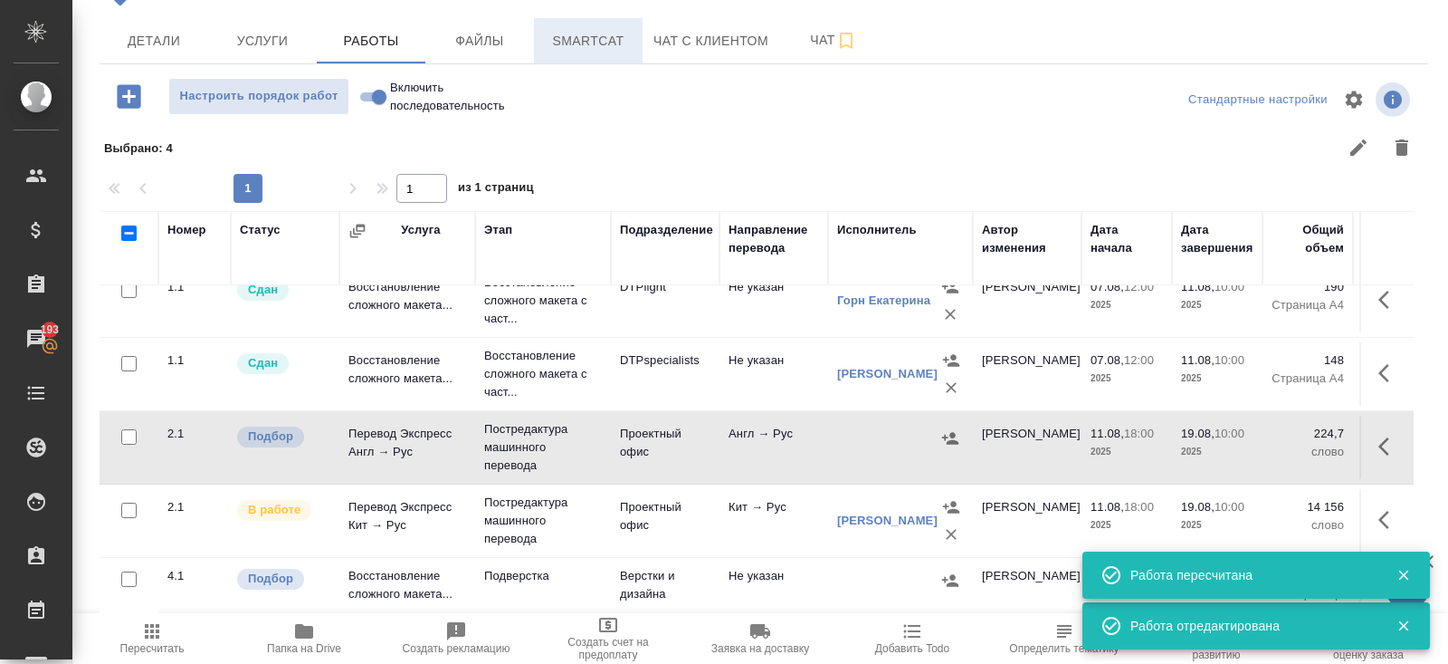
click at [593, 42] on span "Smartcat" at bounding box center [588, 41] width 87 height 23
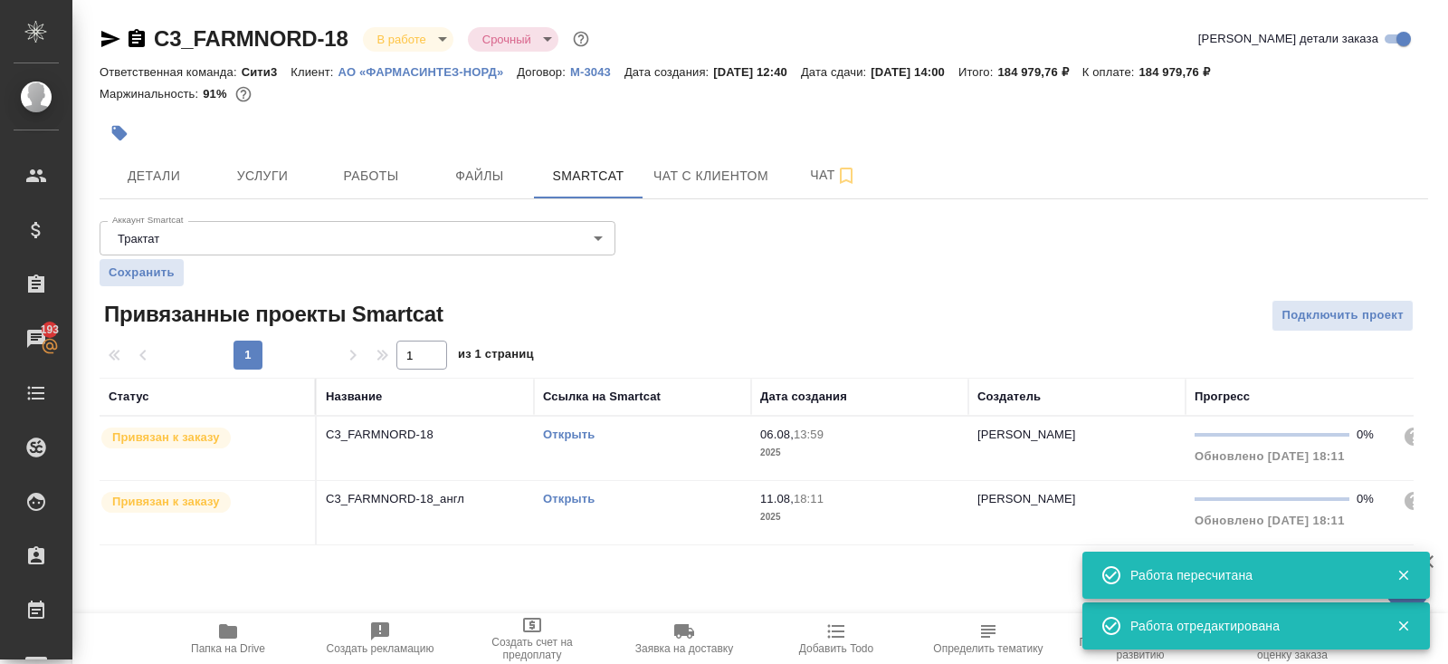
click at [576, 430] on link "Открыть" at bounding box center [569, 434] width 52 height 14
click at [380, 161] on button "Работы" at bounding box center [371, 175] width 109 height 45
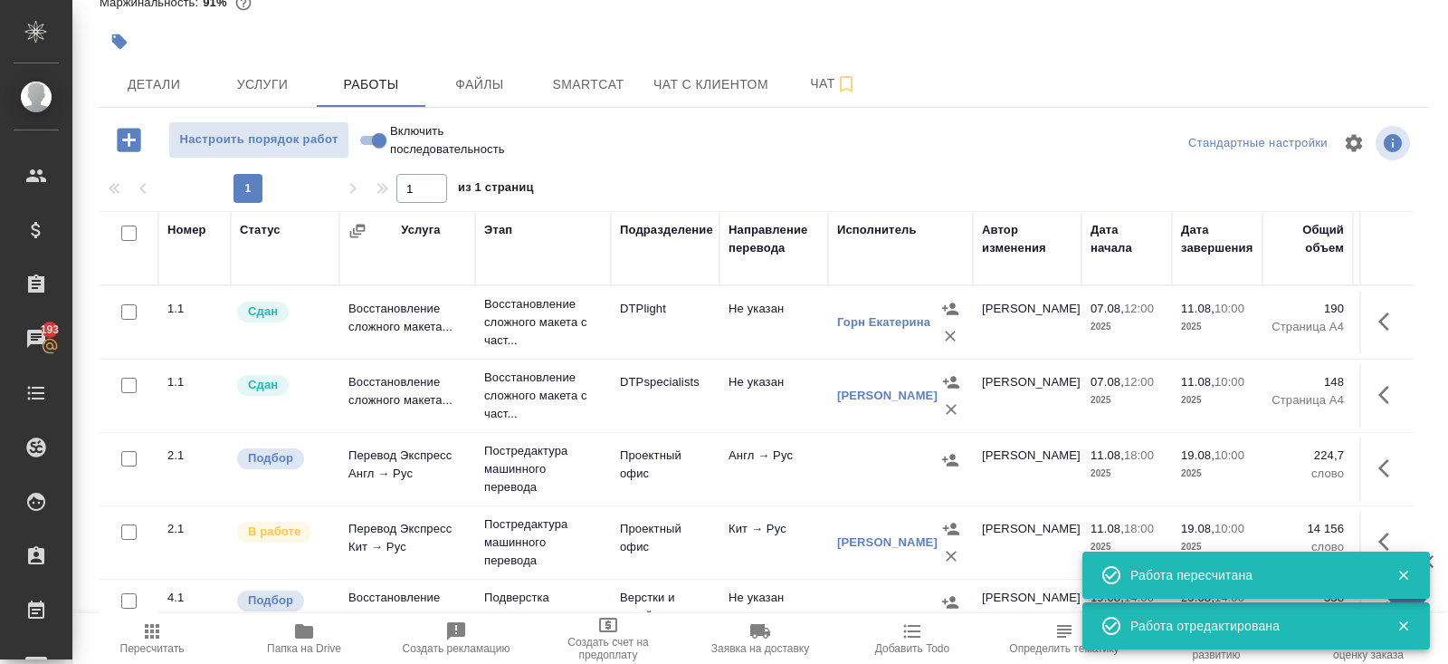
scroll to position [22, 0]
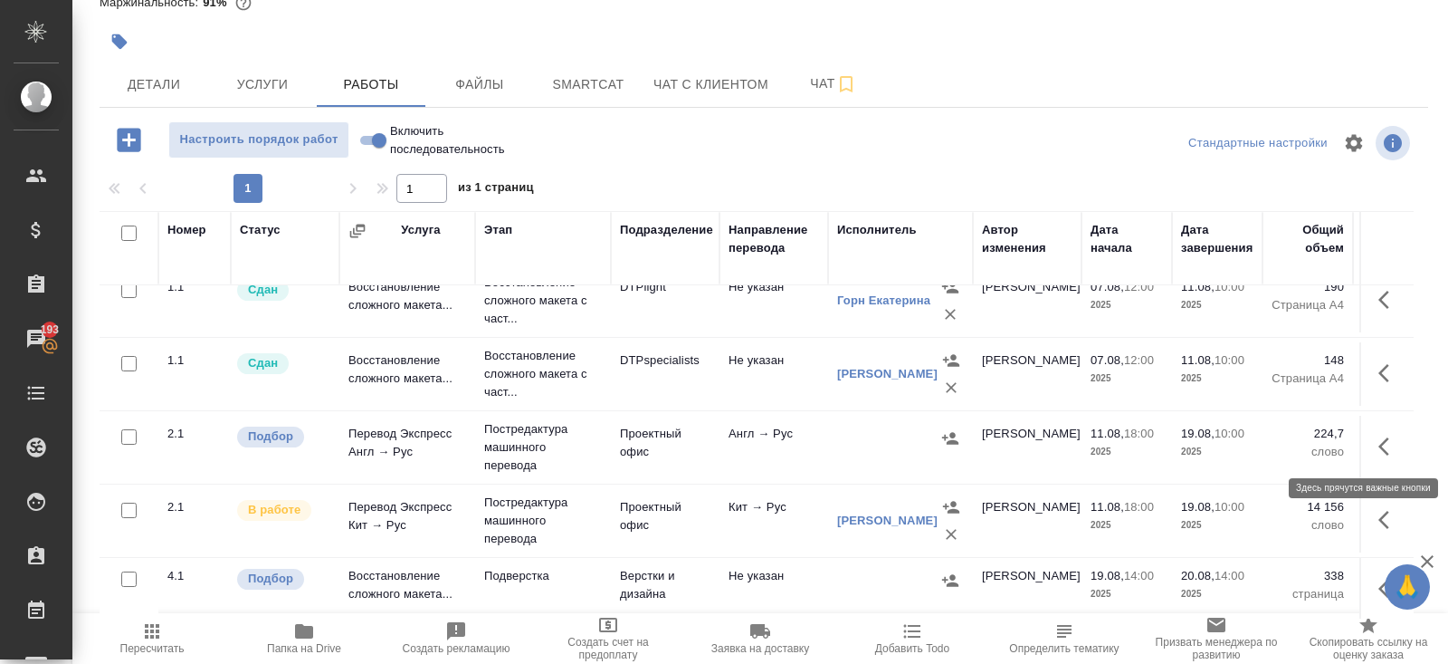
click at [1385, 444] on icon "button" at bounding box center [1390, 446] width 22 height 22
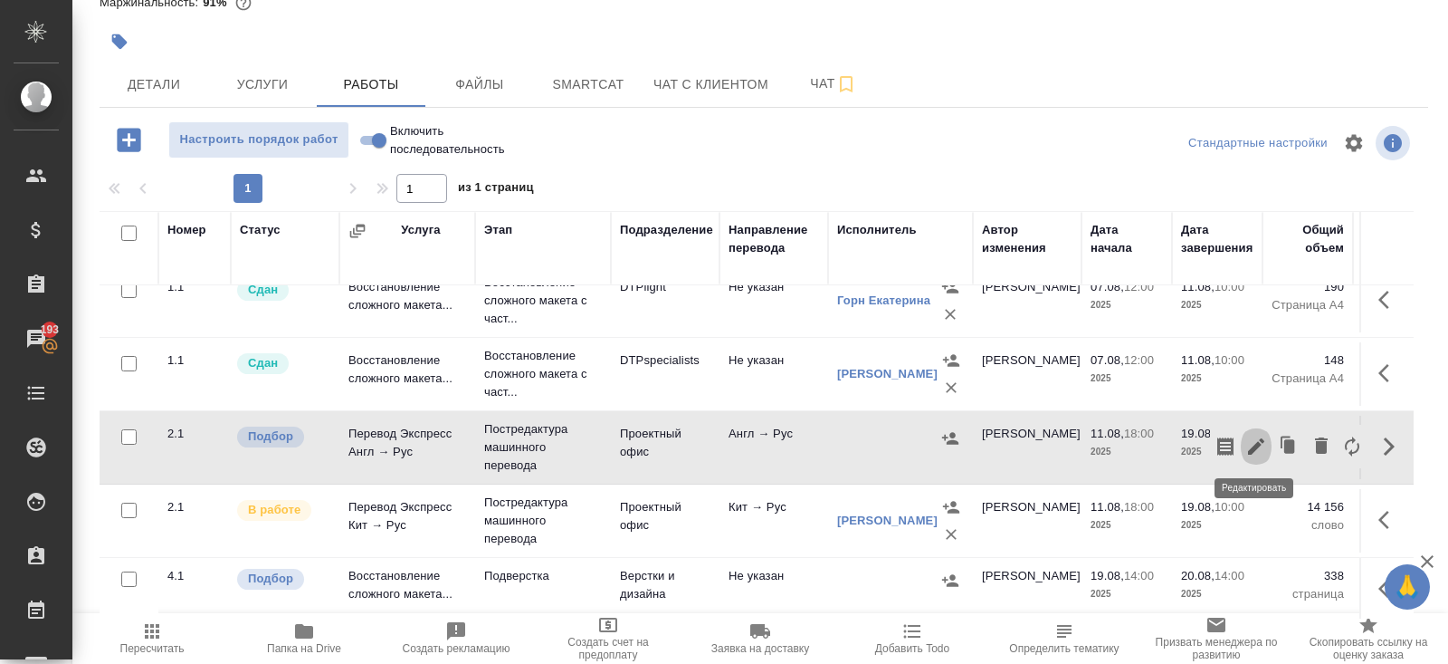
click at [1250, 445] on icon "button" at bounding box center [1257, 446] width 22 height 22
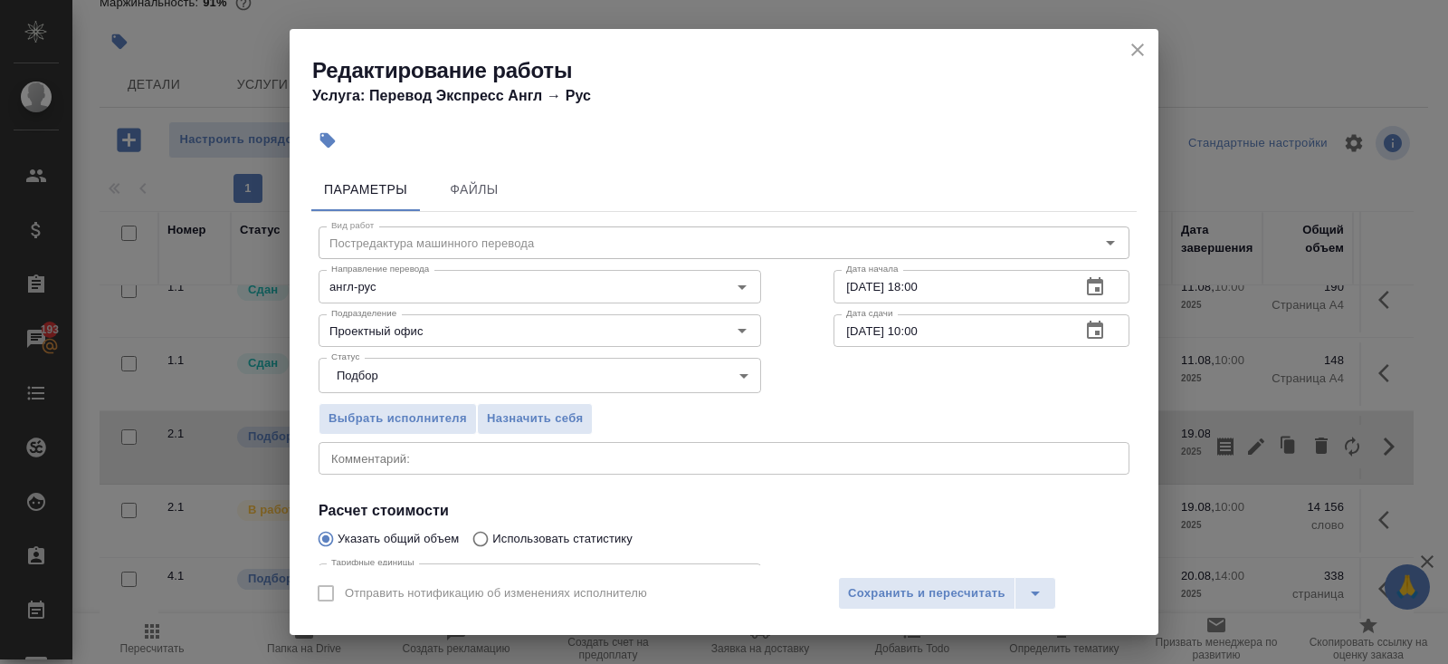
scroll to position [187, 0]
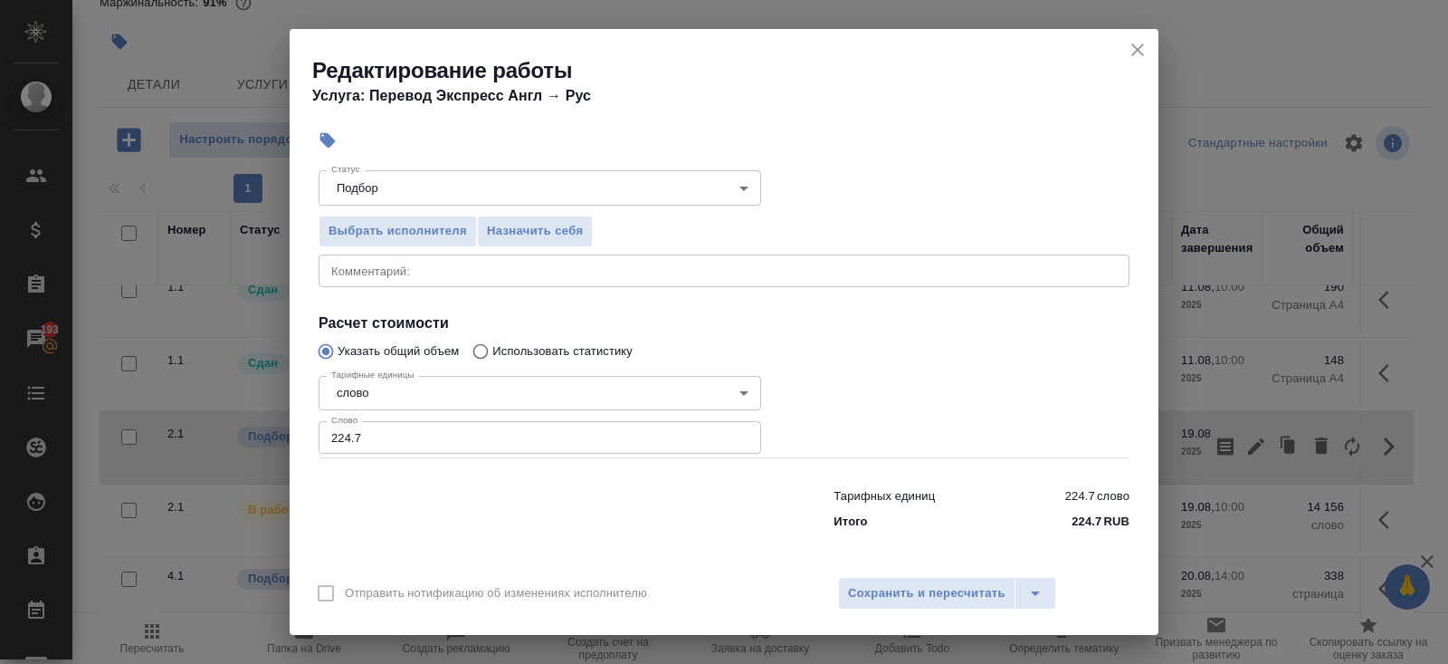
drag, startPoint x: 389, startPoint y: 435, endPoint x: 224, endPoint y: 426, distance: 165.9
click at [224, 426] on div "Редактирование работы Услуга: Перевод Экспресс Англ → Рус Параметры Файлы Вид р…" at bounding box center [724, 332] width 1448 height 664
type input "584.4"
click at [950, 598] on span "Сохранить и пересчитать" at bounding box center [927, 593] width 158 height 21
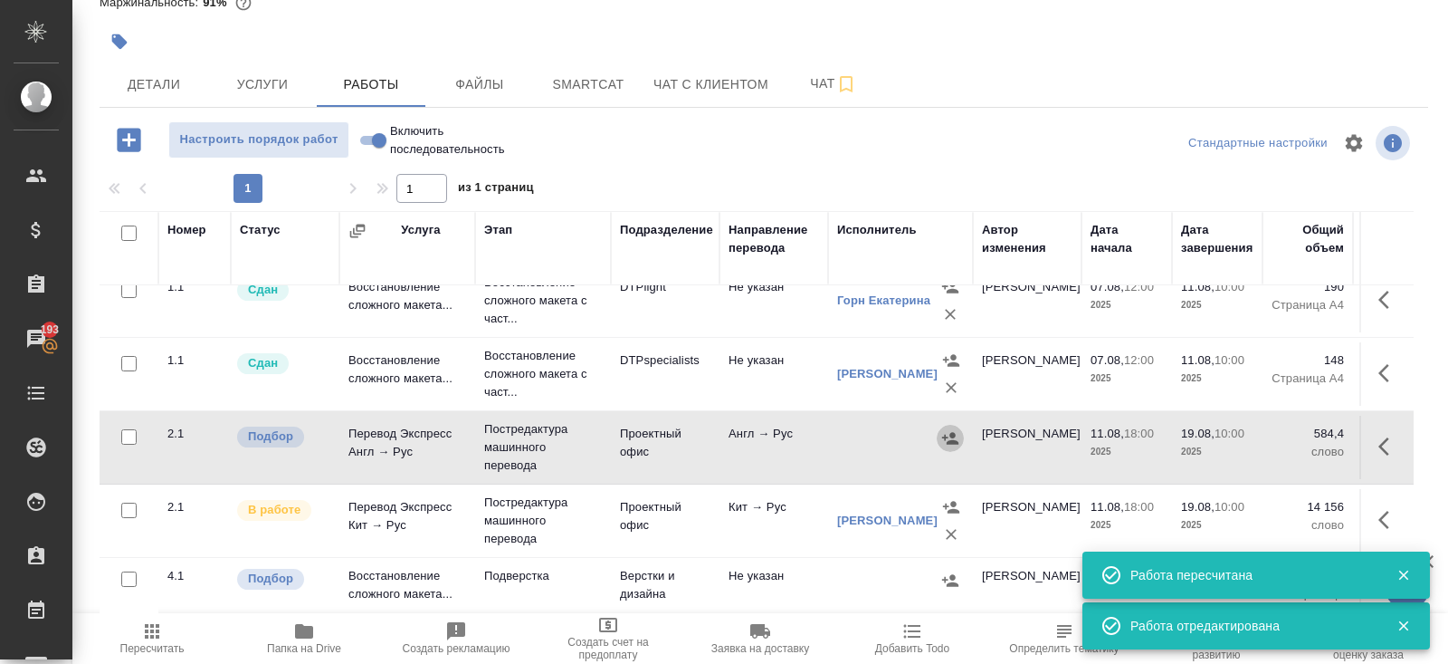
click at [951, 432] on icon "button" at bounding box center [950, 438] width 16 height 12
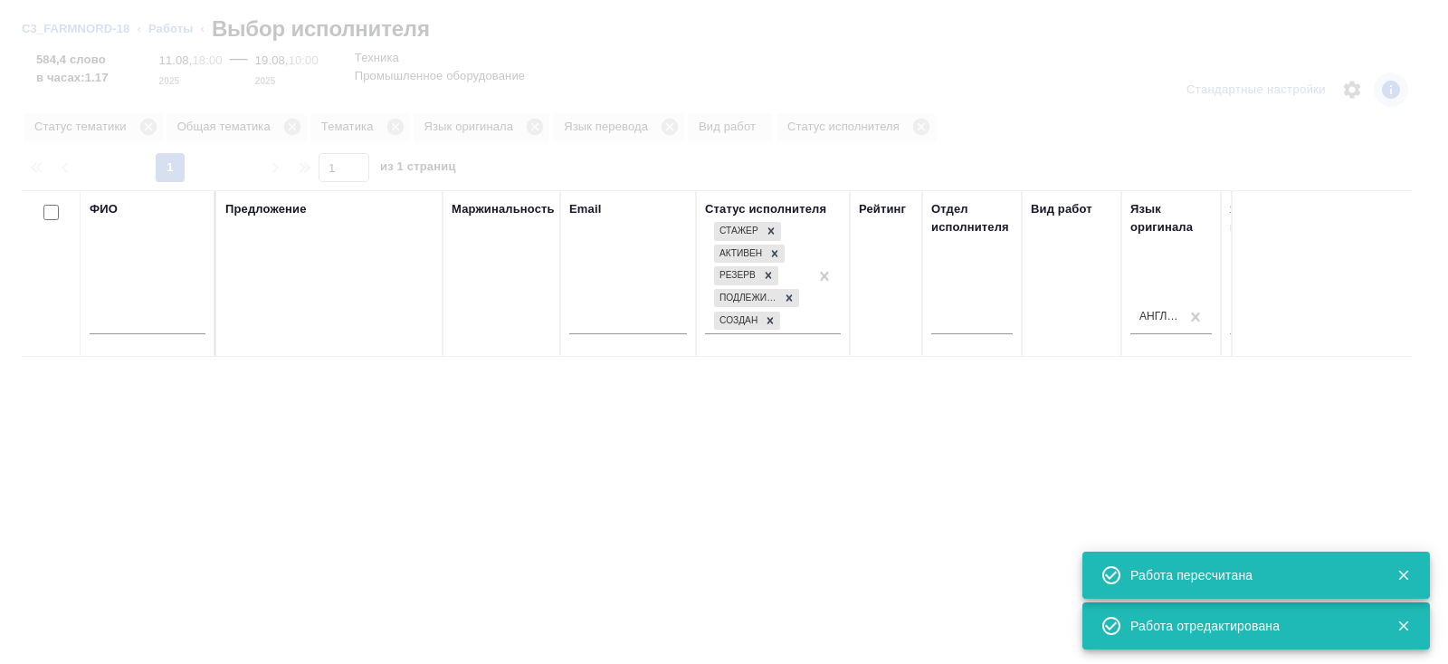
click at [132, 320] on input "text" at bounding box center [148, 322] width 116 height 23
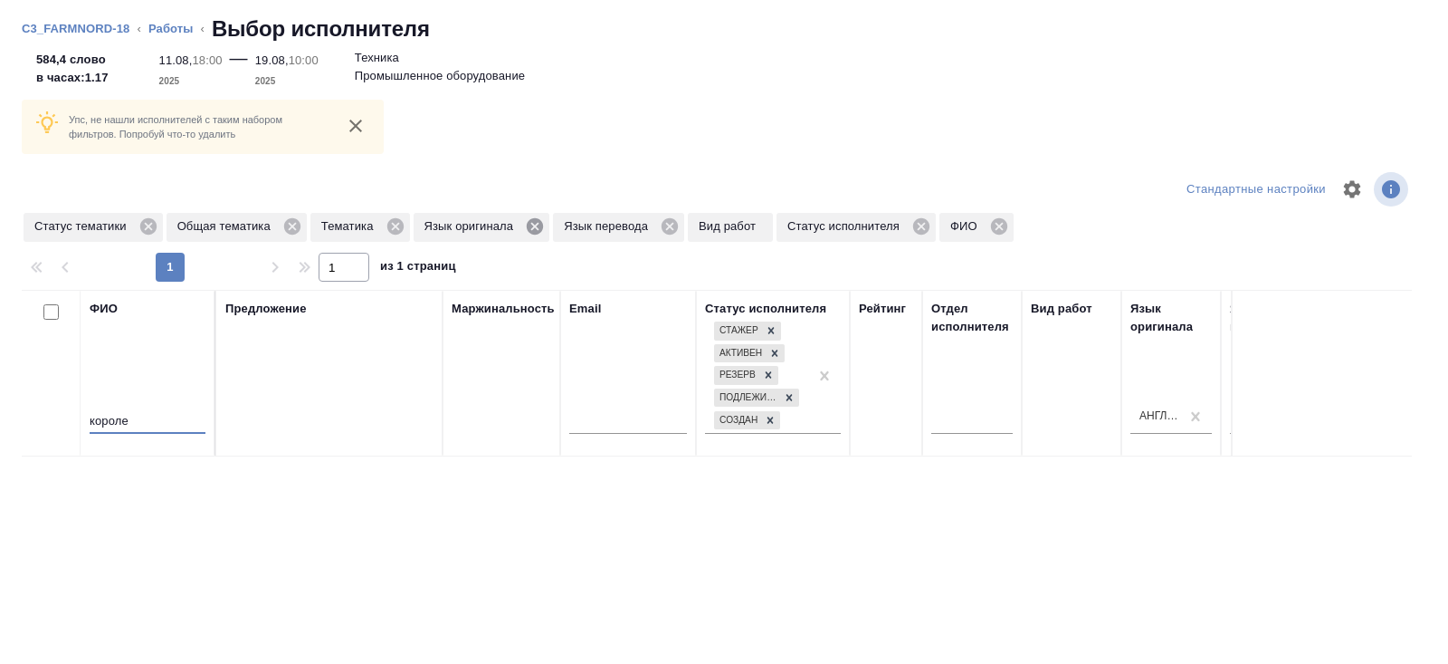
type input "короле"
click at [543, 229] on icon at bounding box center [535, 226] width 16 height 16
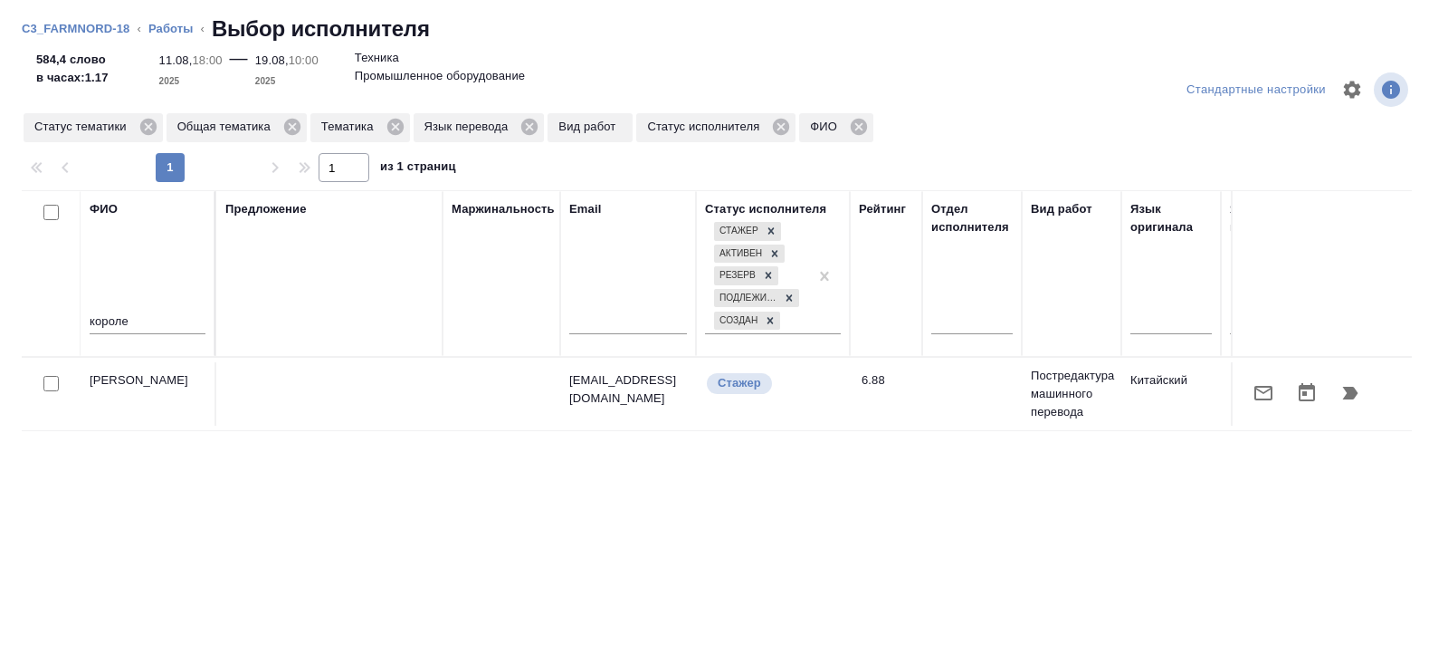
scroll to position [0, 1238]
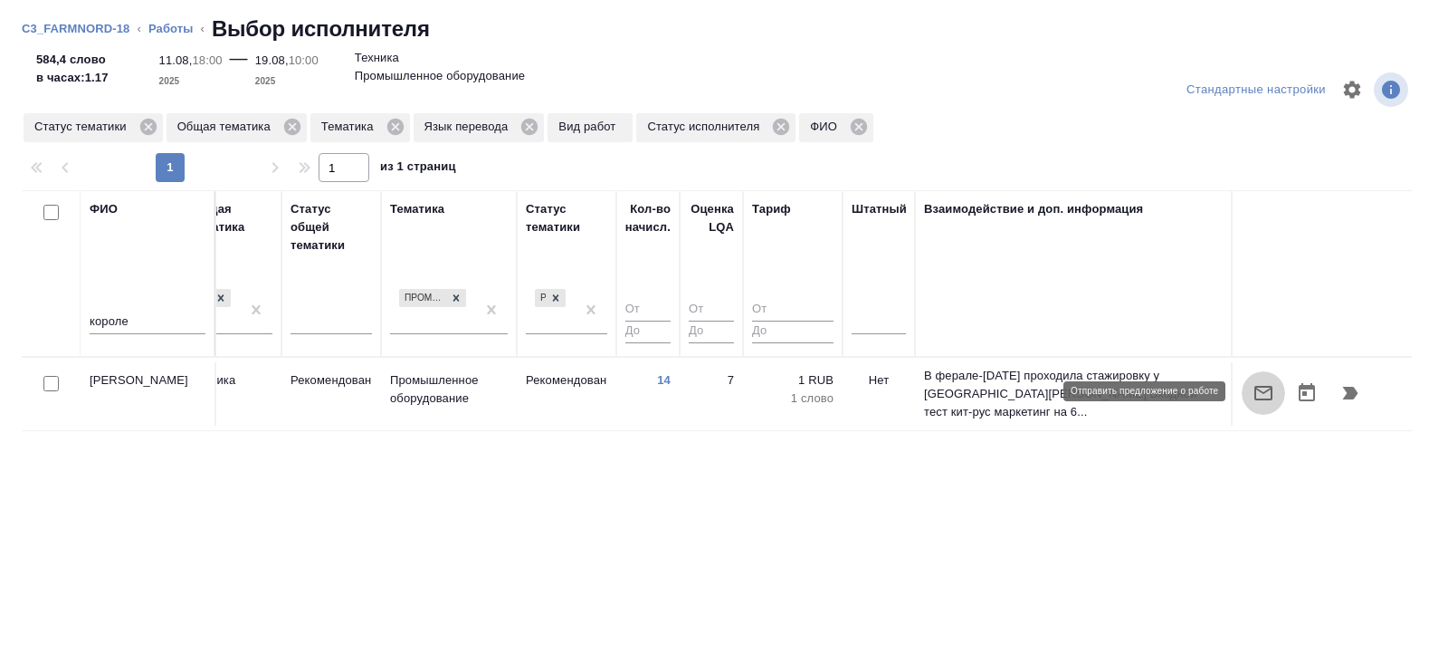
click at [1279, 395] on button "button" at bounding box center [1263, 392] width 43 height 43
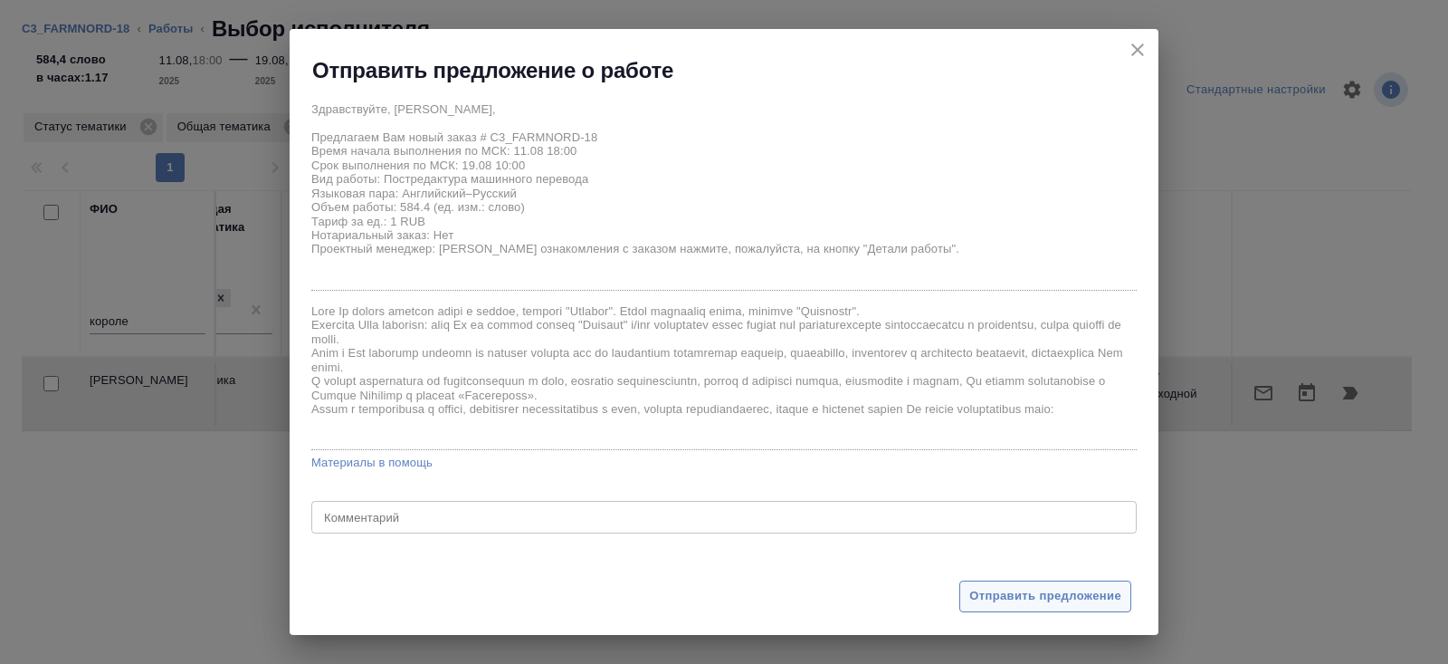
click at [992, 584] on button "Отправить предложение" at bounding box center [1046, 596] width 172 height 32
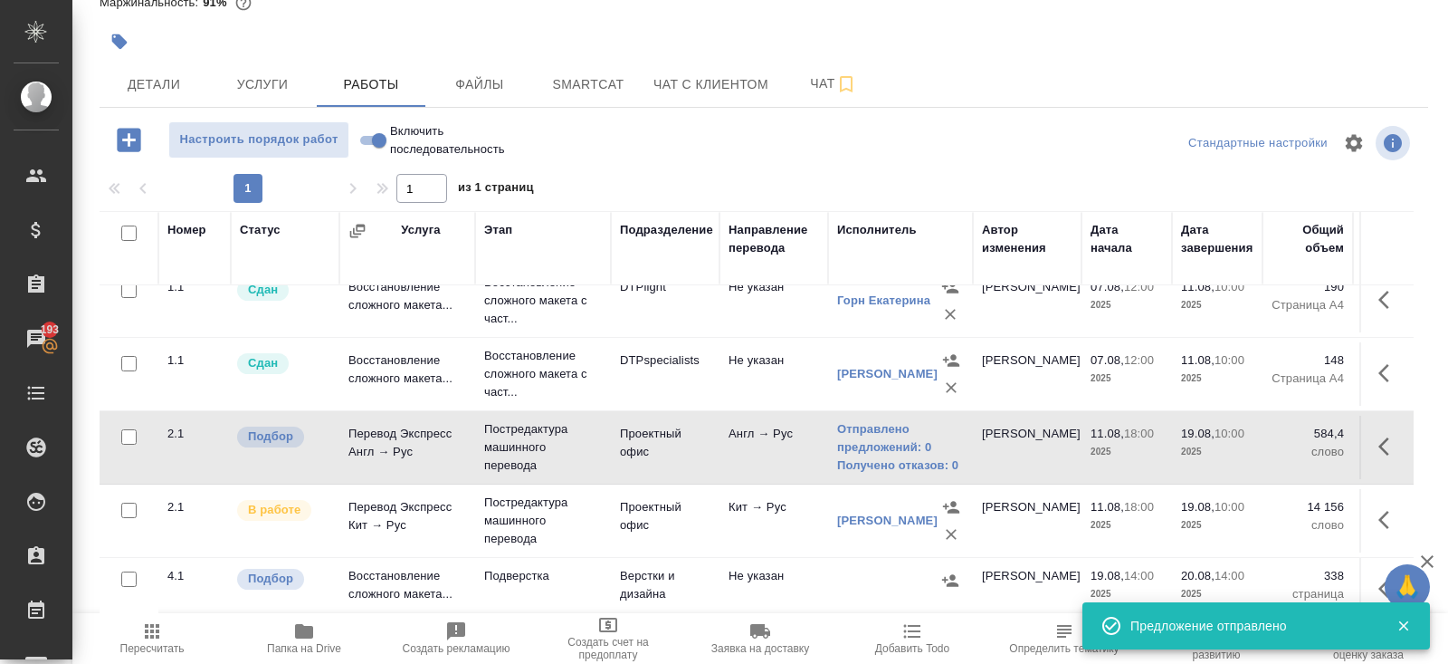
click at [139, 643] on span "Пересчитать" at bounding box center [152, 648] width 64 height 13
click at [168, 644] on span "Пересчитать" at bounding box center [152, 648] width 64 height 13
click at [158, 626] on icon "button" at bounding box center [152, 631] width 14 height 14
click at [148, 632] on icon "button" at bounding box center [152, 631] width 14 height 14
click at [170, 621] on span "Пересчитать" at bounding box center [152, 637] width 130 height 34
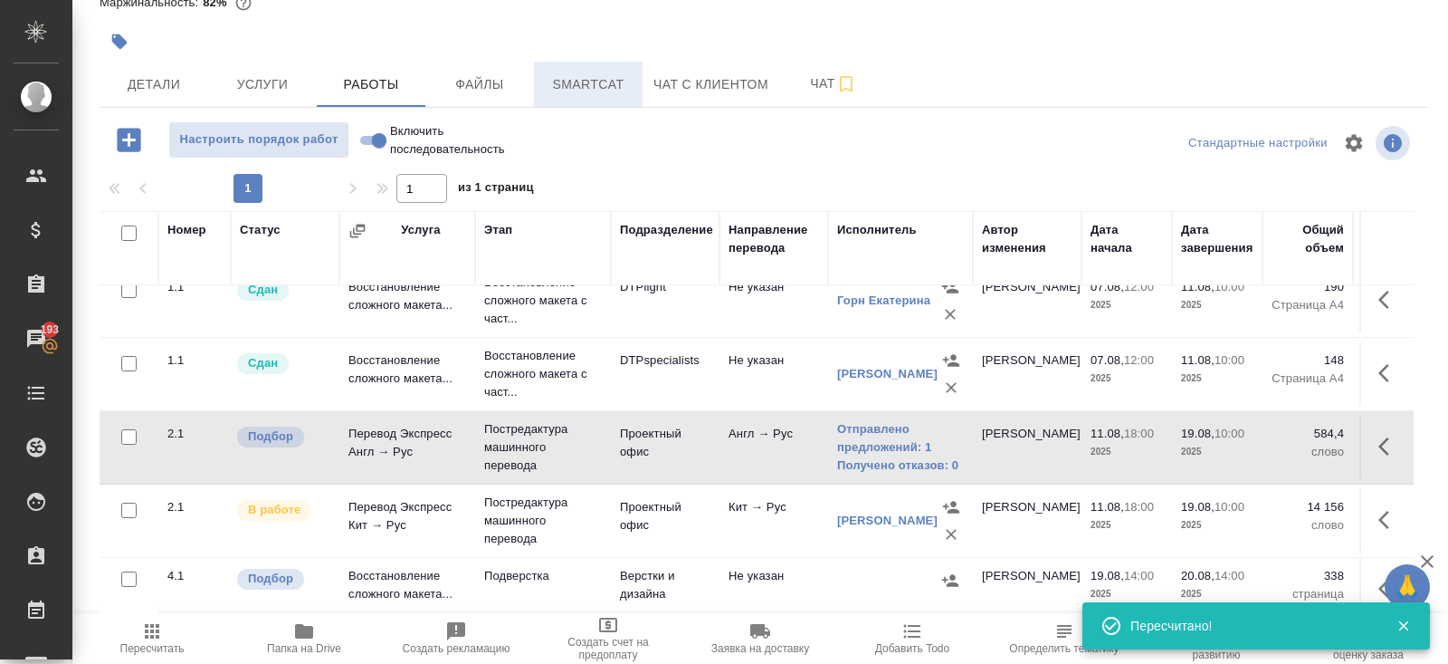
click at [585, 90] on span "Smartcat" at bounding box center [588, 84] width 87 height 23
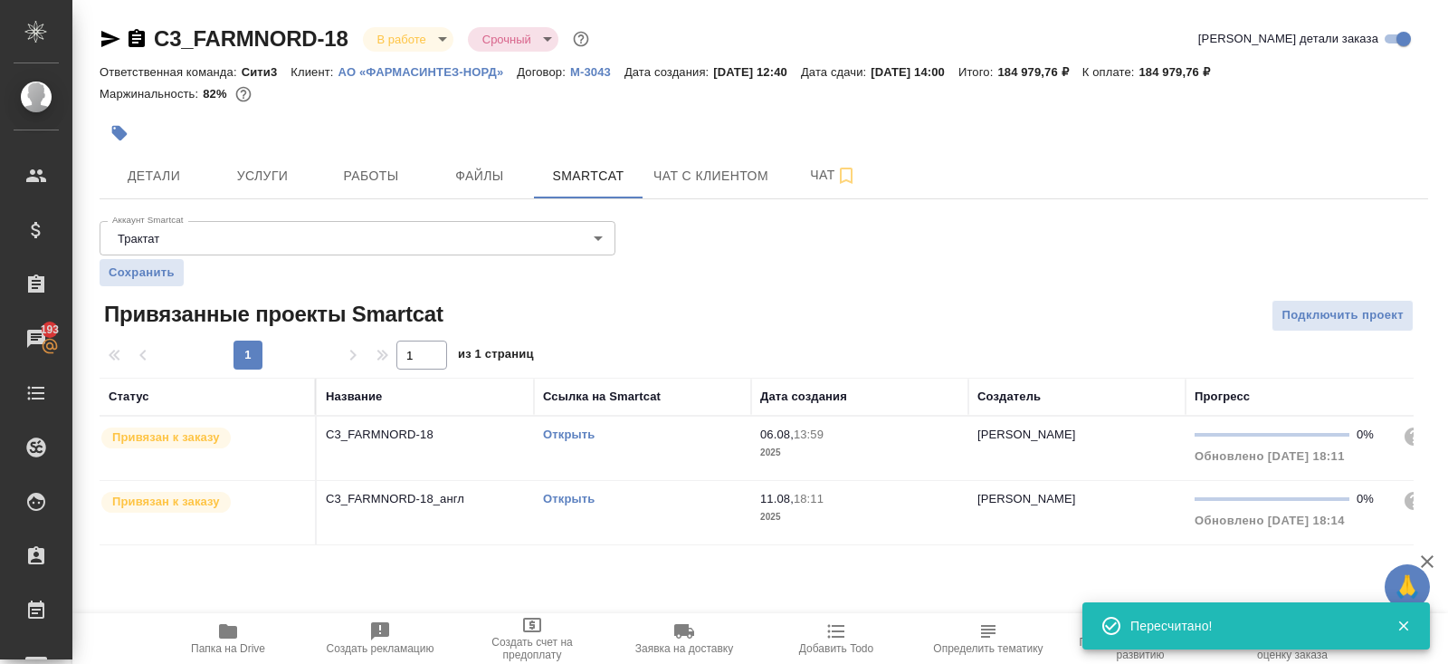
click at [575, 498] on link "Открыть" at bounding box center [569, 499] width 52 height 14
click at [367, 159] on button "Работы" at bounding box center [371, 175] width 109 height 45
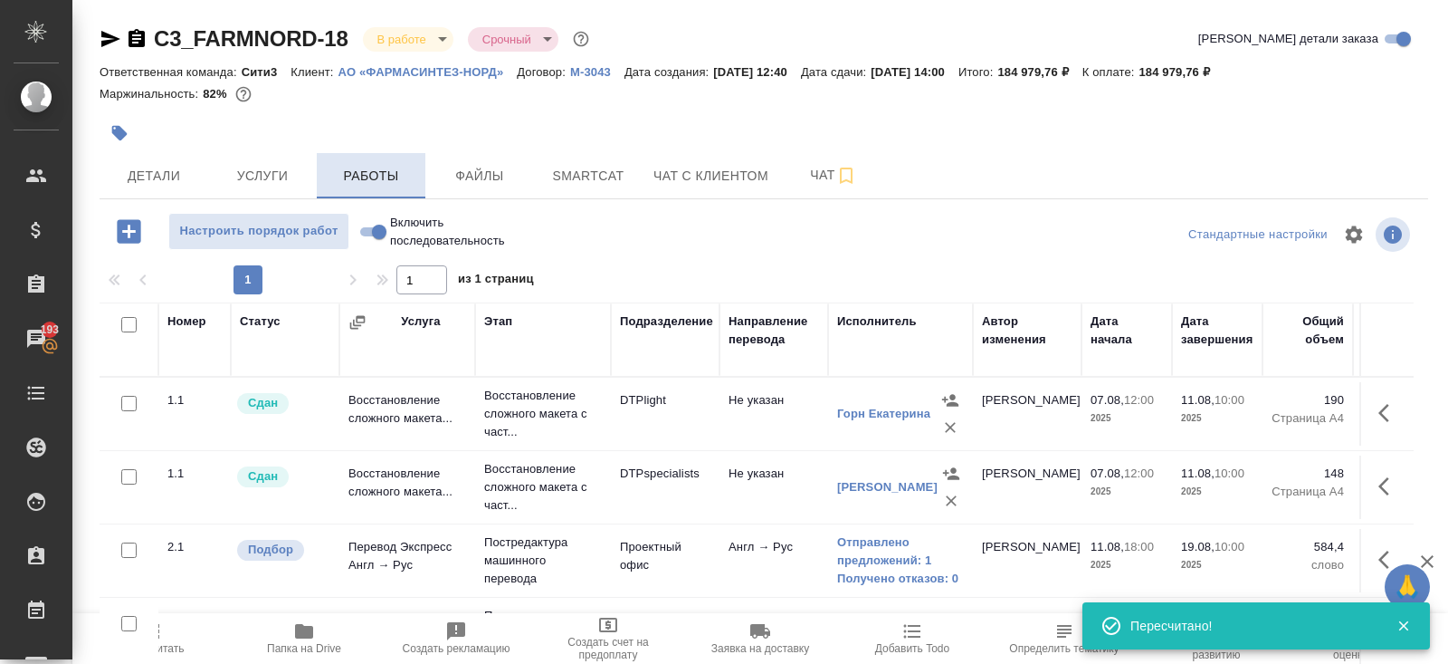
scroll to position [91, 0]
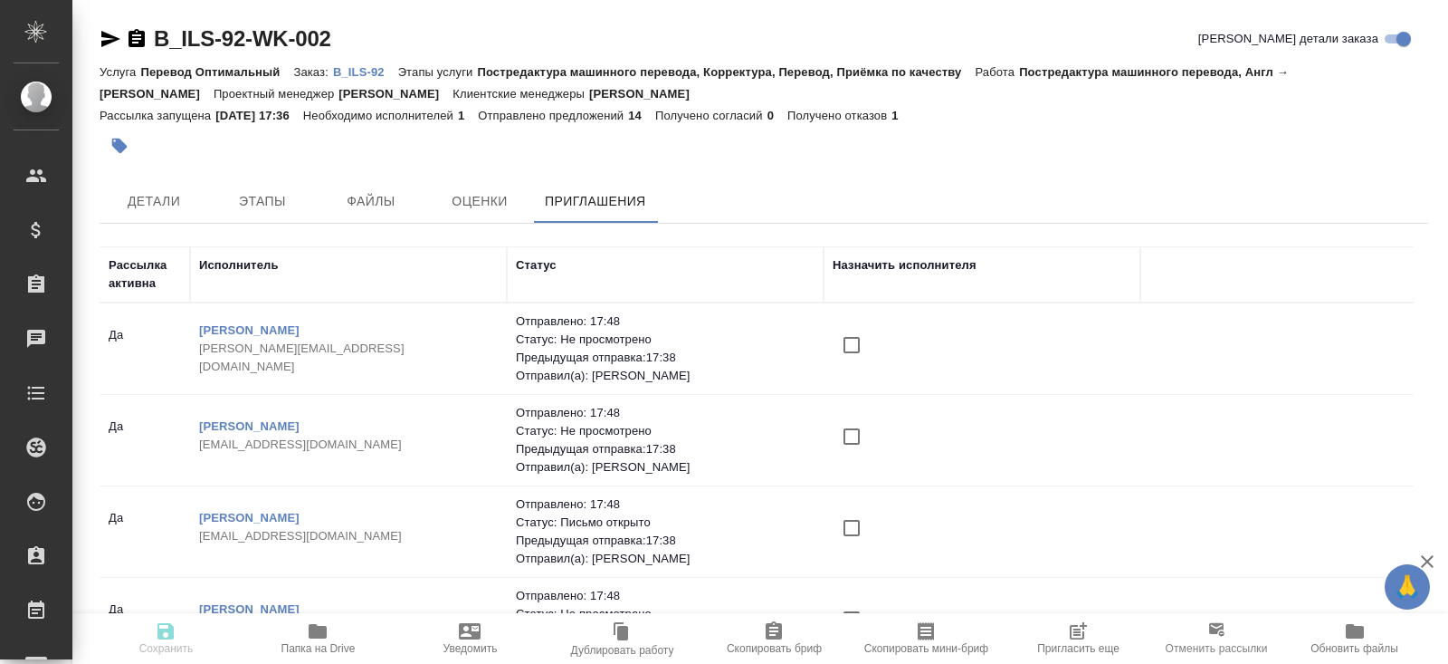
click at [1079, 633] on icon "button" at bounding box center [1078, 631] width 22 height 22
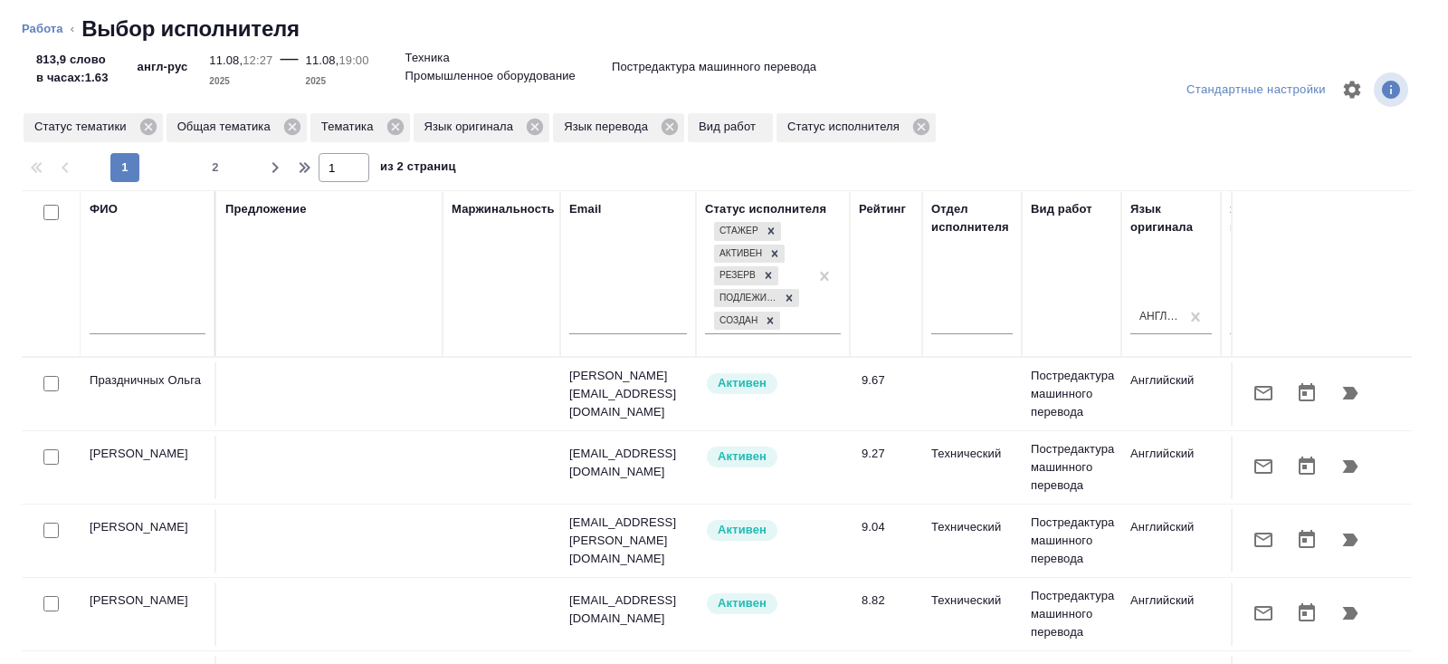
scroll to position [0, 1238]
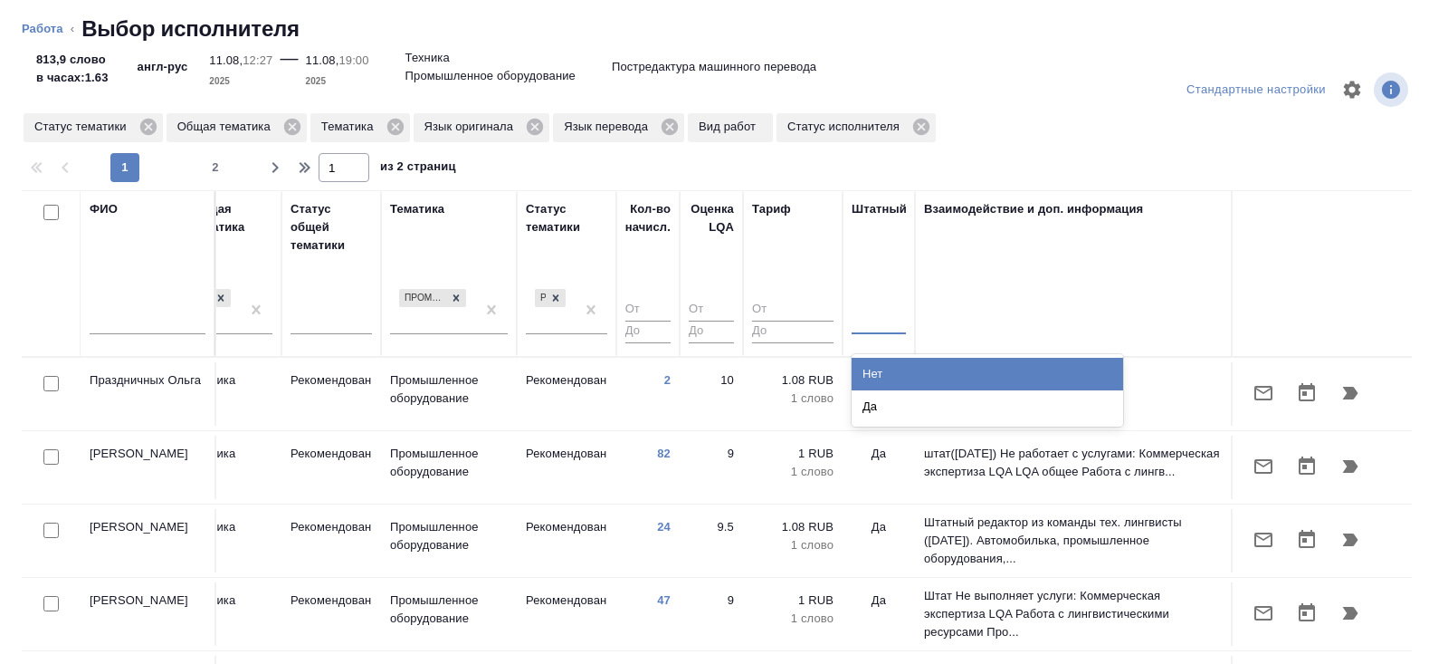
click at [886, 328] on div at bounding box center [879, 316] width 54 height 26
click at [886, 364] on div "Нет" at bounding box center [988, 374] width 272 height 33
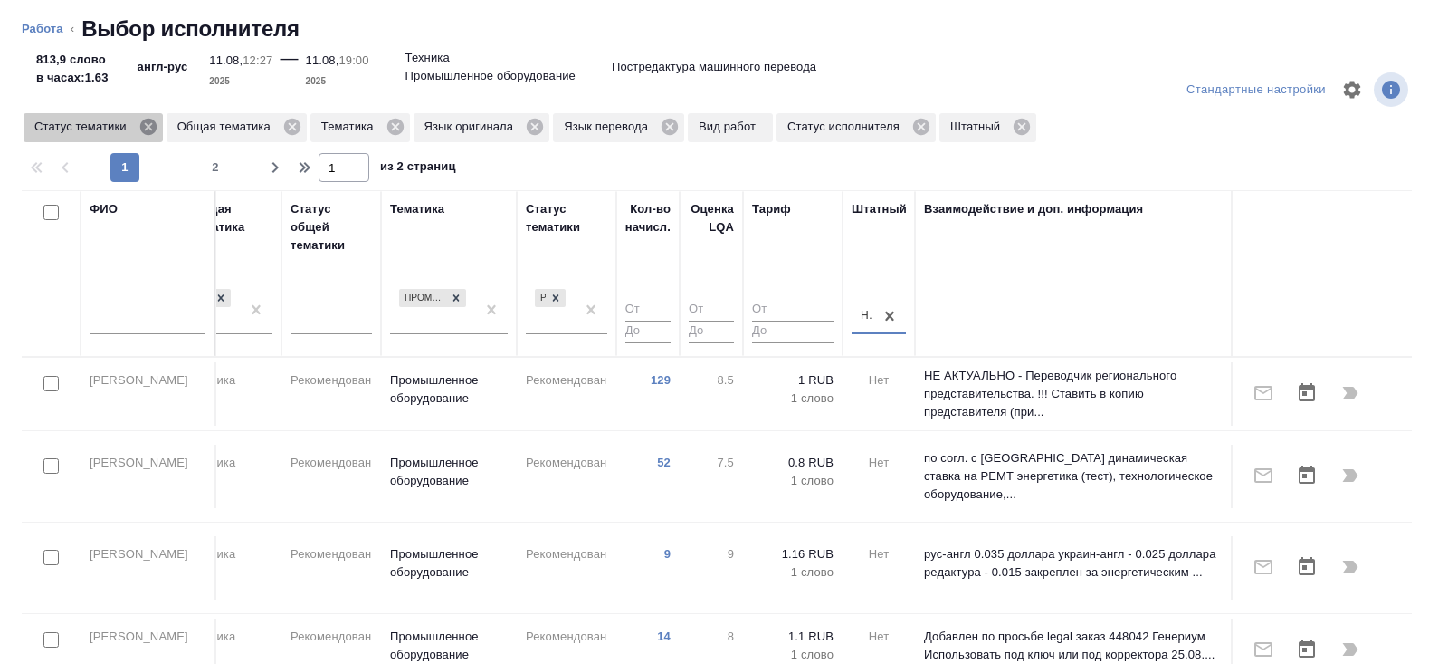
click at [151, 128] on icon at bounding box center [149, 127] width 20 height 20
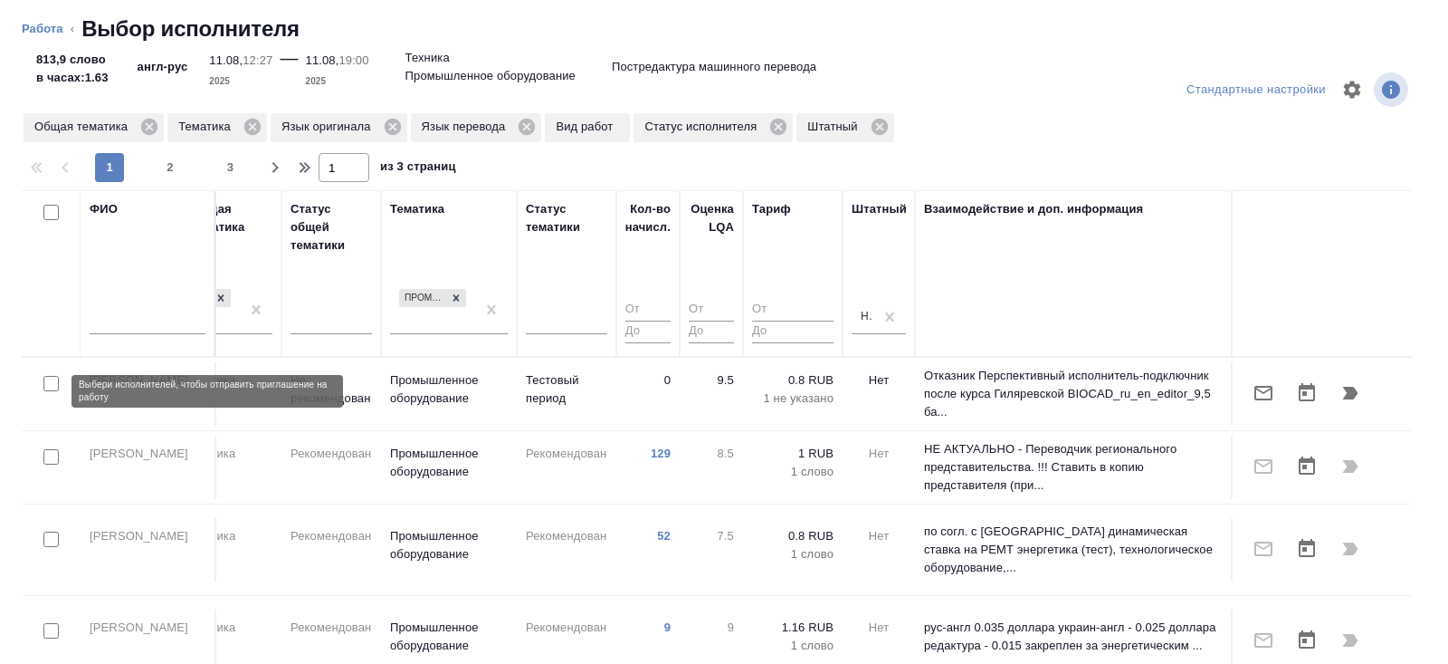
click at [49, 391] on input "checkbox" at bounding box center [50, 383] width 15 height 15
checkbox input "true"
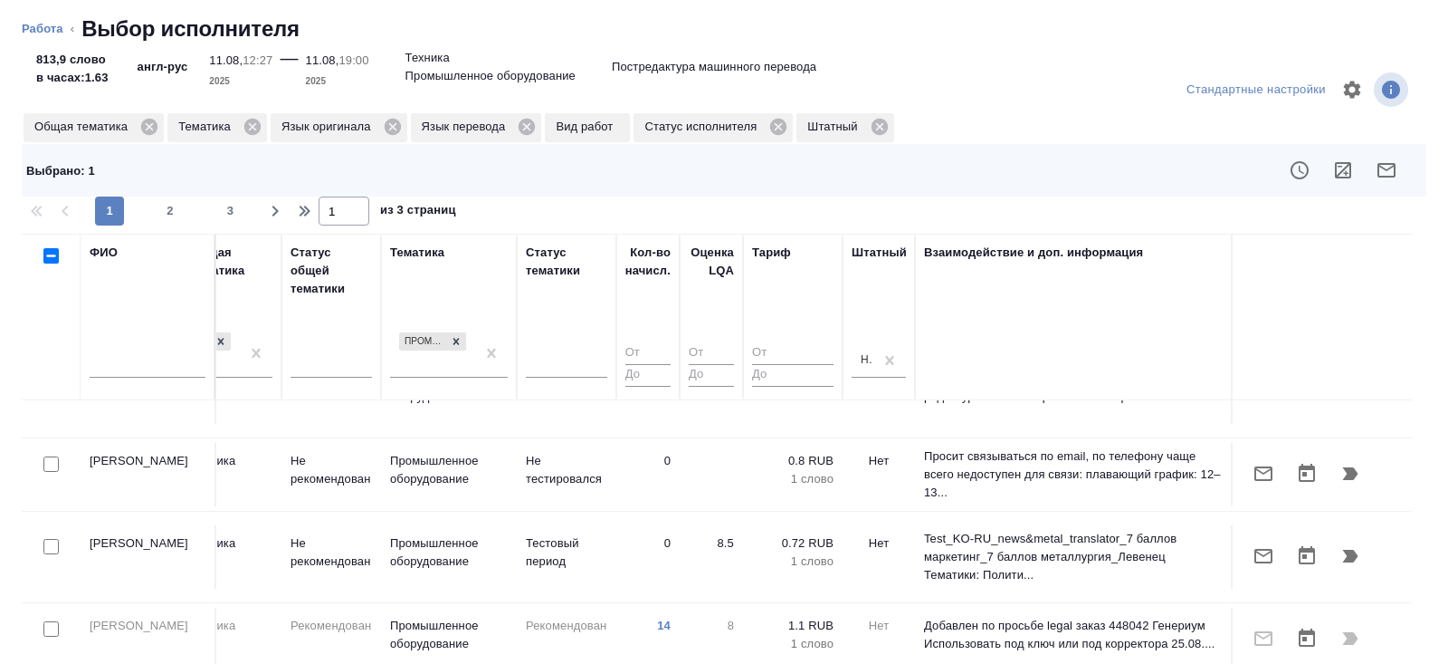
scroll to position [310, 1238]
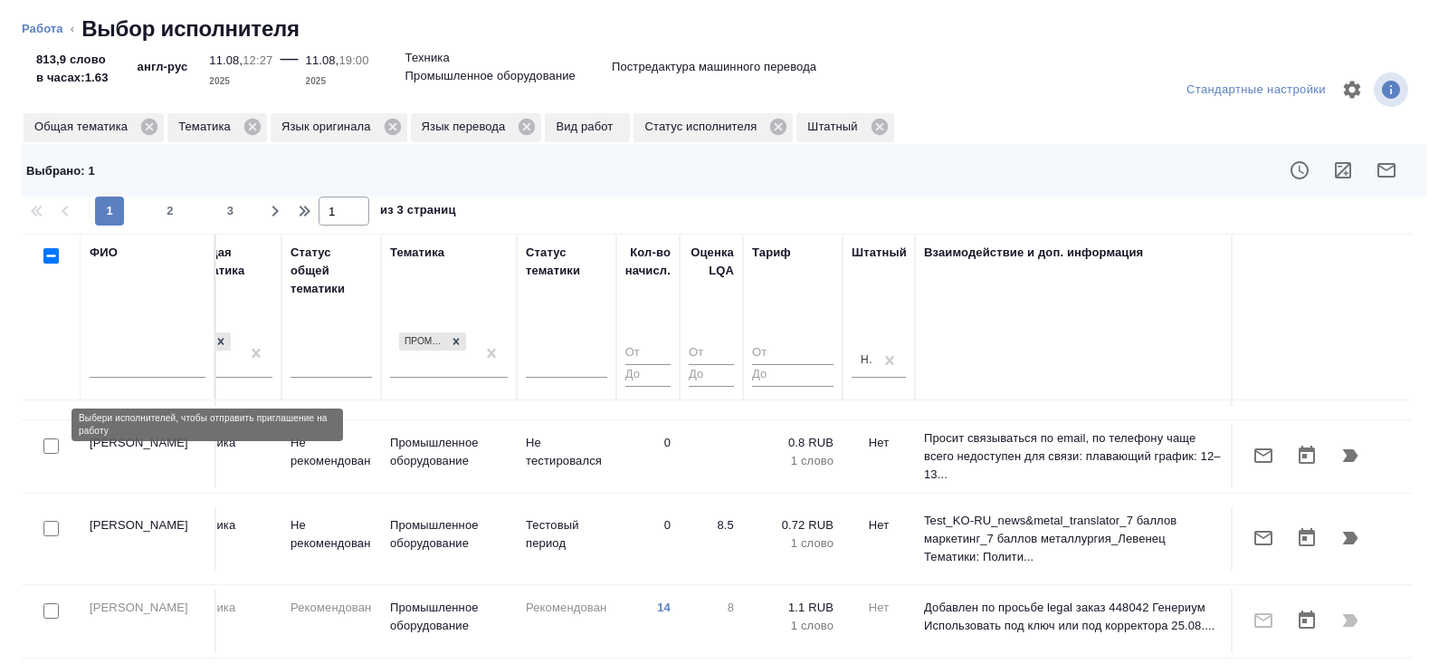
click at [52, 438] on input "checkbox" at bounding box center [50, 445] width 15 height 15
checkbox input "true"
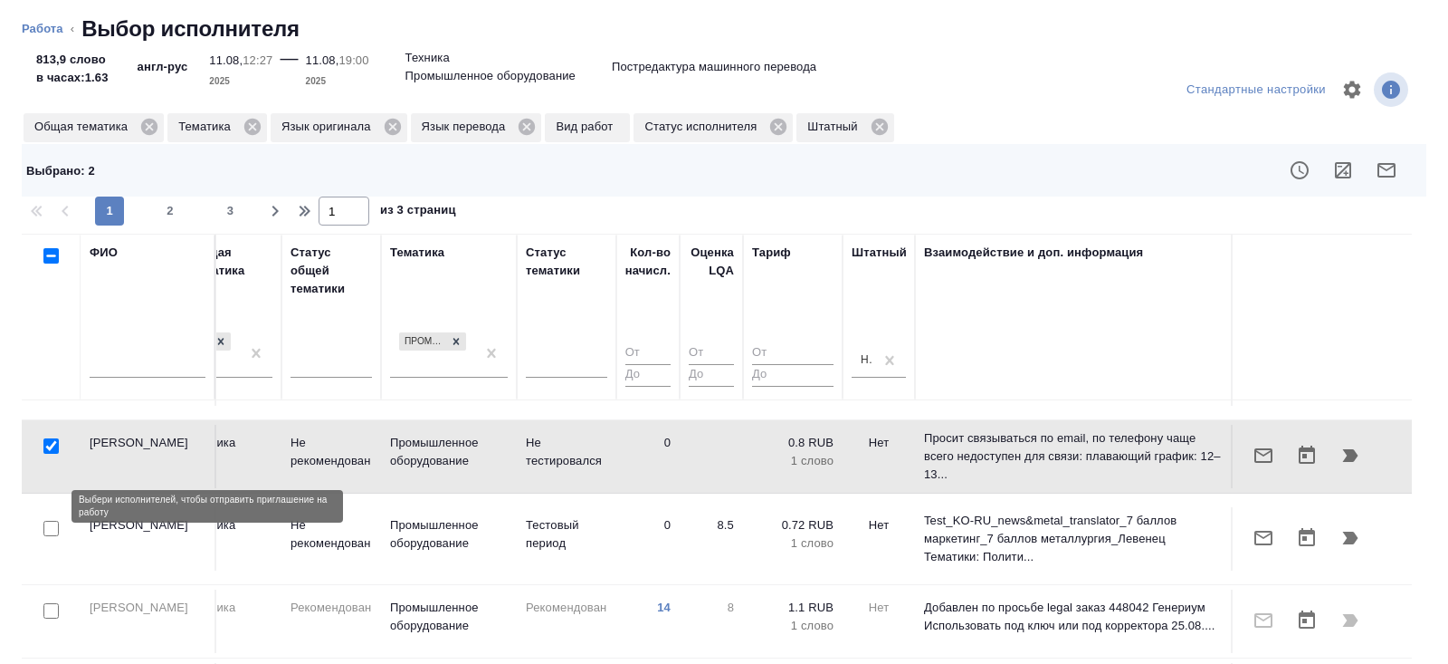
click at [51, 521] on input "checkbox" at bounding box center [50, 528] width 15 height 15
checkbox input "true"
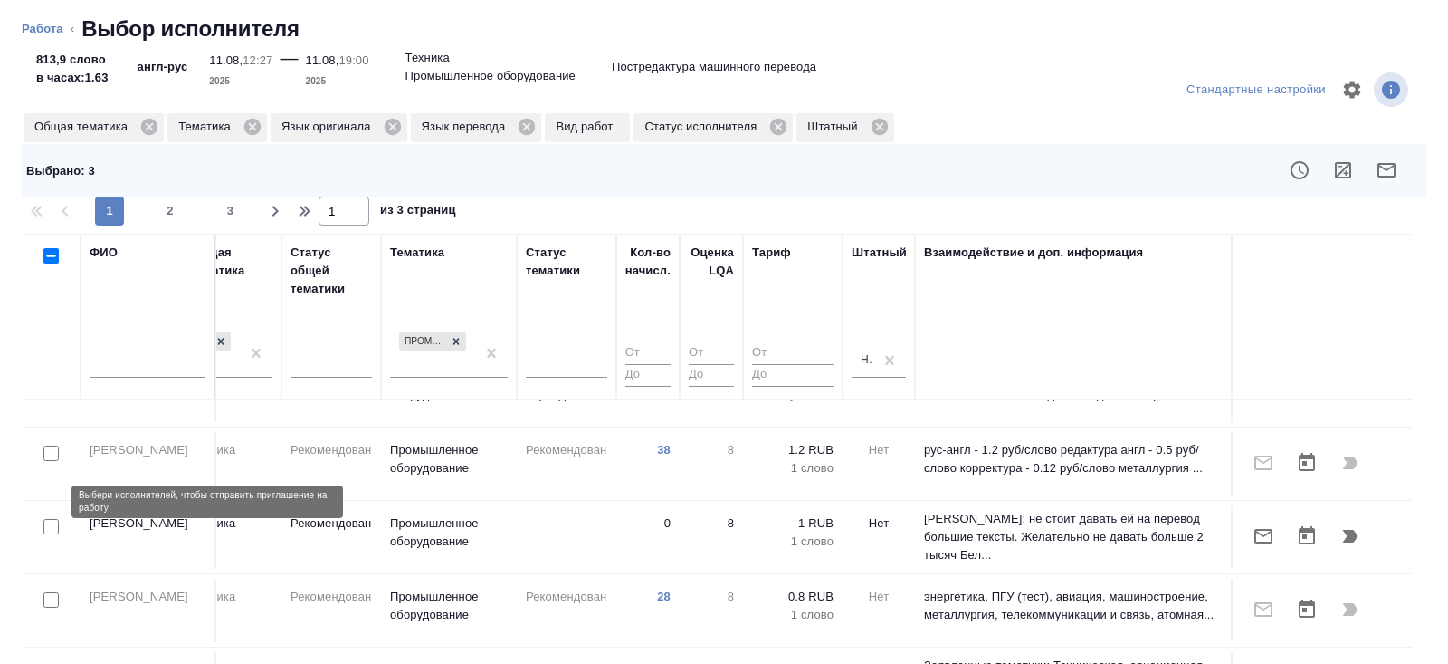
click at [51, 519] on input "checkbox" at bounding box center [50, 526] width 15 height 15
checkbox input "true"
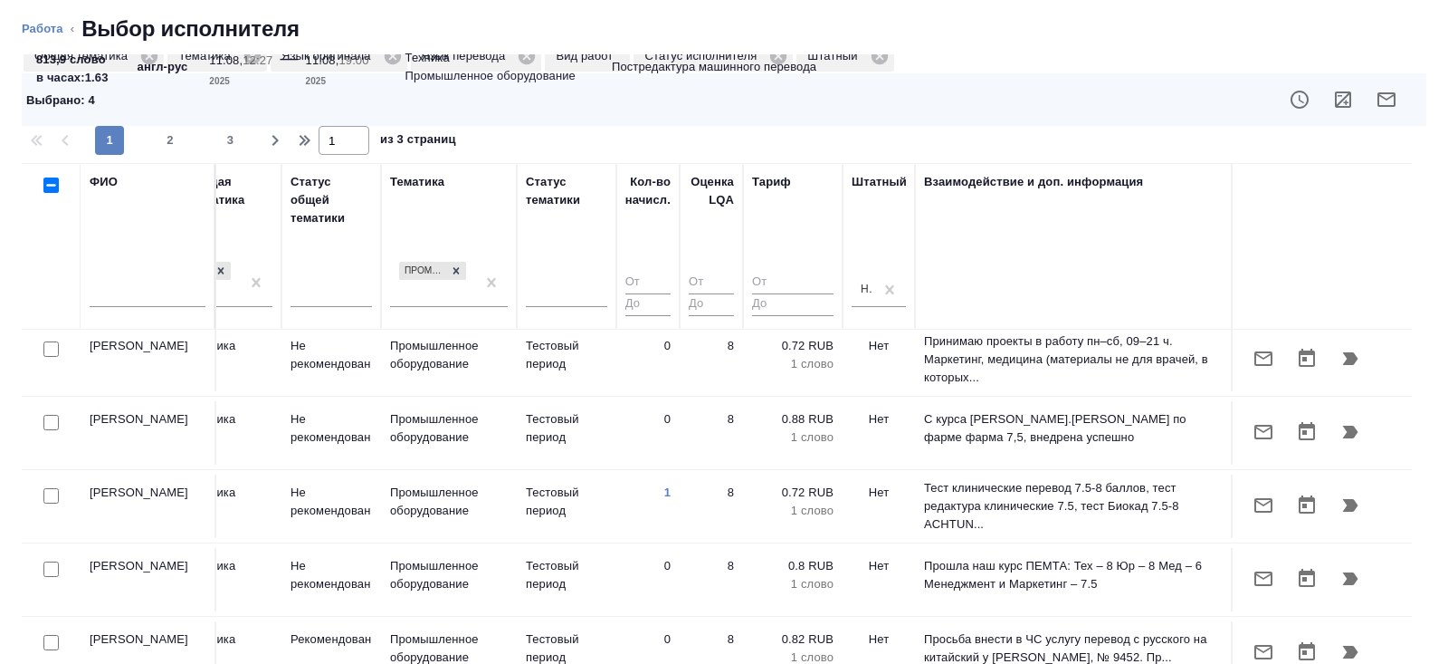
scroll to position [71, 0]
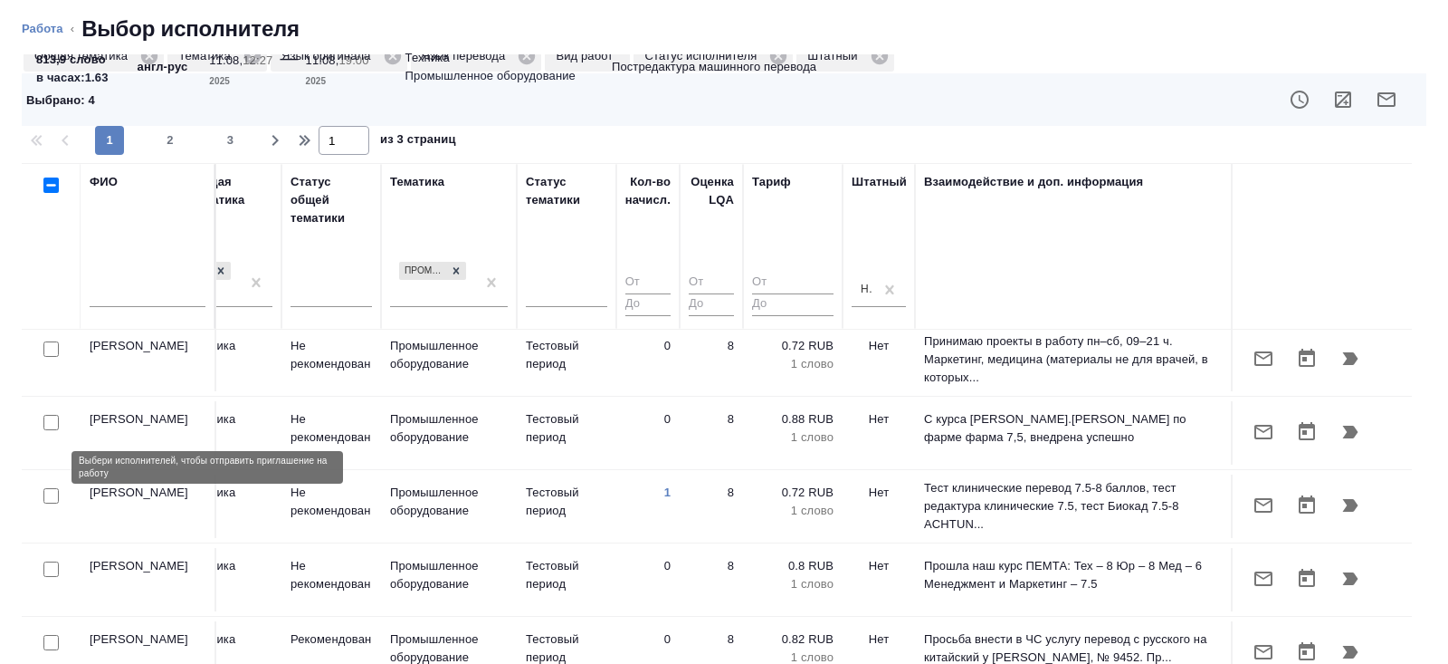
click at [51, 488] on input "checkbox" at bounding box center [50, 495] width 15 height 15
checkbox input "true"
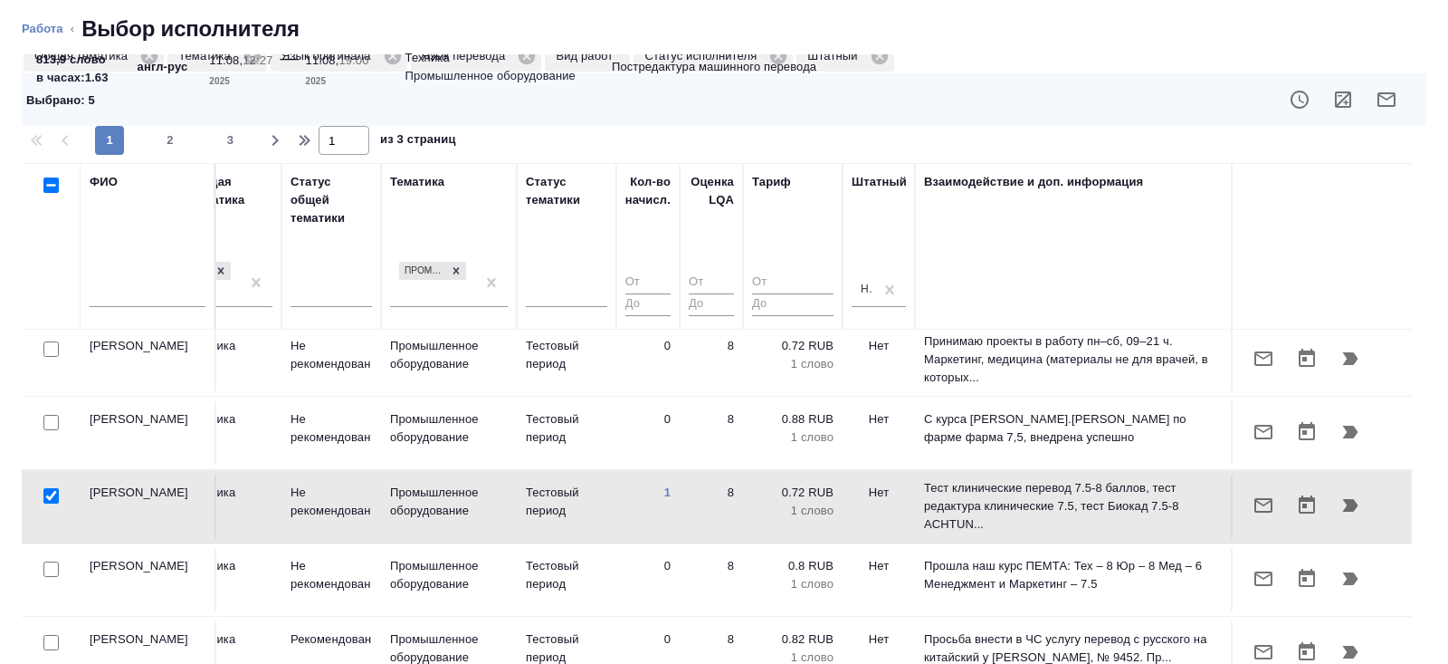
scroll to position [147, 0]
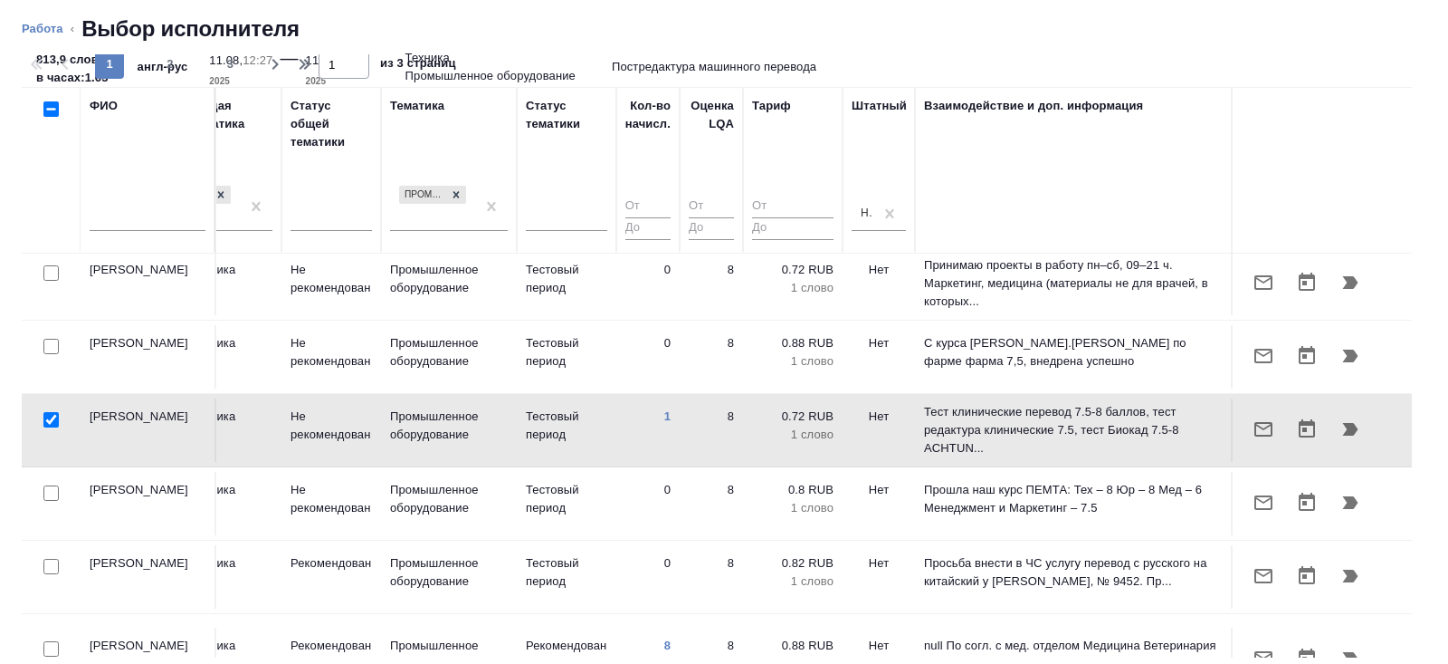
click at [50, 641] on input "checkbox" at bounding box center [50, 648] width 15 height 15
checkbox input "true"
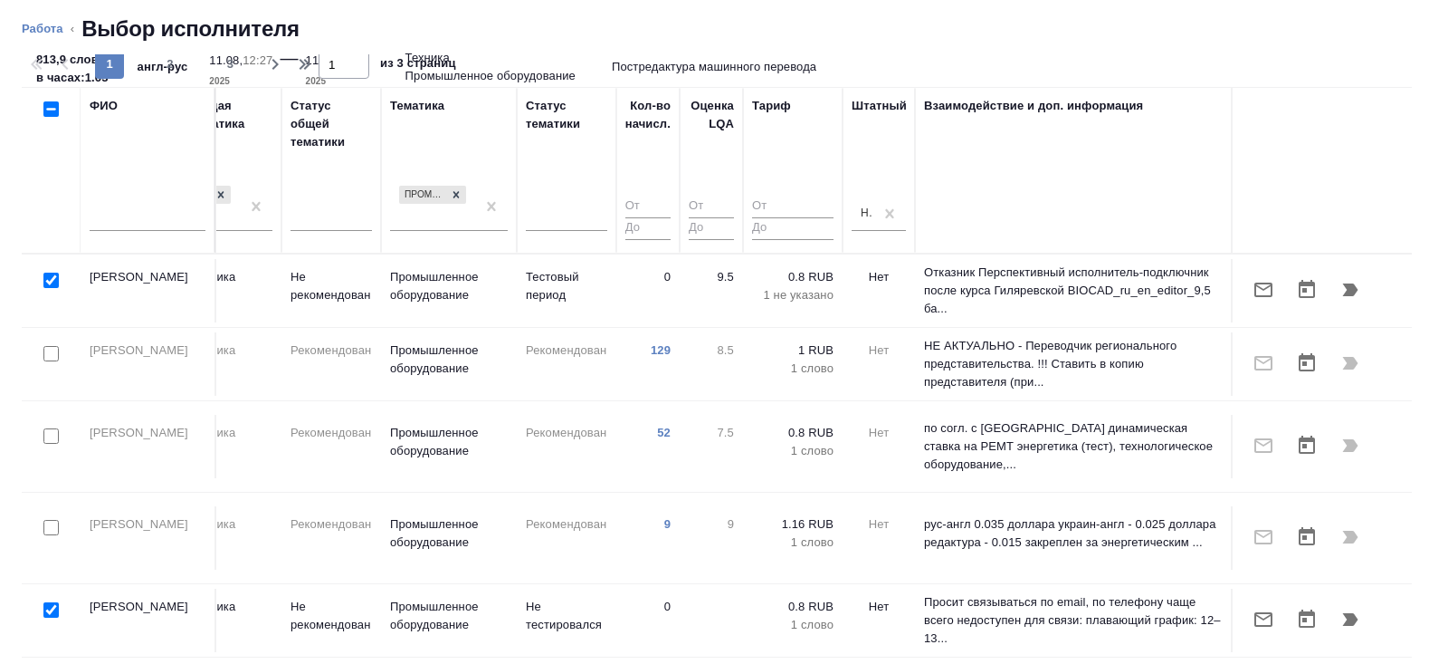
scroll to position [0, 0]
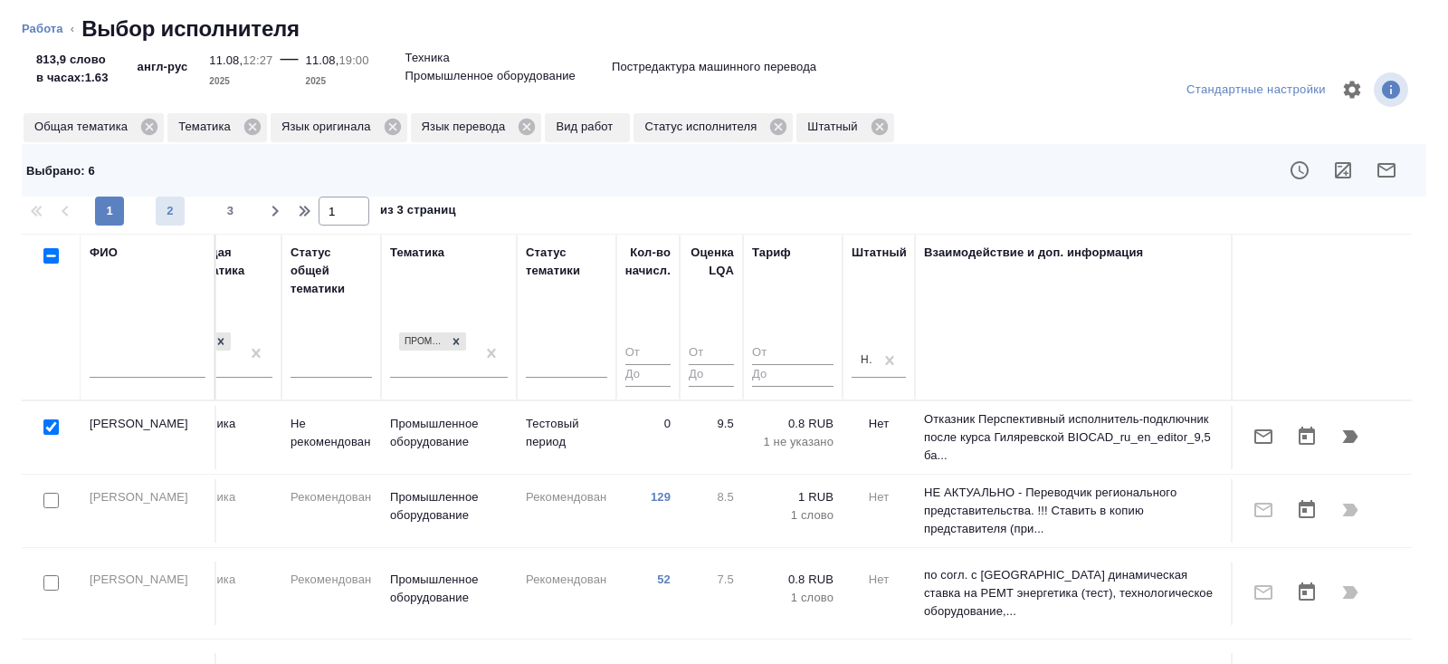
click at [156, 216] on span "2" at bounding box center [170, 211] width 29 height 18
type input "2"
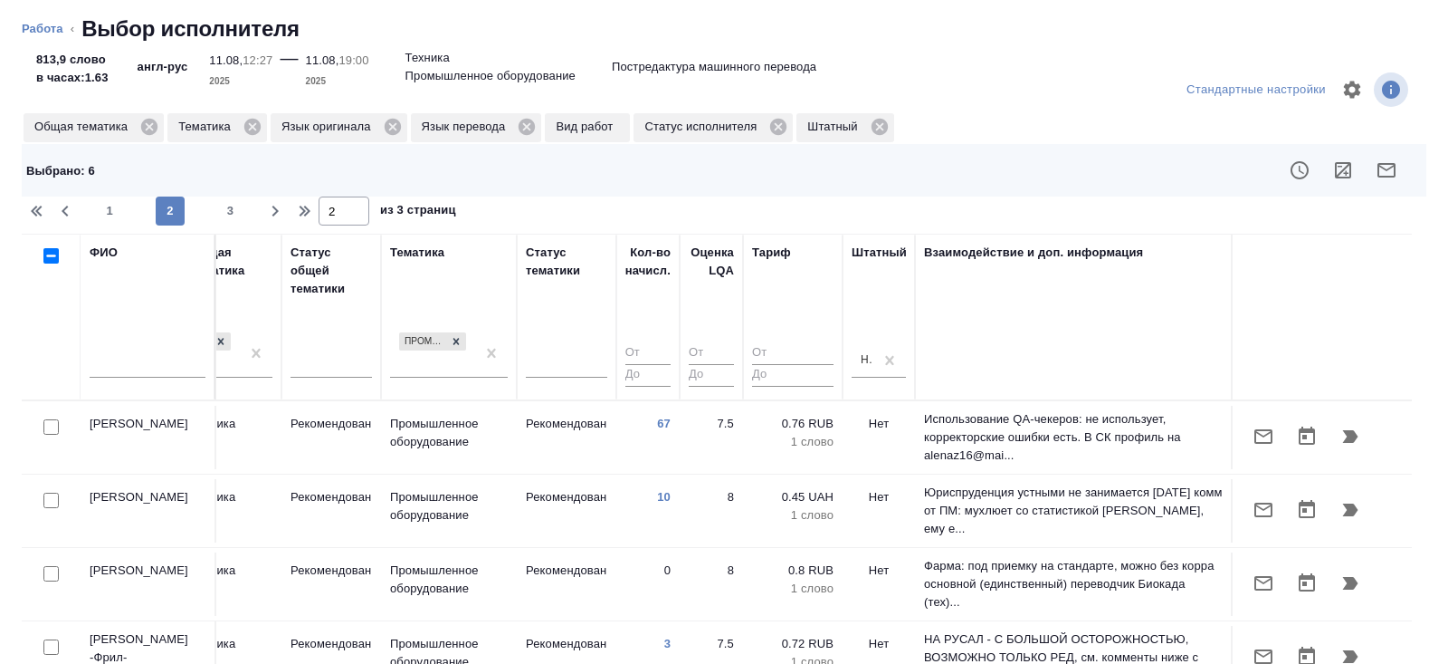
click at [48, 424] on input "checkbox" at bounding box center [50, 426] width 15 height 15
checkbox input "true"
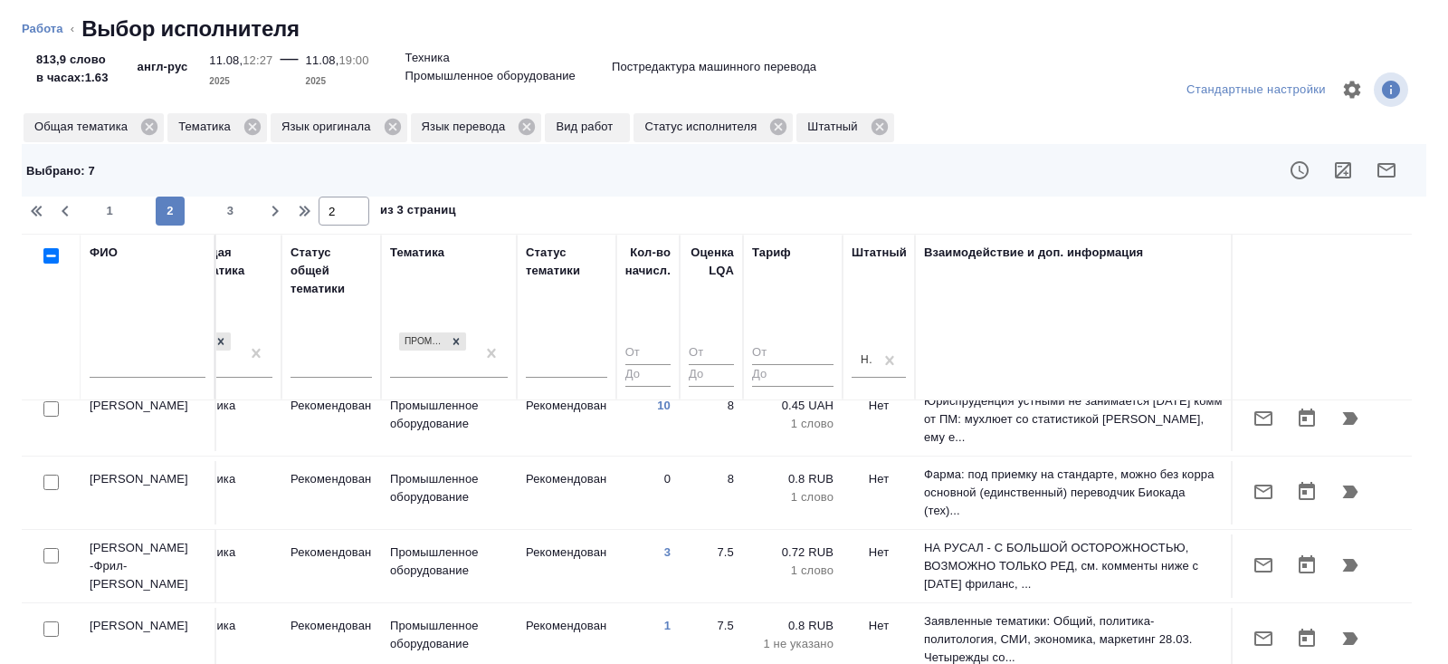
scroll to position [92, 1238]
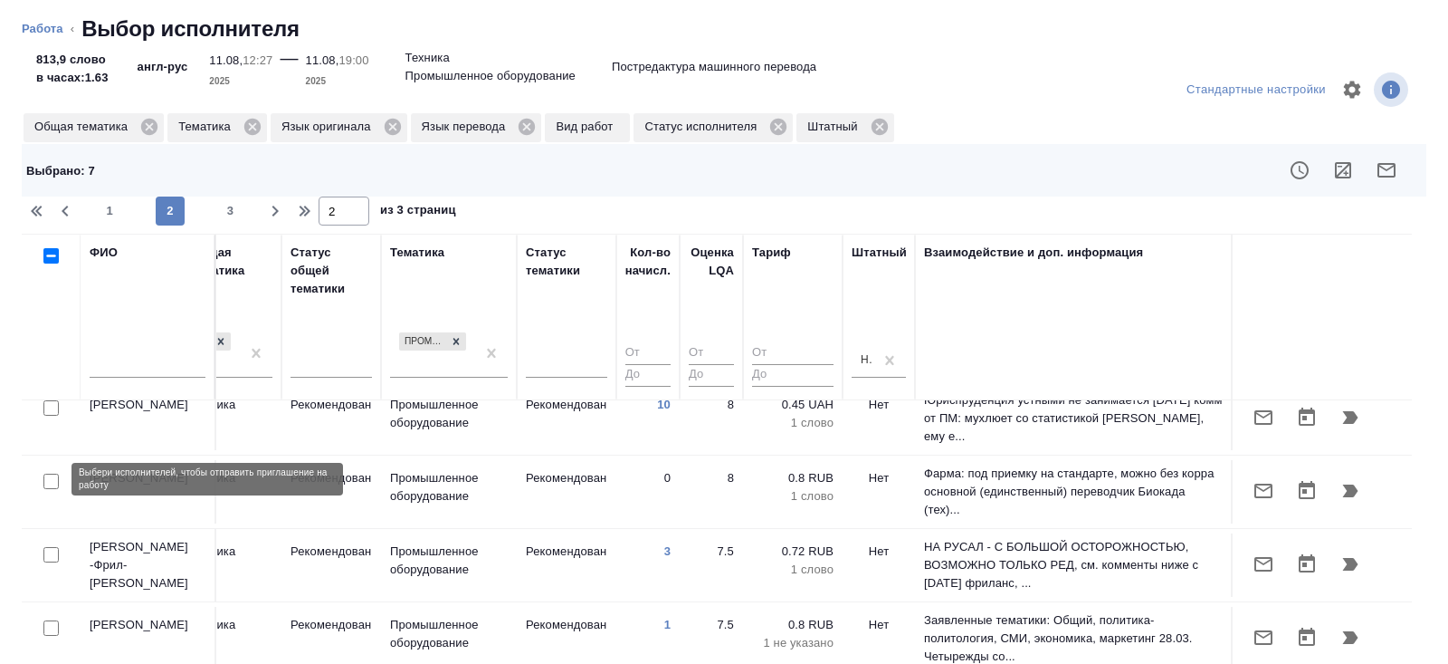
click at [49, 477] on input "checkbox" at bounding box center [50, 480] width 15 height 15
checkbox input "true"
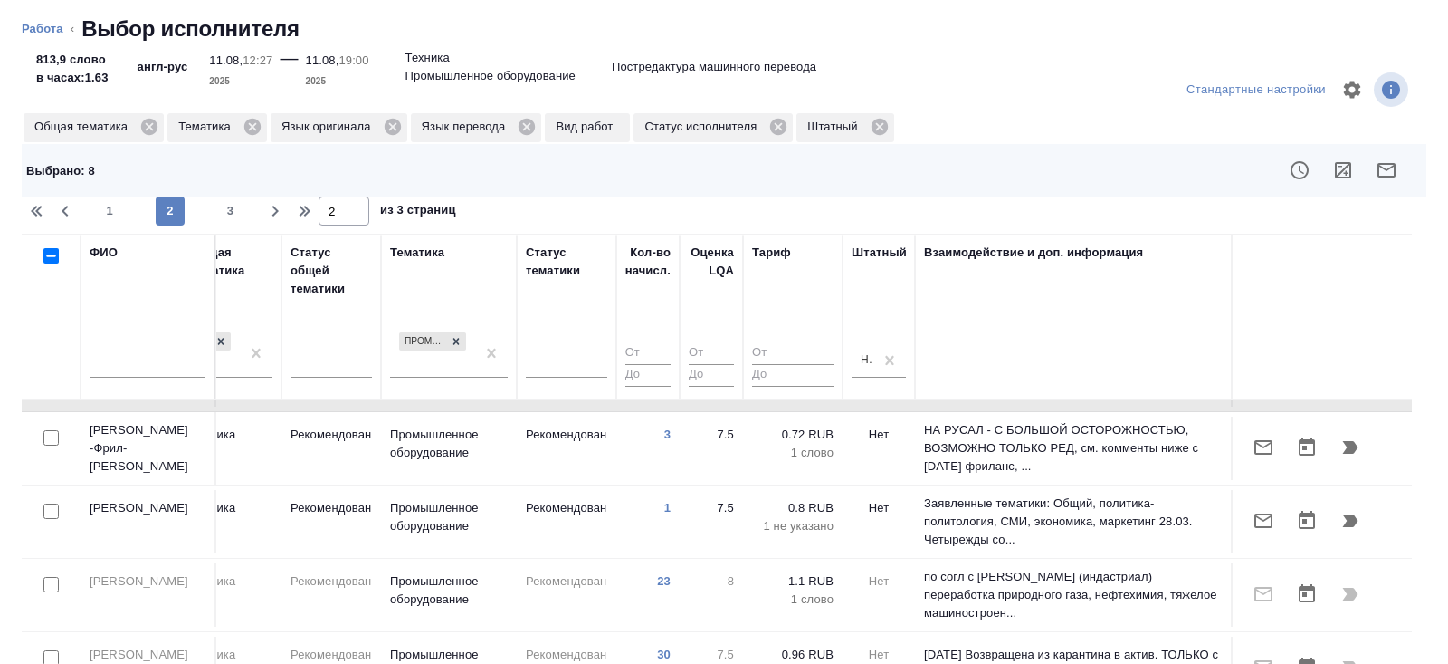
scroll to position [210, 1238]
click at [51, 508] on input "checkbox" at bounding box center [50, 509] width 15 height 15
checkbox input "true"
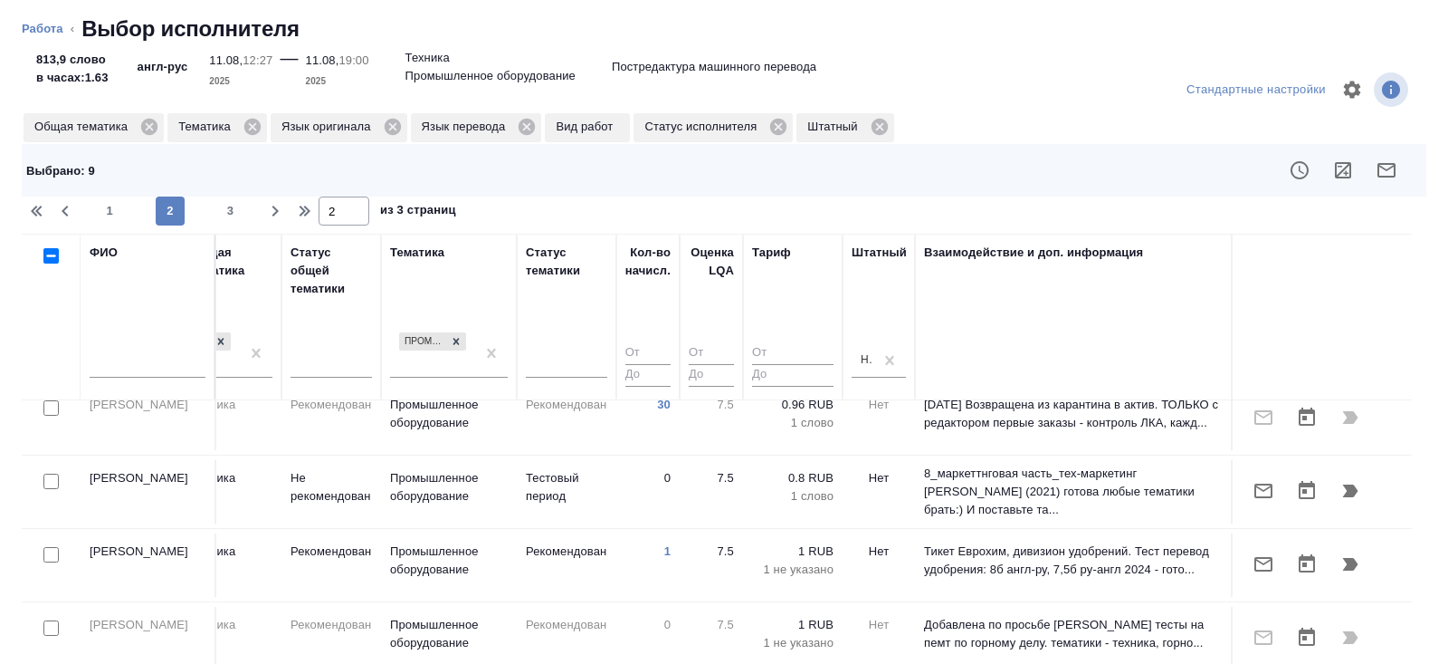
scroll to position [468, 1238]
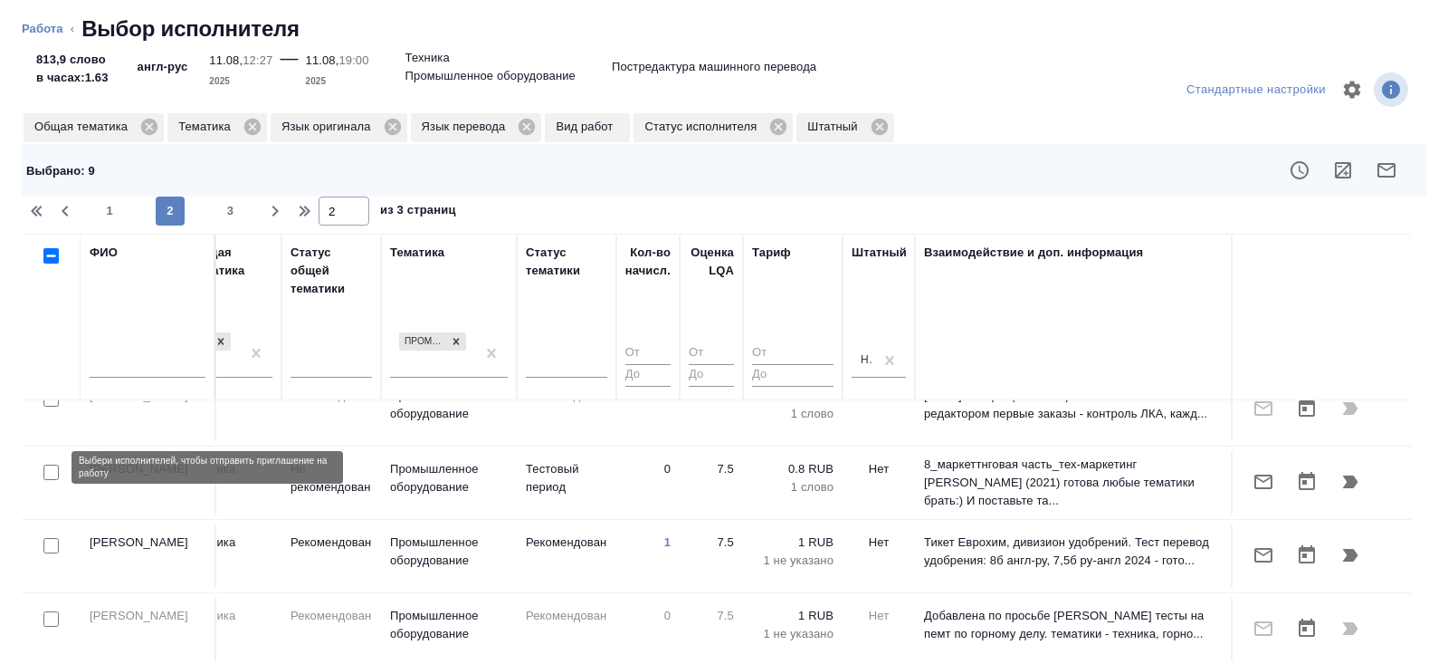
click at [49, 469] on input "checkbox" at bounding box center [50, 471] width 15 height 15
checkbox input "true"
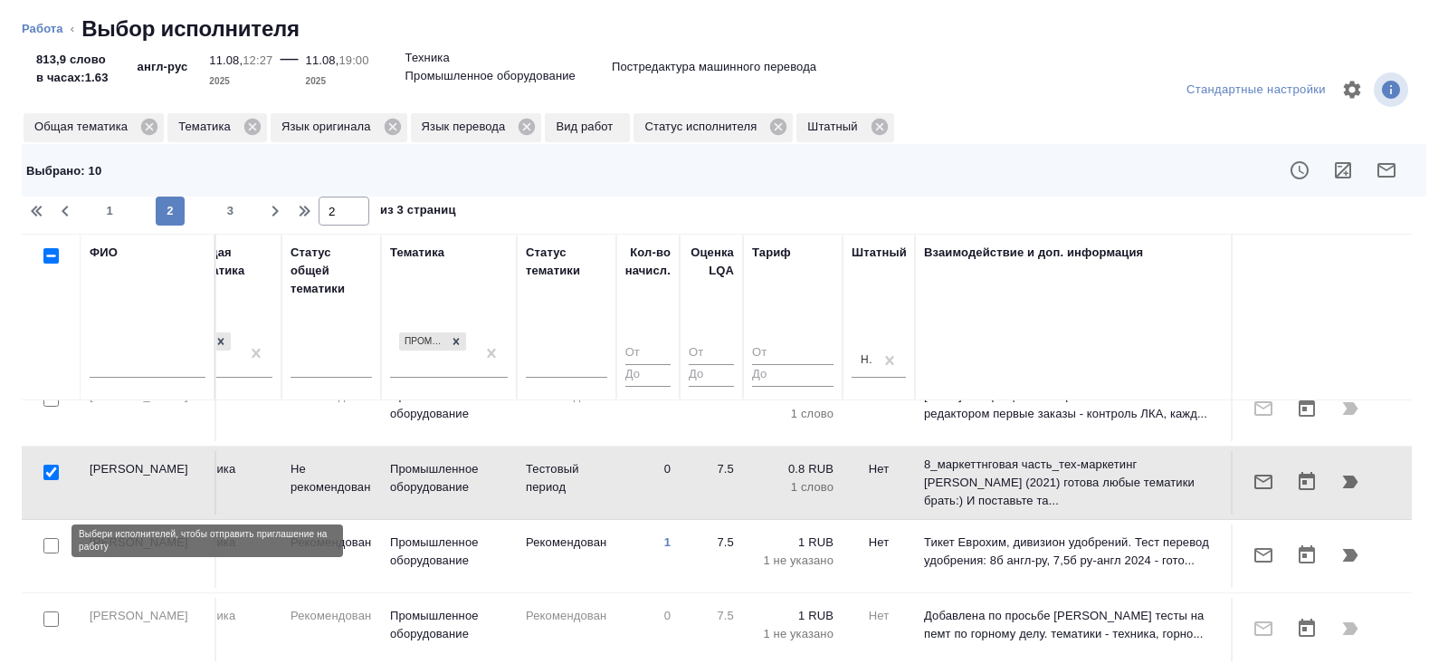
click at [50, 538] on input "checkbox" at bounding box center [50, 545] width 15 height 15
checkbox input "true"
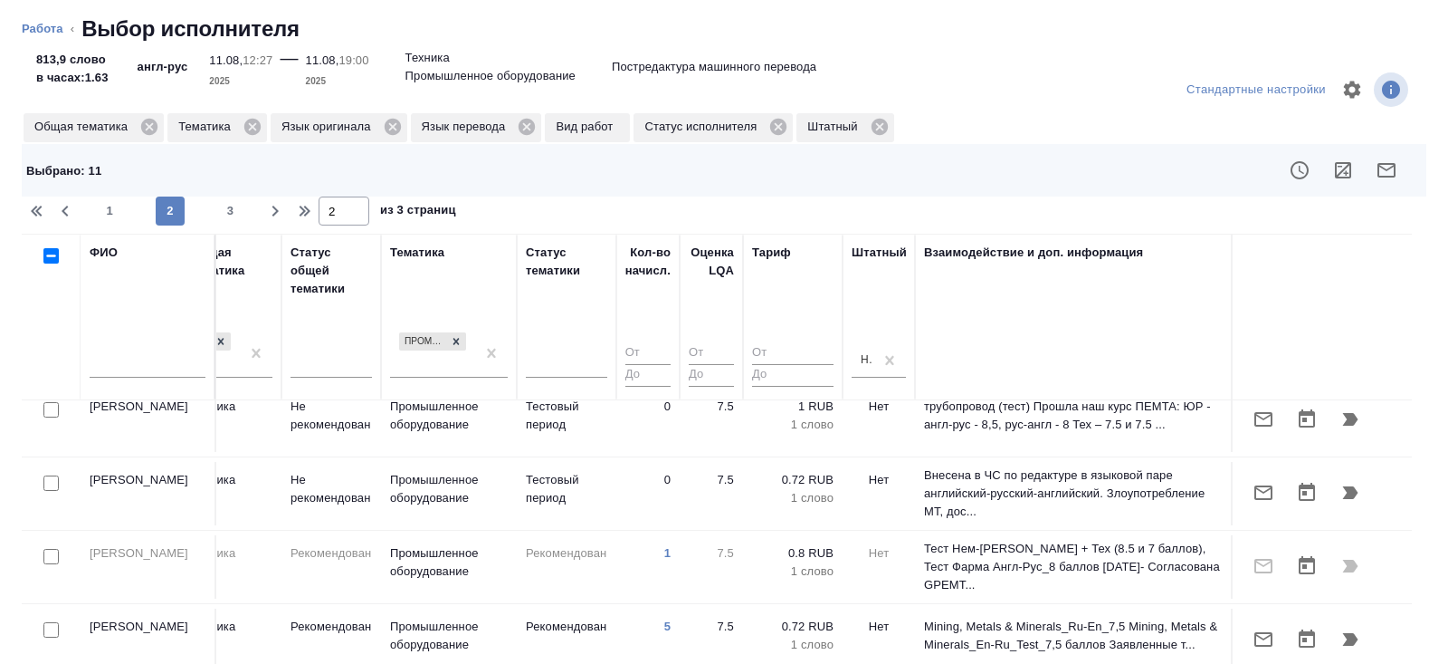
scroll to position [906, 1238]
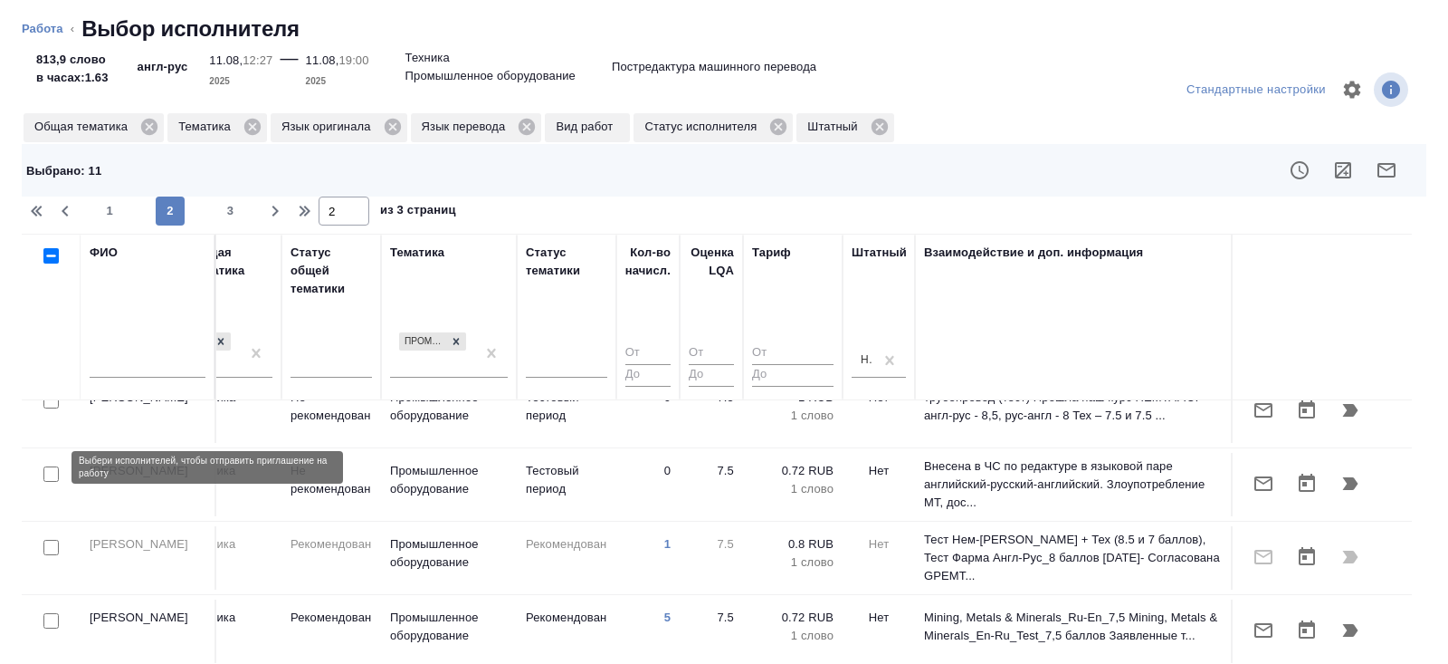
click at [52, 466] on input "checkbox" at bounding box center [50, 473] width 15 height 15
checkbox input "true"
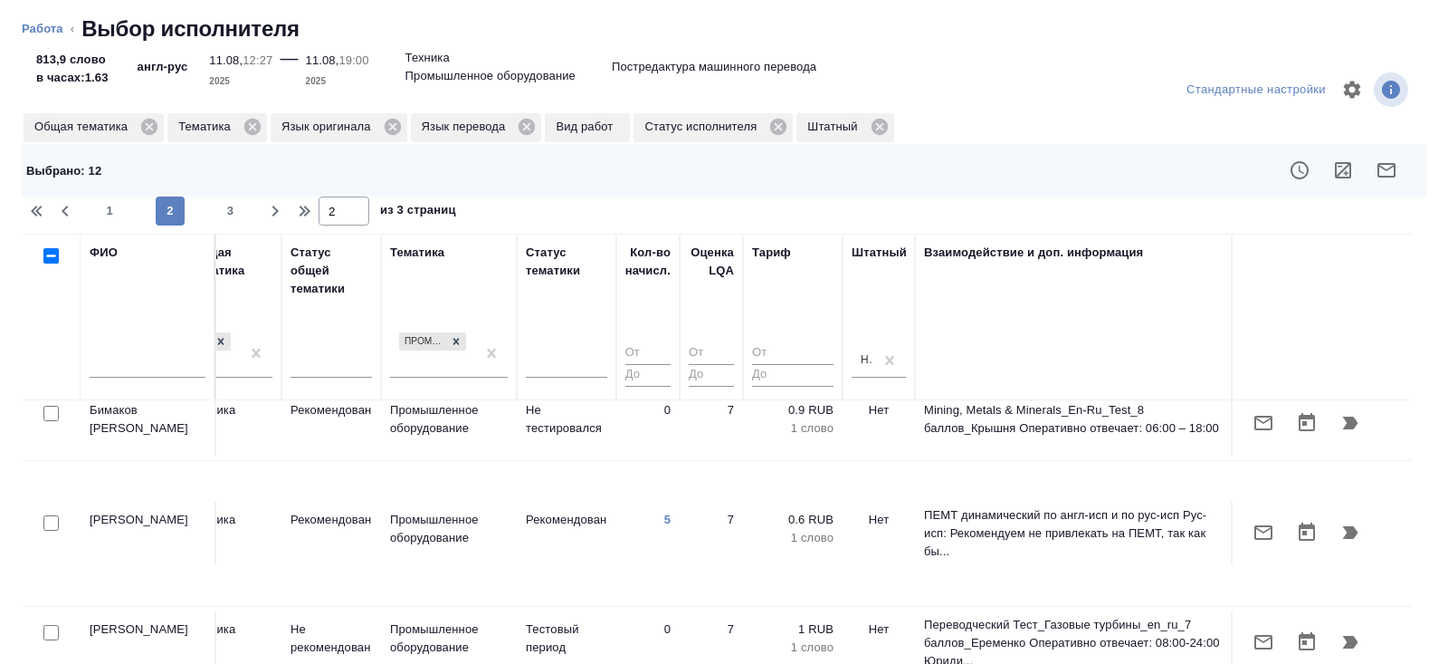
scroll to position [1419, 1238]
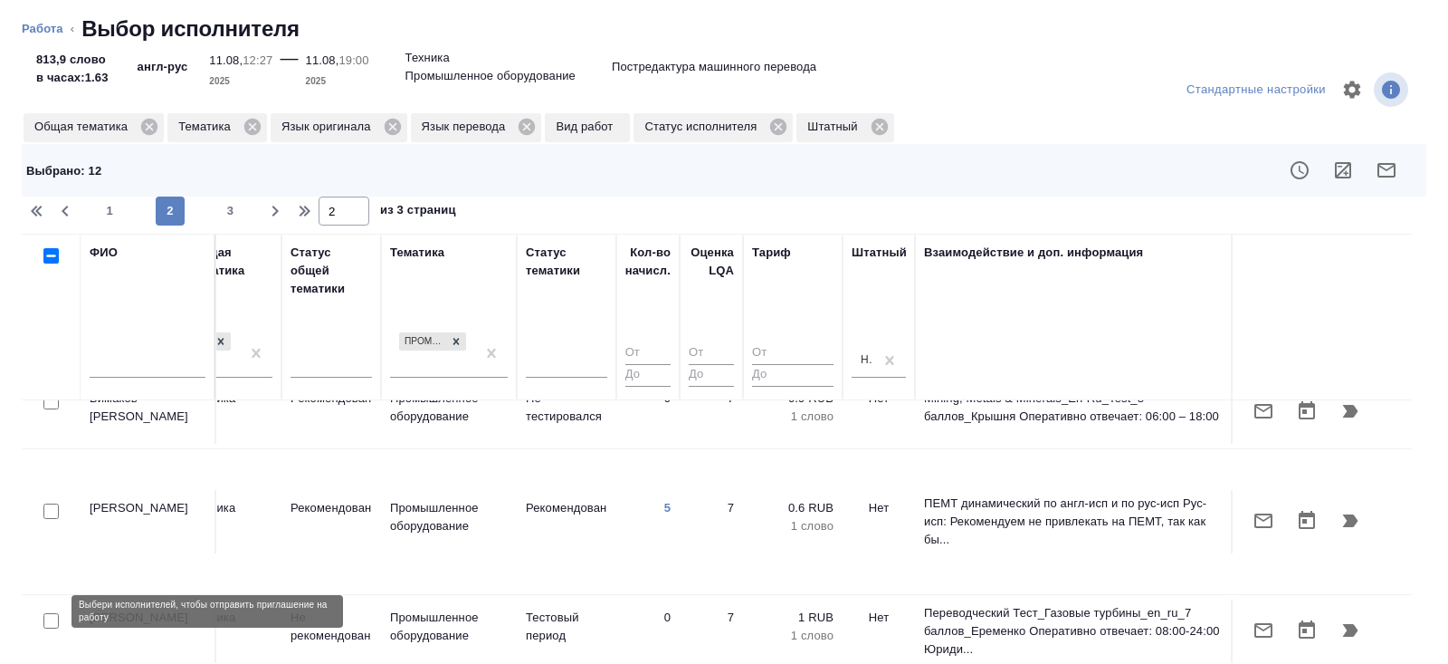
checkbox input "true"
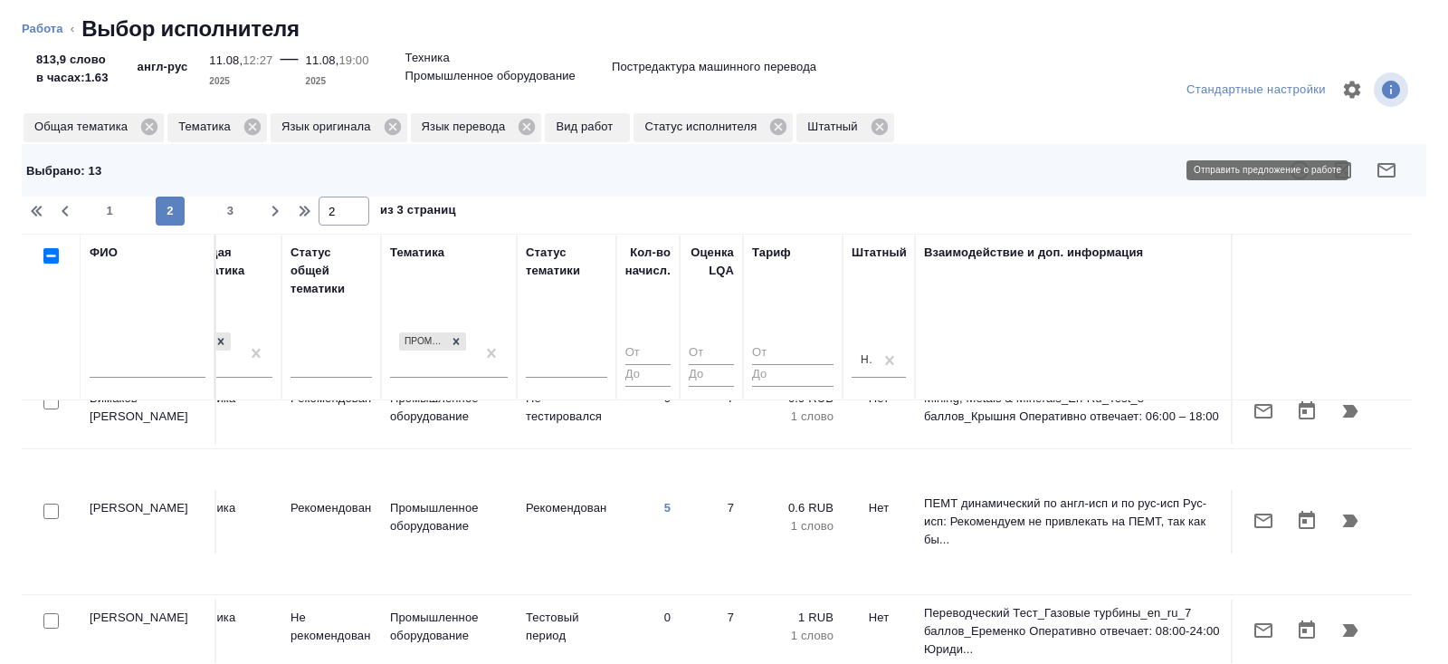
click at [1380, 174] on icon "button" at bounding box center [1387, 170] width 22 height 22
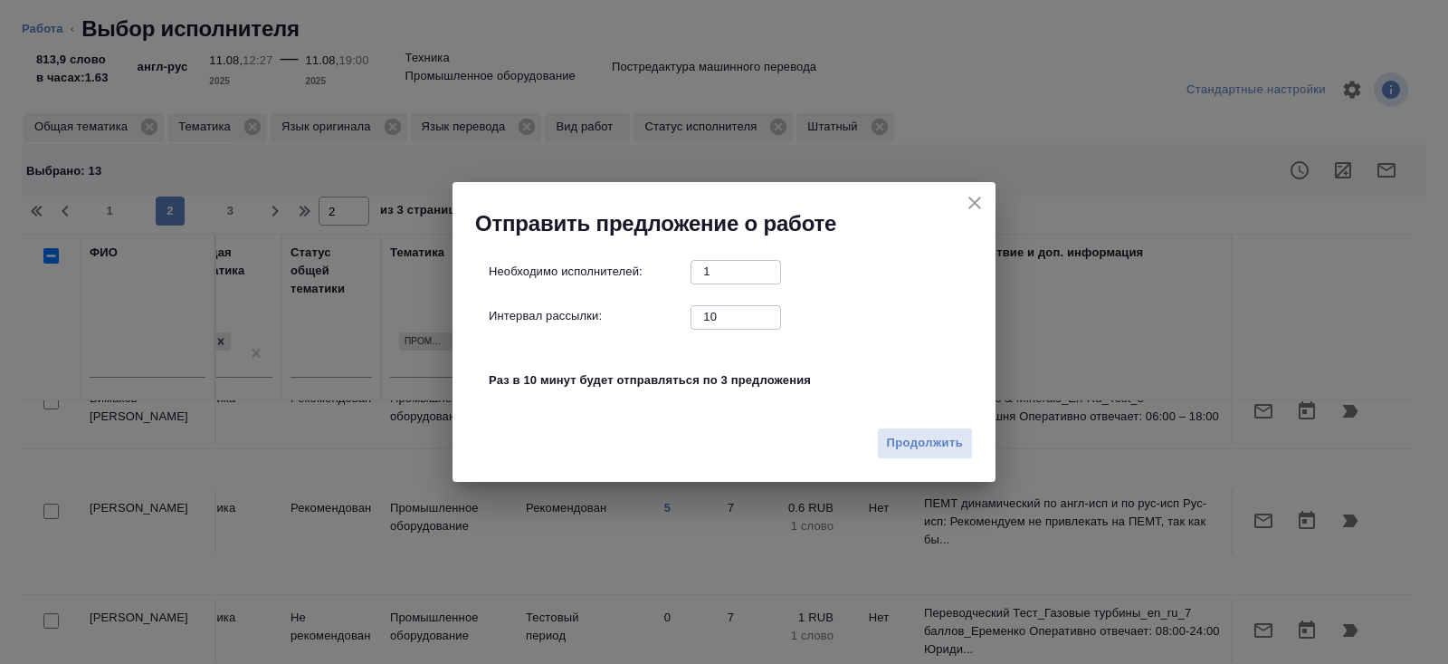
drag, startPoint x: 729, startPoint y: 319, endPoint x: 660, endPoint y: 308, distance: 69.7
click at [660, 308] on div "Интервал рассылки: 10 ​" at bounding box center [731, 316] width 485 height 23
type input "0"
click at [925, 460] on div "Продолжить" at bounding box center [724, 449] width 543 height 63
click at [958, 436] on span "Продолжить" at bounding box center [925, 443] width 76 height 21
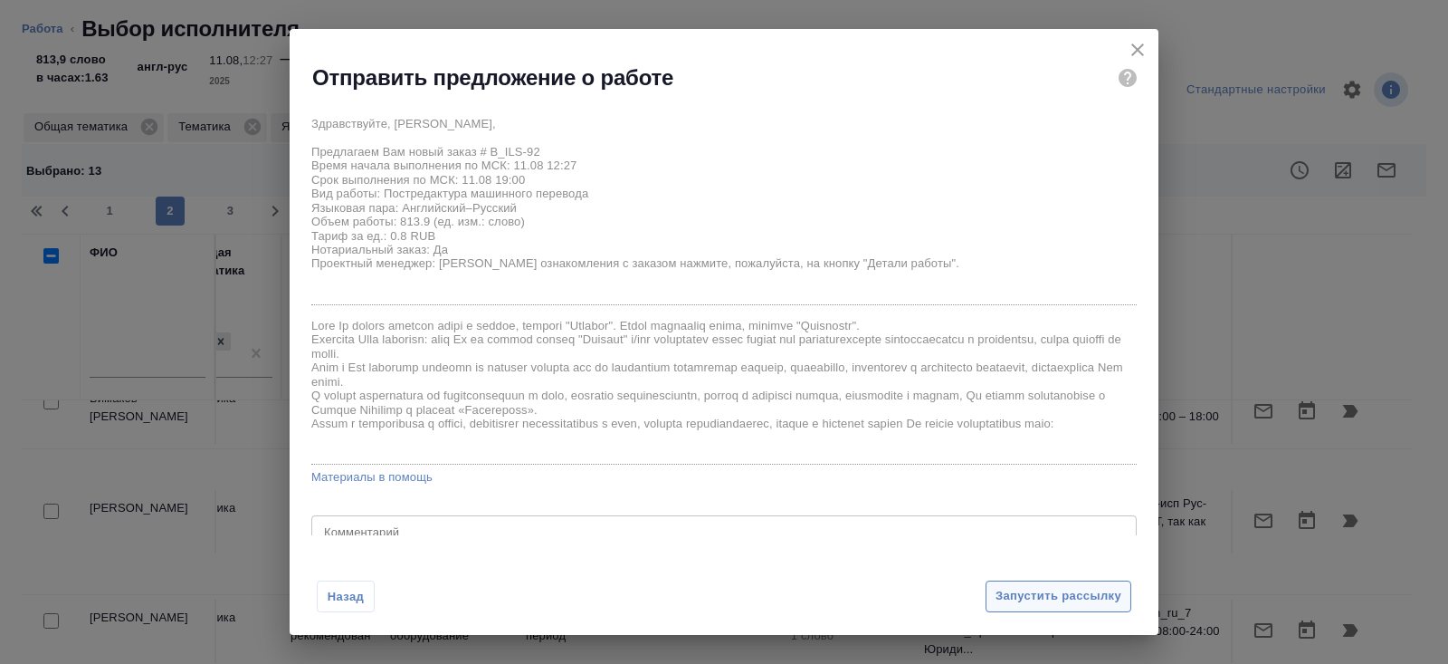
click at [1014, 611] on button "Запустить рассылку" at bounding box center [1059, 596] width 146 height 32
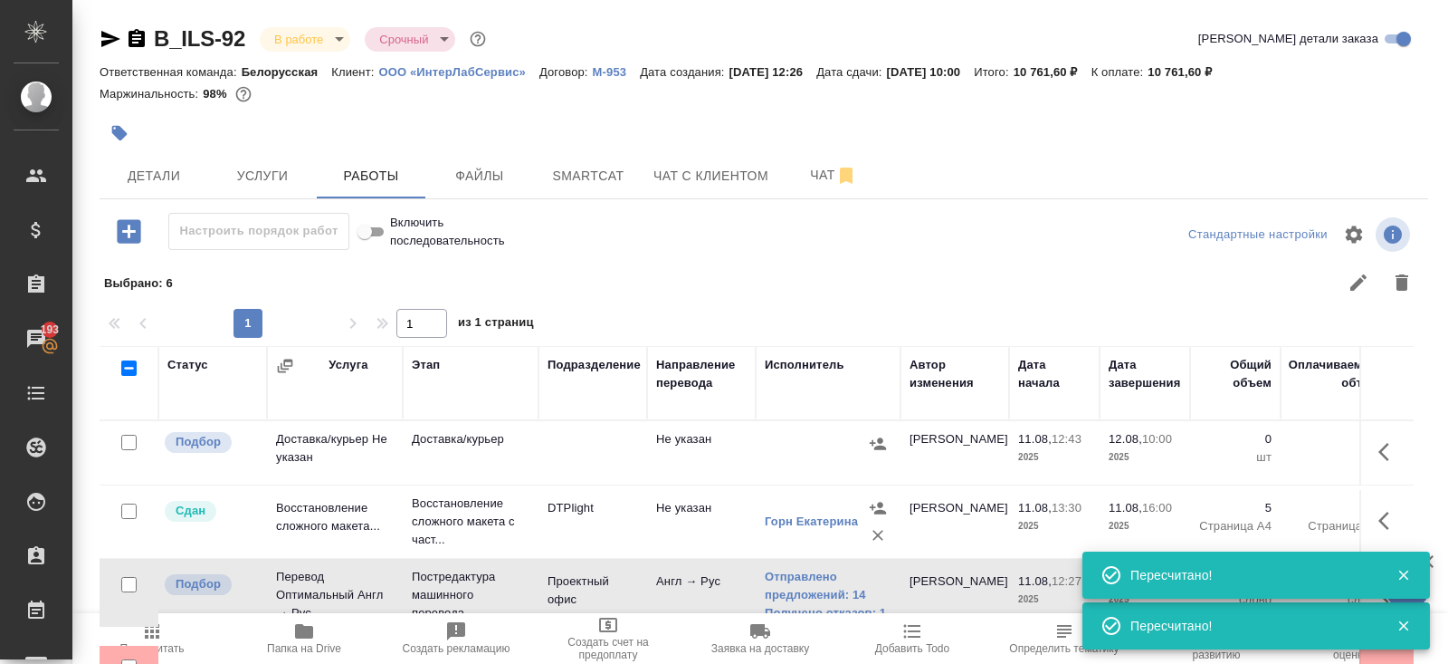
scroll to position [86, 0]
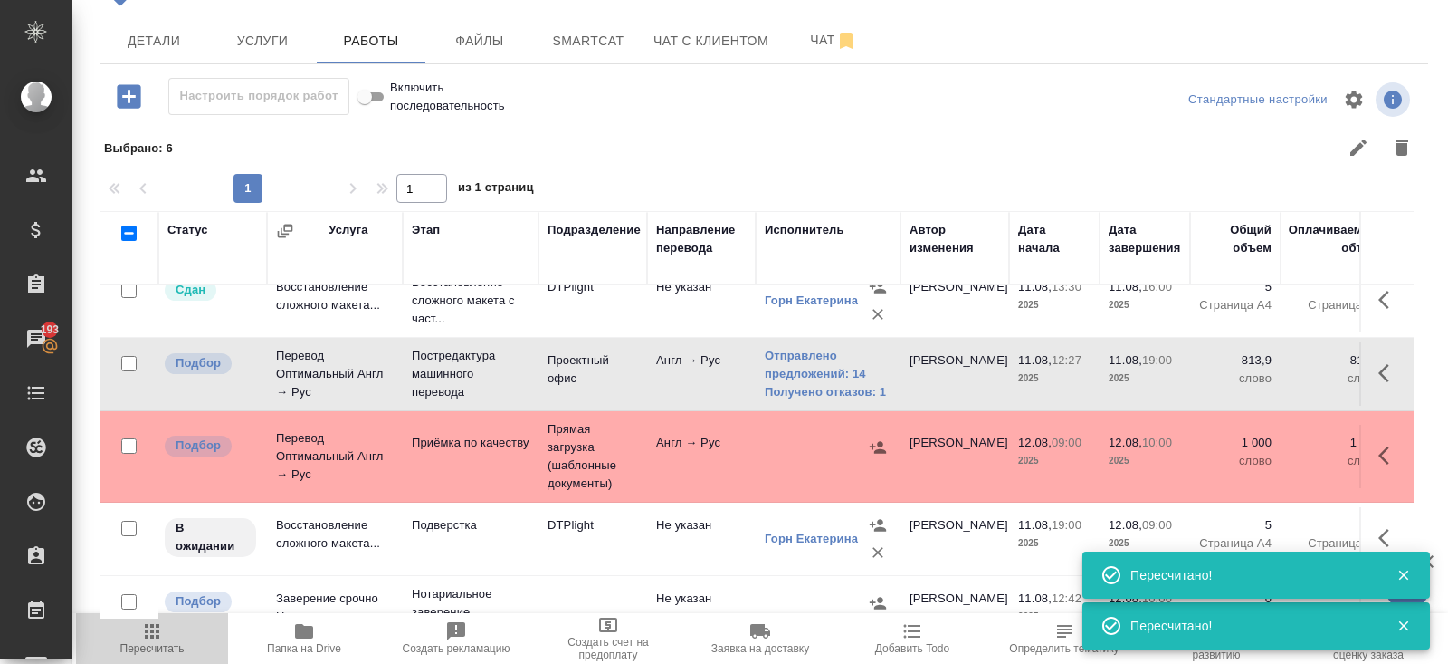
click at [149, 630] on icon "button" at bounding box center [152, 631] width 22 height 22
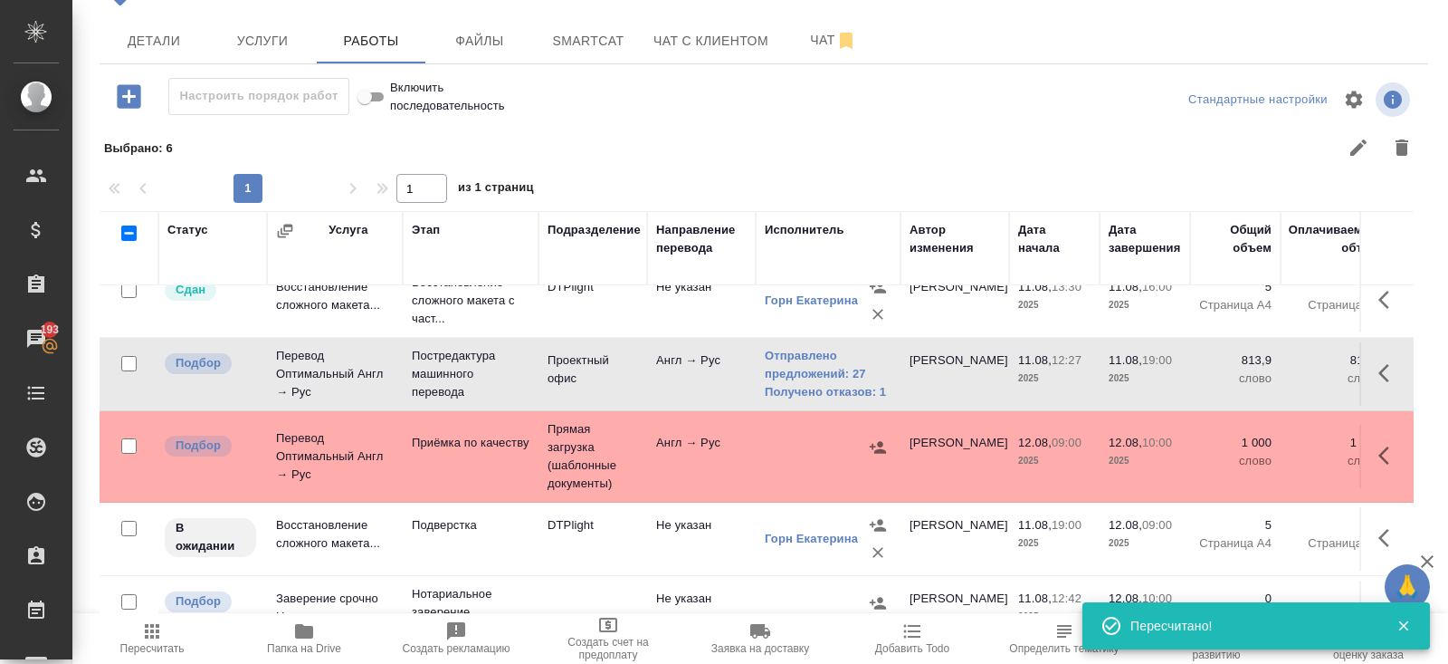
click at [154, 645] on span "Пересчитать" at bounding box center [152, 648] width 64 height 13
click at [142, 645] on span "Пересчитать" at bounding box center [152, 648] width 64 height 13
click at [160, 635] on icon "button" at bounding box center [152, 631] width 22 height 22
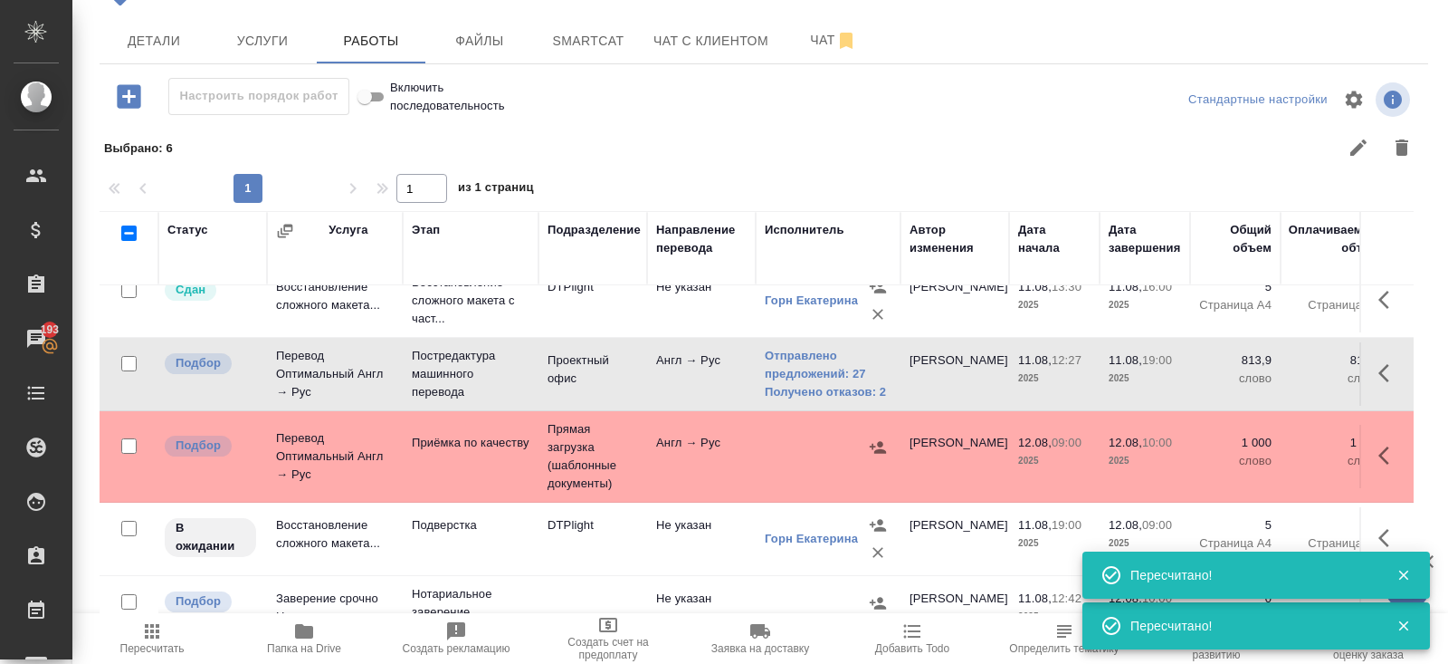
click at [160, 635] on icon "button" at bounding box center [152, 631] width 22 height 22
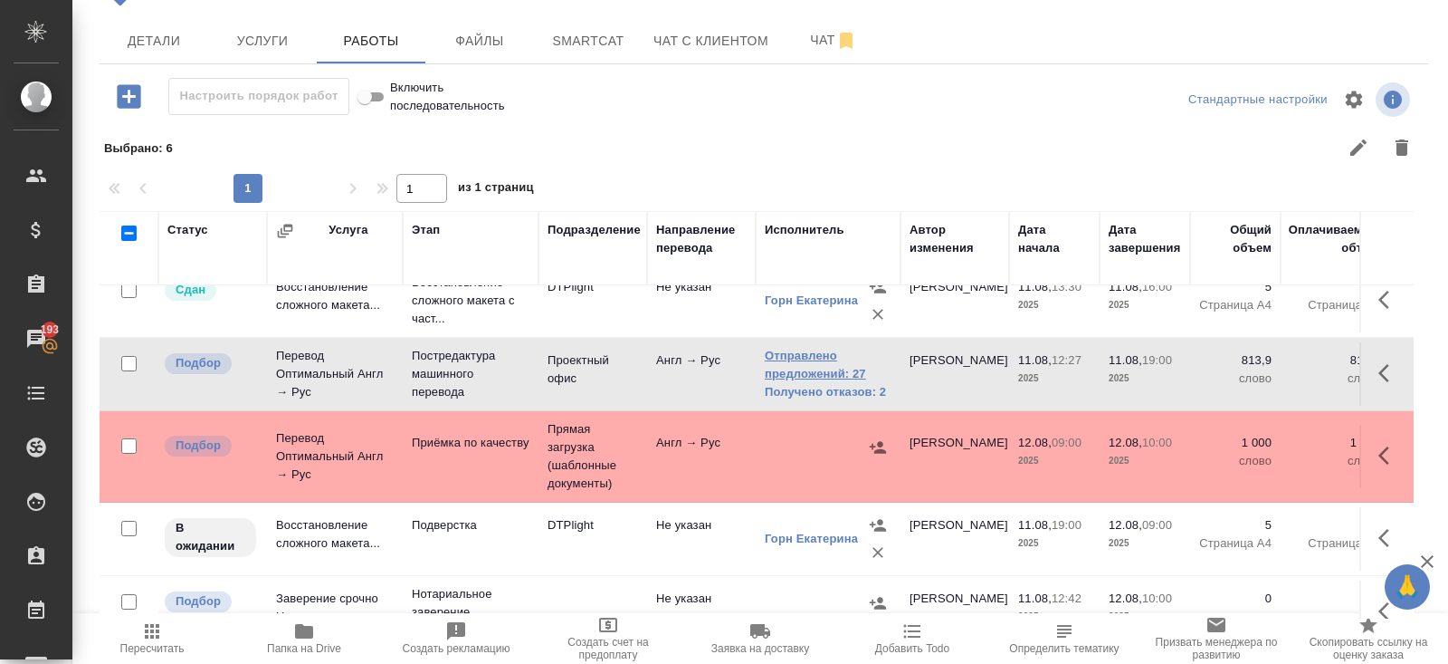
click at [803, 358] on link "Отправлено предложений: 27" at bounding box center [828, 365] width 127 height 36
click at [176, 626] on span "Пересчитать" at bounding box center [152, 637] width 130 height 34
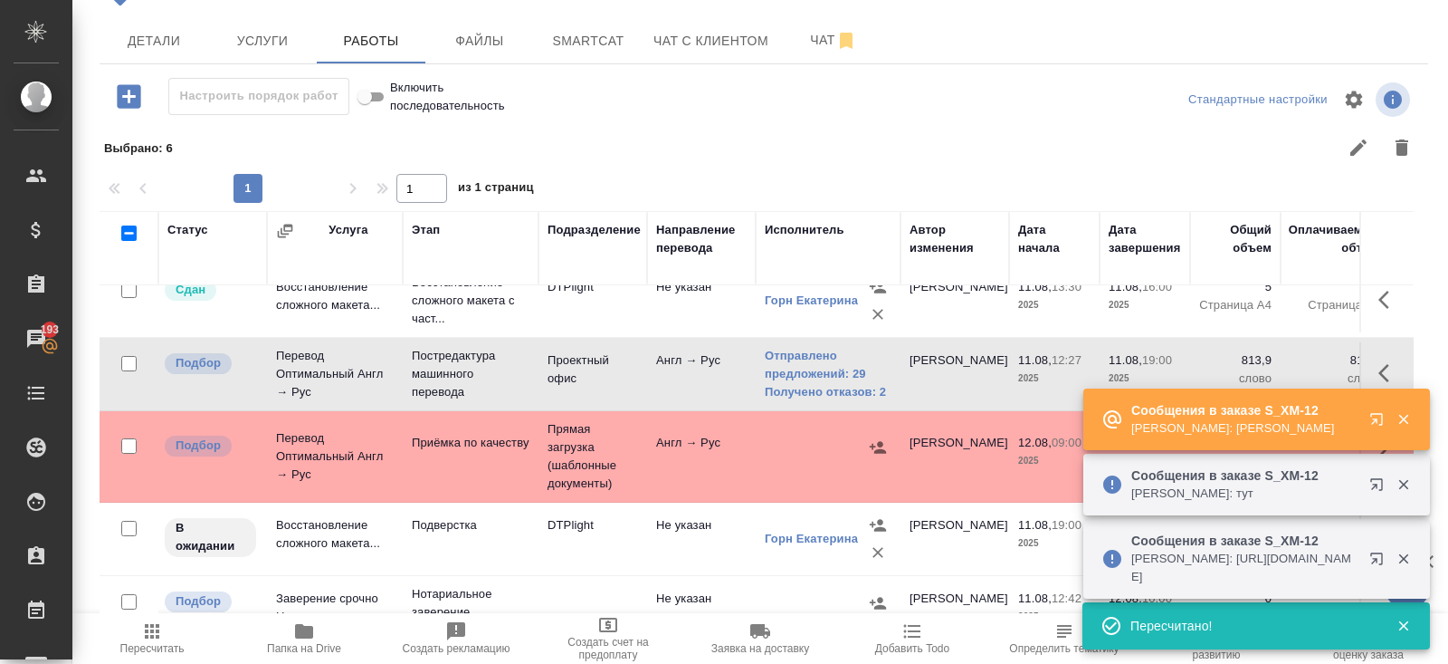
click at [1378, 560] on icon "button" at bounding box center [1381, 562] width 22 height 22
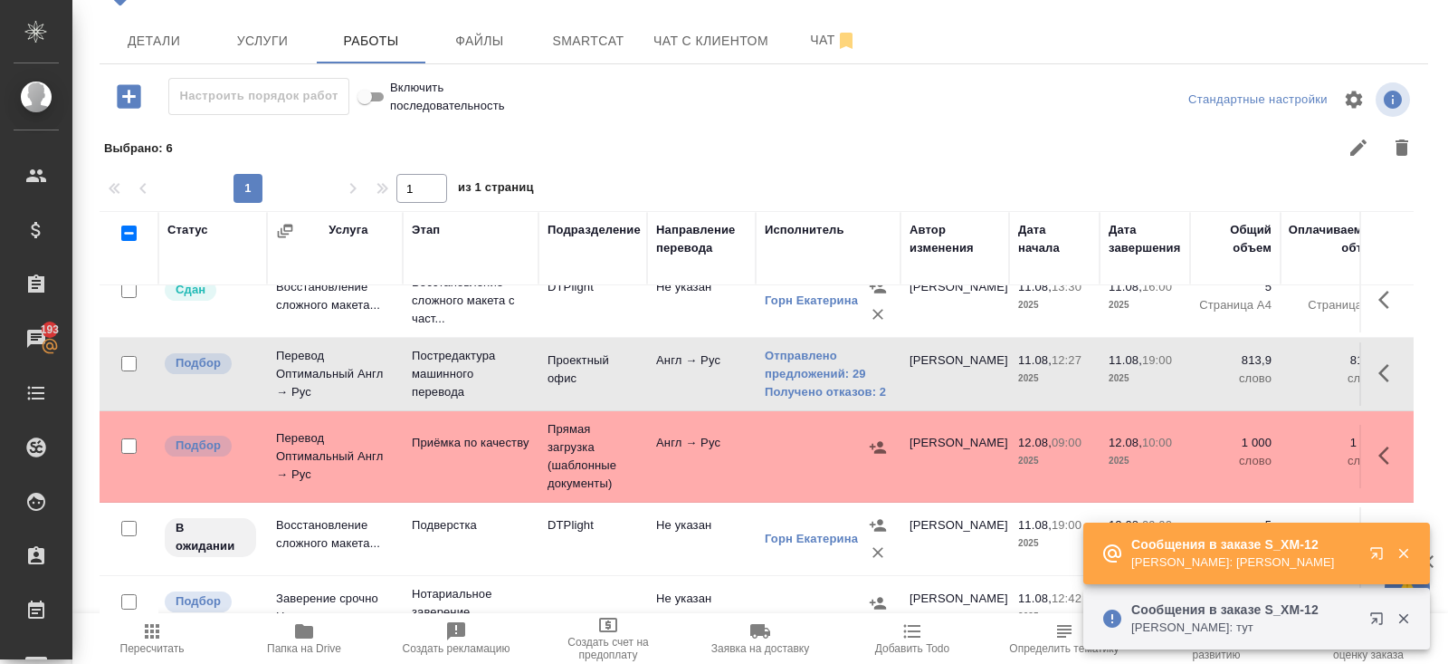
click at [147, 660] on button "Пересчитать" at bounding box center [152, 638] width 152 height 51
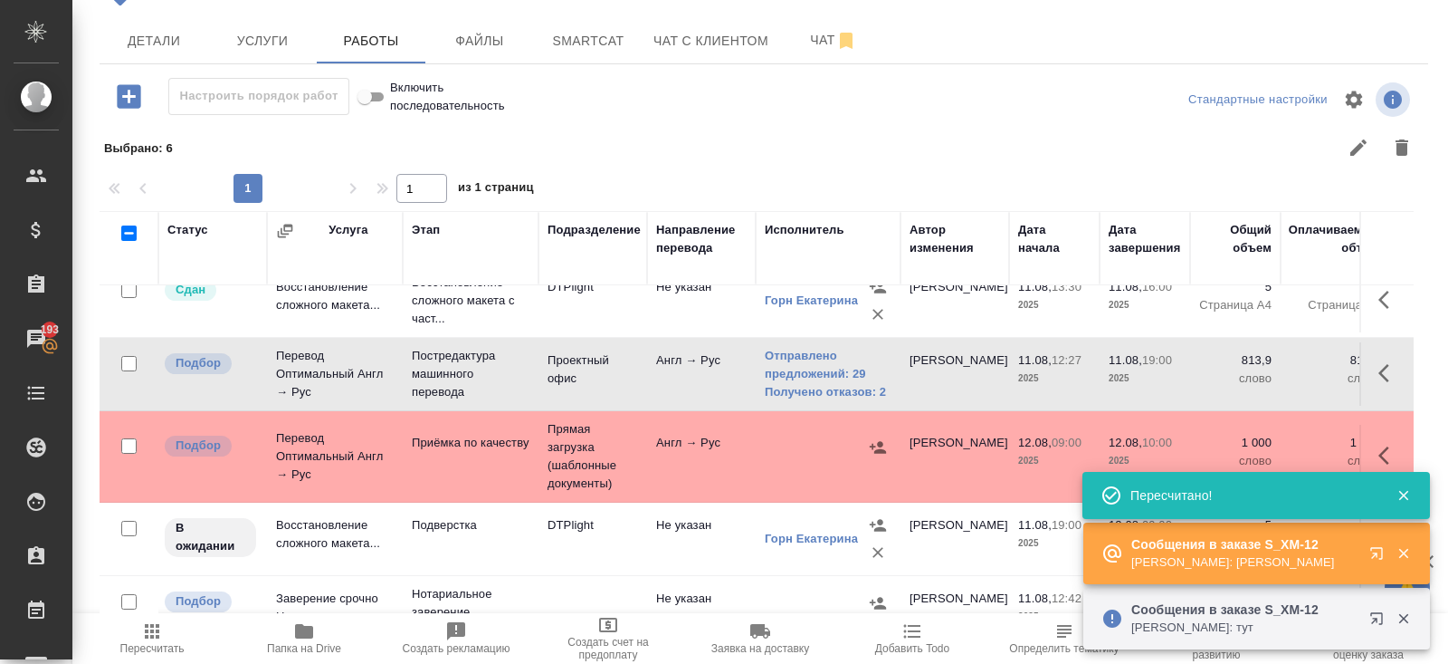
click at [166, 628] on span "Пересчитать" at bounding box center [152, 637] width 130 height 34
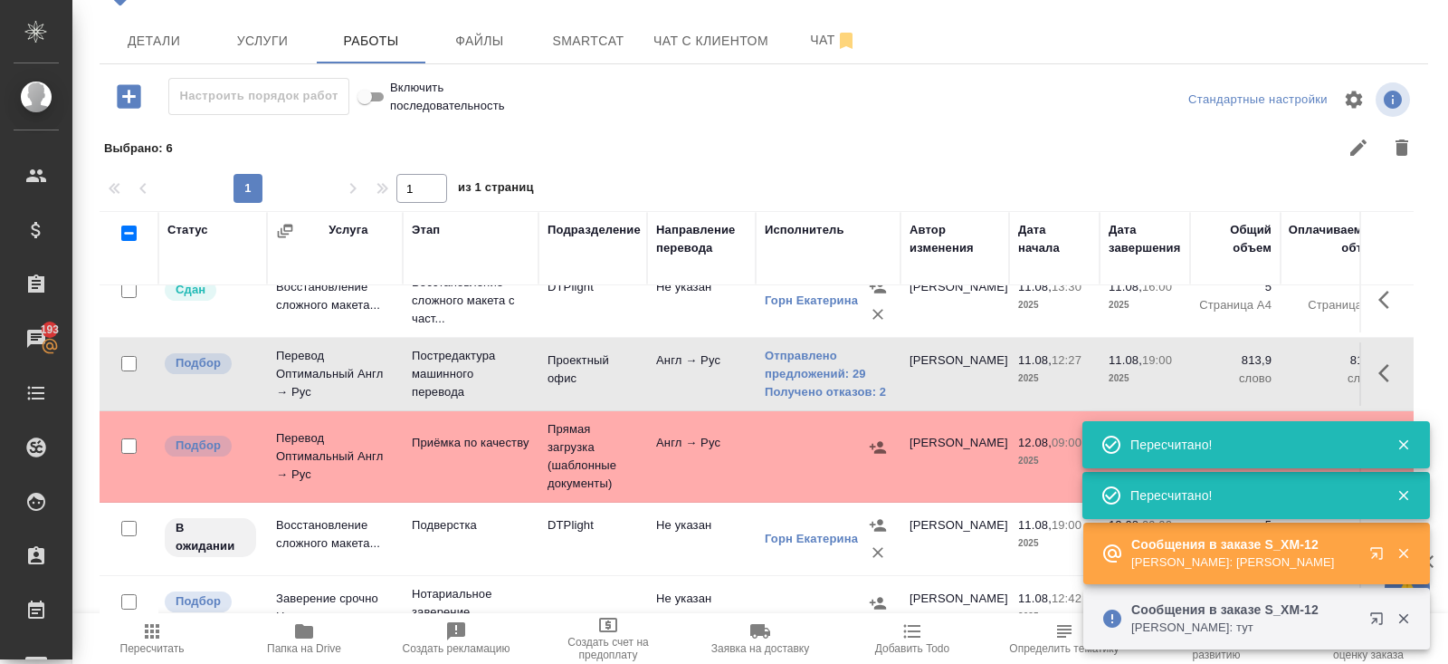
click at [143, 648] on span "Пересчитать" at bounding box center [152, 648] width 64 height 13
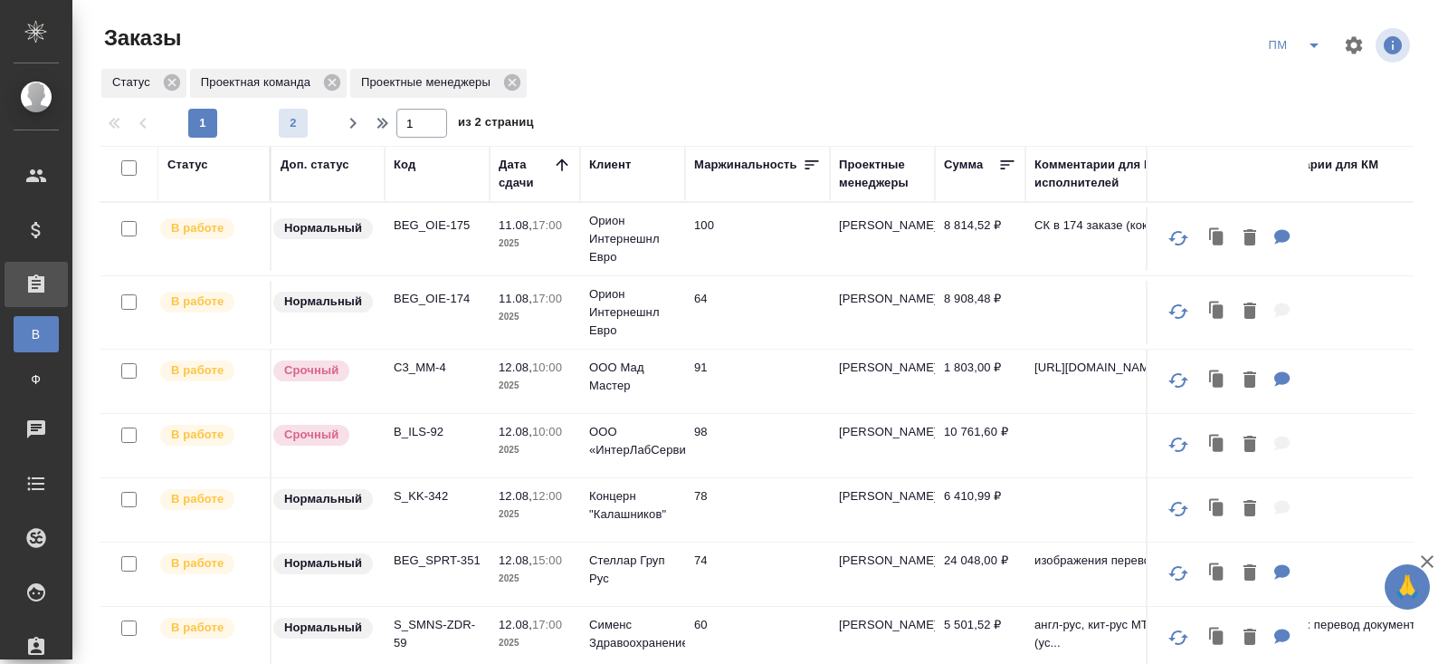
click at [300, 125] on span "2" at bounding box center [293, 123] width 29 height 18
type input "2"
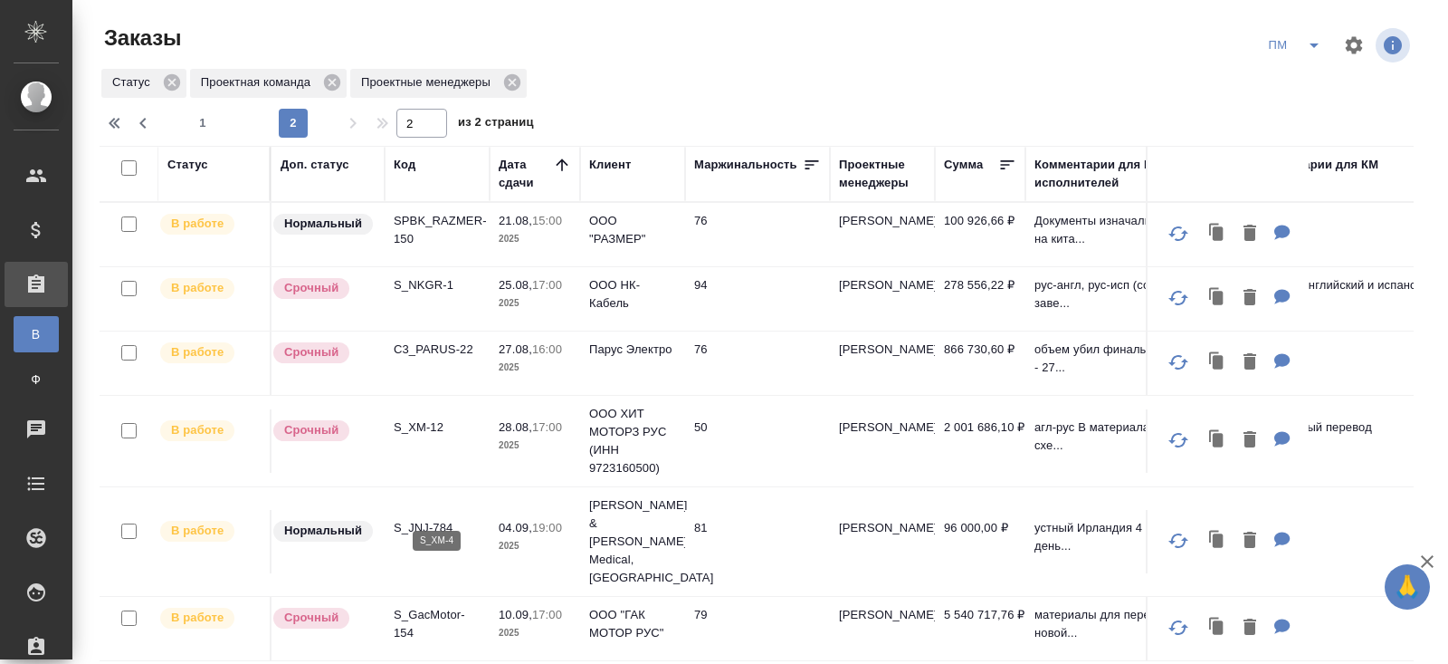
scroll to position [143, 0]
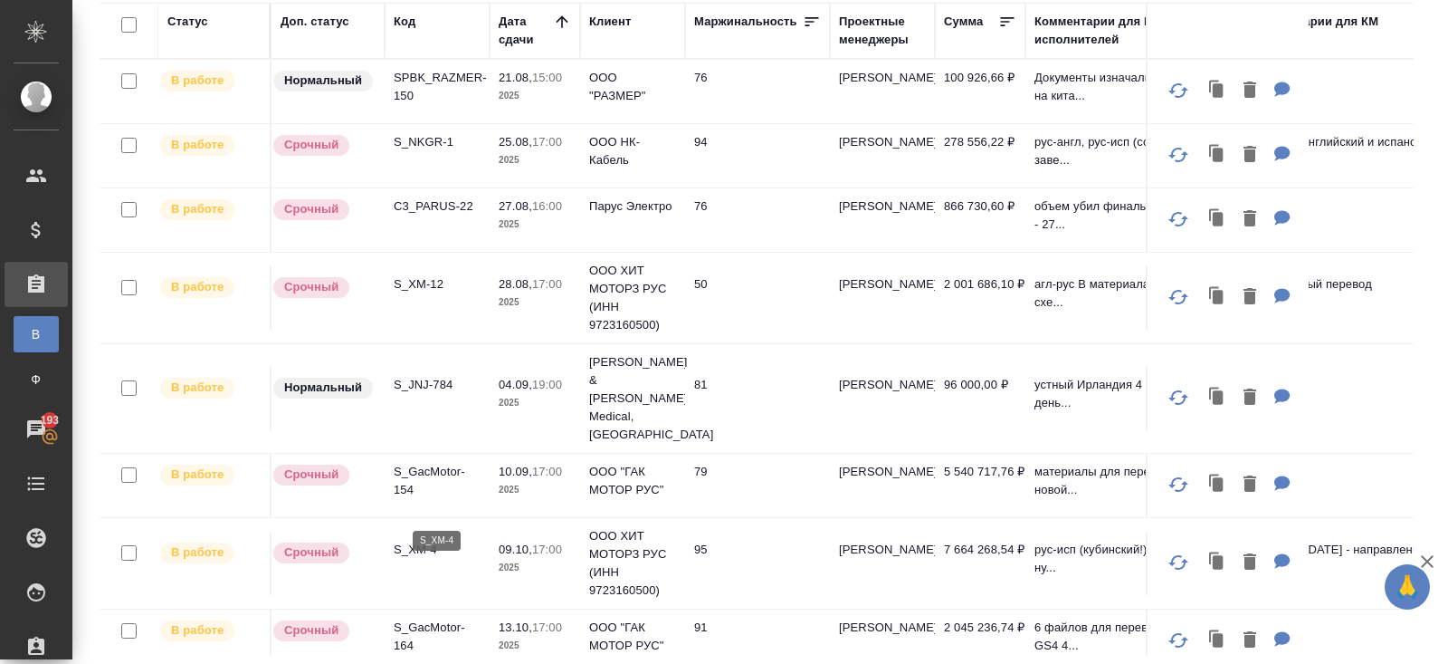
click at [424, 540] on p "S_XM-4" at bounding box center [437, 549] width 87 height 18
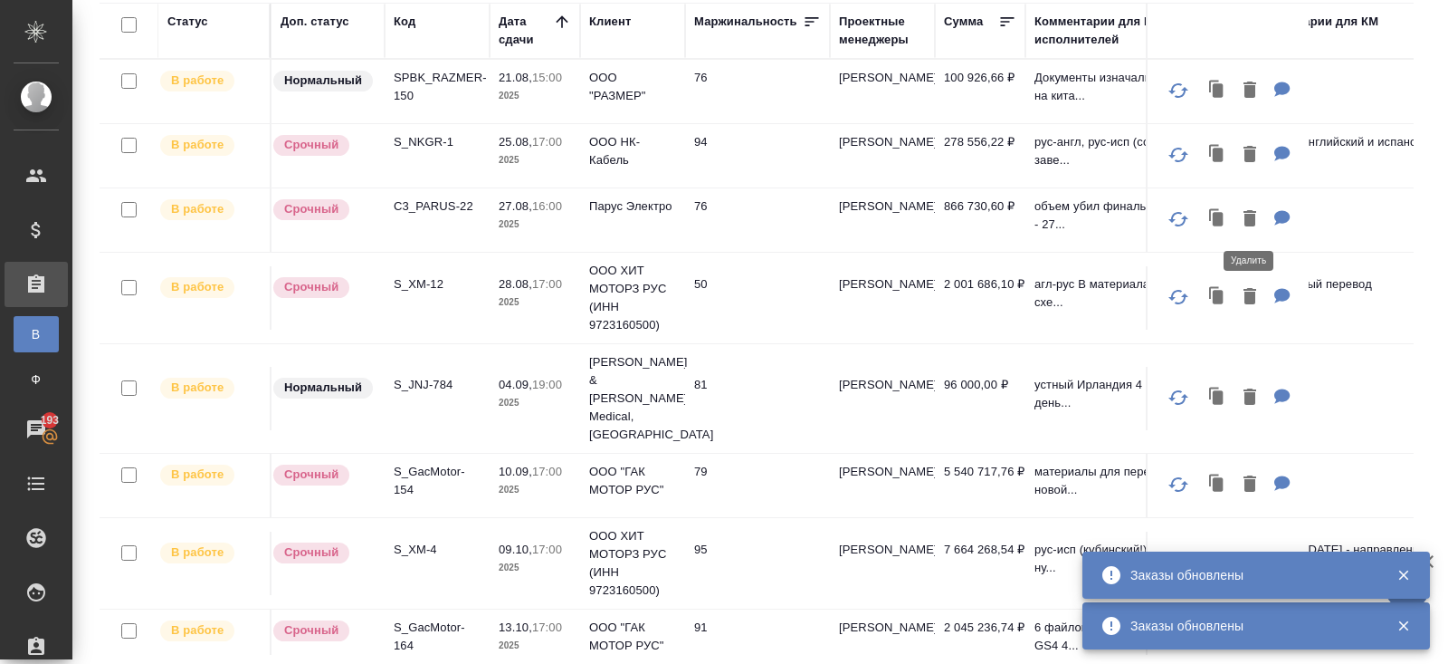
scroll to position [0, 0]
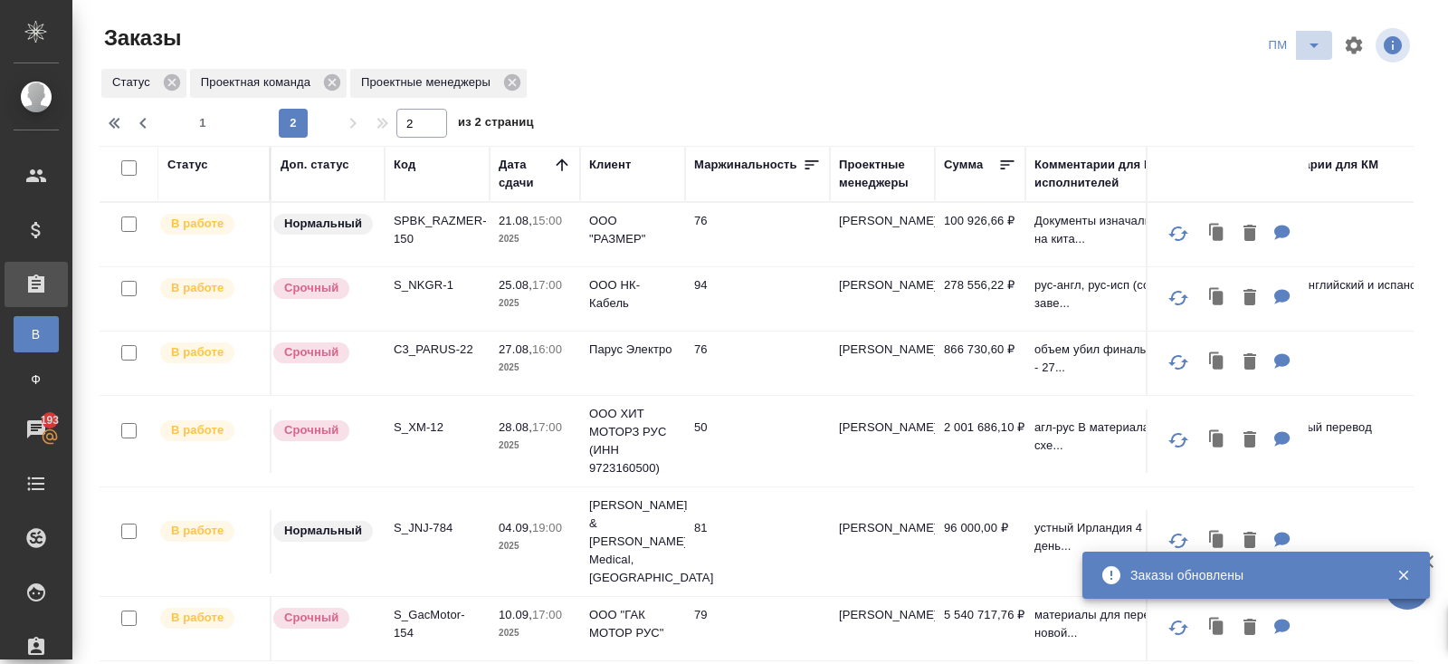
click at [1306, 45] on icon "split button" at bounding box center [1315, 45] width 22 height 22
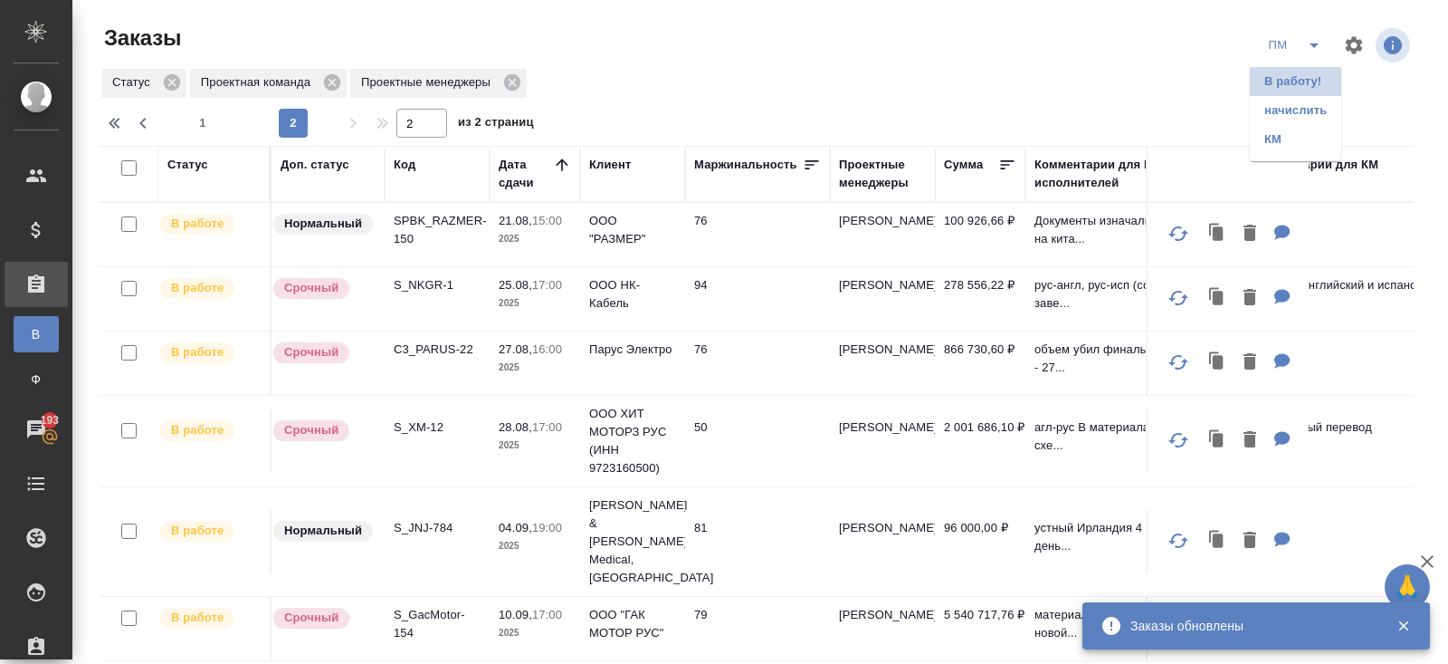
click at [1306, 82] on li "В работу!" at bounding box center [1295, 81] width 91 height 29
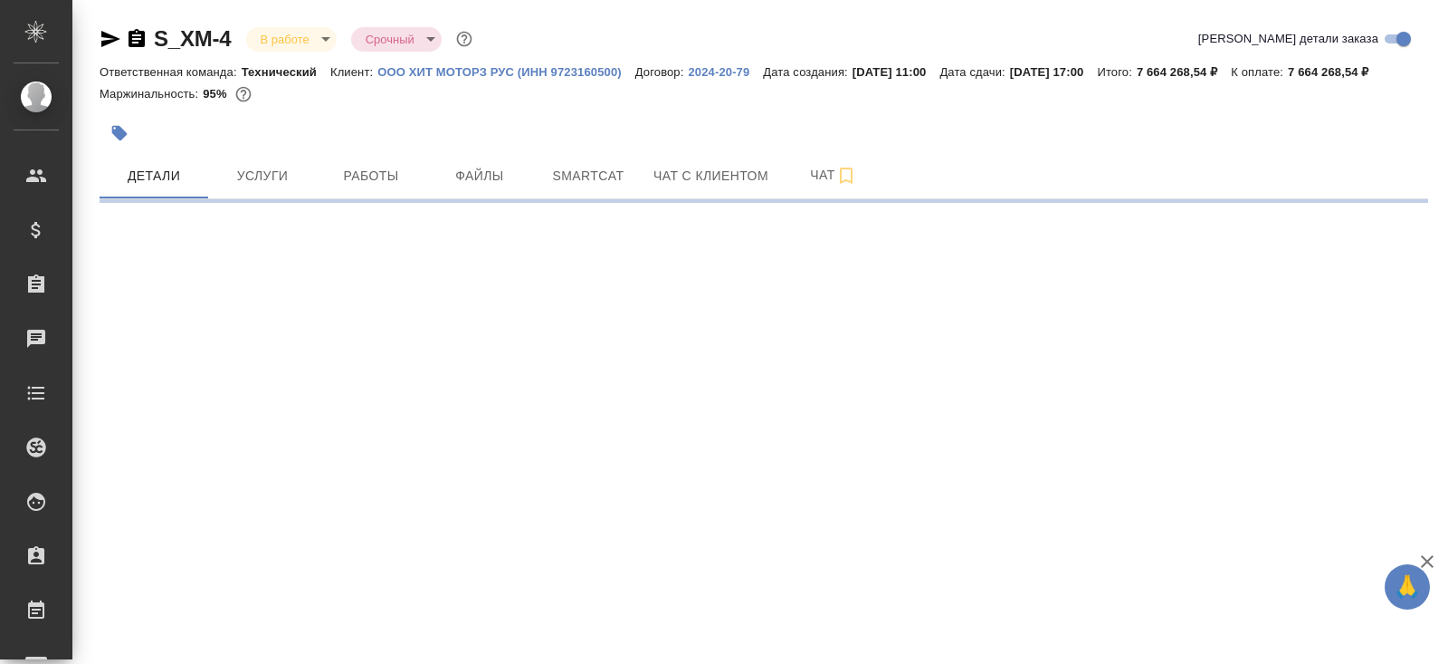
select select "RU"
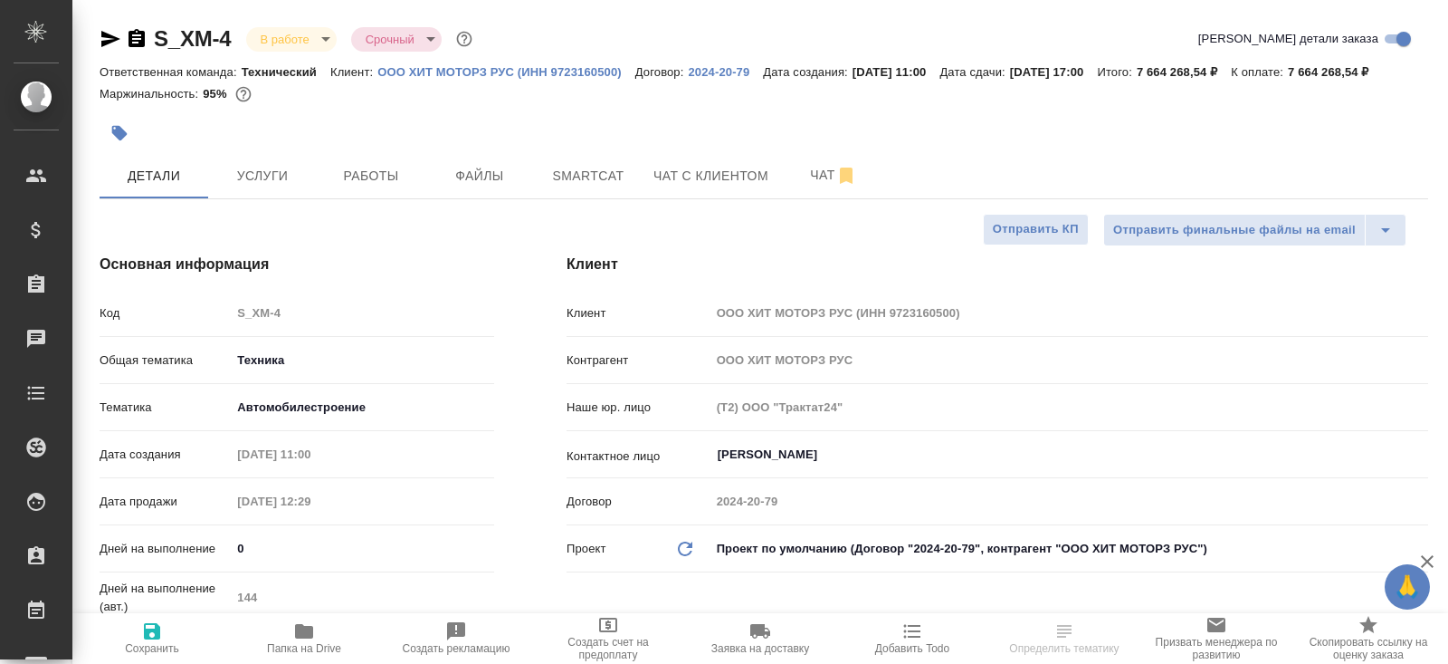
type textarea "x"
click at [582, 198] on button "Smartcat" at bounding box center [588, 175] width 109 height 45
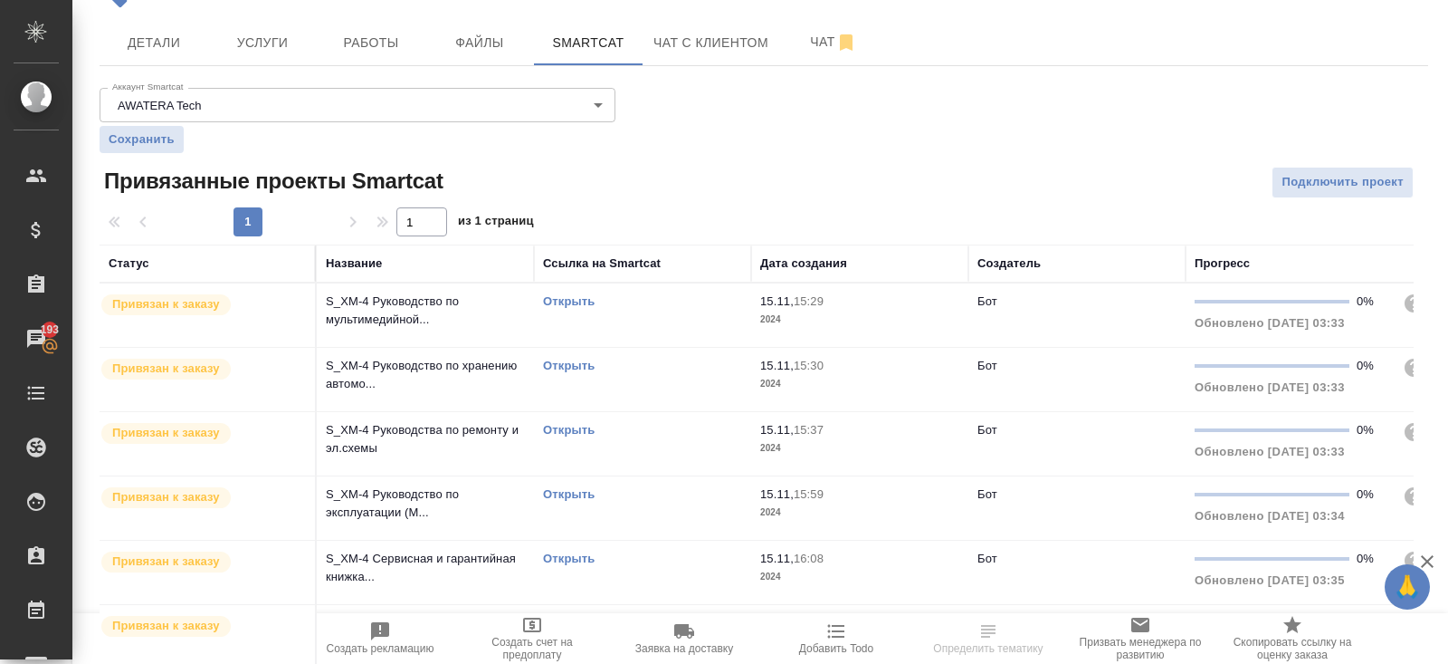
scroll to position [265, 0]
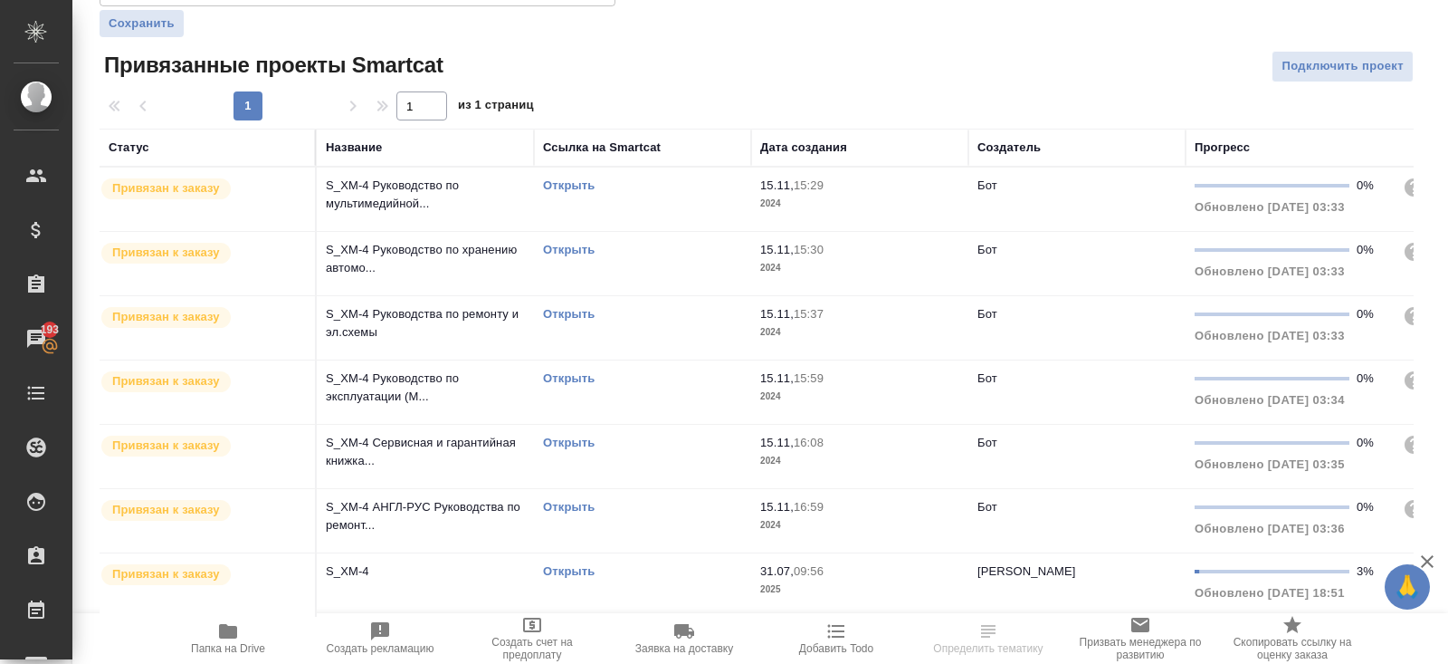
click at [568, 573] on link "Открыть" at bounding box center [569, 571] width 52 height 14
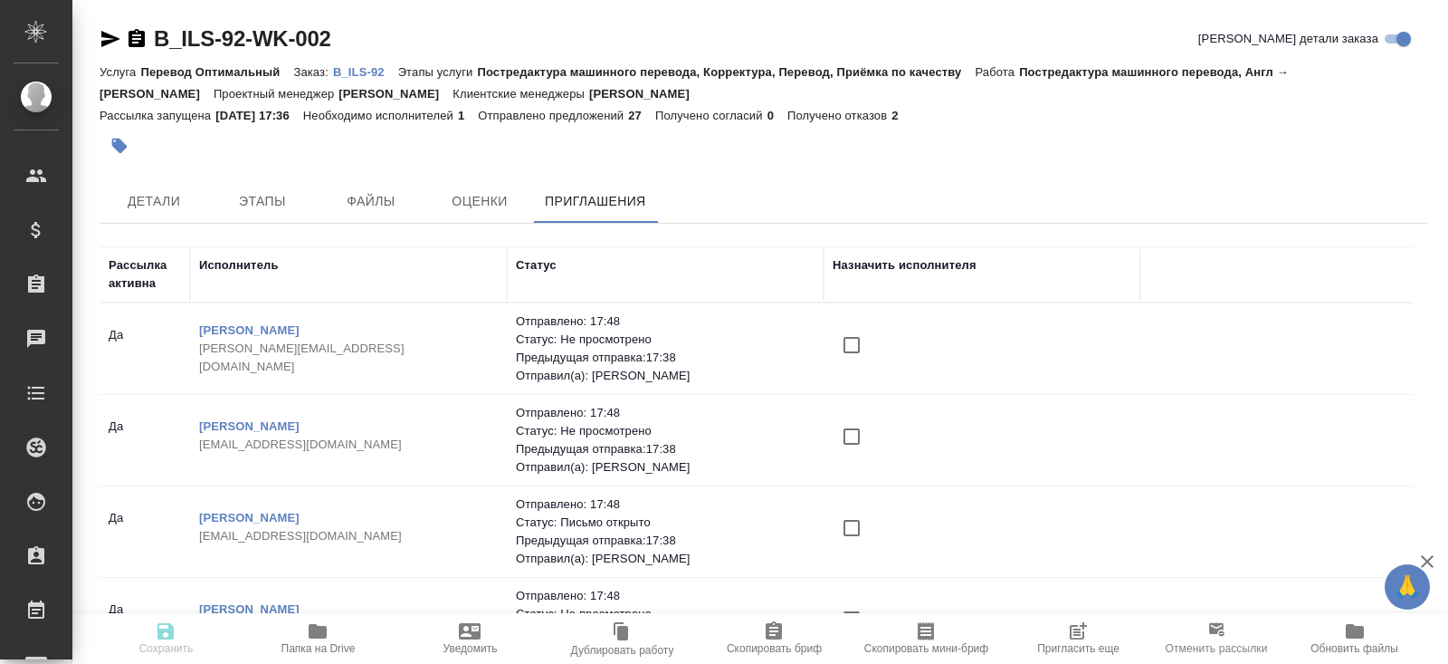
click at [1088, 628] on span "Пригласить еще" at bounding box center [1078, 637] width 130 height 34
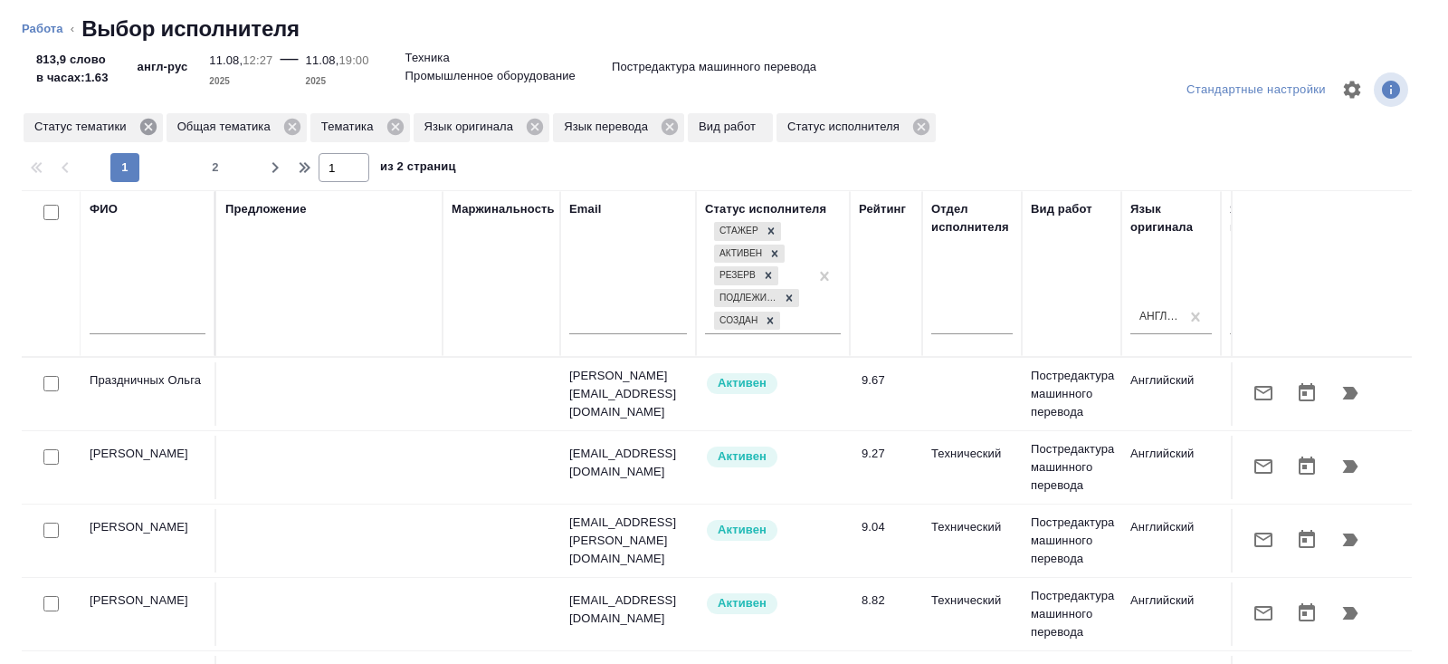
click at [156, 131] on icon at bounding box center [147, 127] width 16 height 16
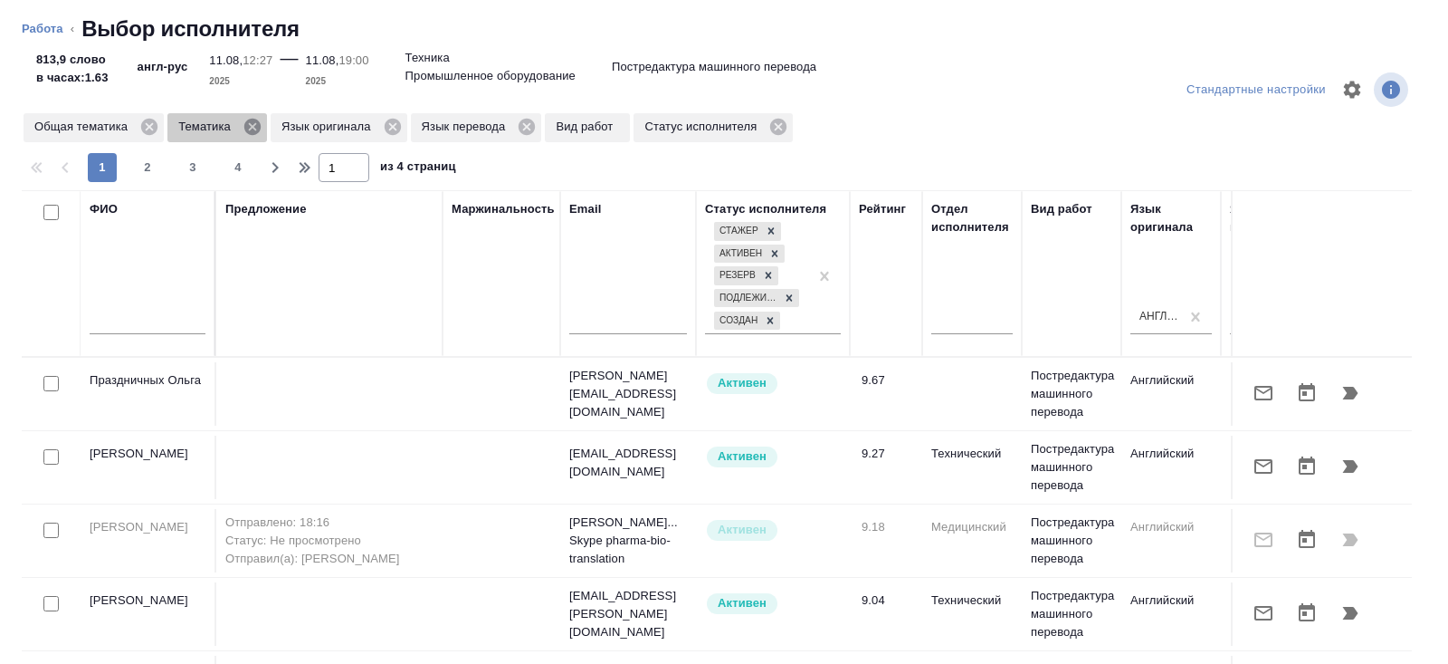
click at [253, 129] on icon at bounding box center [253, 127] width 20 height 20
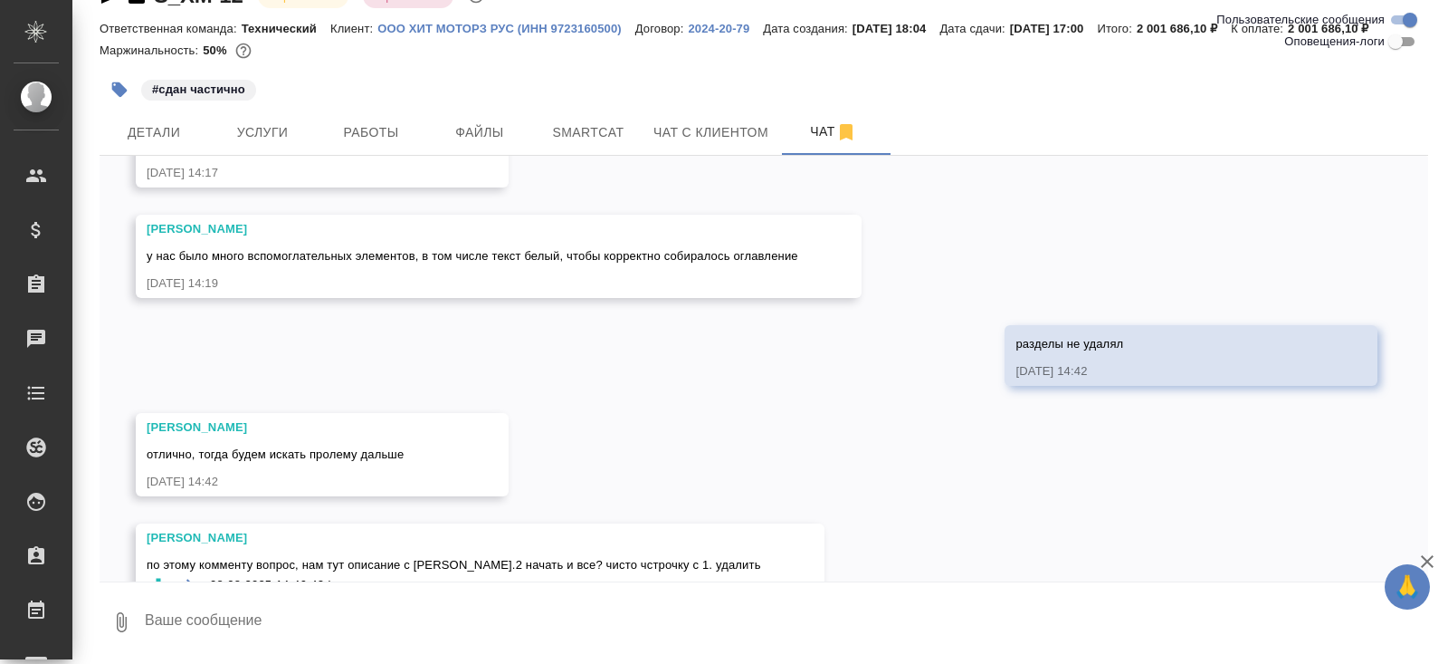
scroll to position [27779, 0]
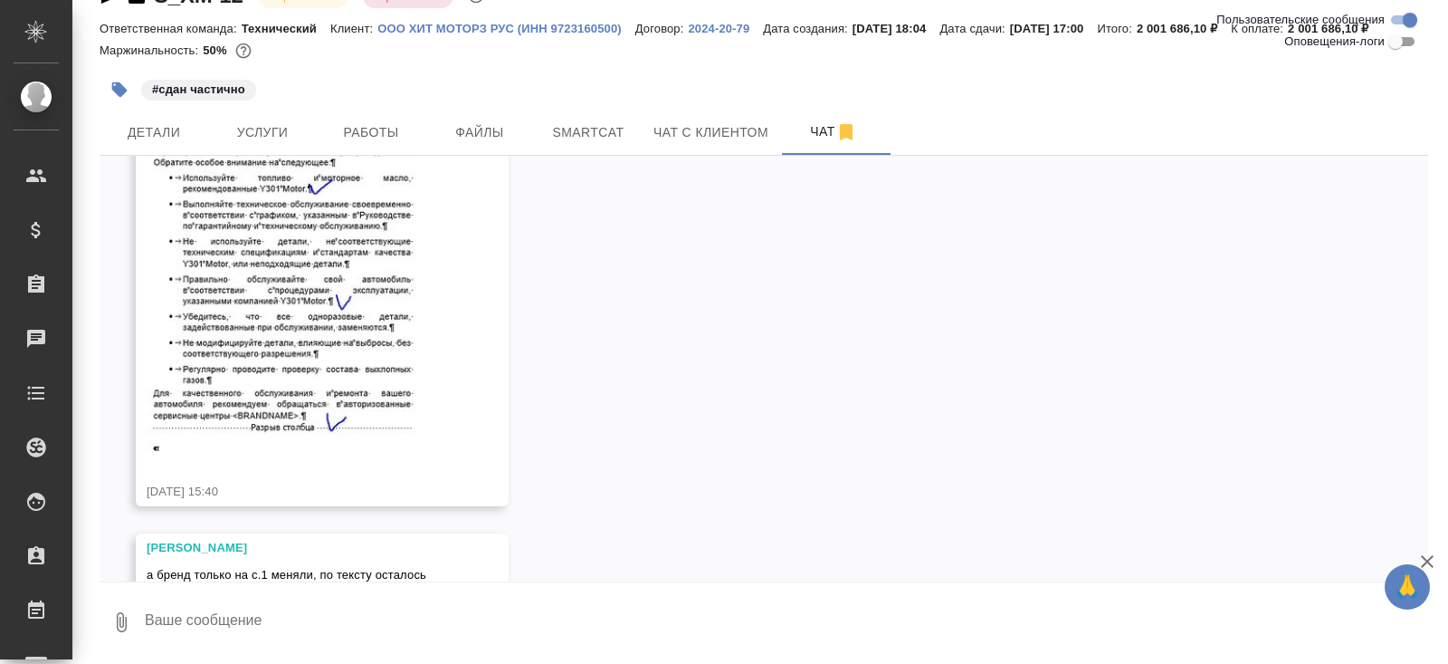
click at [349, 628] on textarea at bounding box center [785, 622] width 1285 height 62
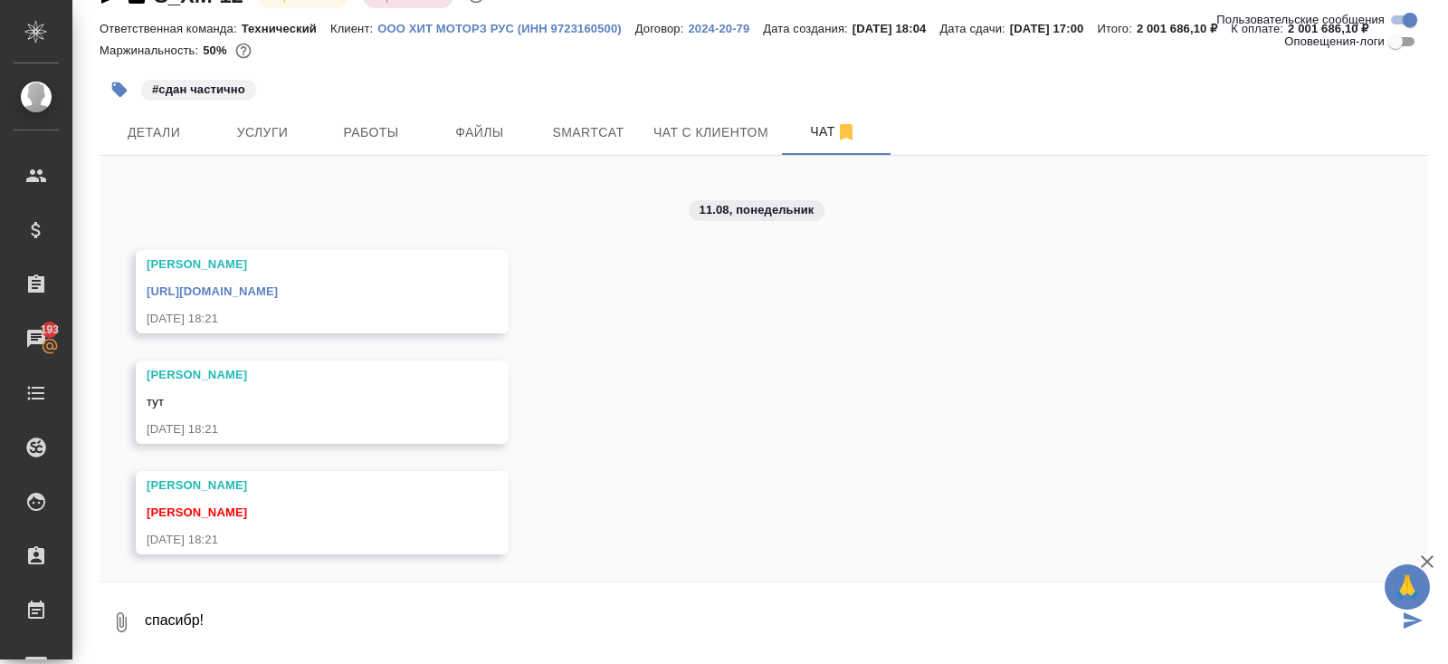
scroll to position [30074, 0]
type textarea "спасибо!"
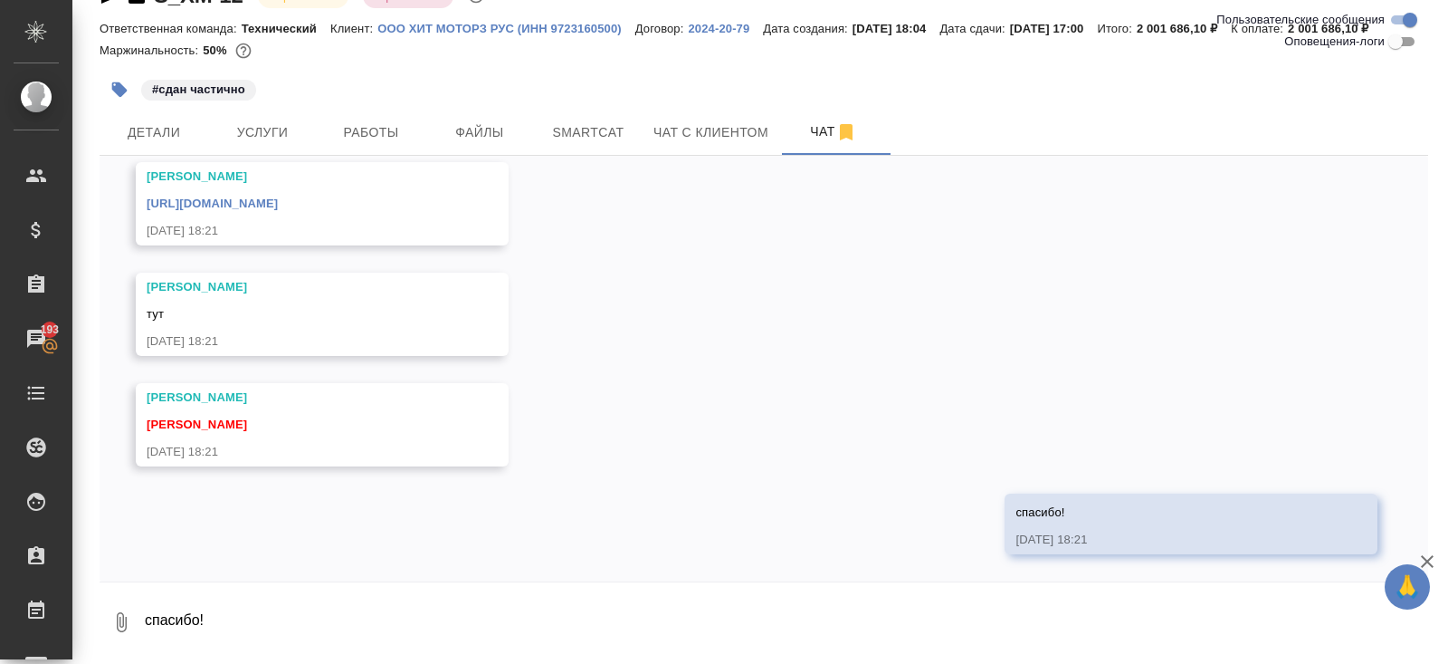
scroll to position [0, 0]
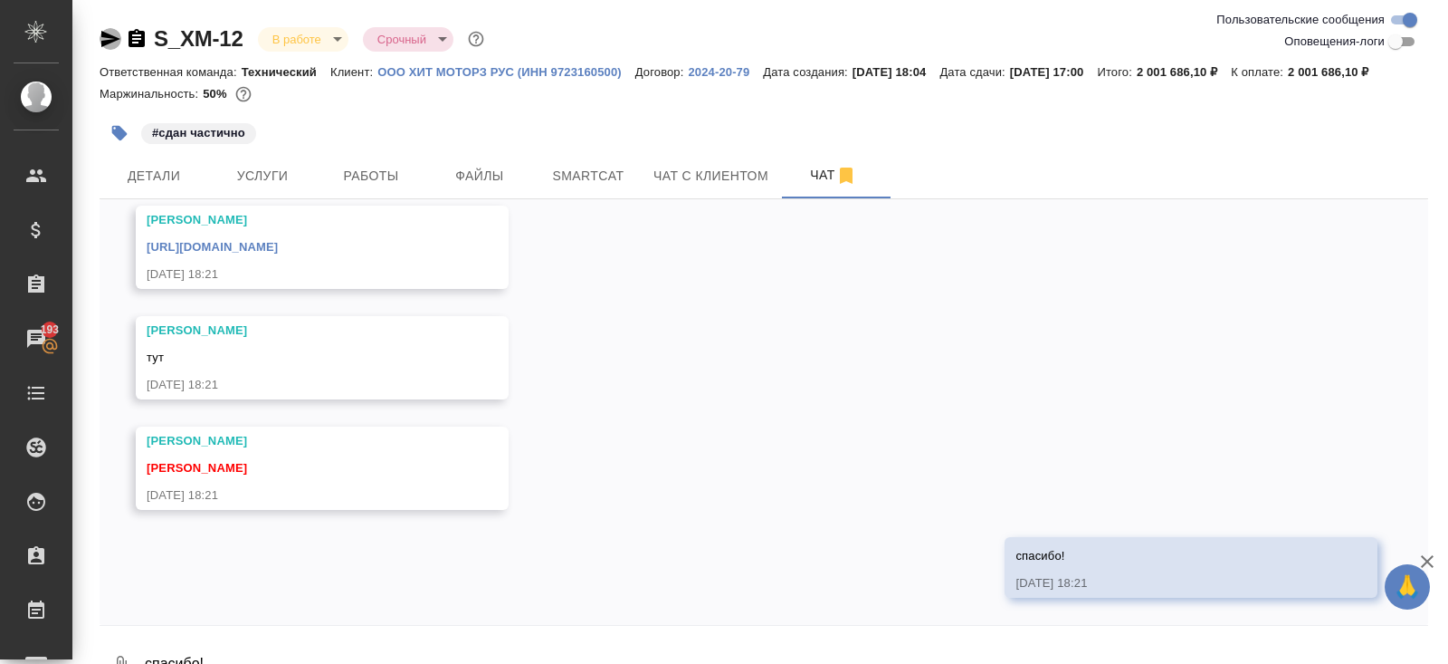
click at [104, 43] on icon "button" at bounding box center [110, 39] width 19 height 16
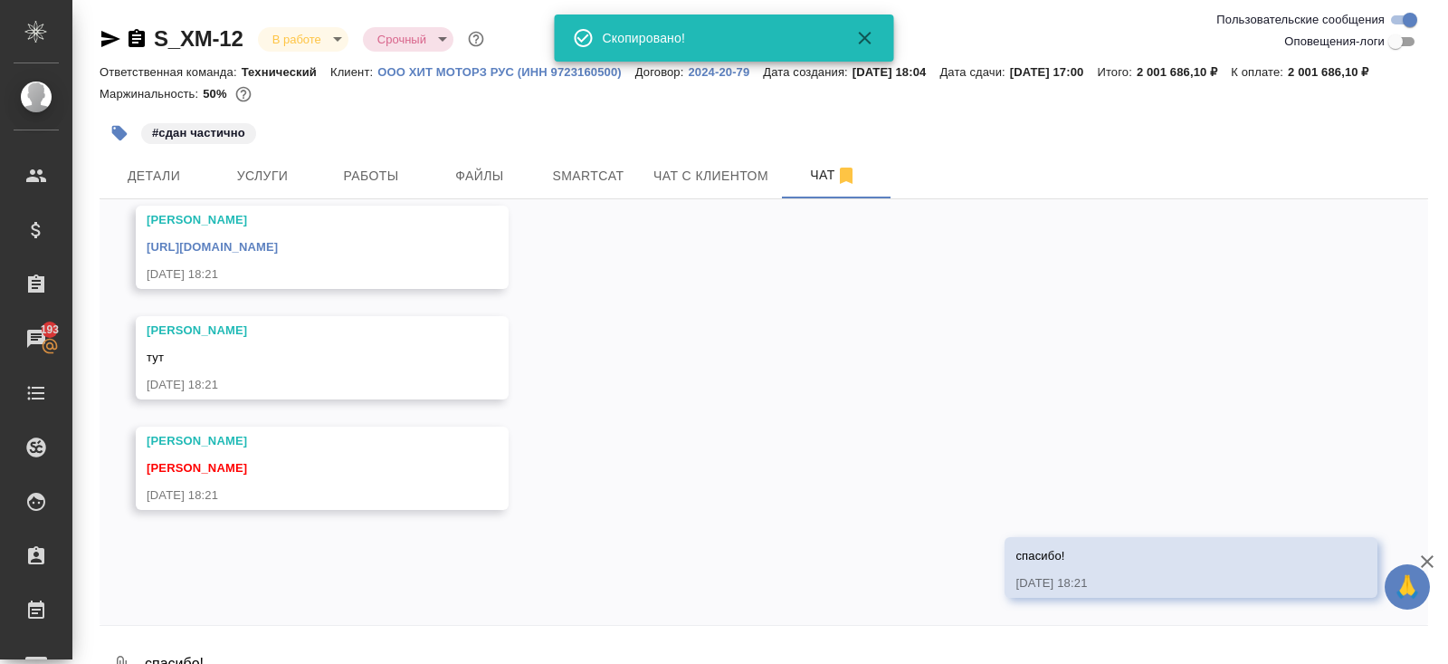
click at [278, 253] on link "https://drive.awatera.com/apps/files/files/10078844?dir=/Shares/%D0%9E%D0%9E%D0…" at bounding box center [212, 247] width 131 height 14
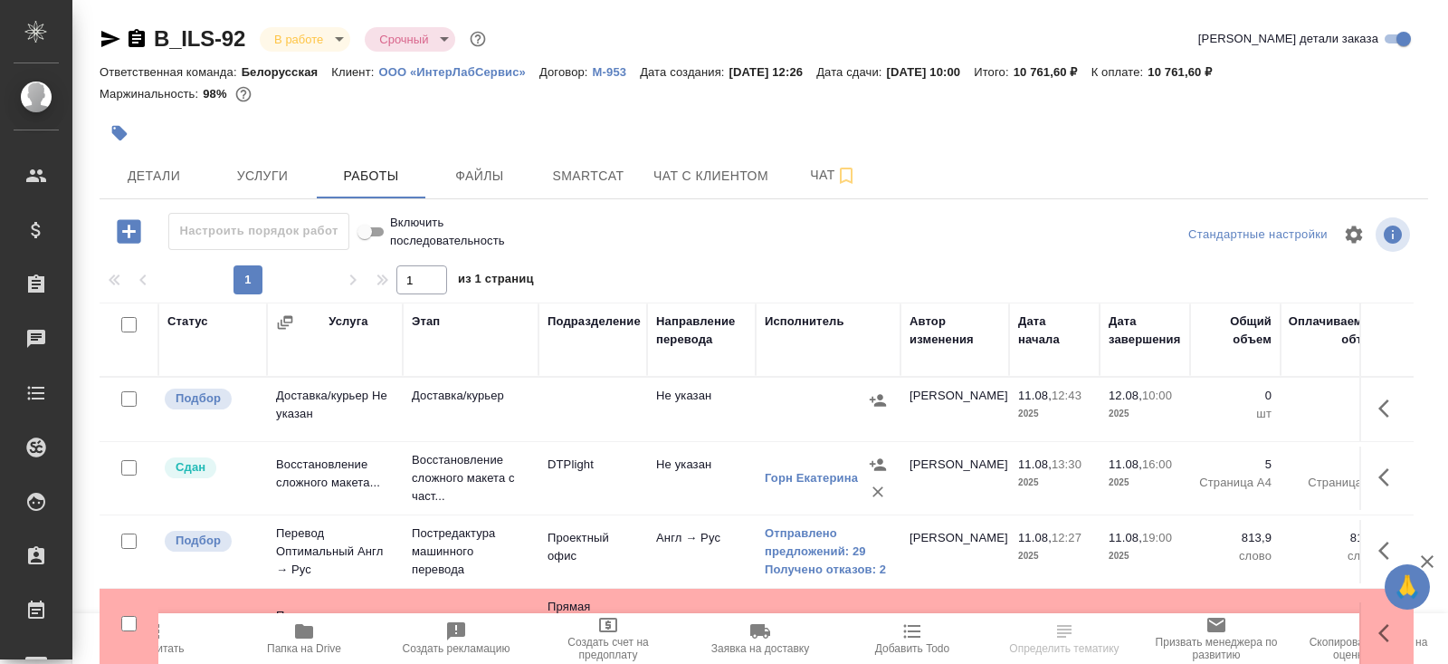
scroll to position [113, 0]
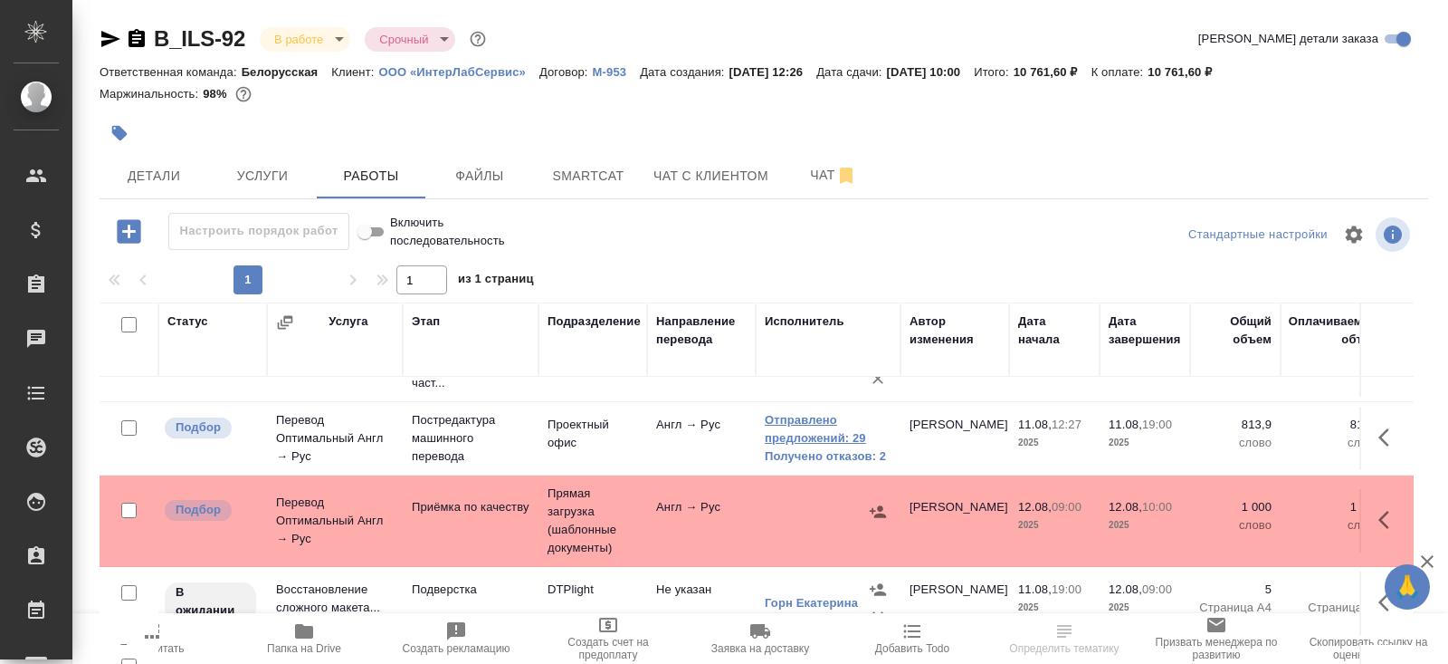
click at [801, 423] on link "Отправлено предложений: 29" at bounding box center [828, 429] width 127 height 36
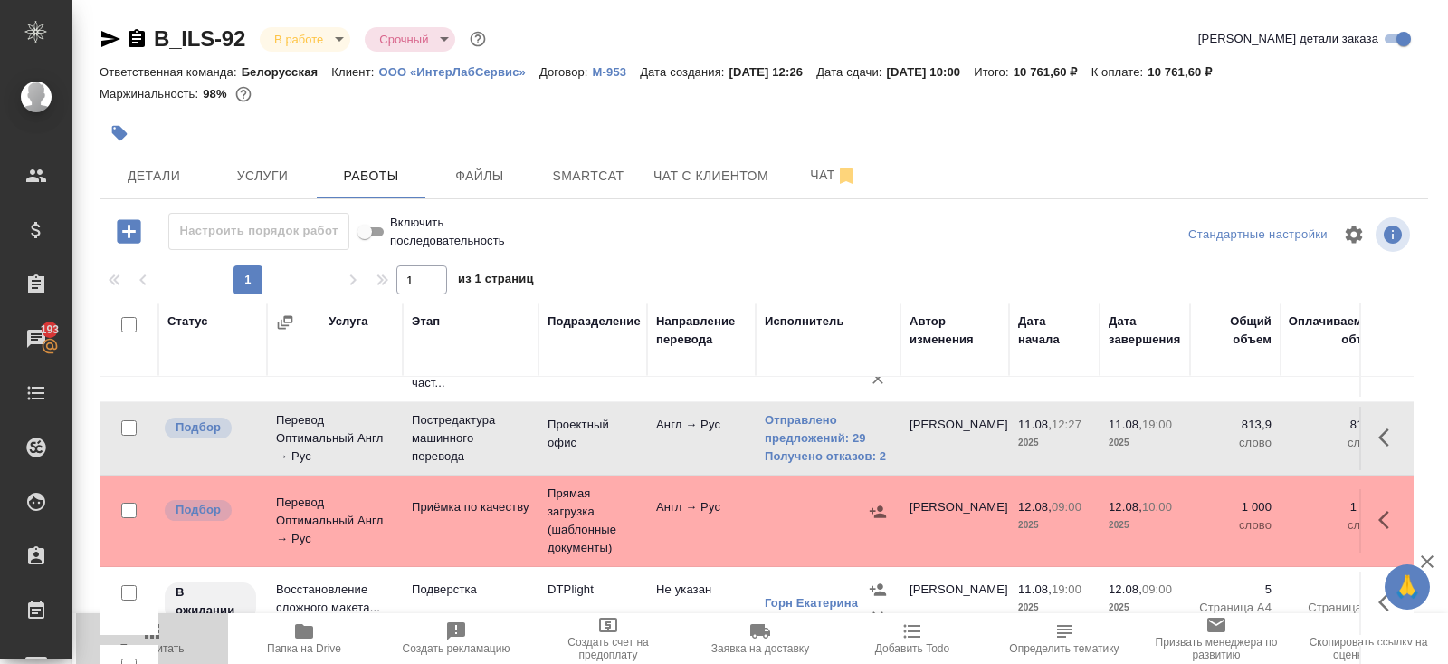
click at [158, 638] on icon "button" at bounding box center [152, 631] width 14 height 14
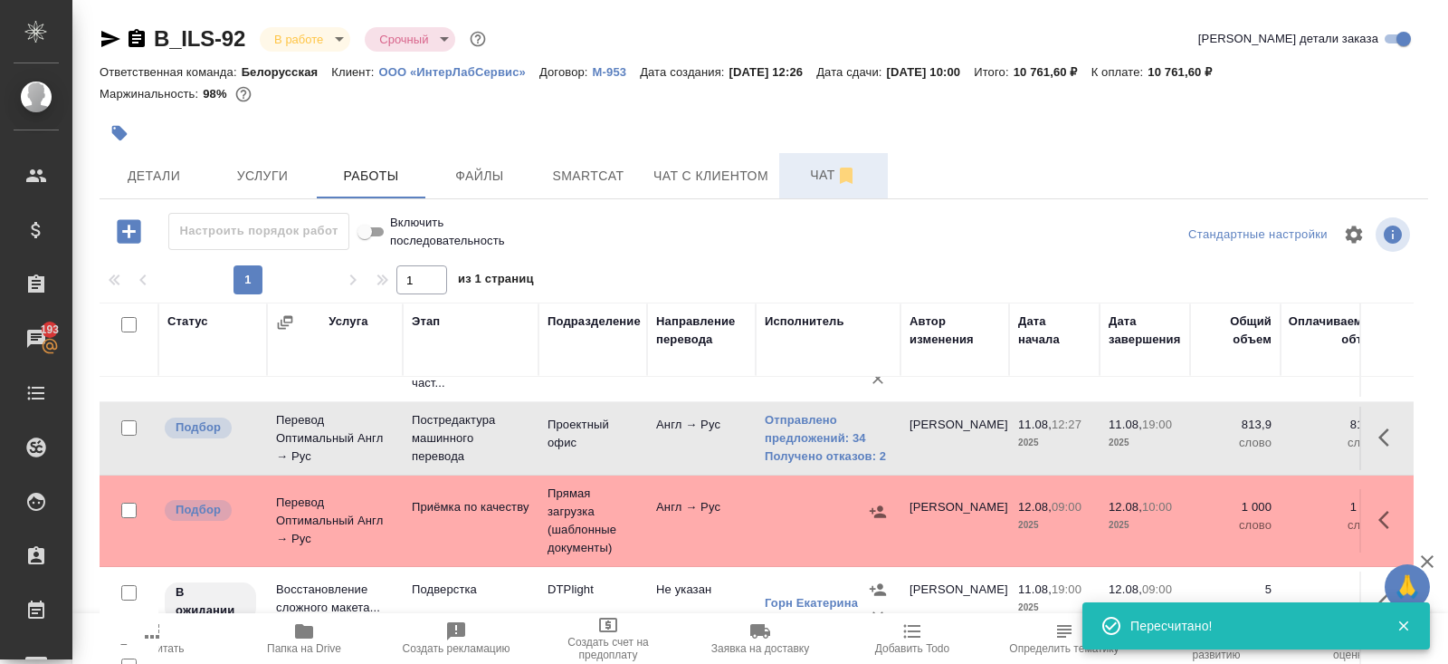
click at [831, 183] on span "Чат" at bounding box center [833, 175] width 87 height 23
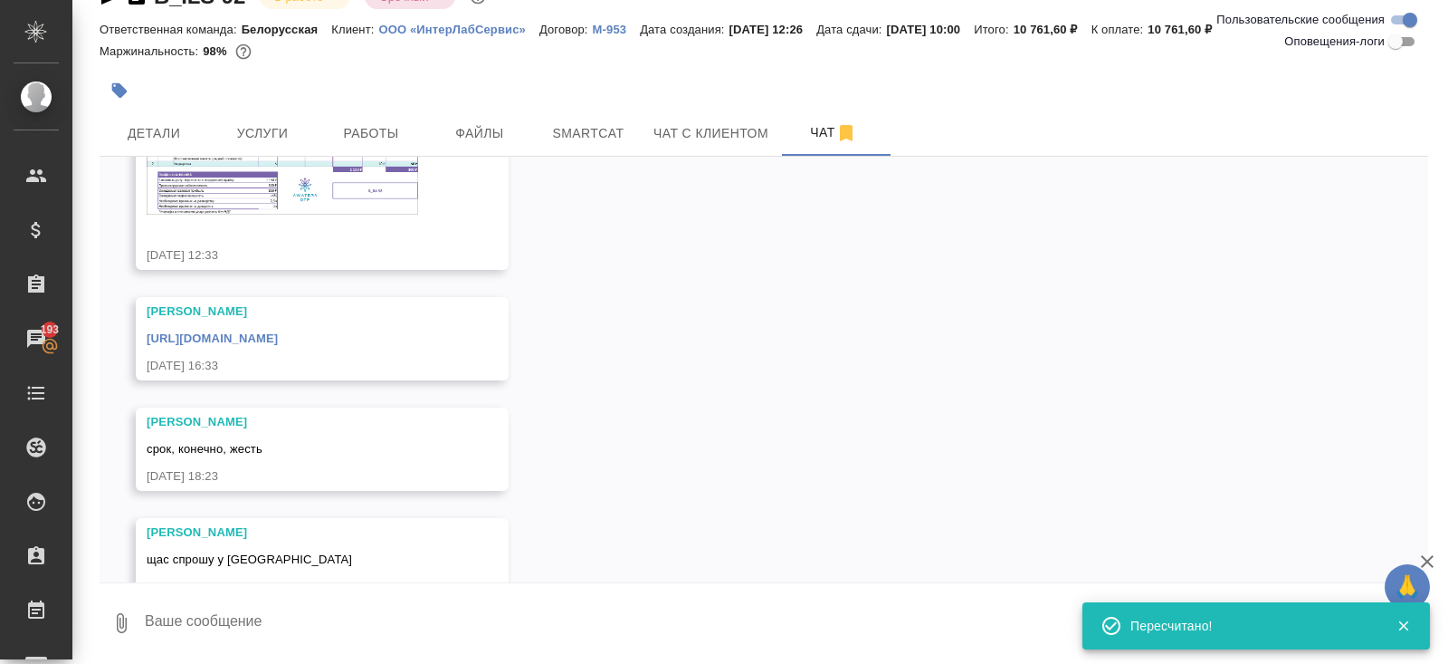
scroll to position [250, 0]
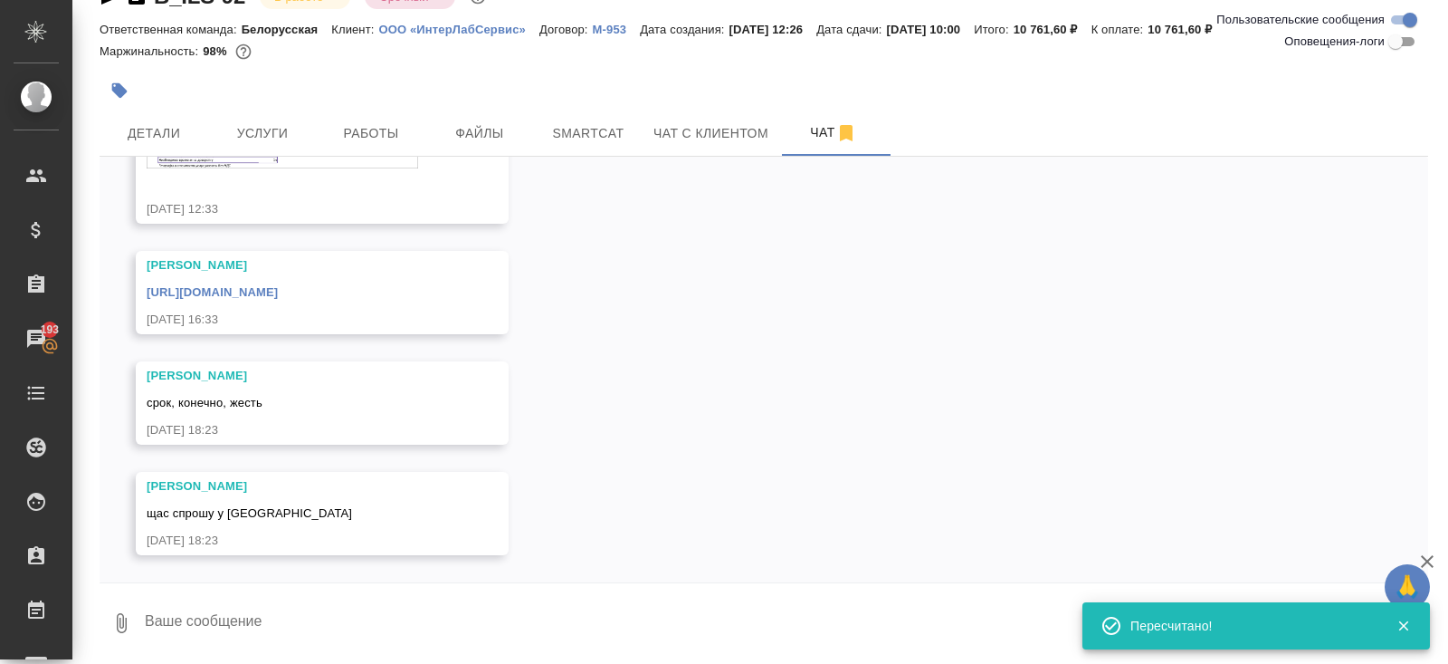
click at [343, 621] on textarea at bounding box center [785, 623] width 1285 height 62
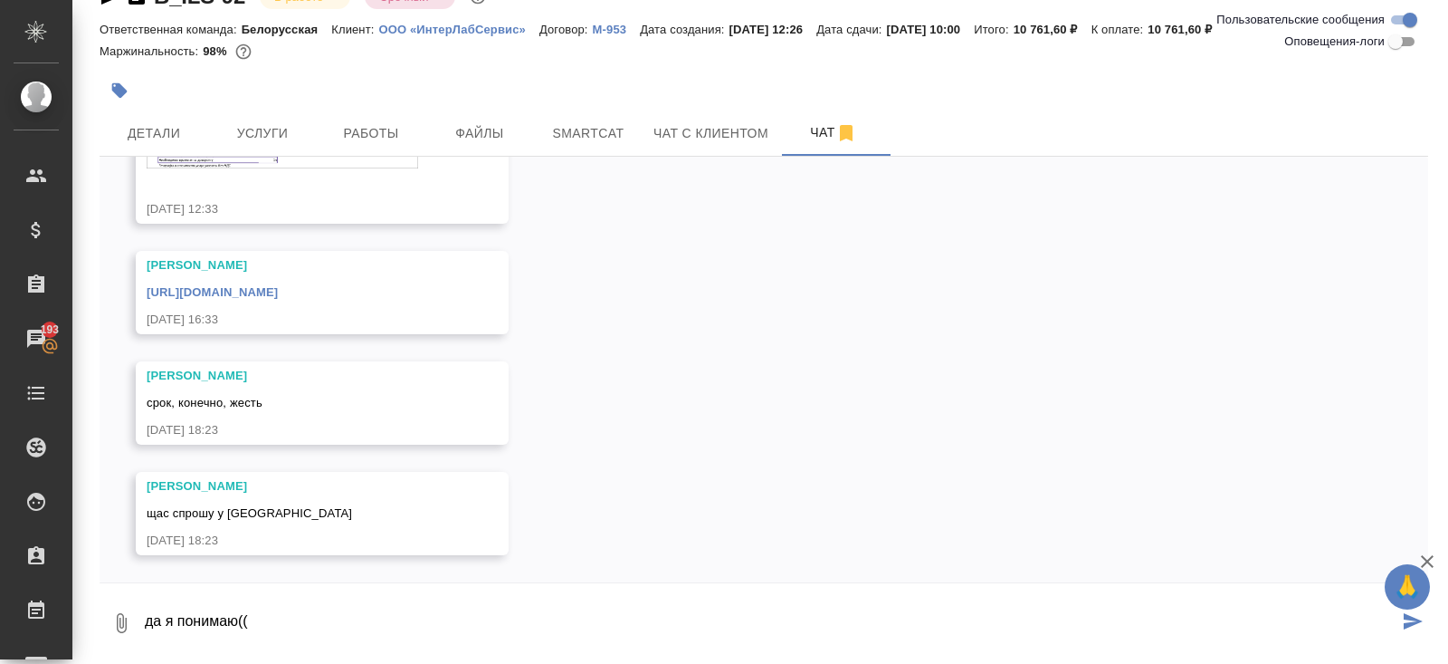
type textarea "да я понимаю(("
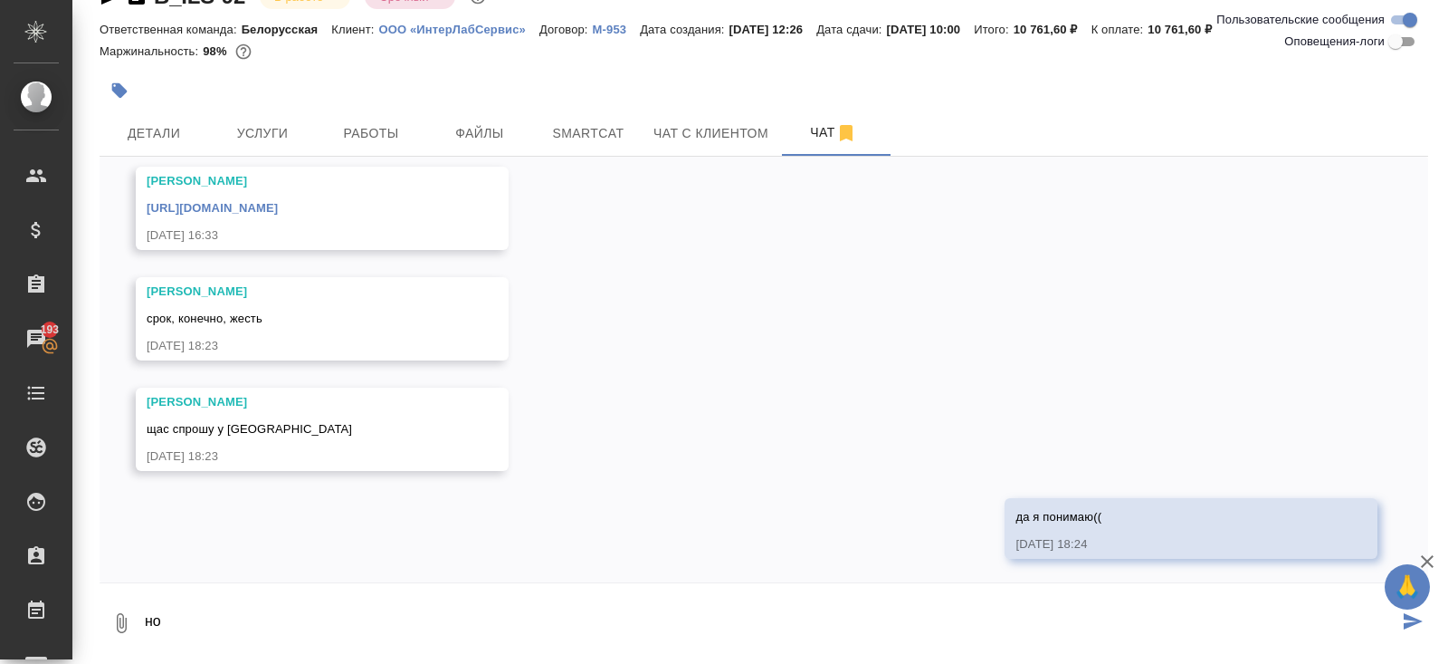
scroll to position [338, 0]
type textarea "но никто не берет перевод"
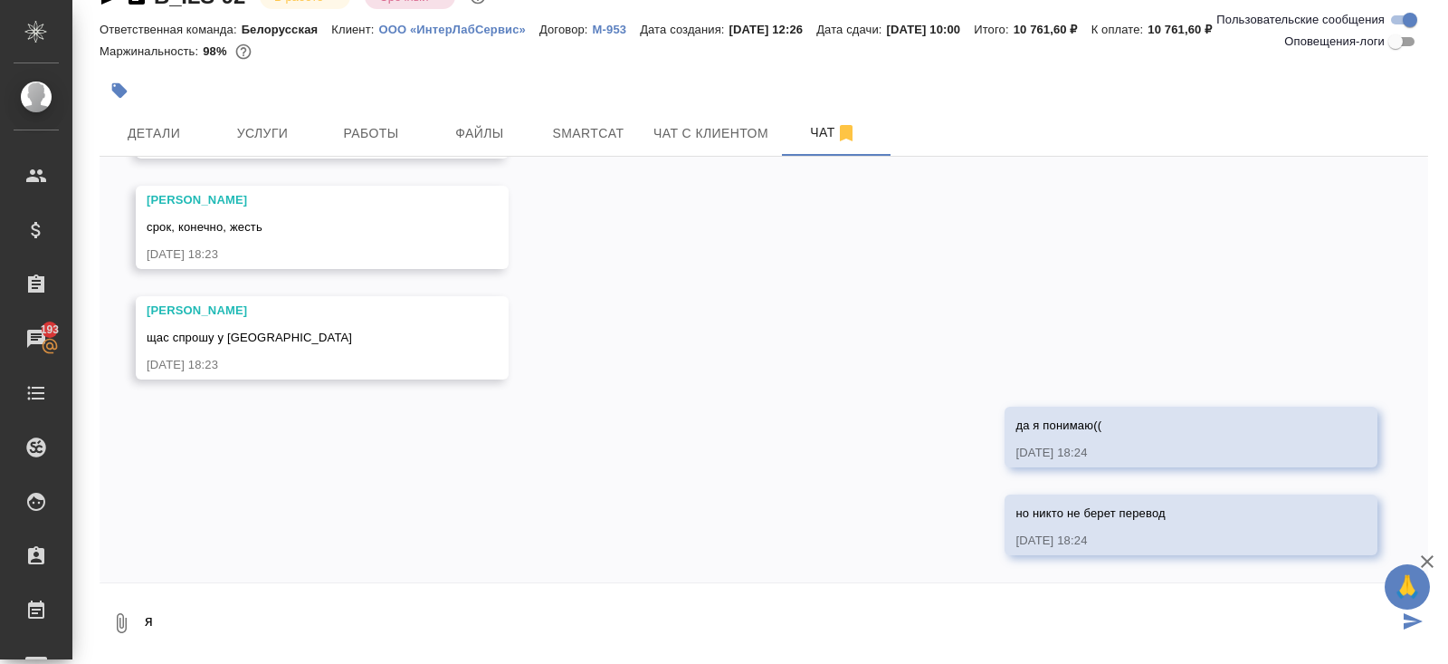
type textarea "я"
type textarea "уже 35 + людей разослала"
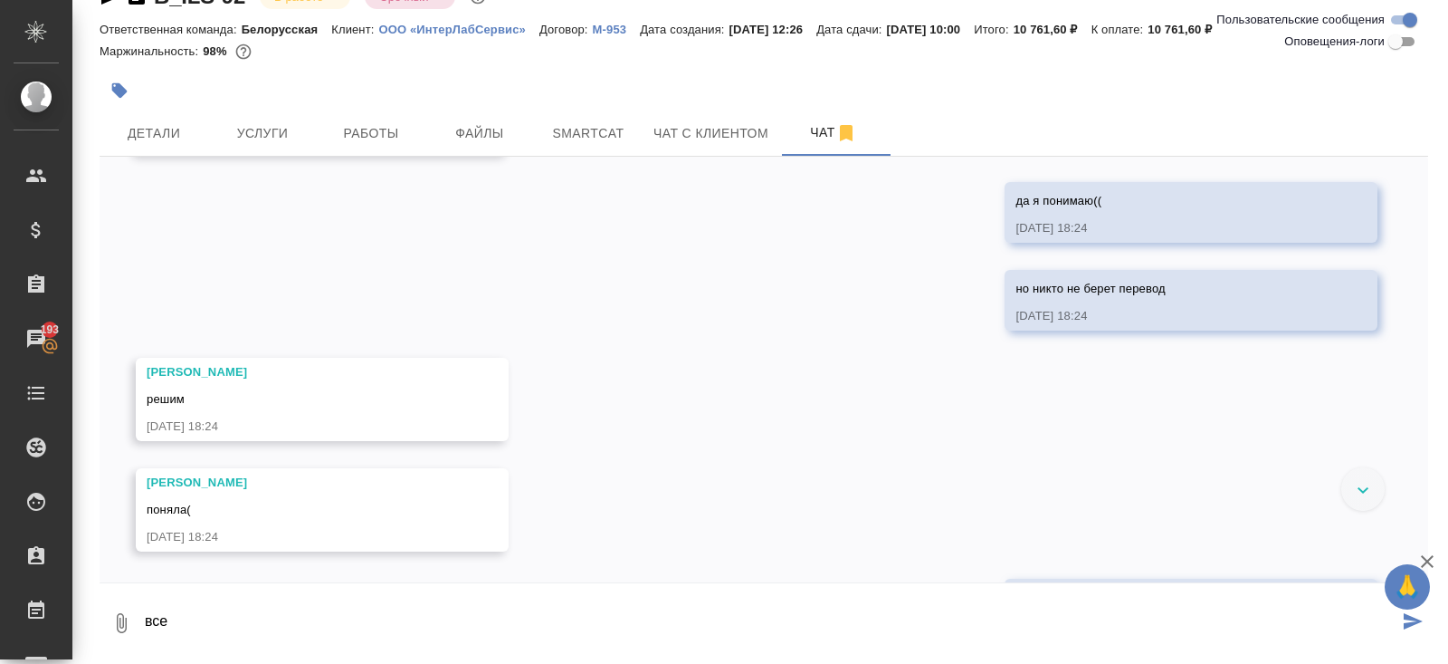
scroll to position [734, 0]
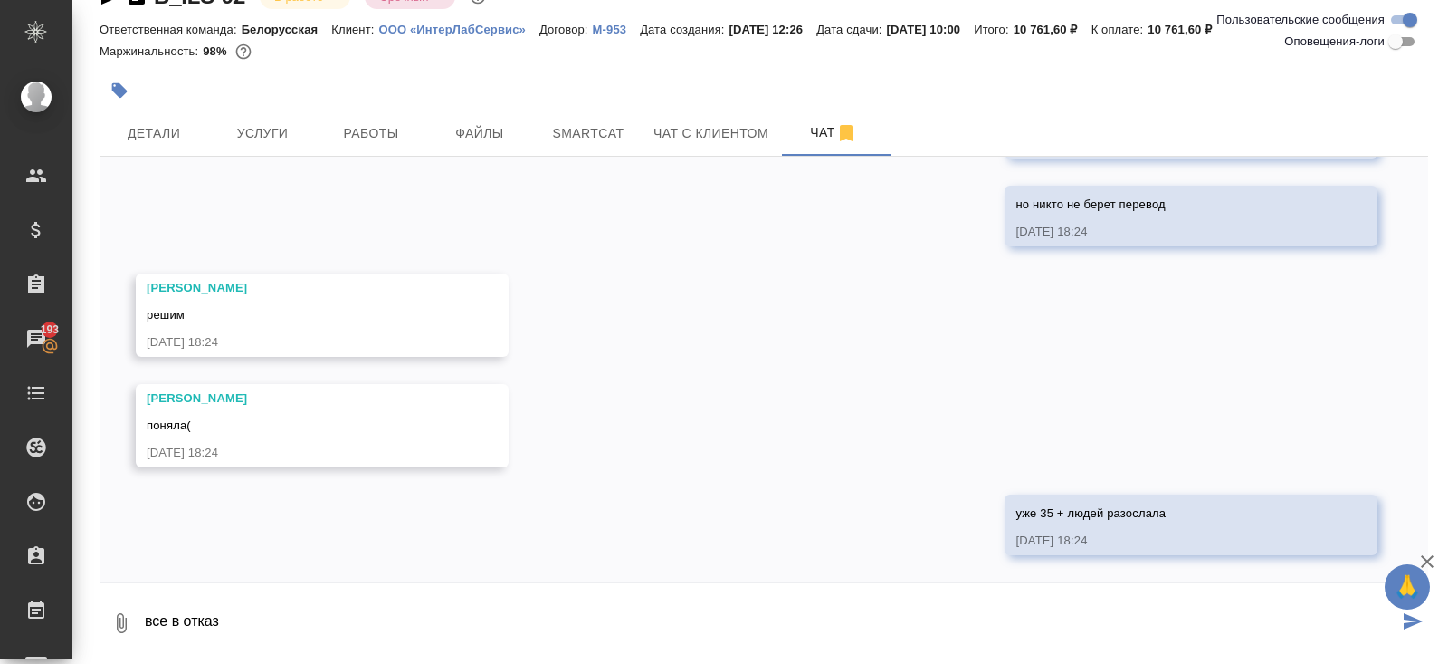
type textarea "все в отказ"
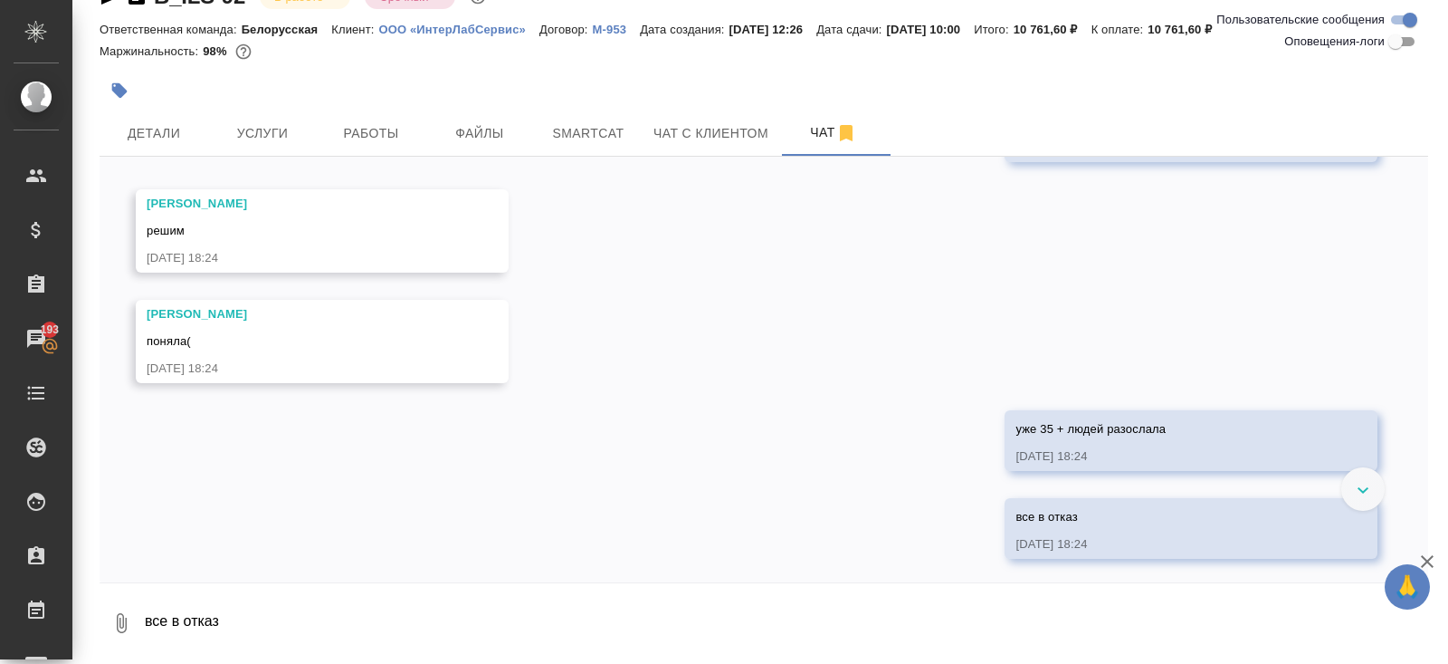
scroll to position [821, 0]
click at [383, 126] on span "Работы" at bounding box center [371, 133] width 87 height 23
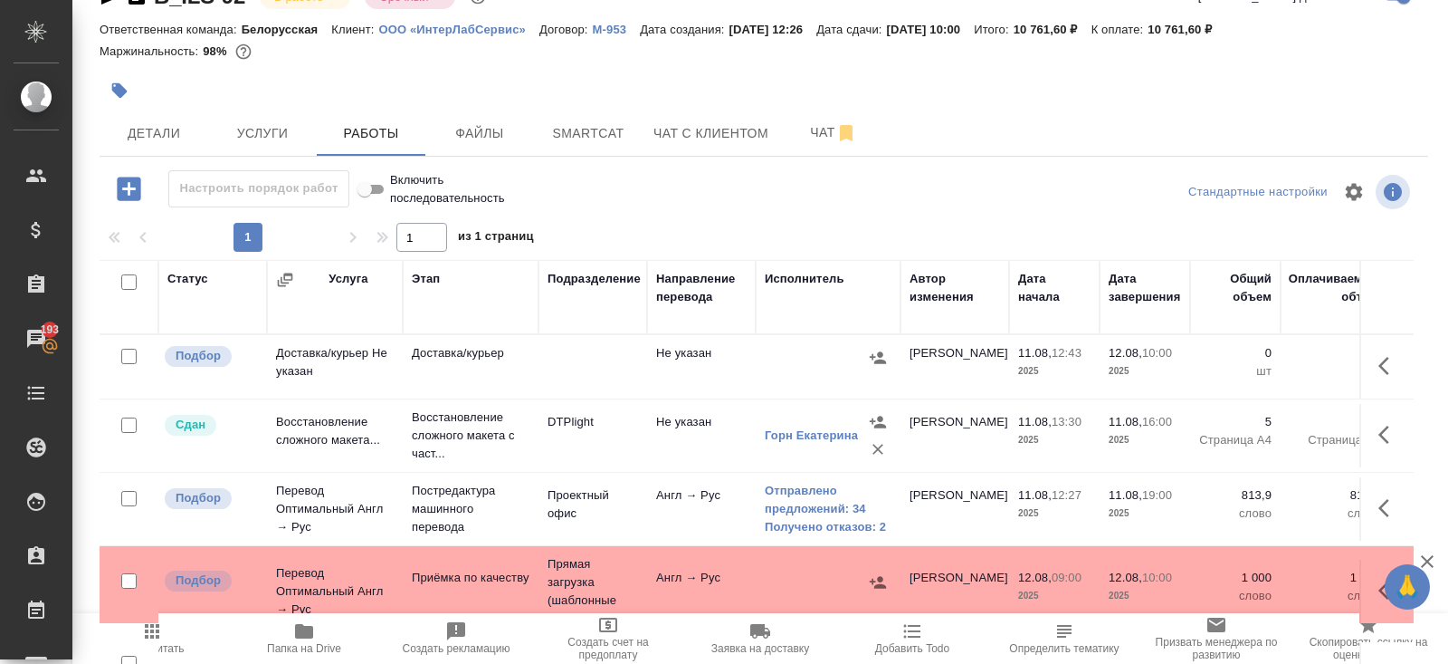
scroll to position [91, 0]
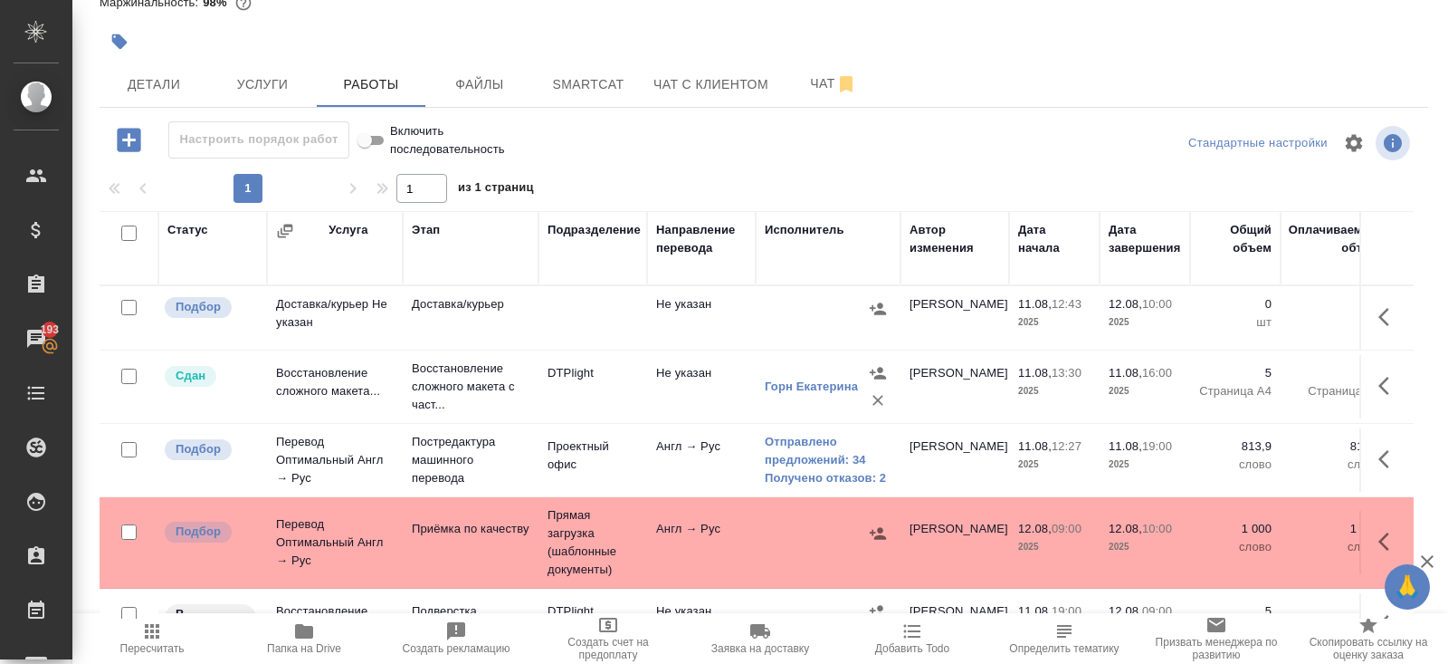
click at [150, 646] on span "Пересчитать" at bounding box center [152, 648] width 64 height 13
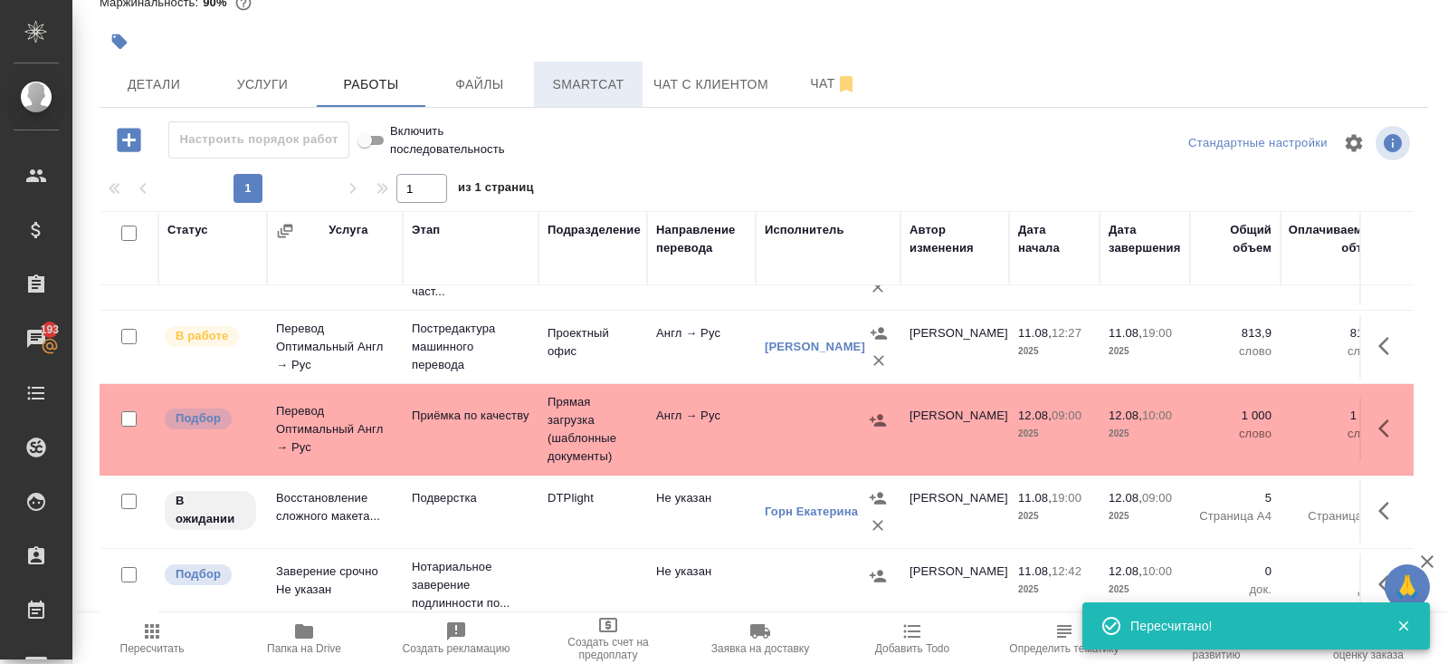
click at [603, 82] on span "Smartcat" at bounding box center [588, 84] width 87 height 23
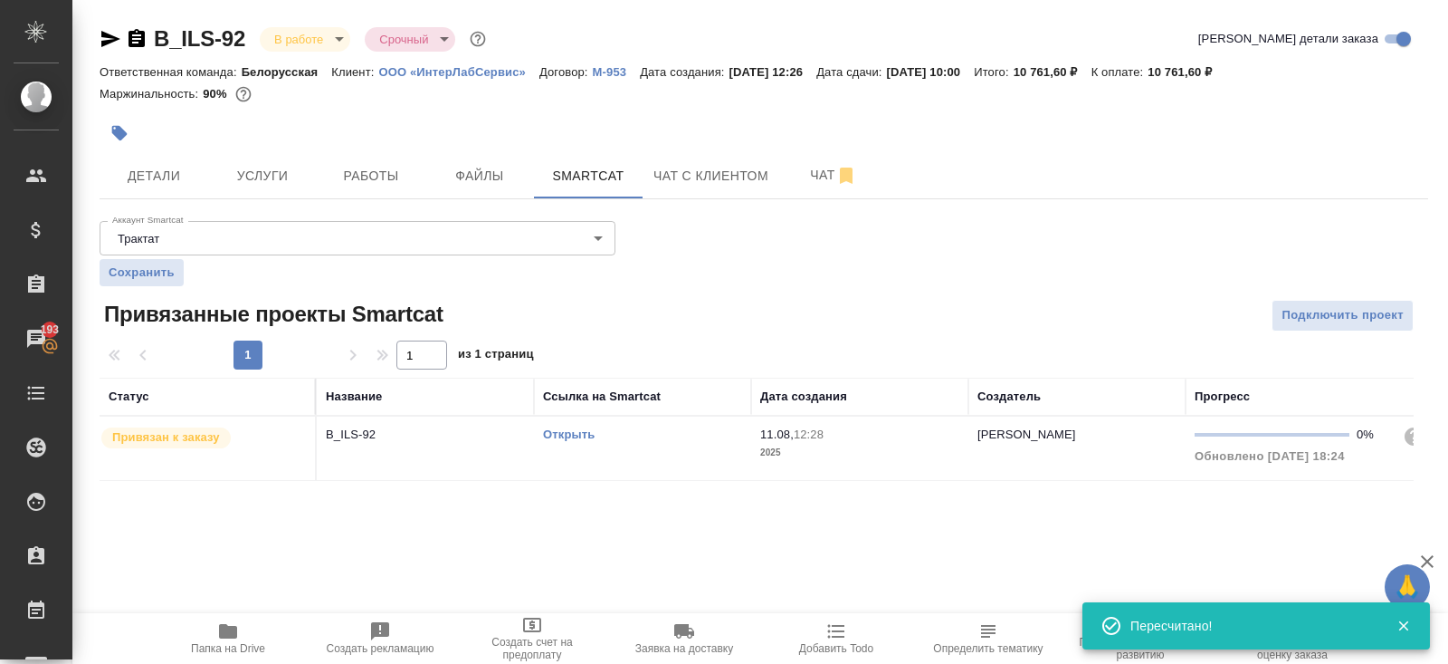
click at [564, 427] on link "Открыть" at bounding box center [569, 434] width 52 height 14
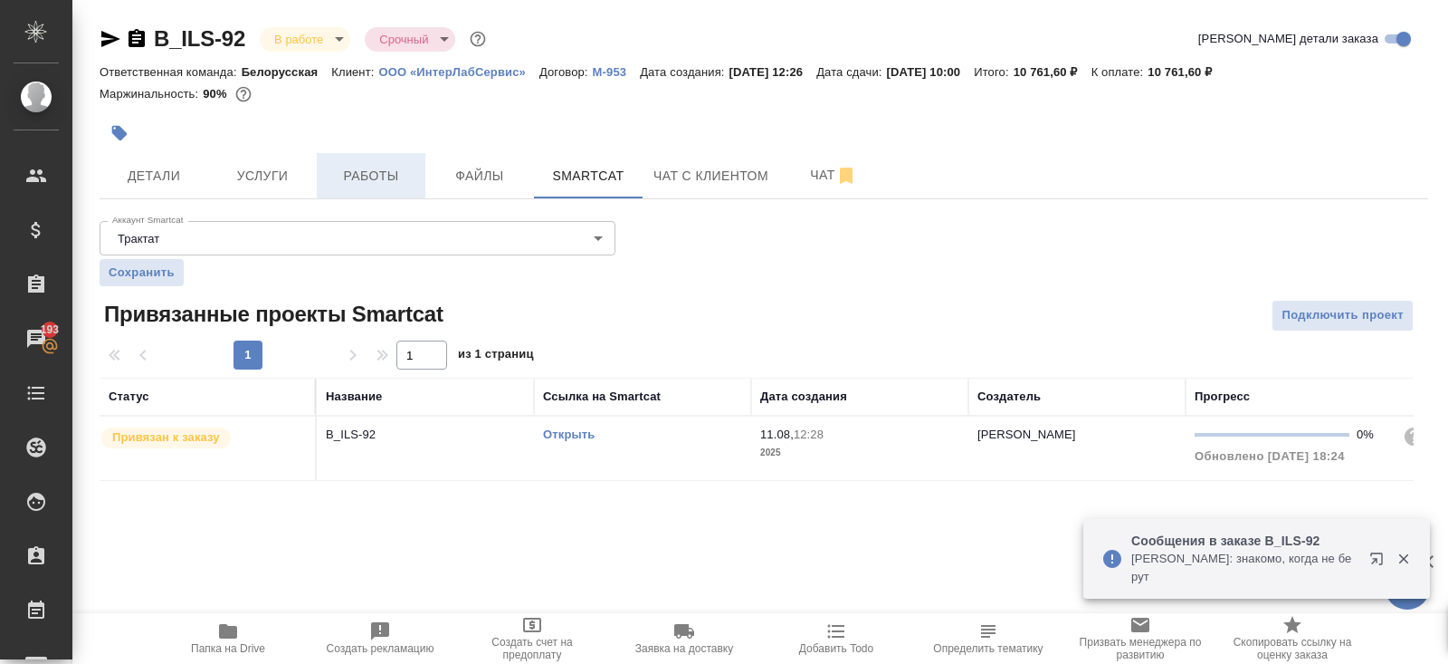
click at [389, 163] on button "Работы" at bounding box center [371, 175] width 109 height 45
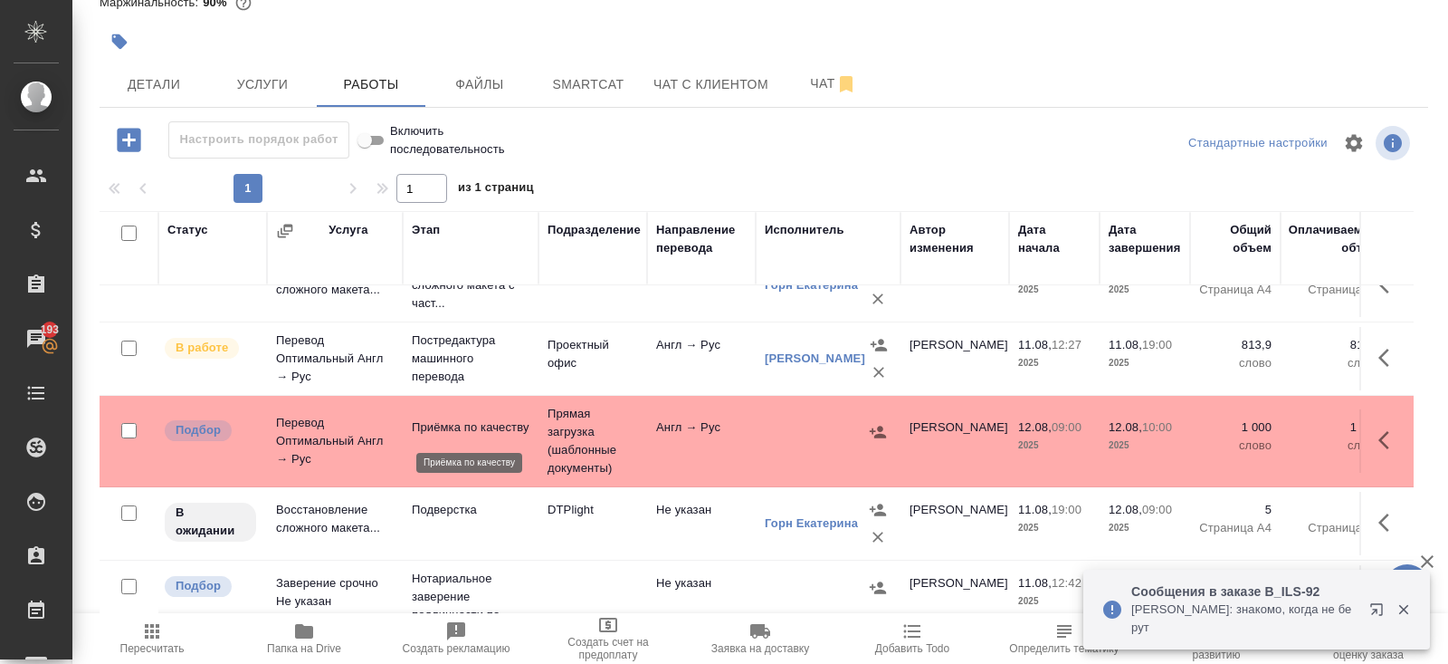
scroll to position [113, 0]
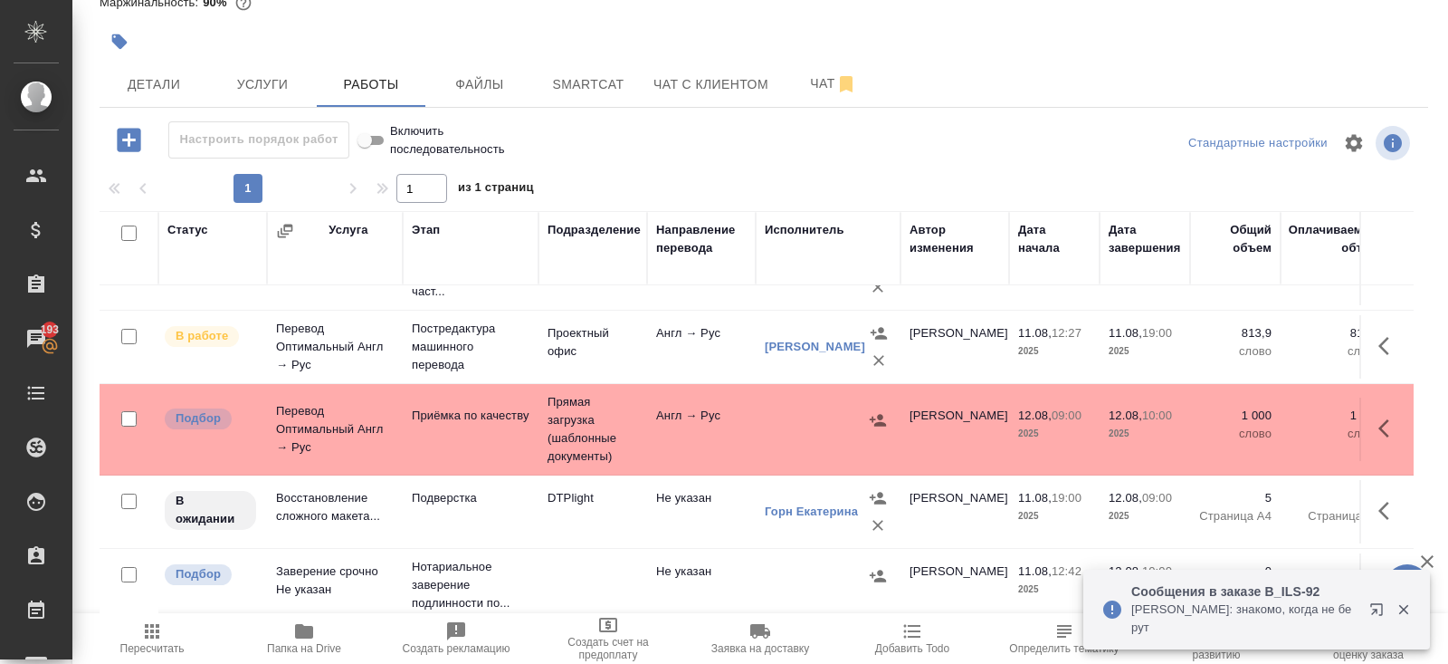
click at [156, 636] on icon "button" at bounding box center [152, 631] width 14 height 14
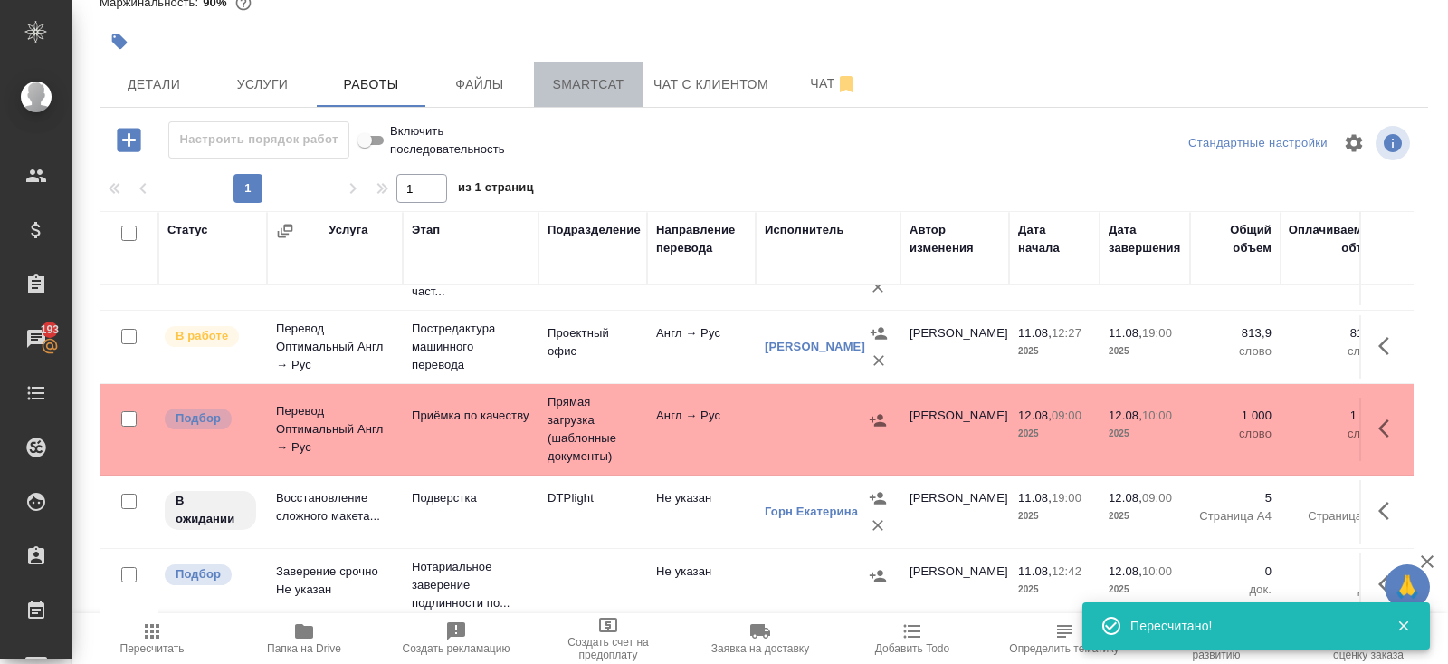
click at [587, 80] on span "Smartcat" at bounding box center [588, 84] width 87 height 23
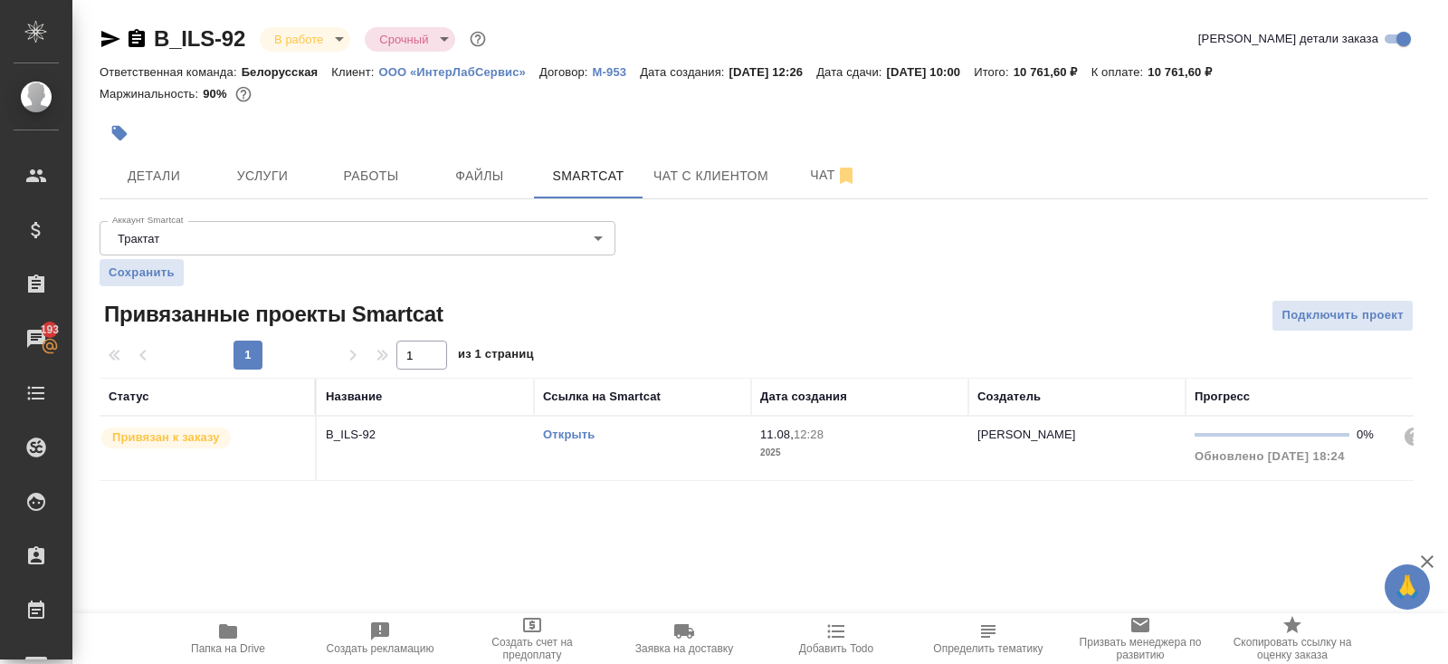
click at [557, 428] on link "Открыть" at bounding box center [569, 434] width 52 height 14
click at [554, 434] on link "Открыть" at bounding box center [569, 434] width 52 height 14
click at [376, 183] on span "Работы" at bounding box center [371, 176] width 87 height 23
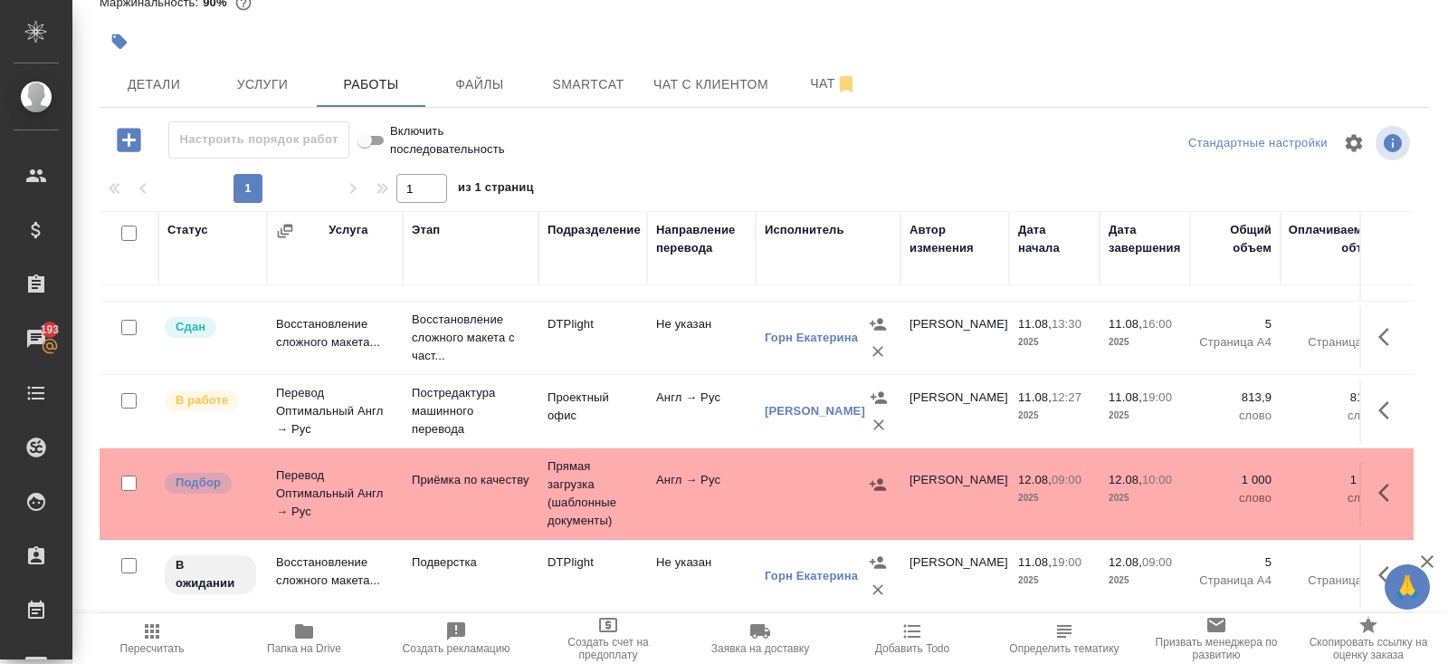
scroll to position [113, 0]
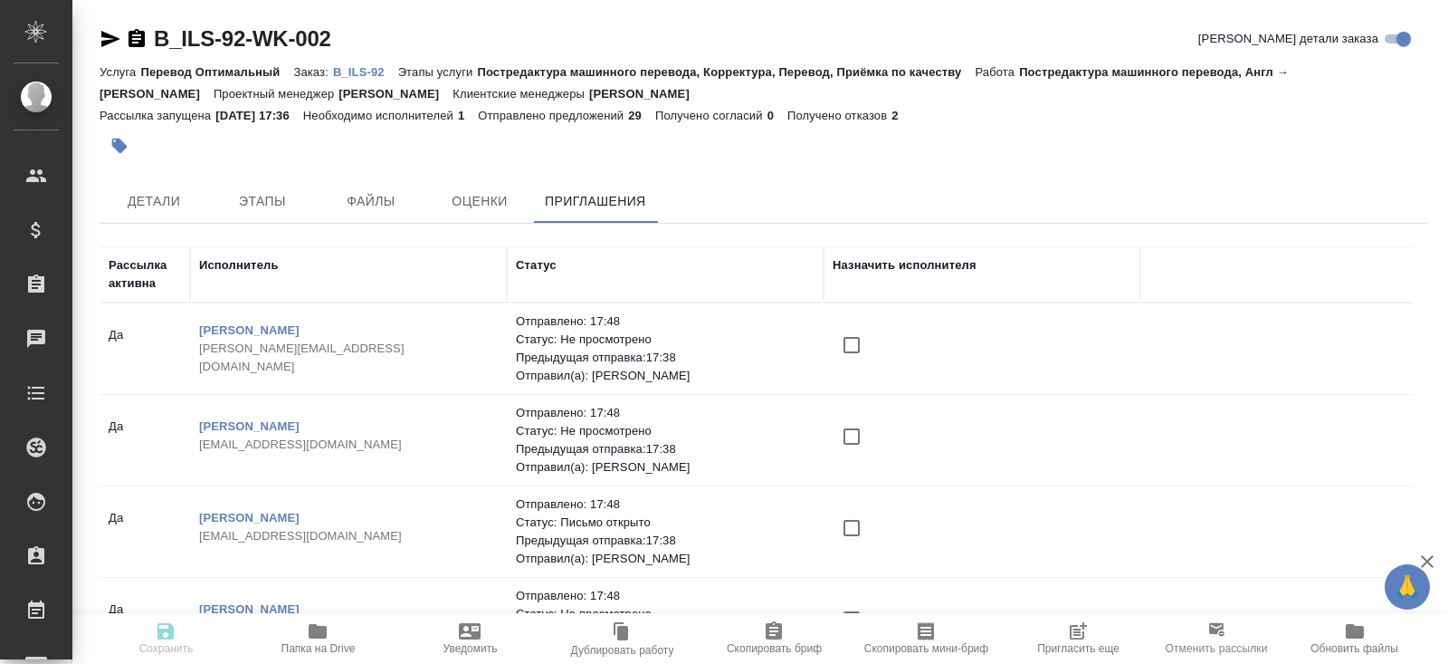
click at [1082, 639] on icon "button" at bounding box center [1078, 631] width 22 height 22
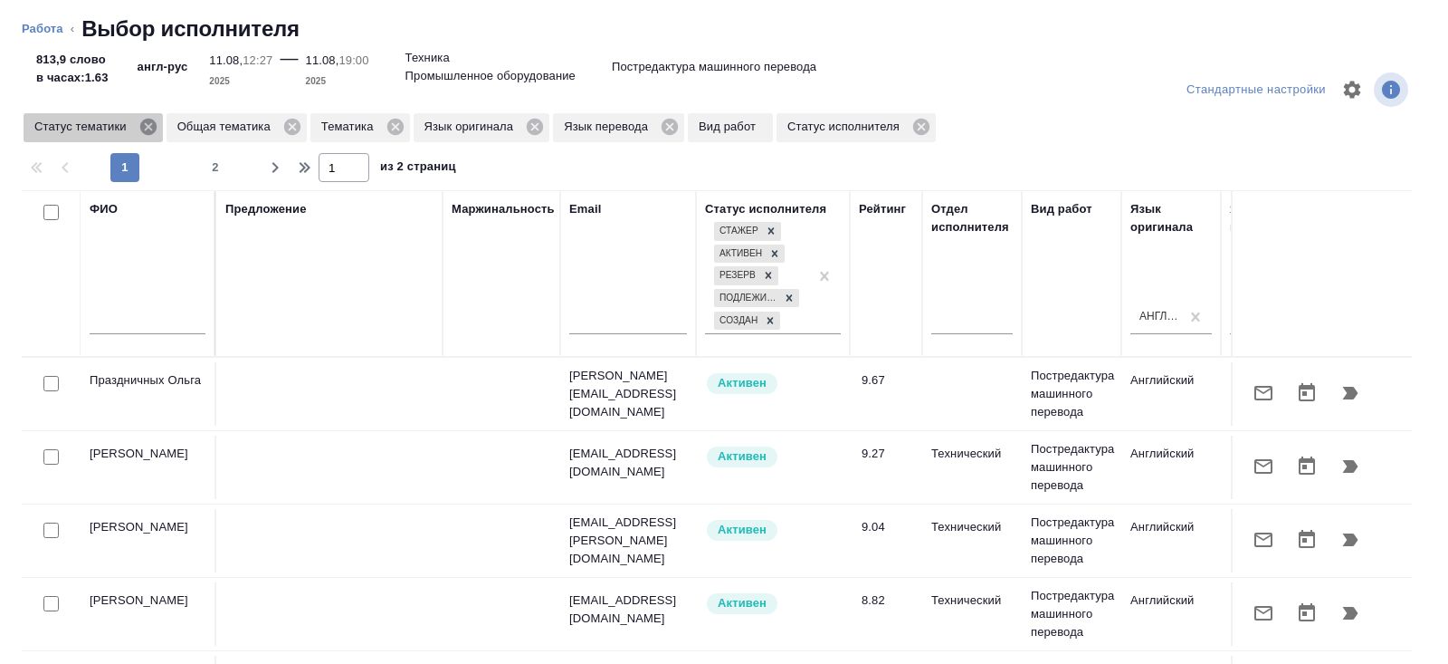
click at [148, 128] on icon at bounding box center [147, 127] width 16 height 16
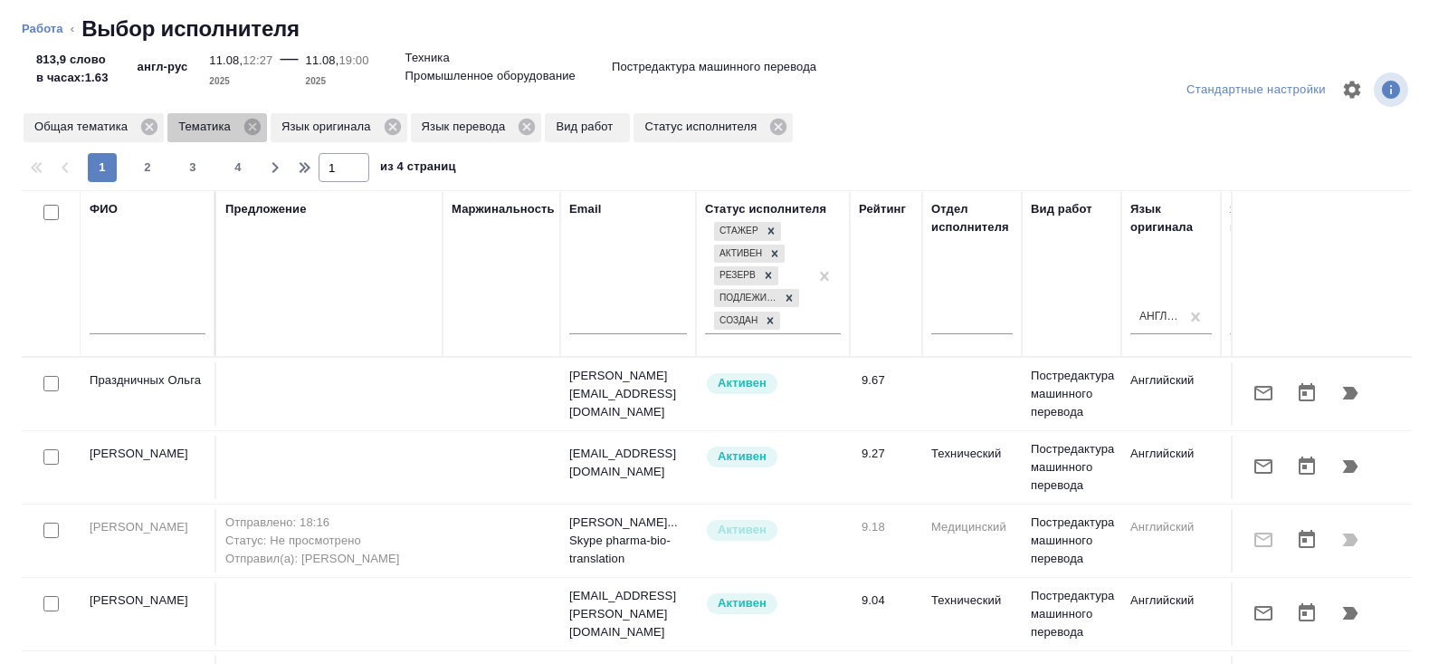
drag, startPoint x: 259, startPoint y: 127, endPoint x: 654, endPoint y: 347, distance: 451.8
click at [259, 127] on icon at bounding box center [252, 127] width 16 height 16
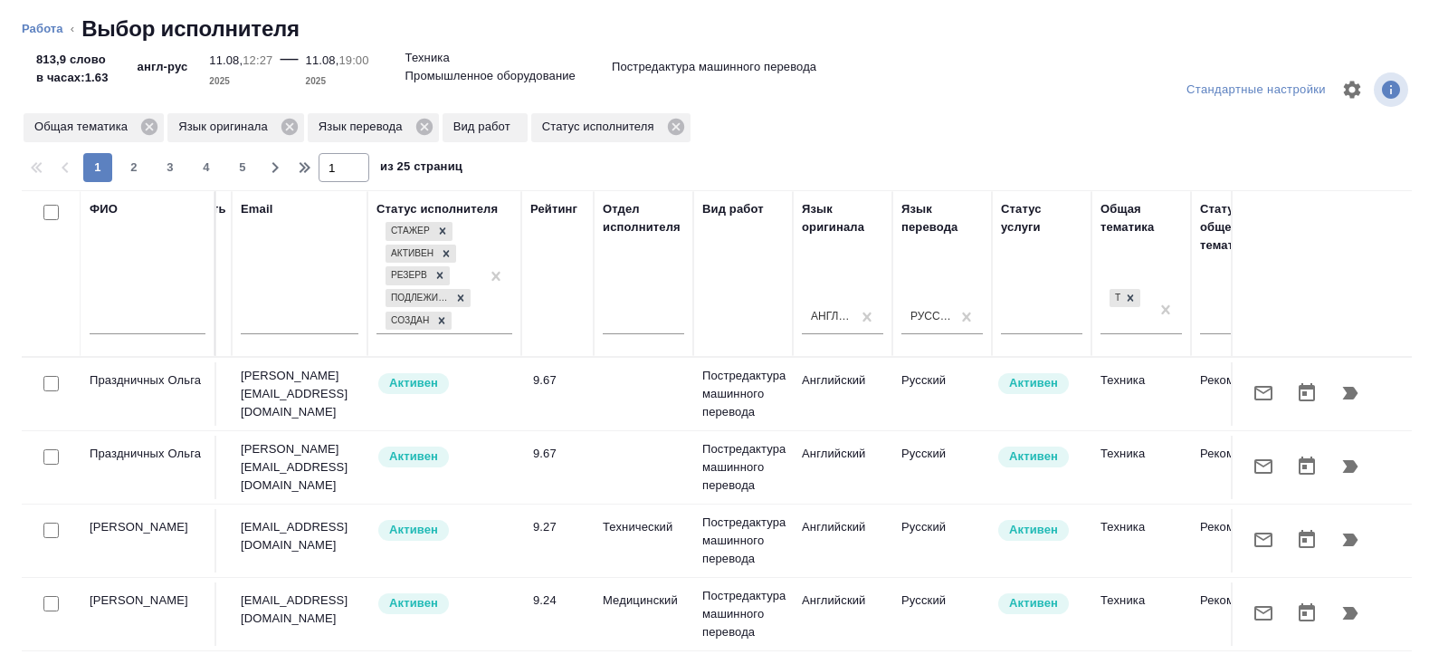
scroll to position [0, 1238]
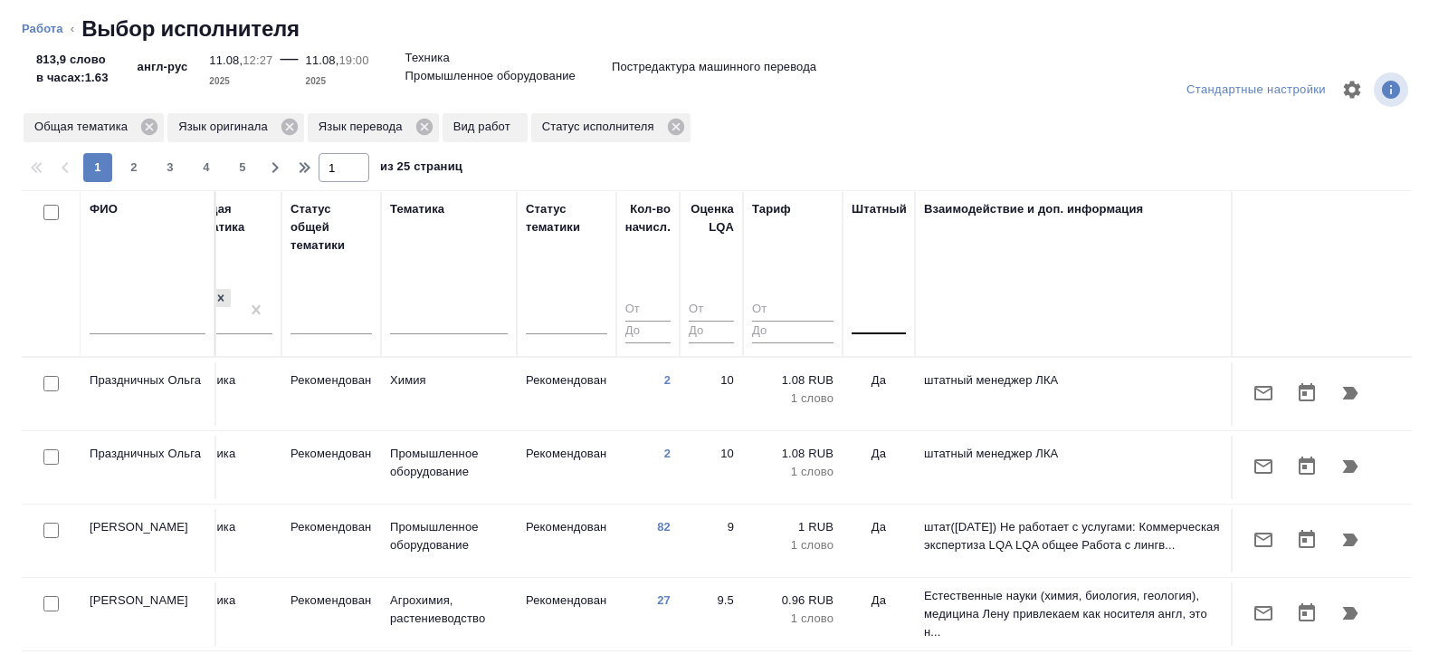
click at [880, 317] on div at bounding box center [879, 316] width 54 height 26
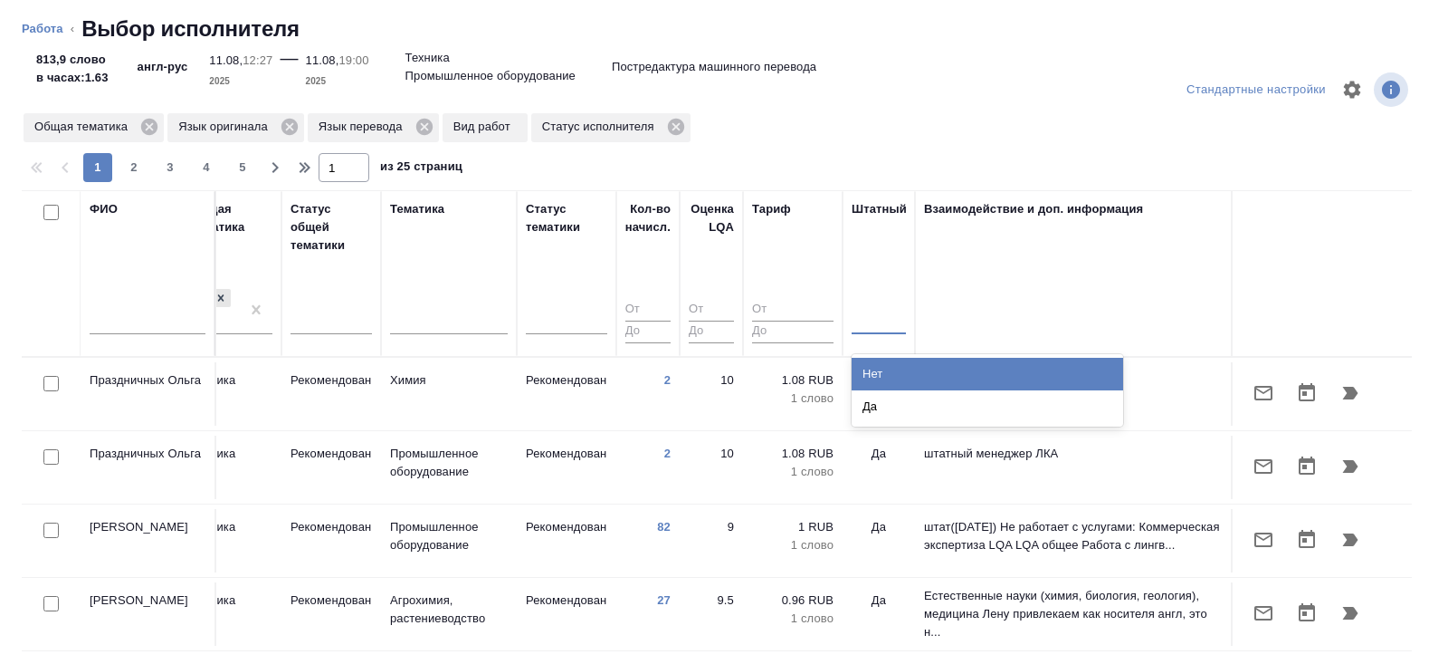
click at [879, 366] on div "Нет" at bounding box center [988, 374] width 272 height 33
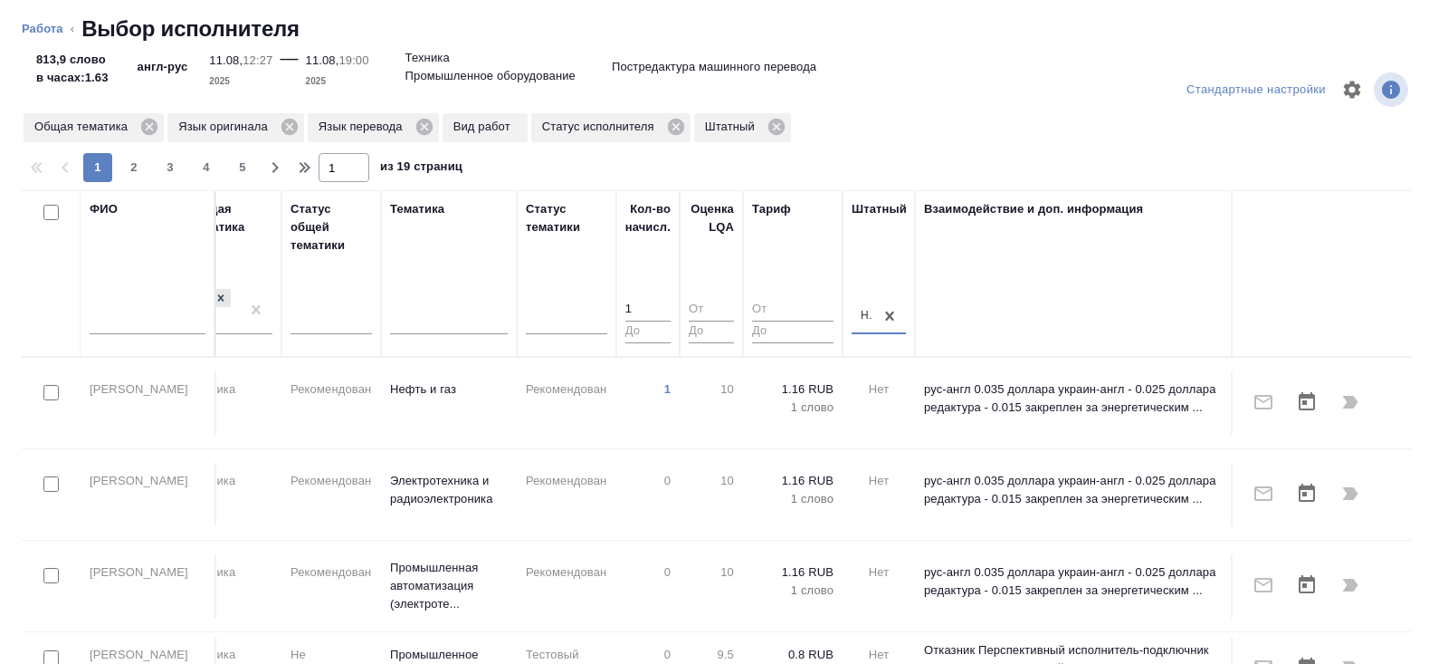
type input "1"
click at [660, 303] on input "1" at bounding box center [648, 310] width 45 height 23
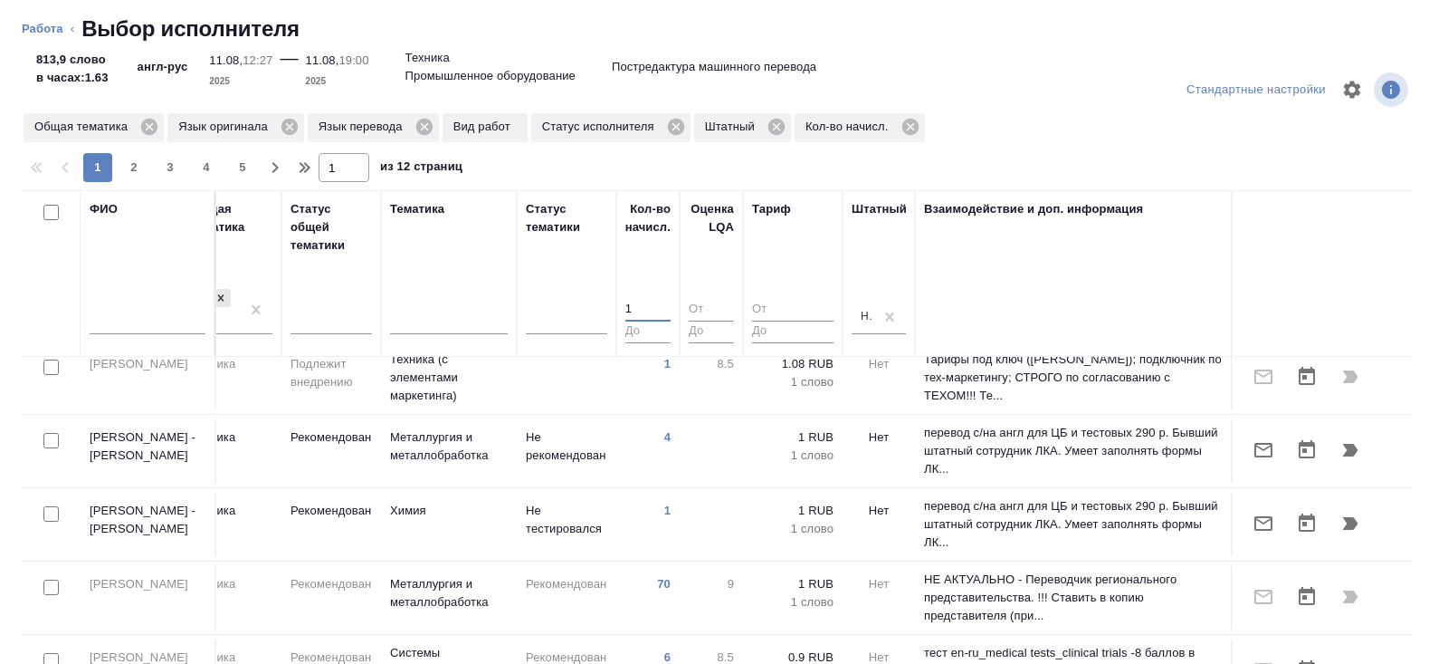
scroll to position [511, 1238]
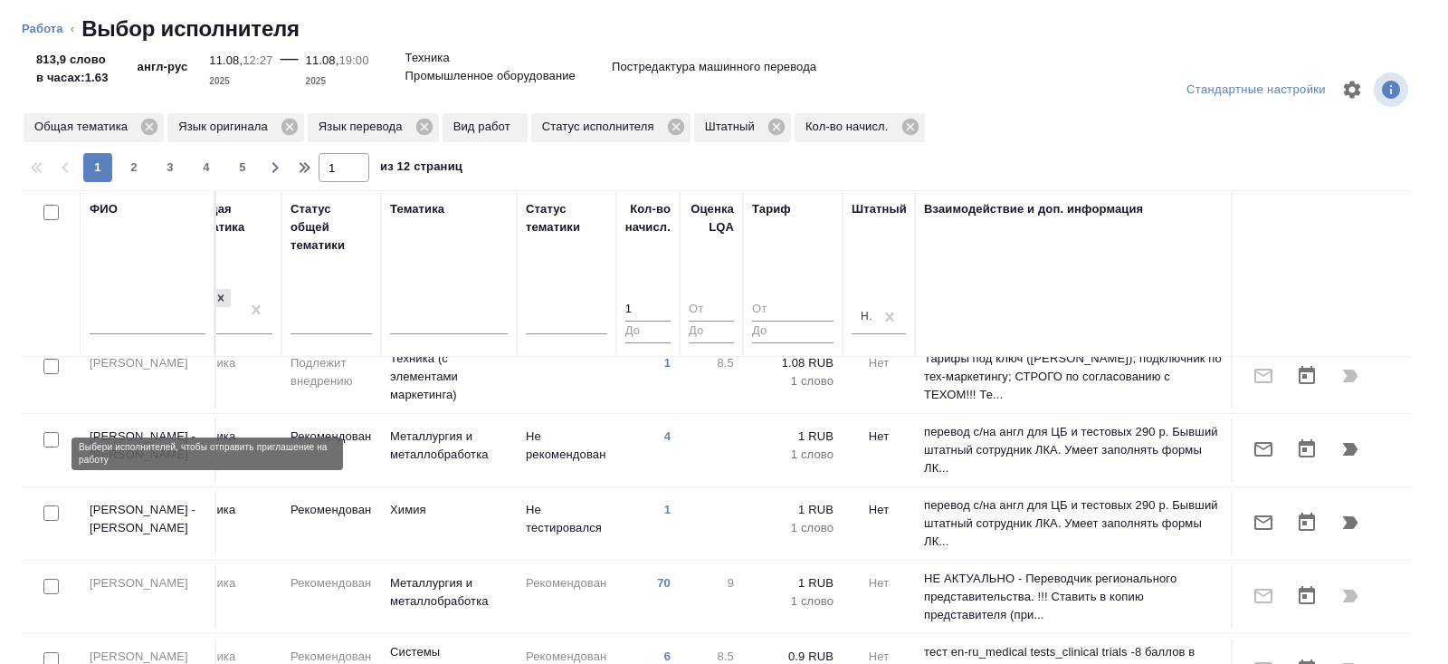
click at [54, 505] on input "checkbox" at bounding box center [50, 512] width 15 height 15
checkbox input "true"
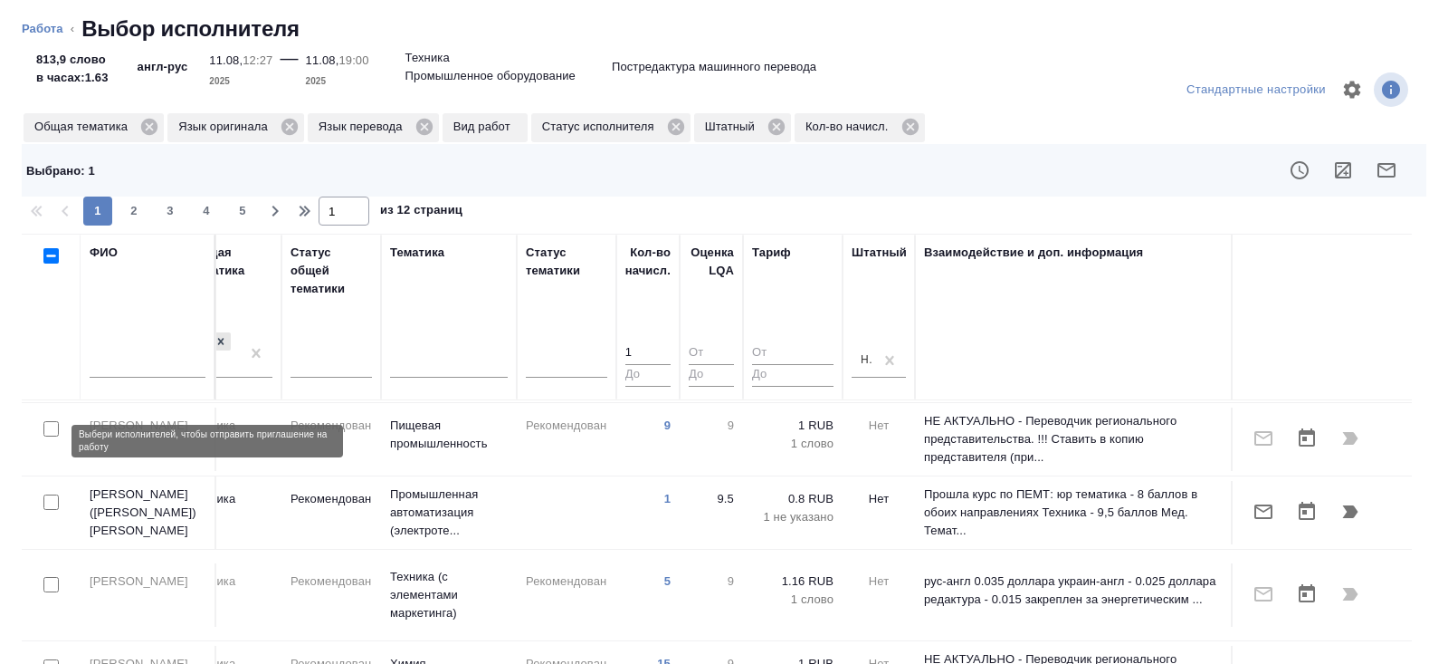
click at [51, 494] on input "checkbox" at bounding box center [50, 501] width 15 height 15
checkbox input "true"
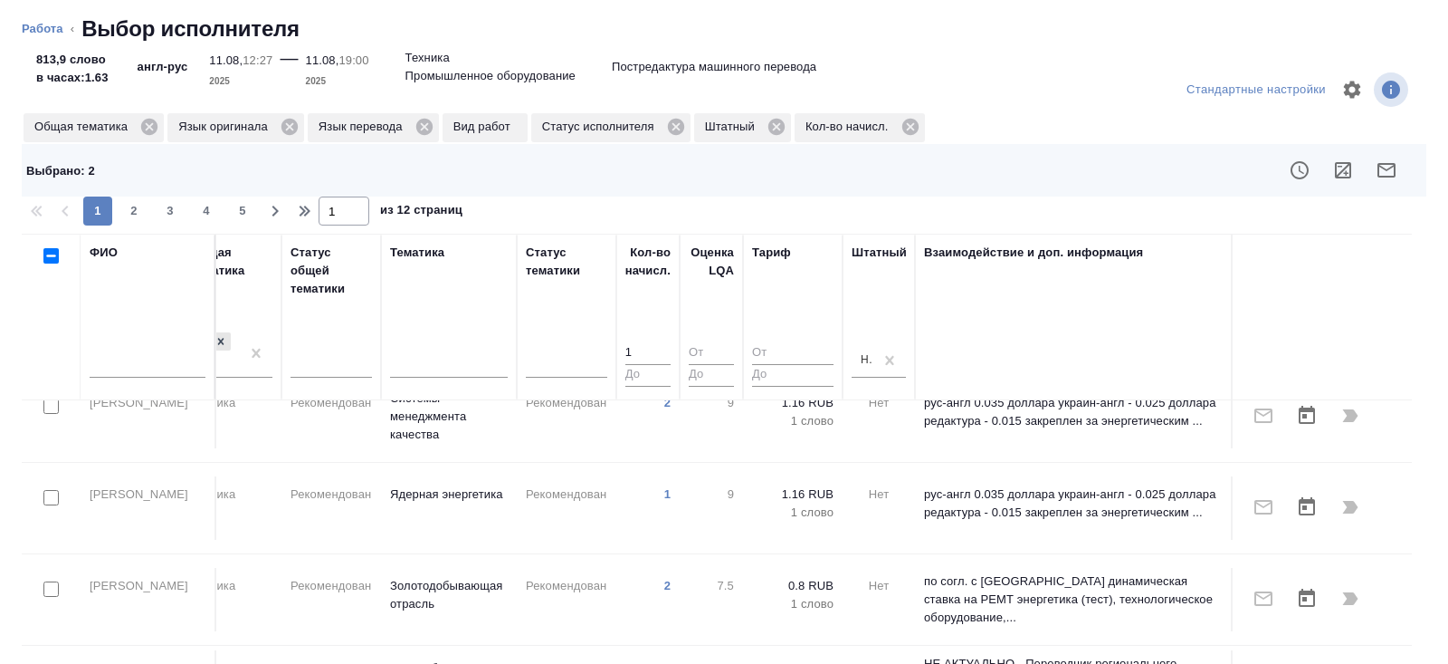
scroll to position [1419, 1238]
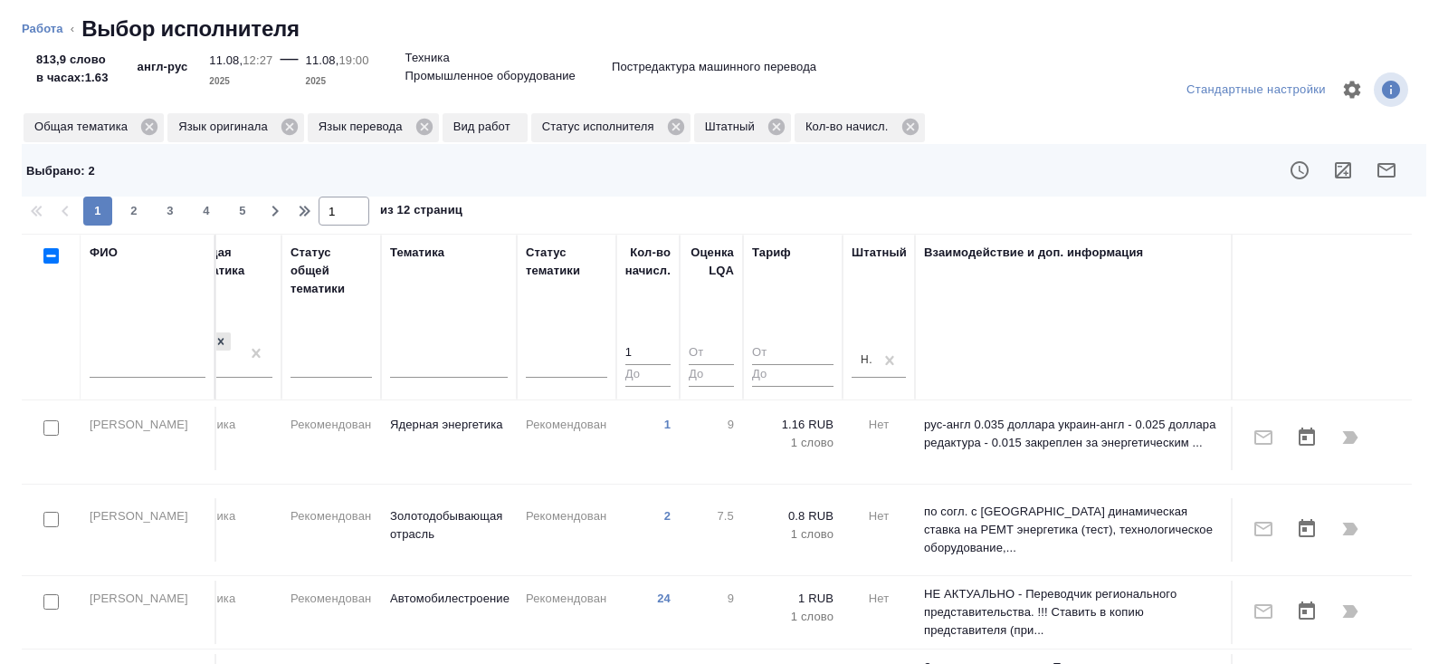
click at [55, 663] on input "checkbox" at bounding box center [50, 674] width 15 height 15
checkbox input "true"
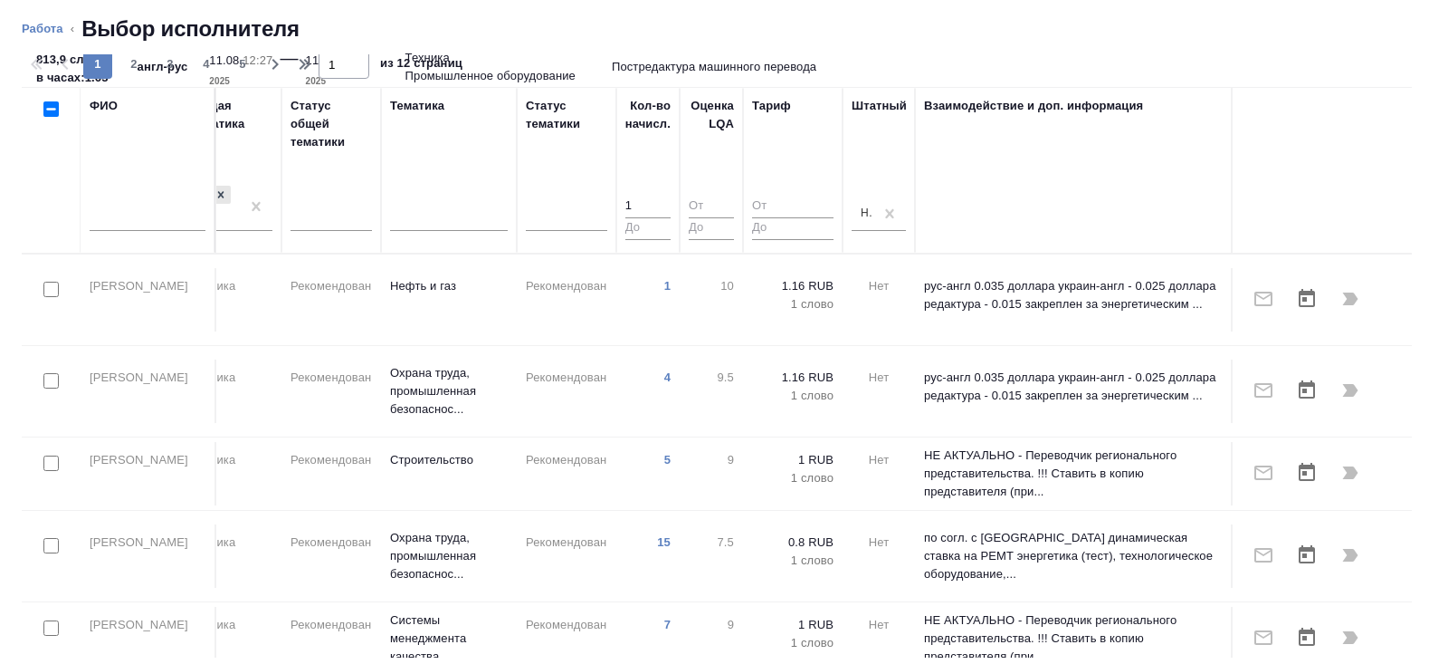
scroll to position [0, 0]
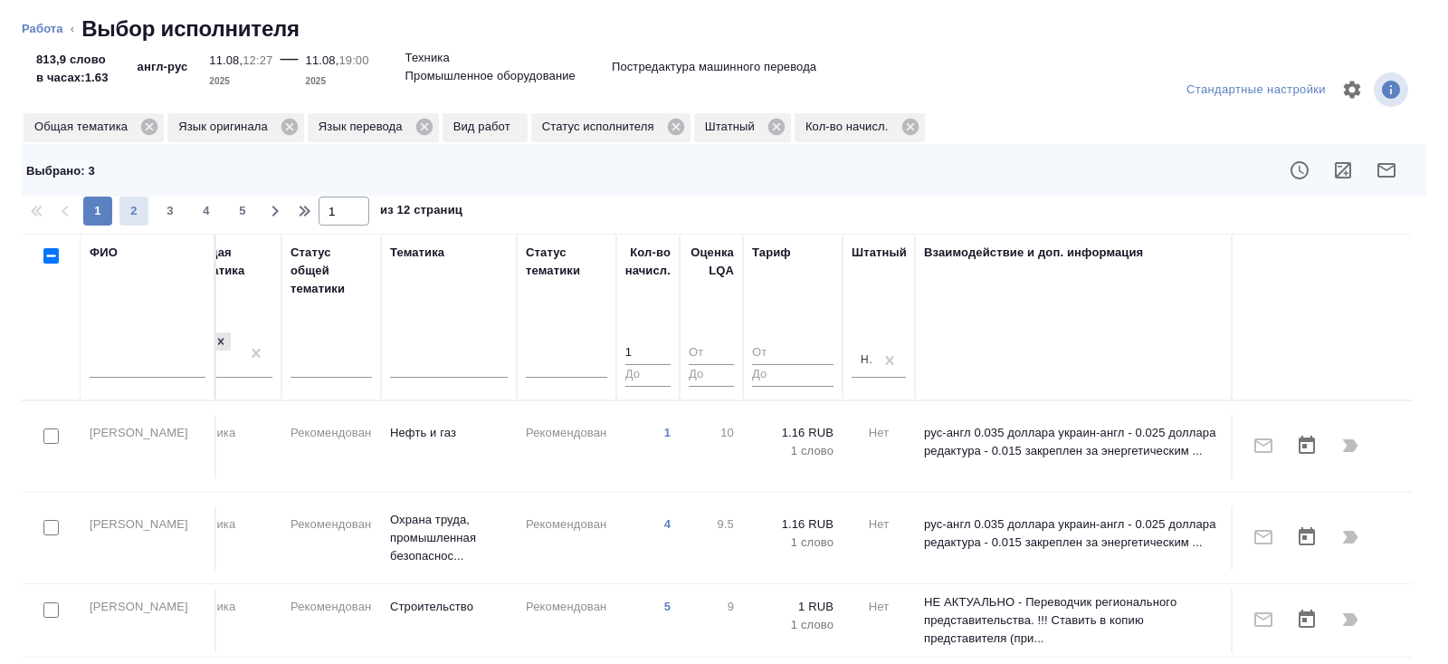
click at [137, 218] on span "2" at bounding box center [133, 211] width 29 height 18
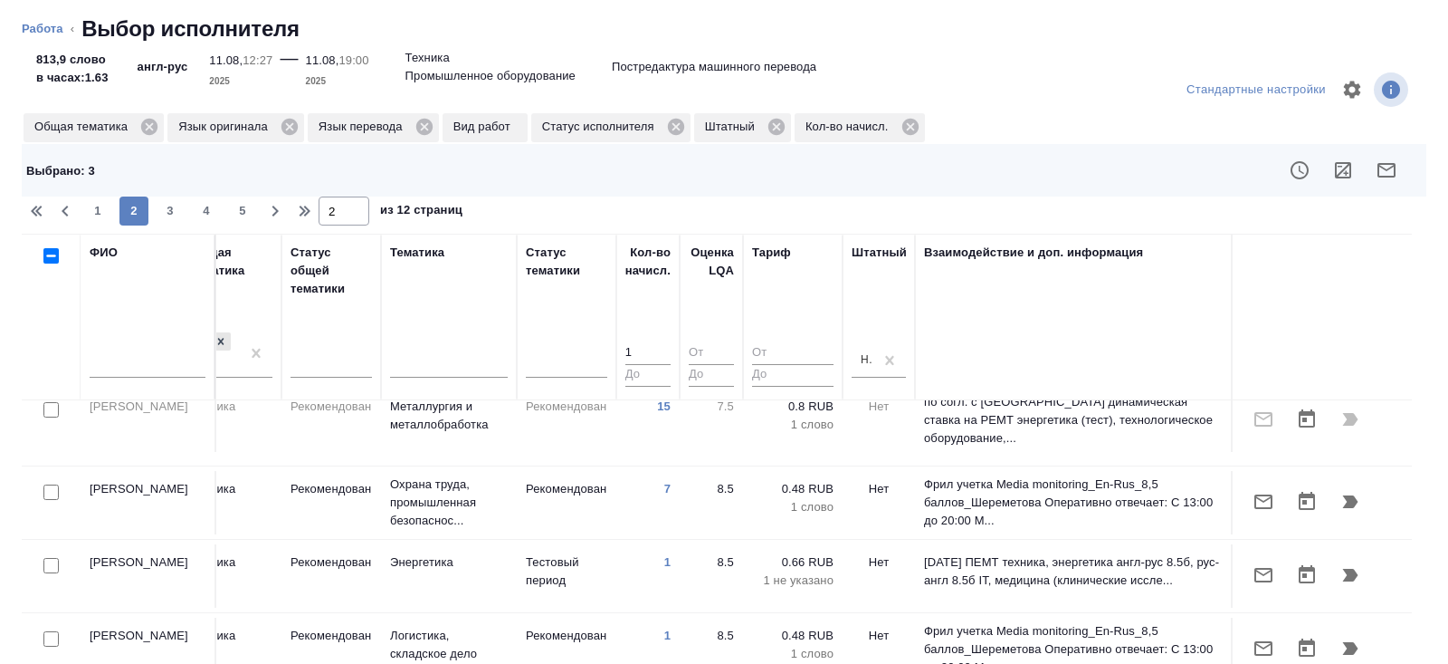
scroll to position [1418, 1238]
click at [161, 218] on span "3" at bounding box center [170, 211] width 29 height 18
type input "3"
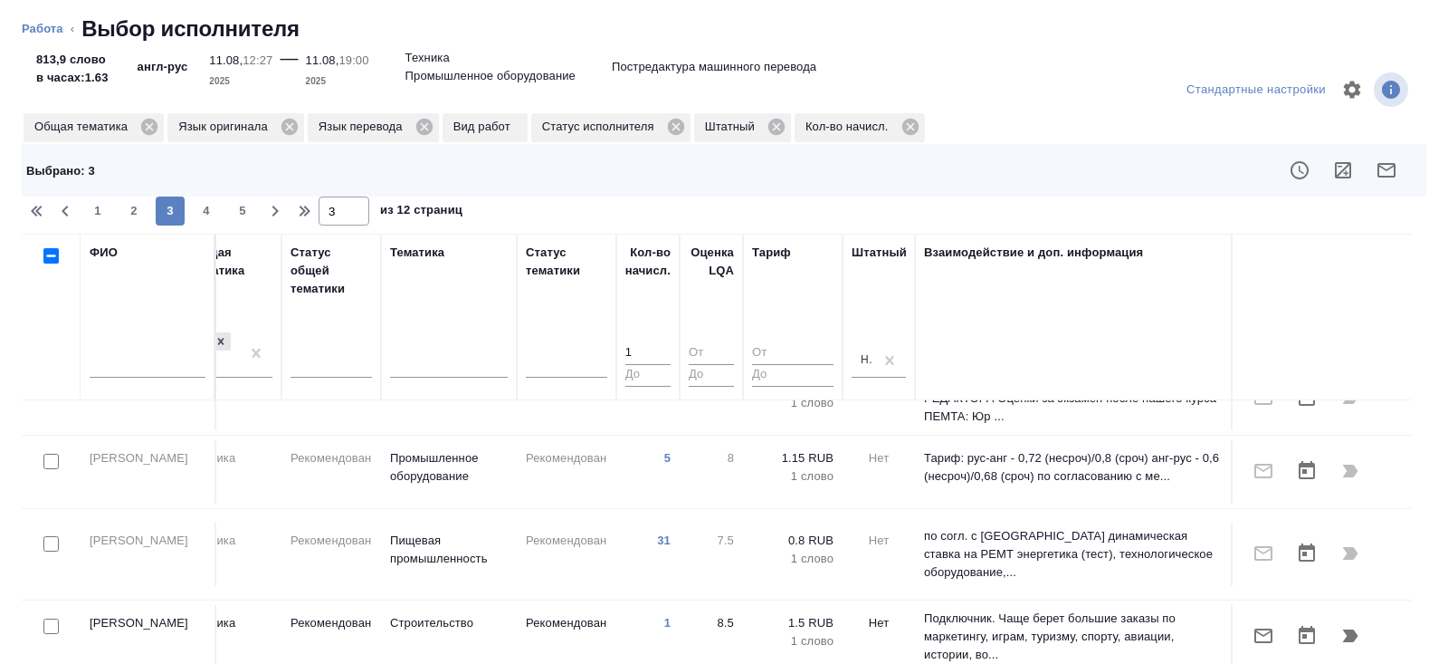
scroll to position [1165, 1238]
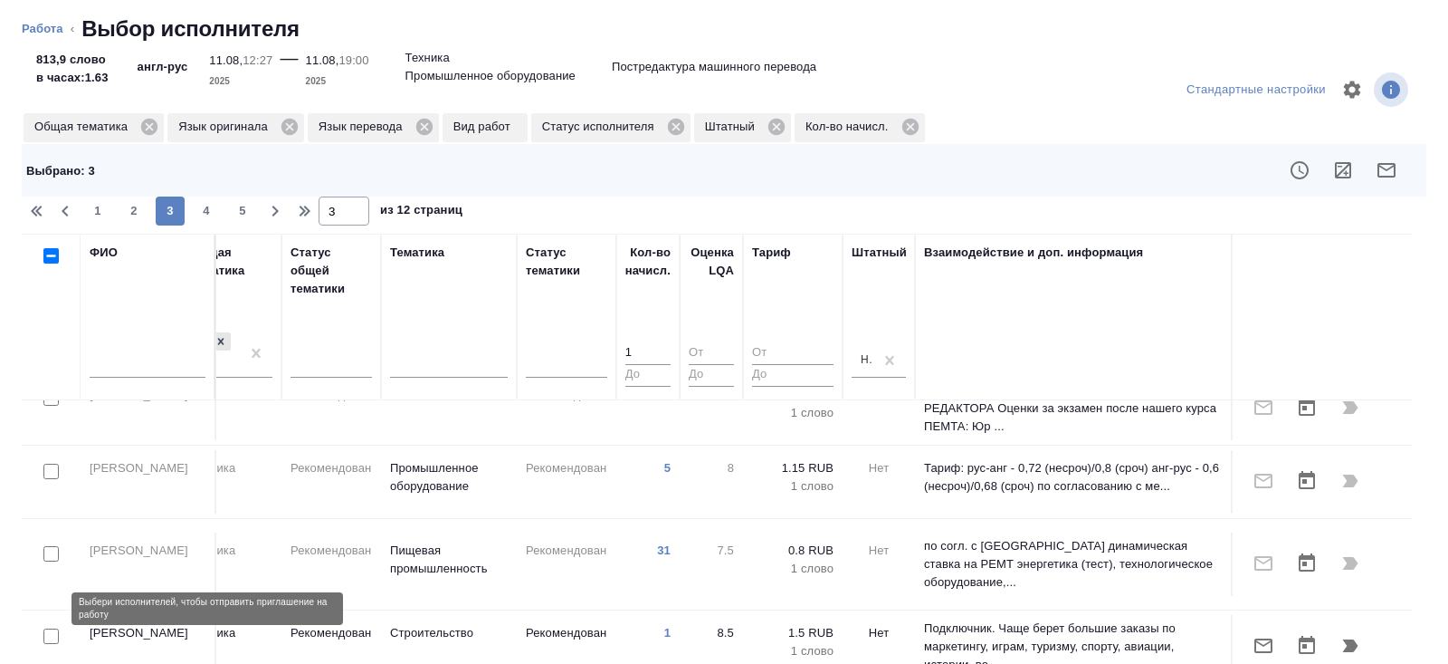
click at [51, 628] on input "checkbox" at bounding box center [50, 635] width 15 height 15
checkbox input "true"
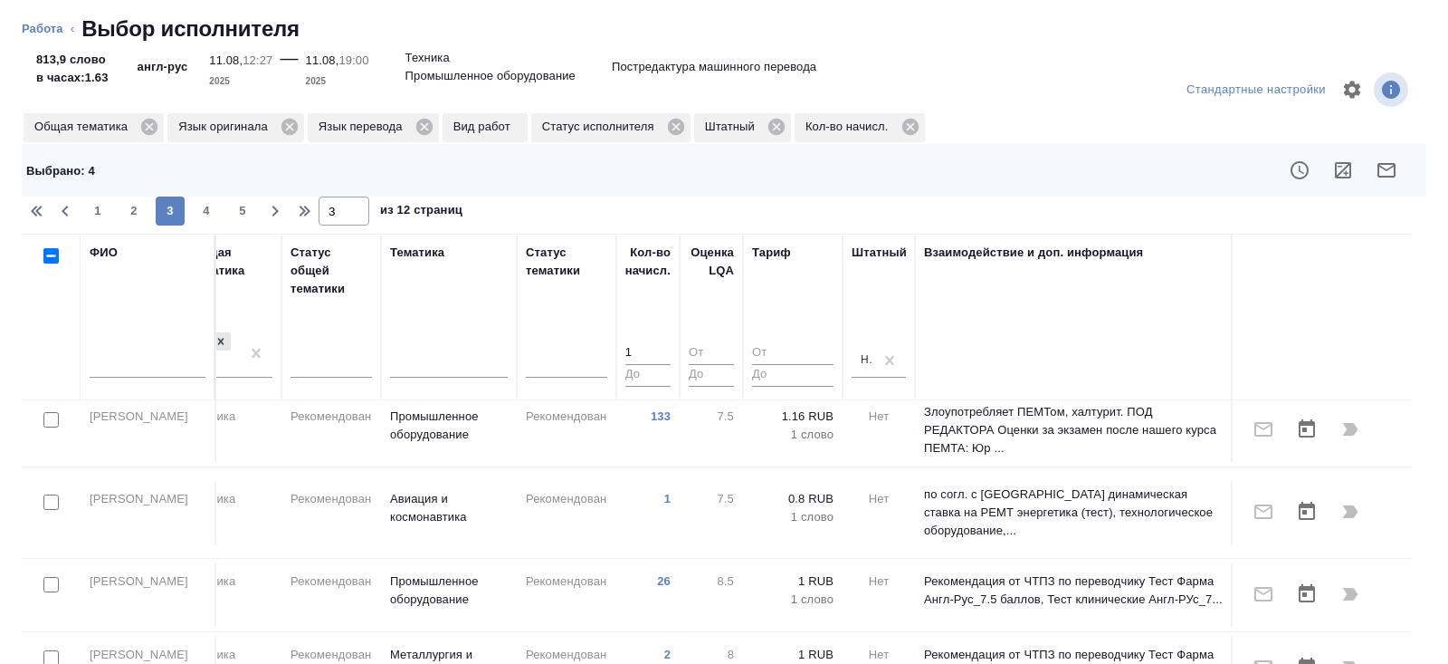
scroll to position [147, 0]
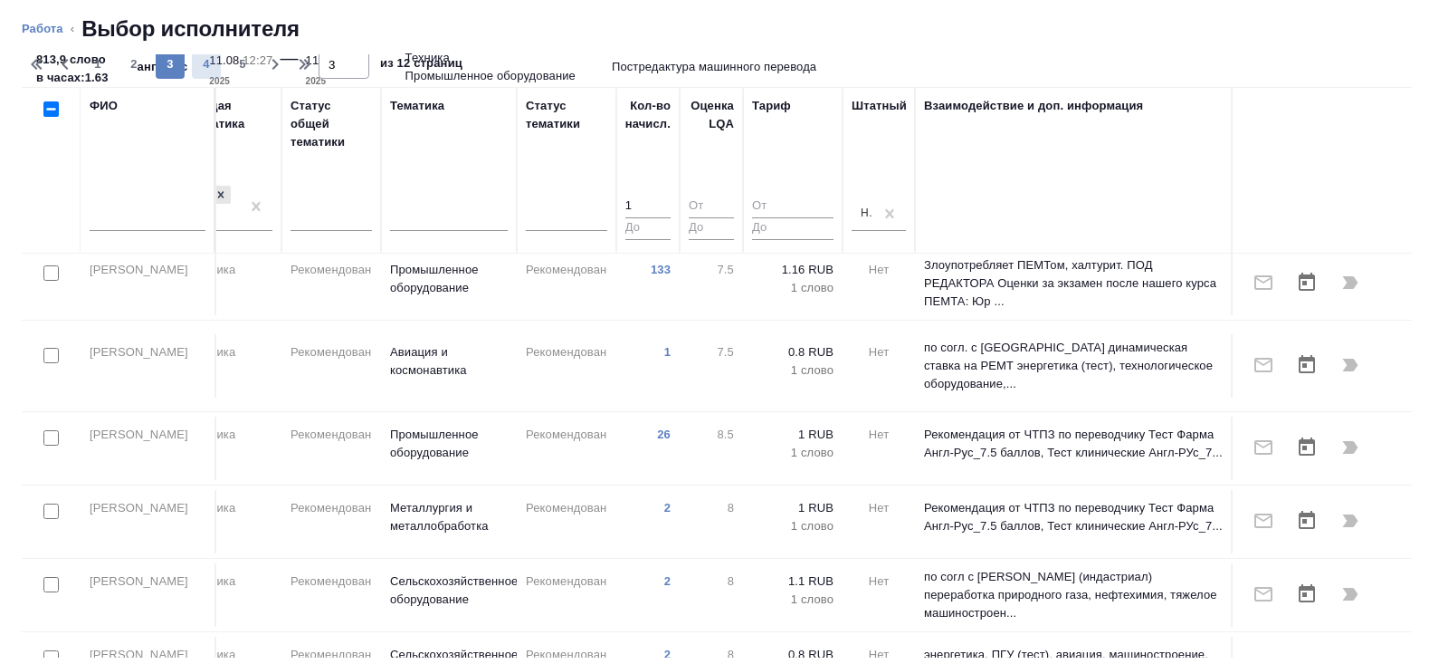
click at [204, 63] on span "4" at bounding box center [206, 64] width 29 height 18
type input "4"
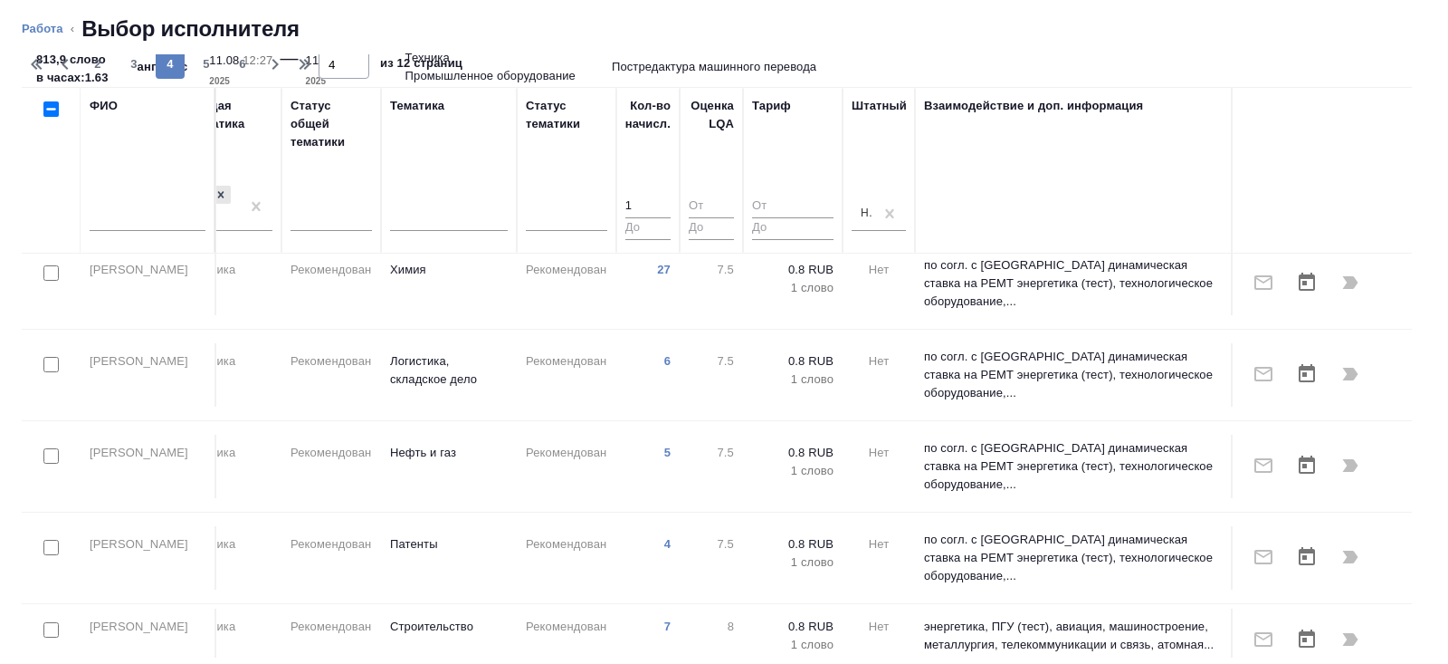
scroll to position [0, 1238]
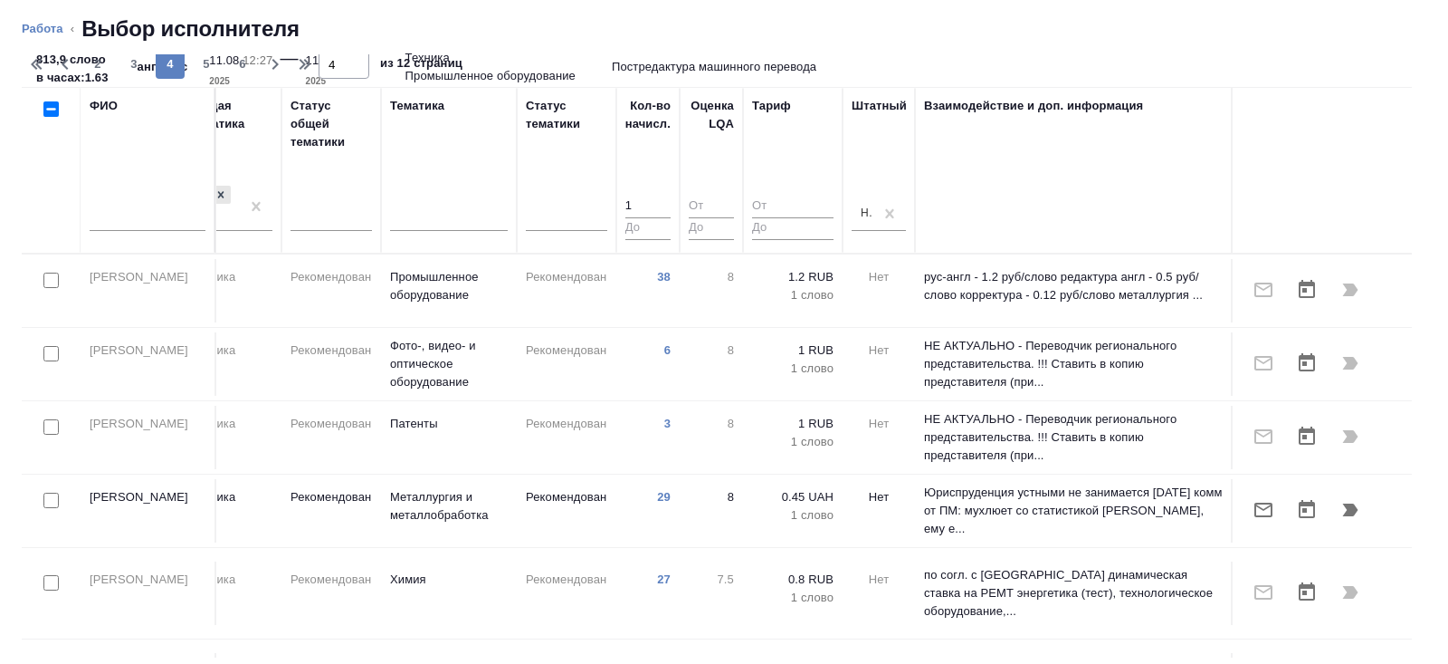
click at [49, 497] on input "checkbox" at bounding box center [50, 499] width 15 height 15
checkbox input "true"
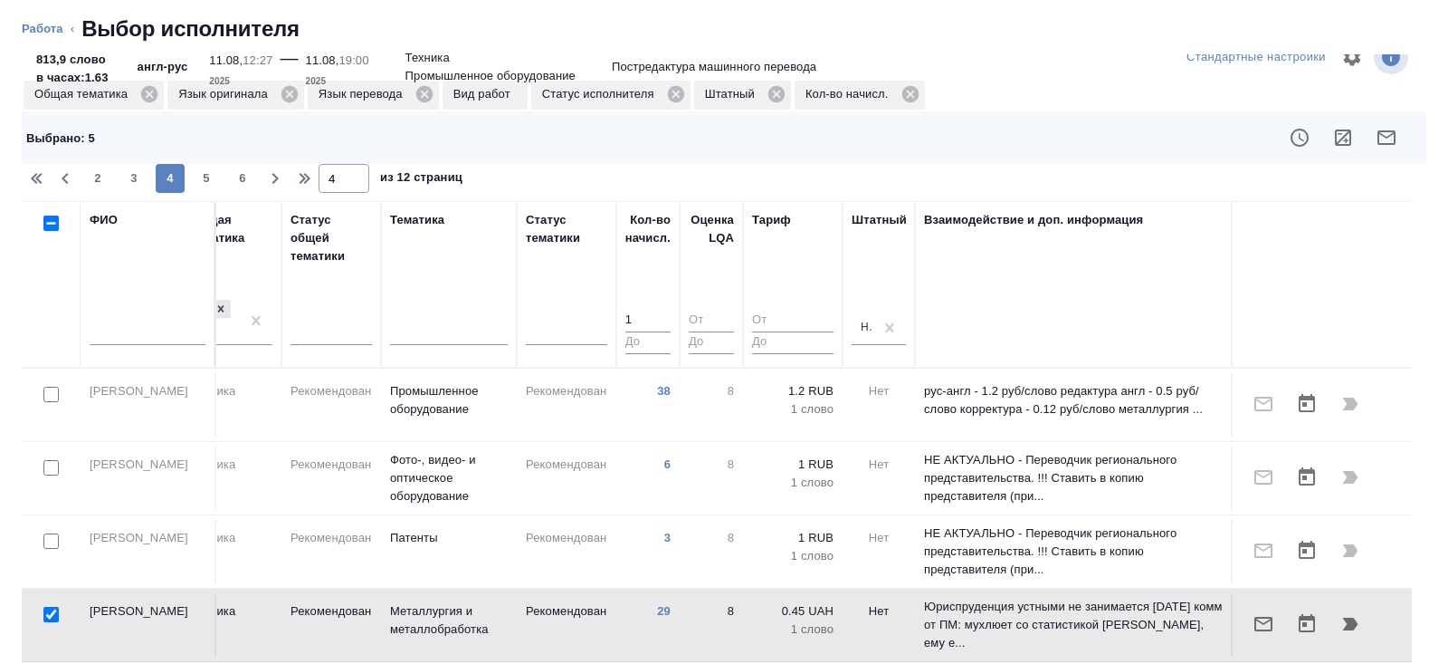
scroll to position [0, 0]
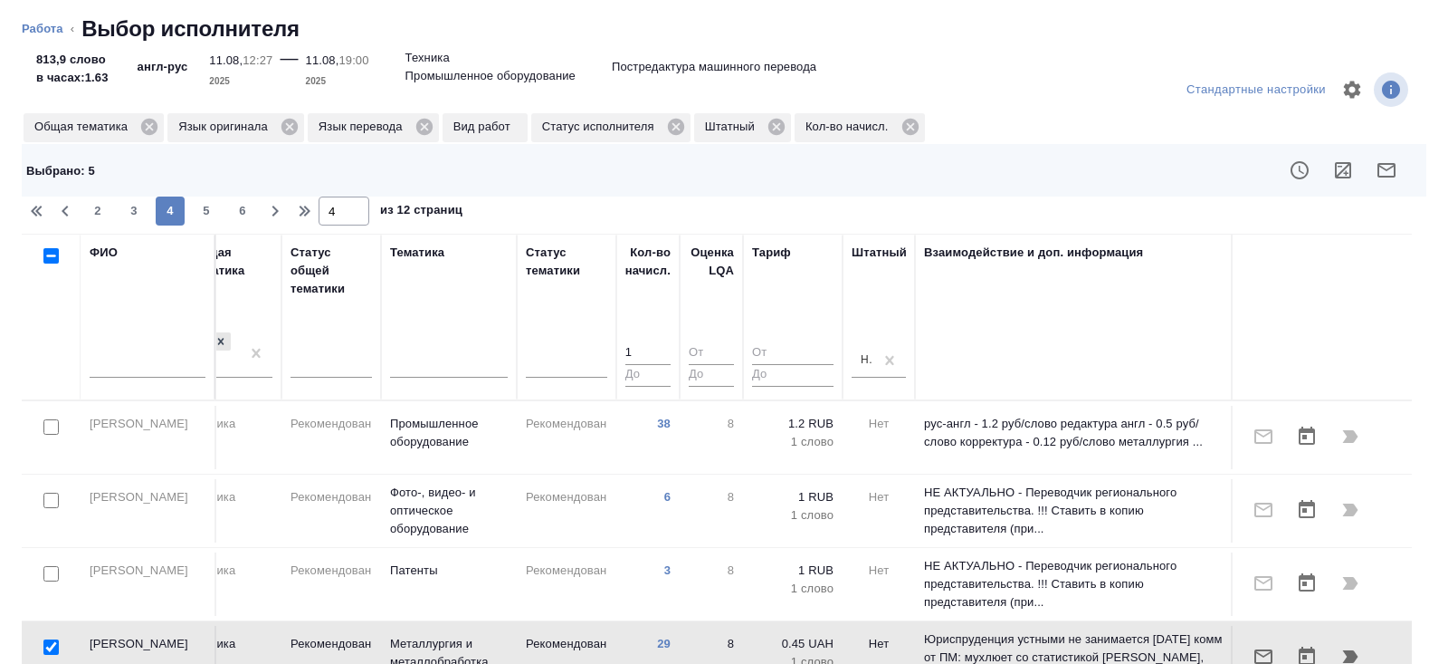
click at [1380, 167] on icon "button" at bounding box center [1387, 170] width 22 height 22
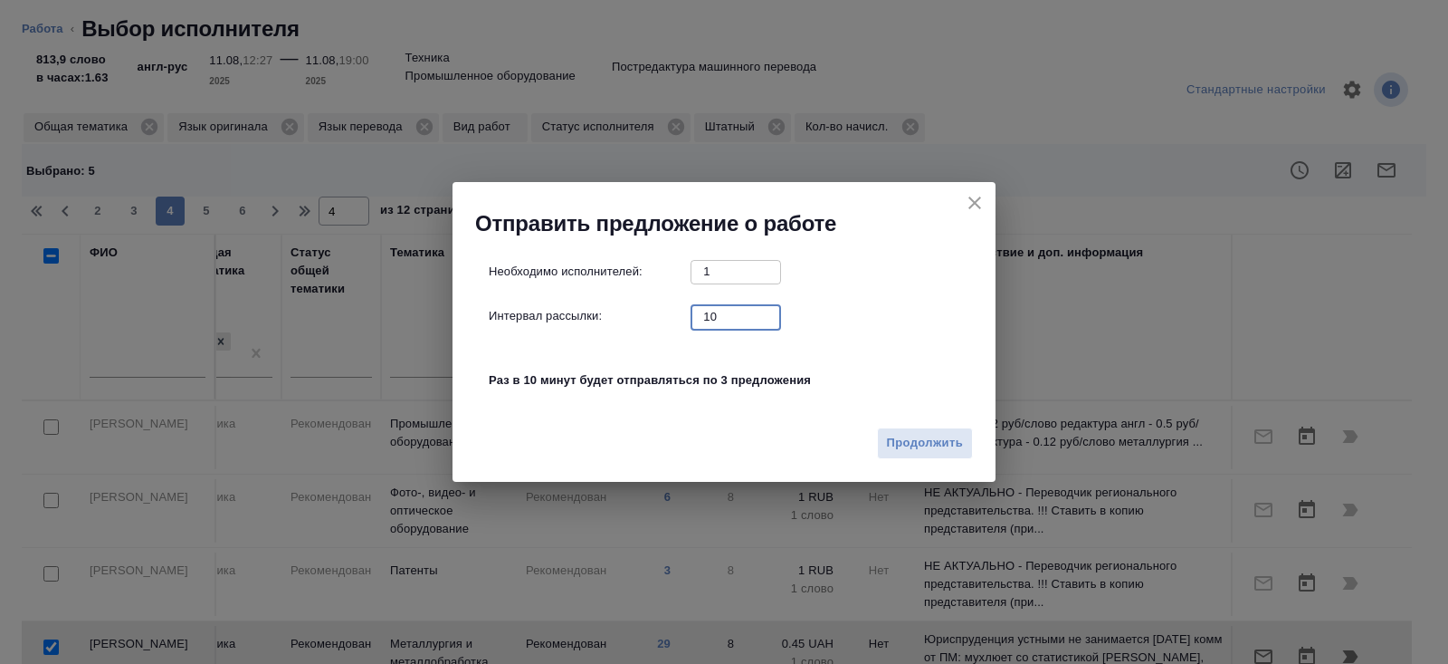
drag, startPoint x: 723, startPoint y: 319, endPoint x: 647, endPoint y: 319, distance: 76.0
click at [665, 319] on div "Интервал рассылки: 10 ​" at bounding box center [731, 316] width 485 height 23
type input "0"
click at [904, 441] on span "Продолжить" at bounding box center [925, 443] width 76 height 21
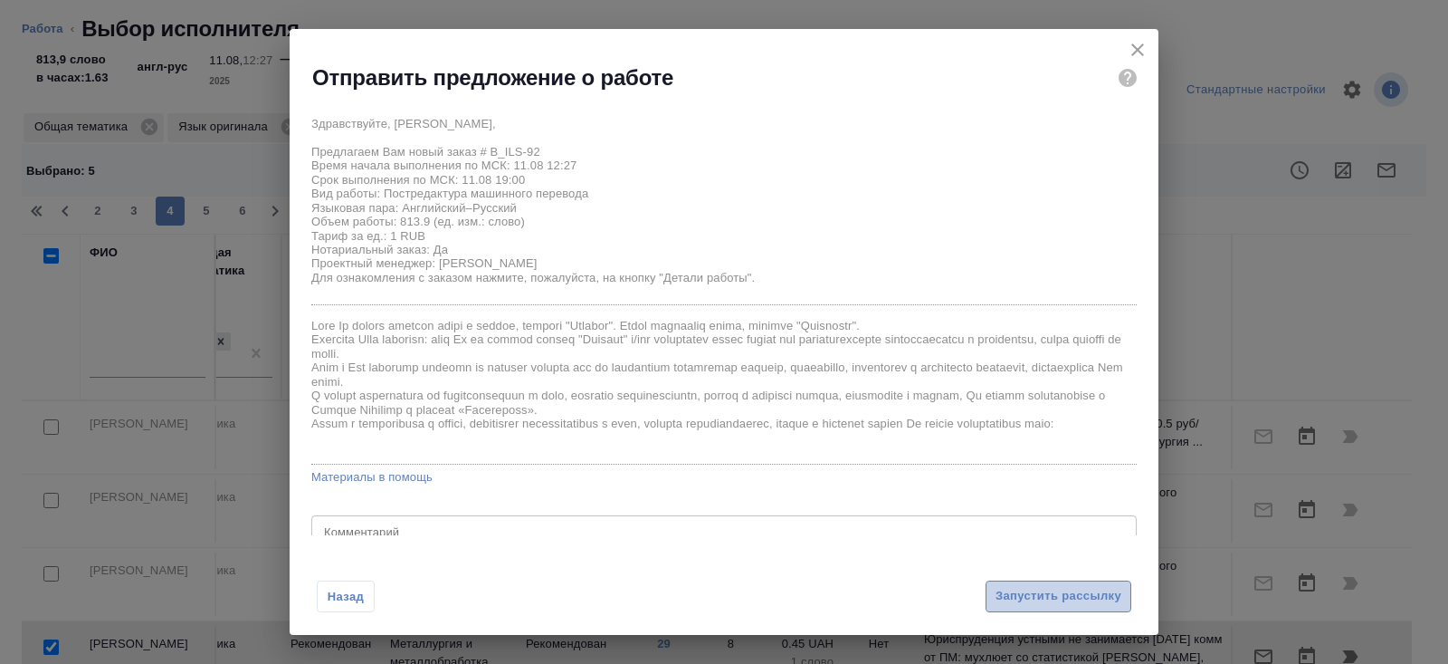
click at [1027, 601] on span "Запустить рассылку" at bounding box center [1059, 596] width 126 height 21
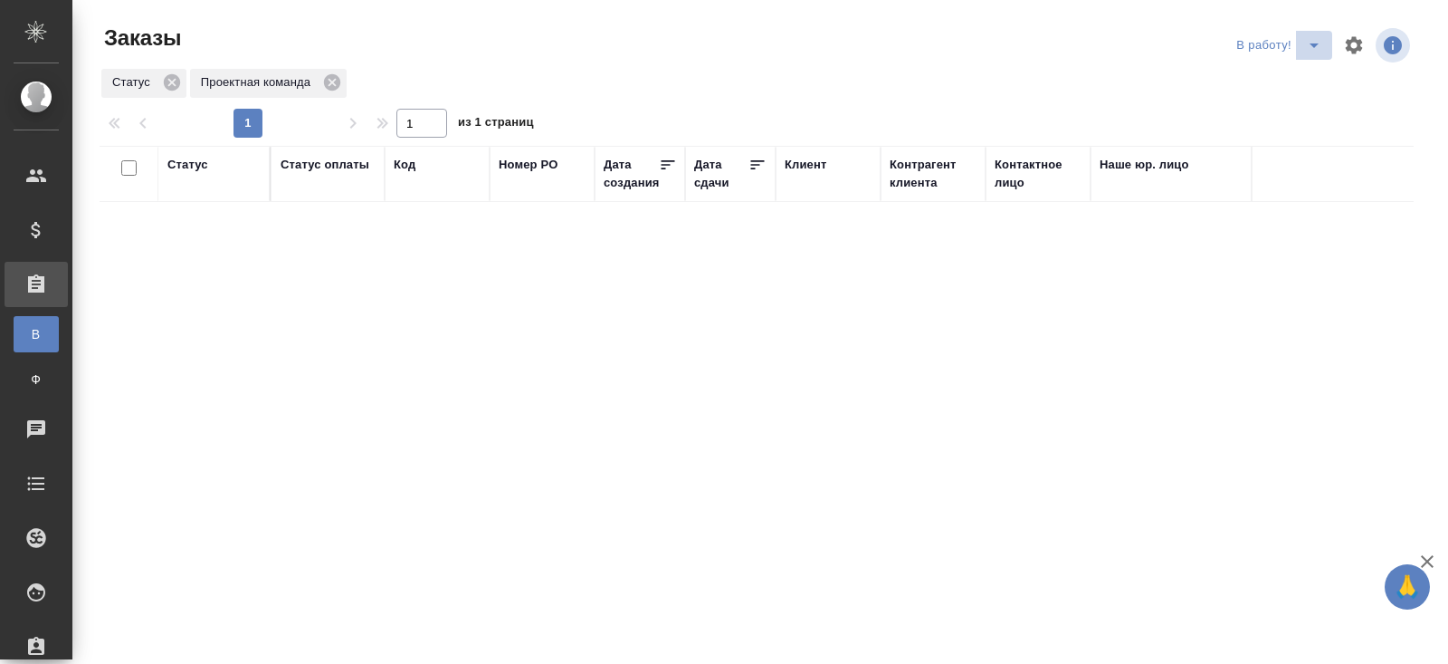
click at [1313, 48] on icon "split button" at bounding box center [1315, 45] width 22 height 22
click at [1295, 86] on li "ПМ" at bounding box center [1281, 81] width 100 height 29
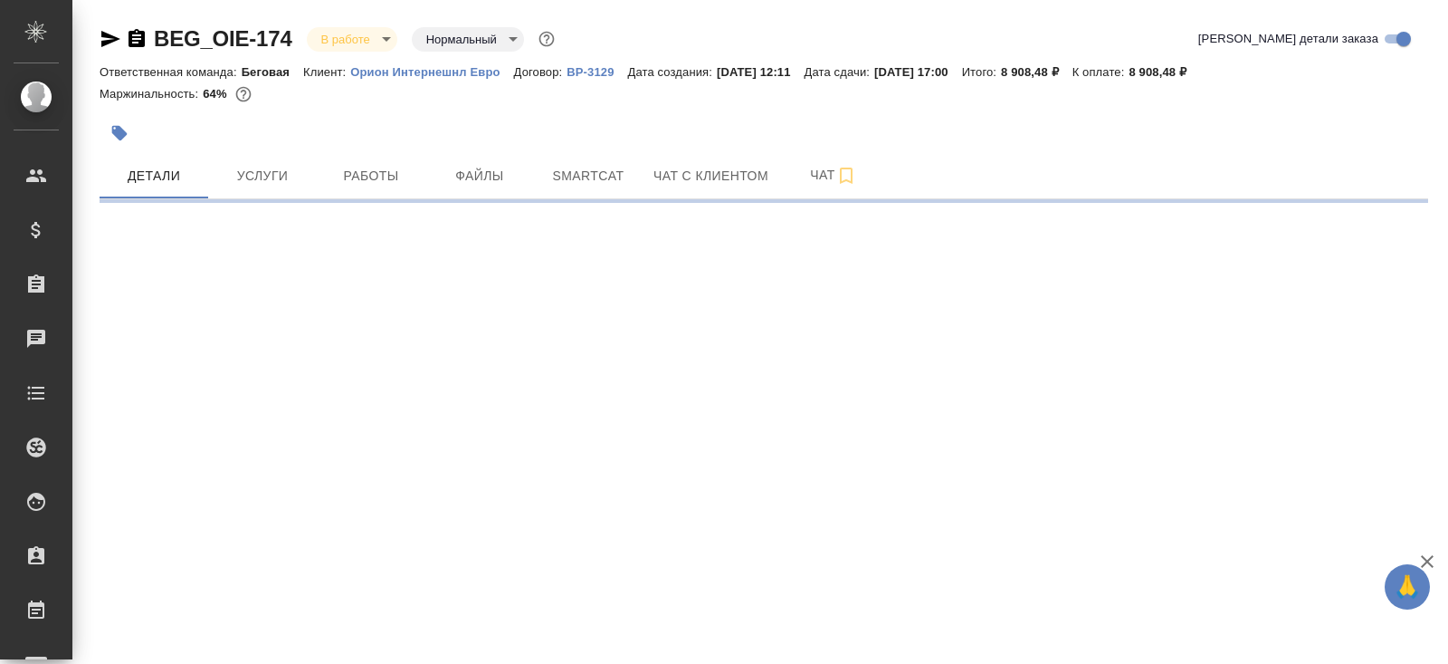
select select "RU"
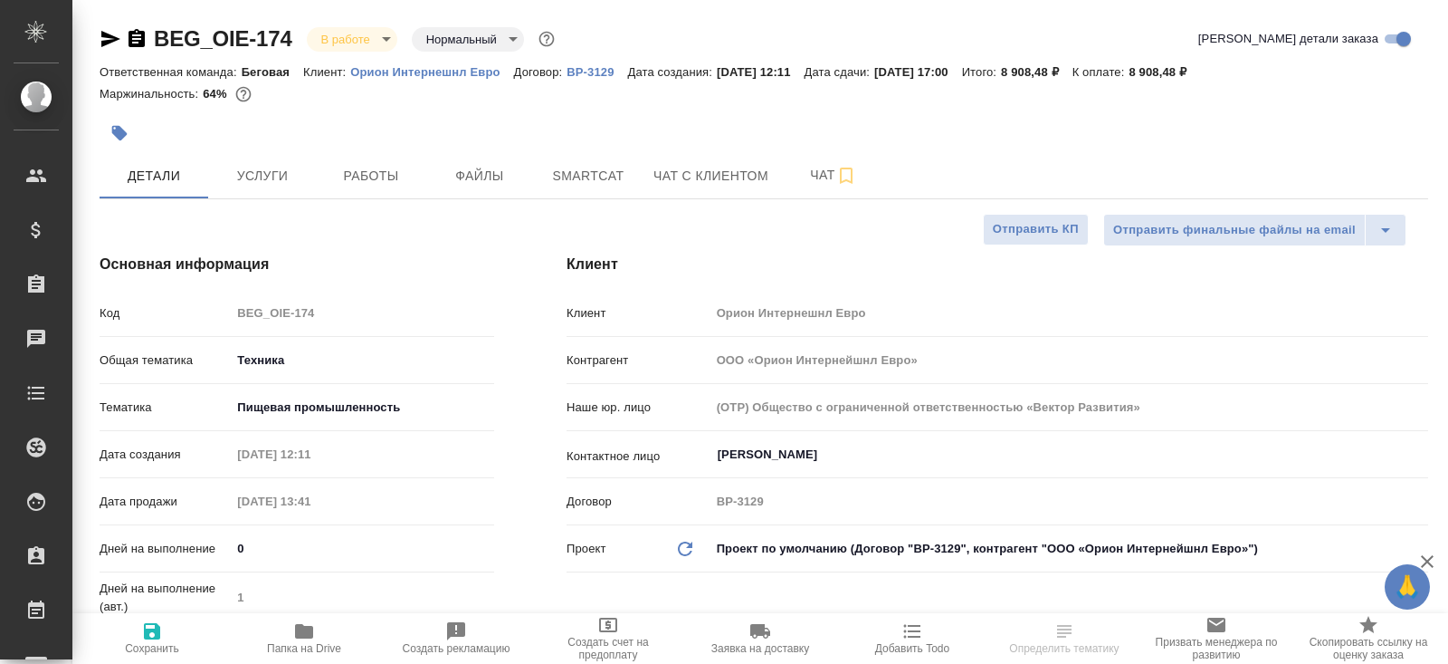
type textarea "x"
click at [584, 185] on span "Smartcat" at bounding box center [588, 176] width 87 height 23
type textarea "x"
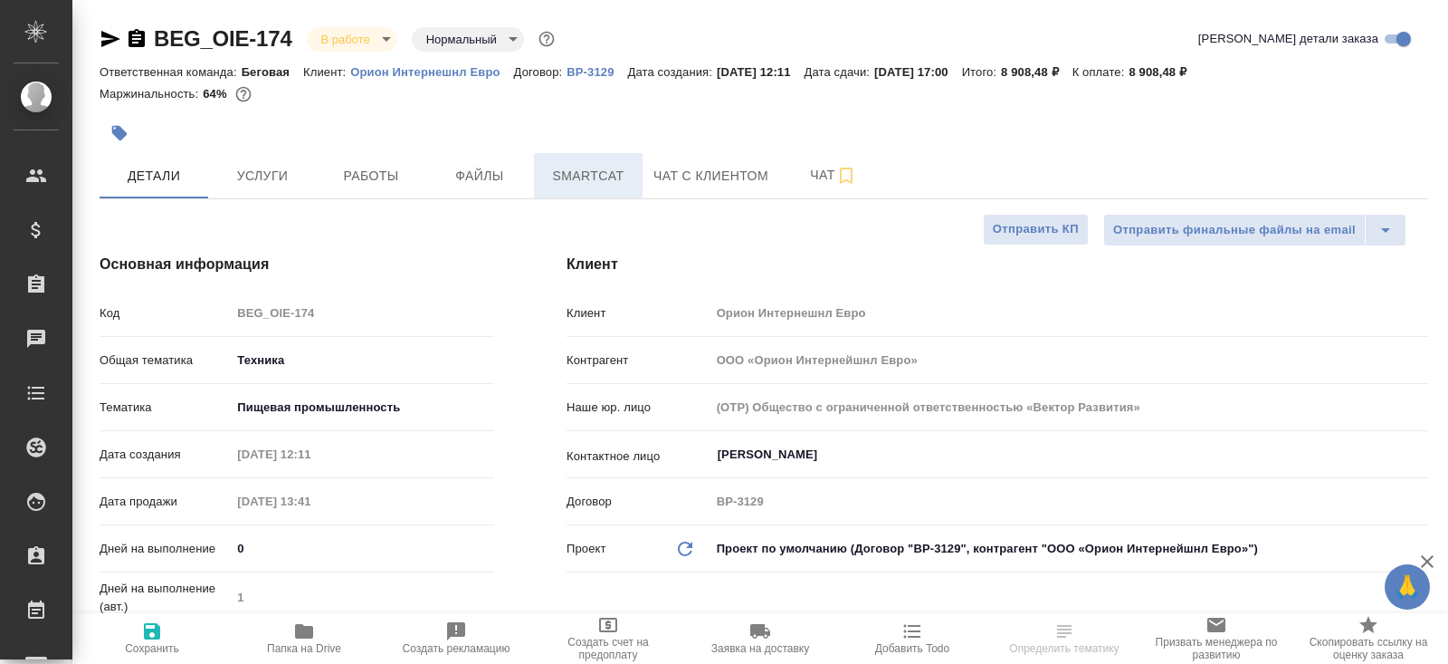
type textarea "x"
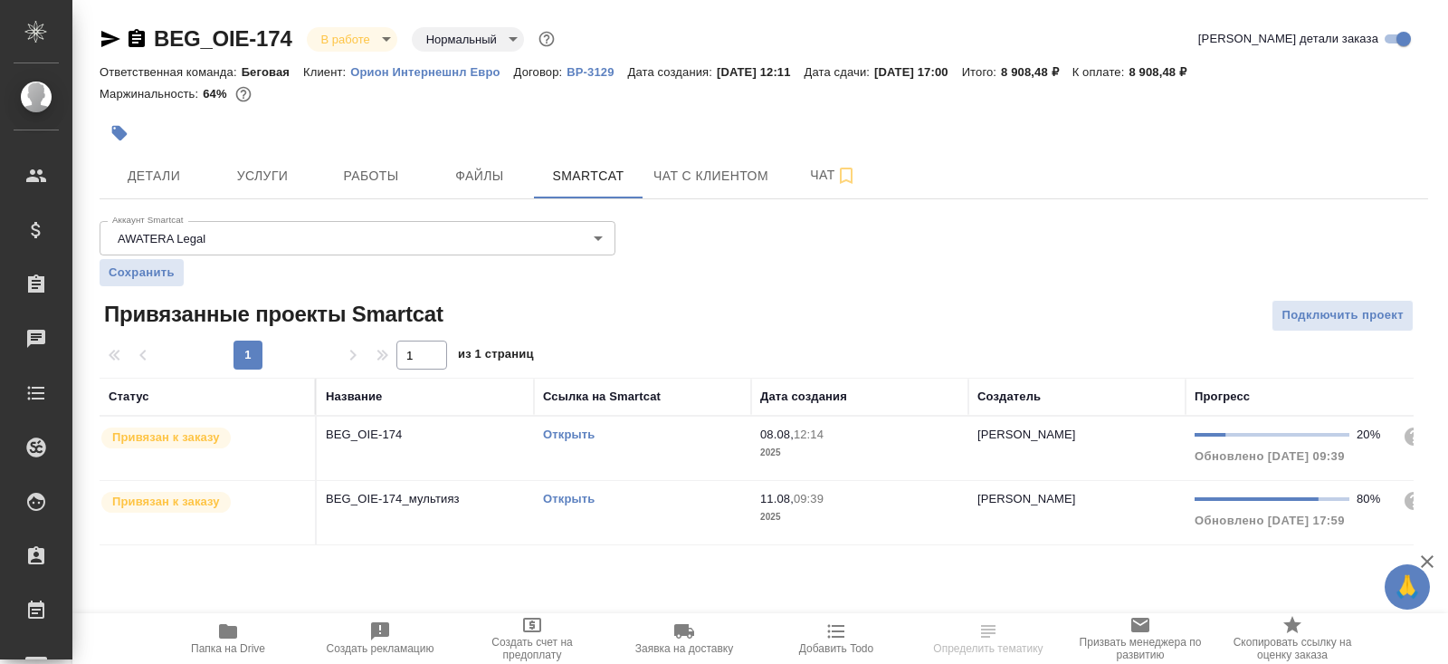
click at [565, 495] on link "Открыть" at bounding box center [569, 499] width 52 height 14
click at [570, 434] on link "Открыть" at bounding box center [569, 434] width 52 height 14
click at [435, 70] on p "Орион Интернешнл Евро" at bounding box center [431, 72] width 163 height 14
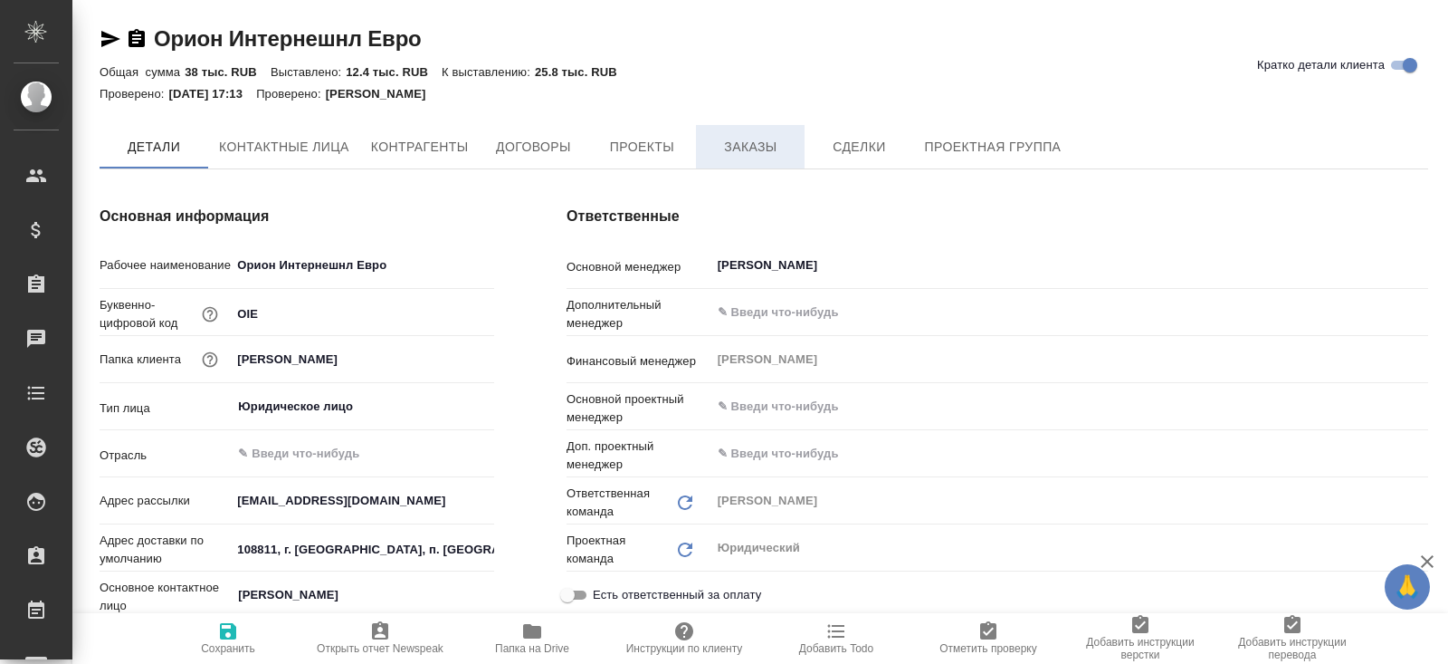
type textarea "x"
click at [741, 151] on span "Заказы" at bounding box center [750, 147] width 87 height 23
type textarea "x"
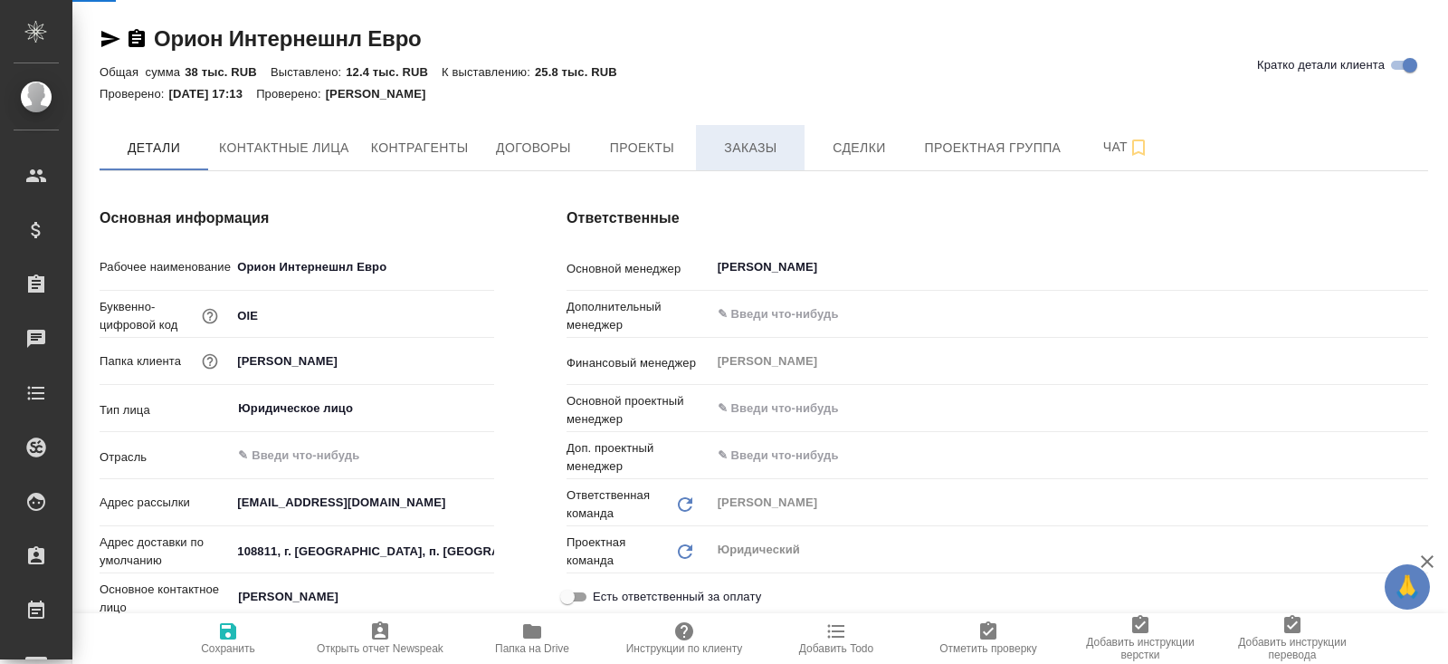
type textarea "x"
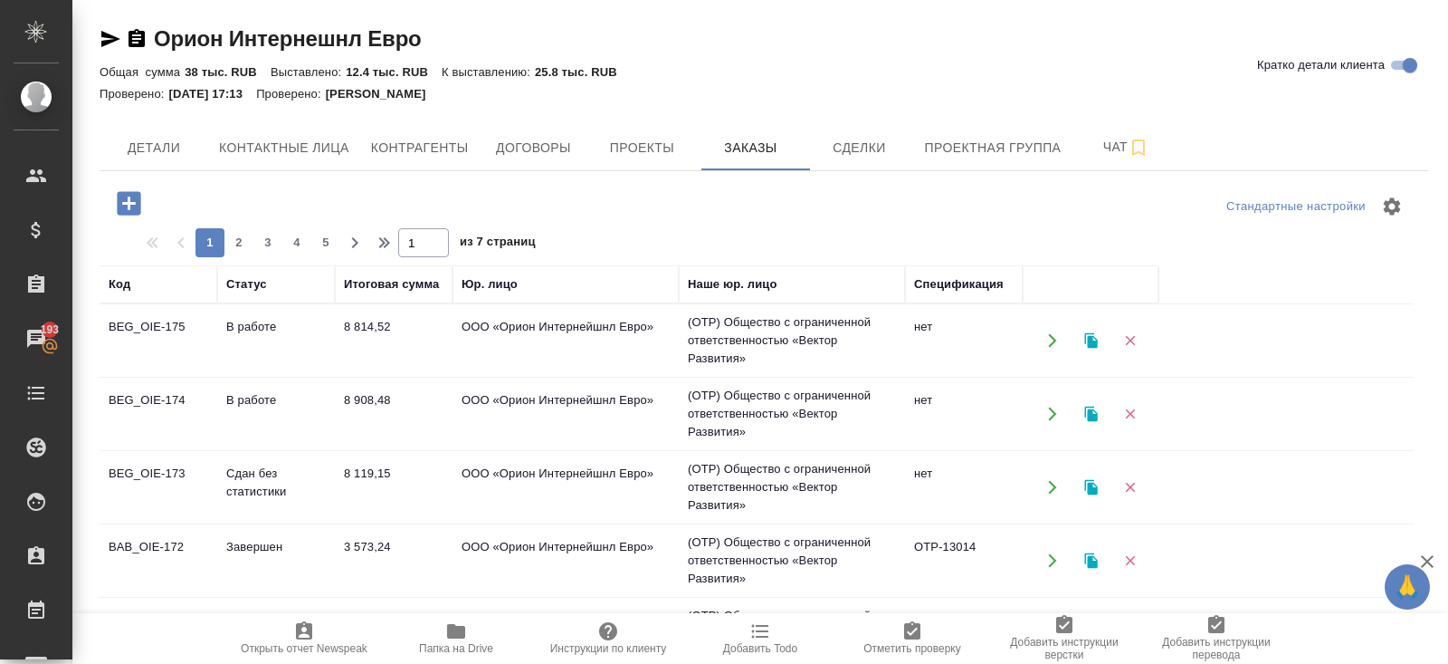
click at [302, 351] on td "В работе" at bounding box center [276, 340] width 118 height 63
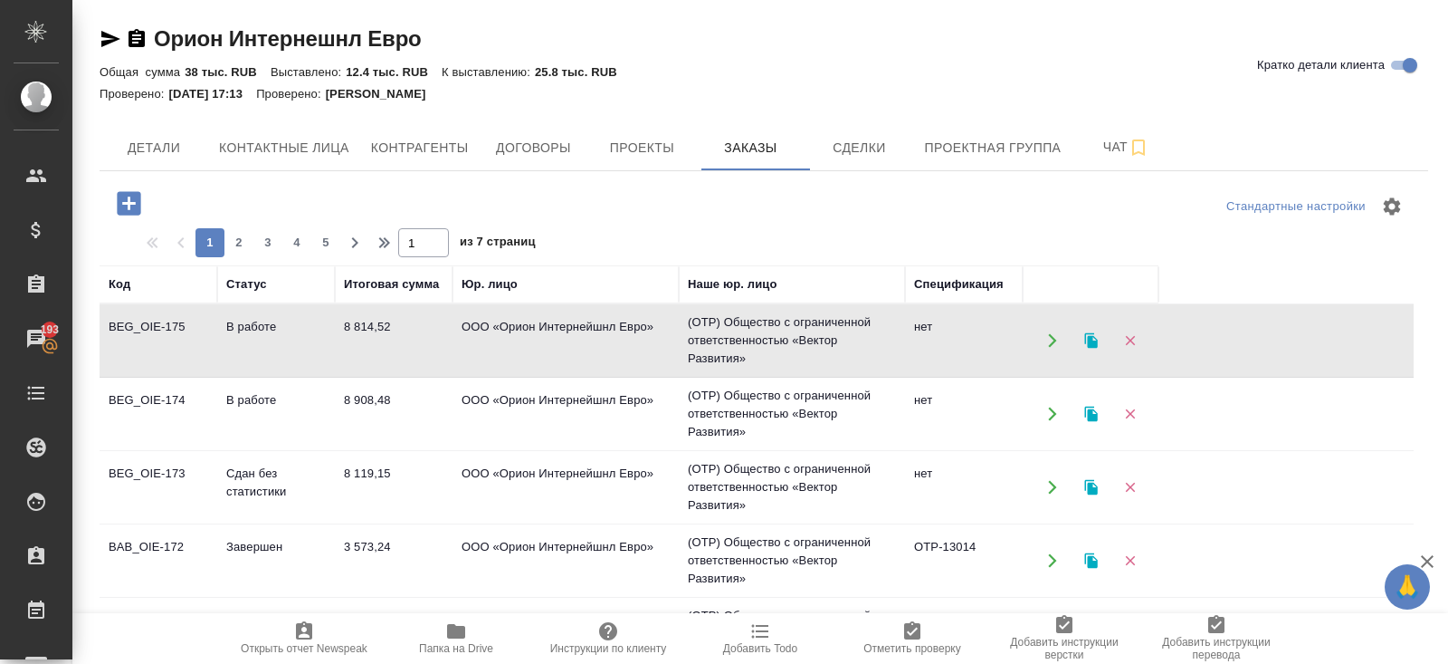
click at [302, 351] on td "В работе" at bounding box center [276, 340] width 118 height 63
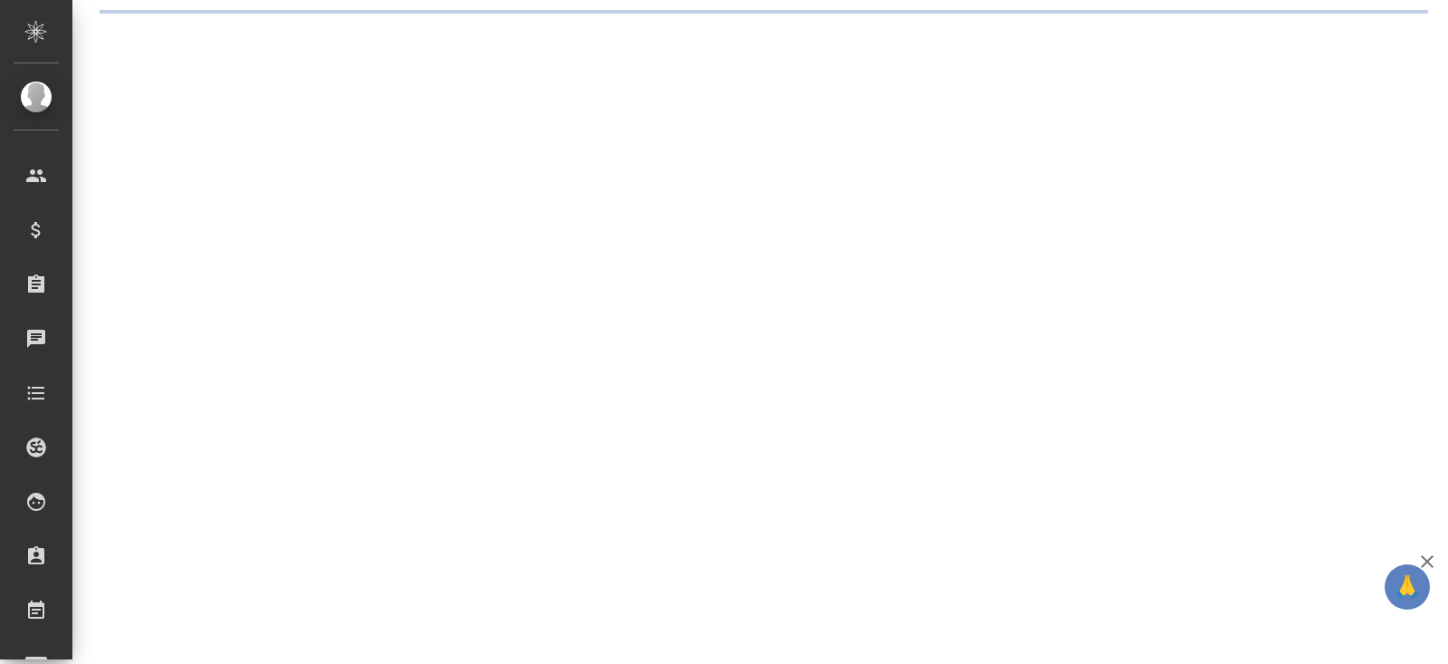
select select "RU"
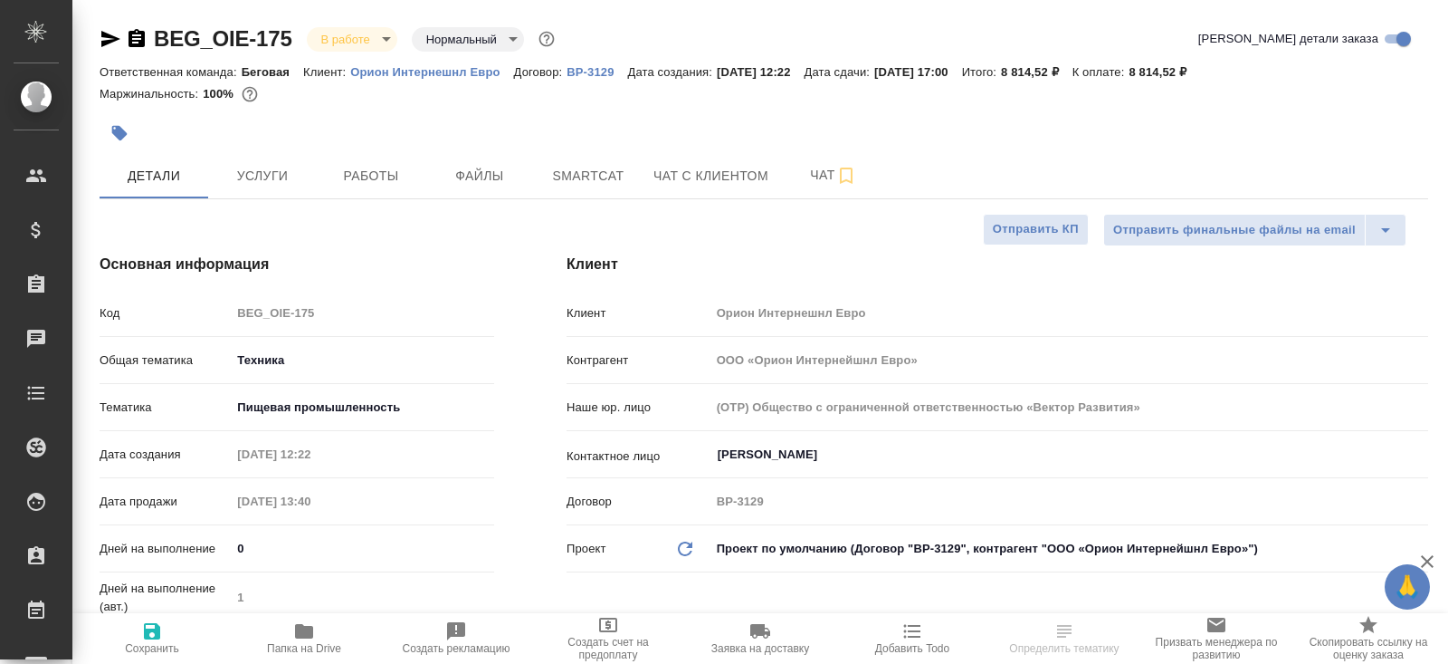
type textarea "x"
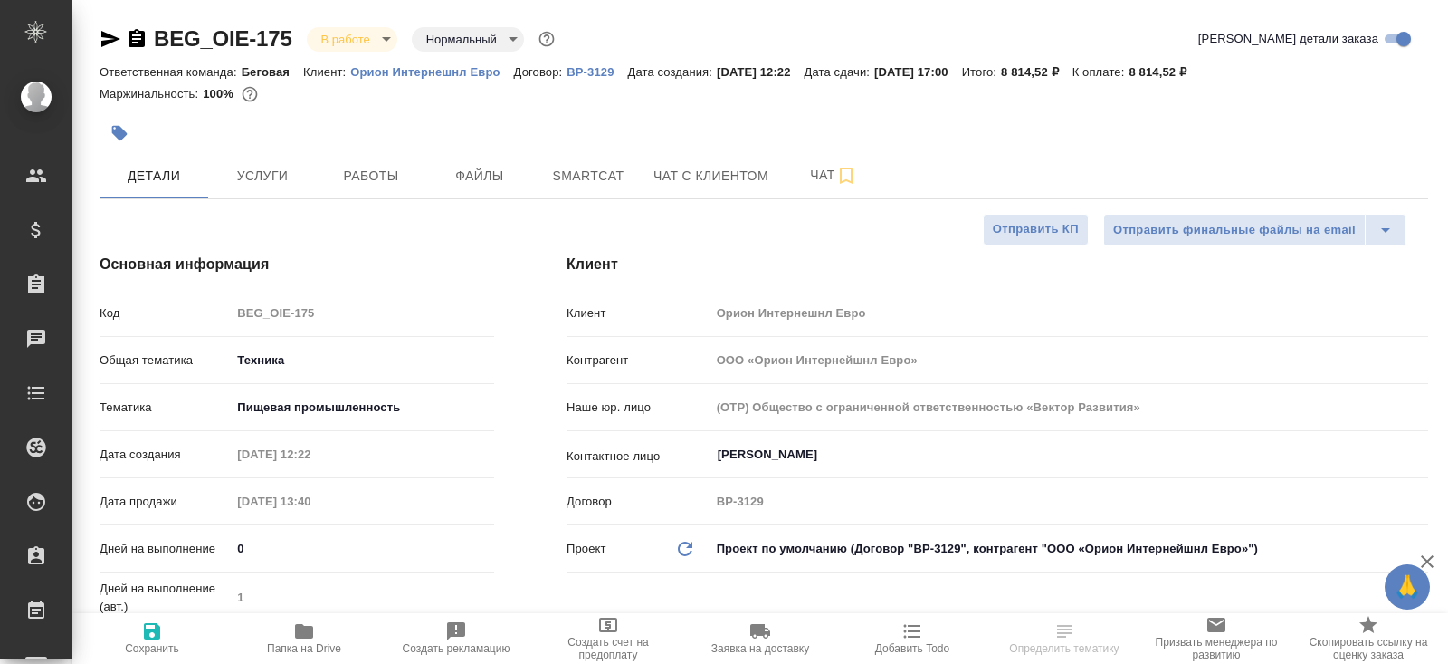
type textarea "x"
click at [620, 167] on span "Smartcat" at bounding box center [588, 176] width 87 height 23
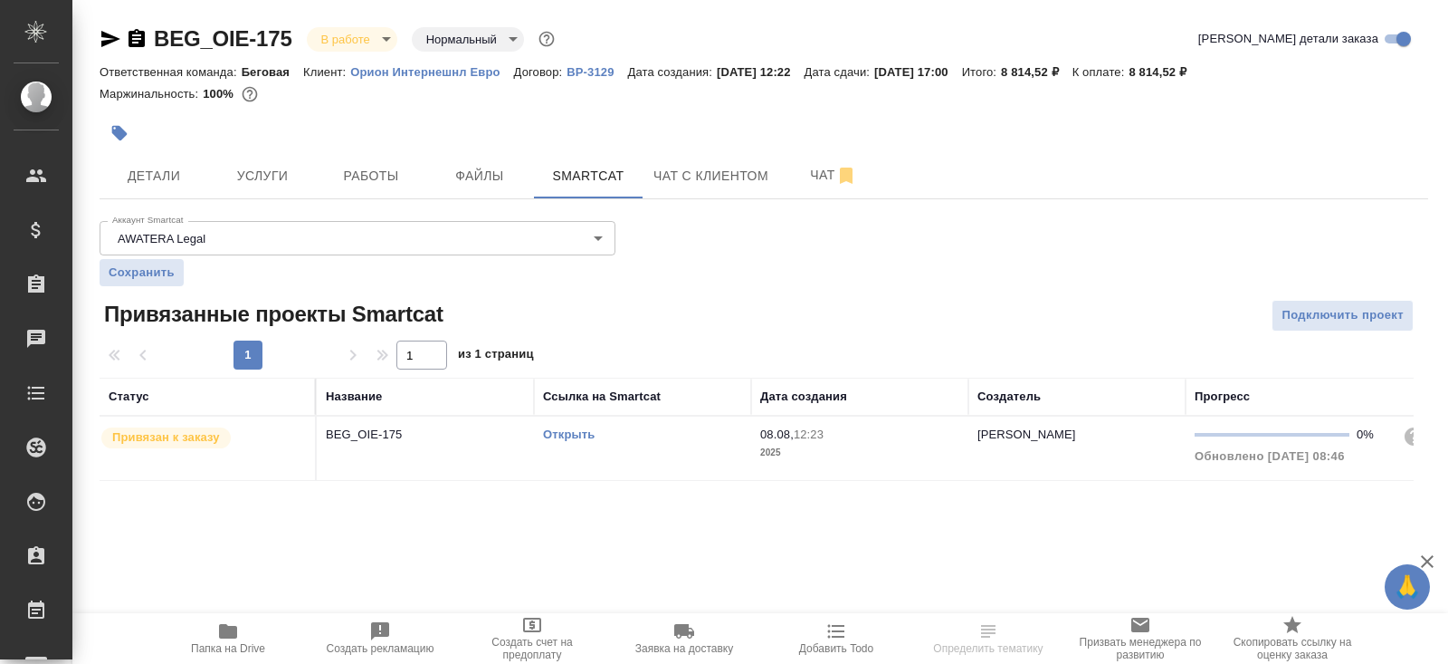
click at [569, 433] on link "Открыть" at bounding box center [569, 434] width 52 height 14
